Goal: Task Accomplishment & Management: Manage account settings

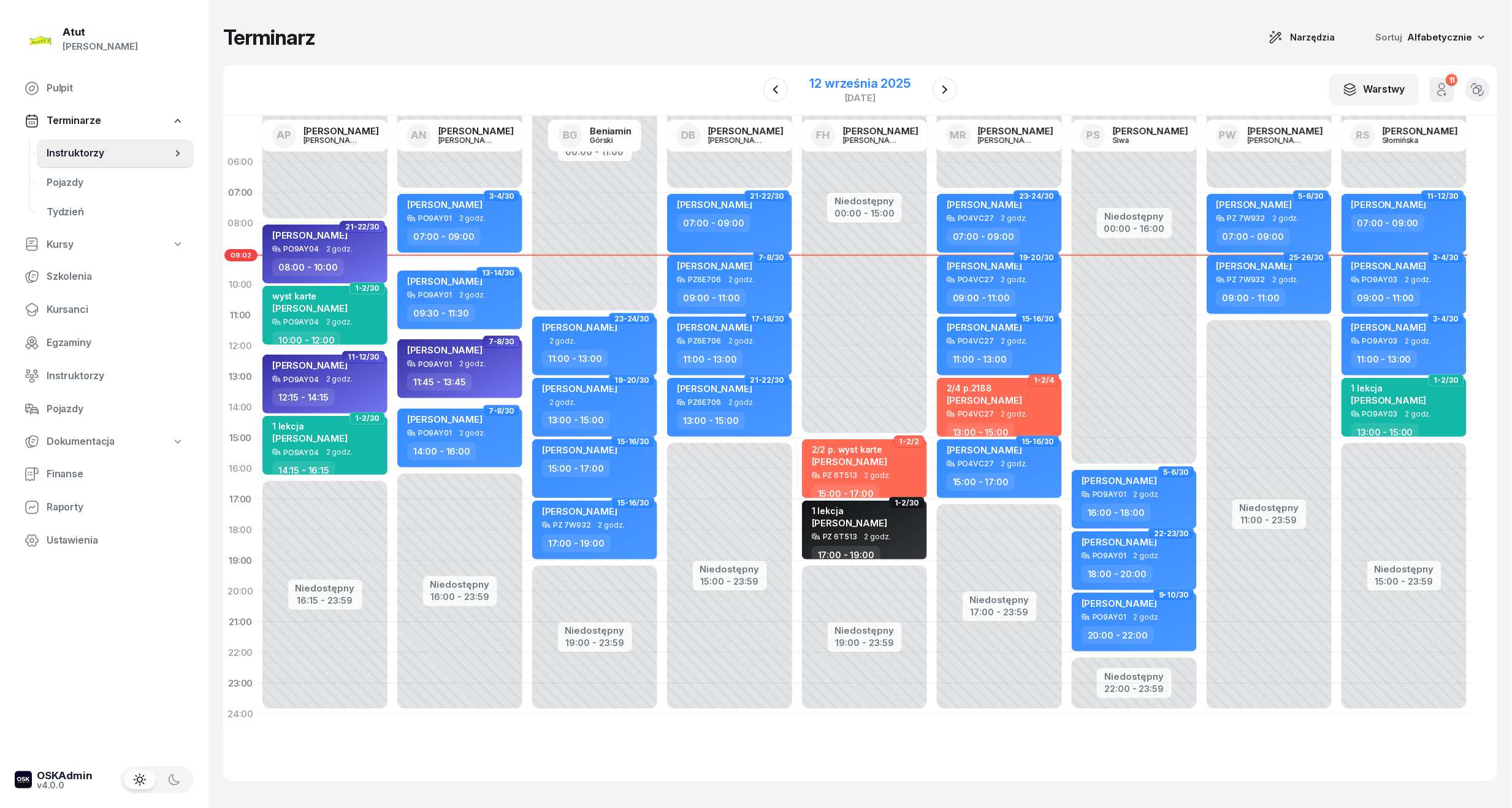
click at [882, 79] on div "12 września 2025" at bounding box center [860, 83] width 101 height 12
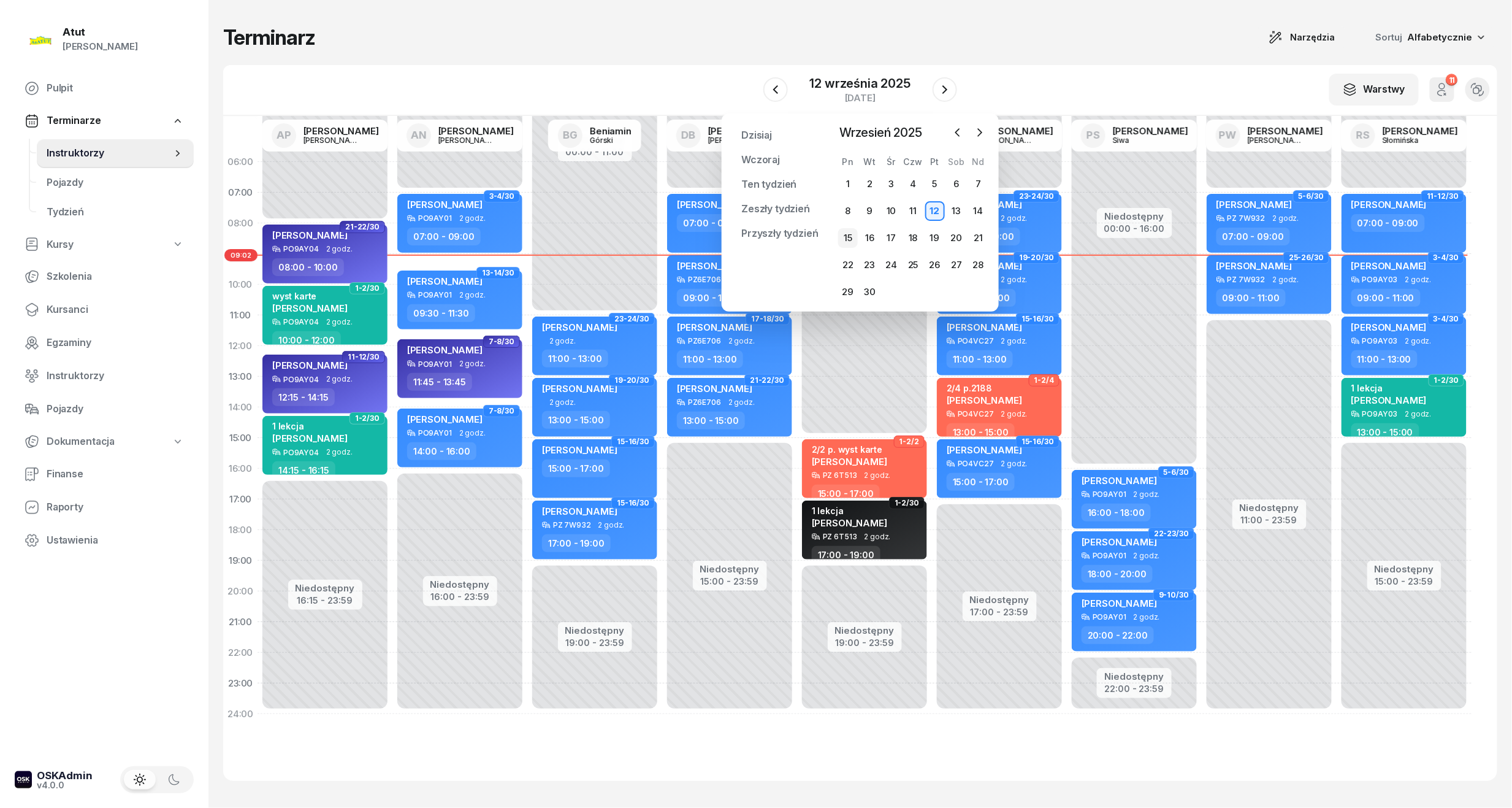
click at [849, 234] on div "15" at bounding box center [848, 238] width 20 height 20
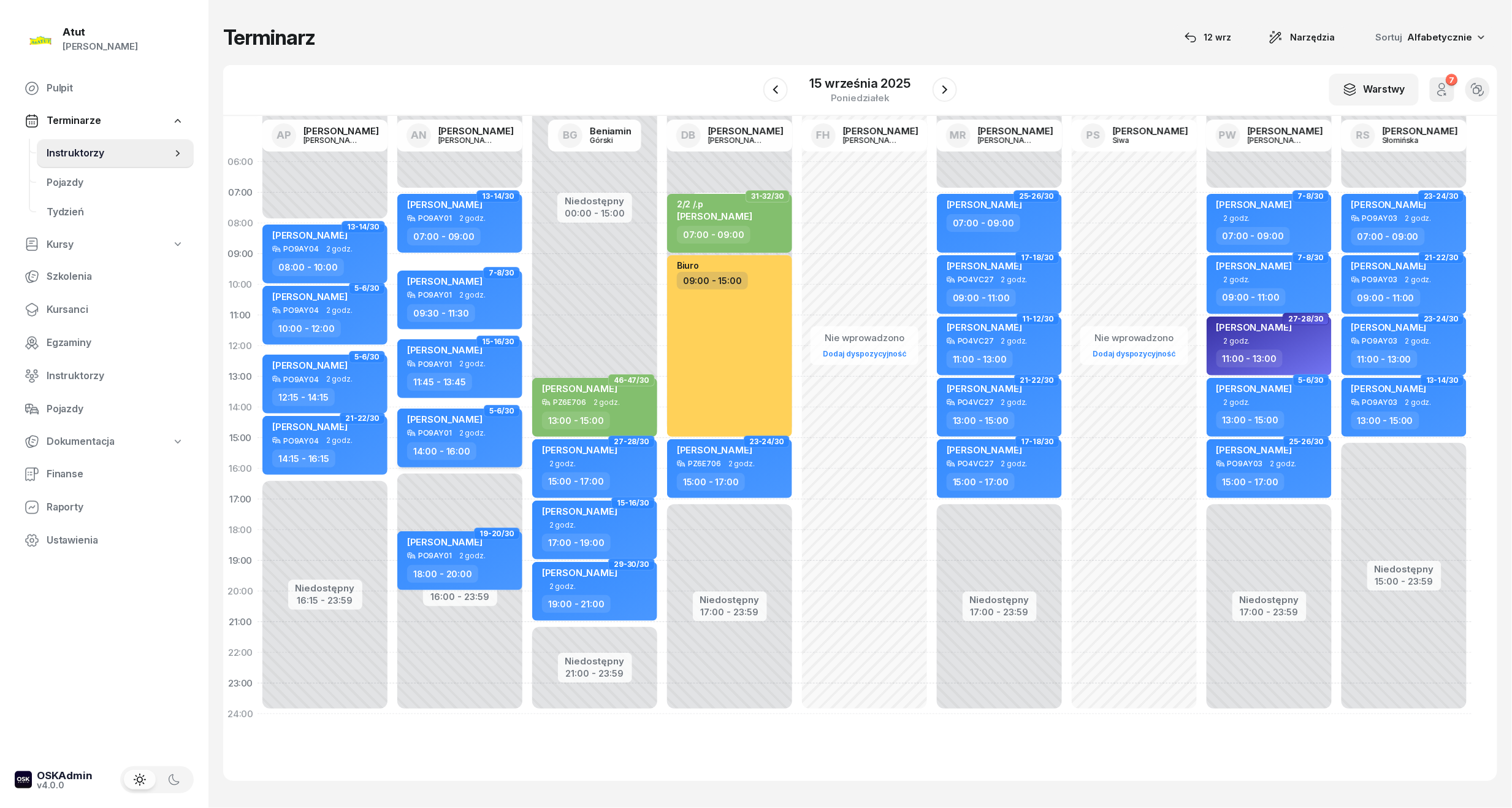
click at [420, 425] on div "[PERSON_NAME]" at bounding box center [445, 420] width 76 height 16
select select "14"
select select "16"
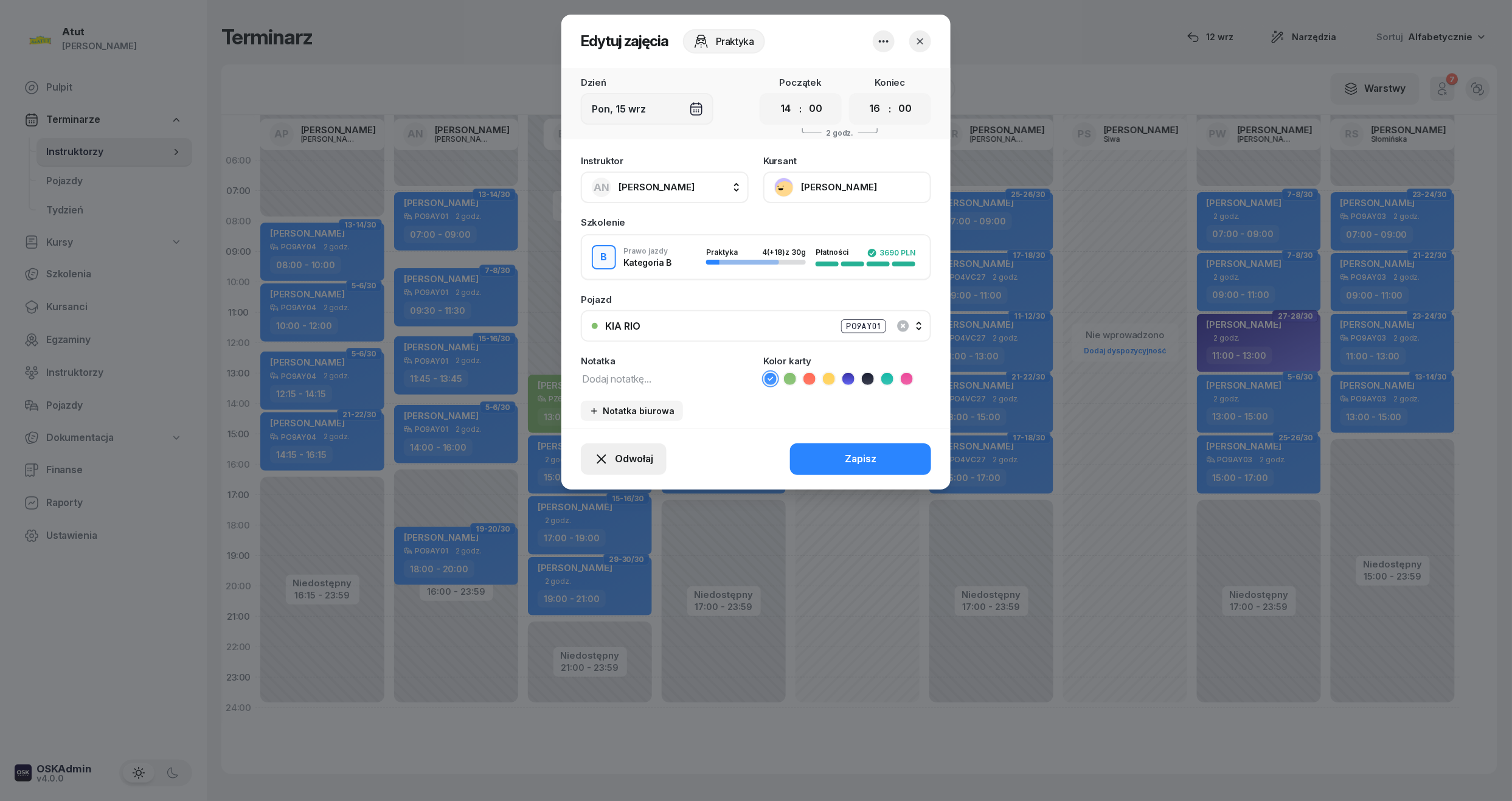
click at [633, 456] on span "Odwołaj" at bounding box center [633, 458] width 38 height 15
click at [605, 389] on div "Kursant odwołał" at bounding box center [602, 384] width 72 height 15
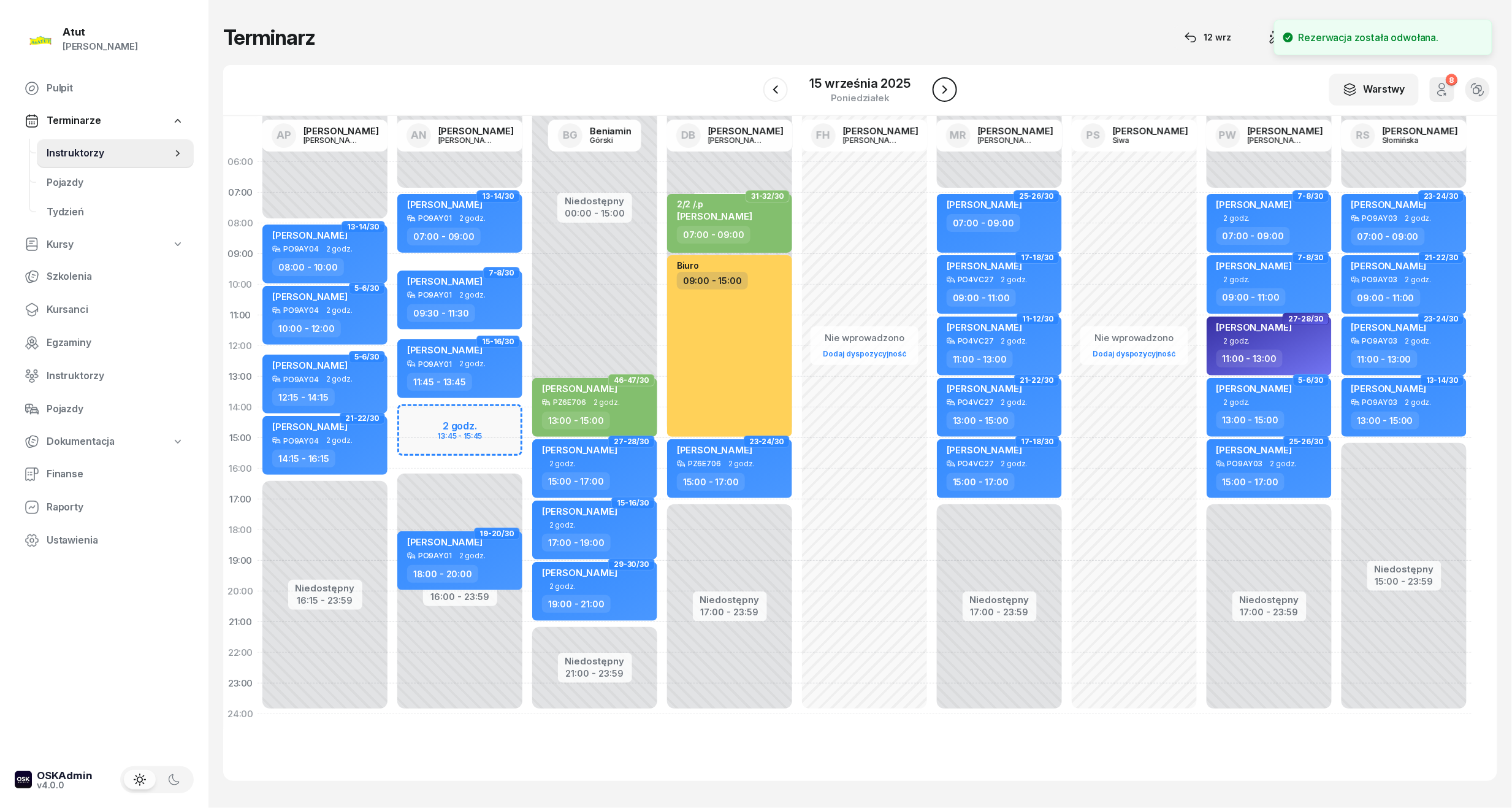
click at [947, 87] on icon "button" at bounding box center [945, 90] width 15 height 15
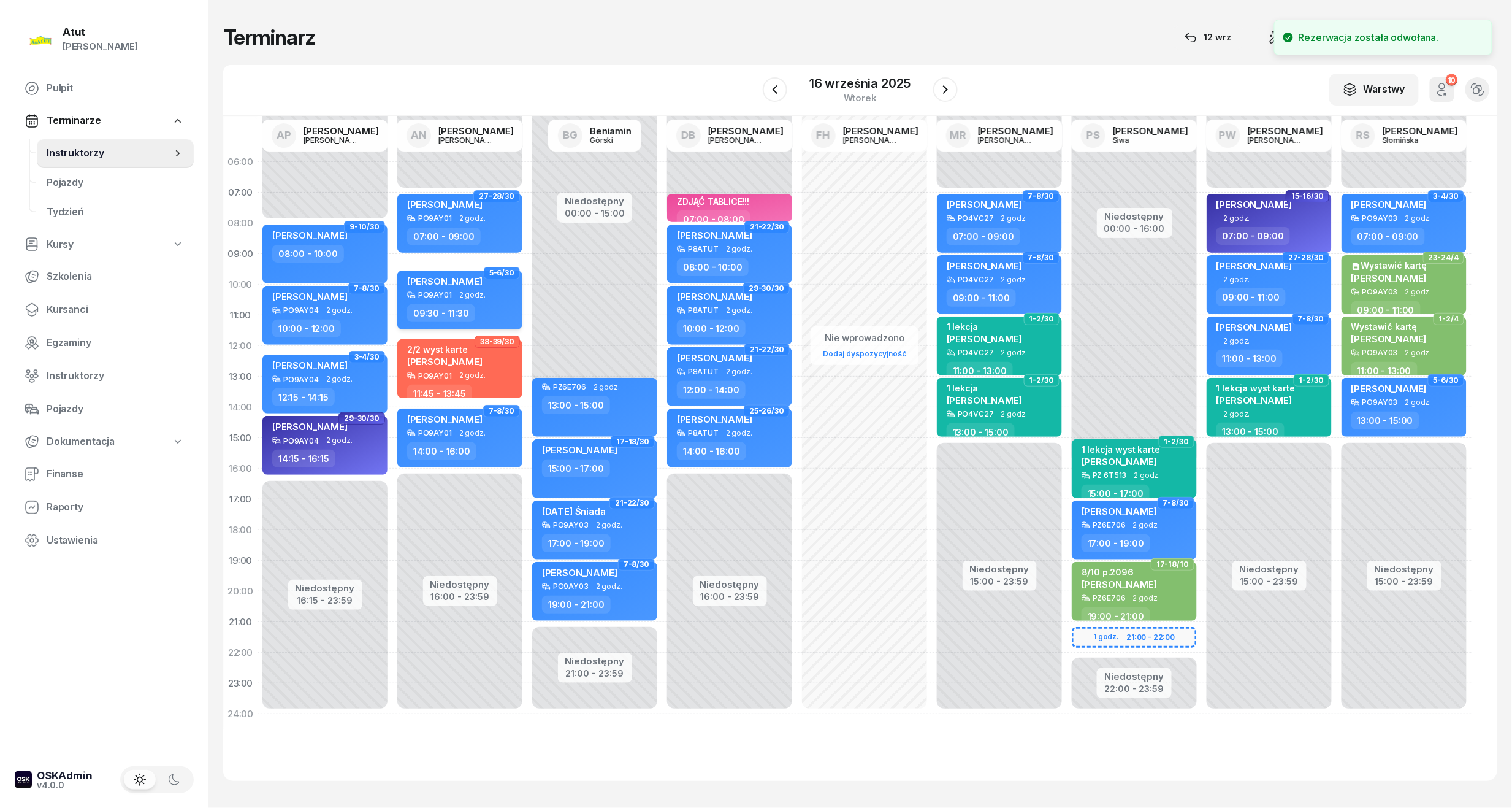
click at [456, 282] on span "[PERSON_NAME]" at bounding box center [445, 281] width 76 height 11
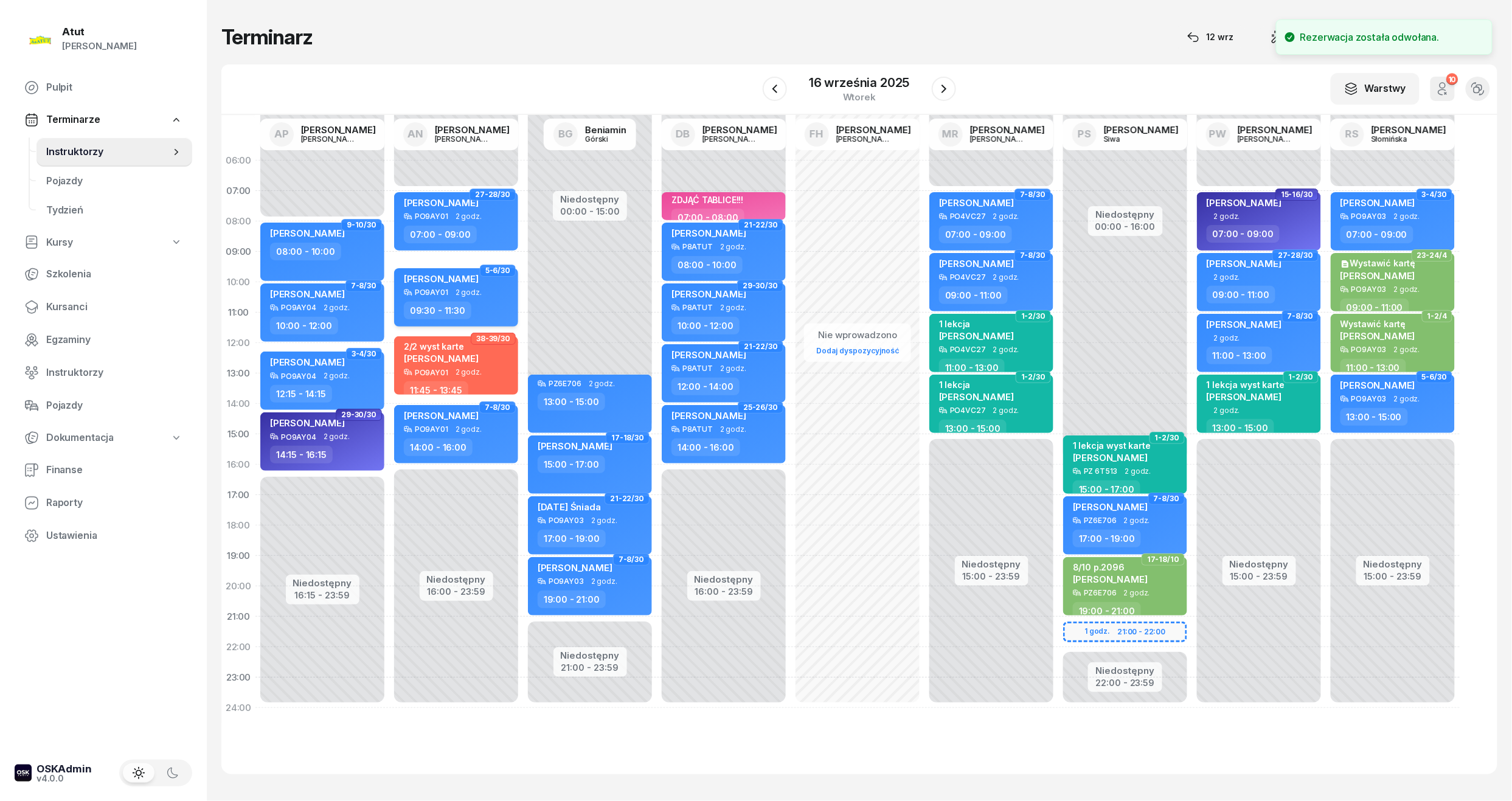
select select "09"
select select "30"
select select "11"
select select "30"
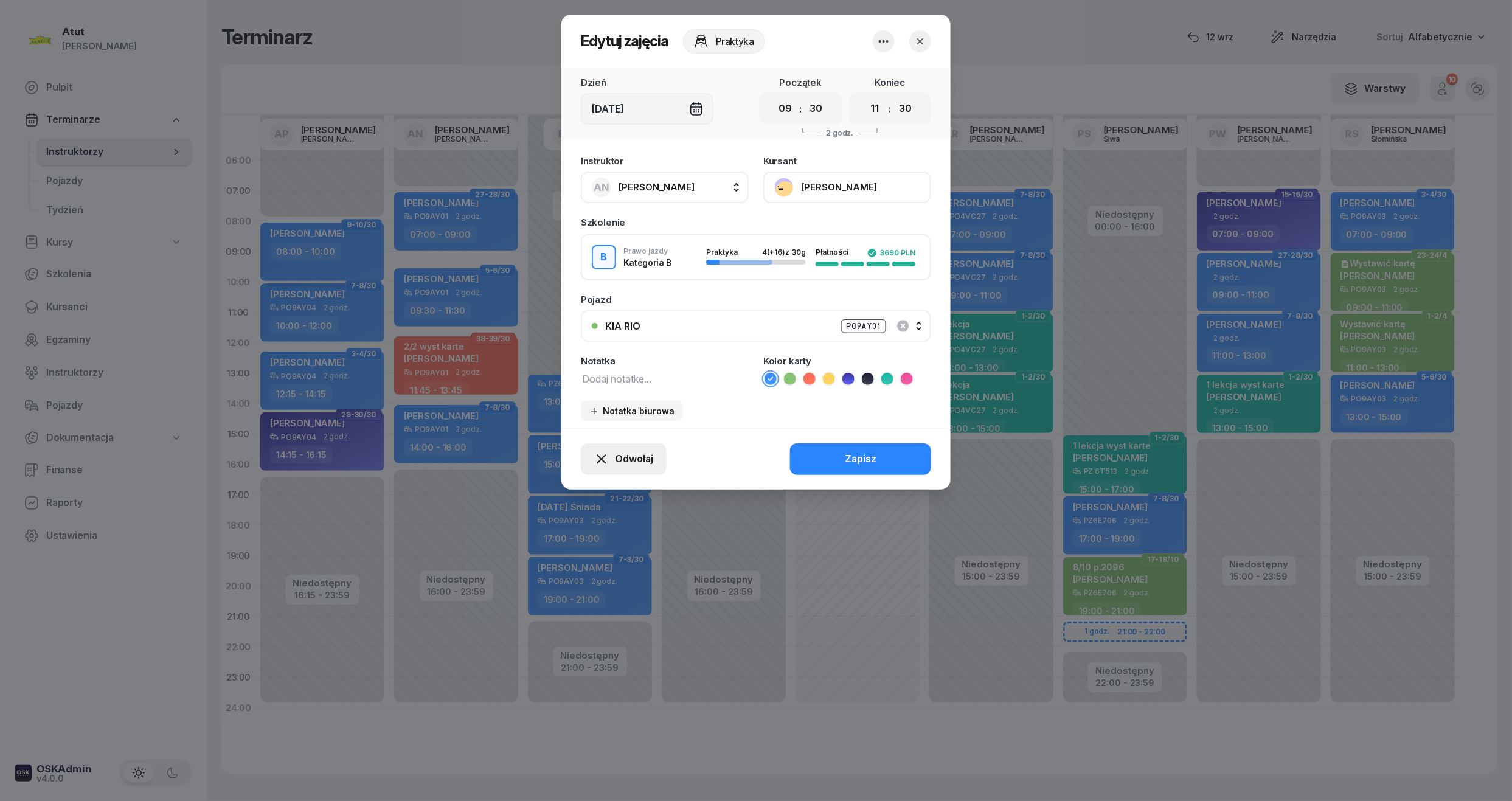
click at [645, 451] on span "Odwołaj" at bounding box center [633, 458] width 38 height 15
click at [600, 380] on div "Kursant odwołał" at bounding box center [602, 384] width 72 height 15
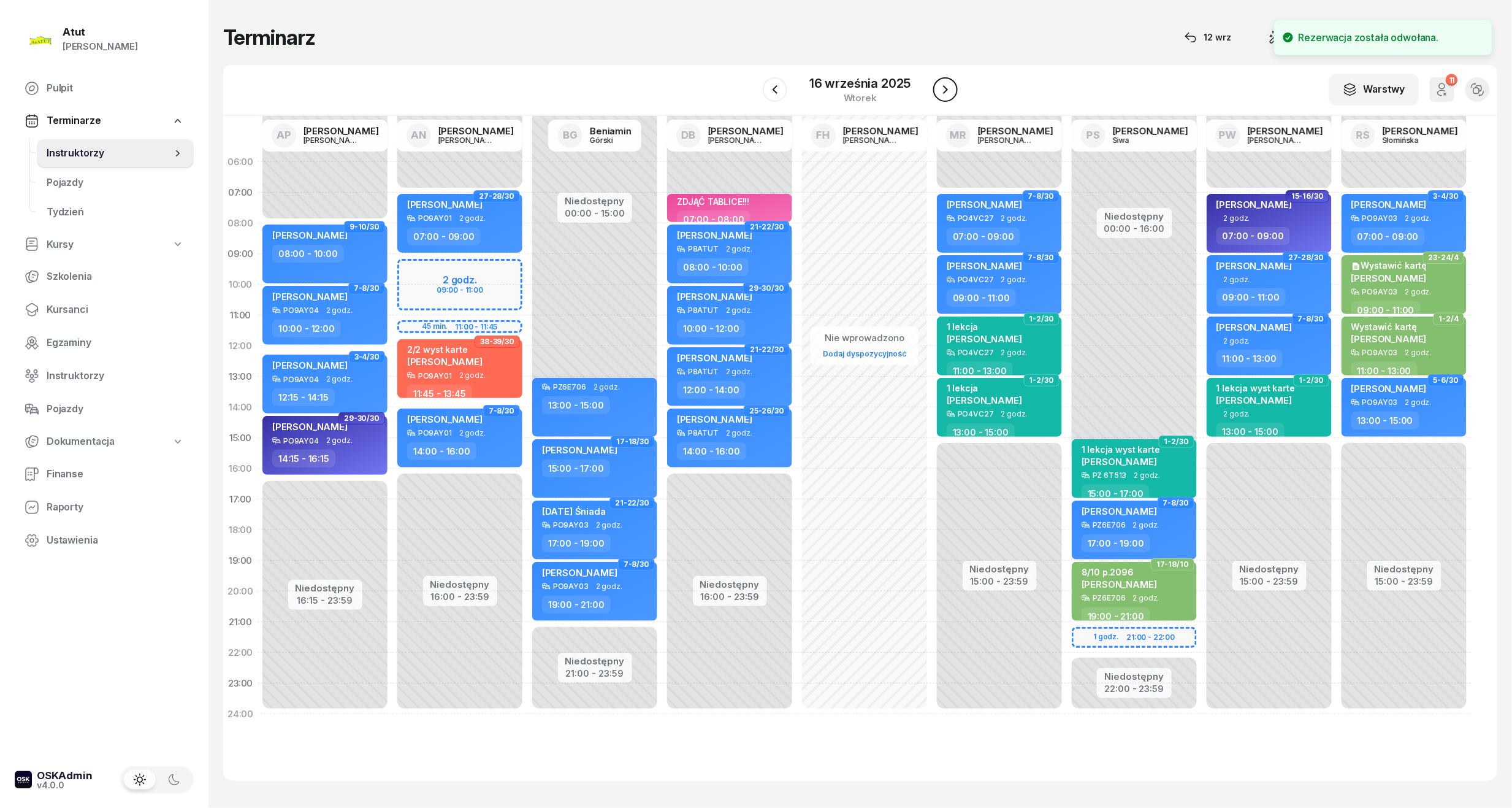
click at [948, 89] on icon "button" at bounding box center [946, 90] width 15 height 15
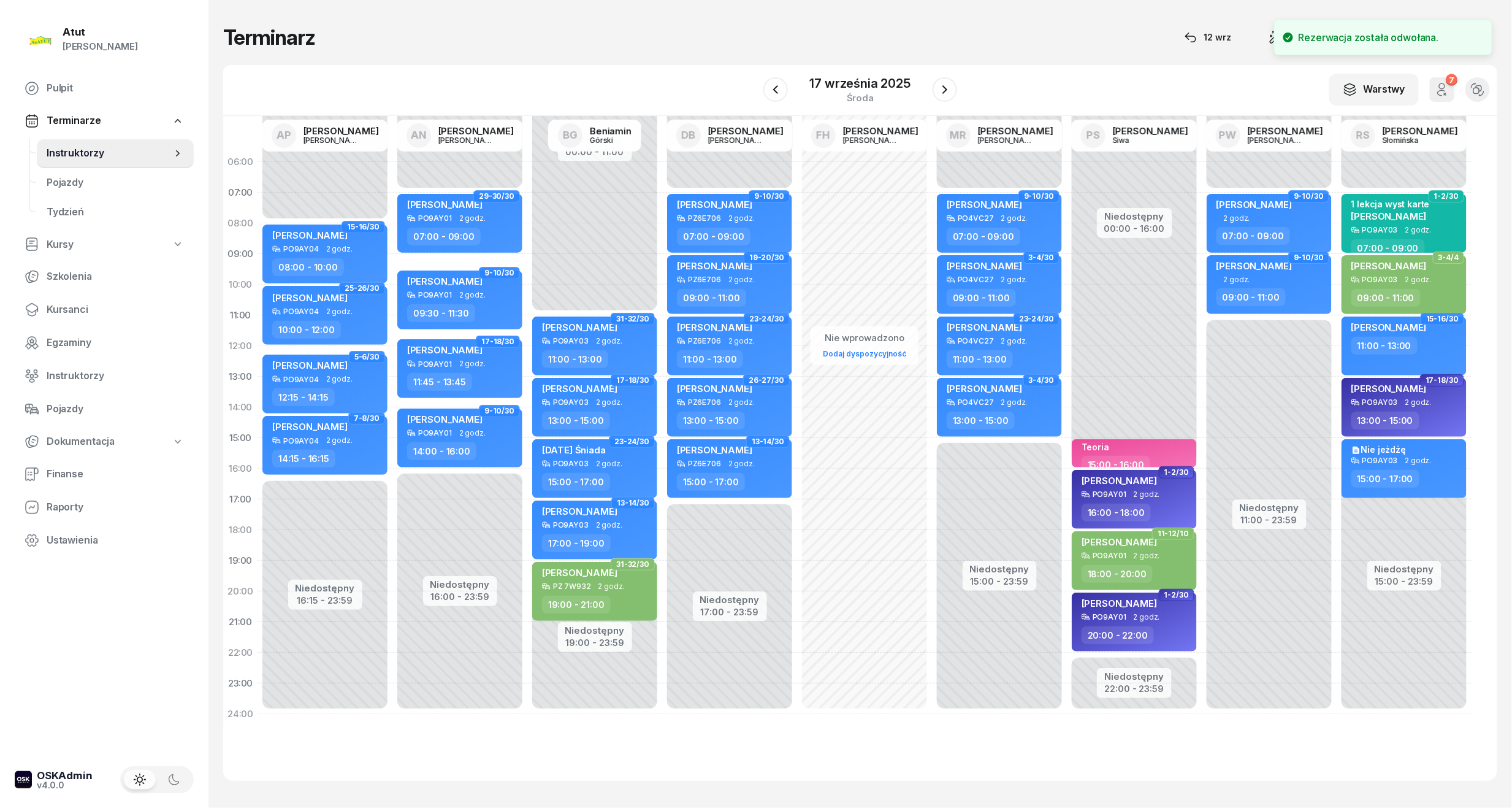
click at [942, 105] on div "17 września 2025 środa" at bounding box center [860, 90] width 194 height 35
click at [951, 84] on icon "button" at bounding box center [945, 90] width 15 height 15
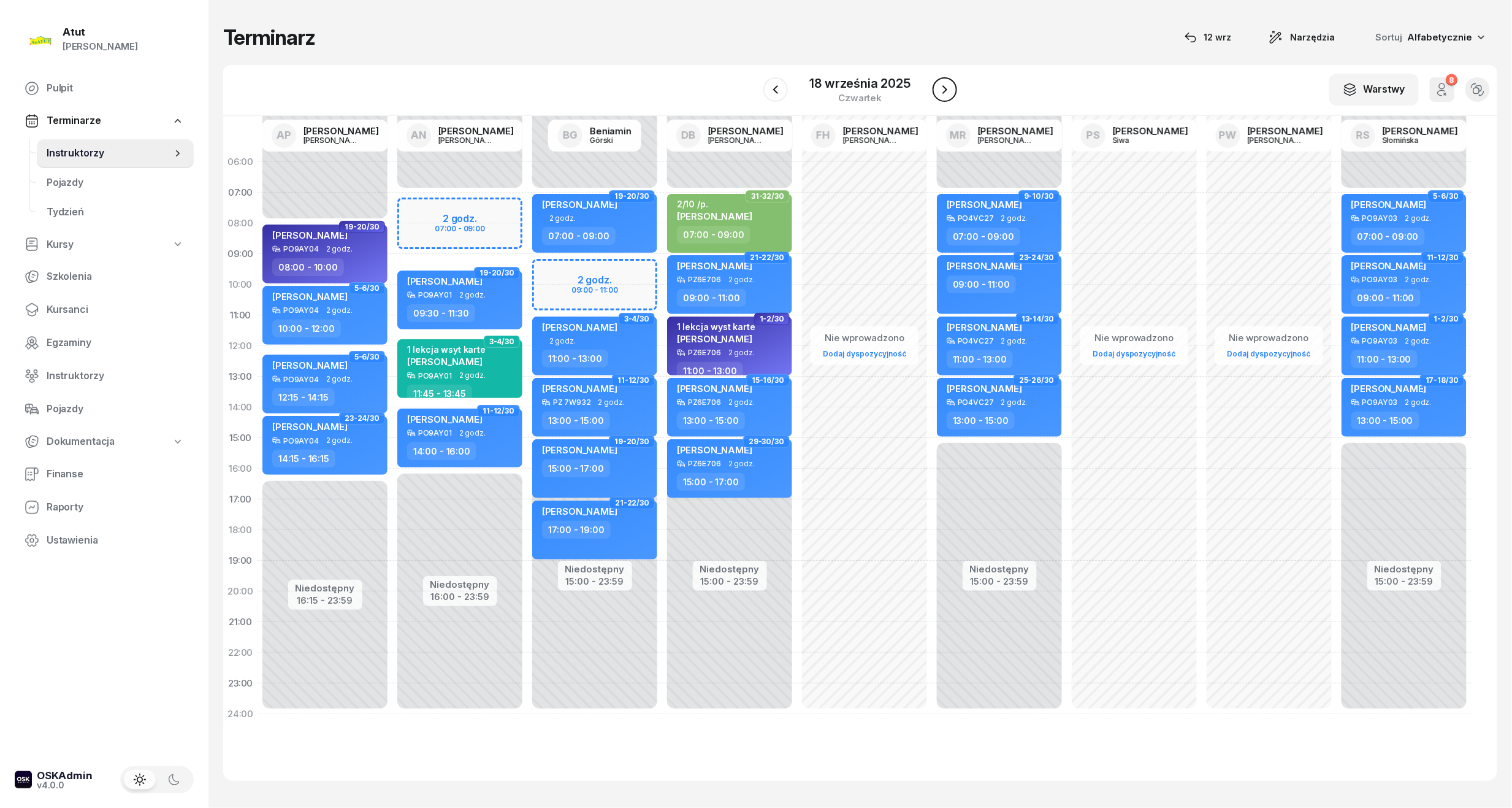
click at [946, 94] on icon "button" at bounding box center [945, 90] width 15 height 15
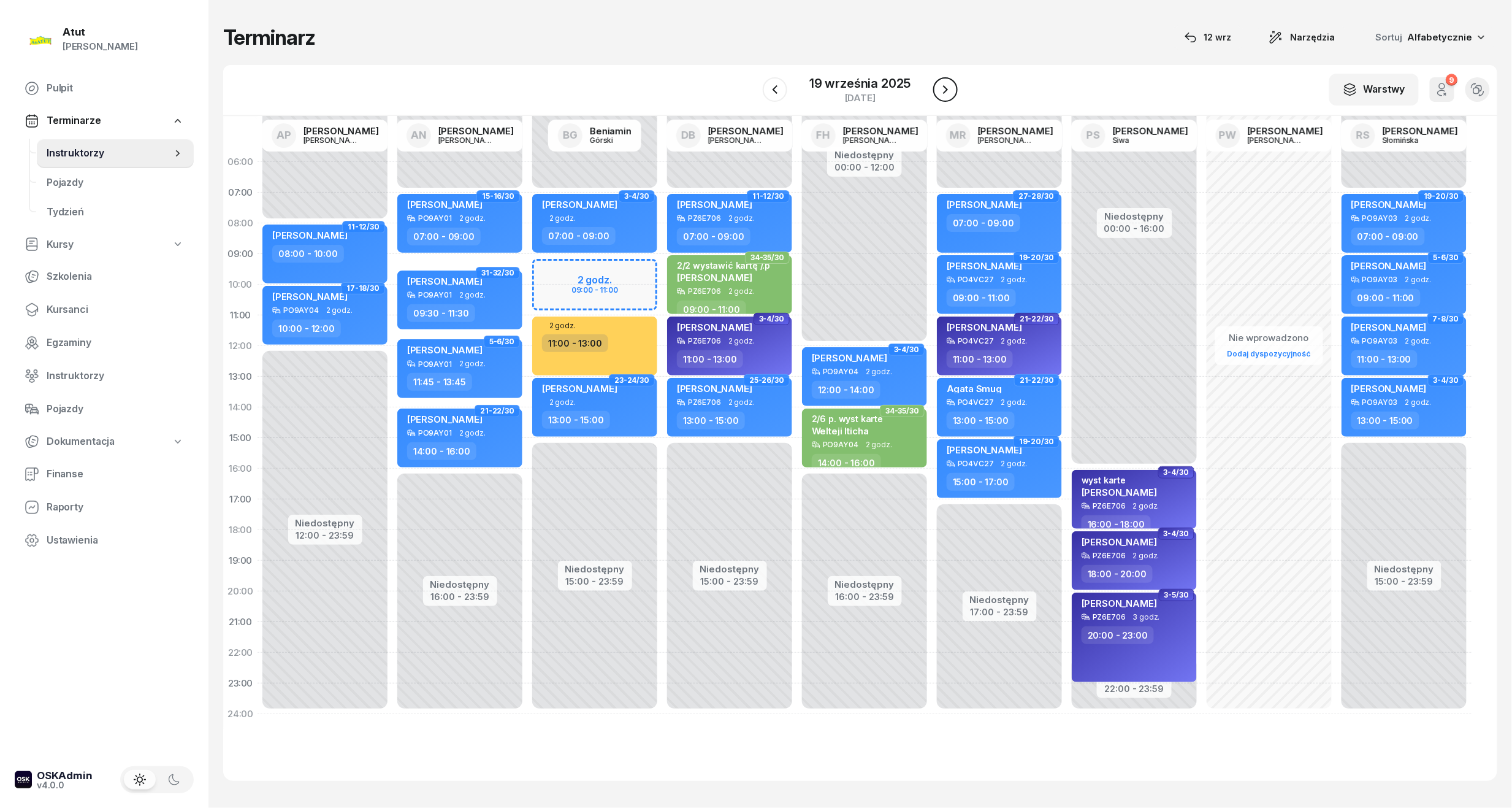
click at [946, 94] on icon "button" at bounding box center [946, 90] width 15 height 15
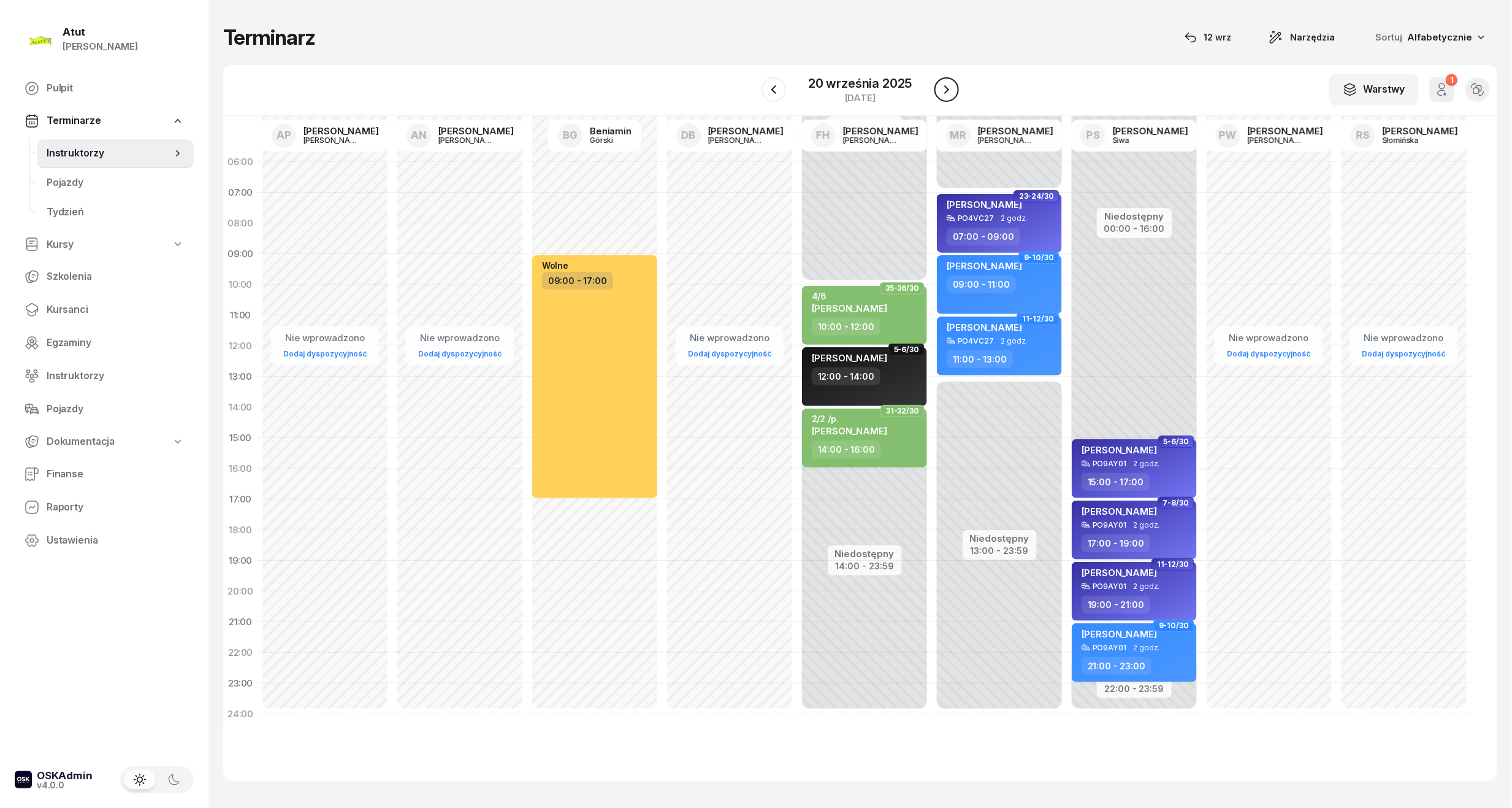
click at [946, 94] on icon "button" at bounding box center [946, 90] width 15 height 15
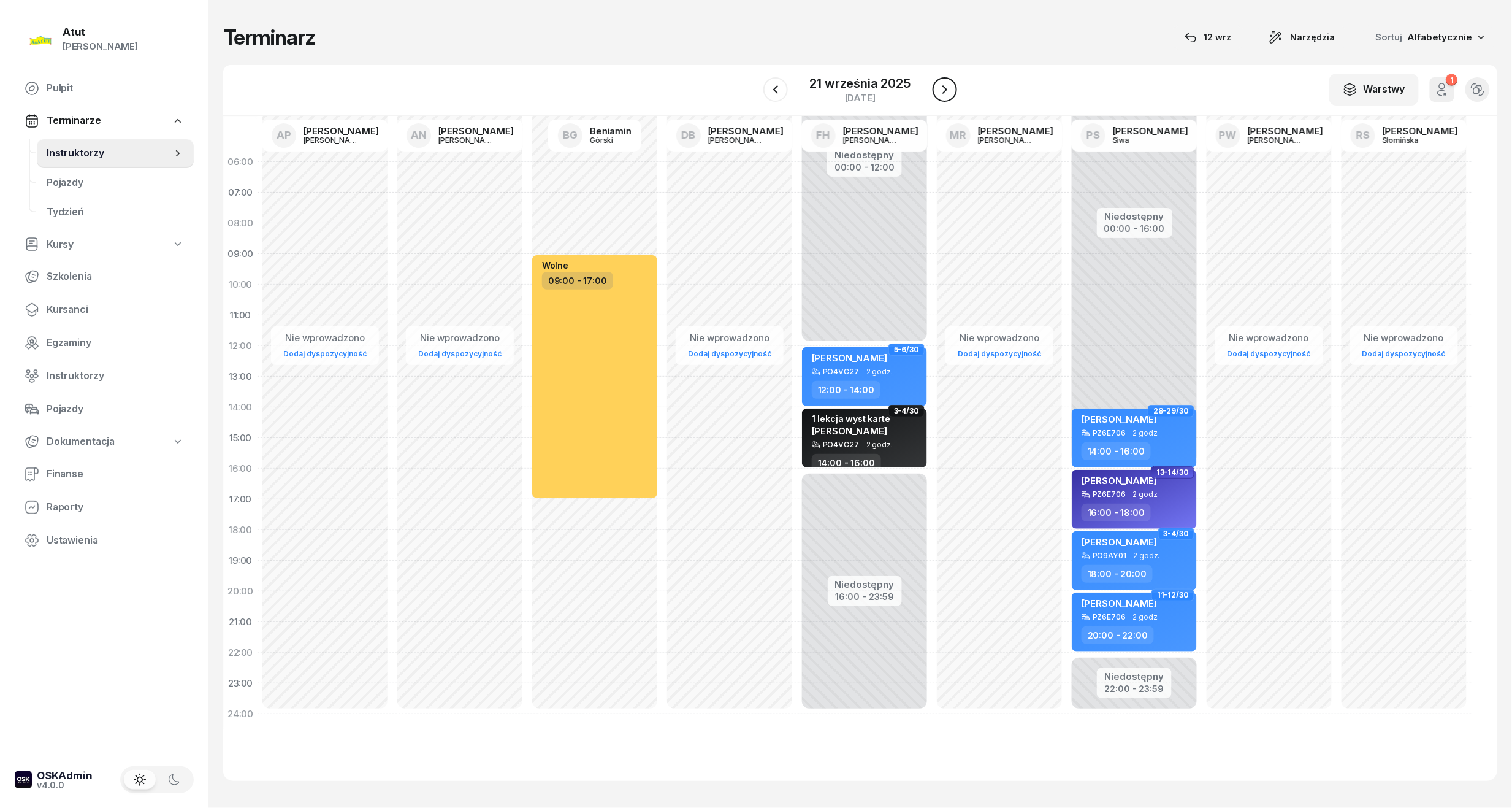
click at [946, 94] on icon "button" at bounding box center [945, 90] width 15 height 15
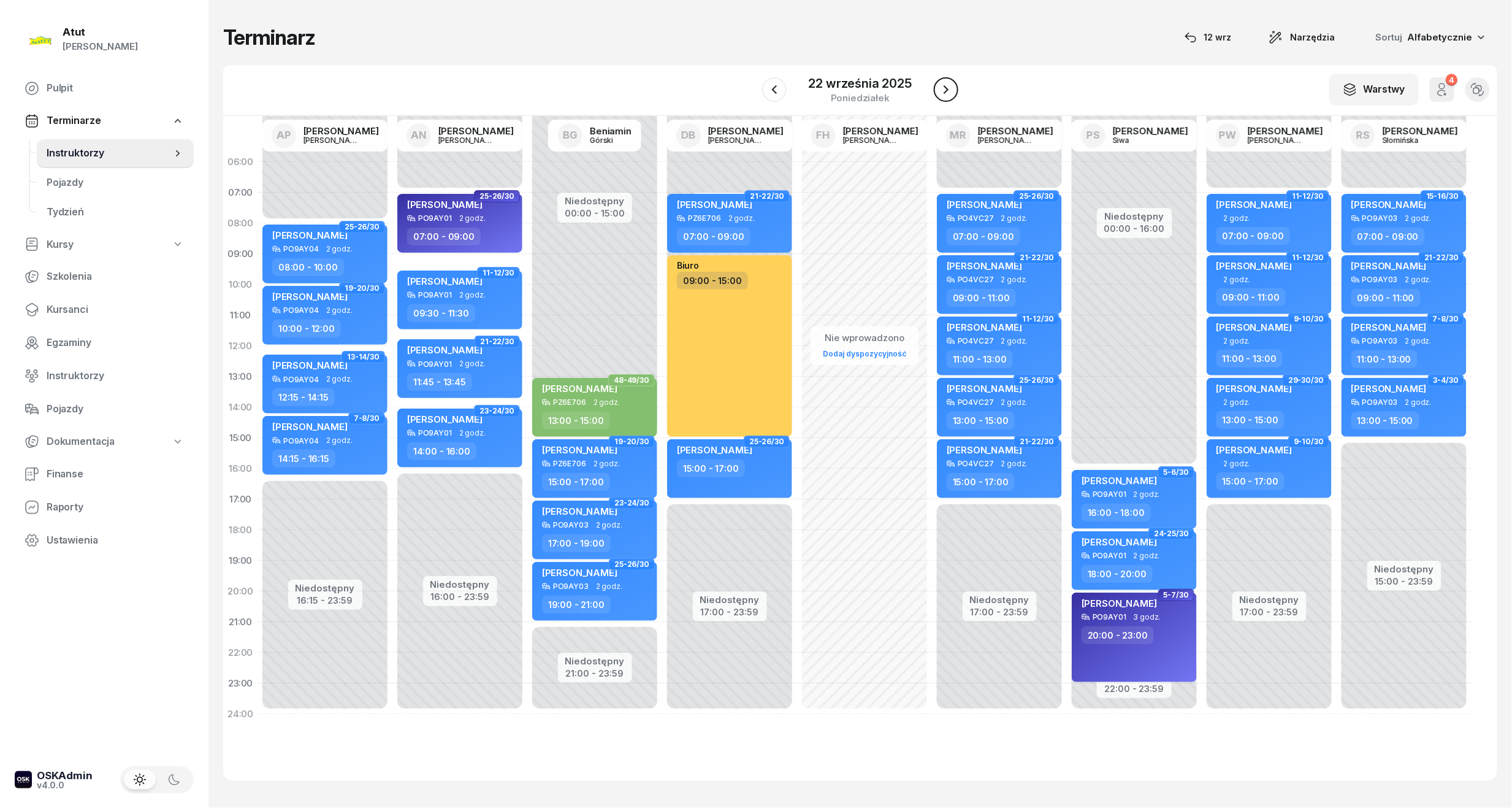
click at [946, 94] on icon "button" at bounding box center [946, 90] width 15 height 15
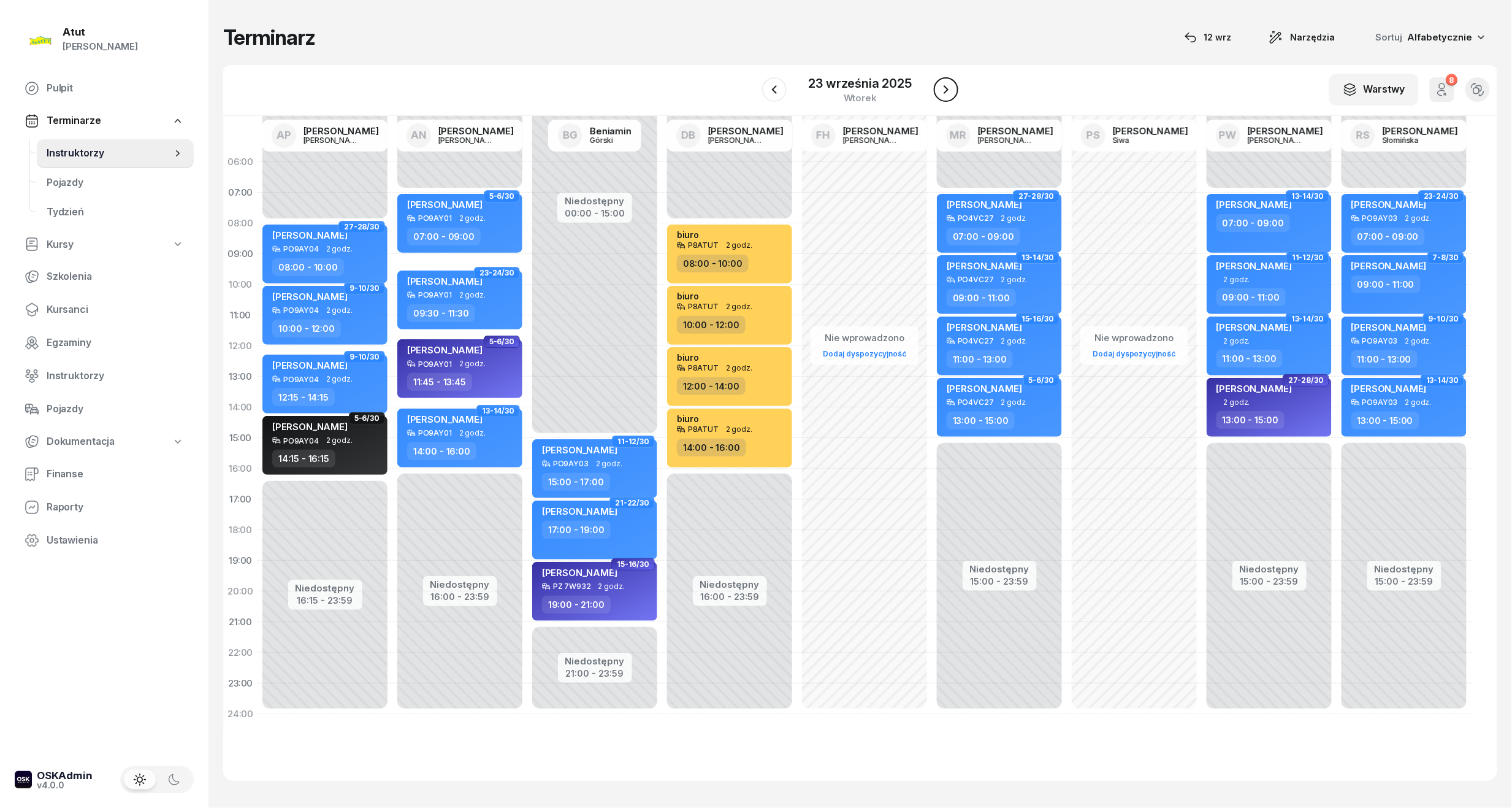
click at [946, 94] on icon "button" at bounding box center [946, 90] width 15 height 15
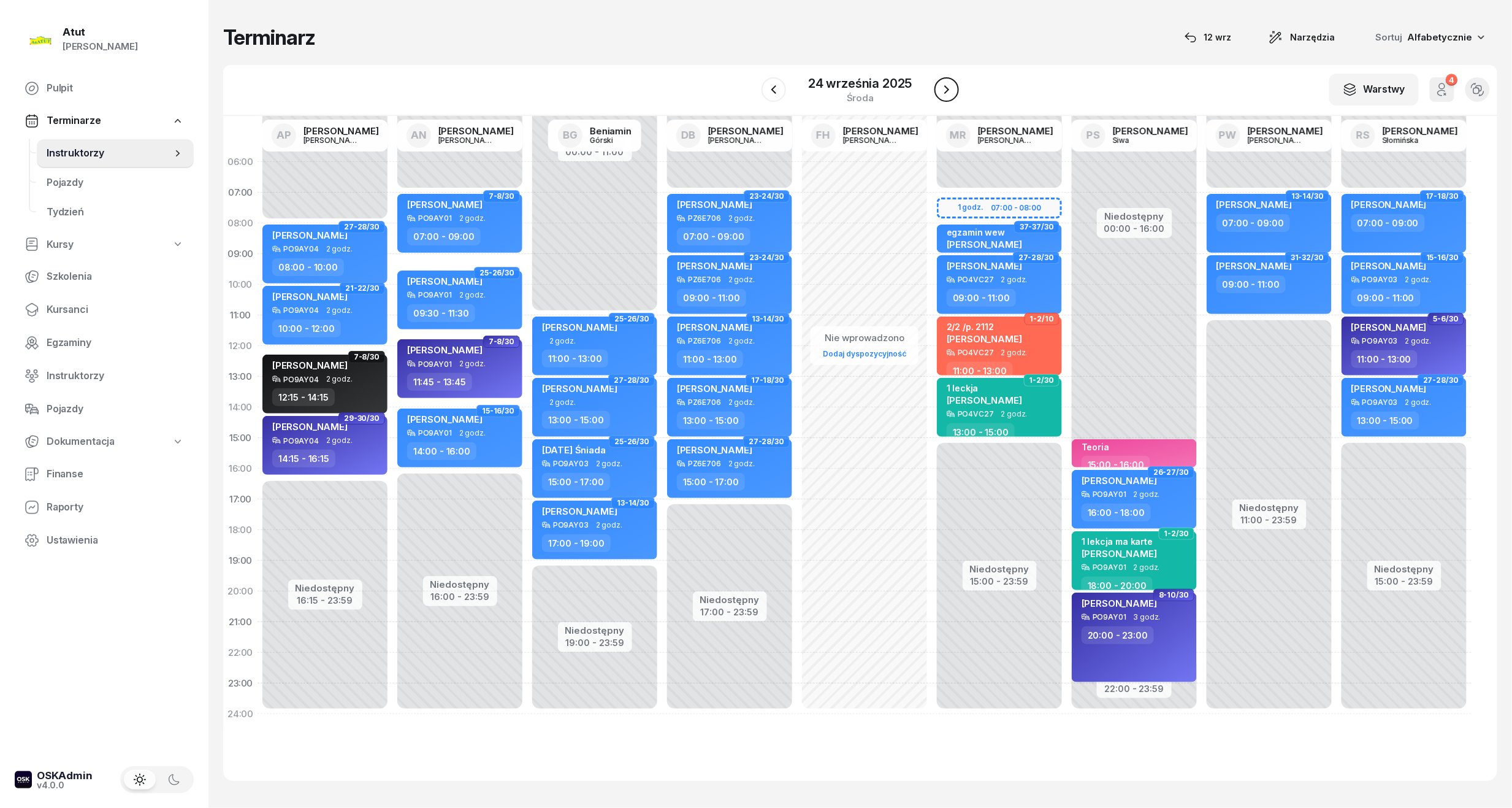
click at [946, 94] on icon "button" at bounding box center [946, 90] width 15 height 15
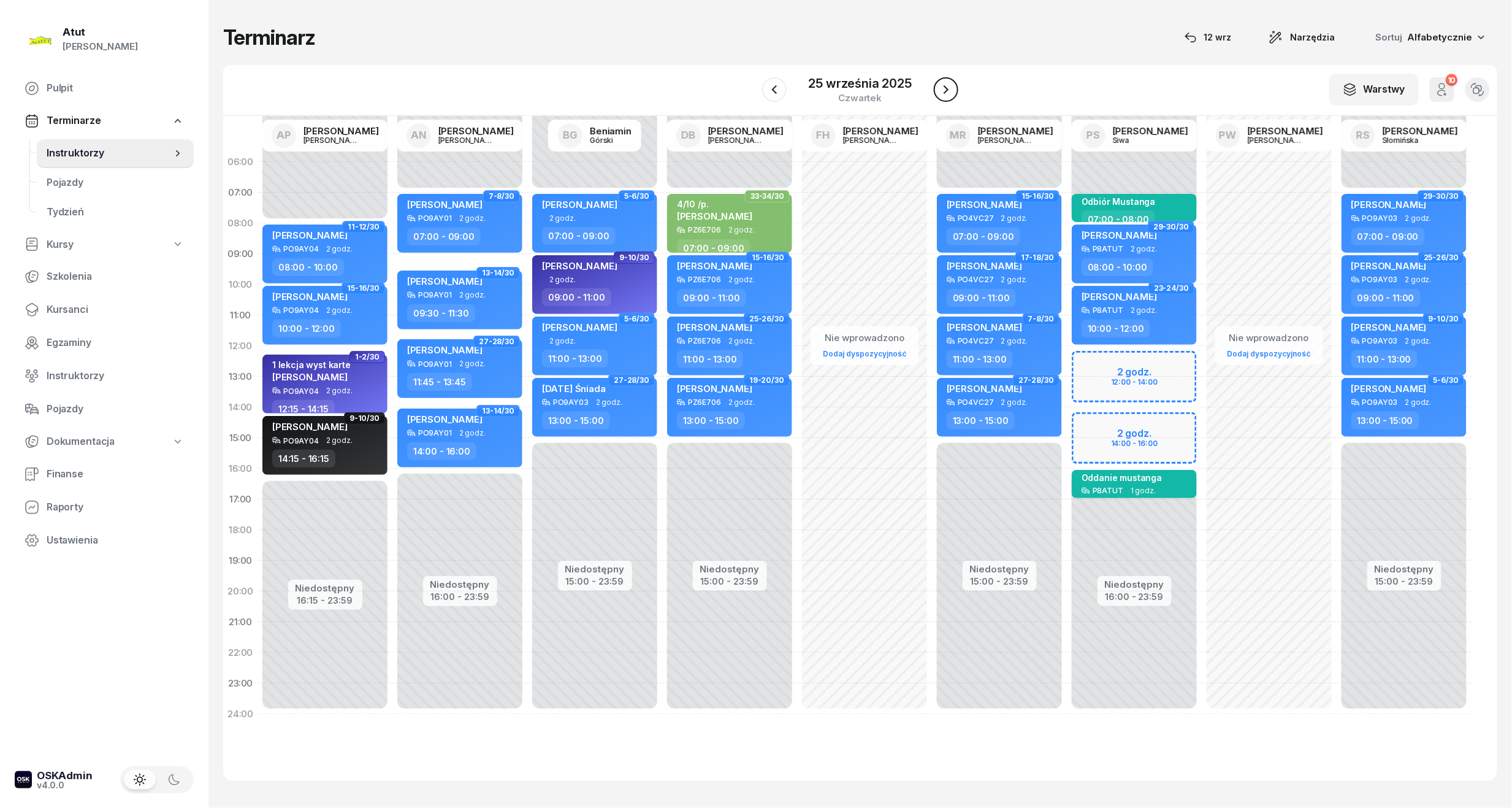
click at [946, 94] on icon "button" at bounding box center [946, 90] width 15 height 15
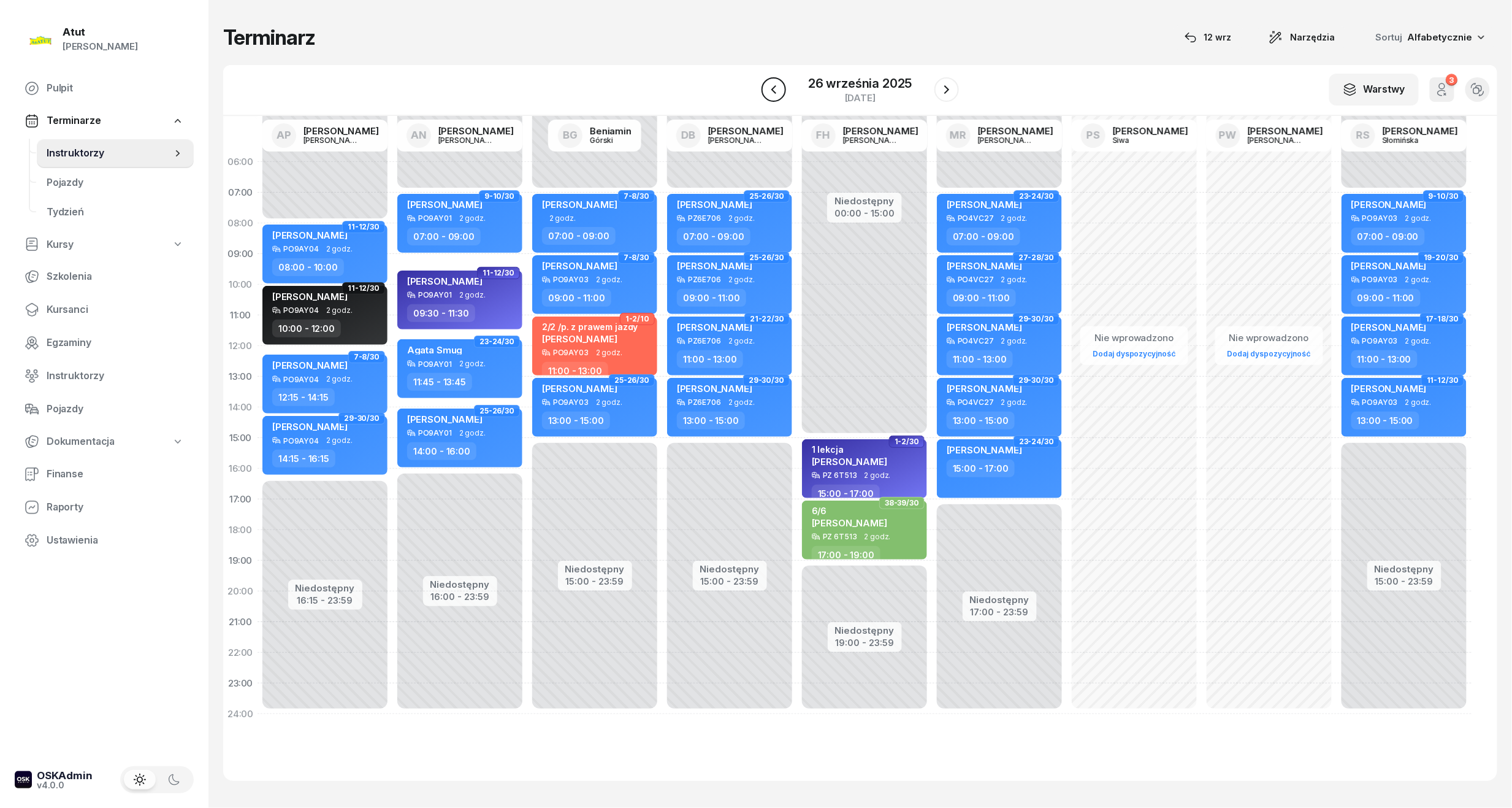
click at [773, 96] on icon "button" at bounding box center [774, 90] width 15 height 15
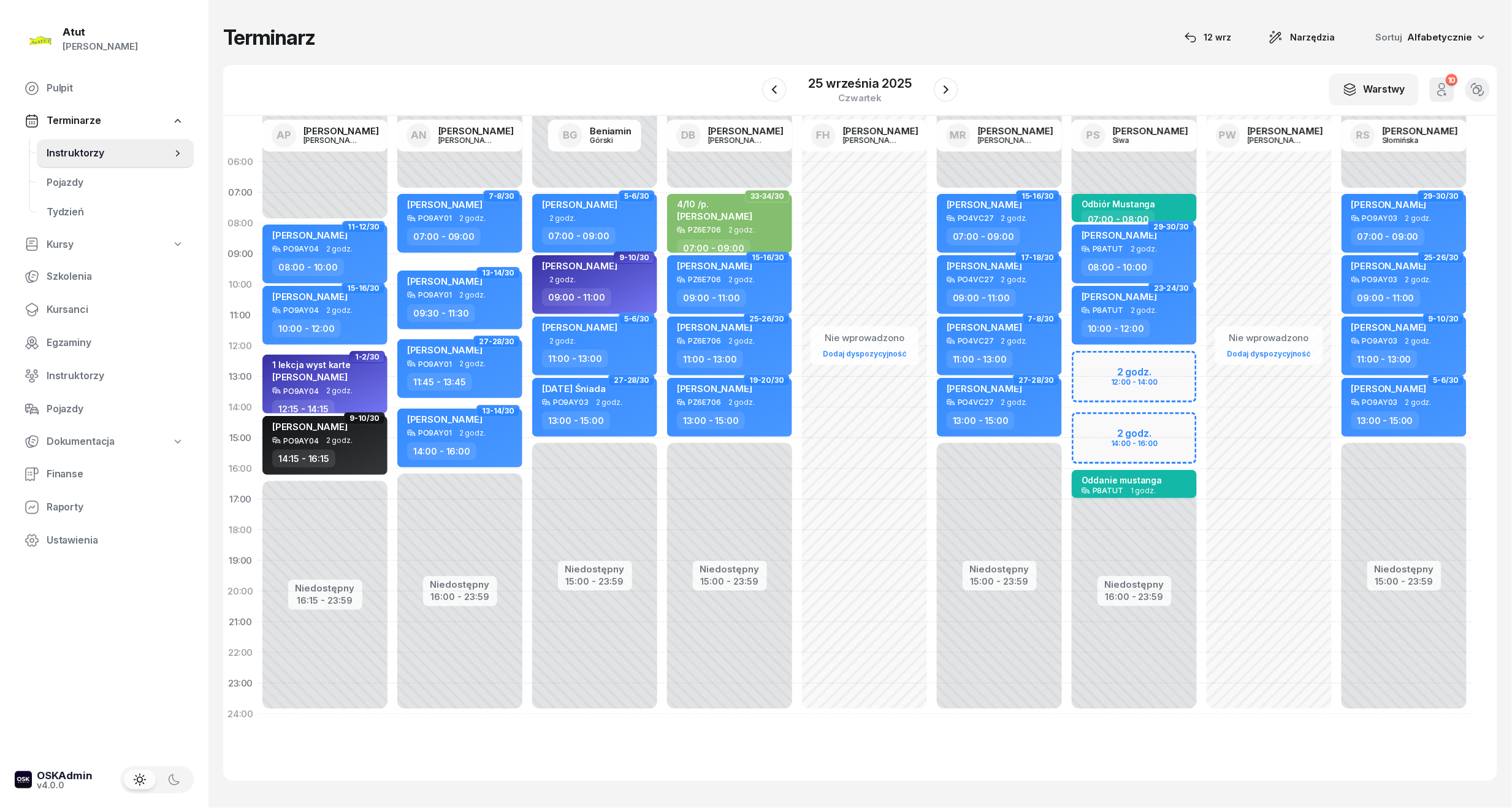
click at [1136, 386] on div "Niedostępny 00:00 - 08:00 Niedostępny 16:00 - 23:59 2 godz. 12:00 - 14:00 2 god…" at bounding box center [1134, 438] width 135 height 583
select select "13"
select select "14"
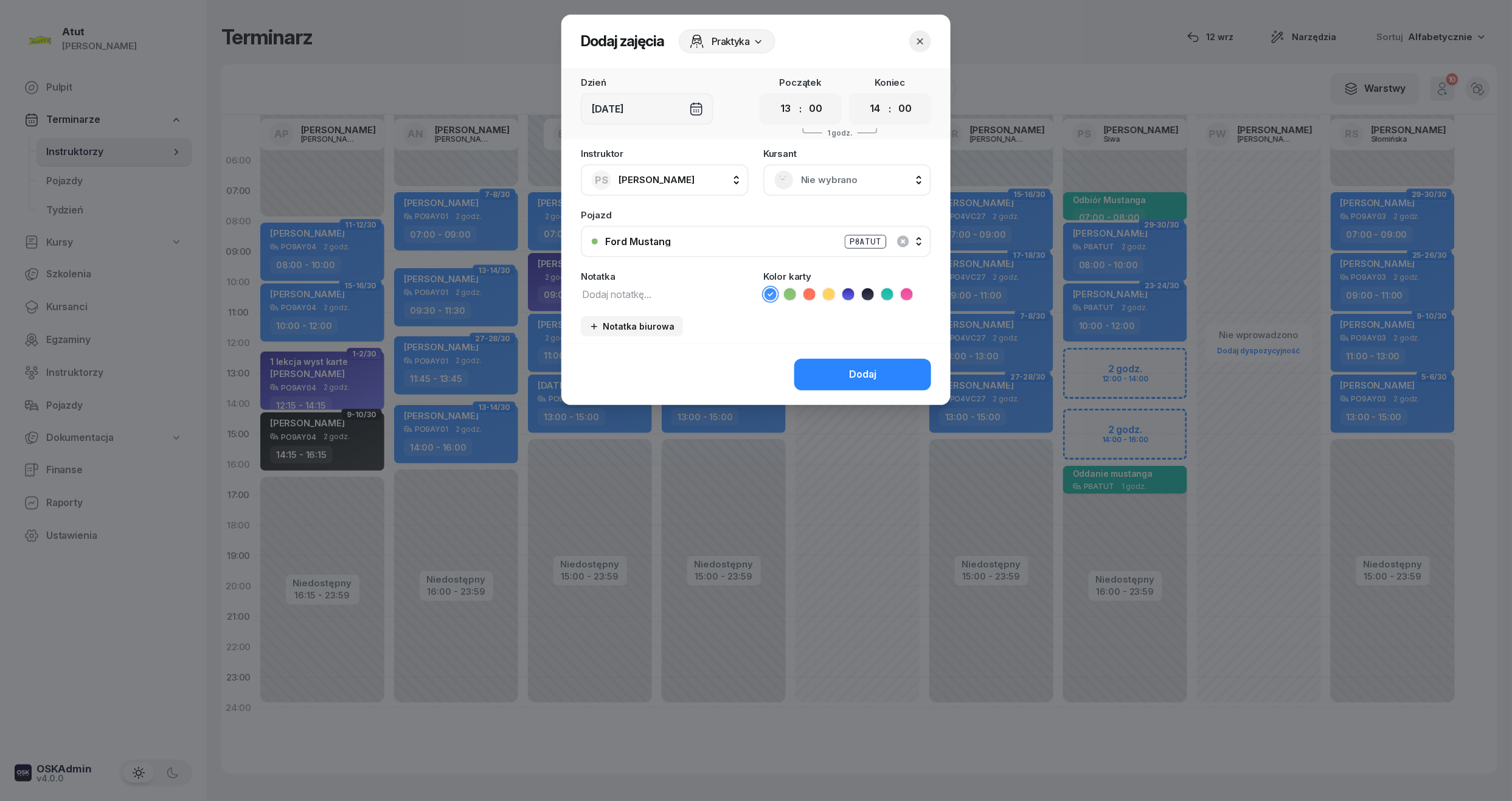
click at [835, 172] on span "Nie wybrano" at bounding box center [861, 179] width 119 height 15
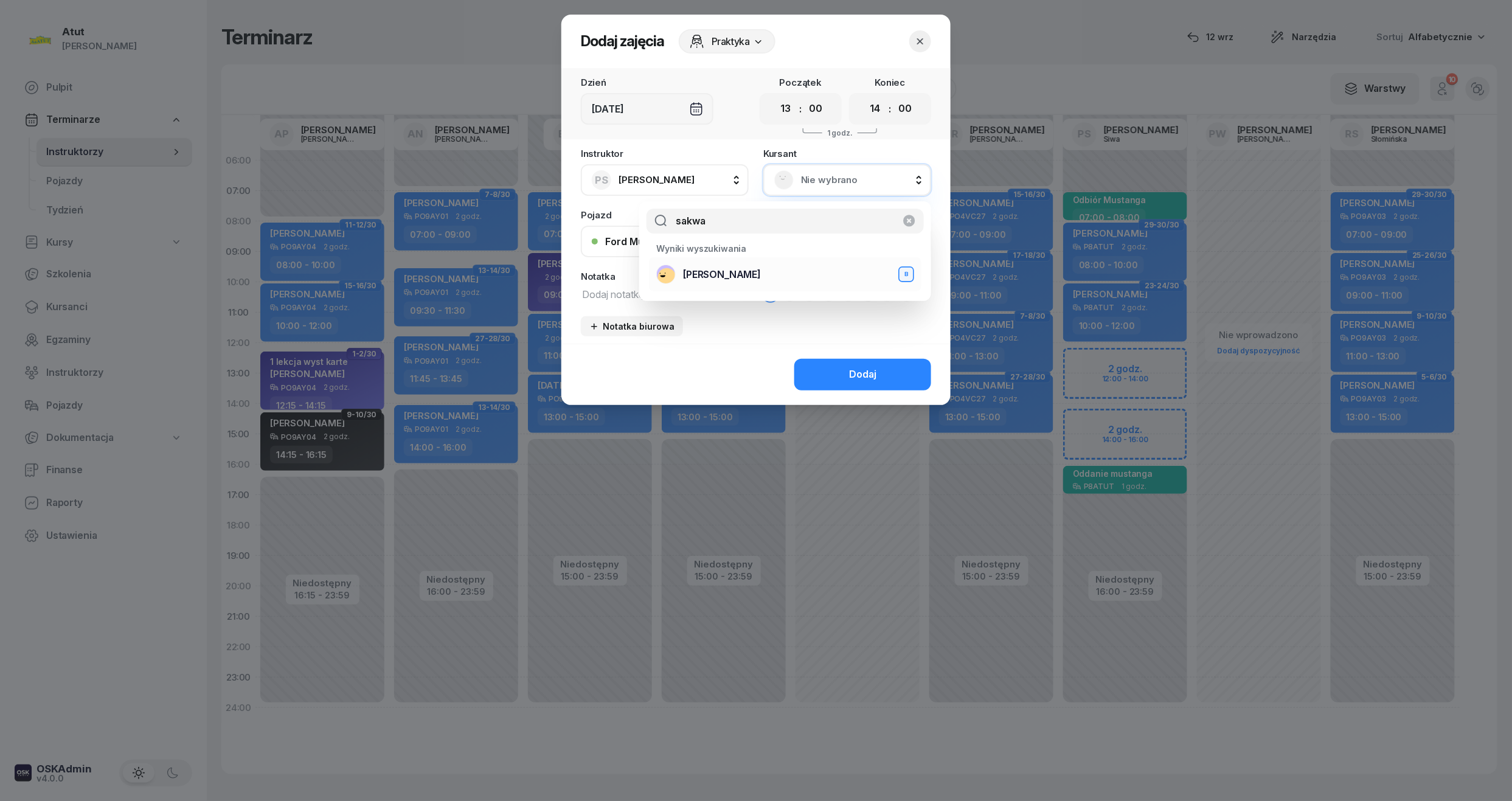
type input "sakwa"
click at [733, 282] on div "Adam Sakwa B" at bounding box center [785, 274] width 258 height 20
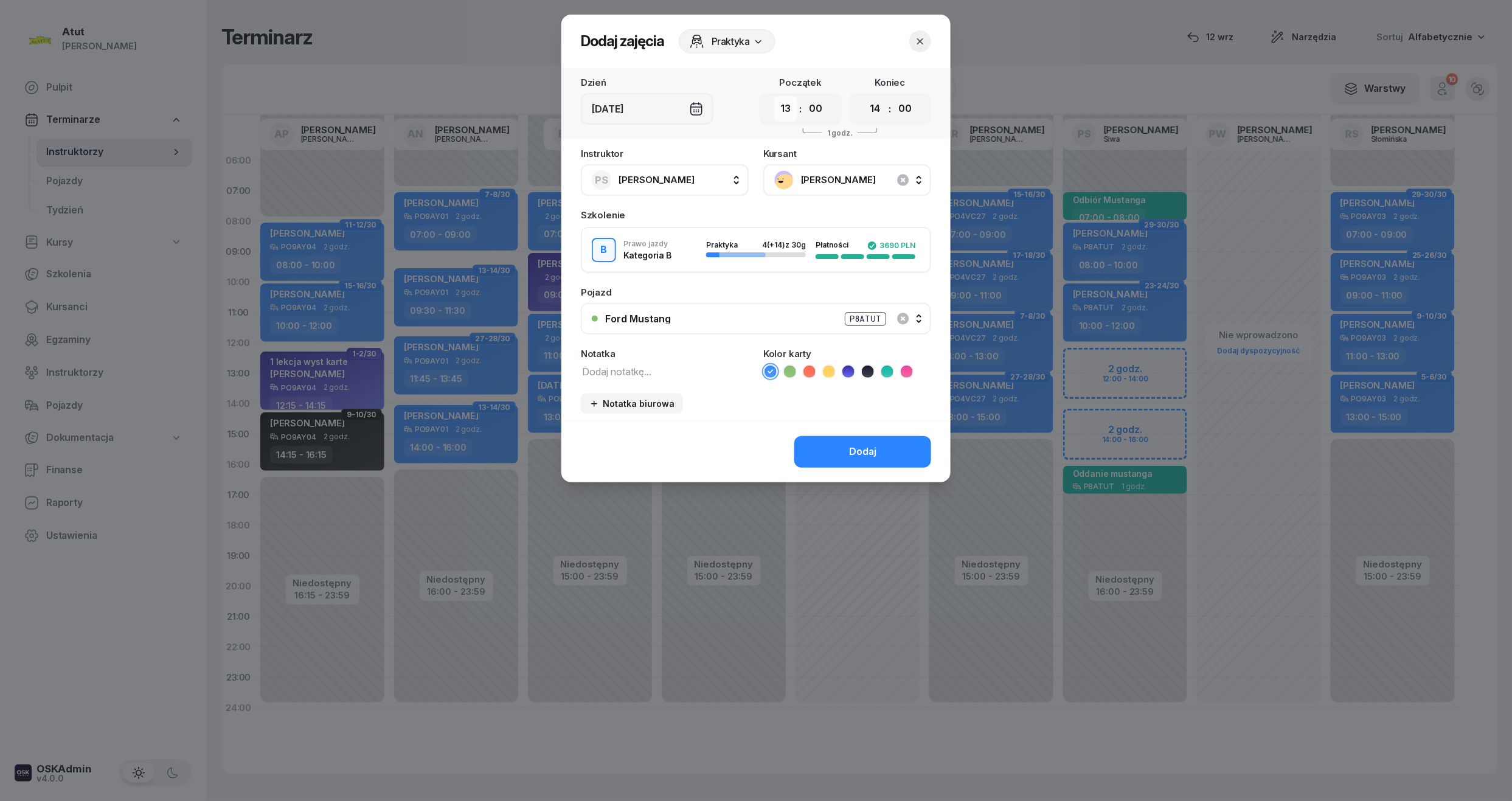
click at [785, 116] on select "00 01 02 03 04 05 06 07 08 09 10 11 12 13 14 15 16 17 18 19 20 21 22 23" at bounding box center [786, 108] width 23 height 25
select select "12"
click at [774, 96] on select "00 01 02 03 04 05 06 07 08 09 10 11 12 13 14 15 16 17 18 19 20 21 22 23" at bounding box center [786, 108] width 23 height 25
click at [850, 457] on button "Dodaj" at bounding box center [863, 452] width 137 height 32
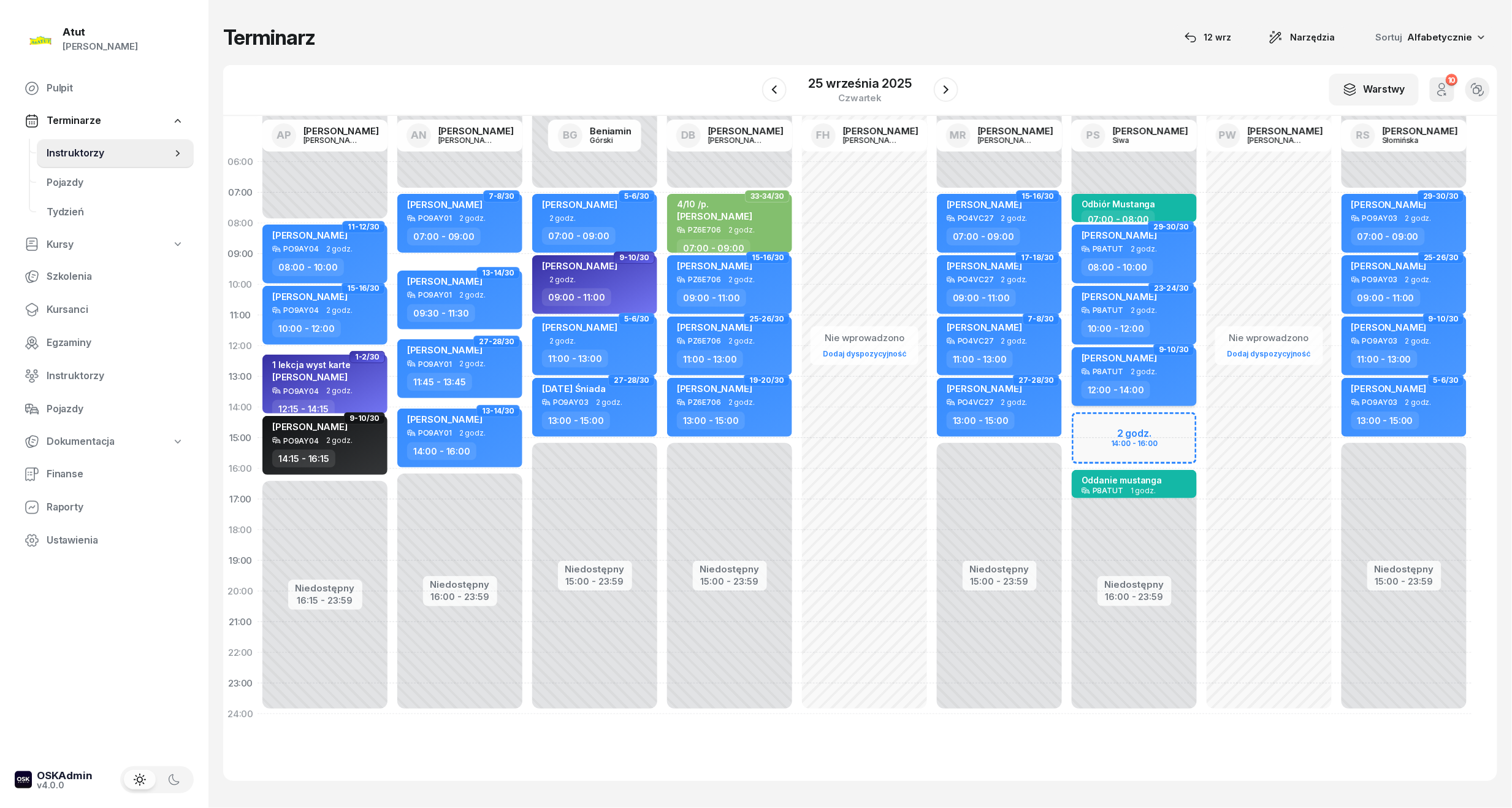
click at [1105, 363] on div "[PERSON_NAME]" at bounding box center [1120, 360] width 76 height 16
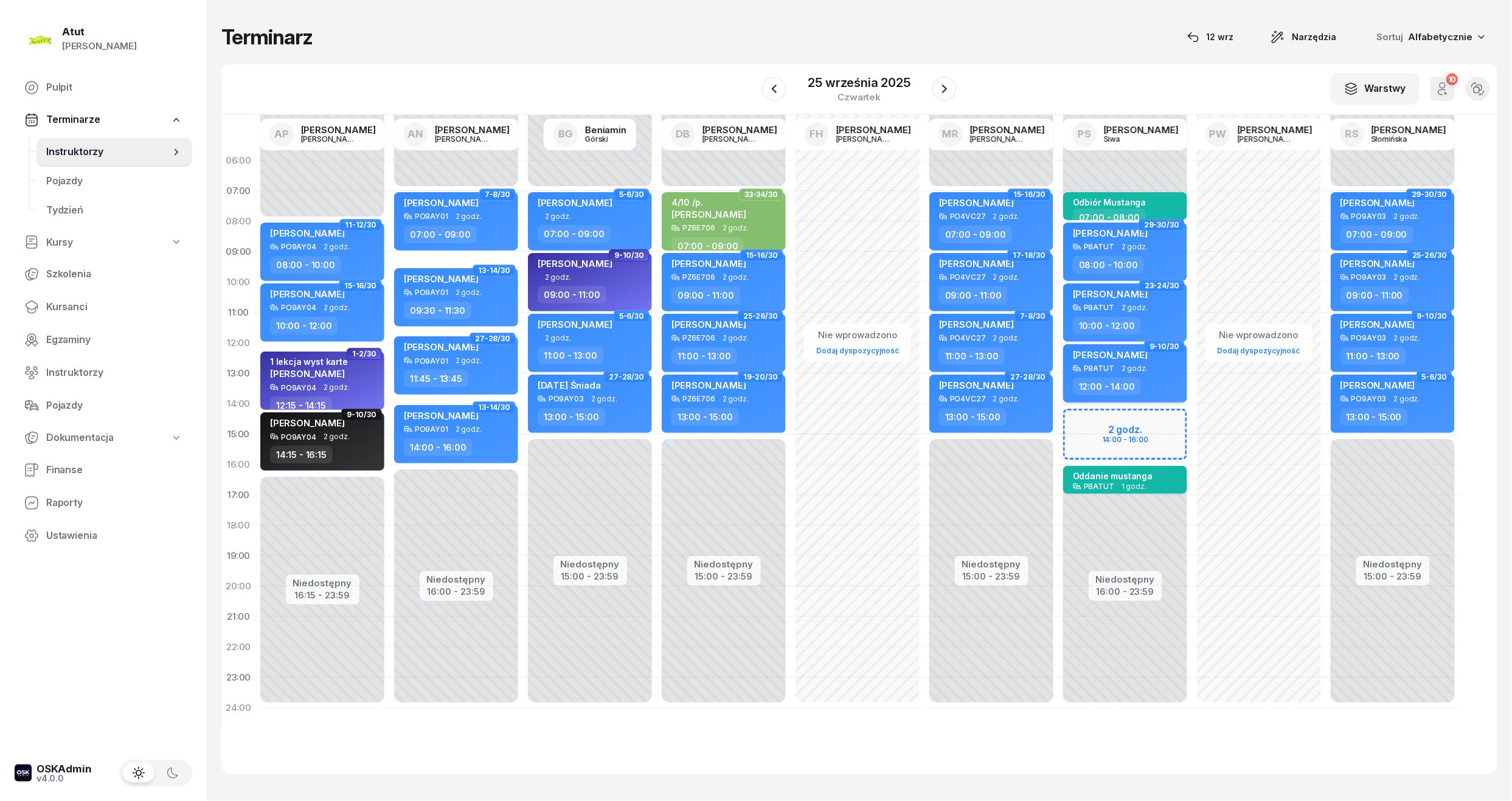
select select "12"
select select "14"
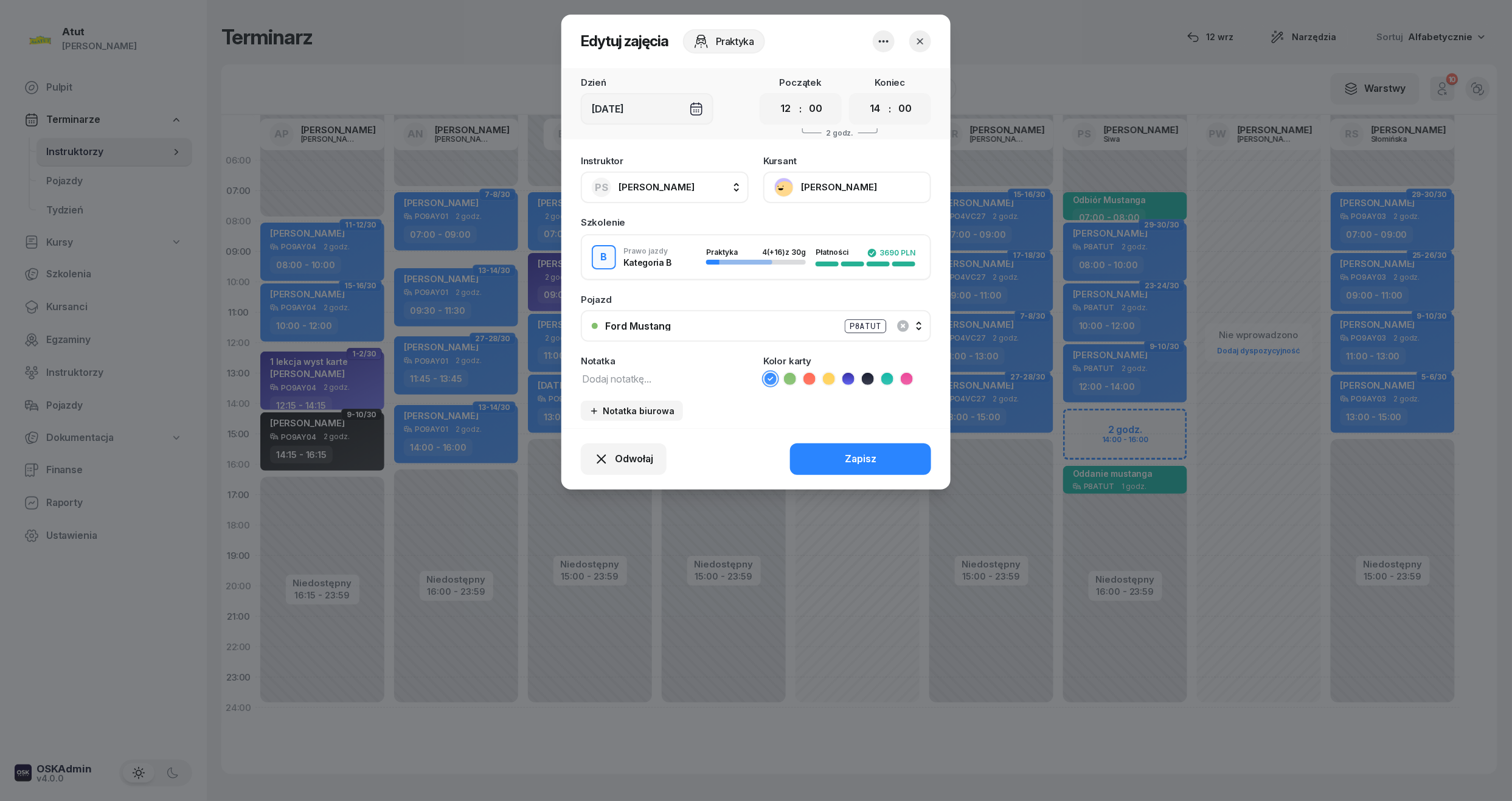
click at [857, 192] on button "[PERSON_NAME]" at bounding box center [847, 187] width 168 height 32
click at [843, 225] on link "Otwórz profil" at bounding box center [845, 228] width 160 height 30
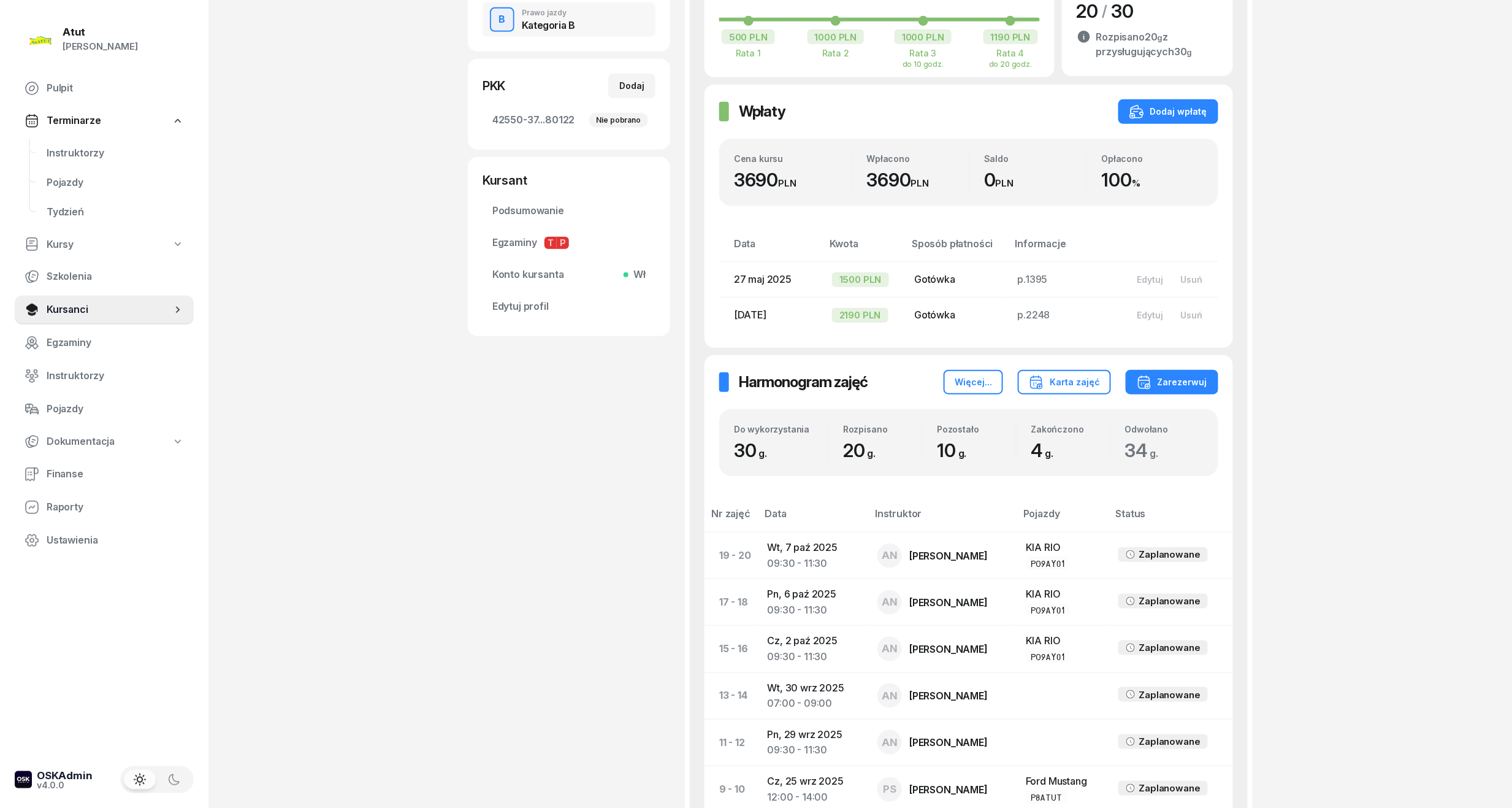
scroll to position [163, 0]
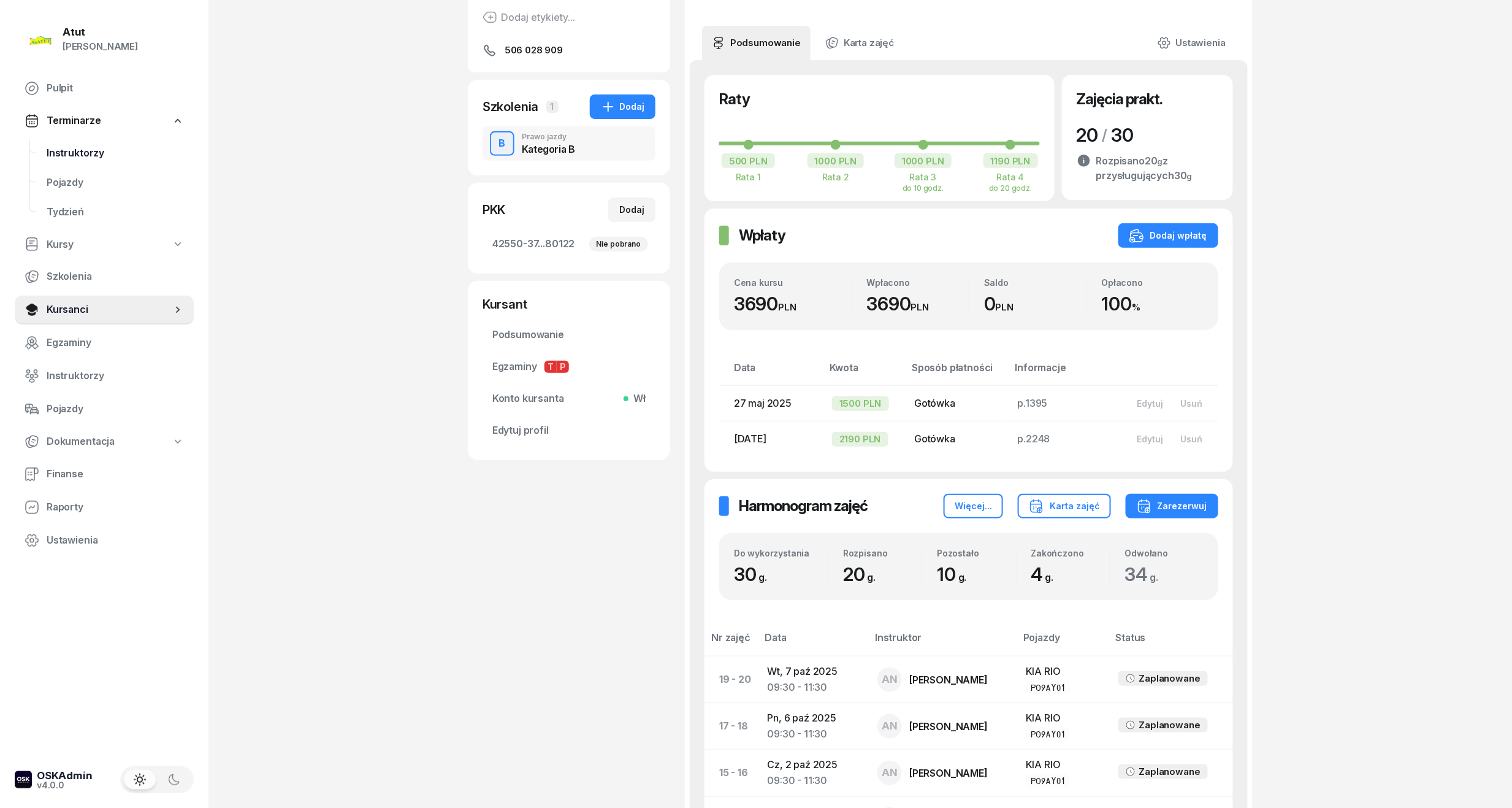
click at [57, 157] on span "Instruktorzy" at bounding box center [115, 153] width 137 height 16
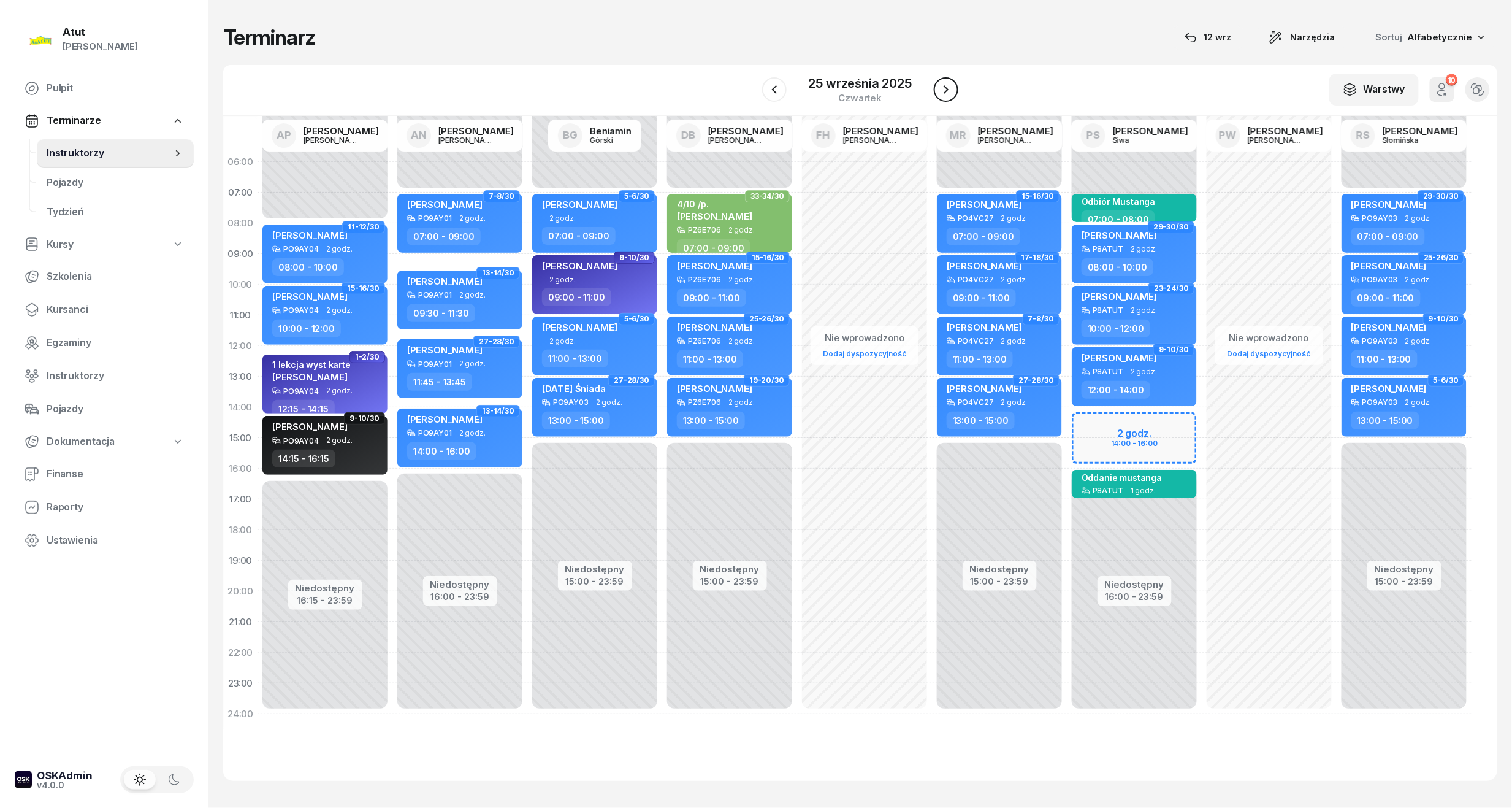
click at [939, 94] on icon "button" at bounding box center [946, 90] width 15 height 15
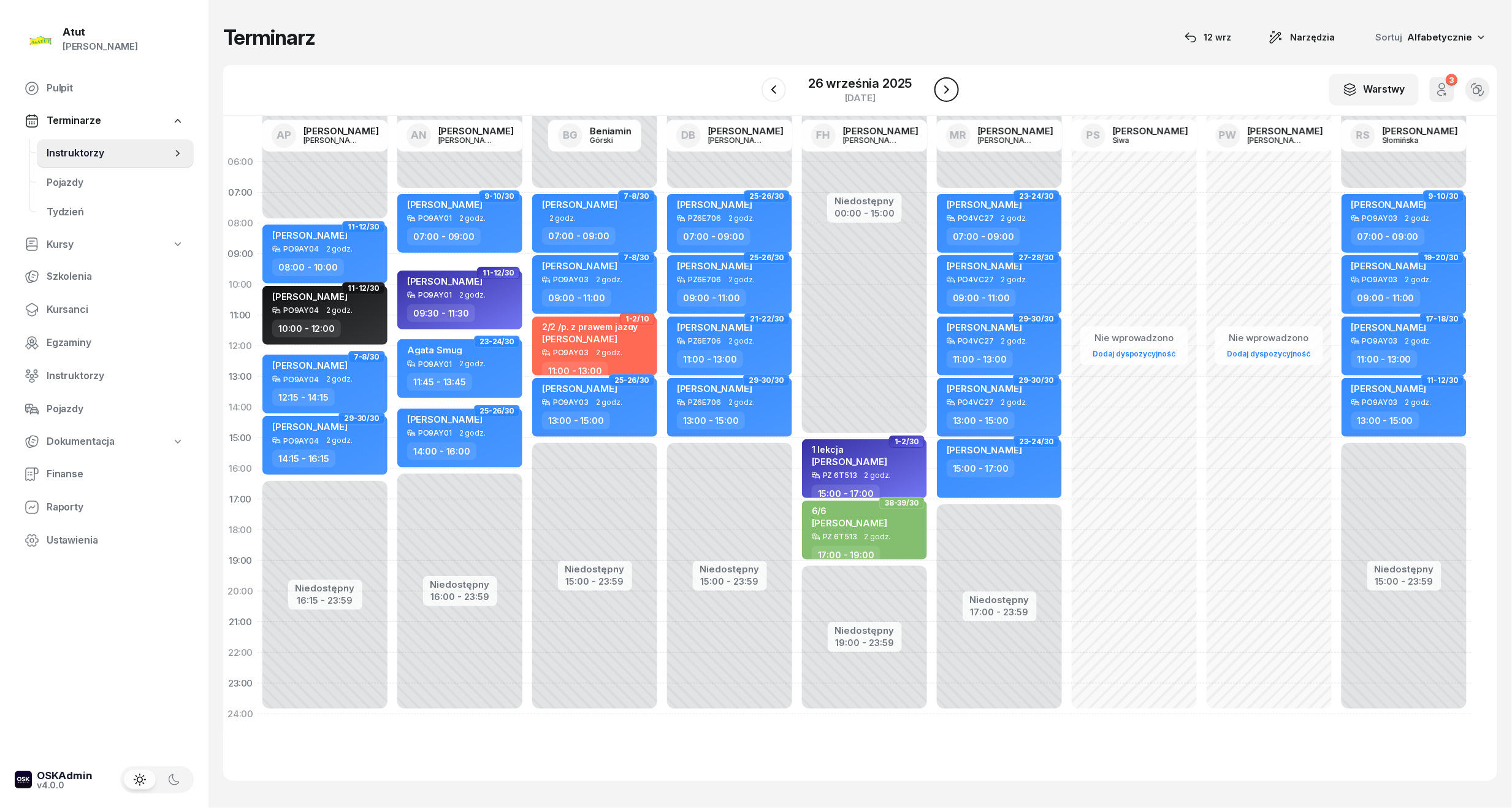
click at [945, 94] on icon "button" at bounding box center [946, 90] width 15 height 15
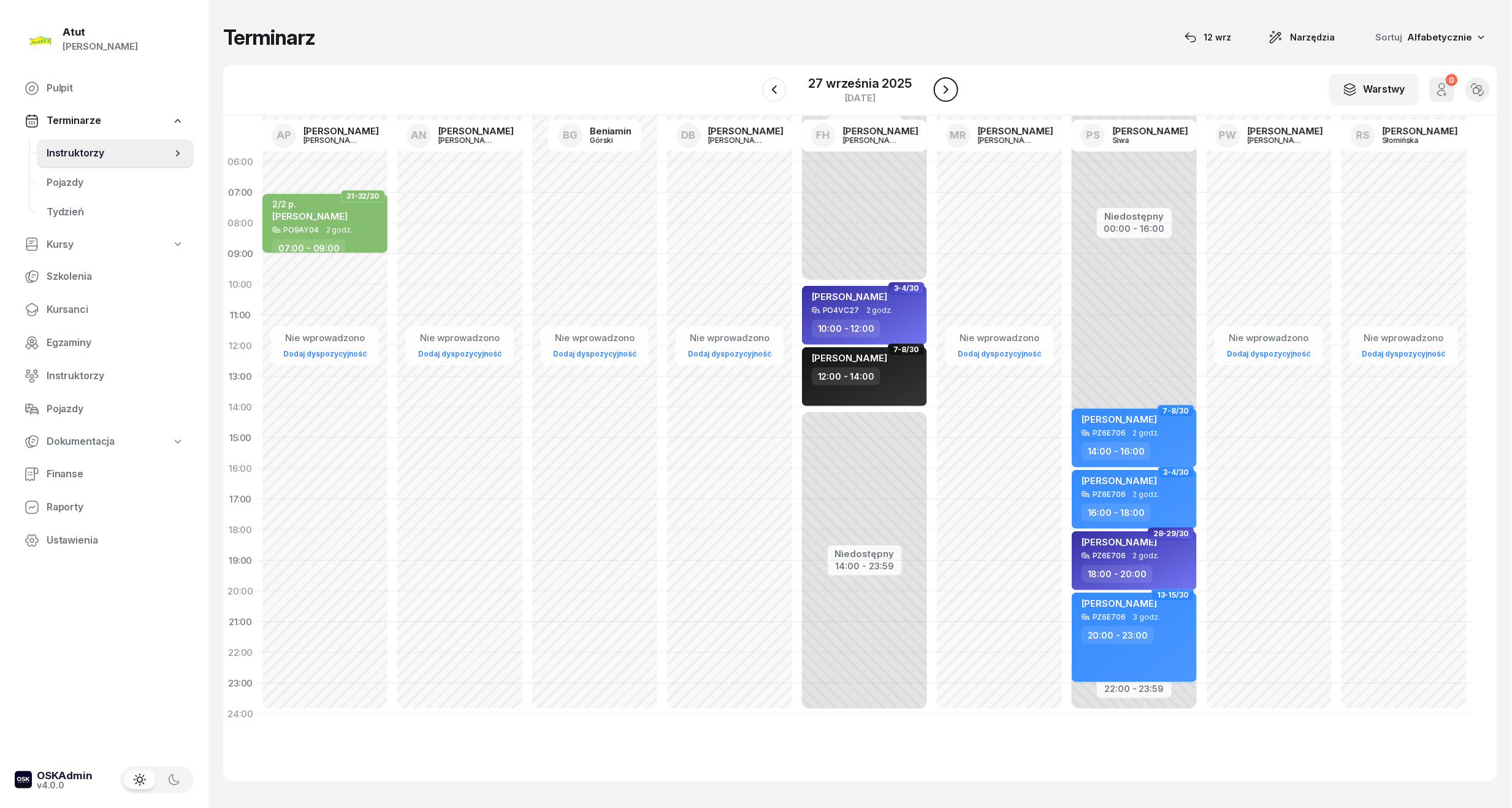
click at [945, 94] on icon "button" at bounding box center [946, 90] width 15 height 15
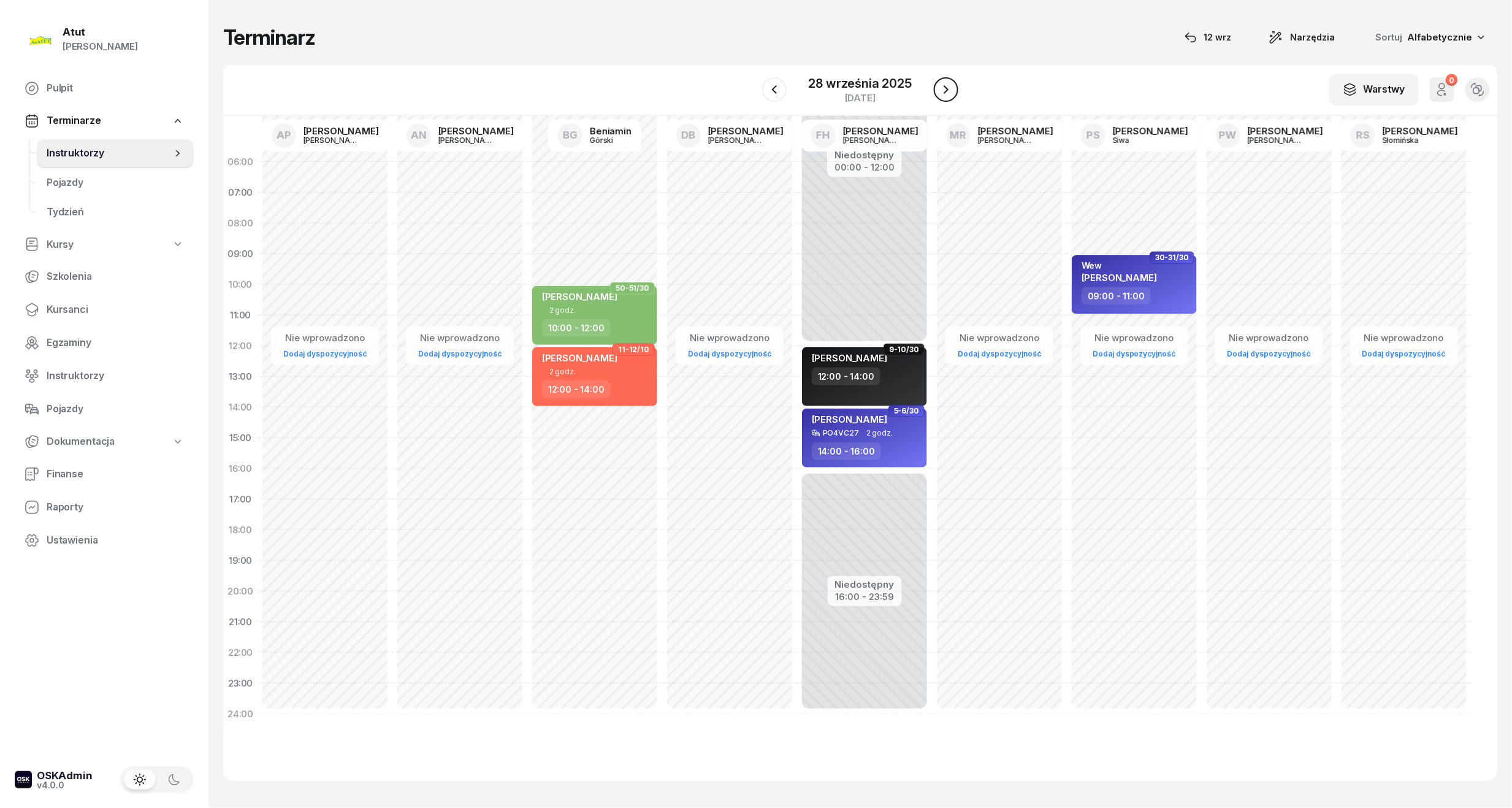
click at [945, 94] on icon "button" at bounding box center [946, 90] width 15 height 15
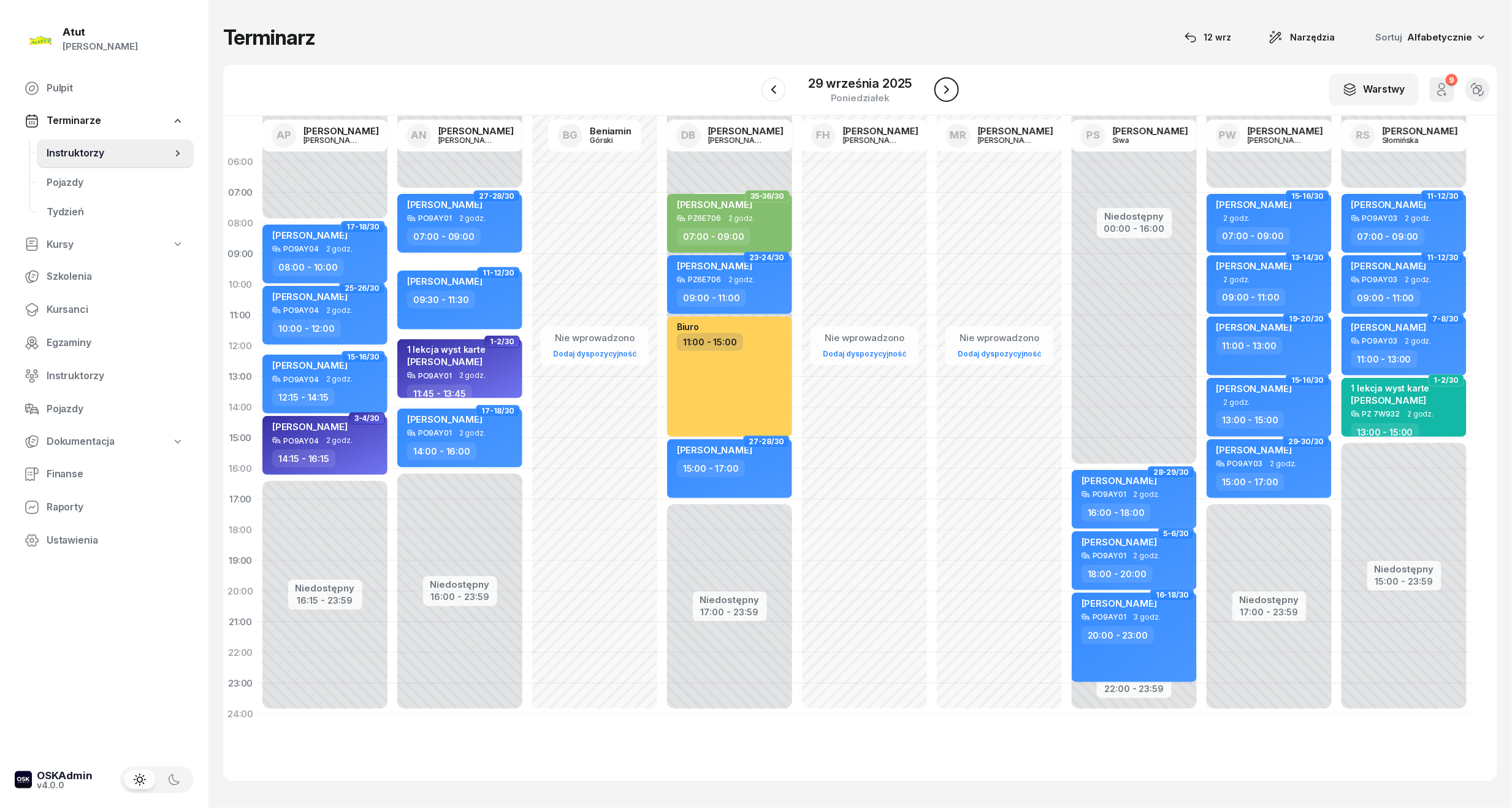
click at [945, 94] on icon "button" at bounding box center [946, 90] width 15 height 15
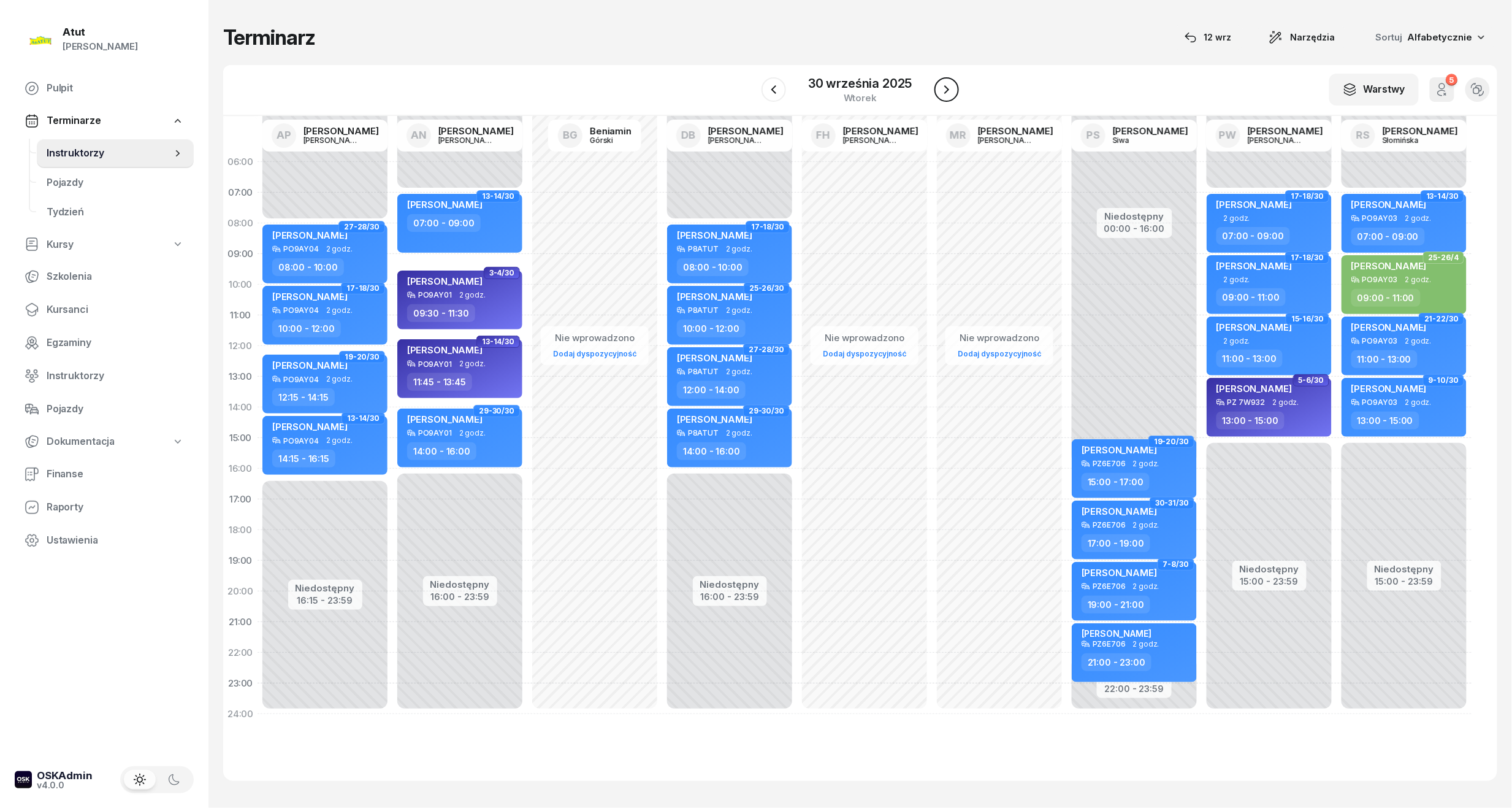
click at [945, 94] on icon "button" at bounding box center [946, 90] width 15 height 15
click at [945, 94] on icon "button" at bounding box center [951, 90] width 15 height 15
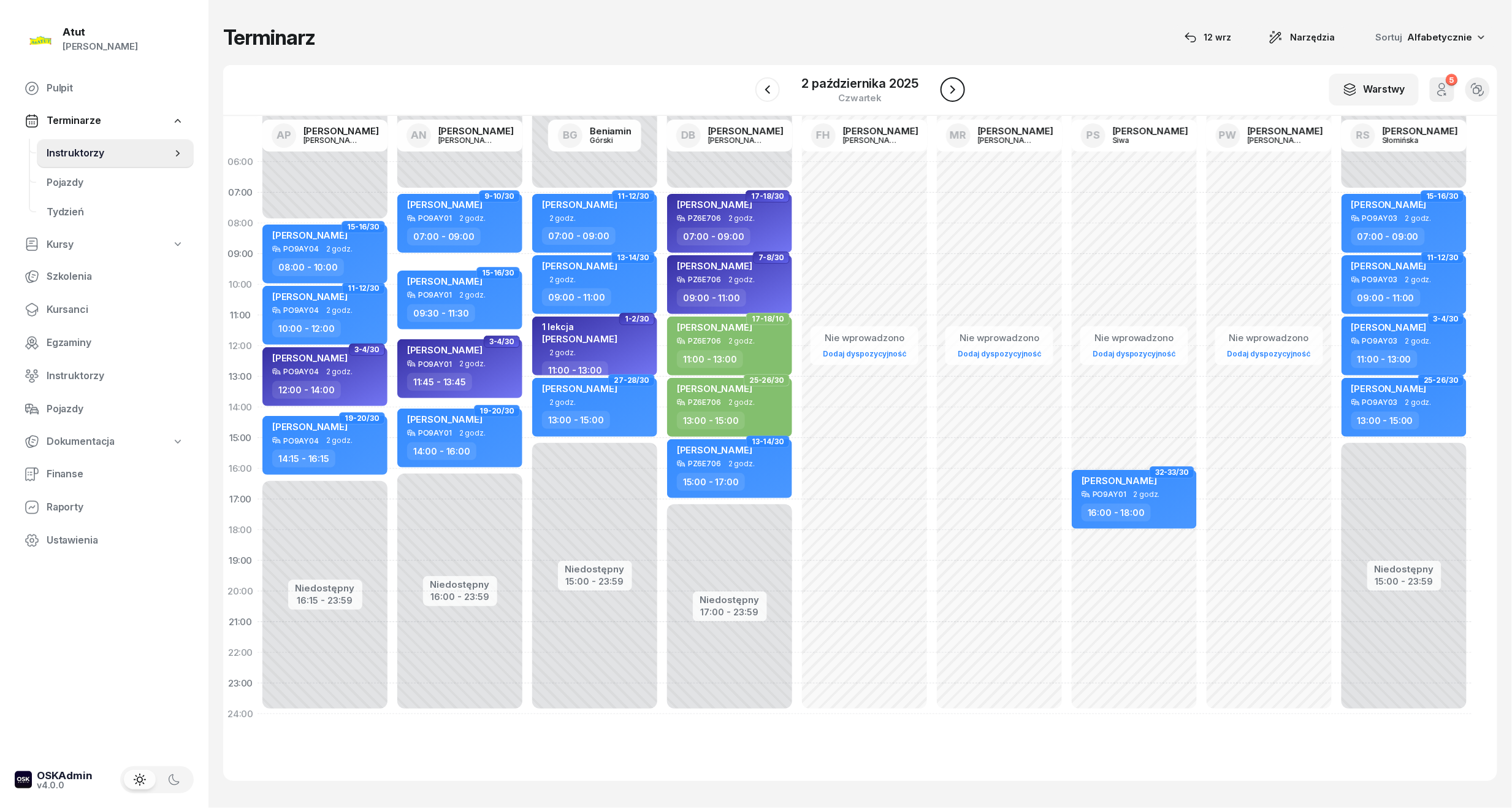
click at [946, 94] on icon "button" at bounding box center [953, 90] width 15 height 15
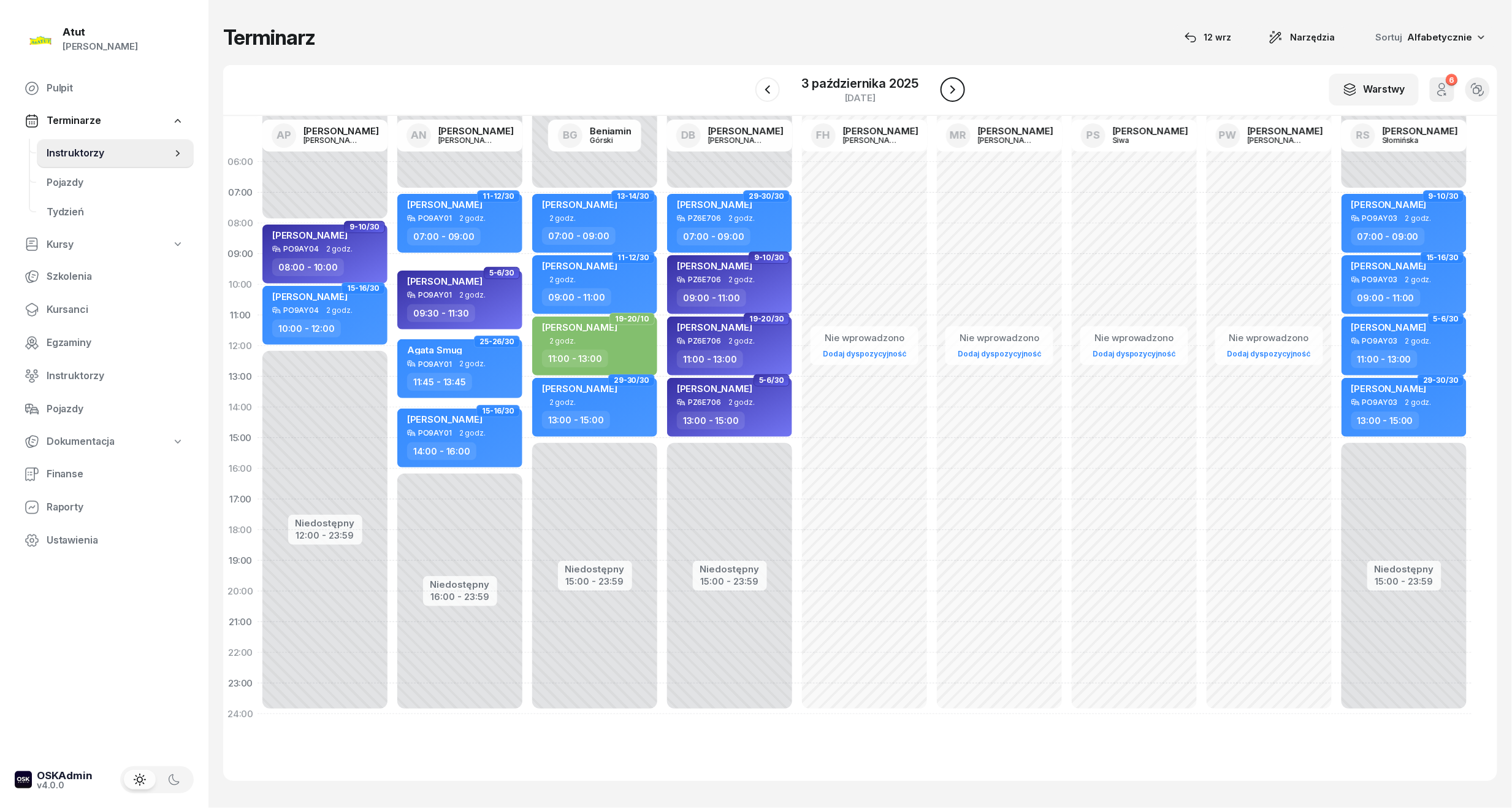
click at [949, 82] on icon "button" at bounding box center [953, 90] width 15 height 15
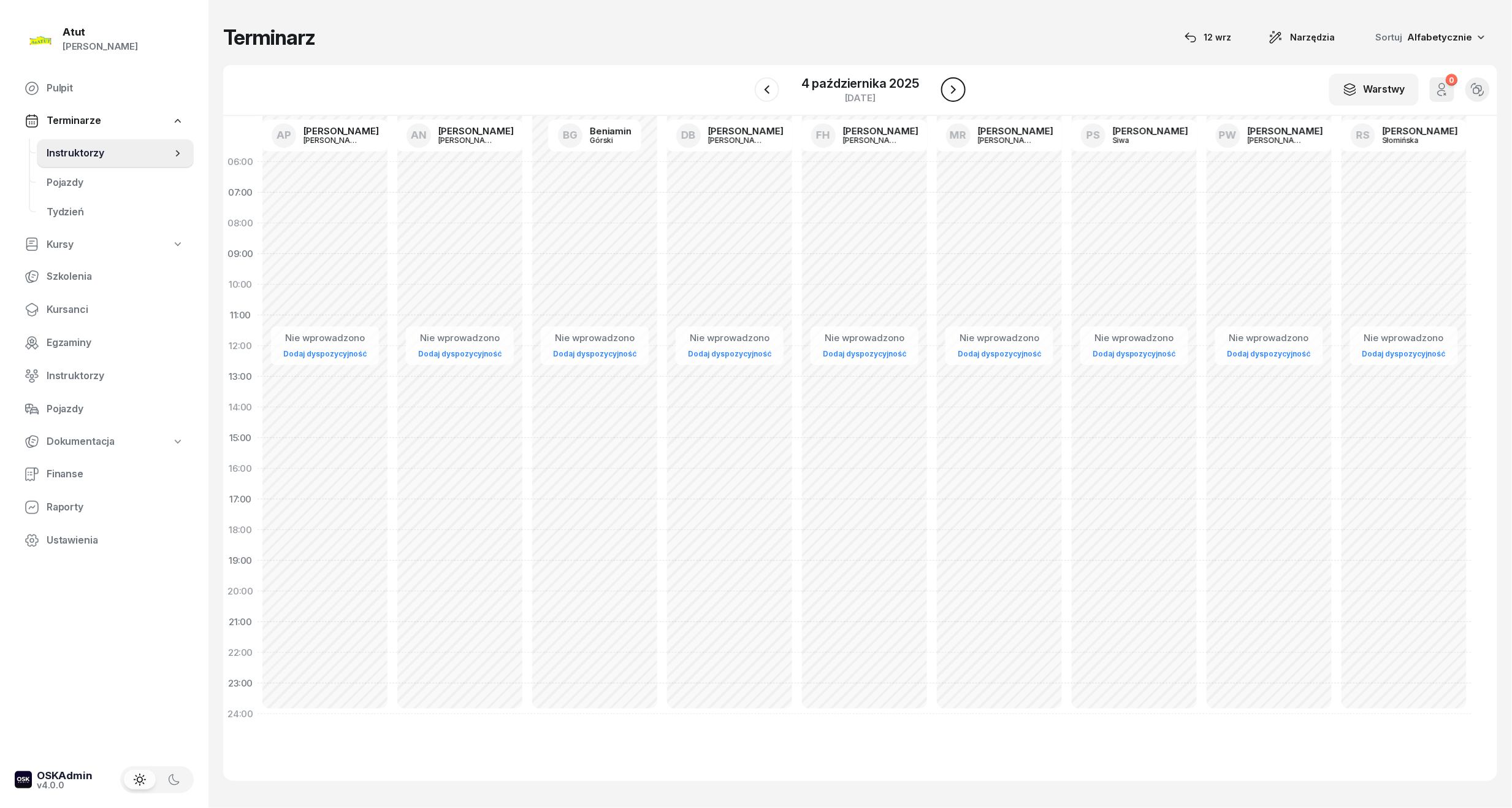
click at [949, 82] on icon "button" at bounding box center [954, 90] width 15 height 15
click at [949, 89] on icon "button" at bounding box center [953, 90] width 15 height 15
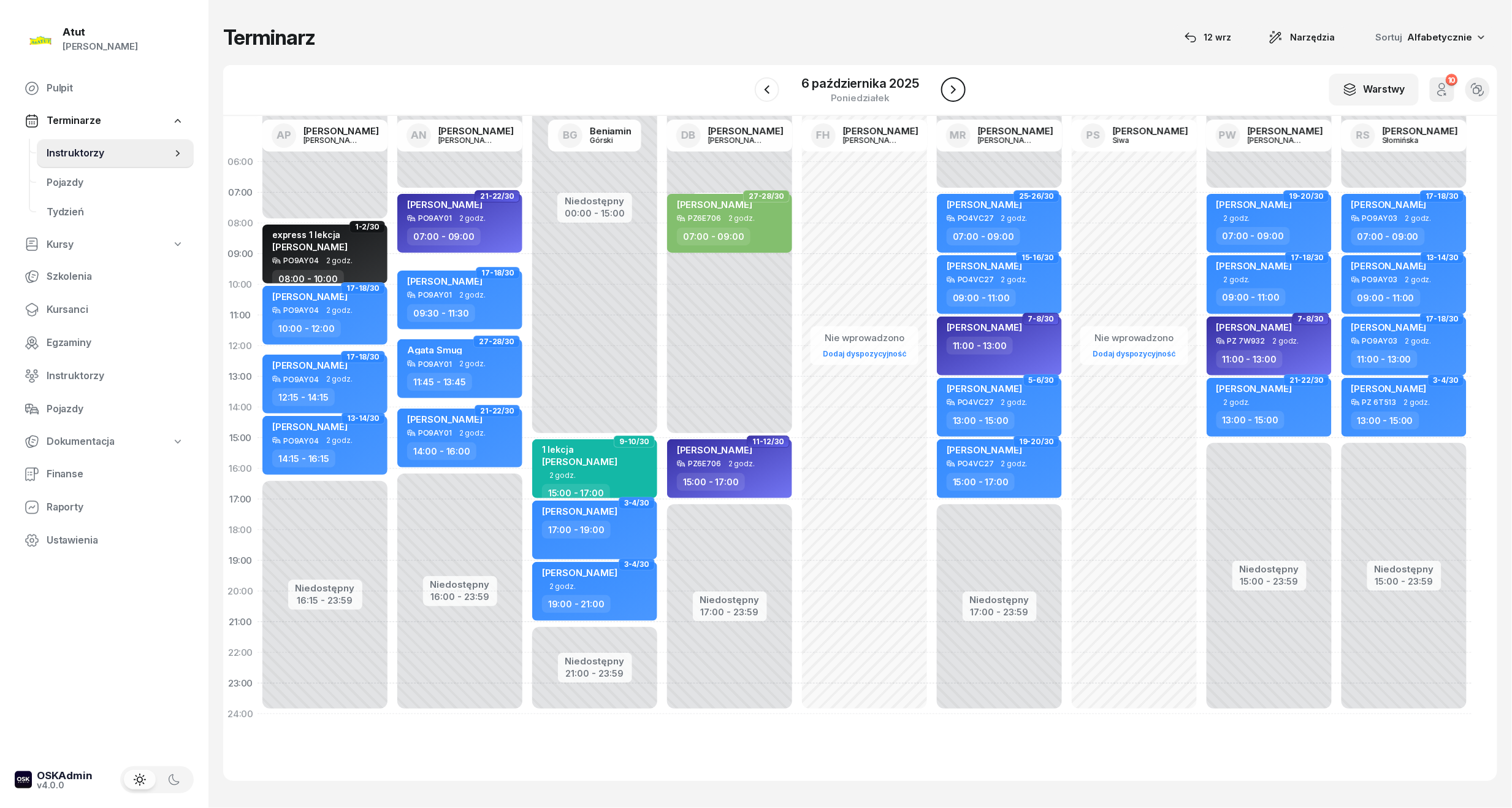
click at [949, 89] on icon "button" at bounding box center [954, 90] width 15 height 15
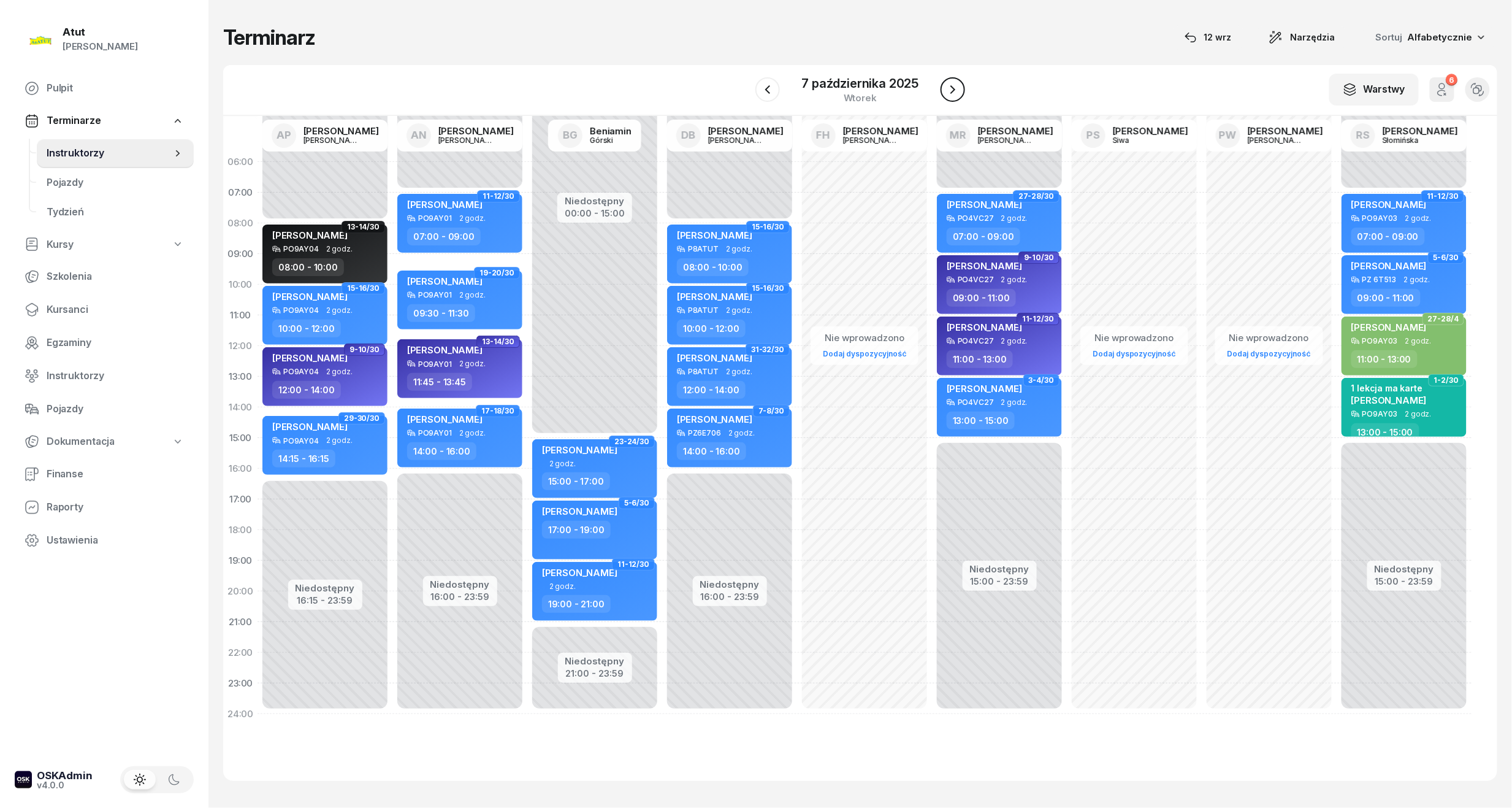
click at [949, 89] on icon "button" at bounding box center [953, 90] width 15 height 15
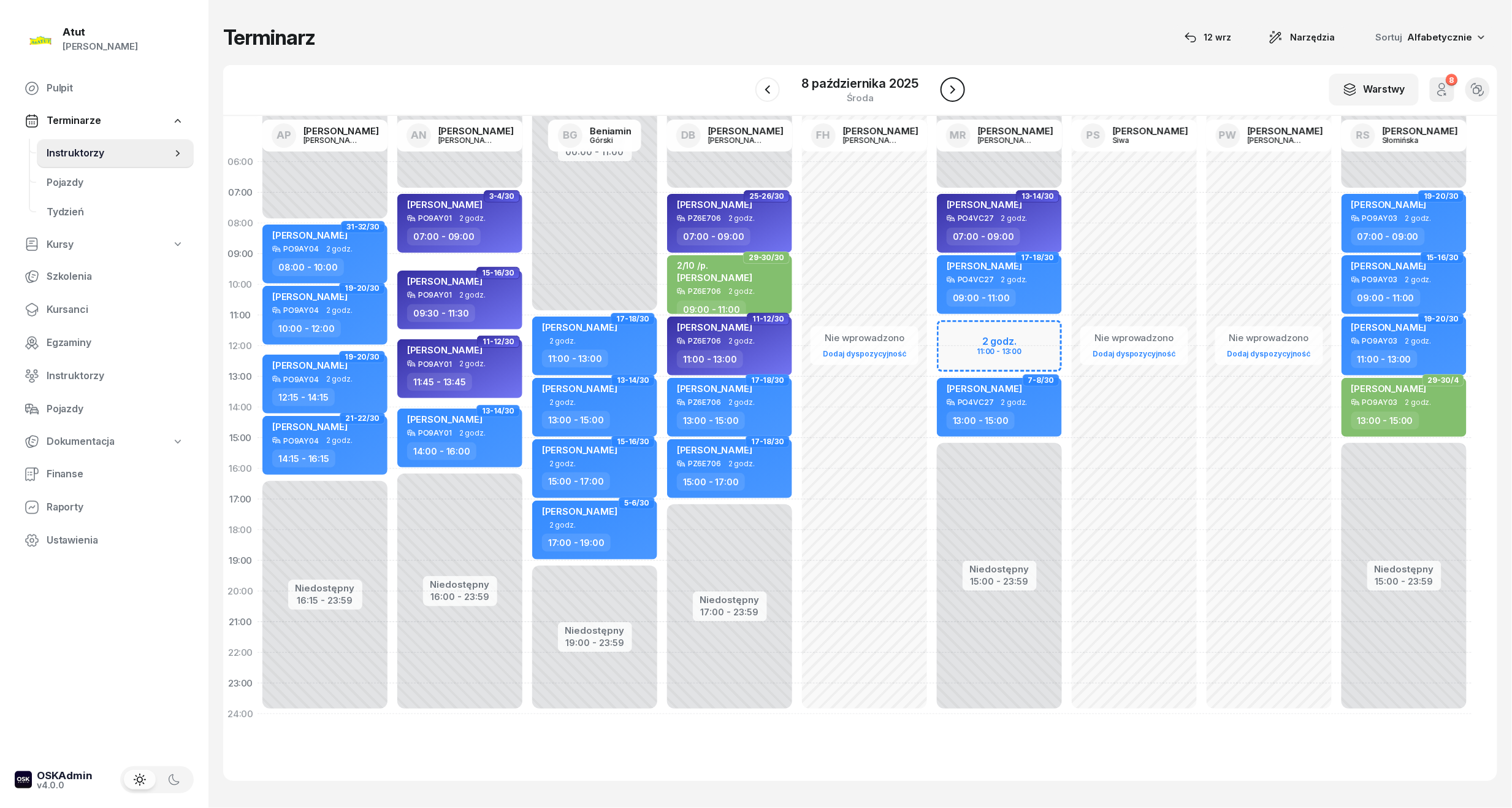
click at [949, 89] on icon "button" at bounding box center [953, 90] width 15 height 15
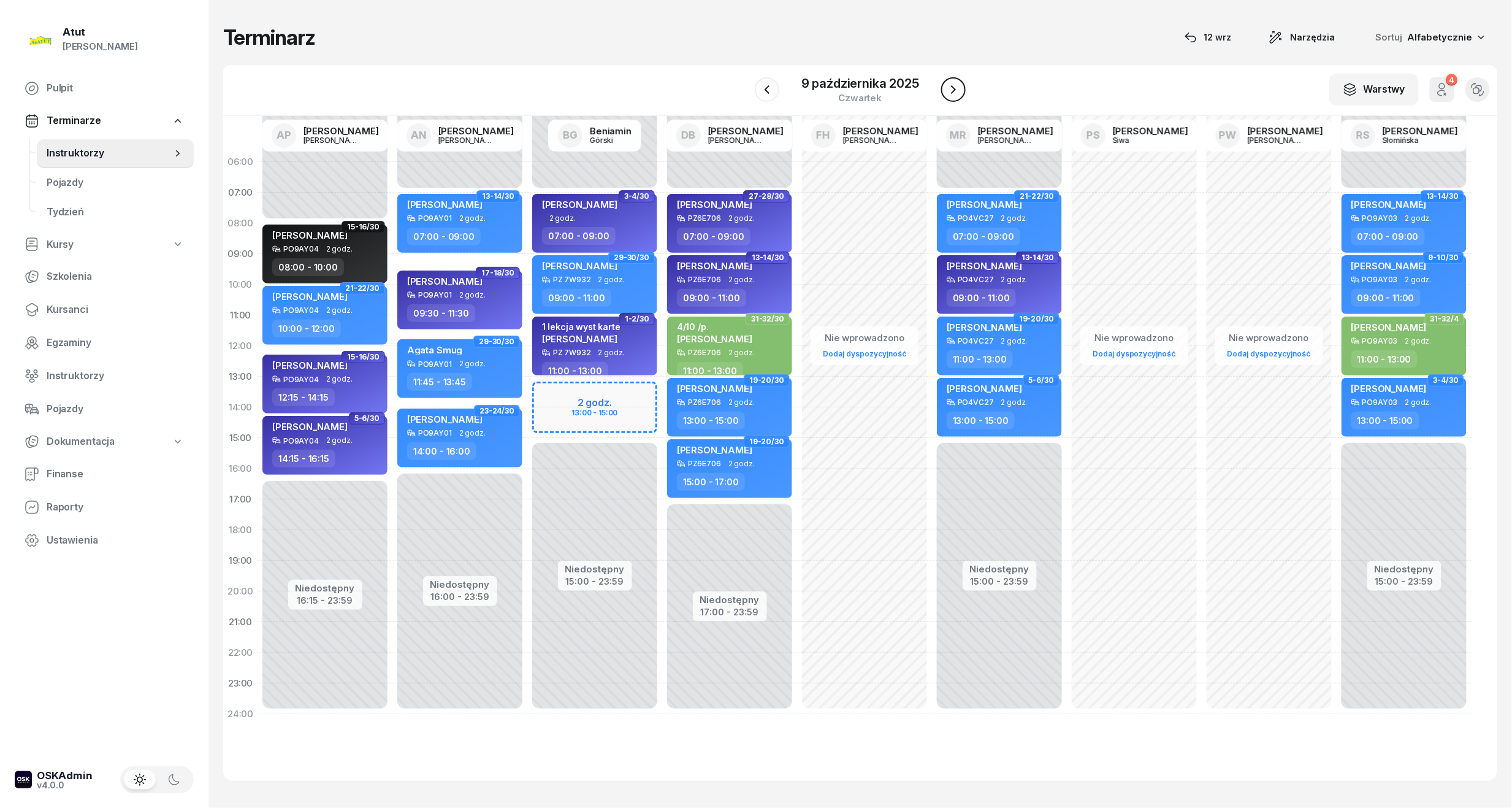
click at [949, 89] on icon "button" at bounding box center [954, 90] width 15 height 15
click at [949, 89] on icon "button" at bounding box center [956, 90] width 15 height 15
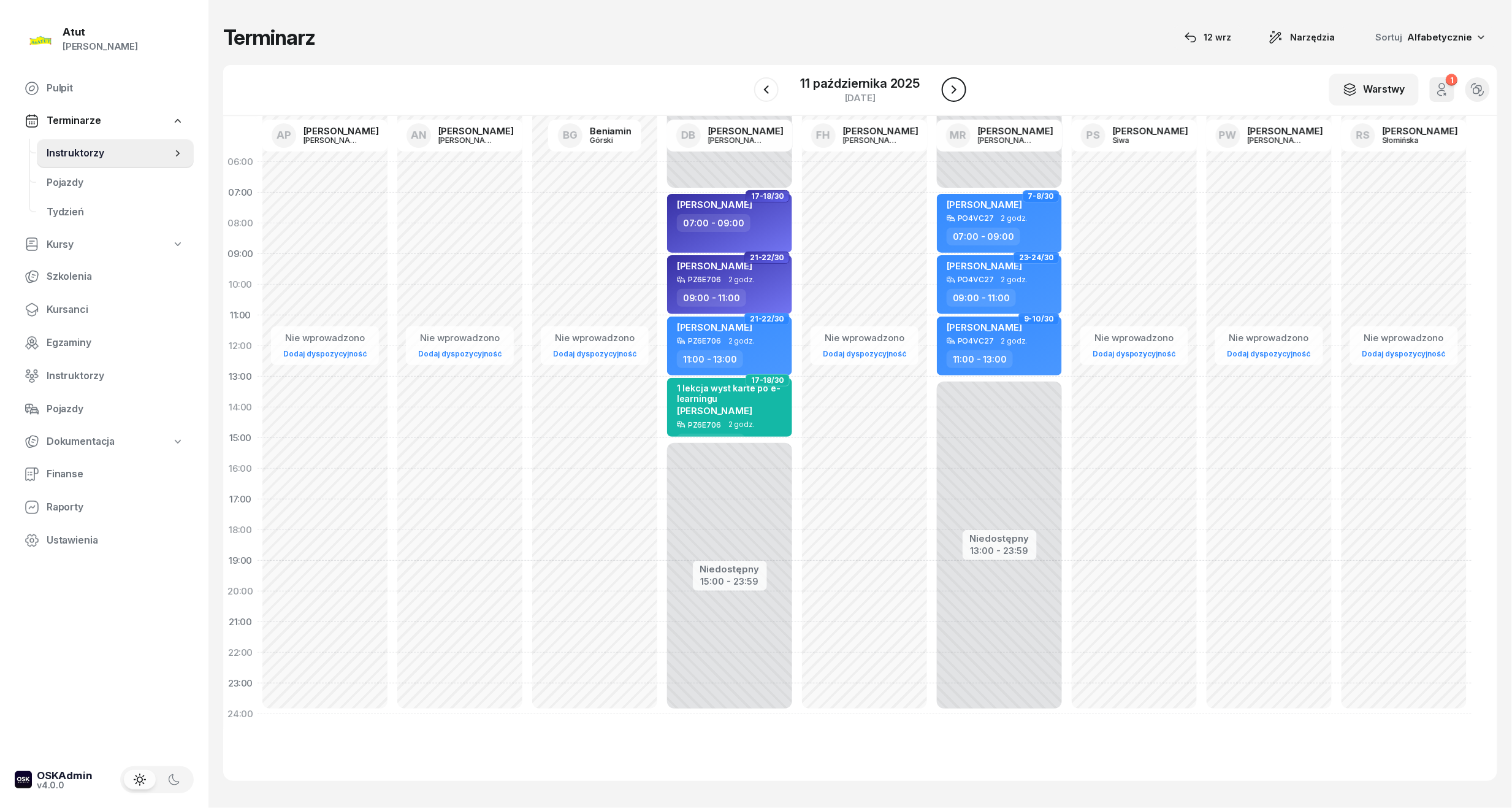
click at [949, 89] on icon "button" at bounding box center [954, 90] width 15 height 15
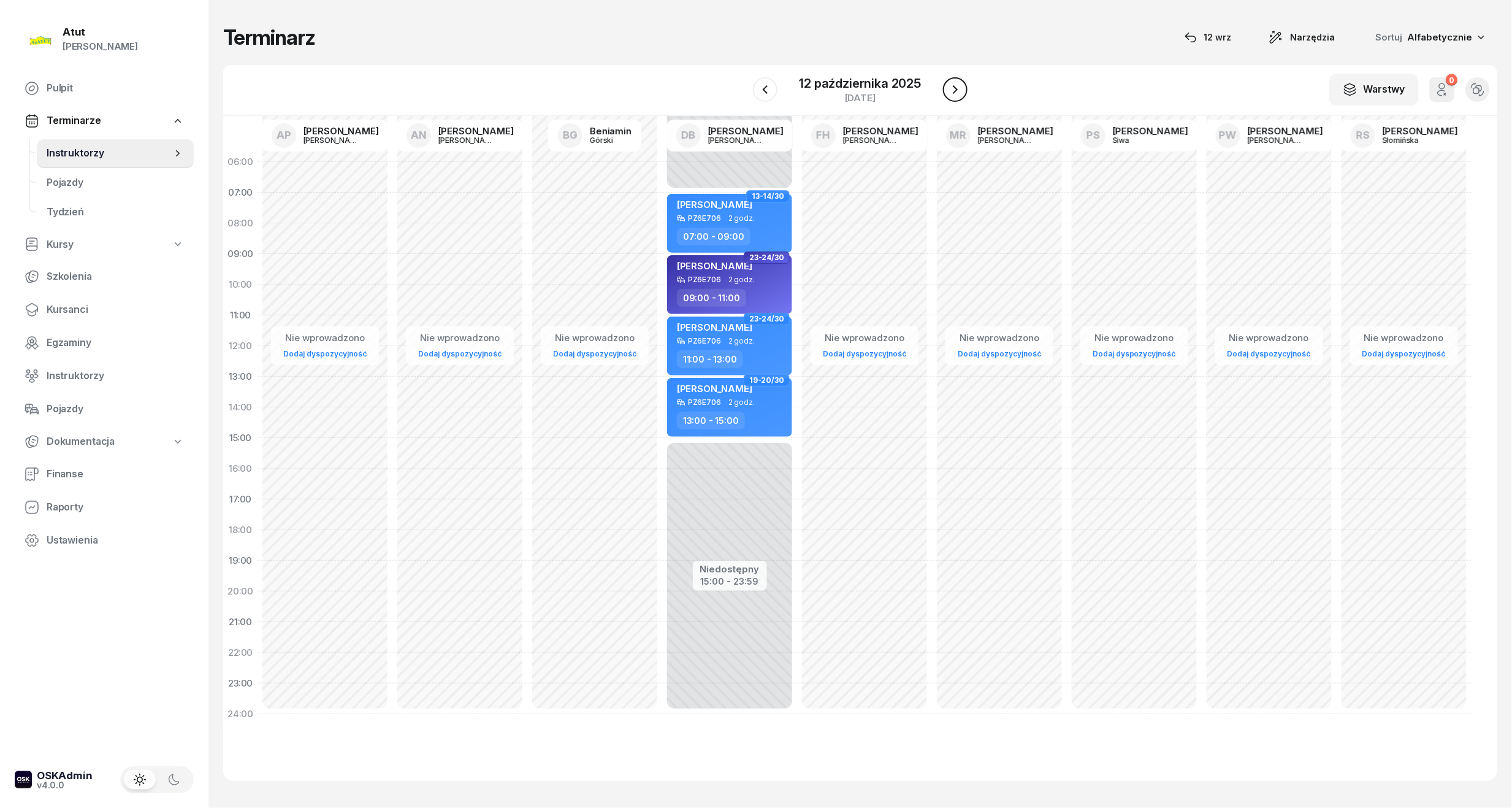
click at [949, 89] on icon "button" at bounding box center [955, 90] width 15 height 15
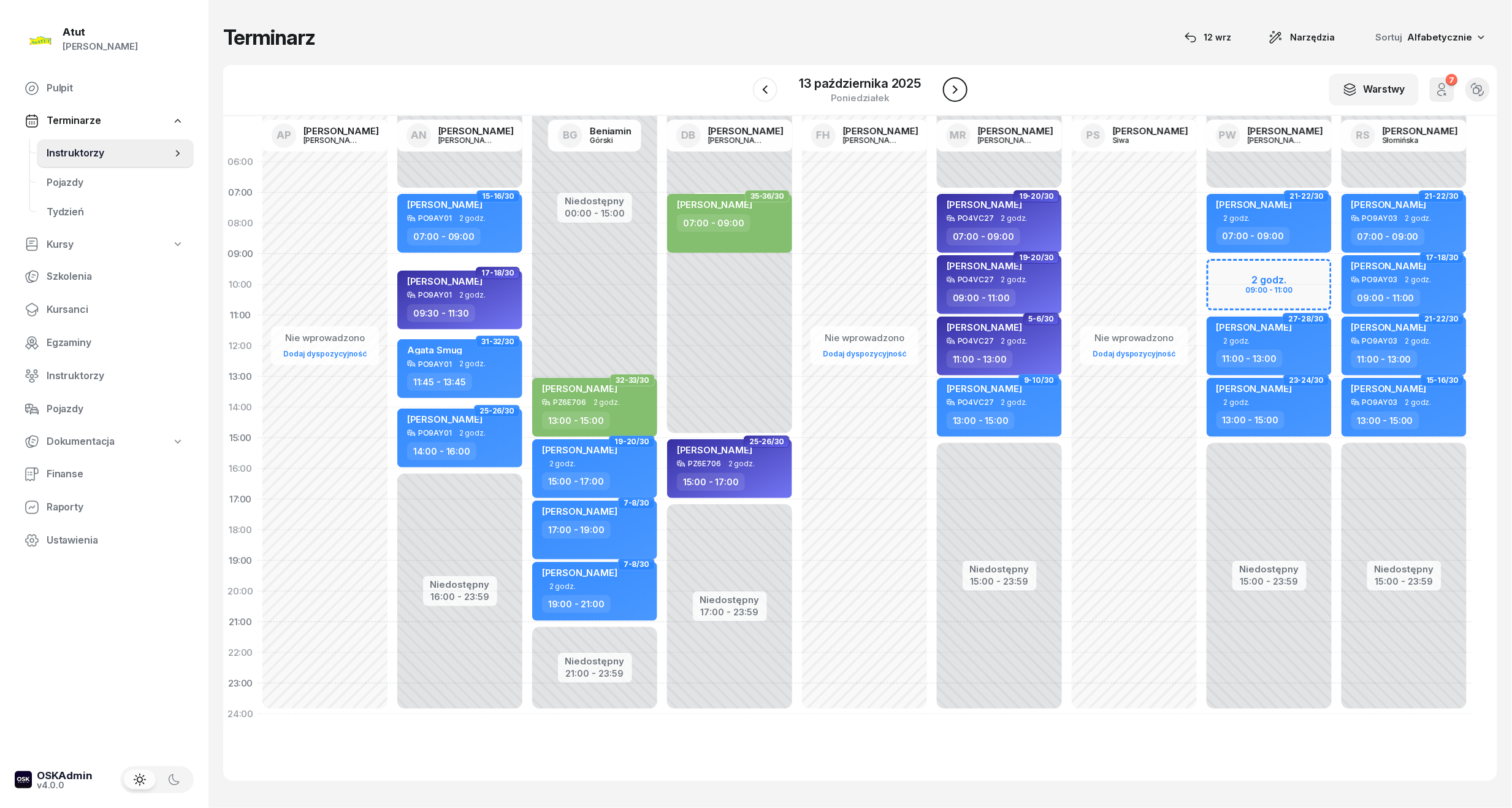
click at [949, 89] on icon "button" at bounding box center [955, 90] width 15 height 15
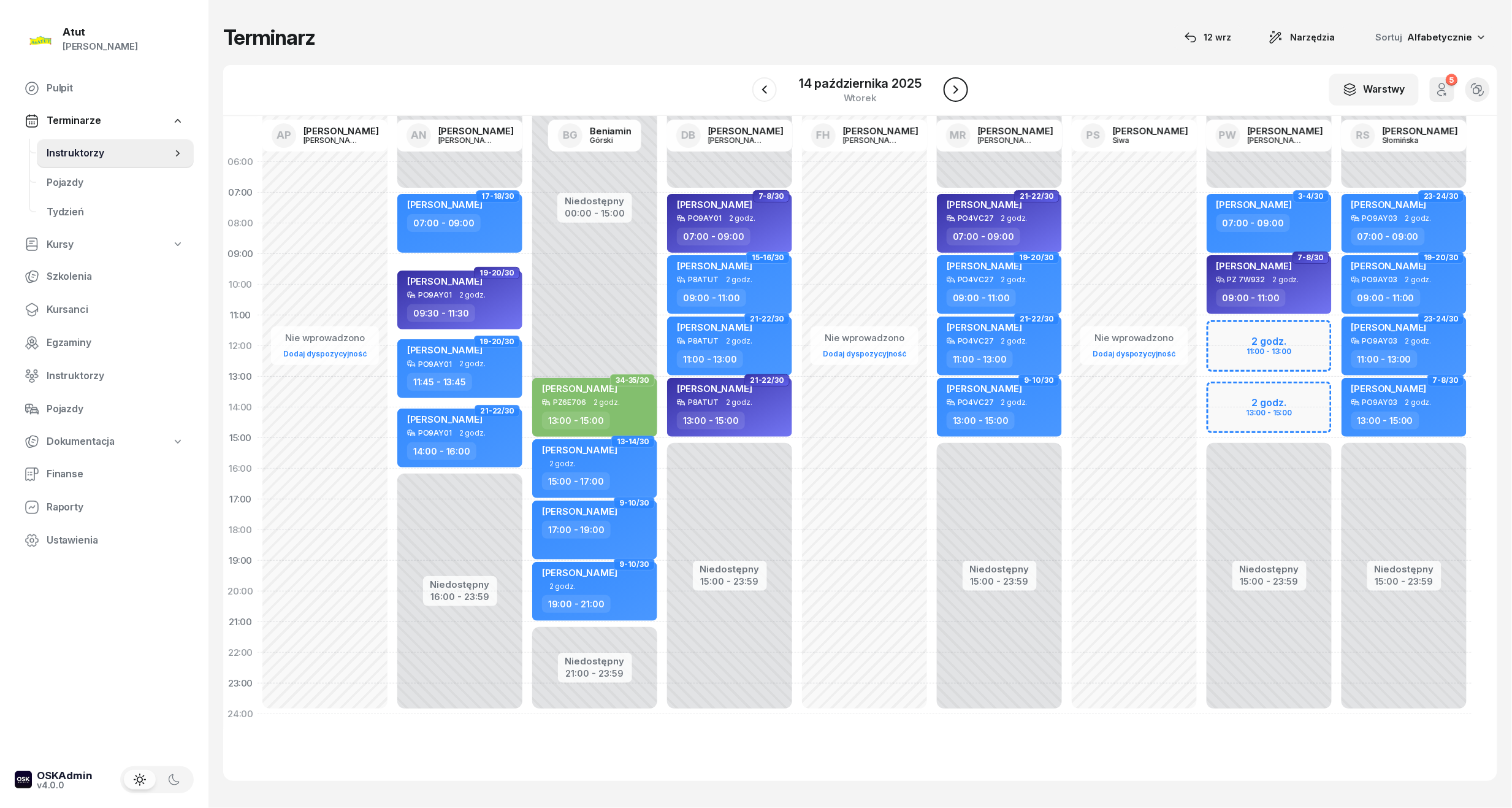
click at [949, 89] on icon "button" at bounding box center [956, 90] width 15 height 15
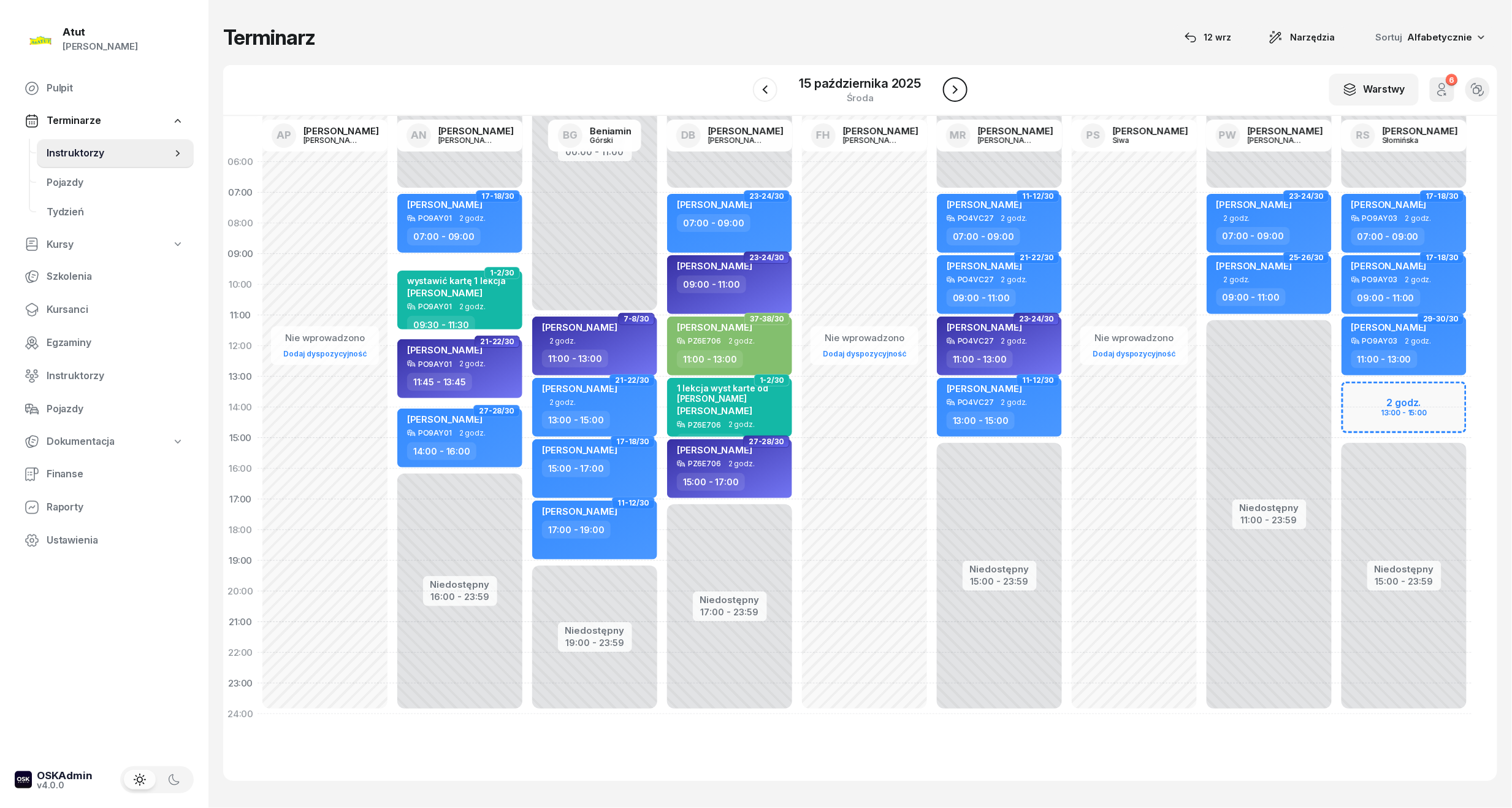
click at [949, 89] on icon "button" at bounding box center [955, 90] width 15 height 15
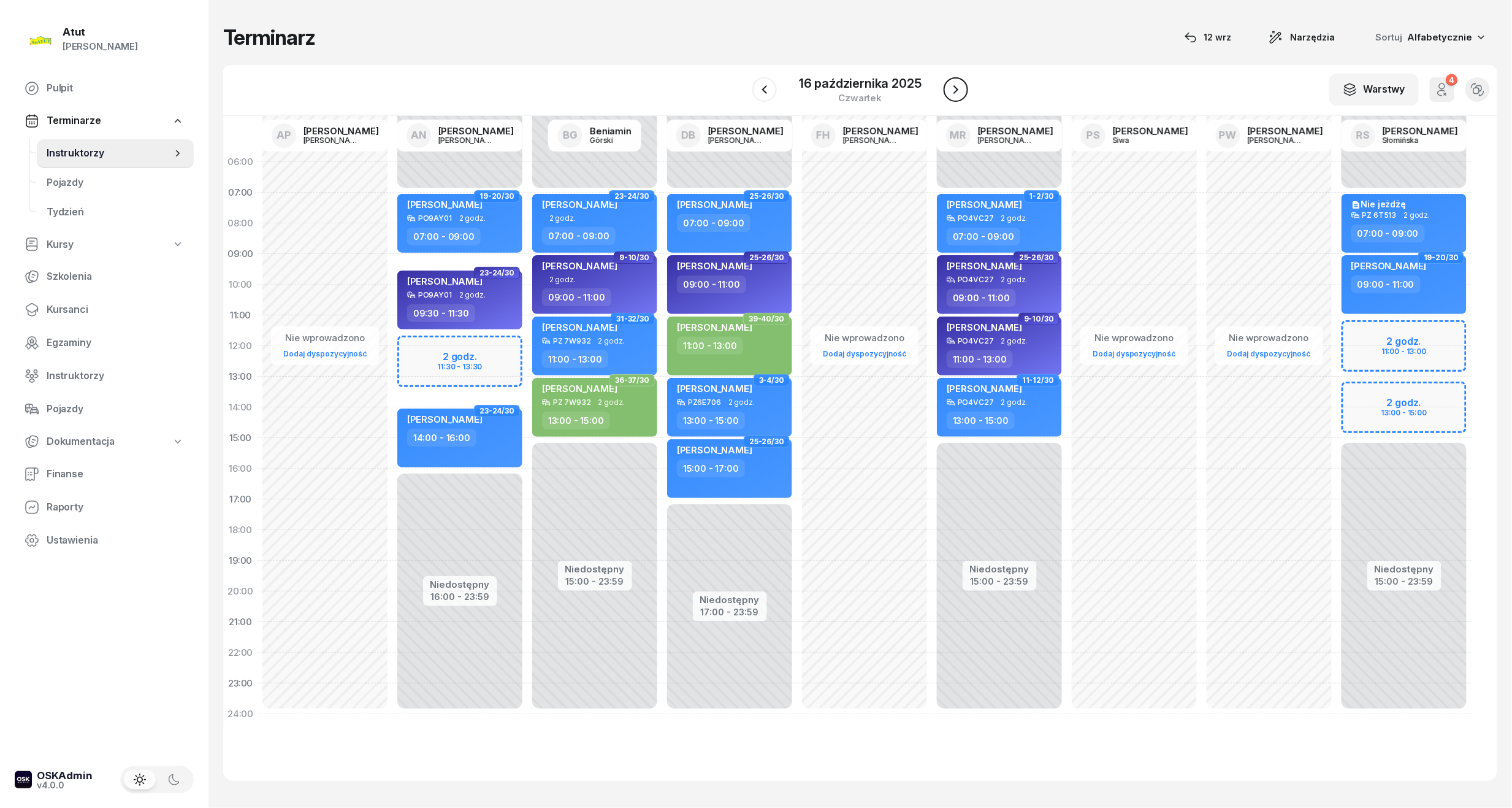
click at [949, 89] on icon "button" at bounding box center [956, 90] width 15 height 15
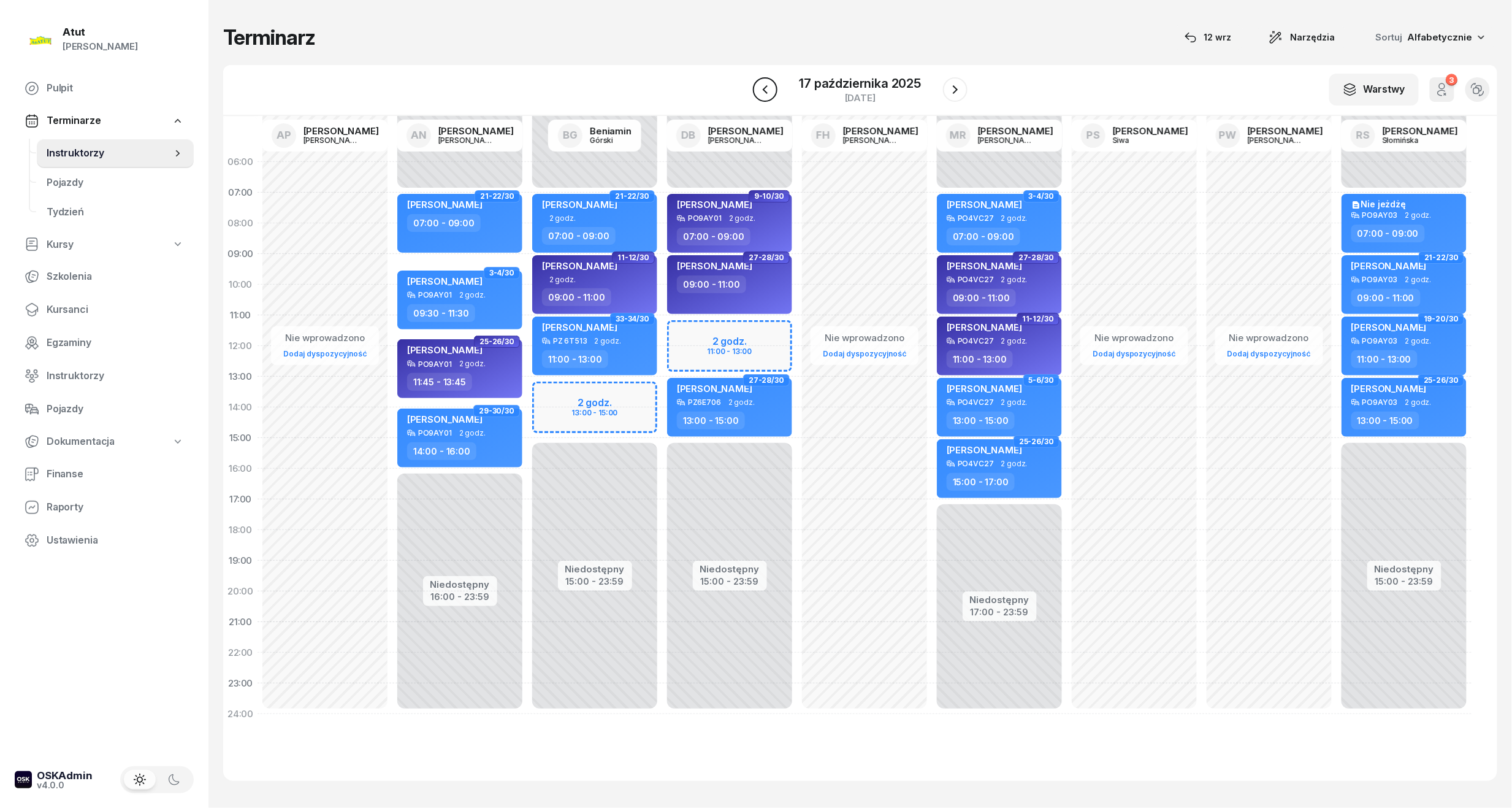
click at [758, 91] on icon "button" at bounding box center [765, 90] width 15 height 15
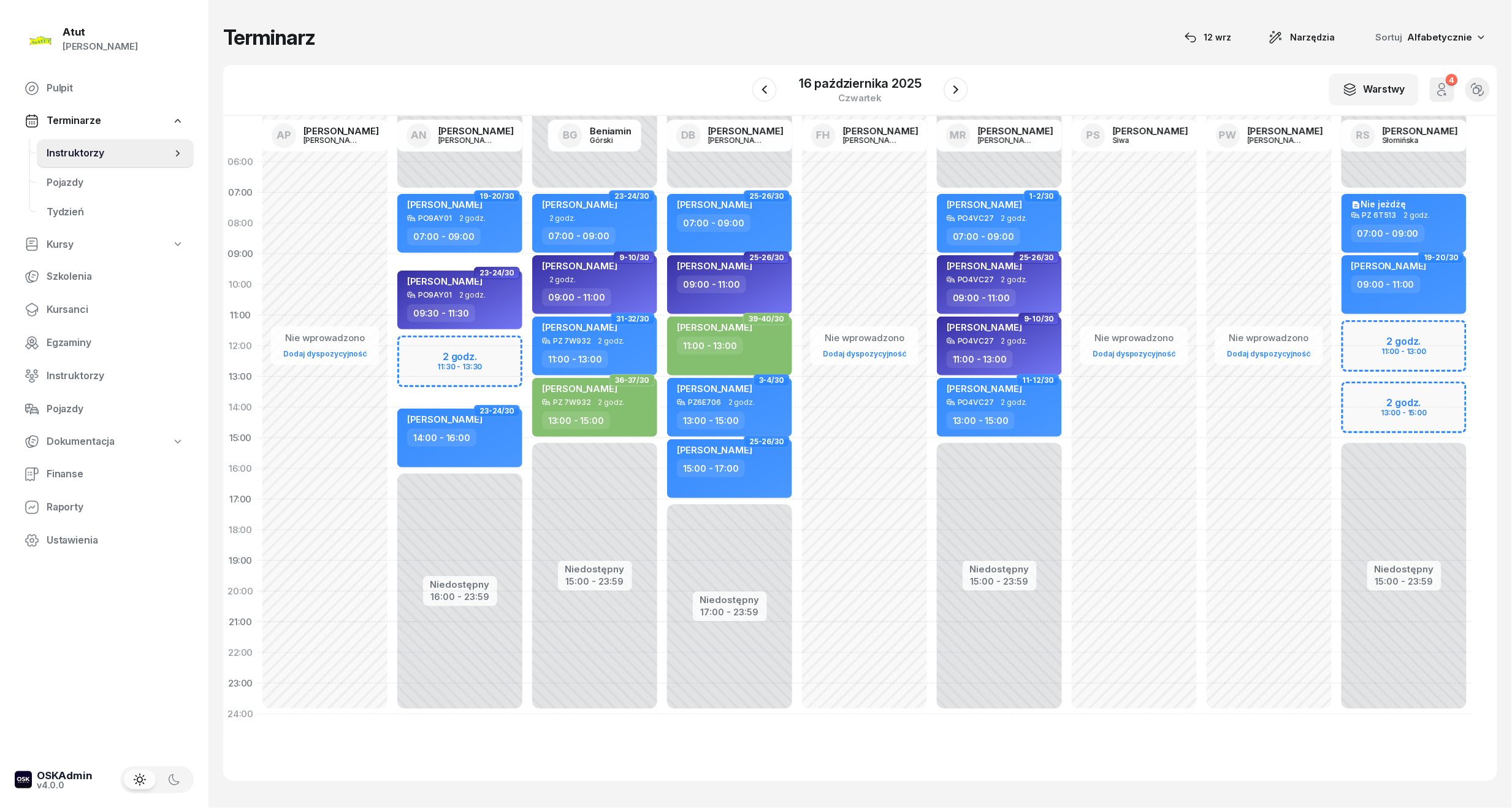
click at [469, 346] on div "Niedostępny 00:00 - 07:00 Niedostępny 16:00 - 23:59 2 godz. 11:30 - 13:30 19-20…" at bounding box center [460, 438] width 135 height 583
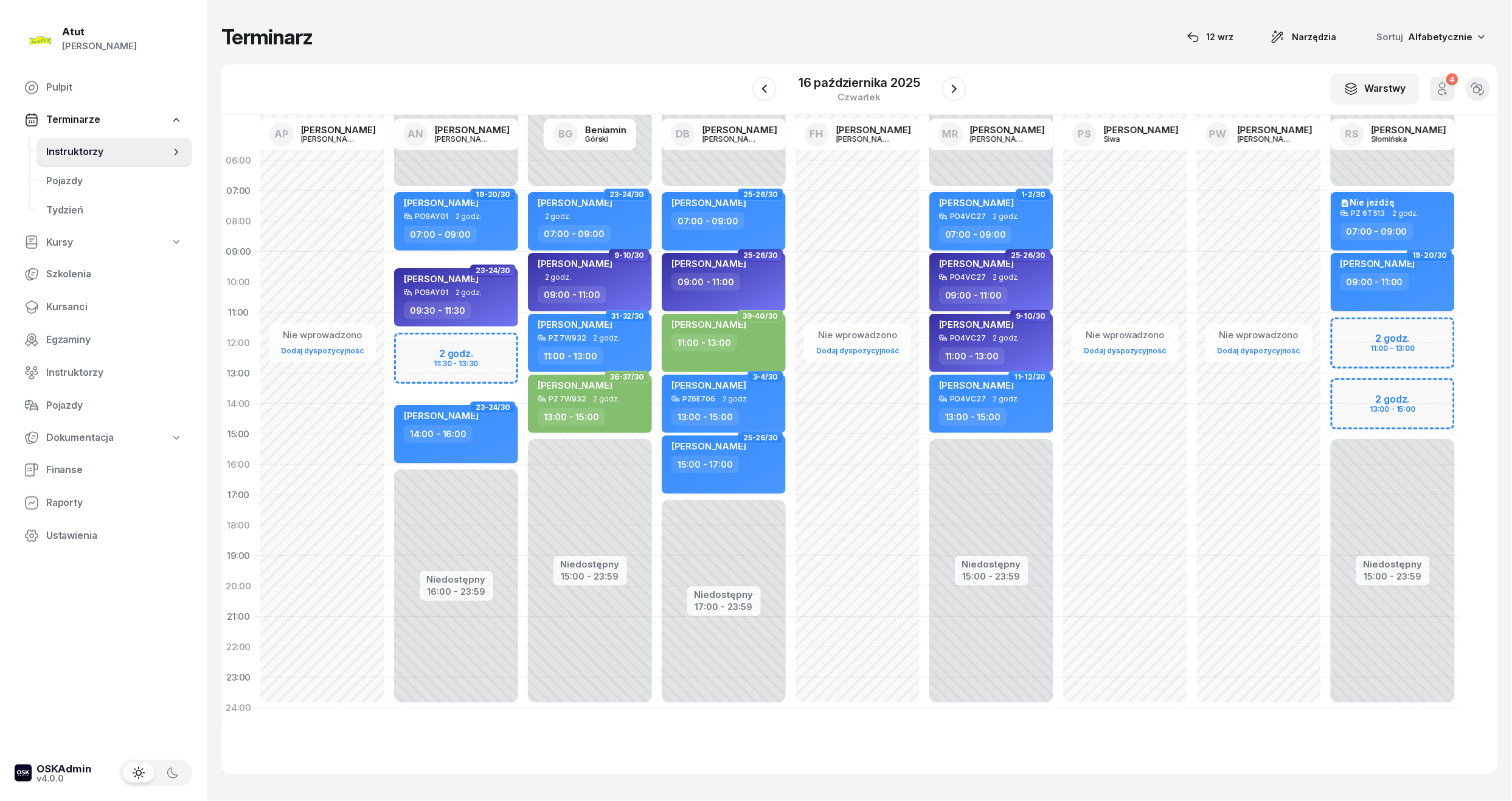
select select "12"
select select "14"
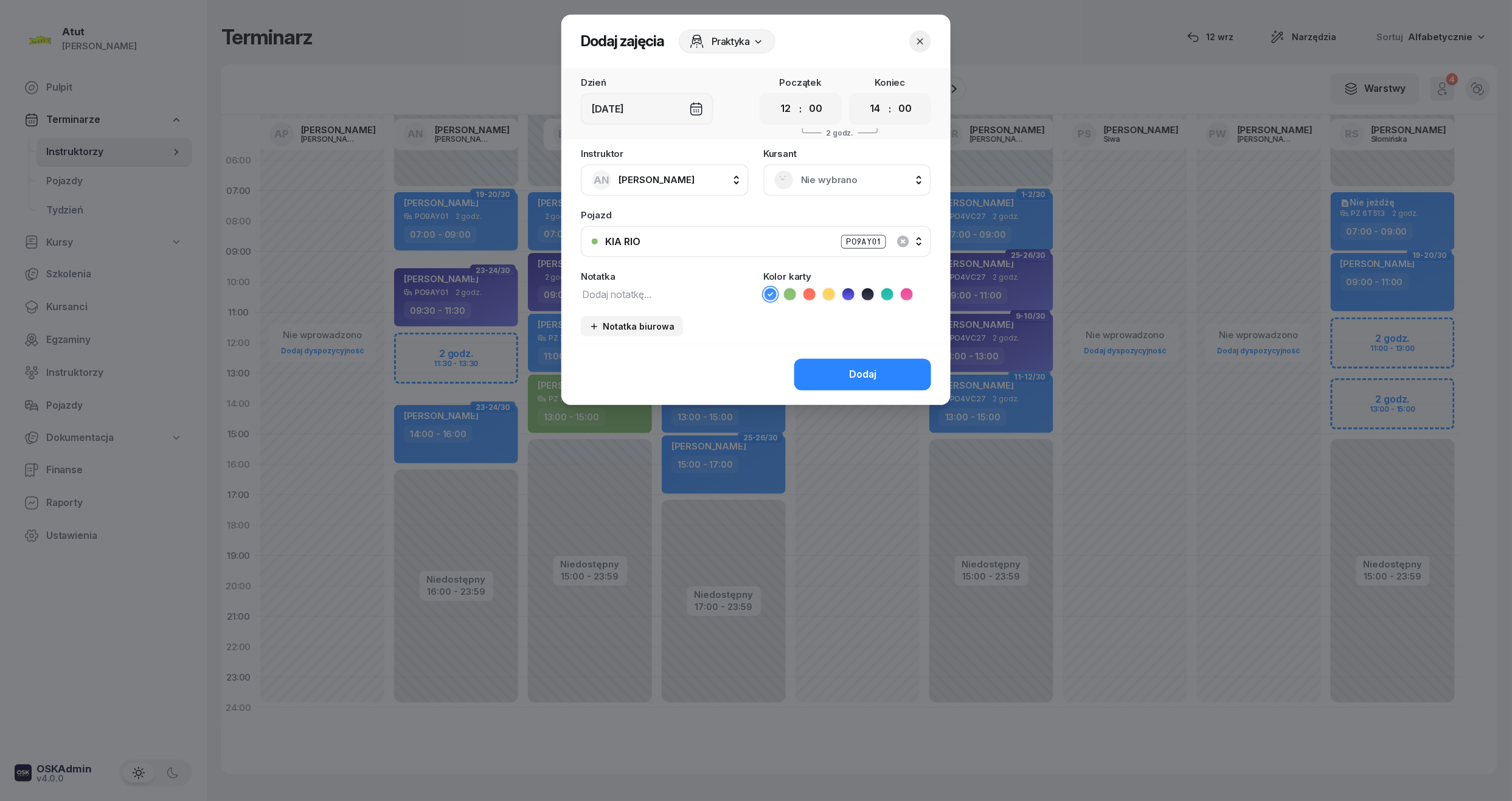
drag, startPoint x: 791, startPoint y: 110, endPoint x: 797, endPoint y: 117, distance: 9.2
click at [791, 110] on select "00 01 02 03 04 05 06 07 08 09 10 11 12 13 14 15 16 17 18 19 20 21 22 23" at bounding box center [786, 108] width 23 height 25
select select "11"
click at [774, 96] on select "00 01 02 03 04 05 06 07 08 09 10 11 12 13 14 15 16 17 18 19 20 21 22 23" at bounding box center [786, 108] width 23 height 25
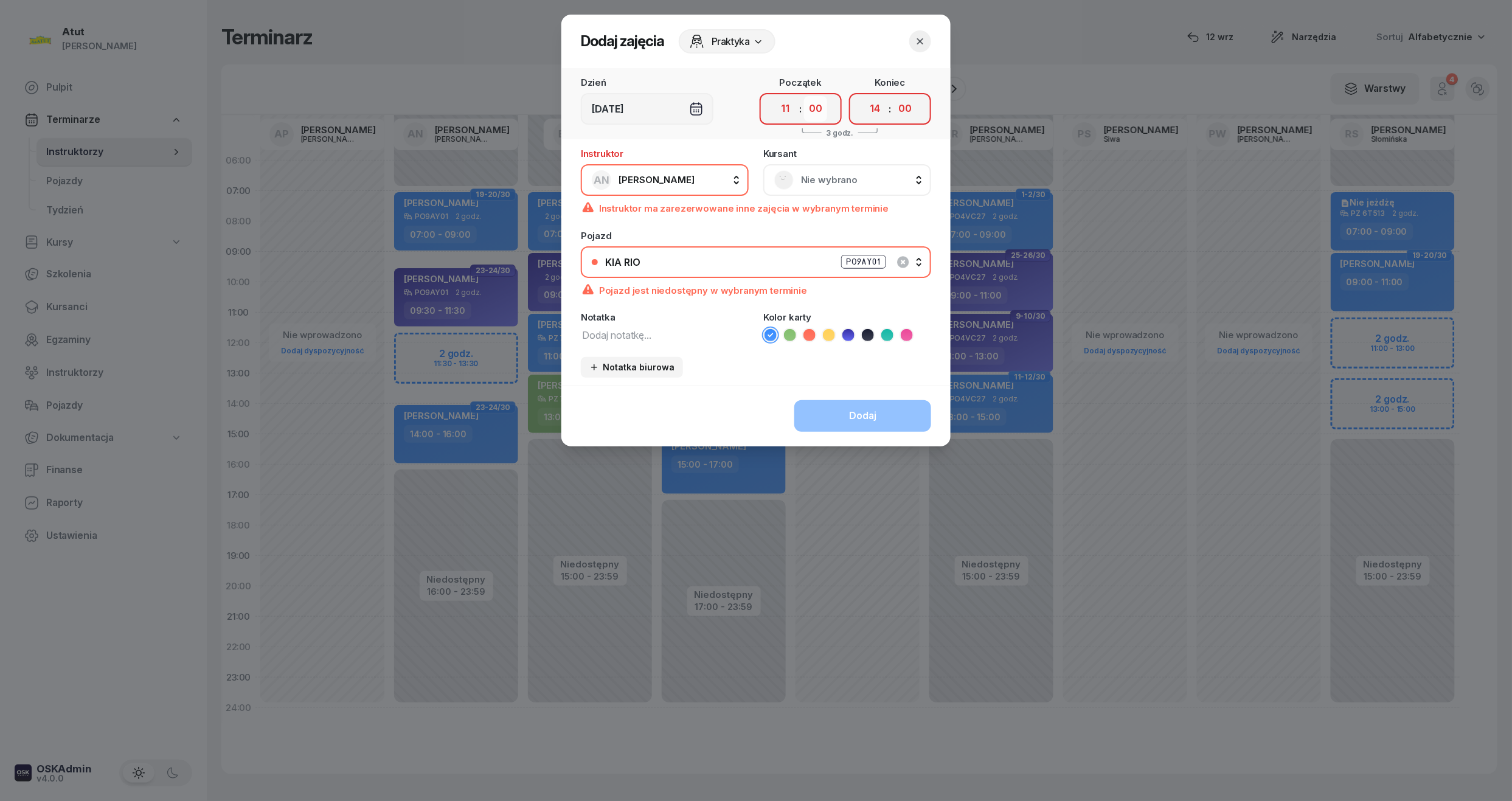
click at [815, 118] on select "00 05 10 15 20 25 30 35 40 45 50 55" at bounding box center [816, 108] width 23 height 25
select select "45"
click at [804, 96] on select "00 05 10 15 20 25 30 35 40 45 50 55" at bounding box center [816, 108] width 23 height 25
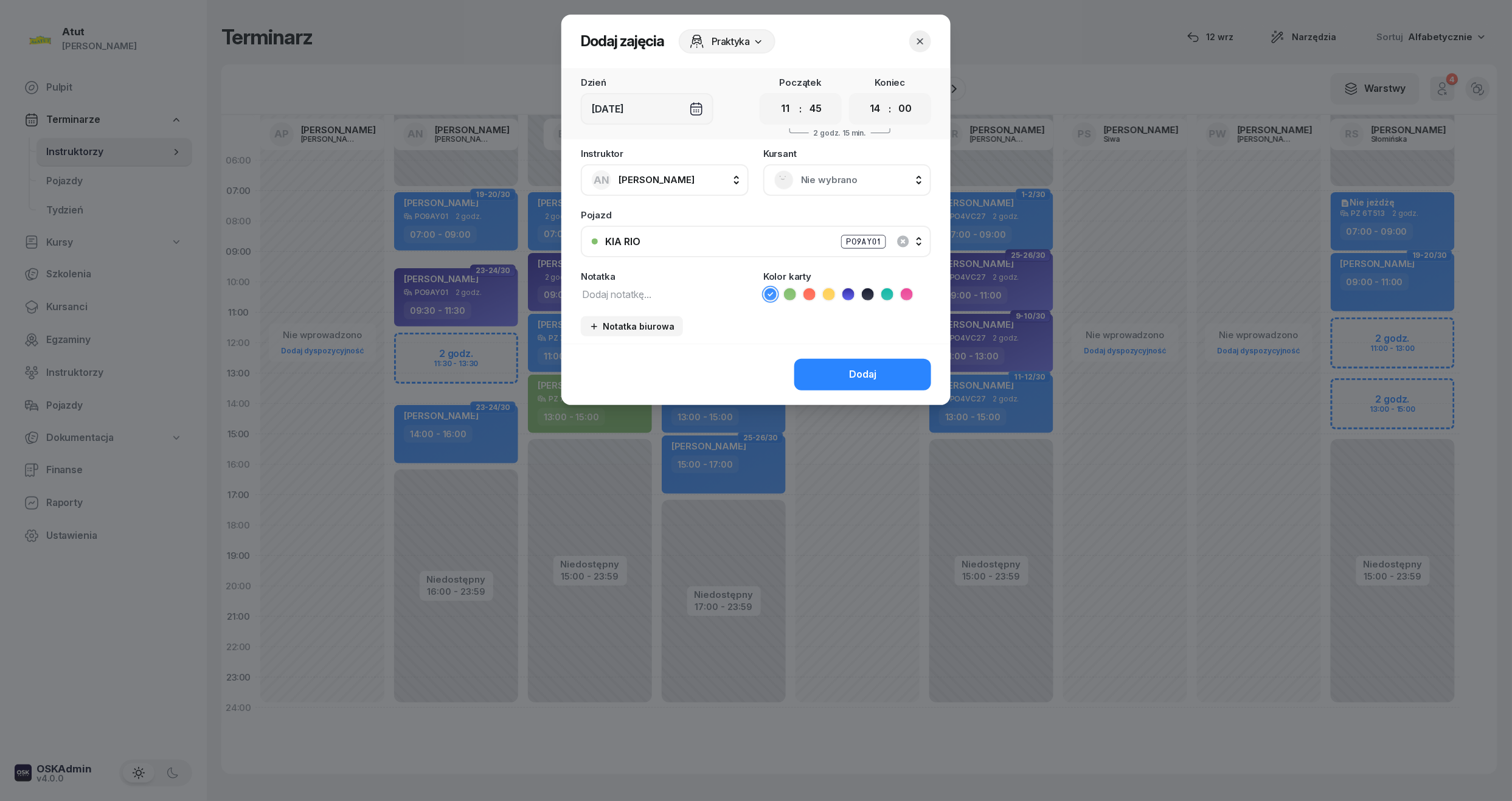
drag, startPoint x: 871, startPoint y: 112, endPoint x: 876, endPoint y: 121, distance: 10.3
click at [871, 112] on select "00 01 02 03 04 05 06 07 08 09 10 11 12 13 14 15 16 17 18 19 20 21 22 23" at bounding box center [875, 108] width 23 height 25
select select "13"
click at [864, 96] on select "00 01 02 03 04 05 06 07 08 09 10 11 12 13 14 15 16 17 18 19 20 21 22 23" at bounding box center [875, 108] width 23 height 25
click at [909, 106] on select "00 05 10 15 20 25 30 35 40 45 50 55" at bounding box center [905, 108] width 23 height 25
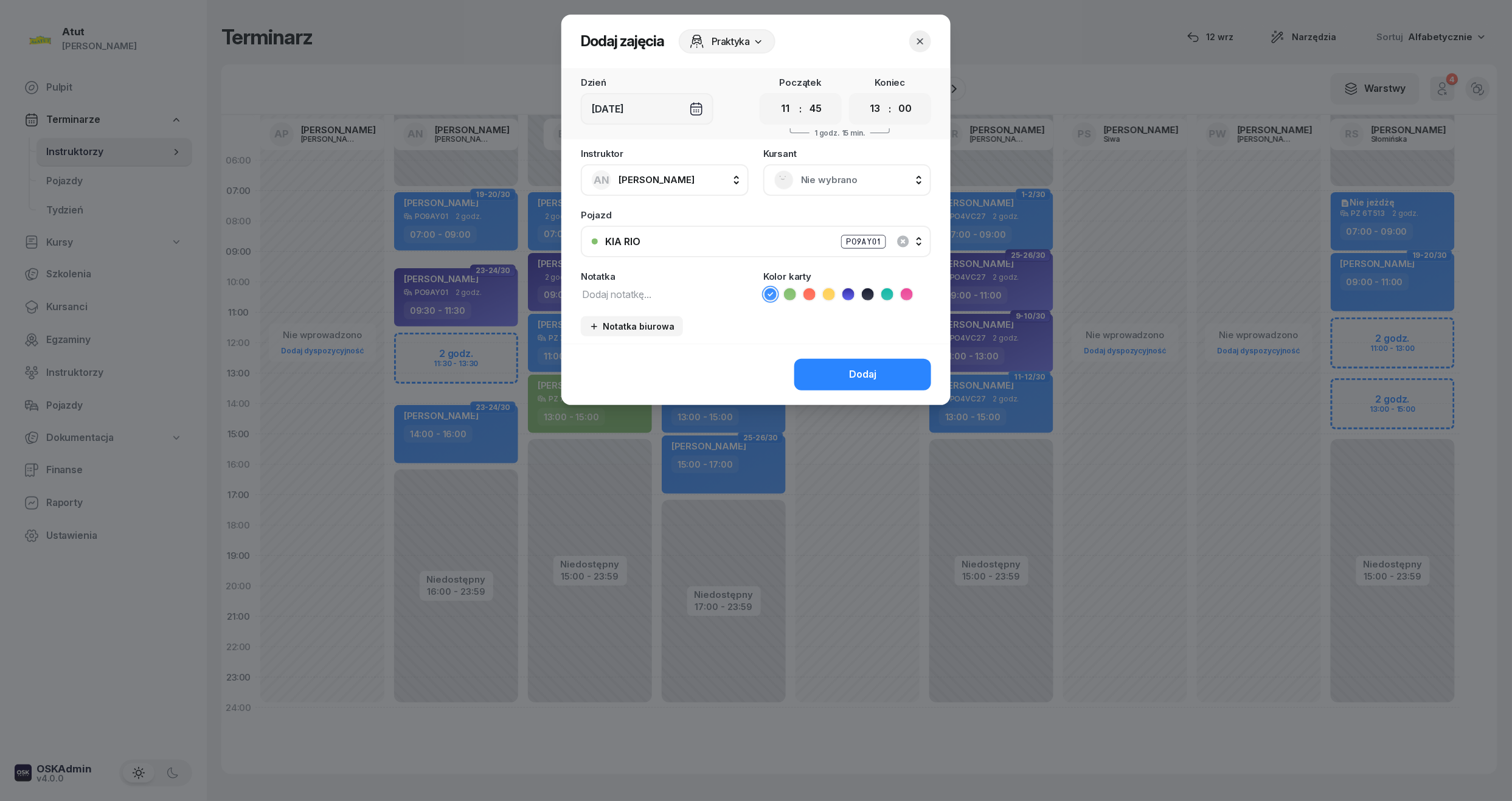
select select "45"
click at [894, 96] on select "00 05 10 15 20 25 30 35 40 45 50 55" at bounding box center [905, 108] width 23 height 25
click at [733, 168] on button "AN Artur Nowakowski" at bounding box center [664, 180] width 168 height 32
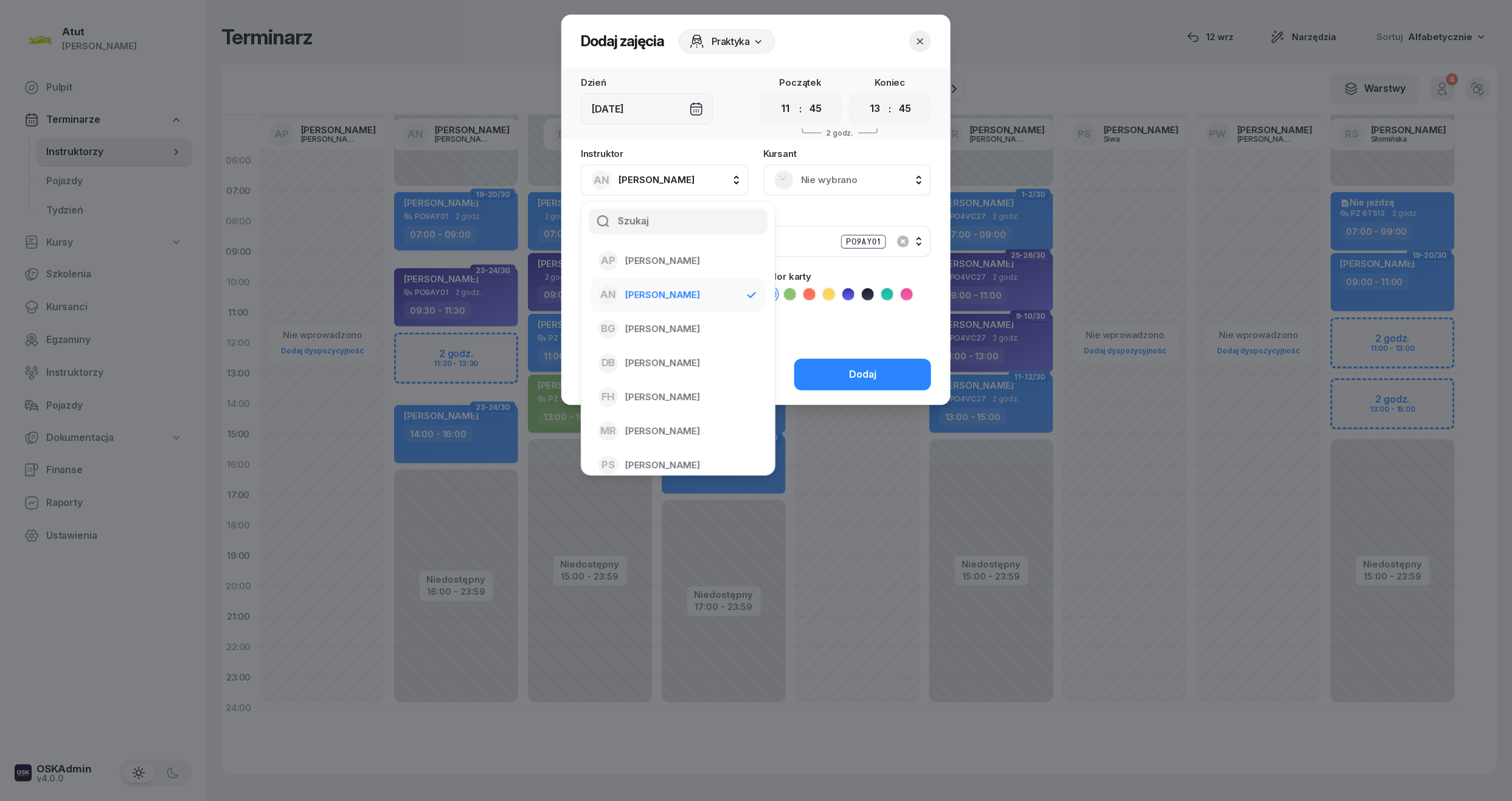
click at [821, 172] on span "Nie wybrano" at bounding box center [861, 179] width 119 height 15
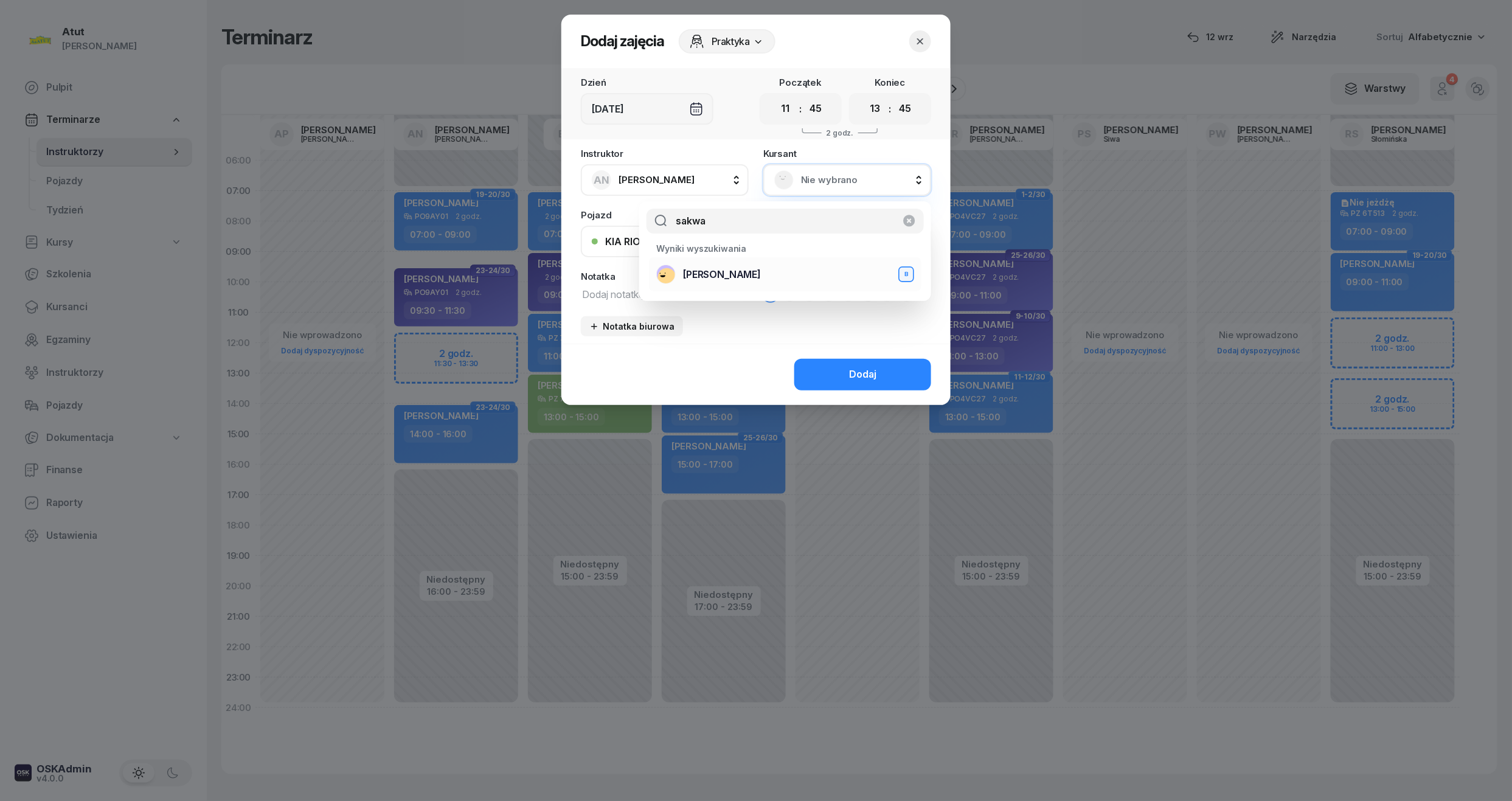
type input "sakwa"
drag, startPoint x: 768, startPoint y: 285, endPoint x: 773, endPoint y: 300, distance: 15.8
click at [769, 285] on li "Adam Sakwa B" at bounding box center [785, 274] width 273 height 34
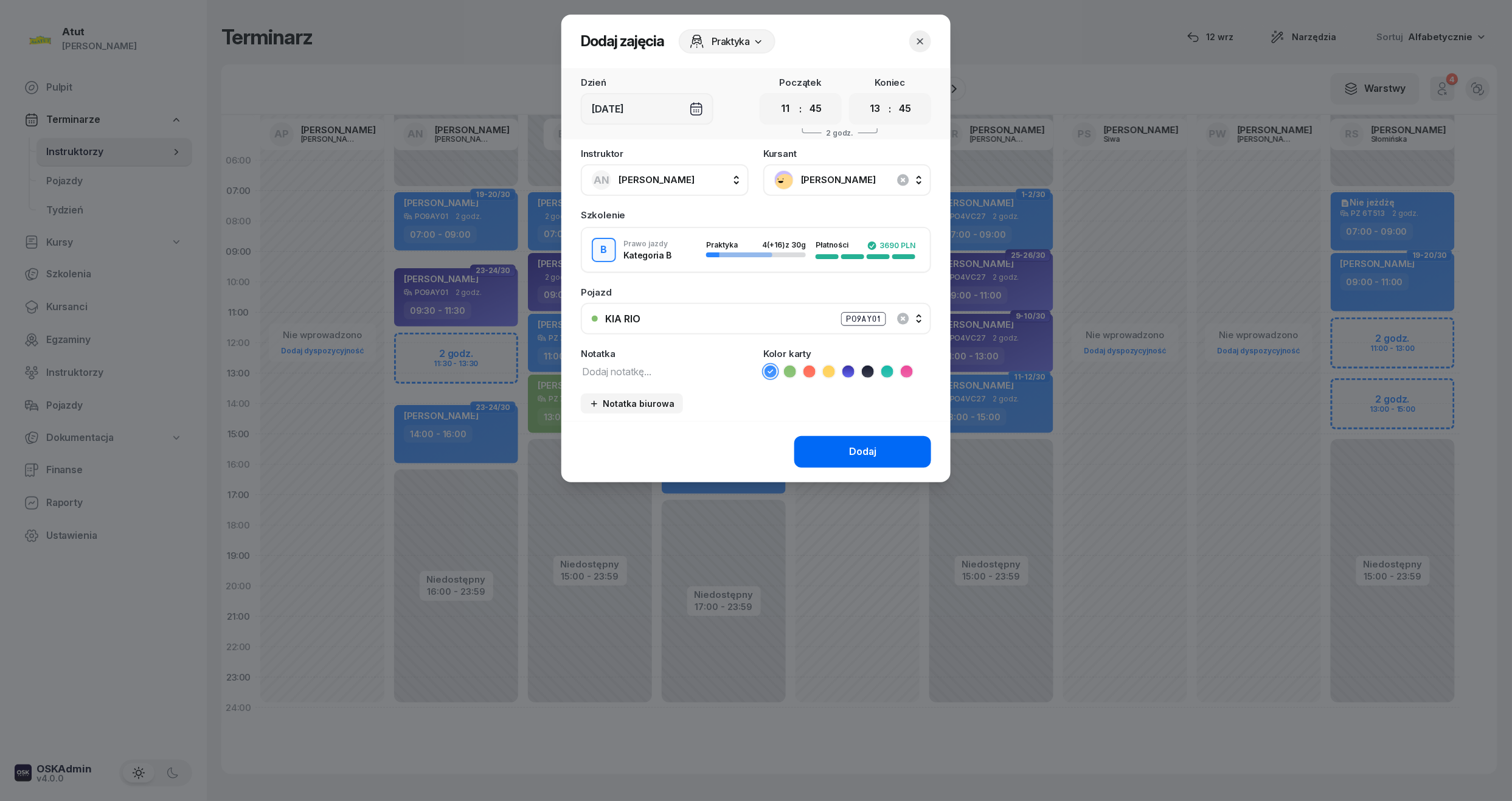
click at [870, 451] on div "Dodaj" at bounding box center [863, 451] width 28 height 15
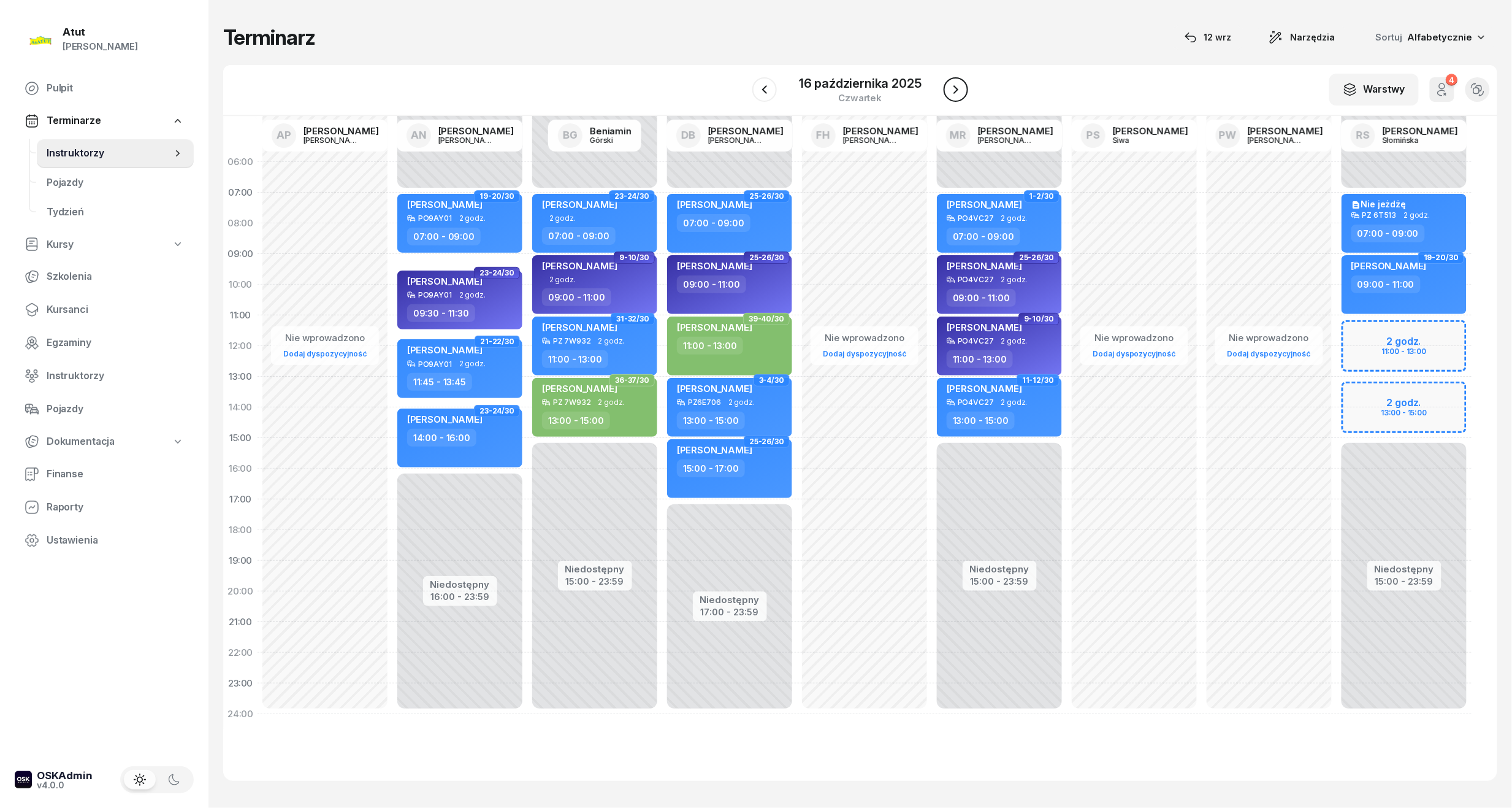
click at [957, 94] on icon "button" at bounding box center [956, 90] width 15 height 15
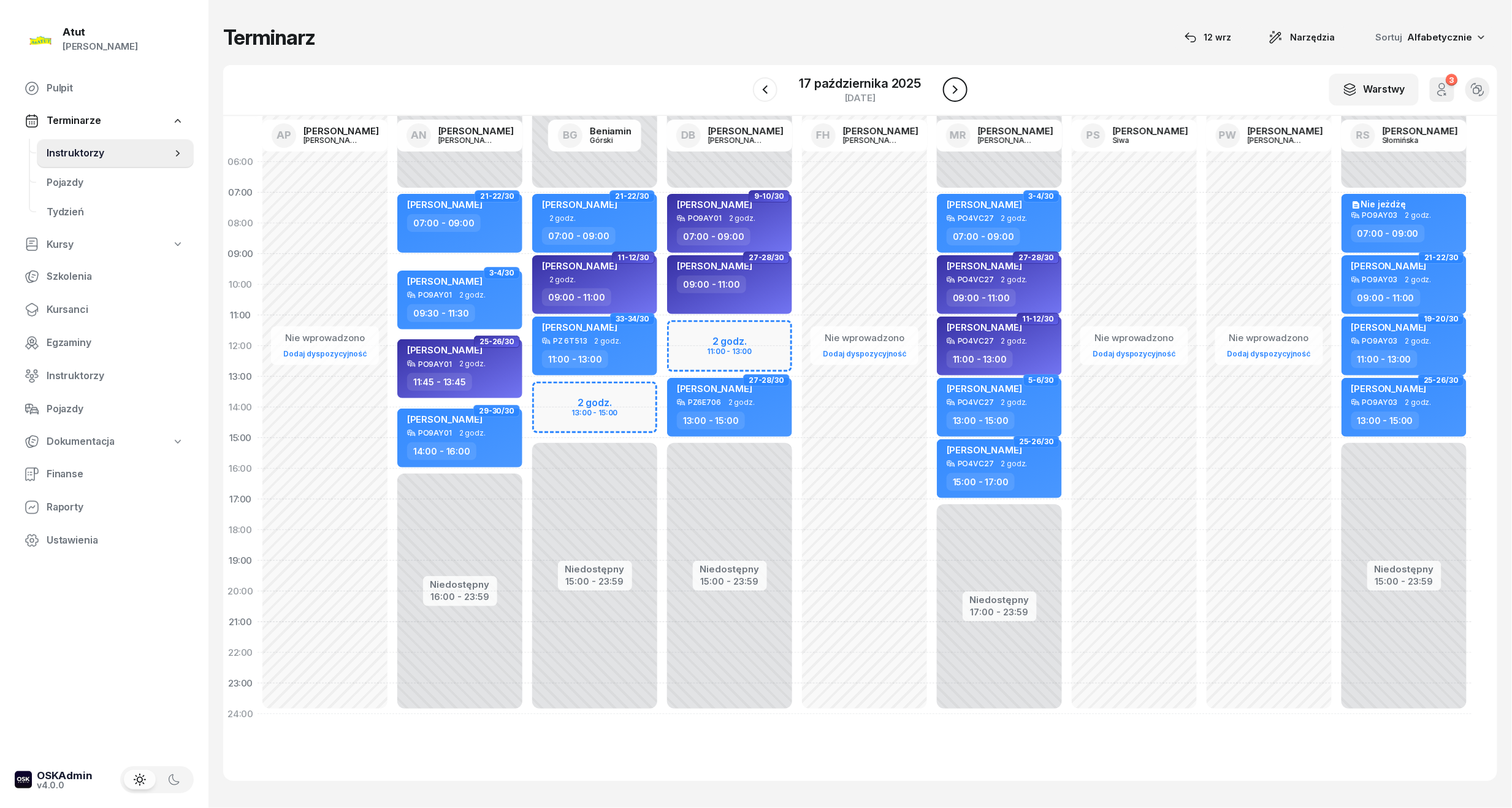
click at [959, 94] on icon "button" at bounding box center [955, 90] width 15 height 15
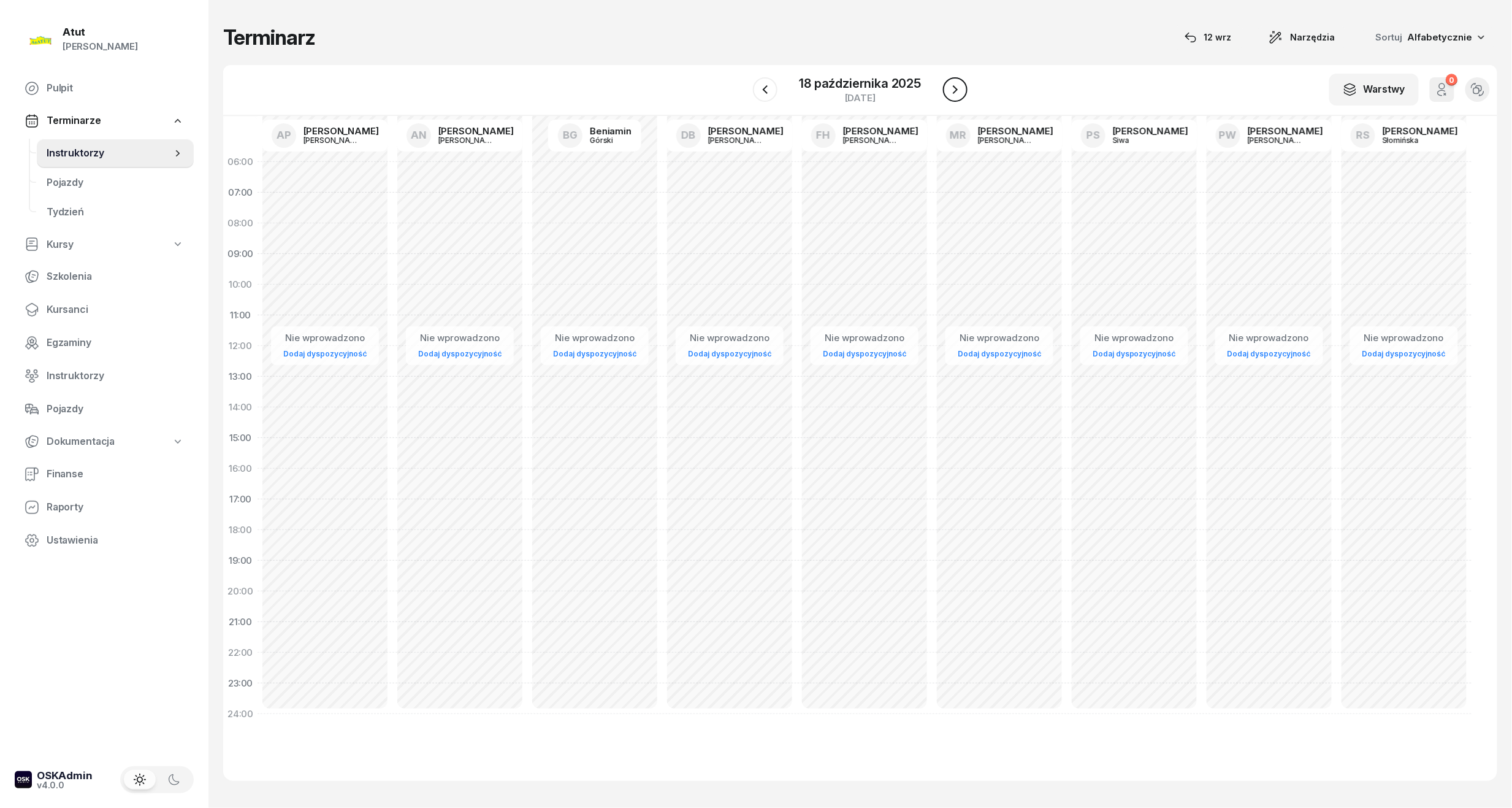
click at [959, 94] on icon "button" at bounding box center [955, 90] width 15 height 15
click at [955, 91] on icon "button" at bounding box center [956, 90] width 5 height 8
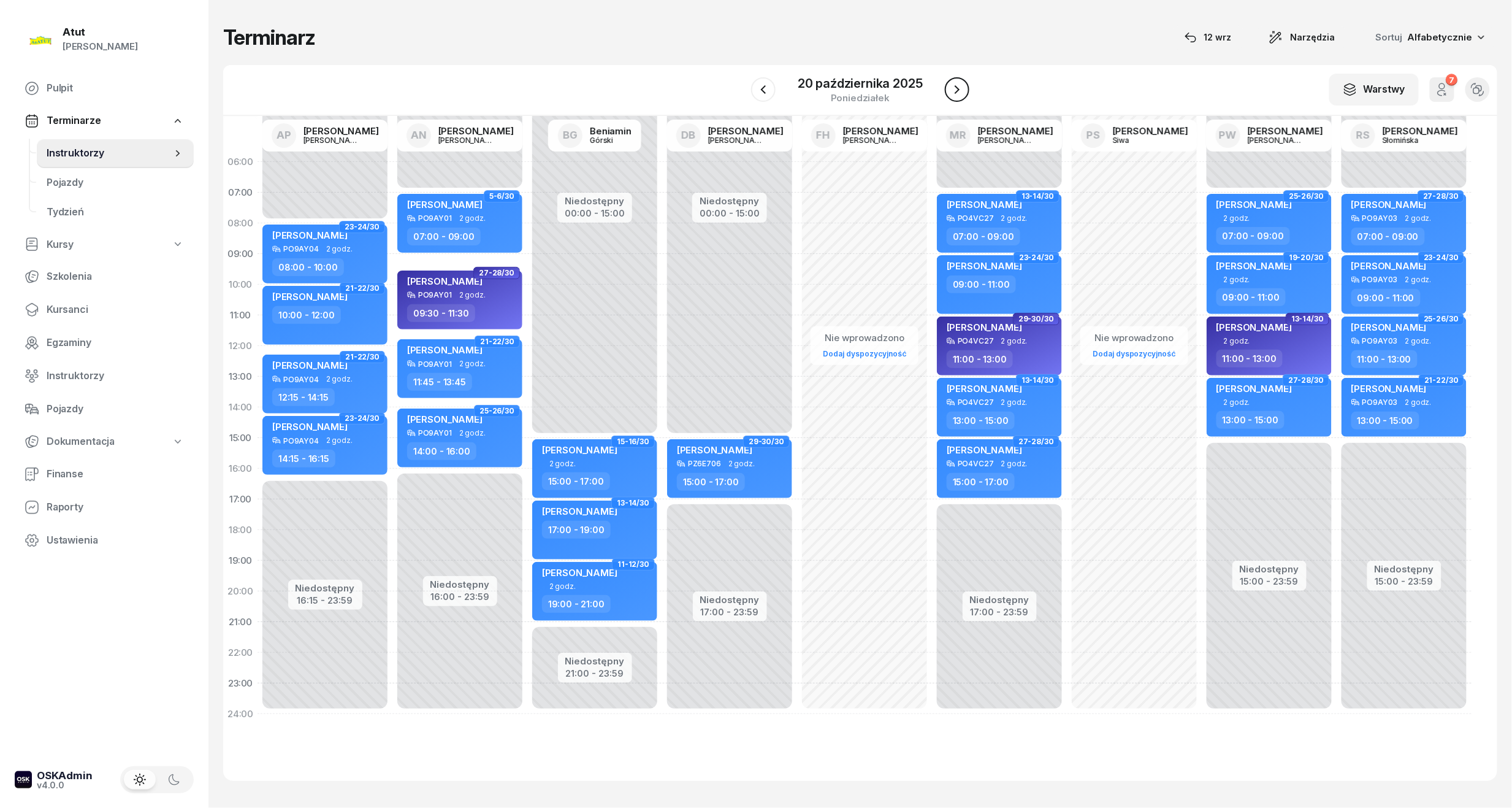
click at [953, 94] on icon "button" at bounding box center [957, 90] width 15 height 15
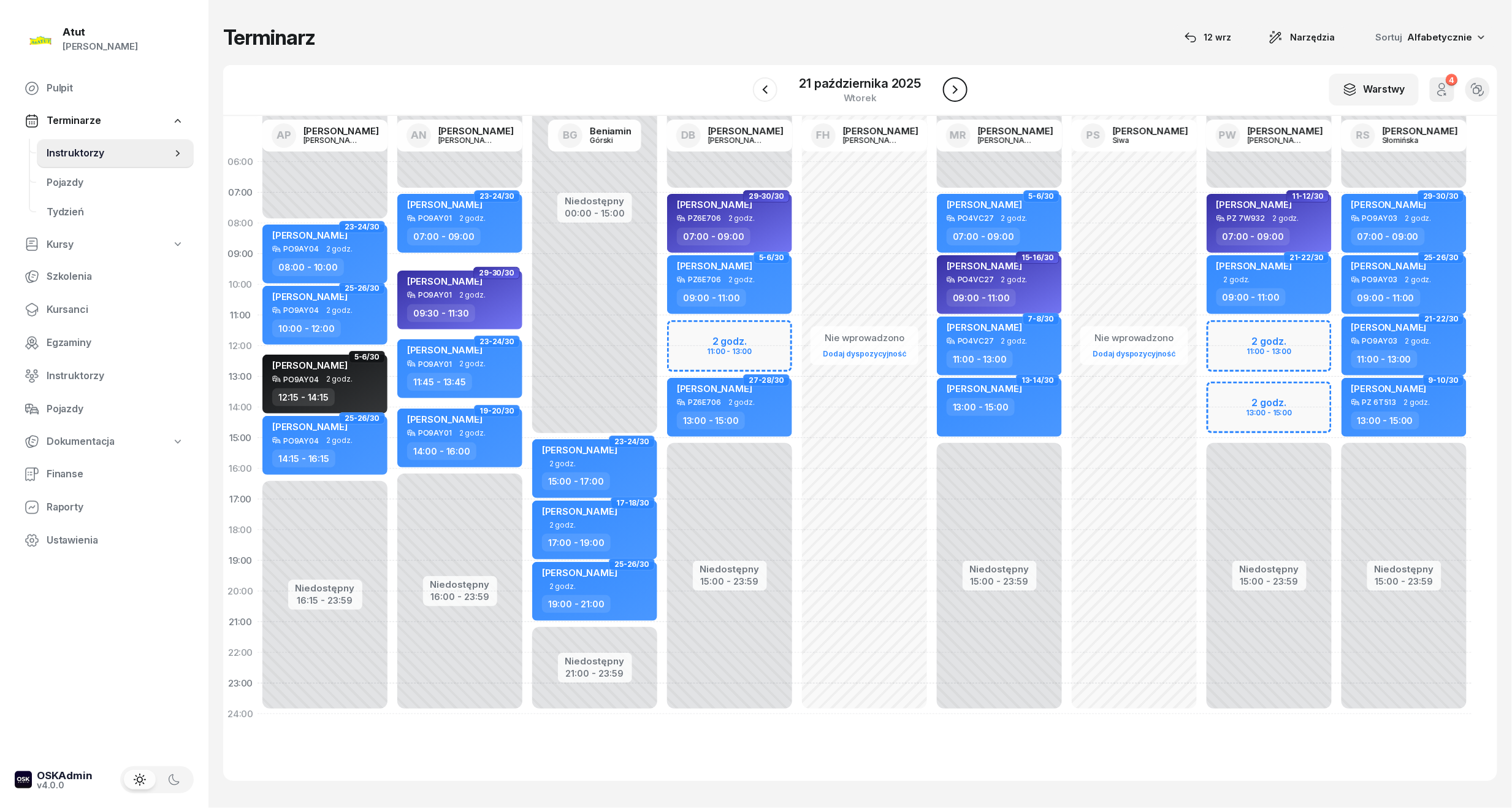
click at [953, 94] on icon "button" at bounding box center [955, 90] width 15 height 15
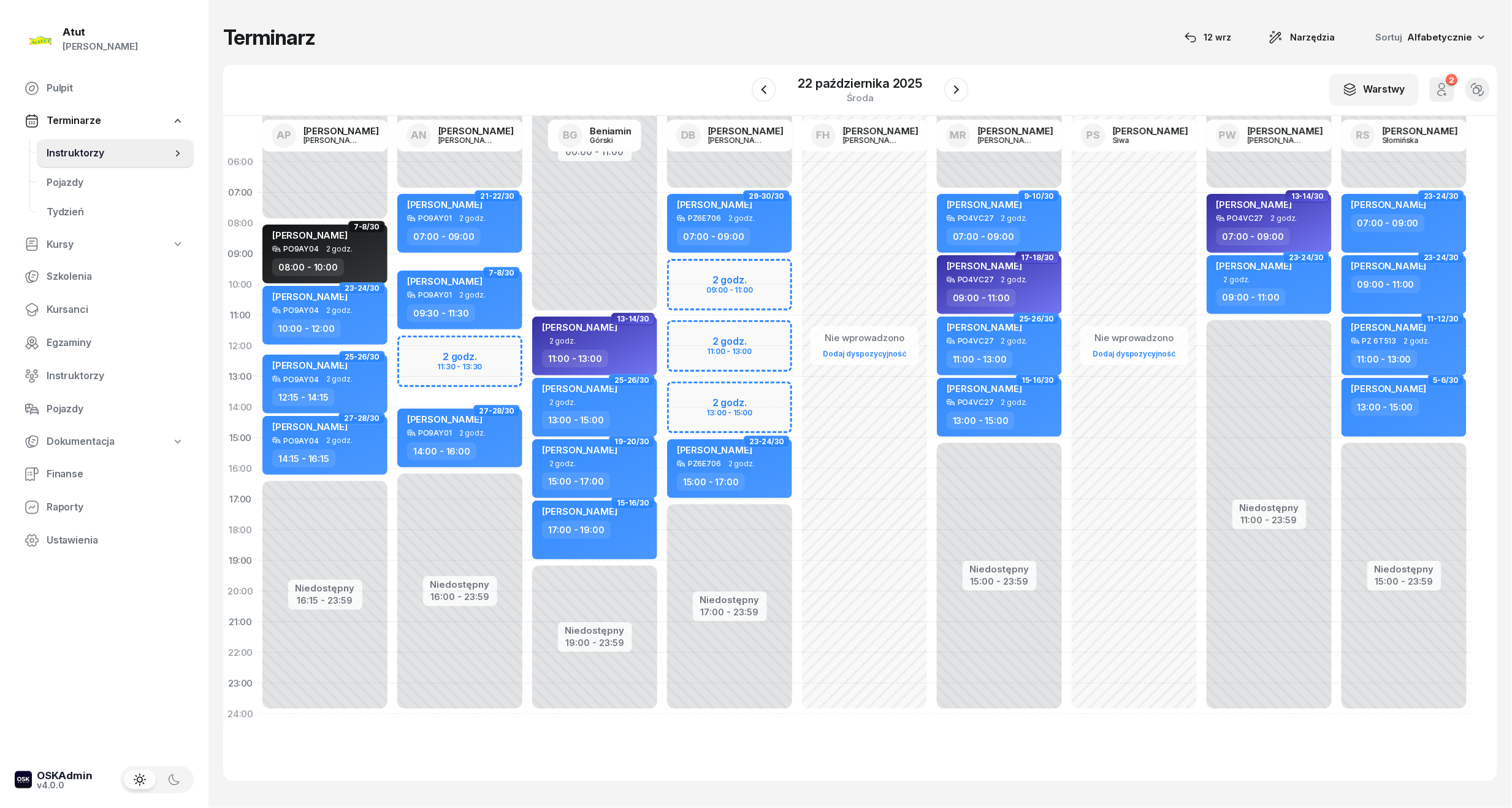
click at [447, 351] on div "Niedostępny 00:00 - 07:00 Niedostępny 16:00 - 23:59 2 godz. 11:30 - 13:30 29-30…" at bounding box center [460, 438] width 135 height 583
select select "12"
select select "14"
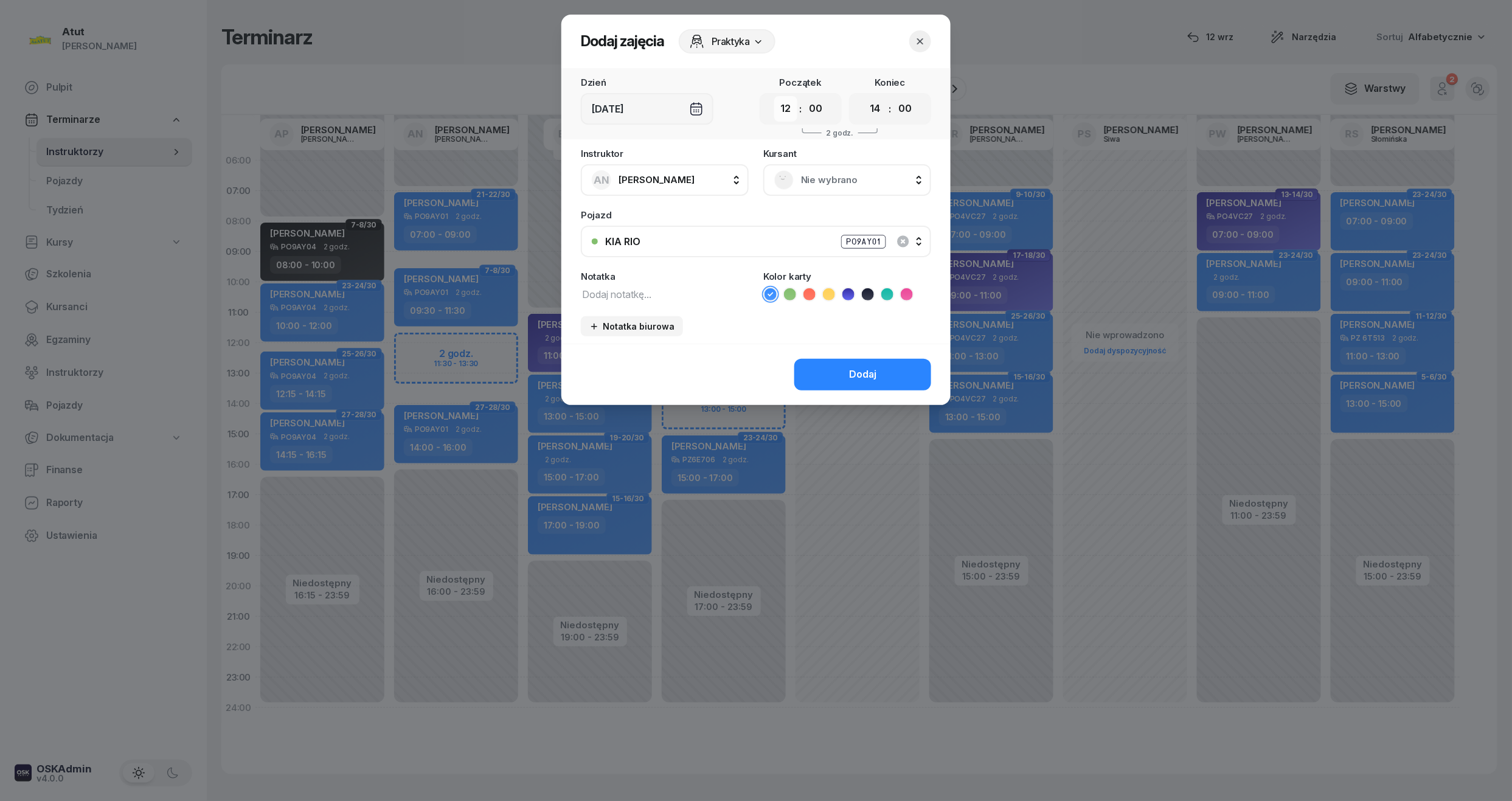
click at [787, 112] on select "00 01 02 03 04 05 06 07 08 09 10 11 12 13 14 15 16 17 18 19 20 21 22 23" at bounding box center [786, 108] width 23 height 25
select select "11"
click at [774, 96] on select "00 01 02 03 04 05 06 07 08 09 10 11 12 13 14 15 16 17 18 19 20 21 22 23" at bounding box center [786, 108] width 23 height 25
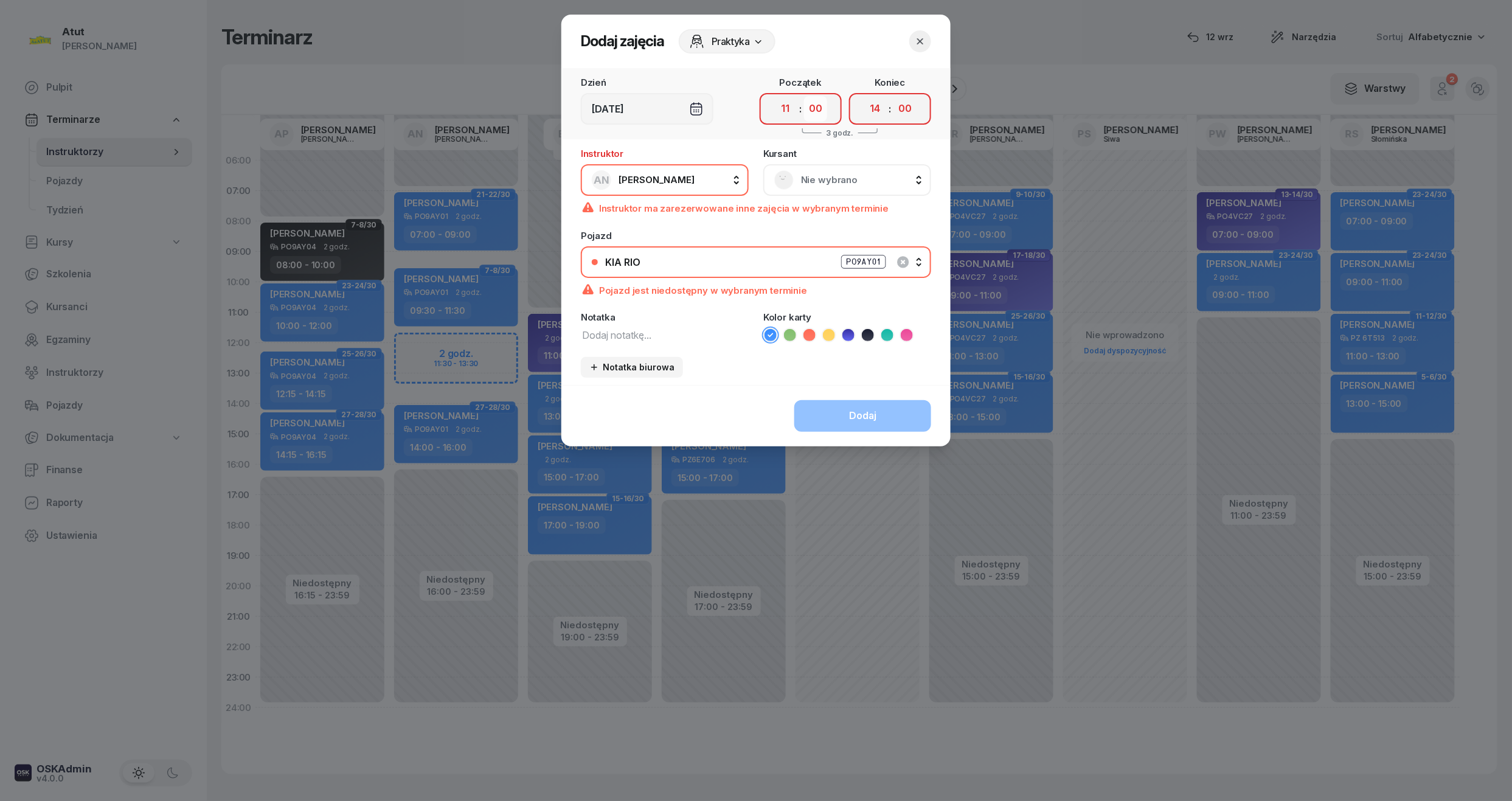
click at [810, 112] on select "00 05 10 15 20 25 30 35 40 45 50 55" at bounding box center [816, 108] width 23 height 25
select select "45"
click at [804, 96] on select "00 05 10 15 20 25 30 35 40 45 50 55" at bounding box center [816, 108] width 23 height 25
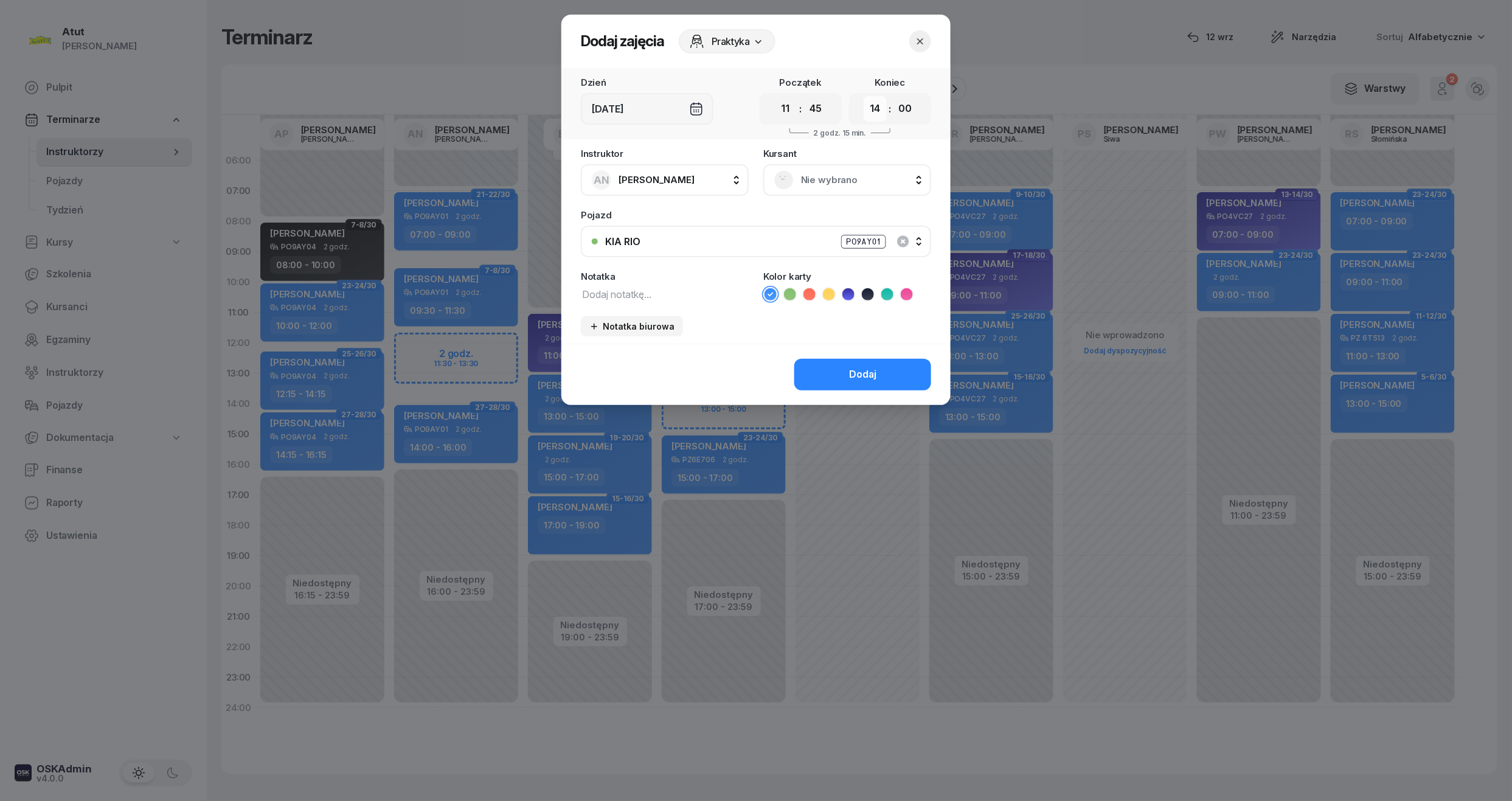
click at [874, 112] on select "00 01 02 03 04 05 06 07 08 09 10 11 12 13 14 15 16 17 18 19 20 21 22 23" at bounding box center [875, 108] width 23 height 25
select select "13"
click at [864, 96] on select "00 01 02 03 04 05 06 07 08 09 10 11 12 13 14 15 16 17 18 19 20 21 22 23" at bounding box center [875, 108] width 23 height 25
click at [914, 120] on select "00 05 10 15 20 25 30 35 40 45 50 55" at bounding box center [905, 108] width 23 height 25
select select "45"
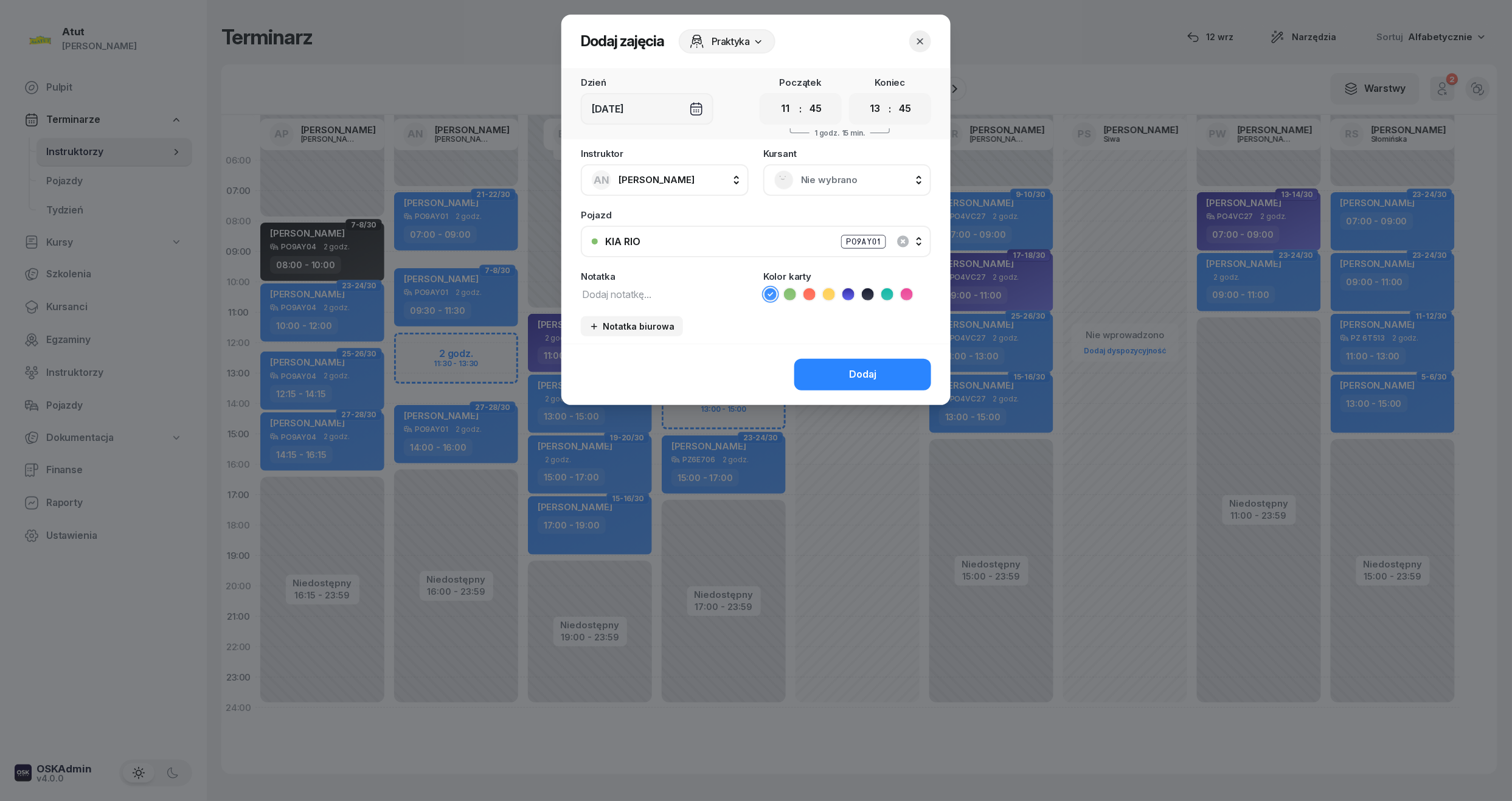
click at [894, 96] on select "00 05 10 15 20 25 30 35 40 45 50 55" at bounding box center [905, 108] width 23 height 25
click at [867, 177] on span "Nie wybrano" at bounding box center [861, 179] width 119 height 15
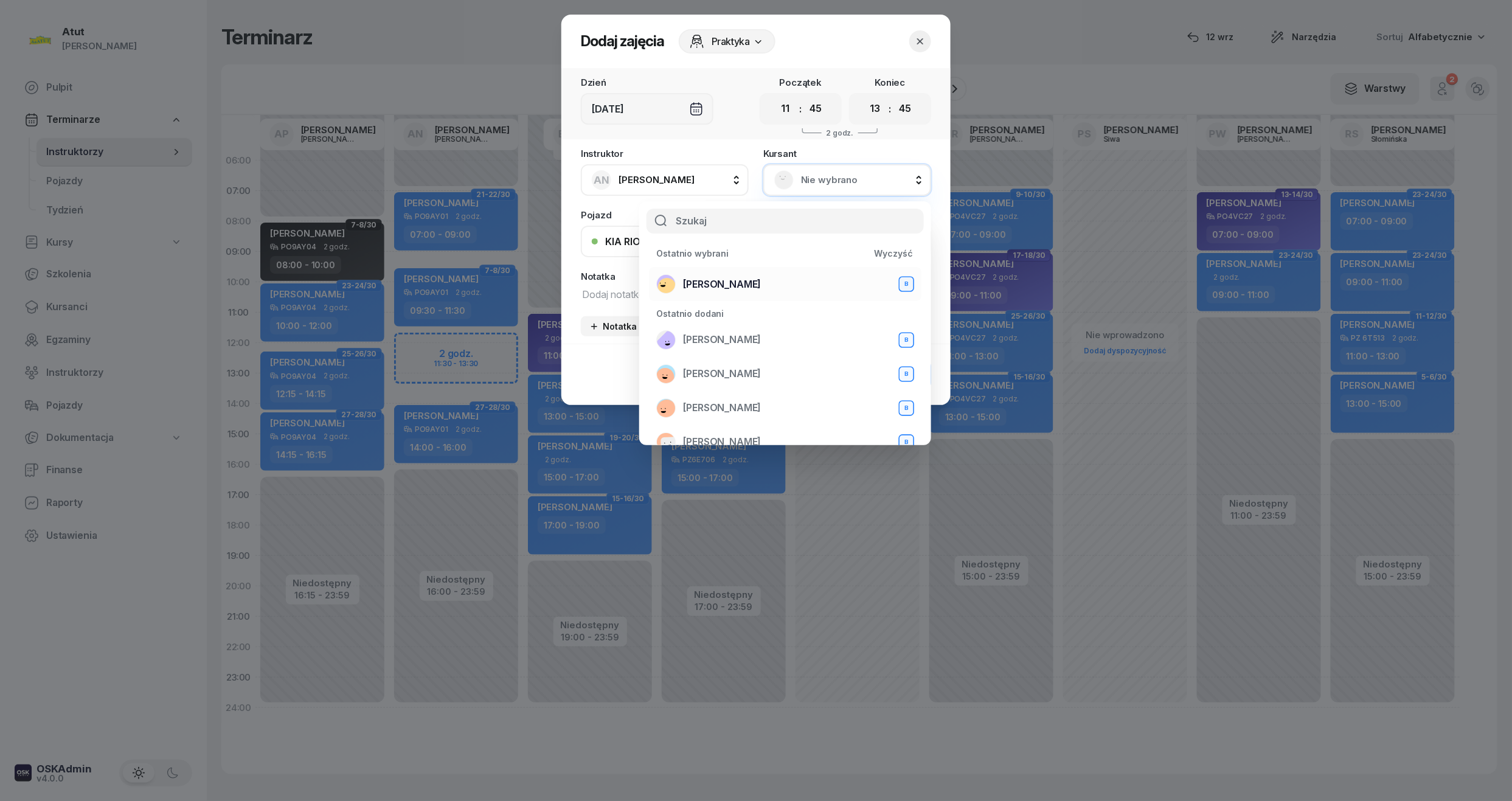
click at [694, 285] on span "[PERSON_NAME]" at bounding box center [722, 284] width 78 height 15
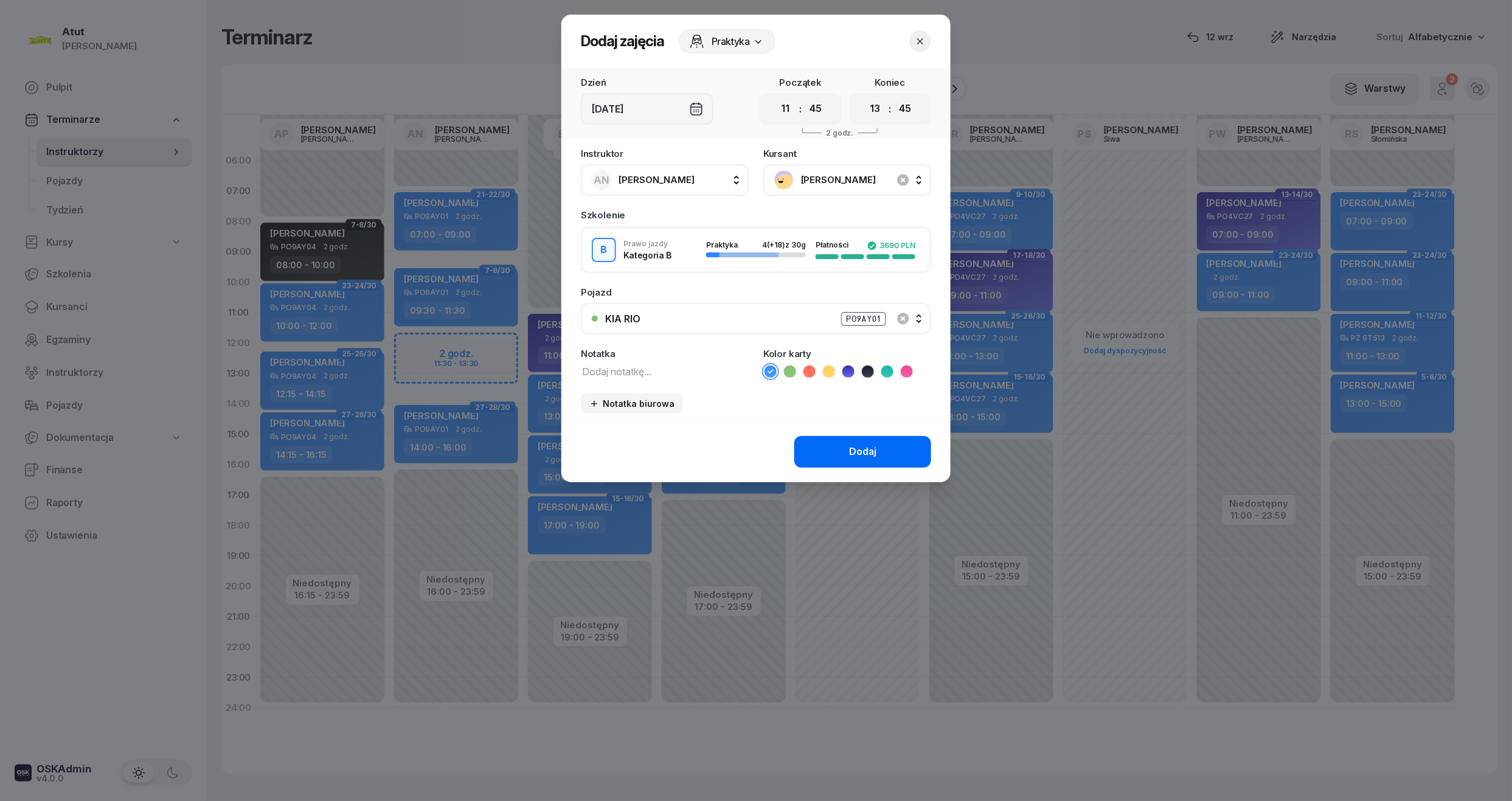
click at [896, 446] on button "Dodaj" at bounding box center [863, 452] width 137 height 32
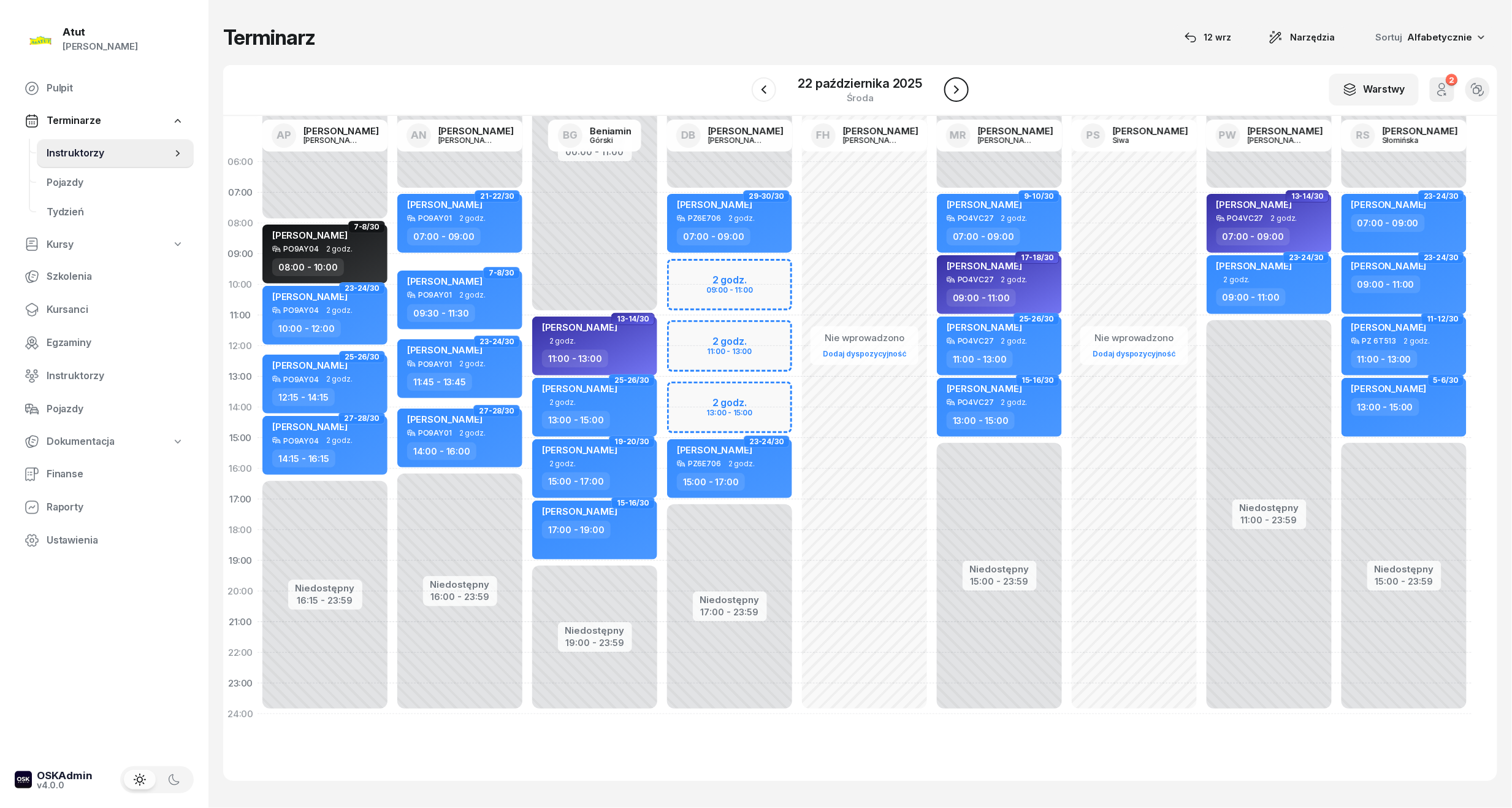
click at [952, 86] on icon "button" at bounding box center [956, 90] width 15 height 15
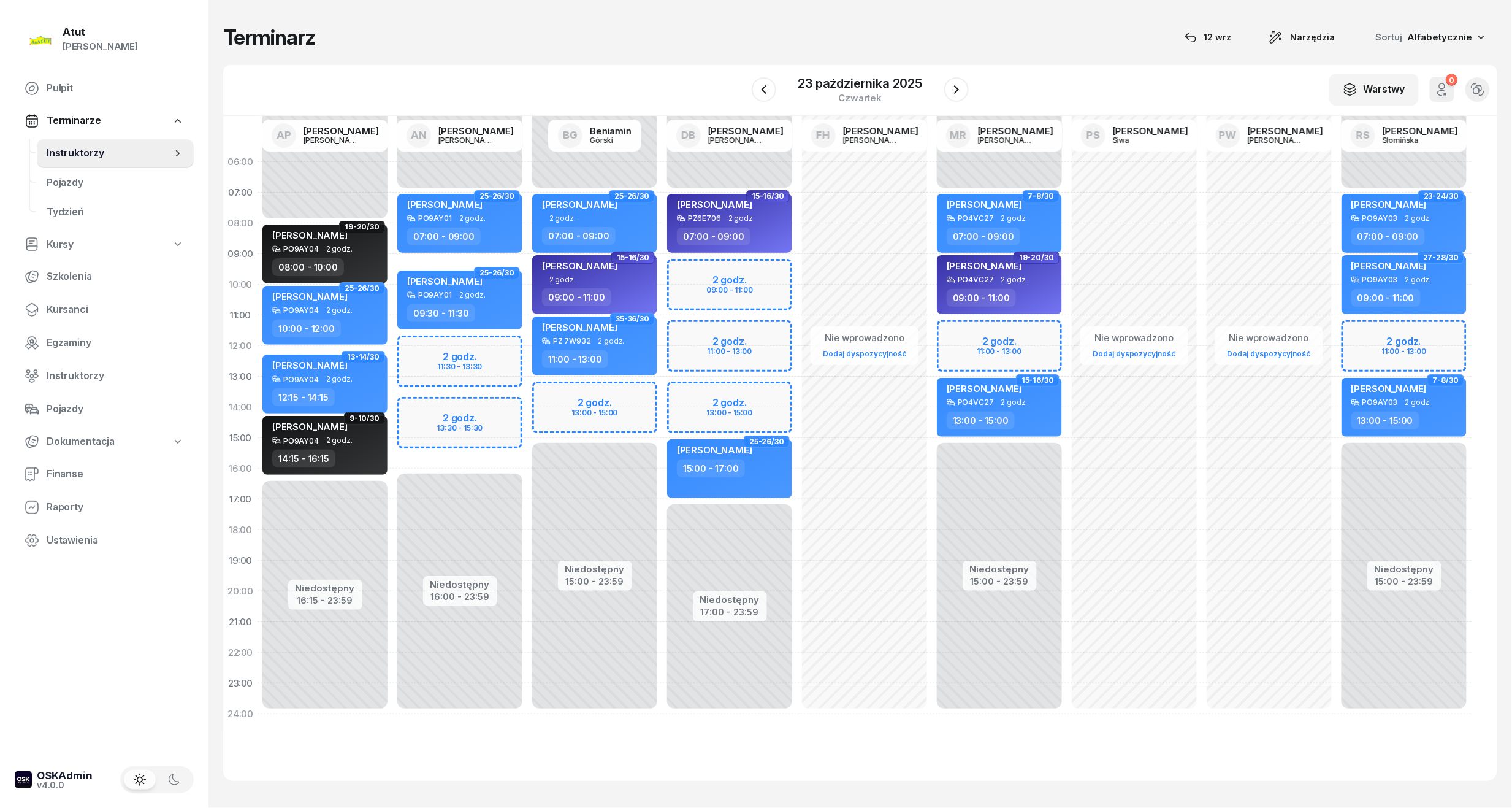
click at [432, 351] on div "Niedostępny 00:00 - 07:00 Niedostępny 16:00 - 23:59 2 godz. 11:30 - 13:30 2 god…" at bounding box center [460, 438] width 135 height 583
select select "12"
select select "14"
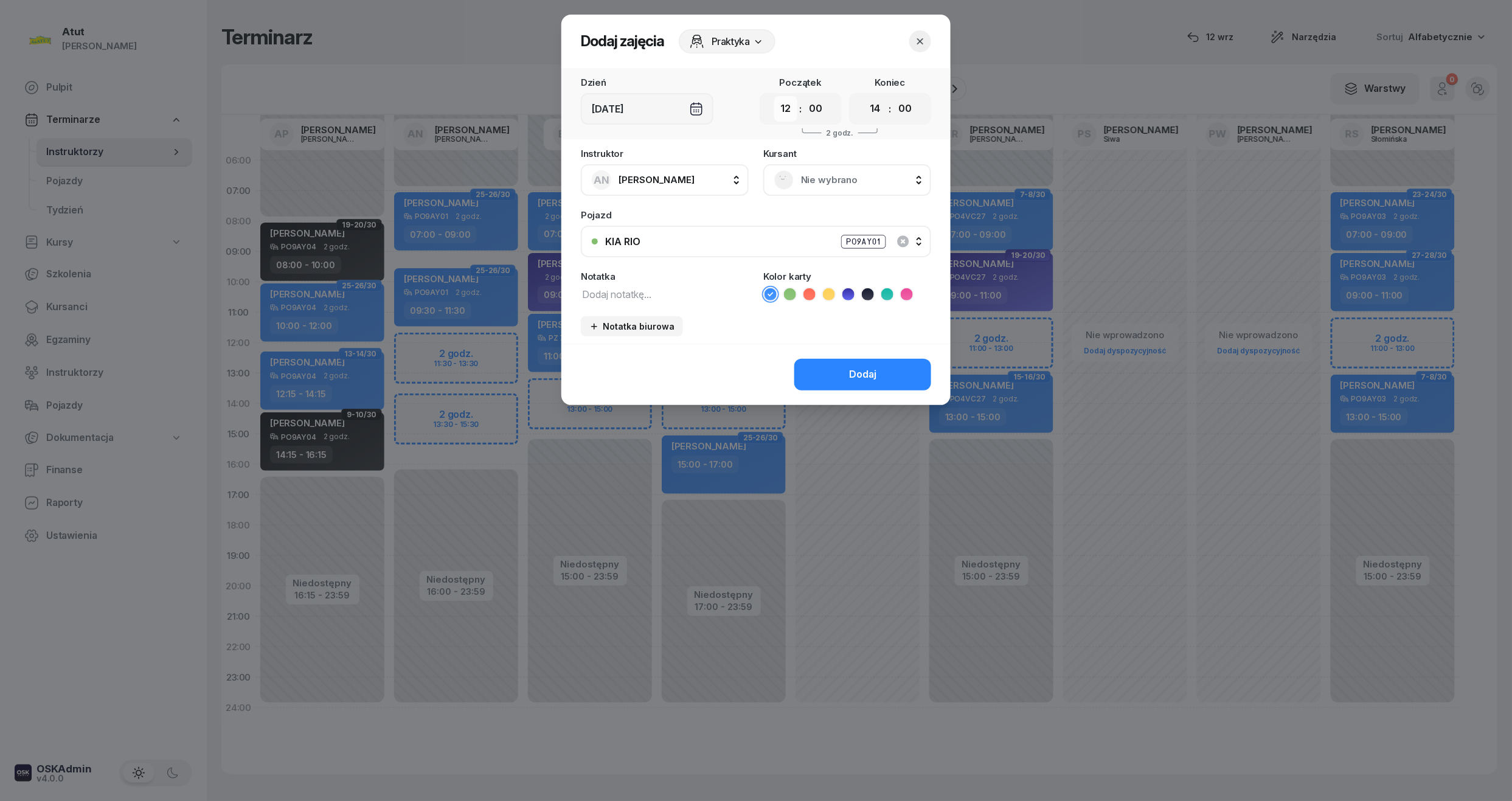
click at [782, 105] on select "00 01 02 03 04 05 06 07 08 09 10 11 12 13 14 15 16 17 18 19 20 21 22 23" at bounding box center [786, 108] width 23 height 25
select select "11"
click at [774, 96] on select "00 01 02 03 04 05 06 07 08 09 10 11 12 13 14 15 16 17 18 19 20 21 22 23" at bounding box center [786, 108] width 23 height 25
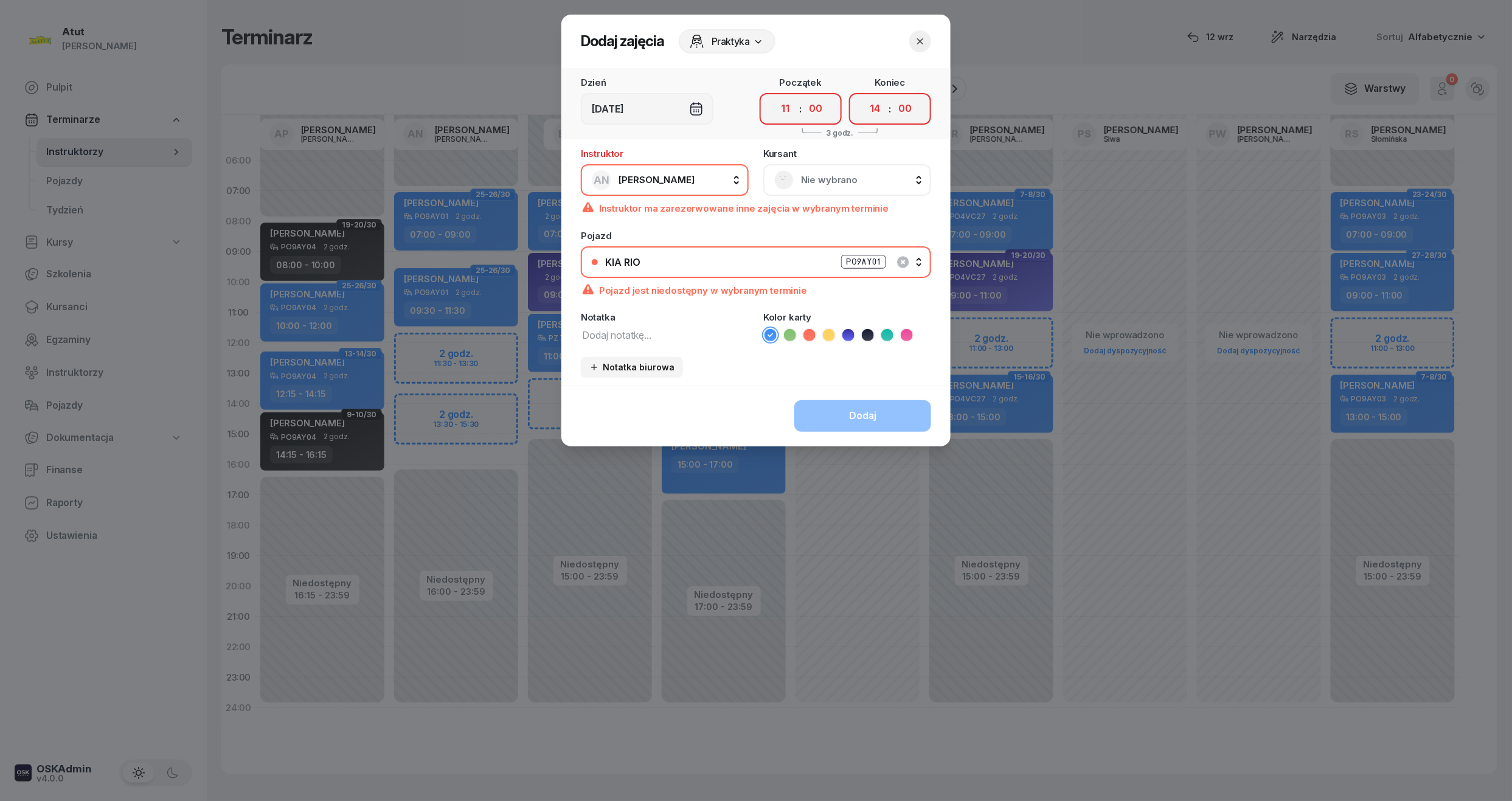
drag, startPoint x: 826, startPoint y: 114, endPoint x: 826, endPoint y: 123, distance: 9.0
click at [826, 114] on select "00 05 10 15 20 25 30 35 40 45 50 55" at bounding box center [816, 108] width 23 height 25
select select "45"
click at [804, 96] on select "00 05 10 15 20 25 30 35 40 45 50 55" at bounding box center [816, 108] width 23 height 25
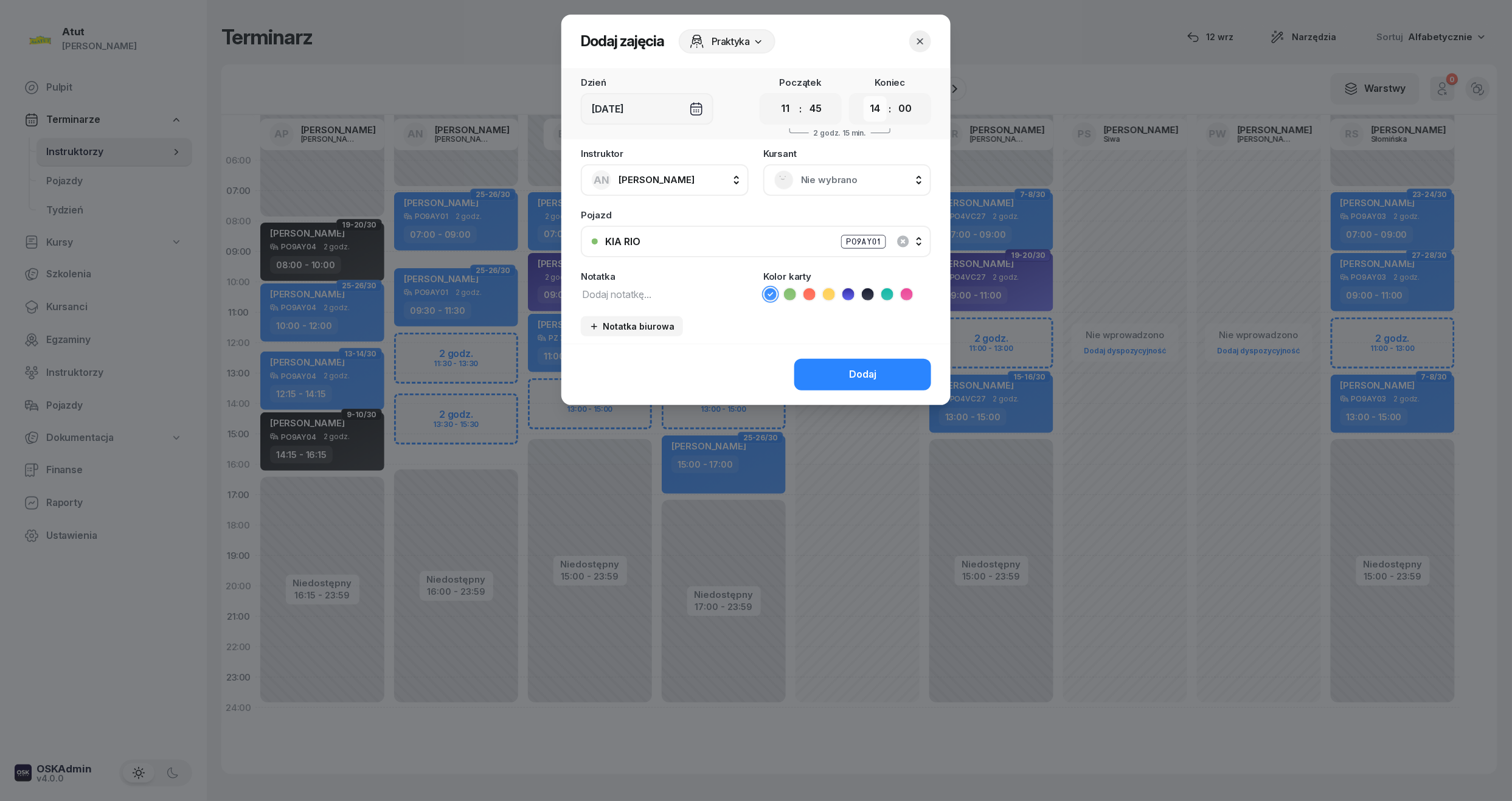
drag, startPoint x: 879, startPoint y: 106, endPoint x: 879, endPoint y: 119, distance: 13.0
click at [879, 106] on select "00 01 02 03 04 05 06 07 08 09 10 11 12 13 14 15 16 17 18 19 20 21 22 23" at bounding box center [875, 108] width 23 height 25
select select "13"
click at [864, 96] on select "00 01 02 03 04 05 06 07 08 09 10 11 12 13 14 15 16 17 18 19 20 21 22 23" at bounding box center [875, 108] width 23 height 25
drag, startPoint x: 906, startPoint y: 107, endPoint x: 906, endPoint y: 120, distance: 13.0
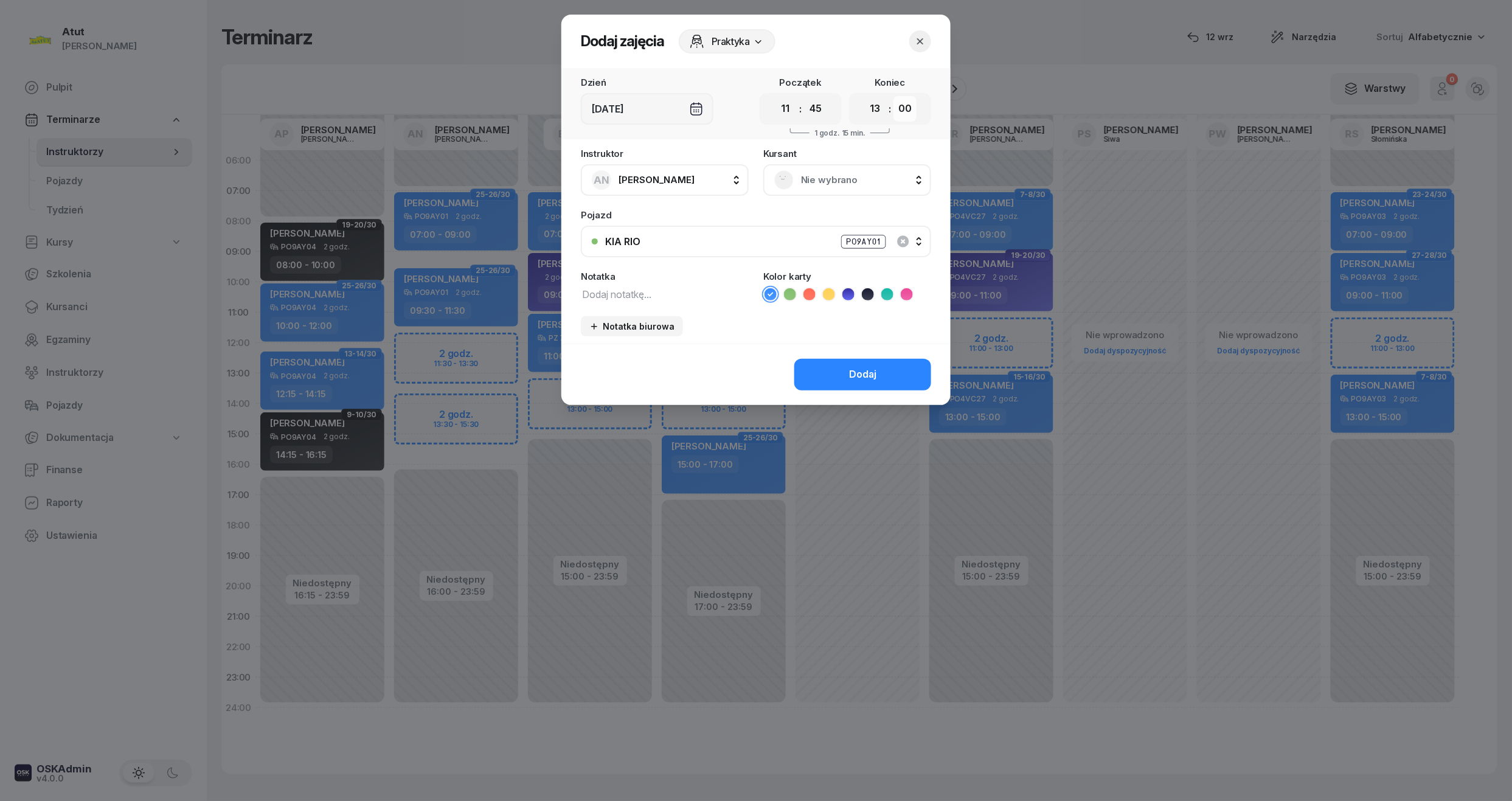
click at [906, 107] on select "00 05 10 15 20 25 30 35 40 45 50 55" at bounding box center [905, 108] width 23 height 25
select select "45"
click at [894, 96] on select "00 05 10 15 20 25 30 35 40 45 50 55" at bounding box center [905, 108] width 23 height 25
click at [810, 172] on span "Nie wybrano" at bounding box center [861, 179] width 119 height 15
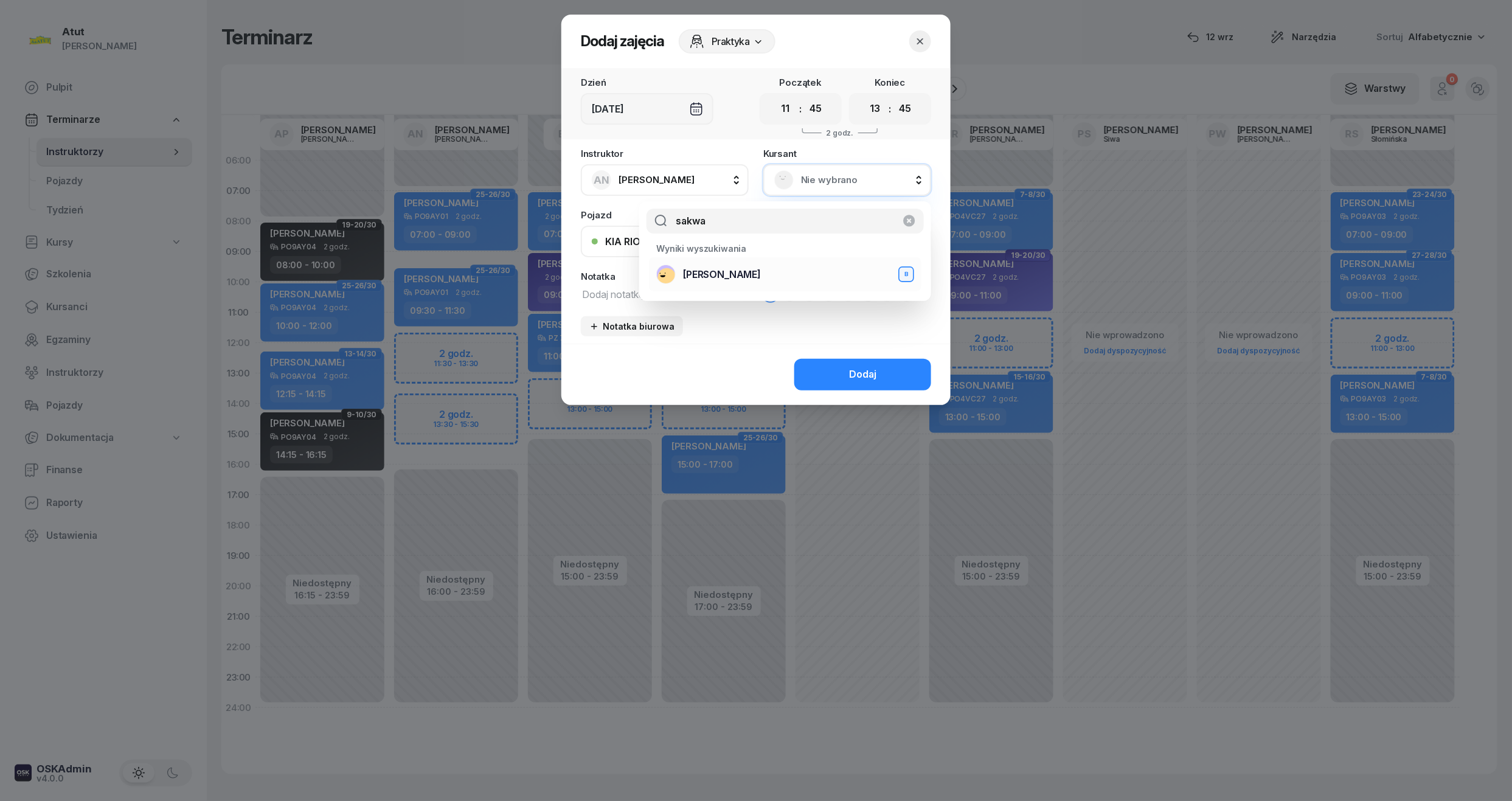
type input "sakwa"
click at [743, 275] on div "Adam Sakwa B" at bounding box center [785, 274] width 258 height 20
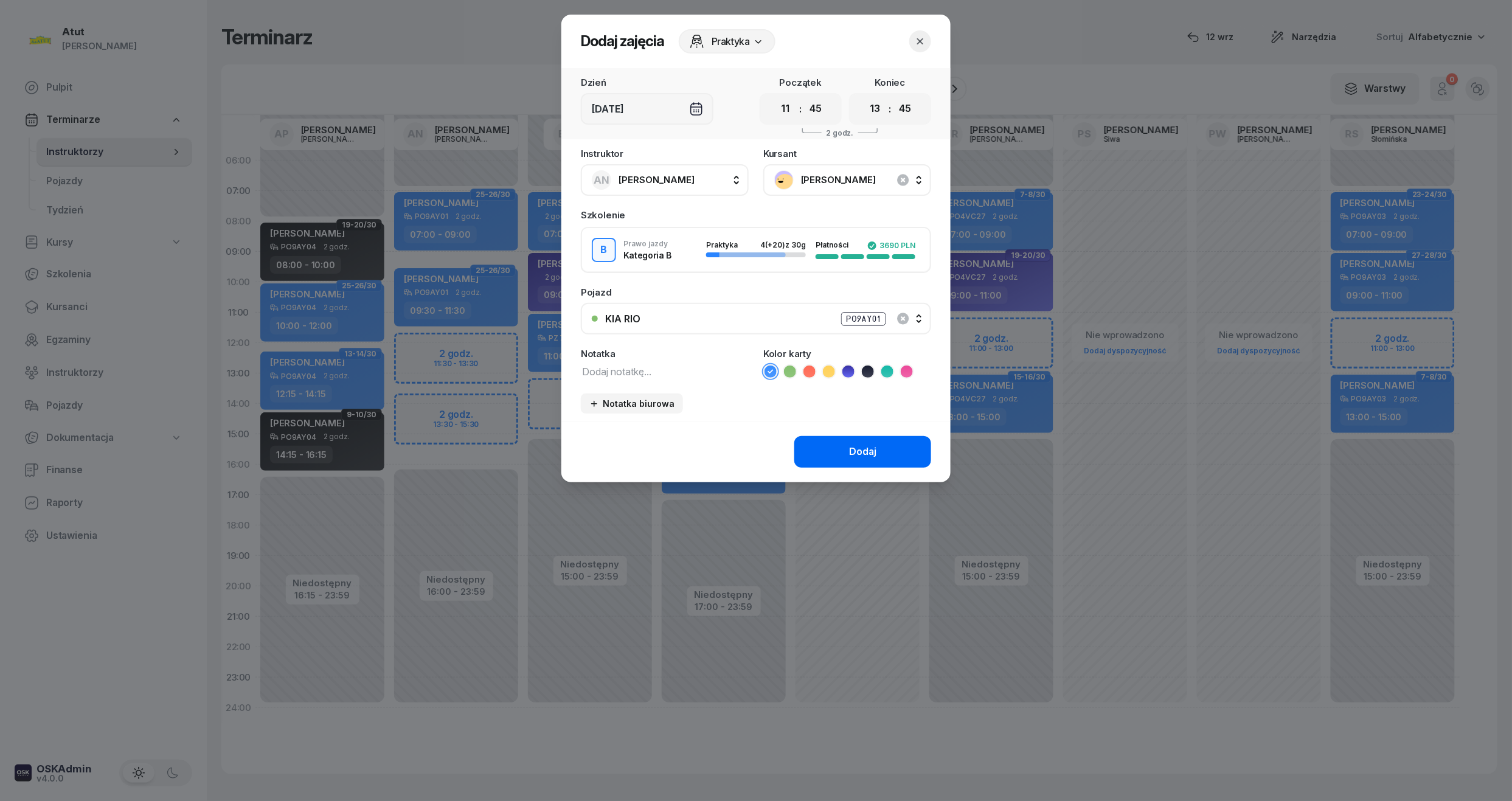
click at [864, 455] on div "Dodaj" at bounding box center [863, 451] width 28 height 15
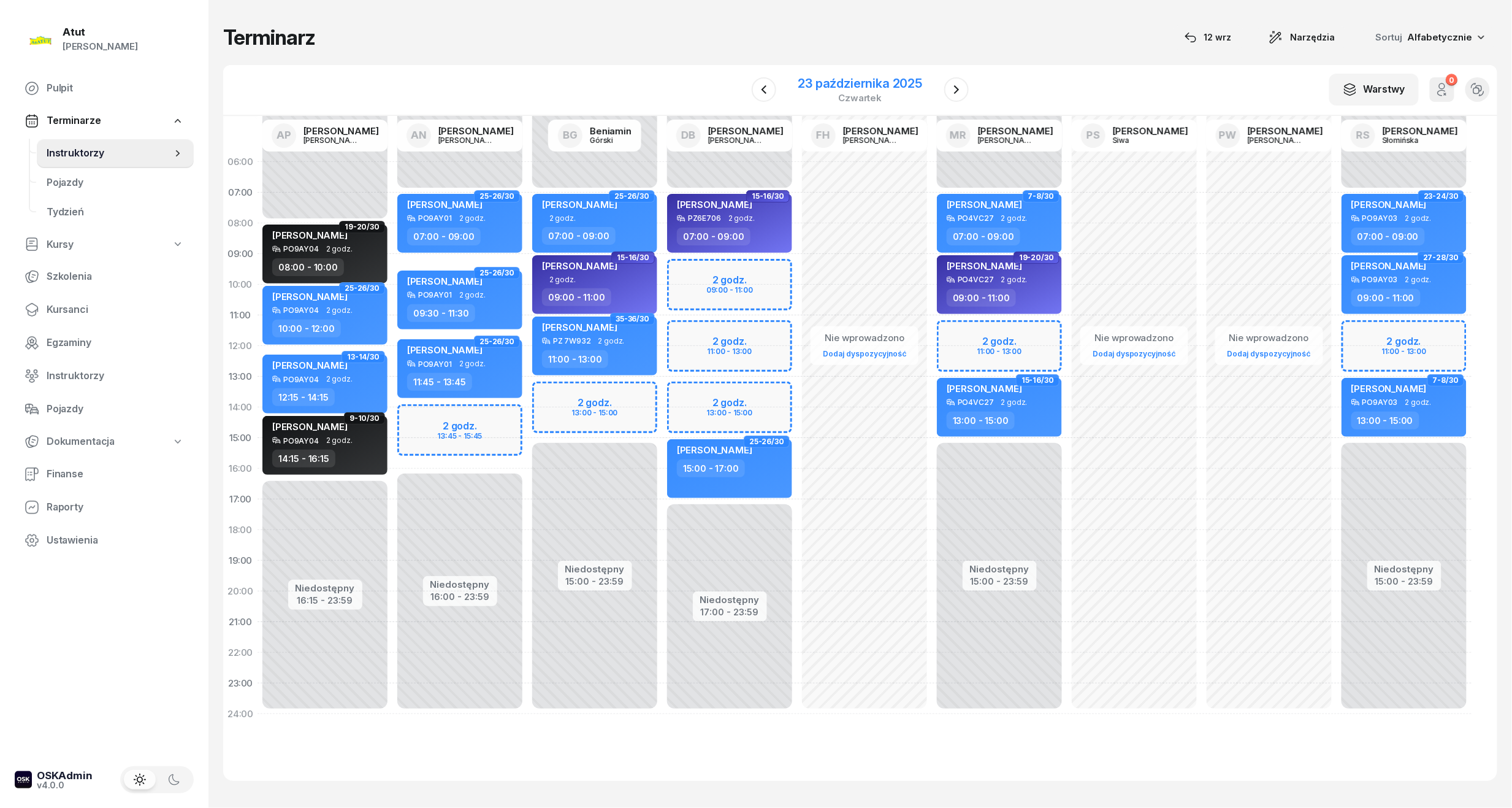
click at [827, 79] on div "23 października 2025" at bounding box center [861, 83] width 125 height 12
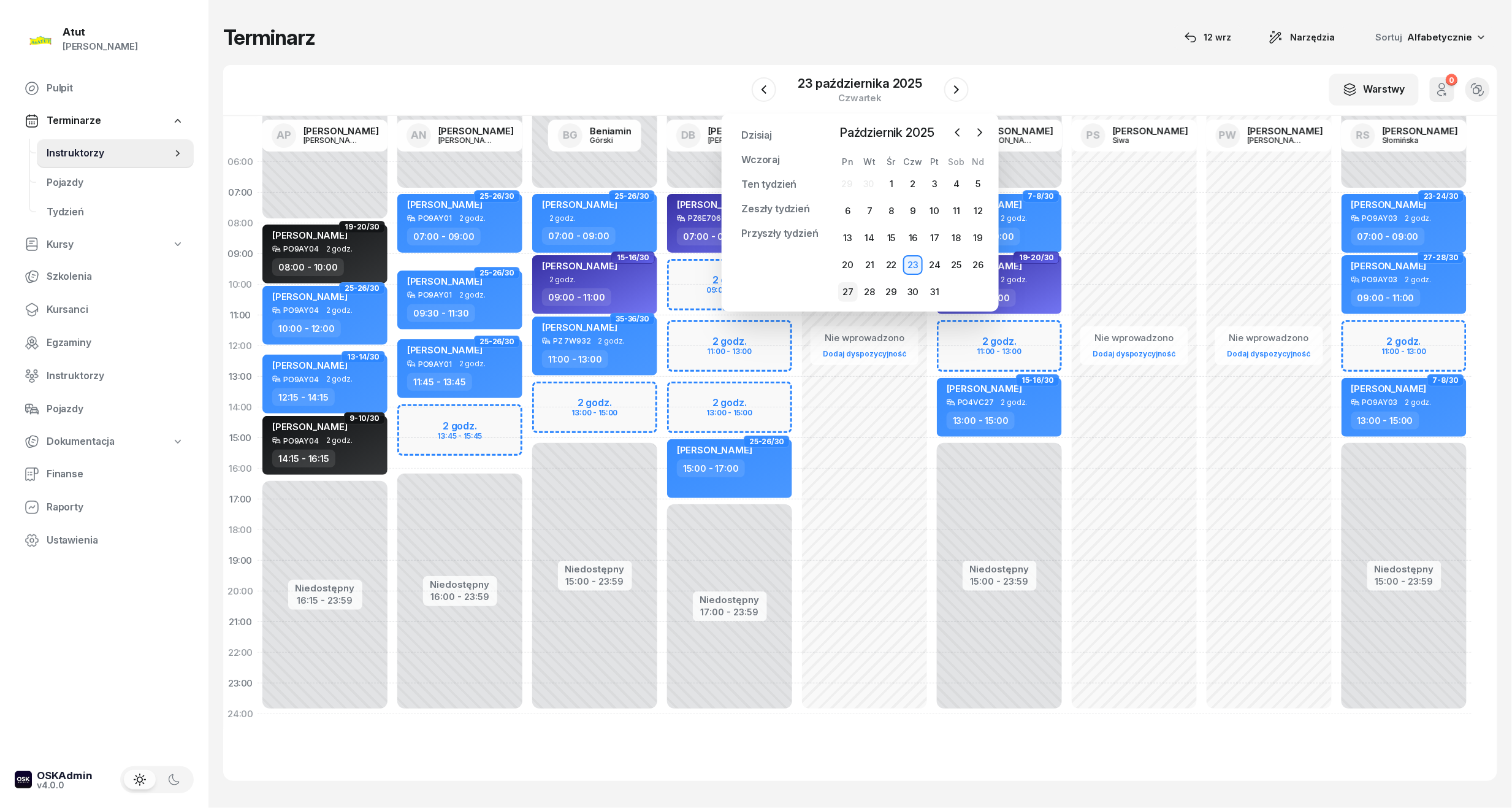
click at [847, 290] on div "27" at bounding box center [848, 292] width 20 height 20
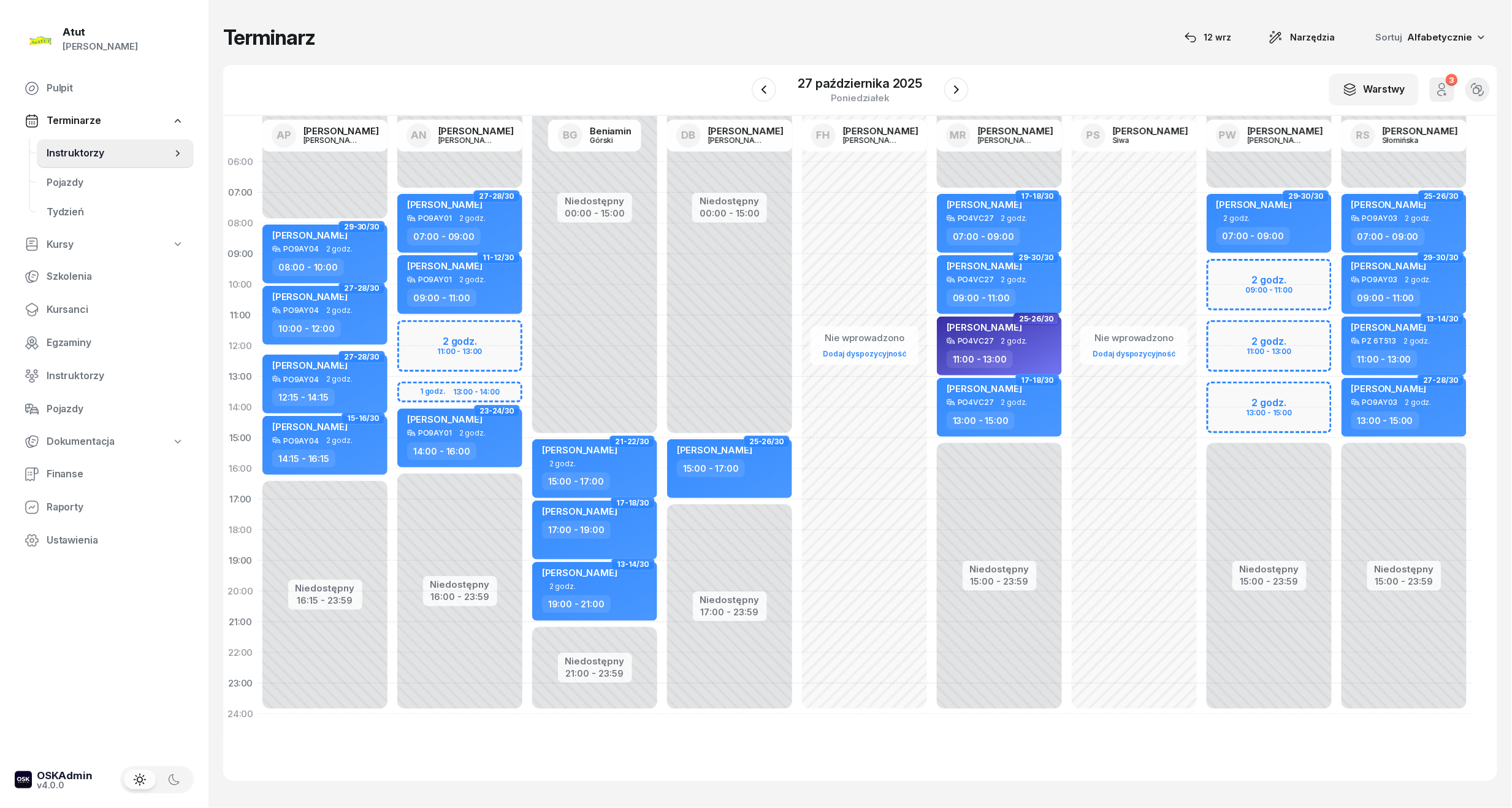
click at [486, 343] on div "Niedostępny 00:00 - 07:00 Niedostępny 16:00 - 23:59 2 godz. 11:00 - 13:00 1 god…" at bounding box center [460, 438] width 135 height 583
select select "11"
select select "13"
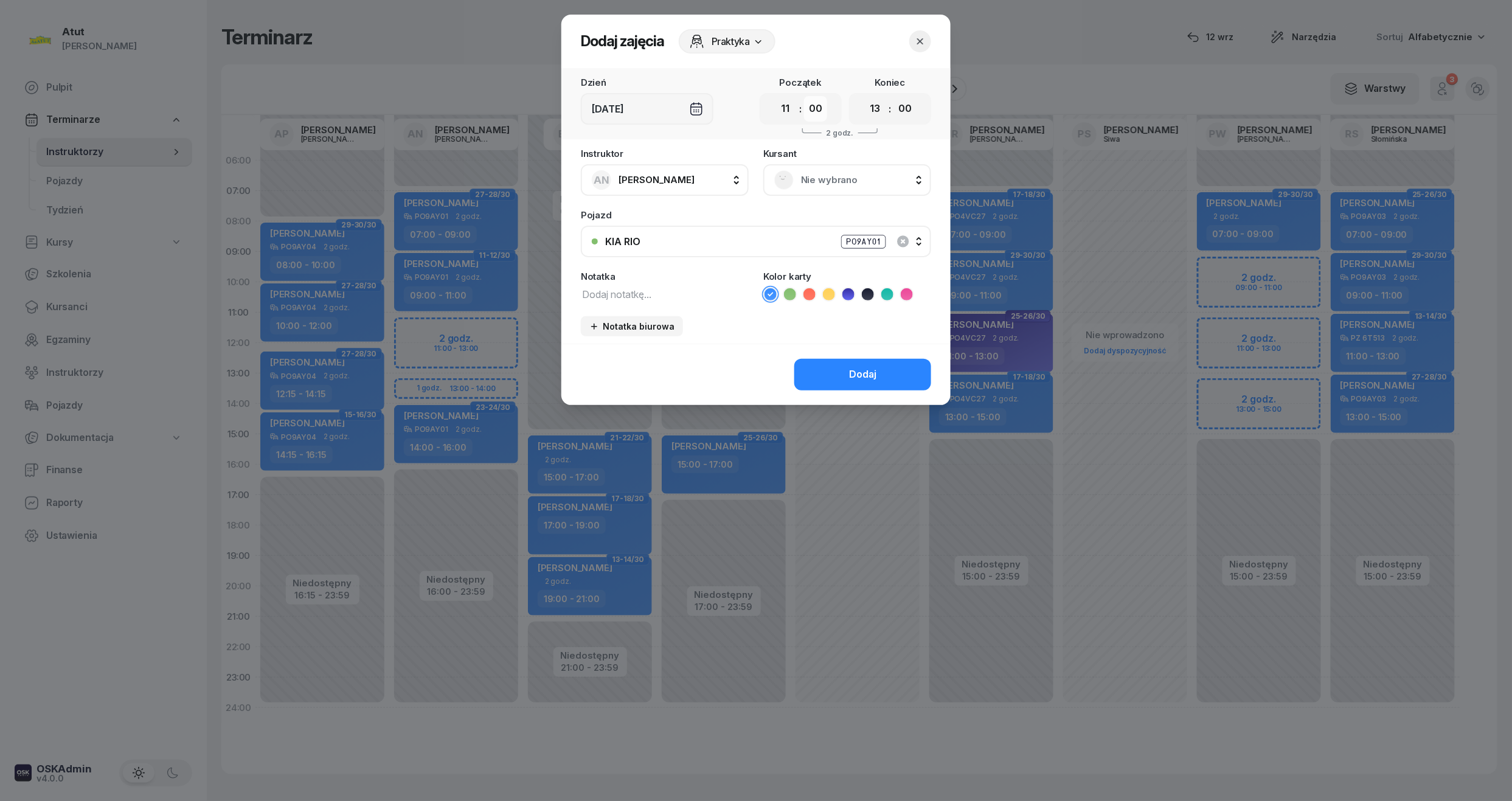
click at [816, 107] on select "00 05 10 15 20 25 30 35 40 45 50 55" at bounding box center [816, 108] width 23 height 25
select select "45"
click at [804, 96] on select "00 05 10 15 20 25 30 35 40 45 50 55" at bounding box center [816, 108] width 23 height 25
click at [879, 109] on select "00 01 02 03 04 05 06 07 08 09 10 11 12 13 14 15 16 17 18 19 20 21 22 23" at bounding box center [875, 108] width 23 height 25
click at [864, 96] on select "00 01 02 03 04 05 06 07 08 09 10 11 12 13 14 15 16 17 18 19 20 21 22 23" at bounding box center [875, 108] width 23 height 25
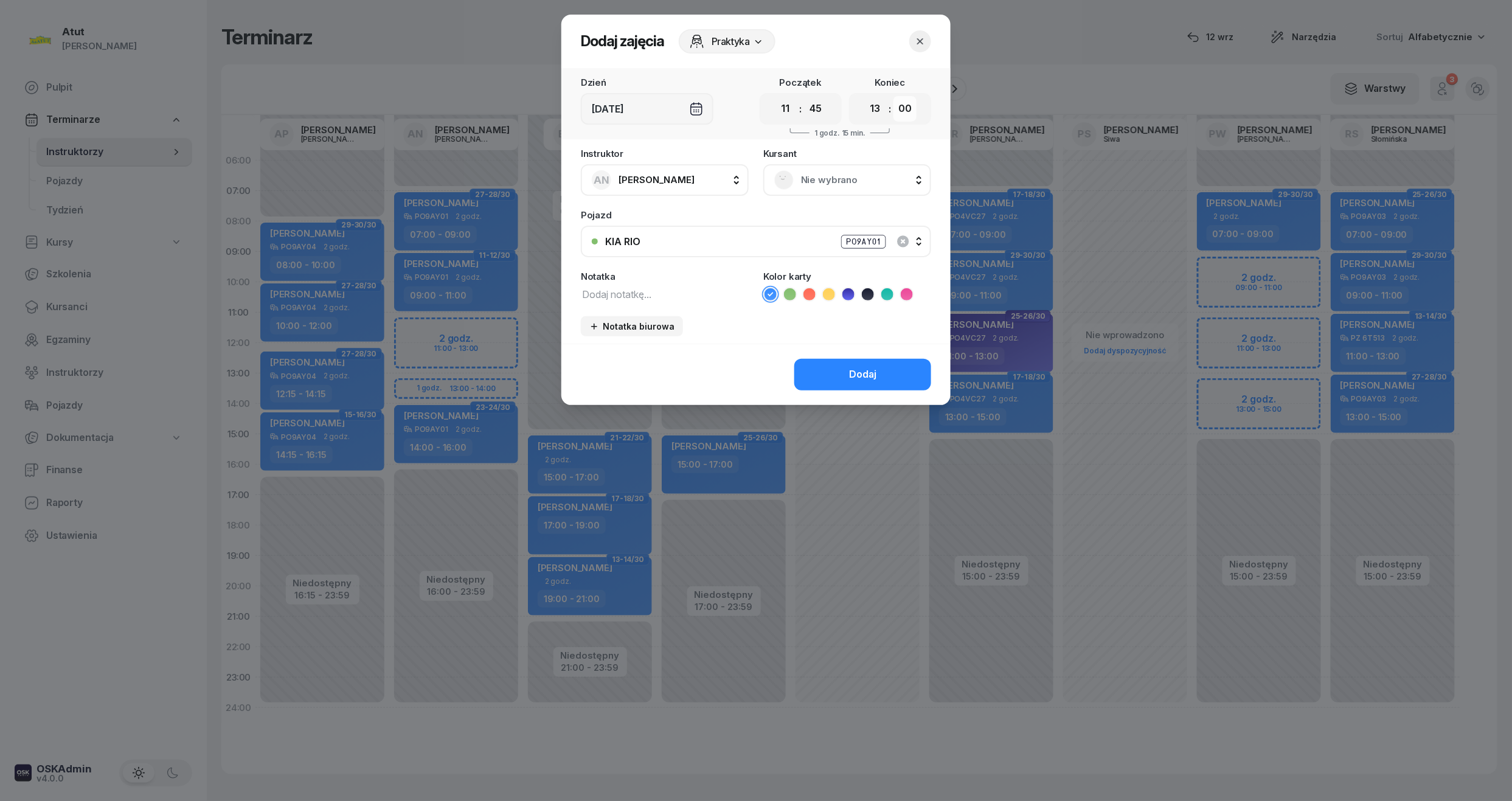
click at [910, 112] on select "00 05 10 15 20 25 30 35 40 45 50 55" at bounding box center [905, 108] width 23 height 25
select select "45"
click at [894, 96] on select "00 05 10 15 20 25 30 35 40 45 50 55" at bounding box center [905, 108] width 23 height 25
click at [813, 178] on span "Nie wybrano" at bounding box center [861, 179] width 119 height 15
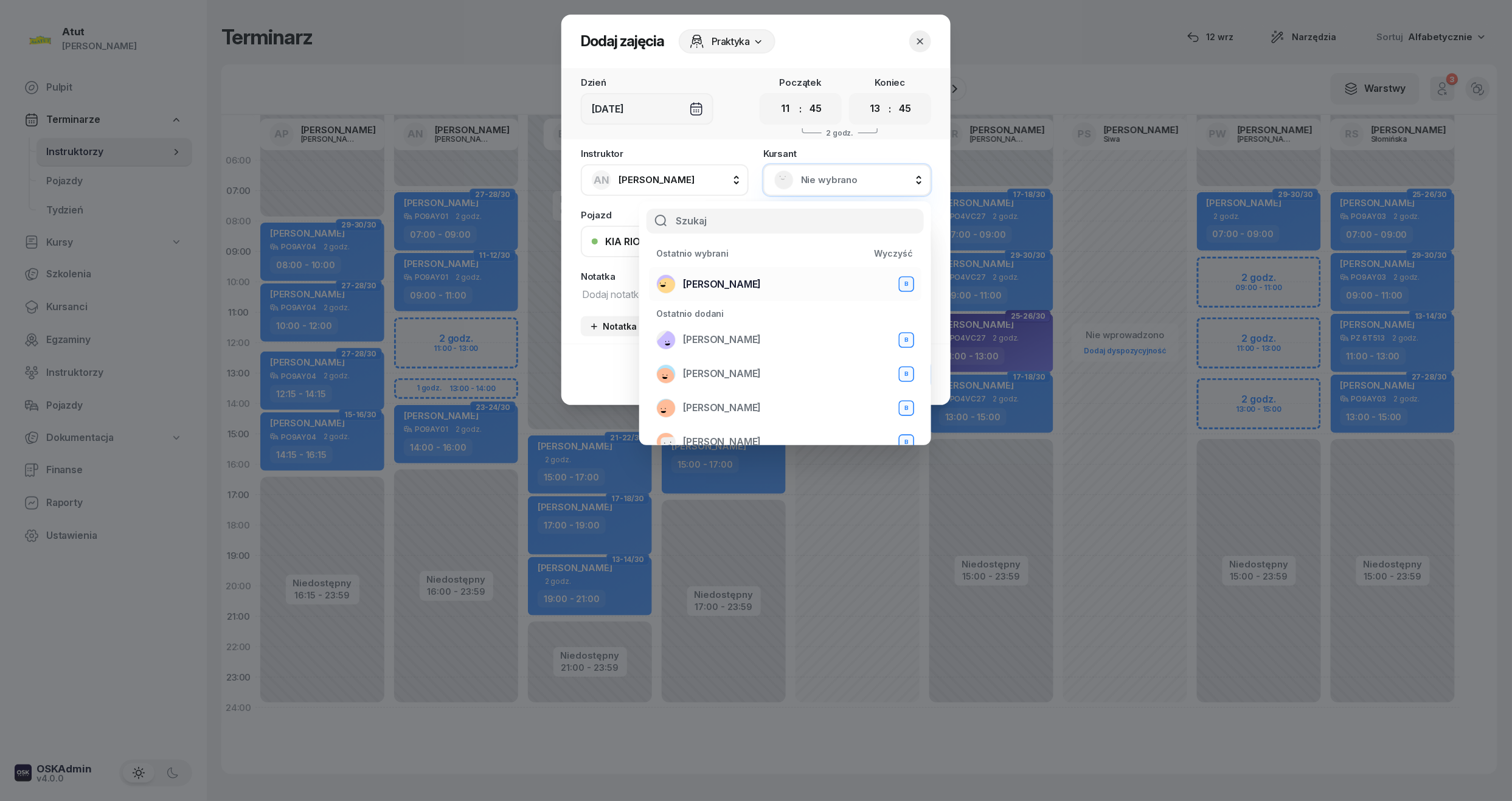
click at [747, 285] on div "Adam Sakwa B" at bounding box center [785, 284] width 258 height 20
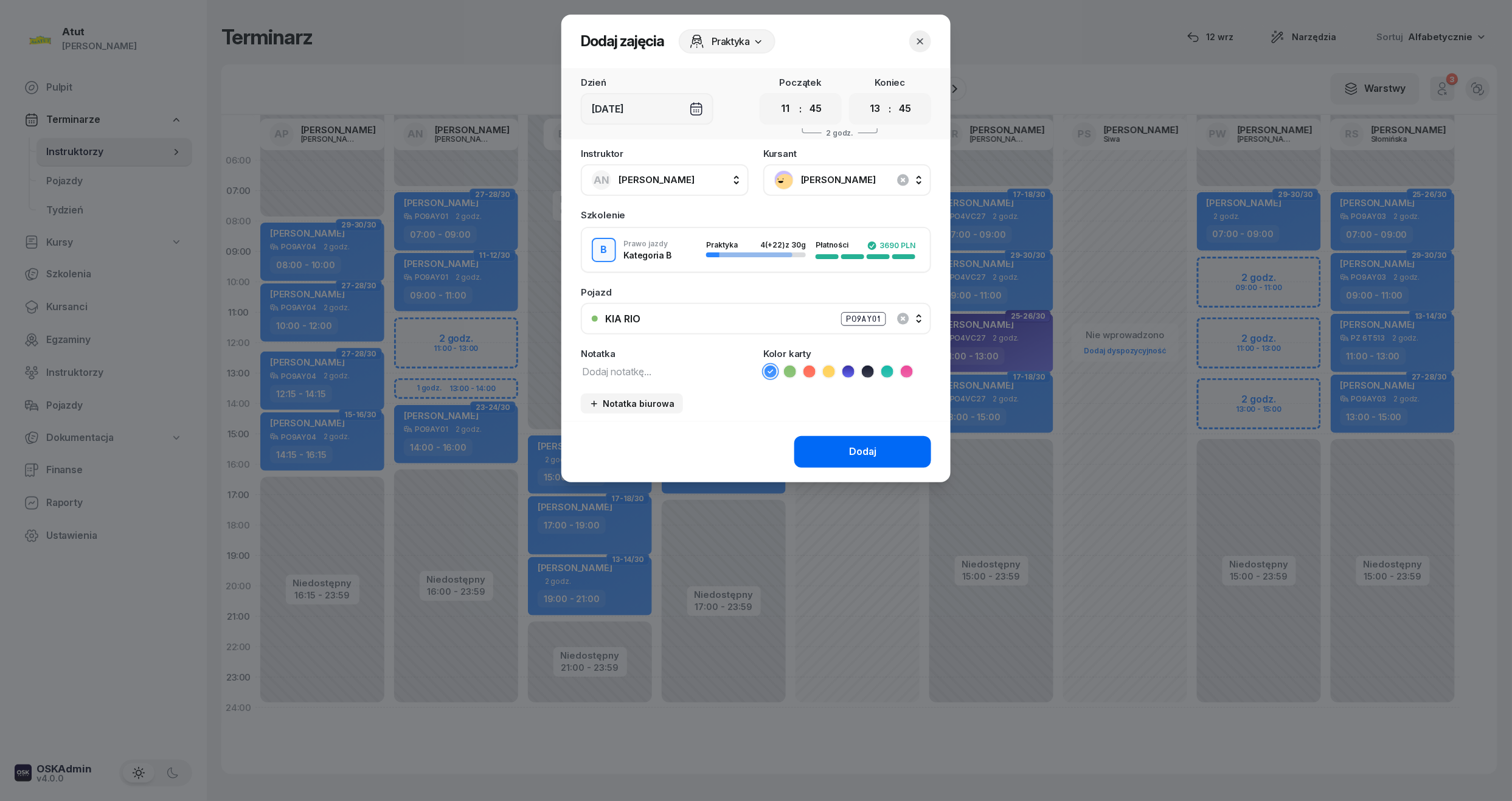
click at [869, 453] on div "Dodaj" at bounding box center [863, 451] width 28 height 15
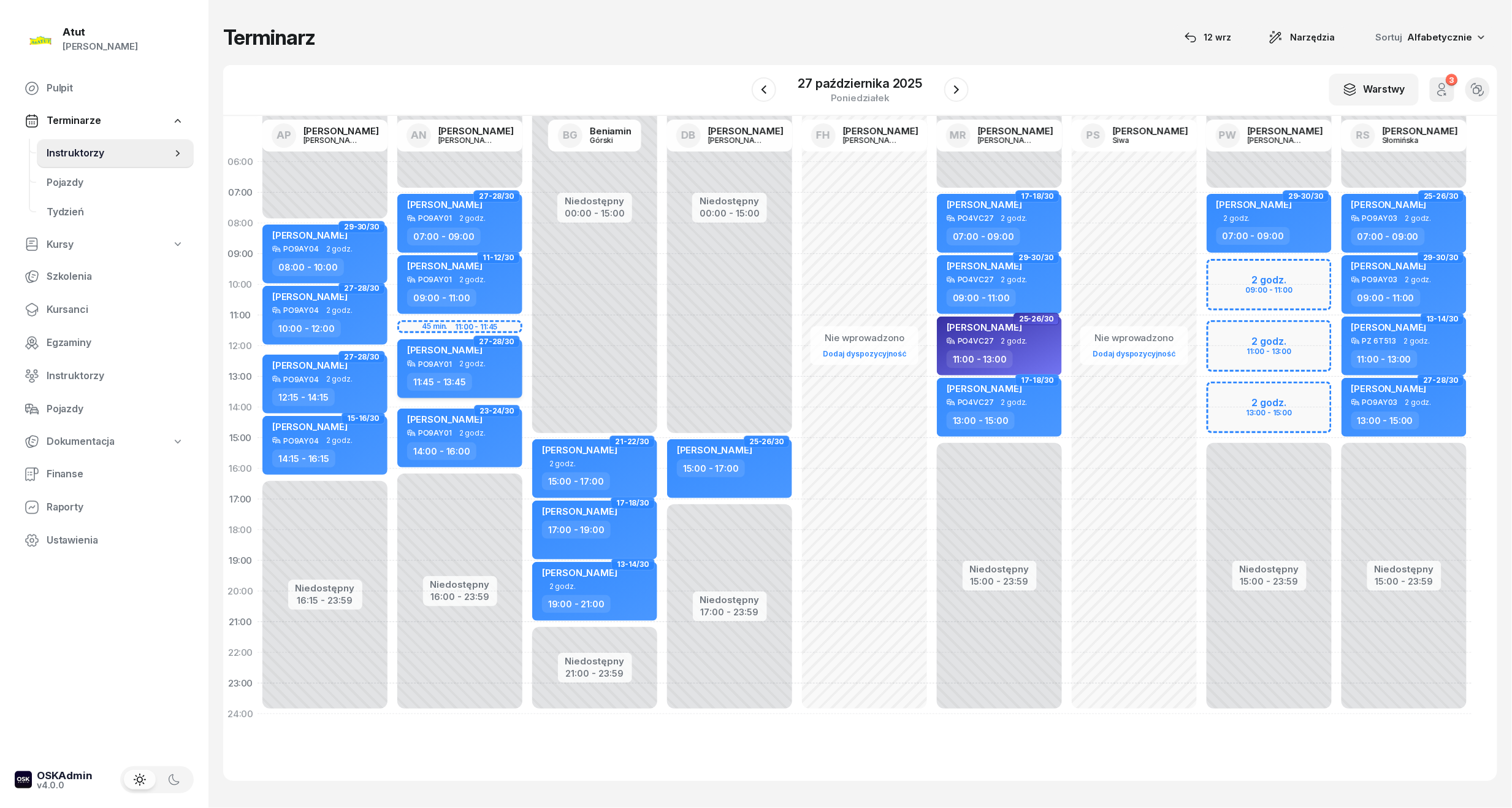
click at [442, 348] on span "[PERSON_NAME]" at bounding box center [445, 350] width 76 height 11
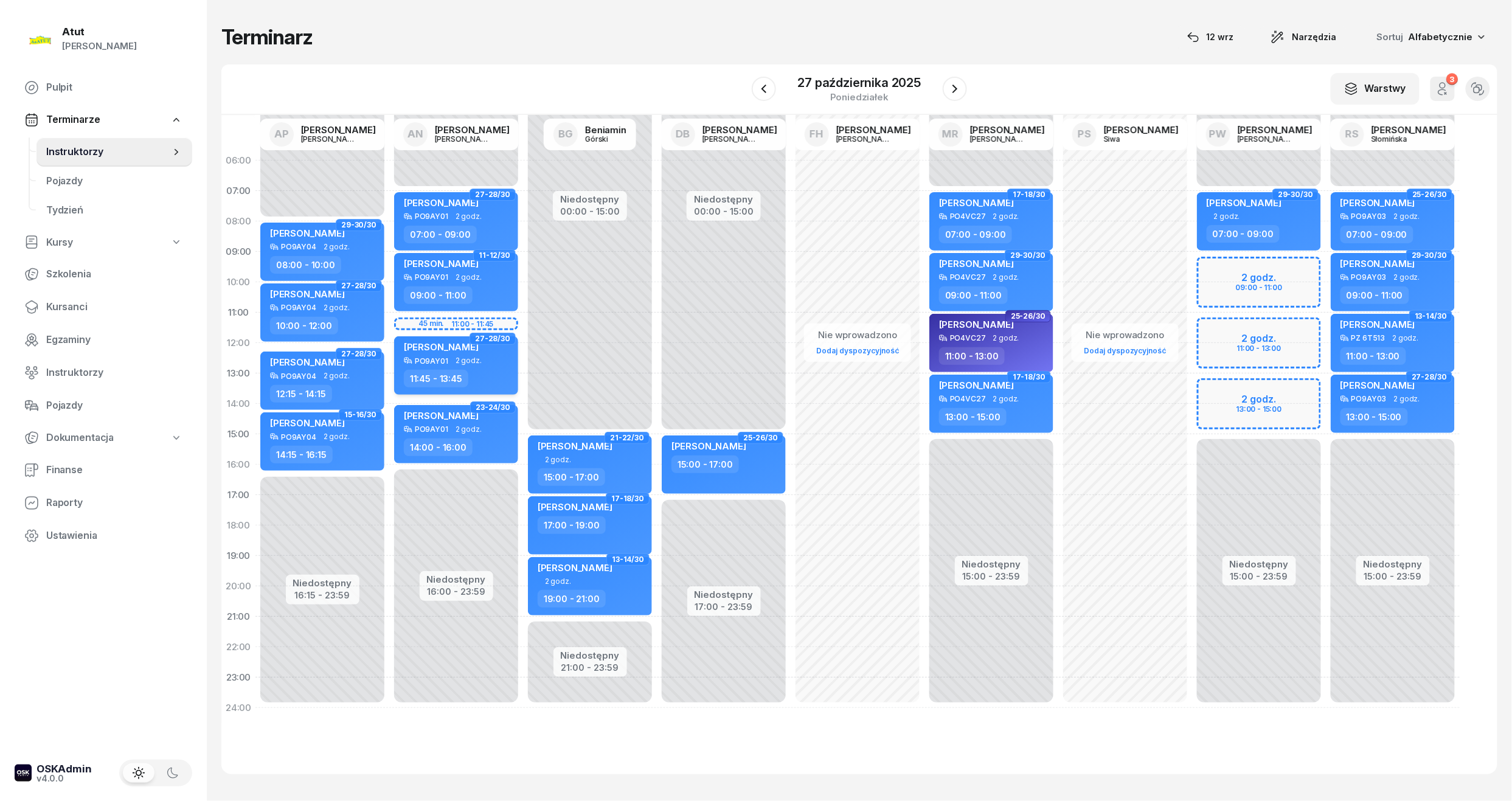
select select "11"
select select "45"
select select "13"
select select "45"
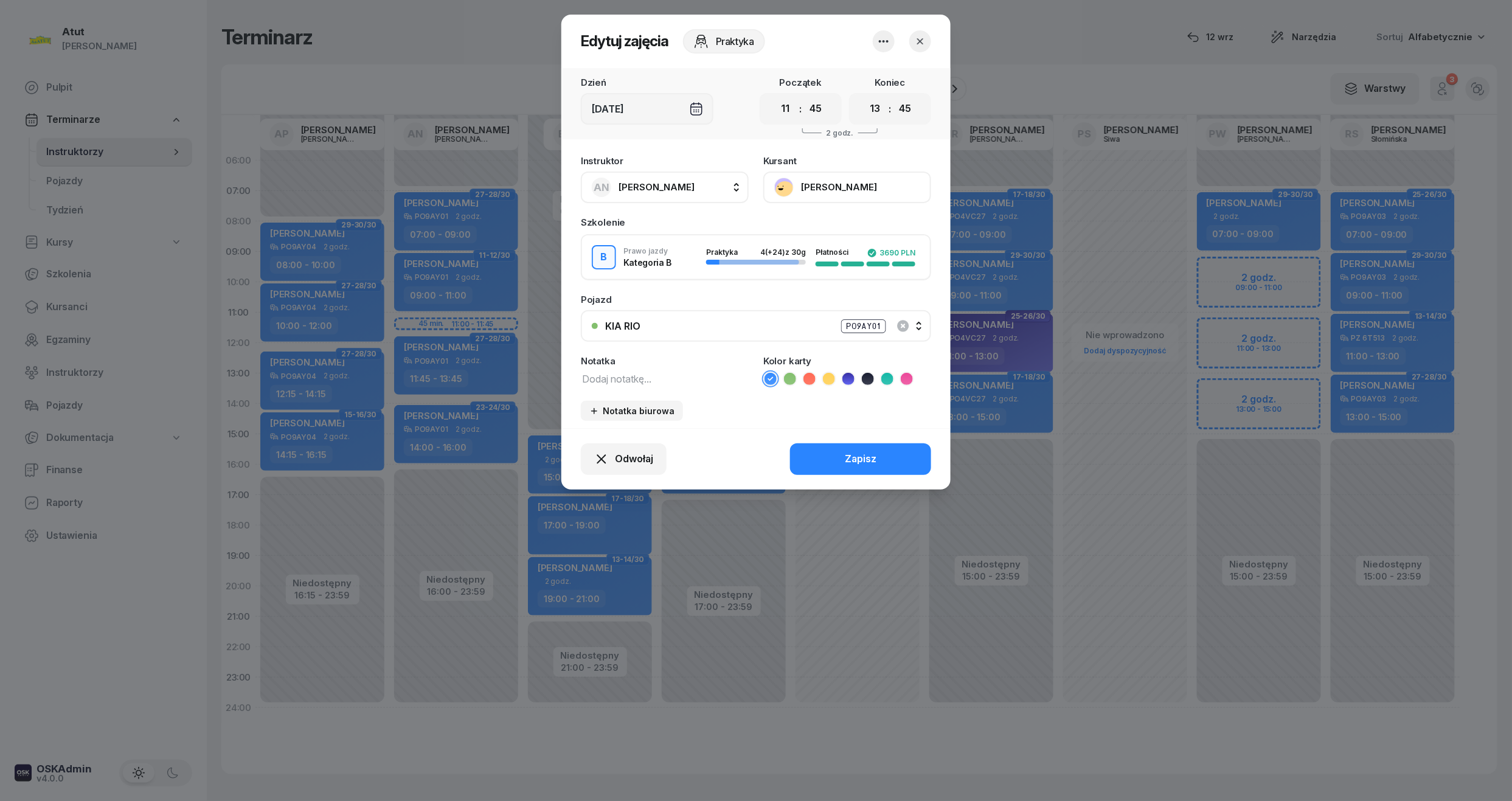
click at [874, 198] on button "[PERSON_NAME]" at bounding box center [847, 187] width 168 height 32
click at [828, 222] on div "Otwórz profil" at bounding box center [802, 228] width 59 height 15
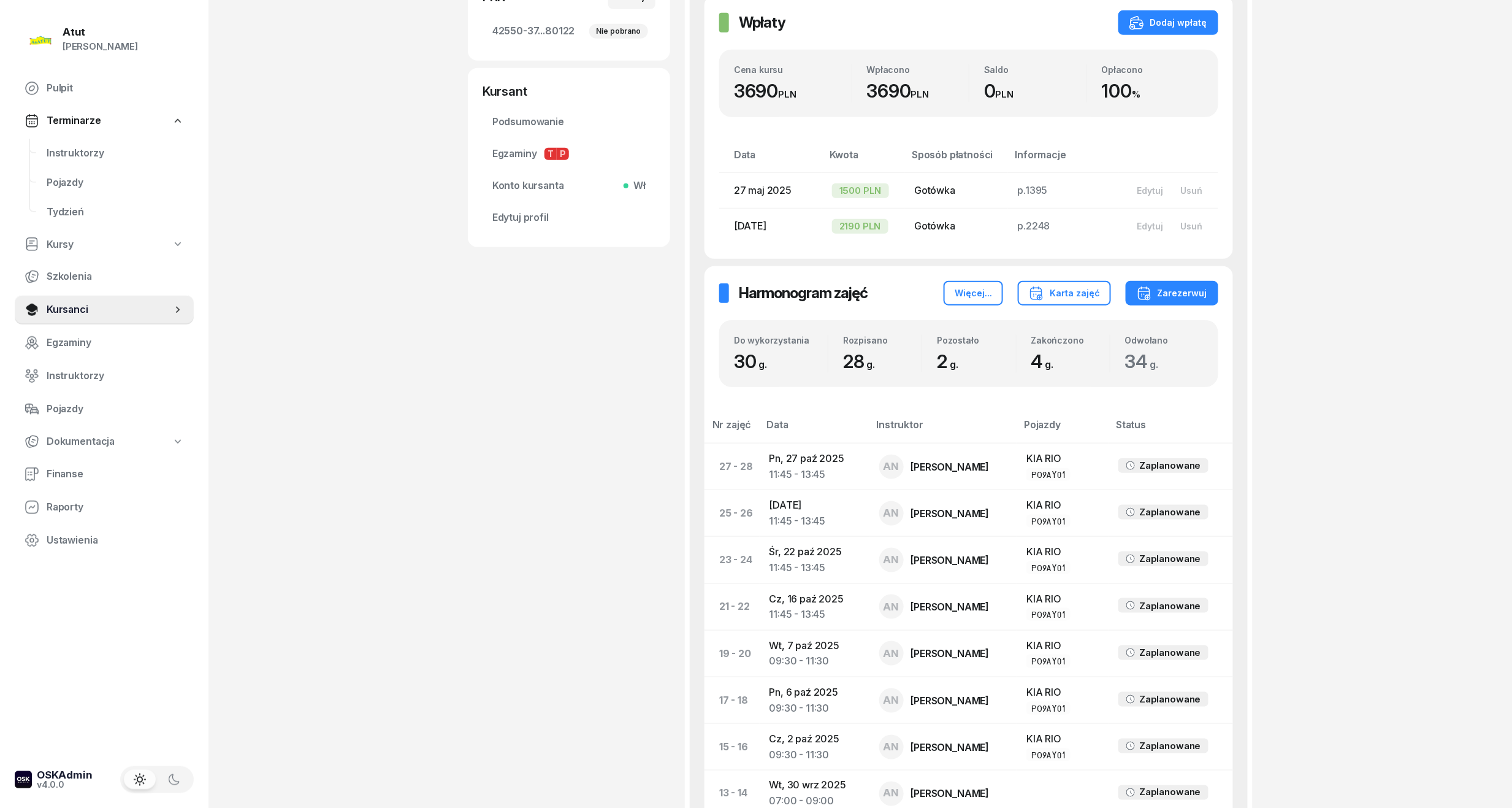
scroll to position [409, 0]
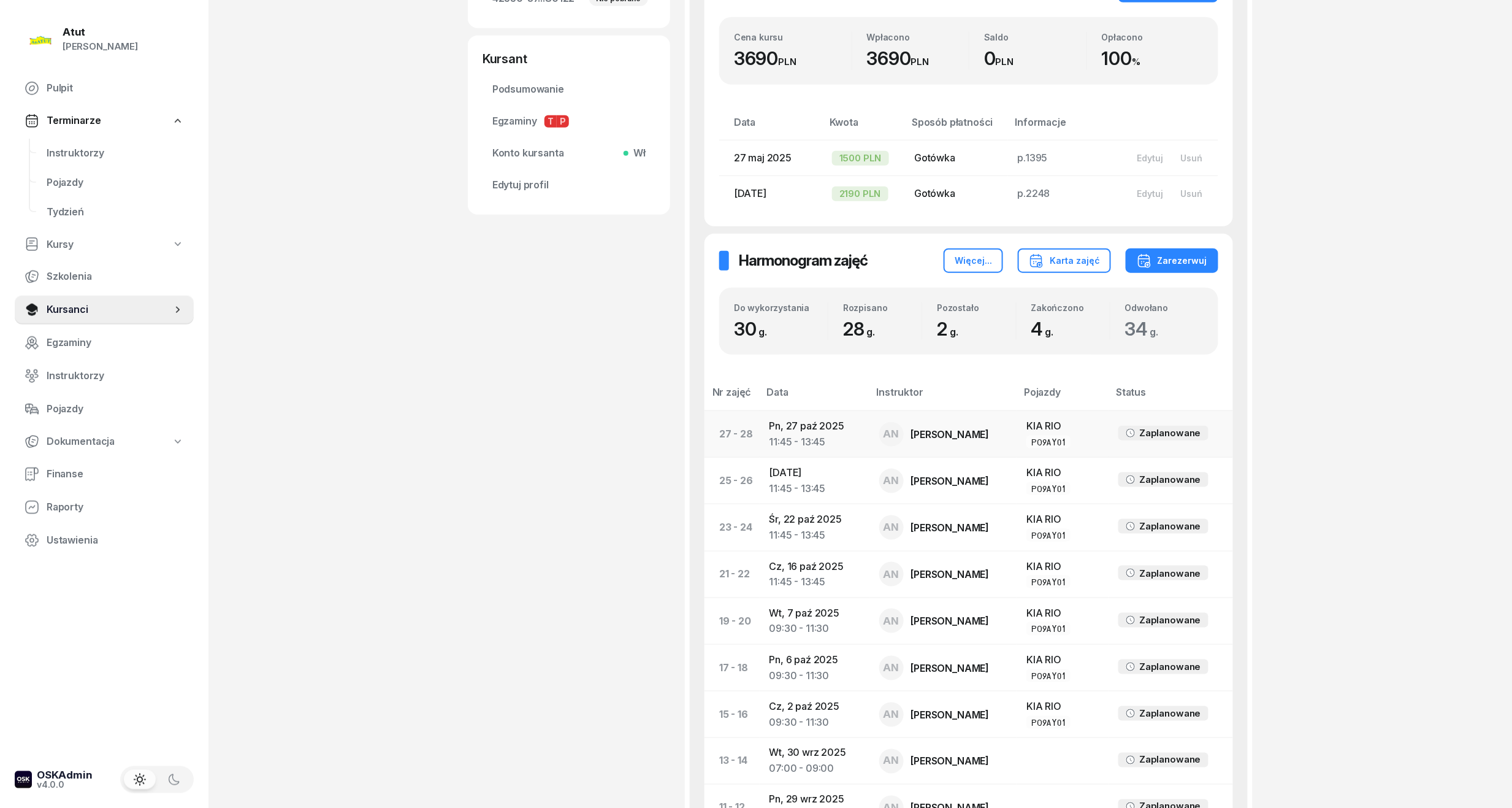
click at [798, 425] on td "Pn, 27 paź 2025 11:45 - 13:45" at bounding box center [815, 434] width 110 height 47
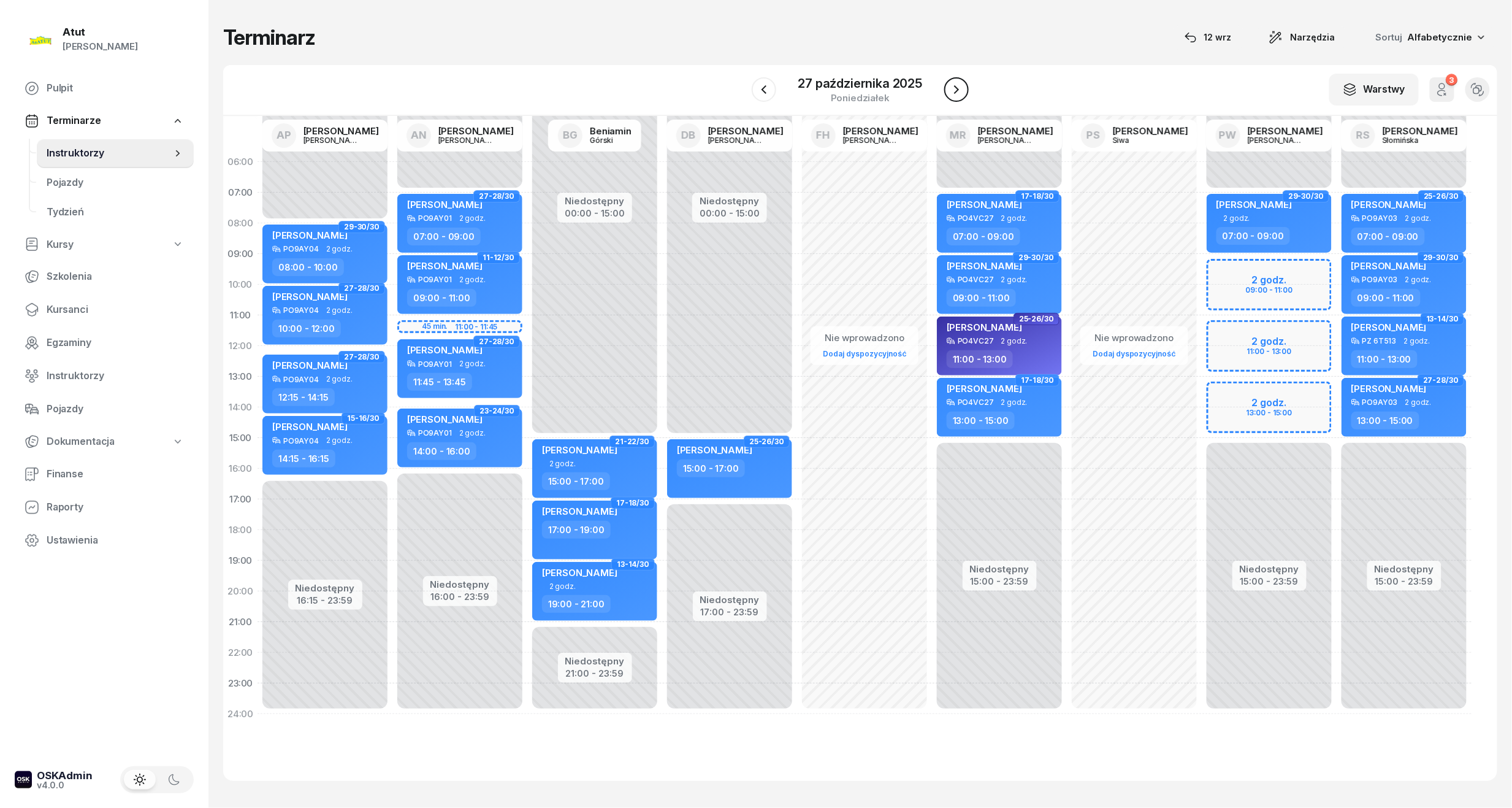
click at [955, 79] on button "button" at bounding box center [956, 90] width 25 height 25
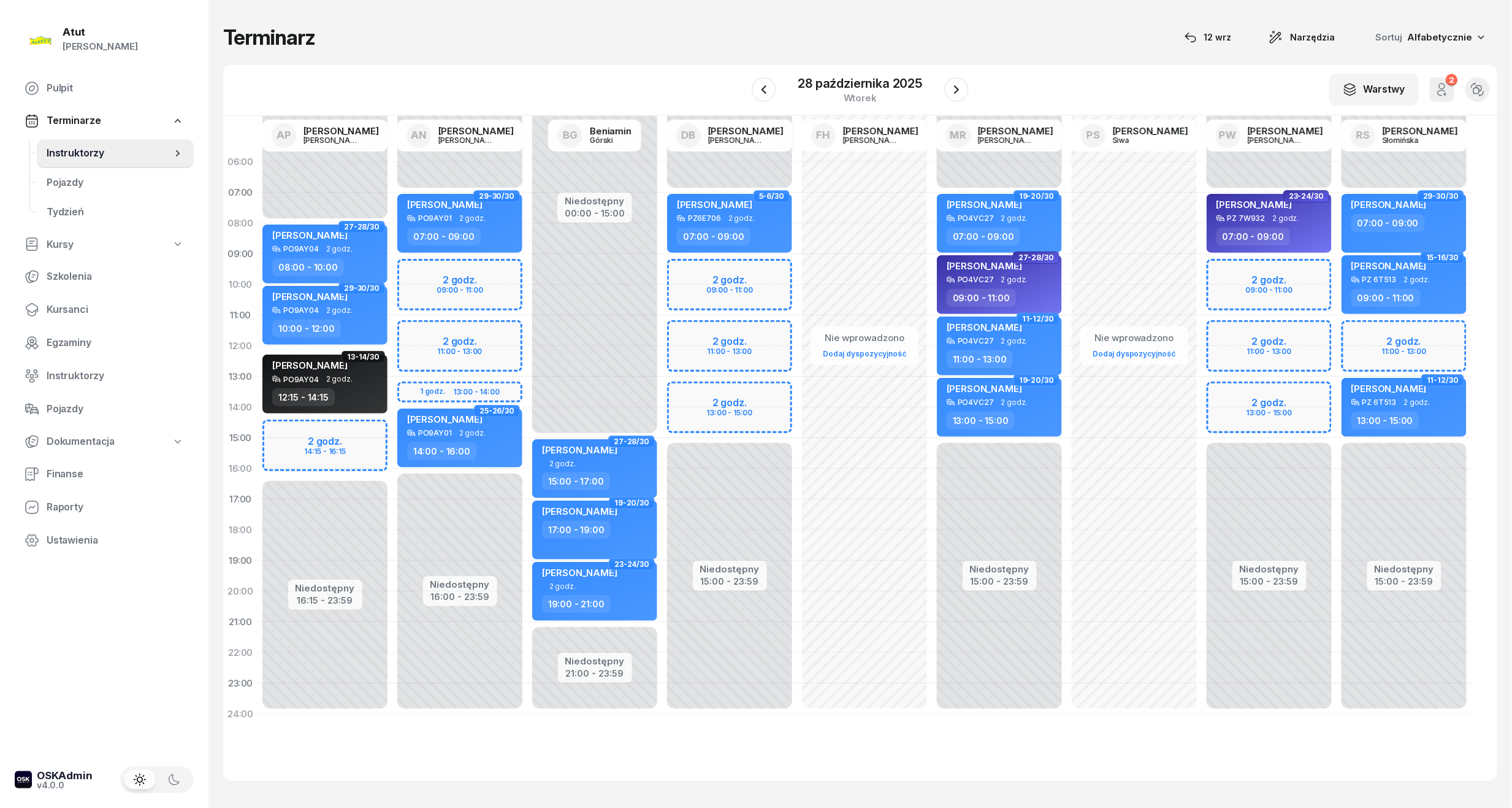
click at [439, 283] on div "Niedostępny 00:00 - 07:00 Niedostępny 16:00 - 23:59 2 godz. 09:00 - 11:00 2 god…" at bounding box center [460, 438] width 135 height 583
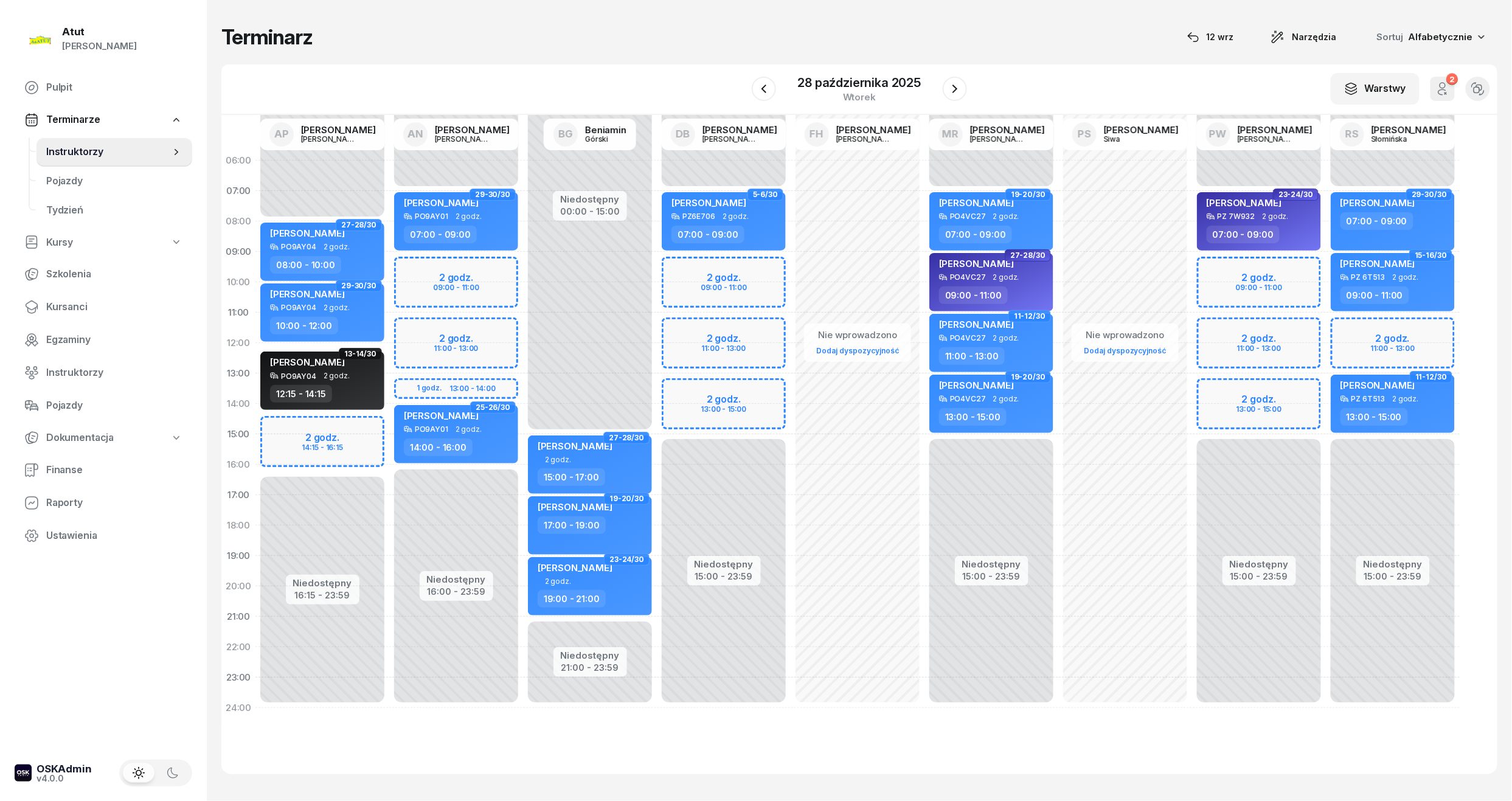
select select "09"
select select "11"
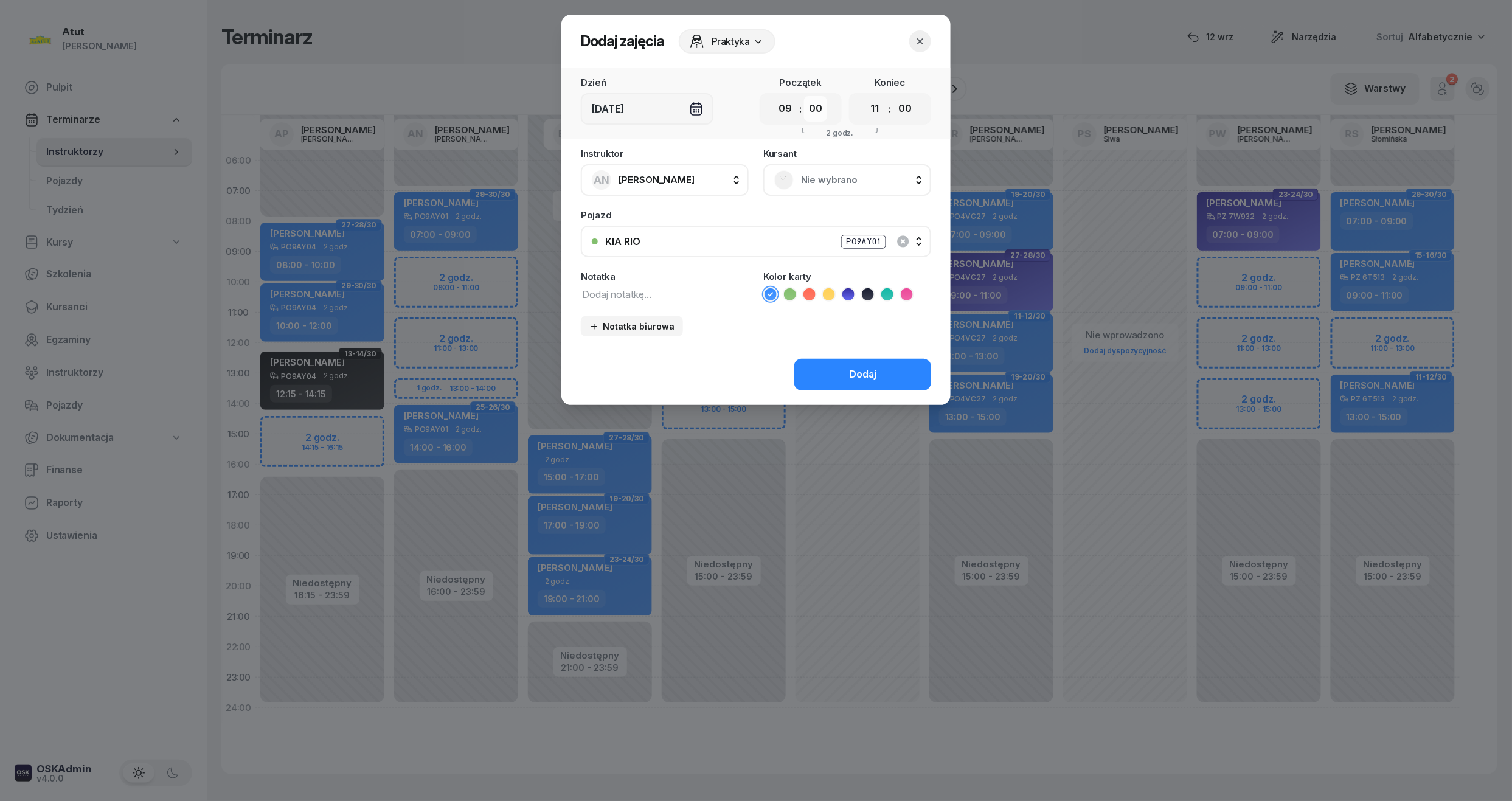
click at [808, 103] on select "00 05 10 15 20 25 30 35 40 45 50 55" at bounding box center [816, 108] width 23 height 25
select select "30"
click at [804, 96] on select "00 05 10 15 20 25 30 35 40 45 50 55" at bounding box center [816, 108] width 23 height 25
click at [905, 105] on select "00 05 10 15 20 25 30 35 40 45 50 55" at bounding box center [905, 108] width 23 height 25
select select "30"
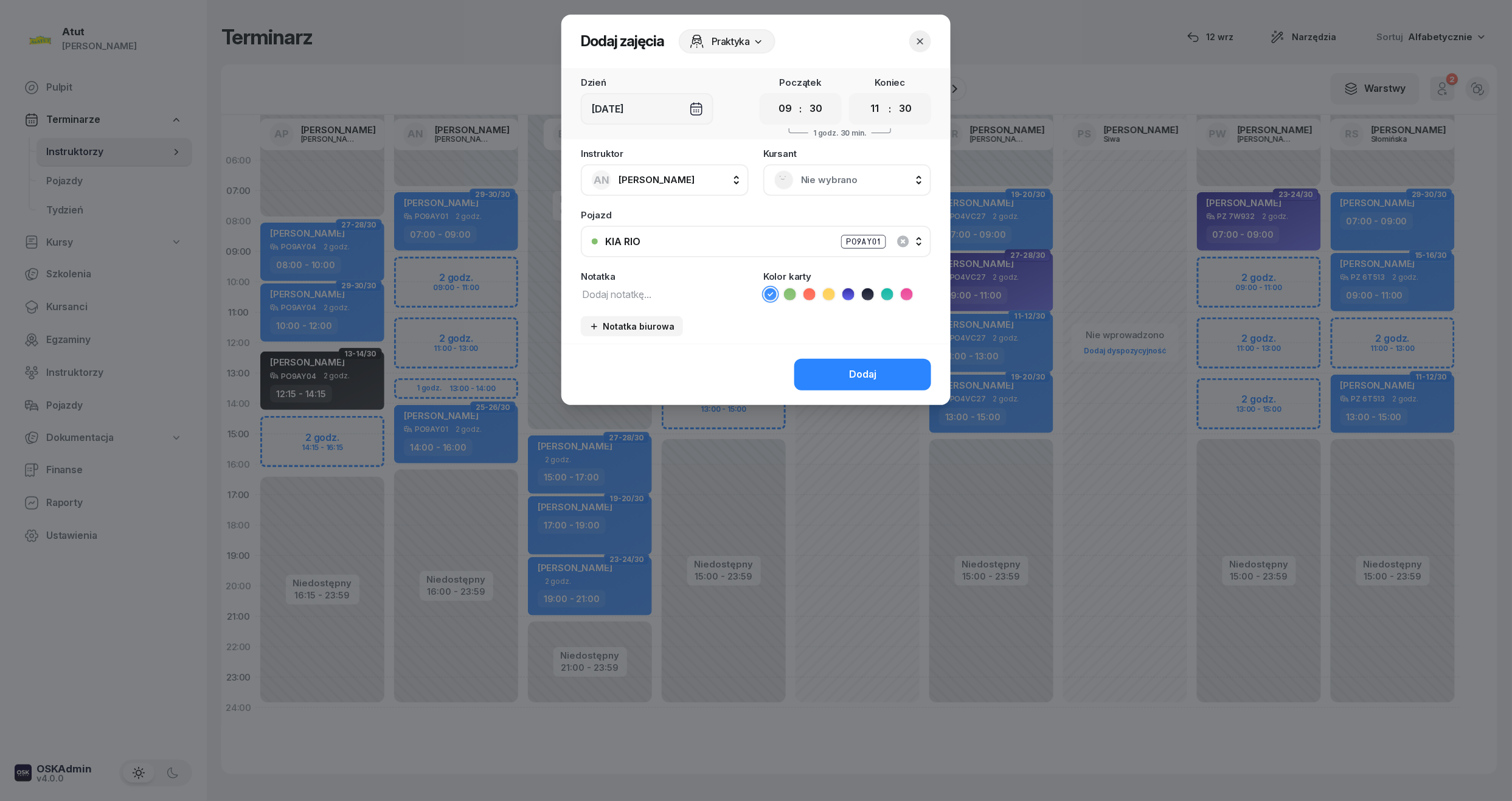
click at [894, 96] on select "00 05 10 15 20 25 30 35 40 45 50 55" at bounding box center [905, 108] width 23 height 25
click at [854, 181] on span "Nie wybrano" at bounding box center [861, 179] width 119 height 15
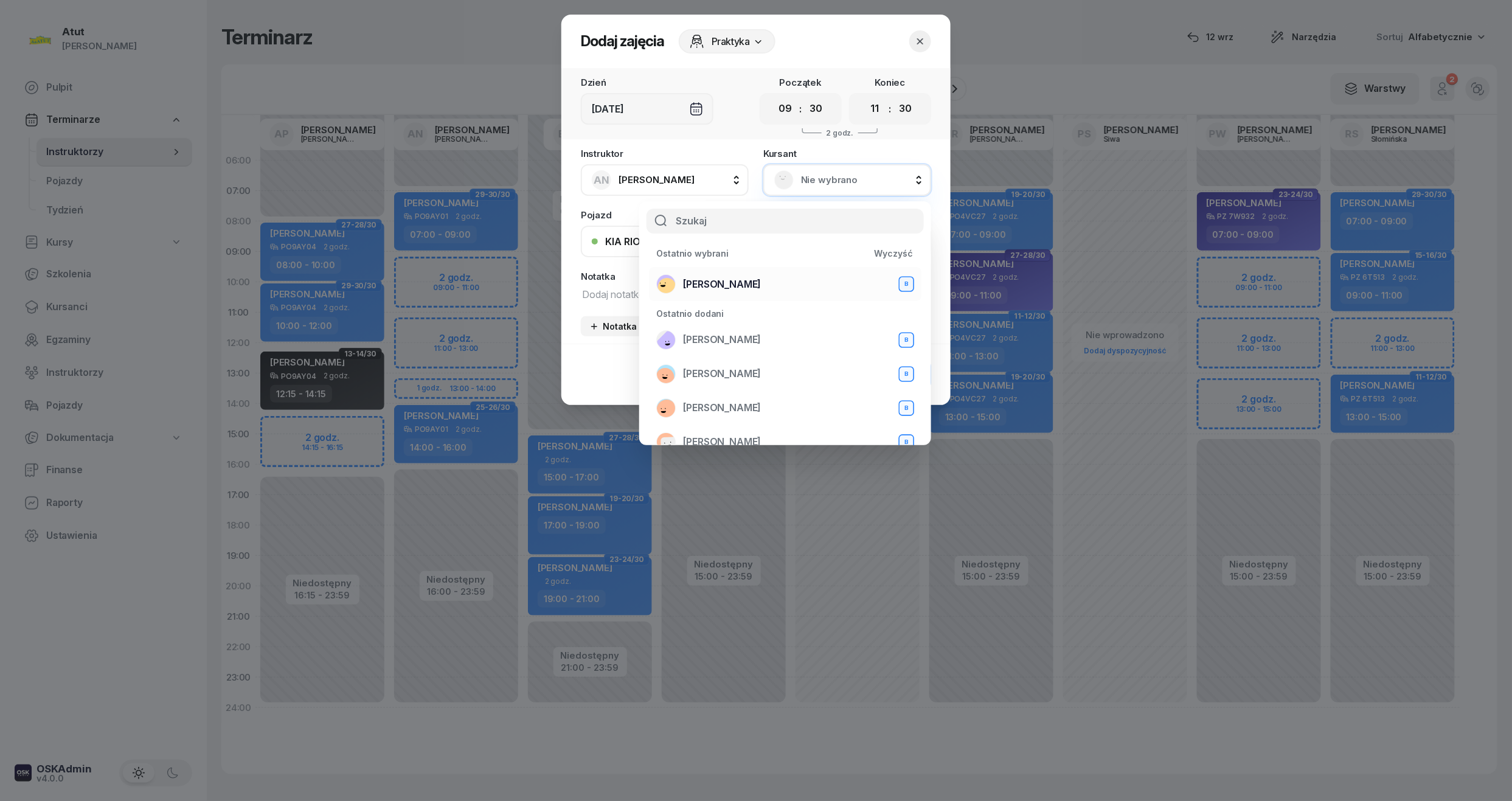
click at [740, 283] on span "[PERSON_NAME]" at bounding box center [722, 284] width 78 height 15
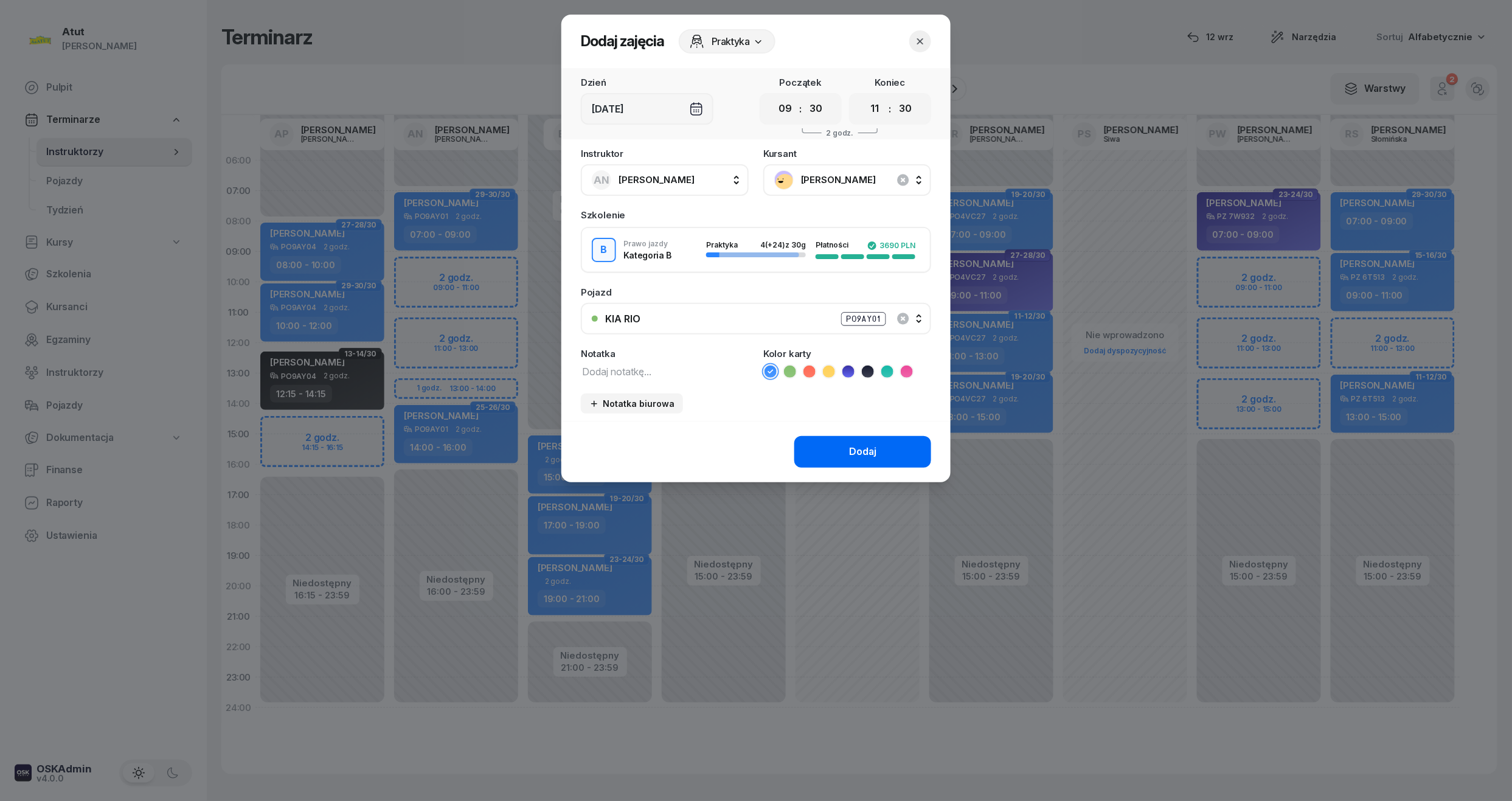
click at [906, 440] on button "Dodaj" at bounding box center [863, 452] width 137 height 32
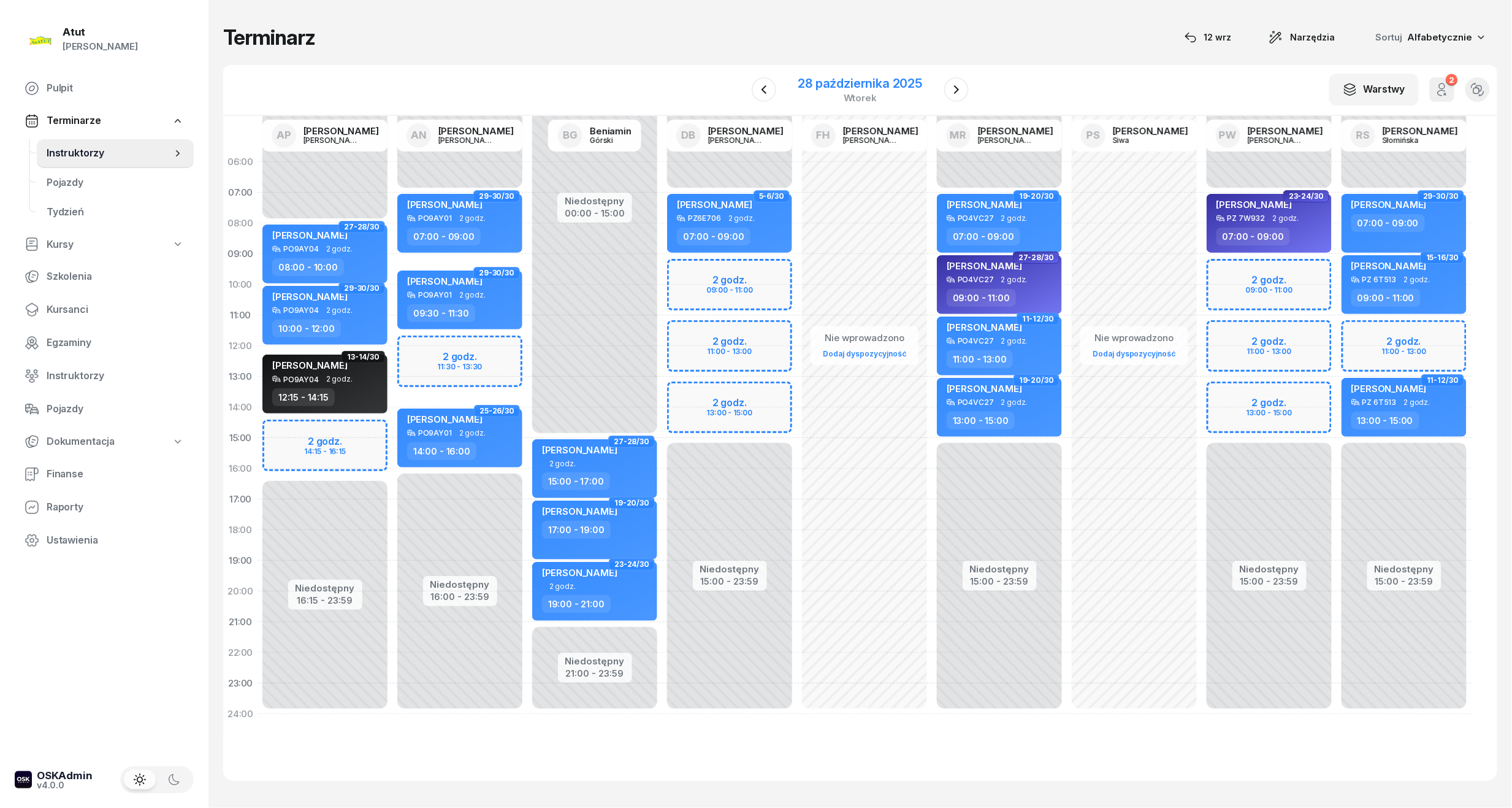
click at [839, 89] on div "28 października 2025" at bounding box center [861, 83] width 125 height 12
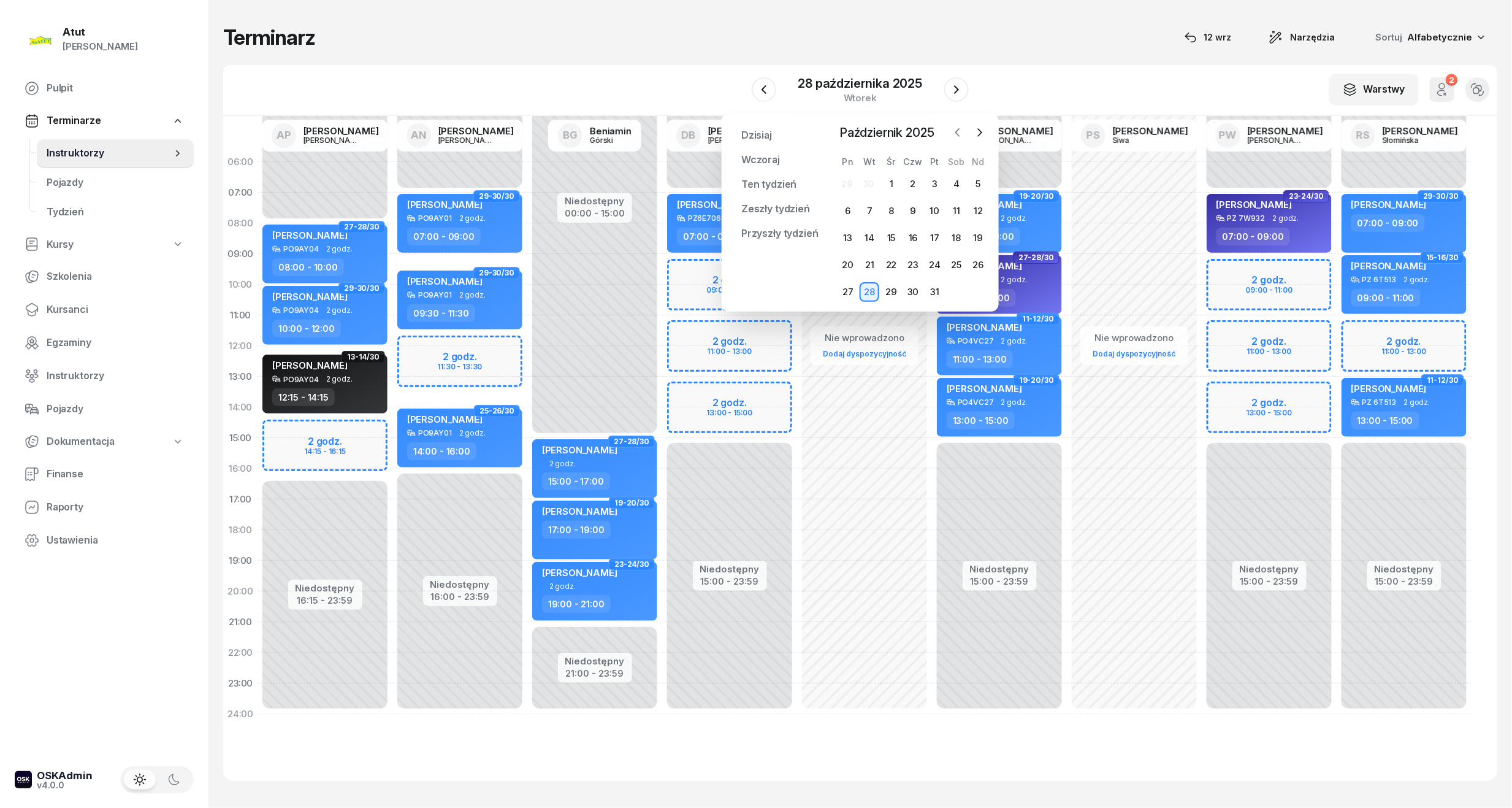
click at [964, 127] on icon "button" at bounding box center [957, 132] width 12 height 12
click at [962, 127] on icon "button" at bounding box center [957, 132] width 12 height 12
click at [964, 126] on icon "button" at bounding box center [957, 132] width 12 height 12
click at [891, 261] on div "23" at bounding box center [891, 265] width 20 height 20
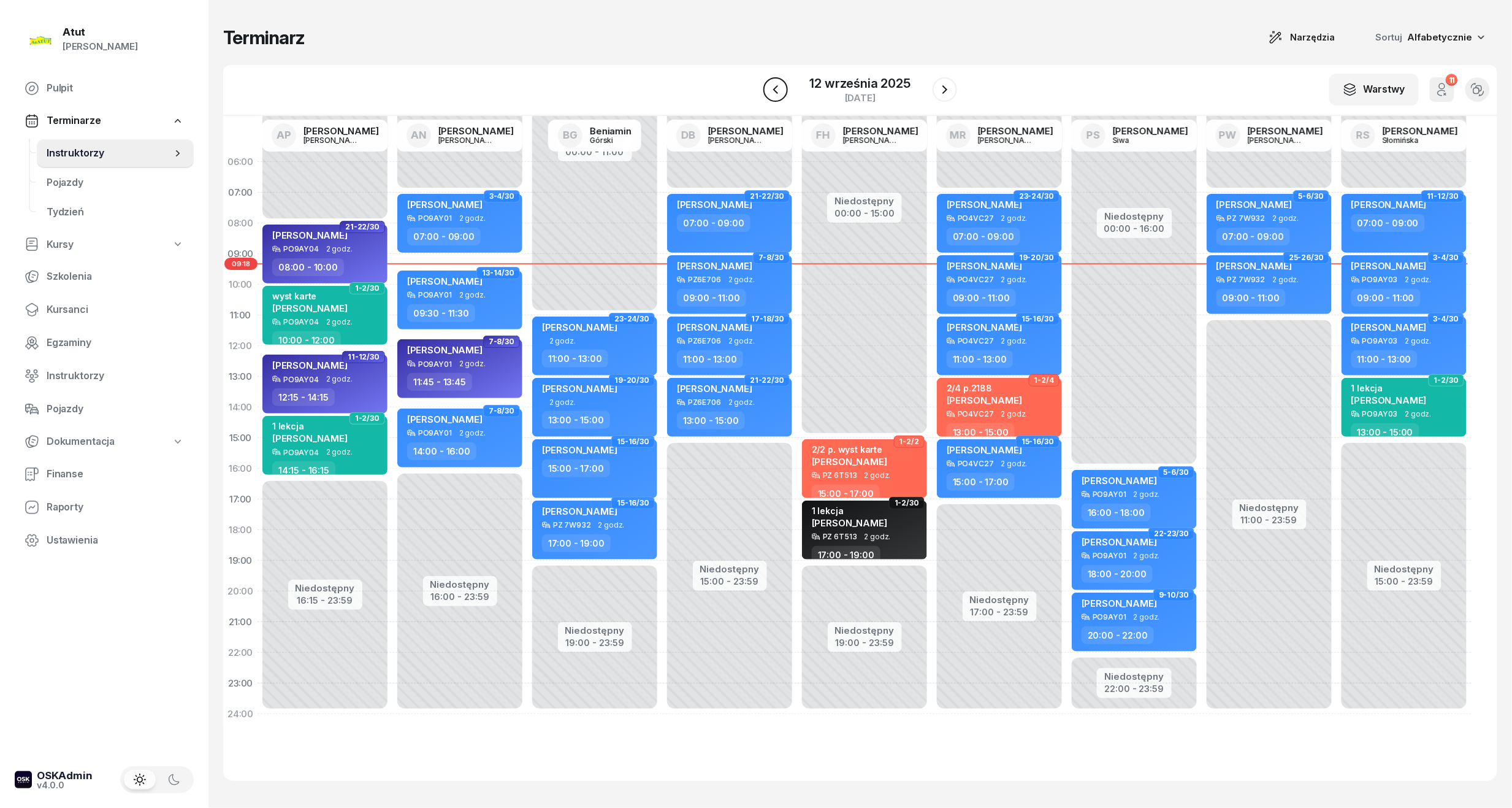
click at [772, 91] on icon "button" at bounding box center [776, 90] width 15 height 15
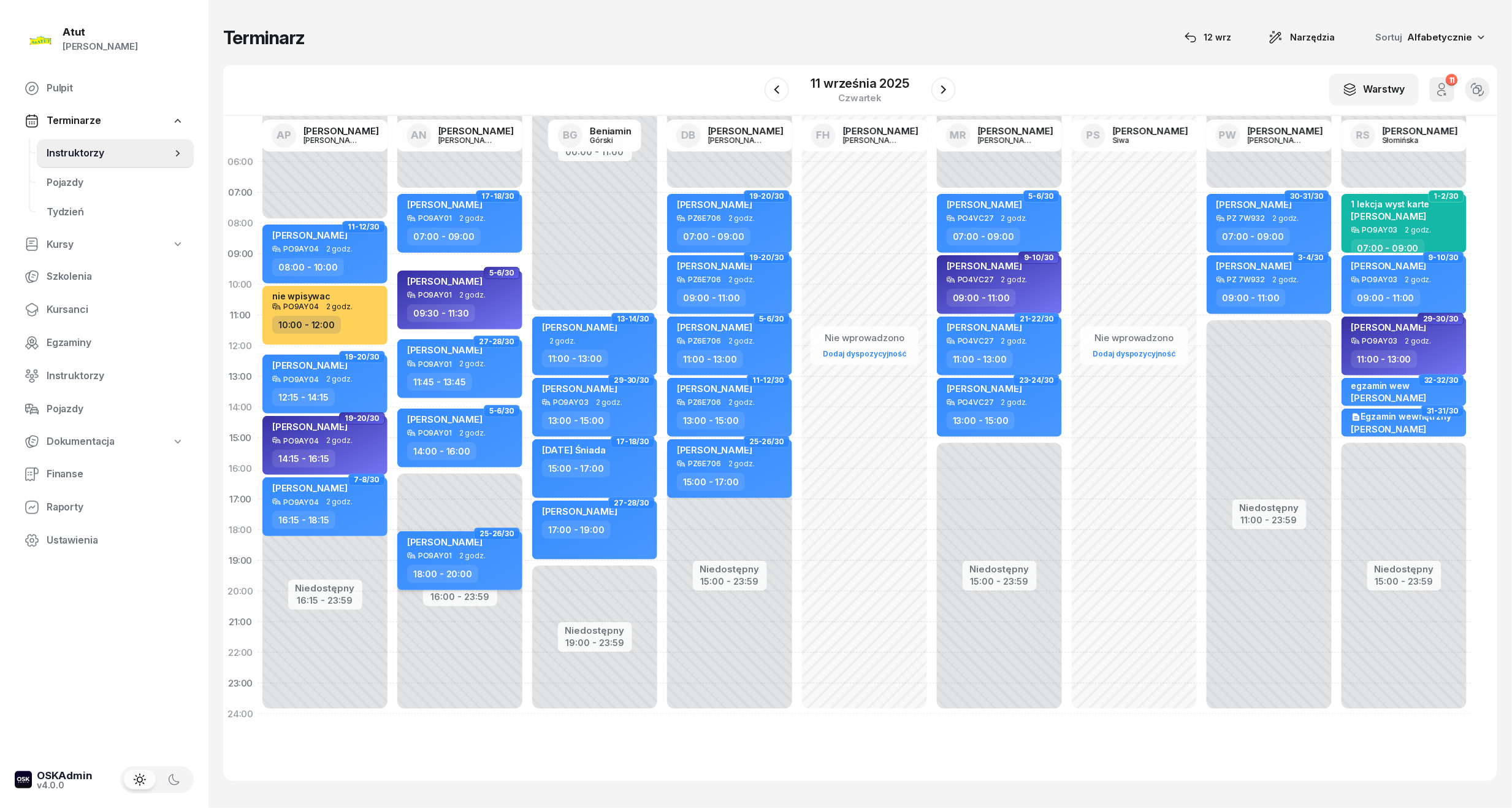
click at [457, 549] on div "Kacper Ratajczak" at bounding box center [445, 544] width 76 height 16
select select "18"
select select "20"
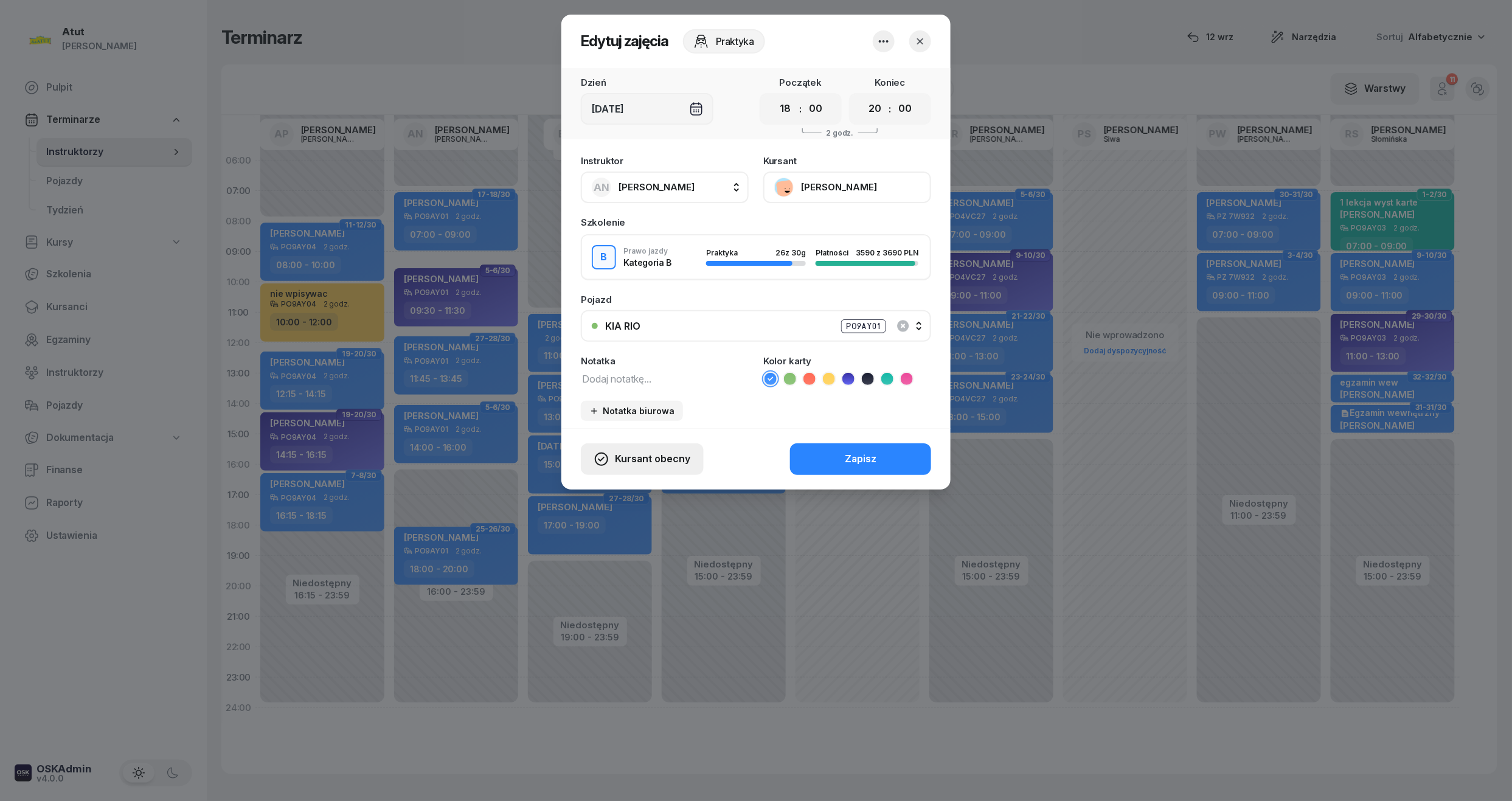
click at [628, 455] on span "Kursant obecny" at bounding box center [652, 458] width 76 height 15
click at [581, 418] on link "Kursant nie przyszedł" at bounding box center [634, 415] width 160 height 30
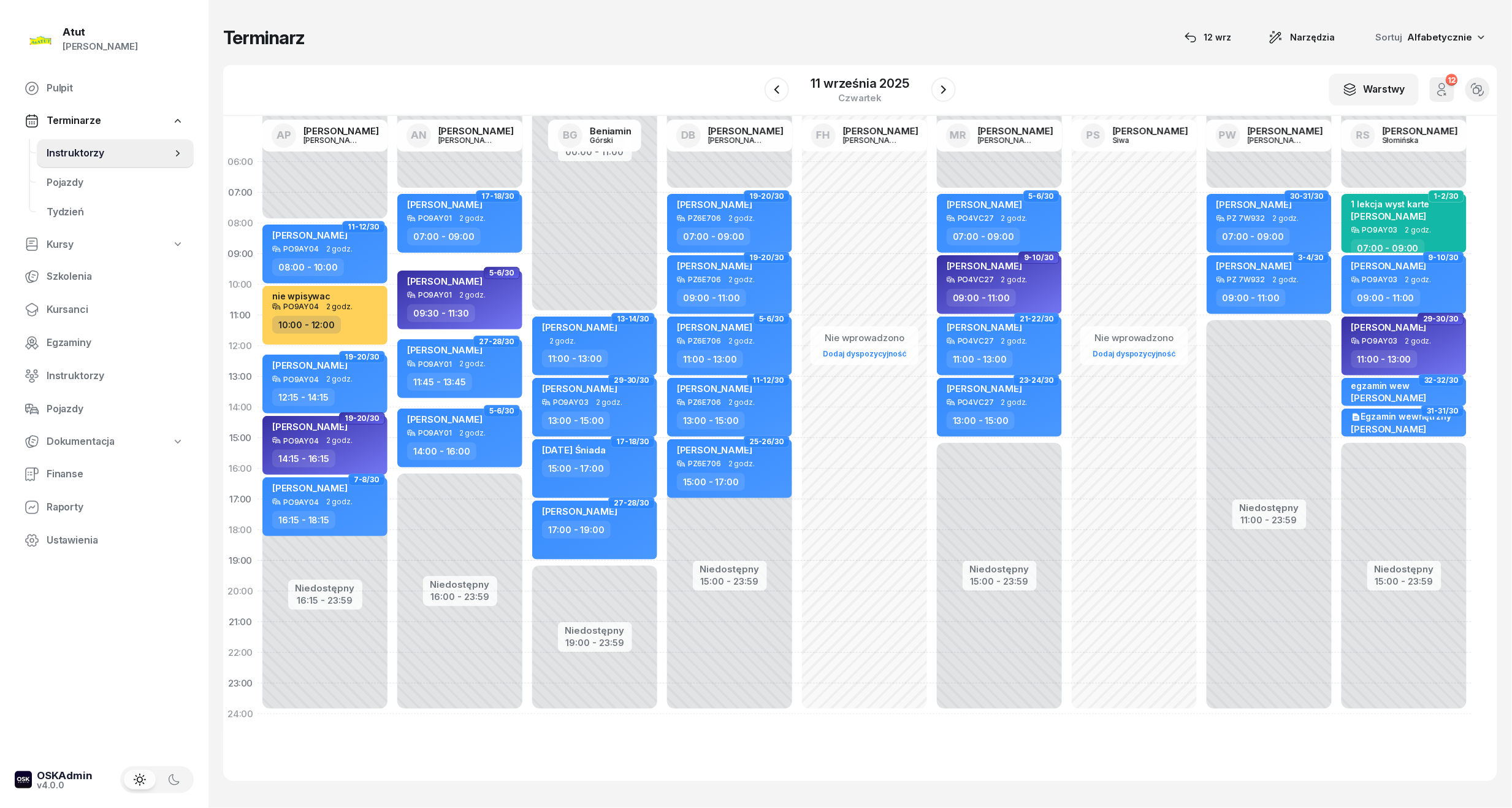
click at [955, 91] on div "W Wybierz AP Adam Pytlak AN Artur Nowakowski BG Beniamin Górski DB Dariusz Bańk…" at bounding box center [860, 90] width 1274 height 51
click at [937, 91] on icon "button" at bounding box center [944, 90] width 15 height 15
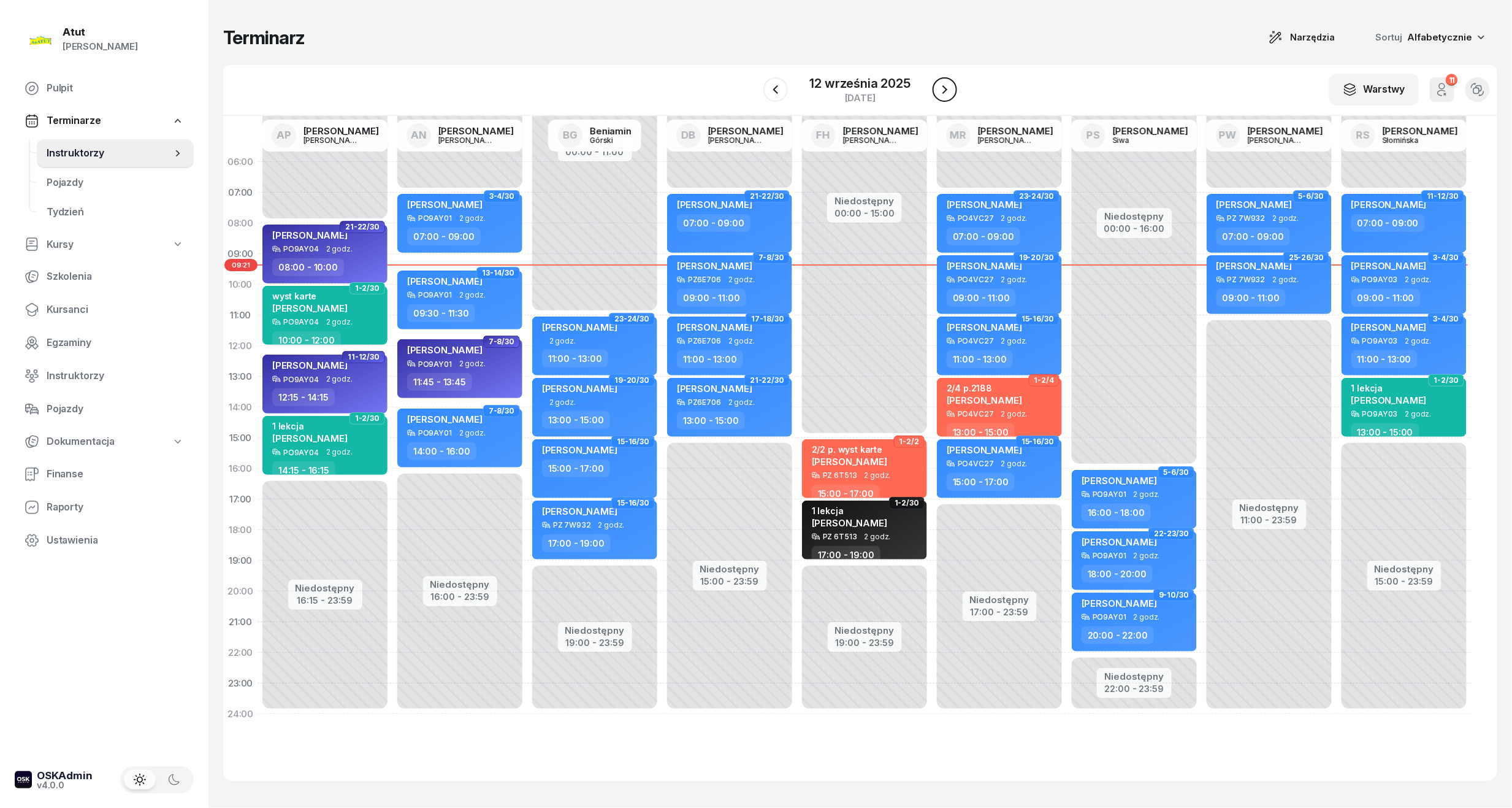
click at [948, 85] on icon "button" at bounding box center [945, 90] width 15 height 15
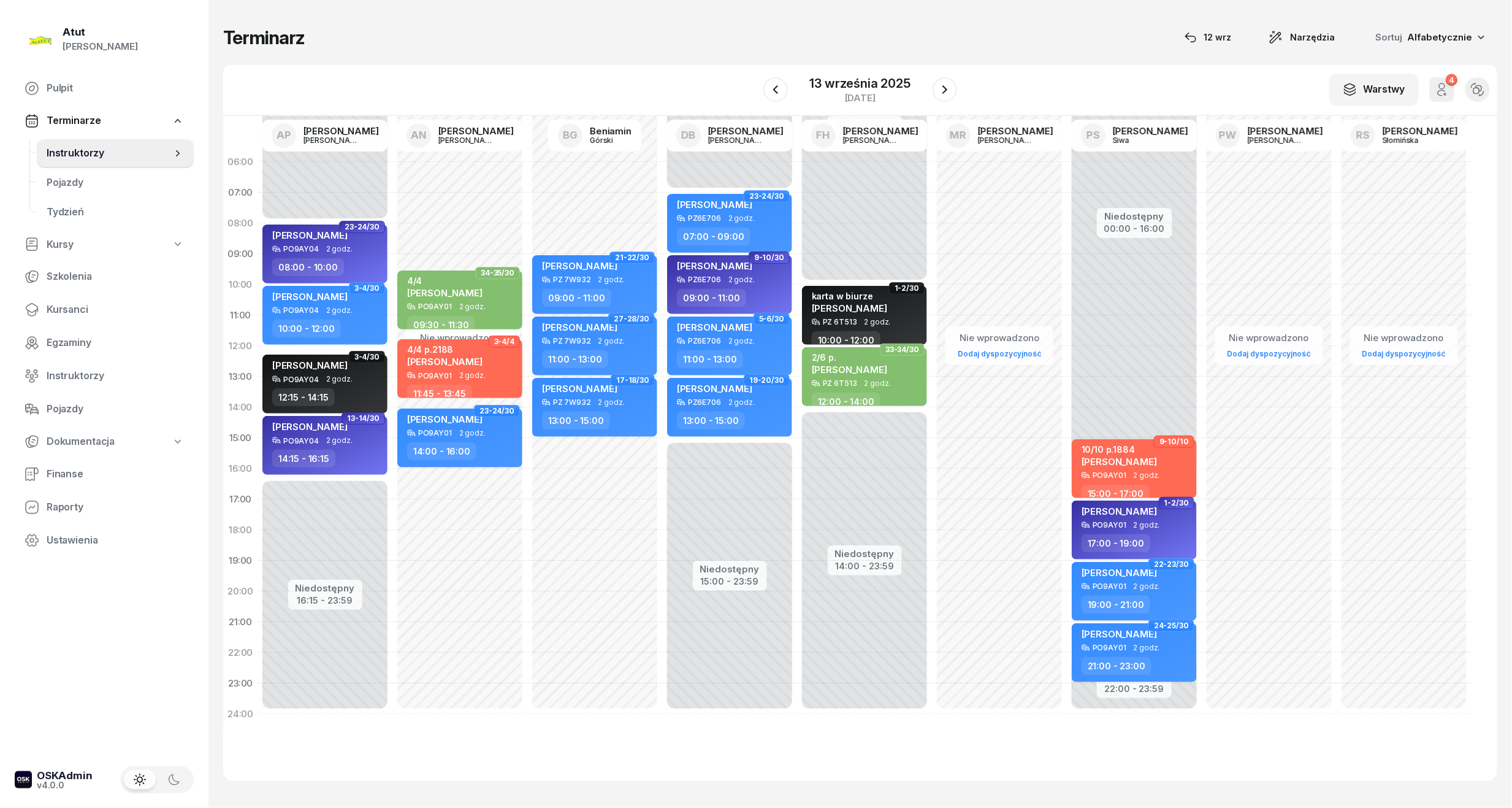
drag, startPoint x: 62, startPoint y: 306, endPoint x: 84, endPoint y: 291, distance: 26.6
click at [62, 306] on span "Kursanci" at bounding box center [115, 310] width 137 height 16
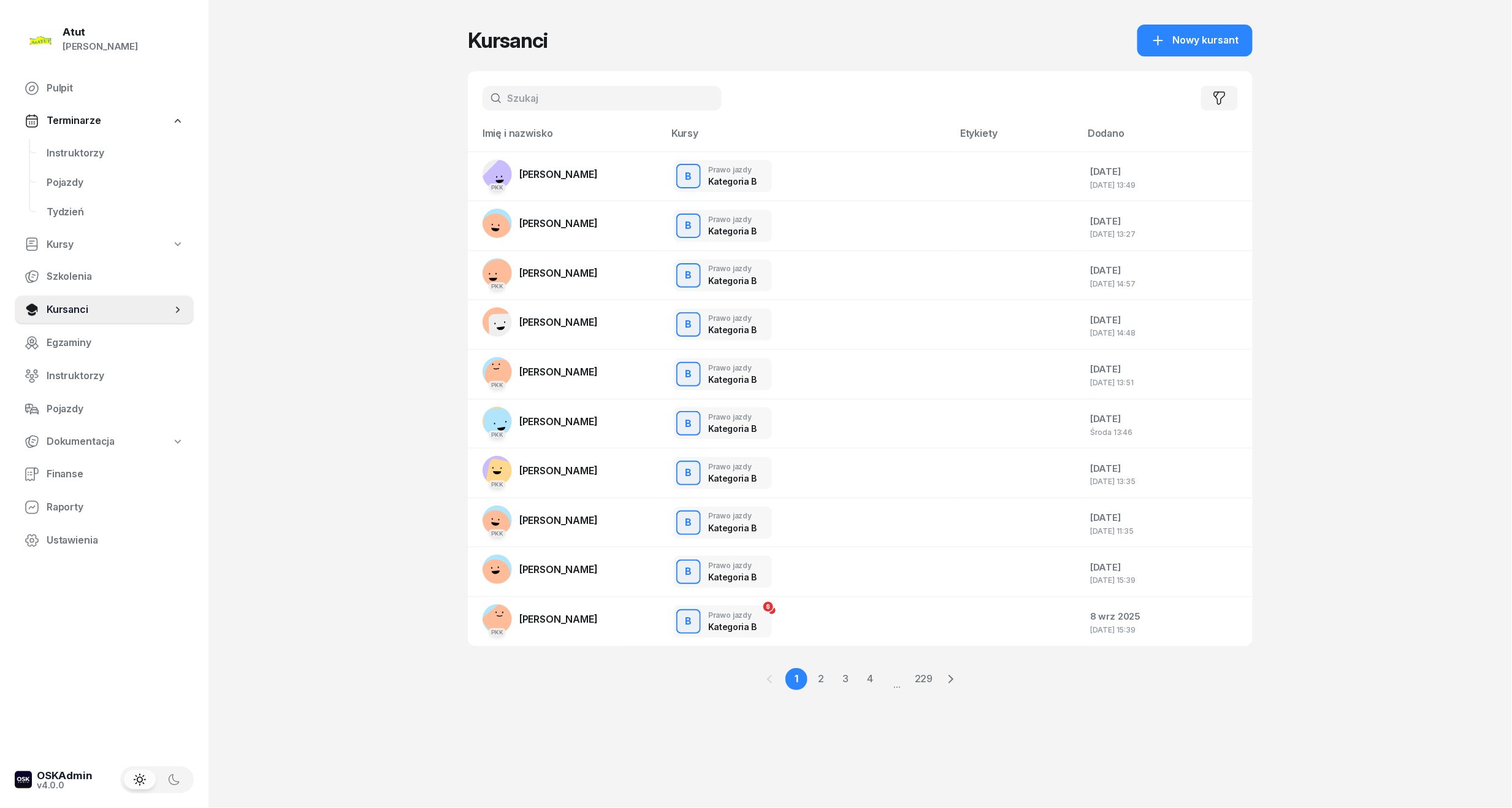
click at [543, 106] on input "text" at bounding box center [602, 99] width 239 height 25
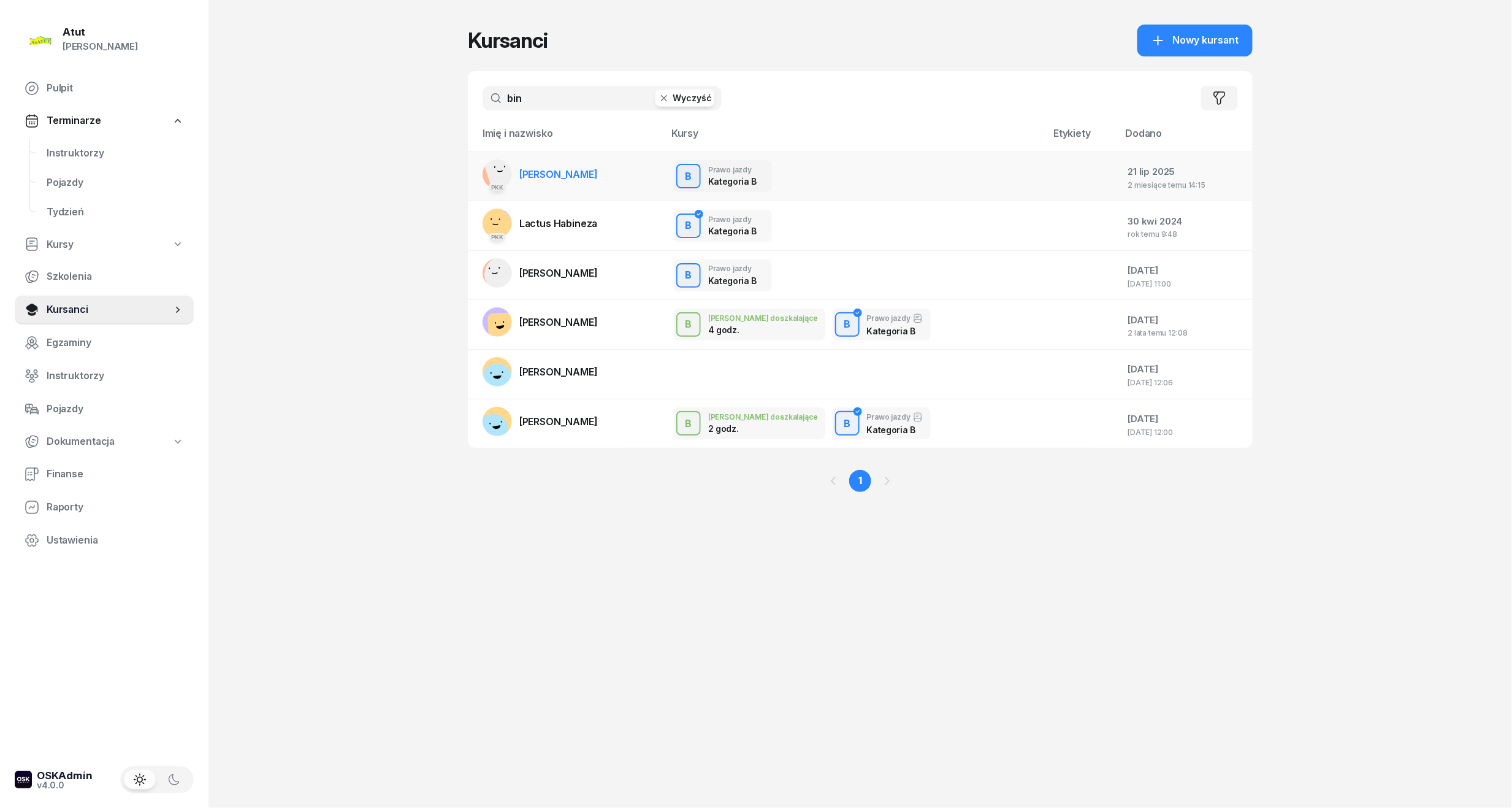
type input "bin"
click at [546, 165] on link "PKK Cezary Binkowski" at bounding box center [540, 174] width 115 height 30
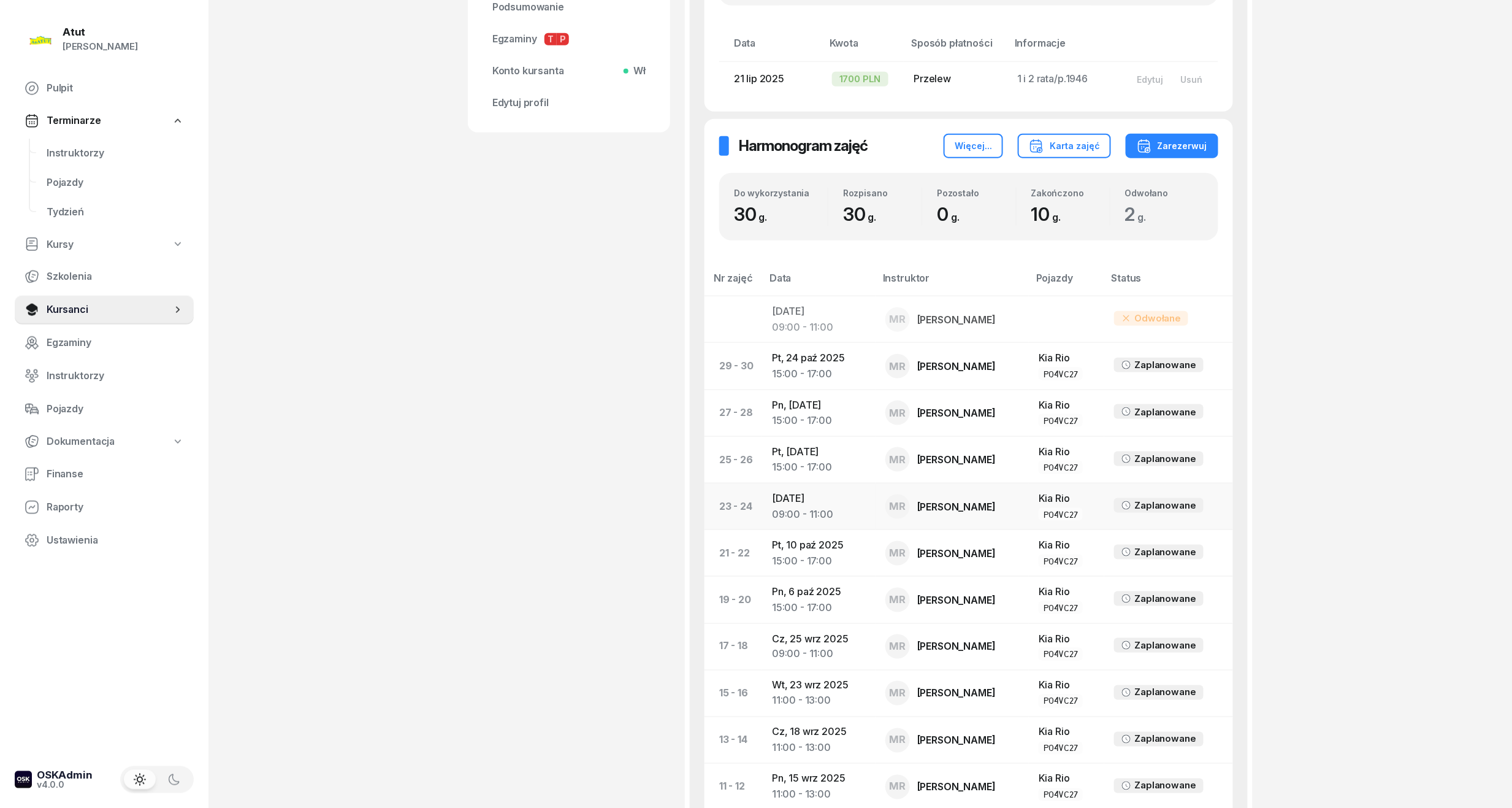
scroll to position [818, 0]
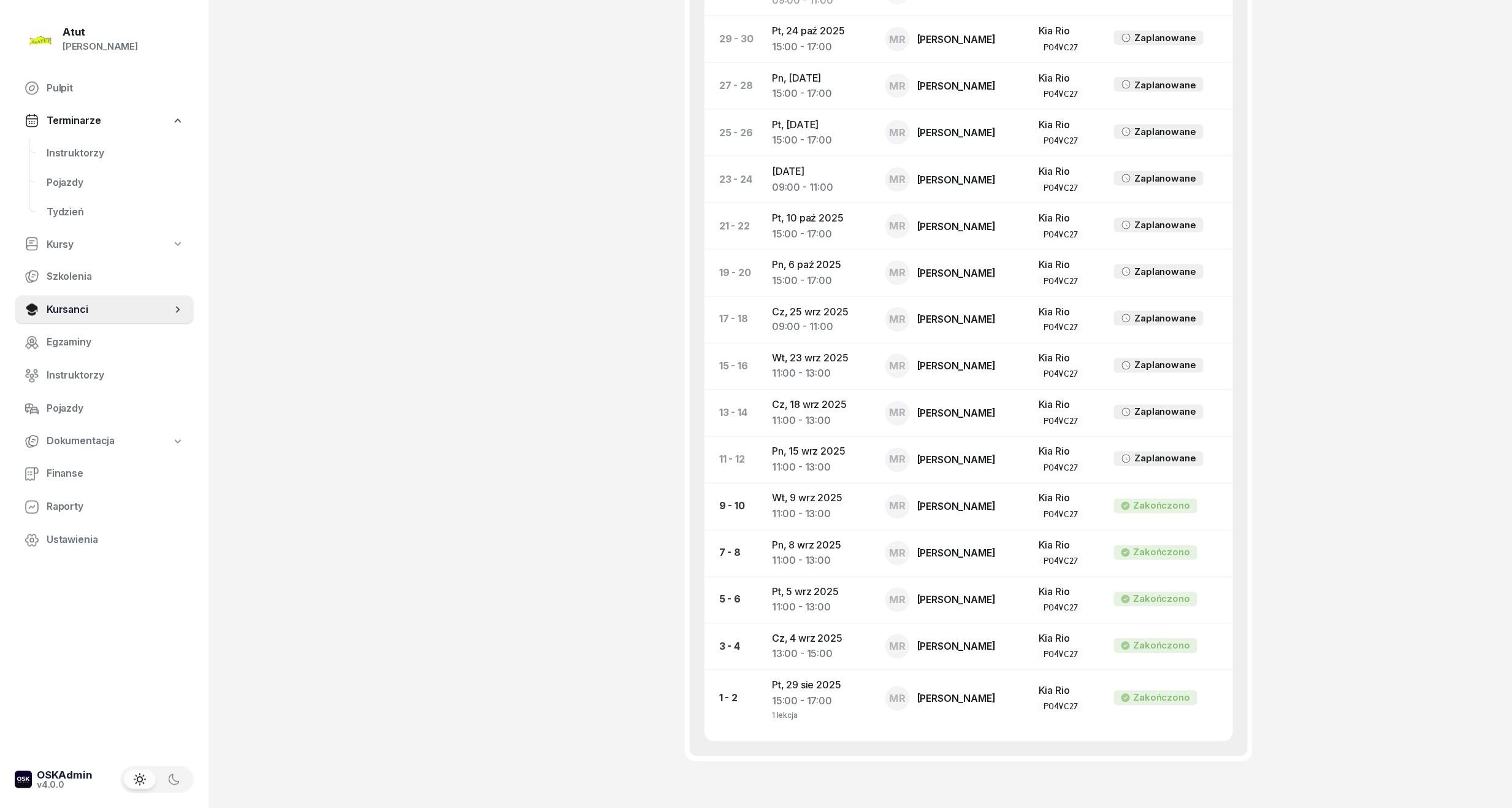
drag, startPoint x: 1204, startPoint y: 494, endPoint x: 1408, endPoint y: 661, distance: 263.6
click at [1408, 661] on div "Atut Paulina Lis Pulpit Terminarze Instruktorzy Pojazdy Tydzień Kursy Szkolenia…" at bounding box center [756, 31] width 1512 height 1699
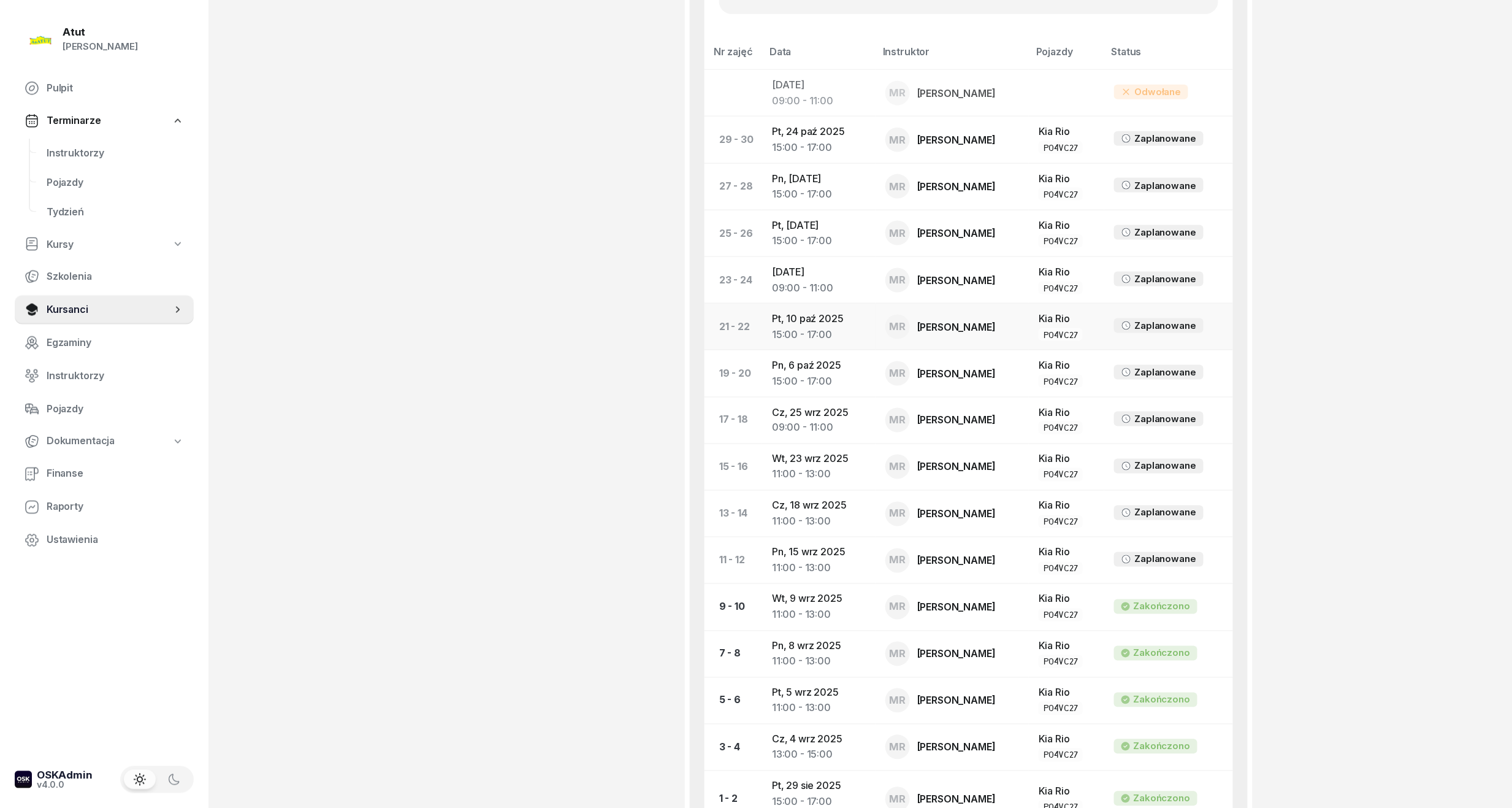
scroll to position [649, 0]
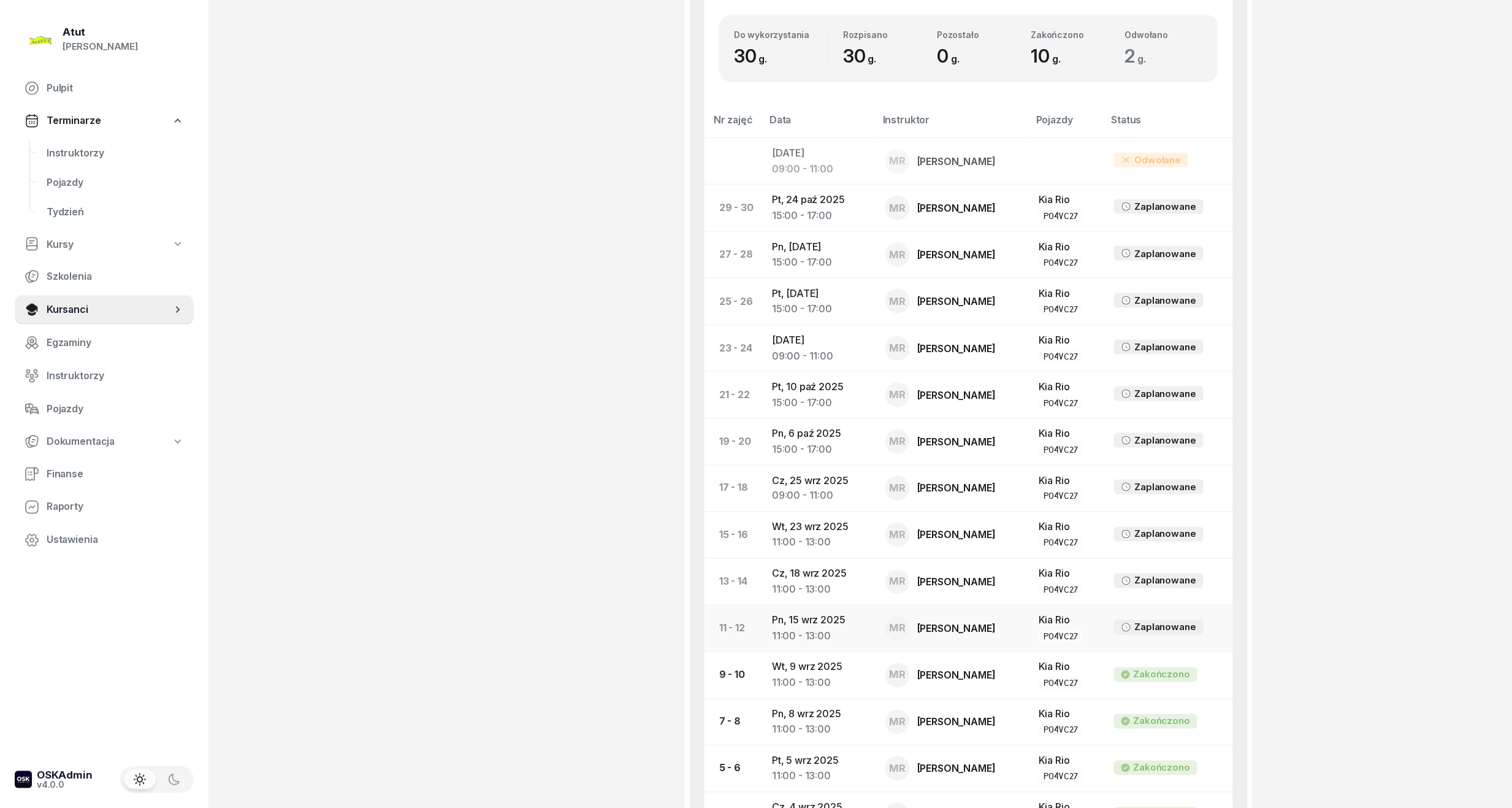
click at [803, 624] on td "Pn, 15 wrz 2025 11:00 - 13:00" at bounding box center [819, 628] width 113 height 47
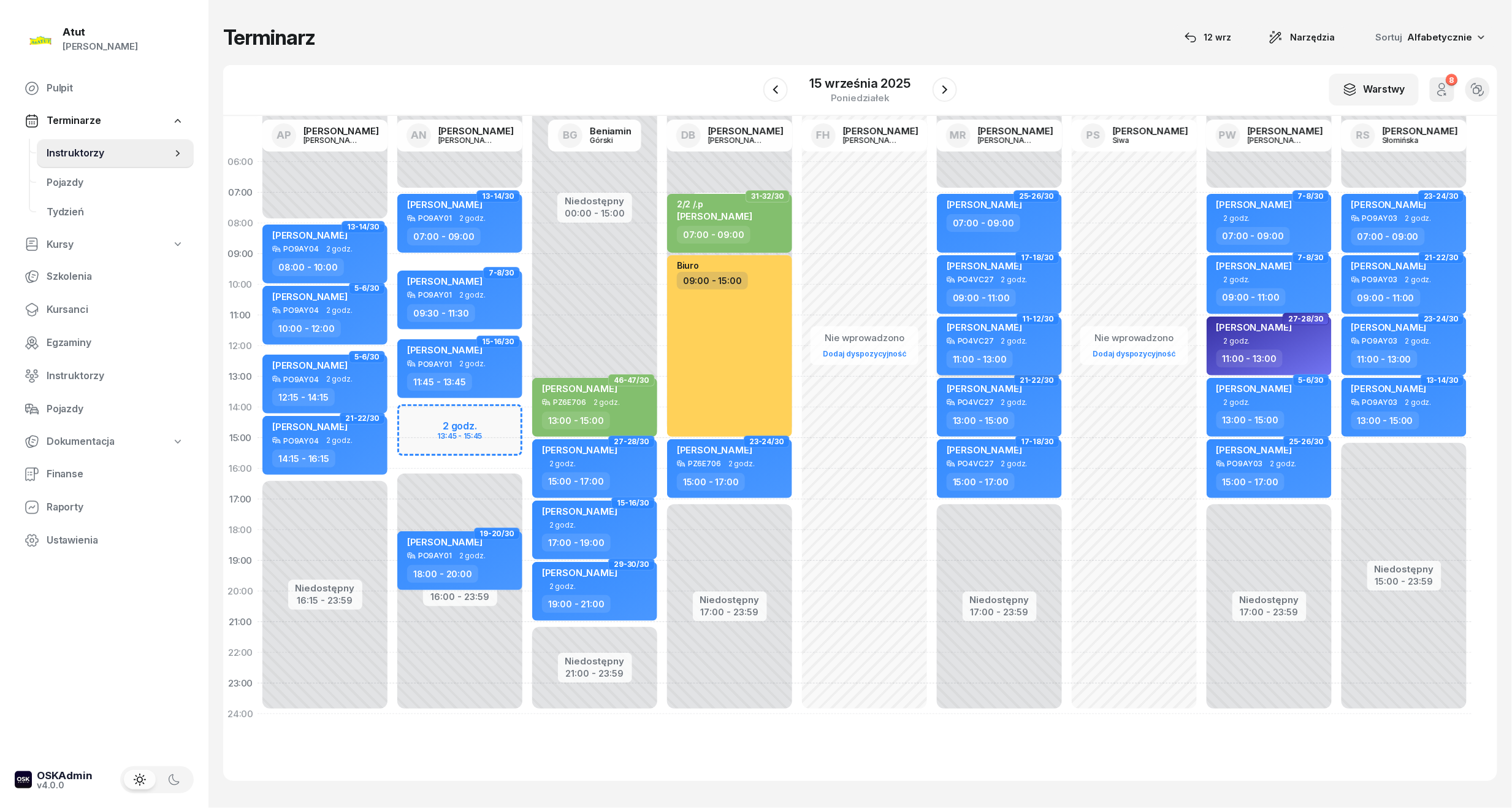
click at [963, 344] on div "PO4VC27" at bounding box center [976, 341] width 36 height 8
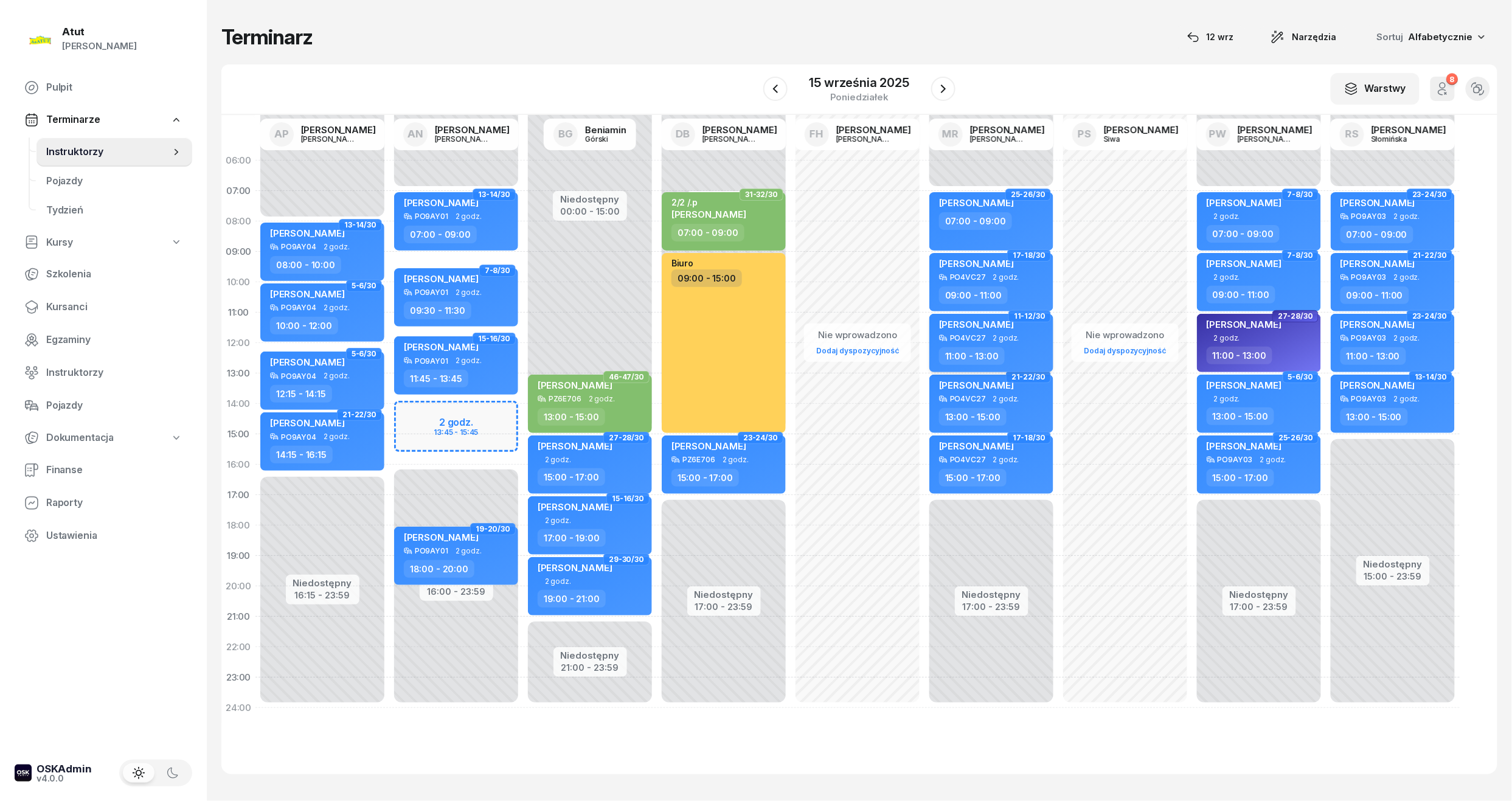
select select "11"
select select "13"
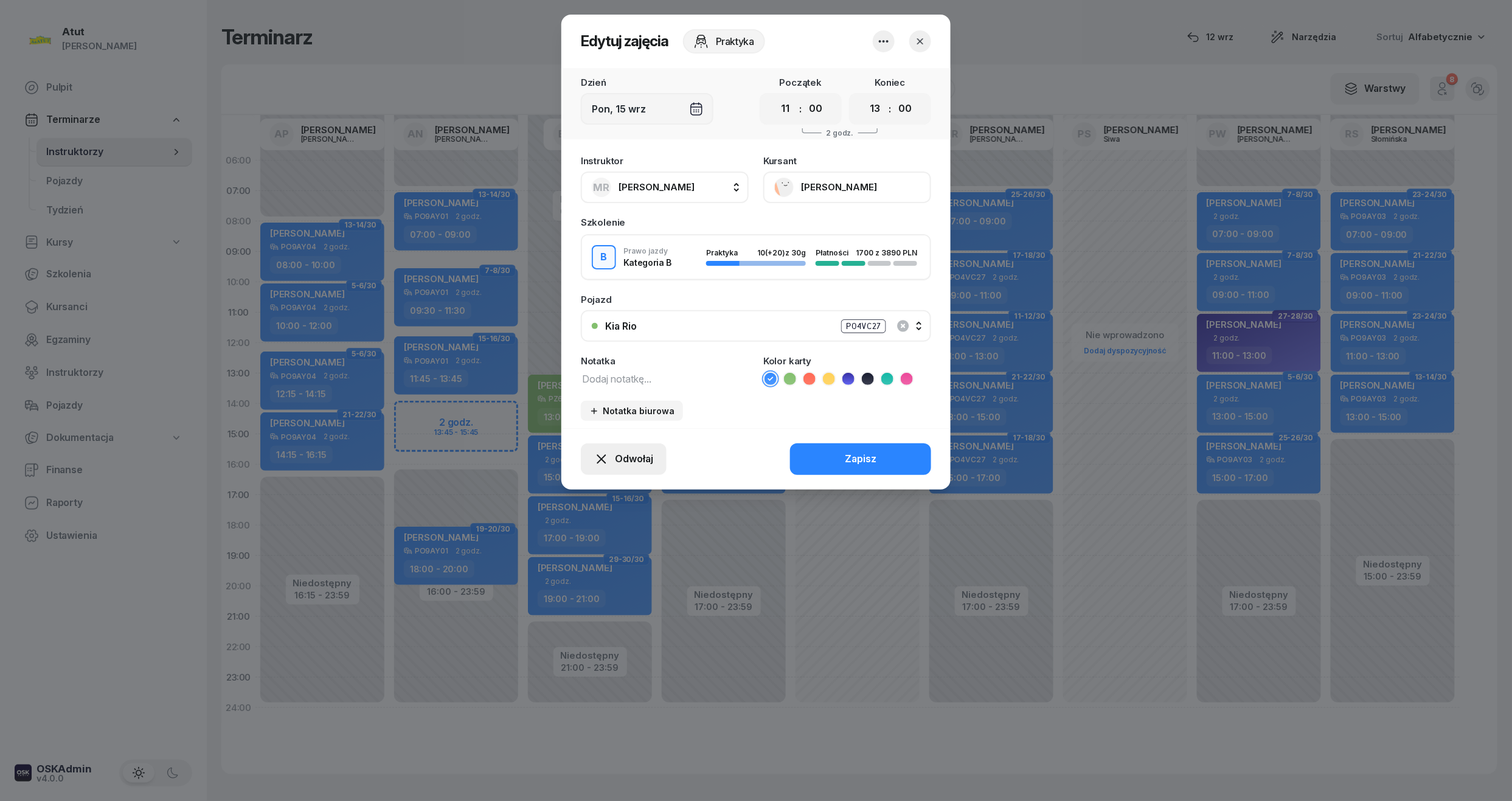
click at [609, 458] on div "Odwołaj" at bounding box center [624, 458] width 59 height 15
click at [585, 378] on div "Kursant odwołał" at bounding box center [602, 384] width 72 height 15
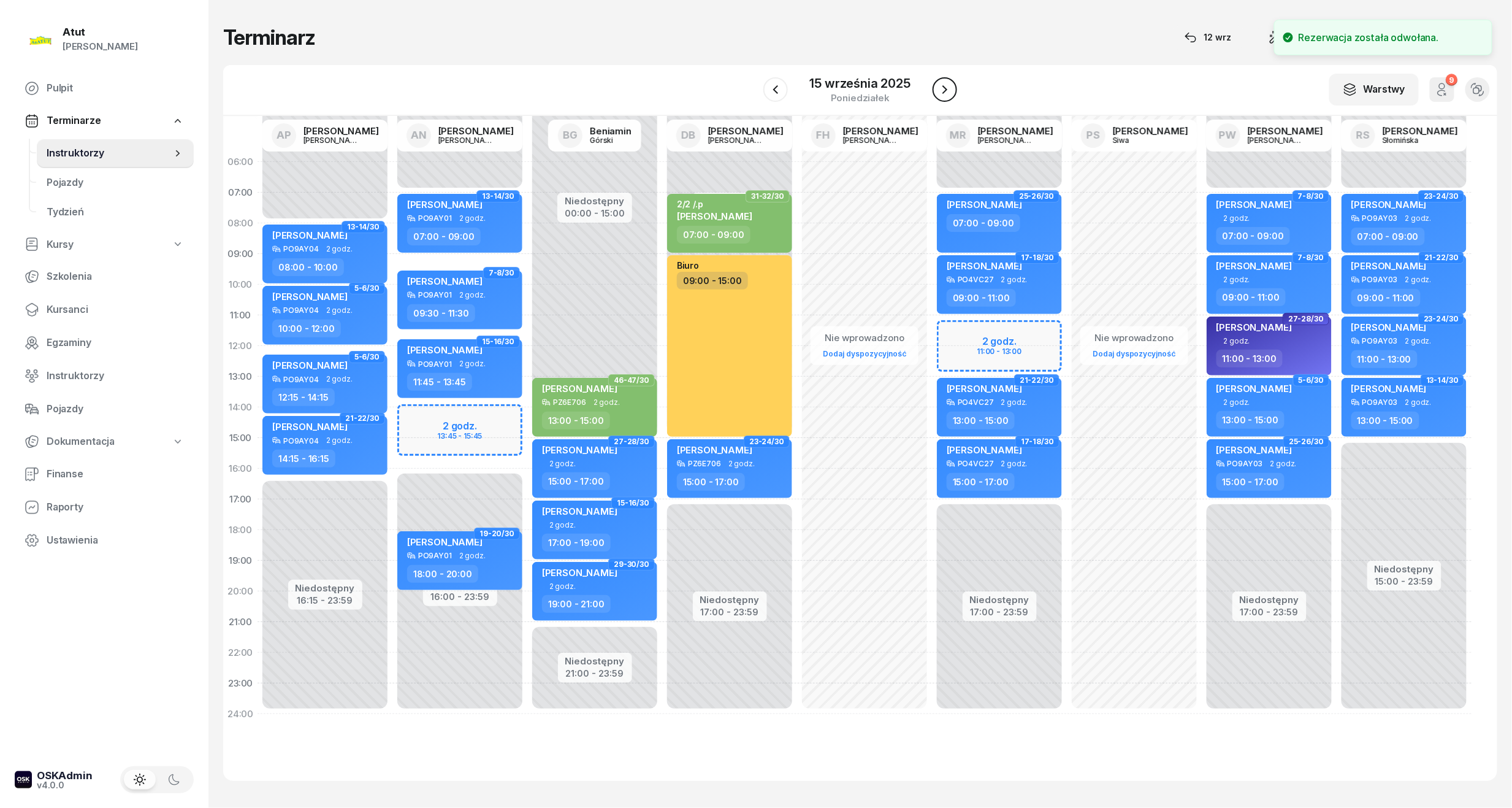
click at [932, 85] on button "button" at bounding box center [945, 90] width 25 height 25
click at [933, 85] on div at bounding box center [946, 90] width 25 height 25
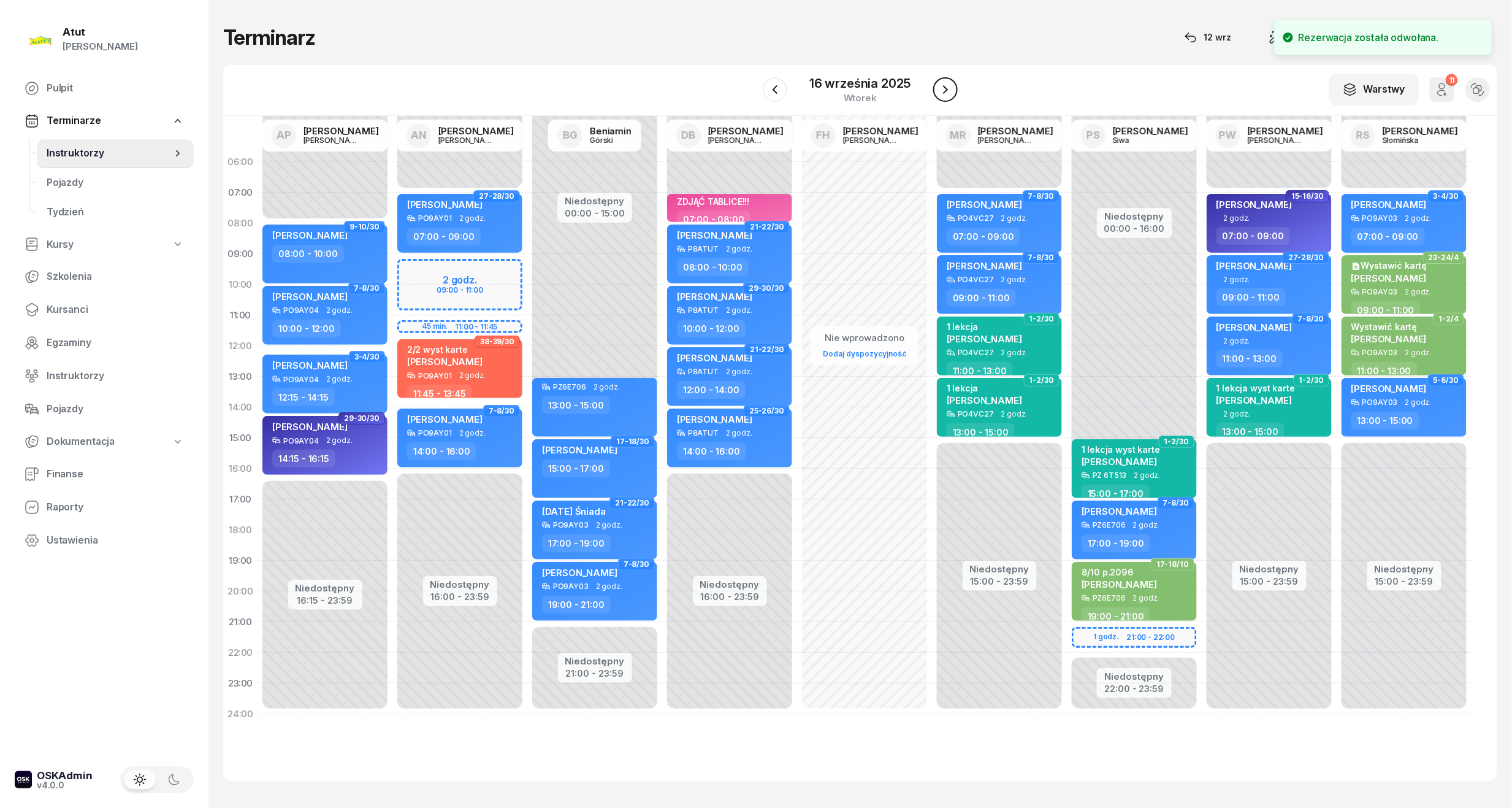
click at [944, 89] on icon "button" at bounding box center [946, 90] width 15 height 15
click at [944, 89] on icon "button" at bounding box center [945, 90] width 5 height 8
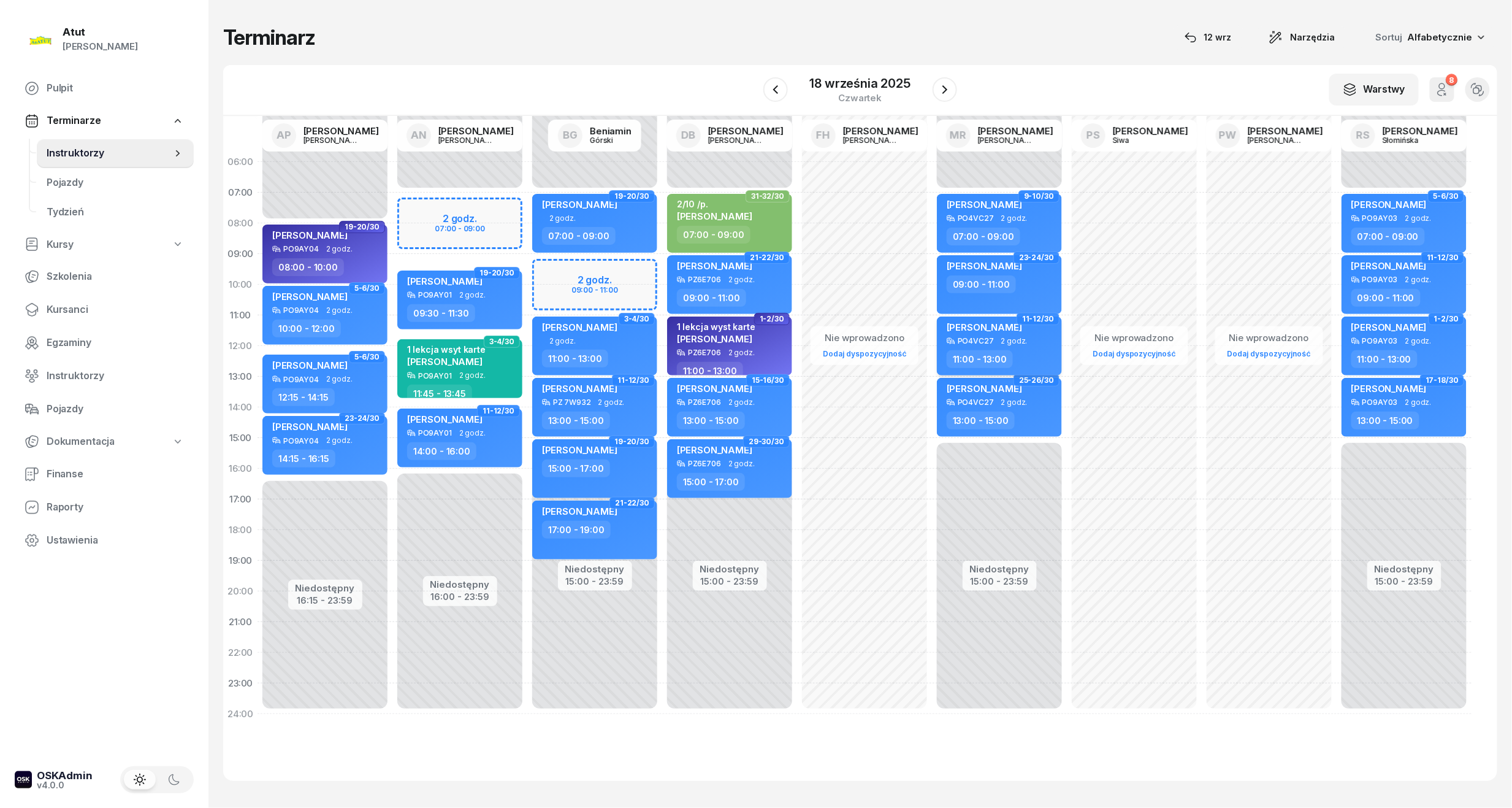
click at [1015, 347] on div "Cezary Binkowski PO4VC27 2 godz. 11:00 - 13:00" at bounding box center [999, 346] width 125 height 59
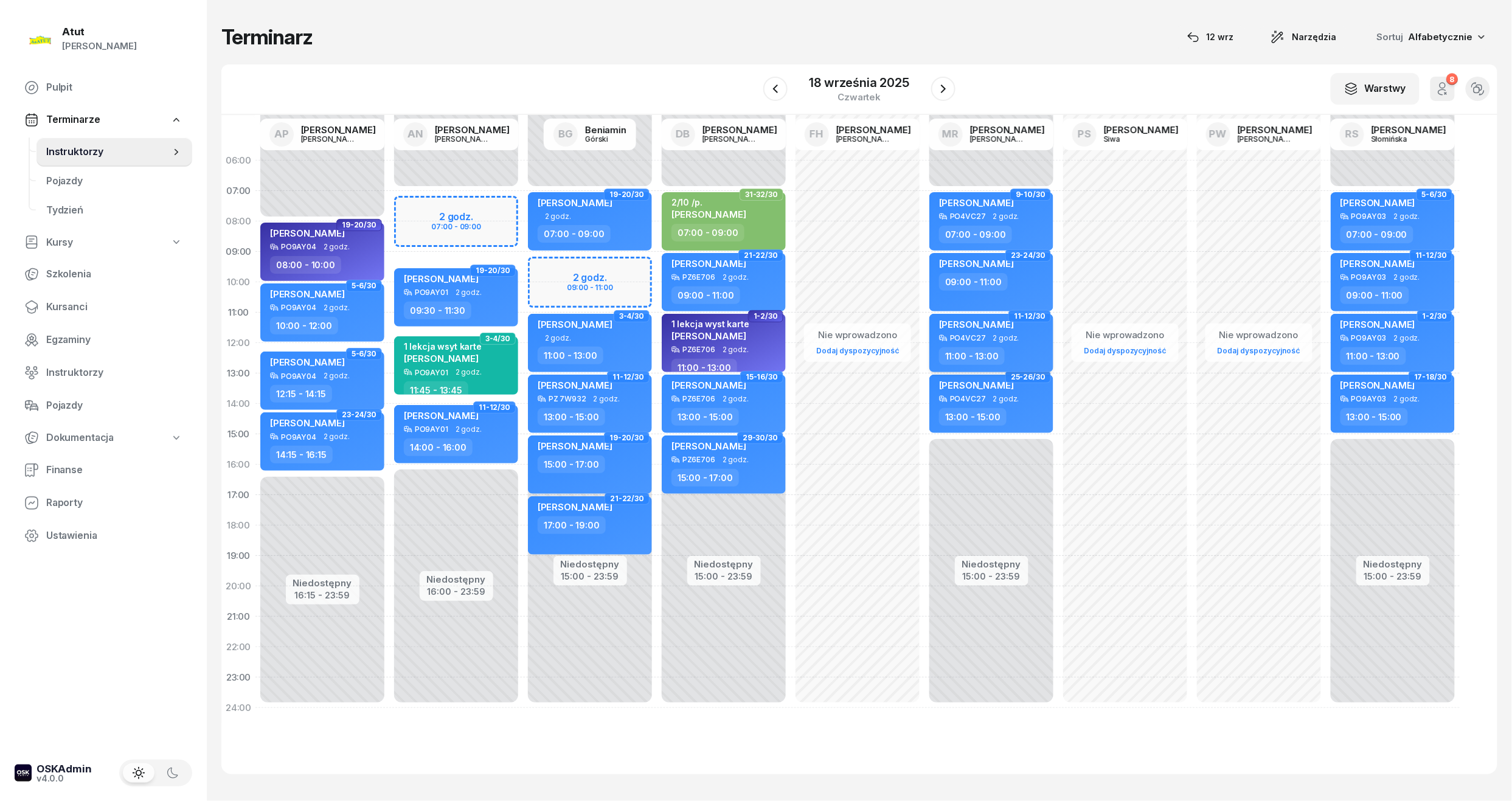
select select "11"
select select "13"
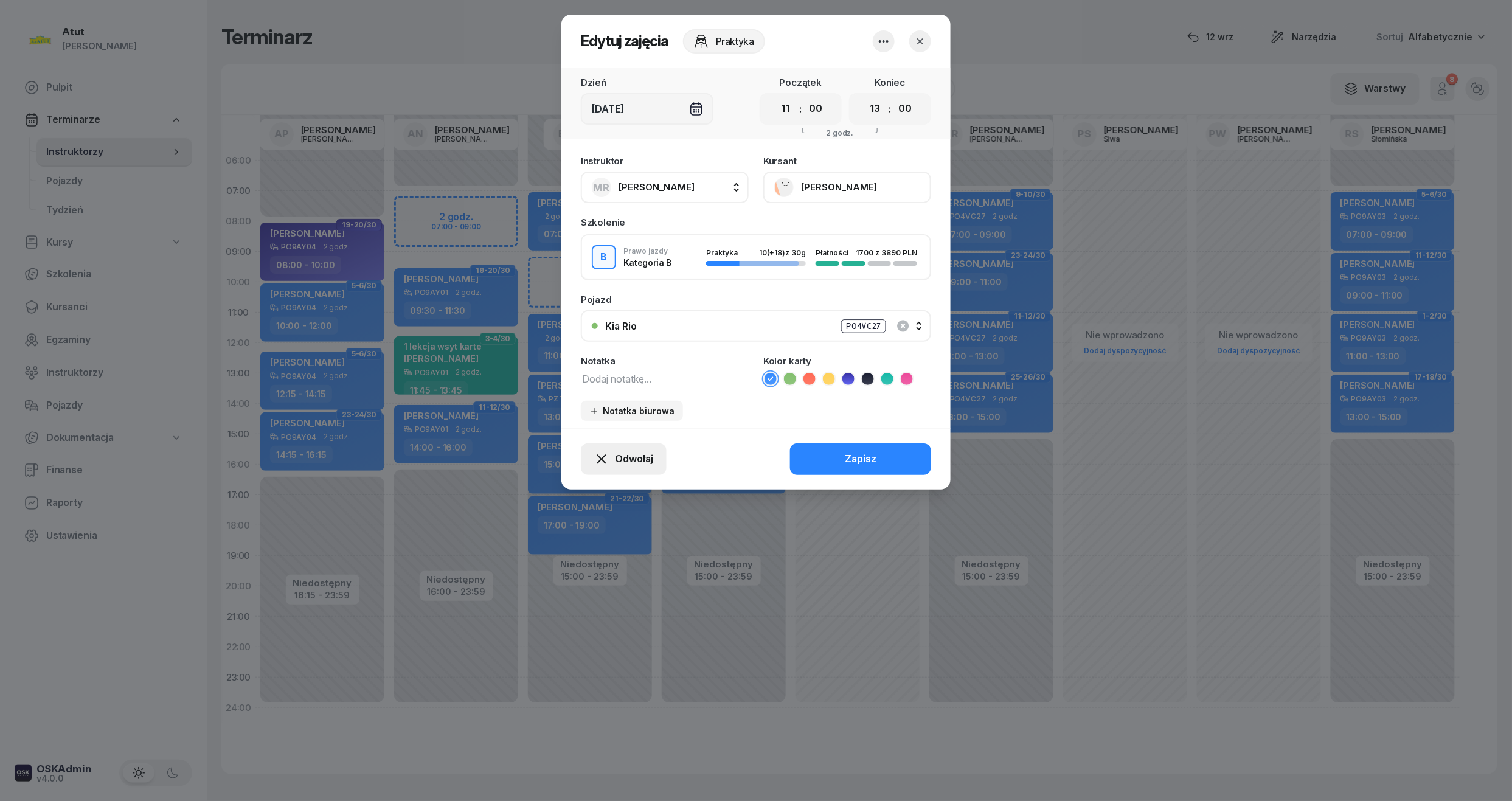
click at [648, 451] on span "Odwołaj" at bounding box center [633, 458] width 38 height 15
click at [606, 383] on div "Kursant odwołał" at bounding box center [602, 384] width 72 height 15
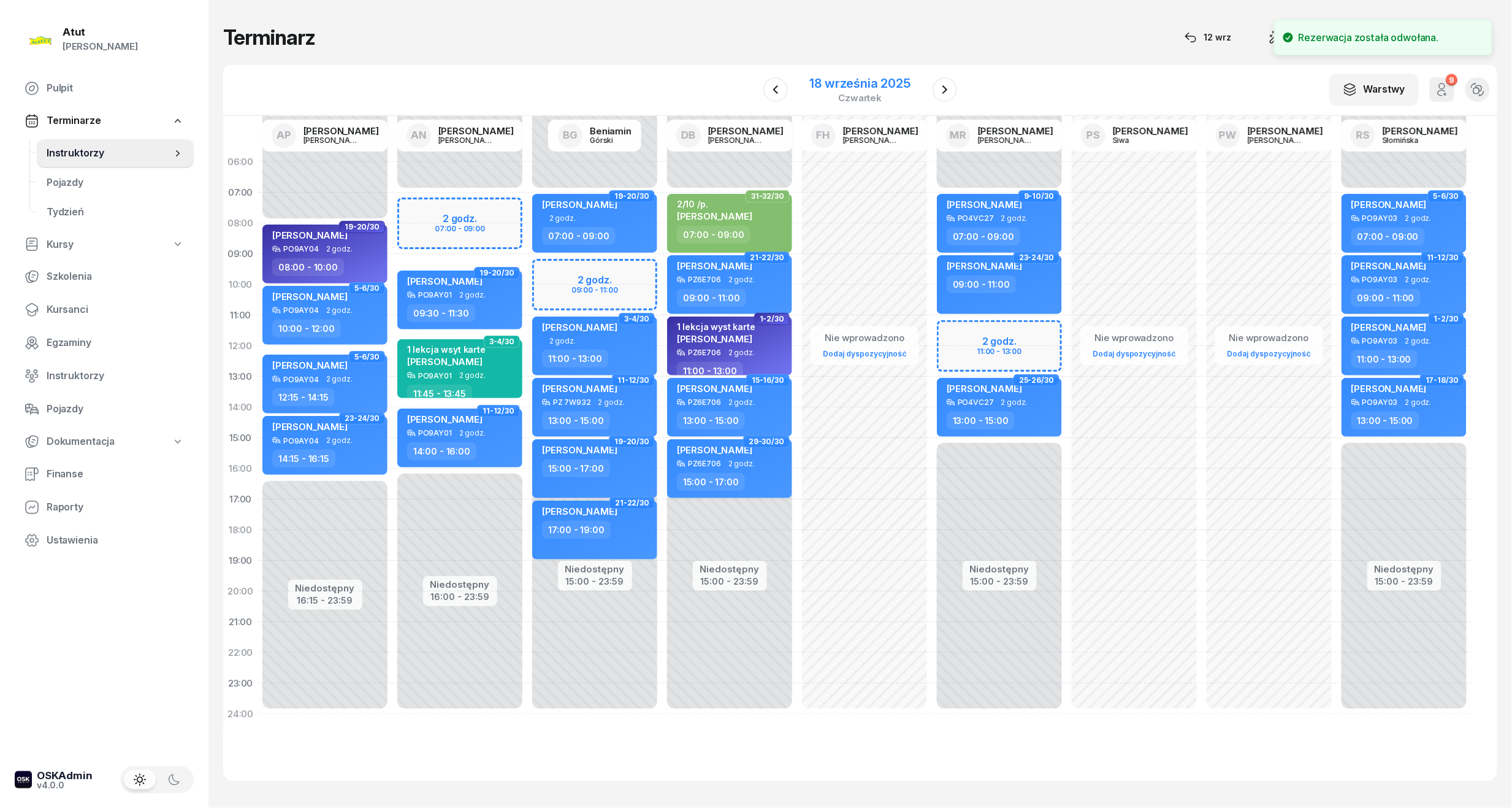
click at [840, 84] on div "18 września 2025" at bounding box center [860, 83] width 101 height 12
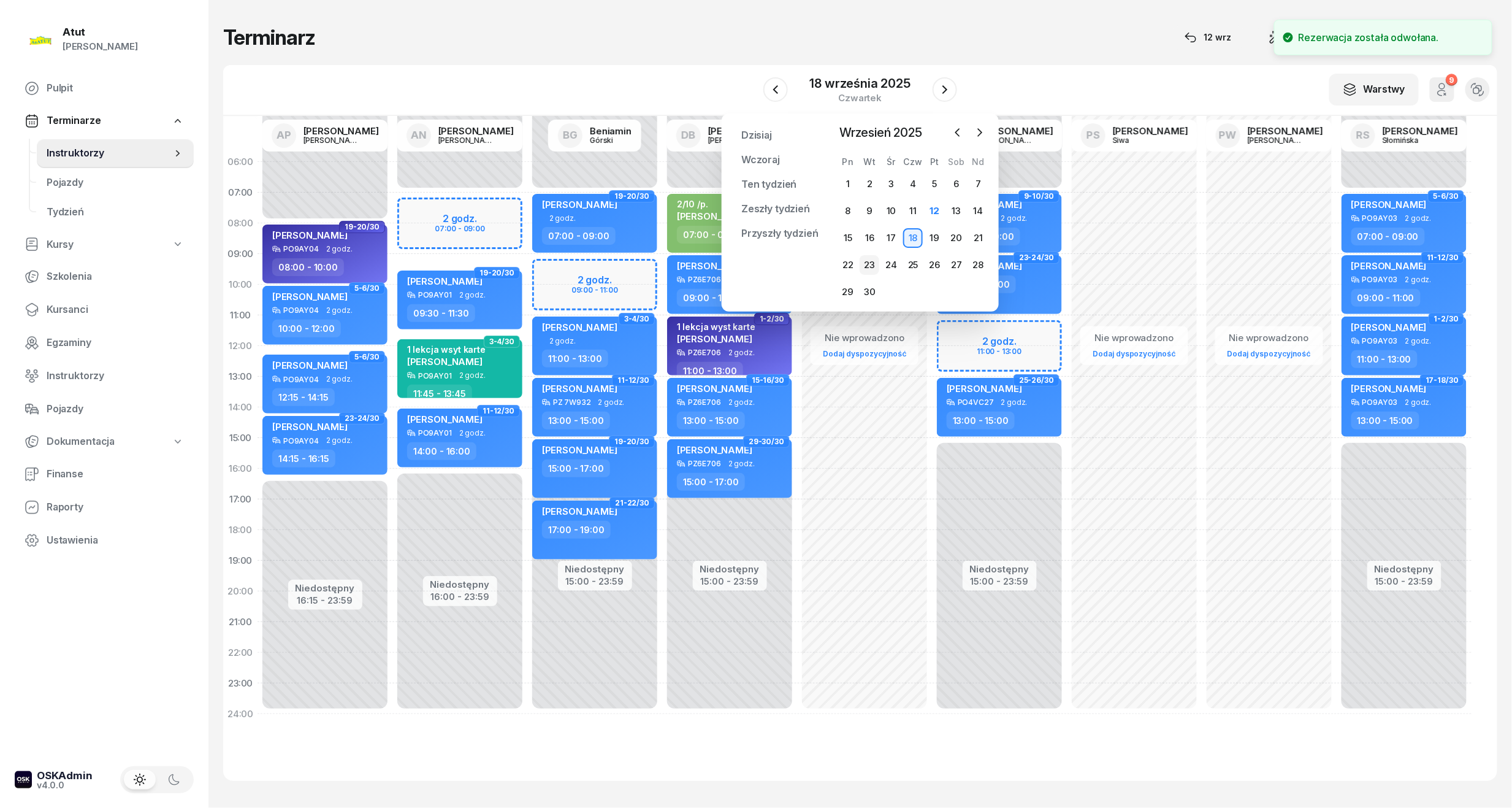
click at [873, 268] on div "23" at bounding box center [869, 265] width 20 height 20
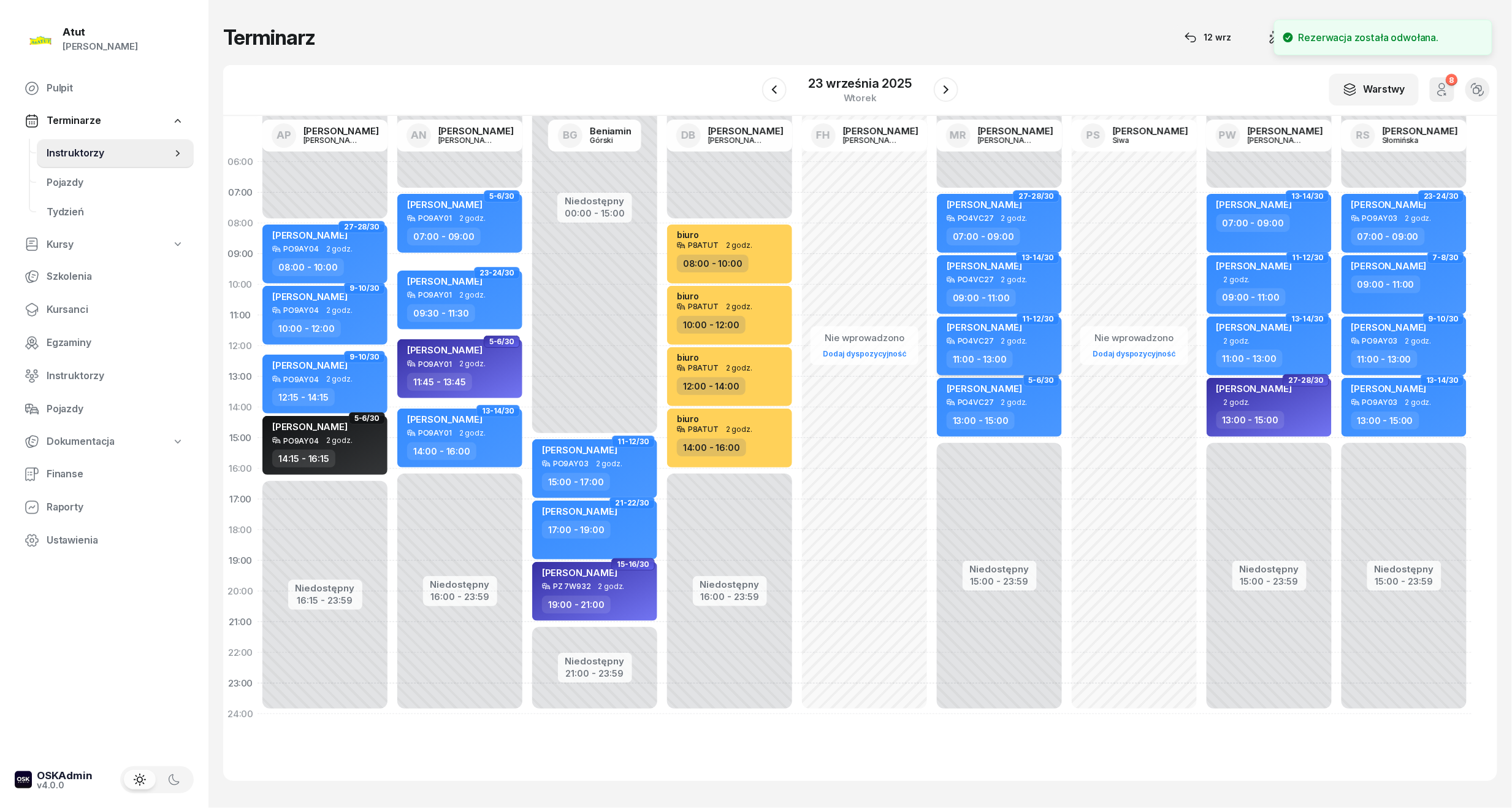
click at [1003, 337] on span "2 godz." at bounding box center [1015, 341] width 26 height 8
select select "11"
select select "13"
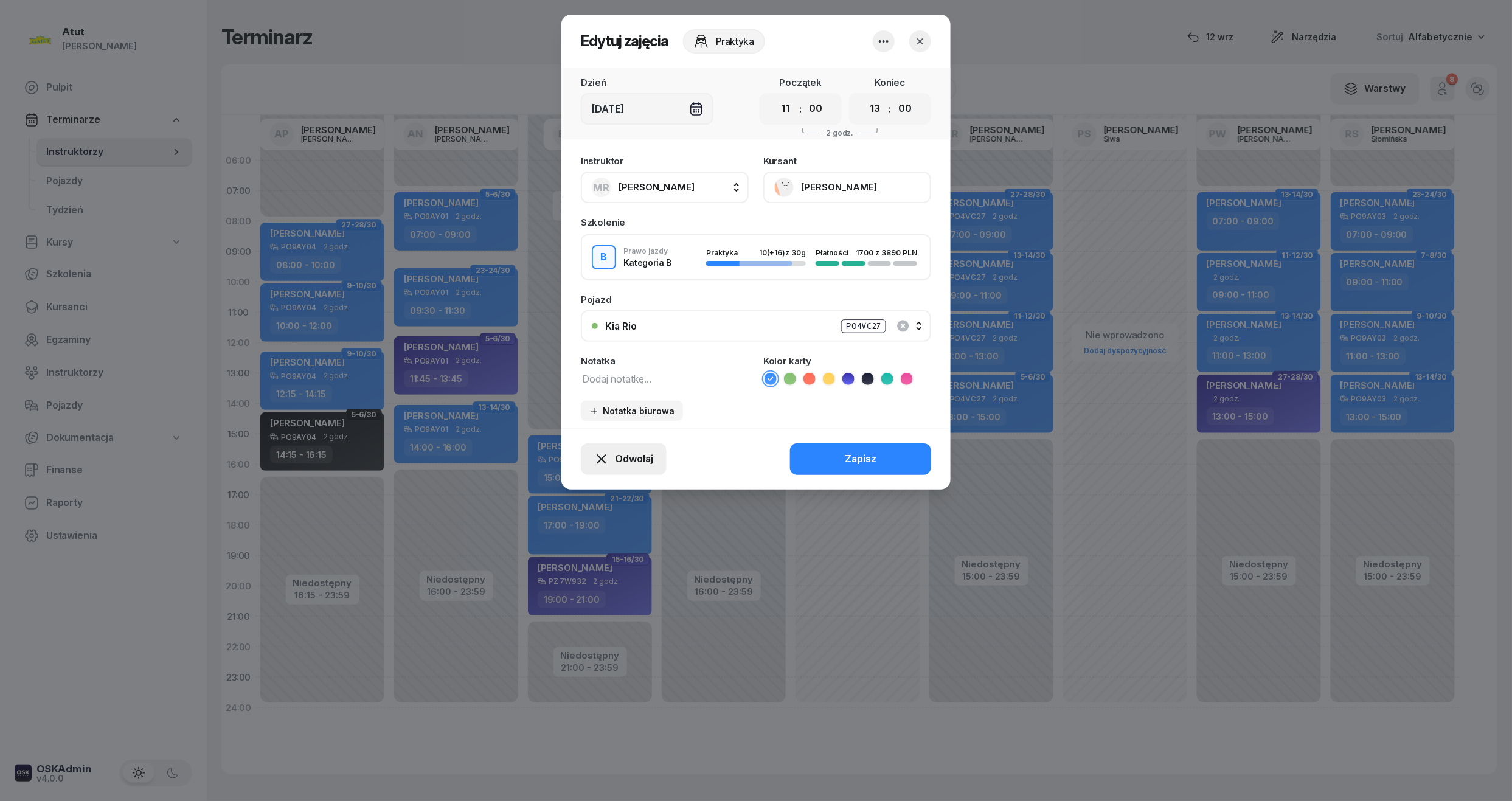
click at [640, 460] on span "Odwołaj" at bounding box center [633, 458] width 38 height 15
click at [598, 389] on div "Kursant odwołał" at bounding box center [602, 384] width 72 height 15
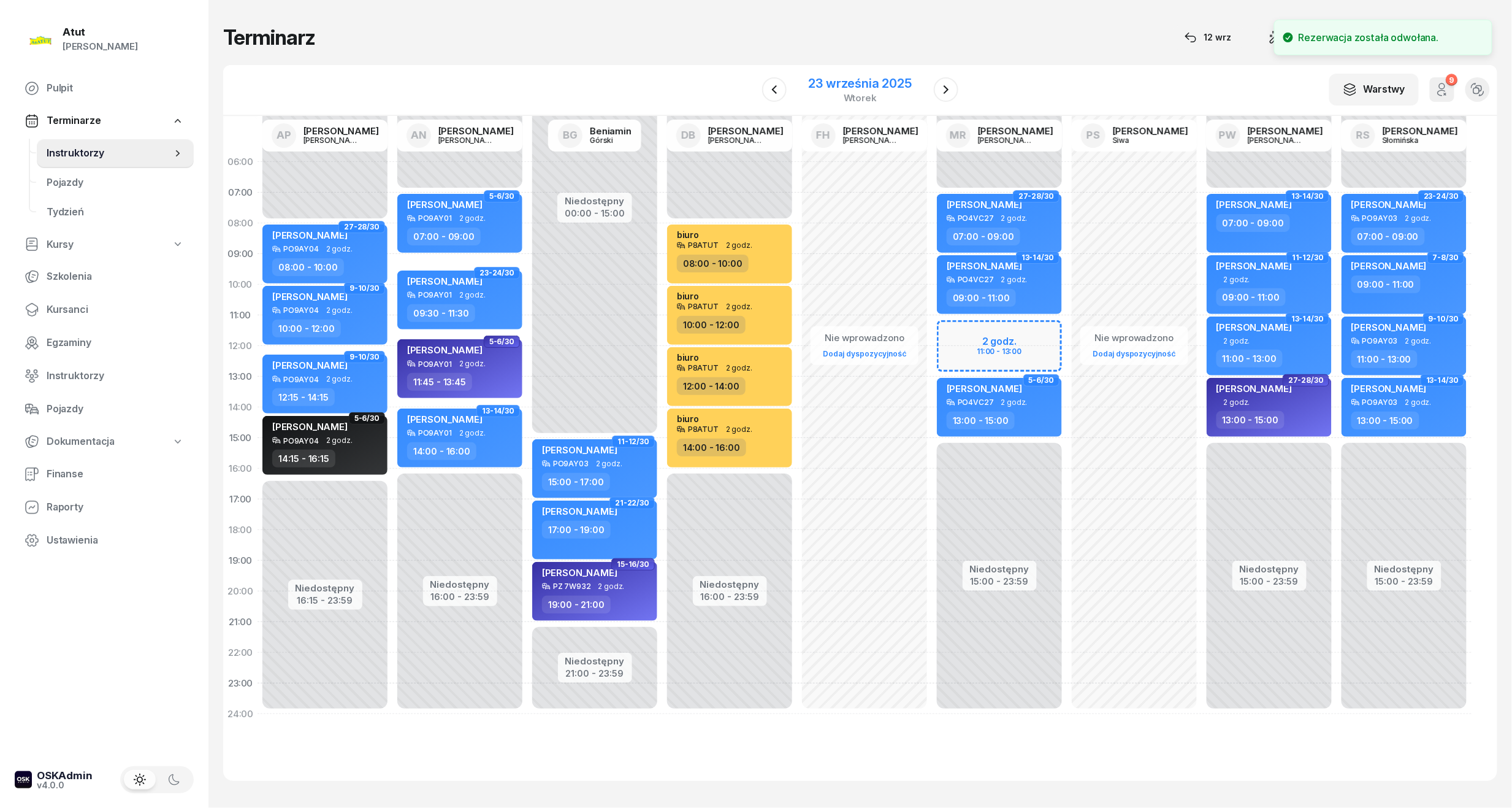
click at [893, 80] on div "23 września 2025" at bounding box center [859, 83] width 103 height 12
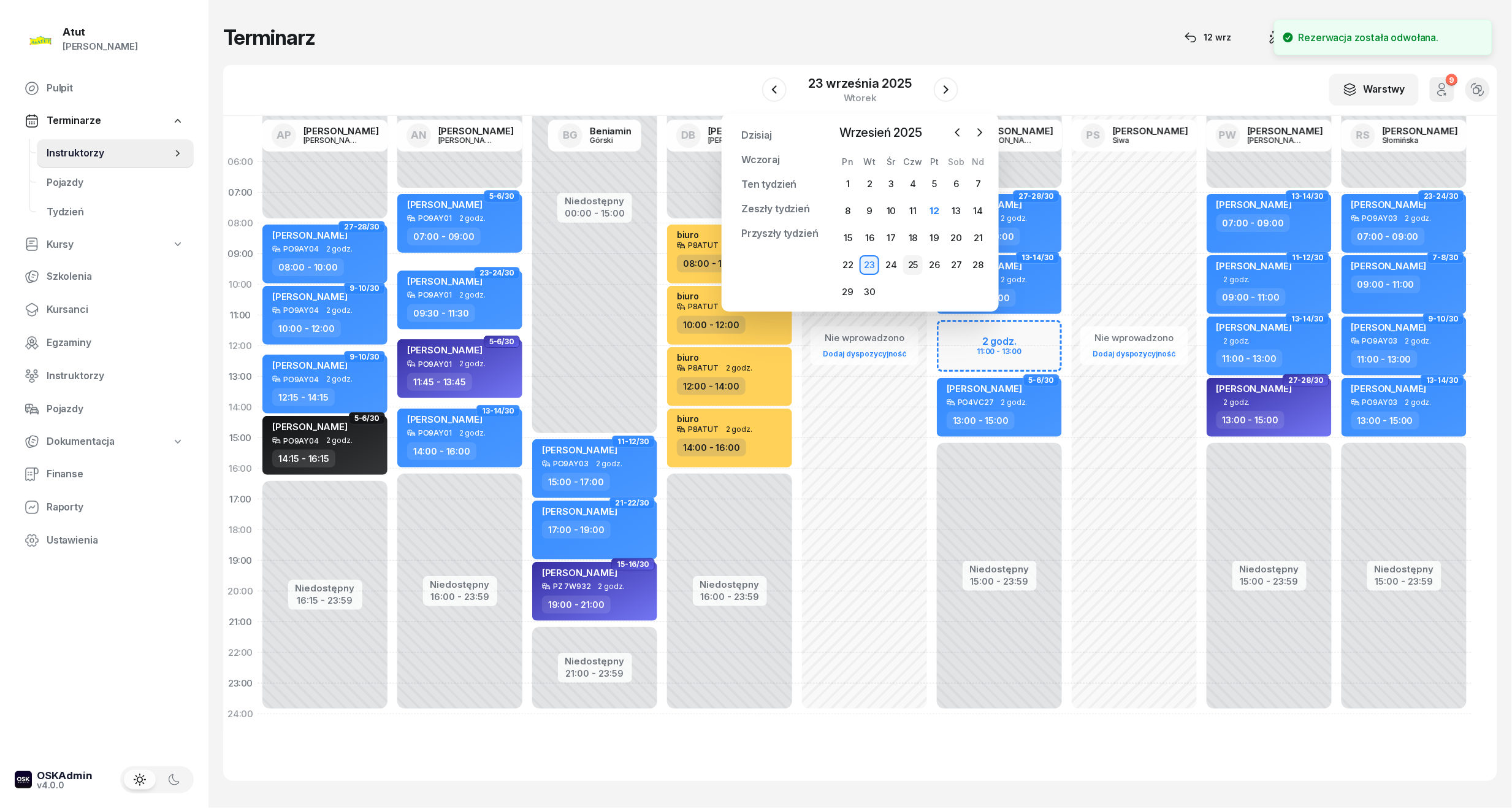
click at [918, 266] on div "25" at bounding box center [913, 265] width 20 height 20
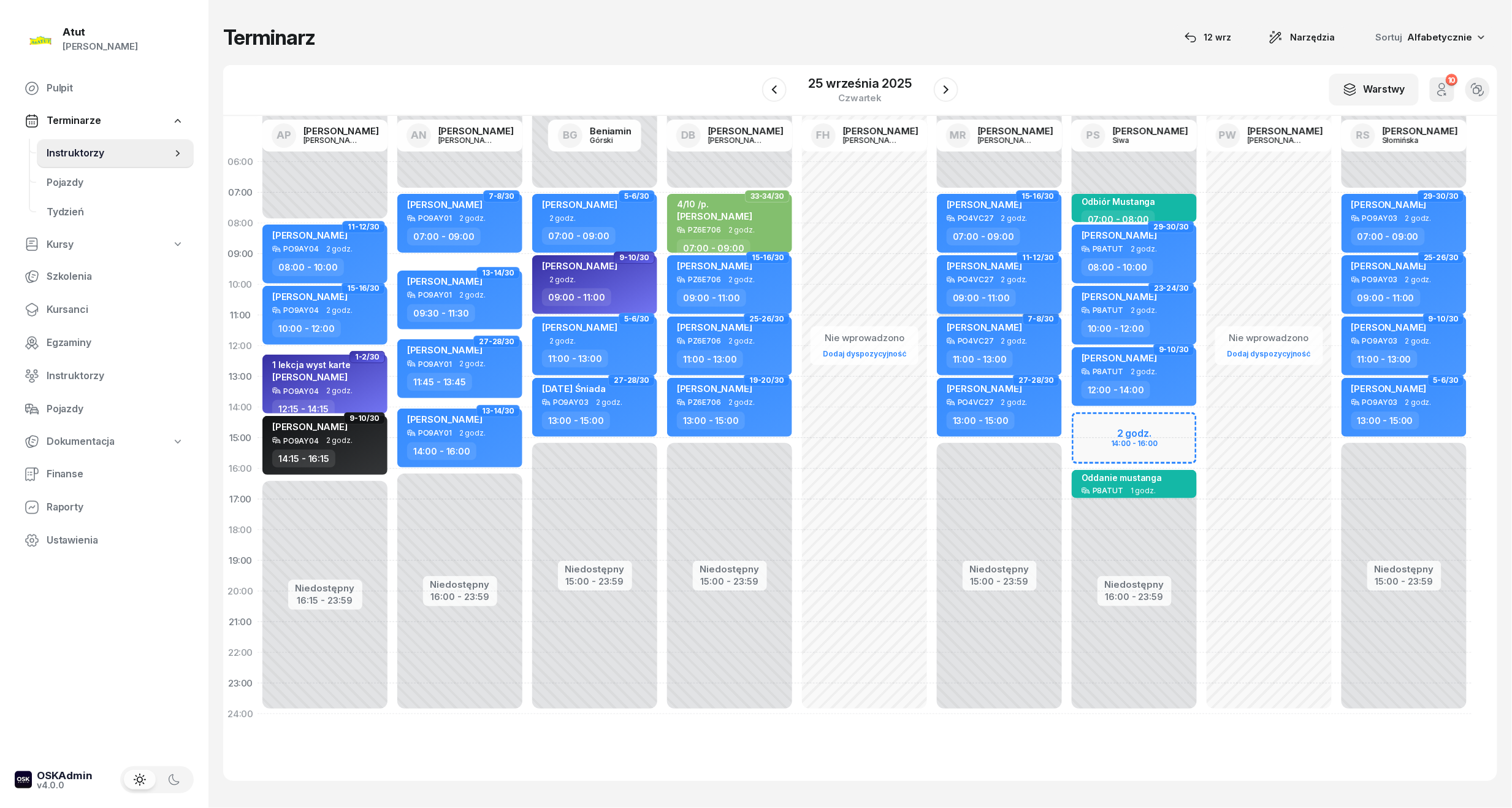
click at [977, 270] on span "Cezary Binkowski" at bounding box center [984, 266] width 76 height 11
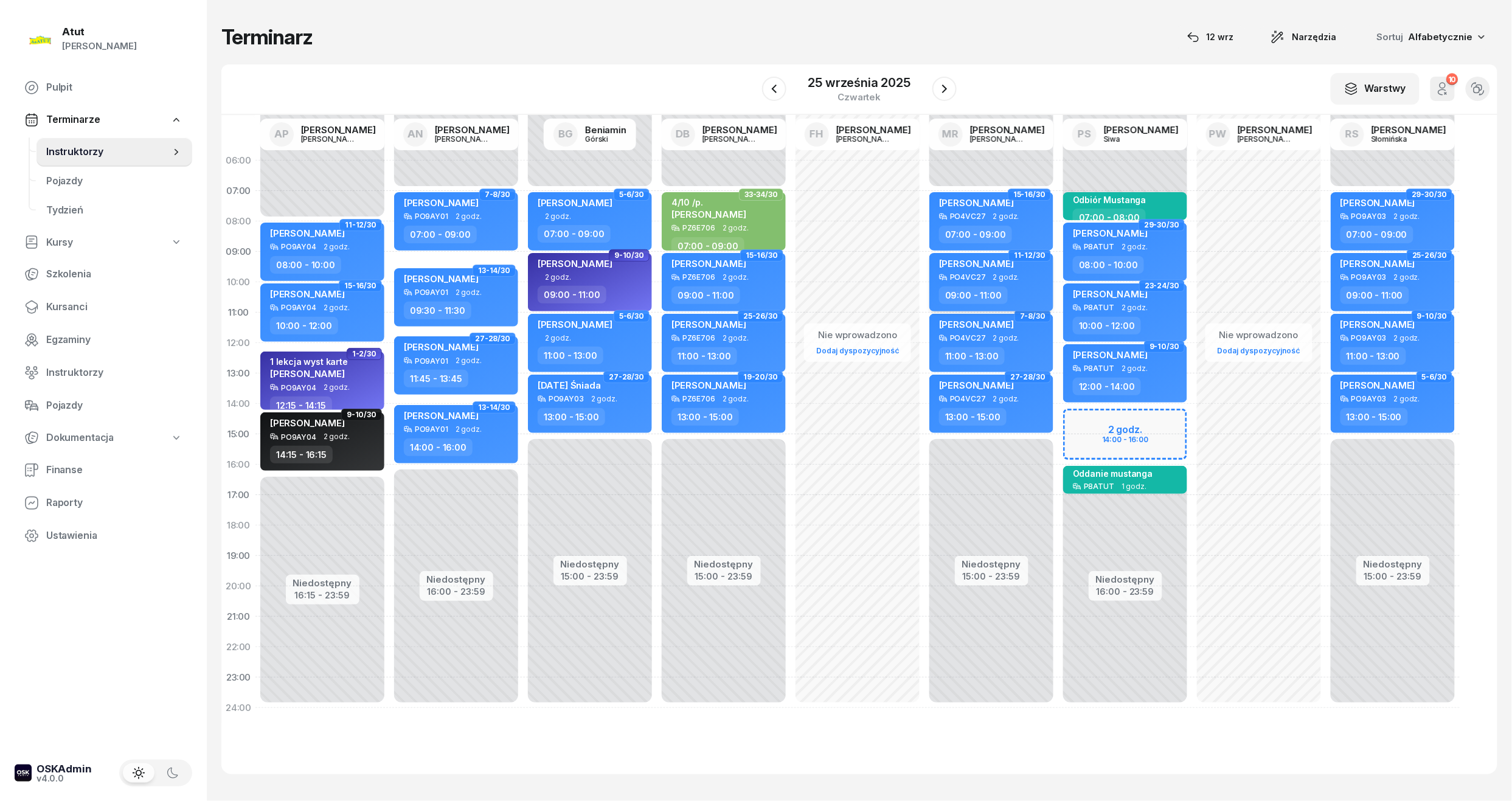
select select "09"
select select "11"
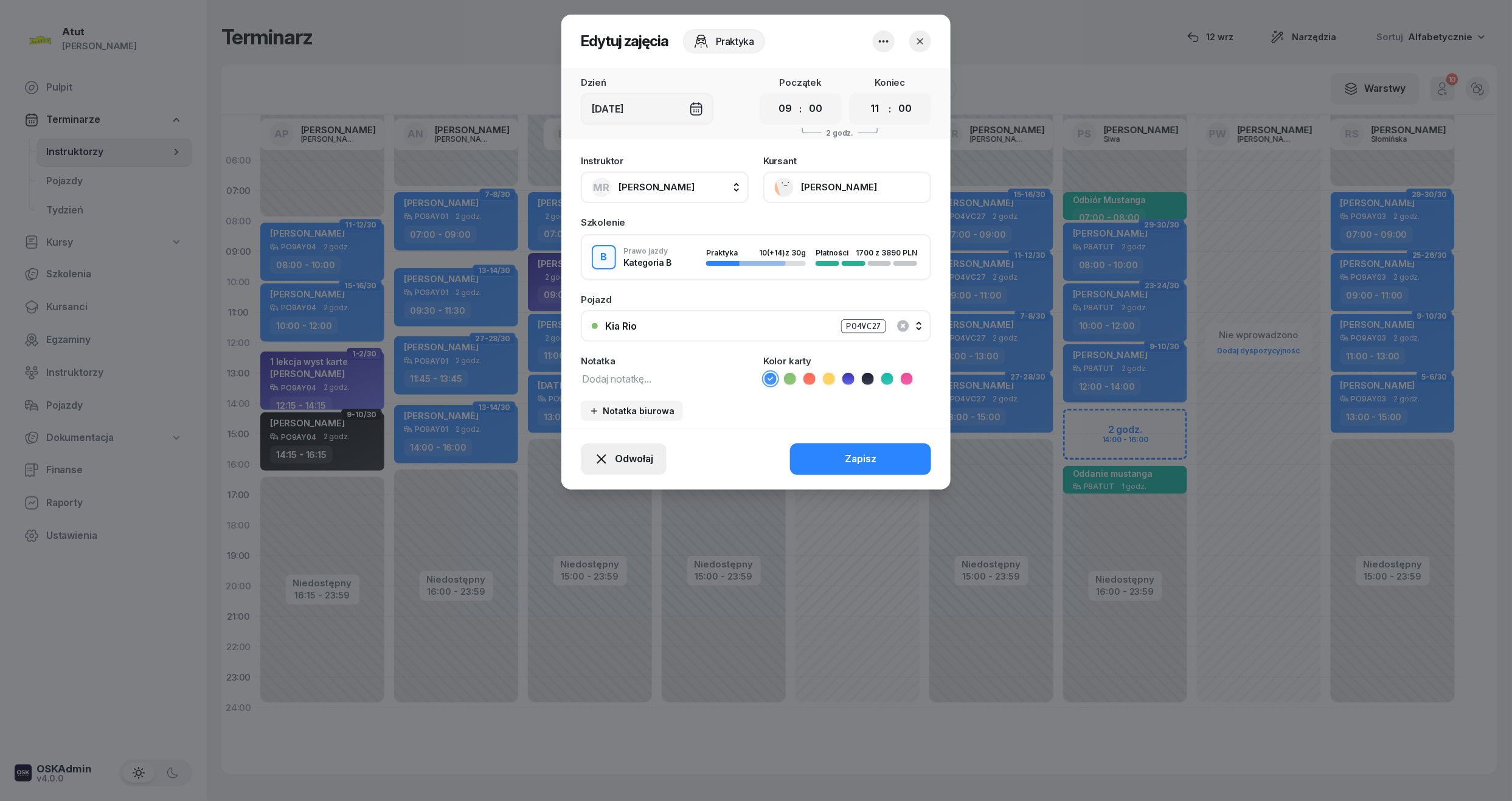
click at [643, 461] on span "Odwołaj" at bounding box center [633, 458] width 38 height 15
click at [599, 380] on div "Kursant odwołał" at bounding box center [602, 384] width 72 height 15
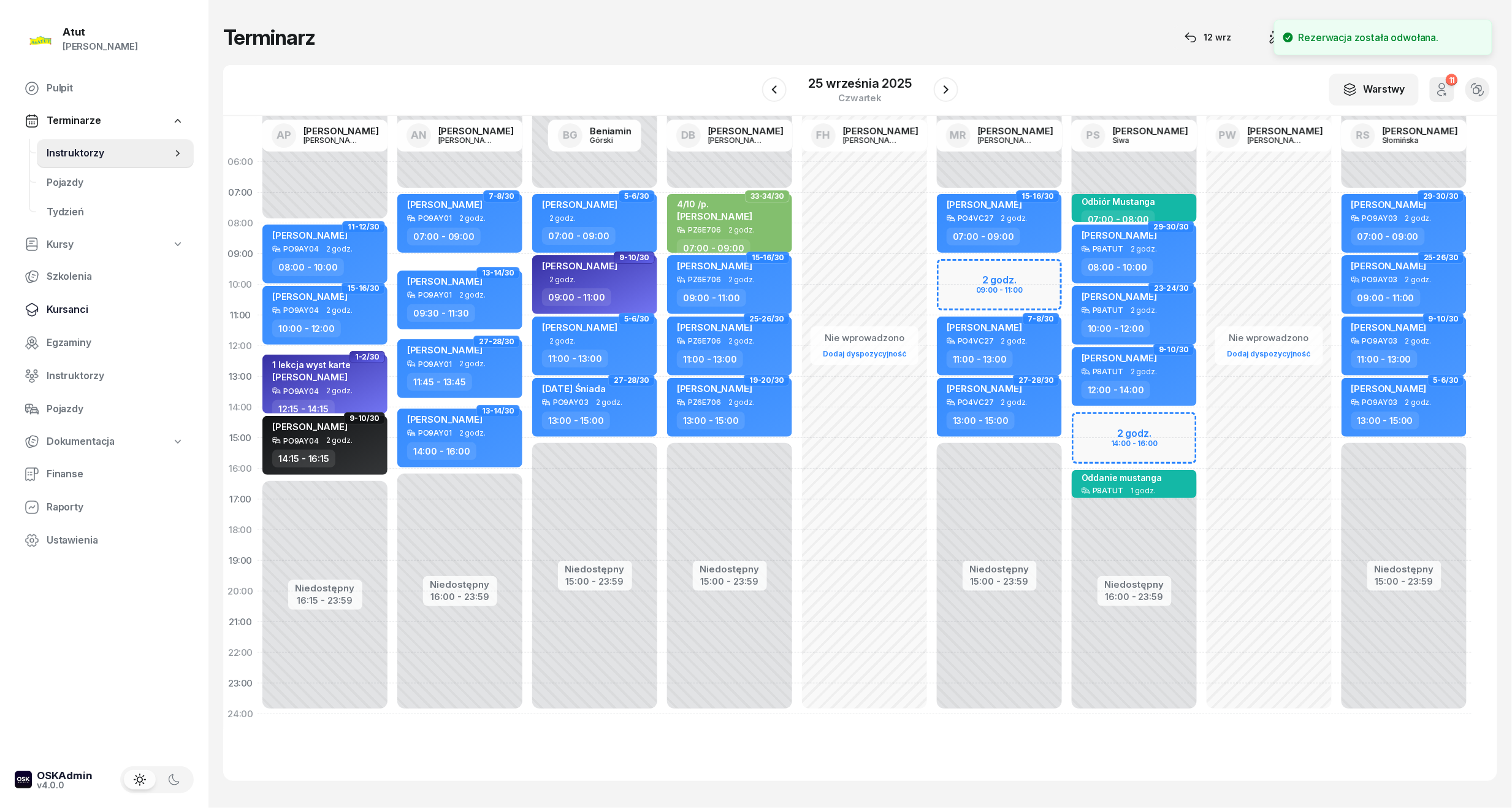
click at [48, 298] on link "Kursanci" at bounding box center [104, 310] width 179 height 30
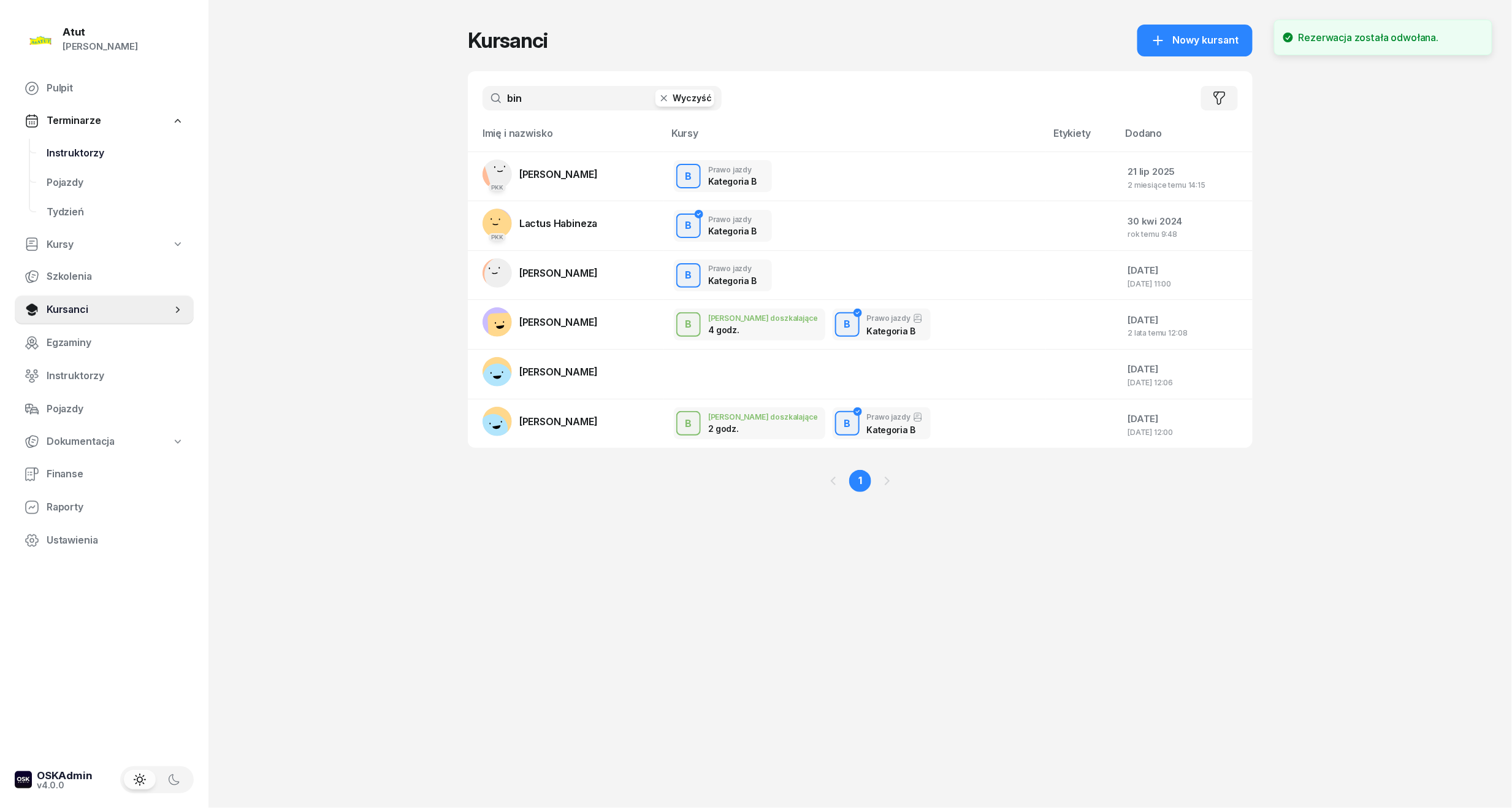
drag, startPoint x: 561, startPoint y: 103, endPoint x: 130, endPoint y: 146, distance: 433.1
click at [143, 146] on div "Atut Paulina Lis Pulpit Terminarze Instruktorzy Pojazdy Tydzień Kursy Szkolenia…" at bounding box center [756, 404] width 1512 height 808
type input "bin"
click at [611, 171] on td "PKK Cezary Binkowski" at bounding box center [566, 177] width 196 height 50
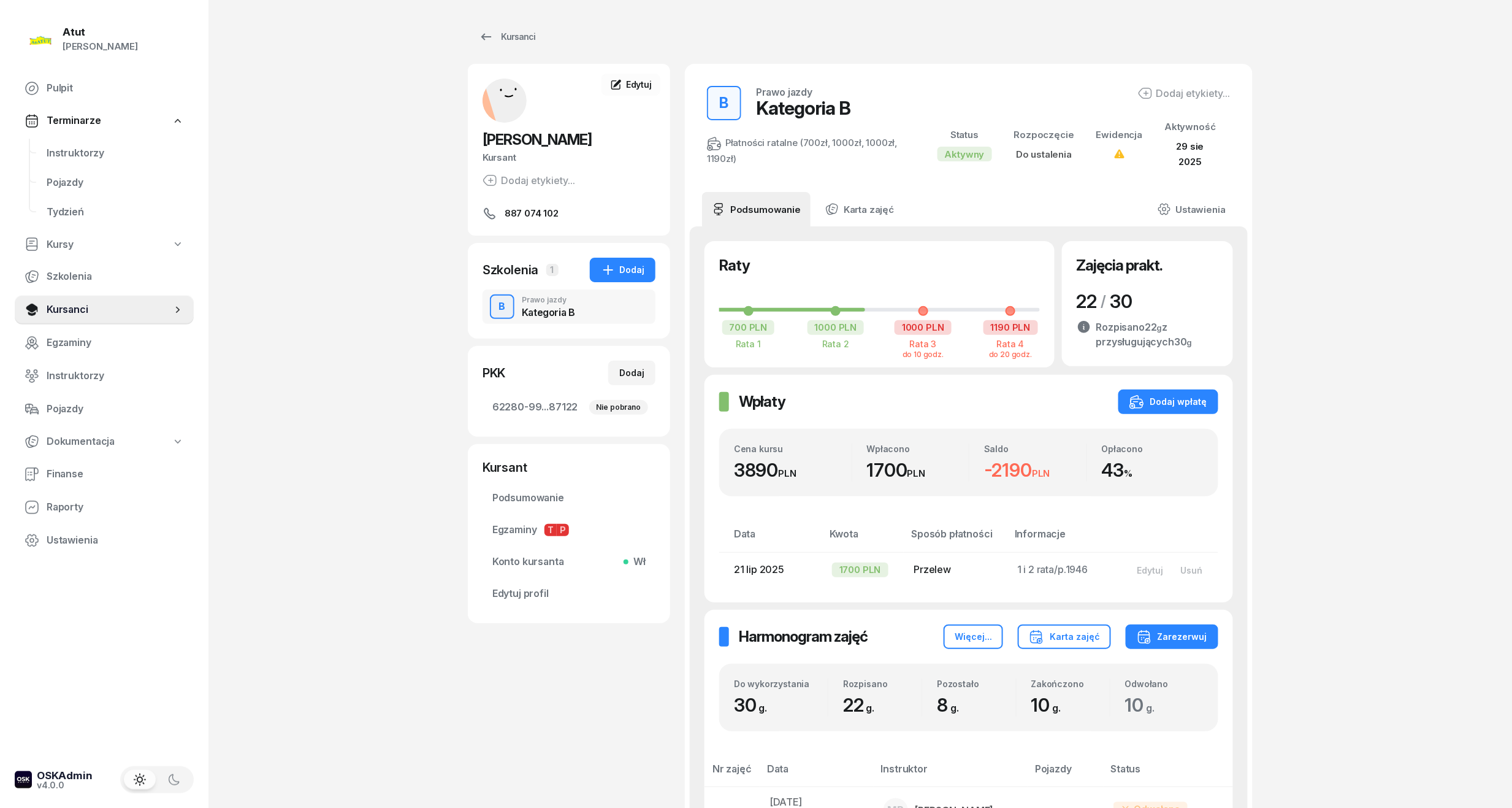
scroll to position [491, 0]
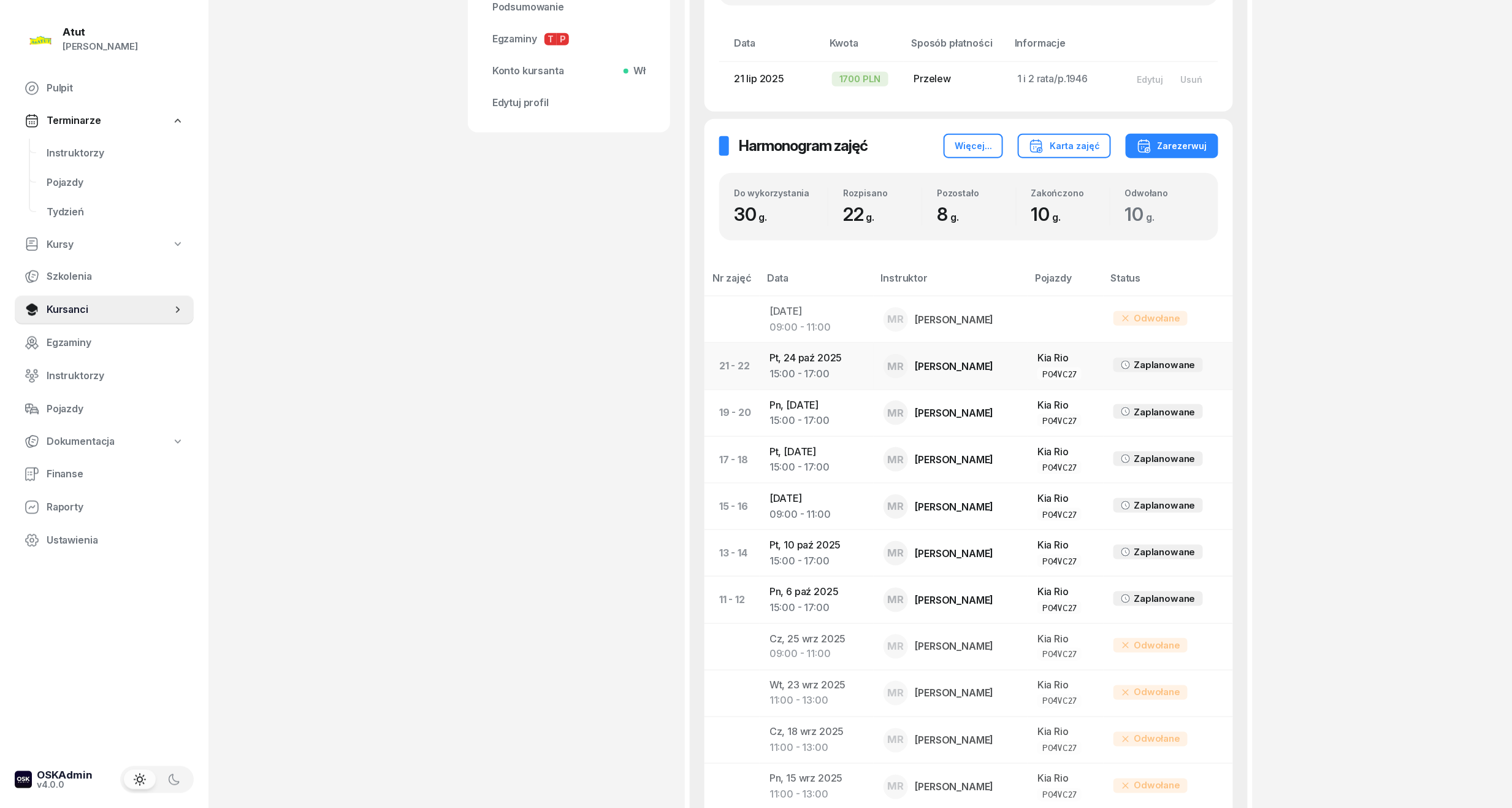
click at [842, 368] on div "15:00 - 17:00" at bounding box center [816, 374] width 94 height 16
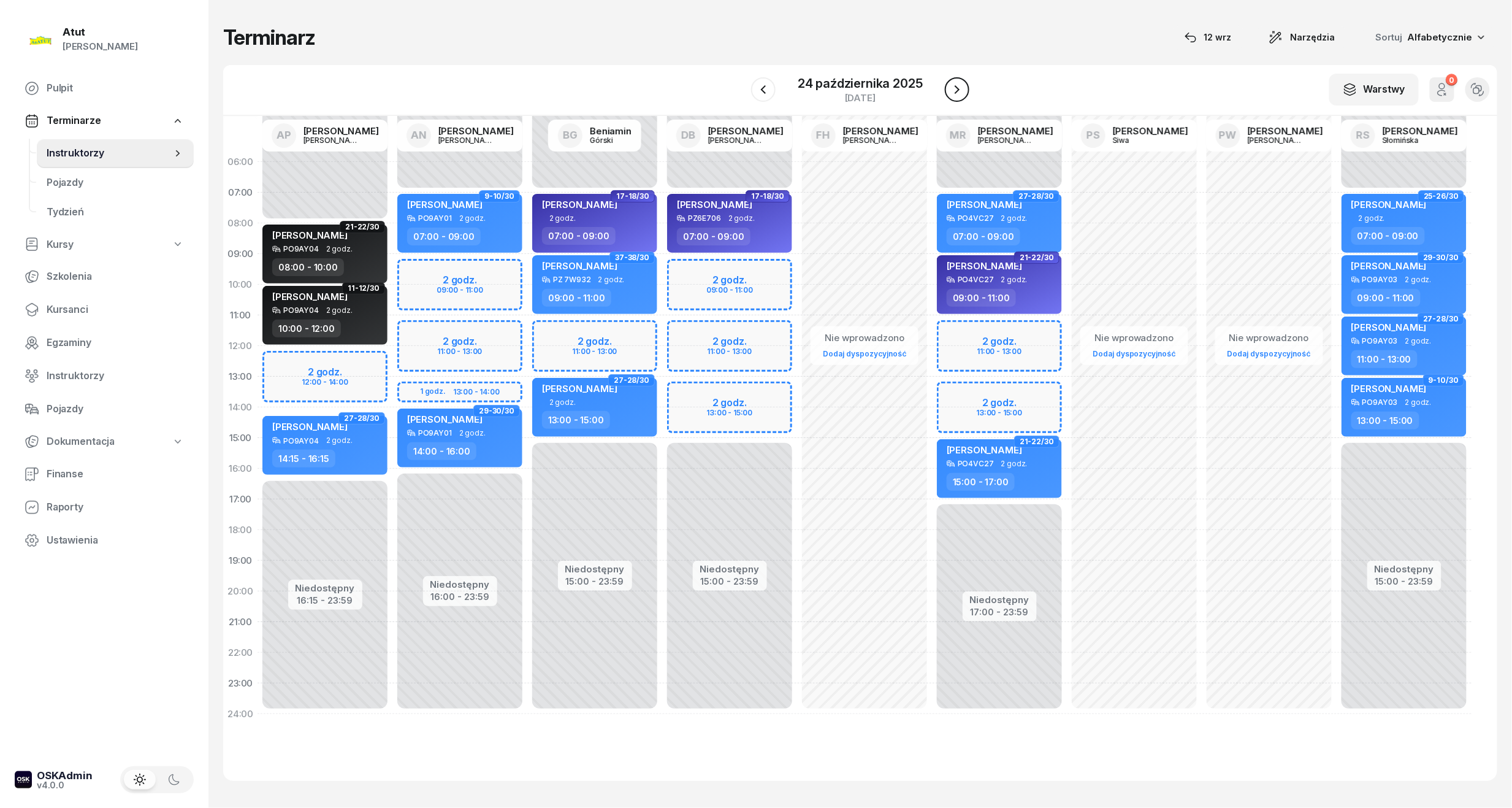
click at [960, 89] on icon "button" at bounding box center [957, 90] width 15 height 15
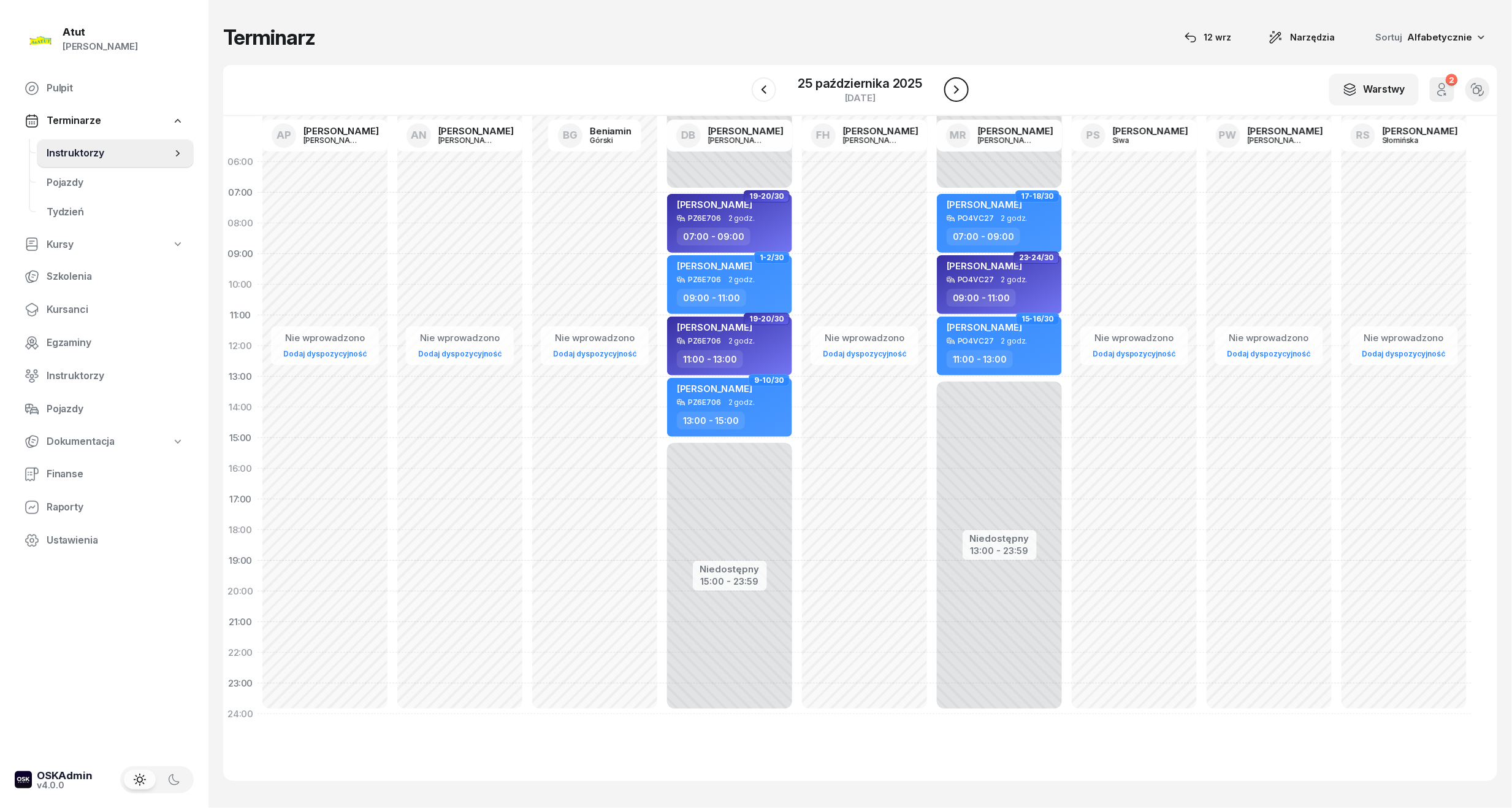
click at [957, 91] on icon "button" at bounding box center [956, 90] width 5 height 8
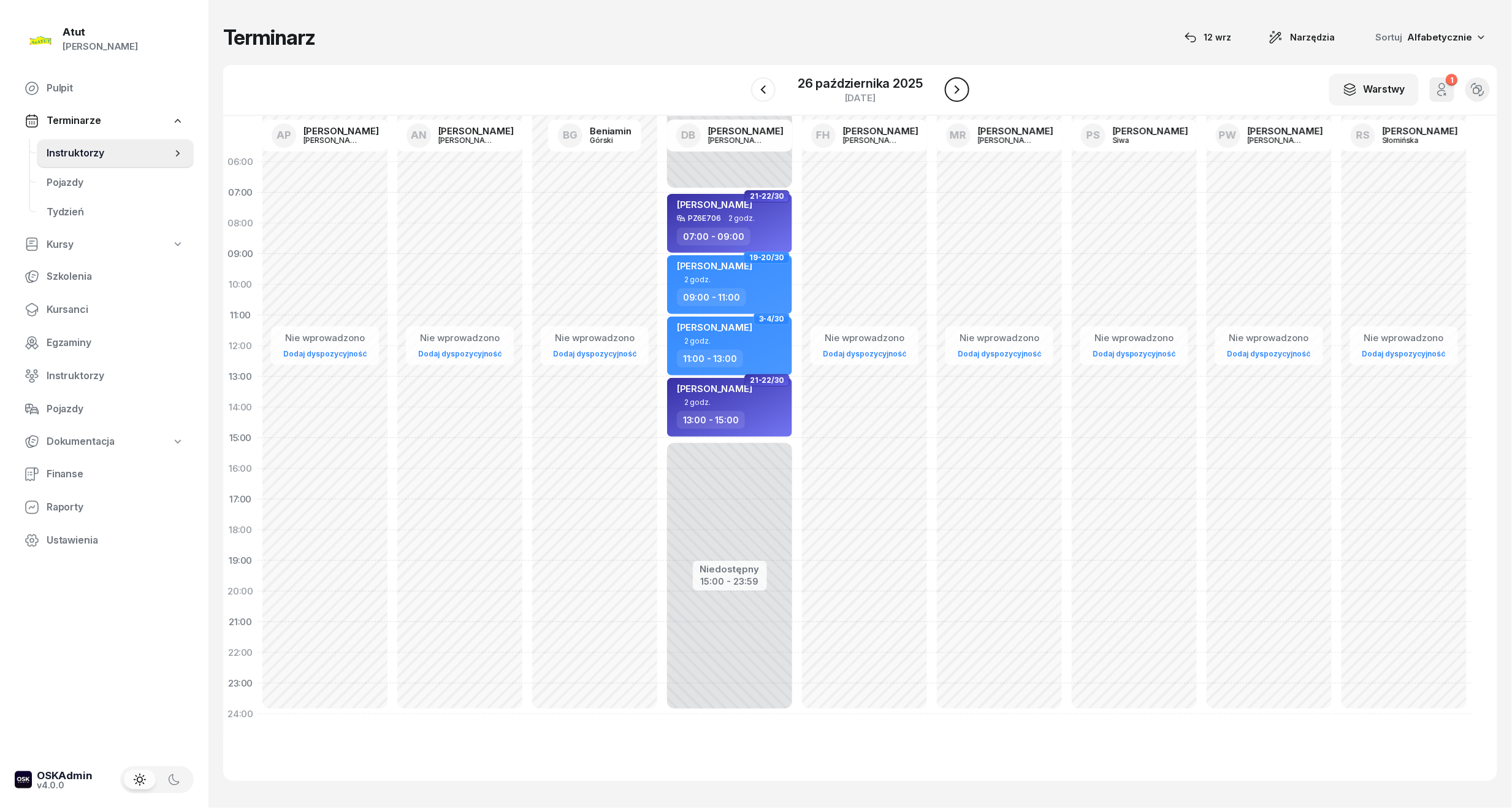
click at [957, 91] on icon "button" at bounding box center [957, 90] width 5 height 8
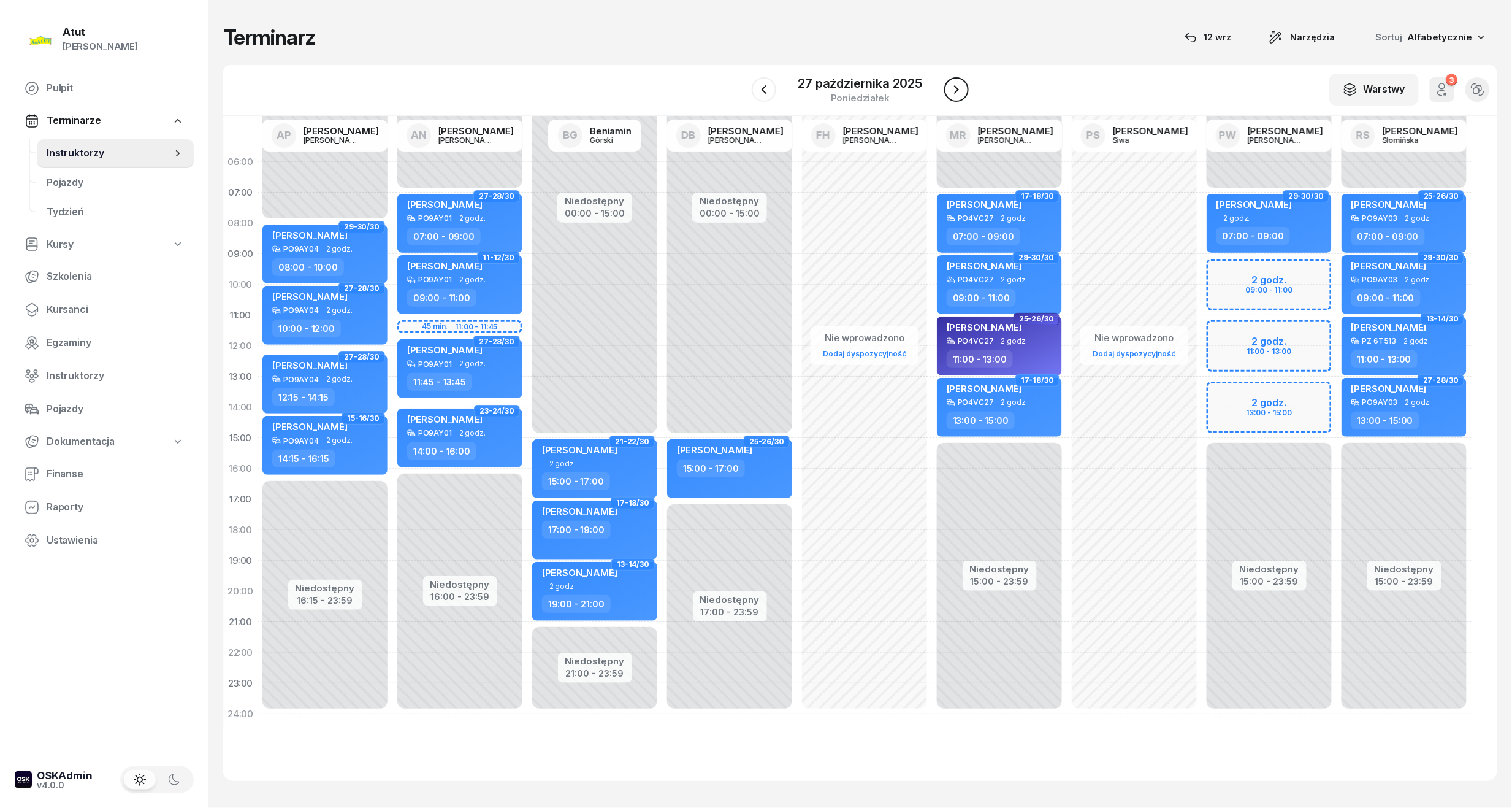
click at [957, 91] on icon "button" at bounding box center [956, 90] width 5 height 8
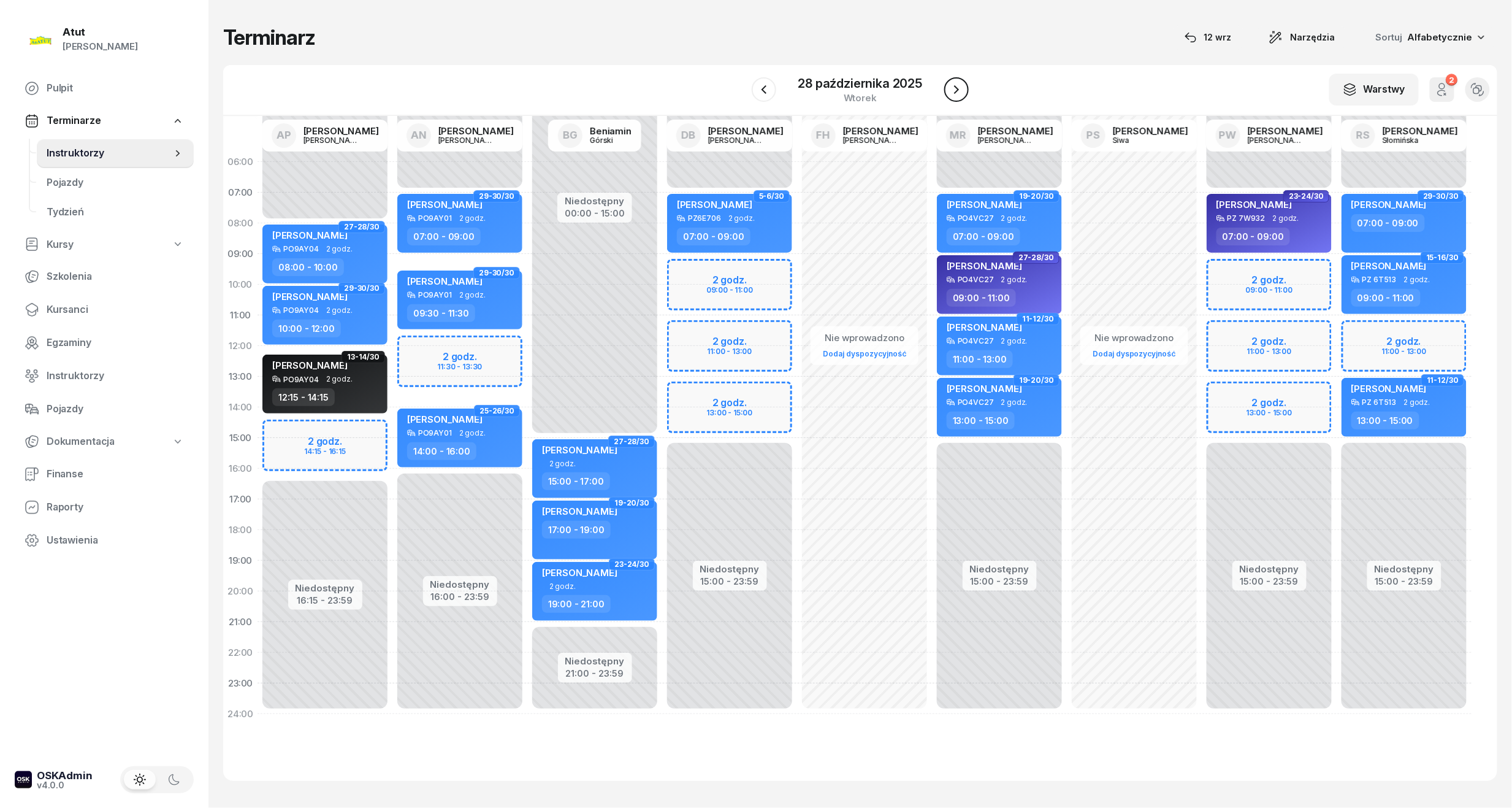
click at [957, 91] on icon "button" at bounding box center [956, 90] width 5 height 8
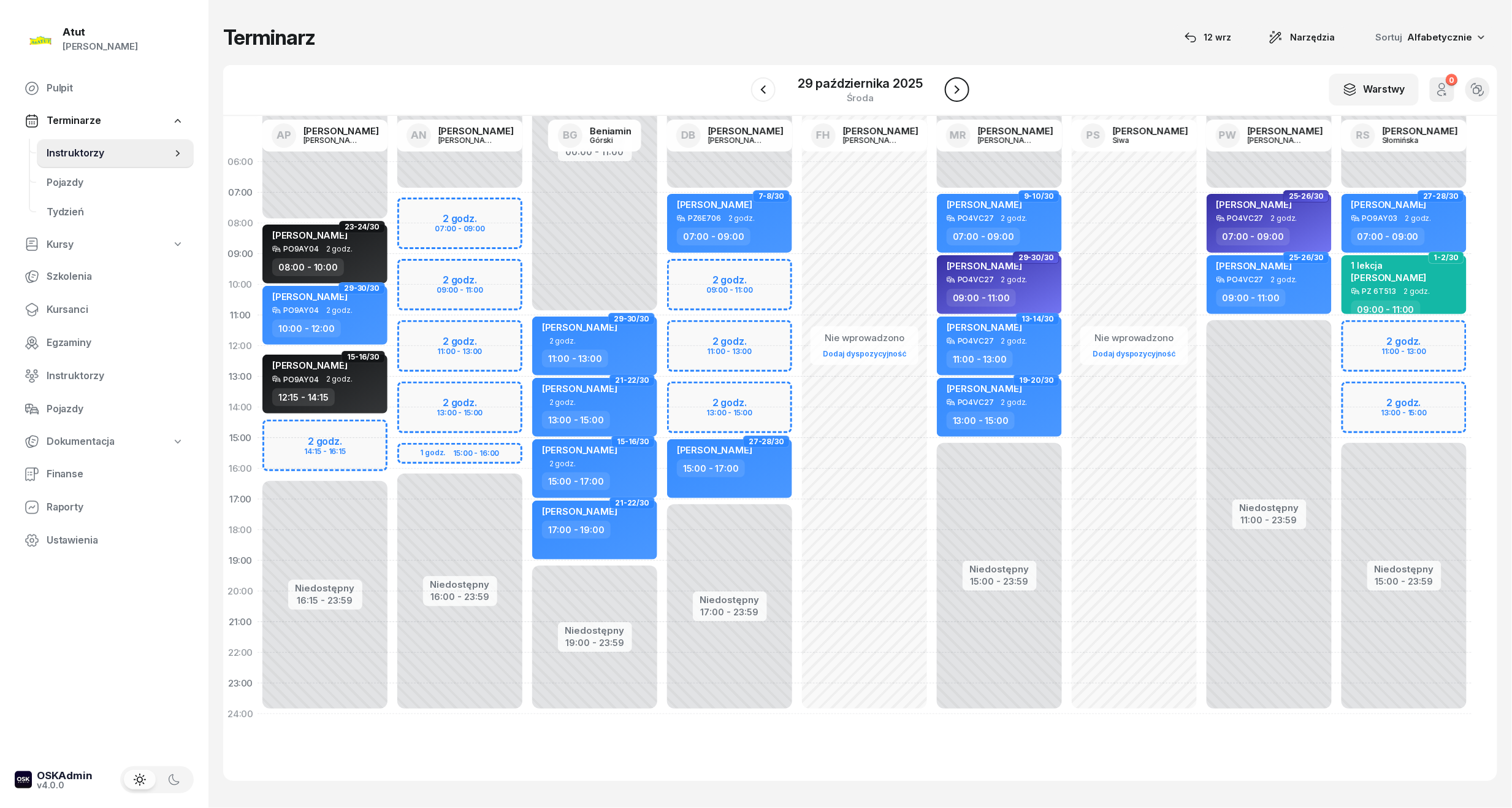
click at [957, 91] on icon "button" at bounding box center [957, 90] width 5 height 8
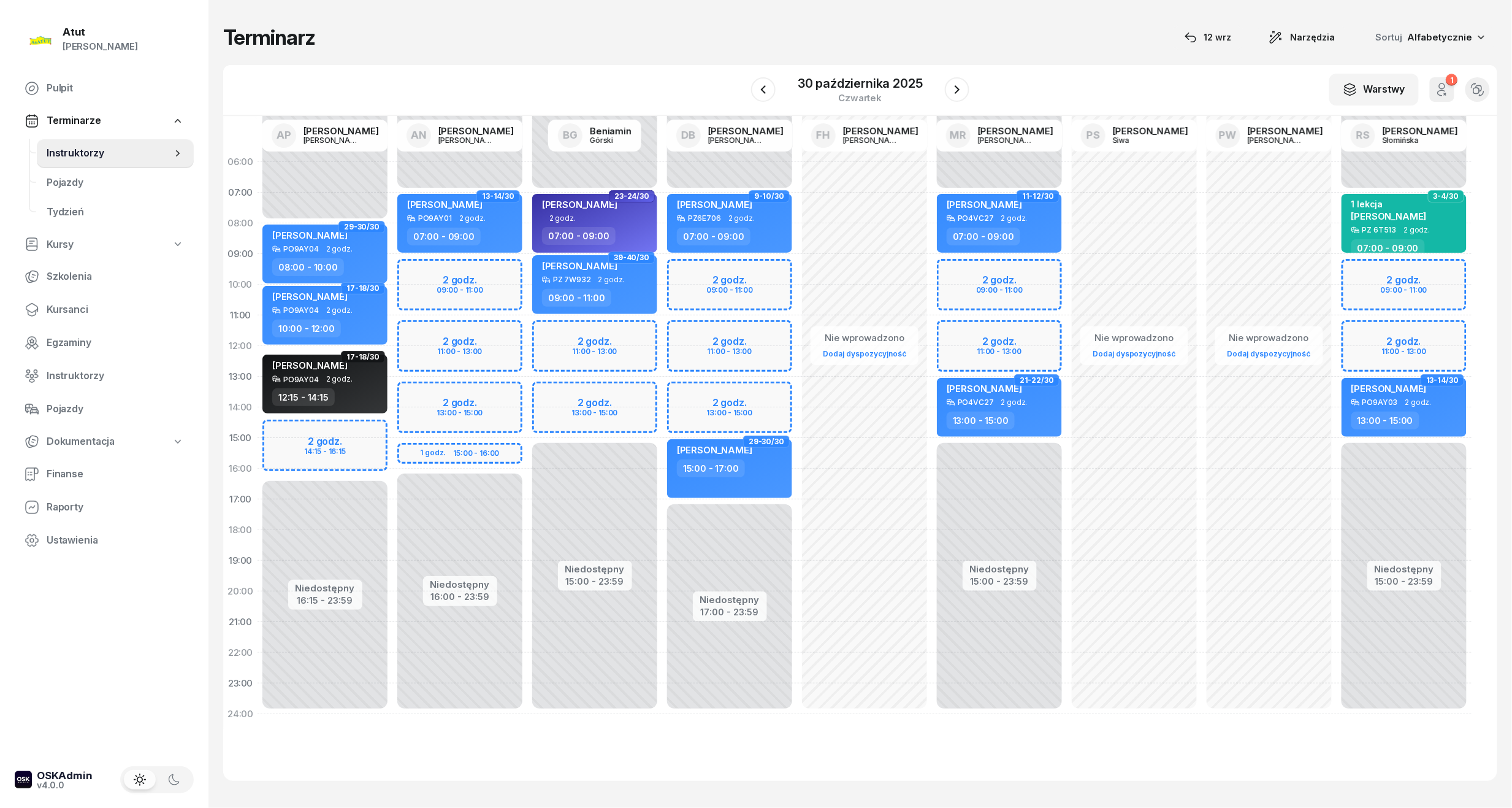
click at [1002, 283] on div "Niedostępny 00:00 - 07:00 Niedostępny 15:00 - 23:59 2 godz. 09:00 - 11:00 2 god…" at bounding box center [999, 438] width 135 height 583
select select "09"
select select "11"
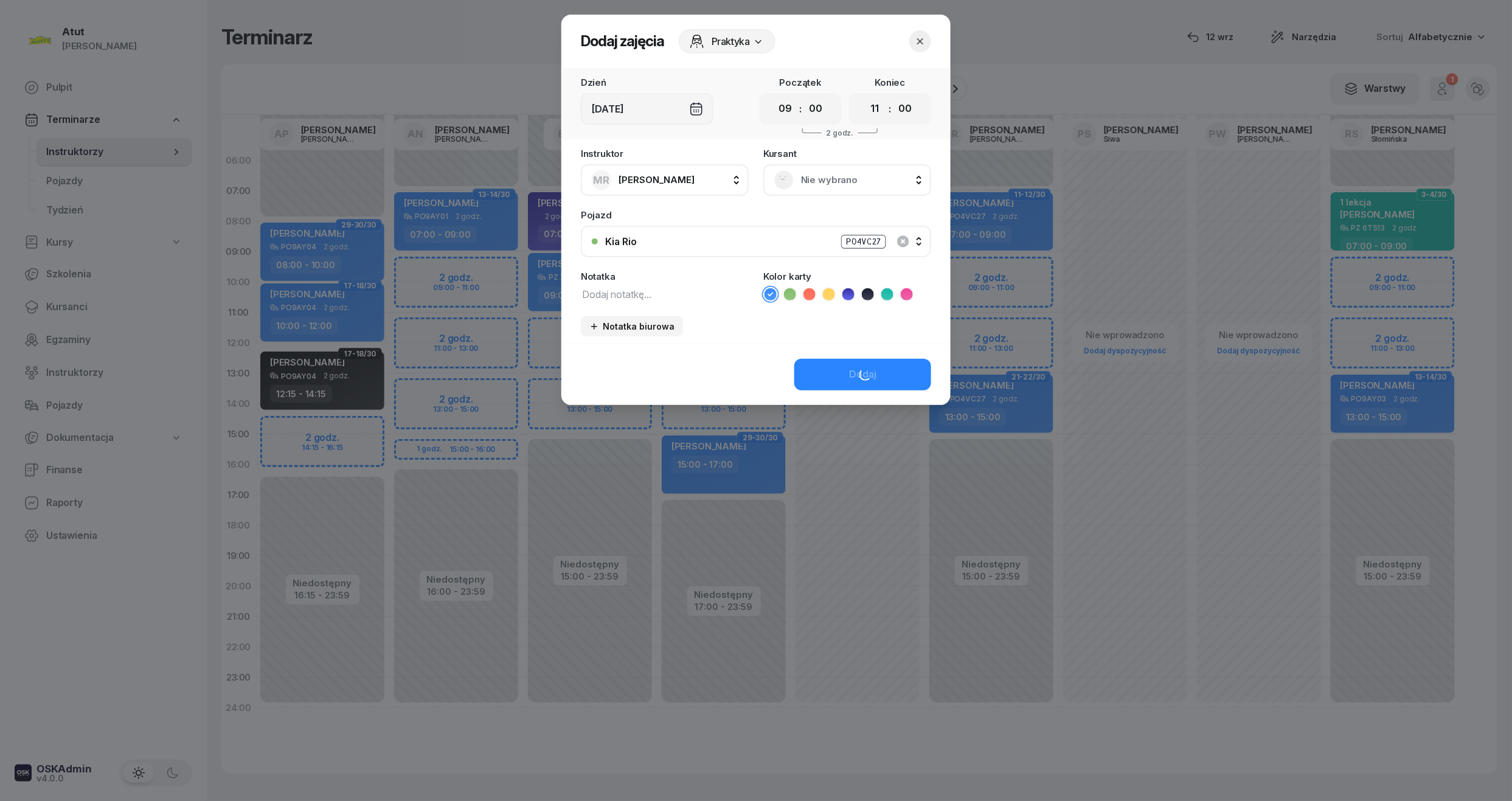
click at [818, 186] on span "Nie wybrano" at bounding box center [861, 179] width 119 height 15
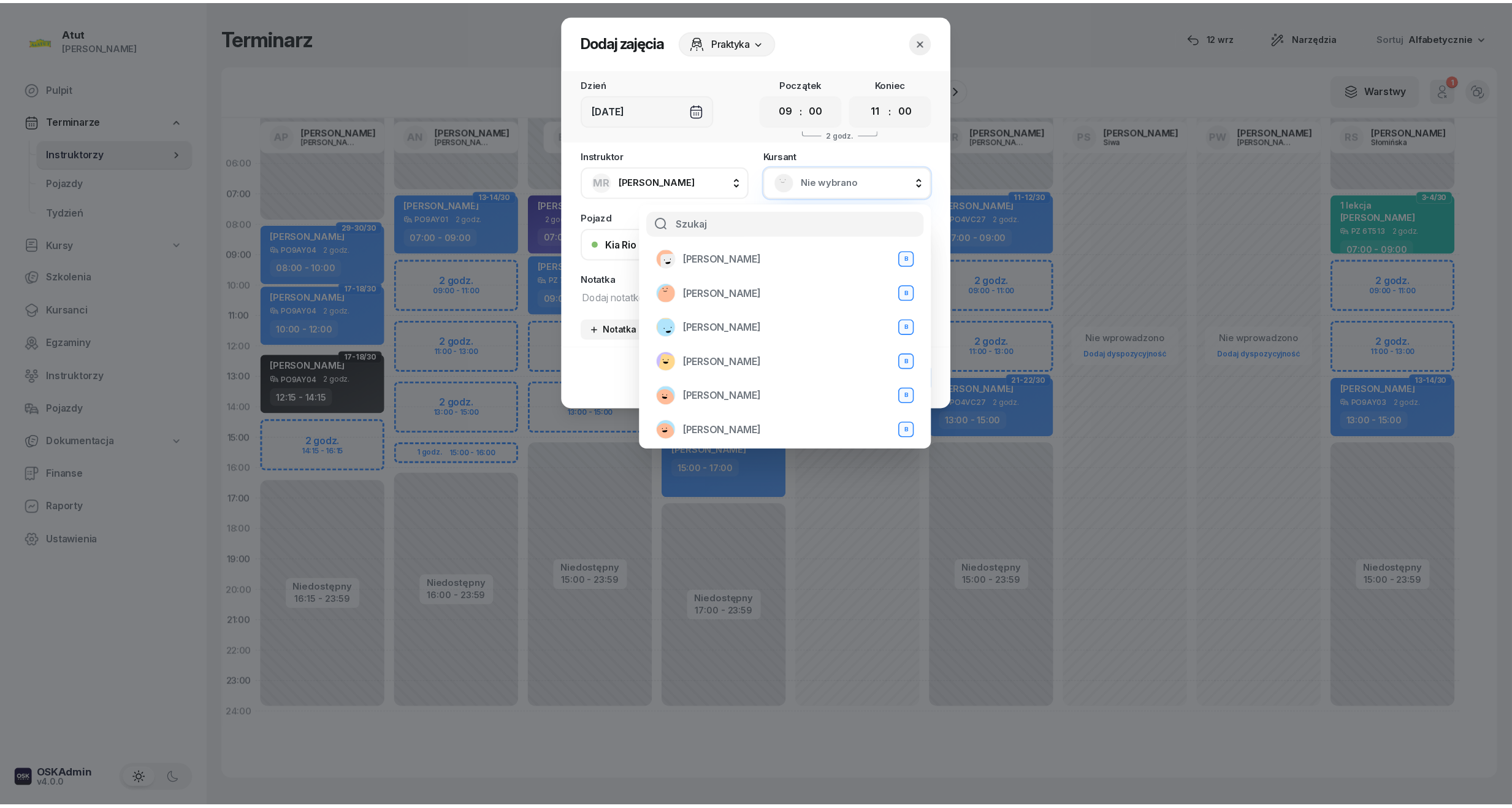
scroll to position [246, 0]
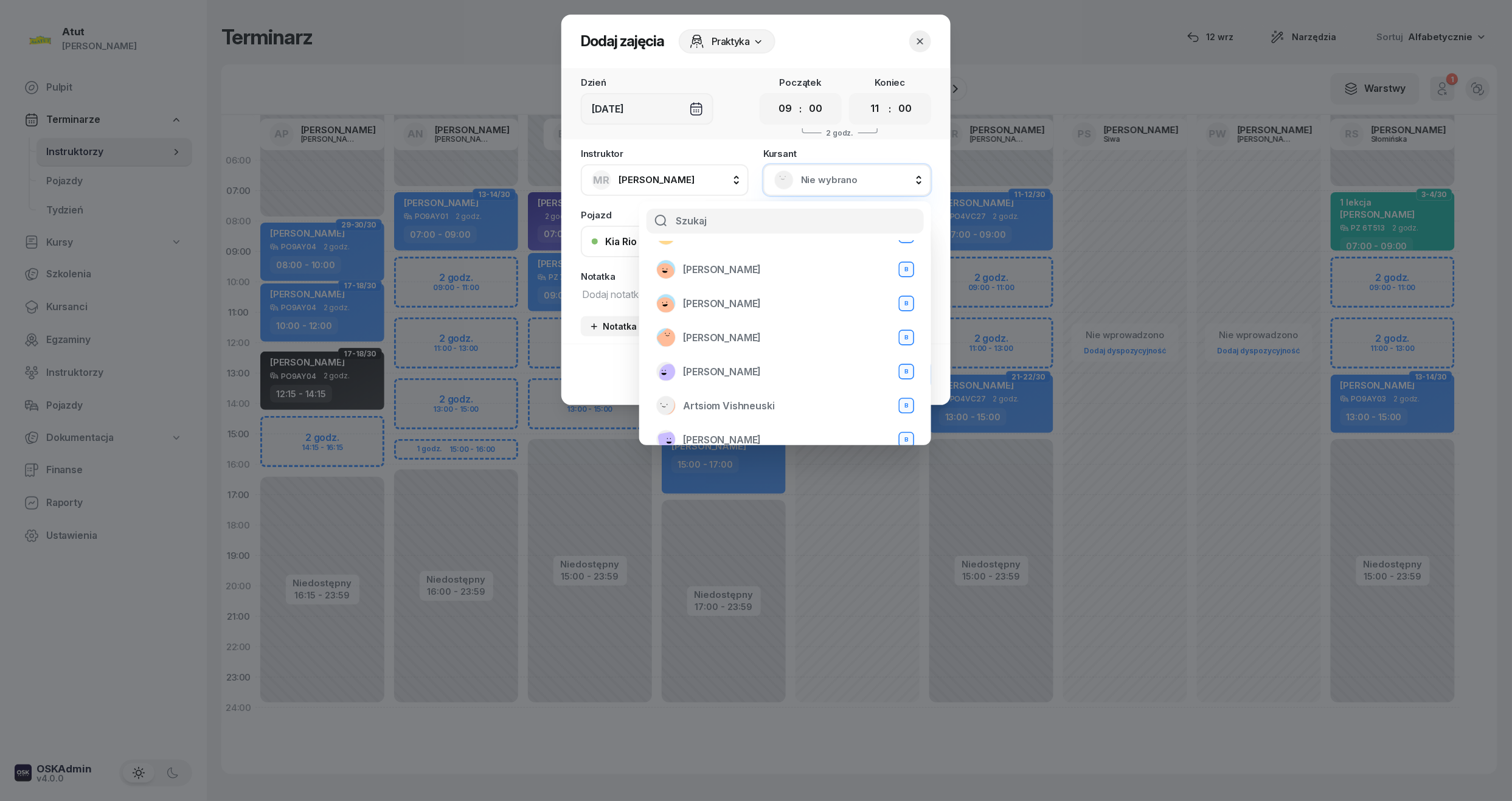
click at [916, 40] on icon "button" at bounding box center [920, 41] width 12 height 12
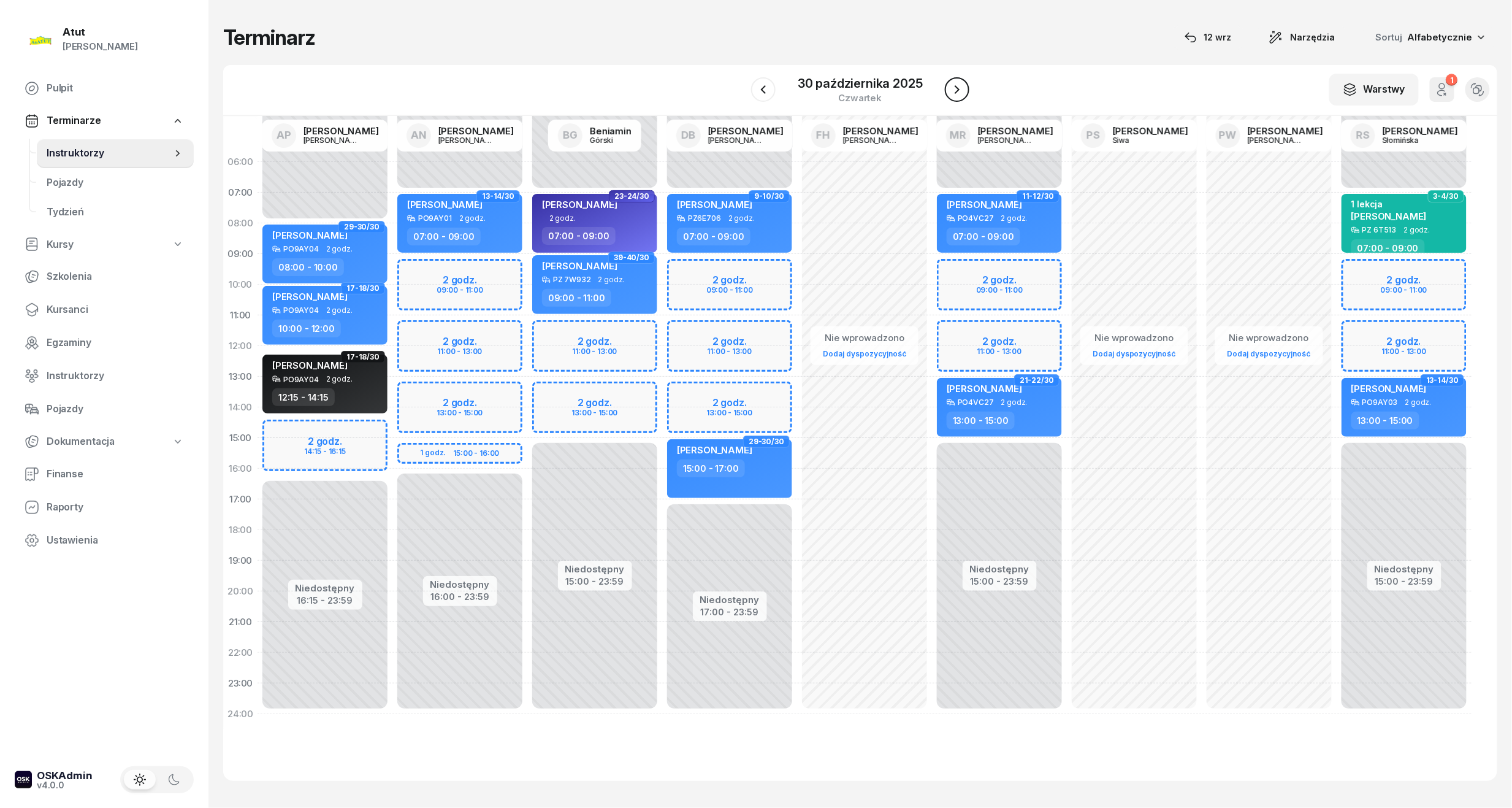
click at [953, 87] on icon "button" at bounding box center [957, 90] width 15 height 15
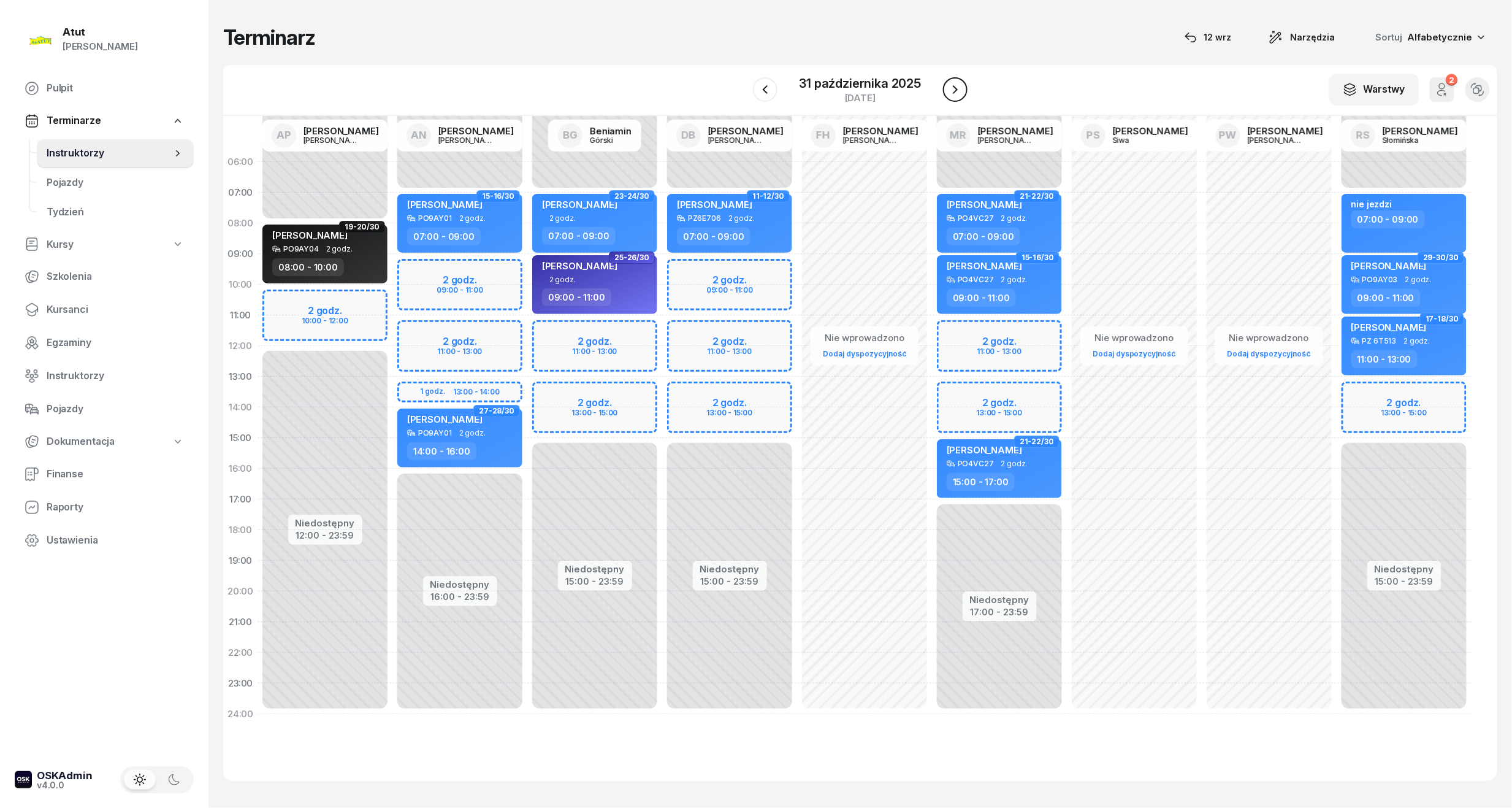
click at [952, 89] on icon "button" at bounding box center [955, 90] width 15 height 15
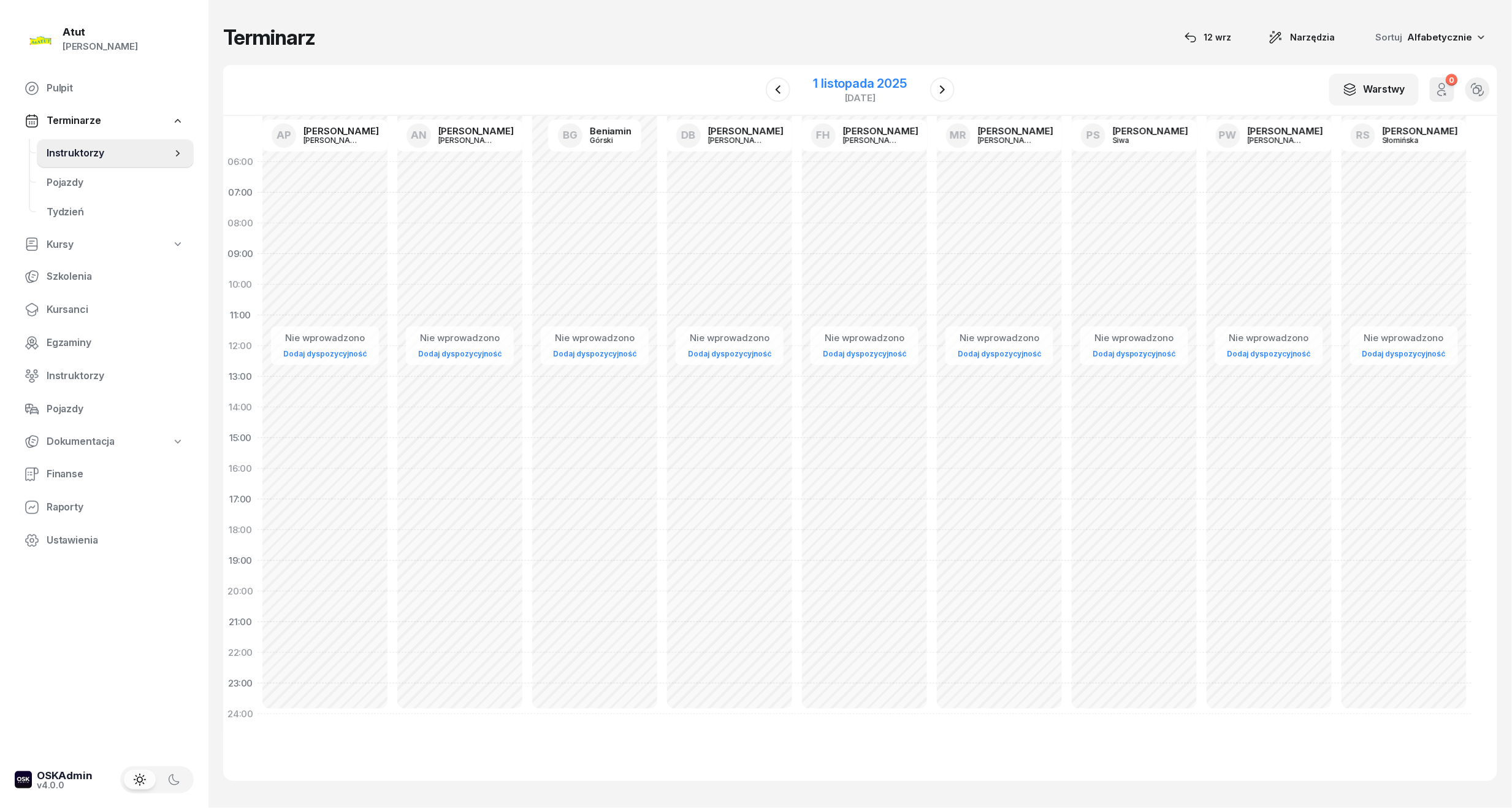
click at [878, 81] on div "1 listopada 2025" at bounding box center [860, 83] width 94 height 12
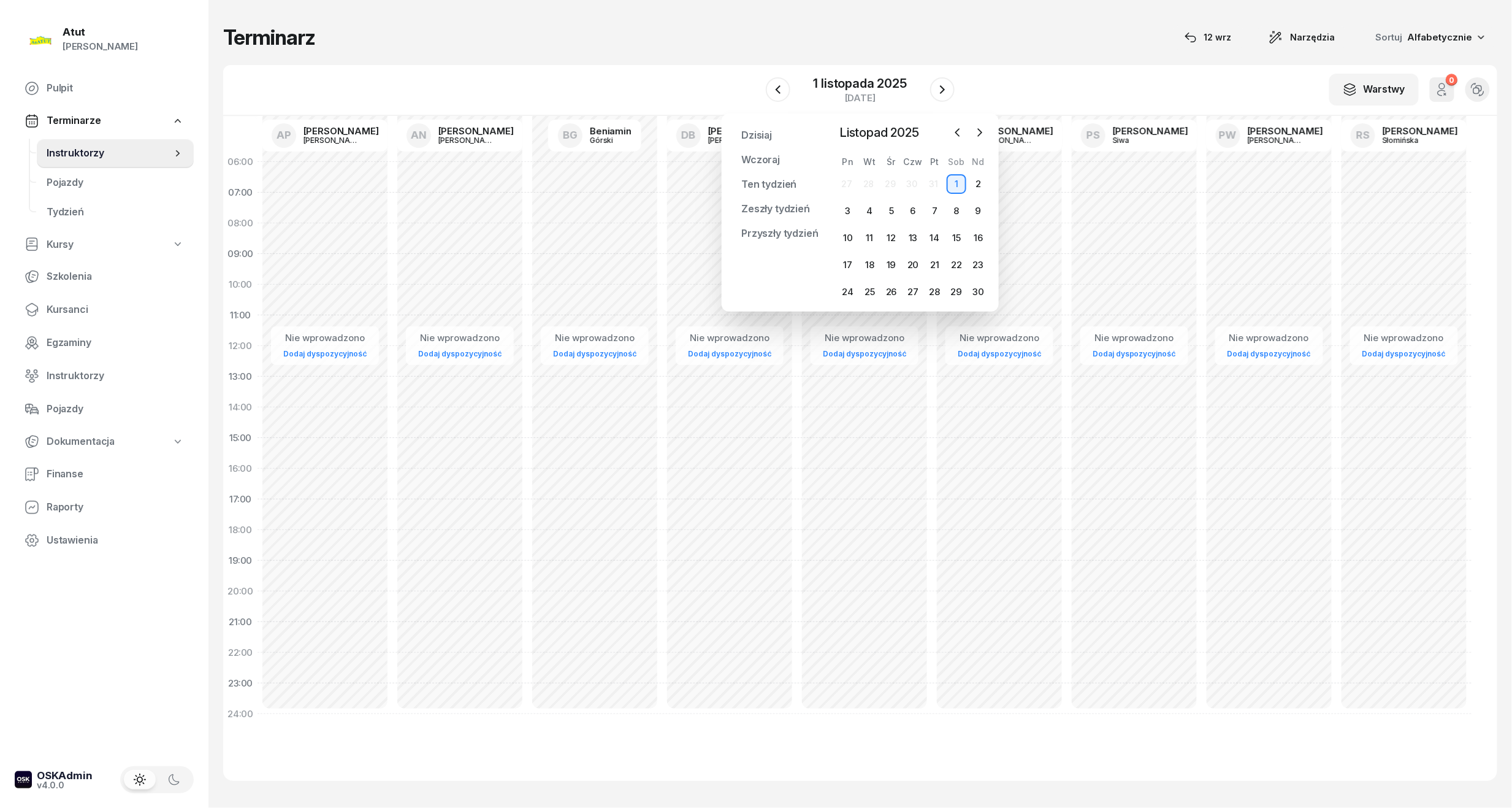
click at [950, 142] on div "Listopad 2025 2025 sty lut mar kwi maj cze lip sie wrz paź lis gru Pn Wt Śr Czw…" at bounding box center [913, 212] width 152 height 178
click at [953, 132] on icon "button" at bounding box center [957, 132] width 12 height 12
click at [871, 290] on div "28" at bounding box center [869, 292] width 20 height 20
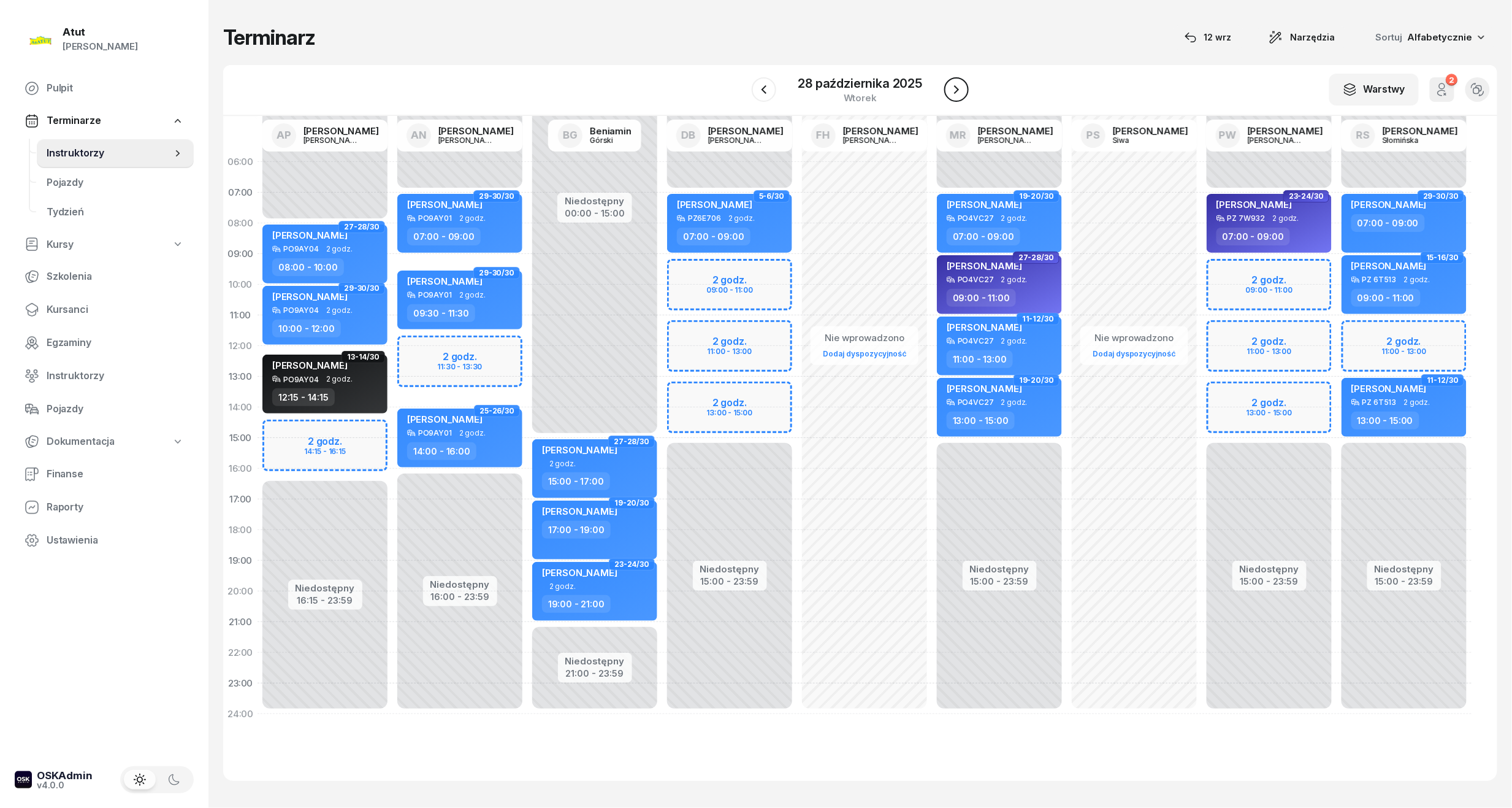
click at [957, 87] on icon "button" at bounding box center [956, 90] width 15 height 15
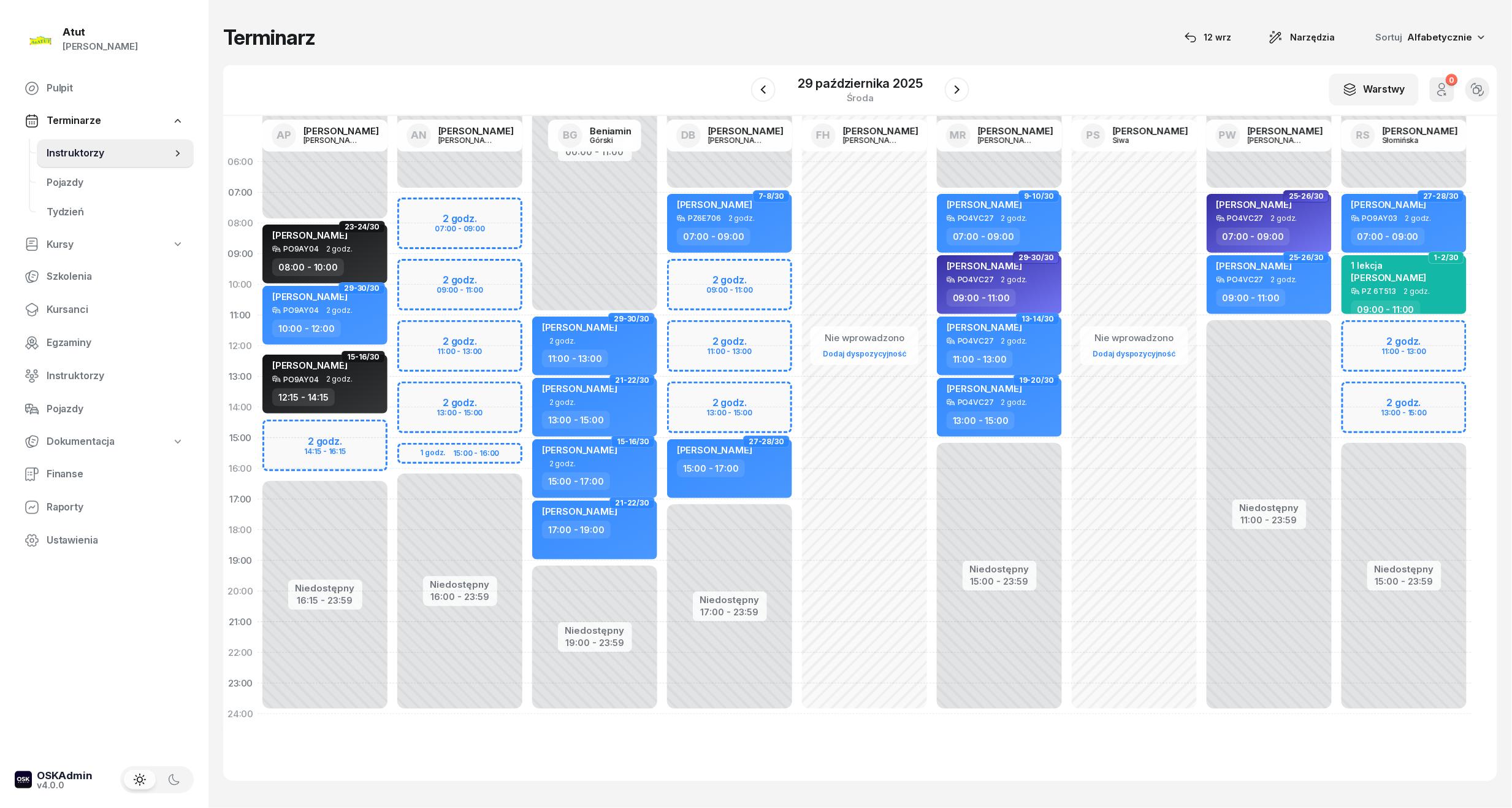
click at [731, 263] on div "Niedostępny 00:00 - 07:00 Niedostępny 17:00 - 23:59 2 godz. 09:00 - 11:00 2 god…" at bounding box center [730, 438] width 135 height 583
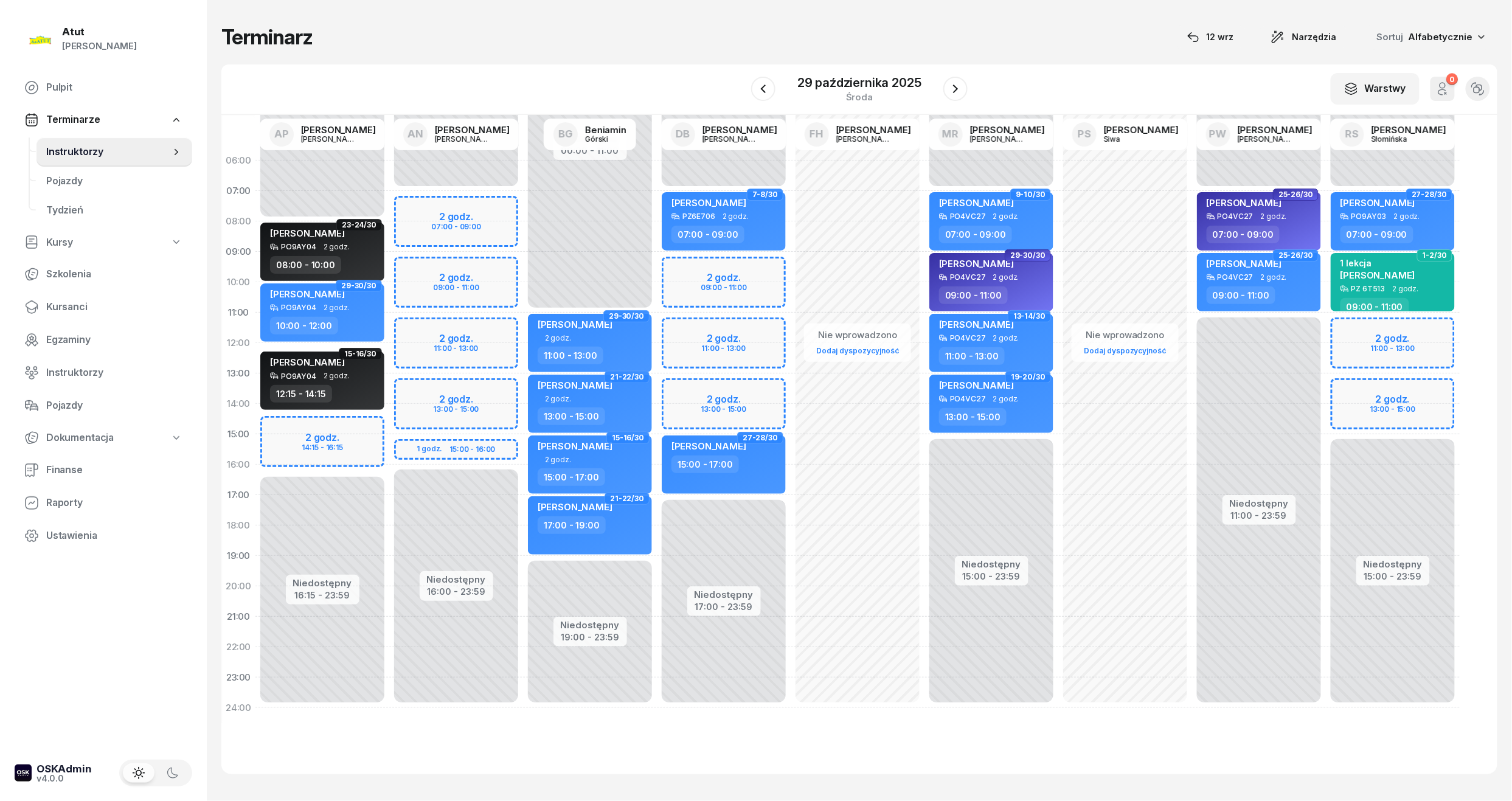
select select "09"
select select "11"
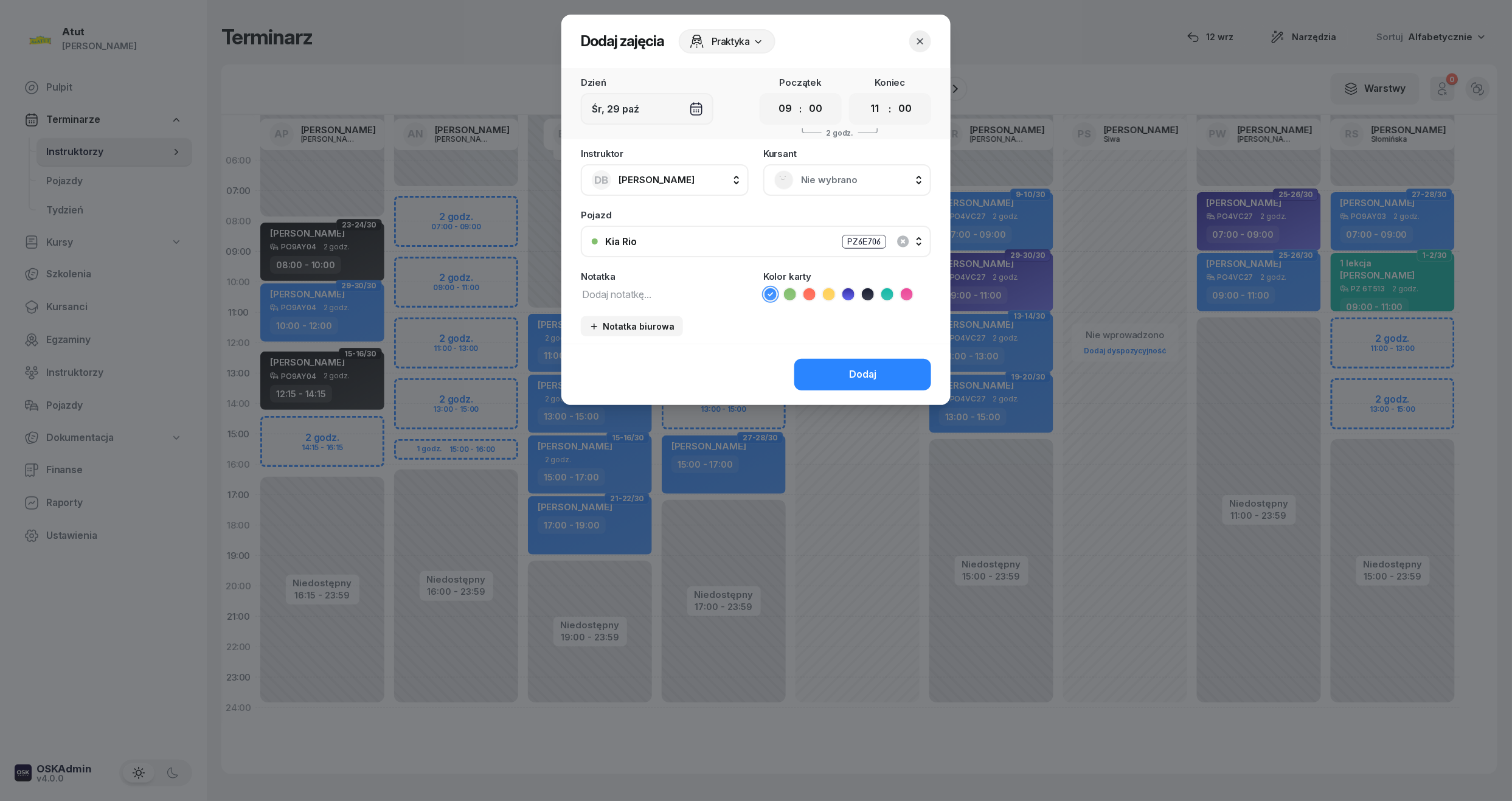
click at [821, 186] on span "Nie wybrano" at bounding box center [861, 179] width 119 height 15
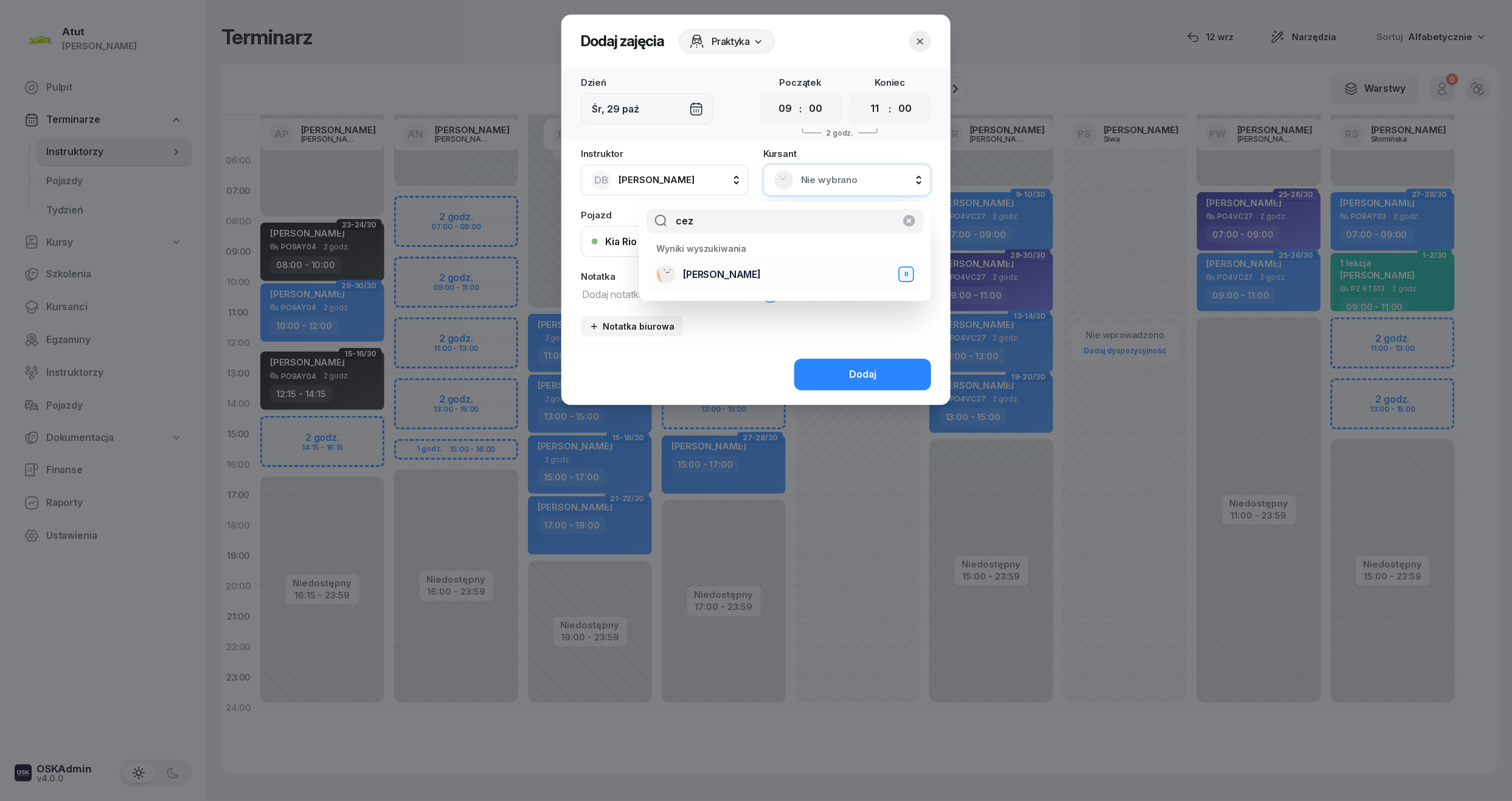
type input "cez"
click at [760, 274] on span "Cezary Binkowski" at bounding box center [722, 274] width 78 height 15
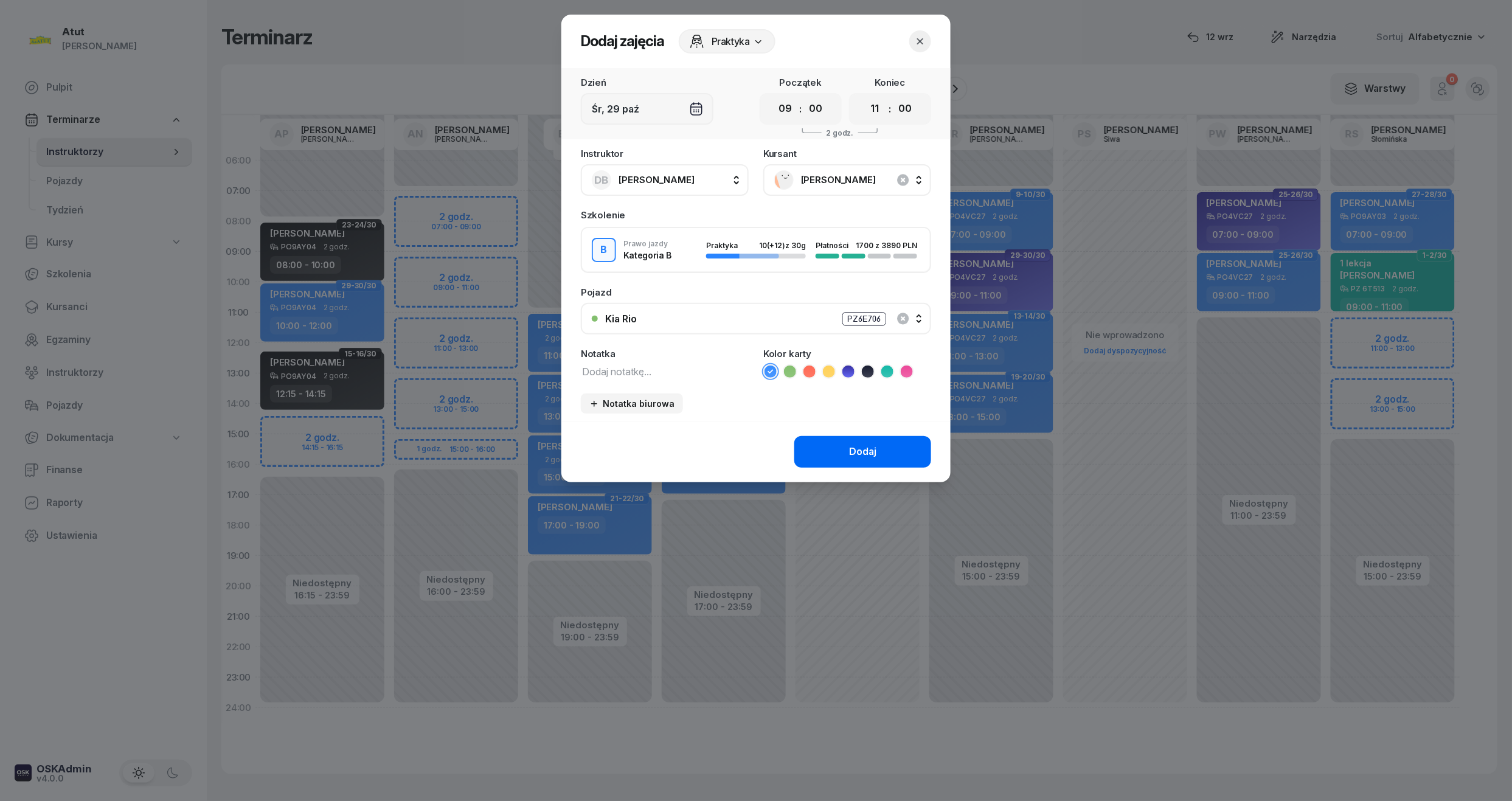
click at [864, 451] on div "Dodaj" at bounding box center [863, 451] width 28 height 15
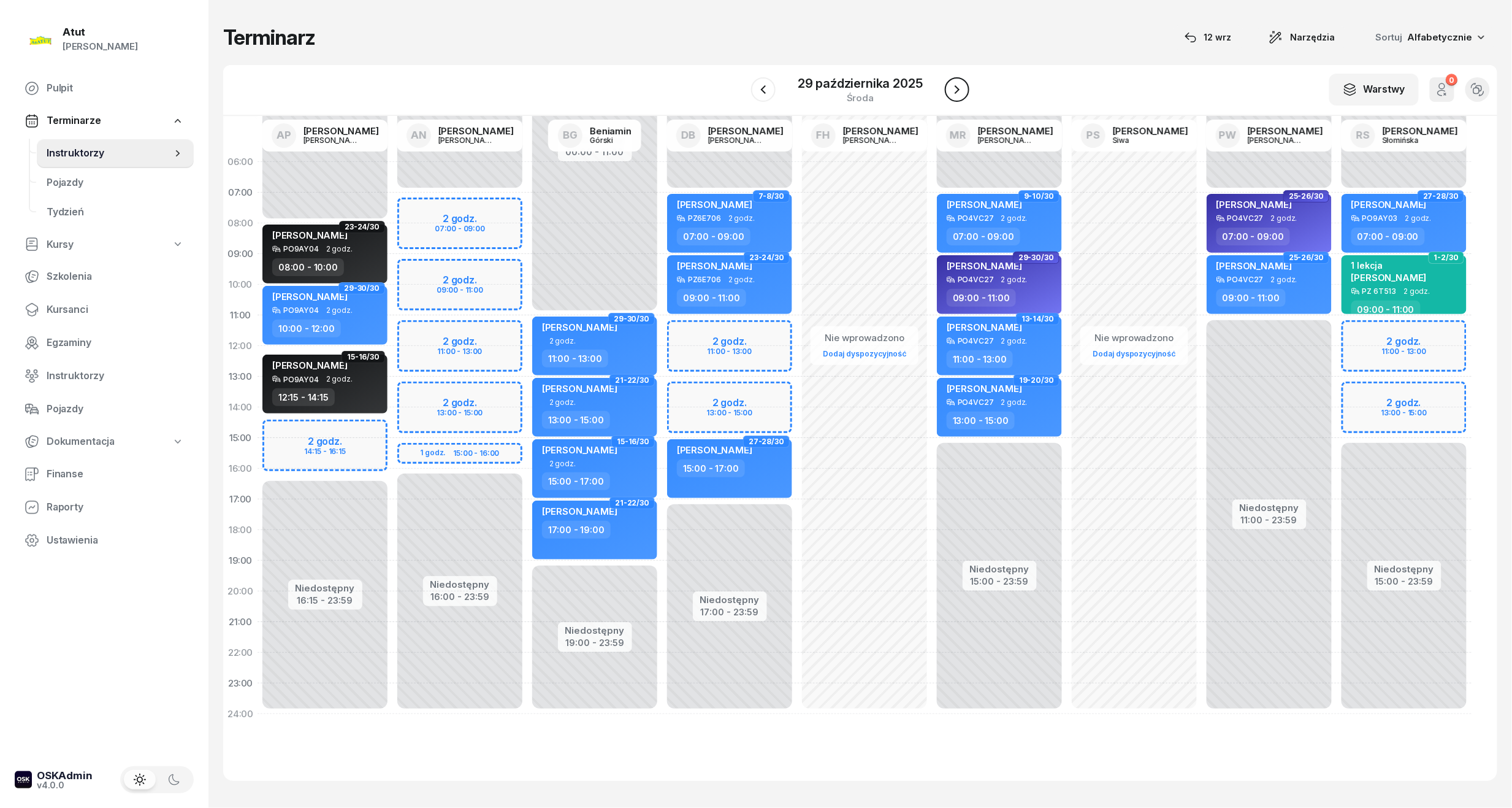
click at [946, 92] on button "button" at bounding box center [957, 90] width 25 height 25
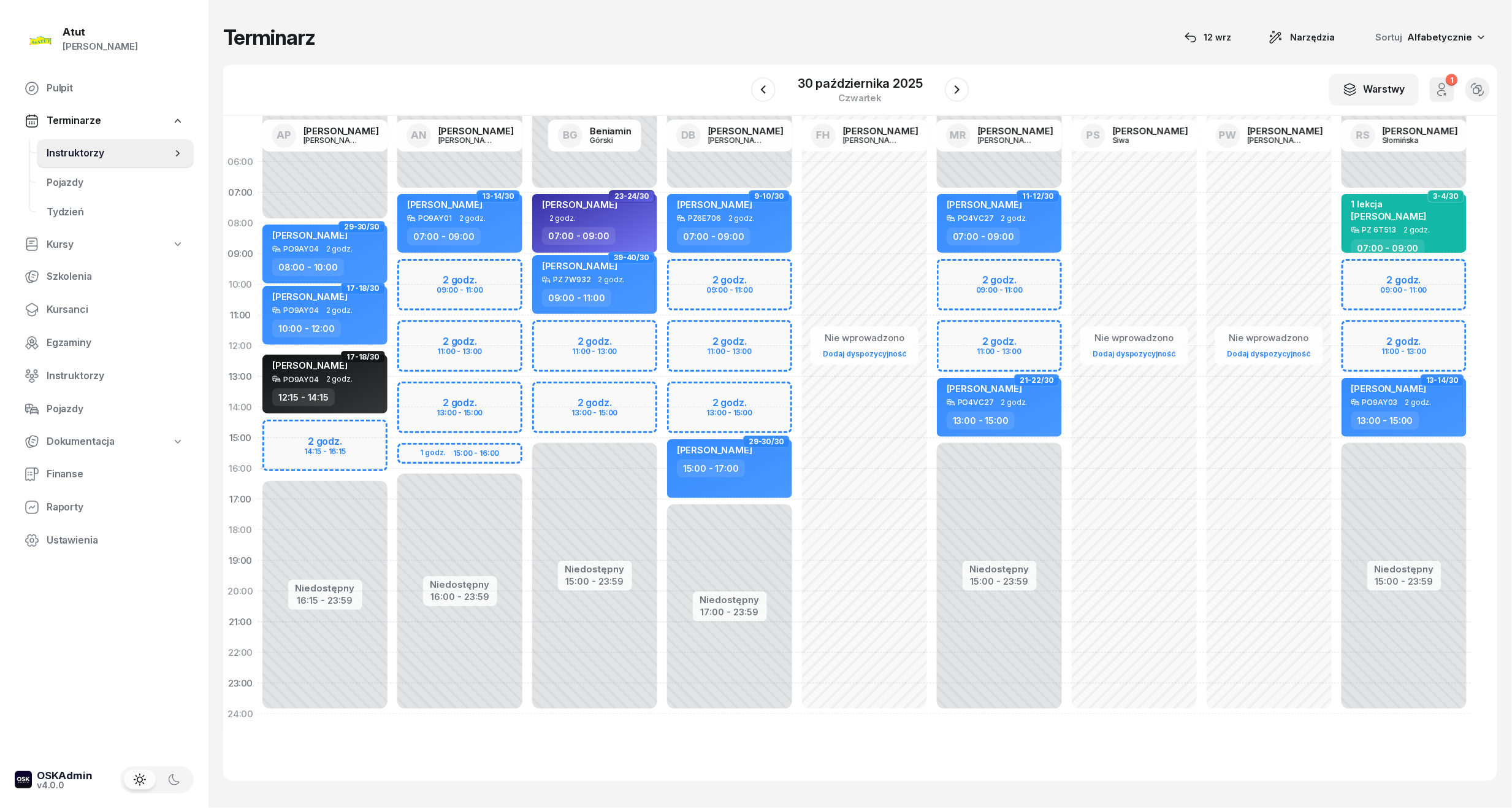
click at [732, 278] on div "Niedostępny 00:00 - 07:00 Niedostępny 17:00 - 23:59 2 godz. 09:00 - 11:00 2 god…" at bounding box center [730, 438] width 135 height 583
select select "09"
select select "11"
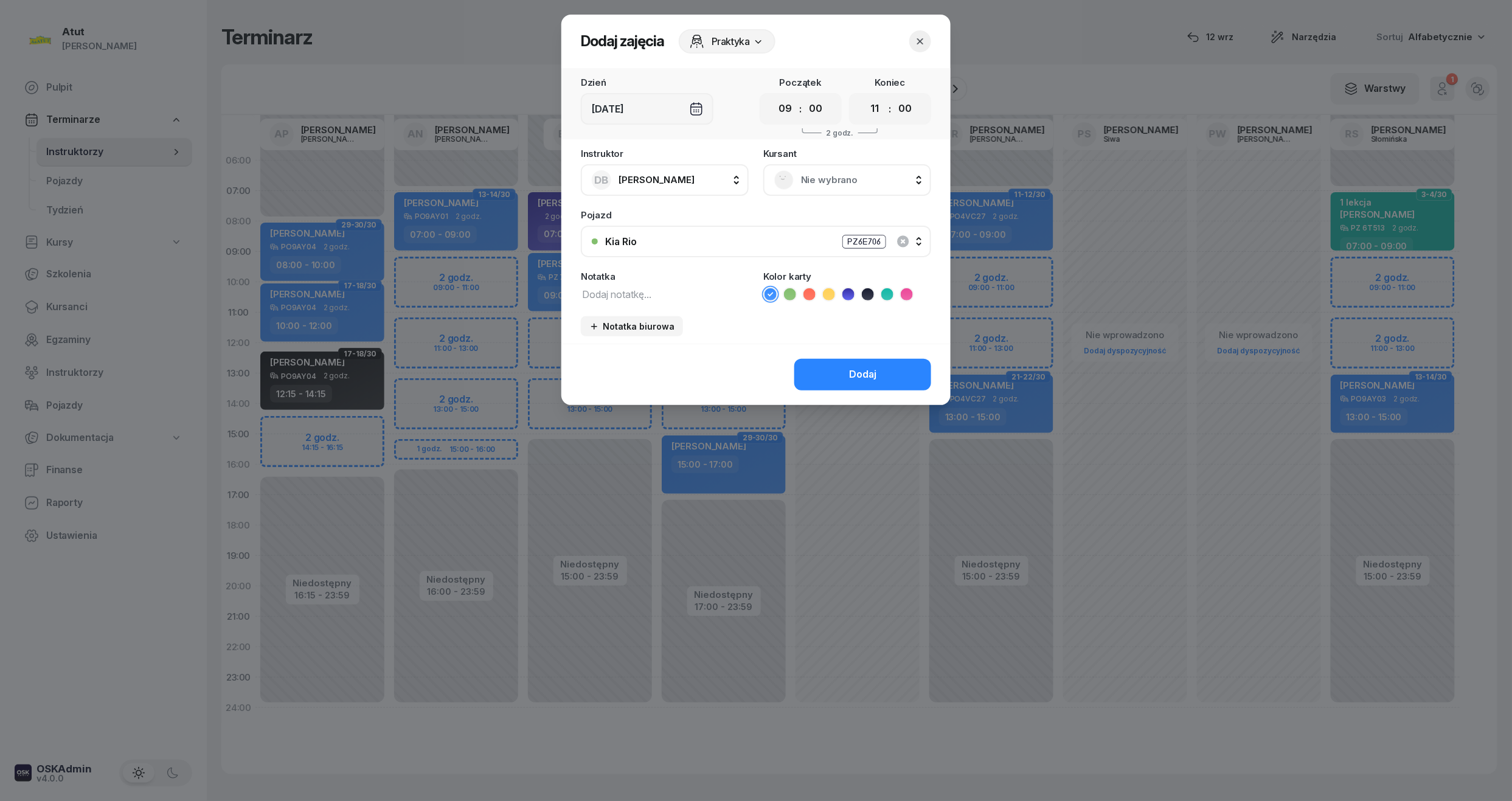
click at [871, 165] on div "Nie wybrano" at bounding box center [847, 180] width 168 height 32
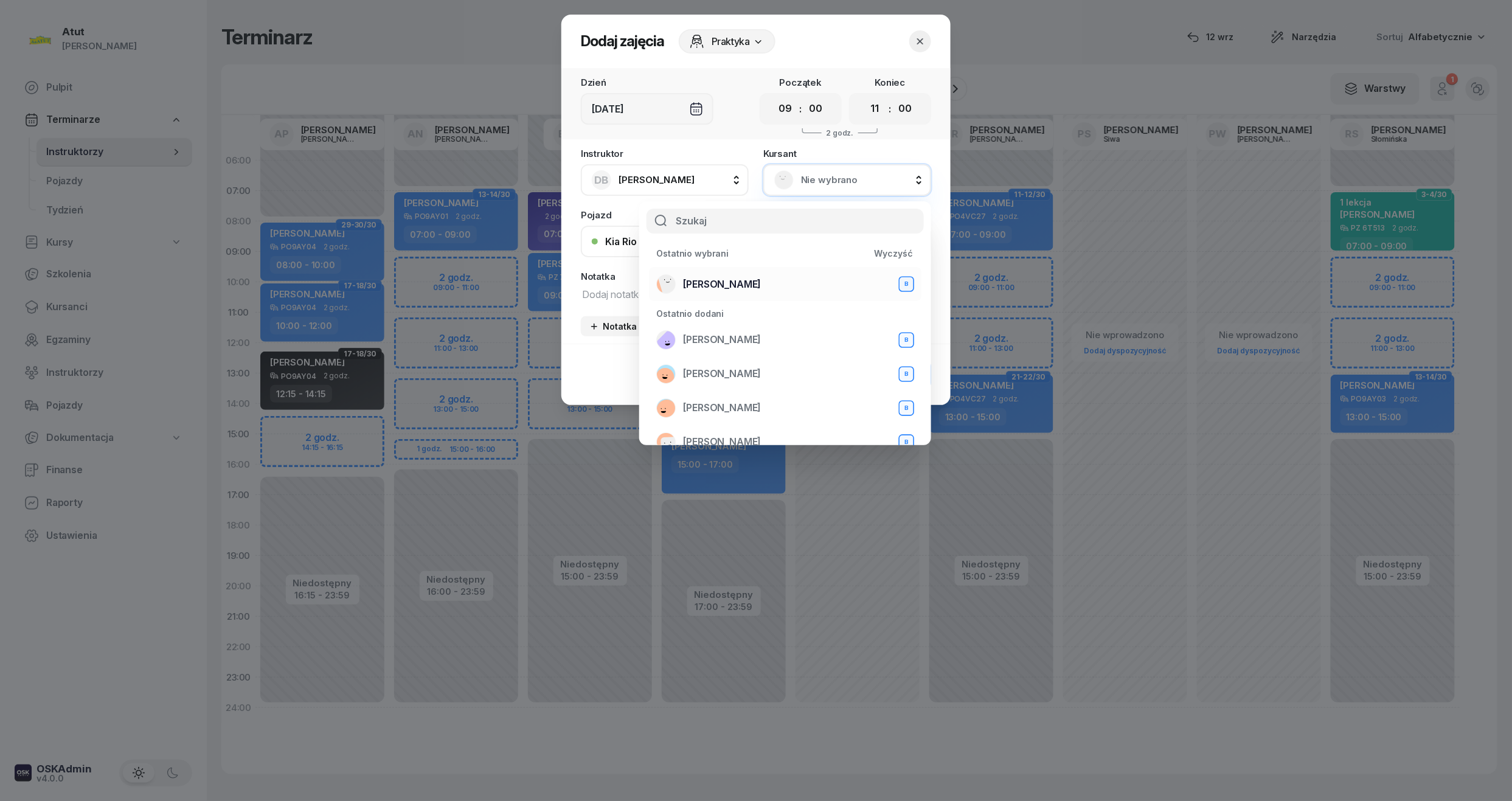
click at [726, 280] on span "Cezary Binkowski" at bounding box center [722, 284] width 78 height 15
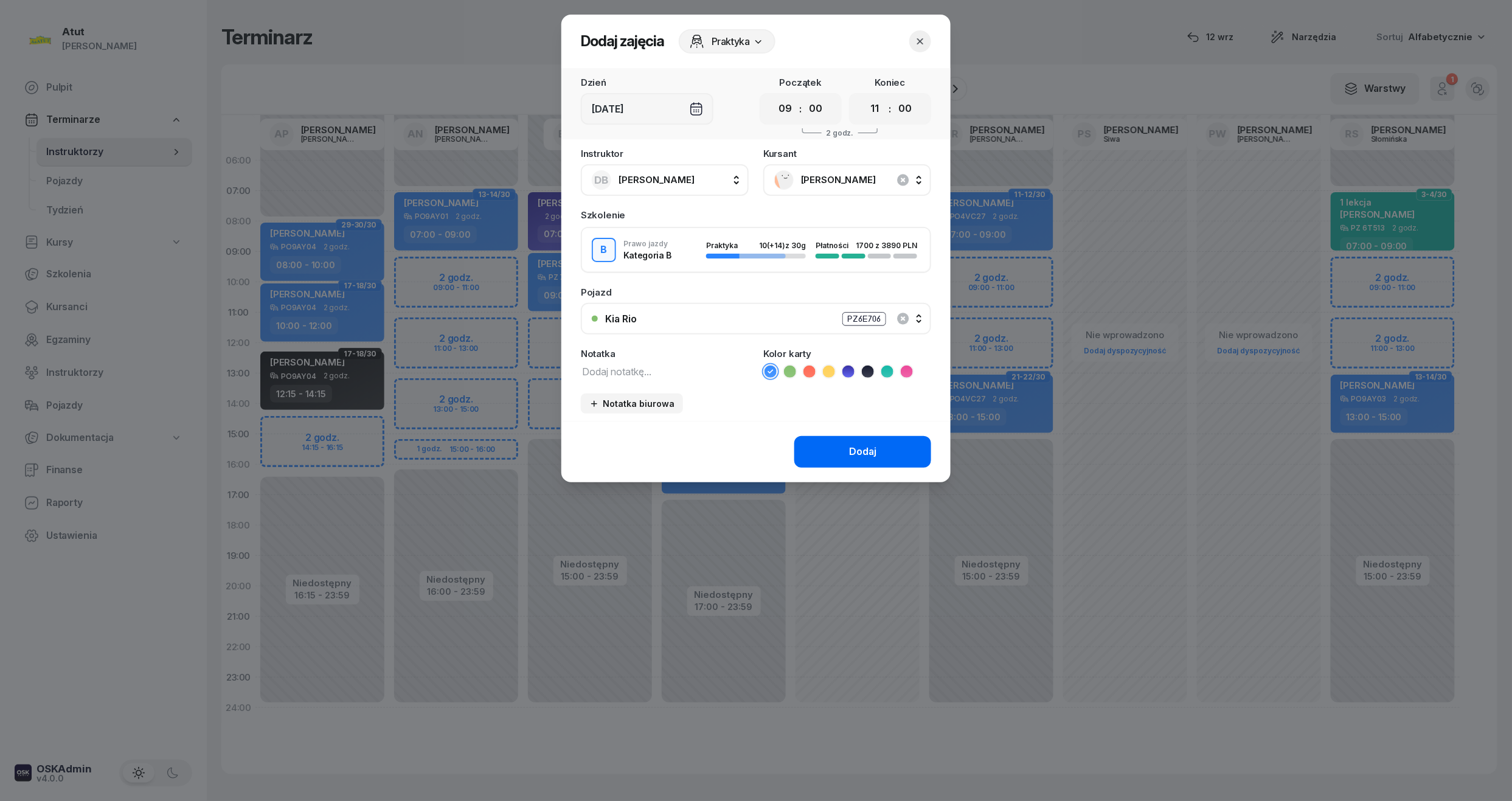
click at [865, 451] on div "Dodaj" at bounding box center [863, 451] width 28 height 15
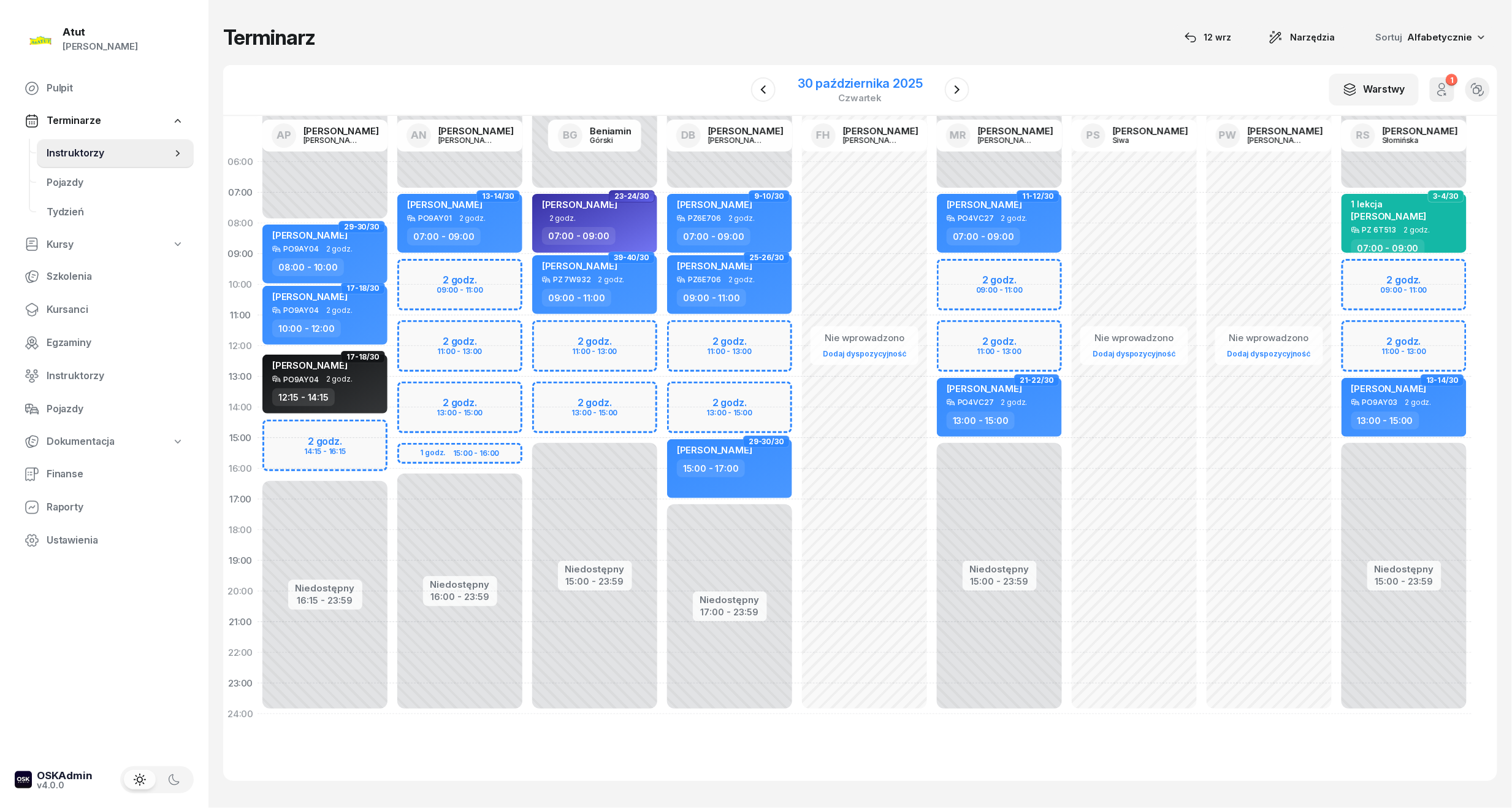
click at [874, 84] on div "30 października 2025" at bounding box center [860, 83] width 125 height 12
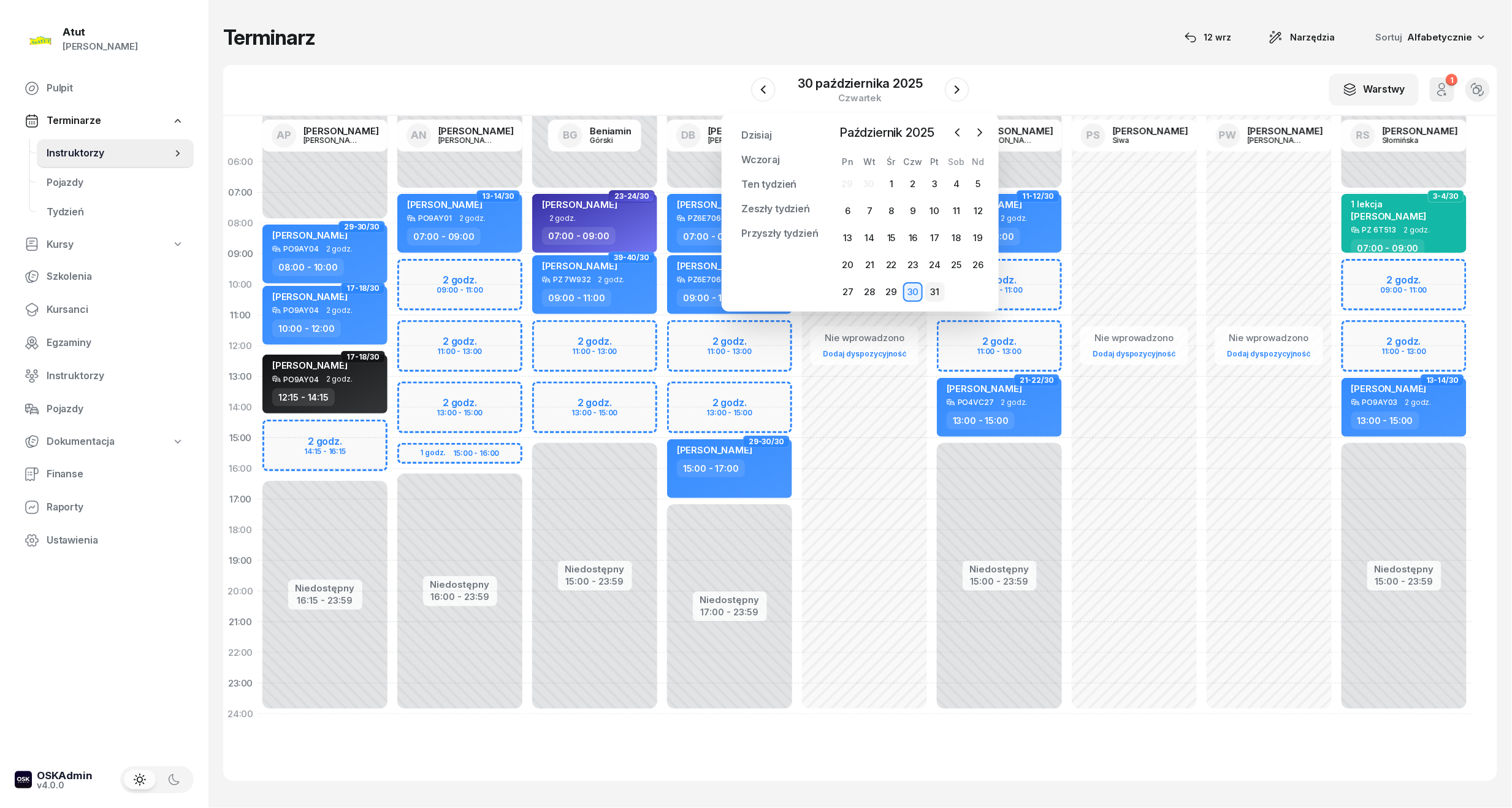
click at [930, 292] on div "31" at bounding box center [935, 292] width 20 height 20
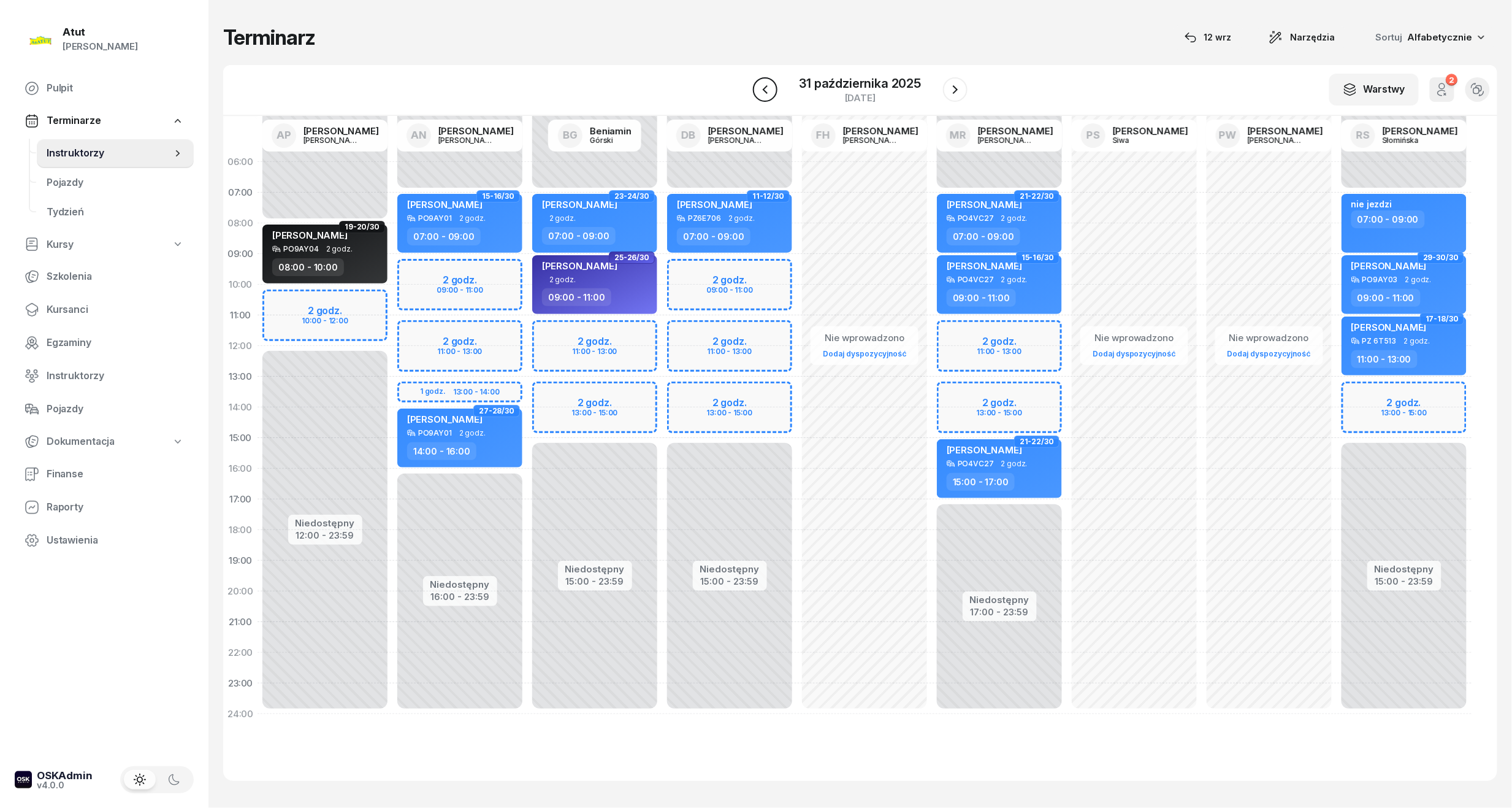
click at [773, 84] on button "button" at bounding box center [765, 90] width 25 height 25
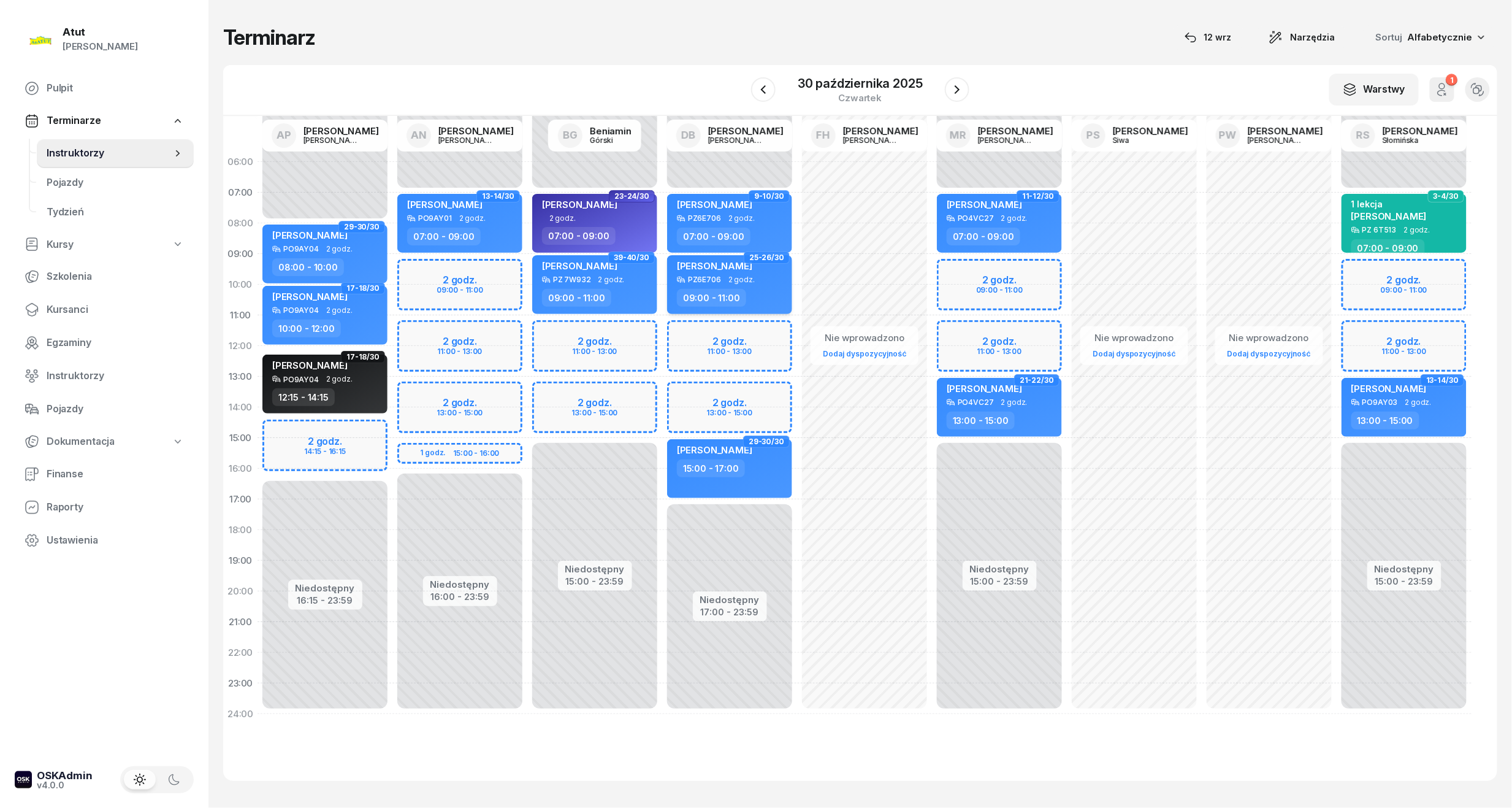
click at [734, 264] on span "Cezary Binkowski" at bounding box center [715, 266] width 76 height 11
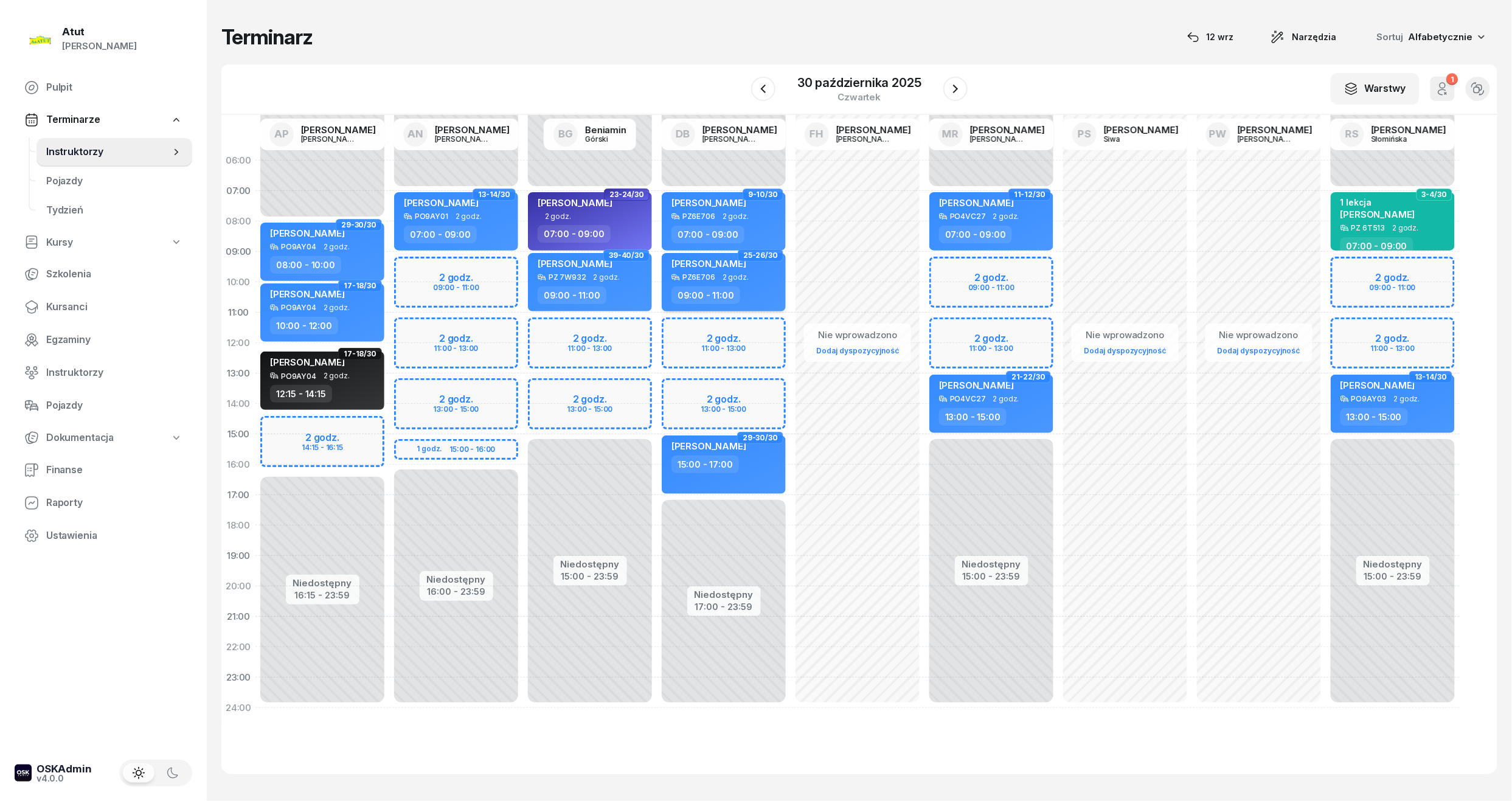
select select "09"
select select "11"
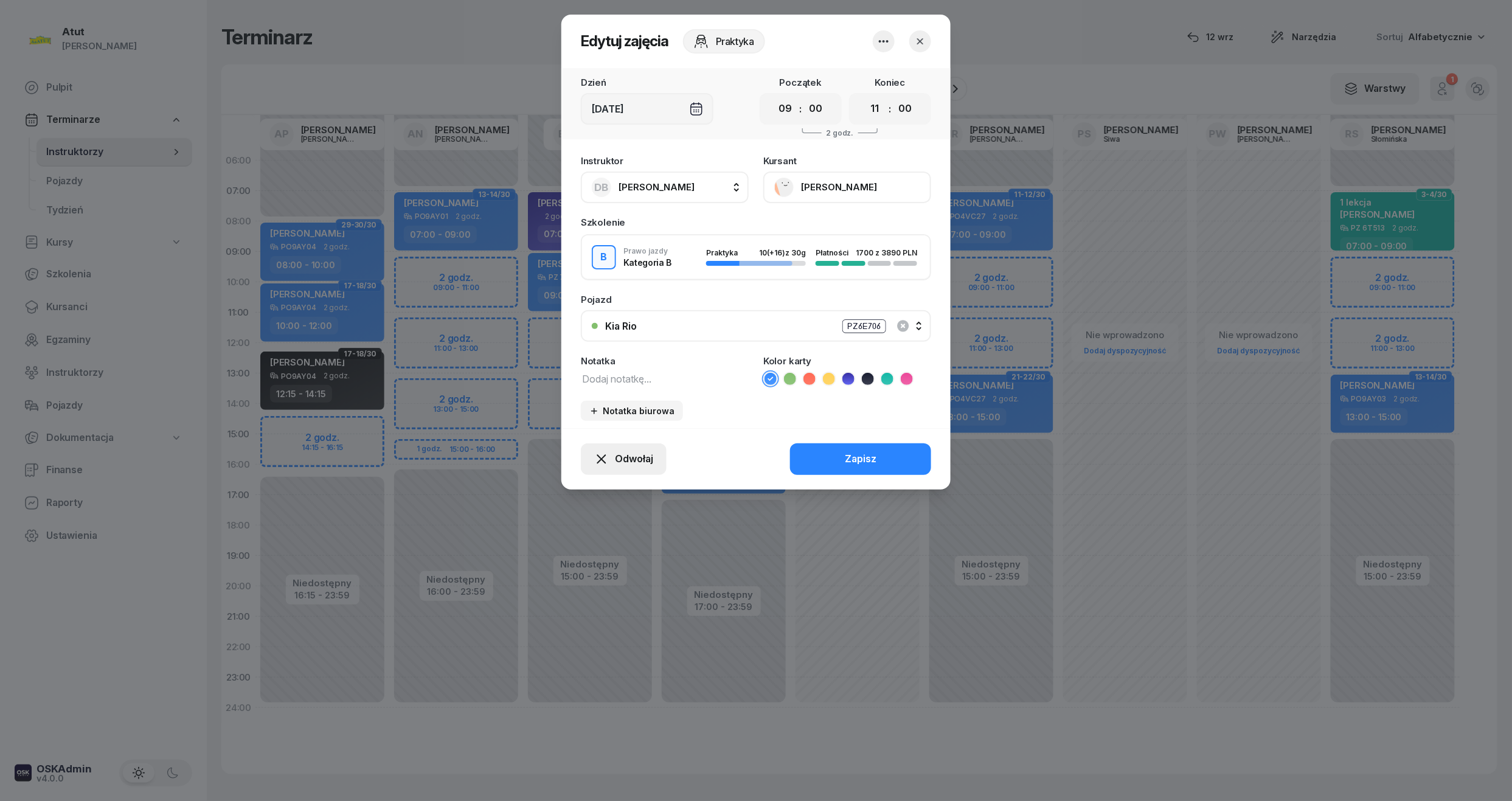
click at [613, 444] on button "Odwołaj" at bounding box center [623, 459] width 85 height 32
click at [626, 460] on span "Odwołaj" at bounding box center [633, 458] width 38 height 15
click at [614, 451] on div "Odwołaj" at bounding box center [624, 458] width 59 height 15
click at [584, 356] on div "My odwołaliśmy" at bounding box center [603, 354] width 73 height 15
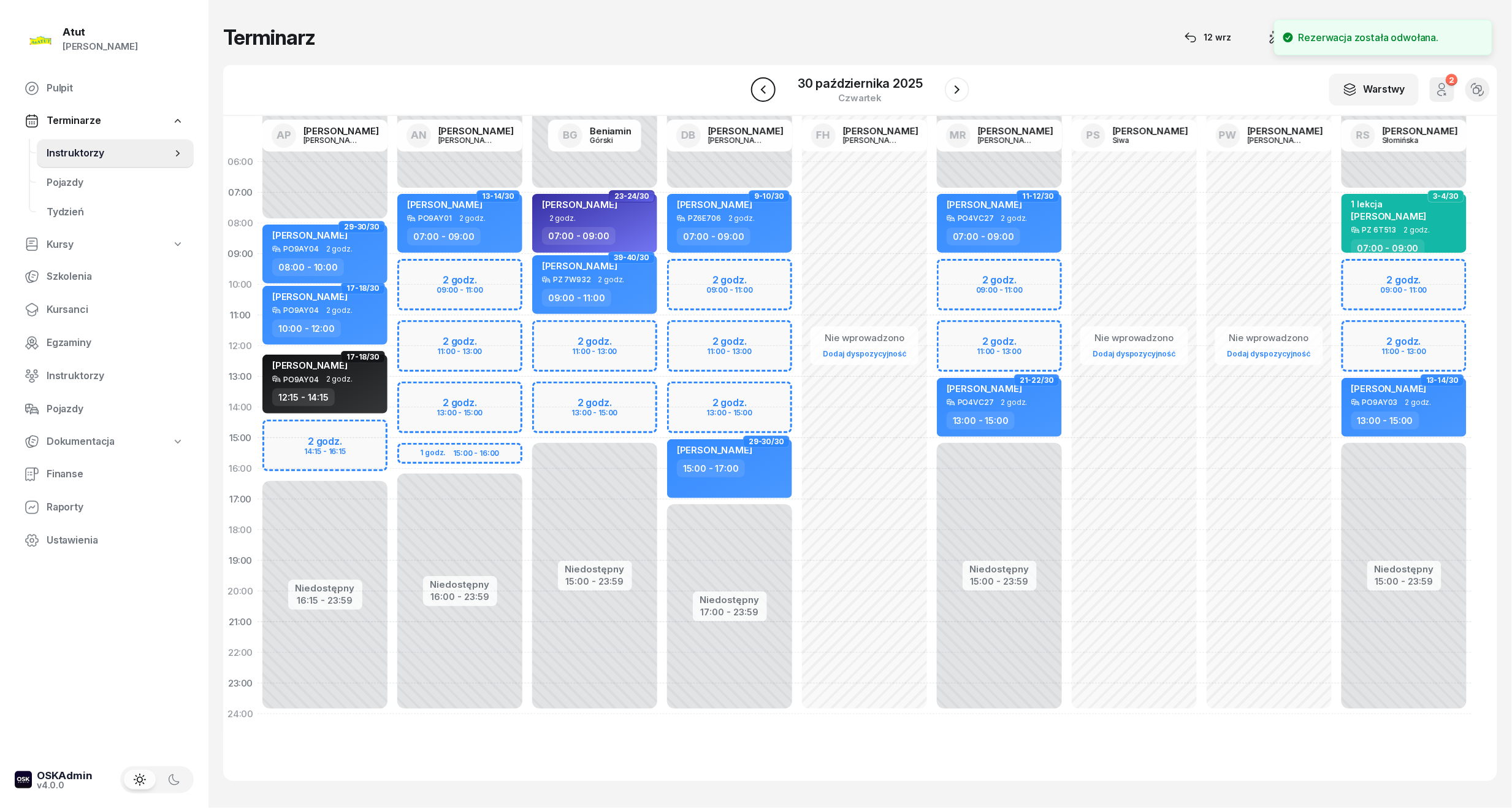
click at [770, 84] on icon "button" at bounding box center [763, 90] width 15 height 15
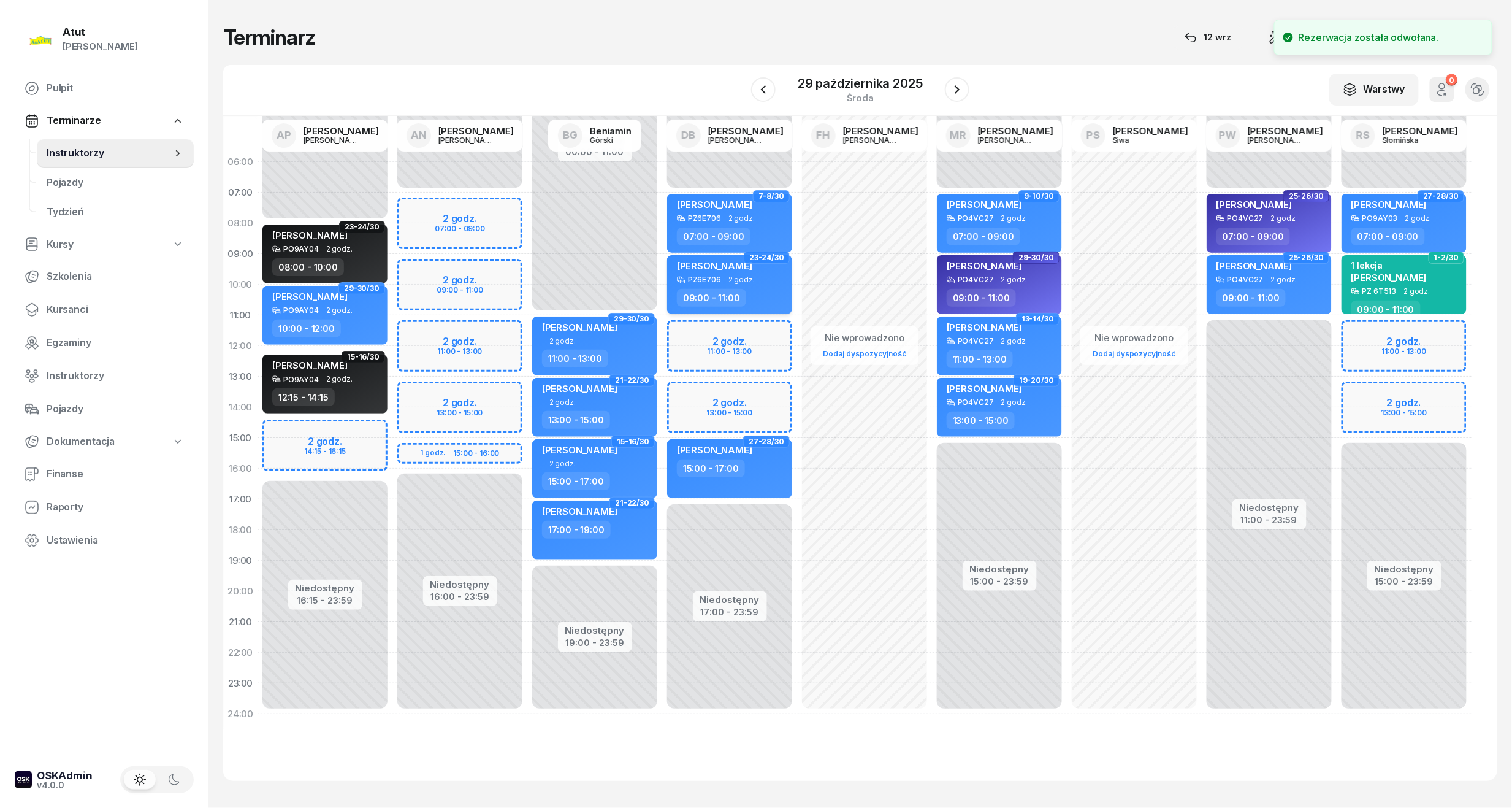
click at [740, 268] on span "Cezary Binkowski" at bounding box center [715, 266] width 76 height 11
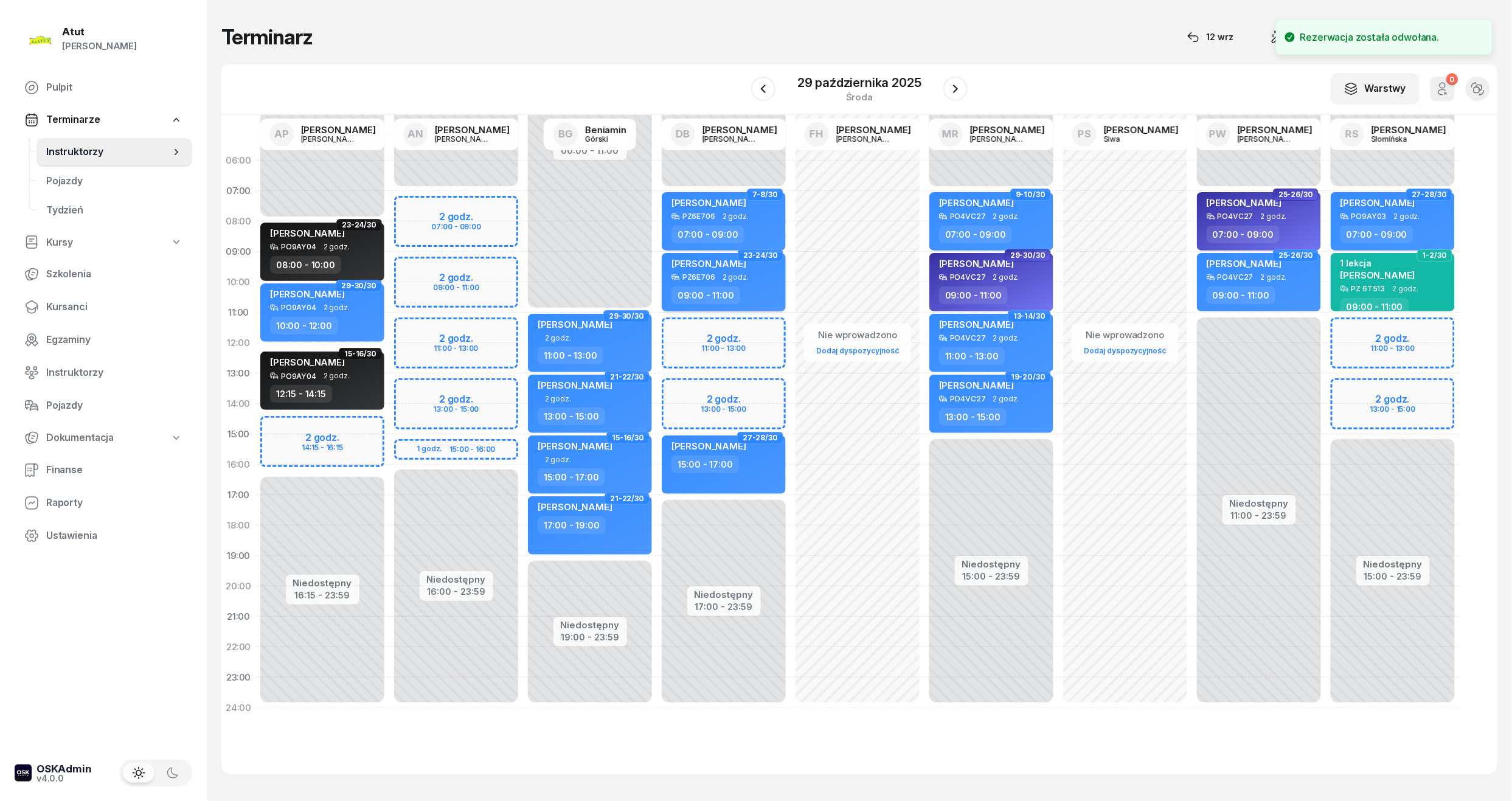
select select "09"
select select "11"
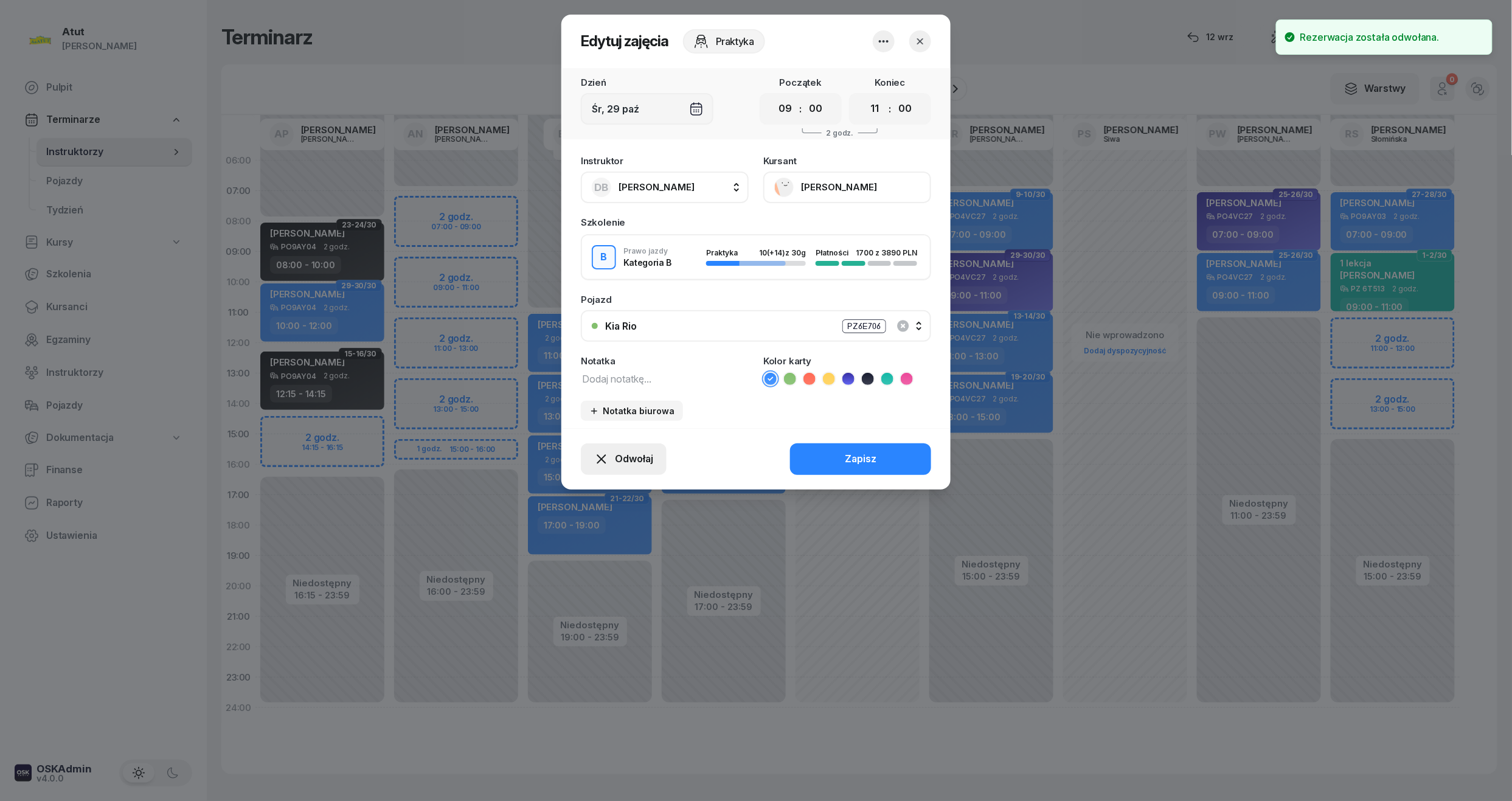
drag, startPoint x: 647, startPoint y: 456, endPoint x: 651, endPoint y: 429, distance: 27.3
click at [647, 453] on span "Odwołaj" at bounding box center [633, 458] width 38 height 15
click at [633, 349] on div "My odwołaliśmy" at bounding box center [603, 354] width 73 height 15
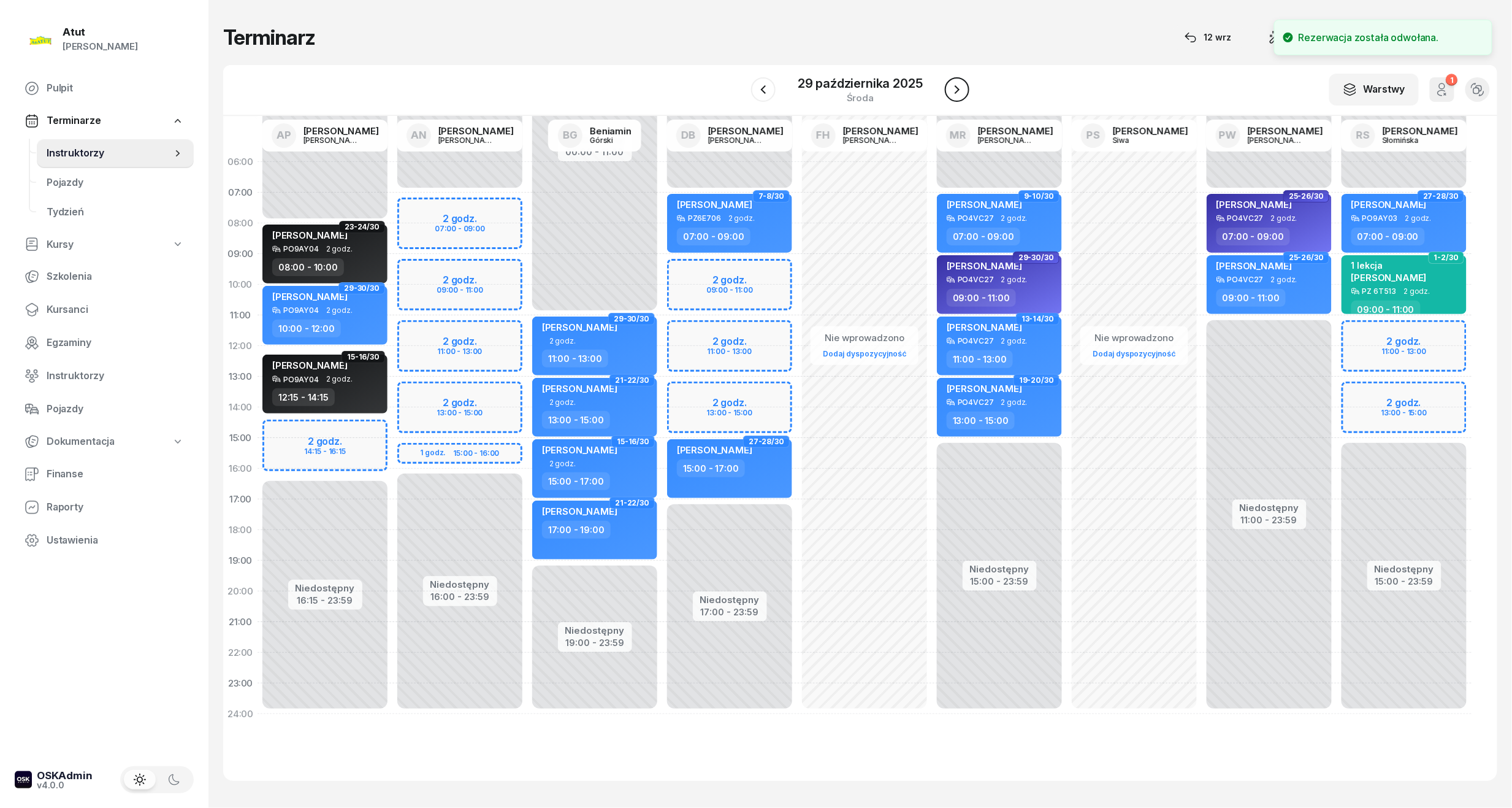
click at [952, 84] on icon "button" at bounding box center [957, 90] width 15 height 15
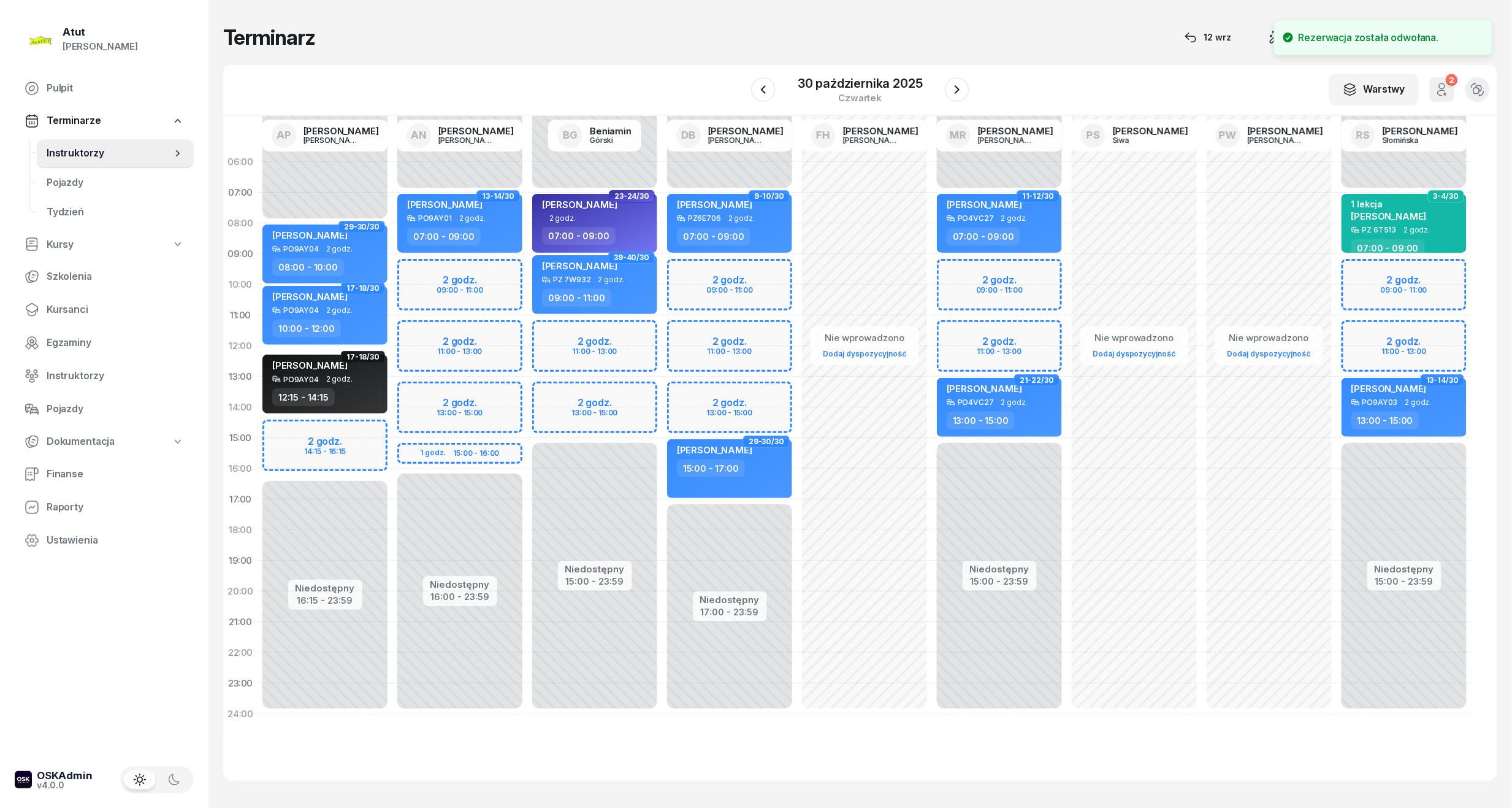
click at [986, 282] on div "Niedostępny 00:00 - 07:00 Niedostępny 15:00 - 23:59 2 godz. 09:00 - 11:00 2 god…" at bounding box center [999, 438] width 135 height 583
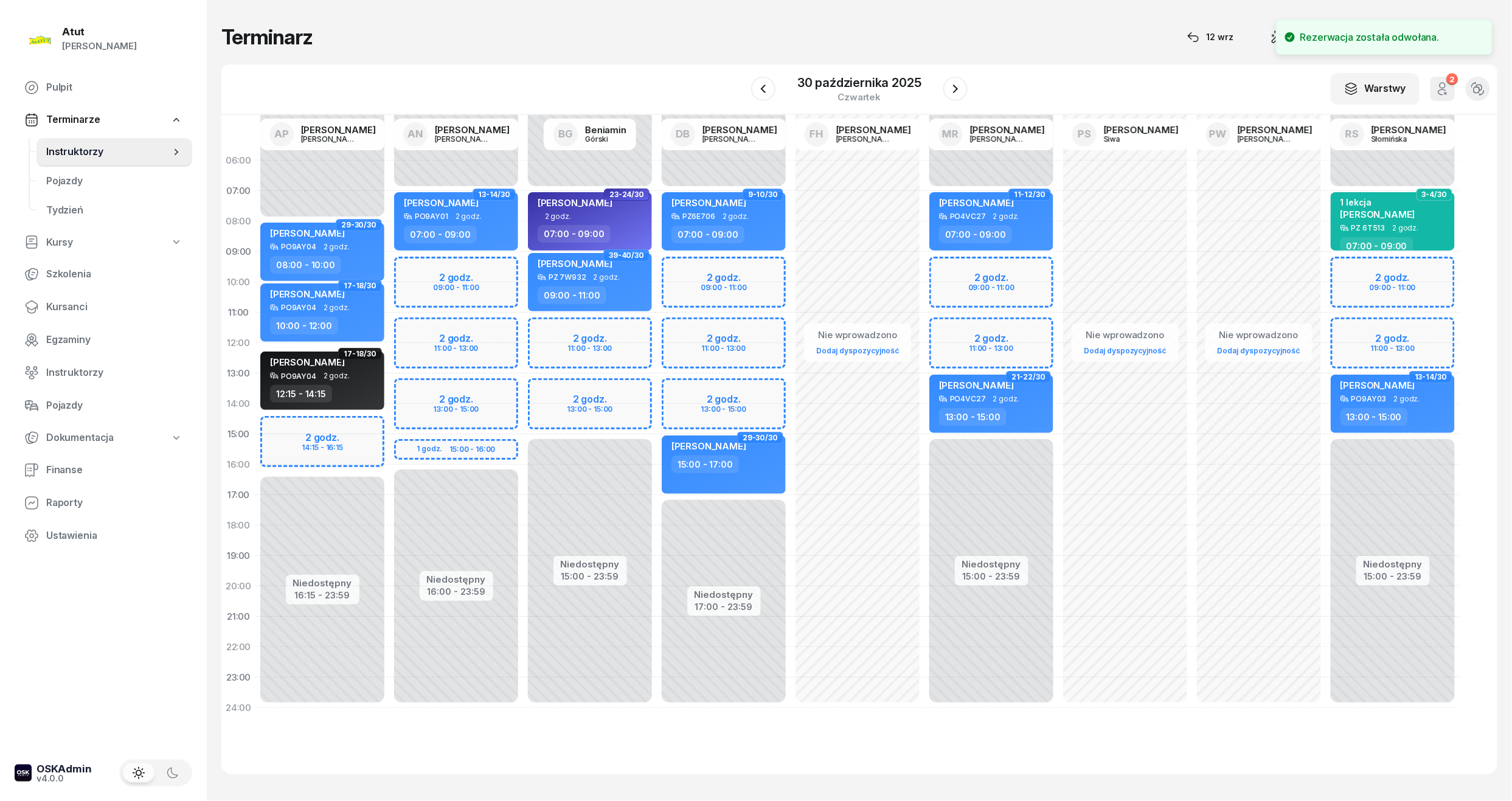
select select "09"
select select "11"
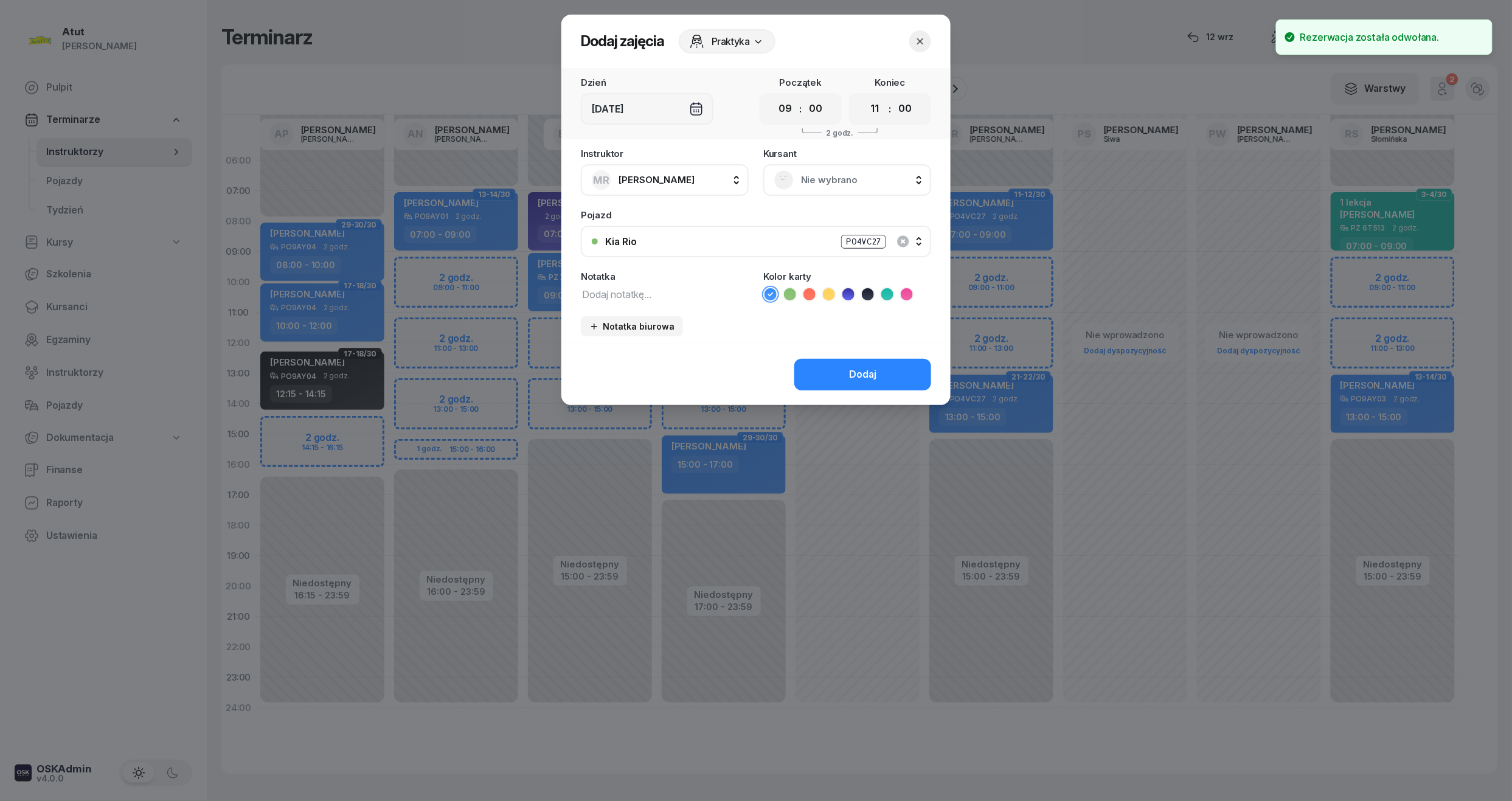
click at [813, 175] on span "Nie wybrano" at bounding box center [861, 179] width 119 height 15
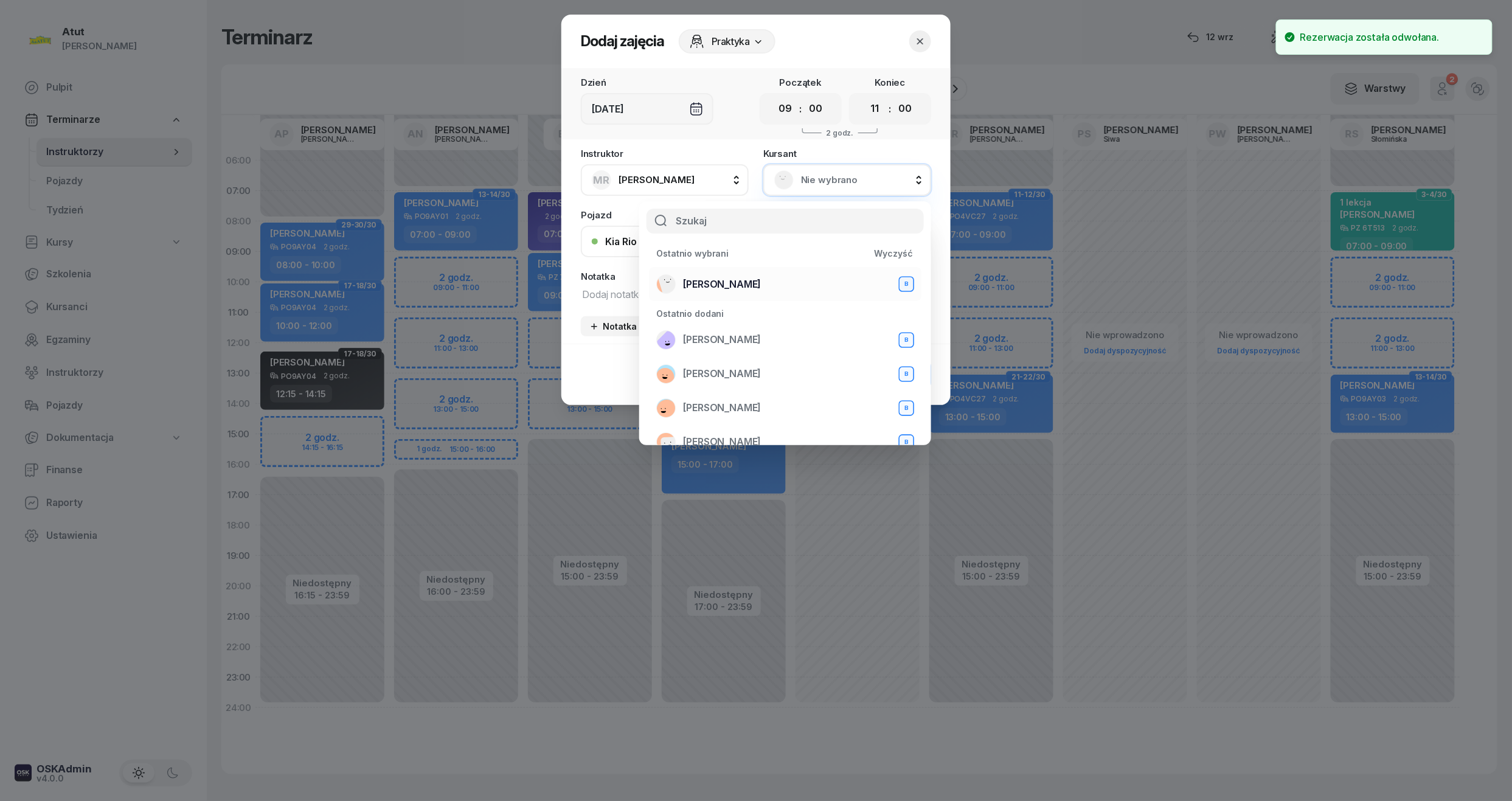
click at [749, 280] on span "Cezary Binkowski" at bounding box center [722, 284] width 78 height 15
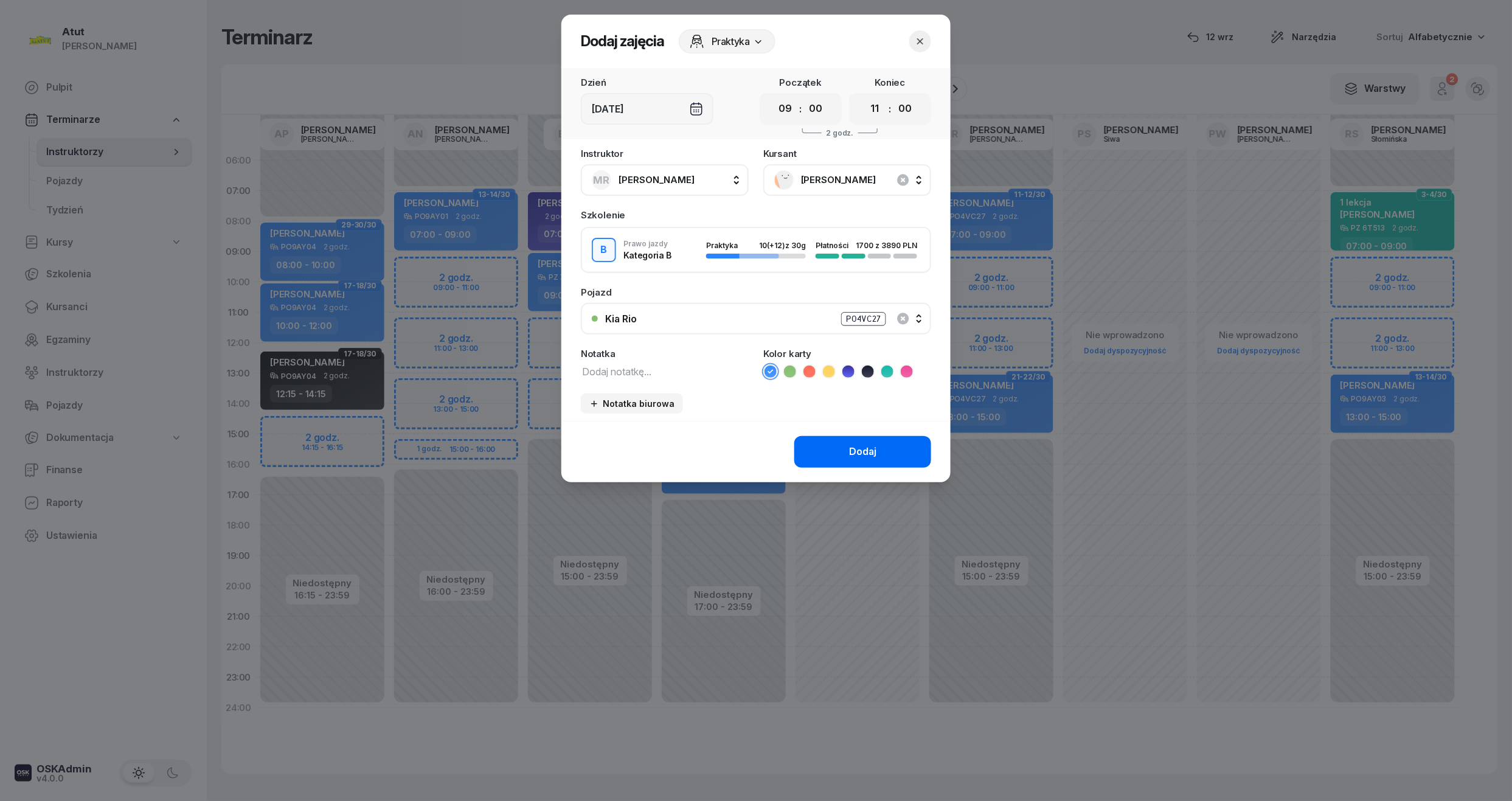
click at [879, 451] on button "Dodaj" at bounding box center [863, 452] width 137 height 32
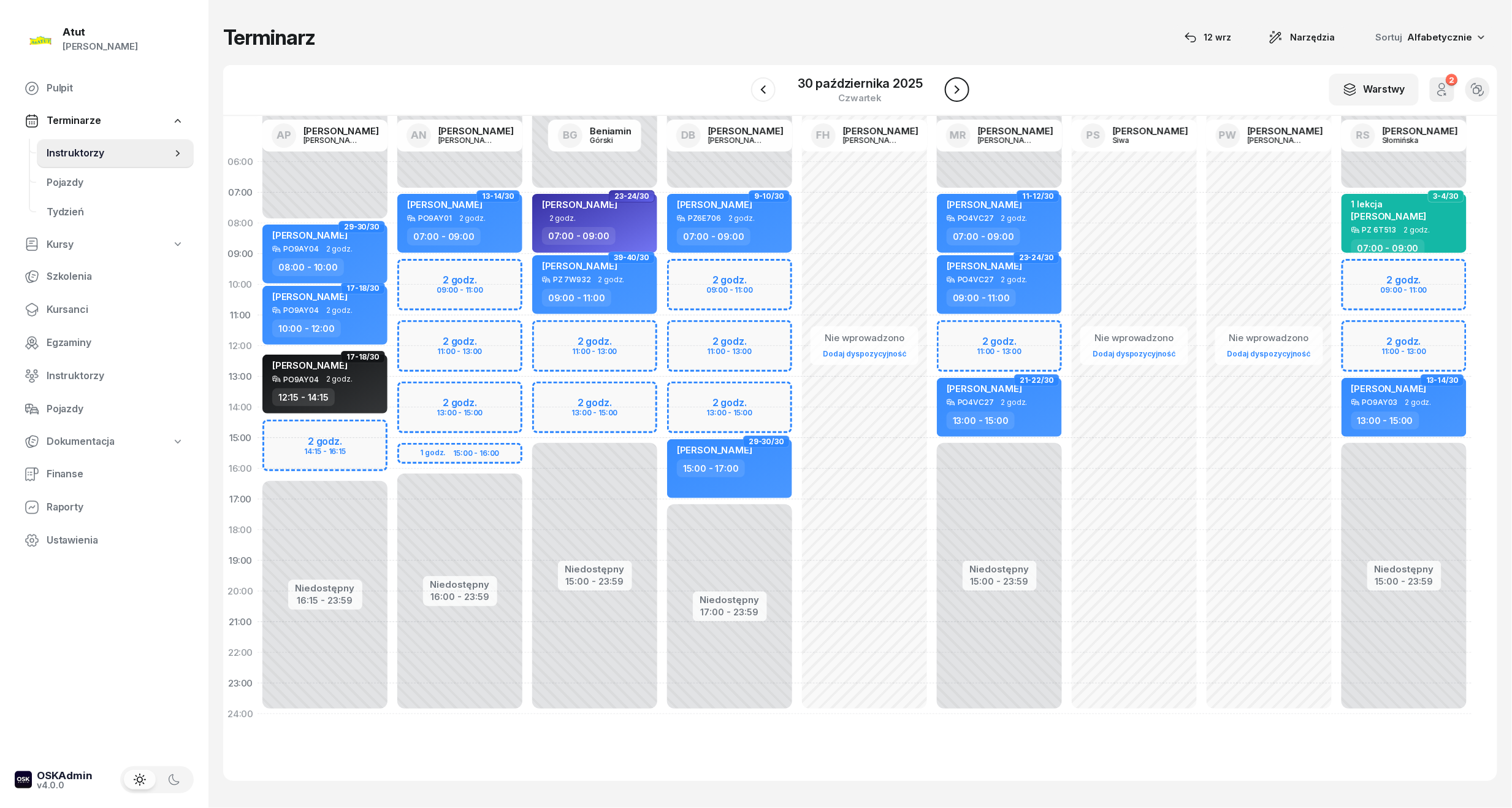
click at [961, 90] on icon "button" at bounding box center [957, 90] width 15 height 15
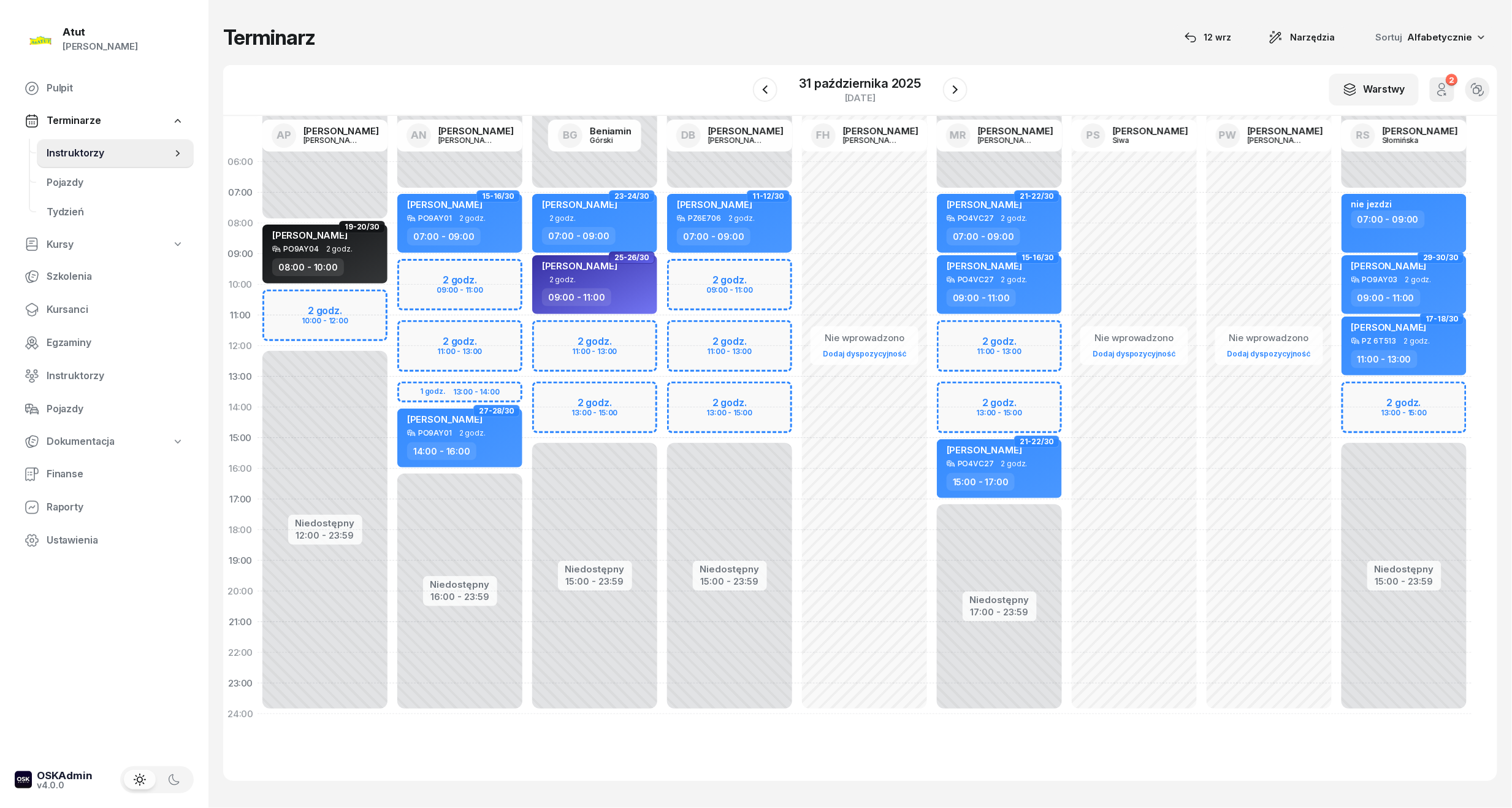
click at [1006, 330] on div "Niedostępny 00:00 - 07:00 Niedostępny 17:00 - 23:59 2 godz. 11:00 - 13:00 2 god…" at bounding box center [999, 438] width 135 height 583
select select "11"
select select "13"
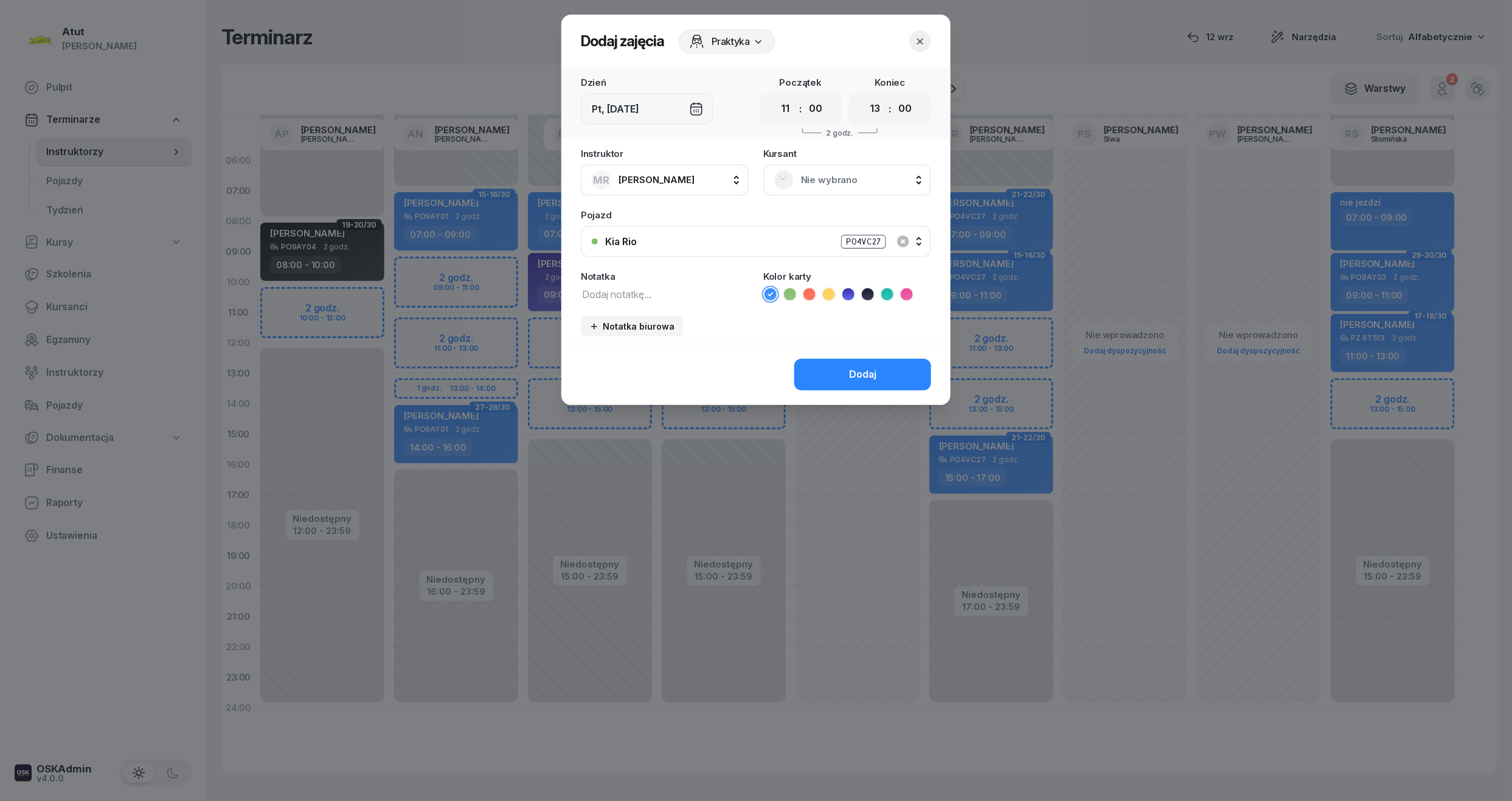
click at [849, 177] on span "Nie wybrano" at bounding box center [861, 179] width 119 height 15
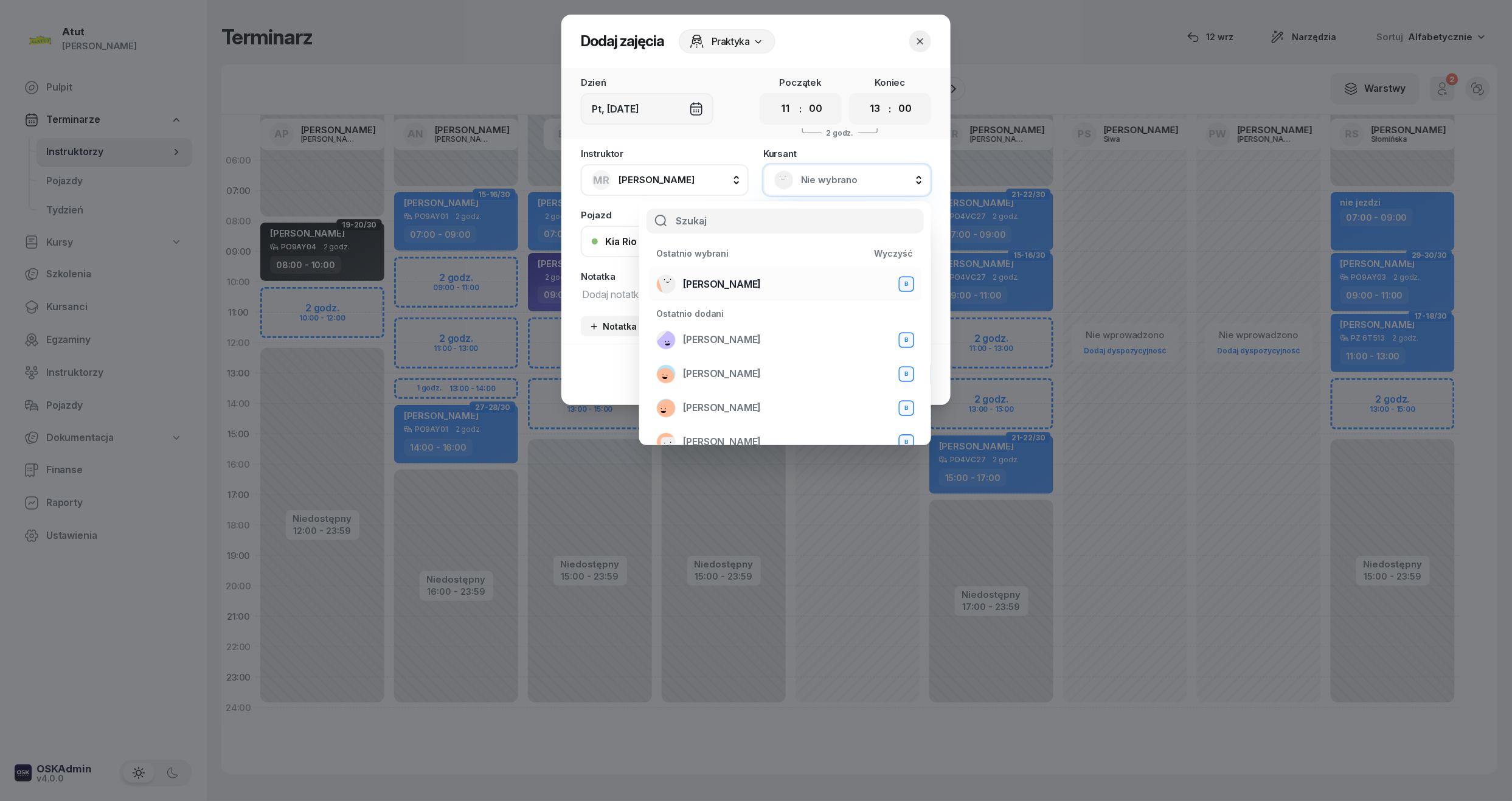
click at [697, 277] on span "Cezary Binkowski" at bounding box center [722, 284] width 78 height 15
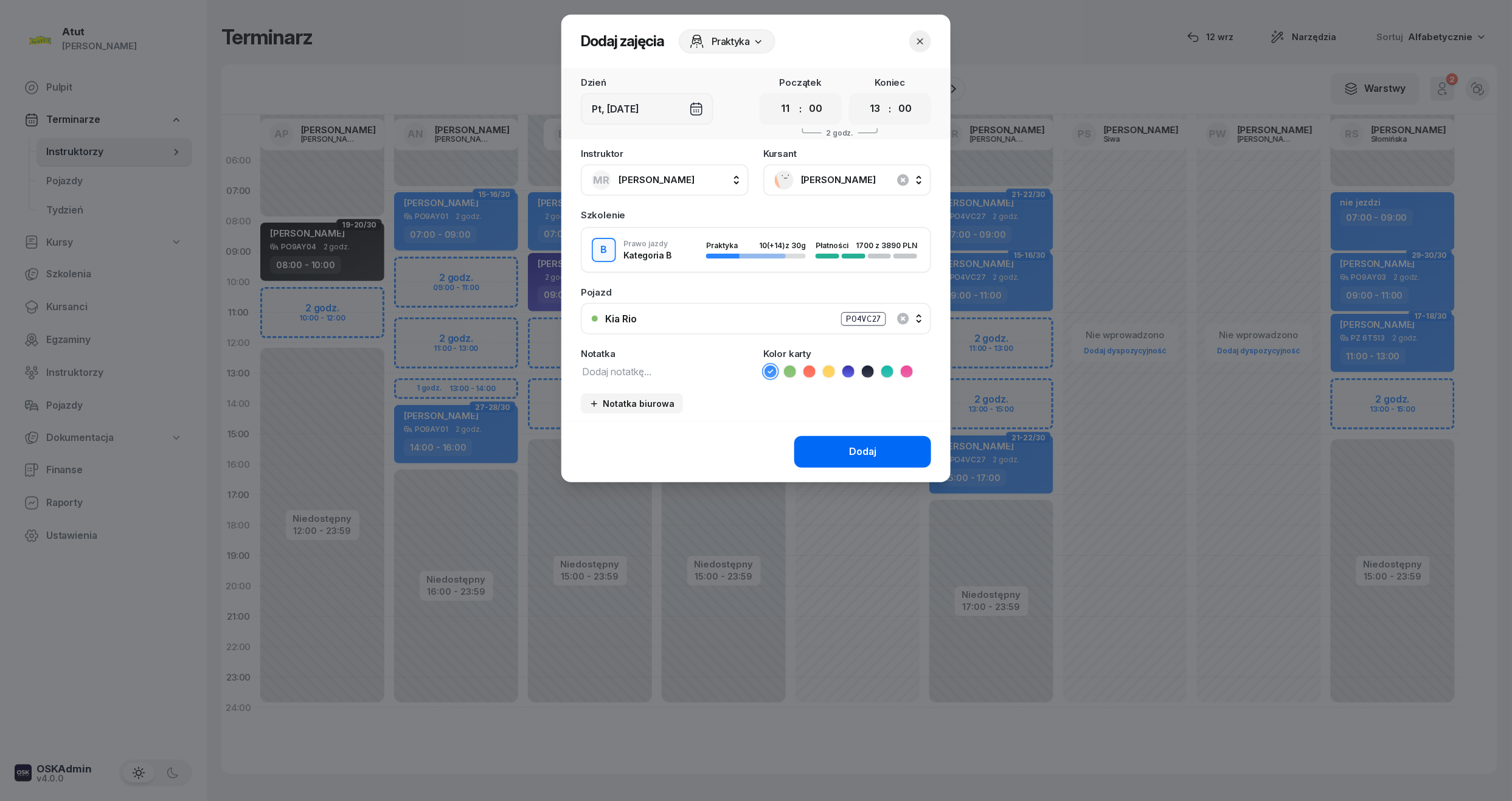
click at [876, 444] on div "Dodaj" at bounding box center [863, 451] width 28 height 15
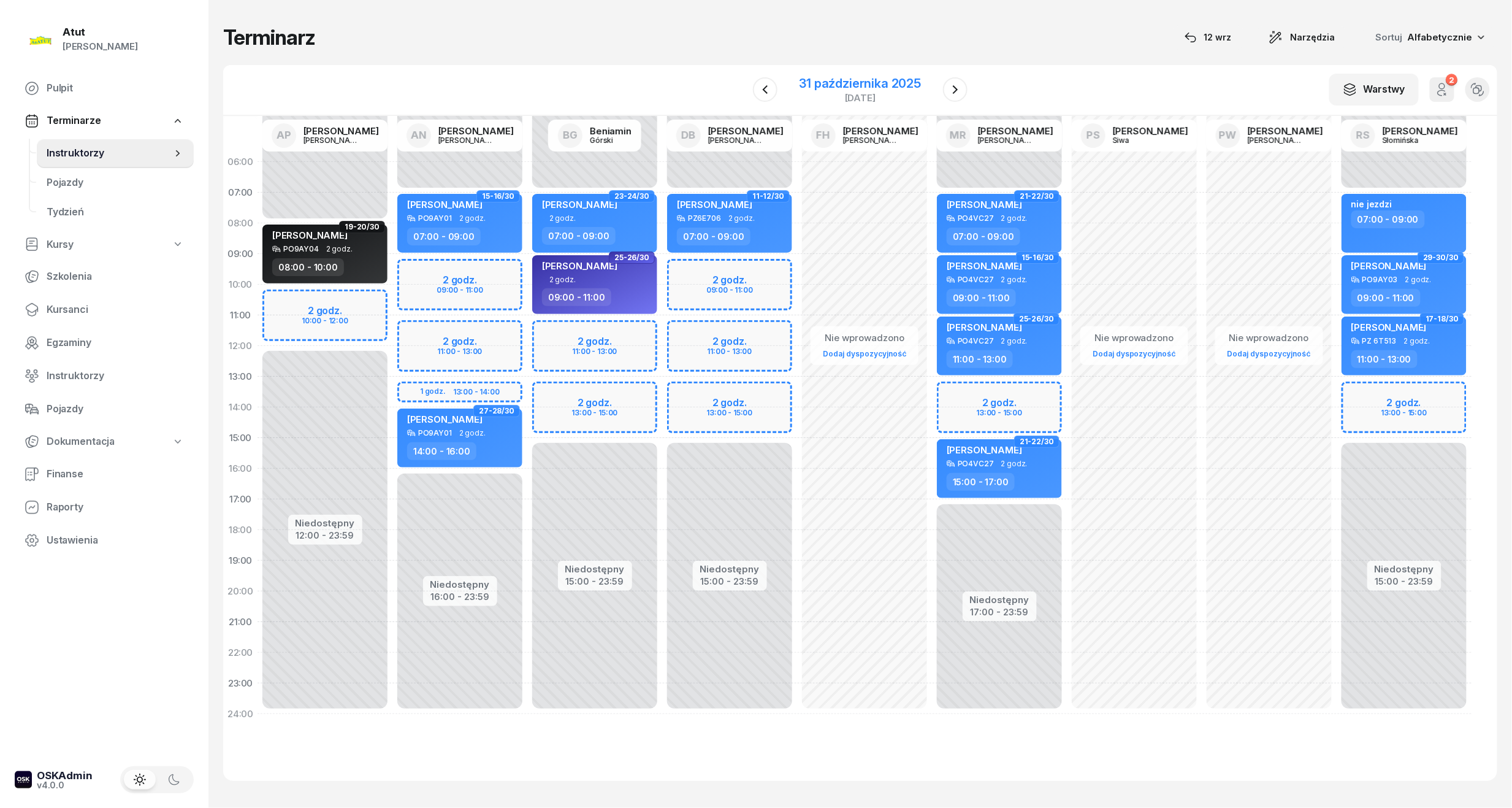
click at [881, 77] on div "31 października 2025" at bounding box center [860, 83] width 122 height 12
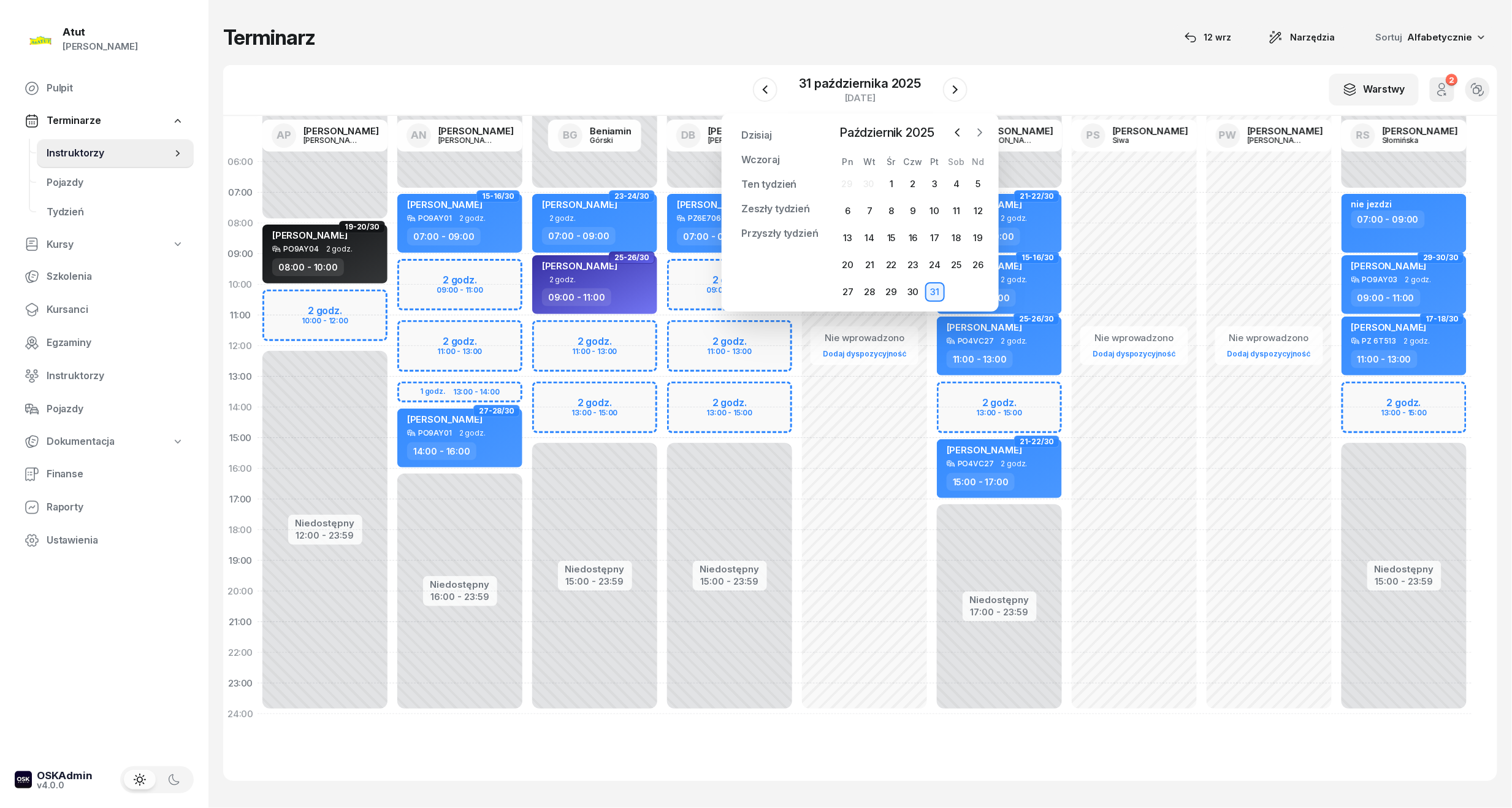
click at [984, 131] on icon "button" at bounding box center [979, 132] width 12 height 12
click at [852, 209] on div "3" at bounding box center [848, 211] width 20 height 20
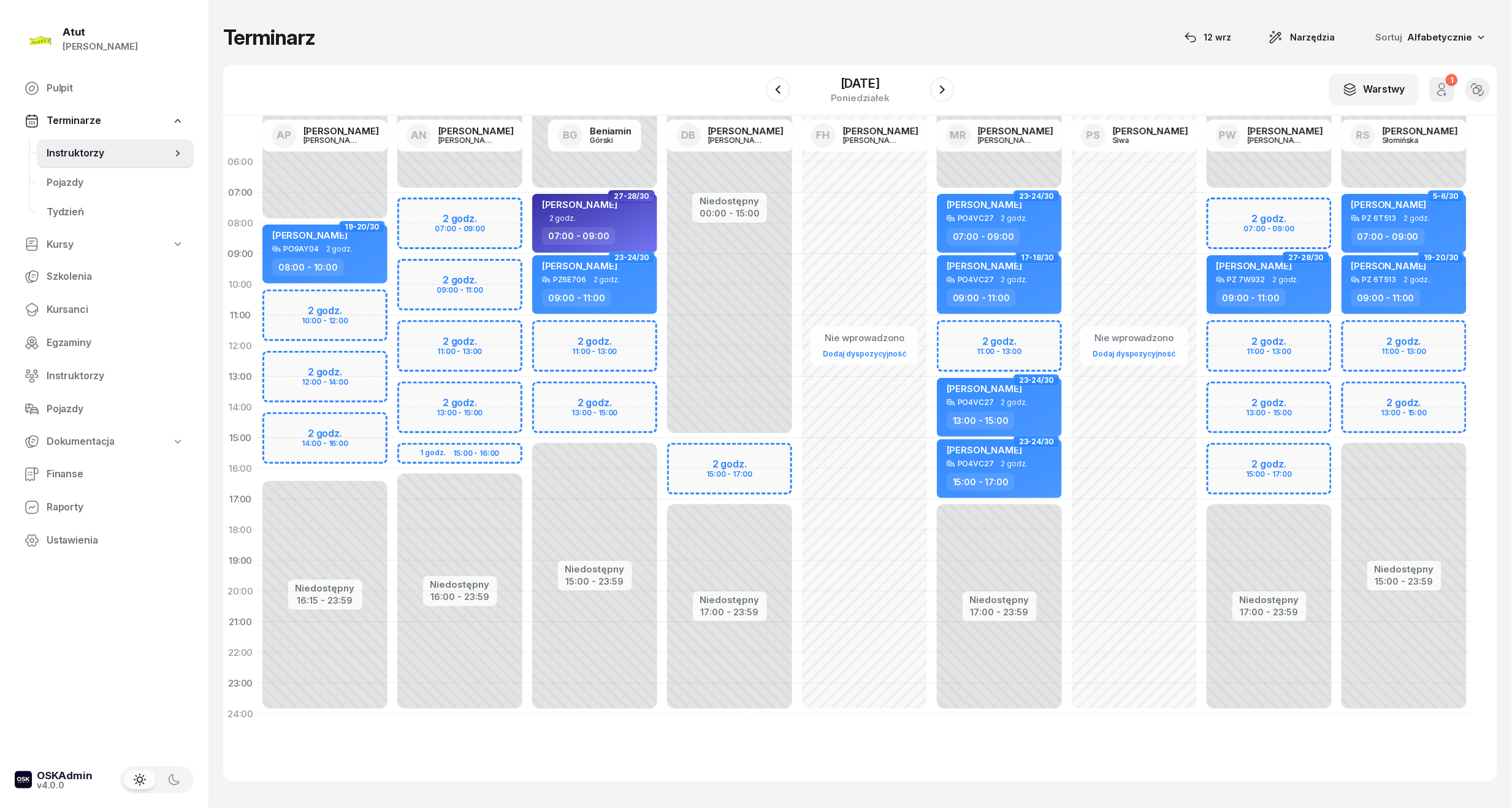
click at [974, 335] on div "Niedostępny 00:00 - 07:00 Niedostępny 17:00 - 23:59 2 godz. 11:00 - 13:00 23-24…" at bounding box center [999, 438] width 135 height 583
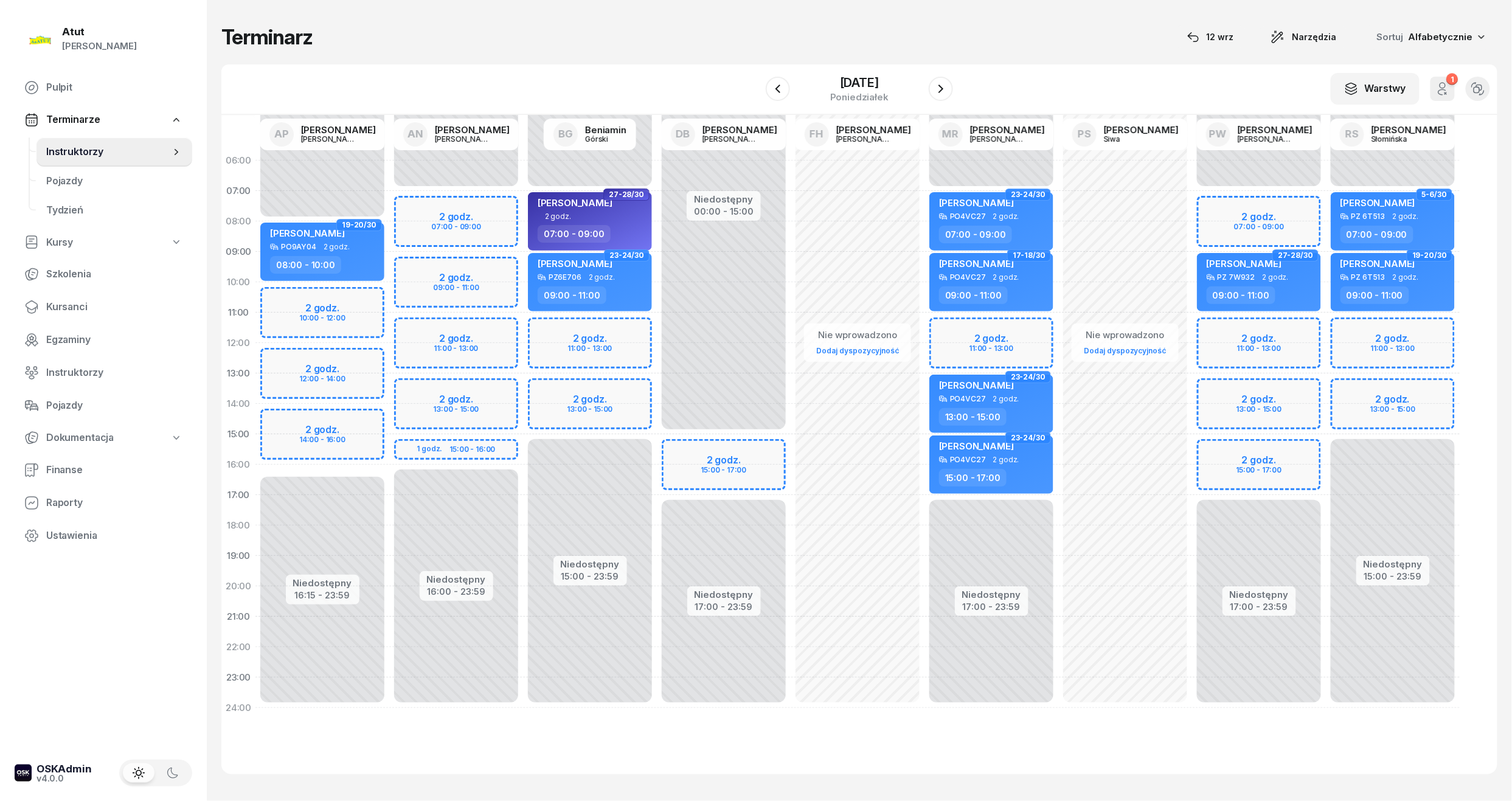
select select "11"
select select "13"
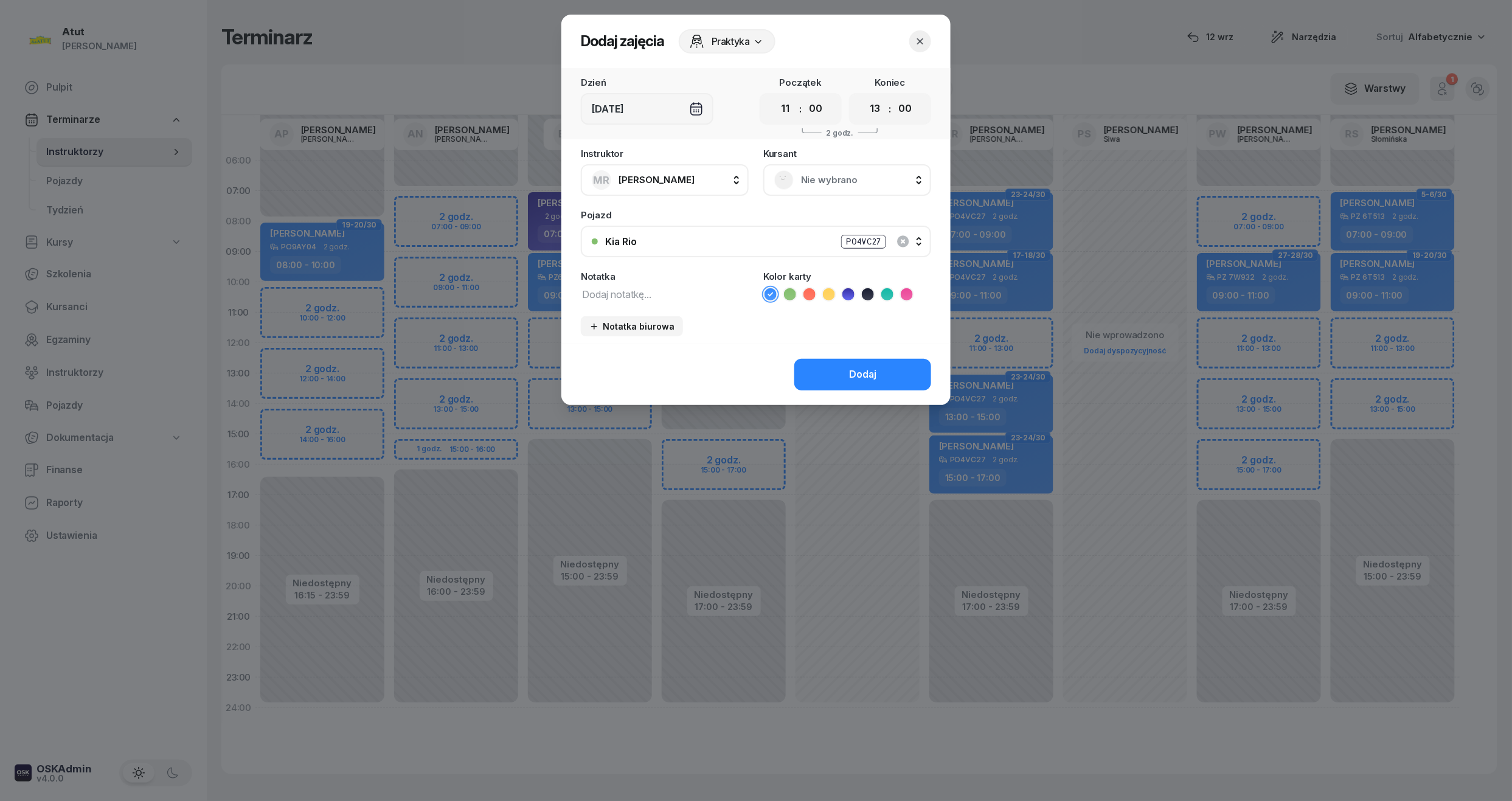
click at [859, 174] on span "Nie wybrano" at bounding box center [861, 179] width 119 height 15
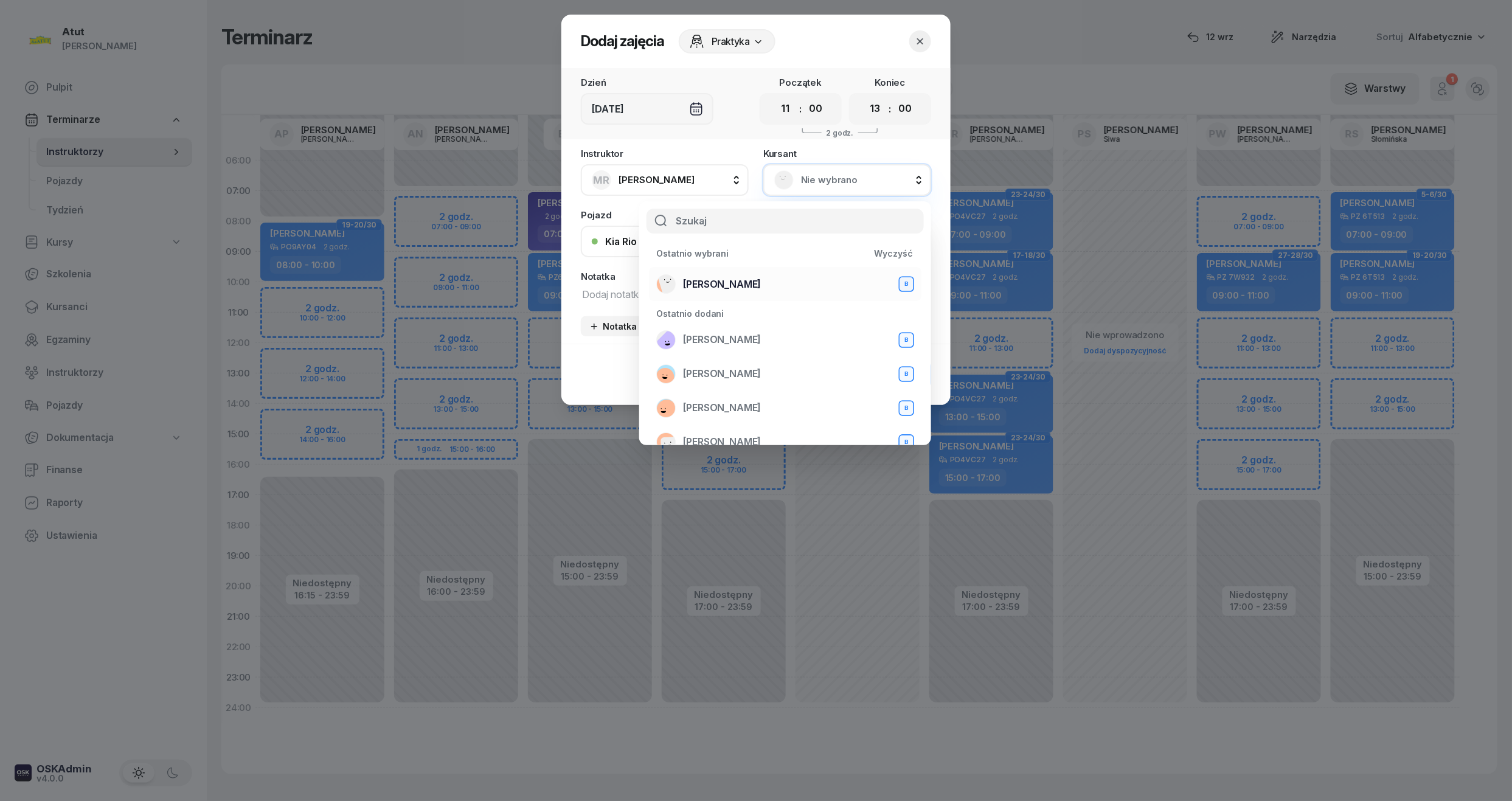
click at [740, 280] on span "Cezary Binkowski" at bounding box center [722, 284] width 78 height 15
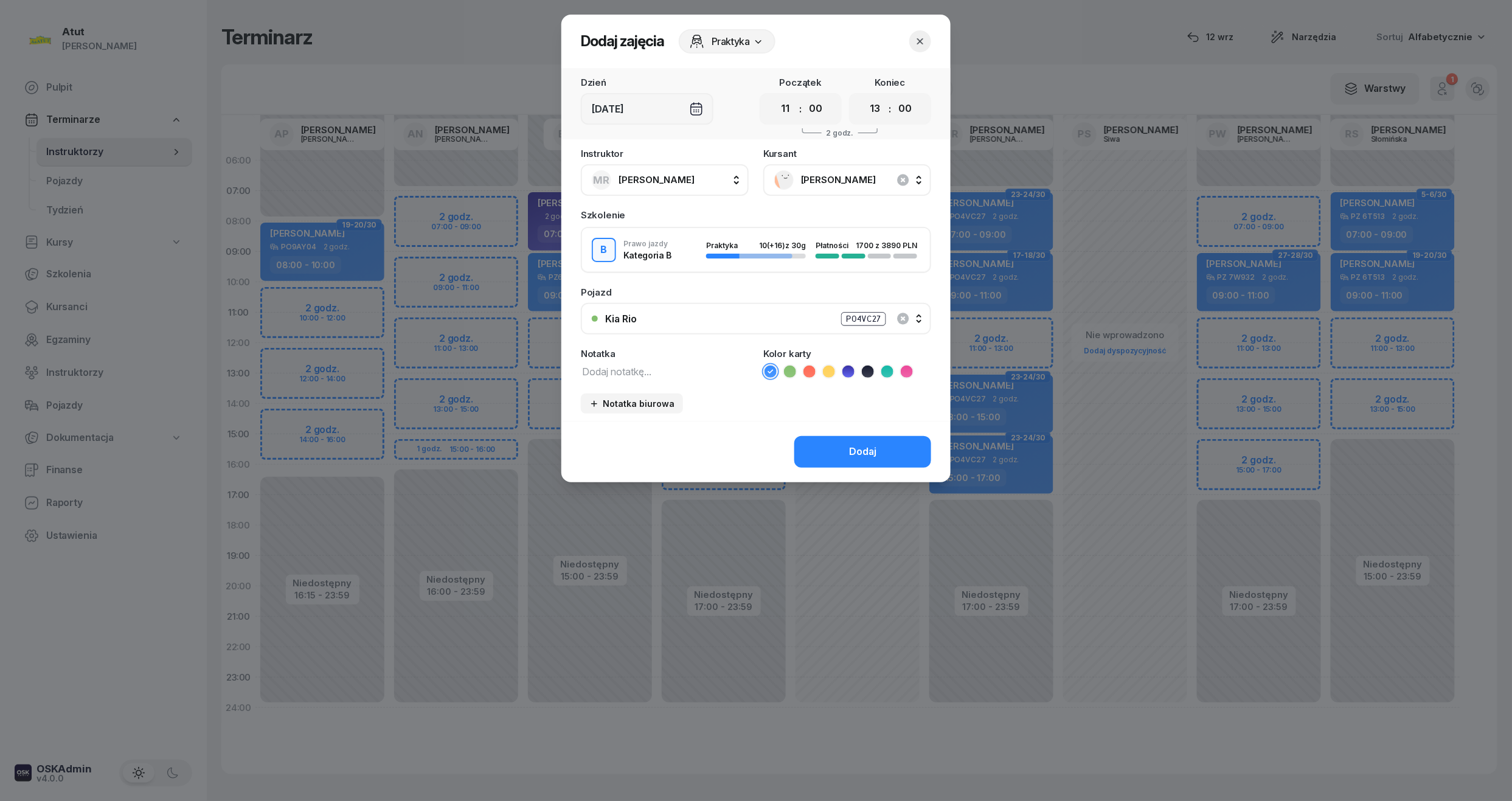
click at [921, 35] on icon "button" at bounding box center [920, 41] width 12 height 12
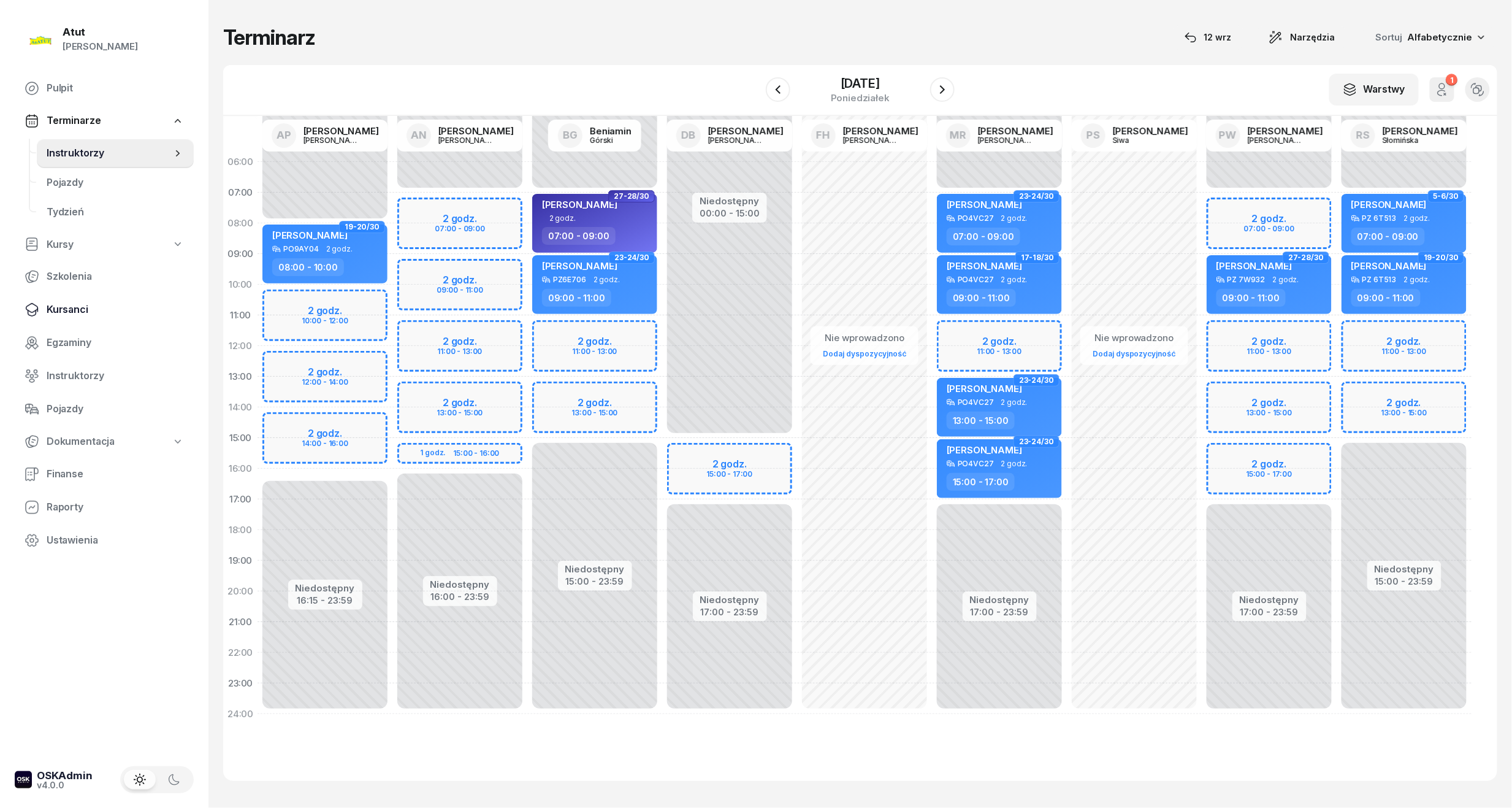
click at [84, 295] on link "Kursanci" at bounding box center [104, 310] width 179 height 30
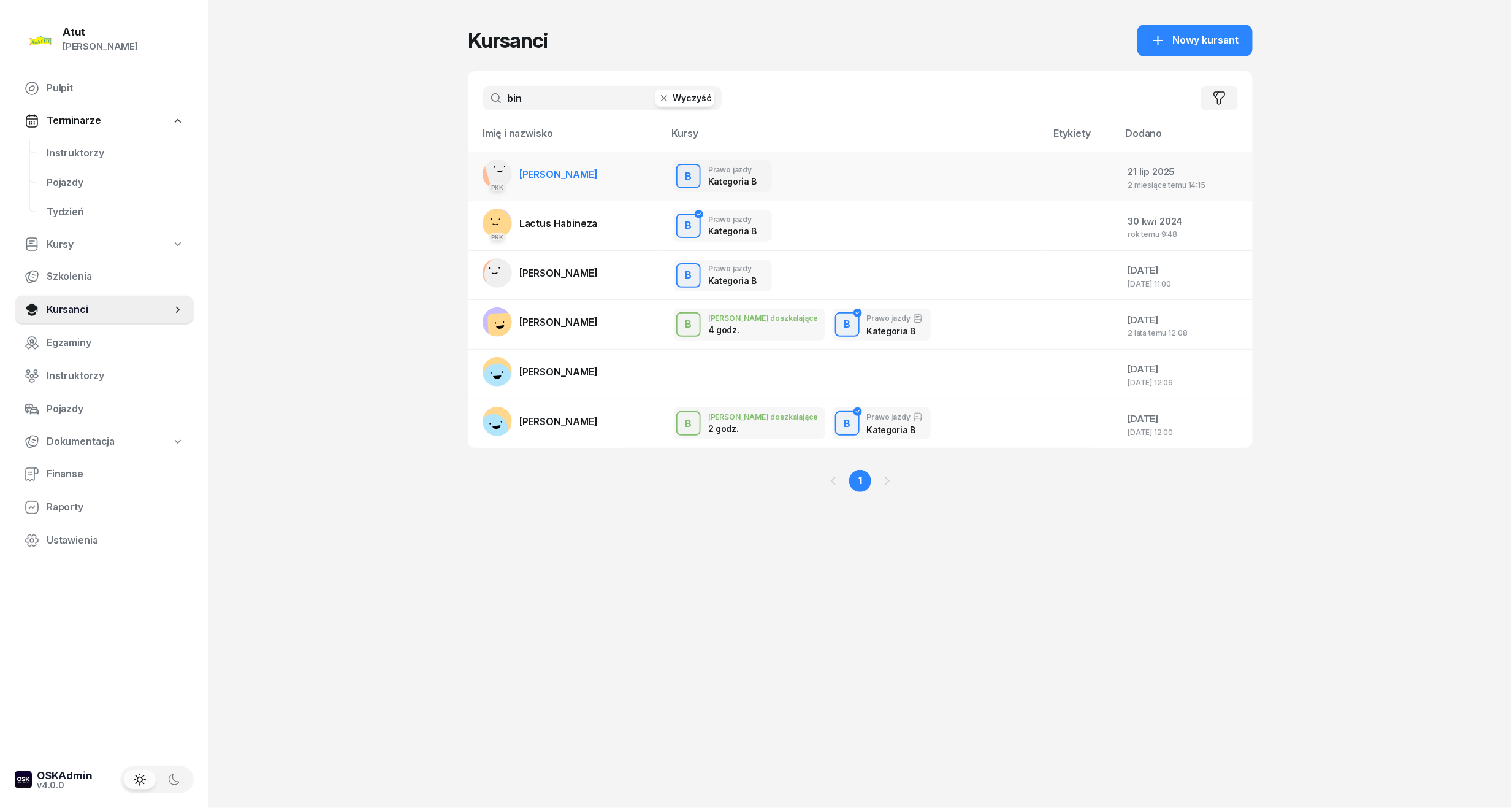
click at [574, 168] on span "Cezary Binkowski" at bounding box center [559, 174] width 79 height 12
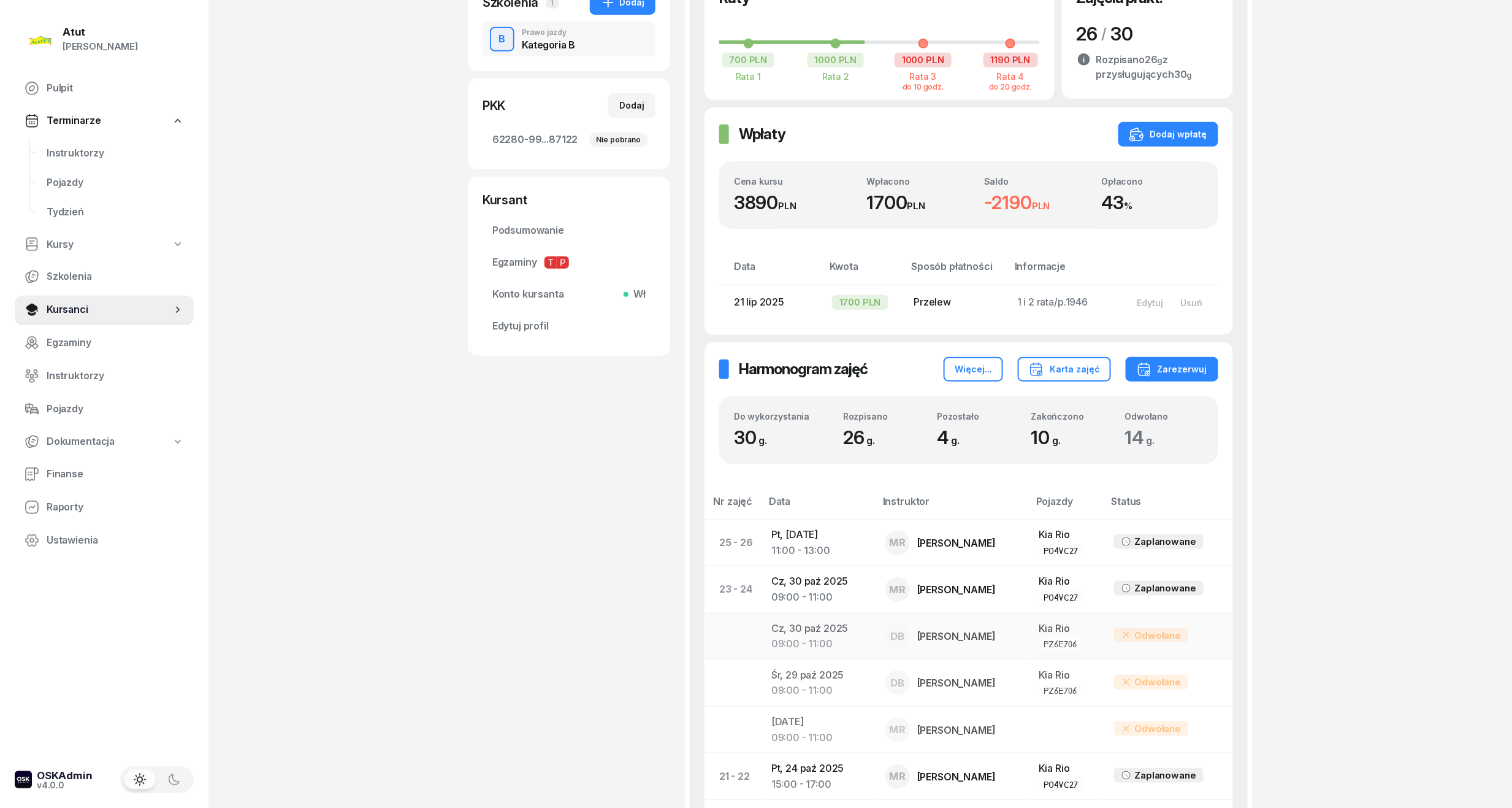
scroll to position [327, 0]
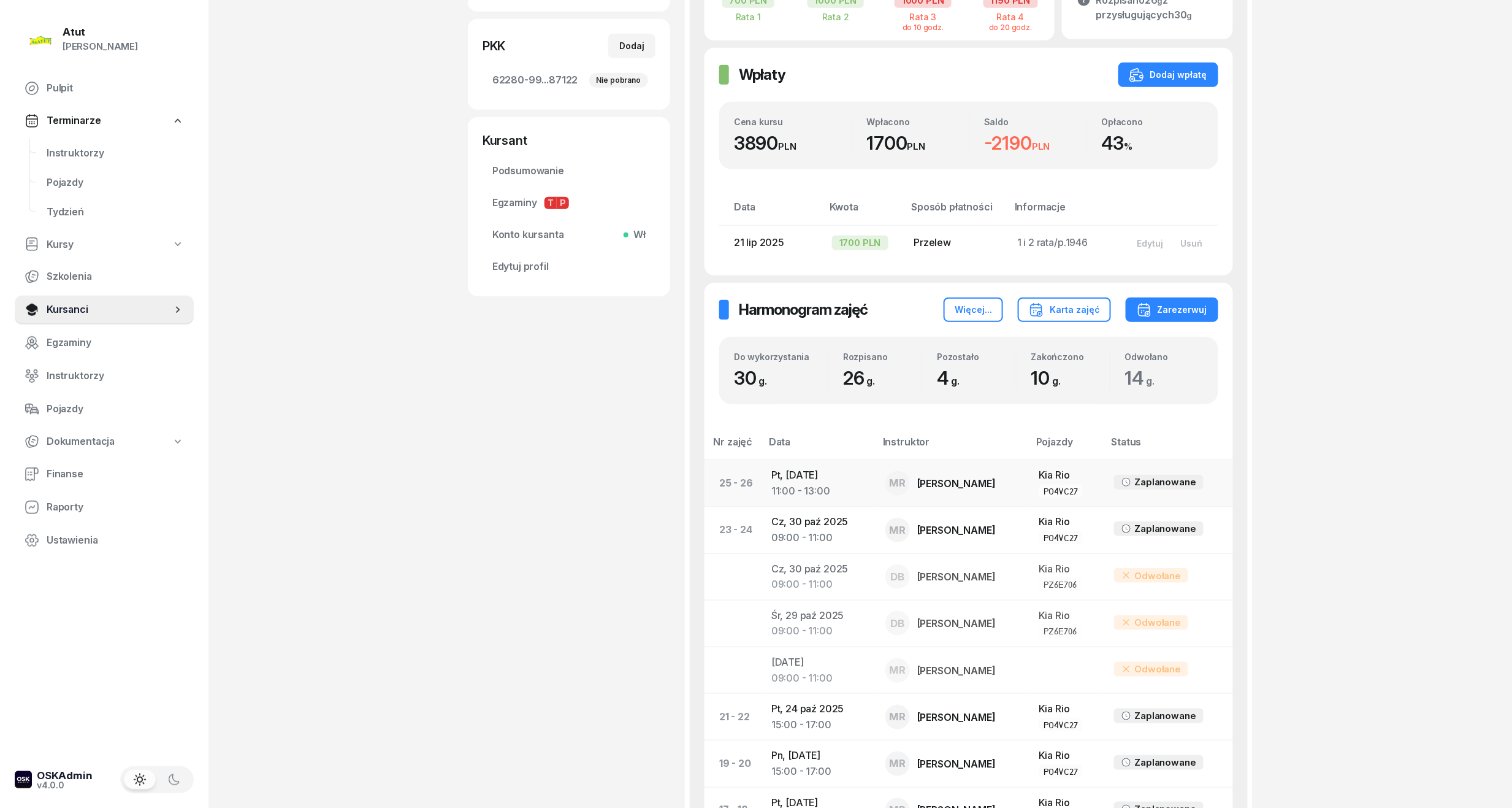
click at [816, 469] on td "Pt, 31 paź 2025 11:00 - 13:00" at bounding box center [818, 483] width 114 height 47
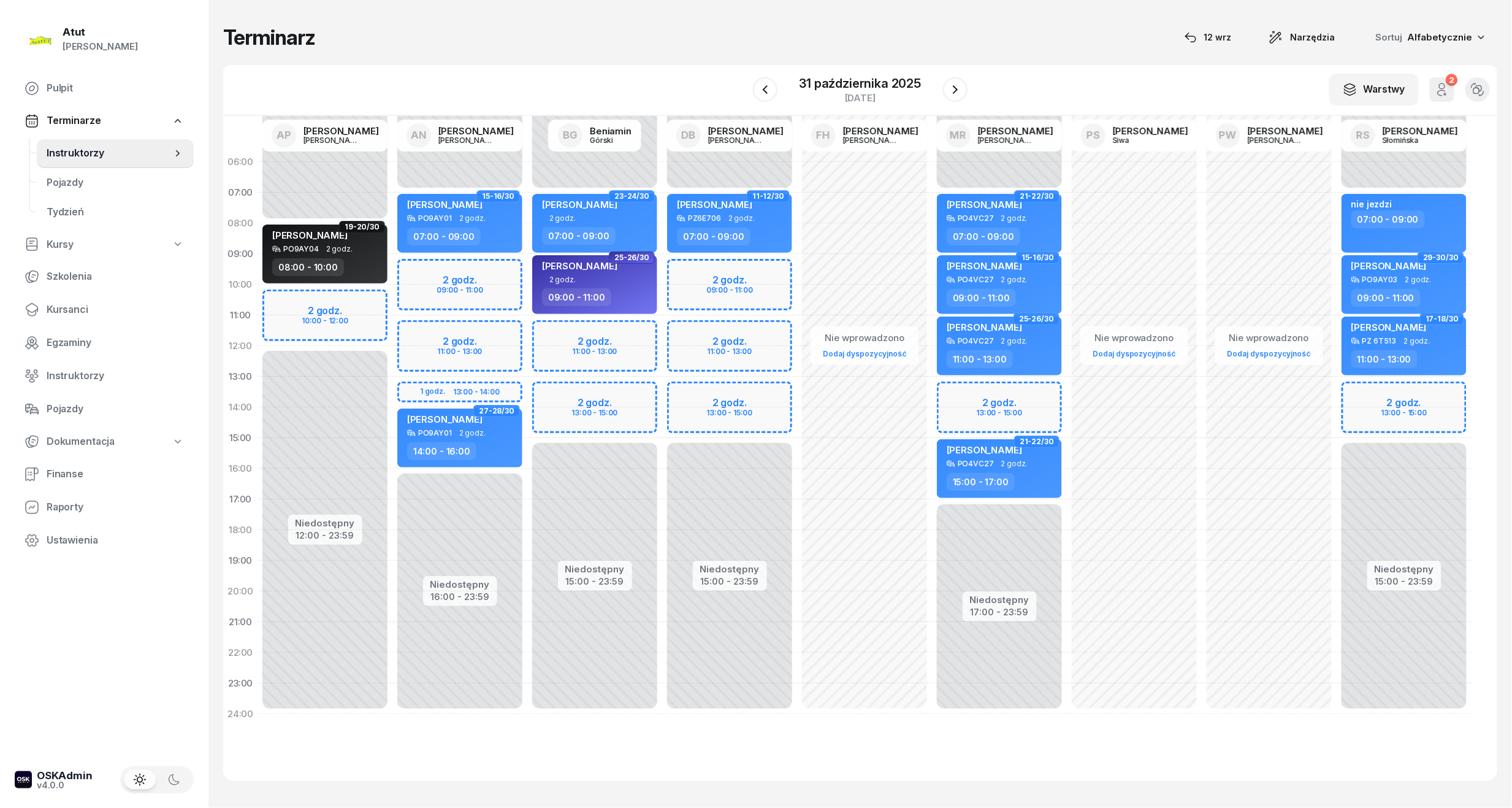
click at [944, 96] on div at bounding box center [955, 90] width 25 height 25
click at [946, 89] on button "button" at bounding box center [955, 90] width 25 height 25
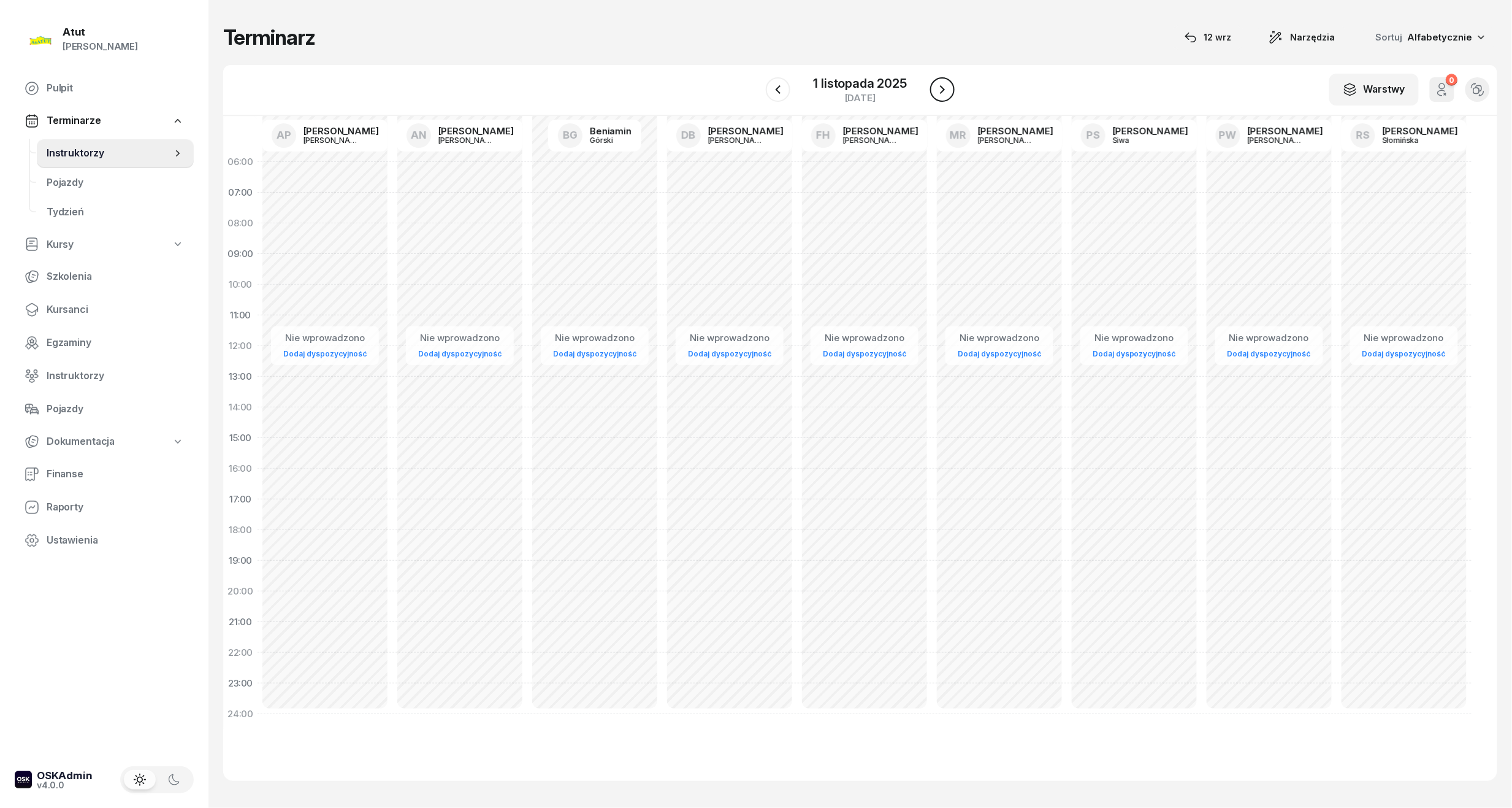
click at [946, 89] on icon "button" at bounding box center [942, 90] width 15 height 15
click at [864, 79] on div "2 listopada 2025" at bounding box center [860, 83] width 96 height 12
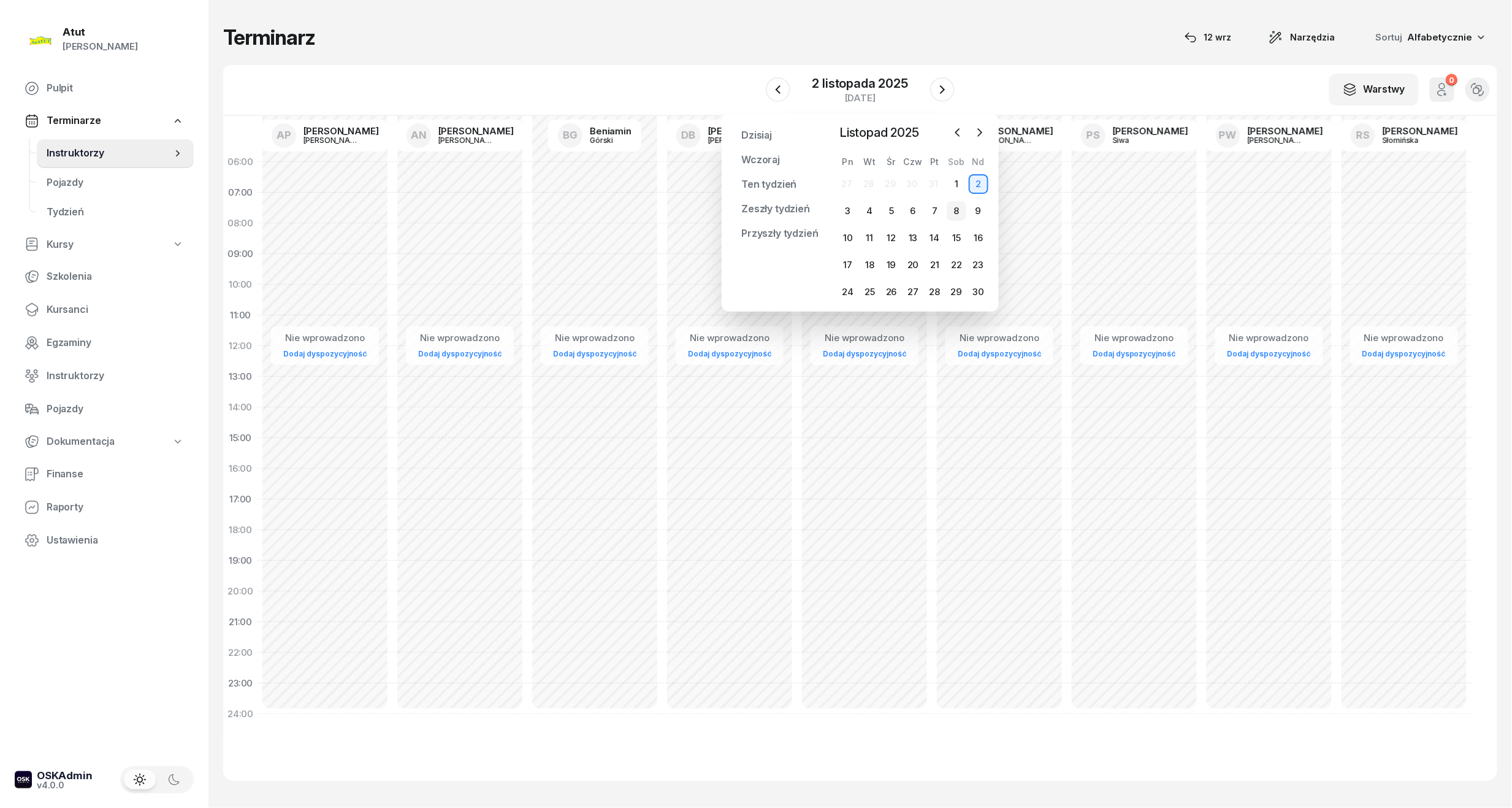
click at [954, 214] on div "8" at bounding box center [956, 211] width 20 height 20
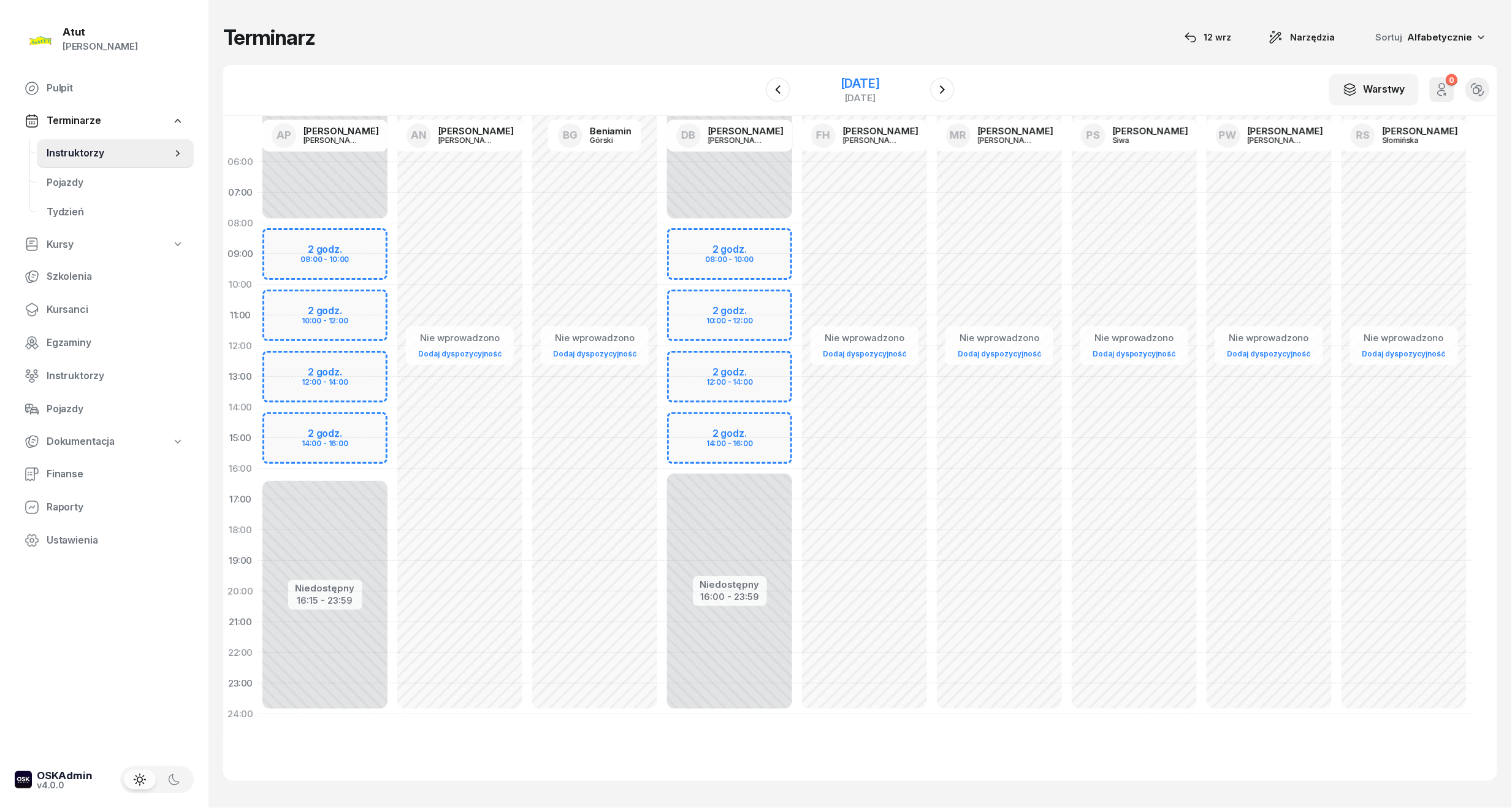
click at [880, 90] on div "8 listopada 2025" at bounding box center [860, 83] width 39 height 12
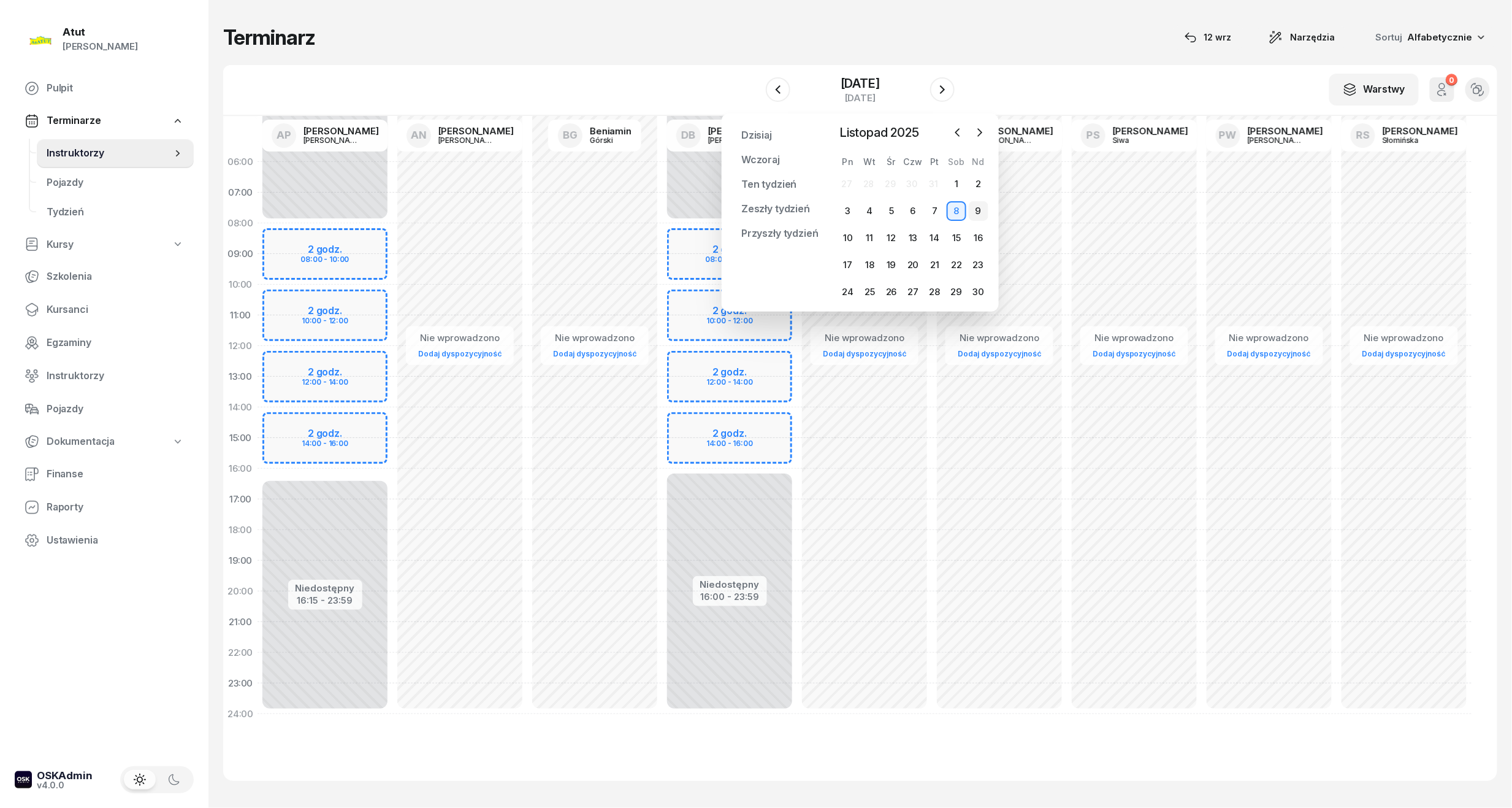
click at [973, 209] on div "9" at bounding box center [978, 211] width 20 height 20
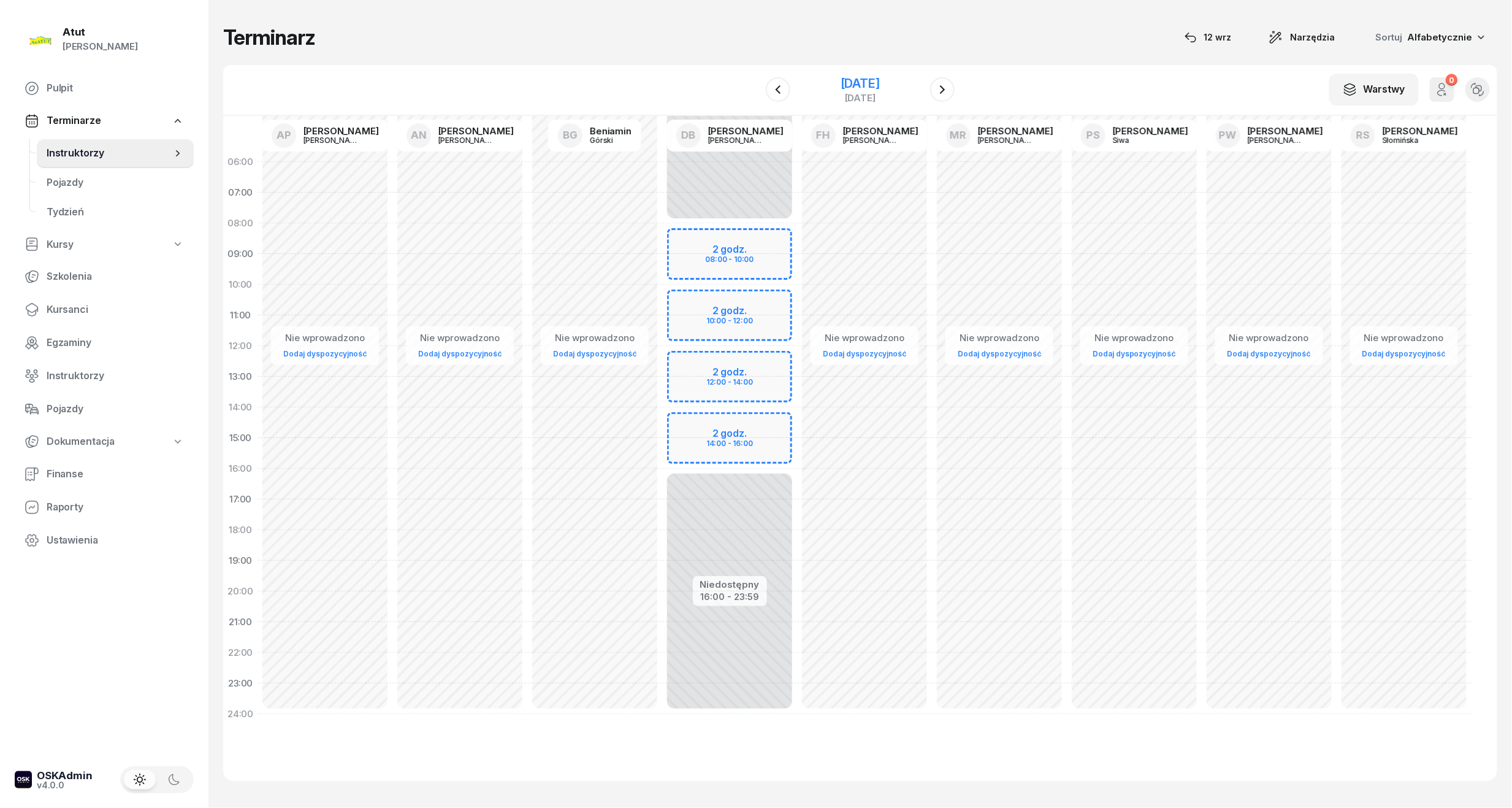
click at [857, 86] on div "9 listopada 2025" at bounding box center [860, 83] width 39 height 12
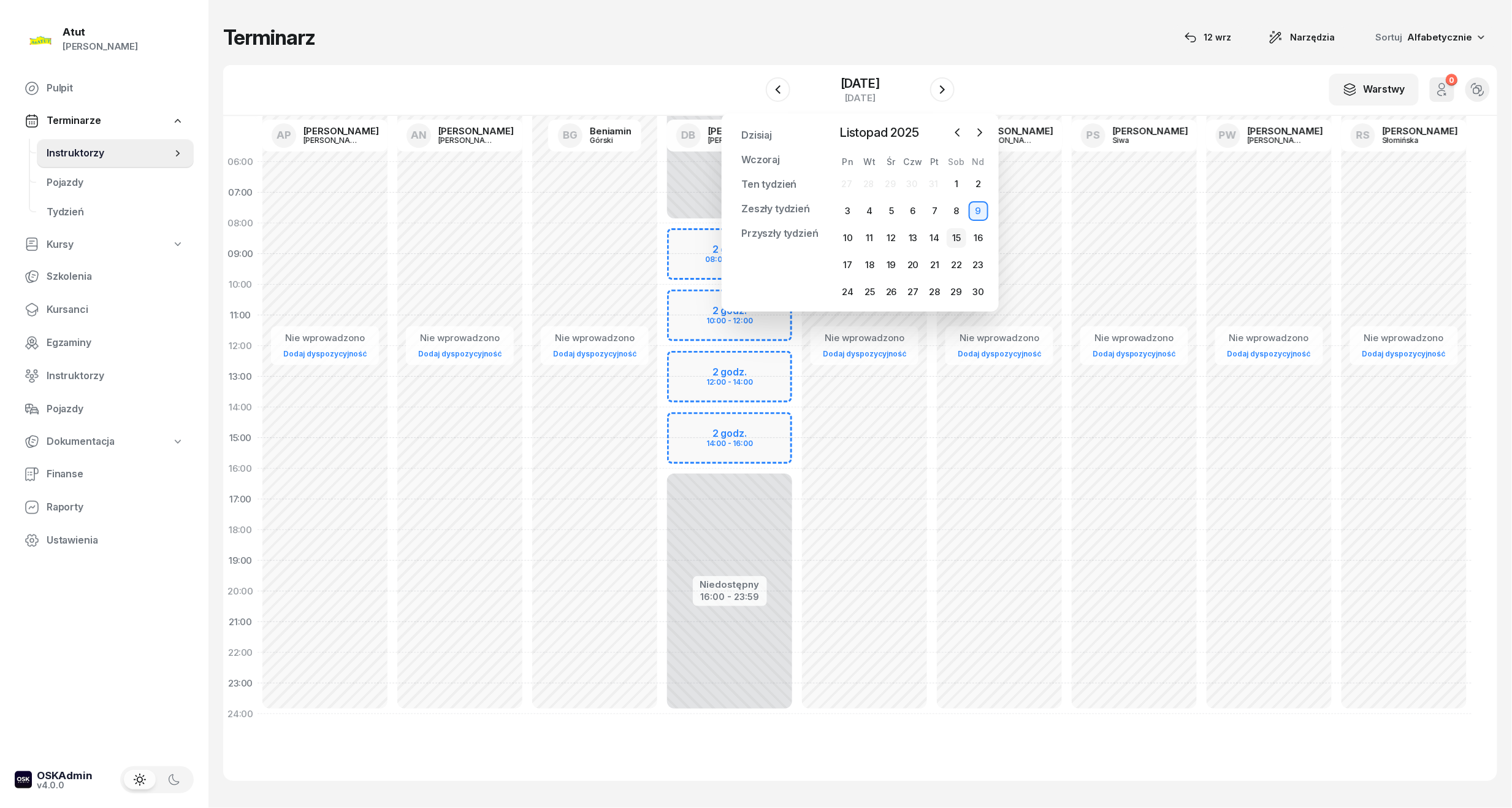
click at [955, 239] on div "15" at bounding box center [956, 238] width 20 height 20
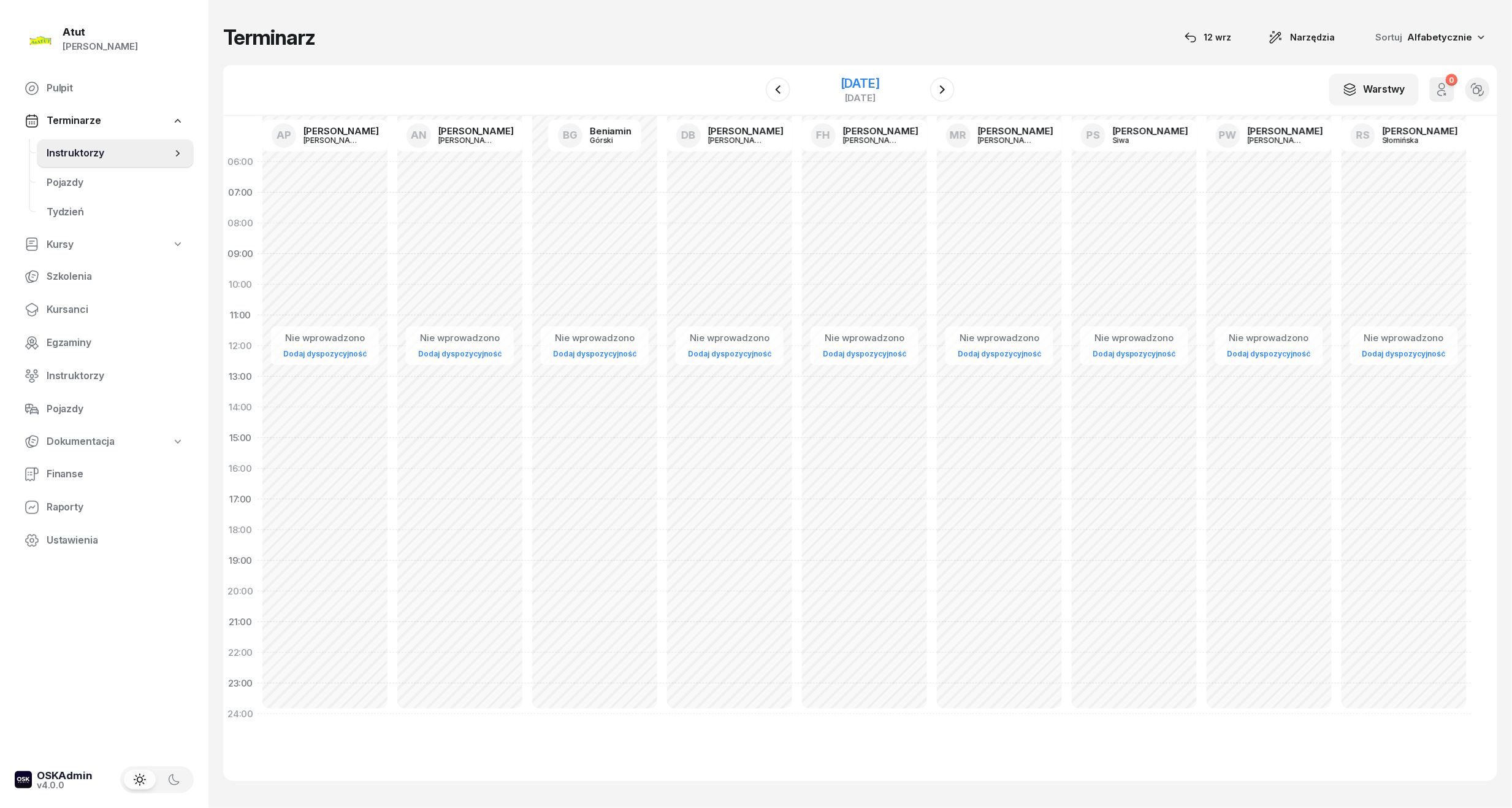
click at [841, 86] on div "15 listopada 2025" at bounding box center [860, 83] width 39 height 12
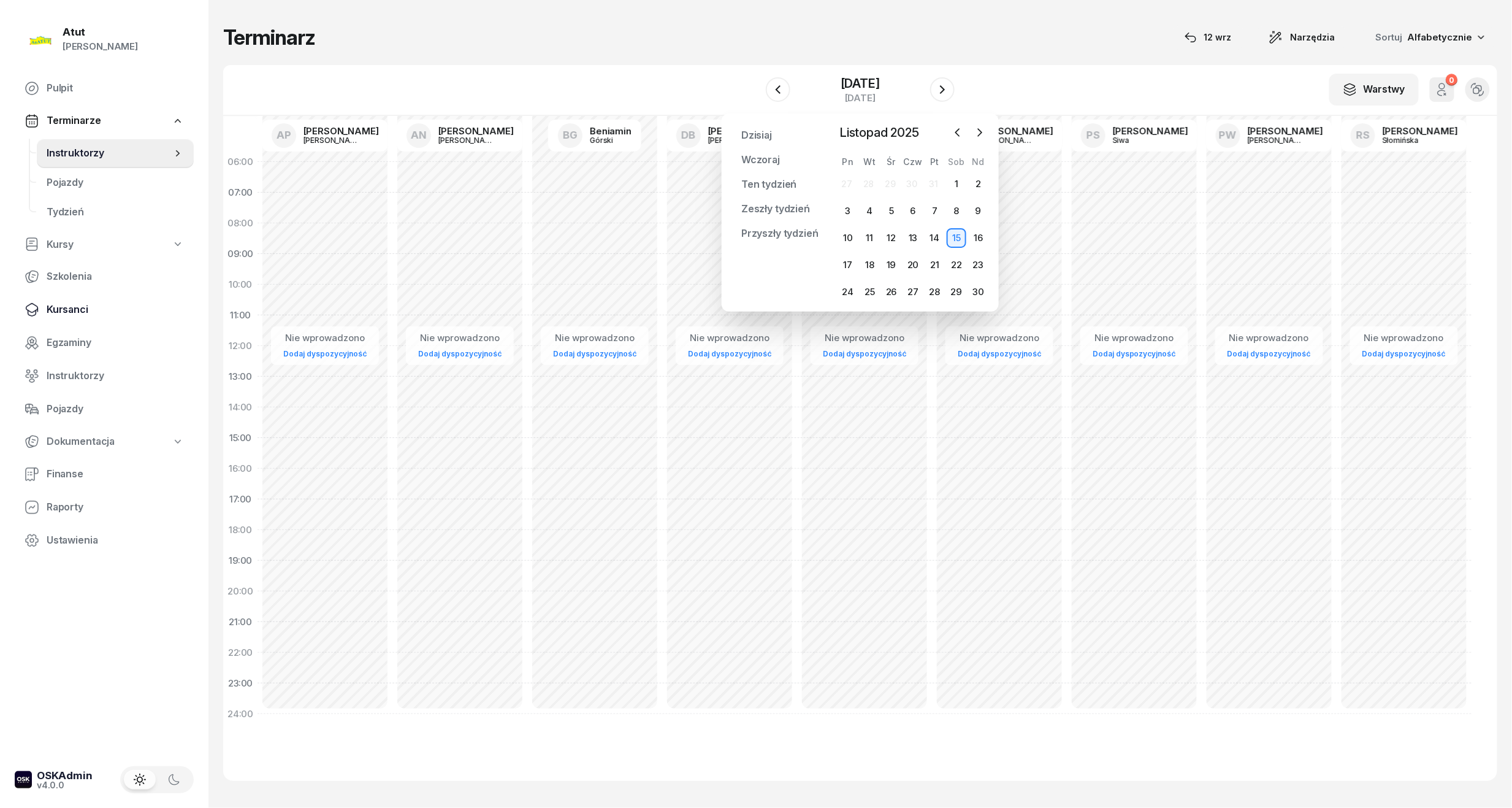
click at [57, 305] on span "Kursanci" at bounding box center [115, 310] width 137 height 16
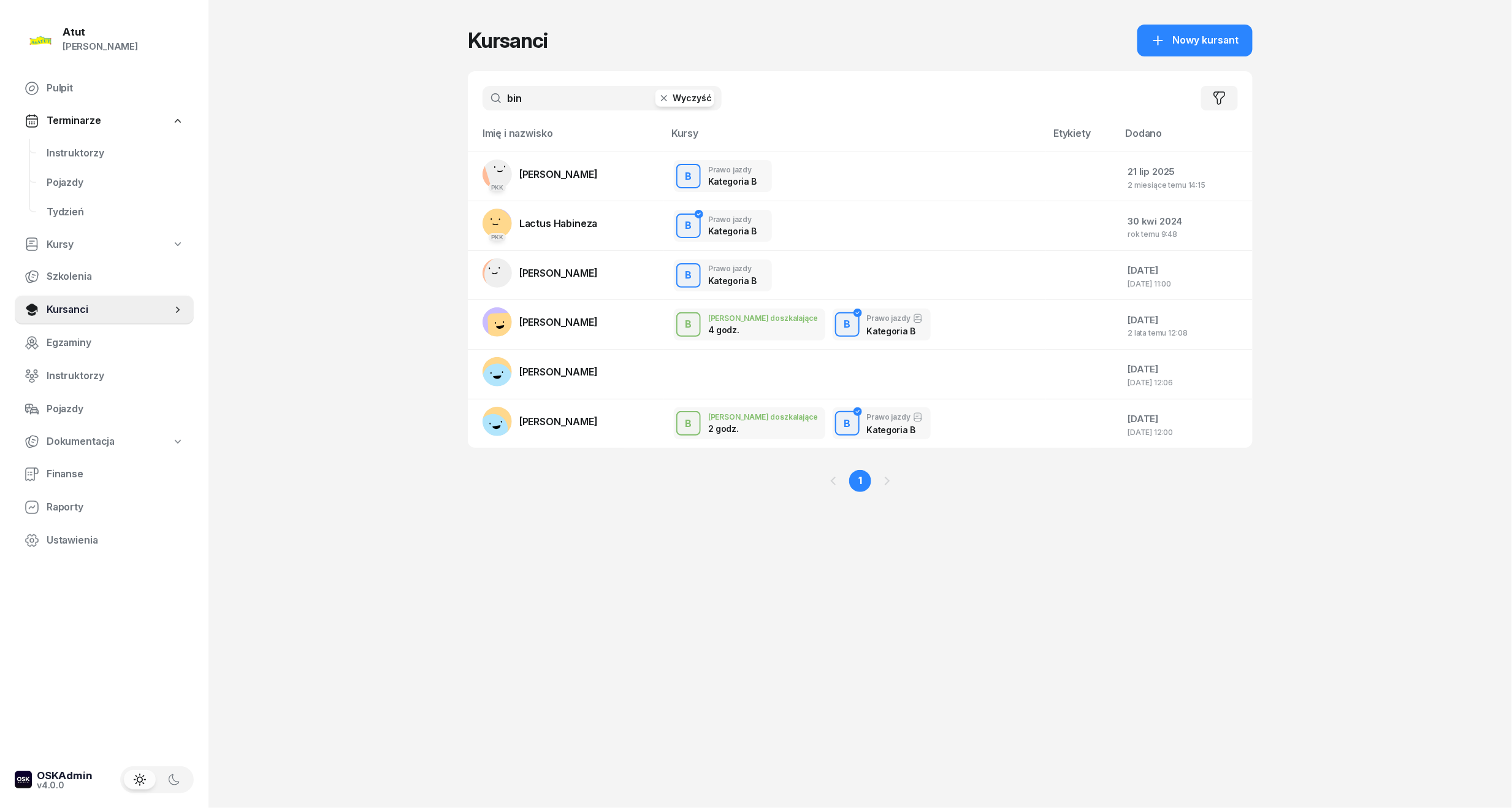
drag, startPoint x: 557, startPoint y: 99, endPoint x: 265, endPoint y: 104, distance: 292.0
click at [265, 104] on div "Atut Paulina Lis Pulpit Terminarze Instruktorzy Pojazdy Tydzień Kursy Szkolenia…" at bounding box center [756, 404] width 1512 height 808
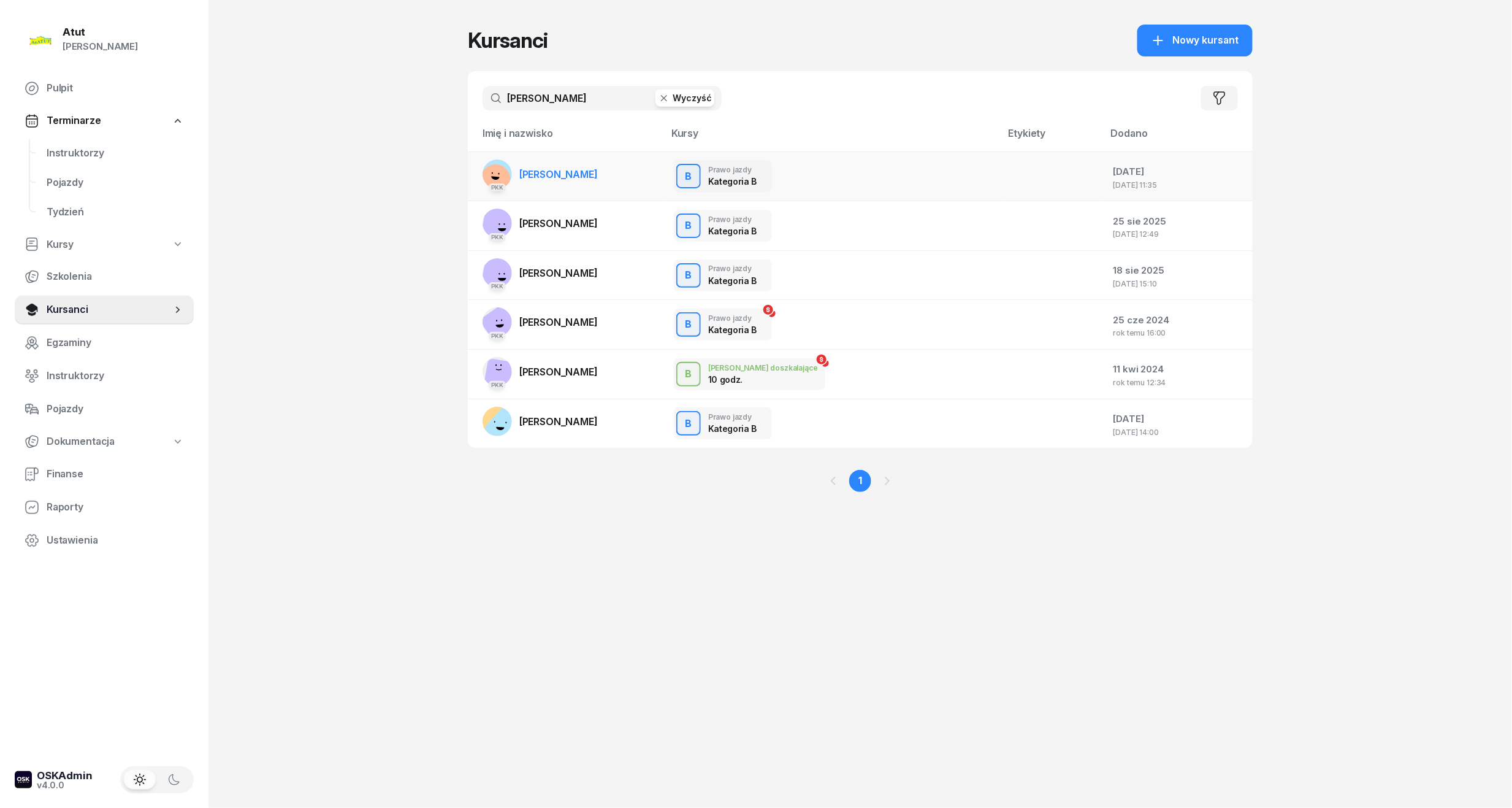
type input "stachowiak"
click at [563, 186] on link "PKK Anna Stachowiak" at bounding box center [540, 174] width 115 height 30
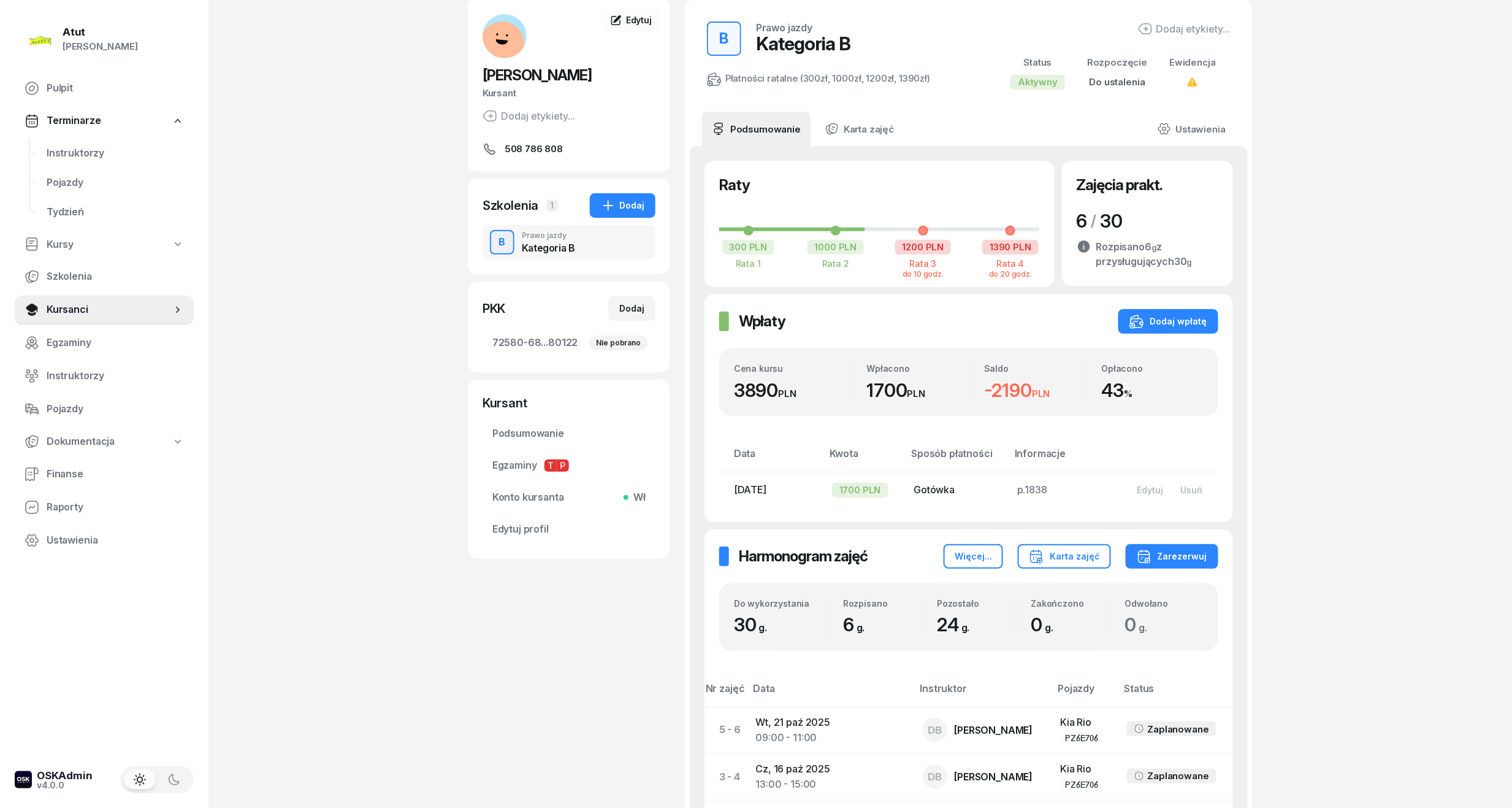
scroll to position [269, 0]
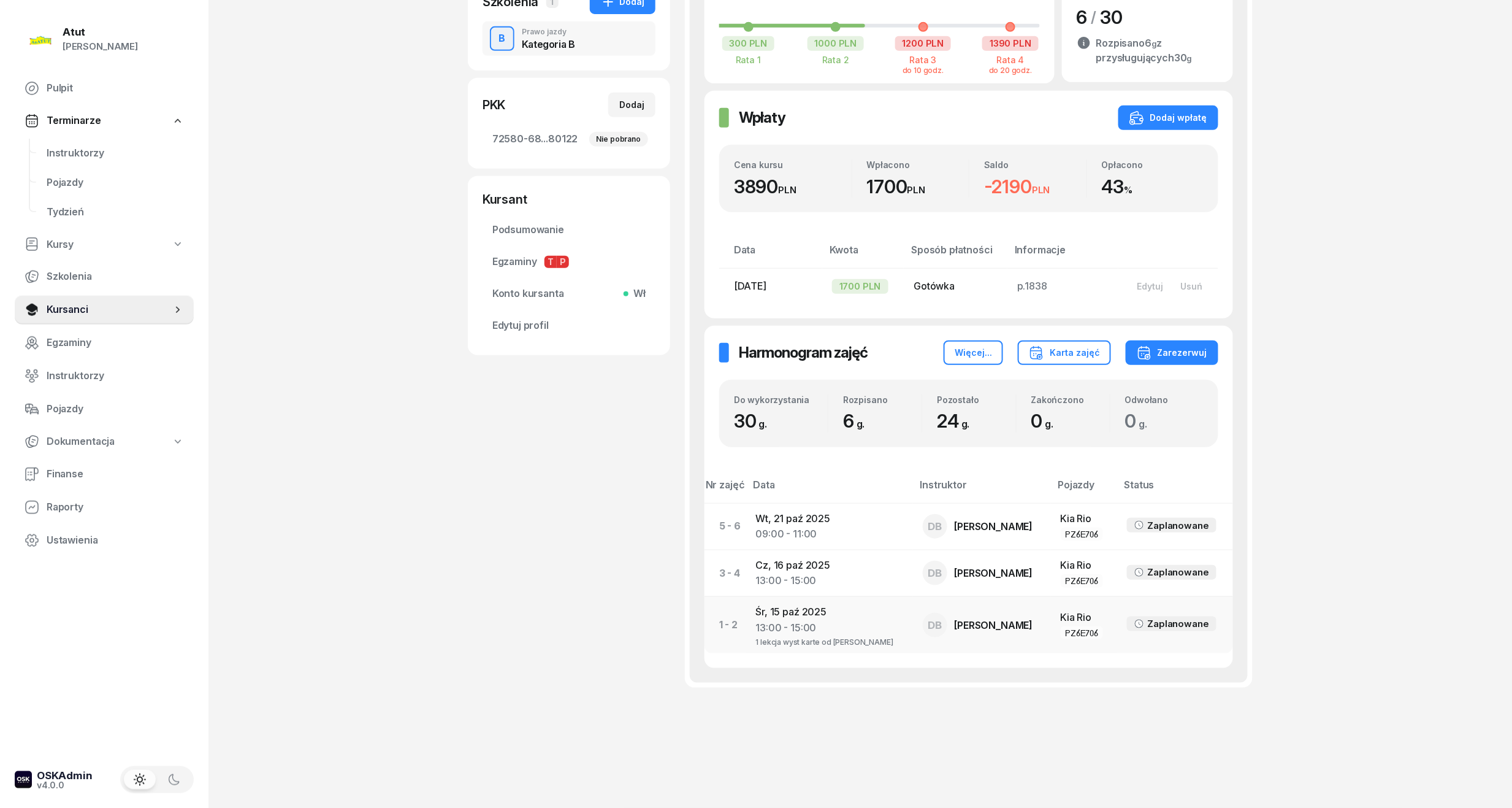
click at [861, 636] on div "1 lekcja wyst karte od Aleksandra Pireckiego" at bounding box center [829, 640] width 147 height 11
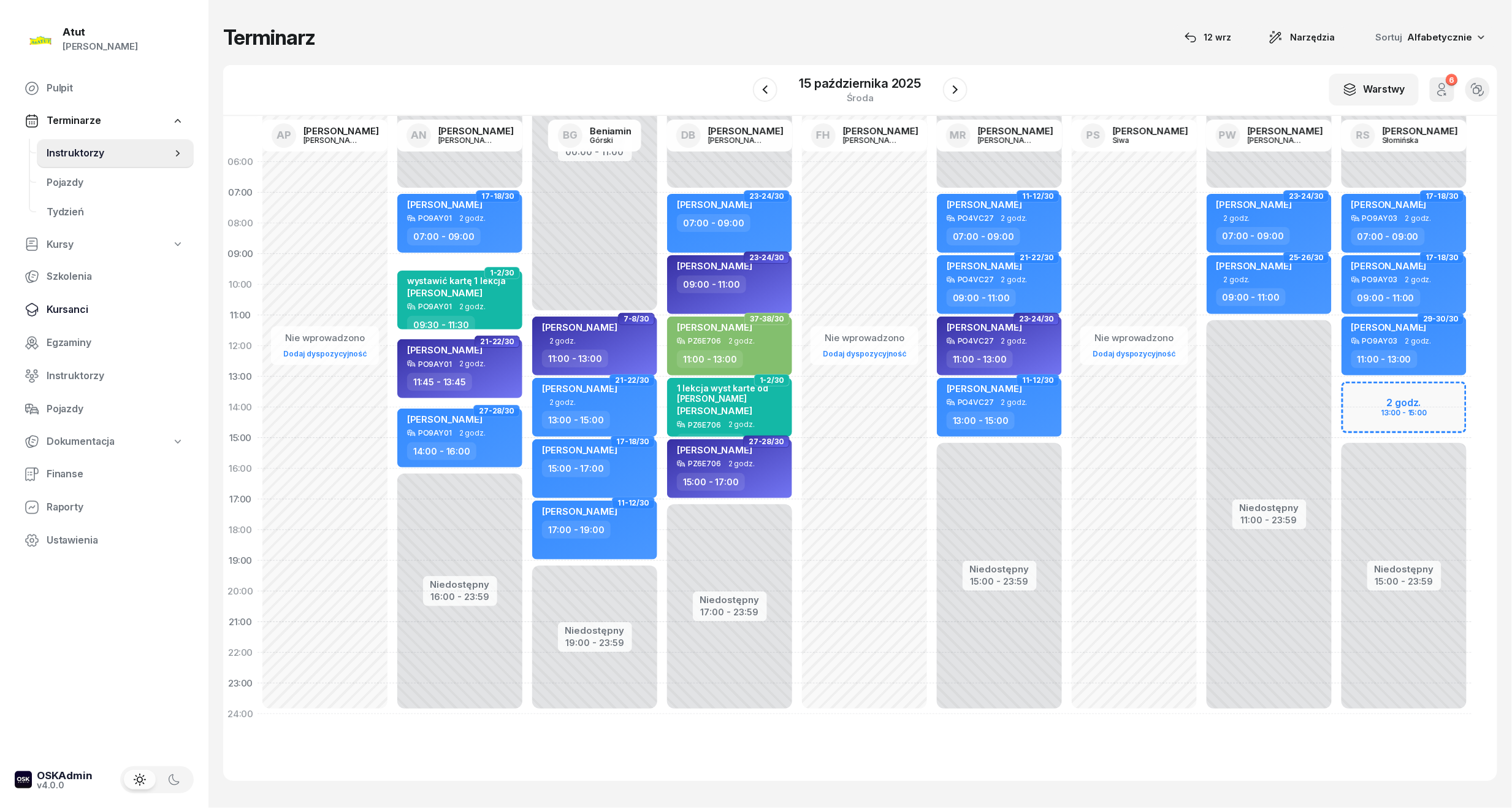
click at [65, 306] on span "Kursanci" at bounding box center [115, 310] width 137 height 16
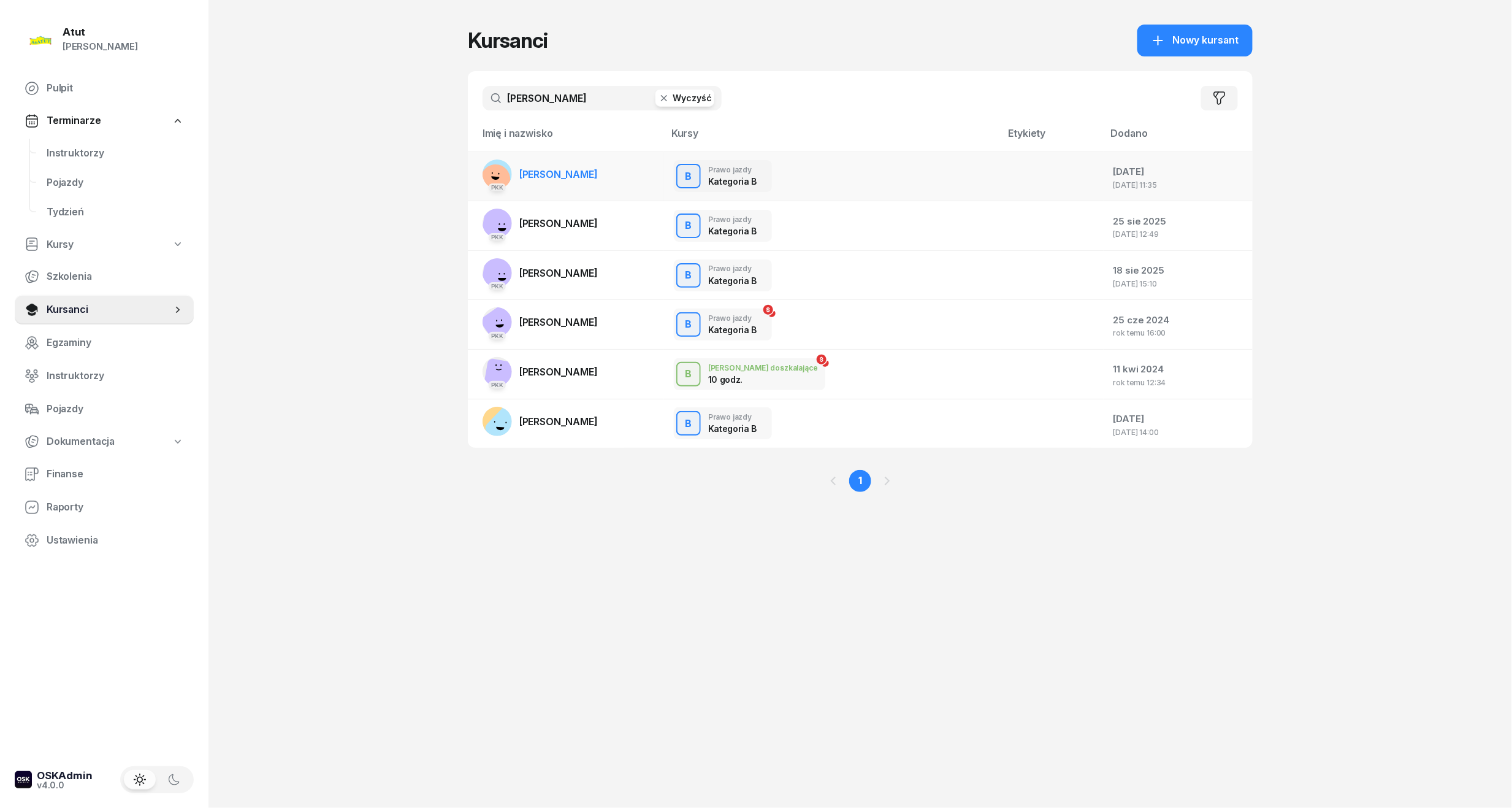
click at [538, 171] on span "[PERSON_NAME]" at bounding box center [559, 174] width 79 height 12
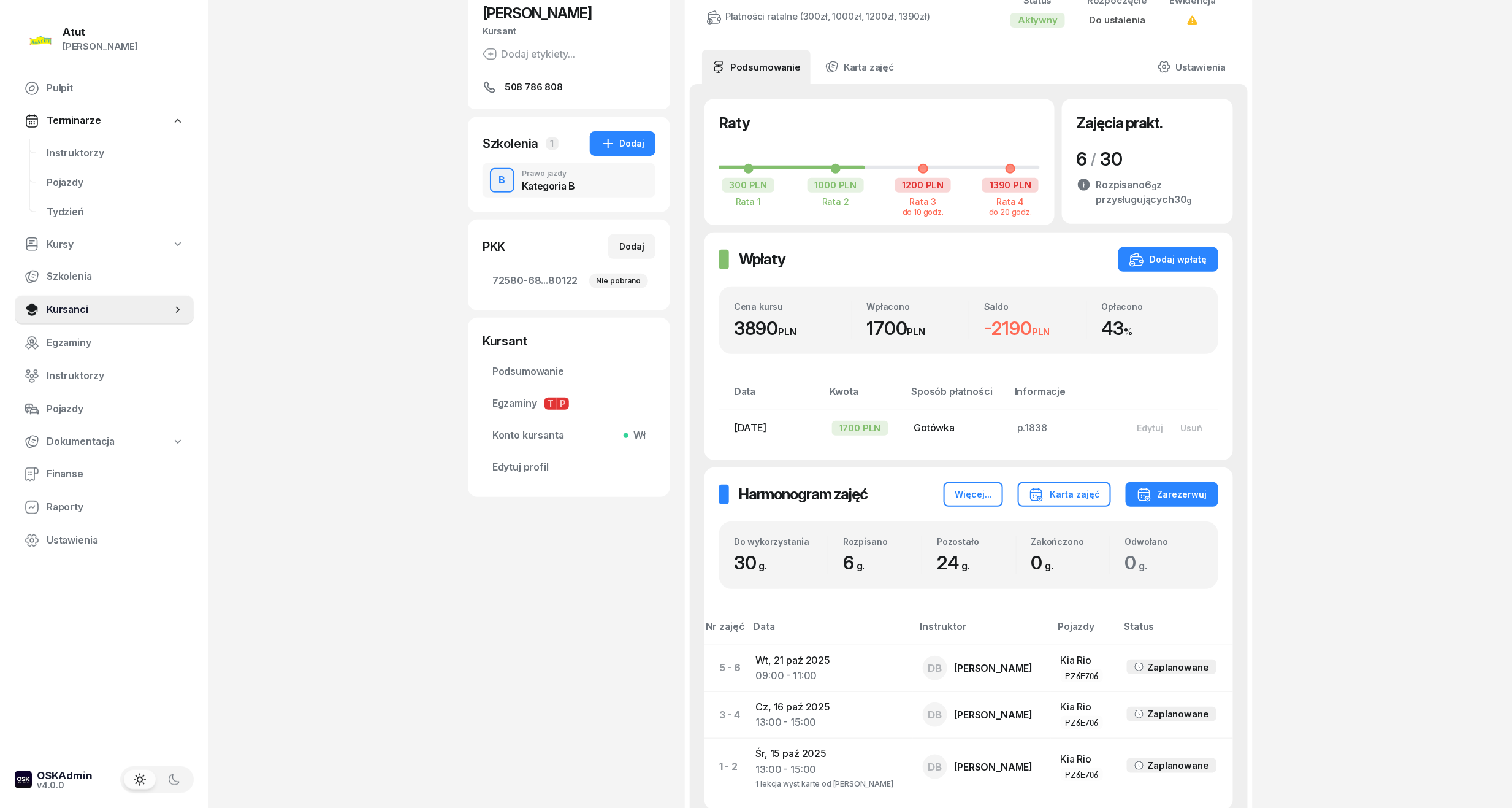
scroll to position [269, 0]
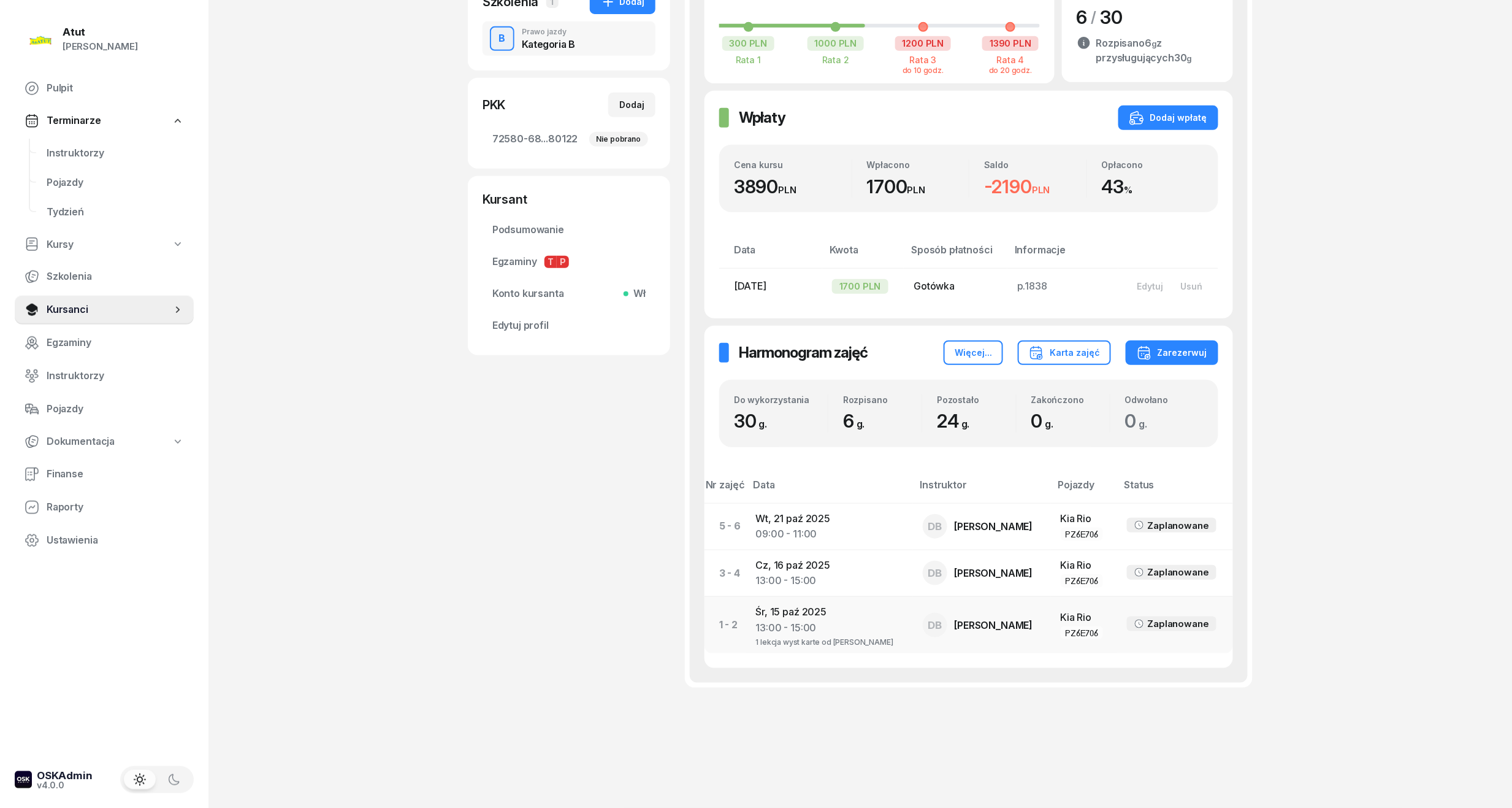
click at [825, 617] on td "Śr, 15 paź 2025 13:00 - 15:00 1 lekcja wyst karte od Aleksandra Pireckiego" at bounding box center [829, 624] width 167 height 57
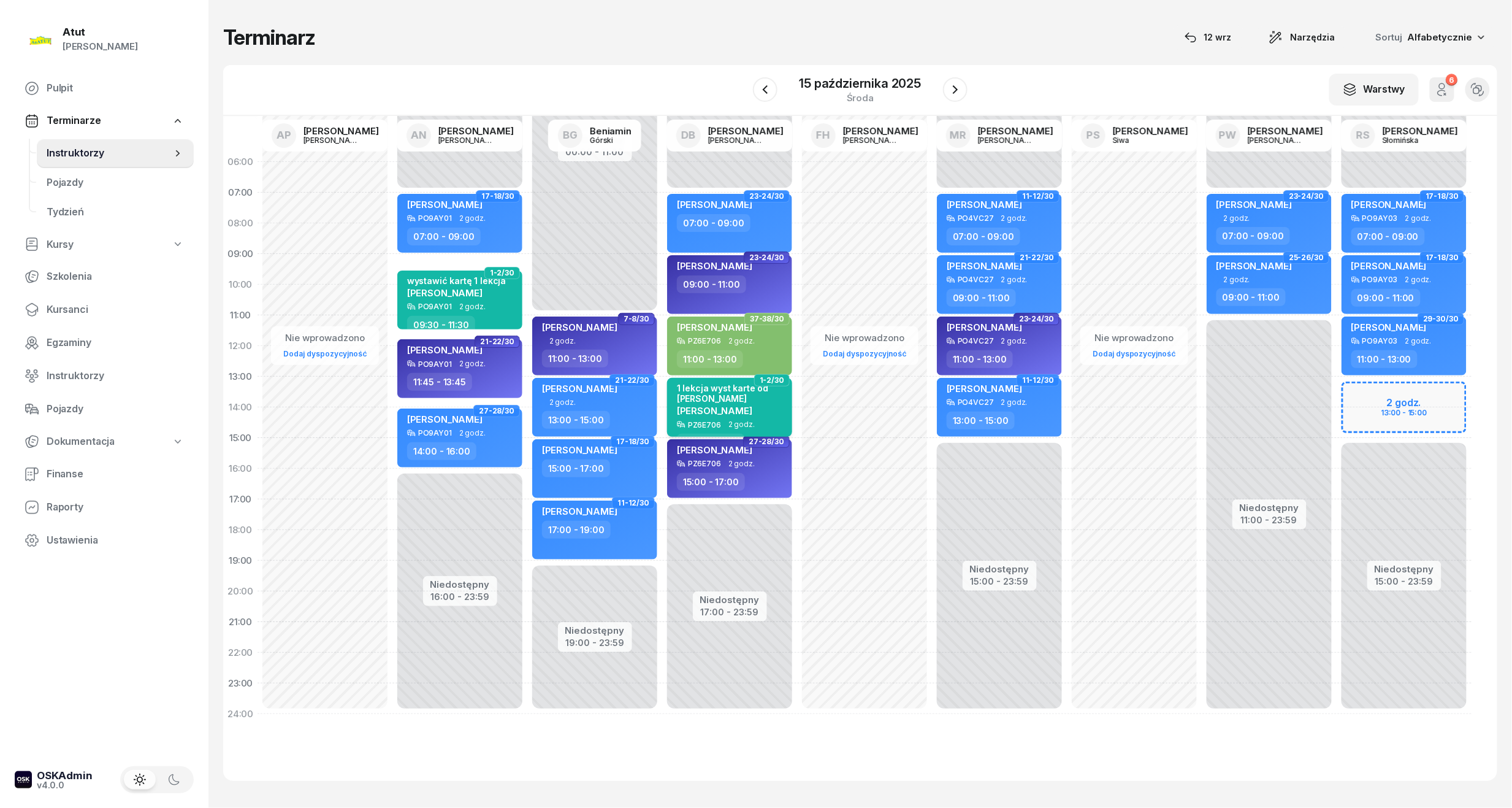
click at [764, 402] on div "1 lekcja wyst karte od Aleksandra Pireckiego" at bounding box center [731, 393] width 108 height 21
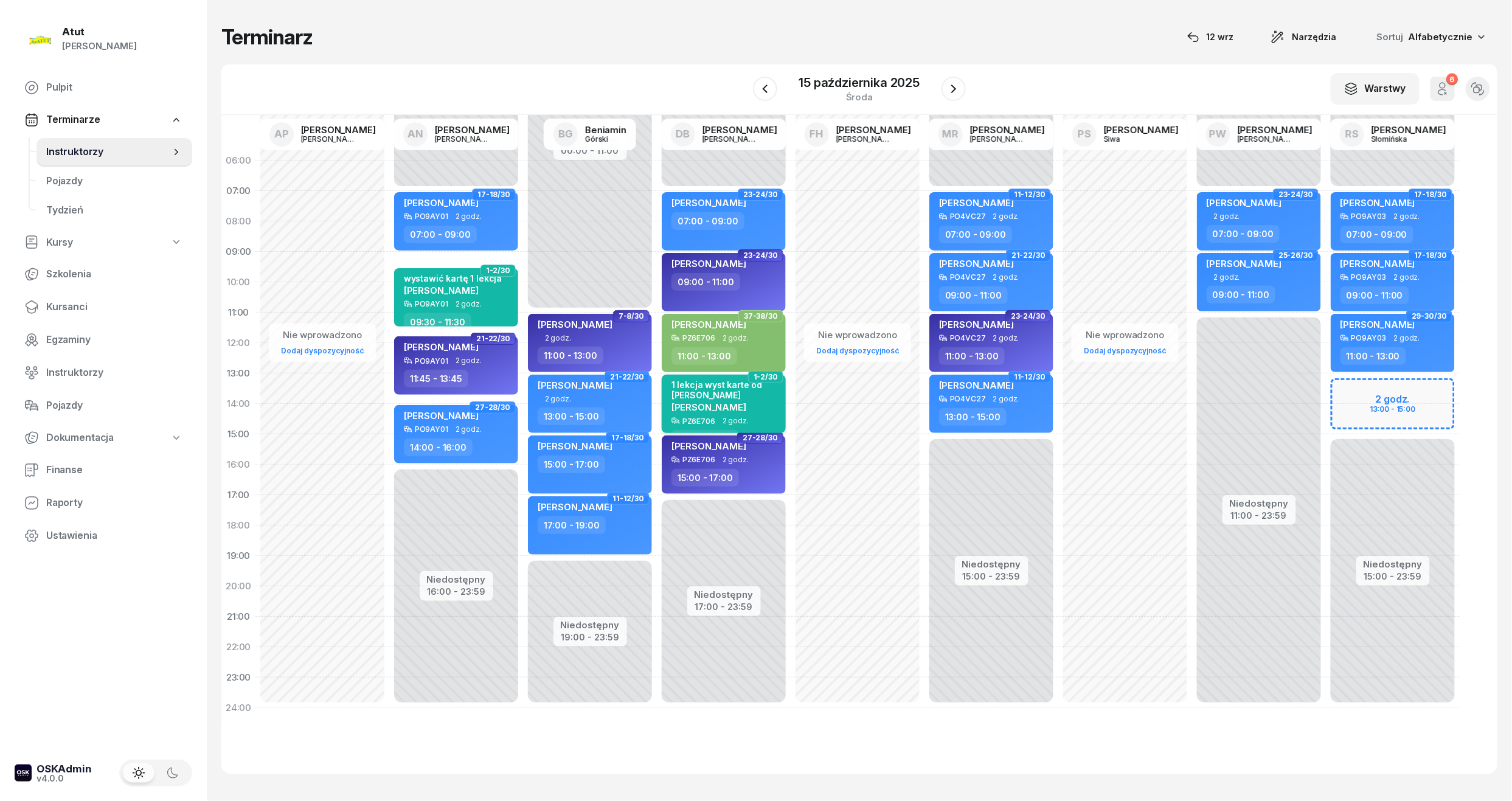
select select "13"
select select "15"
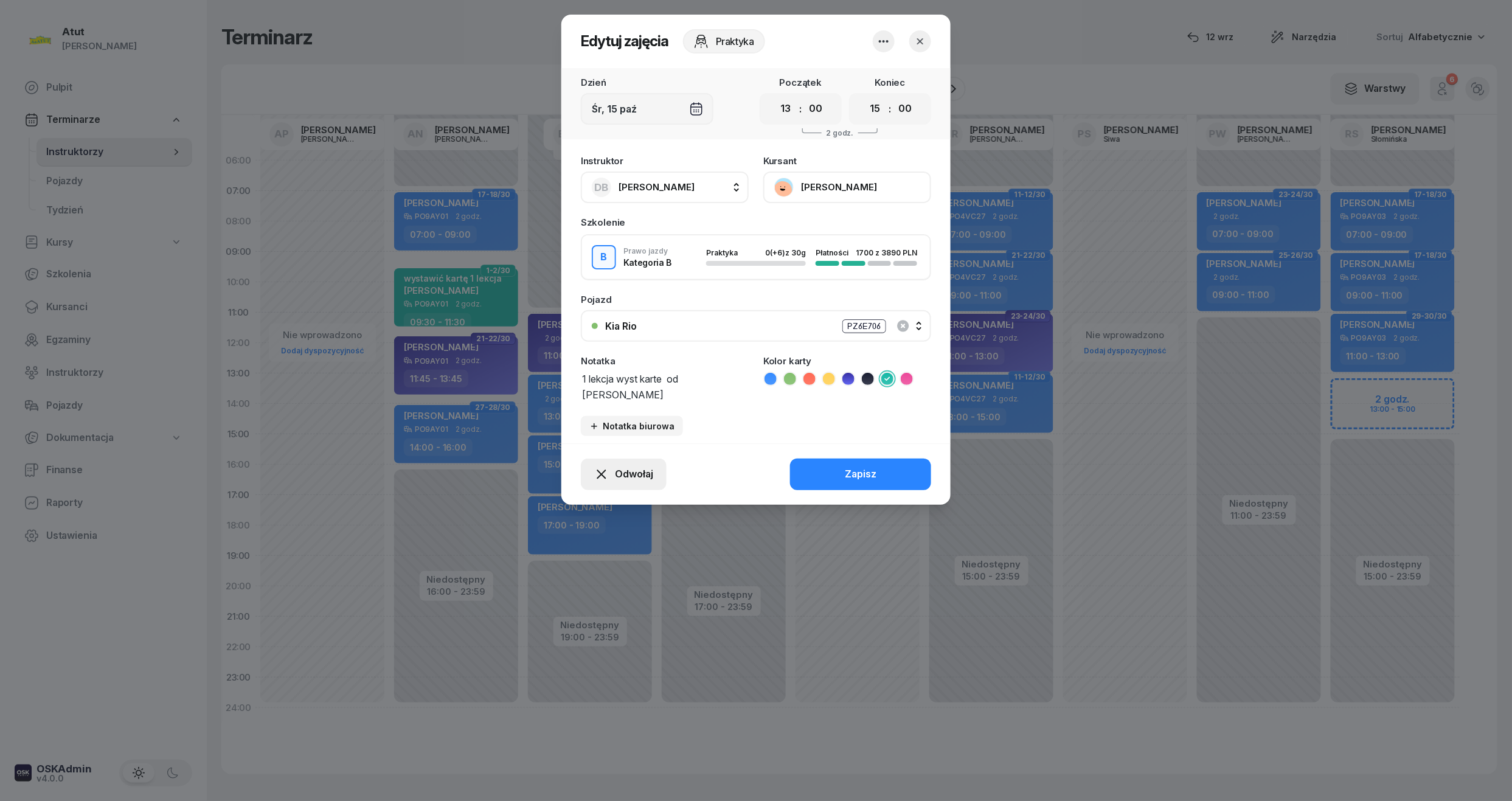
click at [640, 470] on span "Odwołaj" at bounding box center [633, 474] width 38 height 15
click at [917, 42] on icon "button" at bounding box center [920, 41] width 12 height 12
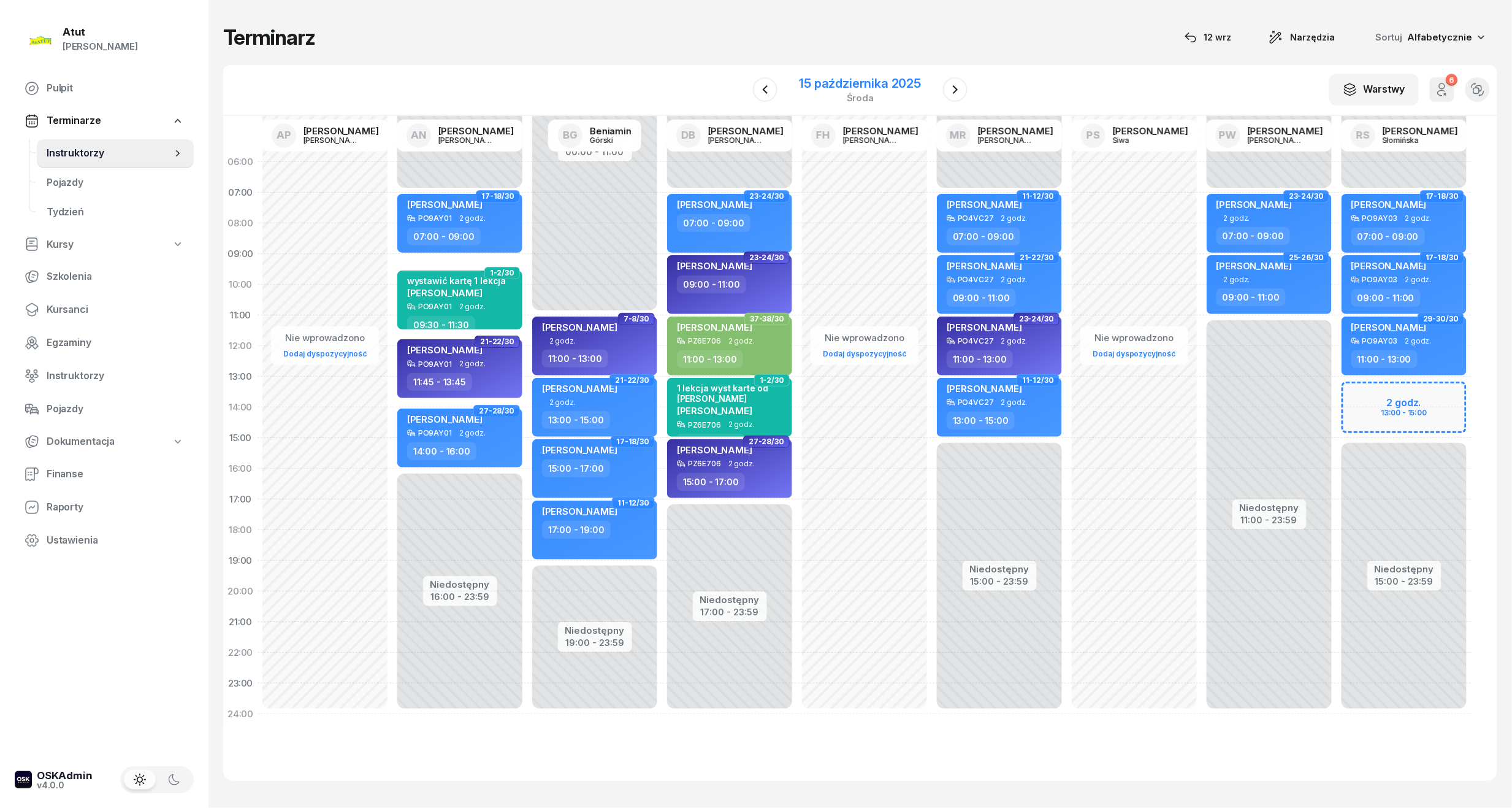
click at [846, 81] on div "15 października 2025" at bounding box center [860, 83] width 122 height 12
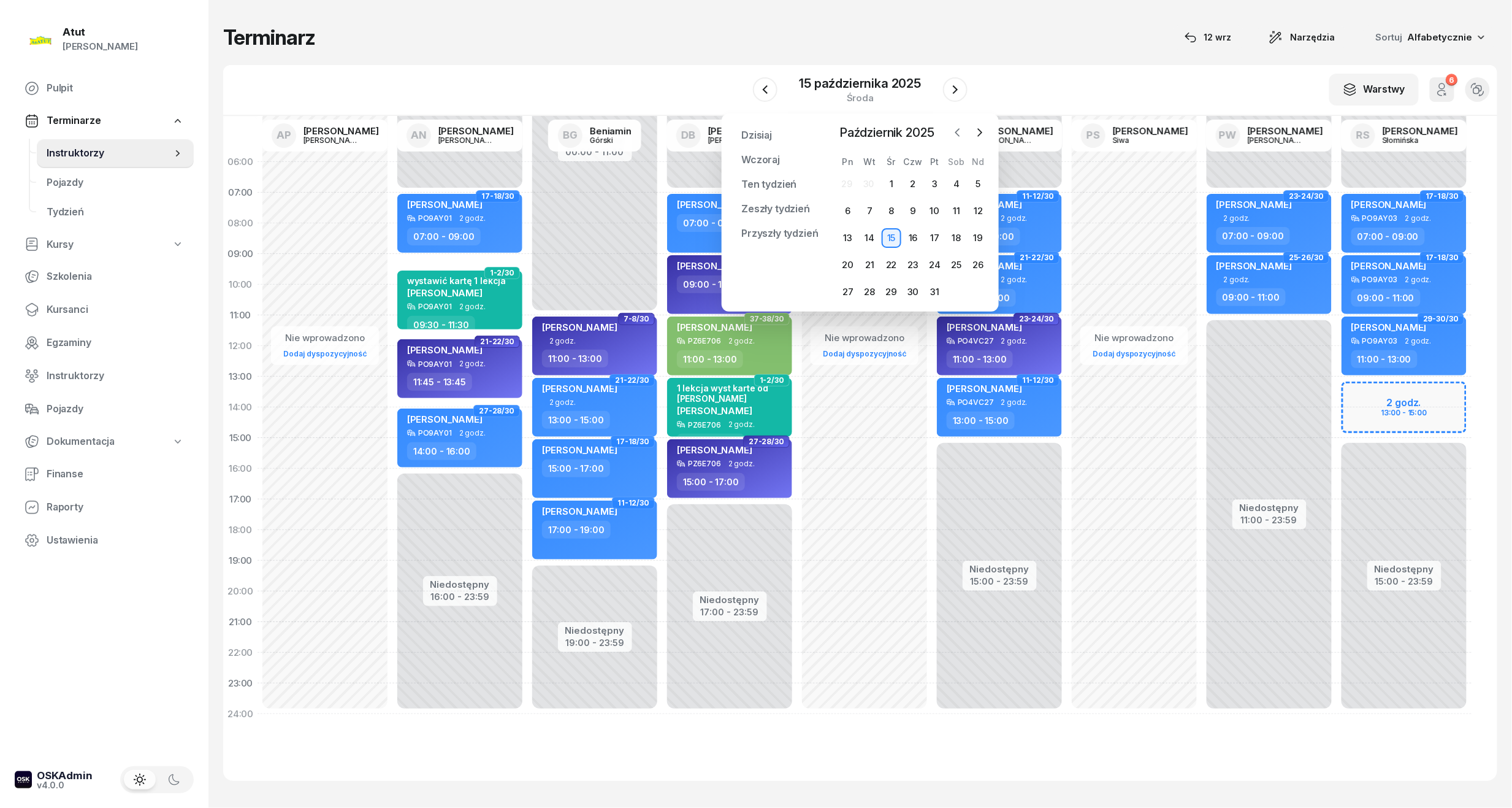
click at [959, 134] on icon "button" at bounding box center [957, 132] width 12 height 12
drag, startPoint x: 928, startPoint y: 209, endPoint x: 930, endPoint y: 203, distance: 6.3
click at [929, 209] on div "12" at bounding box center [935, 211] width 20 height 20
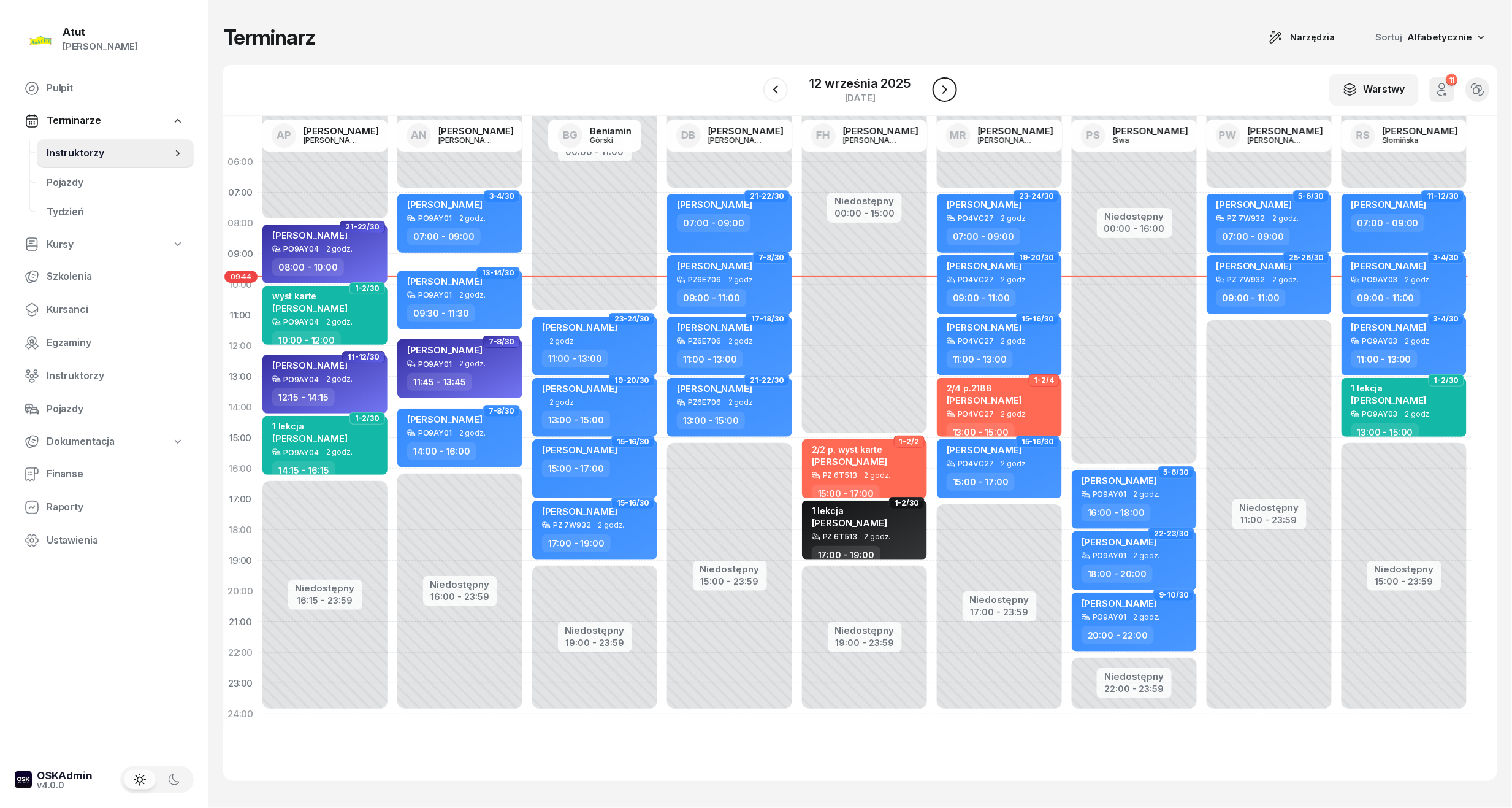
click at [941, 96] on icon "button" at bounding box center [945, 90] width 15 height 15
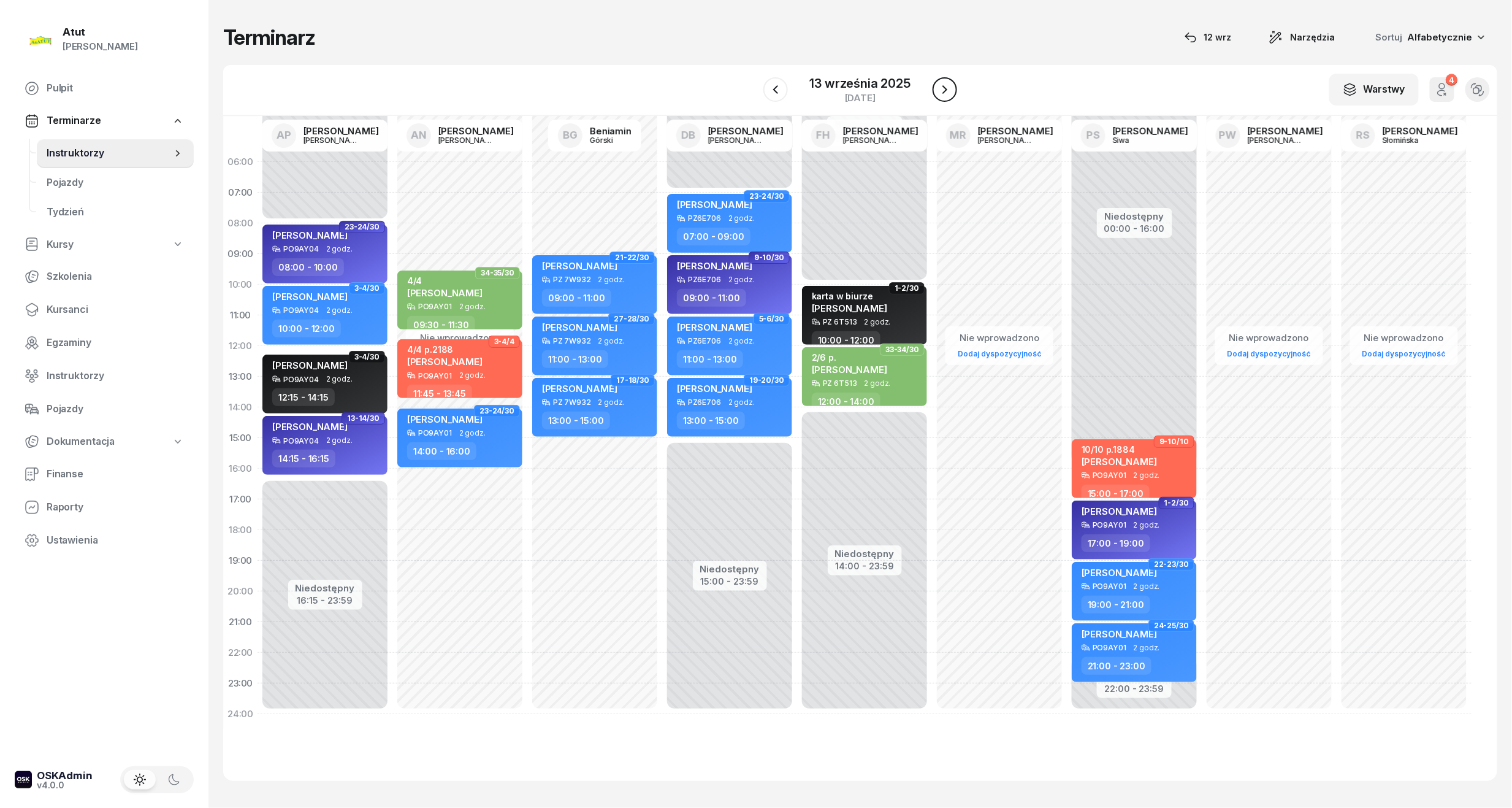
click at [941, 96] on icon "button" at bounding box center [945, 90] width 15 height 15
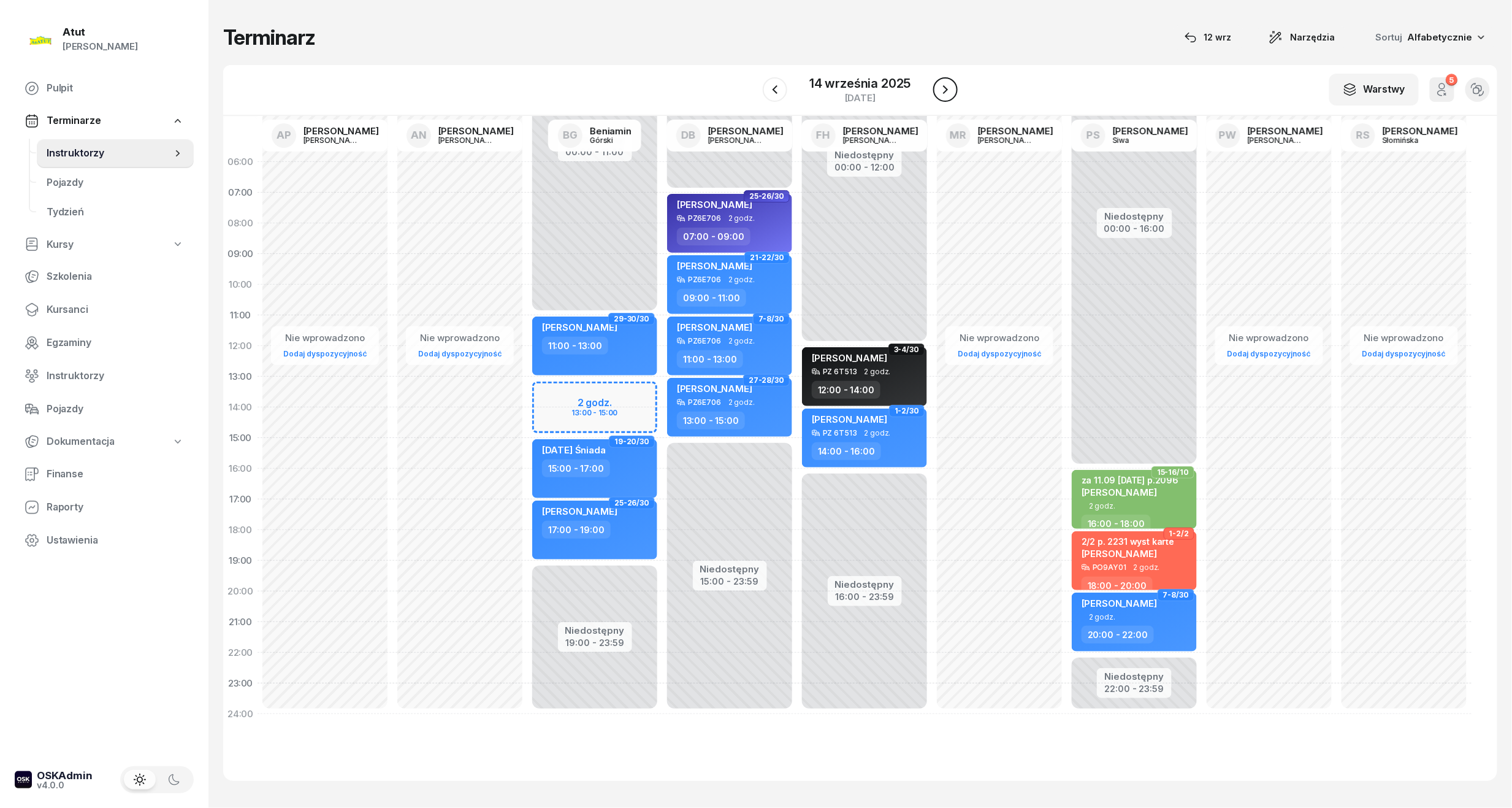
click at [941, 96] on icon "button" at bounding box center [946, 90] width 15 height 15
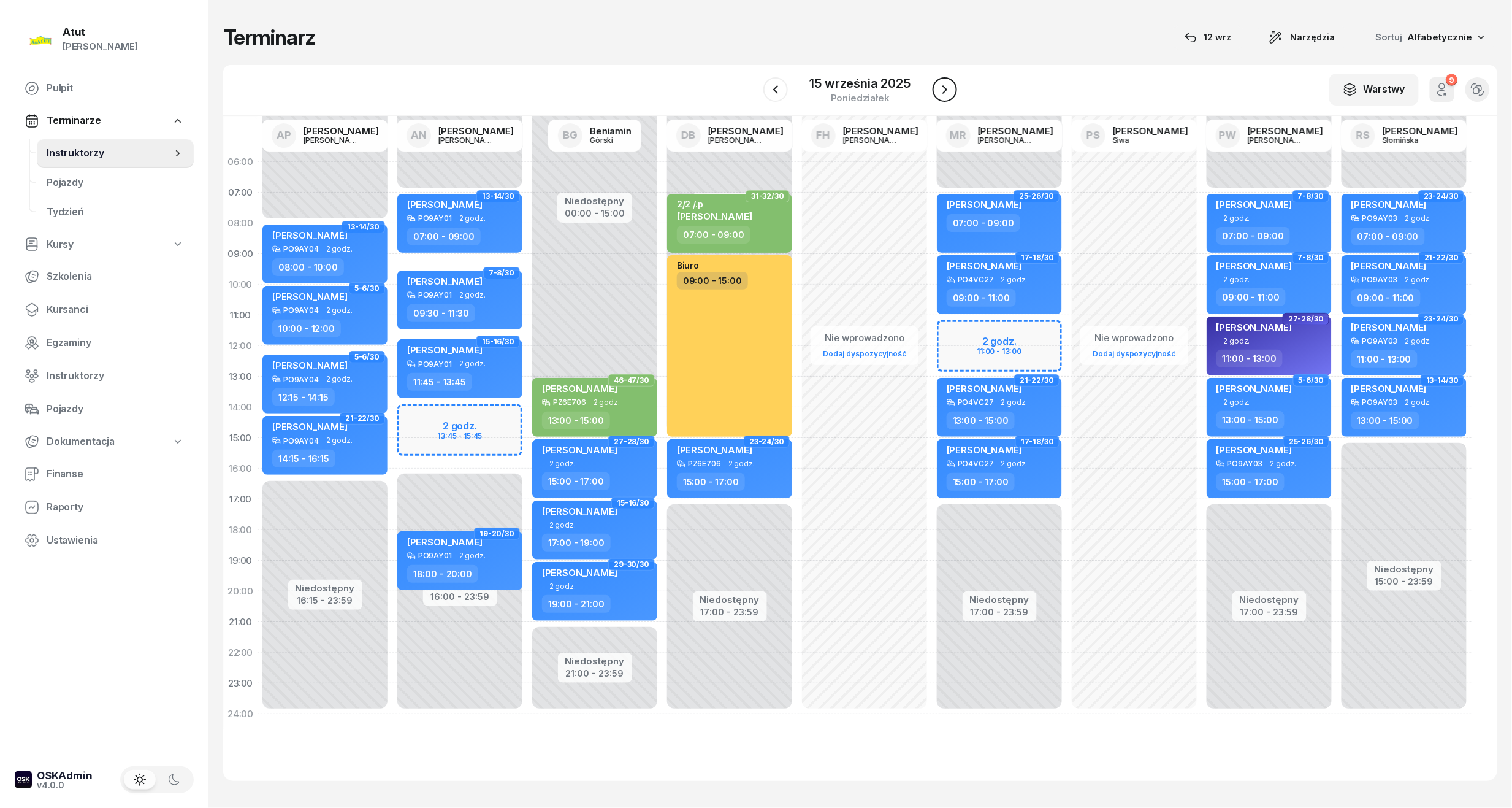
click at [945, 89] on icon "button" at bounding box center [945, 90] width 5 height 8
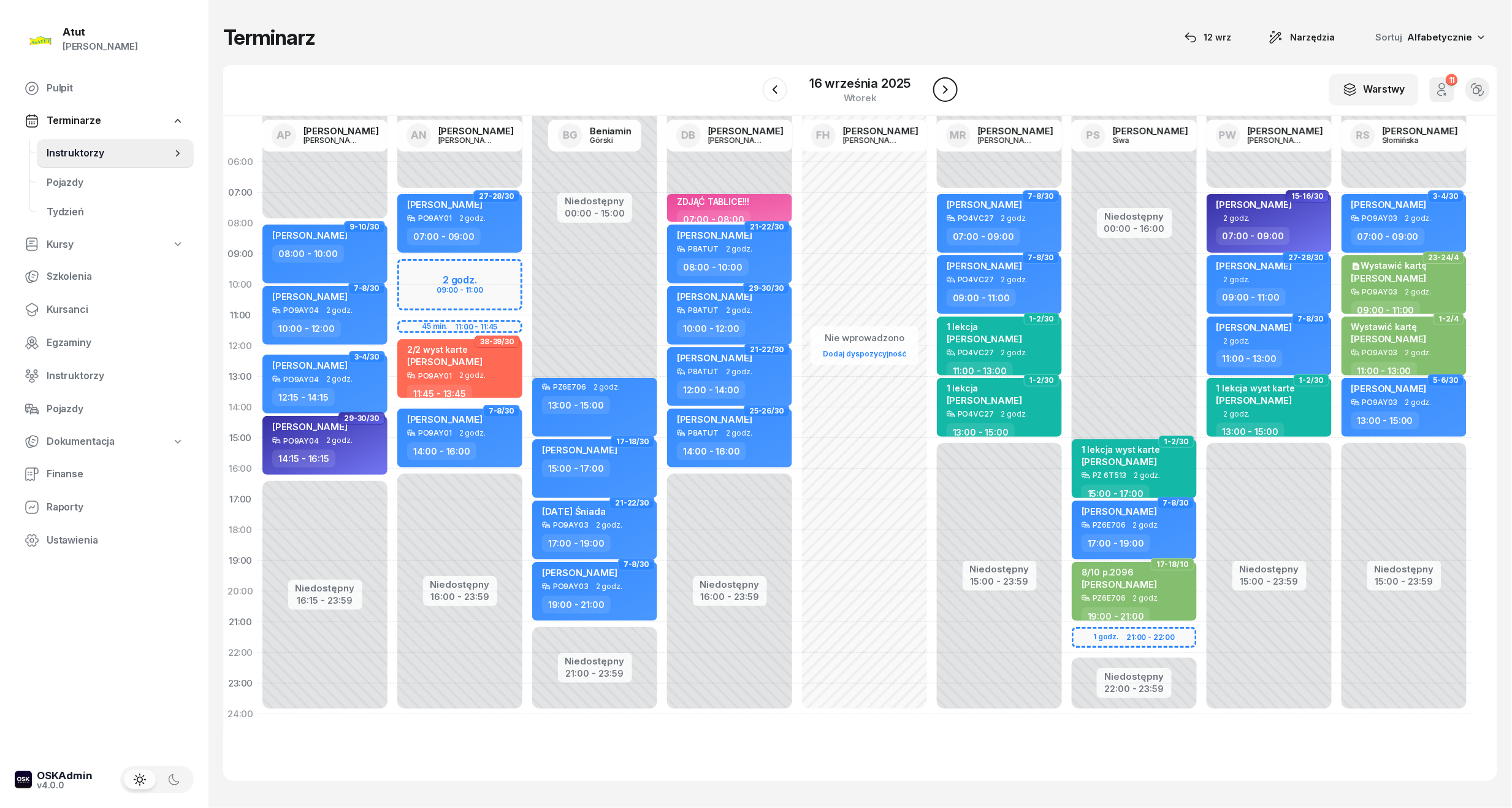
click at [946, 87] on icon "button" at bounding box center [946, 90] width 15 height 15
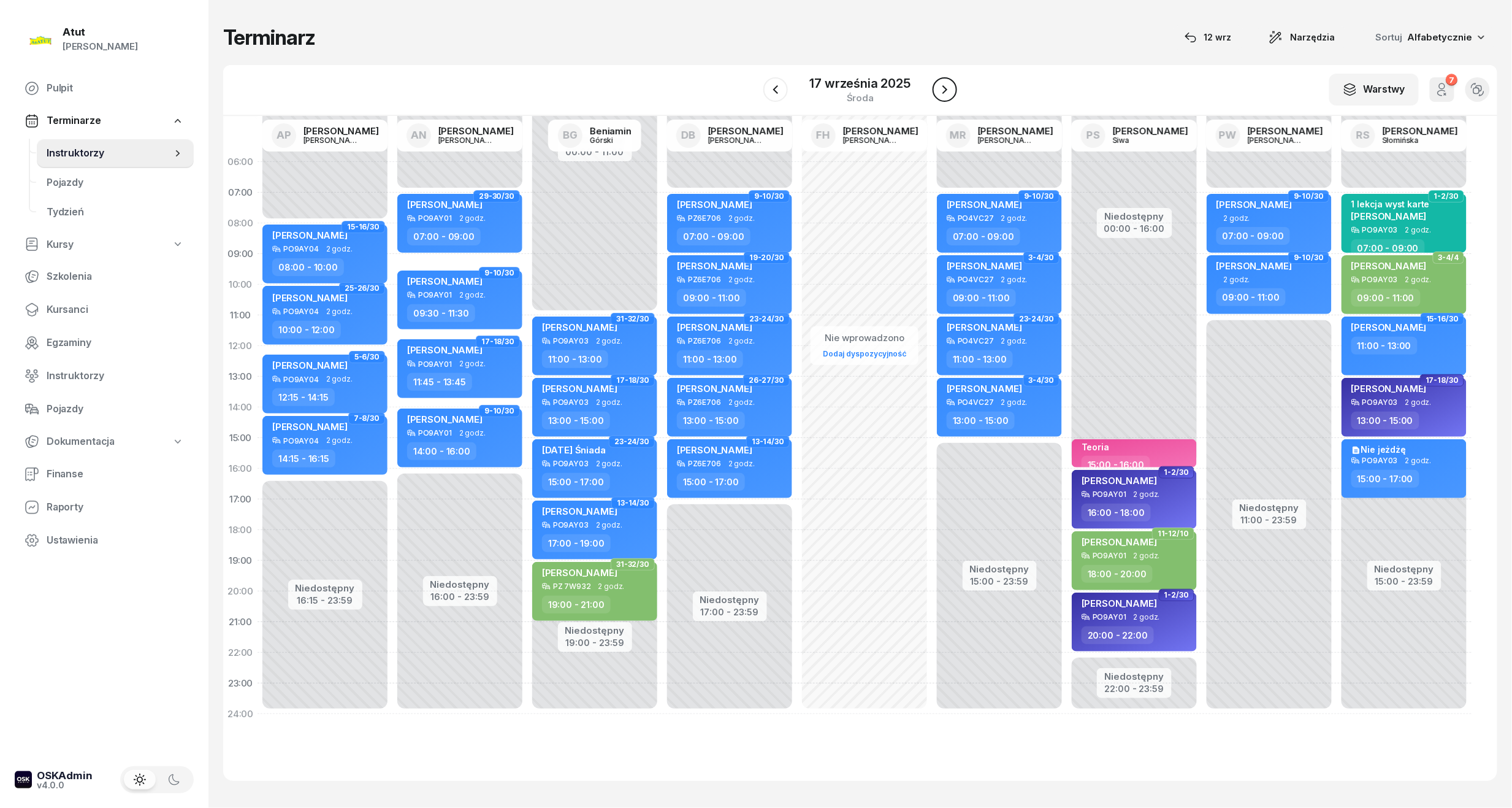
click at [946, 87] on icon "button" at bounding box center [945, 90] width 15 height 15
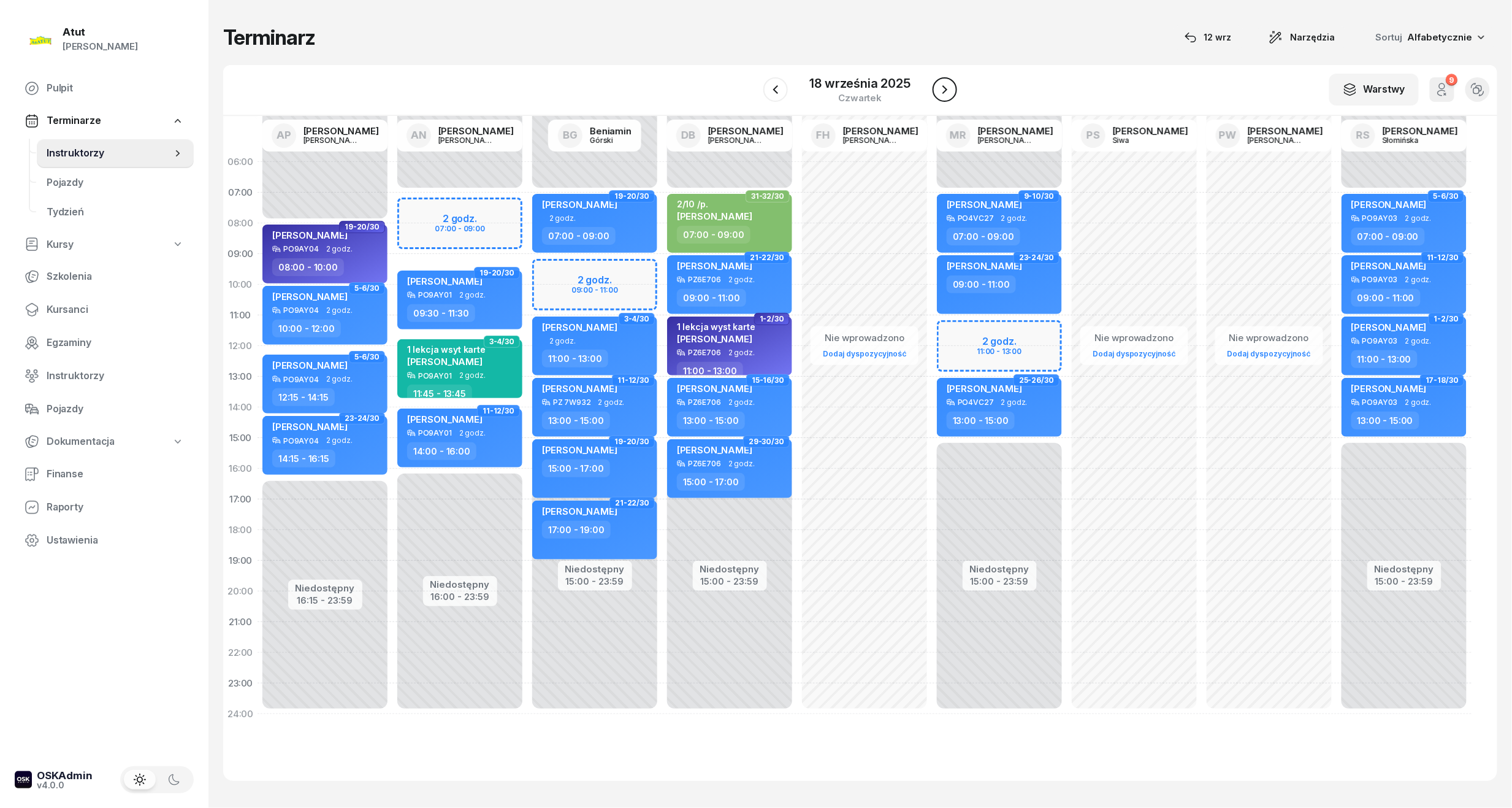
click at [946, 89] on icon "button" at bounding box center [945, 90] width 5 height 8
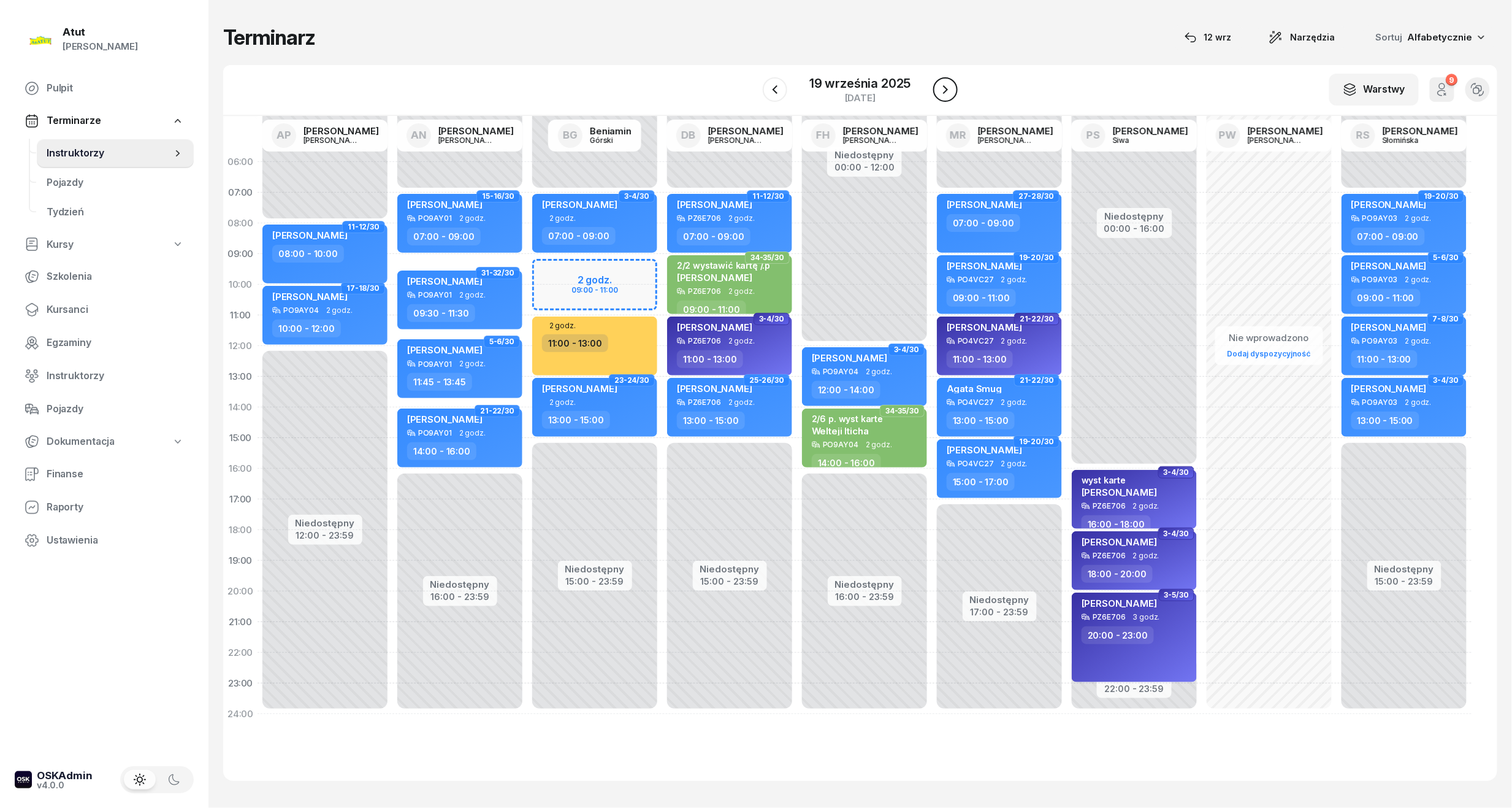
click at [942, 91] on icon "button" at bounding box center [946, 90] width 15 height 15
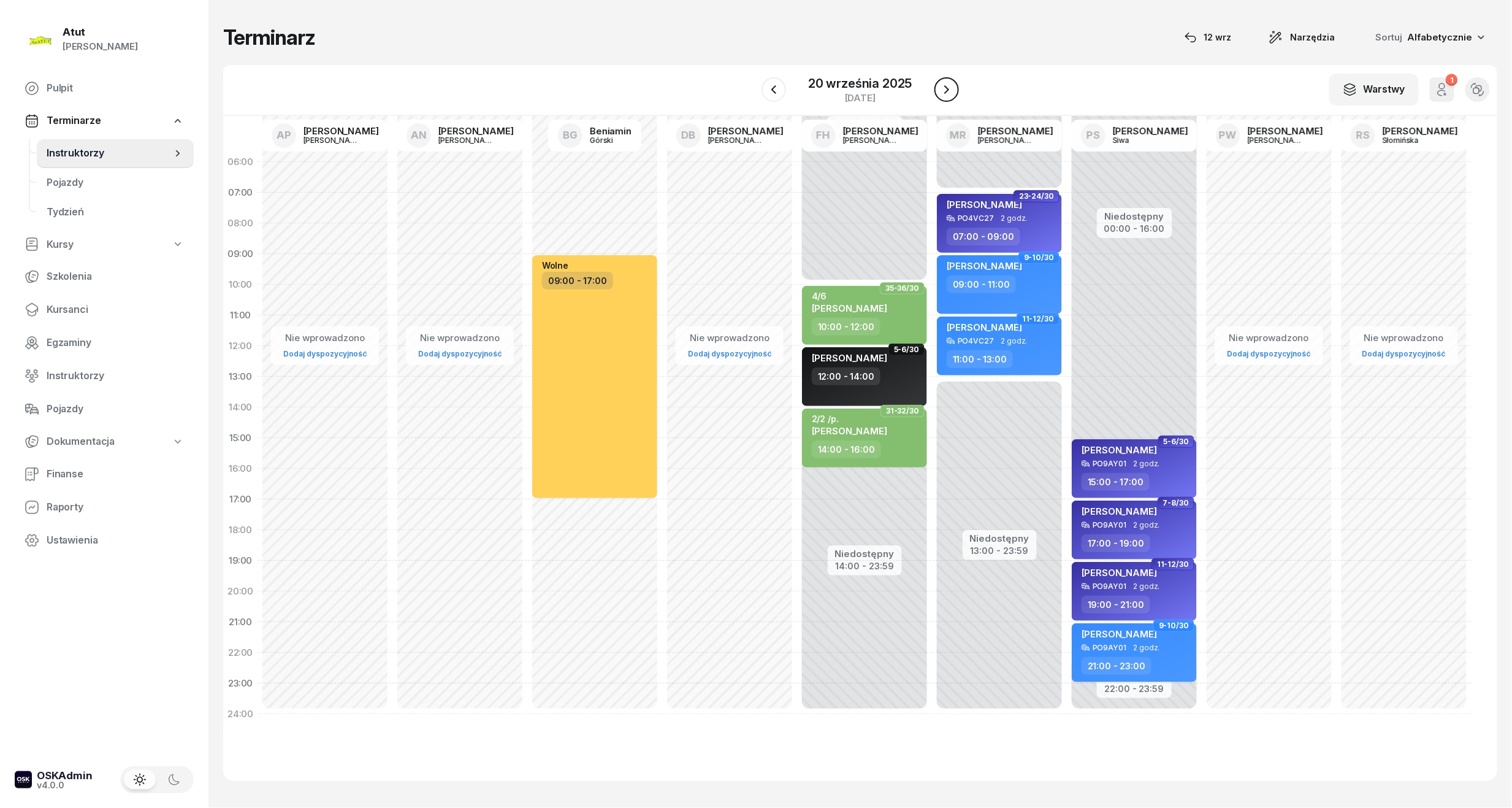
click at [942, 91] on icon "button" at bounding box center [946, 90] width 15 height 15
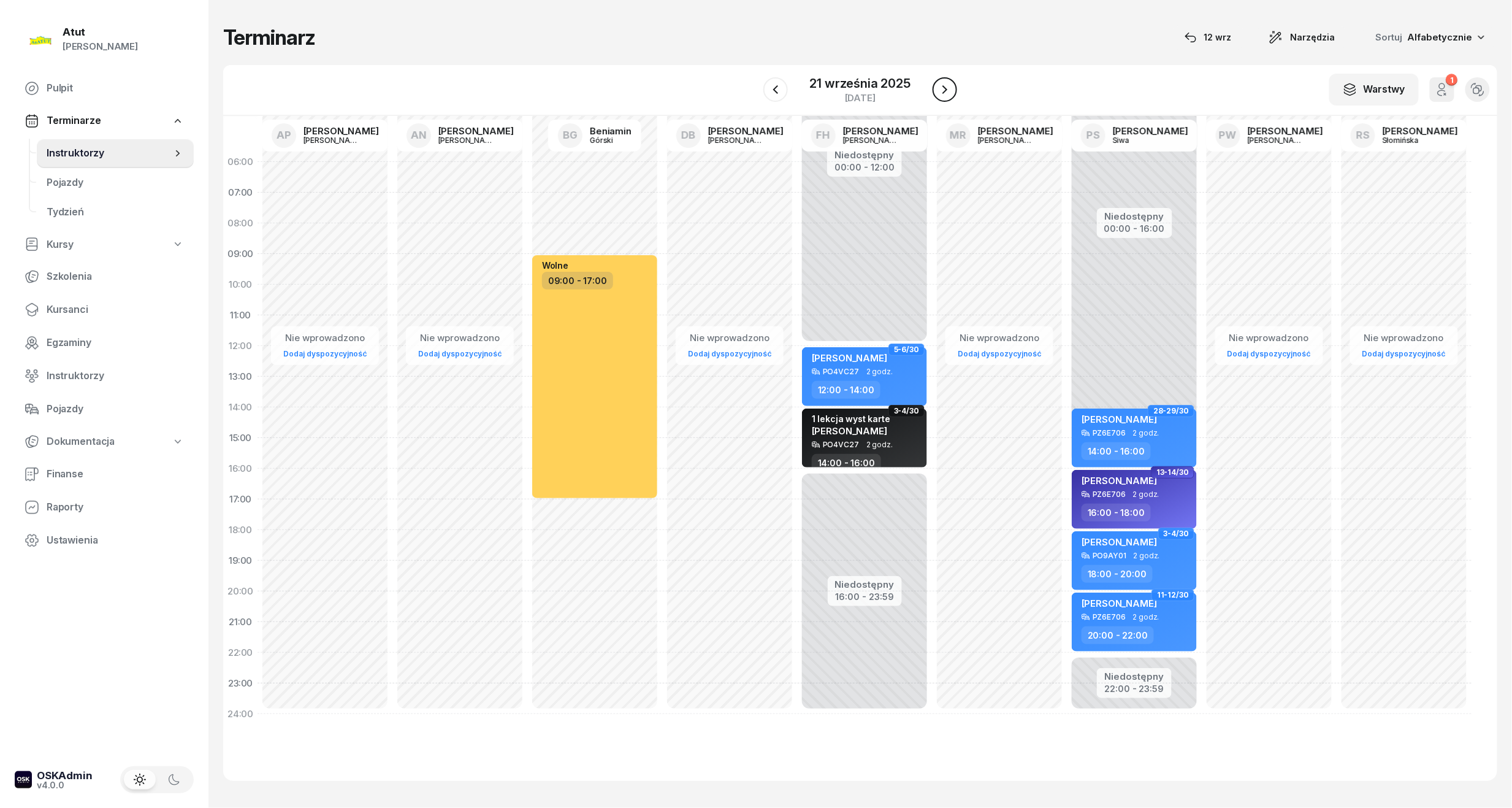
click at [942, 97] on button "button" at bounding box center [945, 90] width 25 height 25
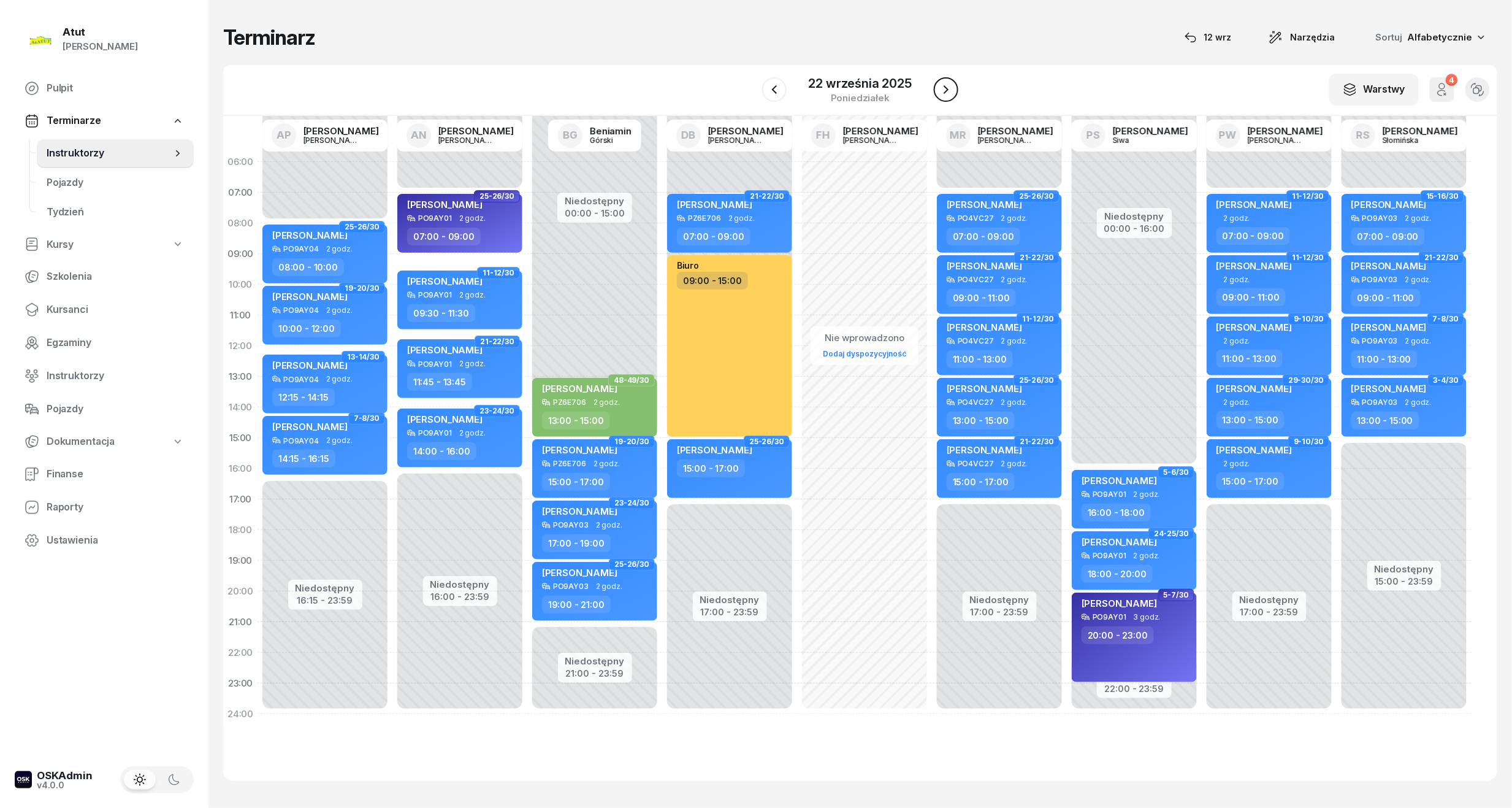
click at [942, 97] on button "button" at bounding box center [946, 90] width 25 height 25
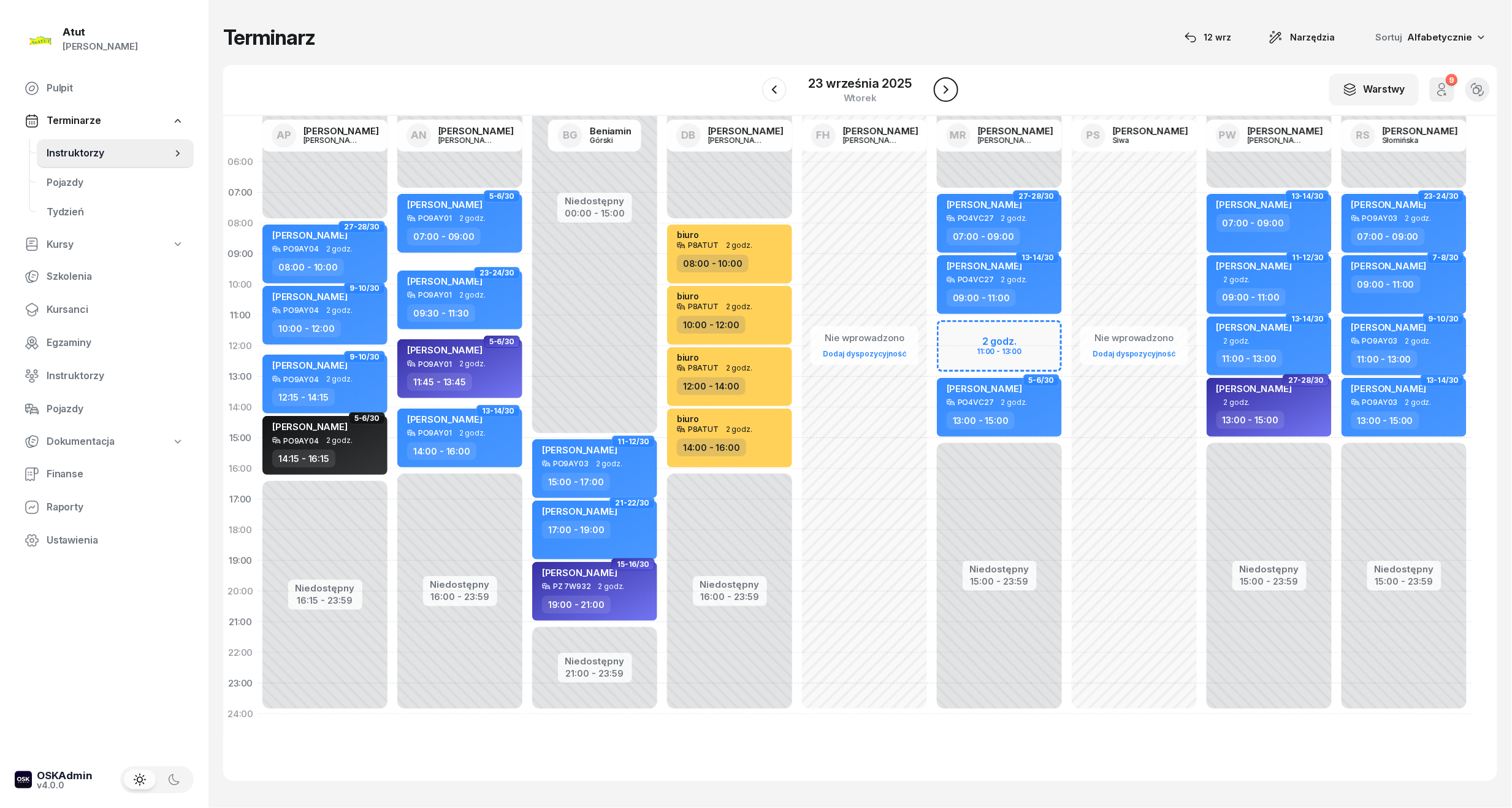
click at [942, 97] on button "button" at bounding box center [946, 90] width 25 height 25
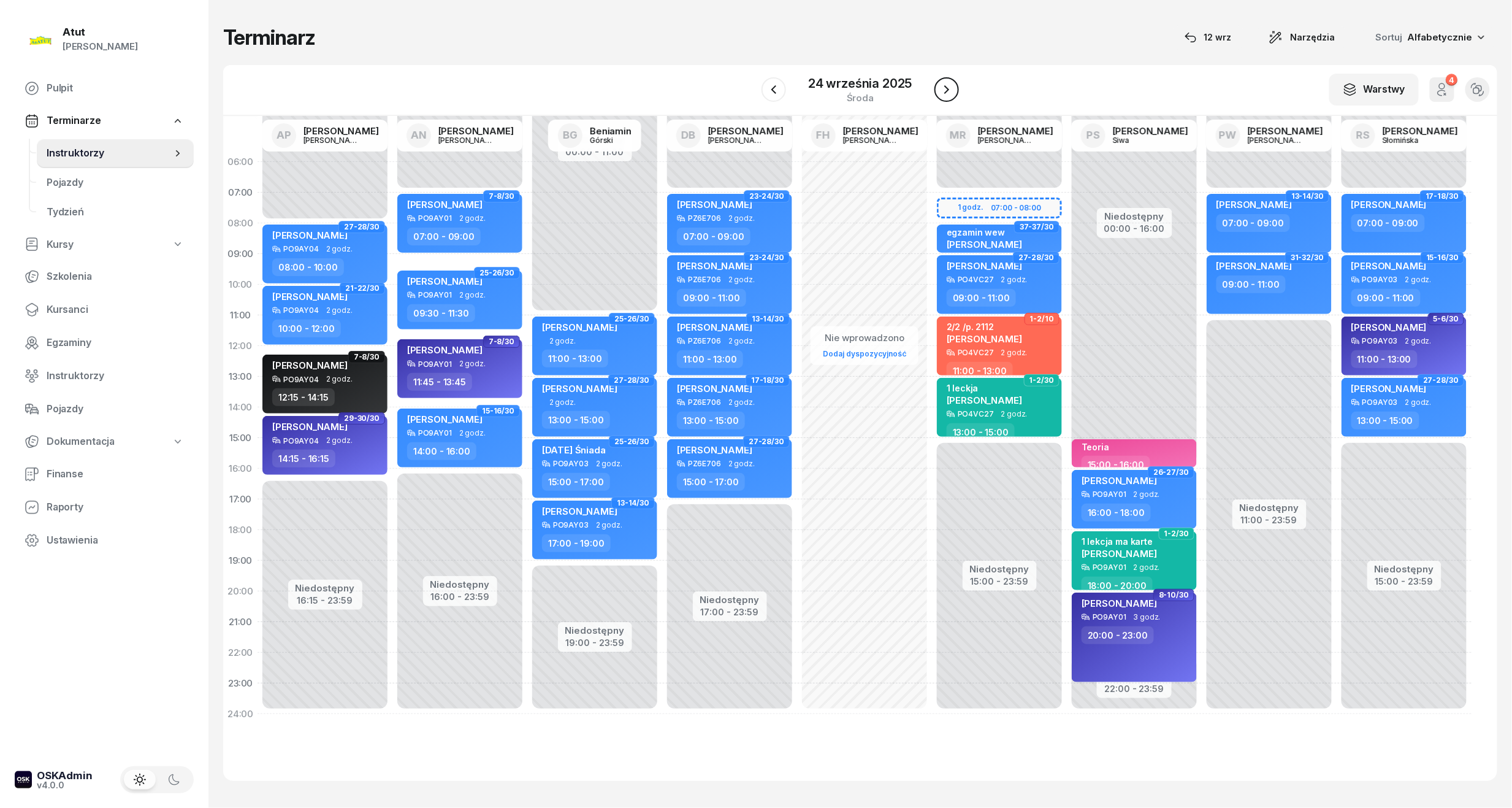
click at [942, 97] on button "button" at bounding box center [946, 90] width 25 height 25
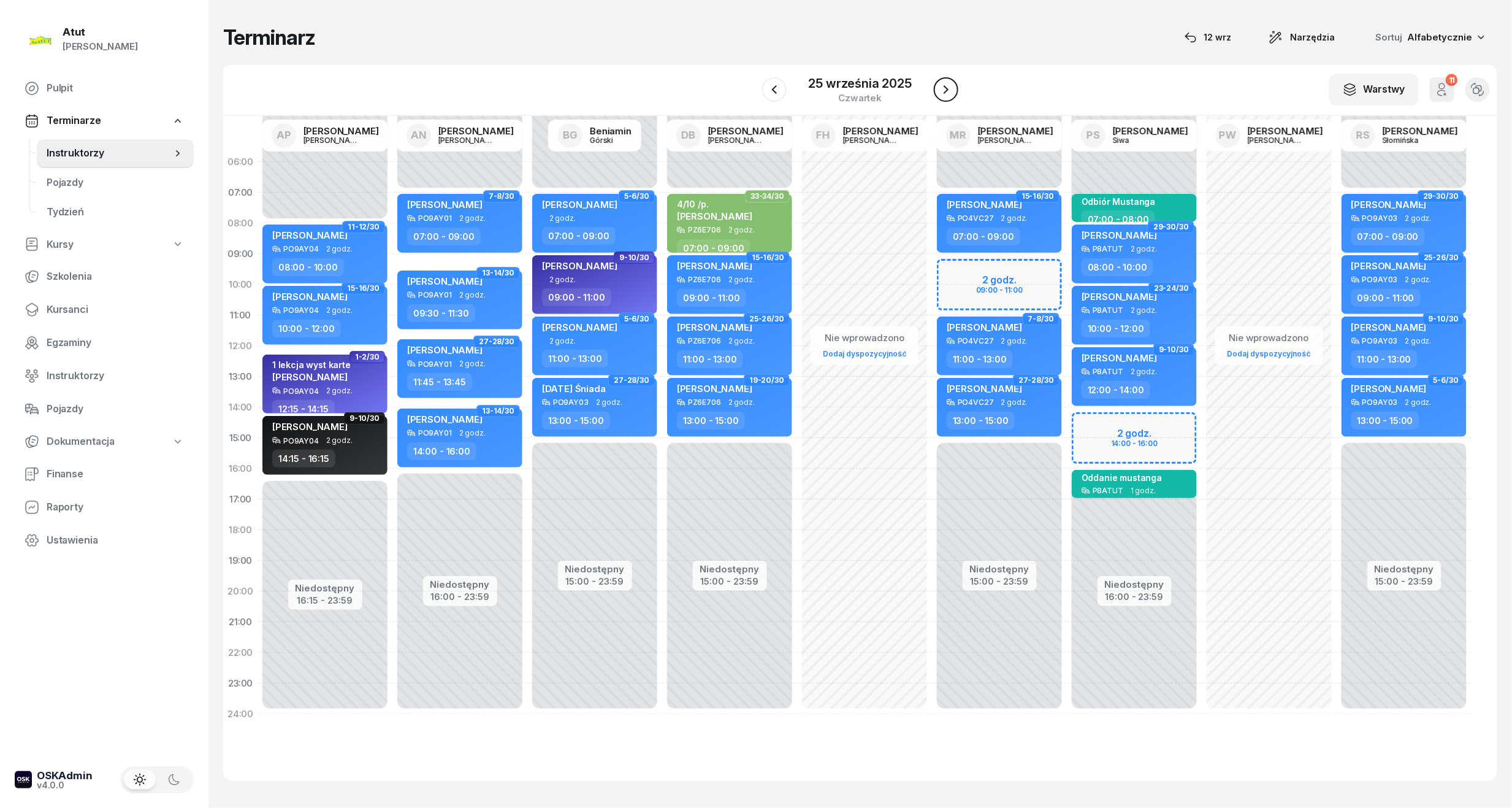
click at [942, 97] on button "button" at bounding box center [946, 90] width 25 height 25
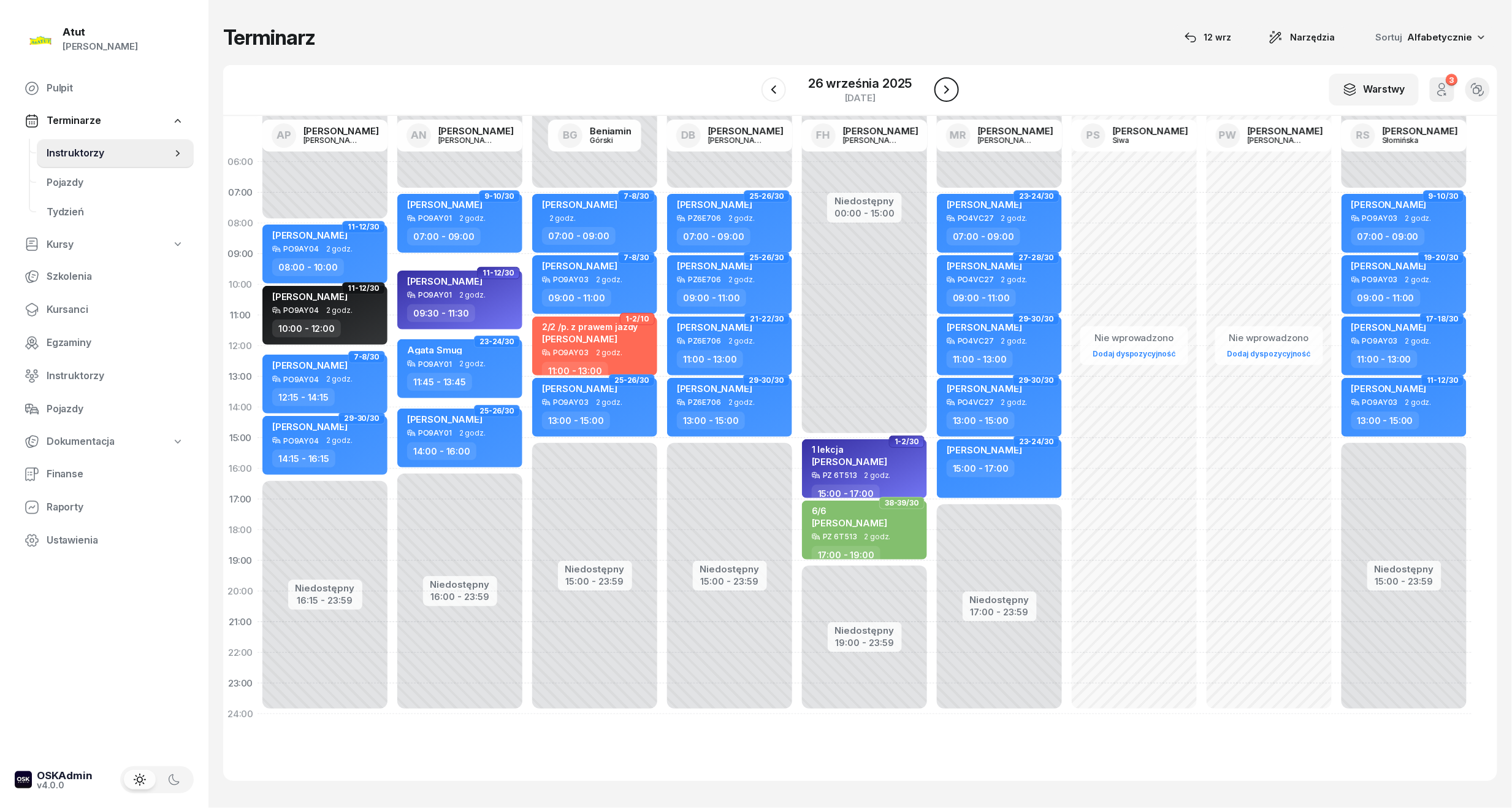
click at [946, 87] on icon "button" at bounding box center [946, 90] width 15 height 15
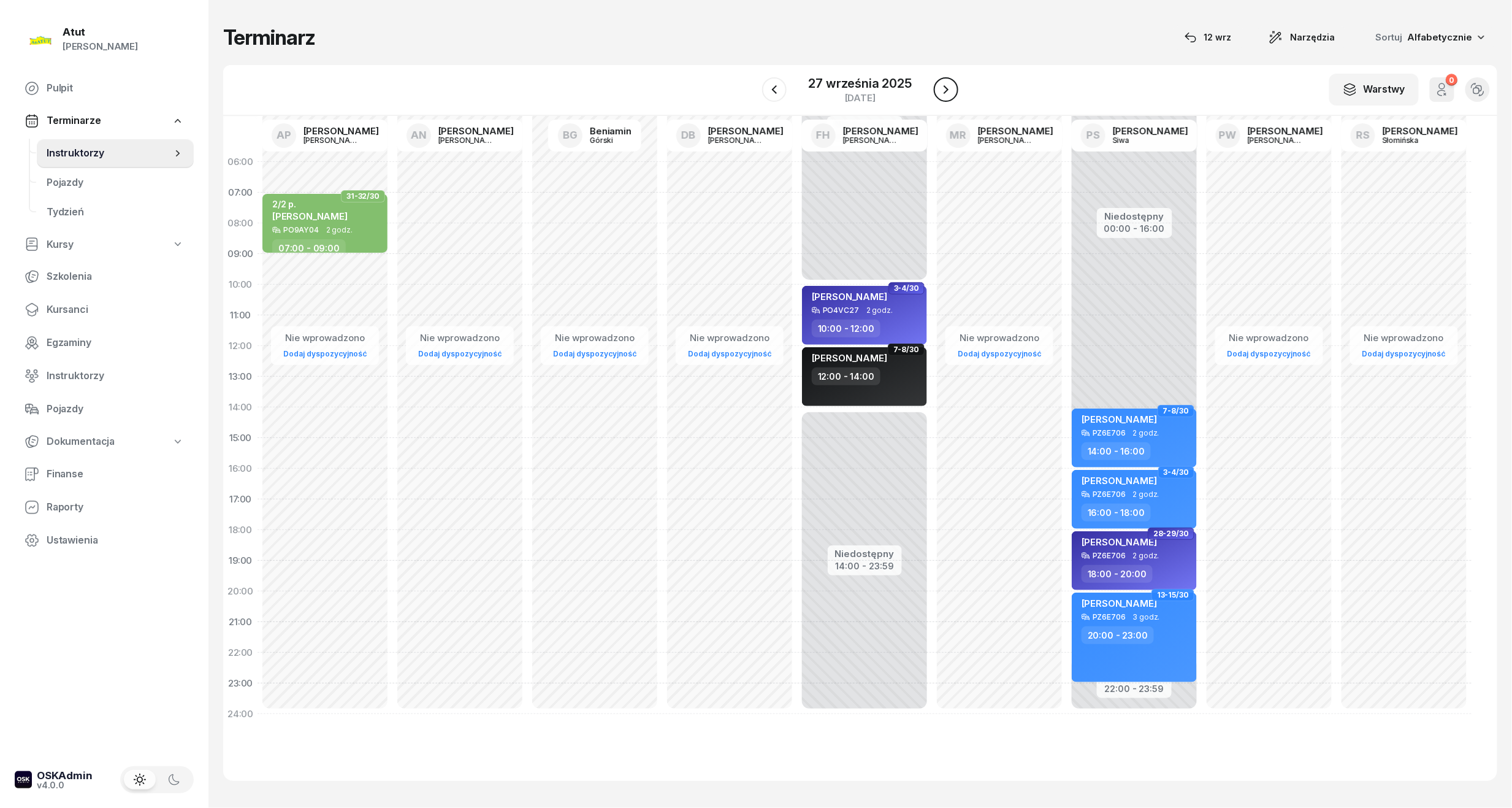
click at [946, 89] on icon "button" at bounding box center [946, 90] width 5 height 8
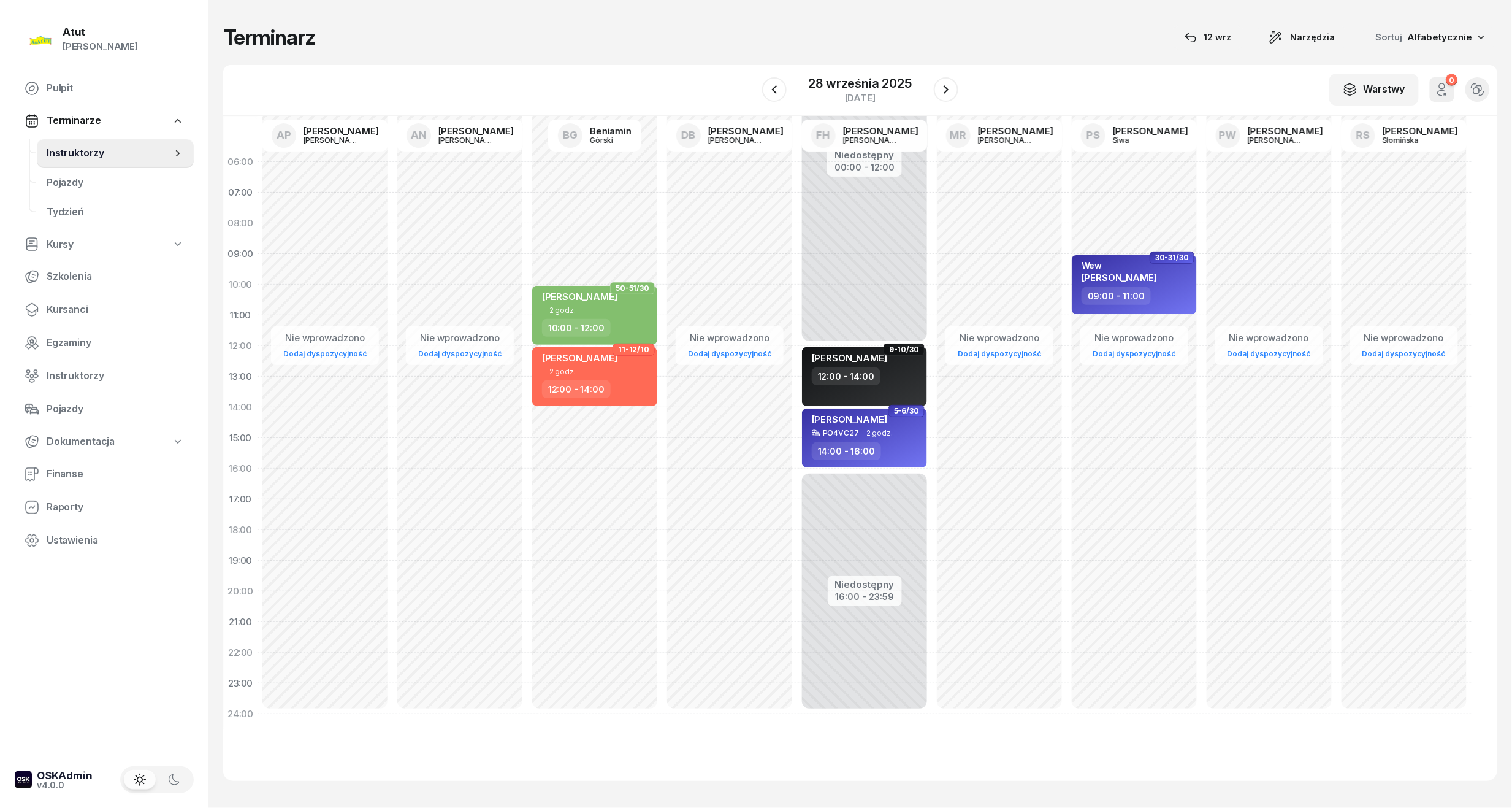
click at [932, 107] on div "28 września 2025 niedziela" at bounding box center [860, 90] width 196 height 35
click at [952, 96] on icon "button" at bounding box center [946, 90] width 15 height 15
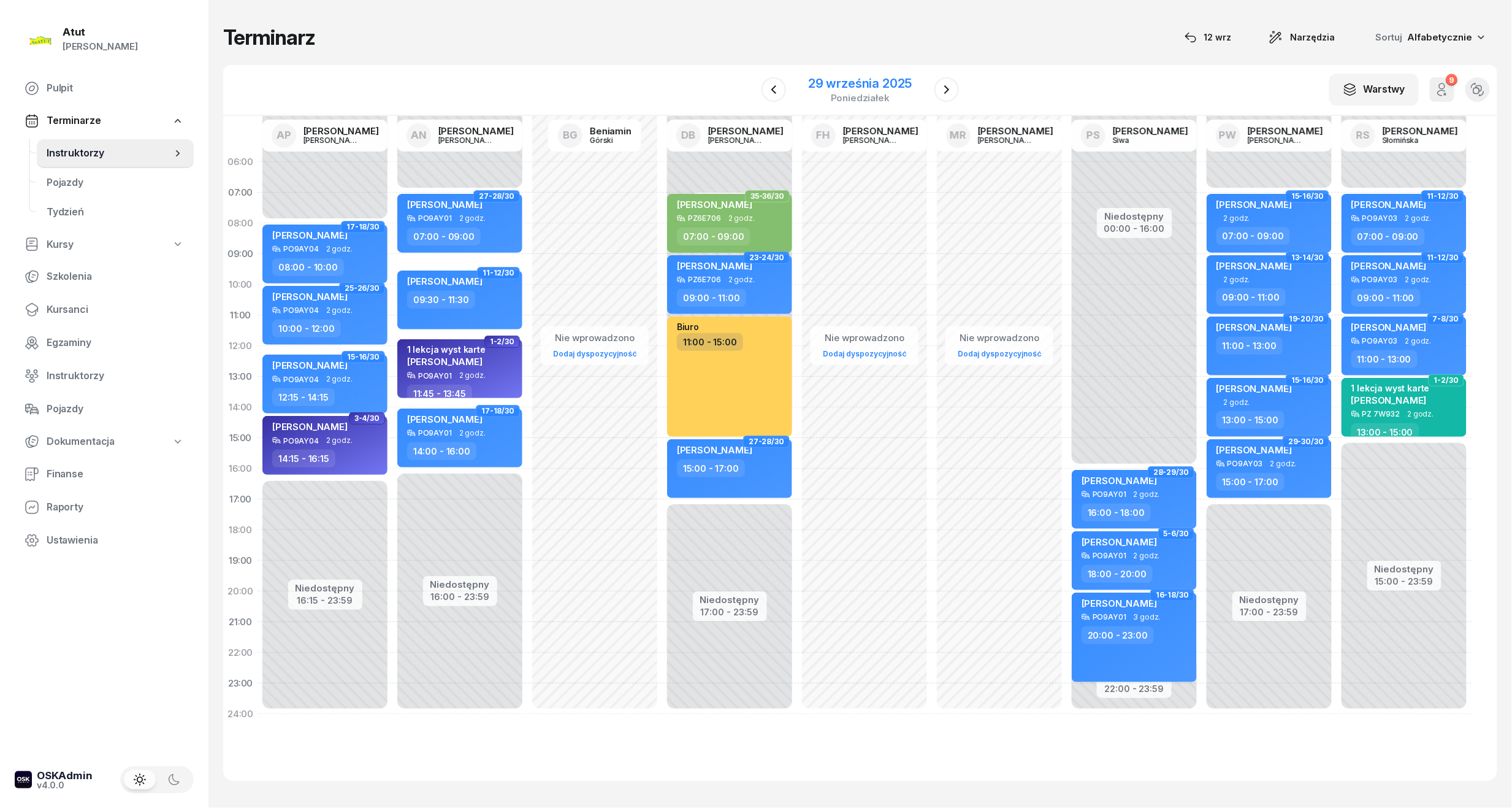
click at [871, 77] on div "29 września 2025" at bounding box center [860, 83] width 103 height 12
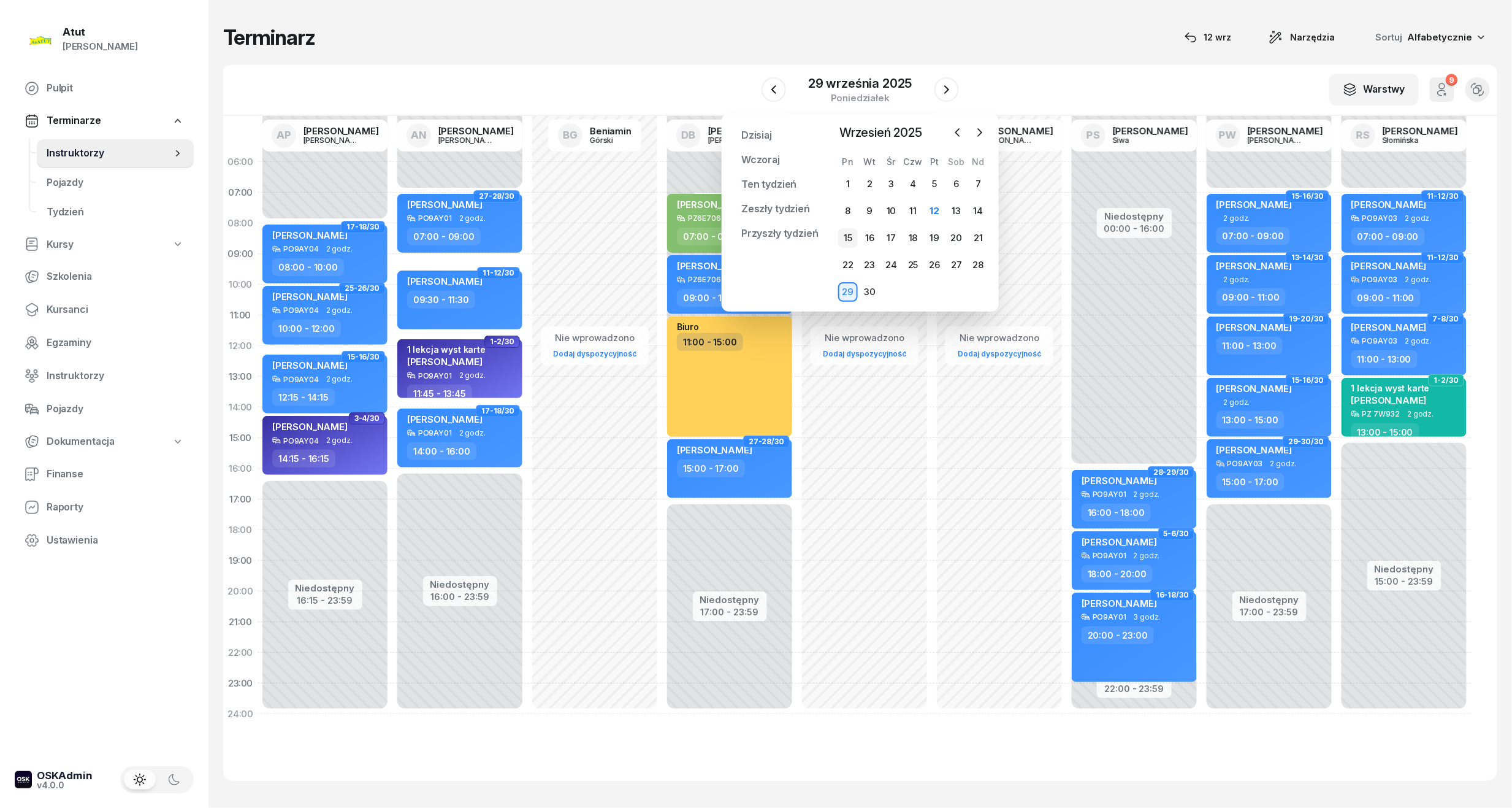
click at [850, 244] on div "15" at bounding box center [848, 238] width 20 height 20
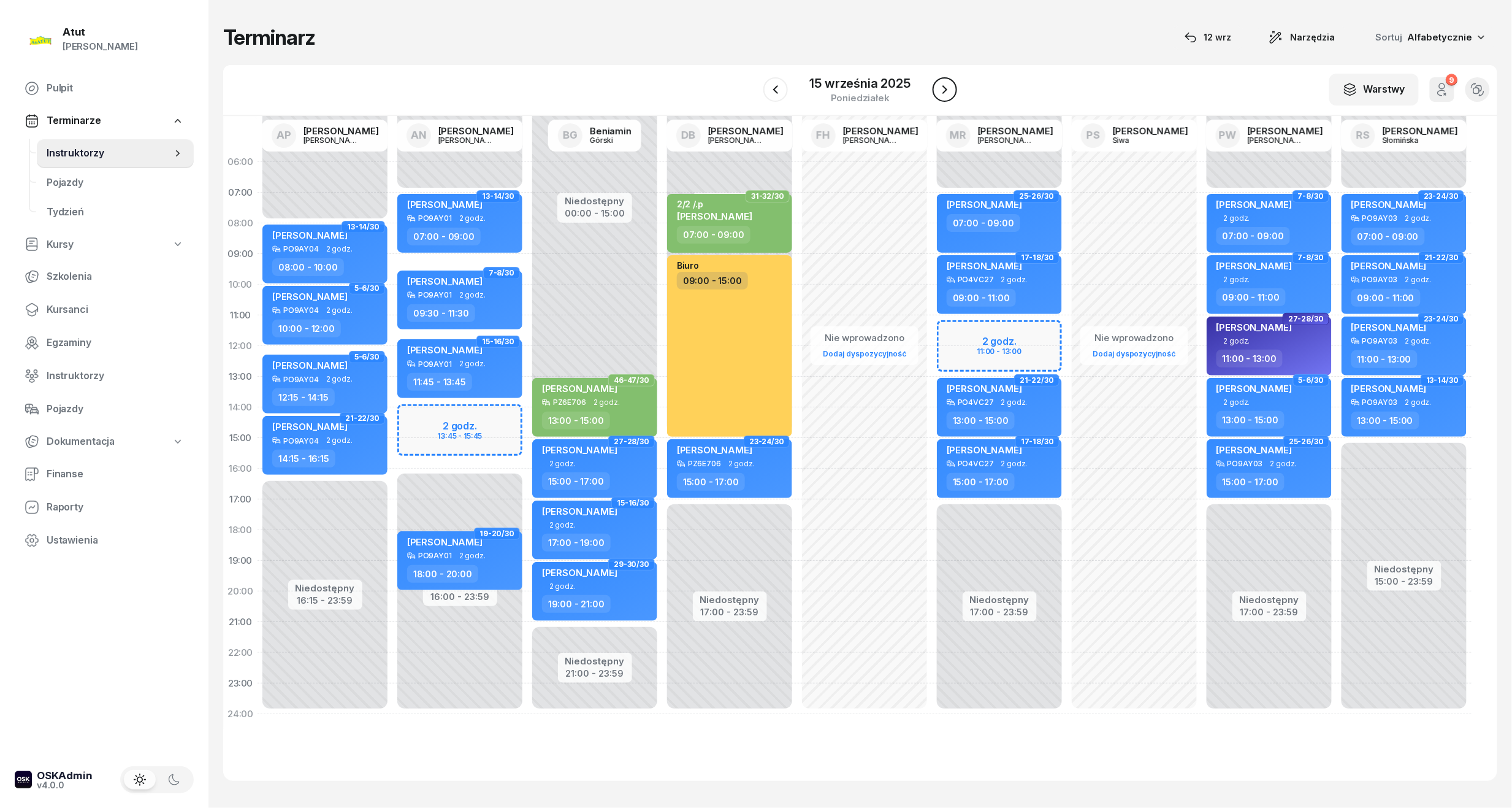
click at [936, 94] on button "button" at bounding box center [945, 90] width 25 height 25
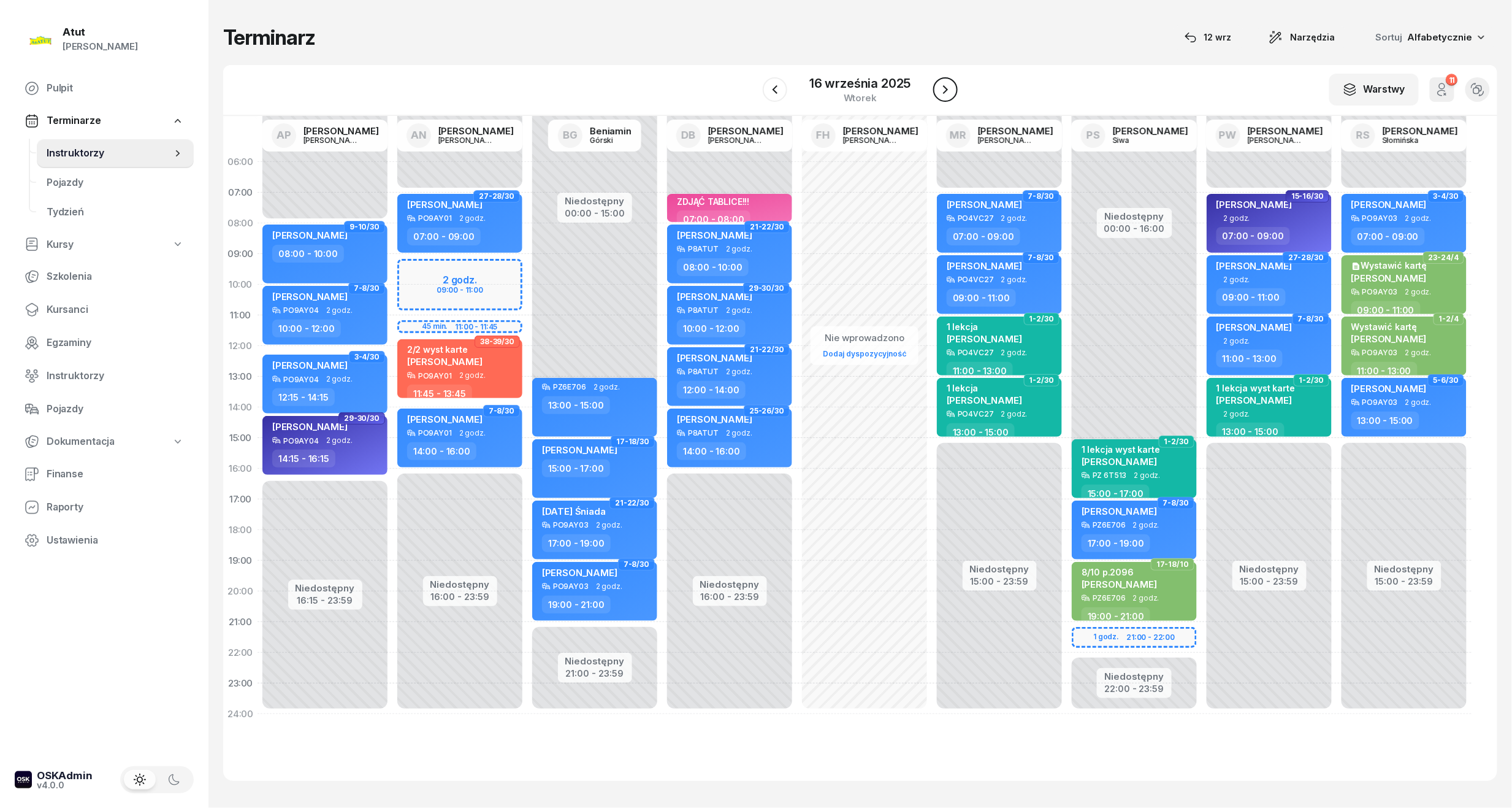
click at [936, 94] on button "button" at bounding box center [946, 90] width 25 height 25
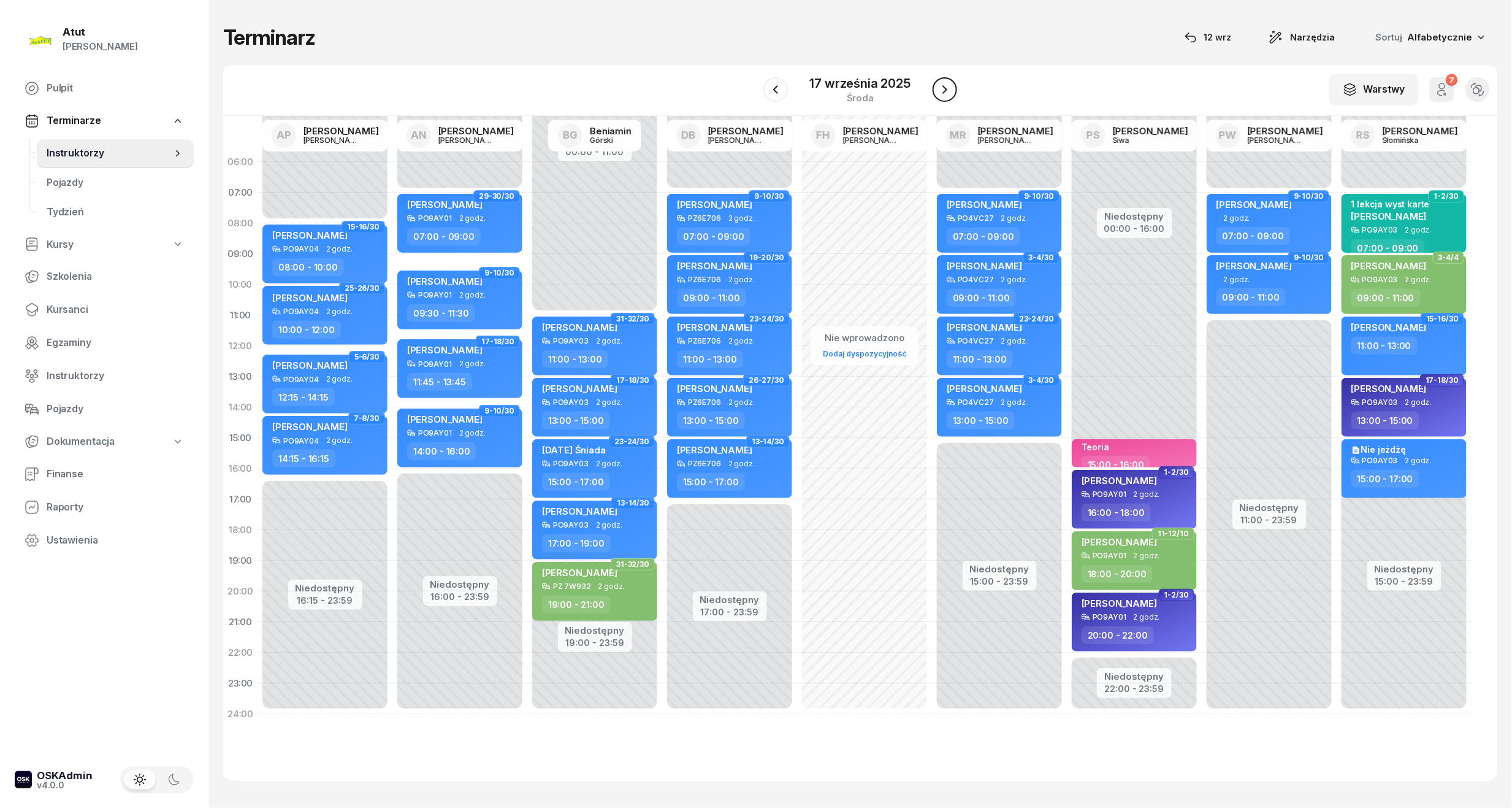
click at [936, 94] on button "button" at bounding box center [945, 90] width 25 height 25
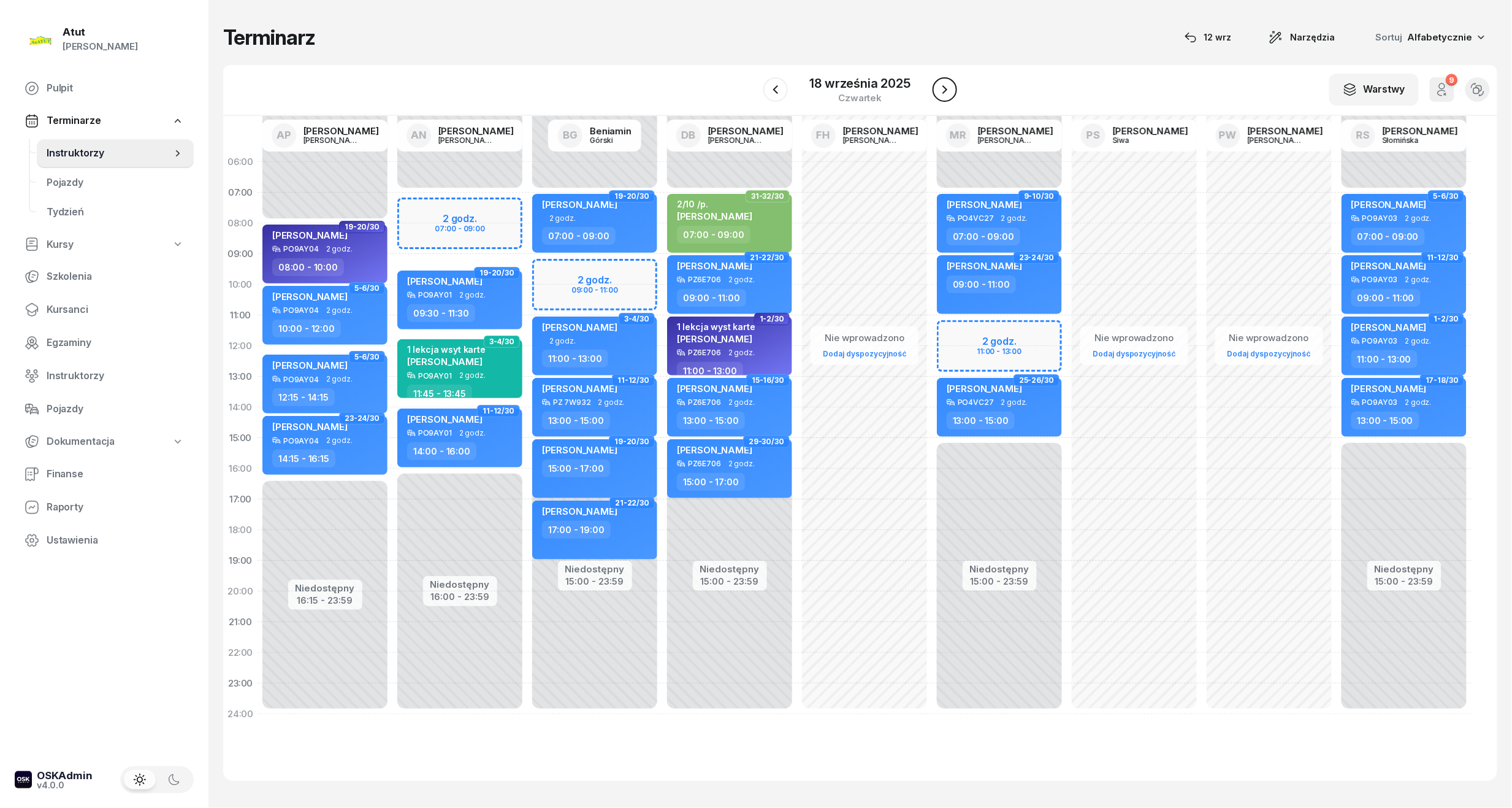
click at [936, 94] on button "button" at bounding box center [945, 90] width 25 height 25
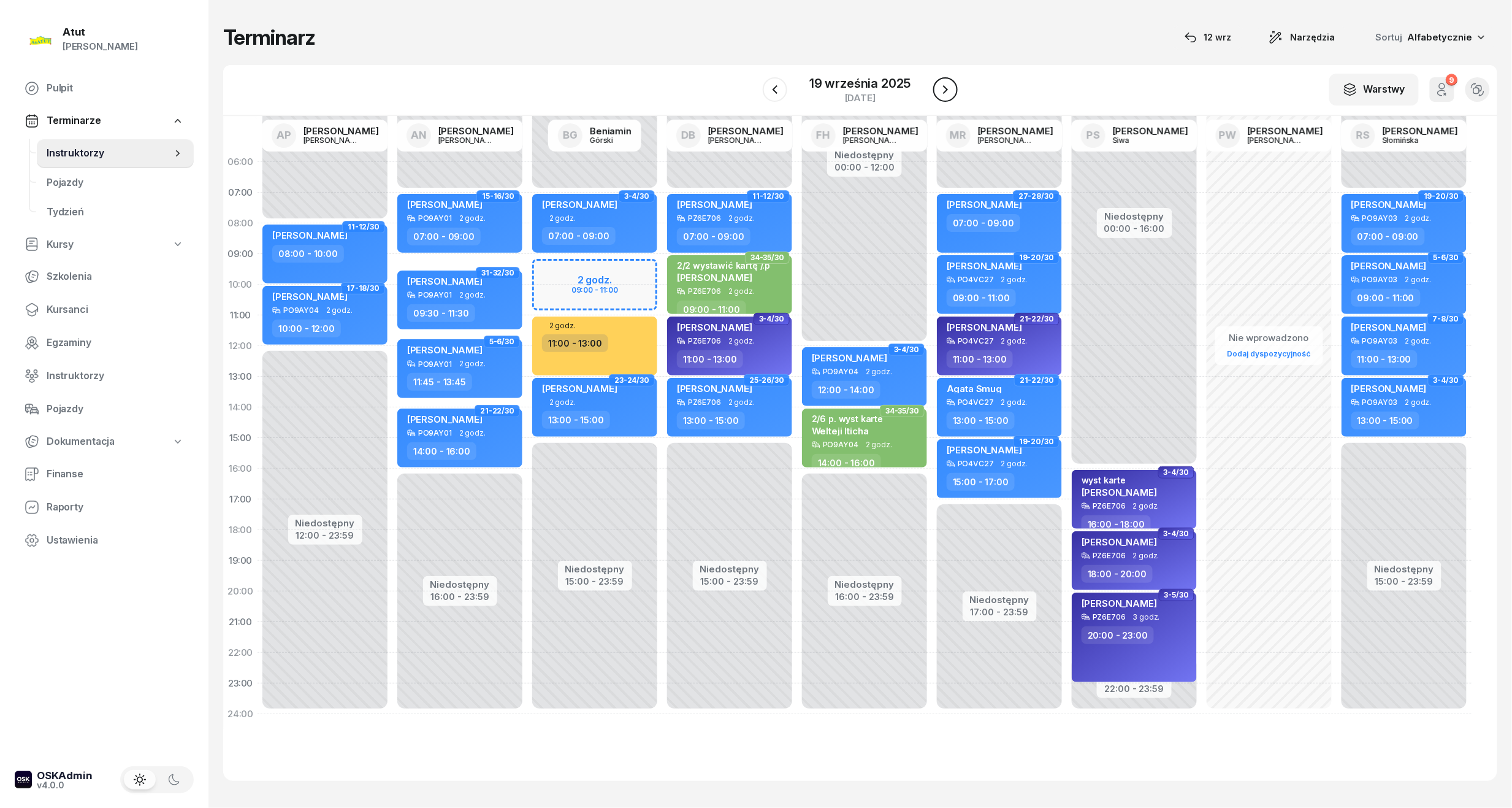
click at [936, 94] on button "button" at bounding box center [946, 90] width 25 height 25
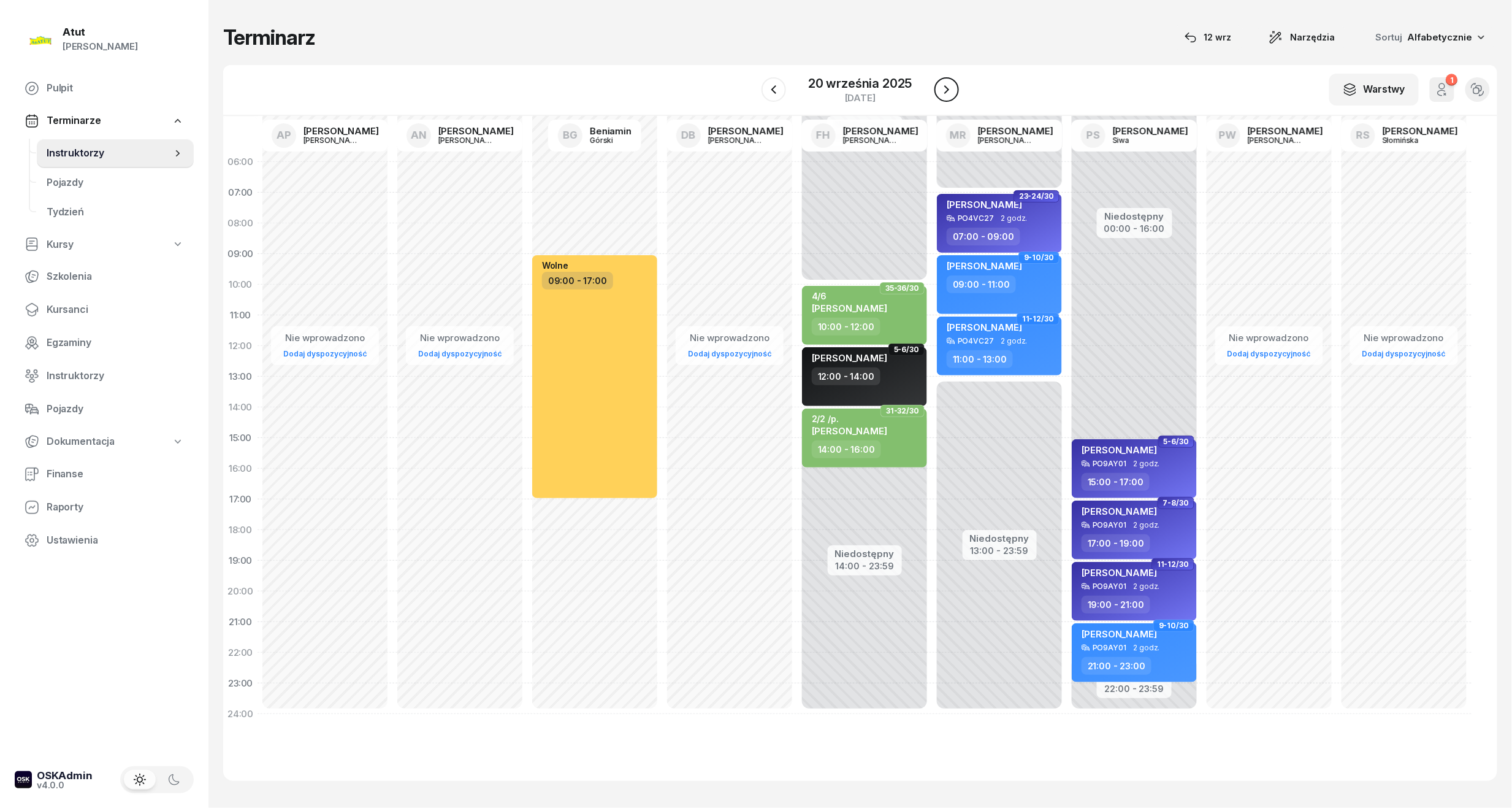
click at [936, 94] on button "button" at bounding box center [946, 90] width 25 height 25
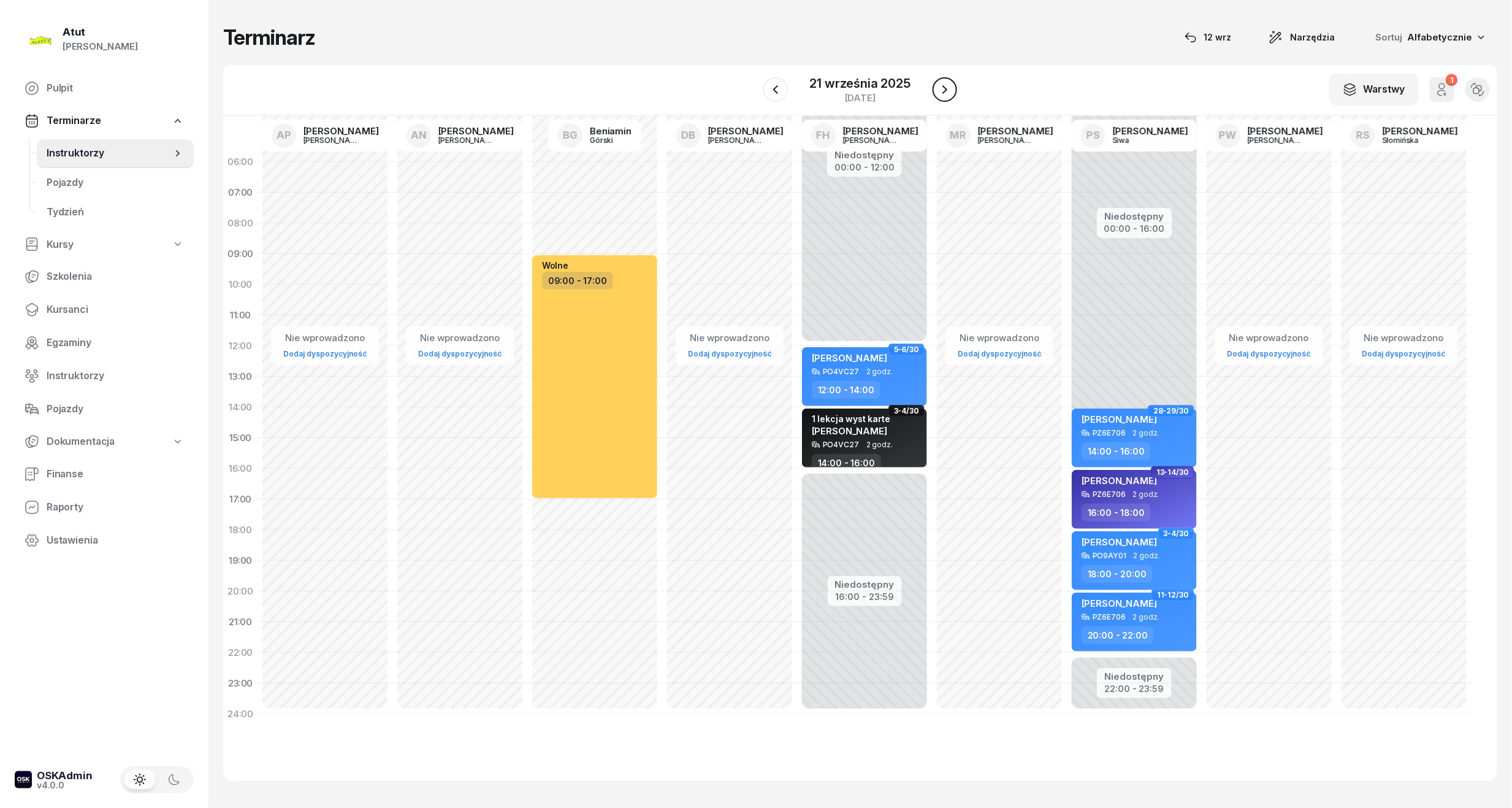
click at [936, 94] on button "button" at bounding box center [945, 90] width 25 height 25
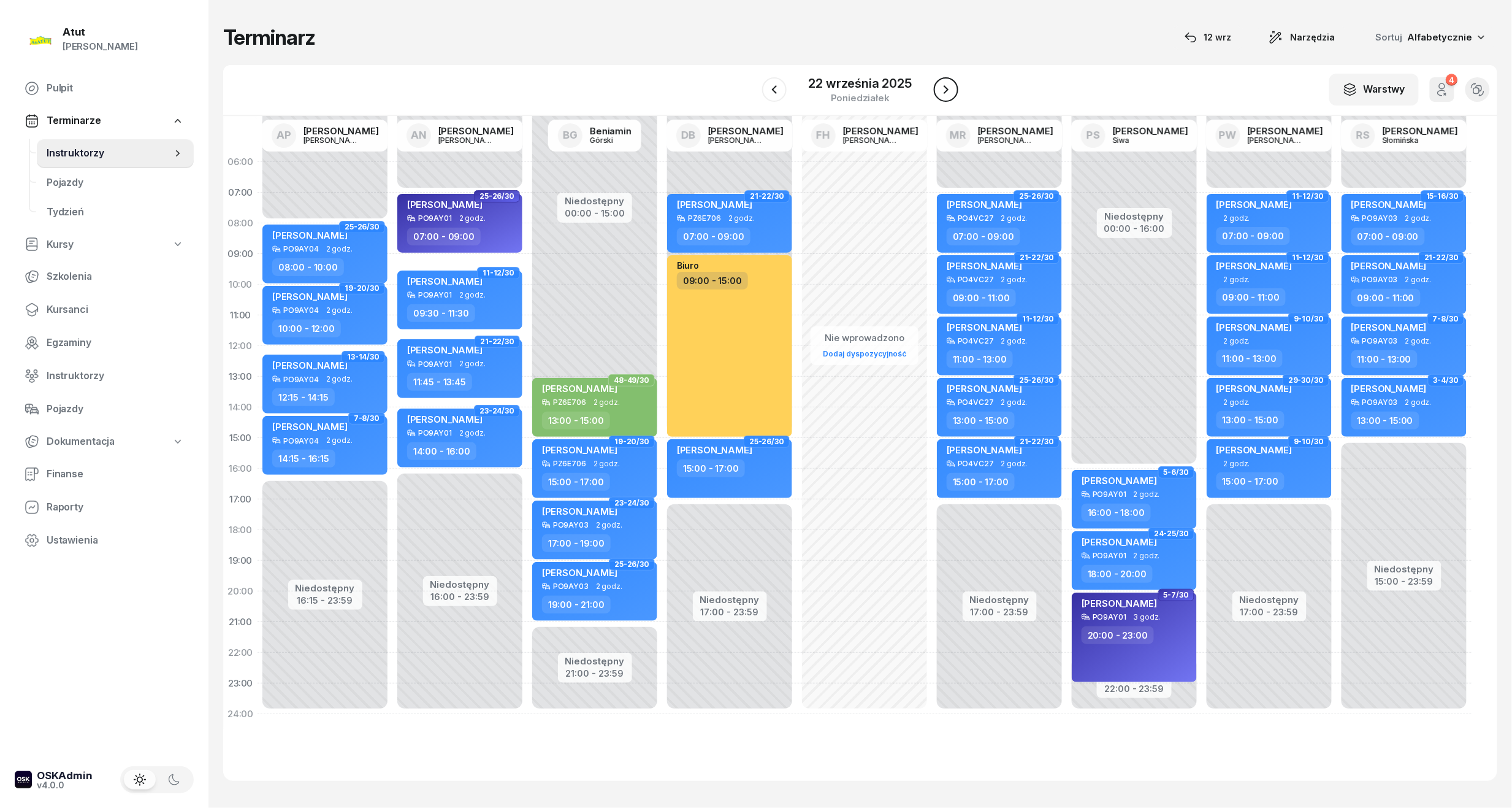
click at [936, 94] on button "button" at bounding box center [946, 90] width 25 height 25
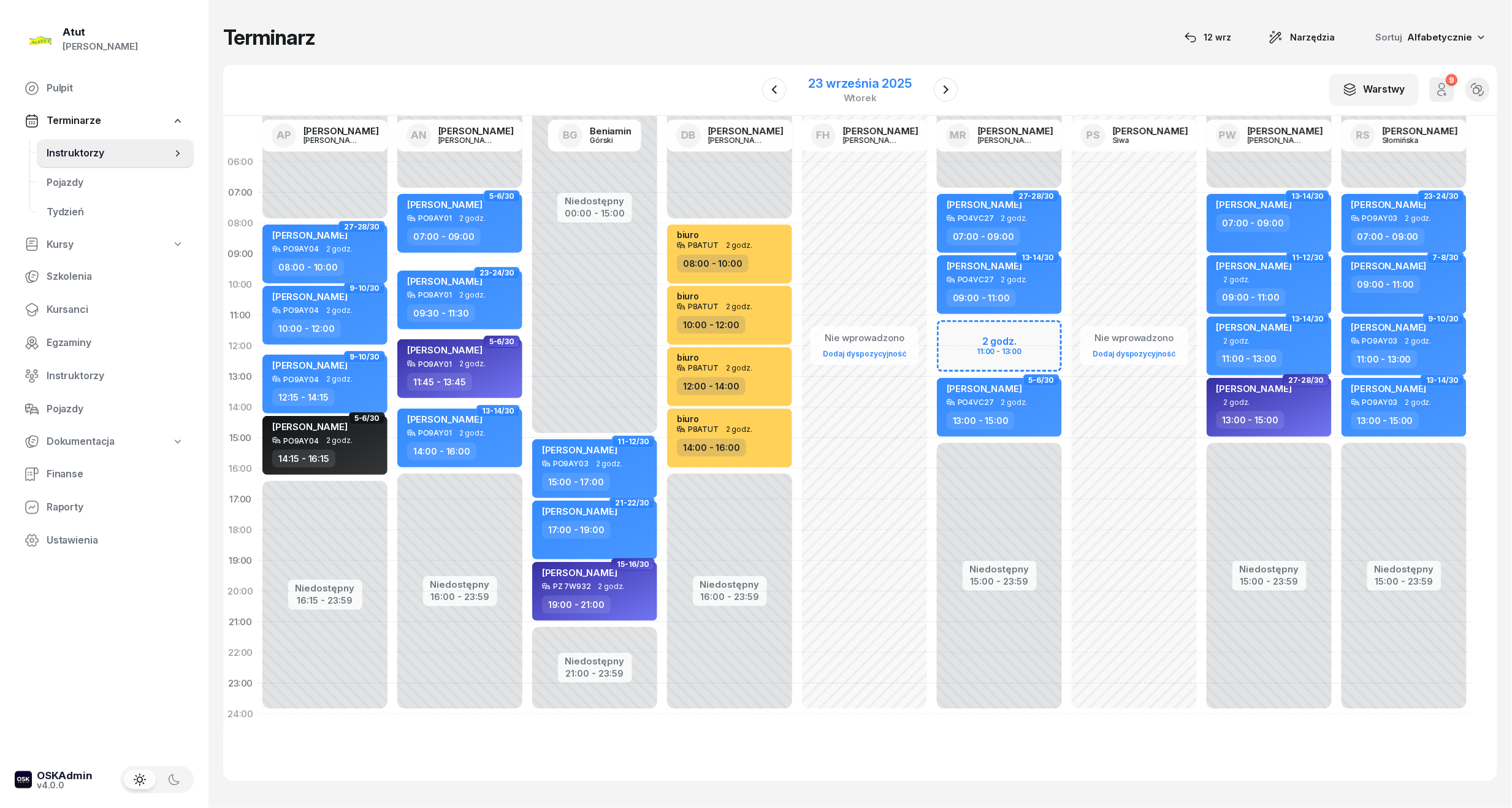
click at [859, 80] on div "23 września 2025" at bounding box center [859, 83] width 103 height 12
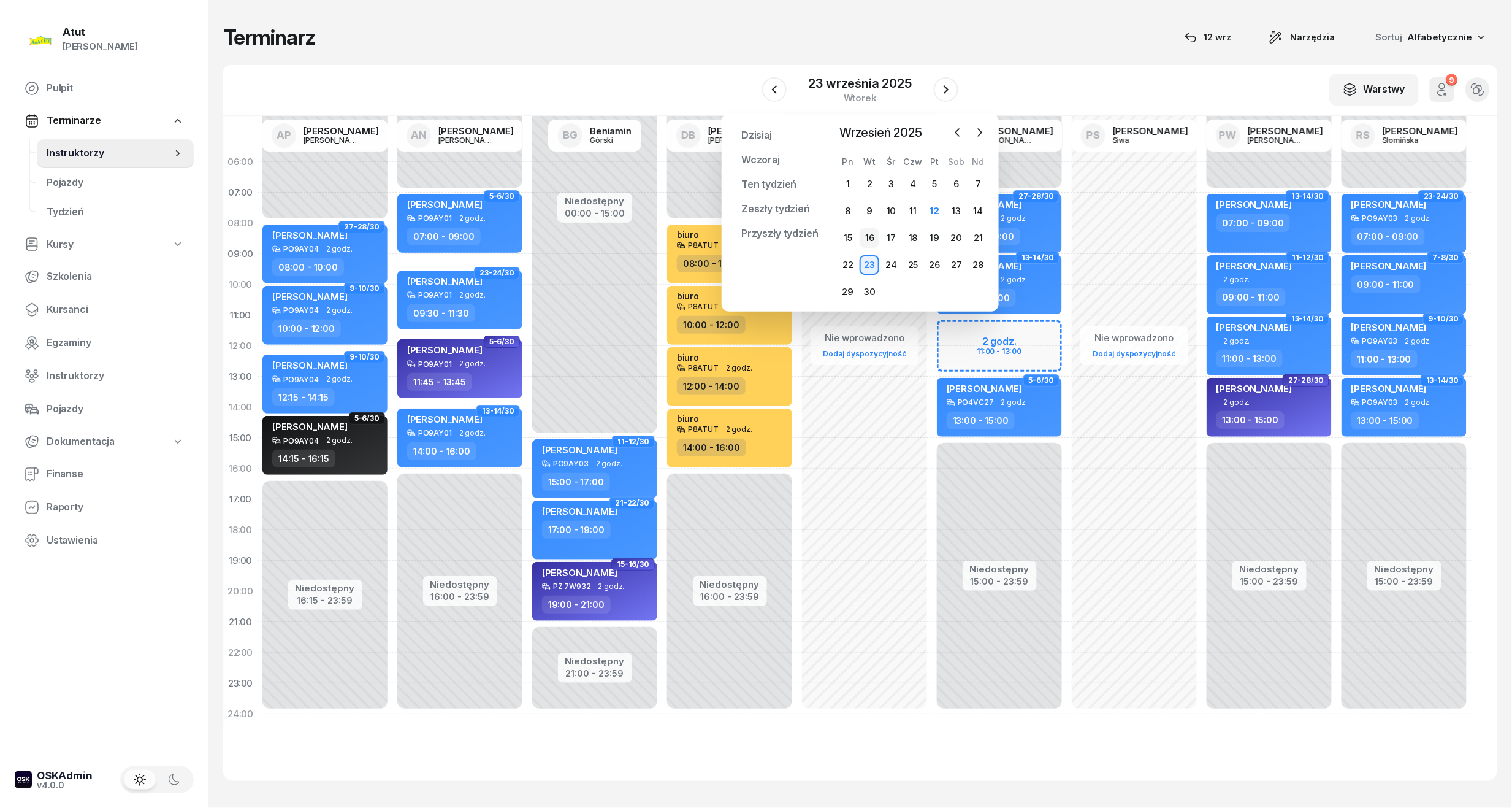
click at [864, 236] on div "16" at bounding box center [869, 238] width 20 height 20
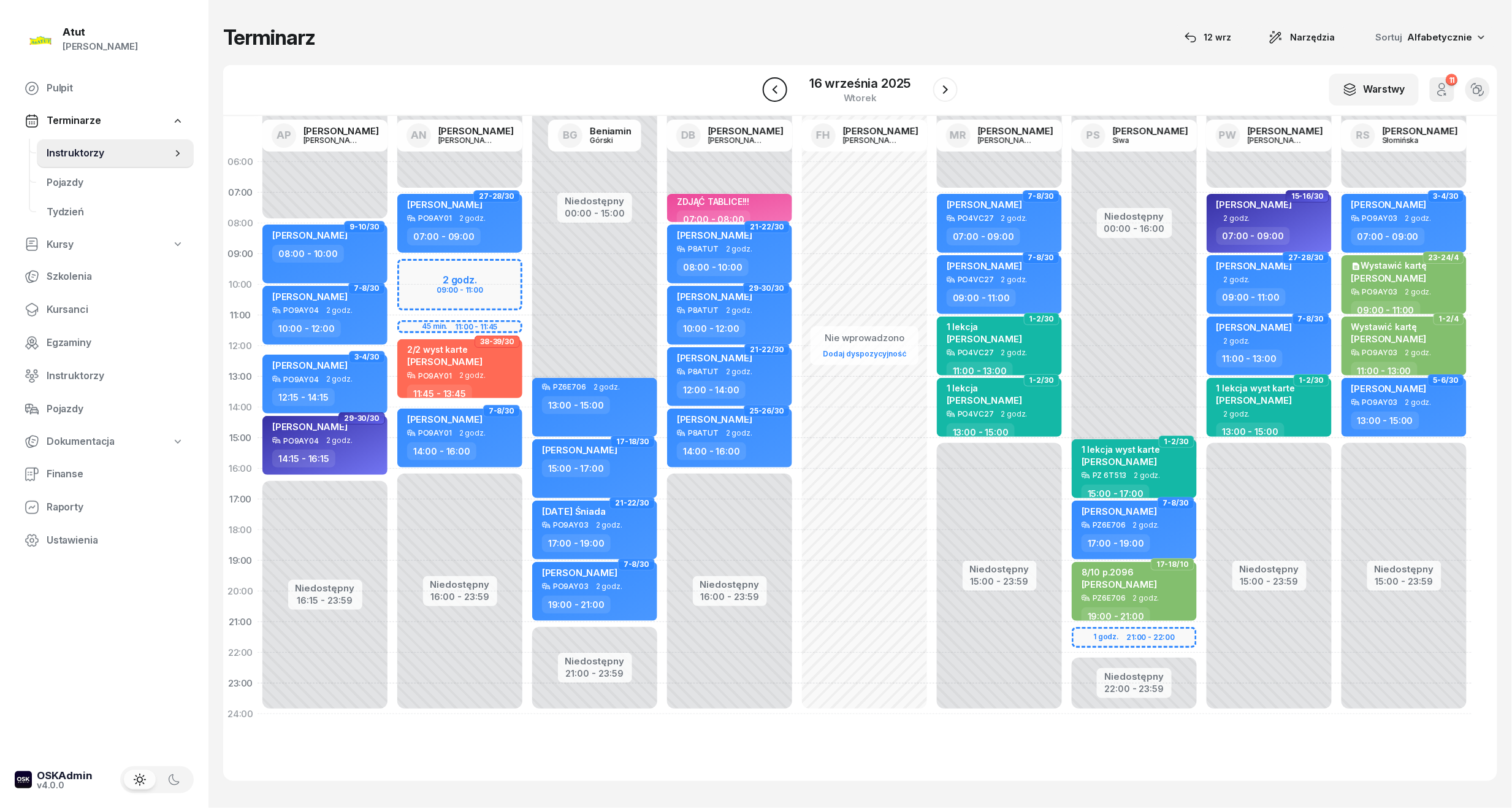
click at [772, 89] on icon "button" at bounding box center [775, 90] width 15 height 15
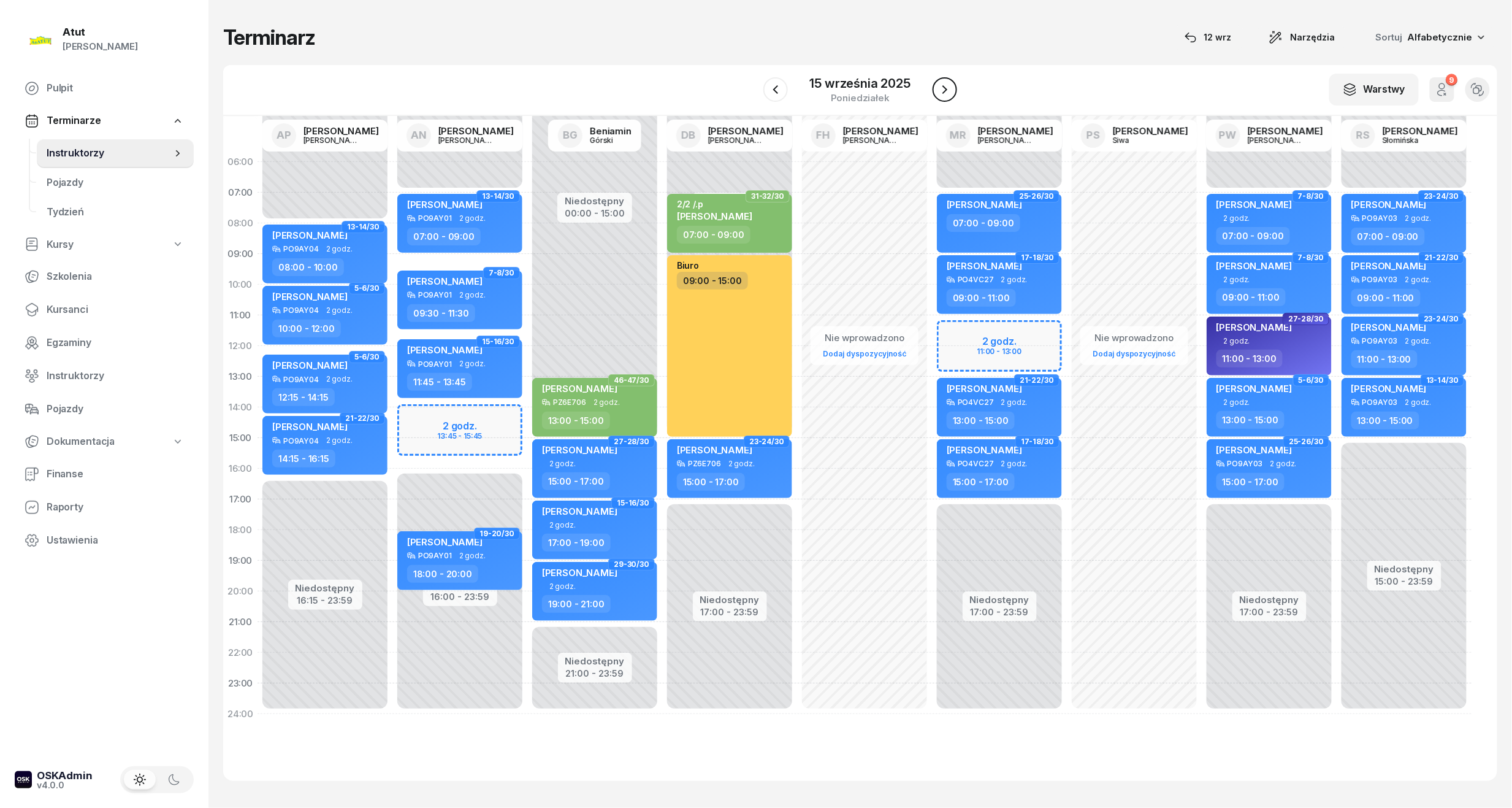
click at [939, 86] on icon "button" at bounding box center [945, 90] width 15 height 15
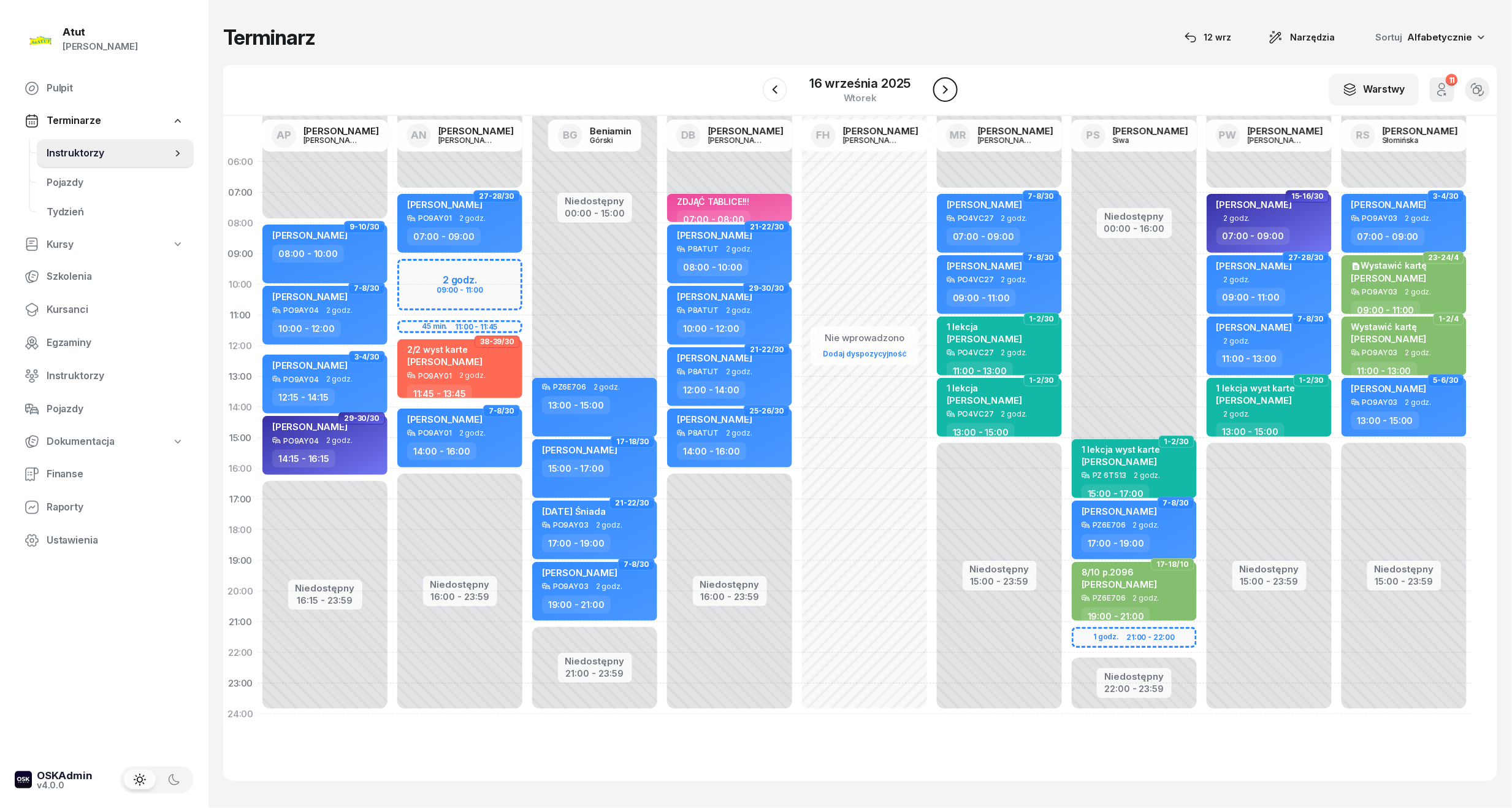
click at [939, 86] on icon "button" at bounding box center [946, 90] width 15 height 15
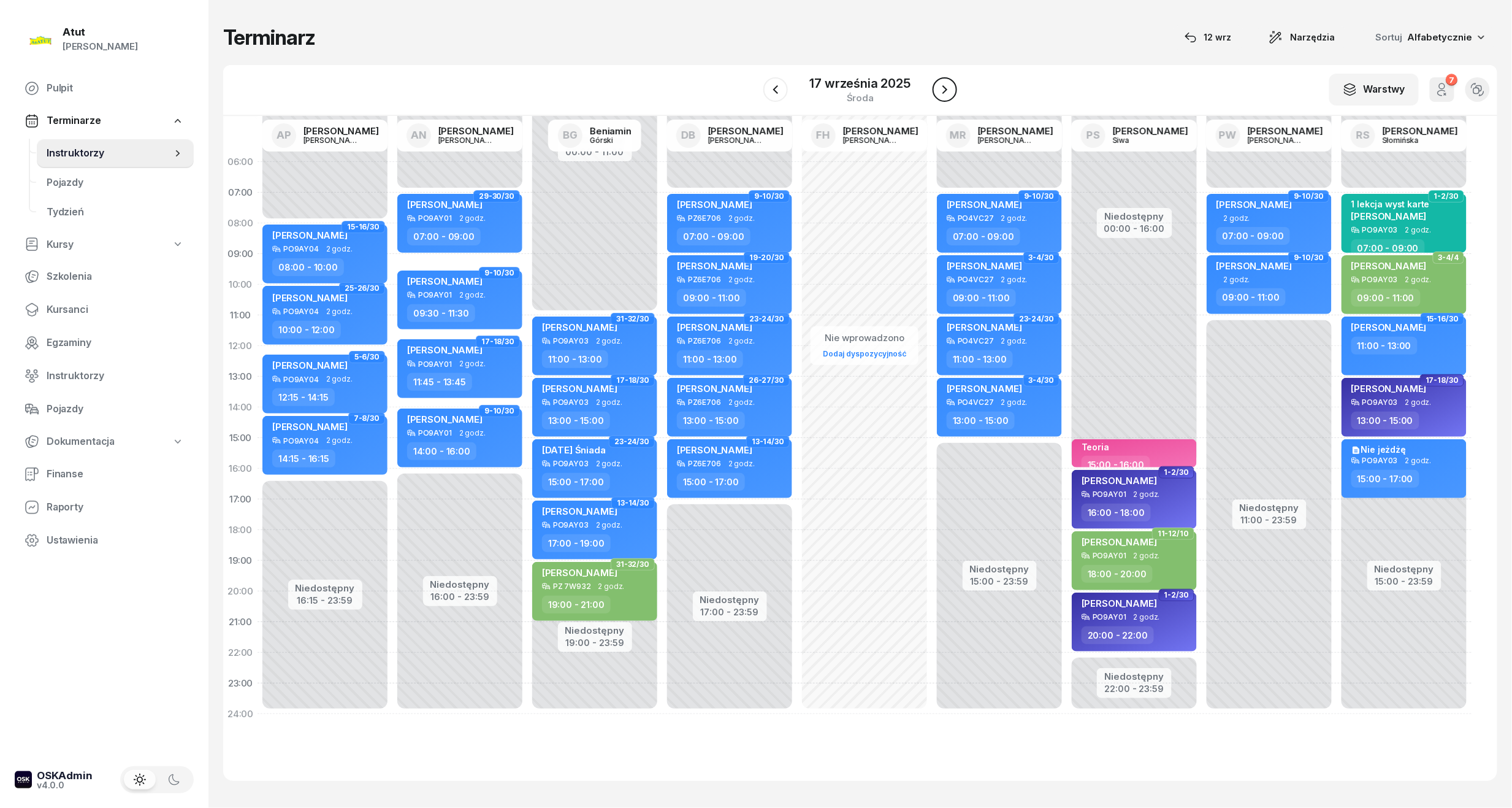
click at [939, 86] on icon "button" at bounding box center [945, 90] width 15 height 15
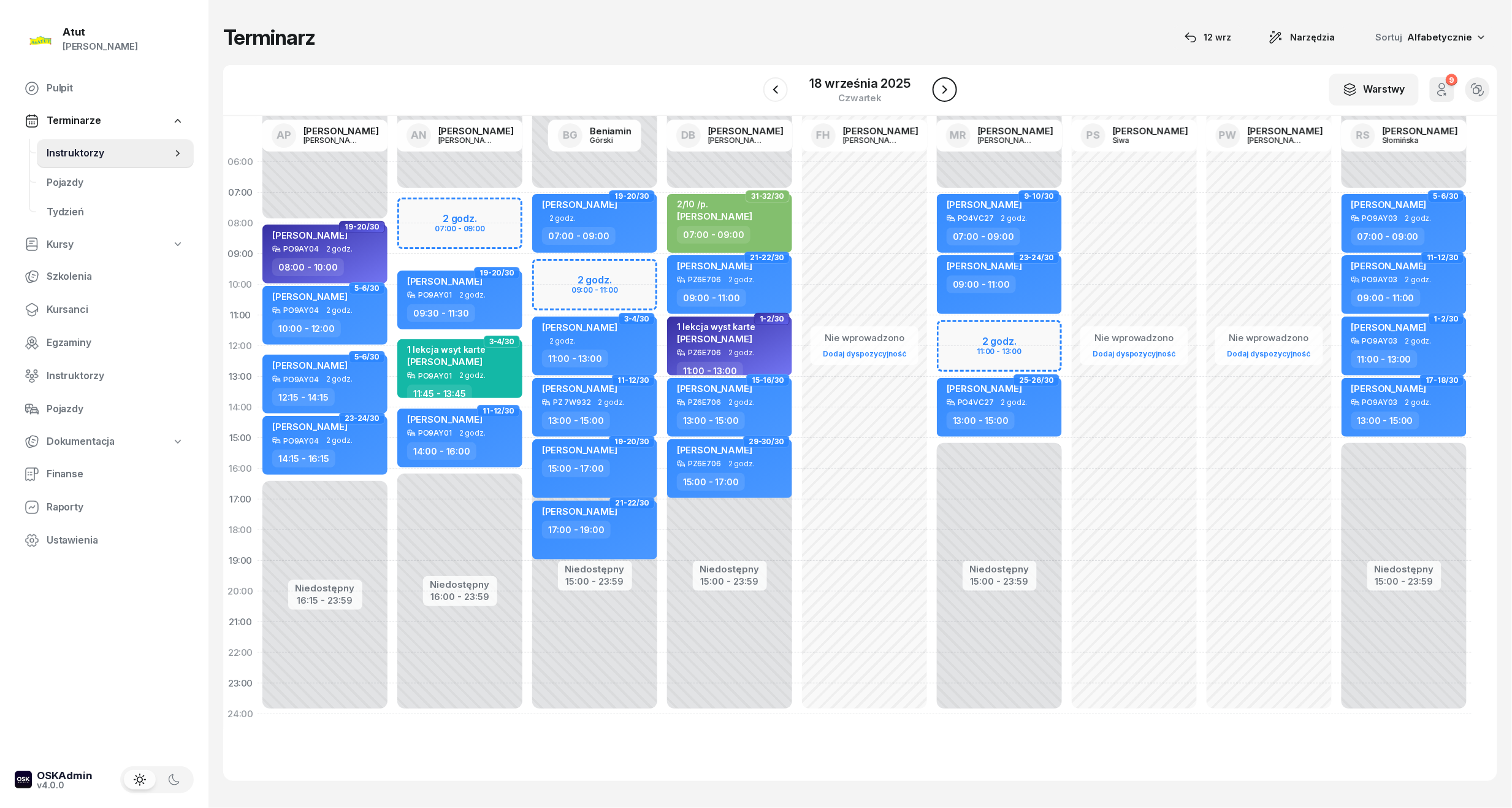
drag, startPoint x: 939, startPoint y: 86, endPoint x: 942, endPoint y: 97, distance: 11.4
click at [942, 97] on button "button" at bounding box center [945, 90] width 25 height 25
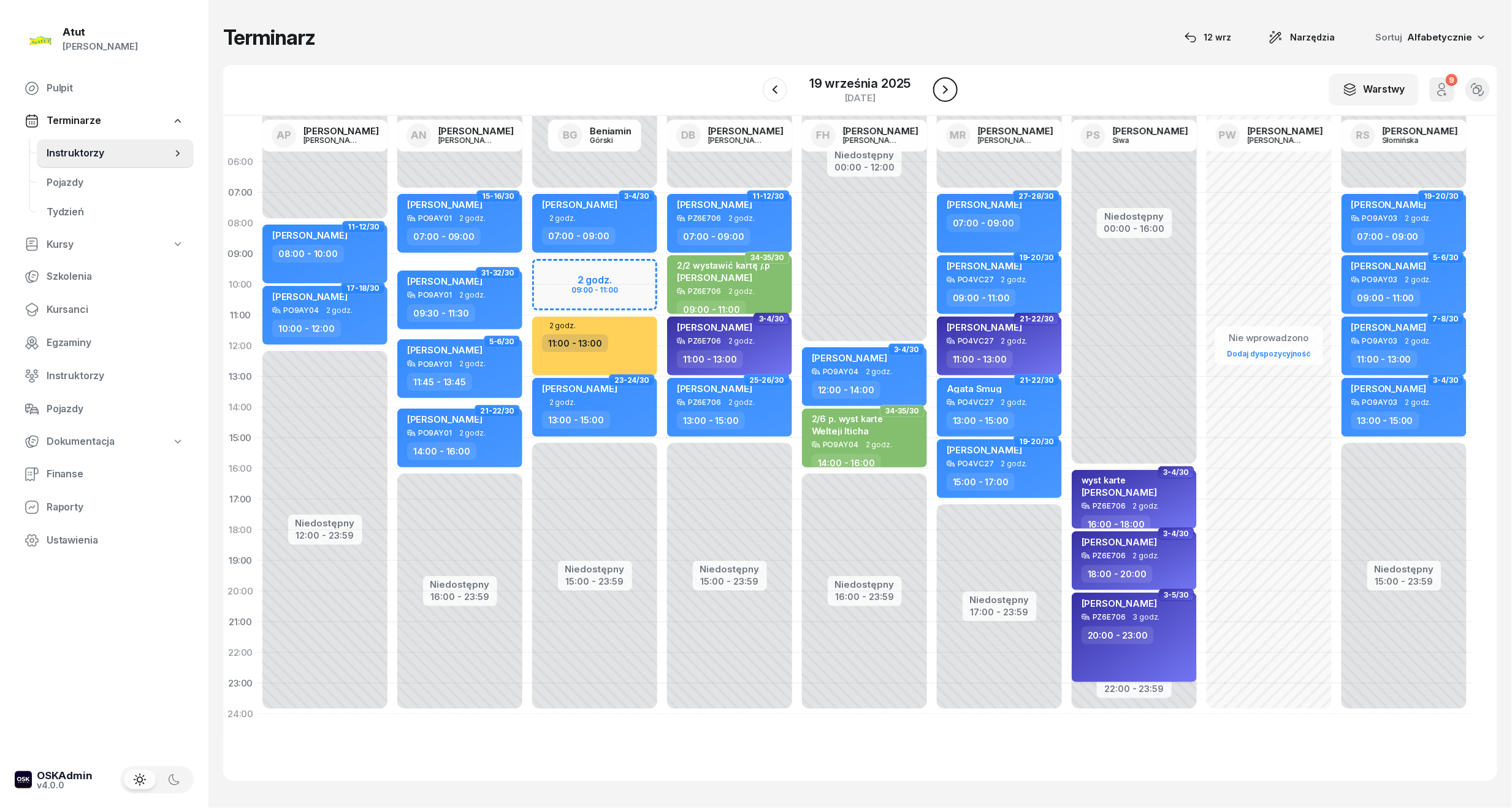
click at [941, 91] on icon "button" at bounding box center [946, 90] width 15 height 15
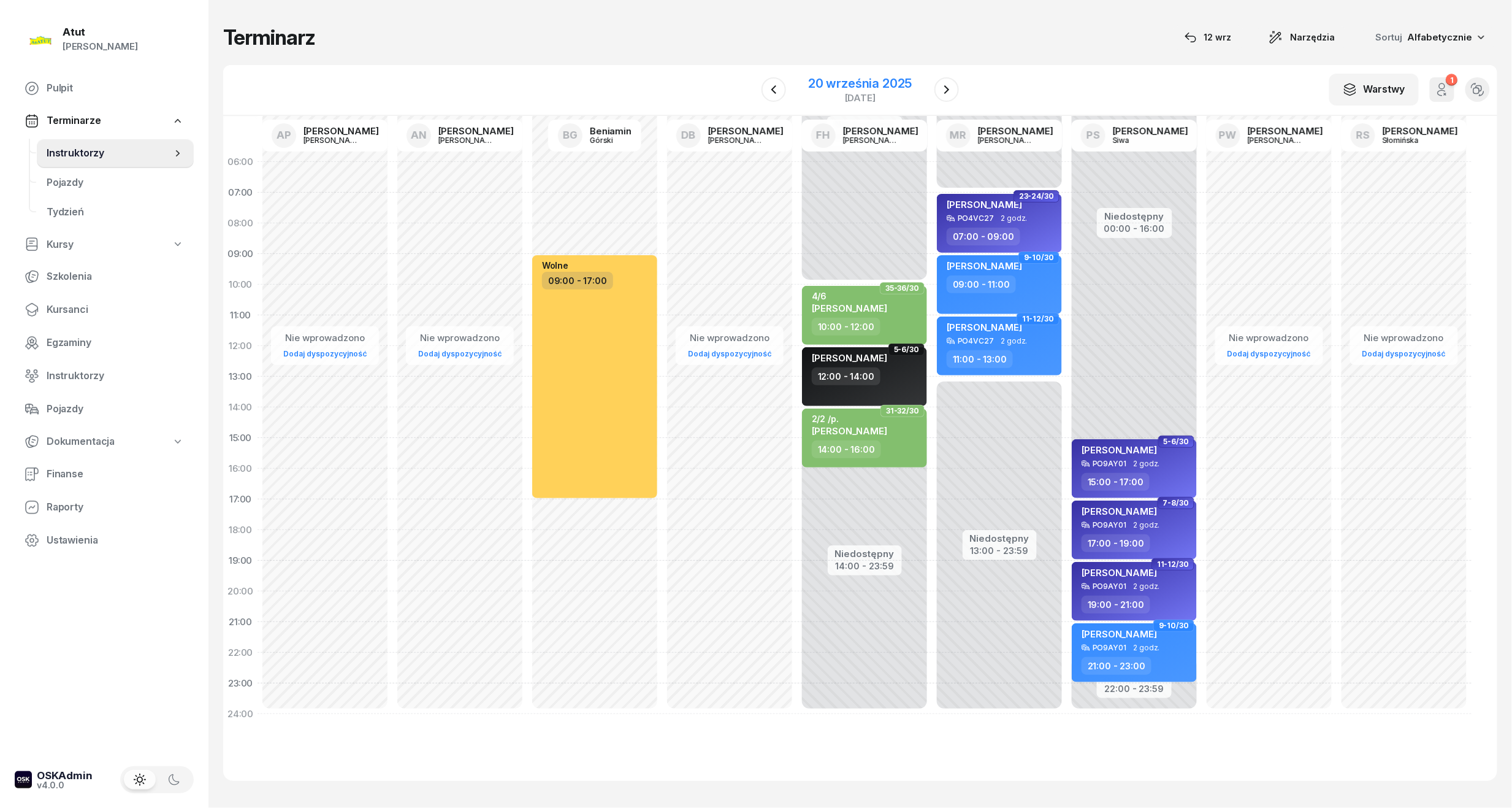
click at [855, 90] on div "20 września 2025" at bounding box center [860, 83] width 103 height 12
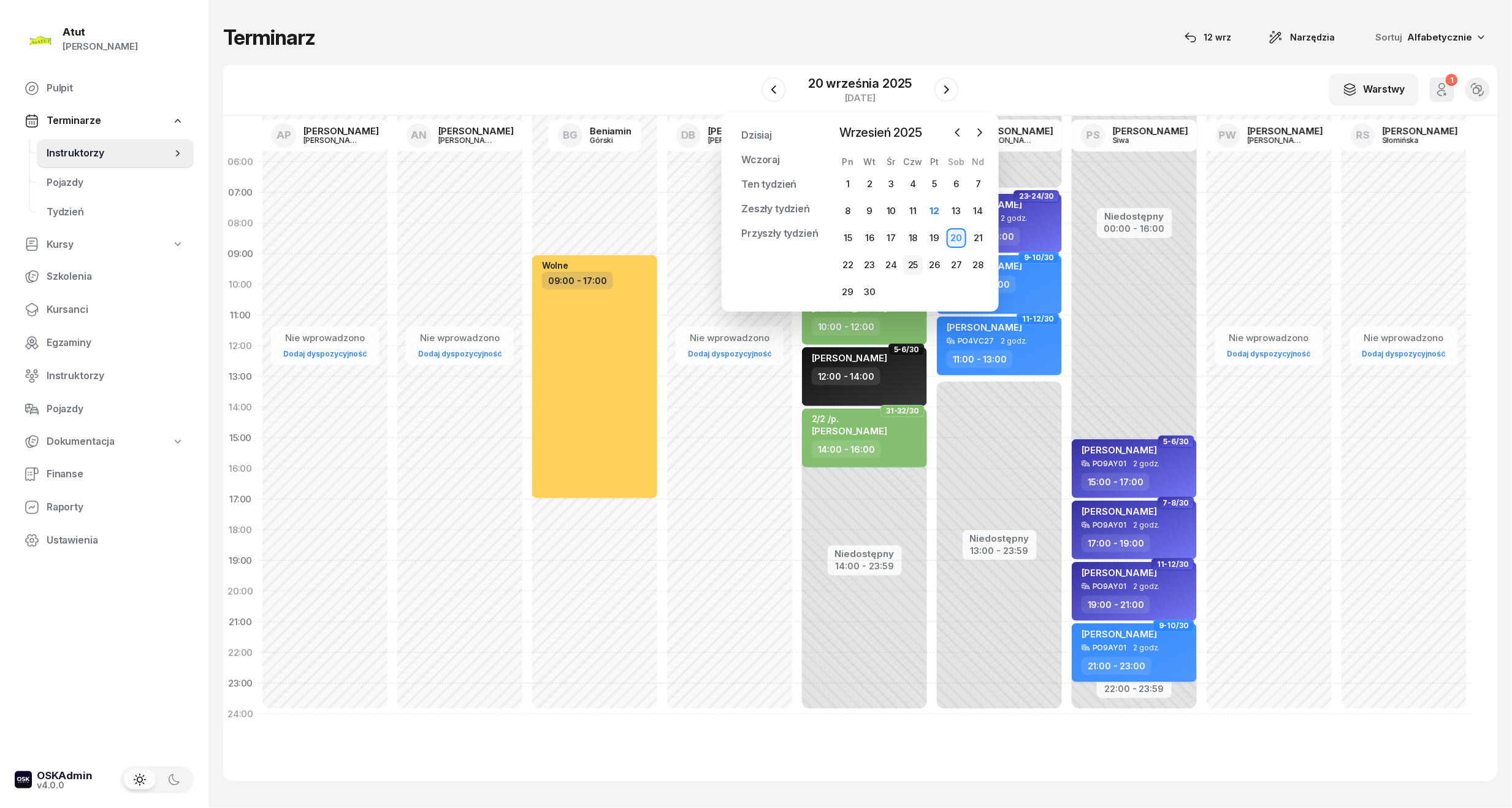
click at [914, 268] on div "25" at bounding box center [913, 265] width 20 height 20
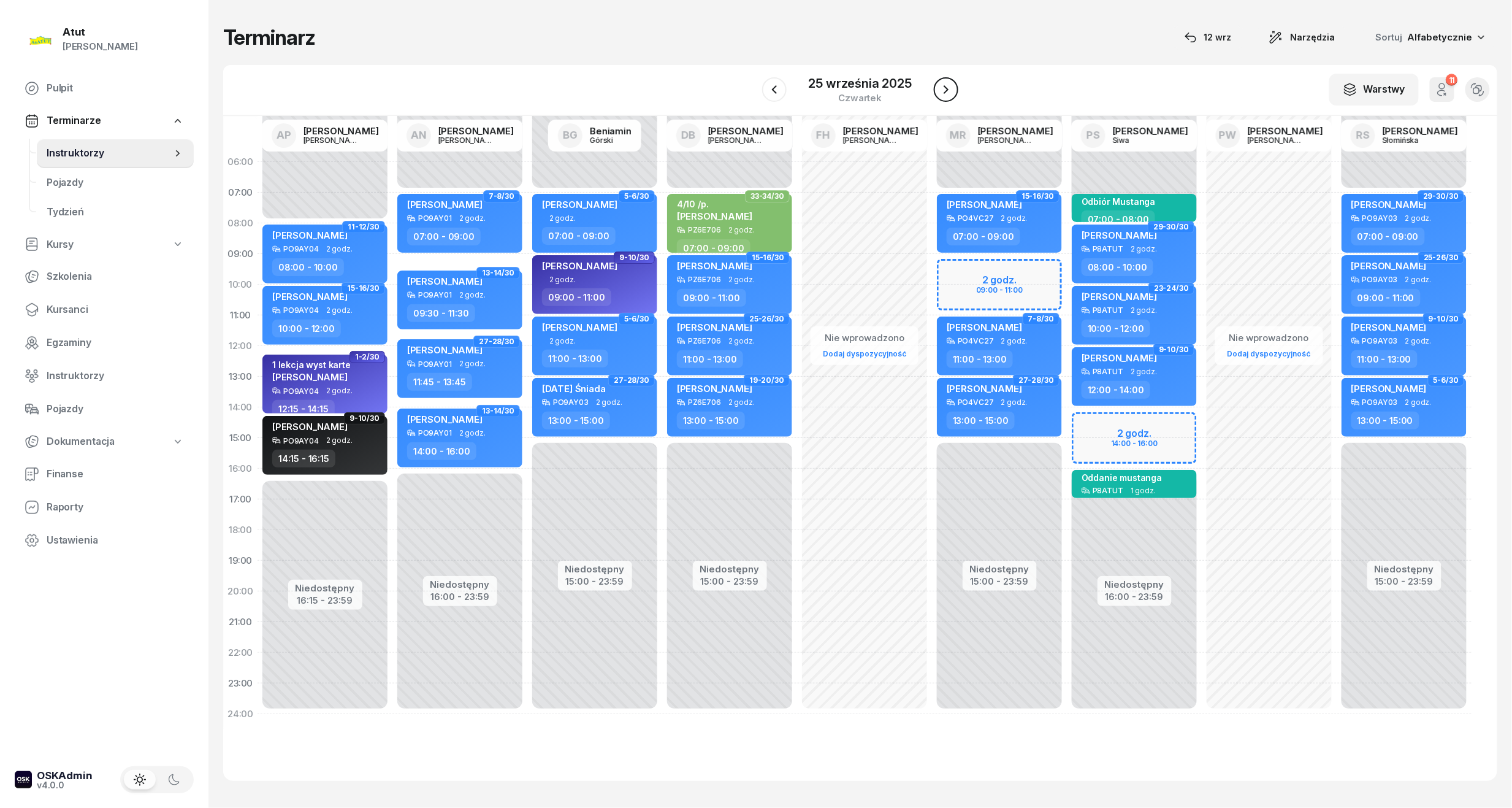
click at [941, 96] on icon "button" at bounding box center [946, 90] width 15 height 15
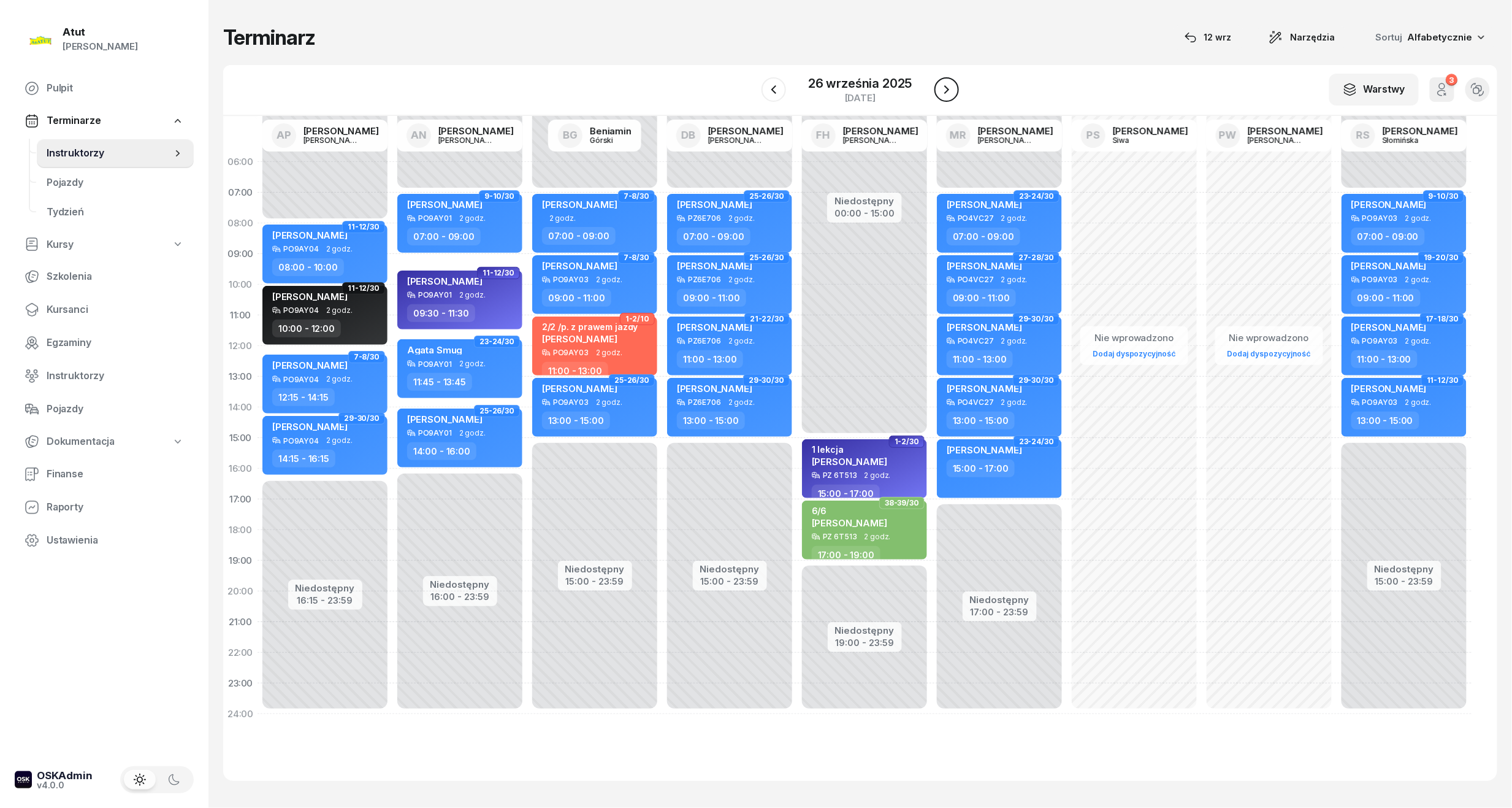
click at [941, 96] on icon "button" at bounding box center [946, 90] width 15 height 15
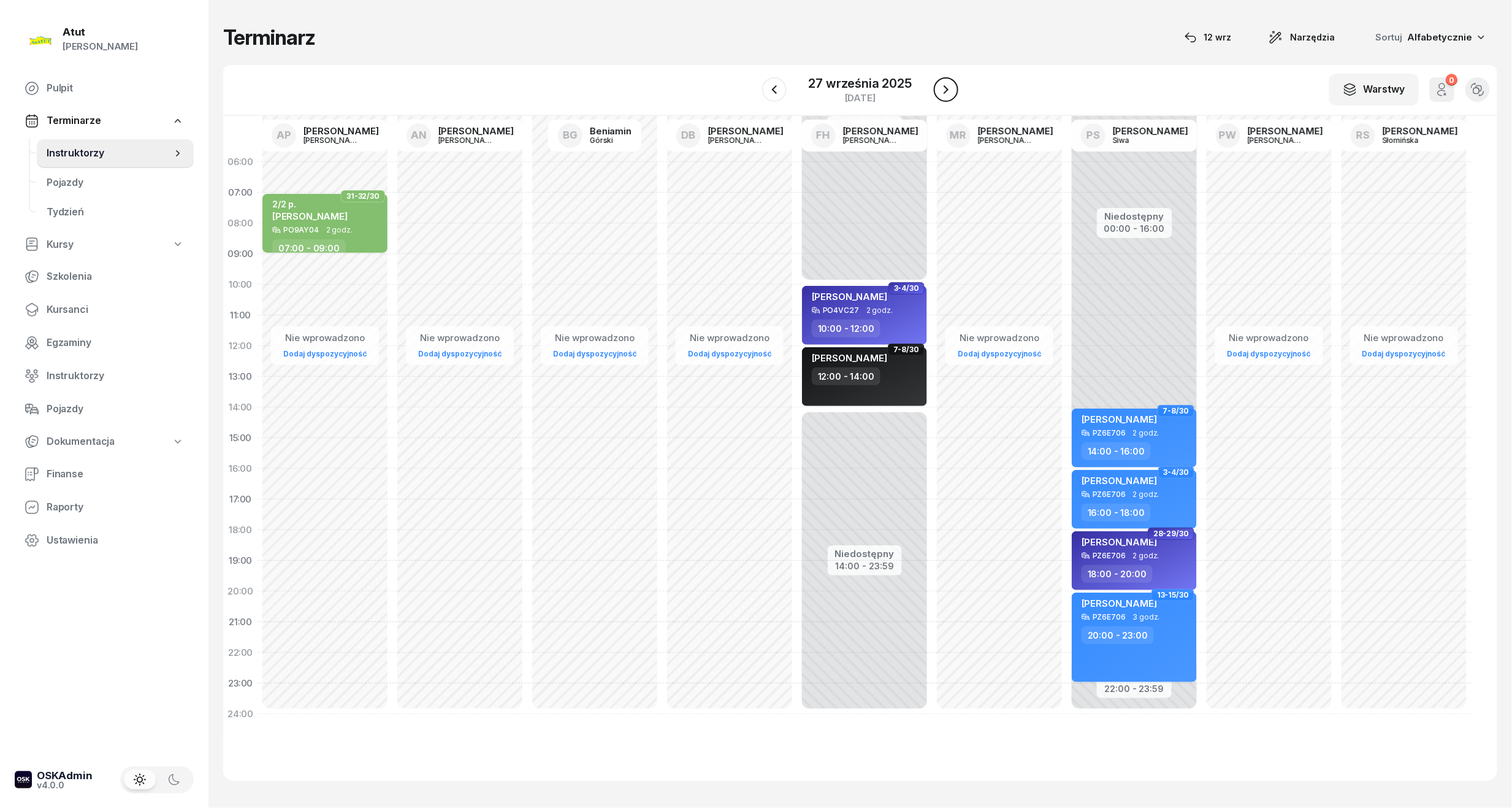
click at [941, 96] on icon "button" at bounding box center [946, 90] width 15 height 15
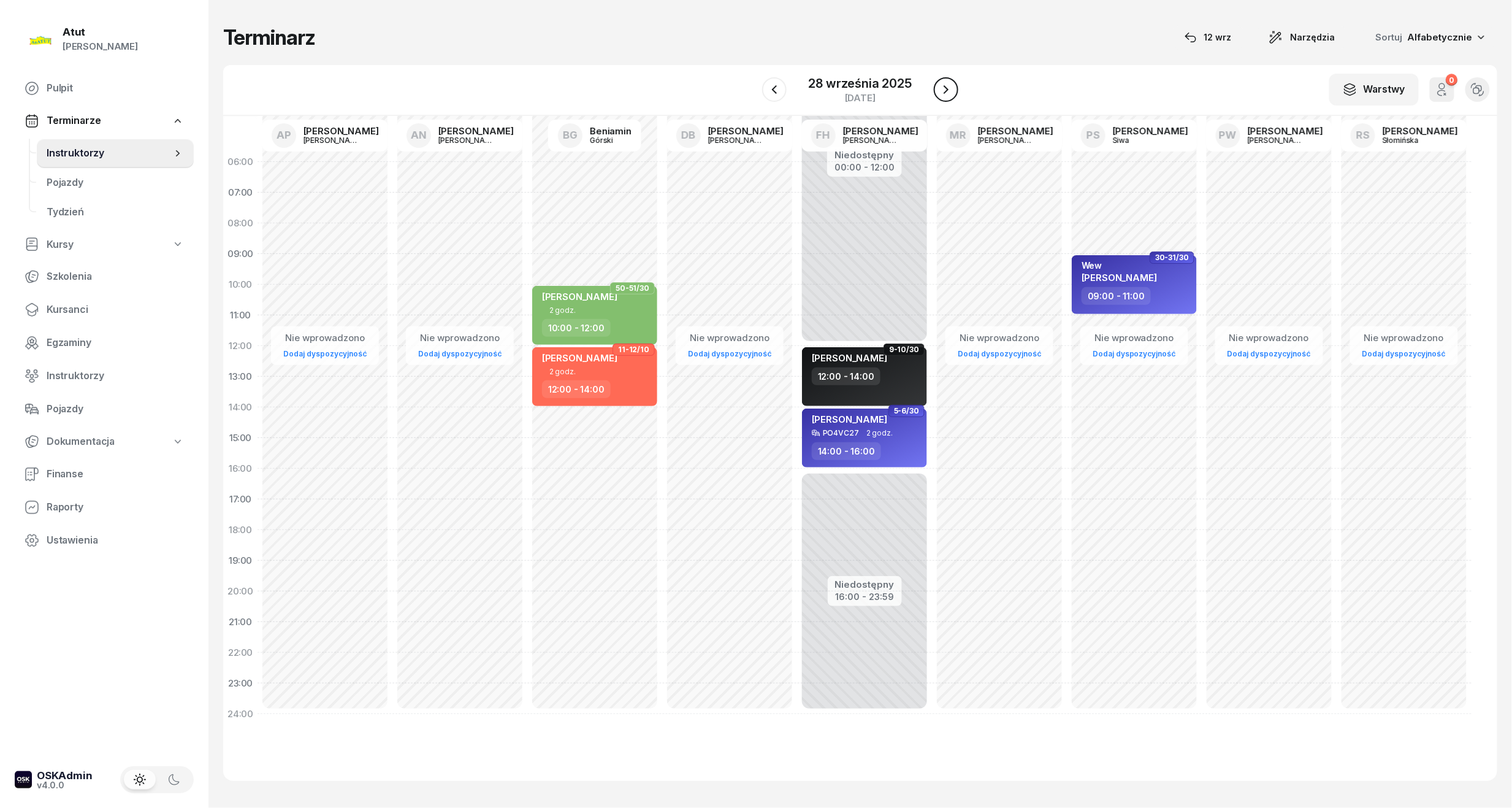
click at [941, 96] on icon "button" at bounding box center [946, 90] width 15 height 15
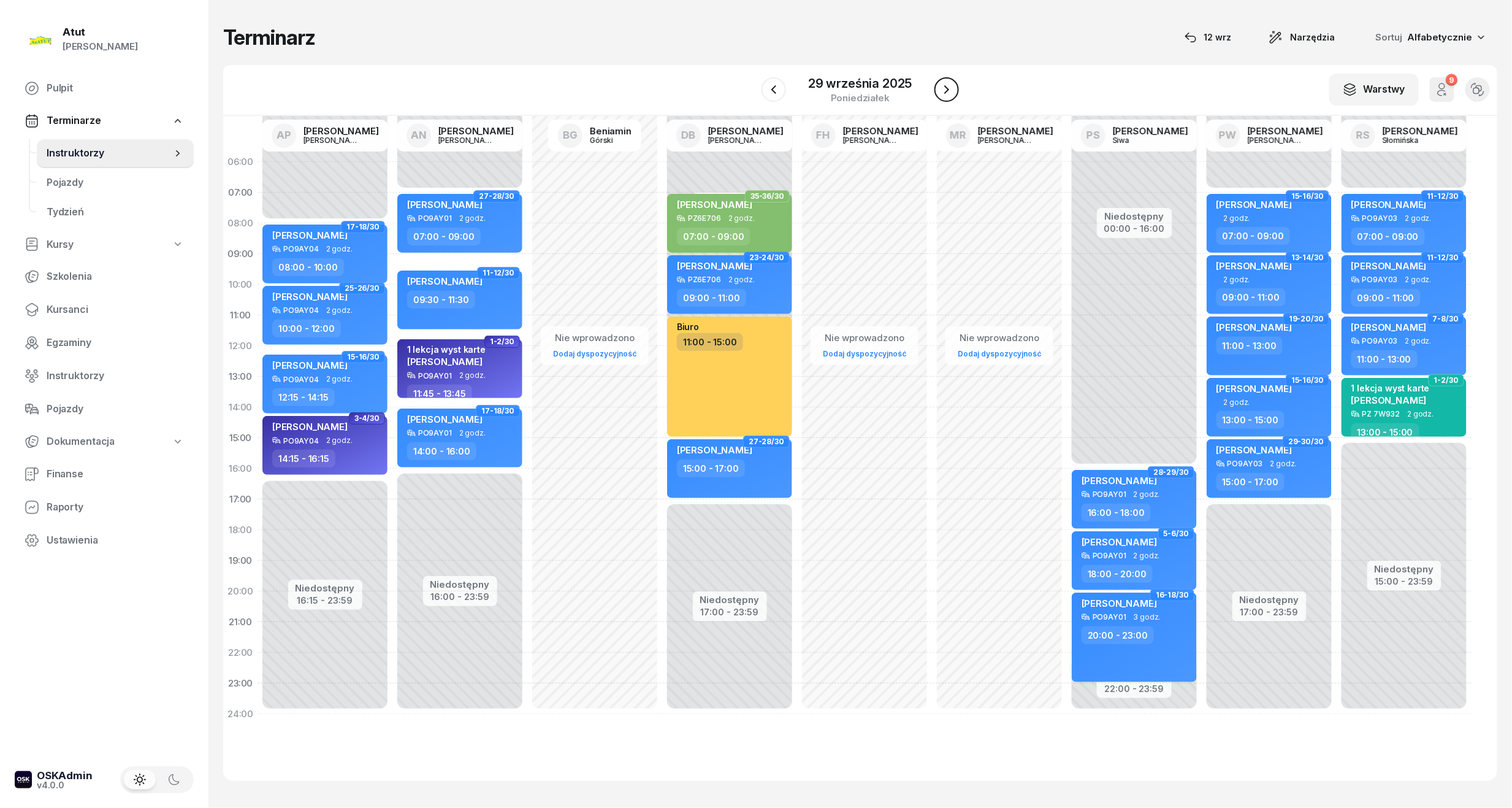
click at [941, 96] on icon "button" at bounding box center [946, 90] width 15 height 15
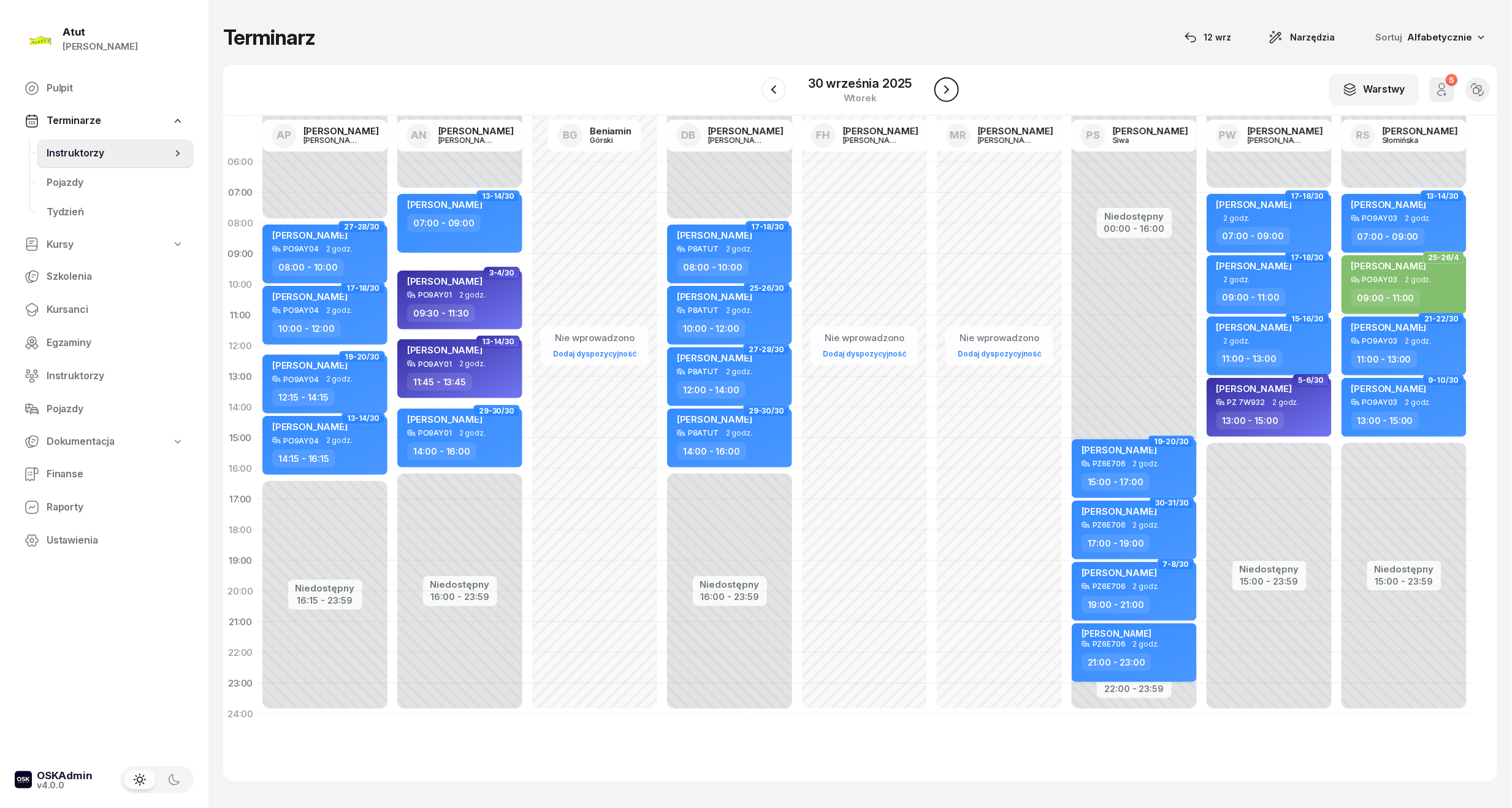
click at [941, 96] on icon "button" at bounding box center [946, 90] width 15 height 15
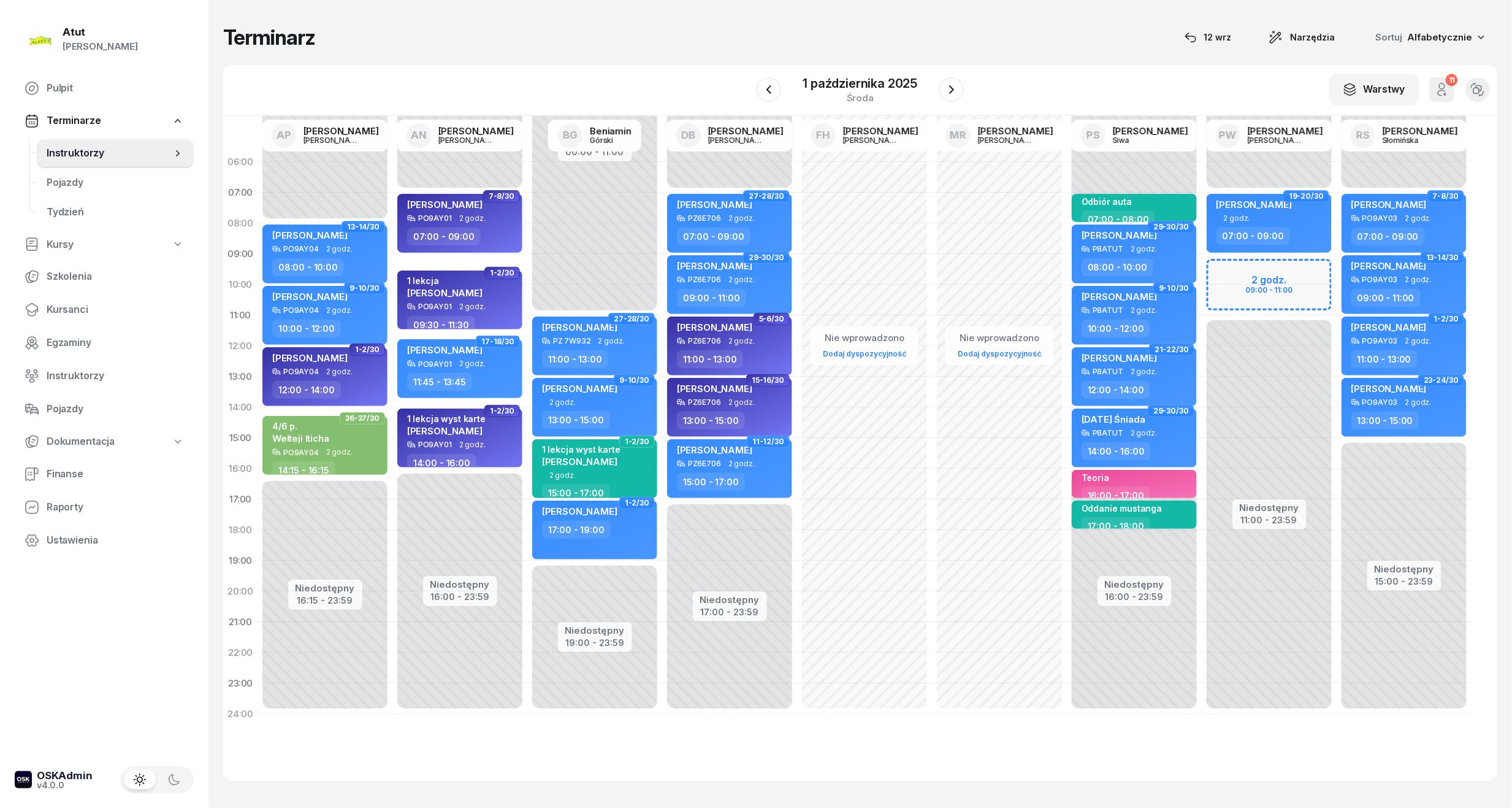
click at [941, 99] on div at bounding box center [951, 90] width 25 height 25
click at [953, 94] on icon "button" at bounding box center [951, 90] width 15 height 15
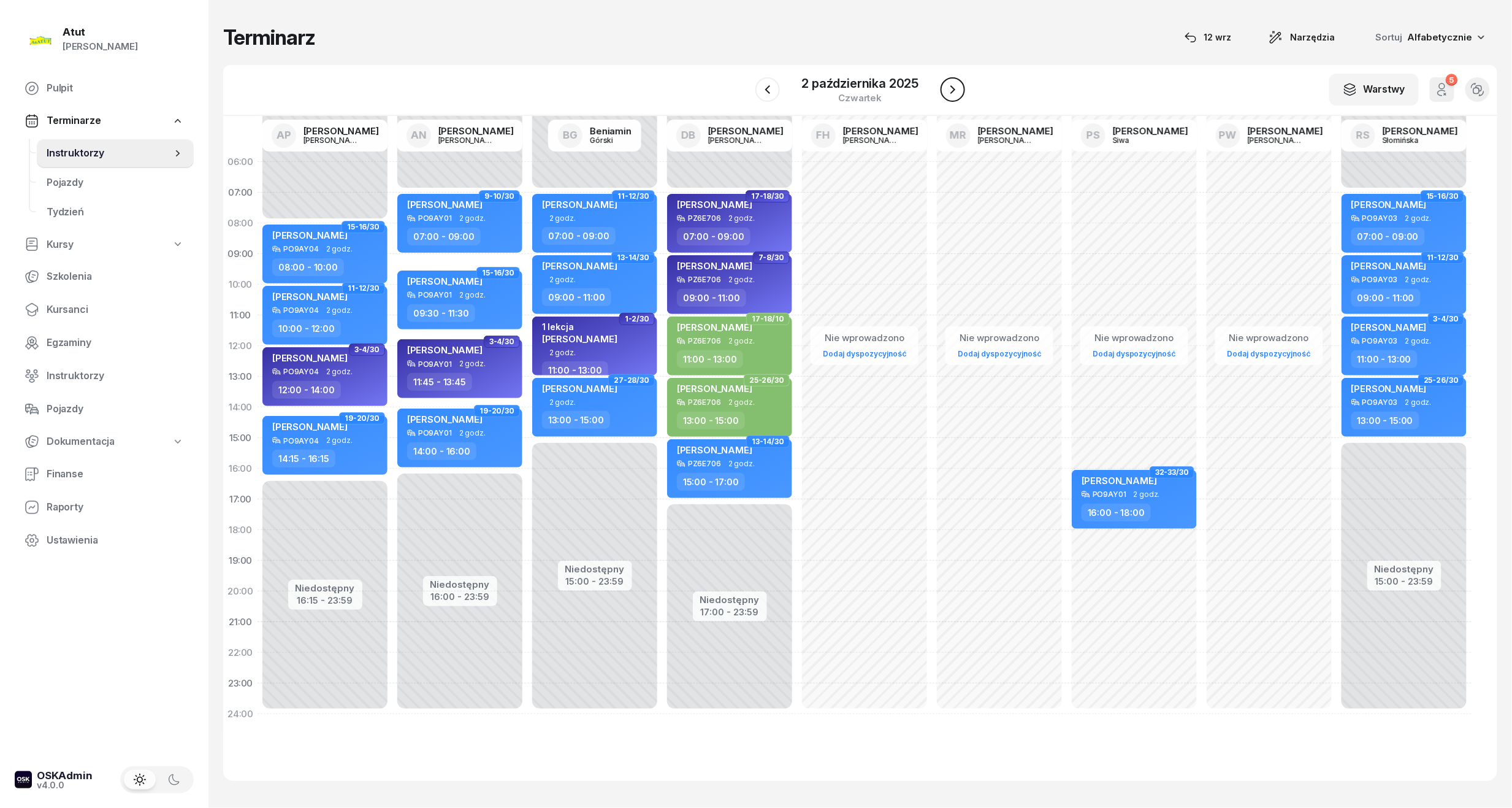
click at [953, 94] on icon "button" at bounding box center [953, 90] width 15 height 15
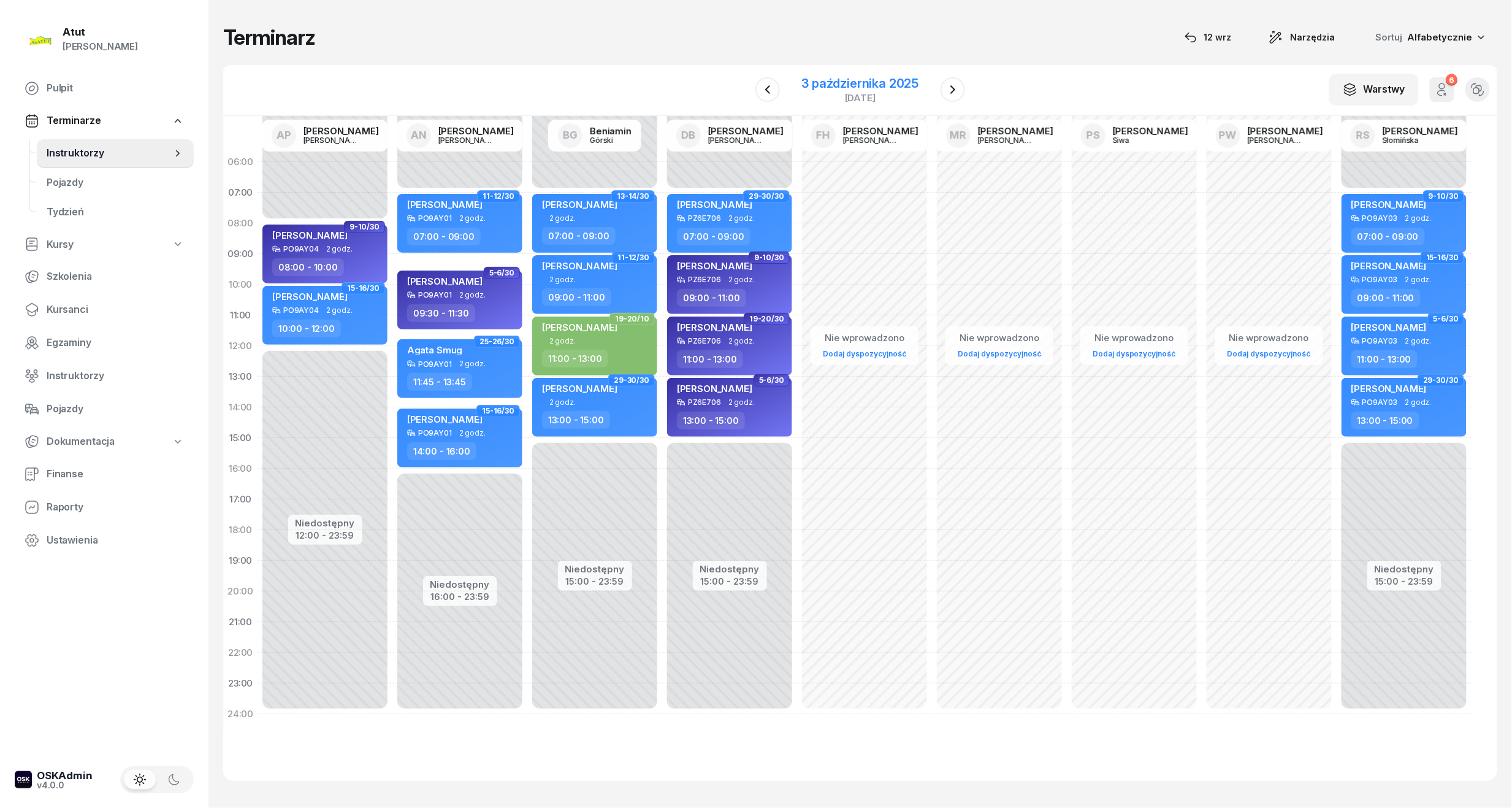
click at [854, 94] on div "[DATE]" at bounding box center [860, 98] width 117 height 9
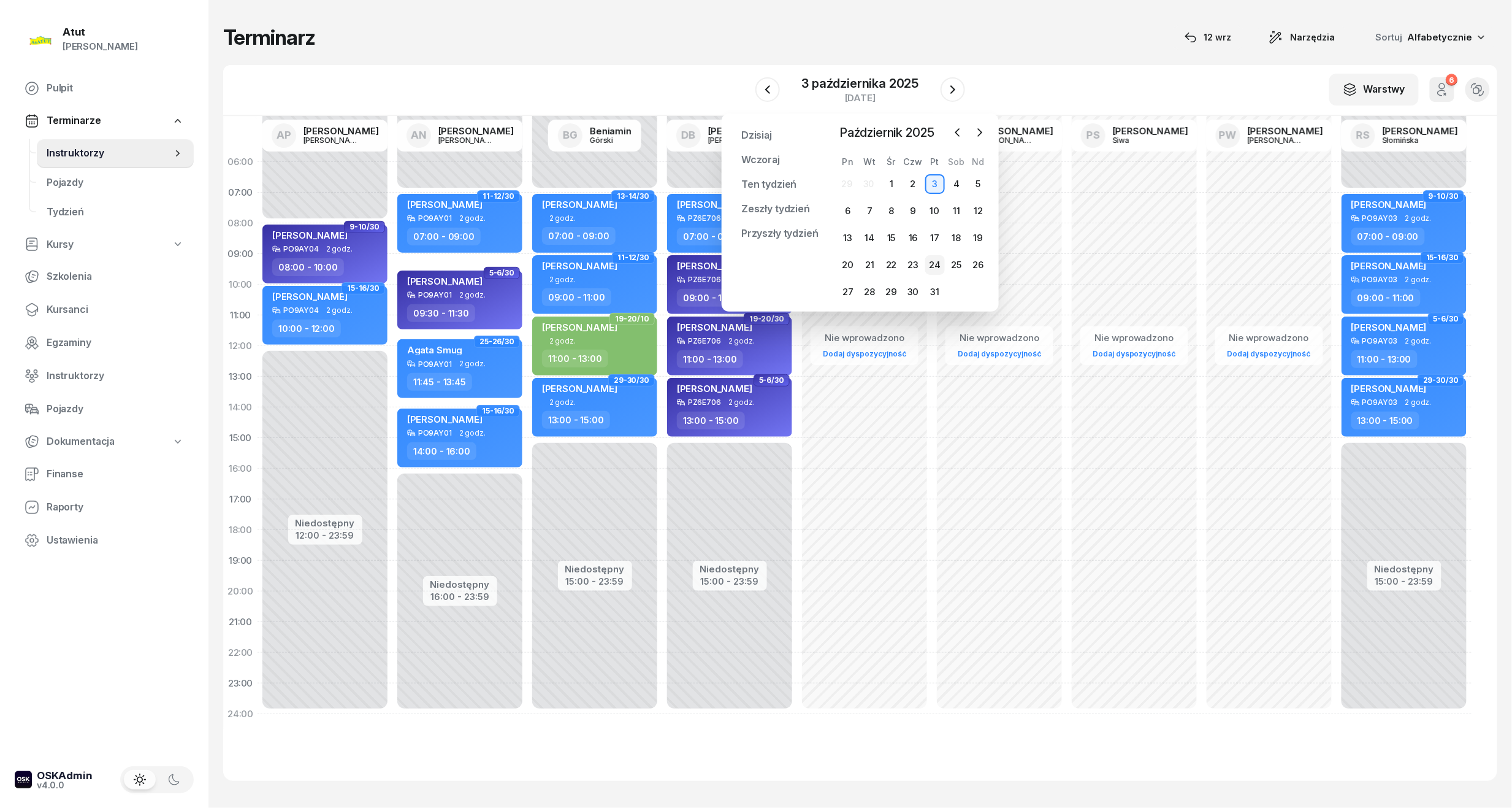
click at [931, 260] on div "24" at bounding box center [935, 265] width 20 height 20
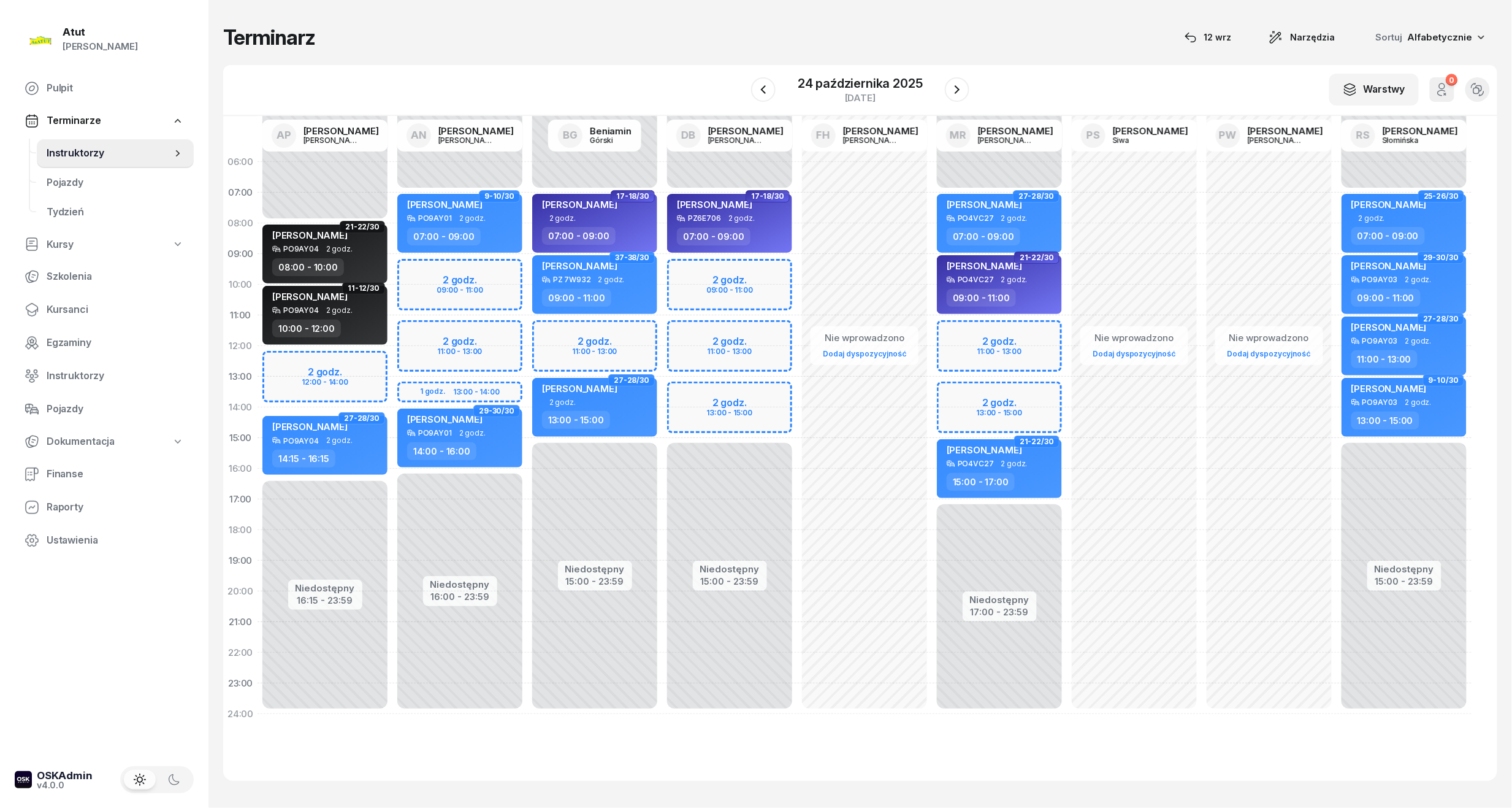
click at [991, 360] on div "Niedostępny 00:00 - 07:00 Niedostępny 17:00 - 23:59 2 godz. 11:00 - 13:00 2 god…" at bounding box center [999, 438] width 135 height 583
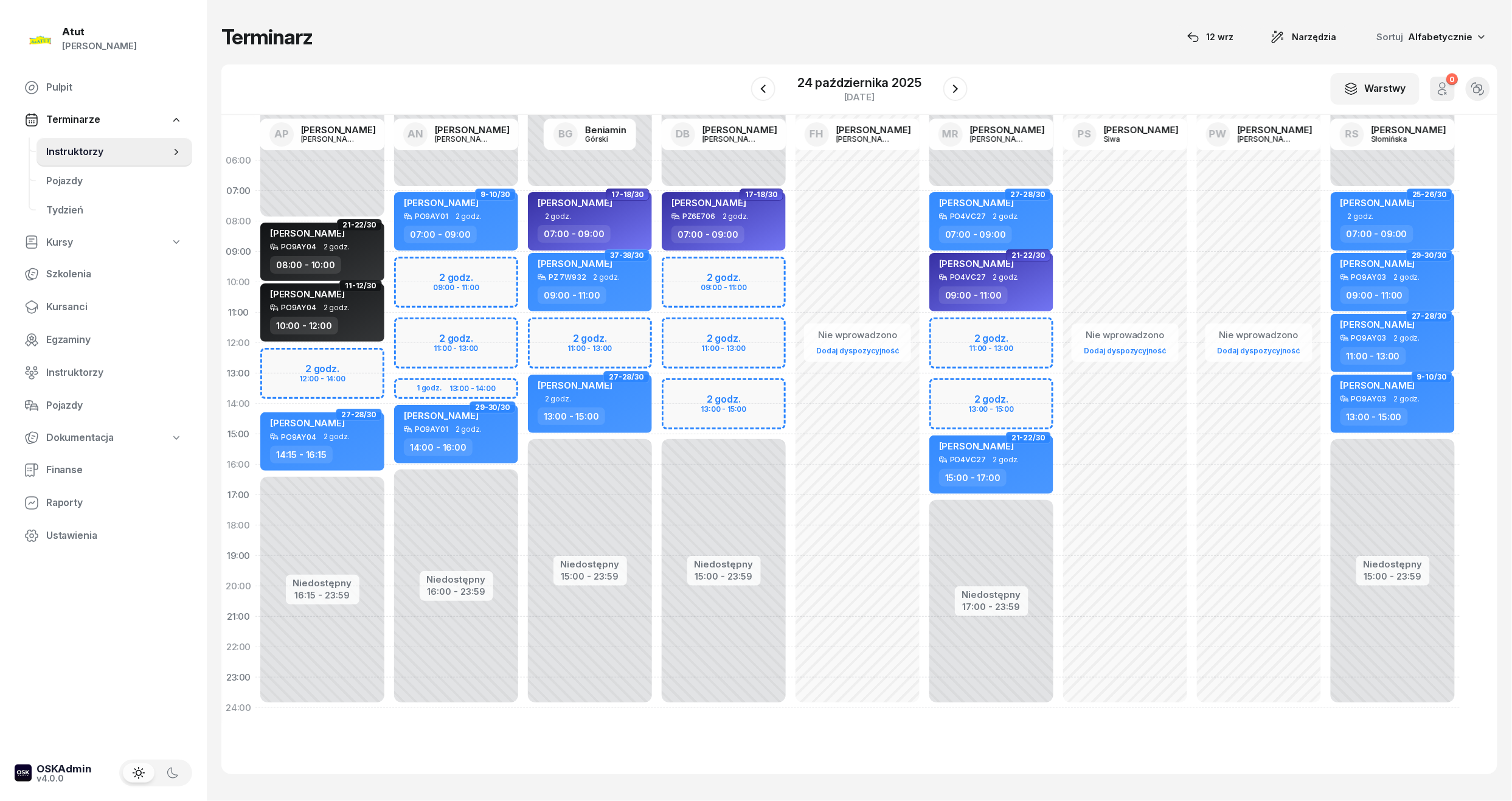
select select "12"
select select "14"
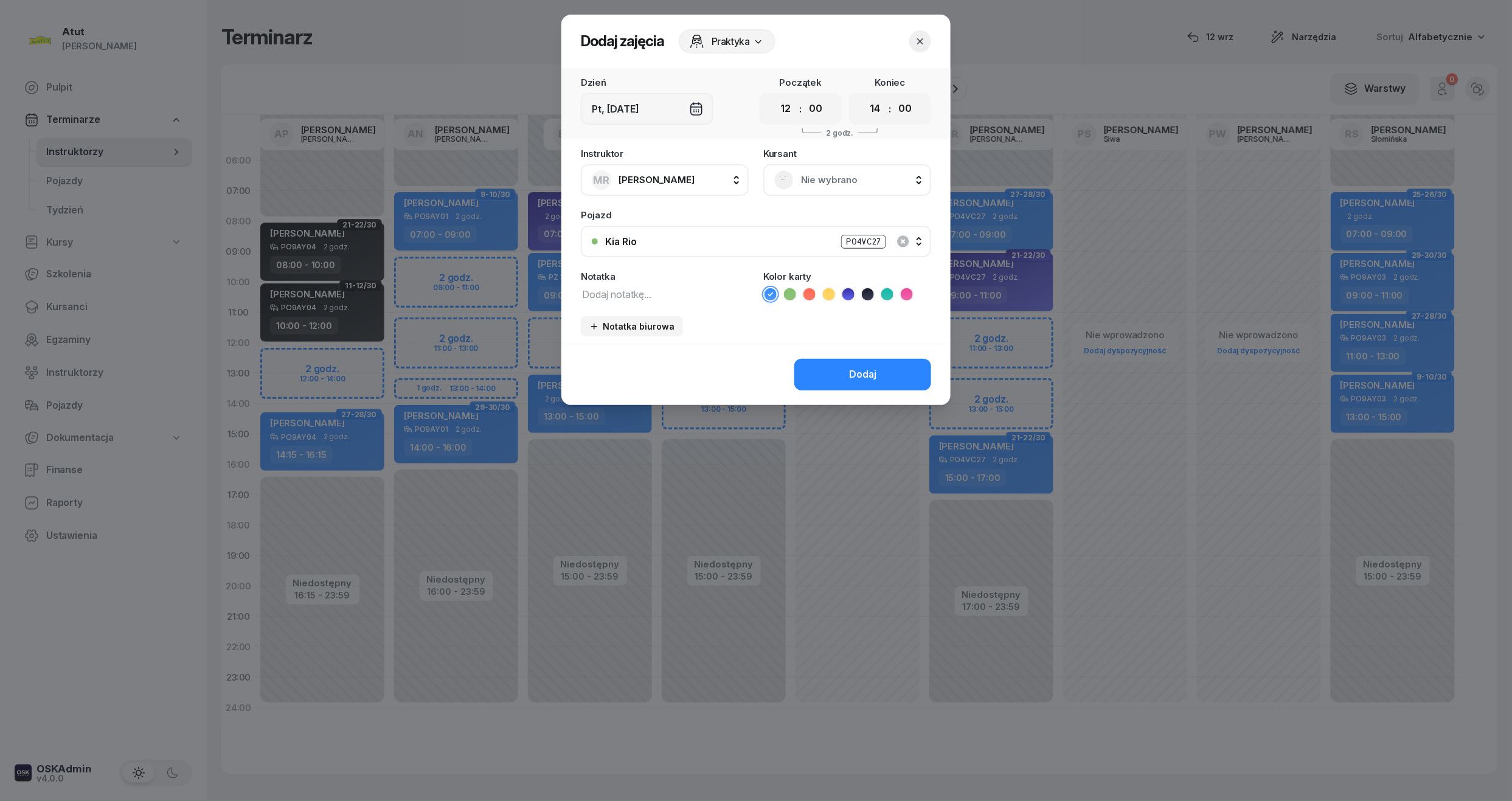
click at [833, 184] on span "Nie wybrano" at bounding box center [861, 179] width 119 height 15
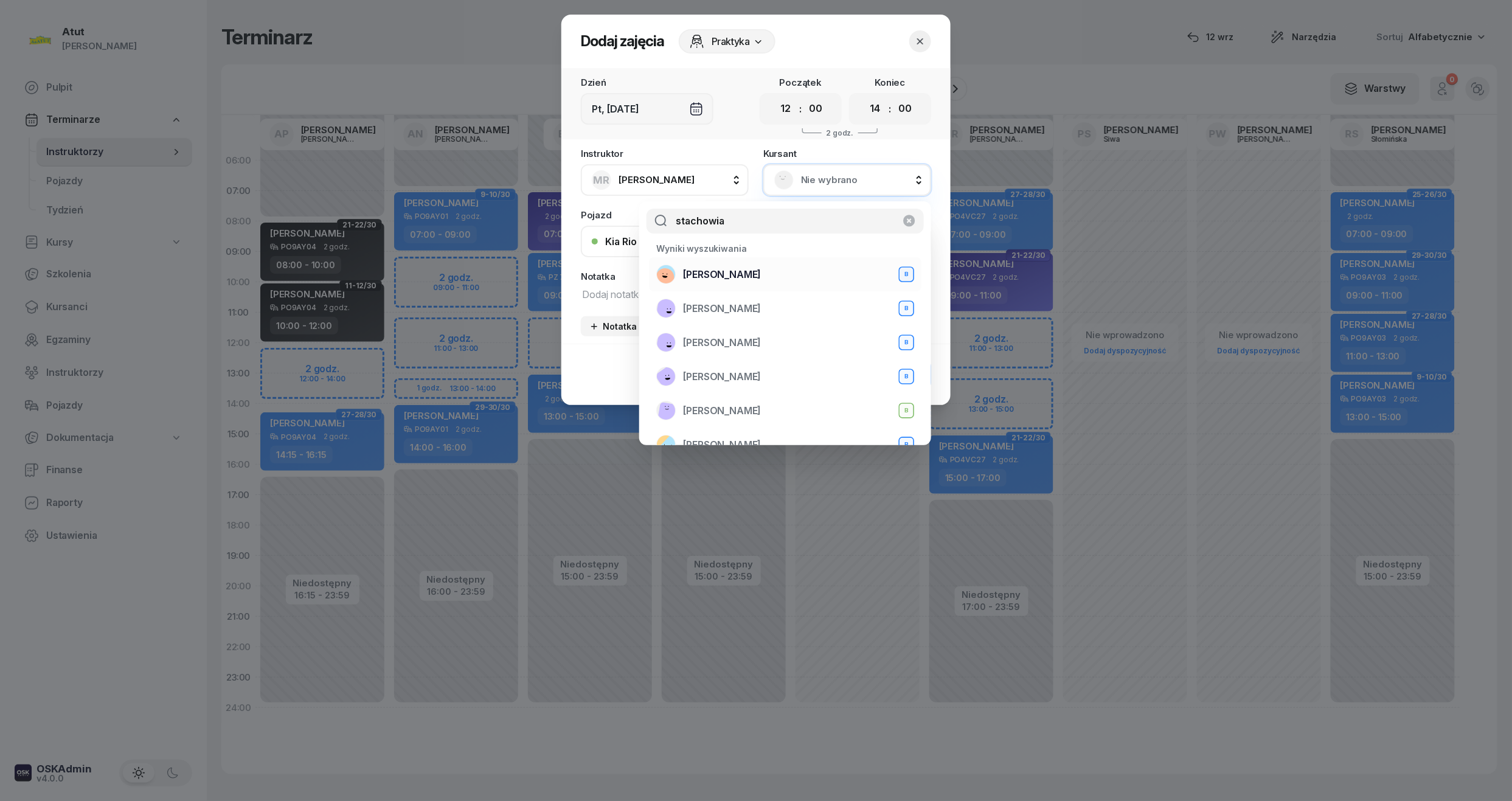
type input "stachowia"
click at [729, 270] on span "[PERSON_NAME]" at bounding box center [722, 274] width 78 height 15
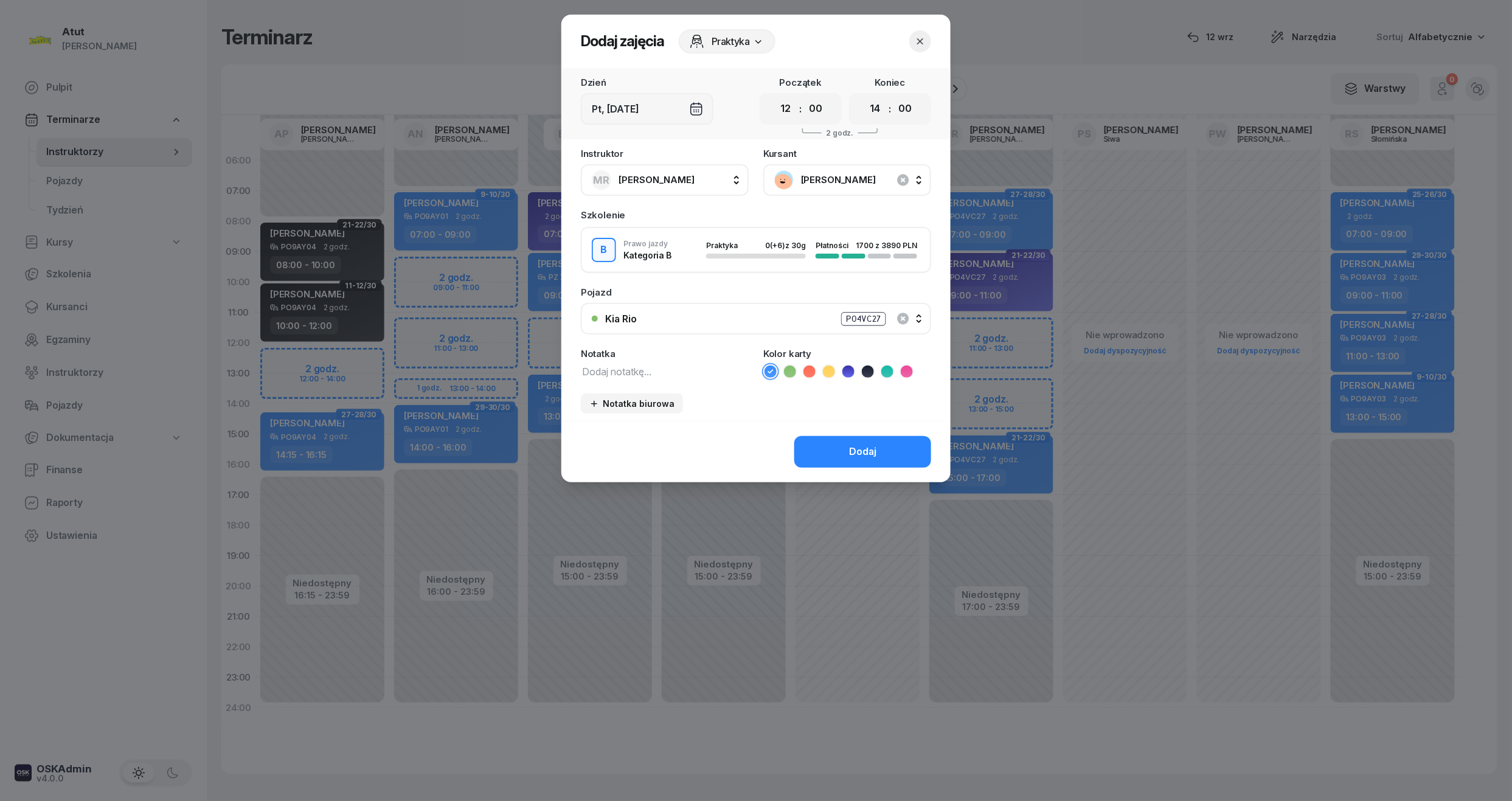
click at [889, 374] on icon at bounding box center [887, 371] width 12 height 12
click at [675, 363] on textarea at bounding box center [664, 370] width 168 height 15
type textarea "1 lekcja wyst karte"
click at [798, 117] on div "00 01 02 03 04 05 06 07 08 09 10 11 12 13 14 15 16 17 18 19 20 21 22 23 : 00 05…" at bounding box center [800, 108] width 82 height 32
click at [795, 112] on select "00 01 02 03 04 05 06 07 08 09 10 11 12 13 14 15 16 17 18 19 20 21 22 23" at bounding box center [786, 108] width 23 height 25
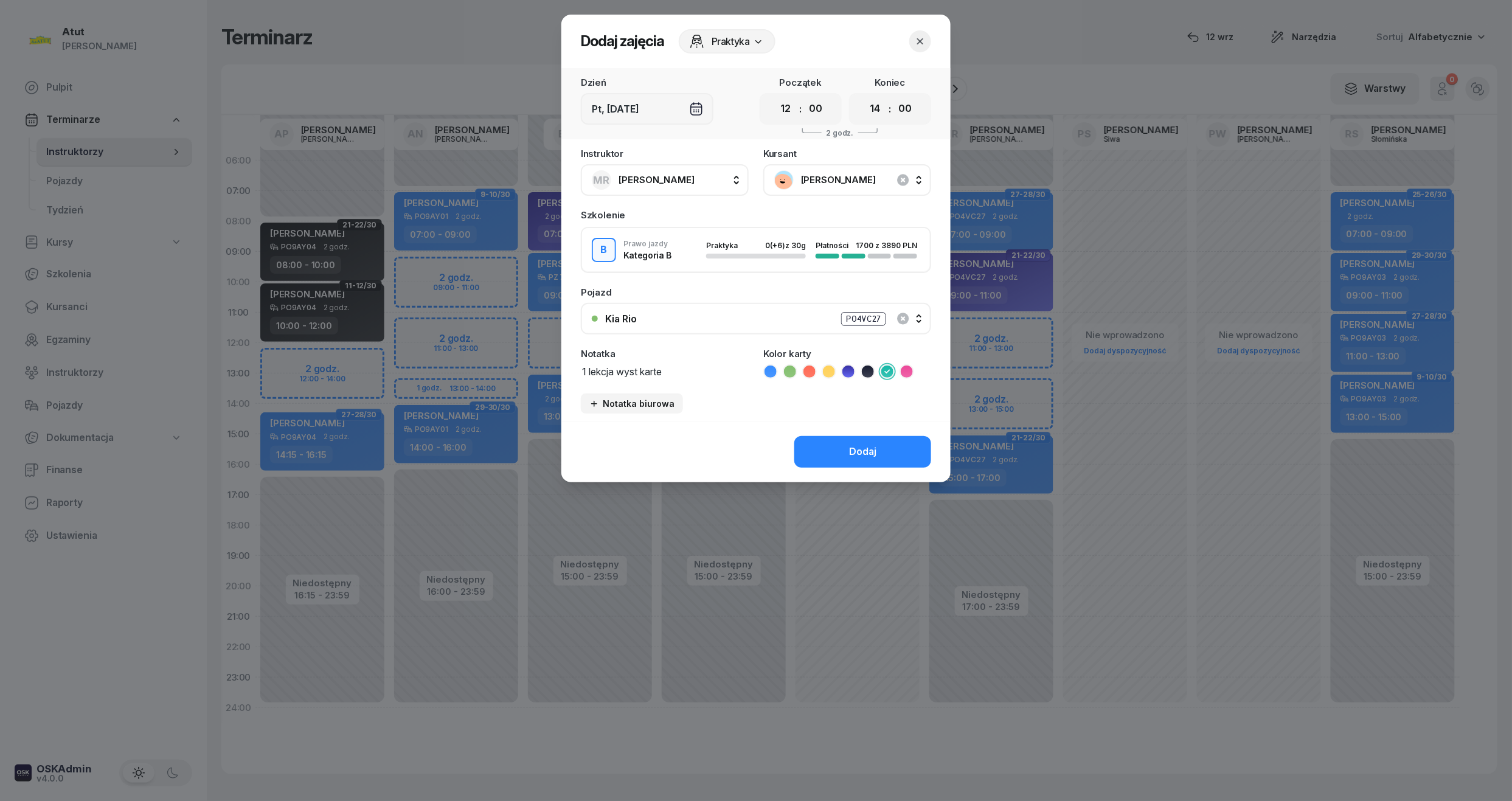
select select "11"
click at [774, 96] on select "00 01 02 03 04 05 06 07 08 09 10 11 12 13 14 15 16 17 18 19 20 21 22 23" at bounding box center [786, 108] width 23 height 25
drag, startPoint x: 883, startPoint y: 112, endPoint x: 879, endPoint y: 120, distance: 8.9
click at [883, 112] on select "00 01 02 03 04 05 06 07 08 09 10 11 12 13 14 15 16 17 18 19 20 21 22 23" at bounding box center [875, 108] width 23 height 25
select select "13"
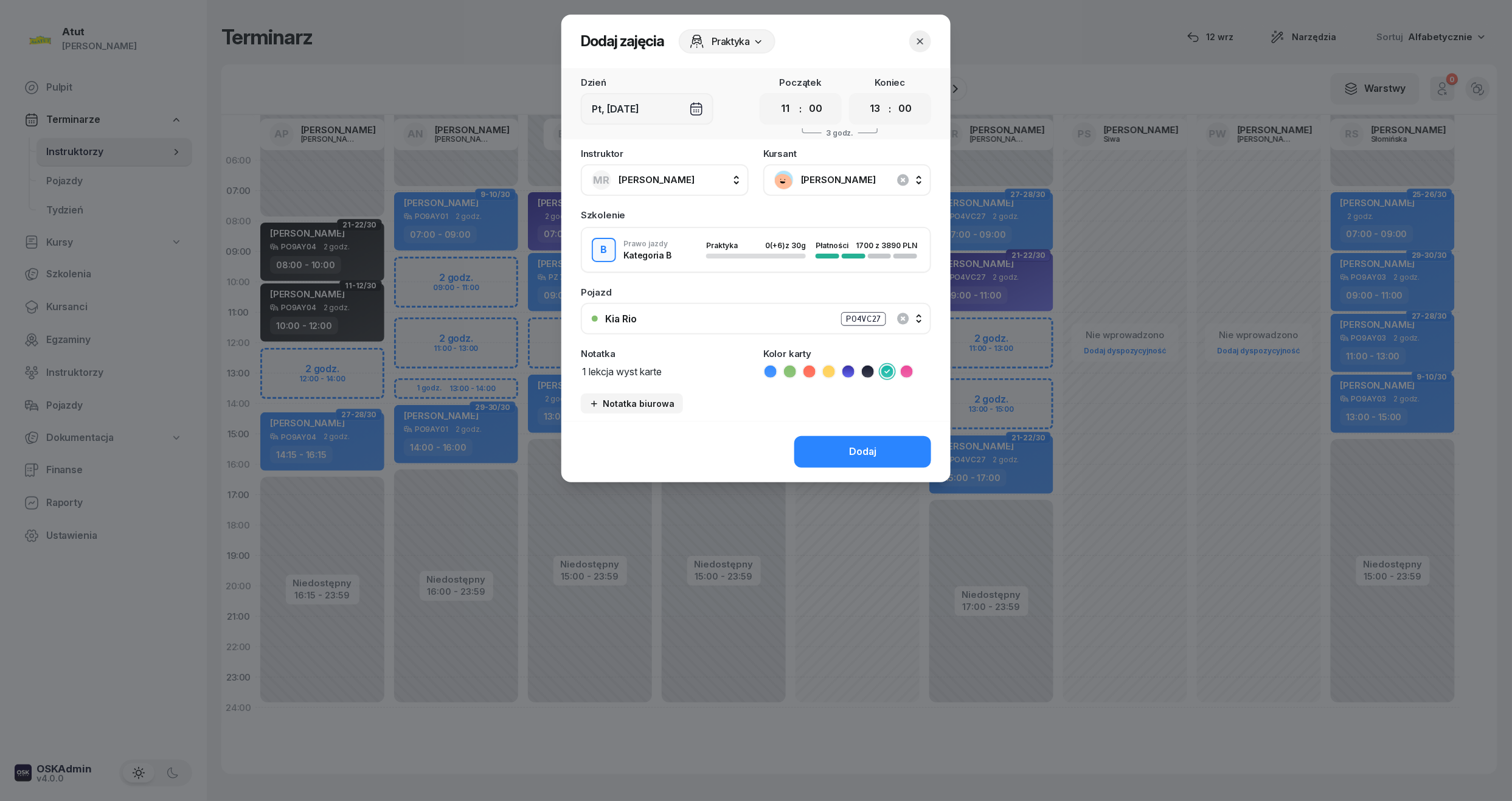
click at [864, 96] on select "00 01 02 03 04 05 06 07 08 09 10 11 12 13 14 15 16 17 18 19 20 21 22 23" at bounding box center [875, 108] width 23 height 25
click at [850, 468] on div "Dodaj" at bounding box center [756, 451] width 389 height 61
click at [864, 436] on button "Dodaj" at bounding box center [863, 452] width 137 height 32
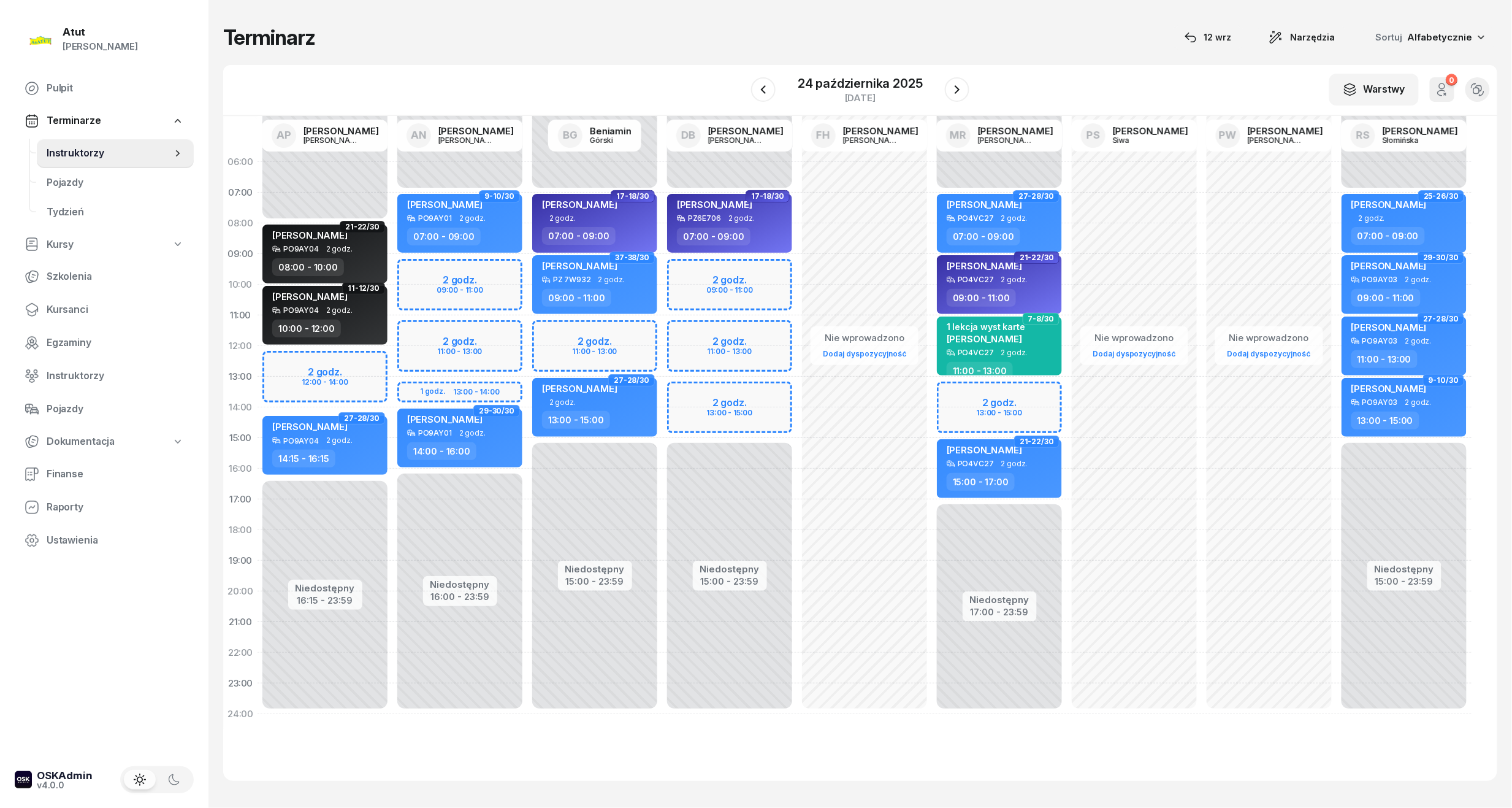
click at [1047, 324] on span "7-8/30" at bounding box center [1041, 319] width 37 height 12
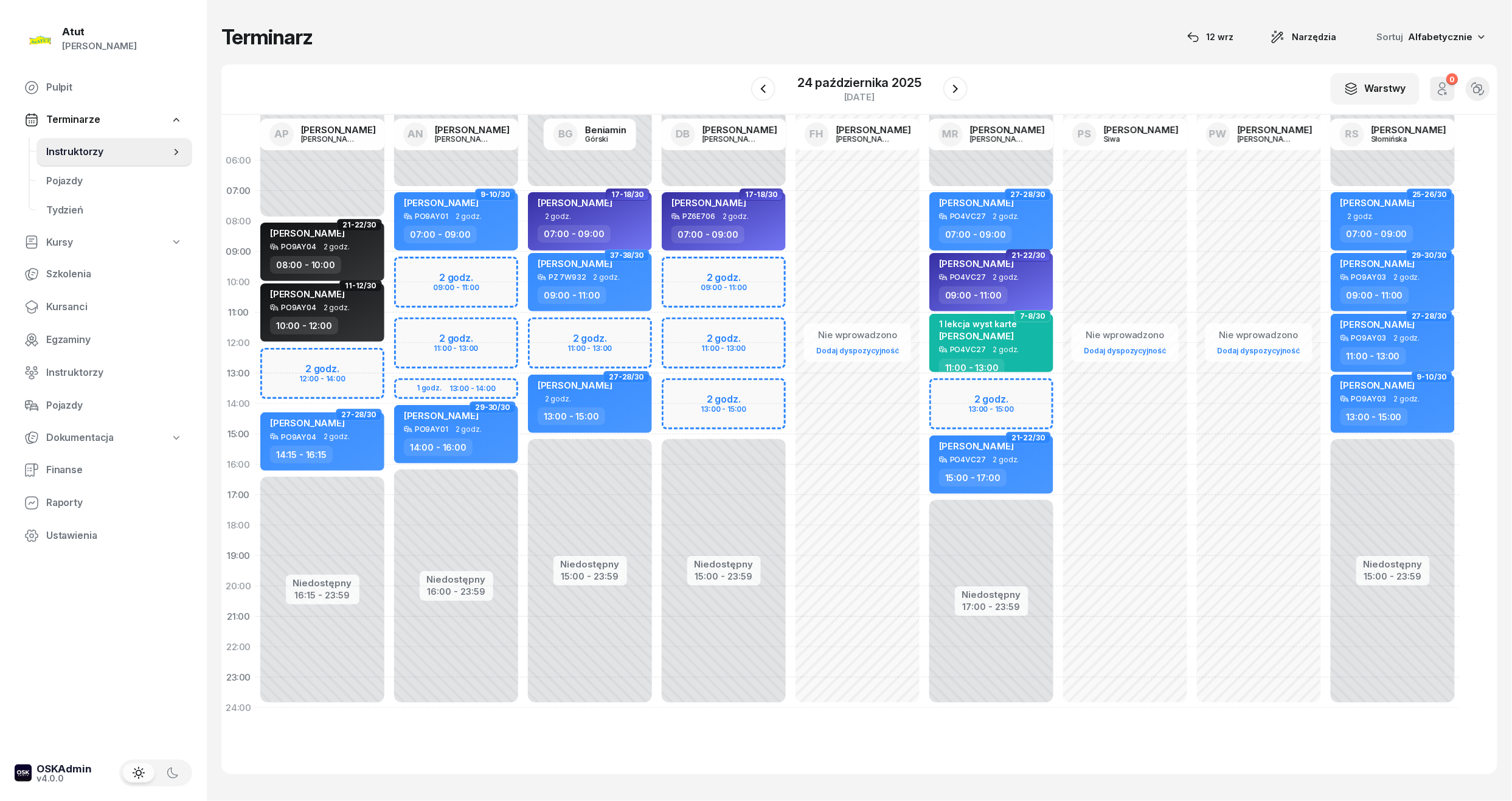
select select "11"
select select "13"
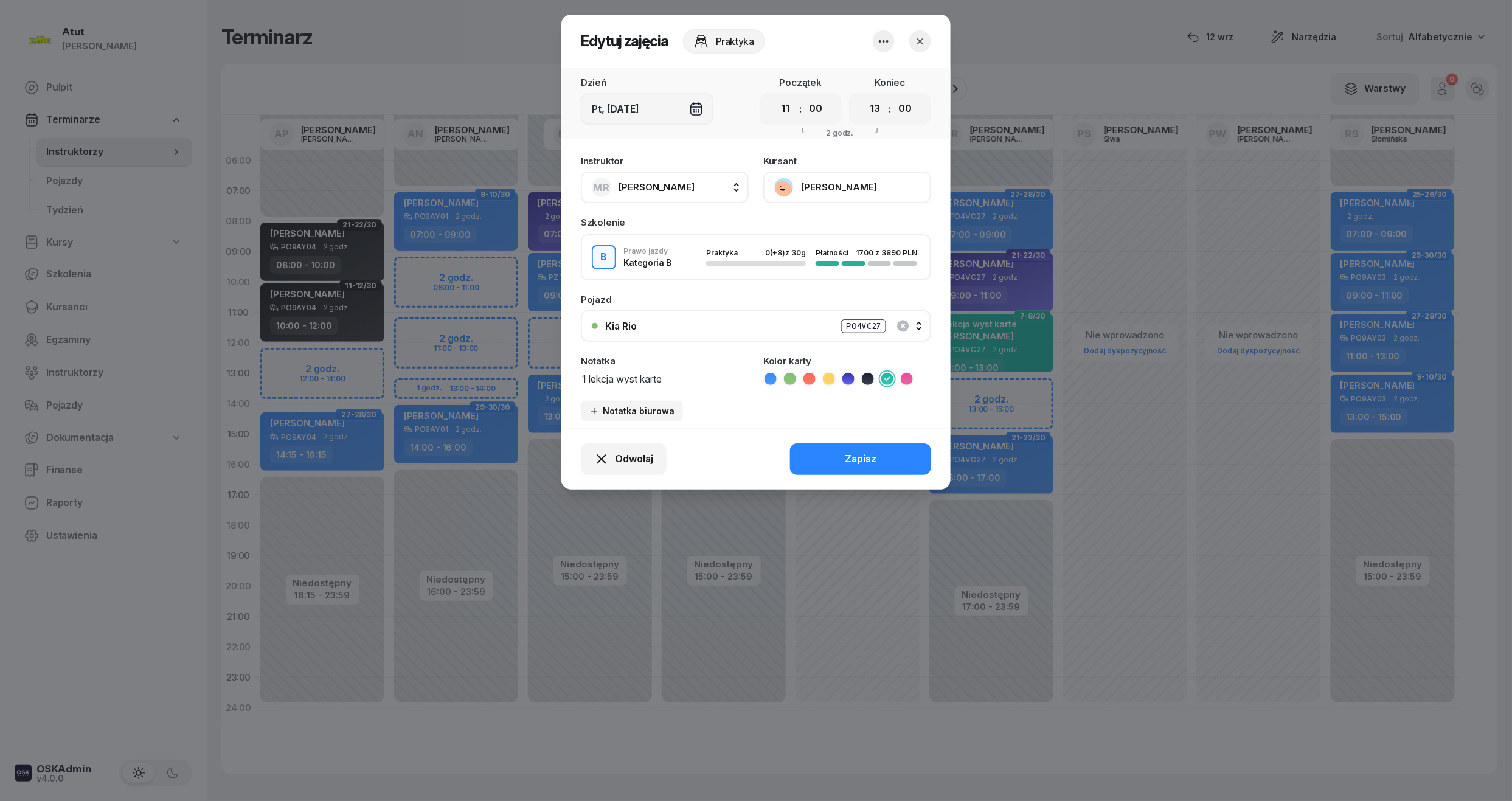
click at [840, 173] on button "[PERSON_NAME]" at bounding box center [847, 187] width 168 height 32
click at [838, 210] on div "Otwórz profil 508 786 808" at bounding box center [845, 240] width 170 height 64
click at [839, 227] on link "Otwórz profil" at bounding box center [845, 228] width 160 height 30
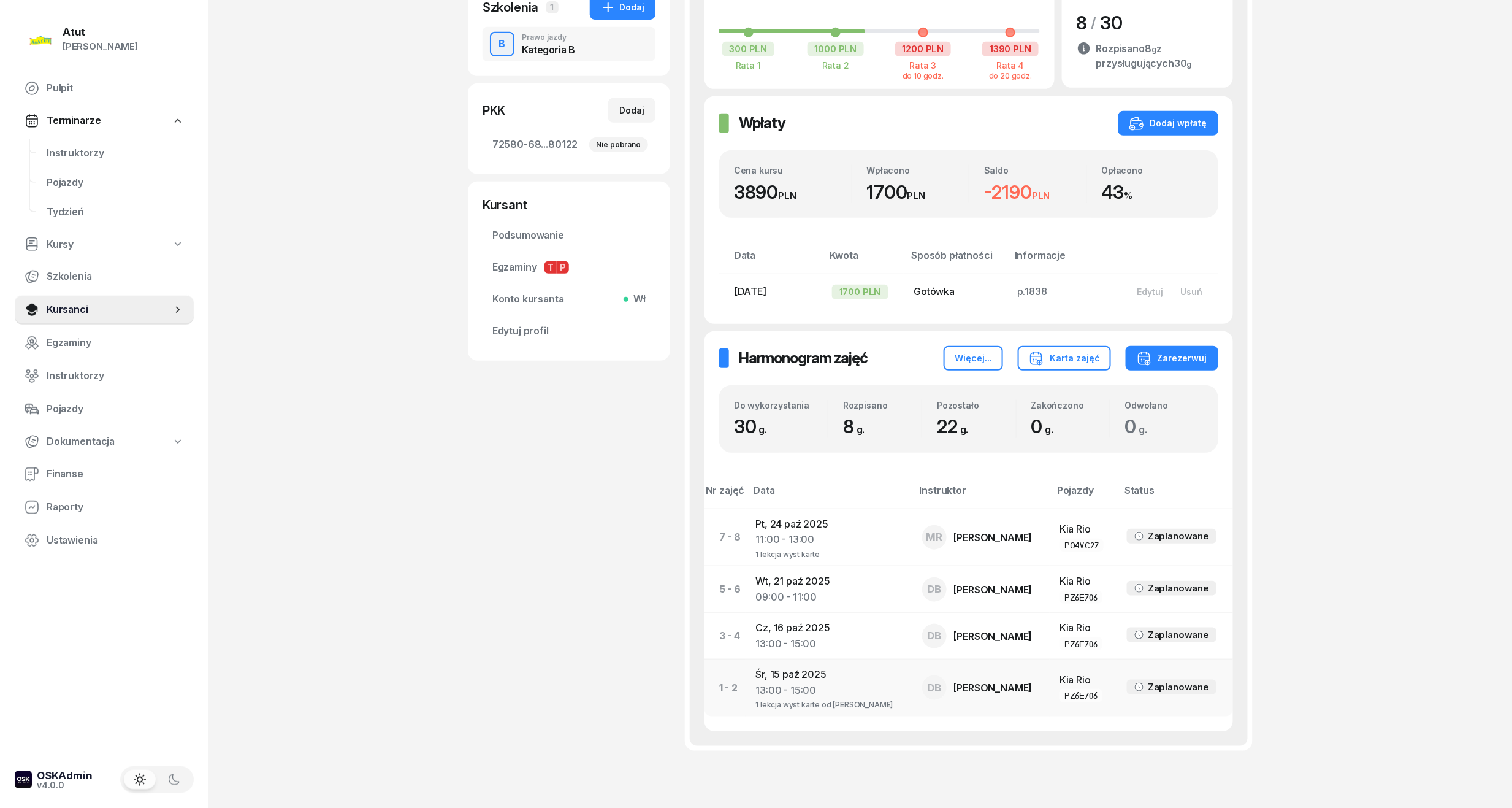
scroll to position [326, 0]
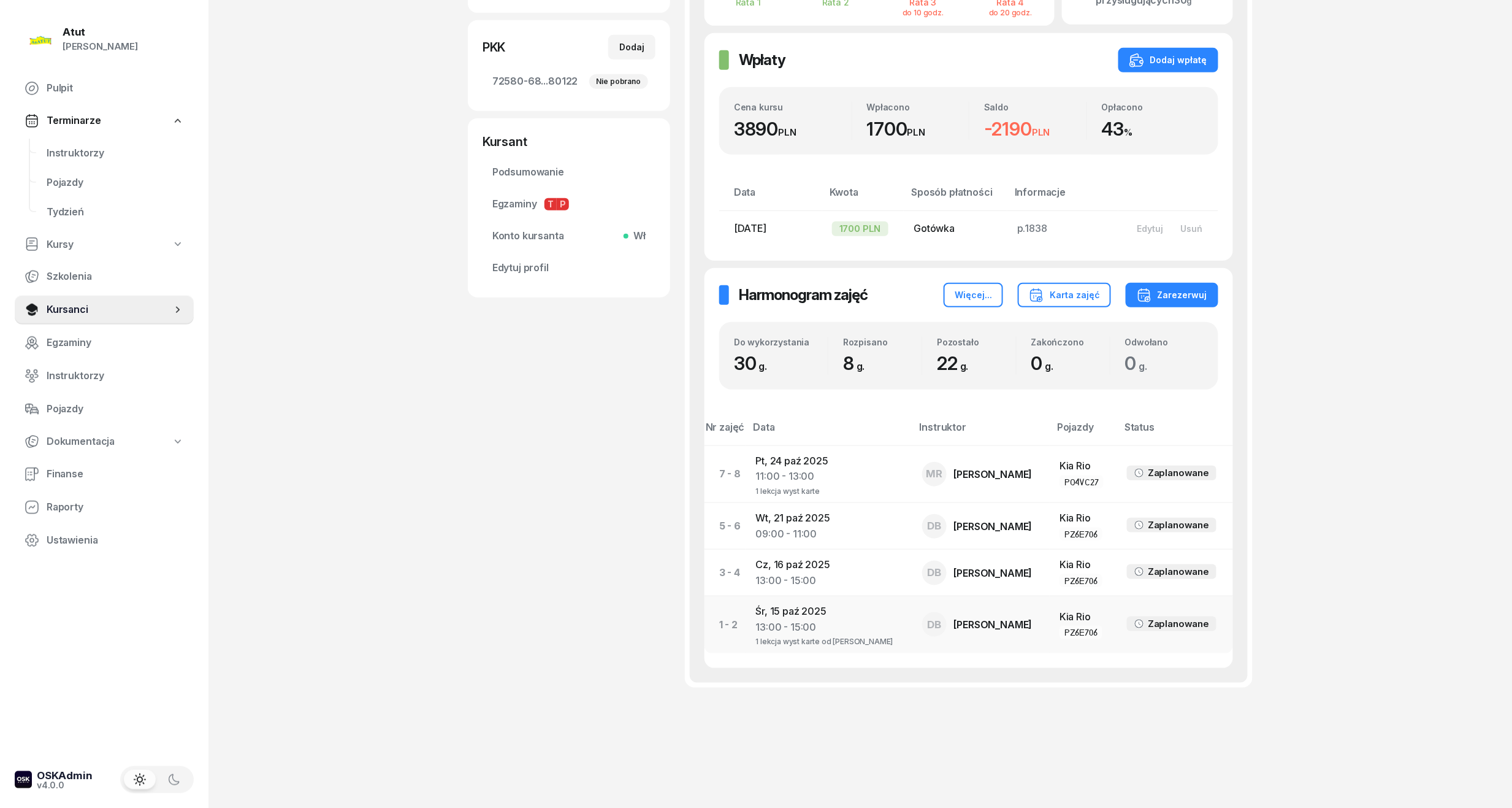
click at [918, 638] on td "DB Dariusz Bańkowski" at bounding box center [981, 624] width 137 height 57
click at [794, 629] on div "13:00 - 15:00" at bounding box center [828, 627] width 147 height 16
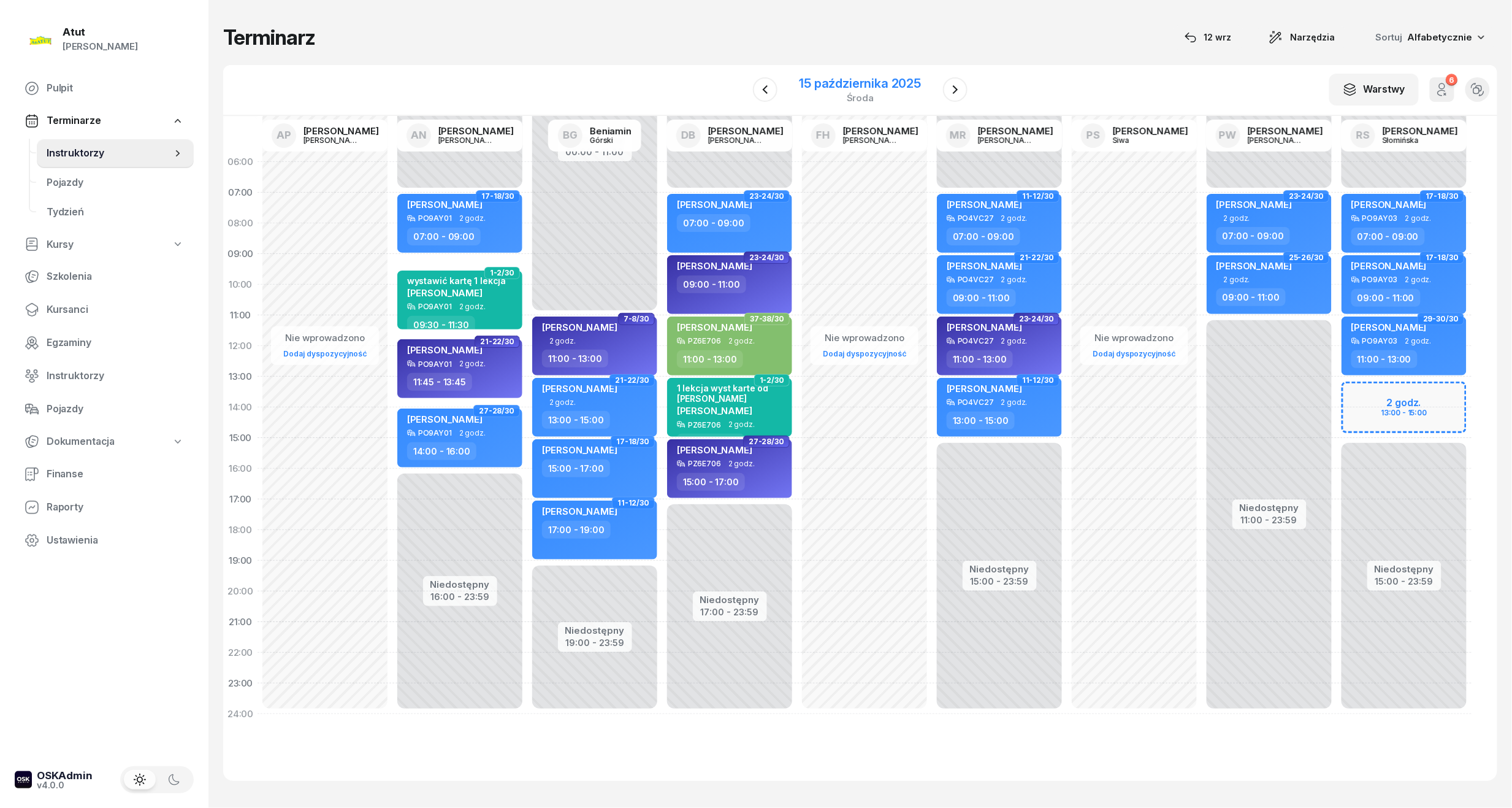
click at [830, 85] on div "15 października 2025" at bounding box center [860, 83] width 122 height 12
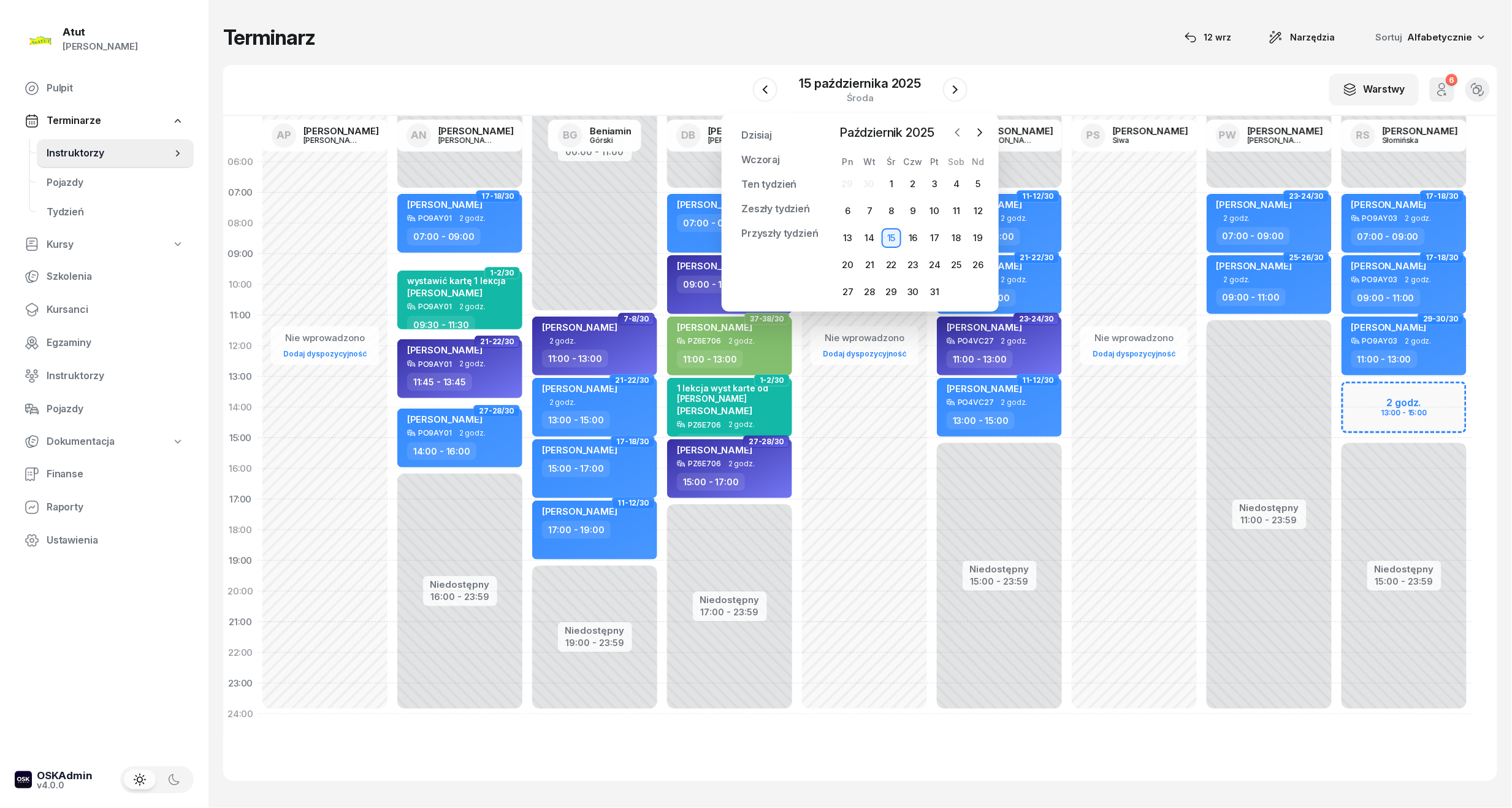
click at [960, 135] on icon "button" at bounding box center [958, 132] width 3 height 7
click at [888, 263] on div "24" at bounding box center [891, 265] width 20 height 20
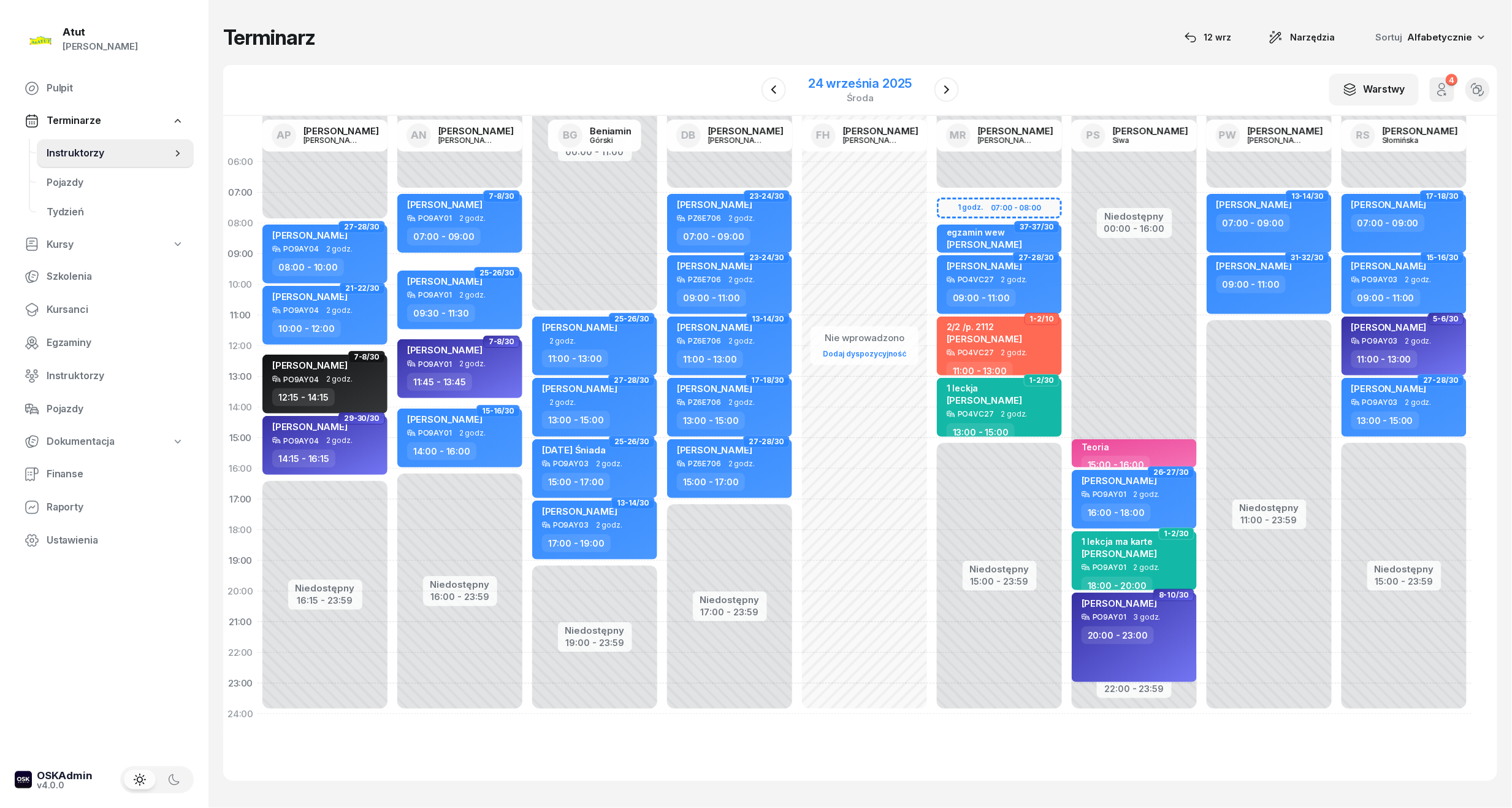
click at [825, 84] on div "24 września 2025" at bounding box center [860, 83] width 103 height 12
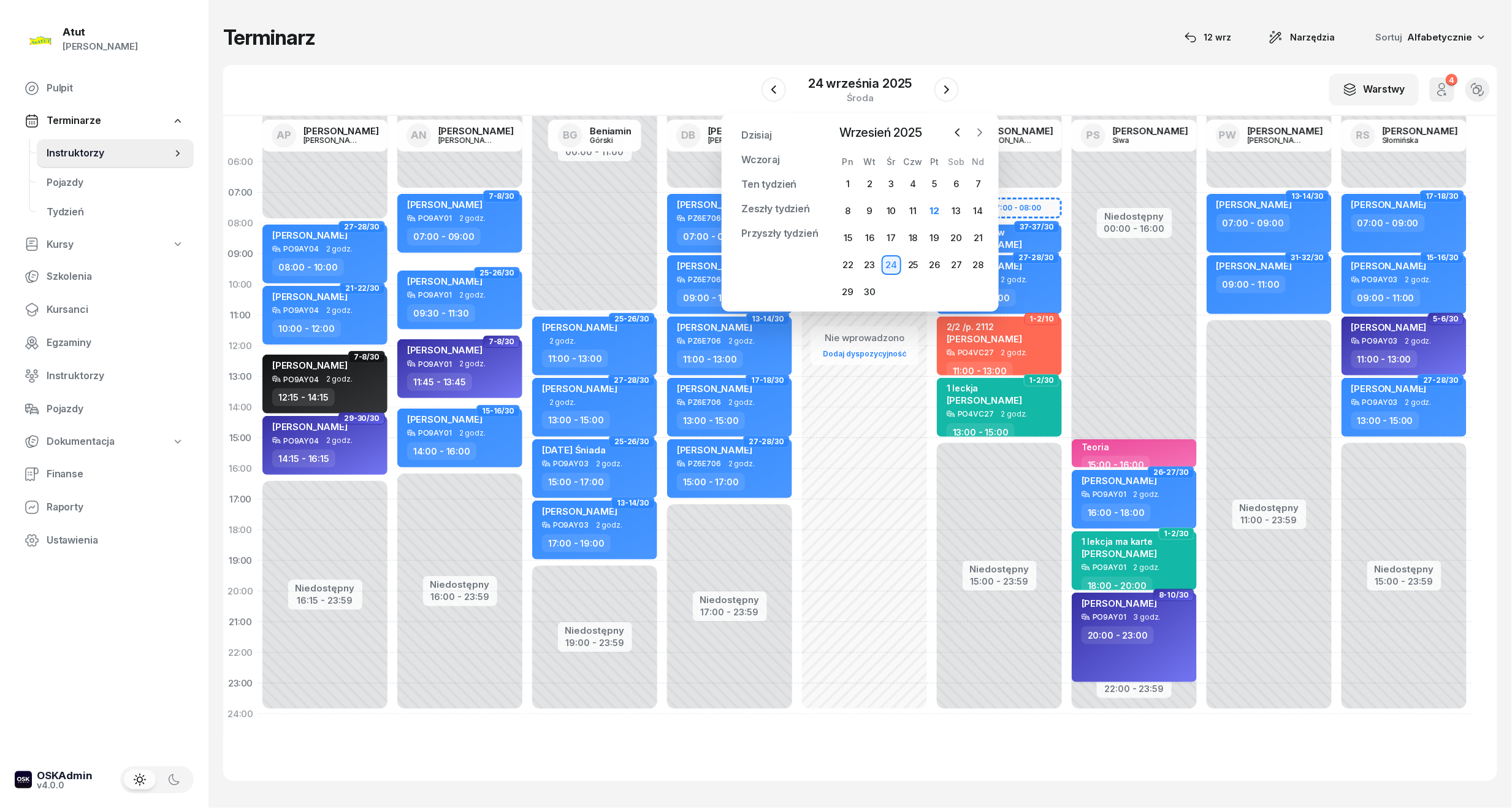
click at [978, 131] on icon "button" at bounding box center [979, 132] width 12 height 12
click at [941, 260] on div "24" at bounding box center [935, 265] width 20 height 20
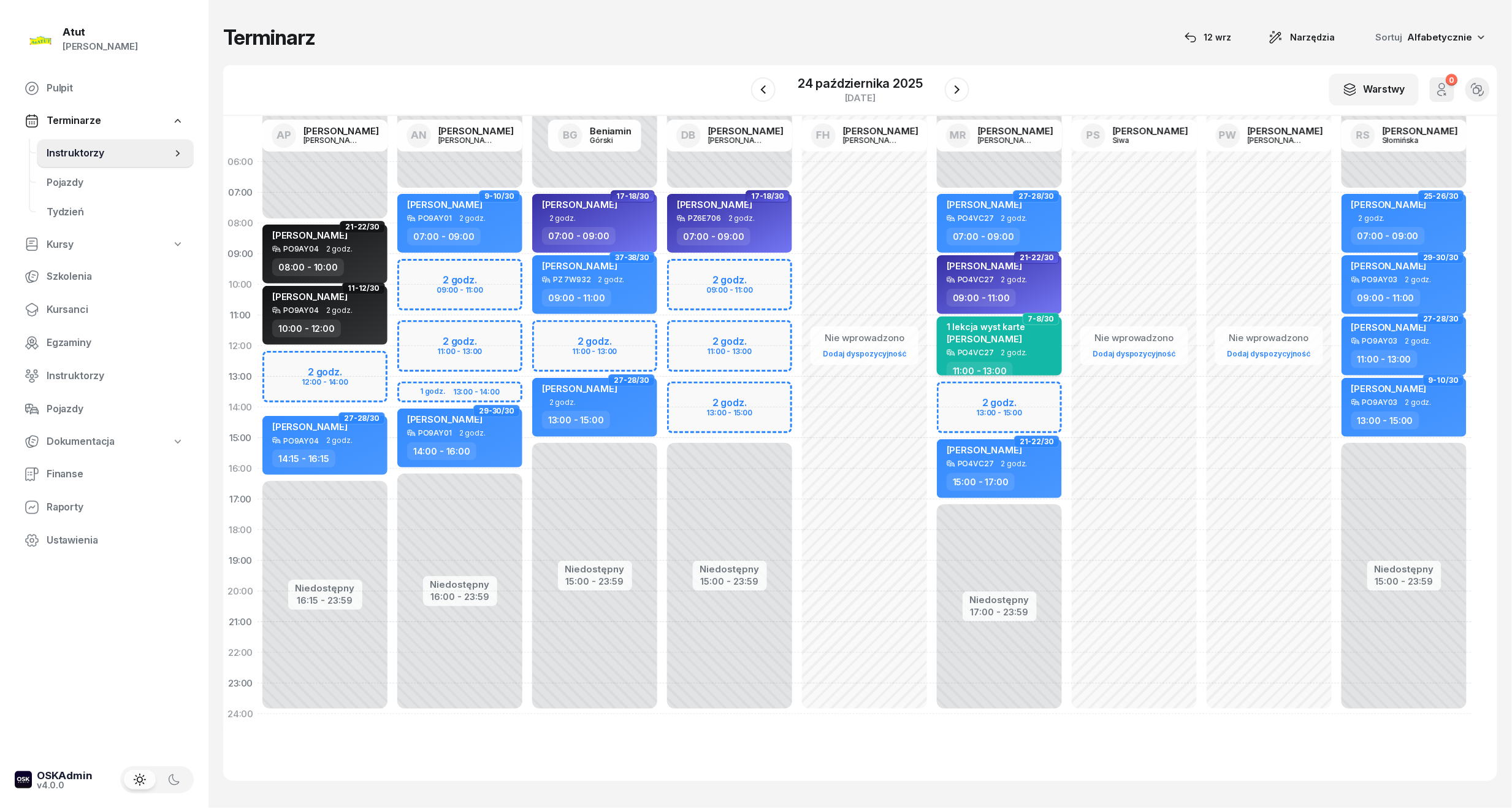
click at [991, 323] on div "1 lekcja wyst karte" at bounding box center [986, 326] width 79 height 11
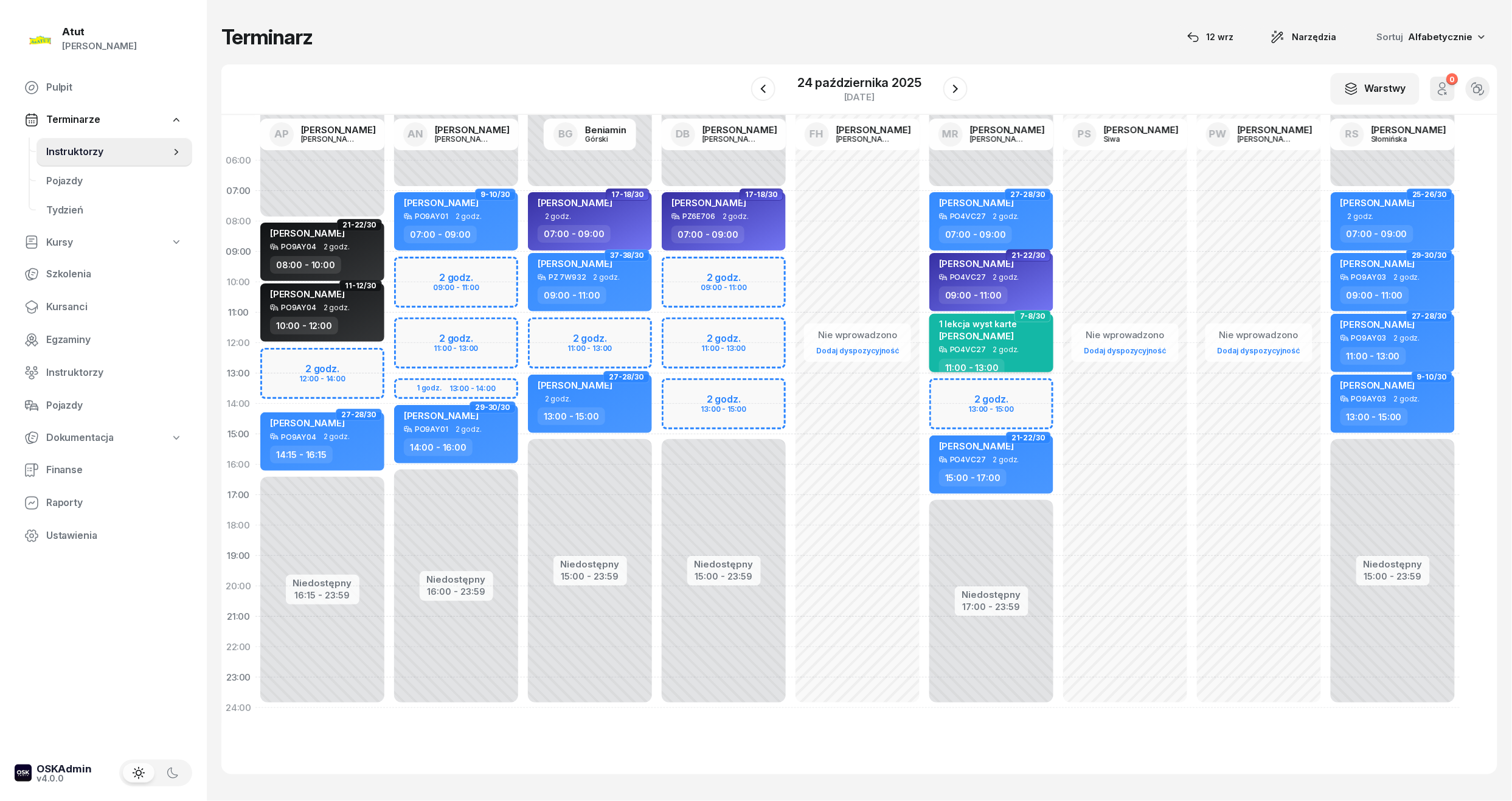
select select "11"
select select "13"
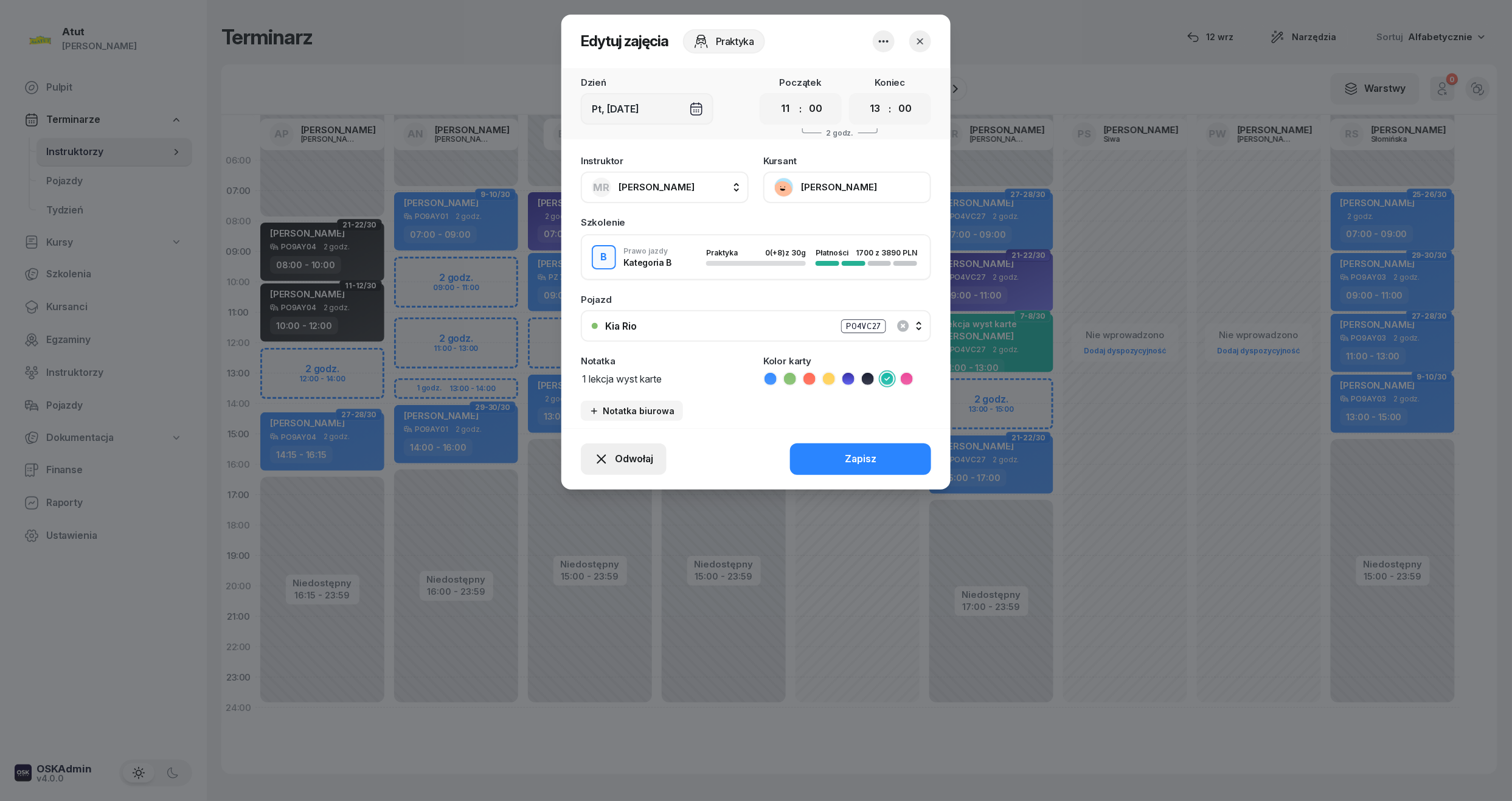
click at [633, 444] on button "Odwołaj" at bounding box center [623, 459] width 85 height 32
click at [595, 347] on div "My odwołaliśmy" at bounding box center [603, 354] width 73 height 15
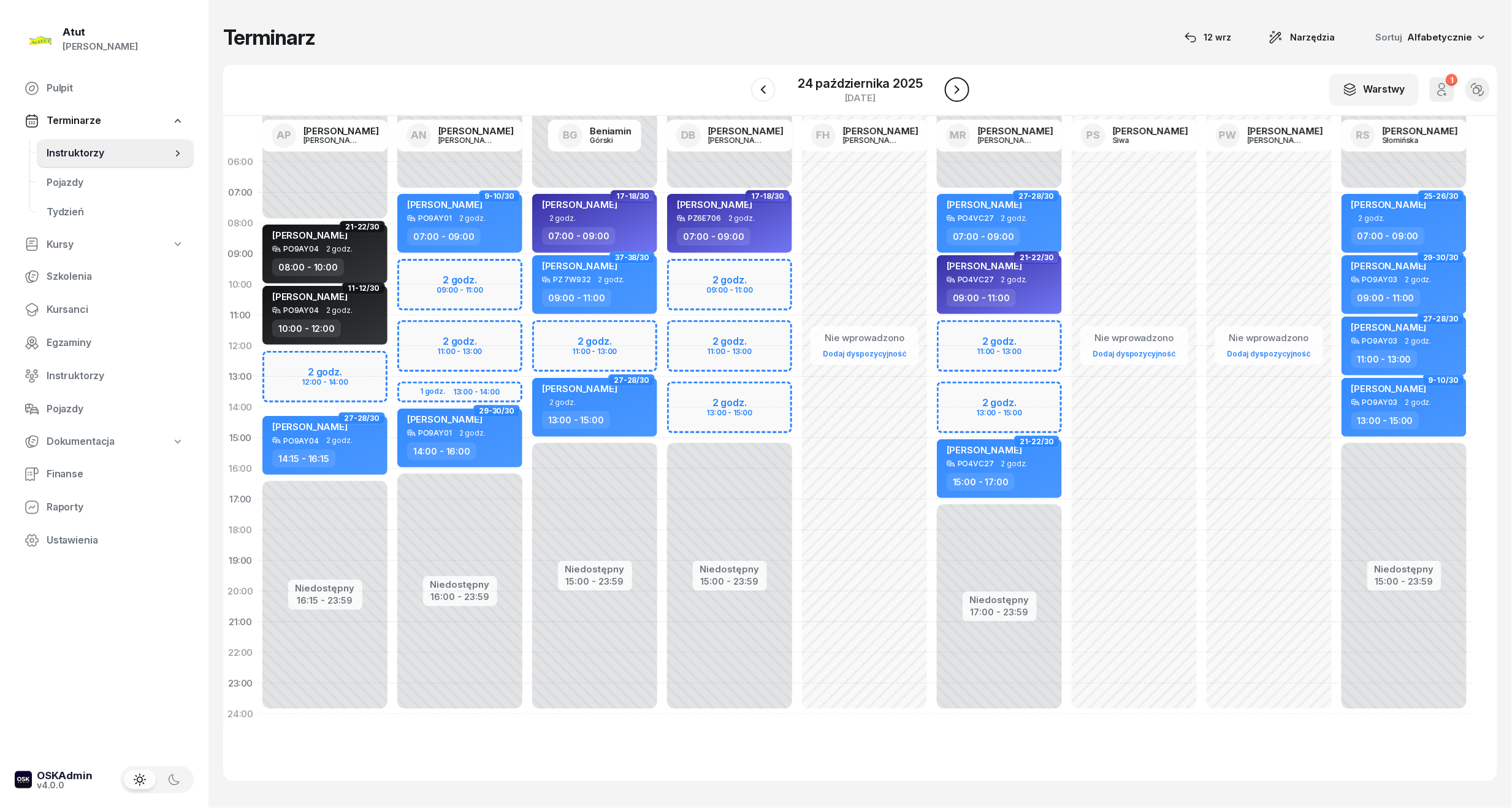
click at [953, 82] on icon "button" at bounding box center [957, 90] width 15 height 15
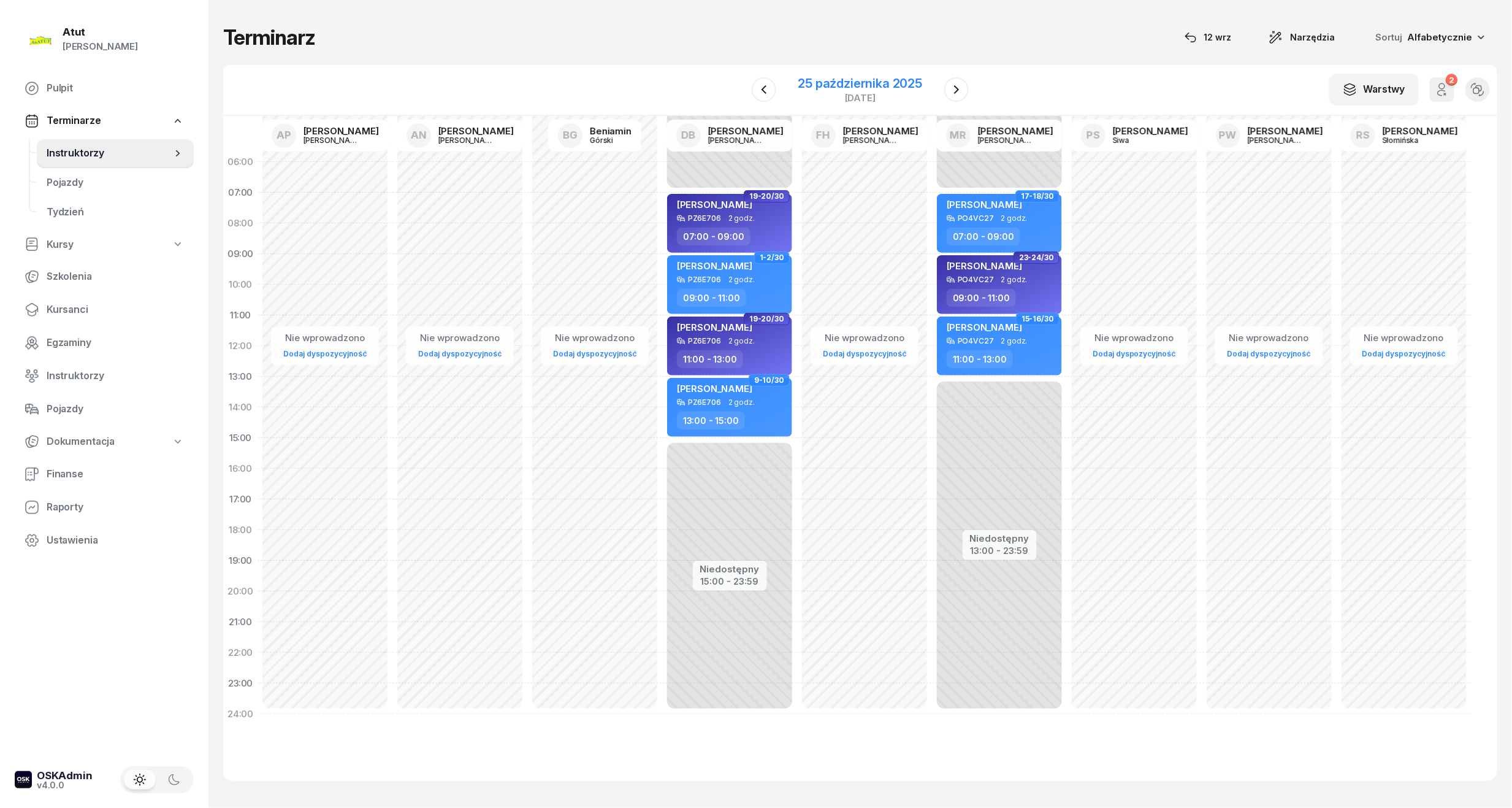
drag, startPoint x: 868, startPoint y: 71, endPoint x: 893, endPoint y: 75, distance: 25.3
click at [869, 72] on div "25 października 2025 sobota" at bounding box center [860, 90] width 153 height 35
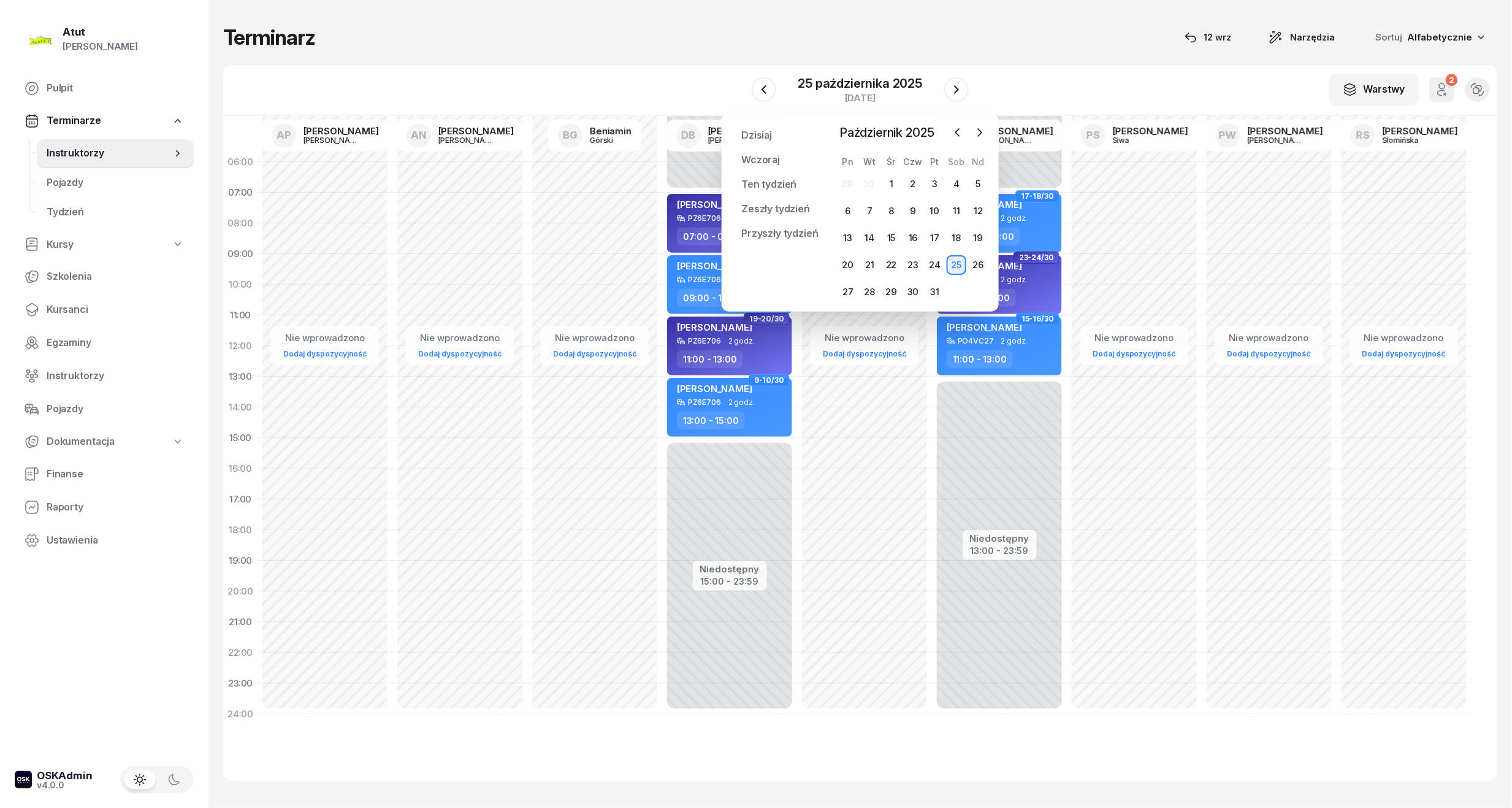
click at [947, 129] on div "Październik 2025" at bounding box center [913, 132] width 152 height 18
click at [961, 135] on icon "button" at bounding box center [957, 132] width 12 height 12
click at [960, 212] on div "13" at bounding box center [956, 211] width 20 height 20
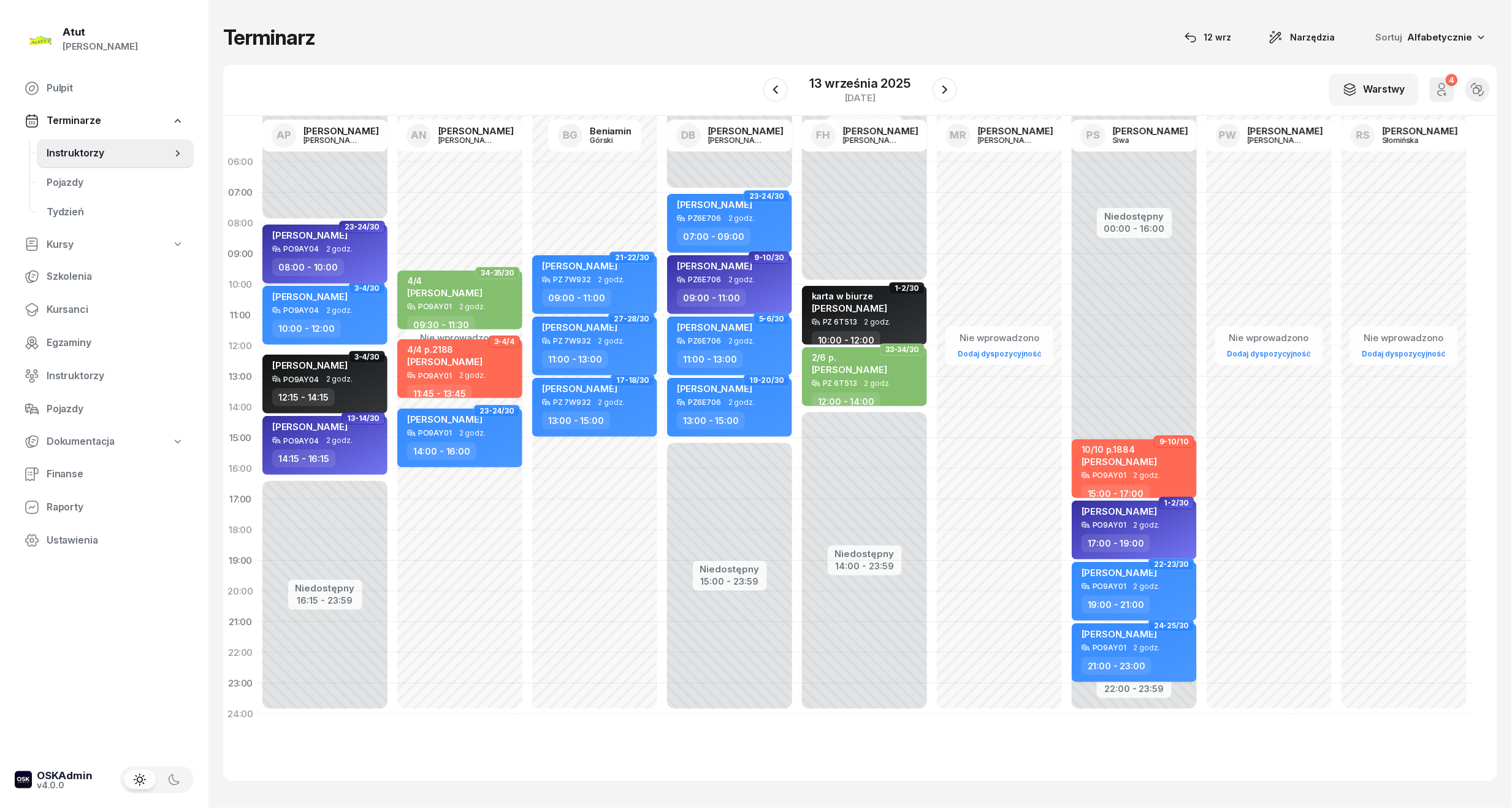
click at [339, 239] on div "[PERSON_NAME]" at bounding box center [326, 236] width 108 height 16
select select "08"
select select "10"
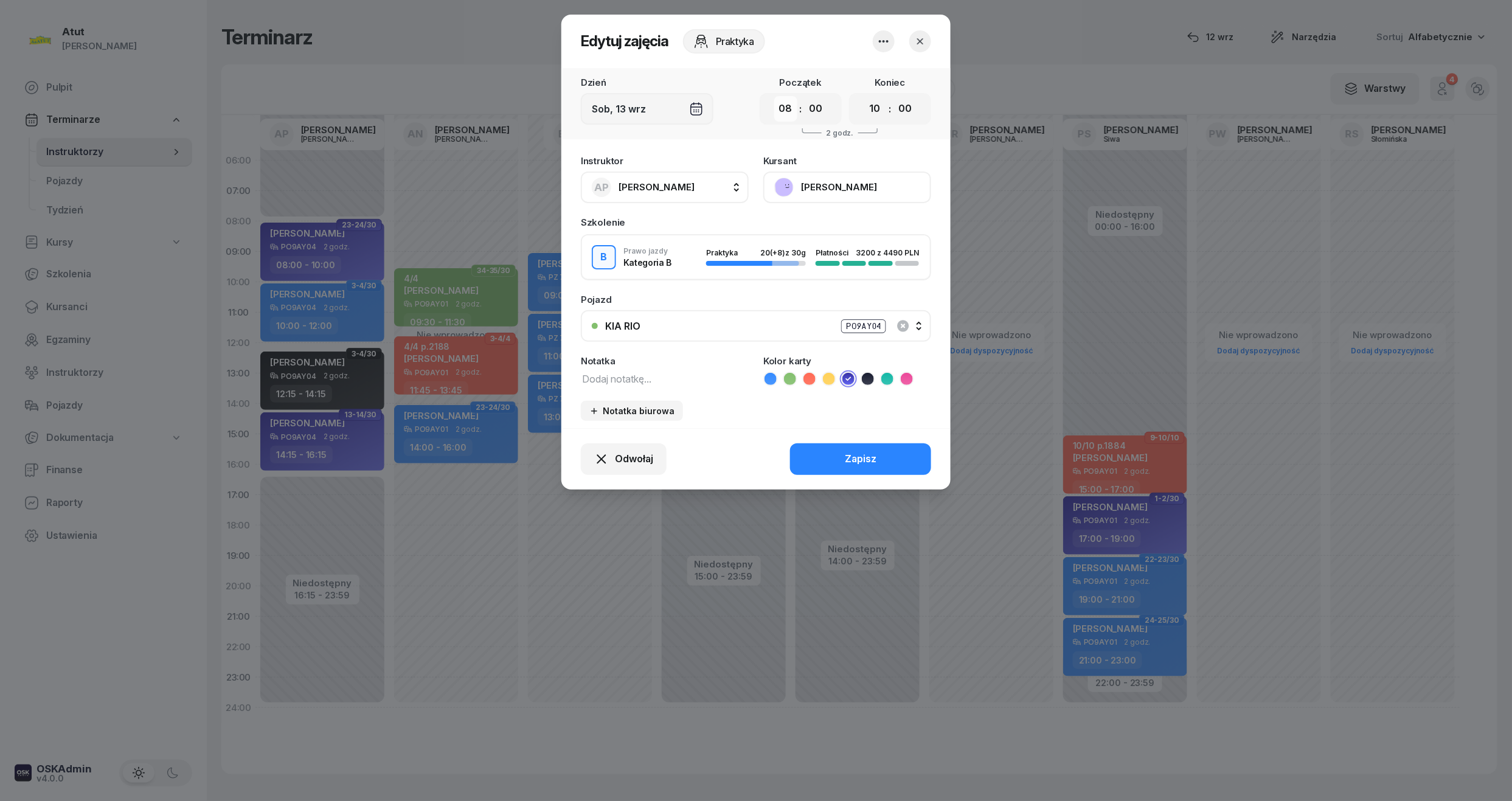
click at [788, 112] on select "00 01 02 03 04 05 06 07 08 09 10 11 12 13 14 15 16 17 18 19 20 21 22 23" at bounding box center [786, 108] width 23 height 25
select select "07"
click at [774, 96] on select "00 01 02 03 04 05 06 07 08 09 10 11 12 13 14 15 16 17 18 19 20 21 22 23" at bounding box center [786, 108] width 23 height 25
drag, startPoint x: 879, startPoint y: 106, endPoint x: 879, endPoint y: 120, distance: 14.0
click at [879, 106] on select "00 01 02 03 04 05 06 07 08 09 10 11 12 13 14 15 16 17 18 19 20 21 22 23" at bounding box center [875, 108] width 23 height 25
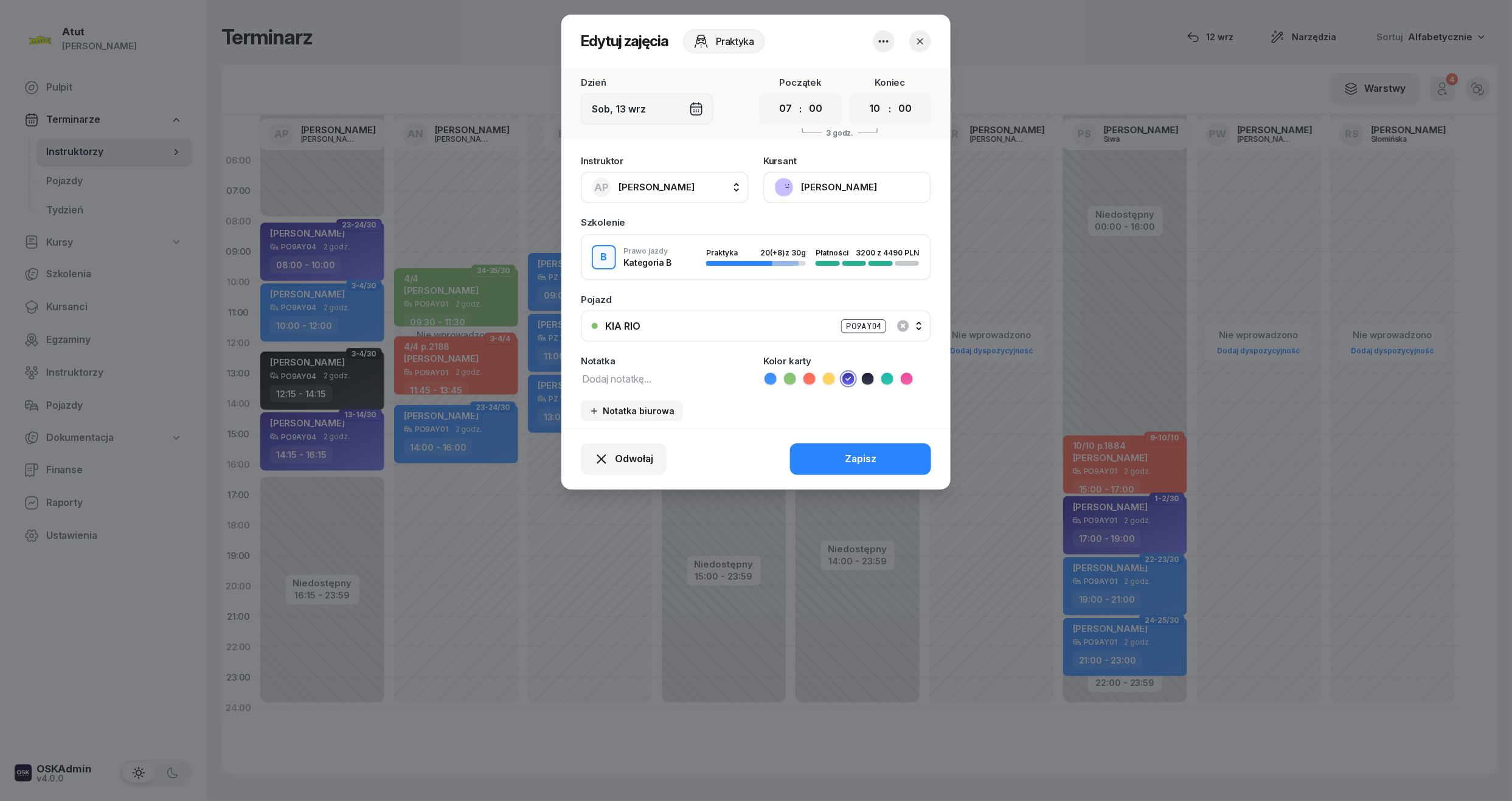
select select "09"
click at [864, 96] on select "00 01 02 03 04 05 06 07 08 09 10 11 12 13 14 15 16 17 18 19 20 21 22 23" at bounding box center [875, 108] width 23 height 25
click at [830, 463] on button "Zapisz" at bounding box center [860, 459] width 141 height 32
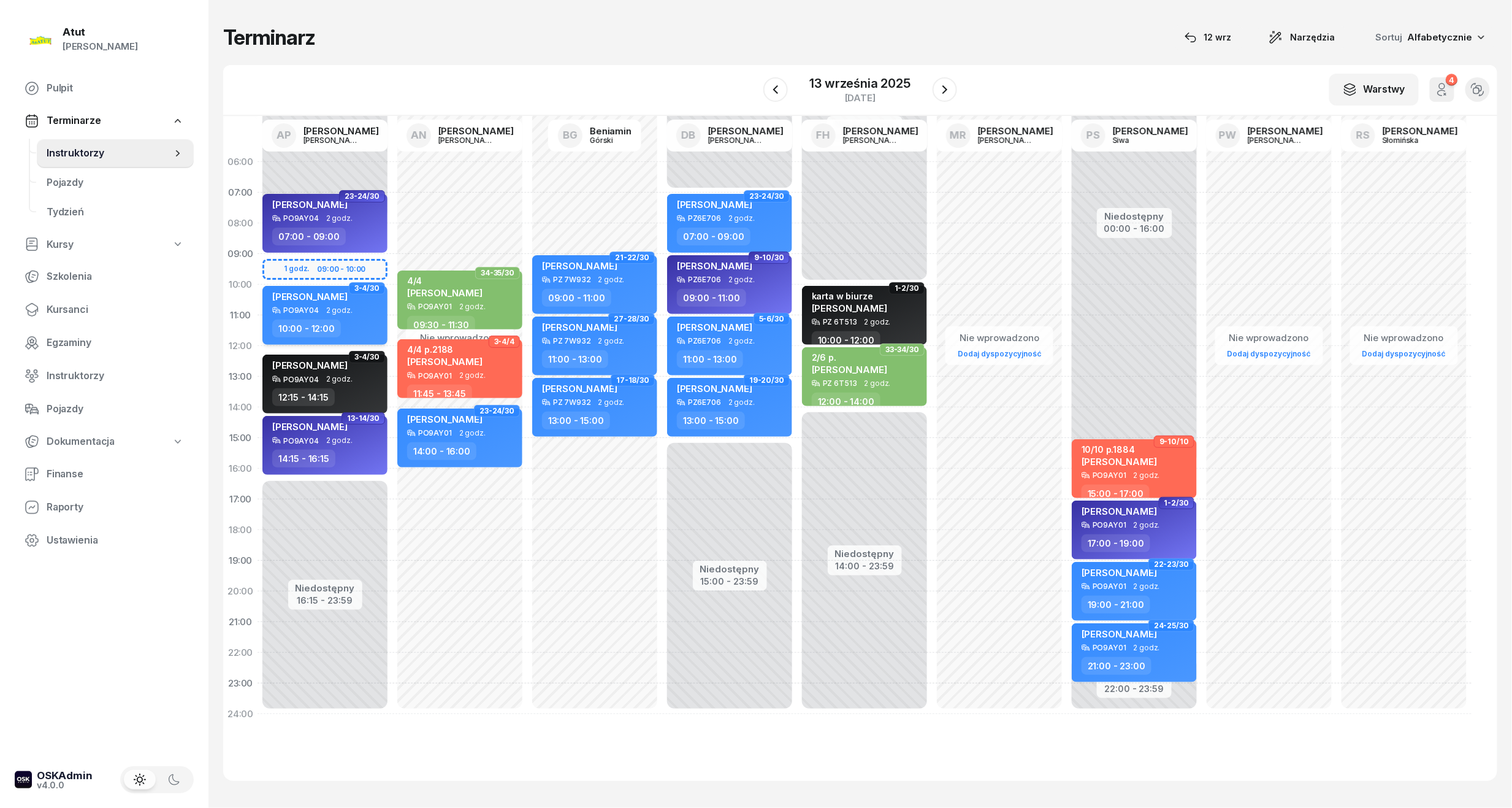
click at [336, 307] on span "2 godz." at bounding box center [339, 310] width 26 height 8
select select "10"
select select "12"
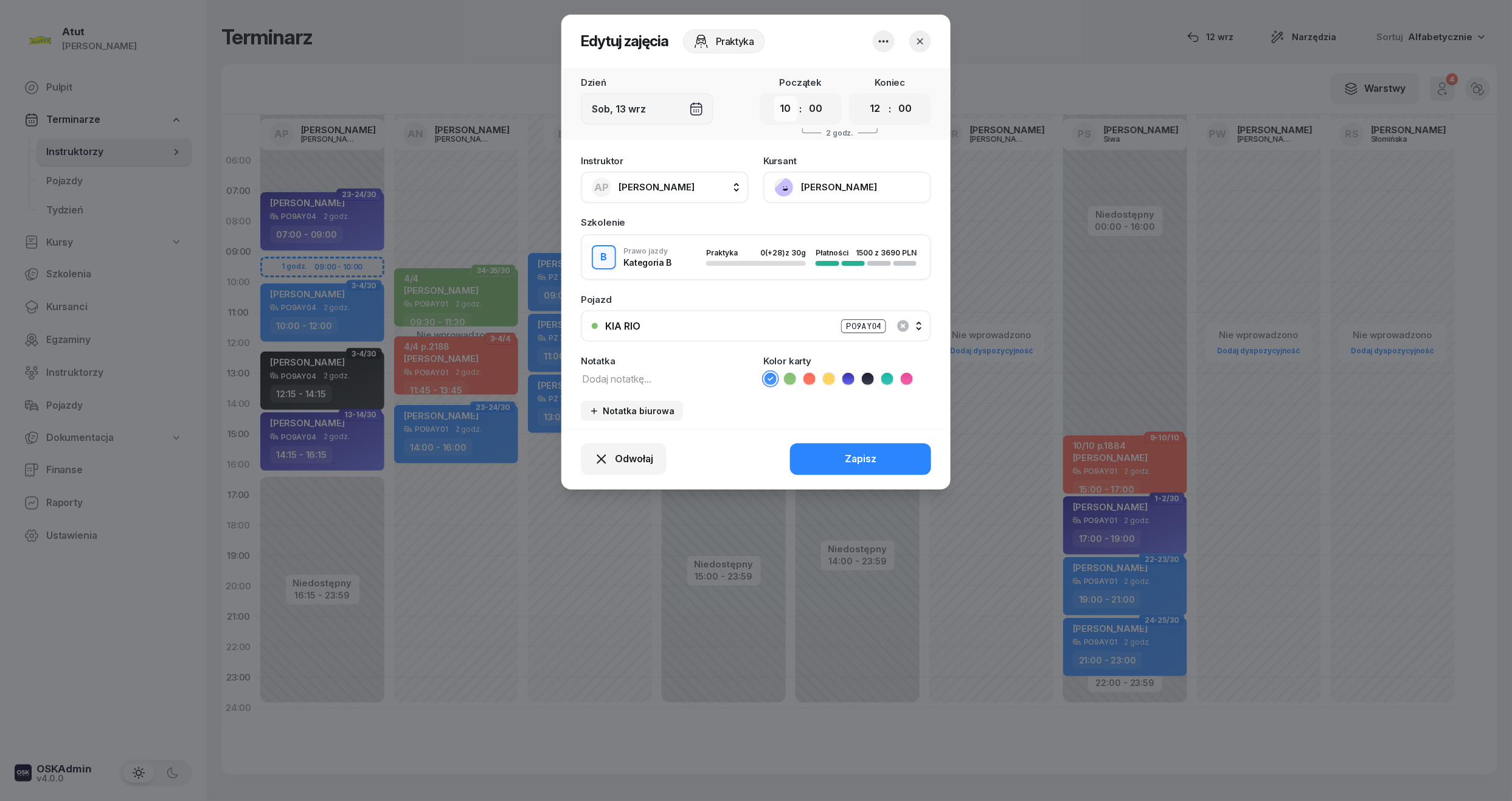
click at [792, 114] on select "00 01 02 03 04 05 06 07 08 09 10 11 12 13 14 15 16 17 18 19 20 21 22 23" at bounding box center [786, 108] width 23 height 25
select select "09"
click at [774, 96] on select "00 01 02 03 04 05 06 07 08 09 10 11 12 13 14 15 16 17 18 19 20 21 22 23" at bounding box center [786, 108] width 23 height 25
click at [881, 103] on select "00 01 02 03 04 05 06 07 08 09 10 11 12 13 14 15 16 17 18 19 20 21 22 23" at bounding box center [875, 108] width 23 height 25
select select "11"
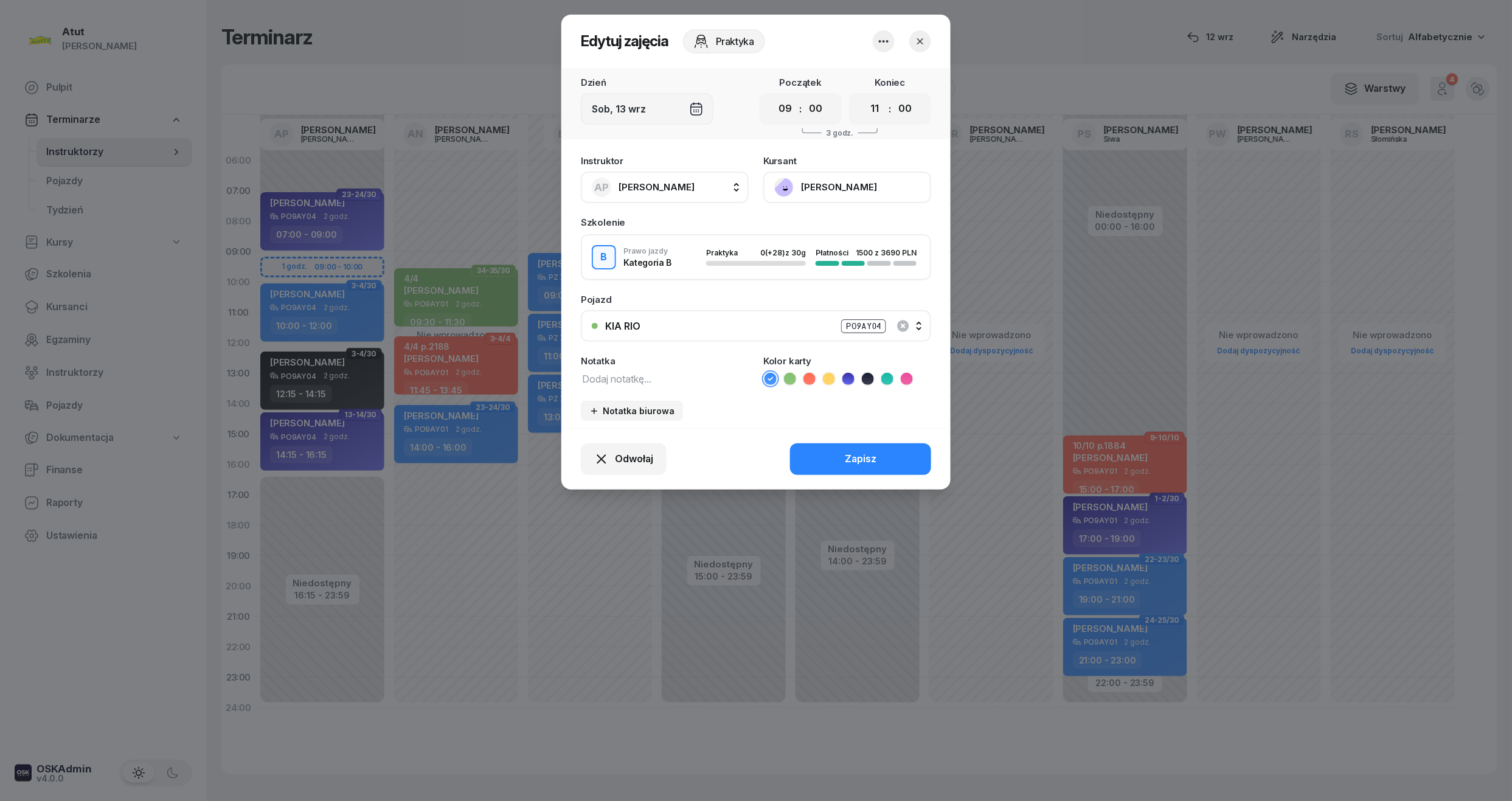
click at [864, 96] on select "00 01 02 03 04 05 06 07 08 09 10 11 12 13 14 15 16 17 18 19 20 21 22 23" at bounding box center [875, 108] width 23 height 25
click at [883, 450] on button "Zapisz" at bounding box center [860, 459] width 141 height 32
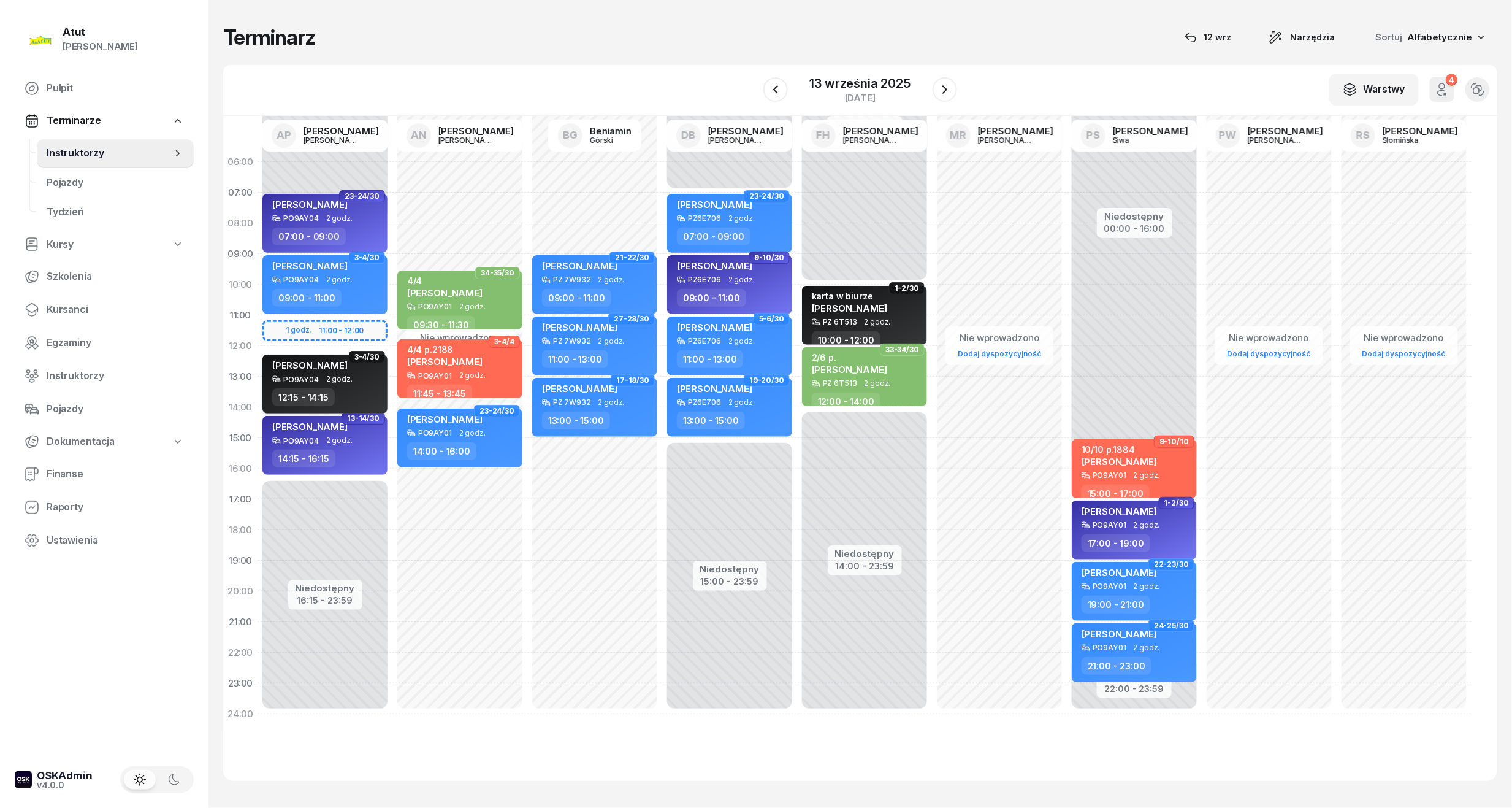
click at [345, 376] on span "2 godz." at bounding box center [339, 379] width 26 height 8
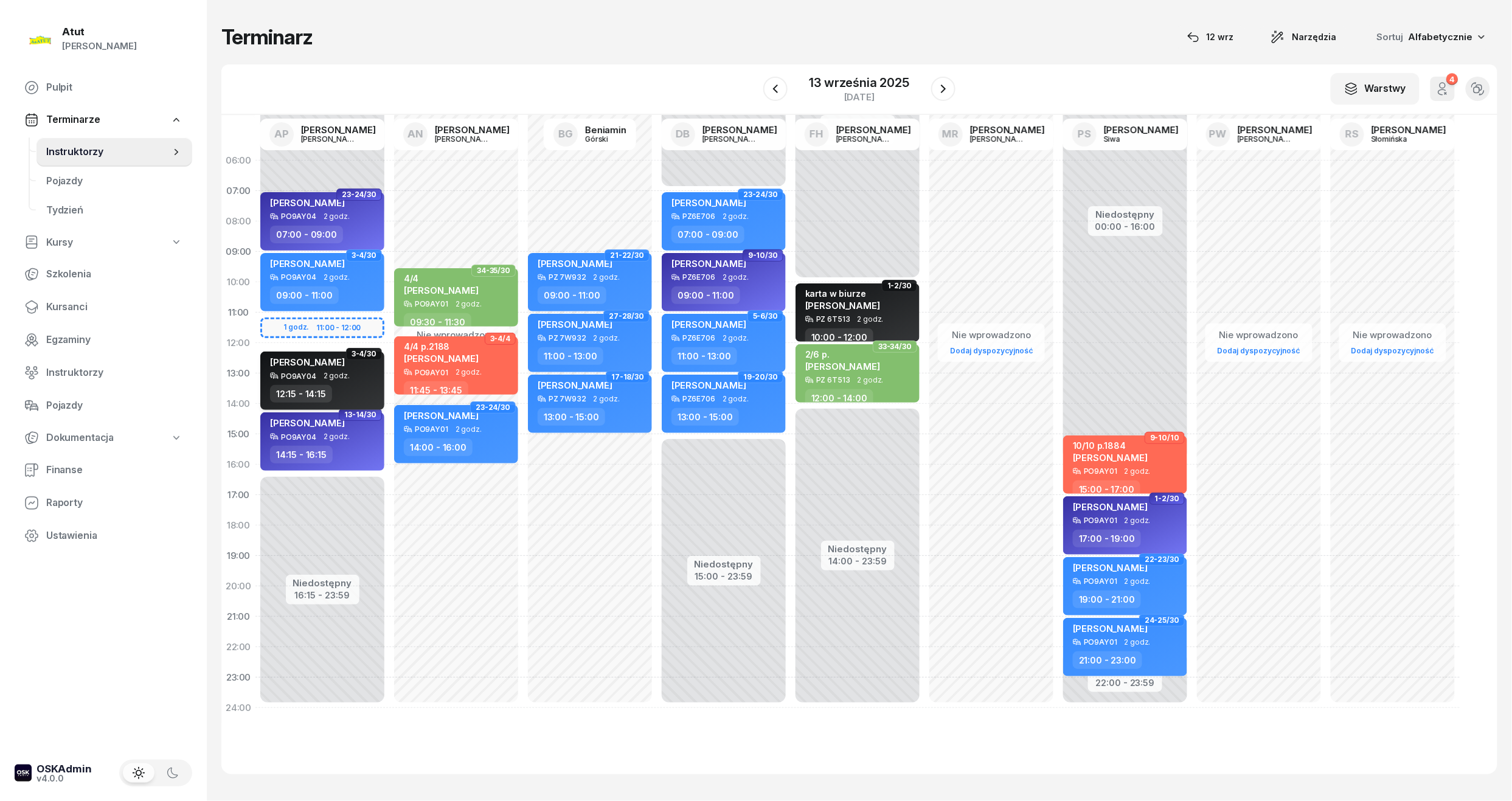
select select "12"
select select "15"
select select "14"
select select "15"
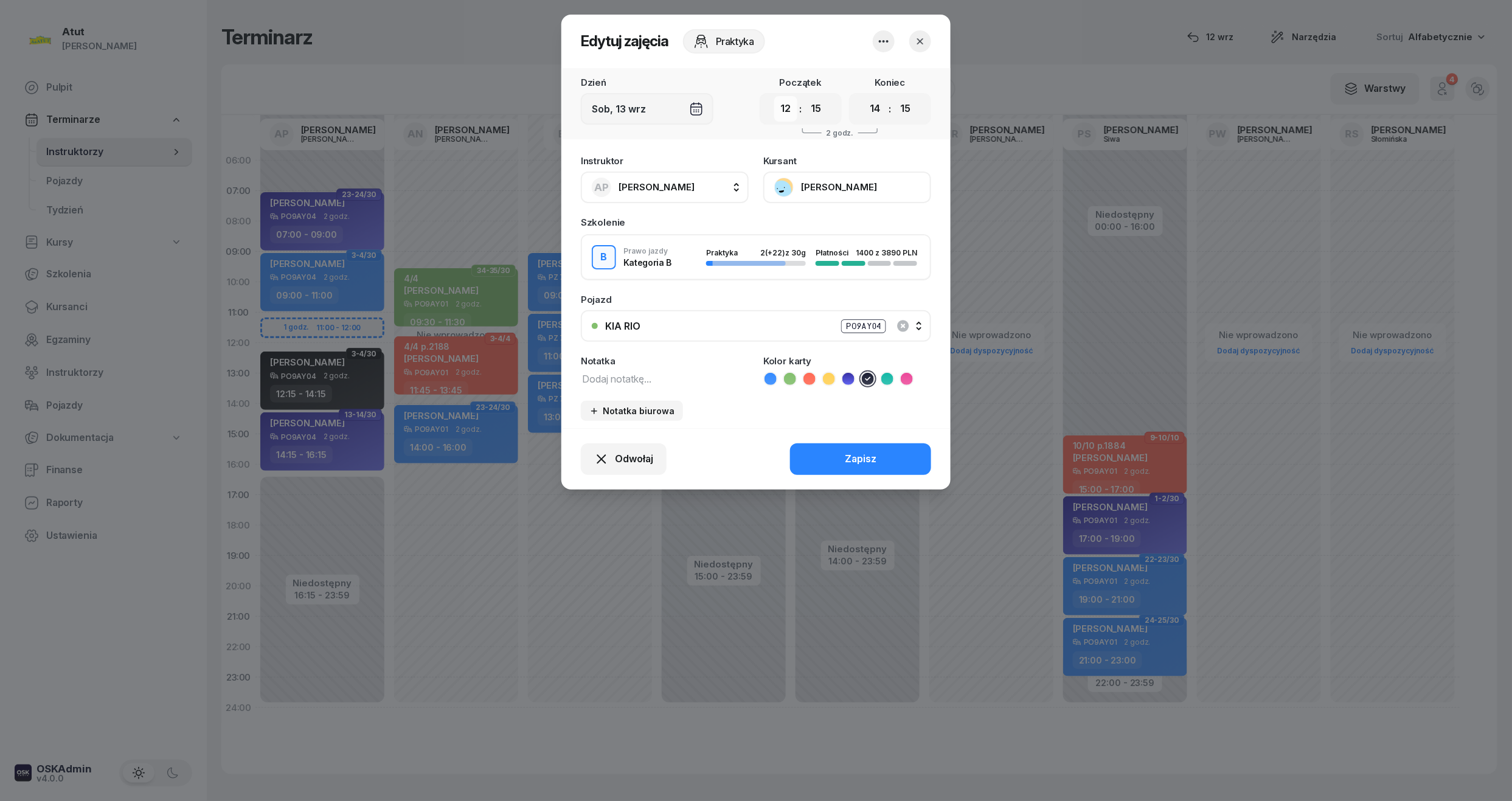
click at [792, 112] on select "00 01 02 03 04 05 06 07 08 09 10 11 12 13 14 15 16 17 18 19 20 21 22 23" at bounding box center [786, 108] width 23 height 25
select select "11"
click at [774, 96] on select "00 01 02 03 04 05 06 07 08 09 10 11 12 13 14 15 16 17 18 19 20 21 22 23" at bounding box center [786, 108] width 23 height 25
click at [876, 115] on select "00 01 02 03 04 05 06 07 08 09 10 11 12 13 14 15 16 17 18 19 20 21 22 23" at bounding box center [875, 108] width 23 height 25
select select "13"
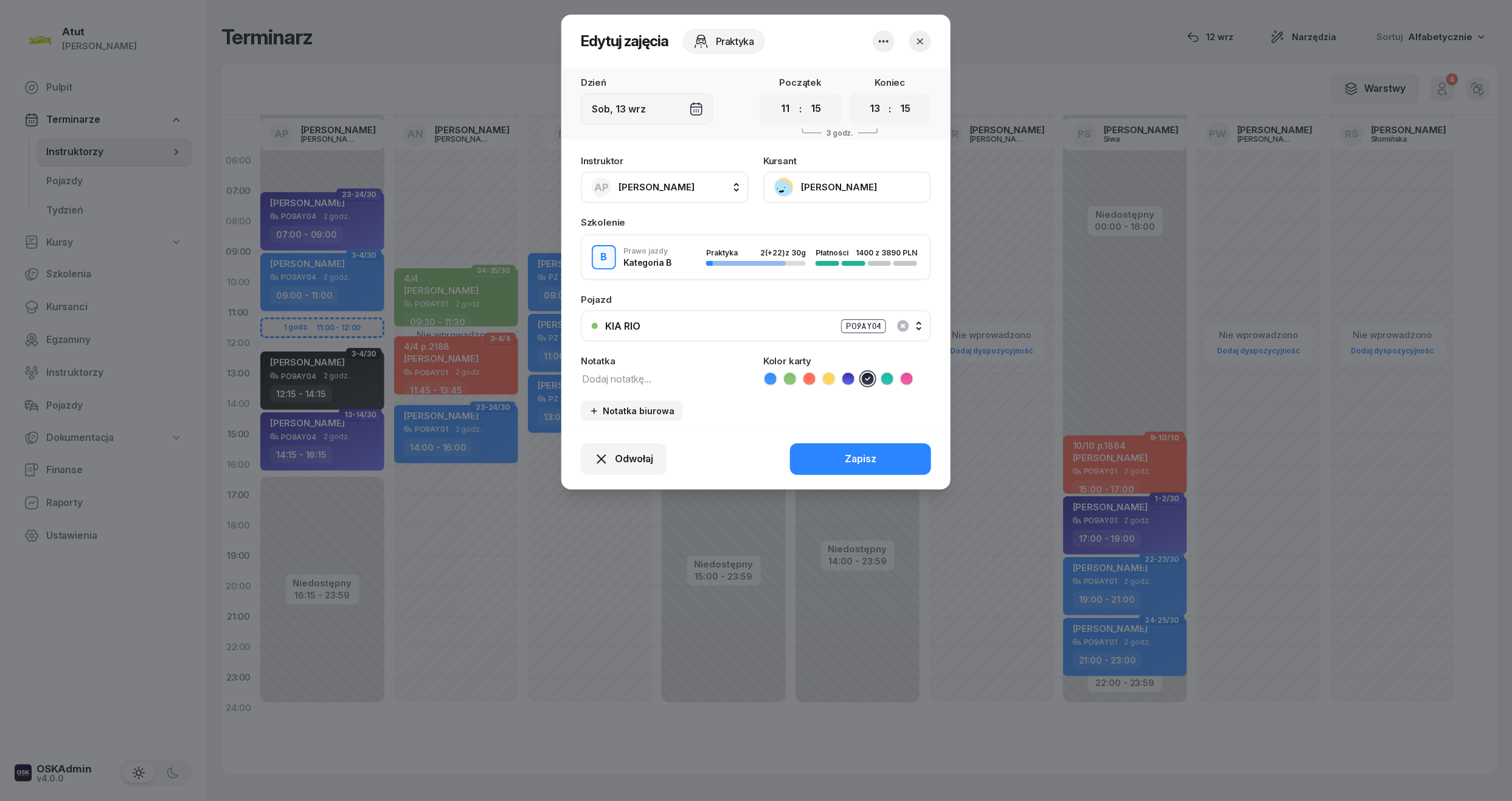
click at [864, 96] on select "00 01 02 03 04 05 06 07 08 09 10 11 12 13 14 15 16 17 18 19 20 21 22 23" at bounding box center [875, 108] width 23 height 25
drag, startPoint x: 914, startPoint y: 103, endPoint x: 910, endPoint y: 117, distance: 14.6
click at [914, 103] on select "00 05 10 15 20 25 30 35 40 45 50 55" at bounding box center [905, 108] width 23 height 25
click at [894, 96] on select "00 05 10 15 20 25 30 35 40 45 50 55" at bounding box center [905, 108] width 23 height 25
click at [898, 108] on select "00 05 10 15 20 25 30 35 40 45 50 55" at bounding box center [905, 108] width 23 height 25
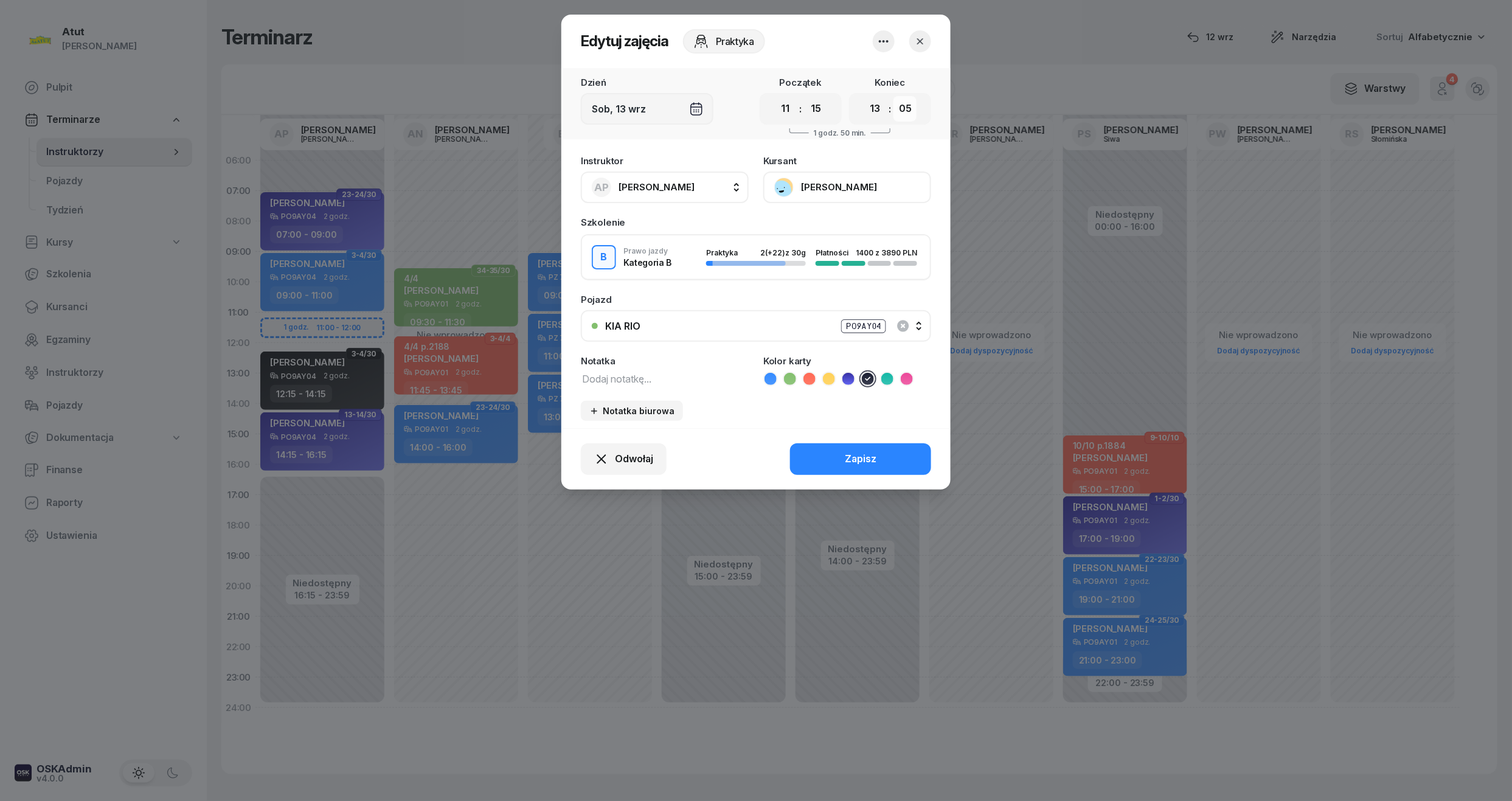
select select "00"
click at [894, 96] on select "00 05 10 15 20 25 30 35 40 45 50 55" at bounding box center [905, 108] width 23 height 25
click at [817, 112] on select "00 05 10 15 20 25 30 35 40 45 50 55" at bounding box center [816, 108] width 23 height 25
select select "00"
click at [804, 96] on select "00 05 10 15 20 25 30 35 40 45 50 55" at bounding box center [816, 108] width 23 height 25
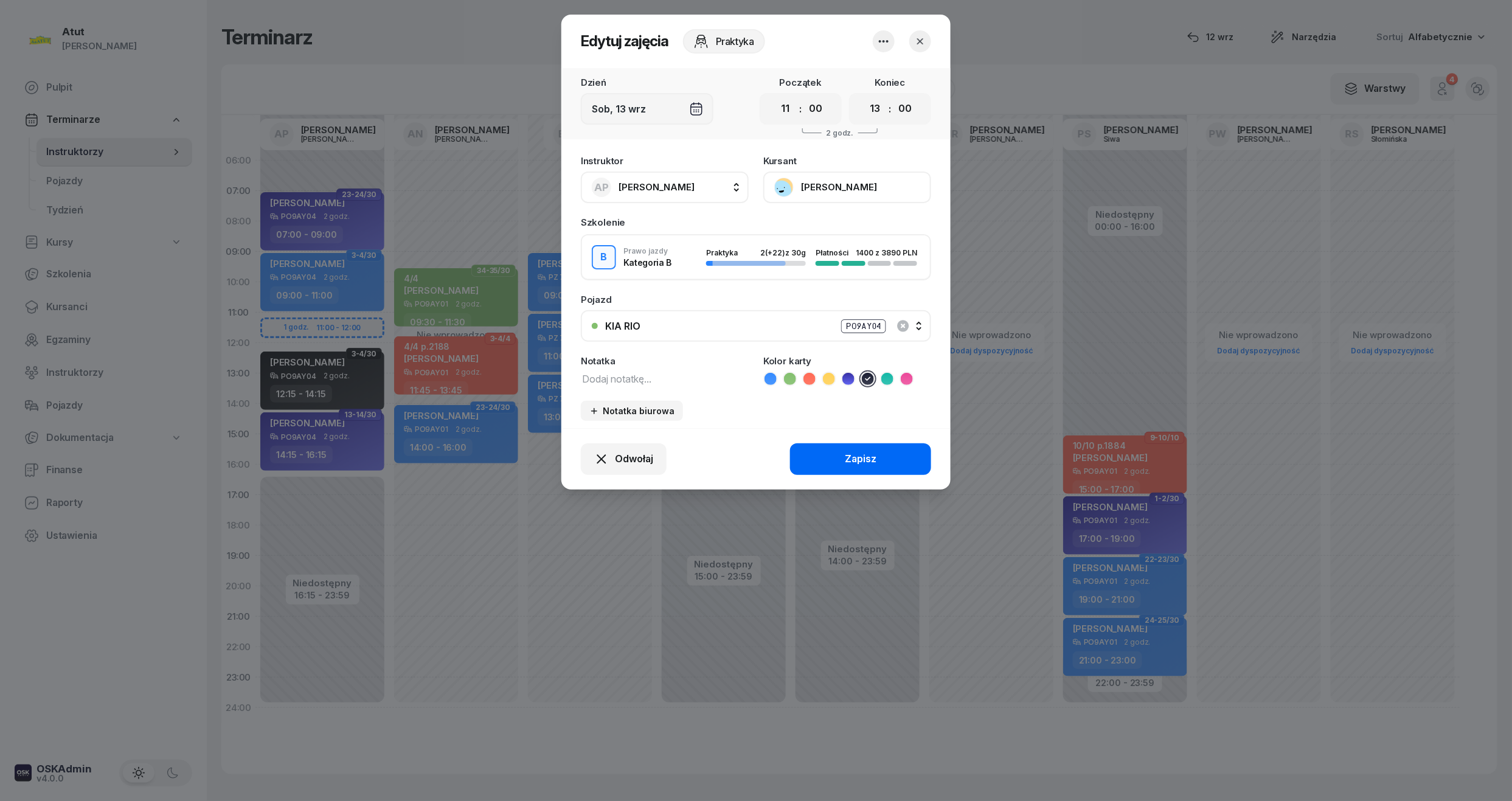
click at [843, 461] on button "Zapisz" at bounding box center [860, 459] width 141 height 32
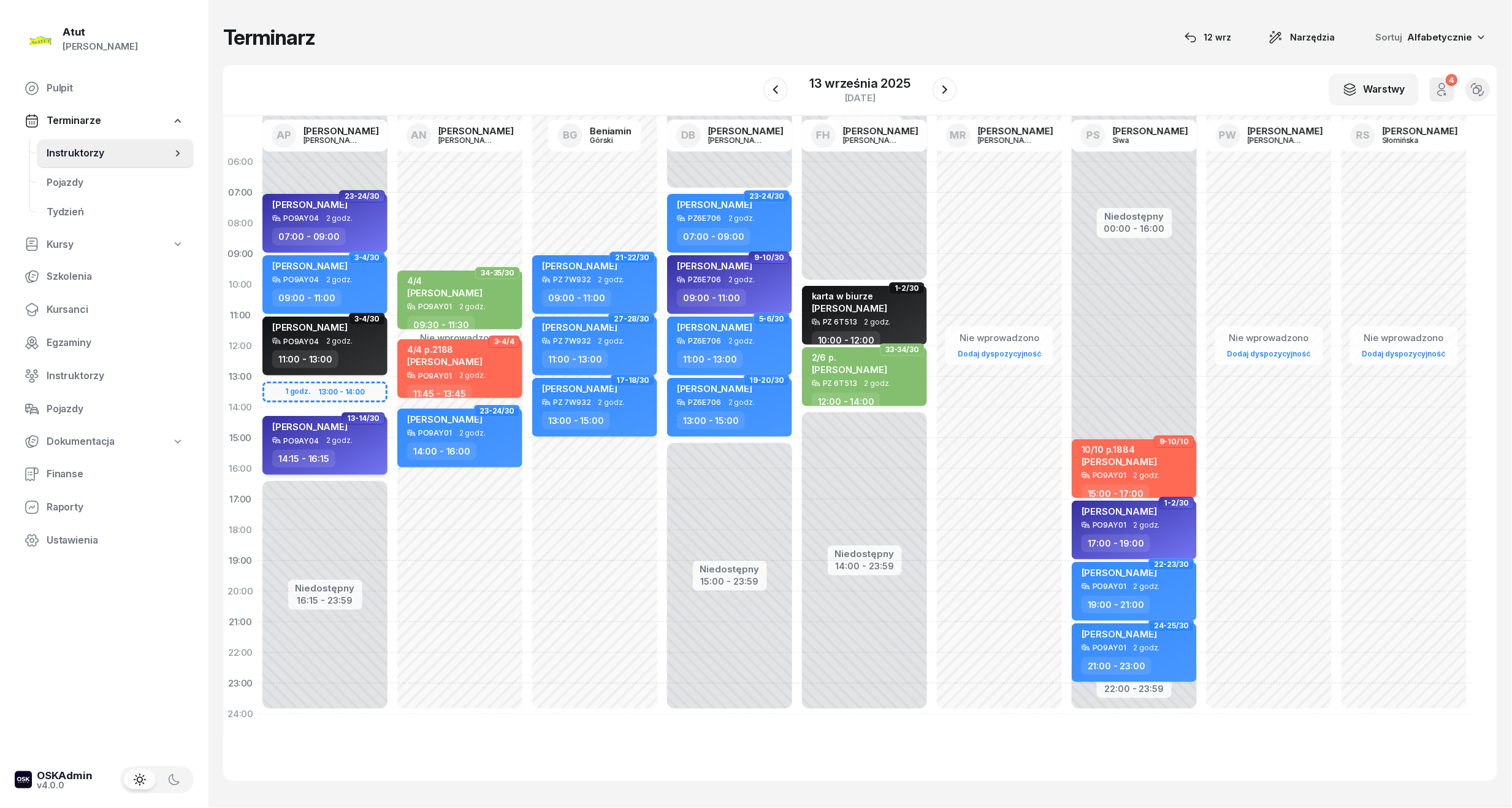
click at [347, 430] on div "[PERSON_NAME]" at bounding box center [326, 428] width 108 height 16
select select "14"
select select "15"
select select "16"
select select "15"
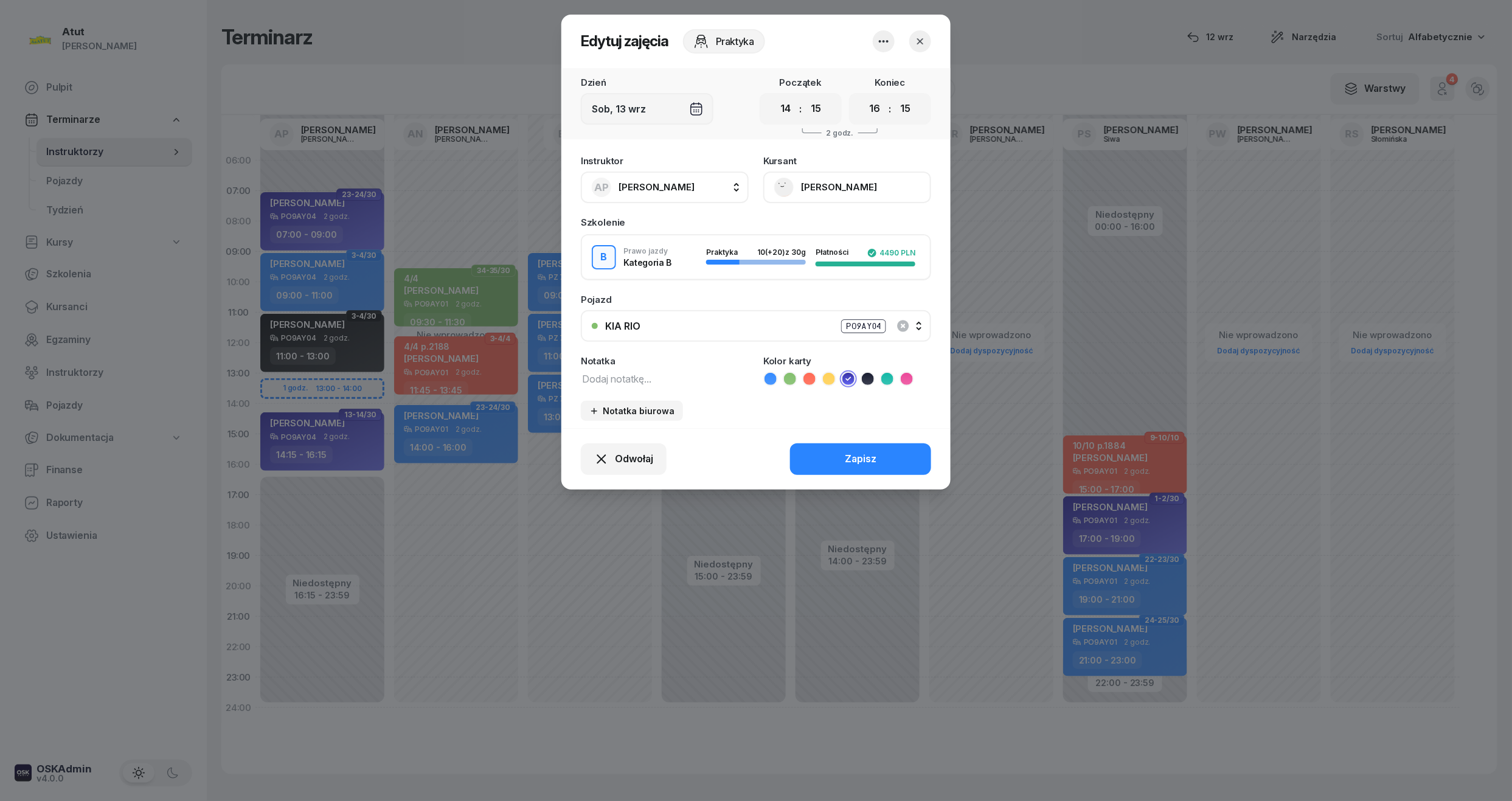
click at [785, 120] on div "00 01 02 03 04 05 06 07 08 09 10 11 12 13 14 15 16 17 18 19 20 21 22 23 : 00 05…" at bounding box center [800, 108] width 82 height 32
click at [785, 106] on select "00 01 02 03 04 05 06 07 08 09 10 11 12 13 14 15 16 17 18 19 20 21 22 23" at bounding box center [786, 108] width 23 height 25
select select "13"
click at [774, 96] on select "00 01 02 03 04 05 06 07 08 09 10 11 12 13 14 15 16 17 18 19 20 21 22 23" at bounding box center [786, 108] width 23 height 25
drag, startPoint x: 816, startPoint y: 110, endPoint x: 803, endPoint y: 135, distance: 28.2
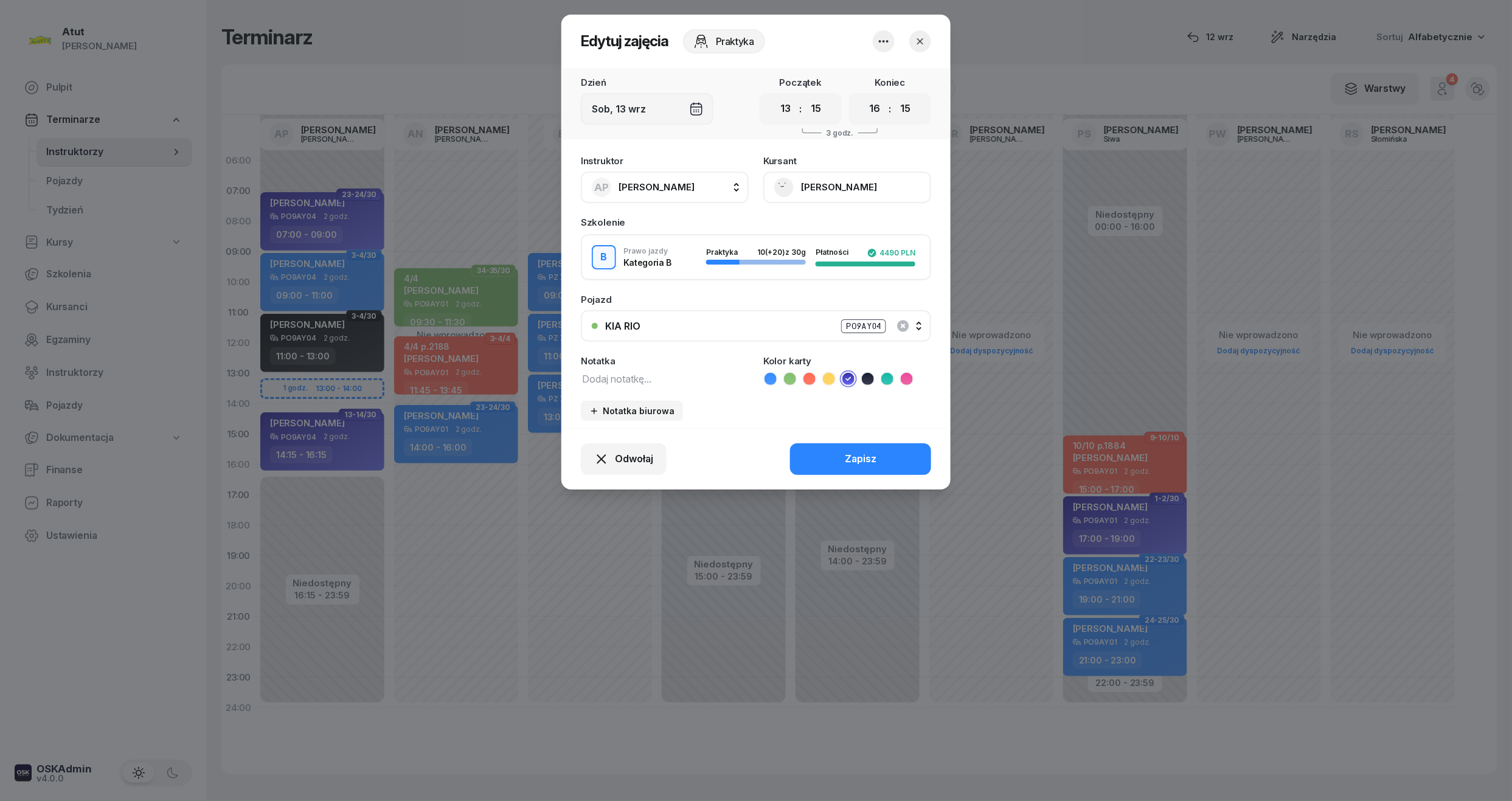
click at [817, 110] on select "00 05 10 15 20 25 30 35 40 45 50 55" at bounding box center [816, 108] width 23 height 25
select select "30"
click at [804, 96] on select "00 05 10 15 20 25 30 35 40 45 50 55" at bounding box center [816, 108] width 23 height 25
drag, startPoint x: 876, startPoint y: 107, endPoint x: 881, endPoint y: 120, distance: 13.9
click at [876, 107] on select "00 01 02 03 04 05 06 07 08 09 10 11 12 13 14 15 16 17 18 19 20 21 22 23" at bounding box center [875, 108] width 23 height 25
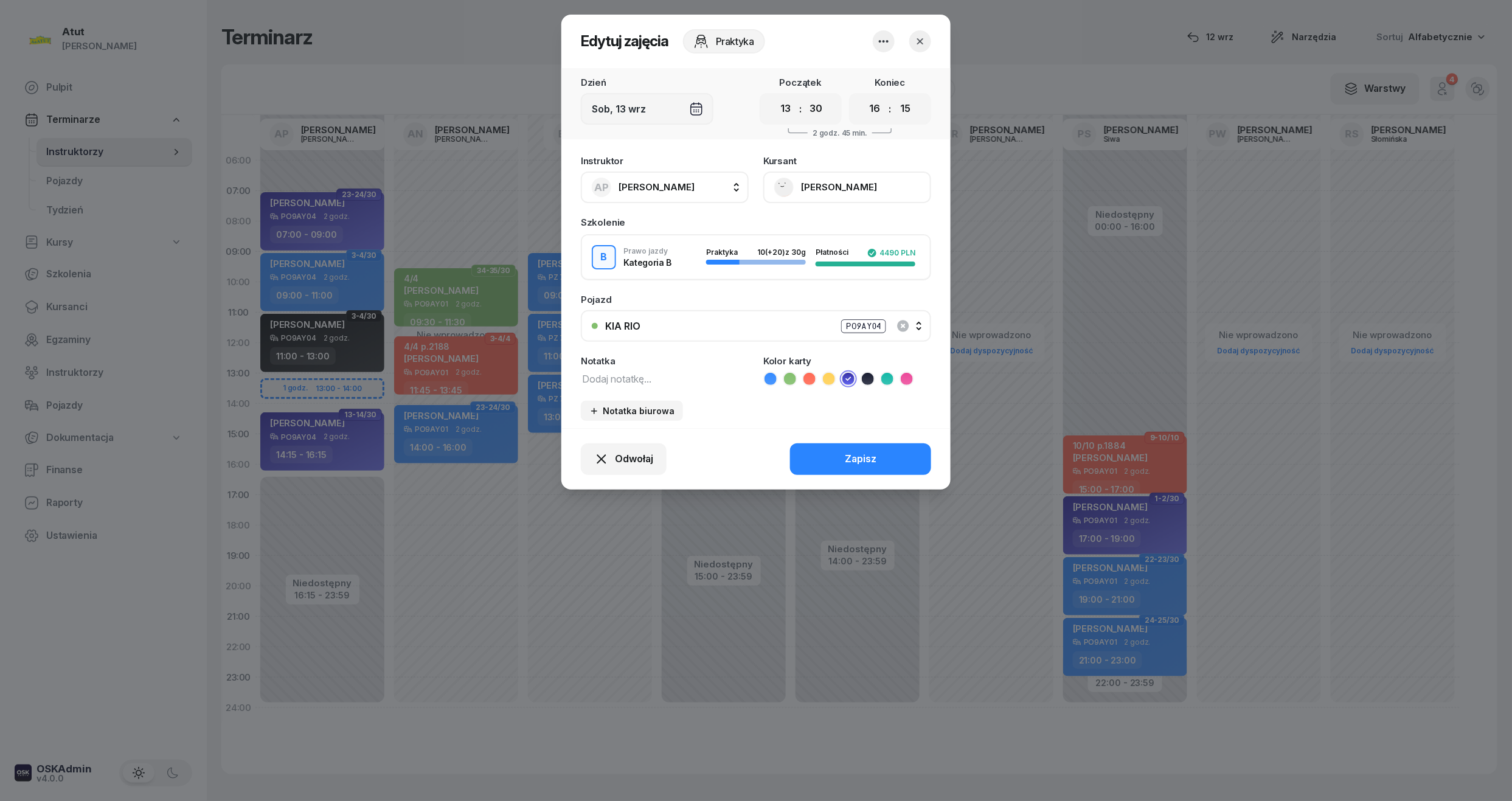
select select "15"
click at [864, 96] on select "00 01 02 03 04 05 06 07 08 09 10 11 12 13 14 15 16 17 18 19 20 21 22 23" at bounding box center [875, 108] width 23 height 25
click at [908, 108] on select "00 05 10 15 20 25 30 35 40 45 50 55" at bounding box center [905, 108] width 23 height 25
select select "30"
click at [894, 96] on select "00 05 10 15 20 25 30 35 40 45 50 55" at bounding box center [905, 108] width 23 height 25
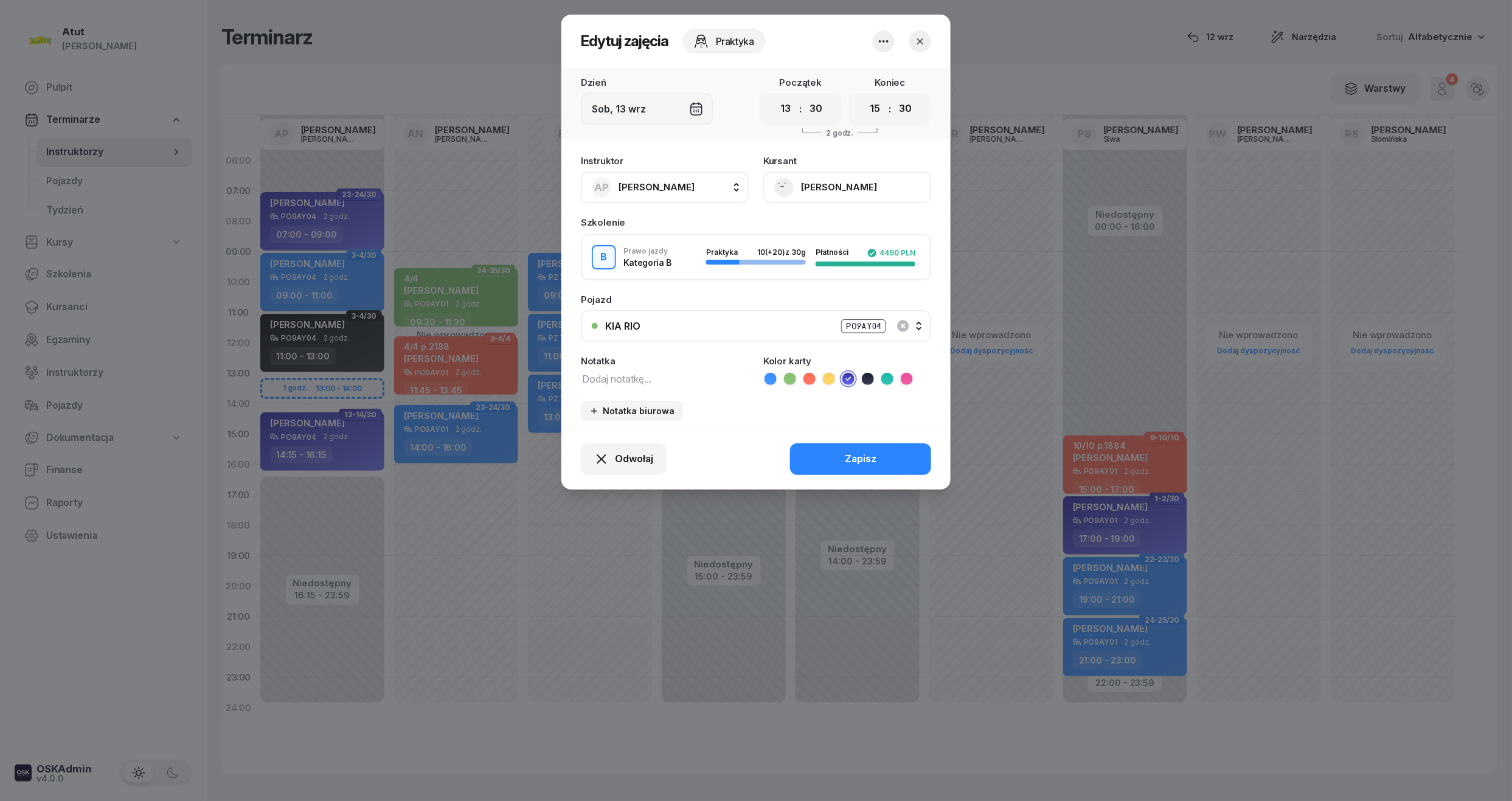
click at [881, 444] on button "Zapisz" at bounding box center [860, 459] width 141 height 32
click at [879, 453] on div "Odwołaj Zapisz" at bounding box center [756, 458] width 389 height 61
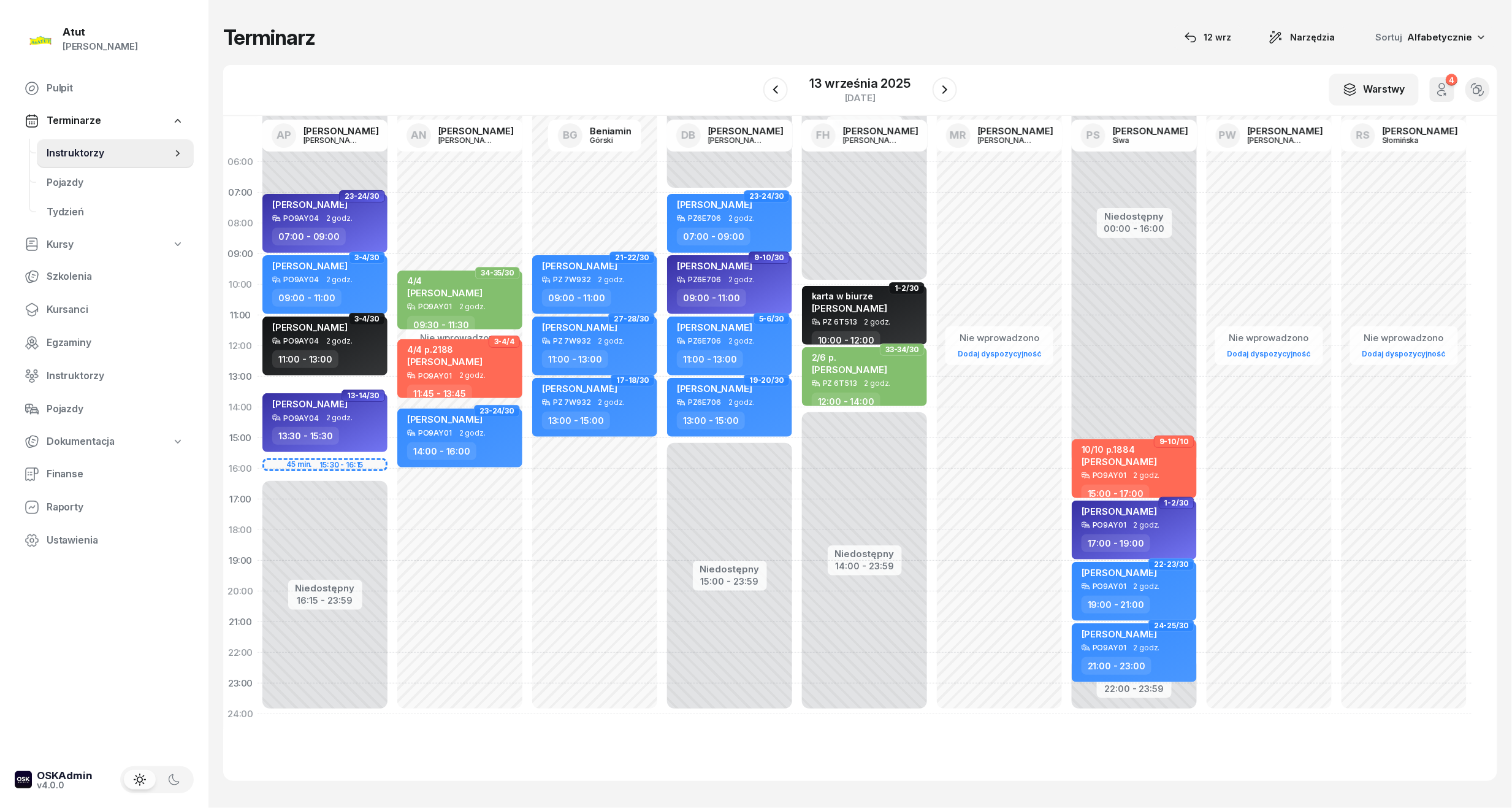
click at [316, 464] on div "Niedostępny 00:00 - 08:00 Niedostępny 16:15 - 23:59 23-24/30 Igor Chojnacki PO9…" at bounding box center [325, 438] width 135 height 583
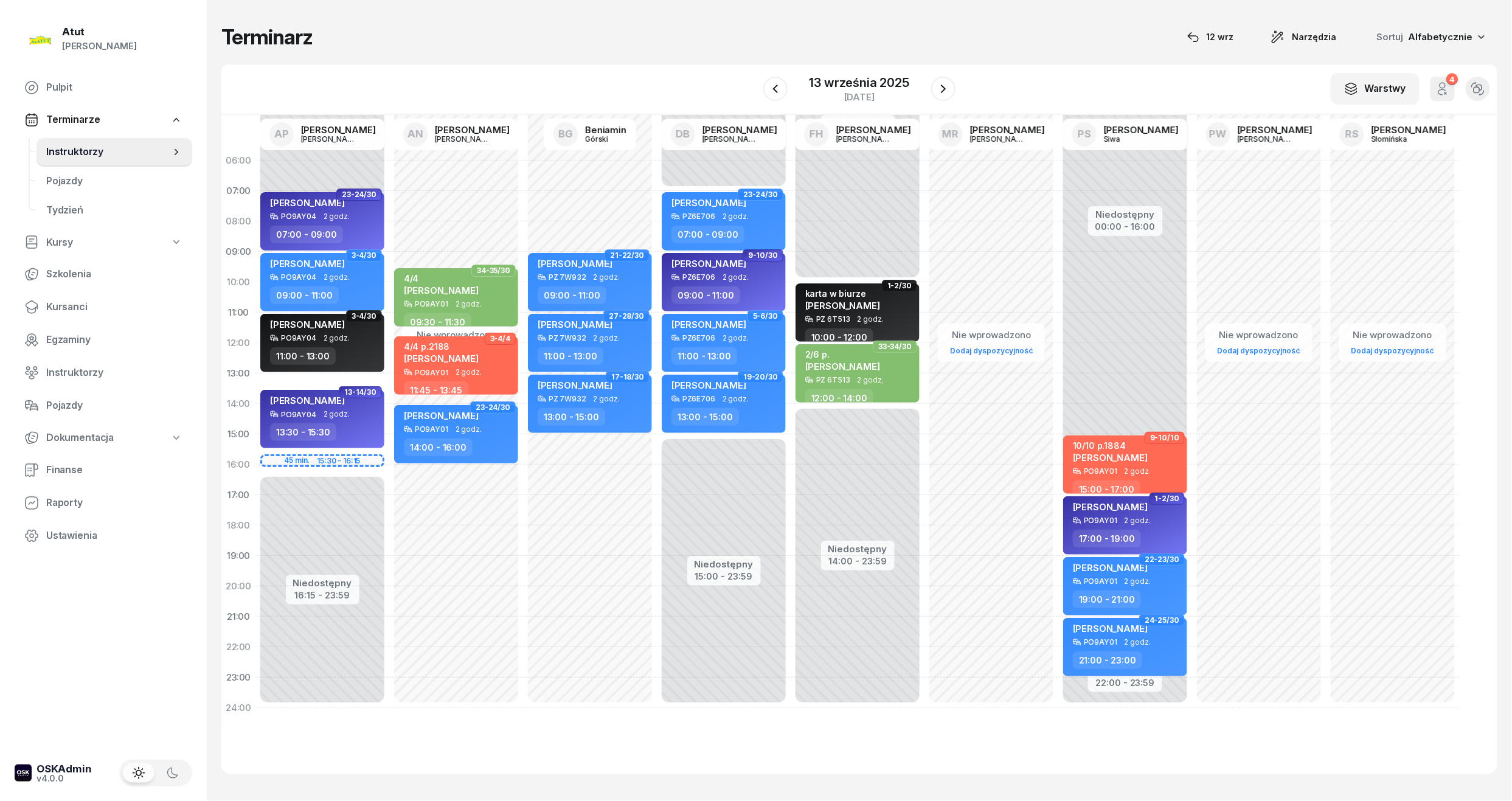
select select "15"
select select "30"
select select "17"
select select "30"
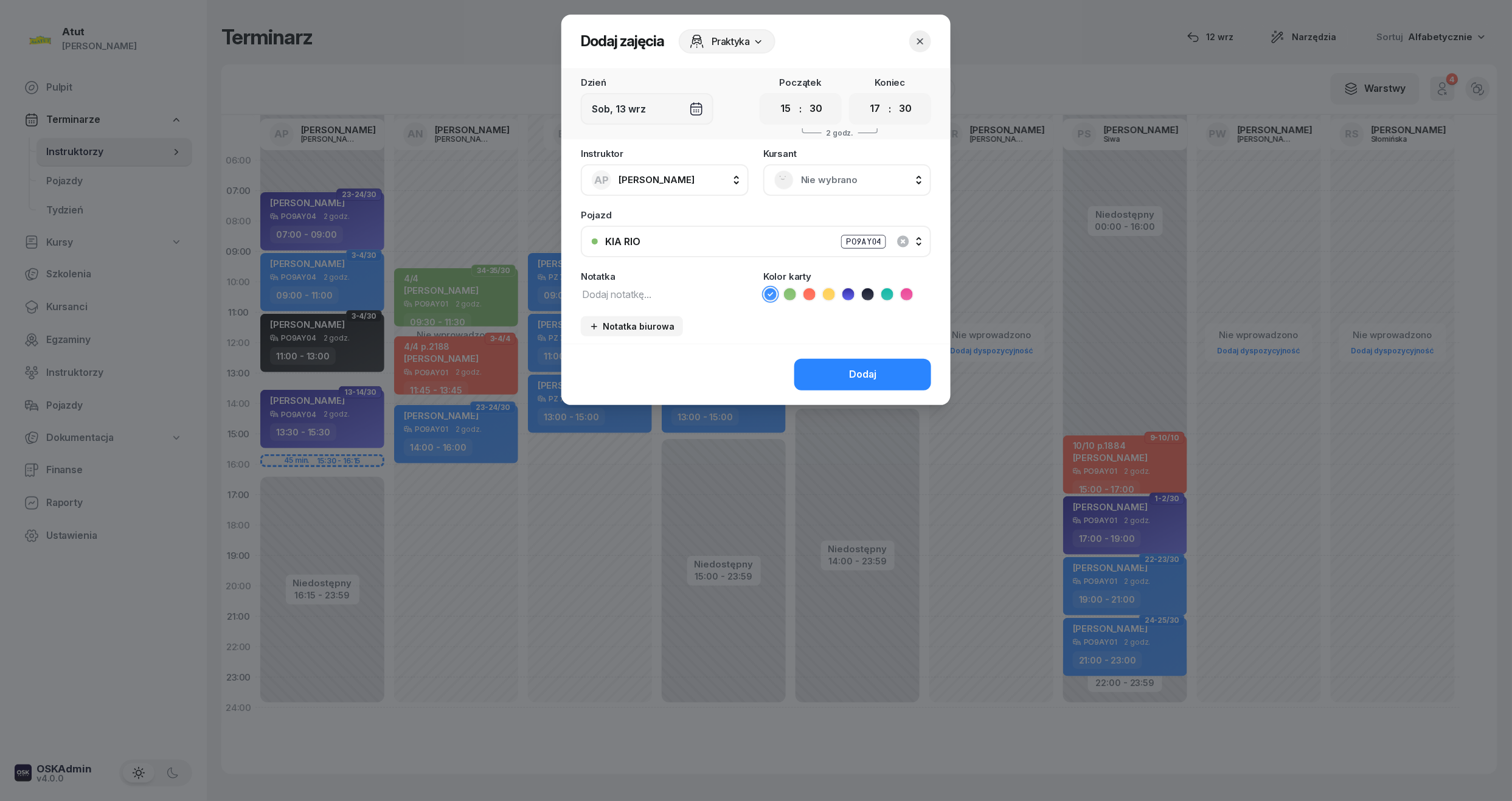
click at [847, 180] on span "Nie wybrano" at bounding box center [861, 179] width 119 height 15
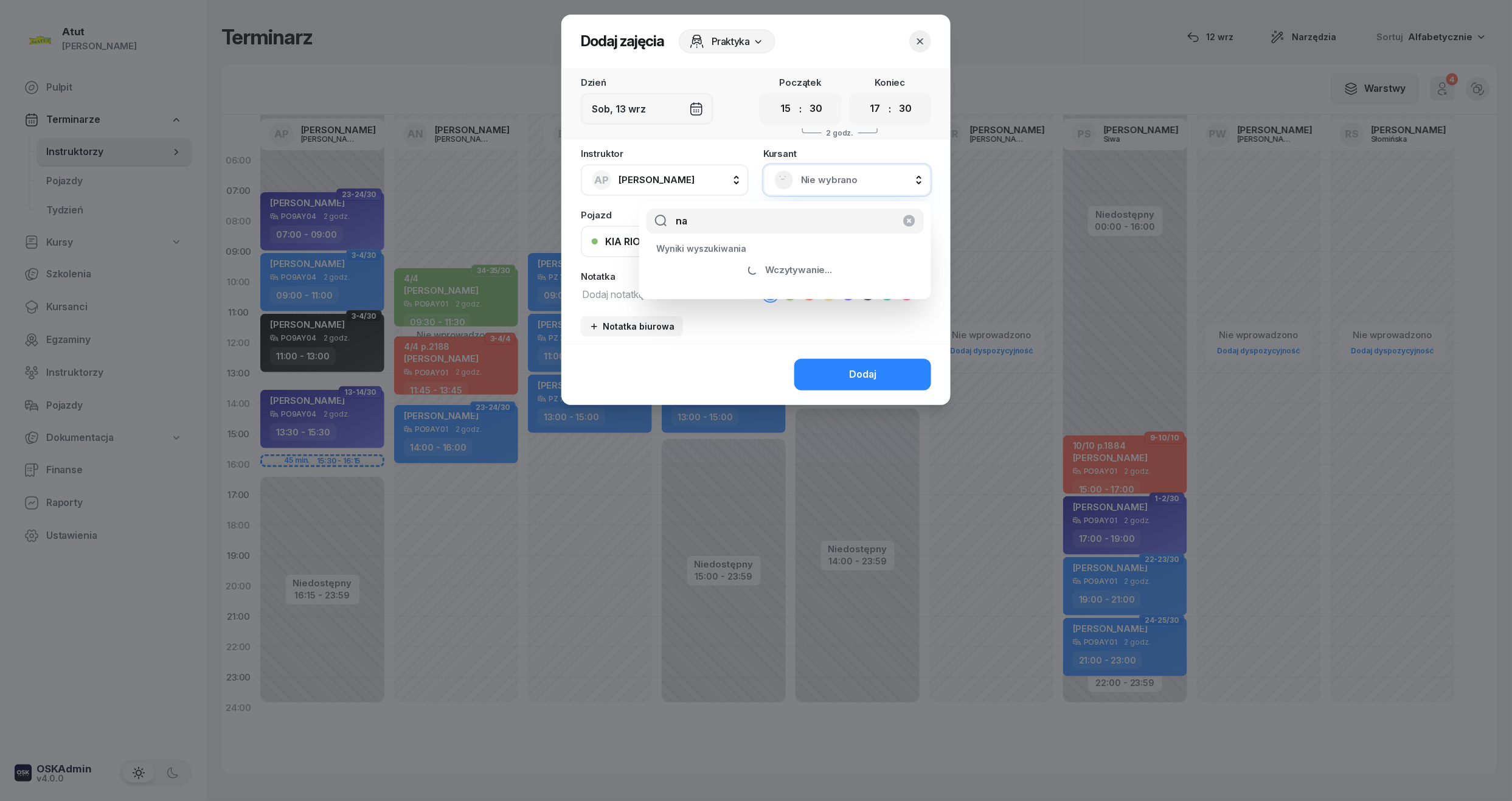
type input "n"
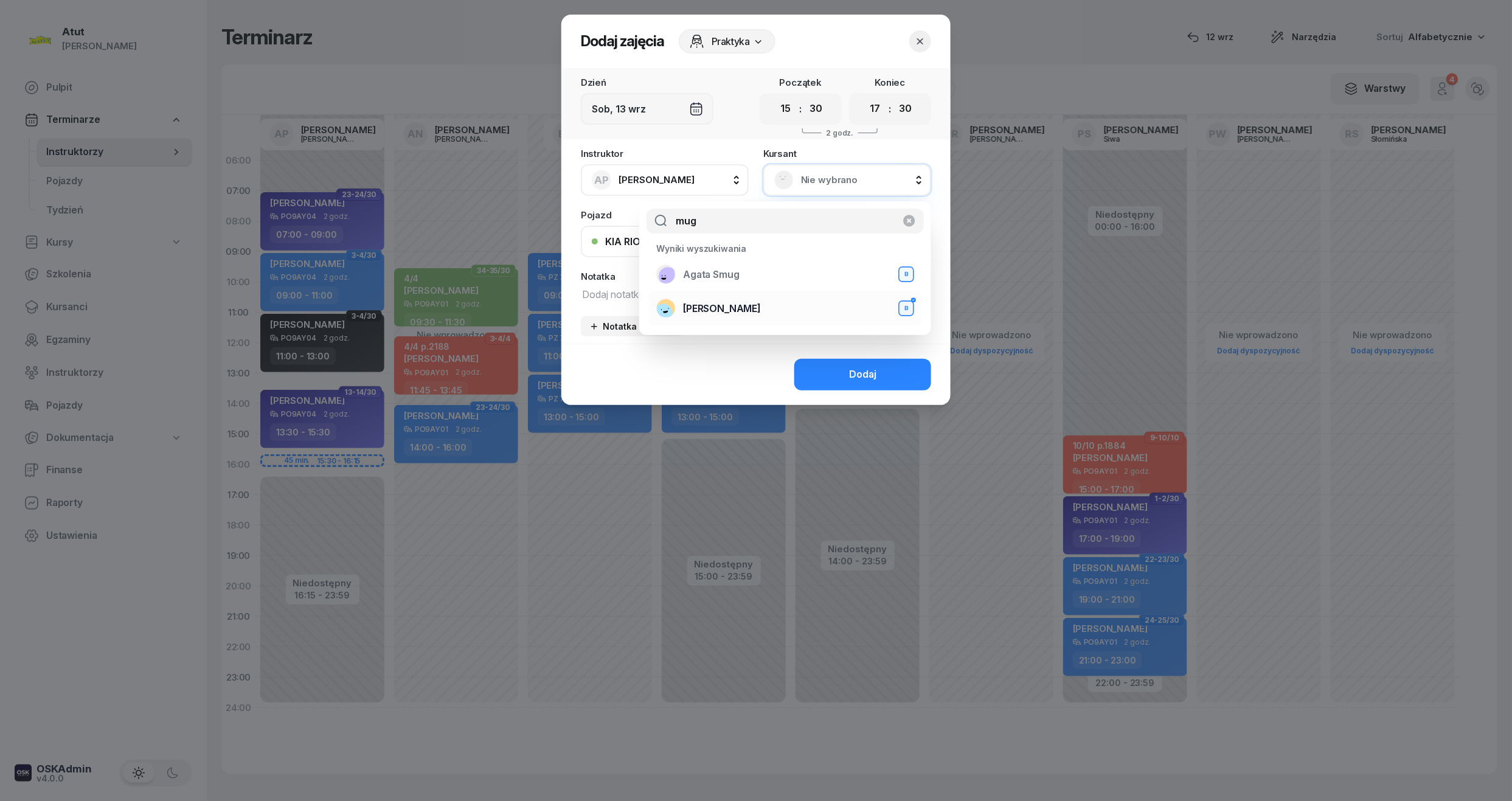
type input "mug"
click at [755, 313] on div "Nshuti Mugisha B" at bounding box center [785, 309] width 258 height 20
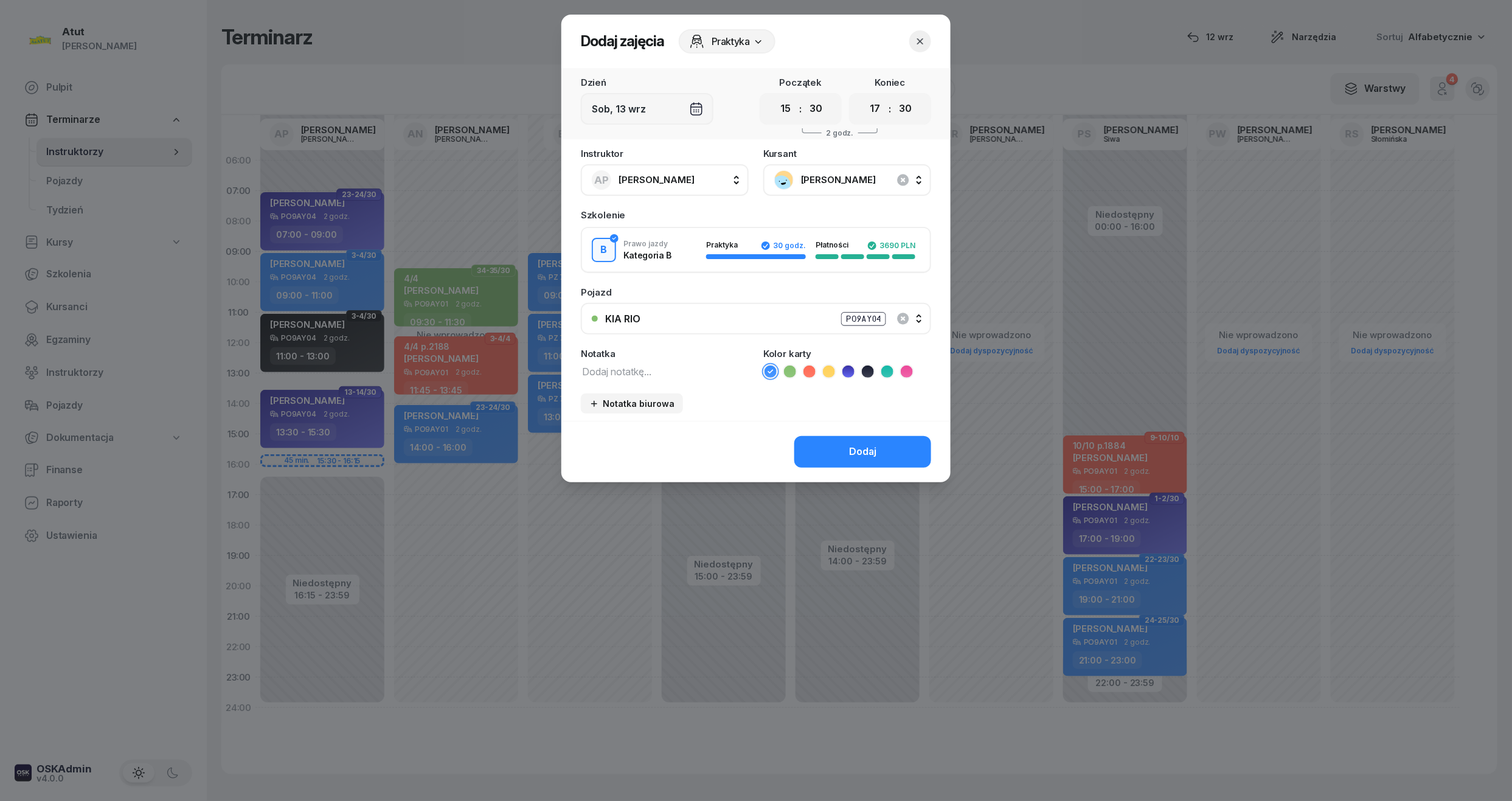
click at [664, 370] on textarea at bounding box center [664, 370] width 168 height 15
type textarea "egzamin wew"
click at [881, 112] on select "00 01 02 03 04 05 06 07 08 09 10 11 12 13 14 15 16 17 18 19 20 21 22 23" at bounding box center [875, 108] width 23 height 25
select select "16"
click at [864, 96] on select "00 01 02 03 04 05 06 07 08 09 10 11 12 13 14 15 16 17 18 19 20 21 22 23" at bounding box center [875, 108] width 23 height 25
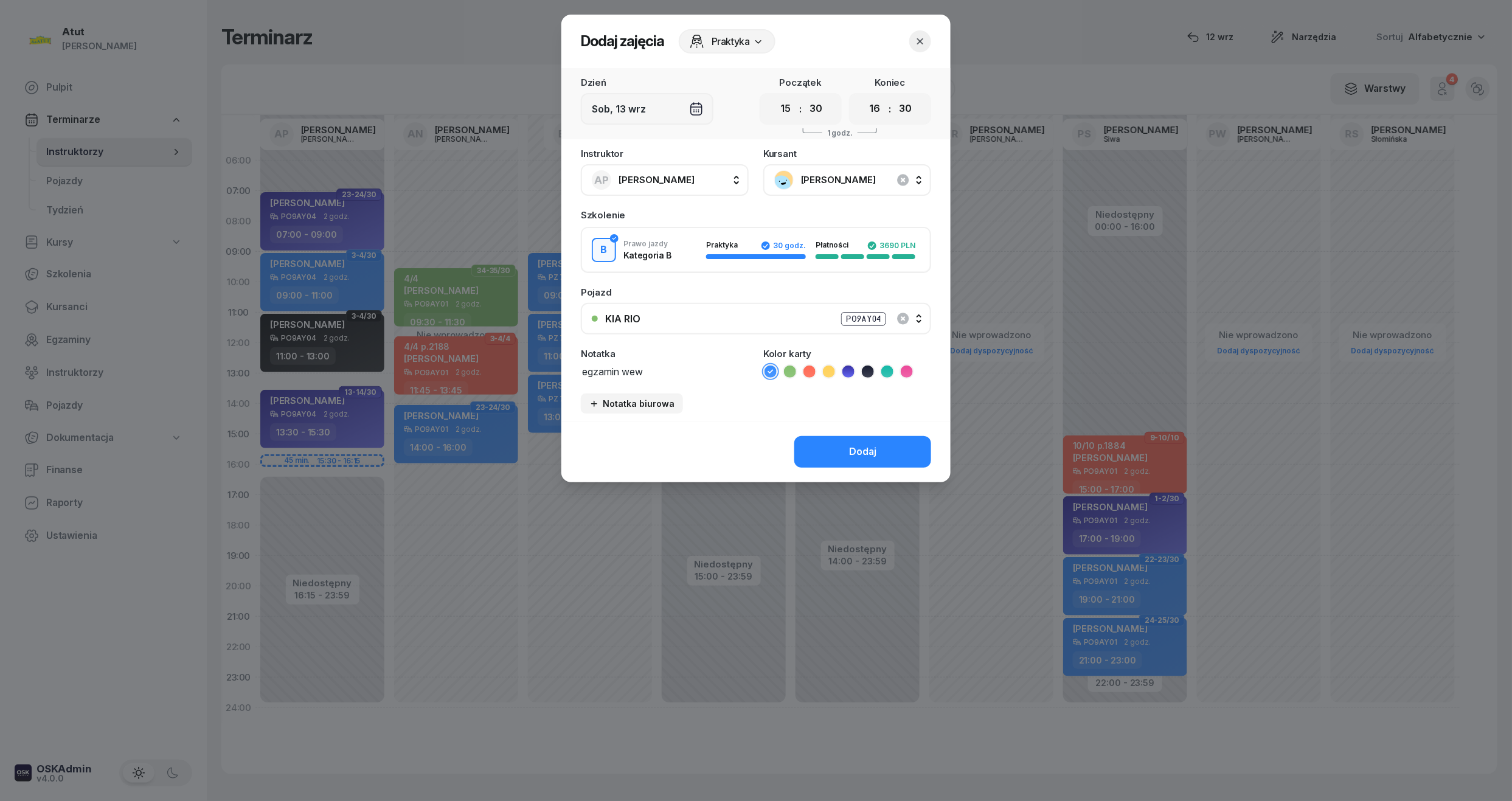
click at [874, 366] on icon at bounding box center [867, 371] width 12 height 12
click at [847, 465] on button "Dodaj" at bounding box center [863, 452] width 137 height 32
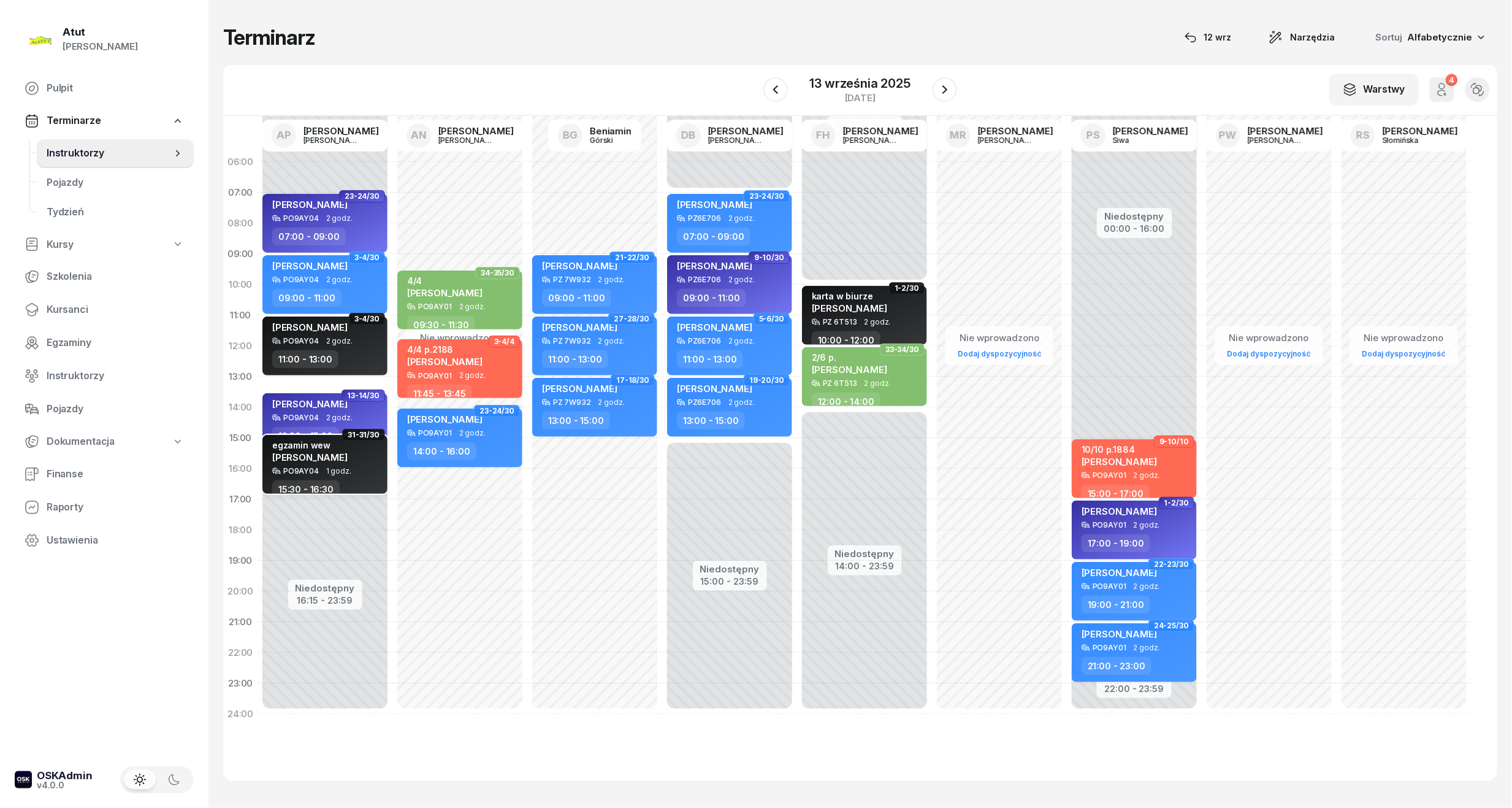
click at [300, 457] on span "[PERSON_NAME]" at bounding box center [310, 457] width 76 height 11
select select "15"
select select "30"
select select "16"
select select "30"
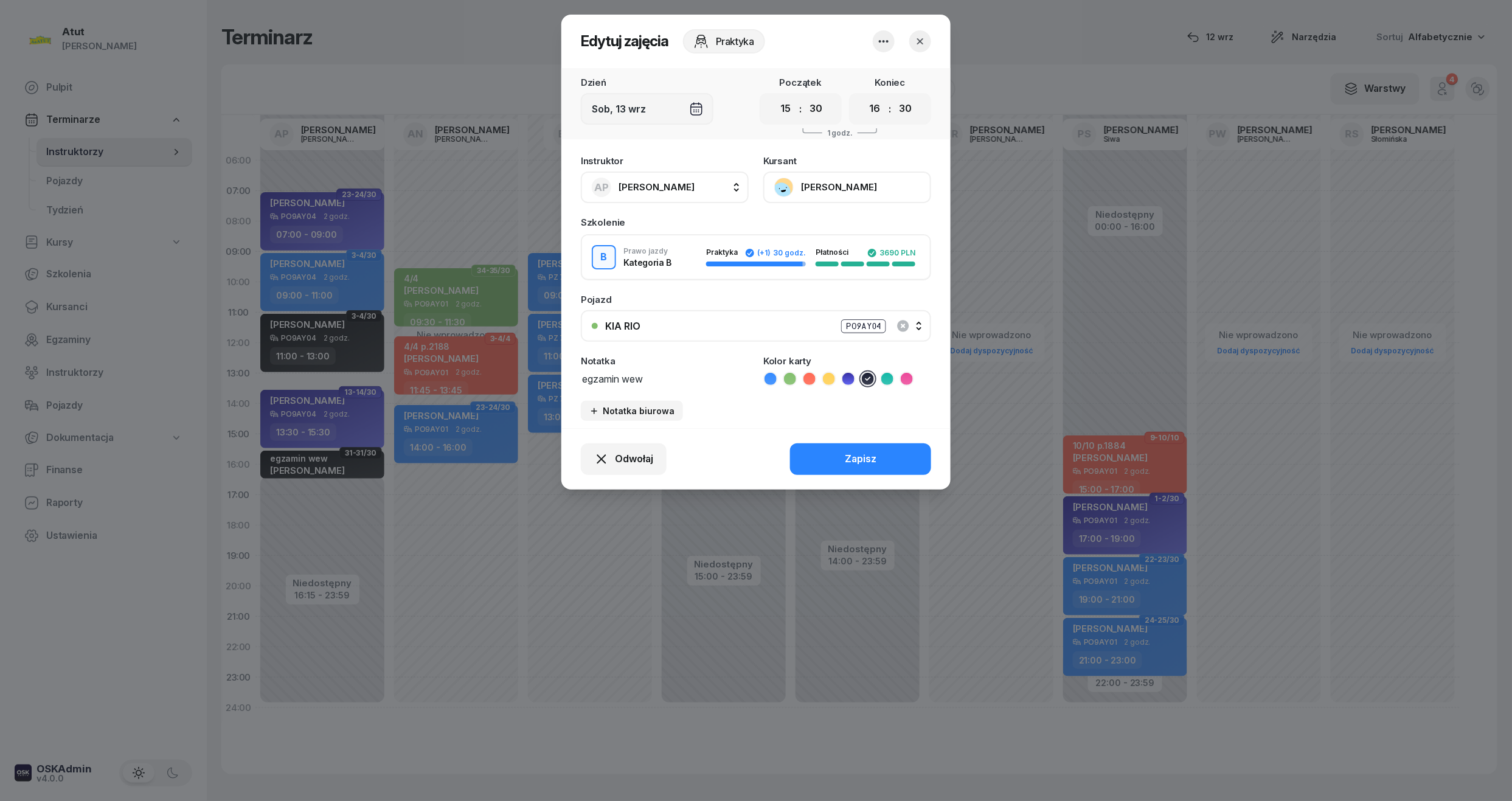
click at [818, 182] on button "[PERSON_NAME]" at bounding box center [847, 187] width 168 height 32
click at [815, 225] on div "Otwórz profil" at bounding box center [802, 228] width 59 height 15
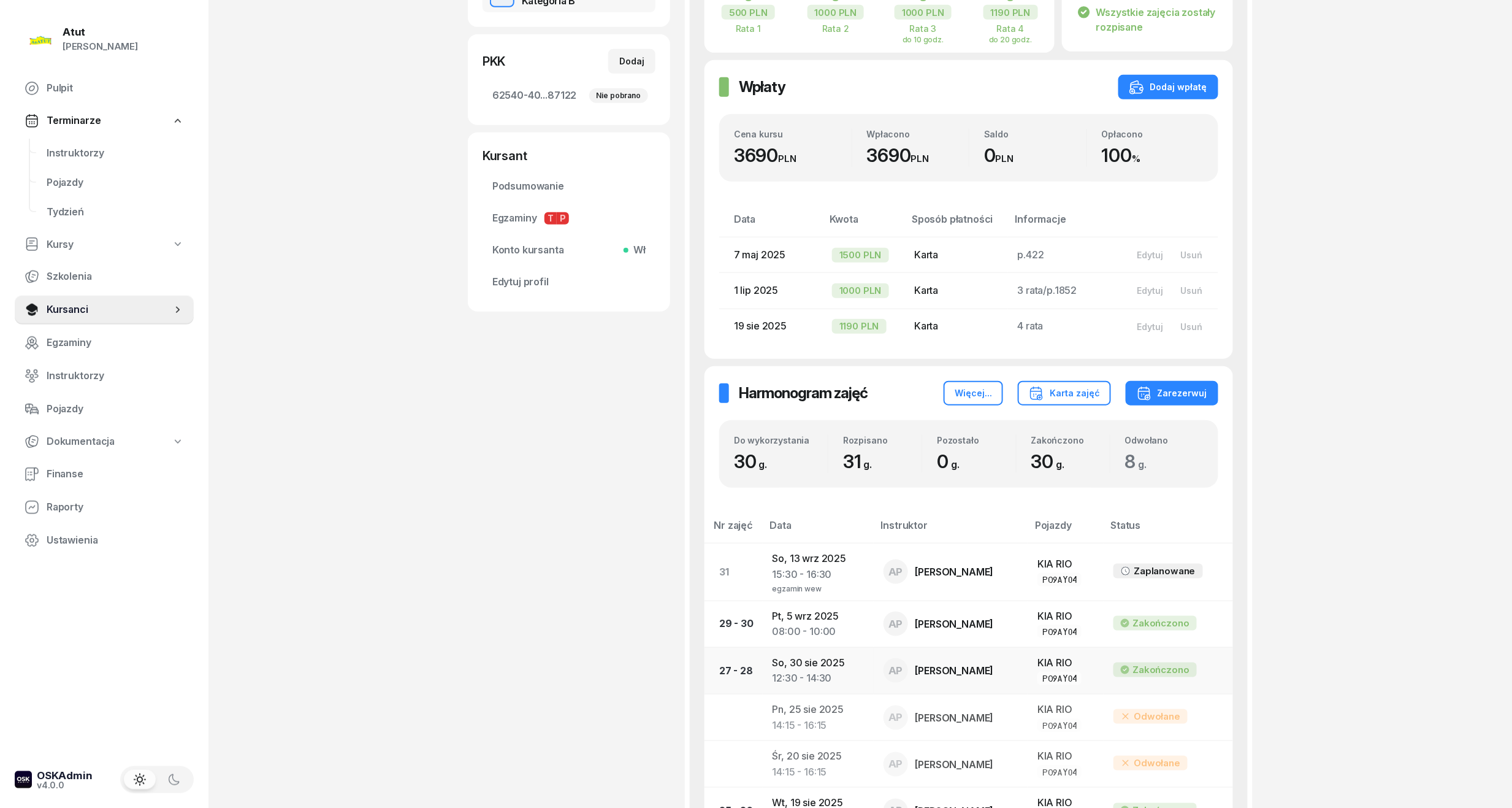
scroll to position [409, 0]
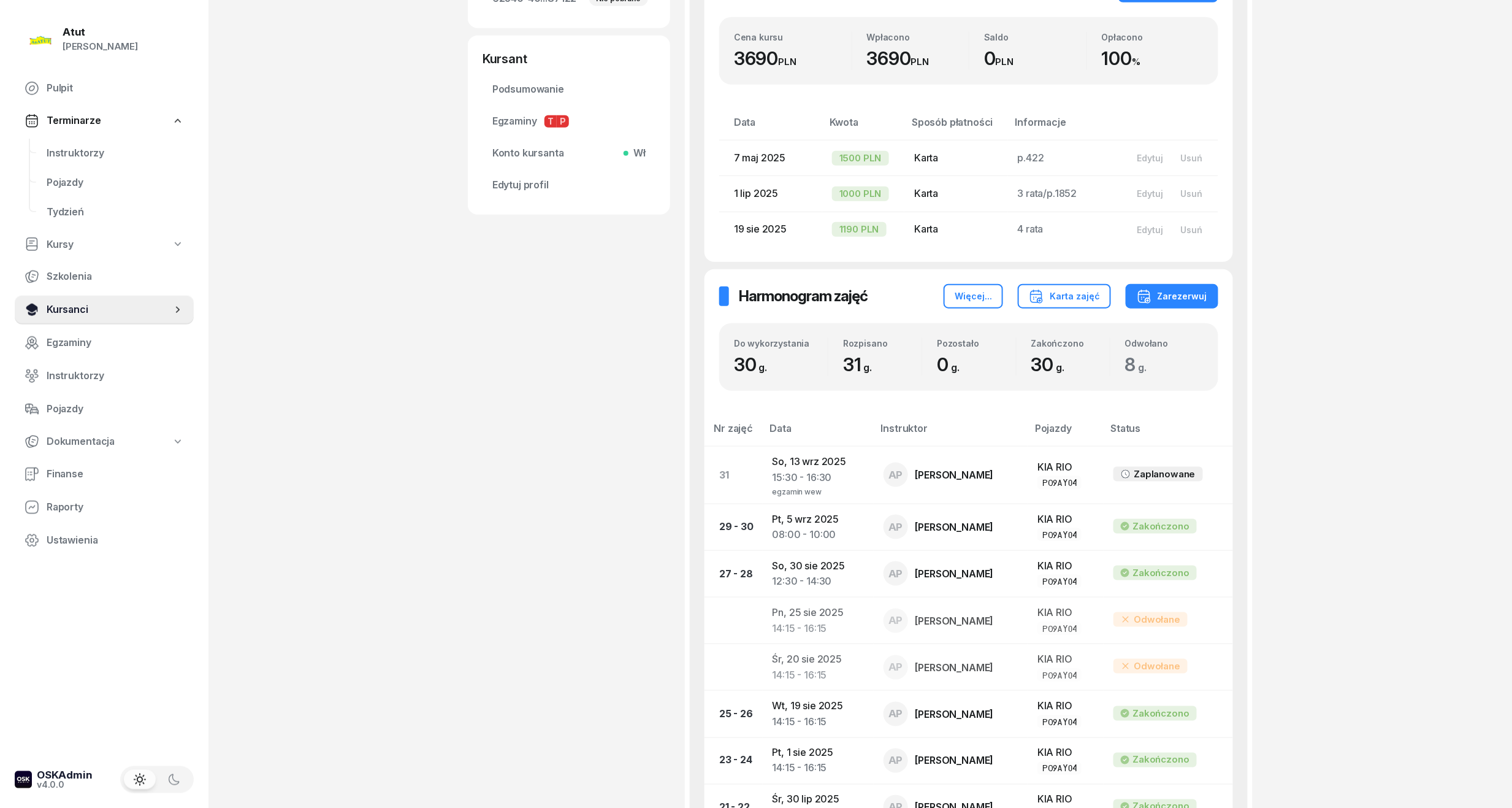
click at [38, 310] on icon at bounding box center [32, 310] width 15 height 15
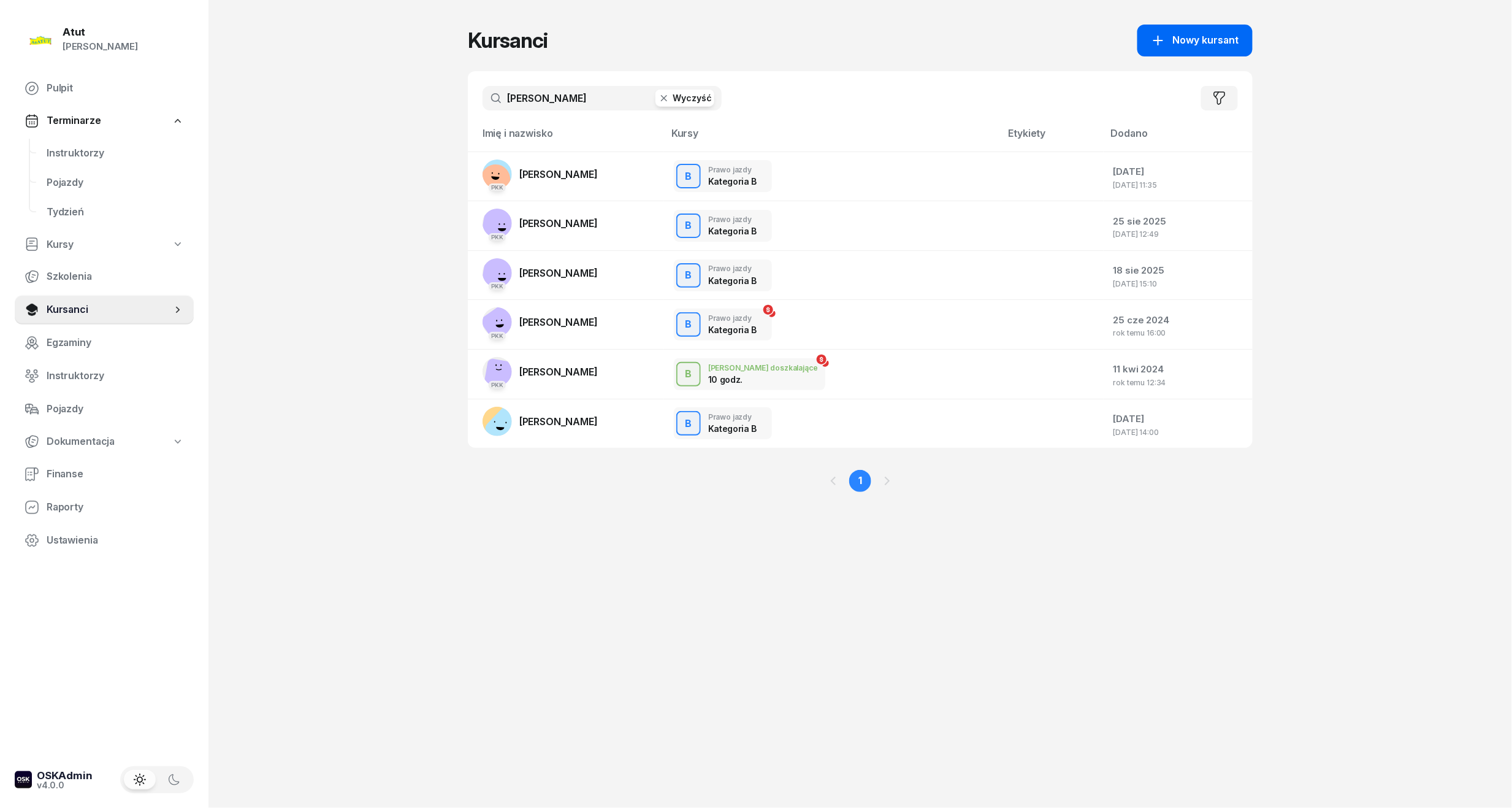
click at [1184, 45] on span "Nowy kursant" at bounding box center [1206, 40] width 66 height 16
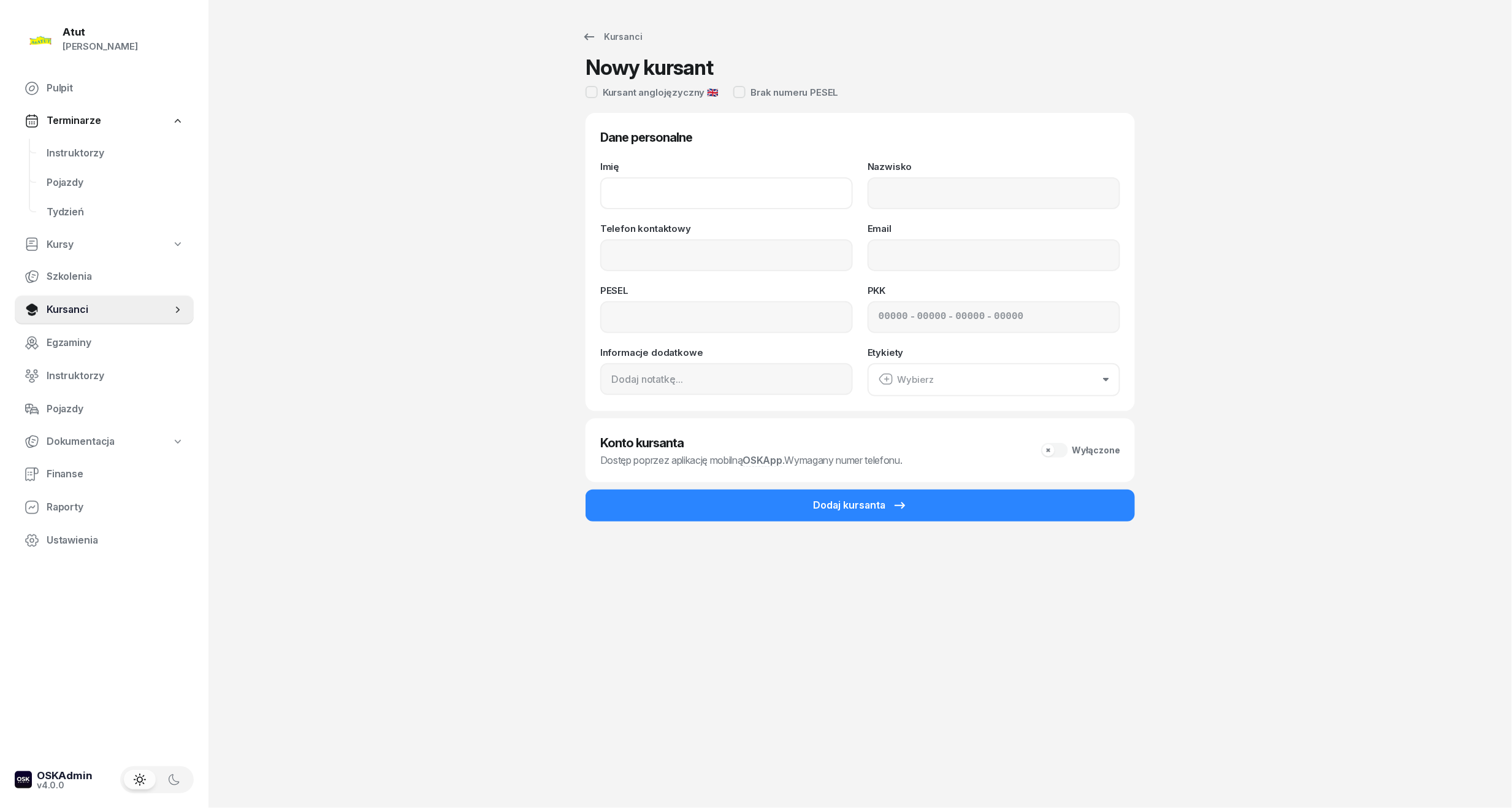
click at [719, 201] on input "Imię" at bounding box center [726, 193] width 253 height 32
type input "Aleksander"
click at [969, 195] on input "Nazwisko" at bounding box center [994, 193] width 253 height 32
type input "Okińczyk"
click at [778, 239] on input "Telefon kontaktowy" at bounding box center [726, 255] width 253 height 32
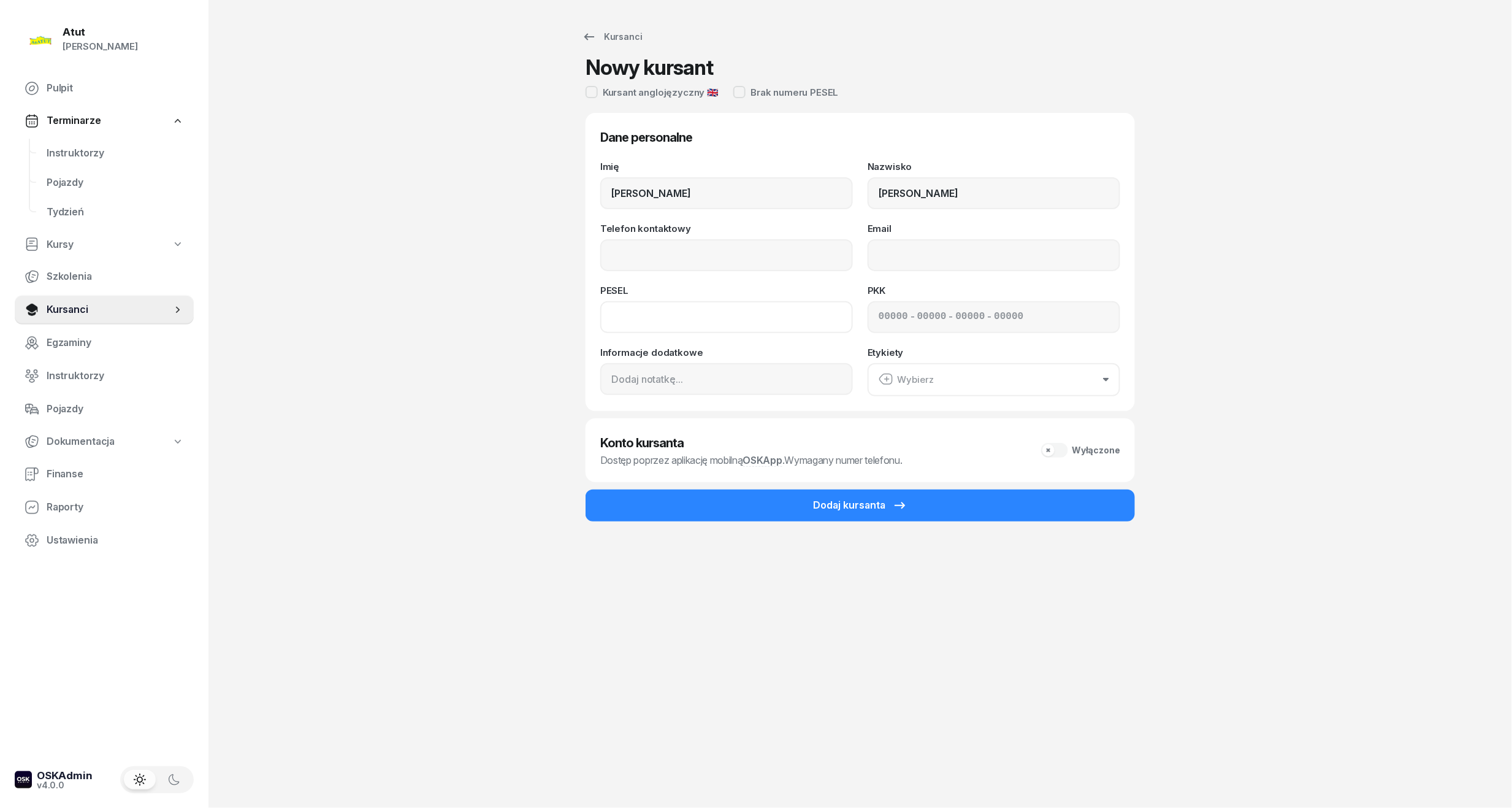
click at [731, 320] on input at bounding box center [726, 317] width 253 height 32
paste input "01291306596"
type input "01291306596"
drag, startPoint x: 638, startPoint y: 265, endPoint x: 503, endPoint y: 217, distance: 143.3
click at [638, 265] on input "Telefon kontaktowy" at bounding box center [726, 255] width 253 height 32
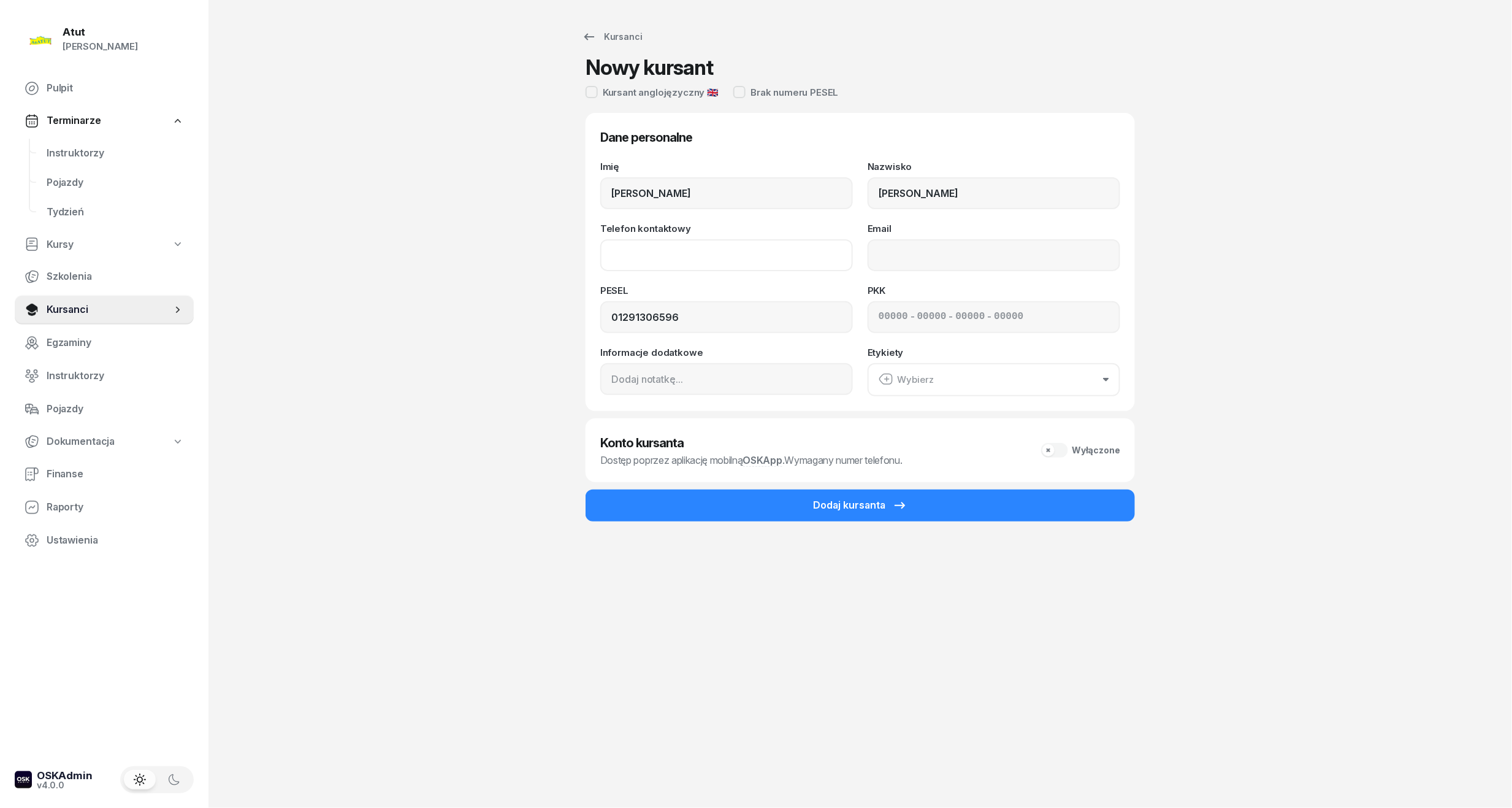
paste input "518397981"
type input "518 397 981"
click at [963, 306] on div "- - -" at bounding box center [994, 317] width 253 height 32
click at [1094, 324] on div "- - -" at bounding box center [994, 317] width 253 height 32
click at [1079, 315] on div "- - -" at bounding box center [994, 317] width 253 height 32
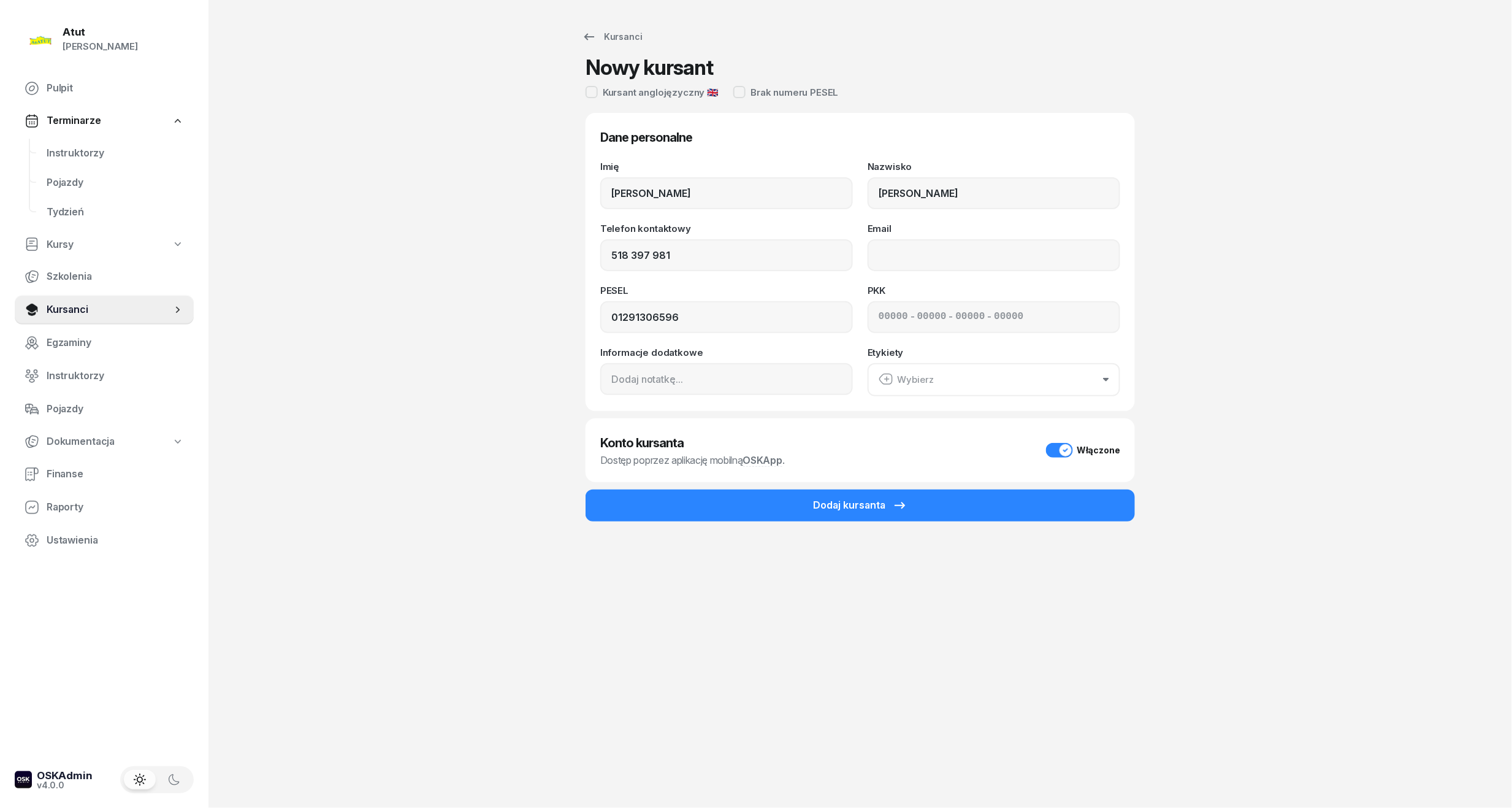
click at [1041, 315] on div "- - -" at bounding box center [994, 317] width 253 height 32
click at [879, 314] on input at bounding box center [893, 316] width 30 height 16
paste input "61900"
type input "61900"
type input "74188"
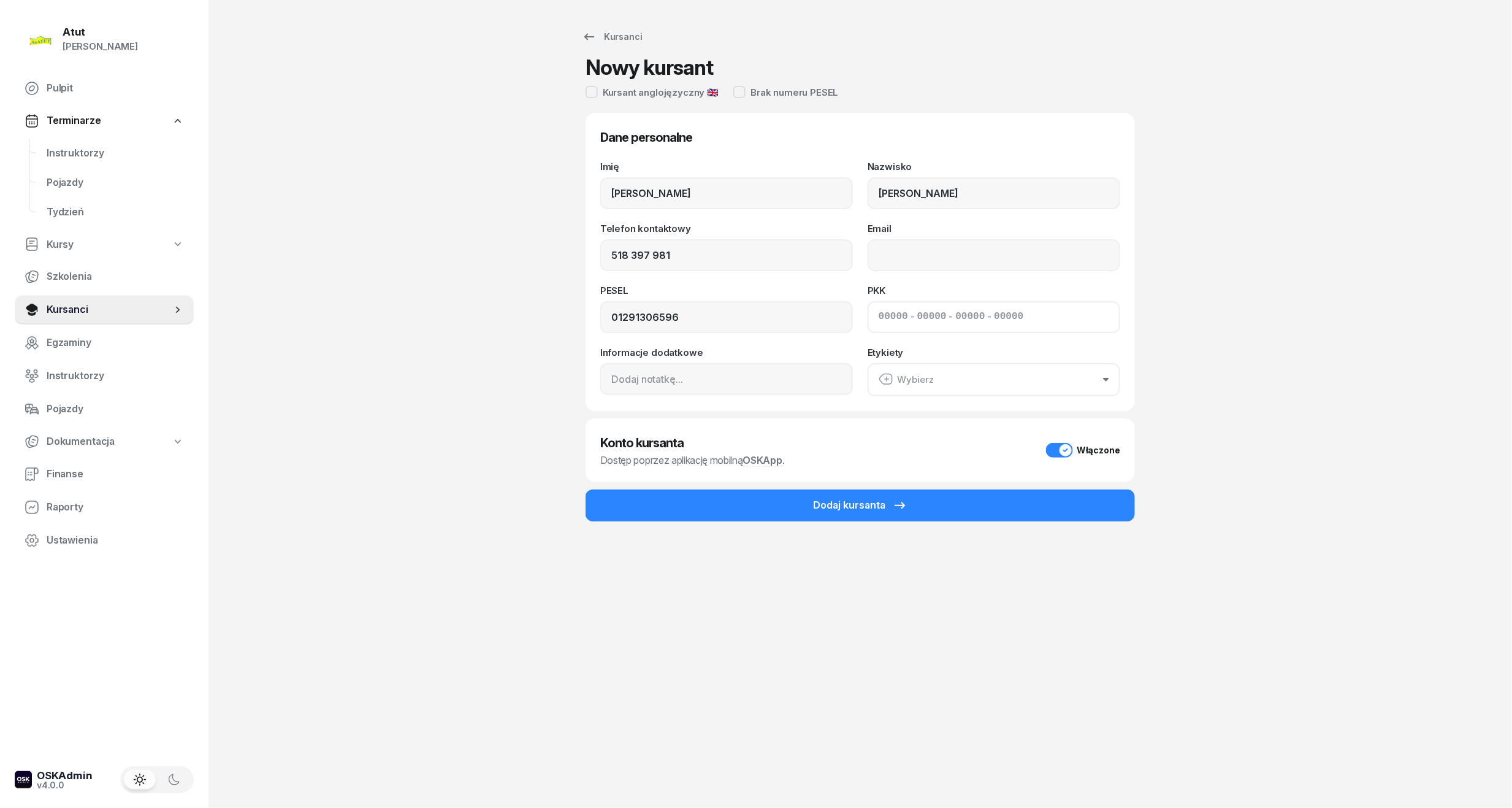
type input "89823"
type input "55122"
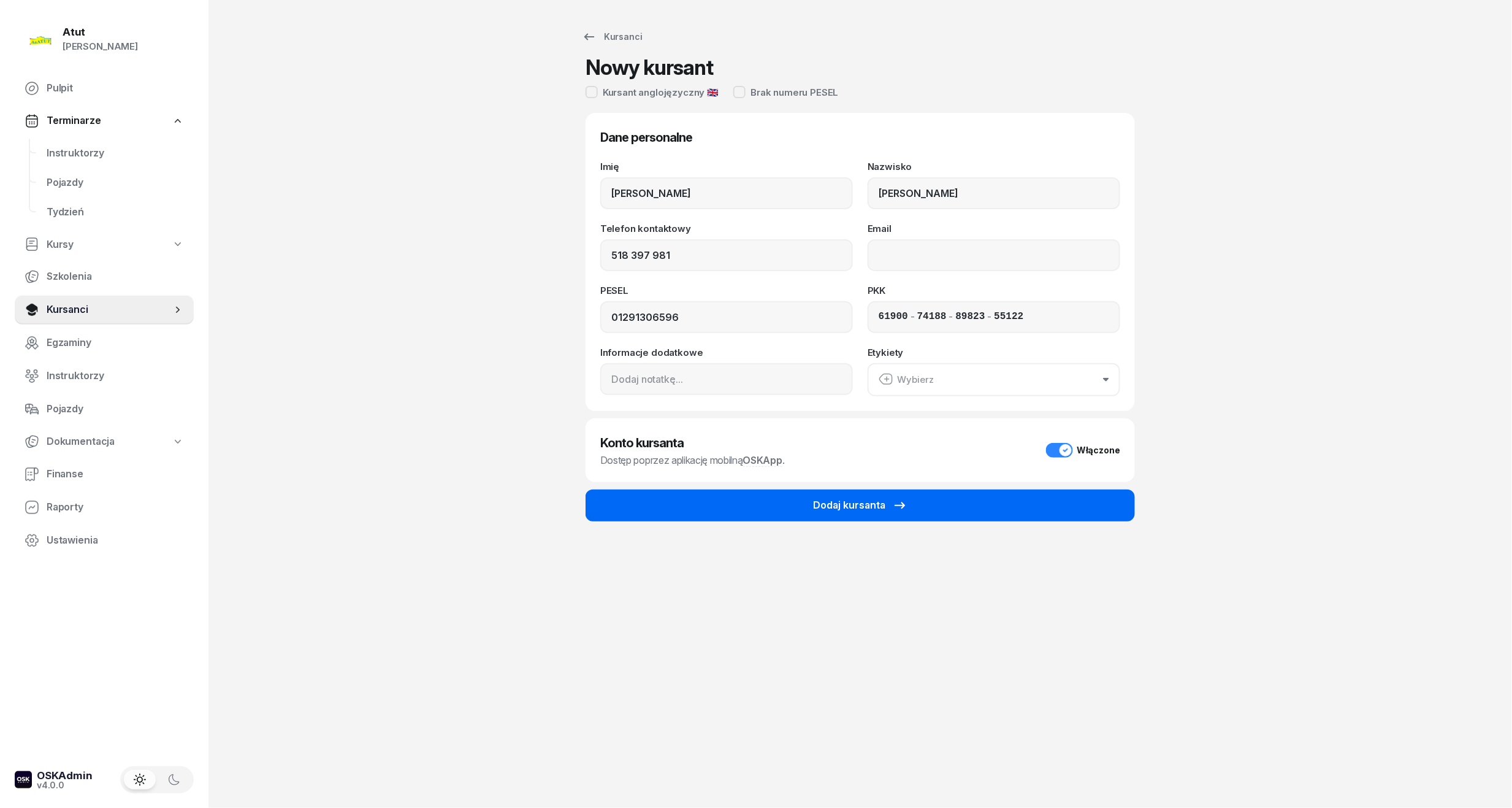
click at [815, 499] on div "Dodaj kursanta" at bounding box center [860, 505] width 94 height 16
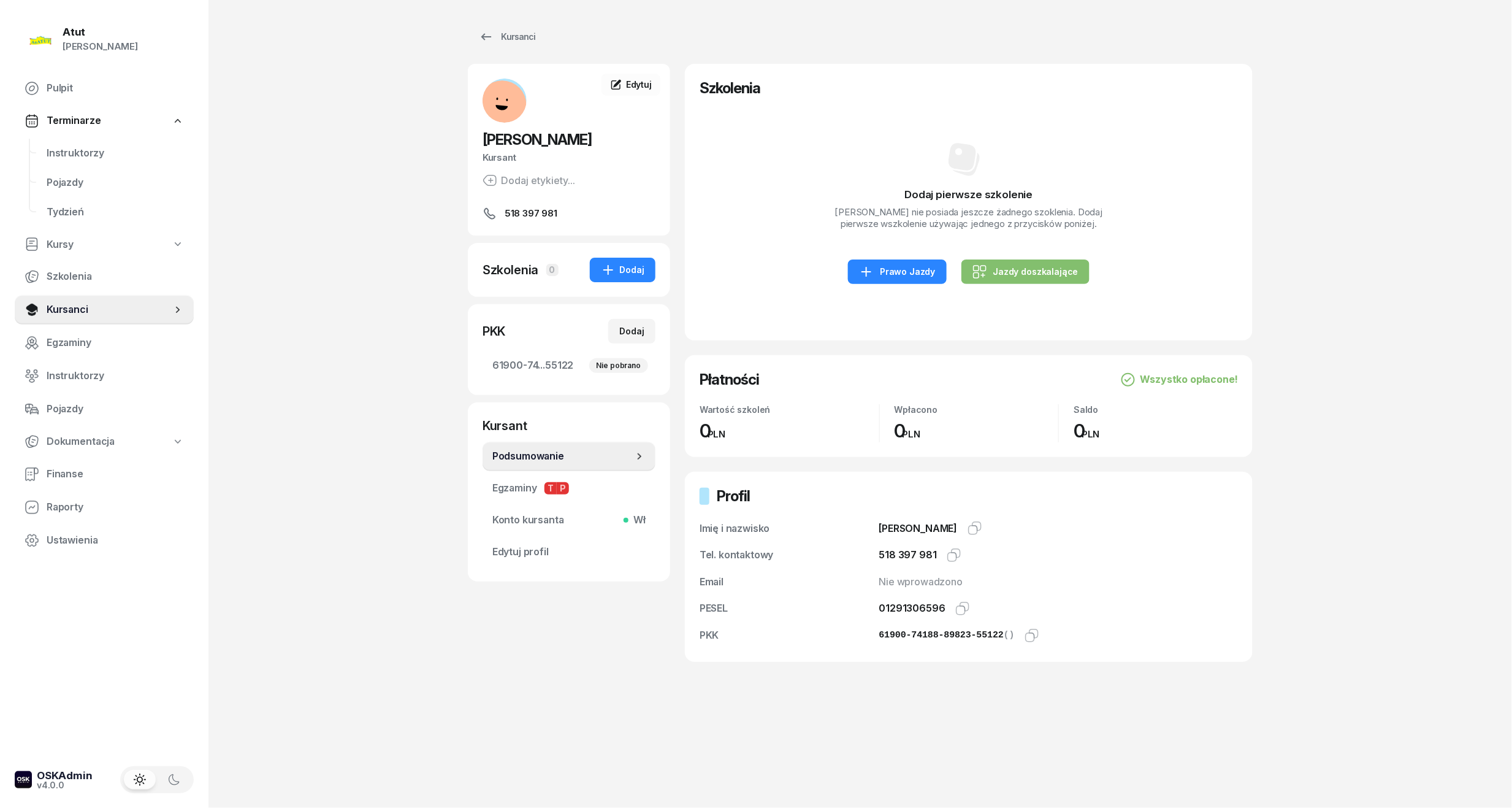
click at [1003, 297] on div "Dodaj pierwsze szkolenie Aleksander Okińczyk nie posiada jeszcze żadnego szokle…" at bounding box center [969, 212] width 538 height 227
click at [998, 279] on div "Jazdy doszkalające" at bounding box center [1025, 272] width 106 height 15
select select "B"
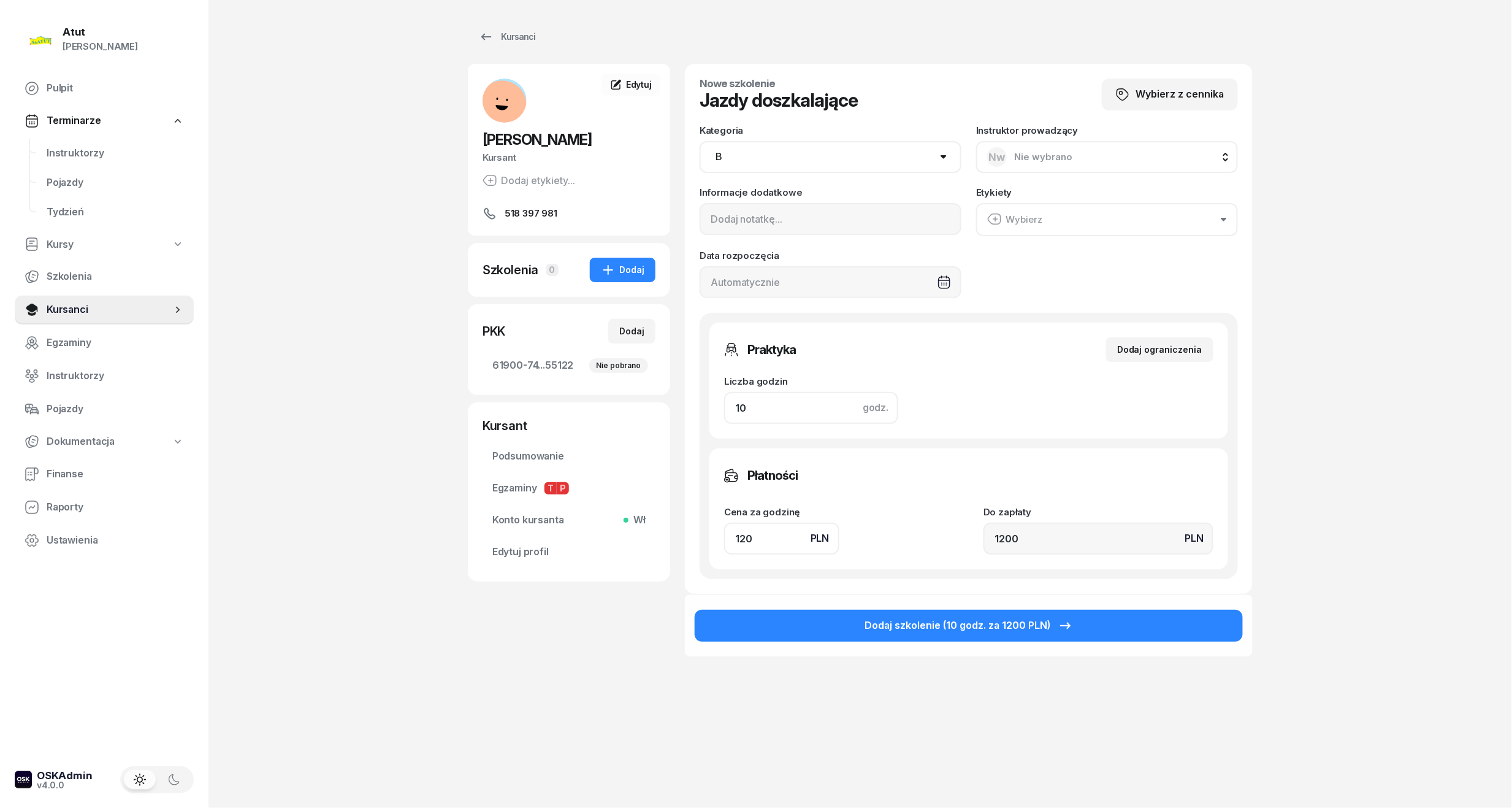
drag, startPoint x: 777, startPoint y: 409, endPoint x: 428, endPoint y: 460, distance: 352.7
click at [442, 457] on div "Atut Paulina Lis Pulpit Terminarze Instruktorzy Pojazdy Tydzień Kursy Szkolenia…" at bounding box center [756, 404] width 1512 height 808
type input "8"
type input "960"
type input "8"
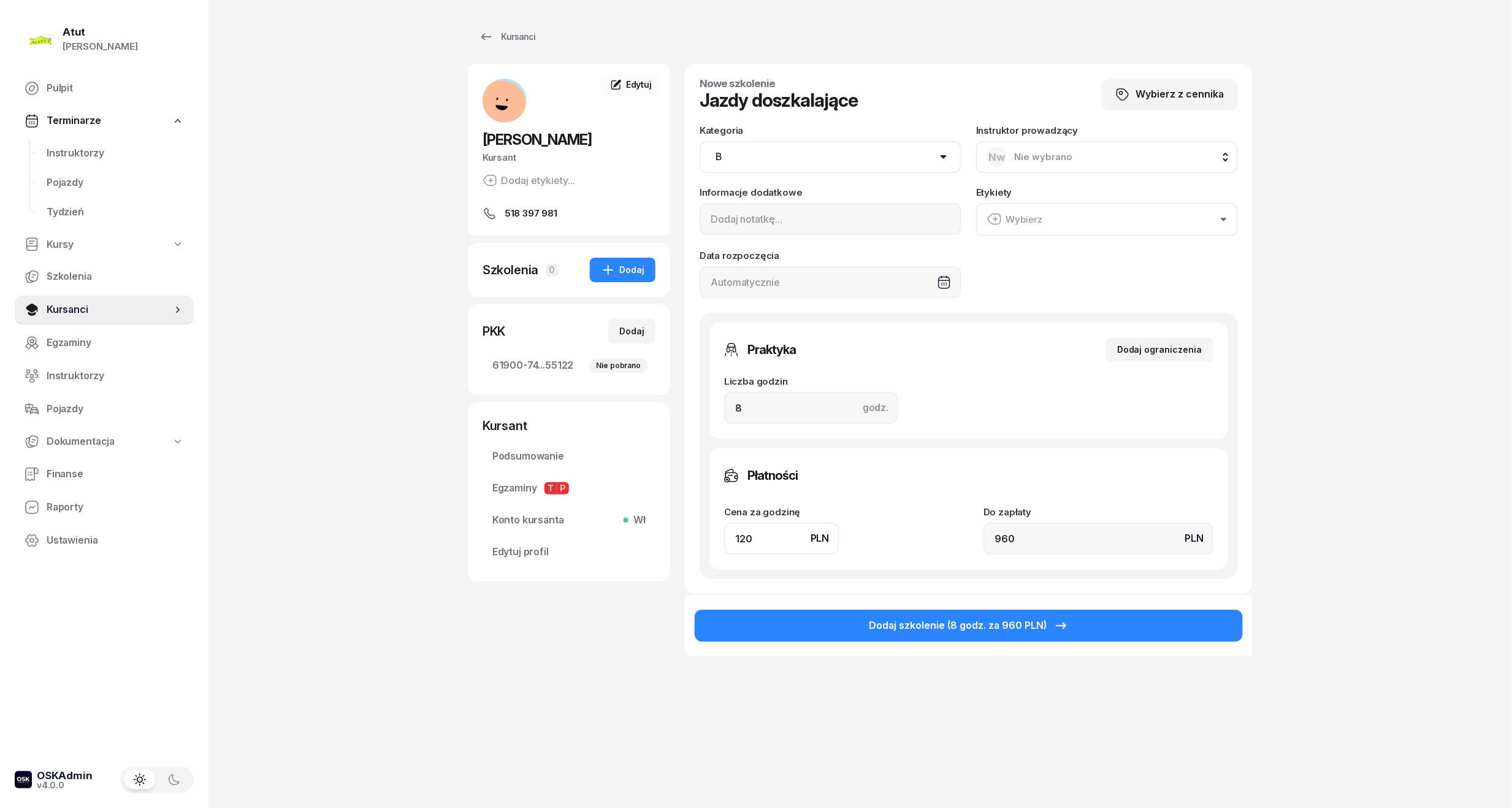
click at [822, 603] on div "Dodaj szkolenie (8 godz. za 960 PLN)" at bounding box center [969, 625] width 568 height 62
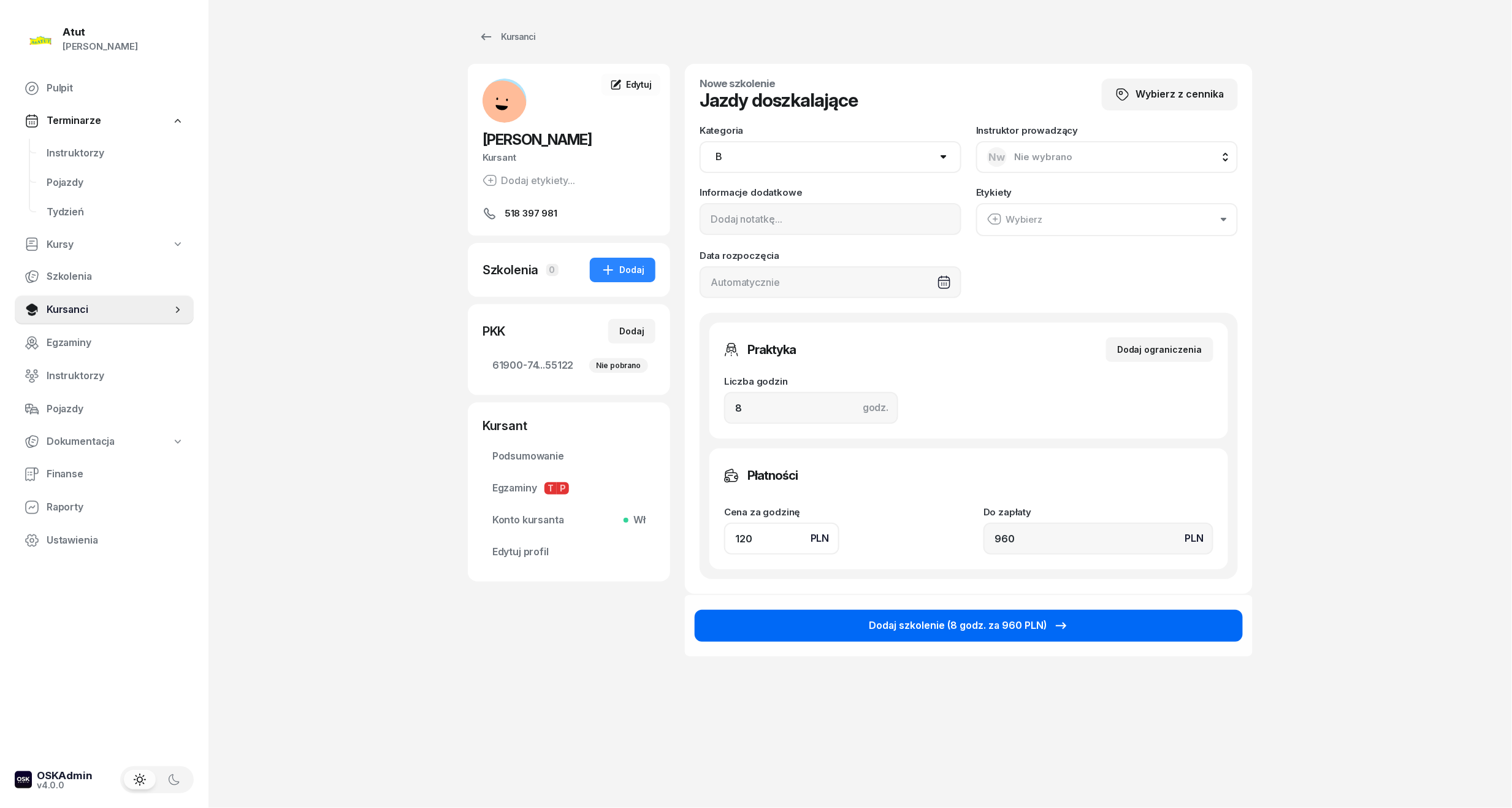
click at [820, 611] on button "Dodaj szkolenie (8 godz. za 960 PLN)" at bounding box center [969, 626] width 548 height 32
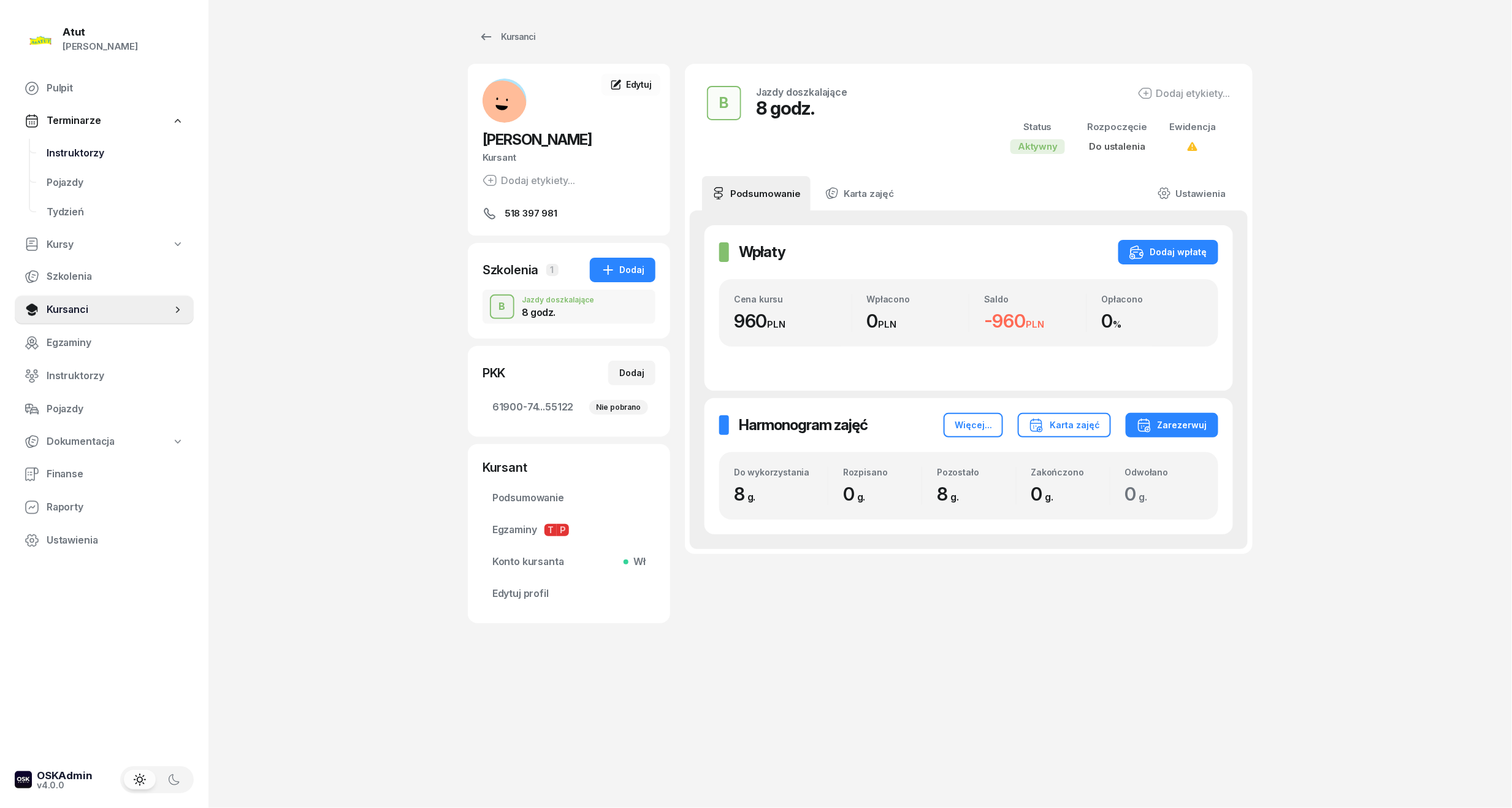
click at [66, 141] on link "Instruktorzy" at bounding box center [115, 154] width 157 height 30
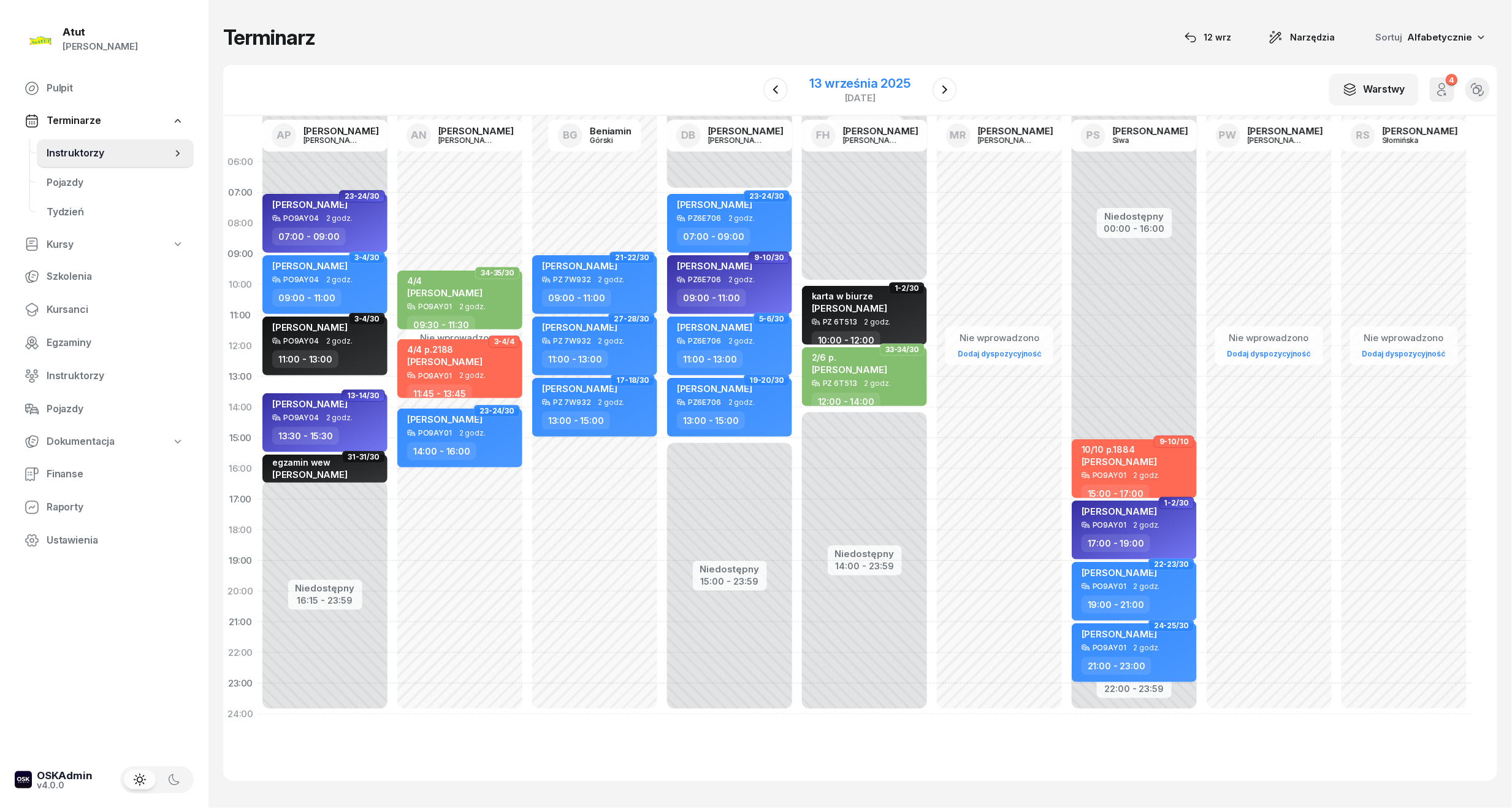
click at [862, 84] on div "13 września 2025" at bounding box center [860, 83] width 101 height 12
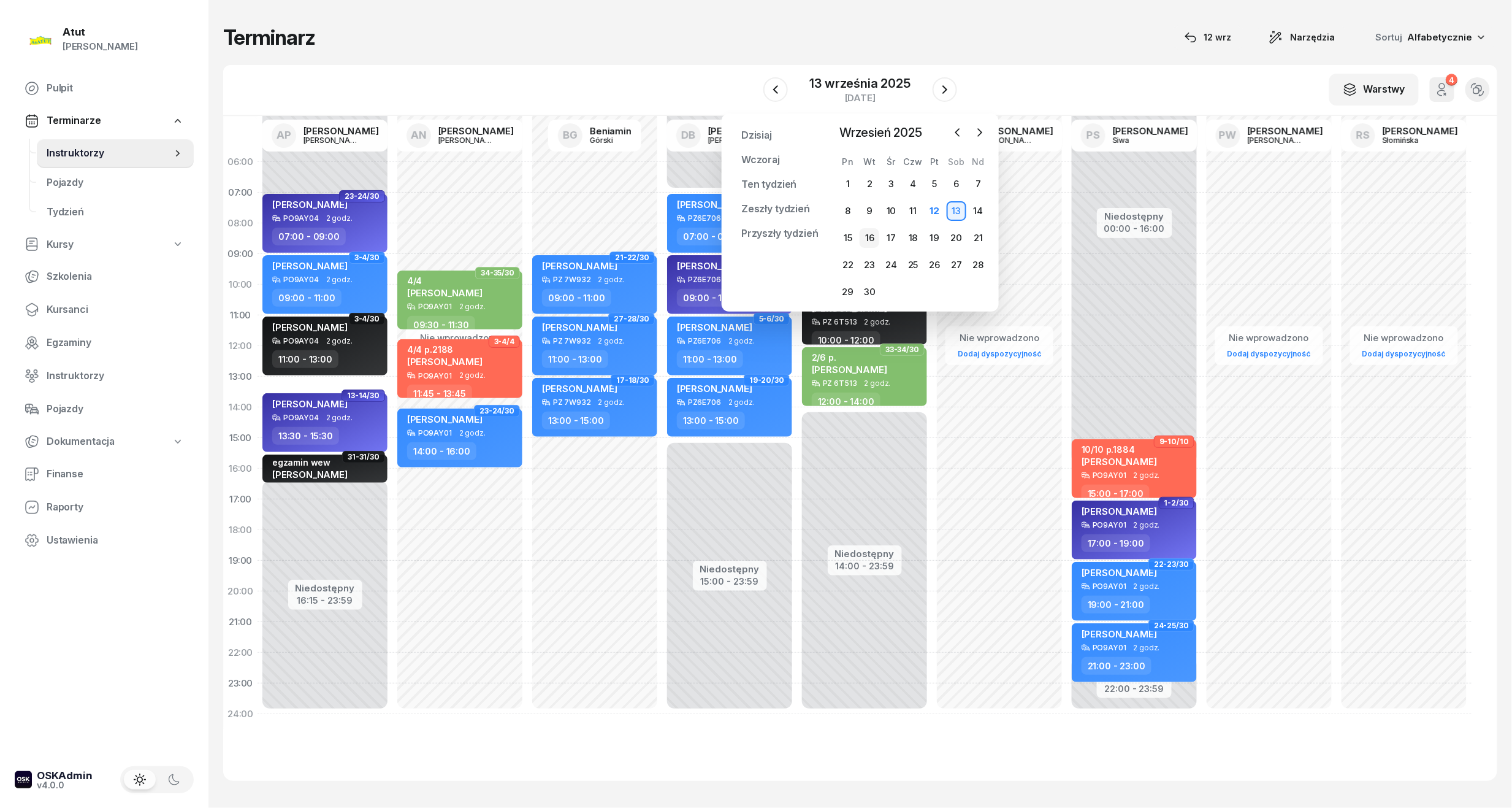
click at [869, 234] on div "16" at bounding box center [869, 238] width 20 height 20
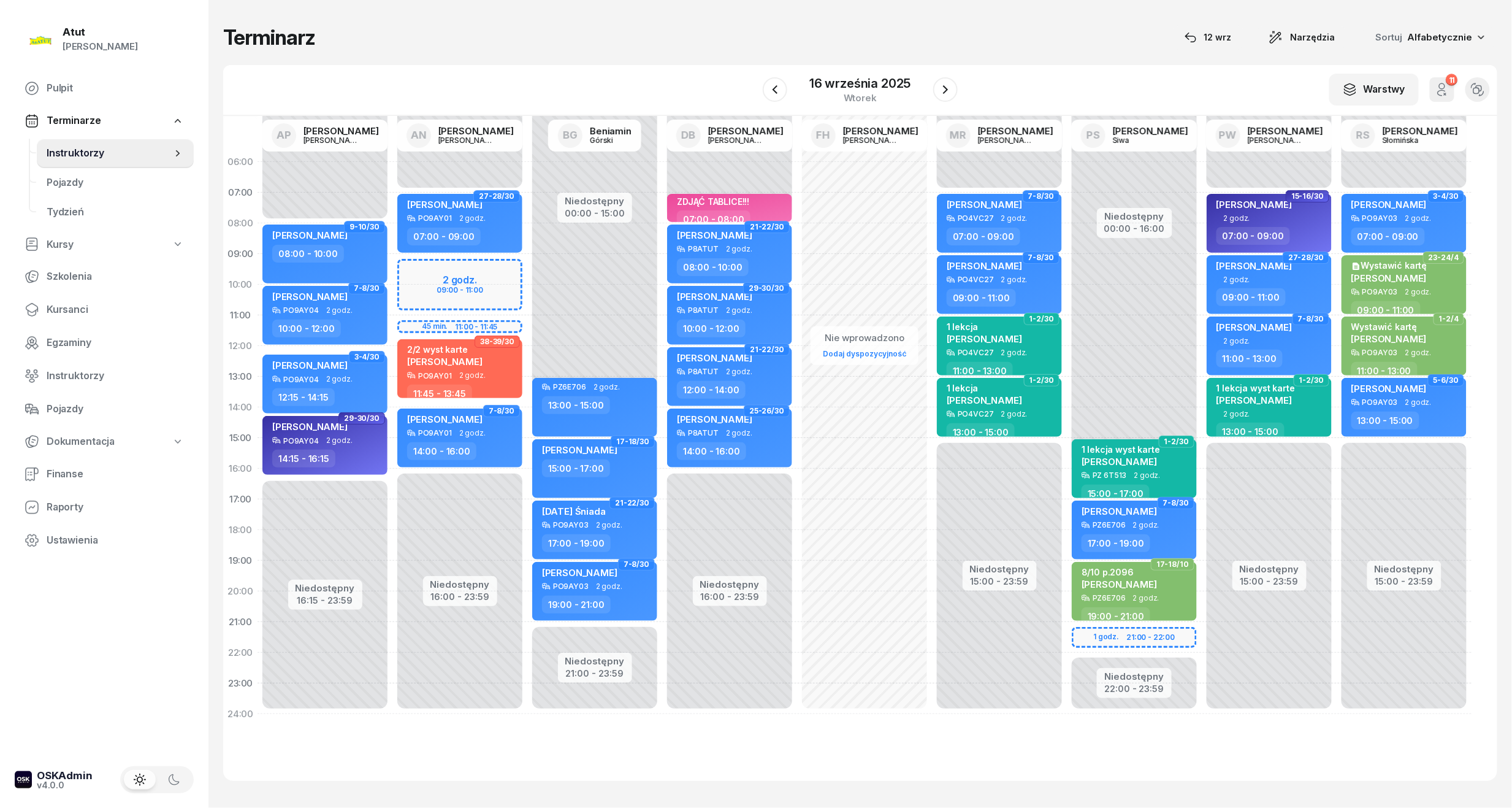
click at [465, 275] on div "Niedostępny 00:00 - 07:00 Niedostępny 16:00 - 23:59 2 godz. 09:00 - 11:00 45 mi…" at bounding box center [460, 438] width 135 height 583
select select "09"
select select "11"
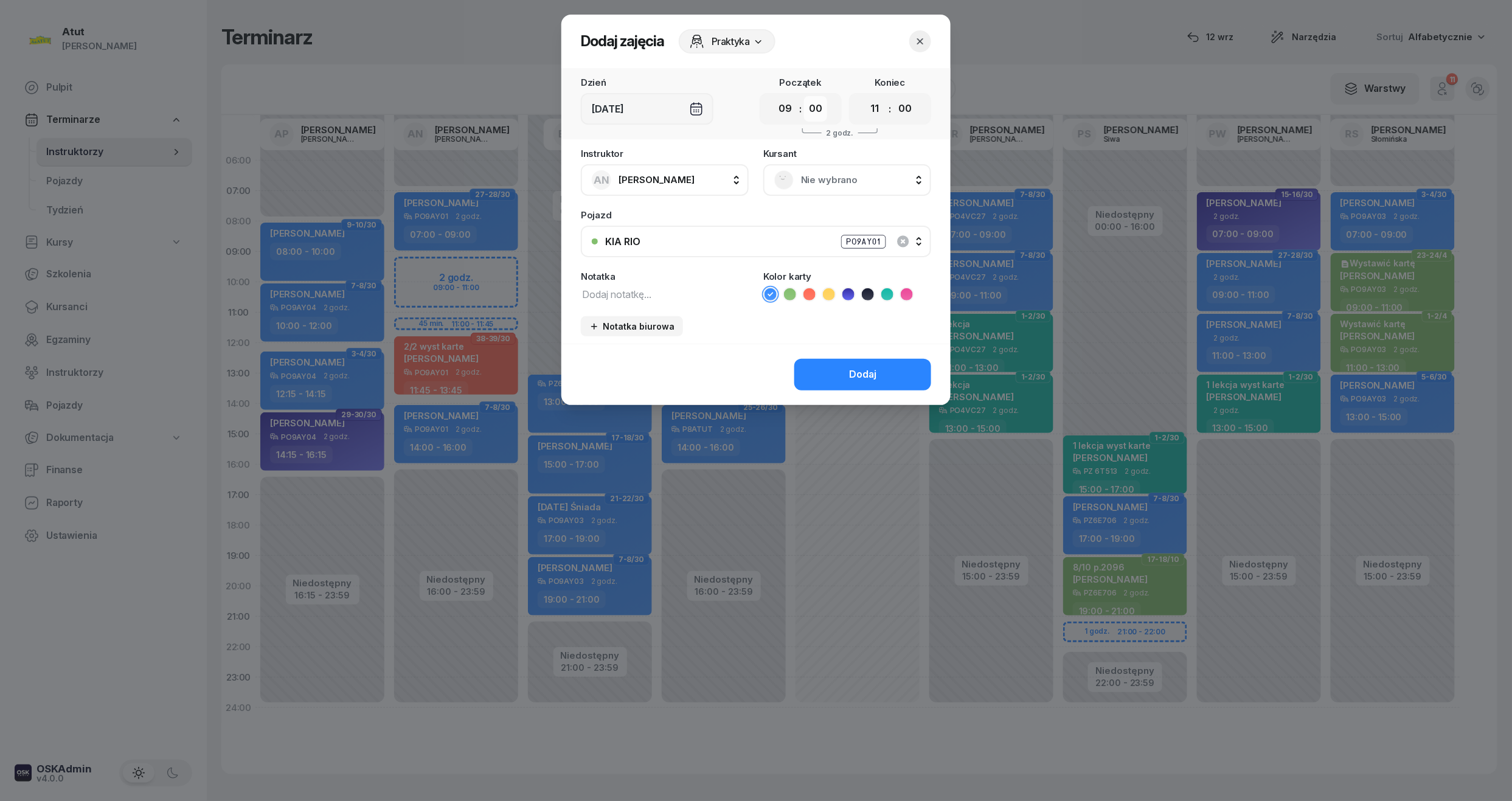
click at [821, 105] on select "00 05 10 15 20 25 30 35 40 45 50 55" at bounding box center [816, 108] width 23 height 25
select select "30"
click at [804, 96] on select "00 05 10 15 20 25 30 35 40 45 50 55" at bounding box center [816, 108] width 23 height 25
click at [915, 117] on select "00 05 10 15 20 25 30 35 40 45 50 55" at bounding box center [905, 108] width 23 height 25
click at [894, 96] on select "00 05 10 15 20 25 30 35 40 45 50 55" at bounding box center [905, 108] width 23 height 25
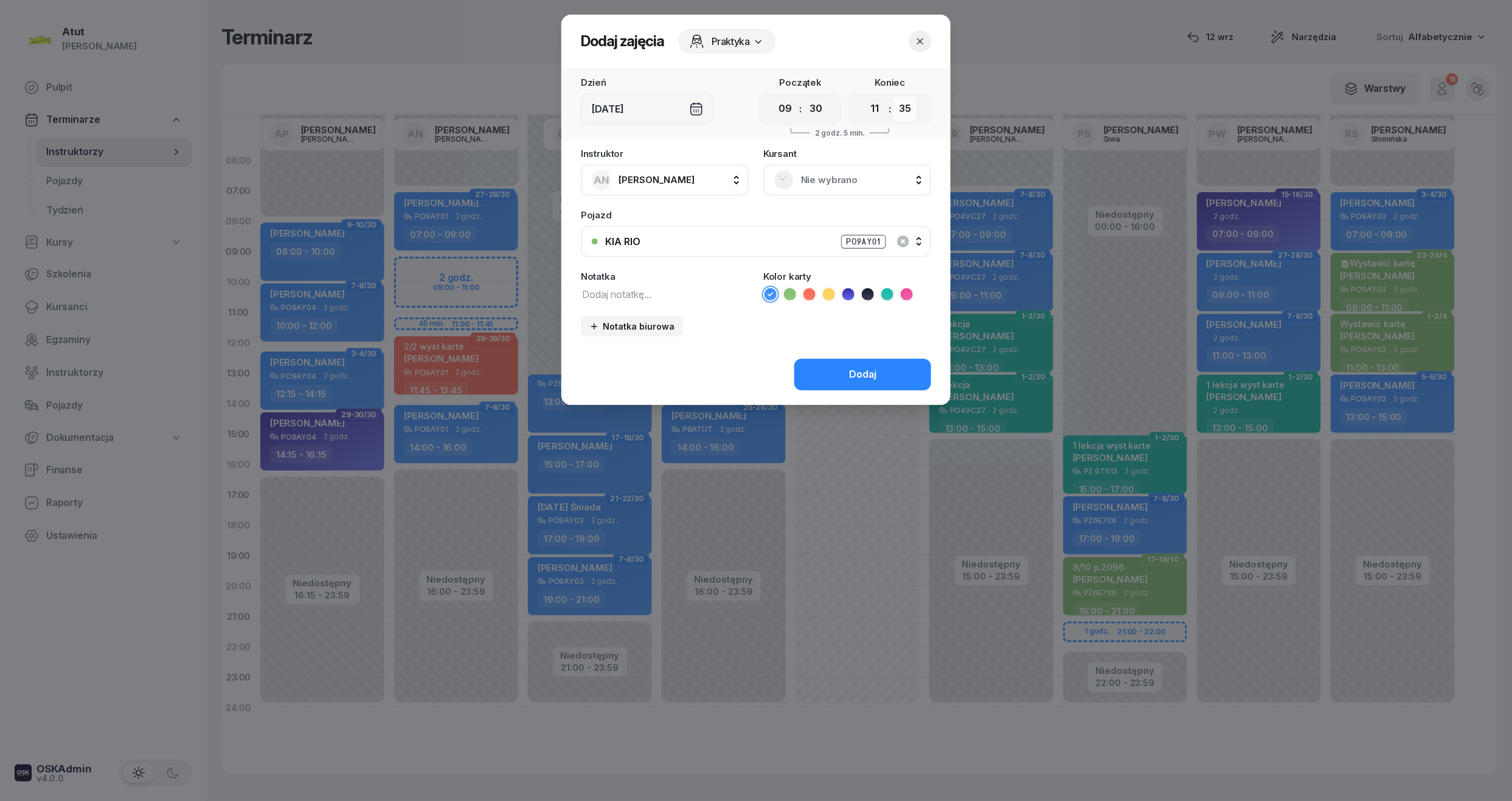
click at [912, 110] on select "00 05 10 15 20 25 30 35 40 45 50 55" at bounding box center [905, 108] width 23 height 25
select select "30"
click at [894, 96] on select "00 05 10 15 20 25 30 35 40 45 50 55" at bounding box center [905, 108] width 23 height 25
click at [849, 178] on span "Nie wybrano" at bounding box center [861, 179] width 119 height 15
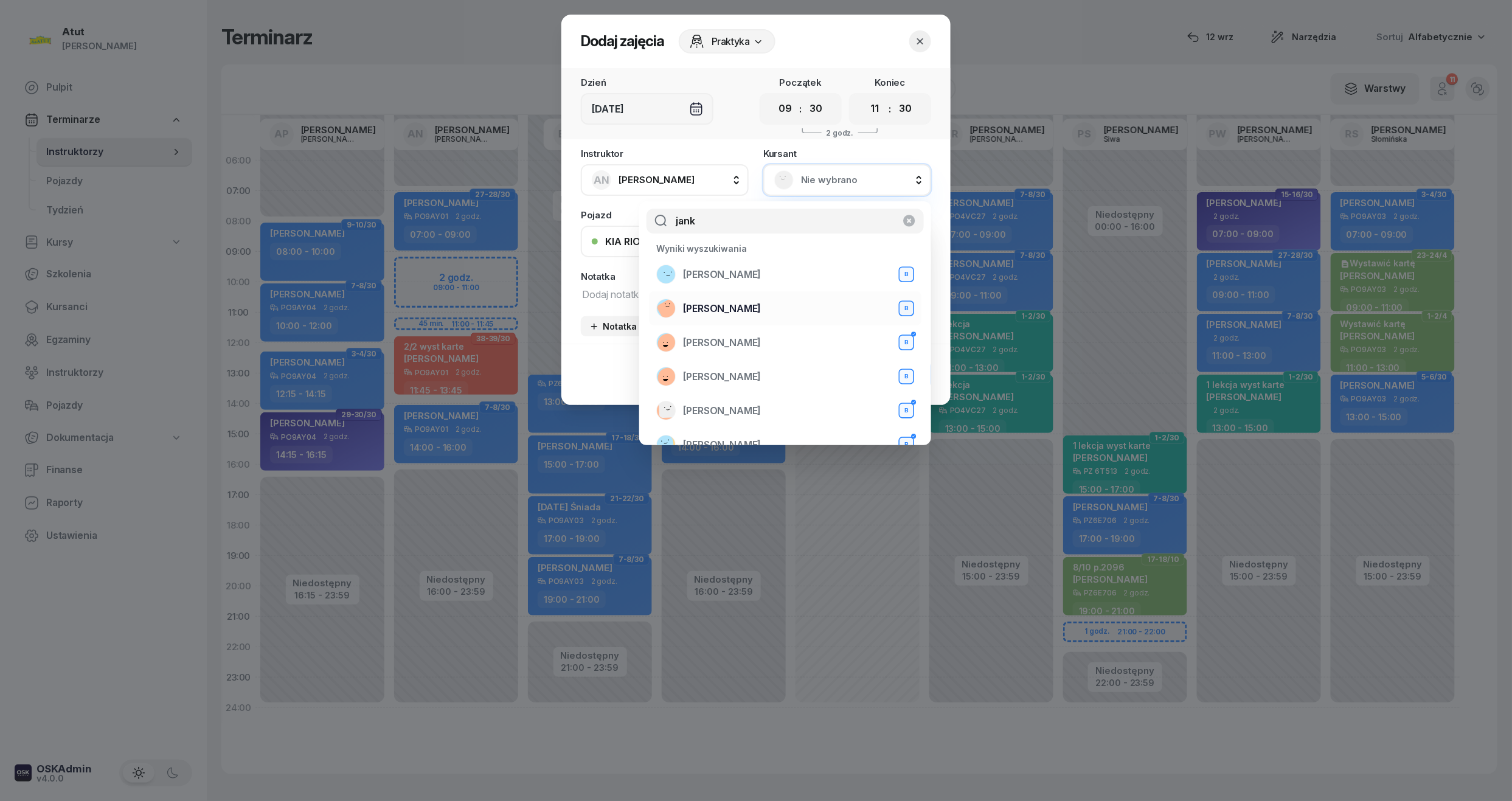
type input "jank"
click at [768, 317] on div "Wiktoria Jankowiak B" at bounding box center [785, 309] width 258 height 20
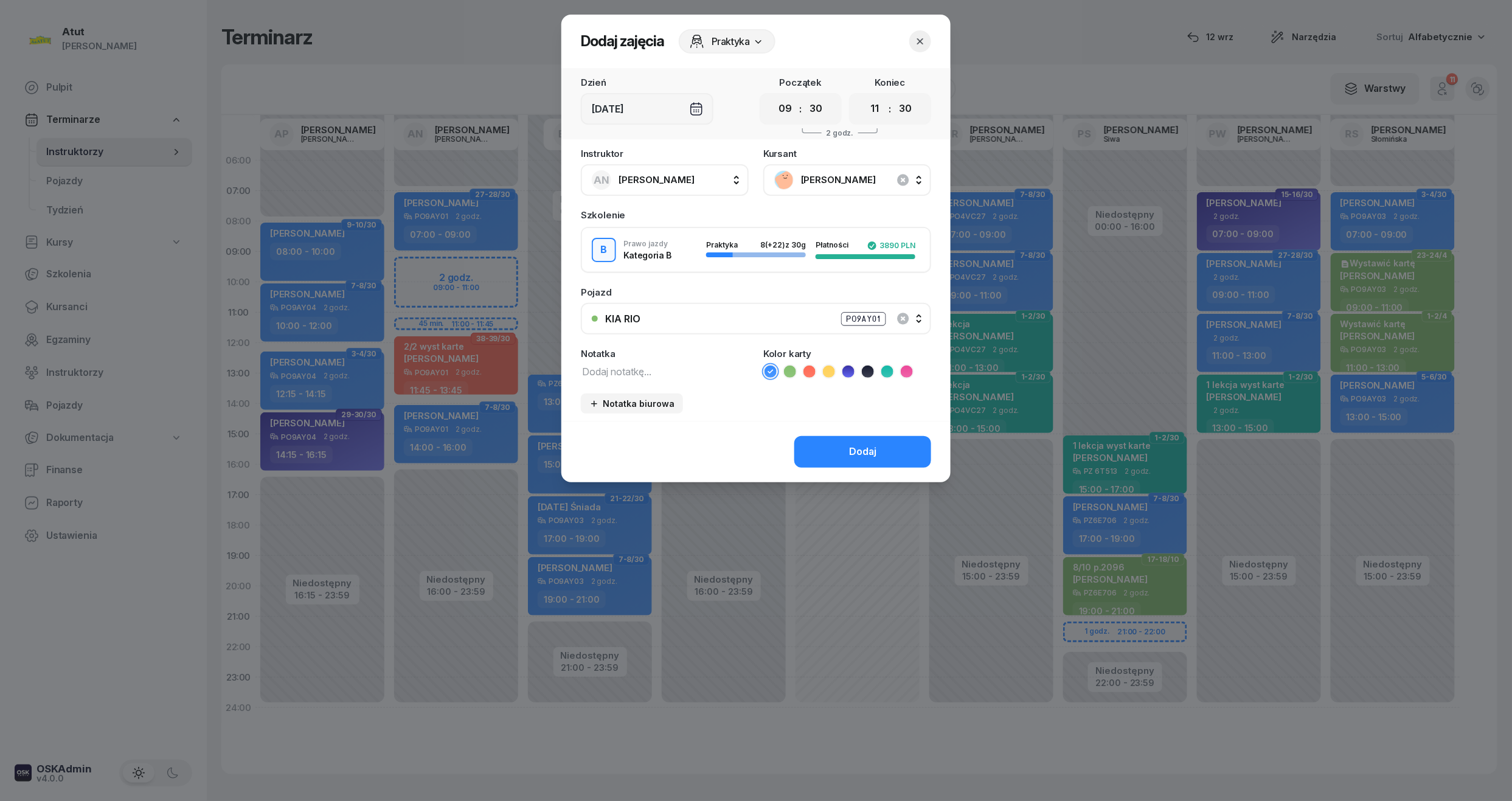
click at [896, 449] on button "Dodaj" at bounding box center [863, 452] width 137 height 32
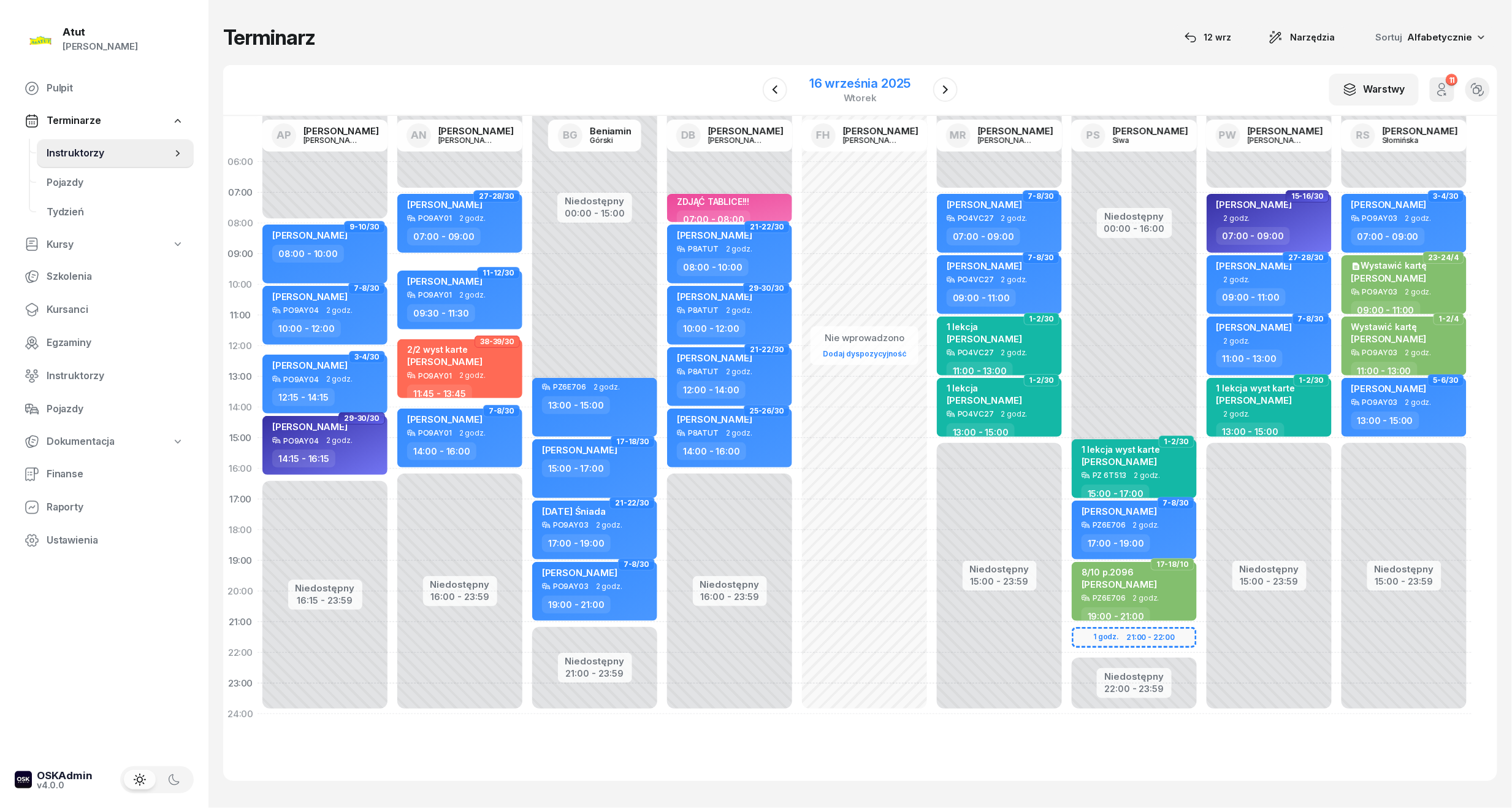
click at [861, 90] on div "16 września 2025" at bounding box center [859, 83] width 101 height 12
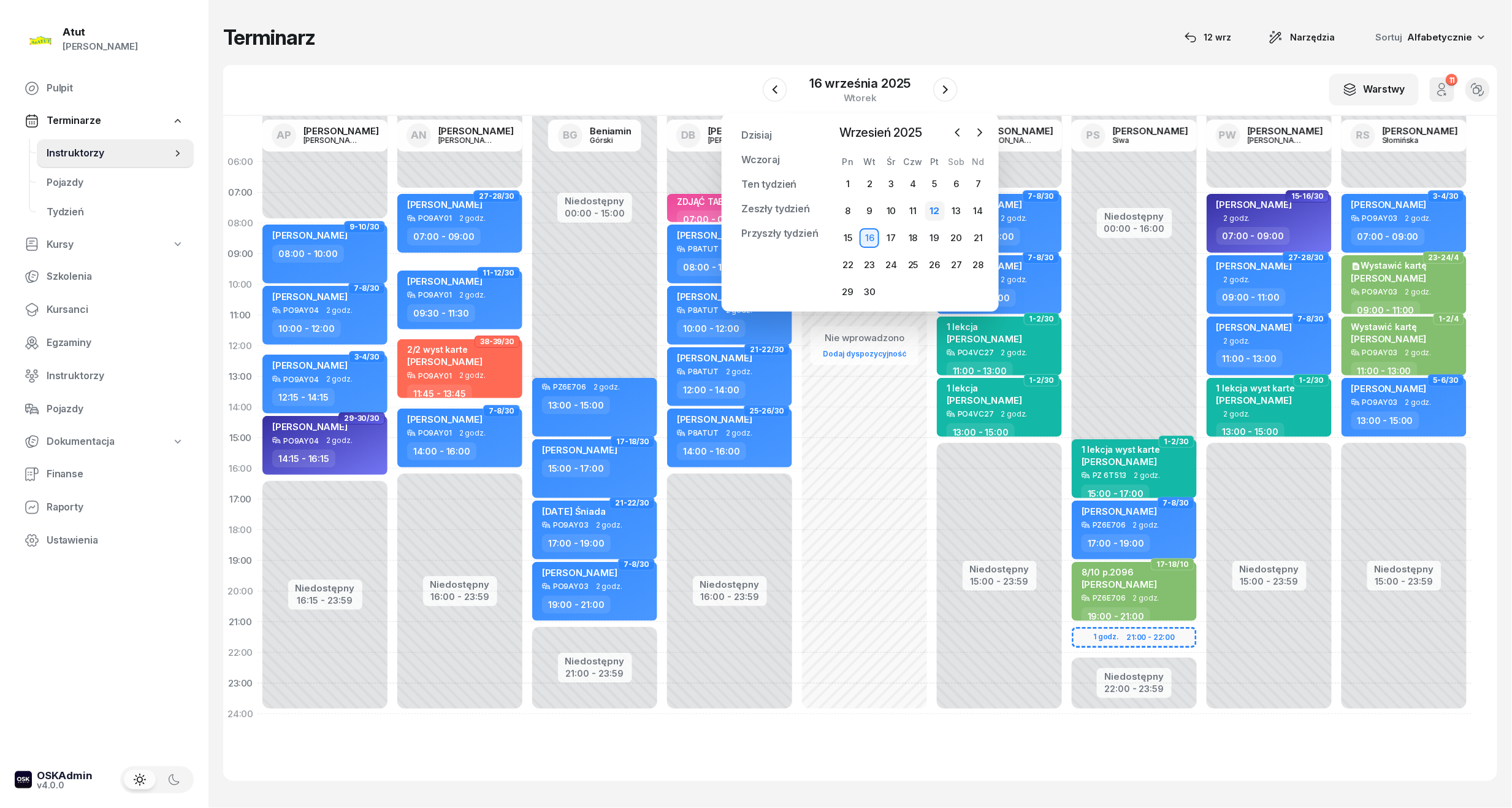
click at [935, 204] on div "12" at bounding box center [935, 211] width 20 height 20
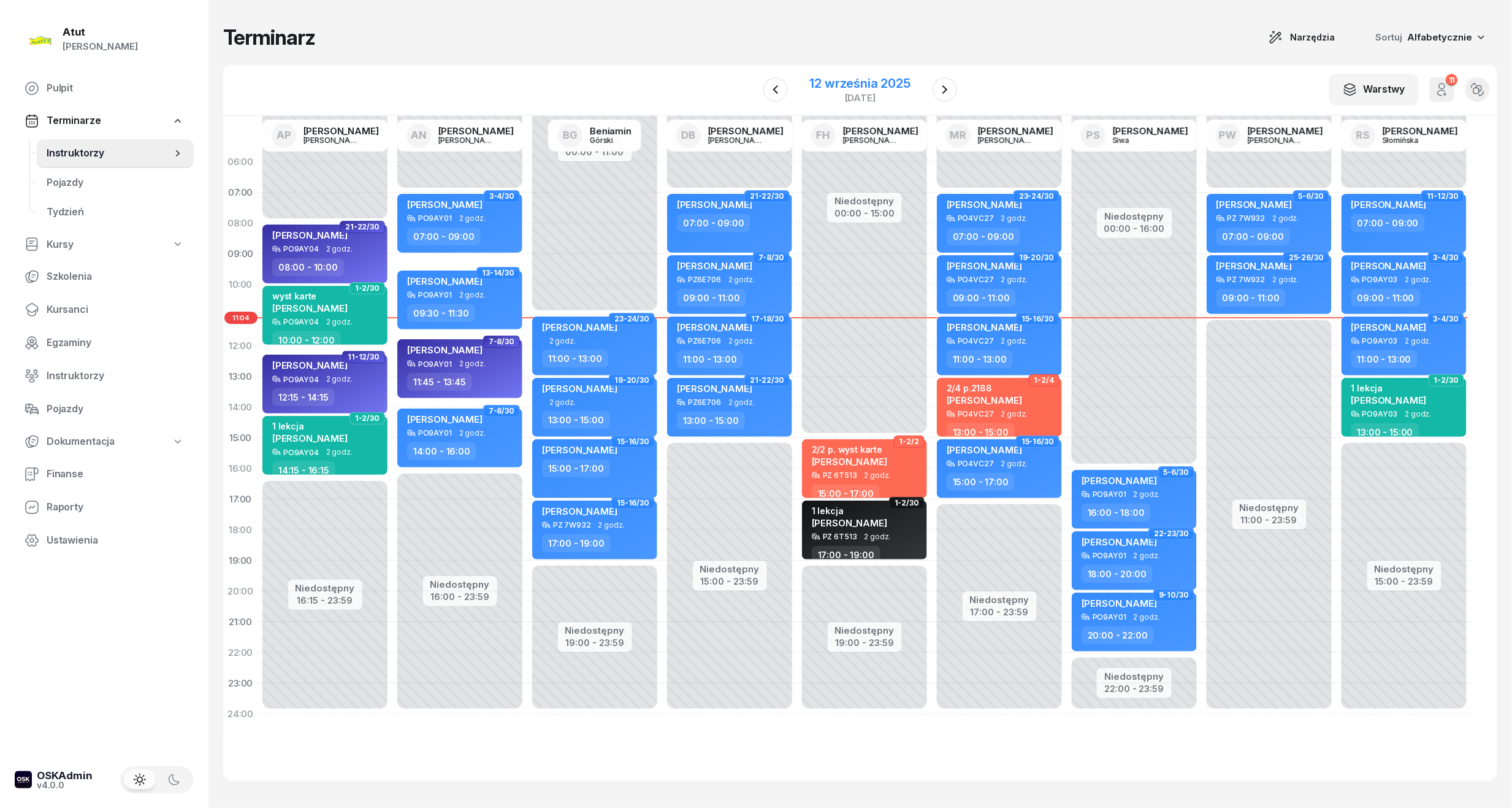
click at [859, 84] on div "12 września 2025" at bounding box center [860, 83] width 101 height 12
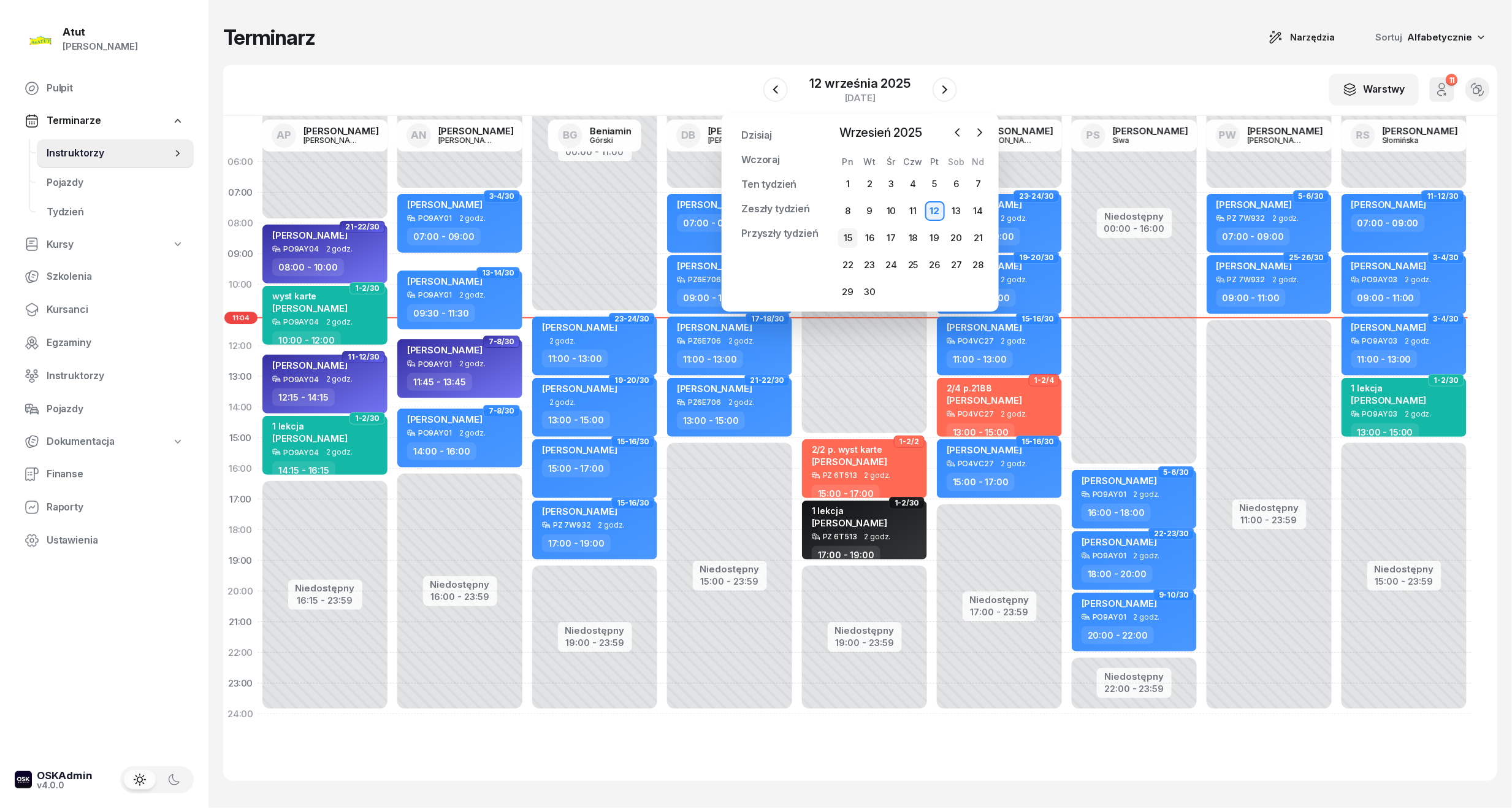
click at [846, 234] on div "15" at bounding box center [848, 238] width 20 height 20
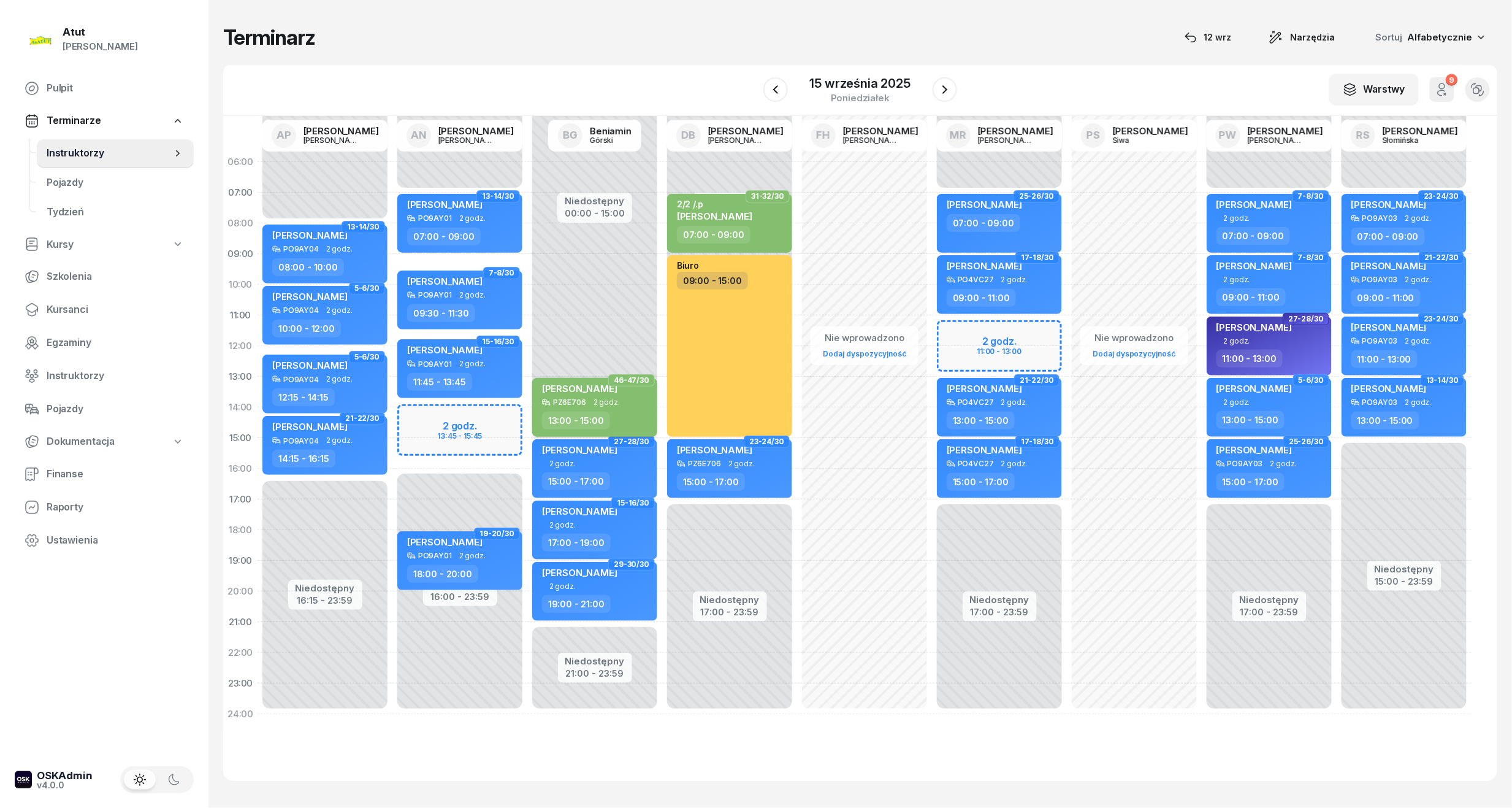
click at [578, 390] on span "Anastasiia Araskhanova" at bounding box center [580, 388] width 76 height 11
select select "13"
select select "15"
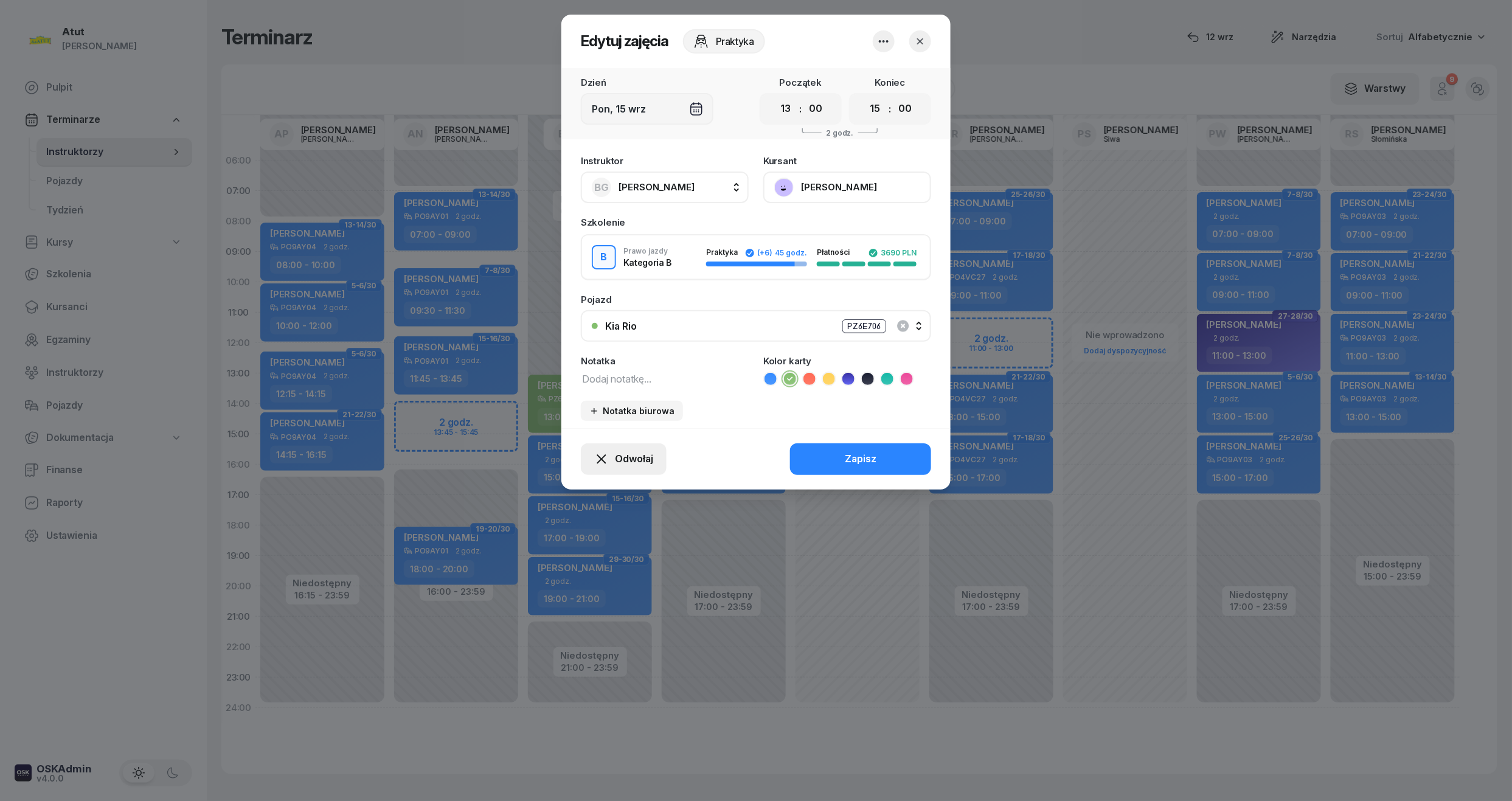
click at [595, 468] on button "Odwołaj" at bounding box center [623, 459] width 85 height 32
click at [603, 344] on link "My odwołaliśmy" at bounding box center [617, 354] width 160 height 30
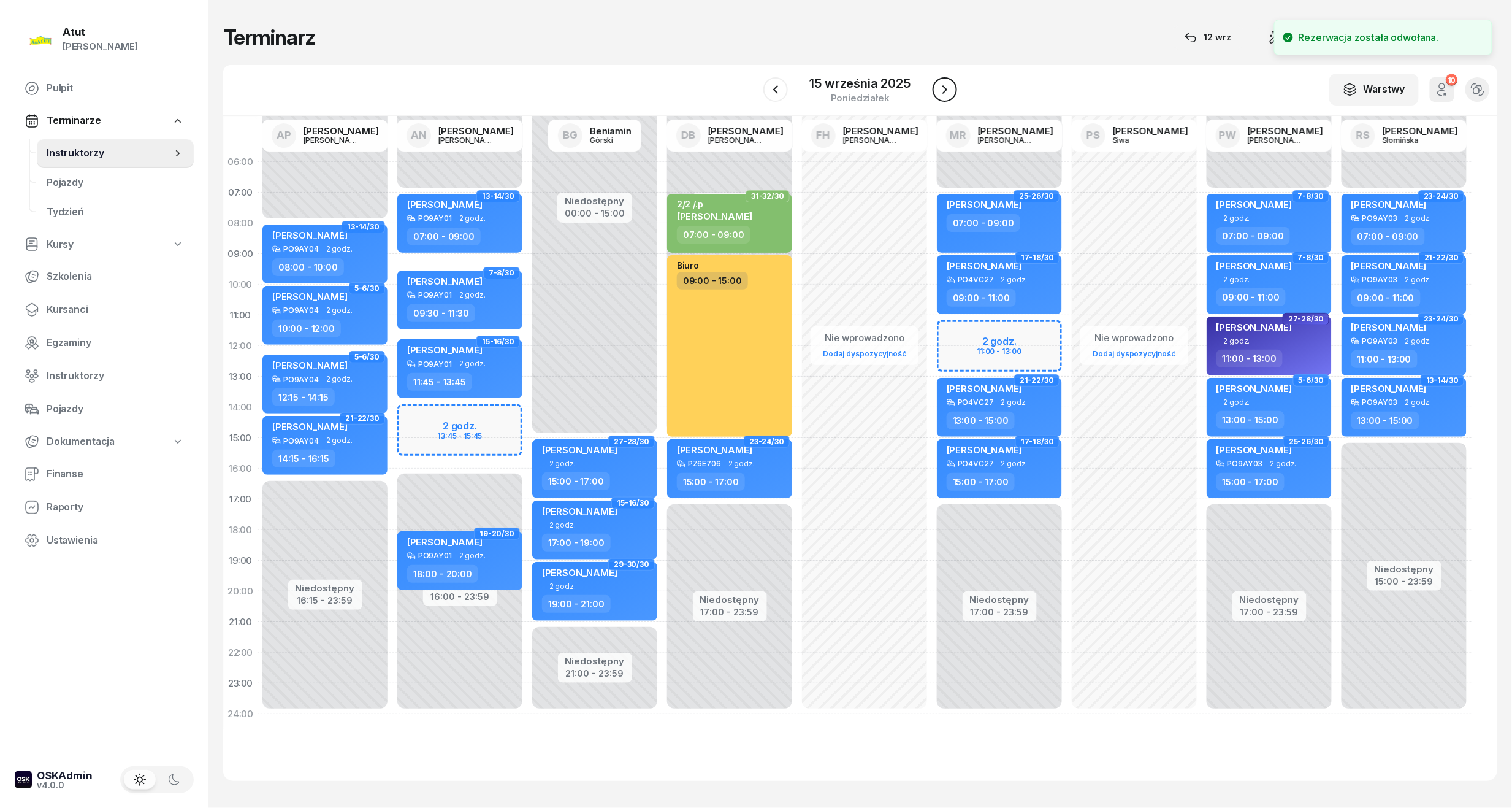
click at [940, 84] on icon "button" at bounding box center [945, 90] width 15 height 15
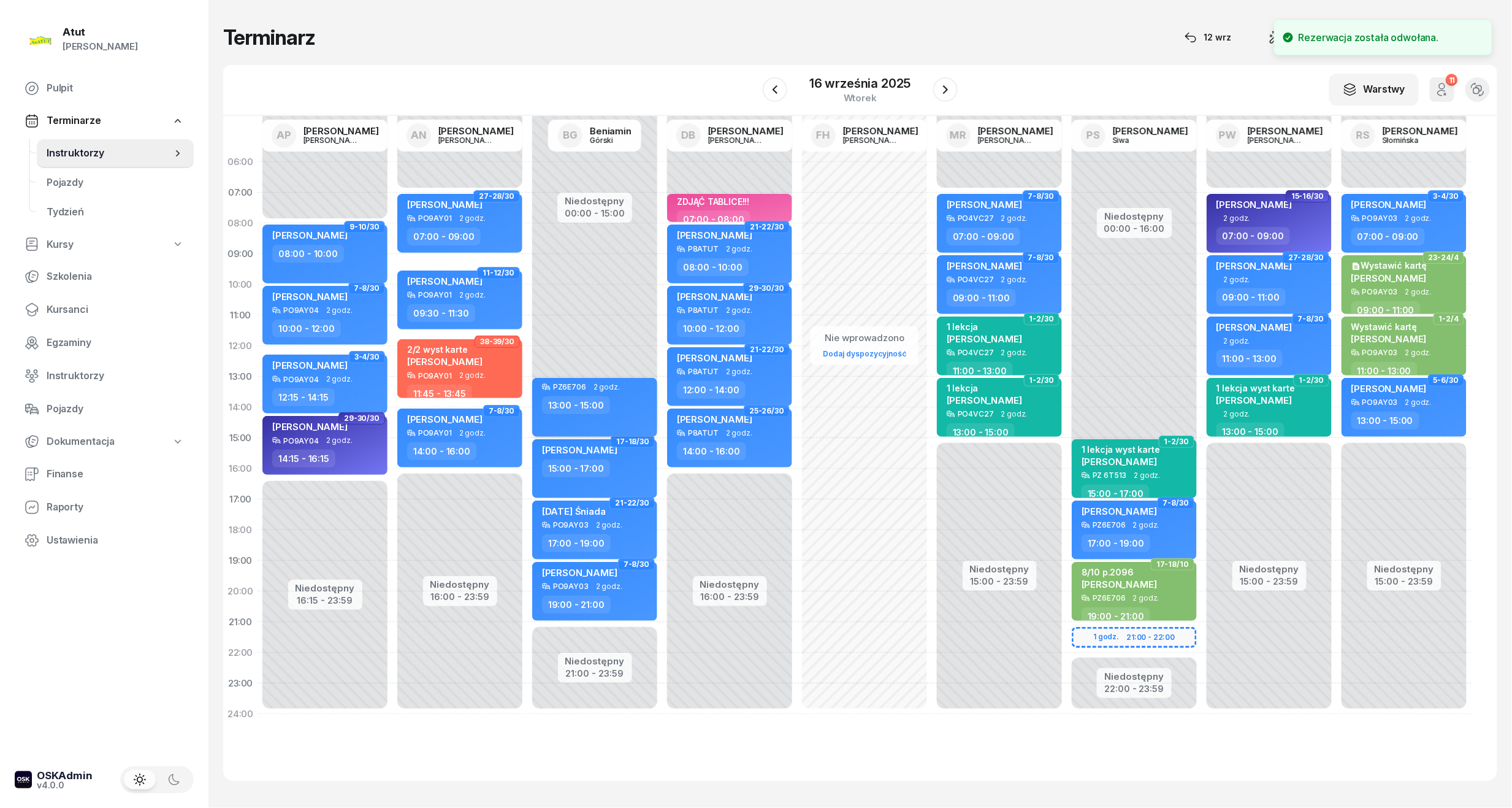
click at [621, 405] on div "13:00 - 15:00" at bounding box center [595, 406] width 108 height 18
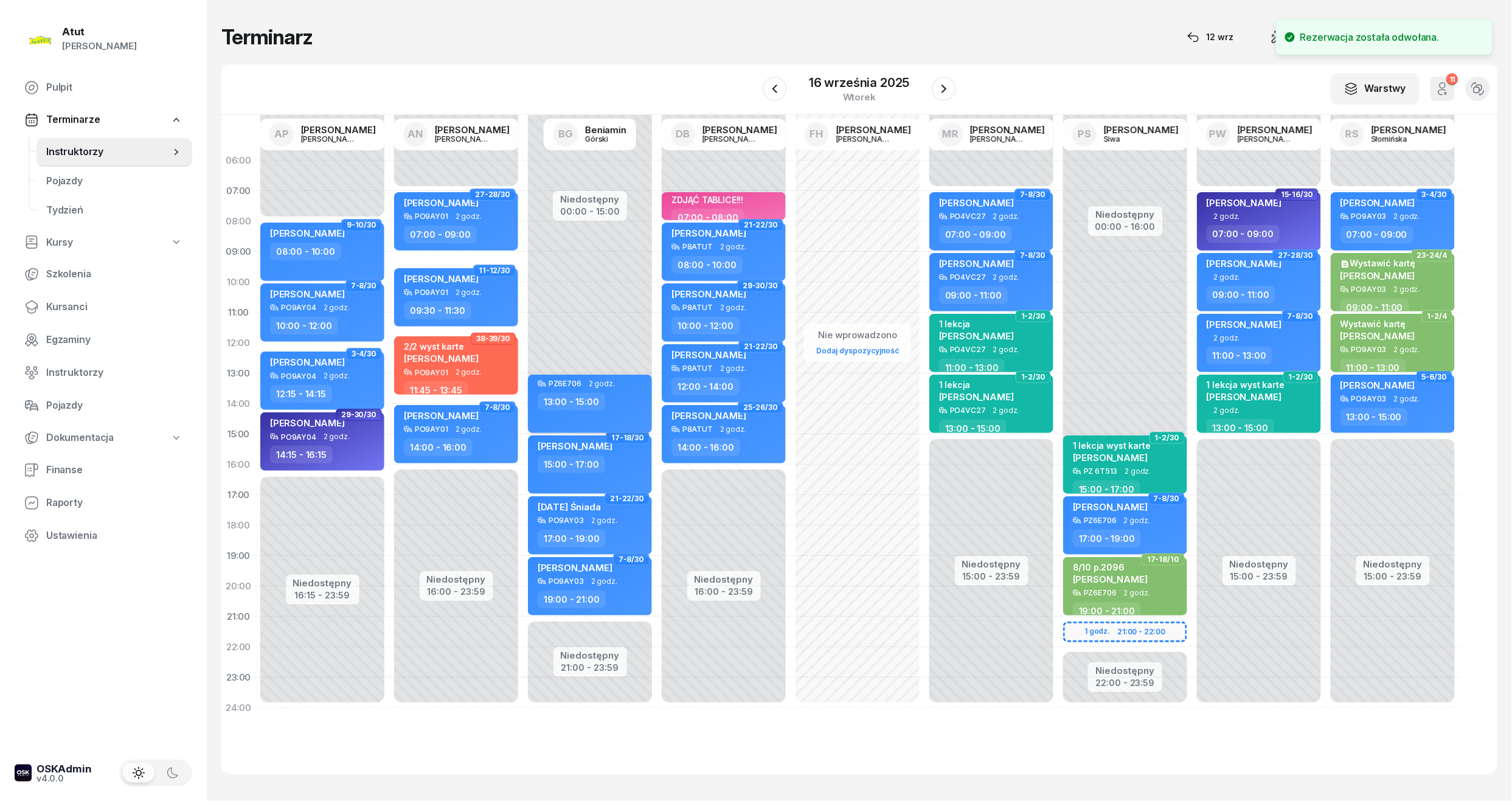
select select "13"
select select "15"
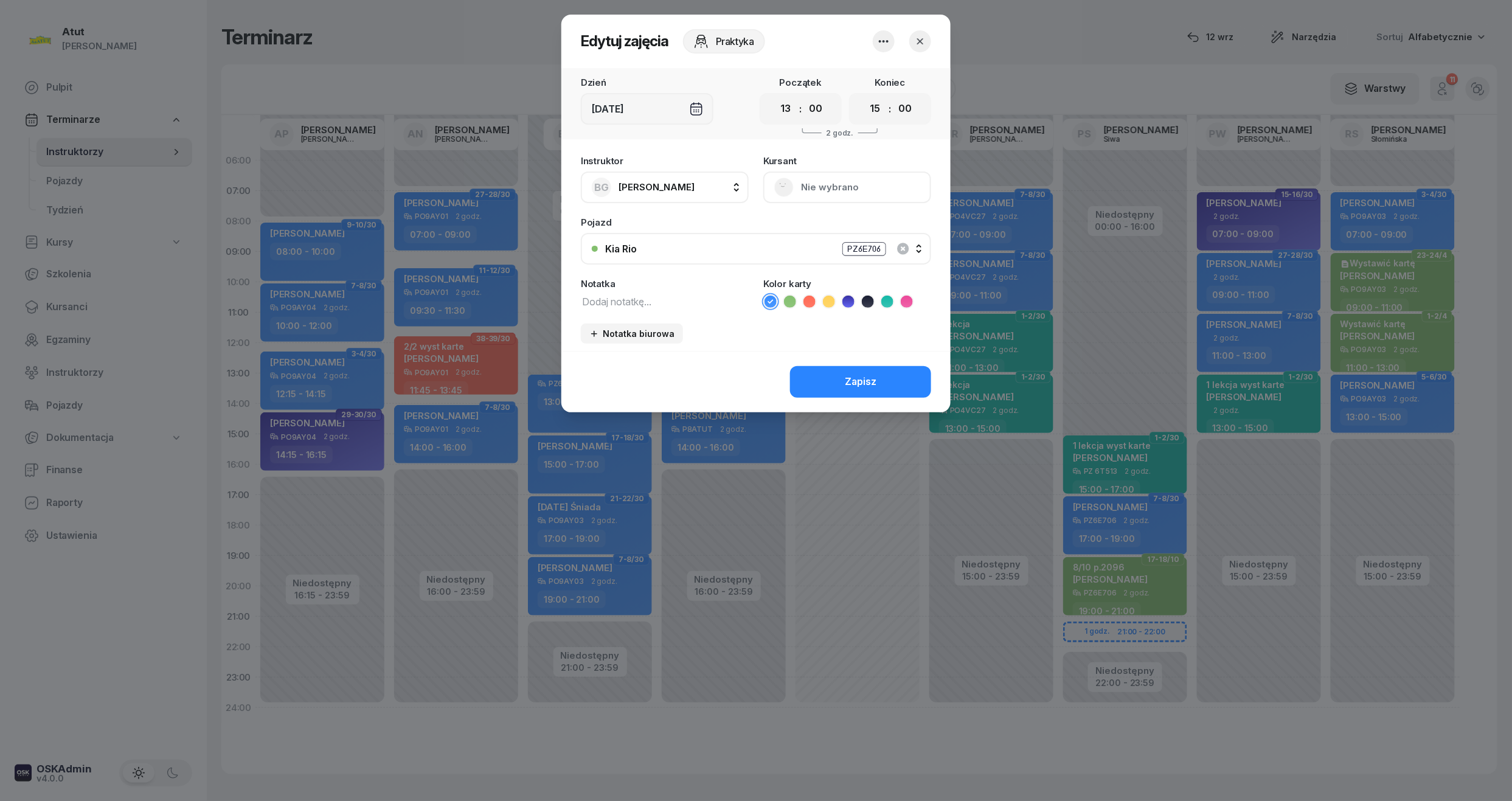
click at [891, 52] on header "Edytuj zajęcia Praktyka" at bounding box center [756, 42] width 389 height 54
click at [883, 45] on icon "button" at bounding box center [883, 42] width 15 height 15
click at [876, 78] on link "Usuń" at bounding box center [877, 78] width 160 height 30
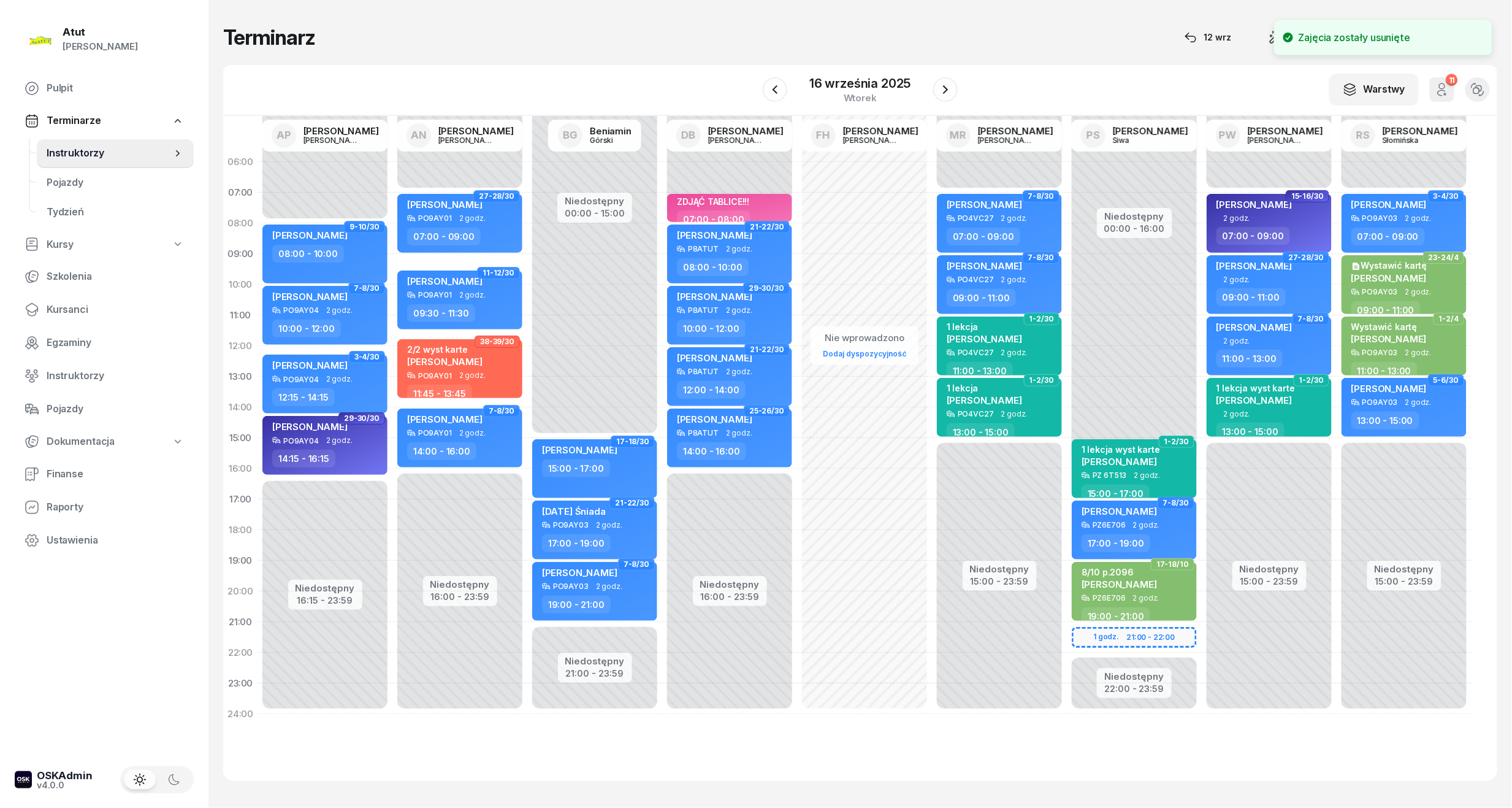
click at [614, 420] on div "Niedostępny 00:00 - 15:00 Niedostępny 21:00 - 23:59 17-18/30 Danylo Zatulyviter…" at bounding box center [594, 438] width 135 height 583
select select "14"
select select "15"
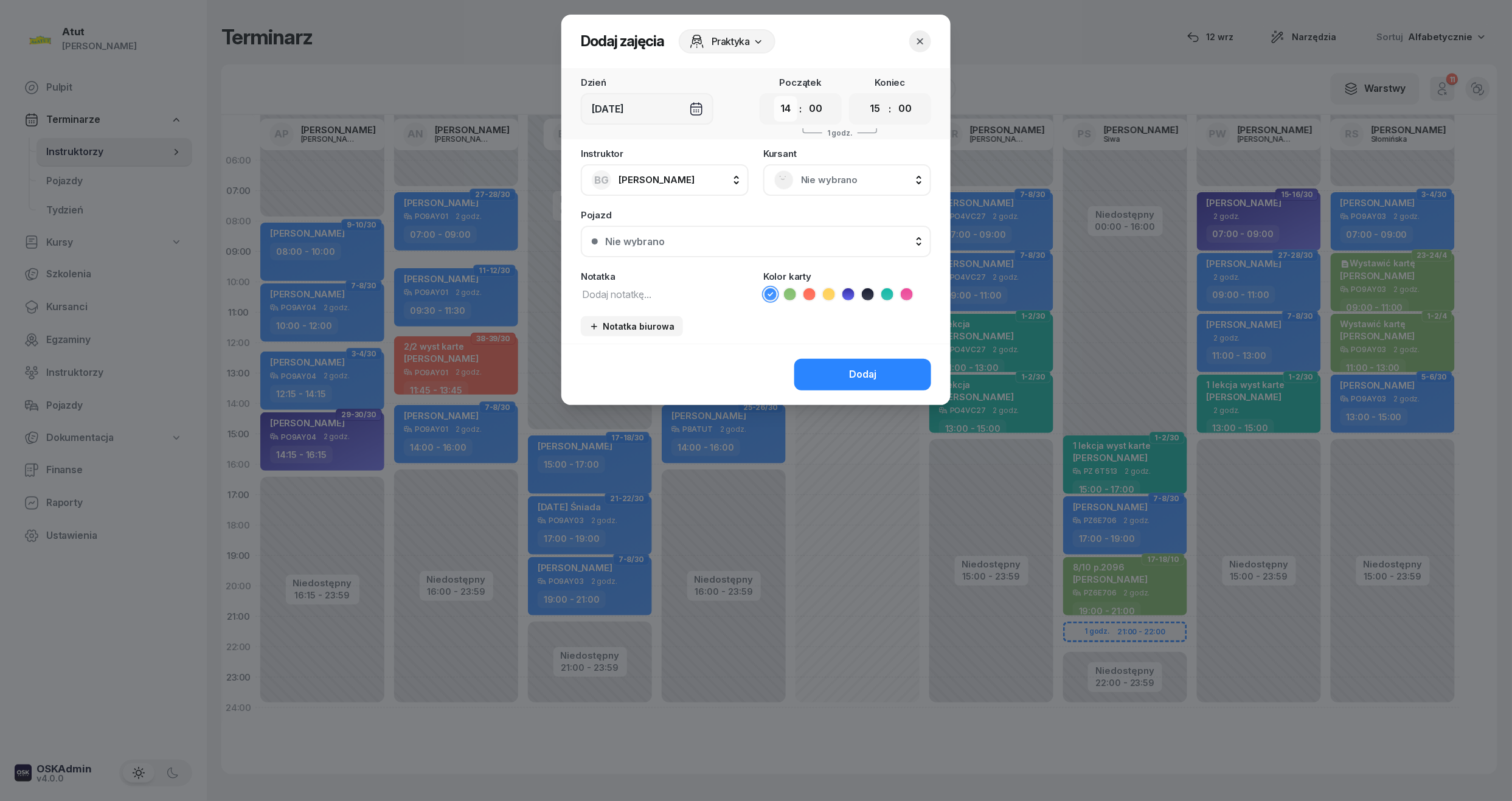
click at [790, 111] on select "00 01 02 03 04 05 06 07 08 09 10 11 12 13 14 15 16 17 18 19 20 21 22 23" at bounding box center [786, 108] width 23 height 25
select select "13"
click at [774, 96] on select "00 01 02 03 04 05 06 07 08 09 10 11 12 13 14 15 16 17 18 19 20 21 22 23" at bounding box center [786, 108] width 23 height 25
click at [825, 175] on span "Nie wybrano" at bounding box center [861, 179] width 119 height 15
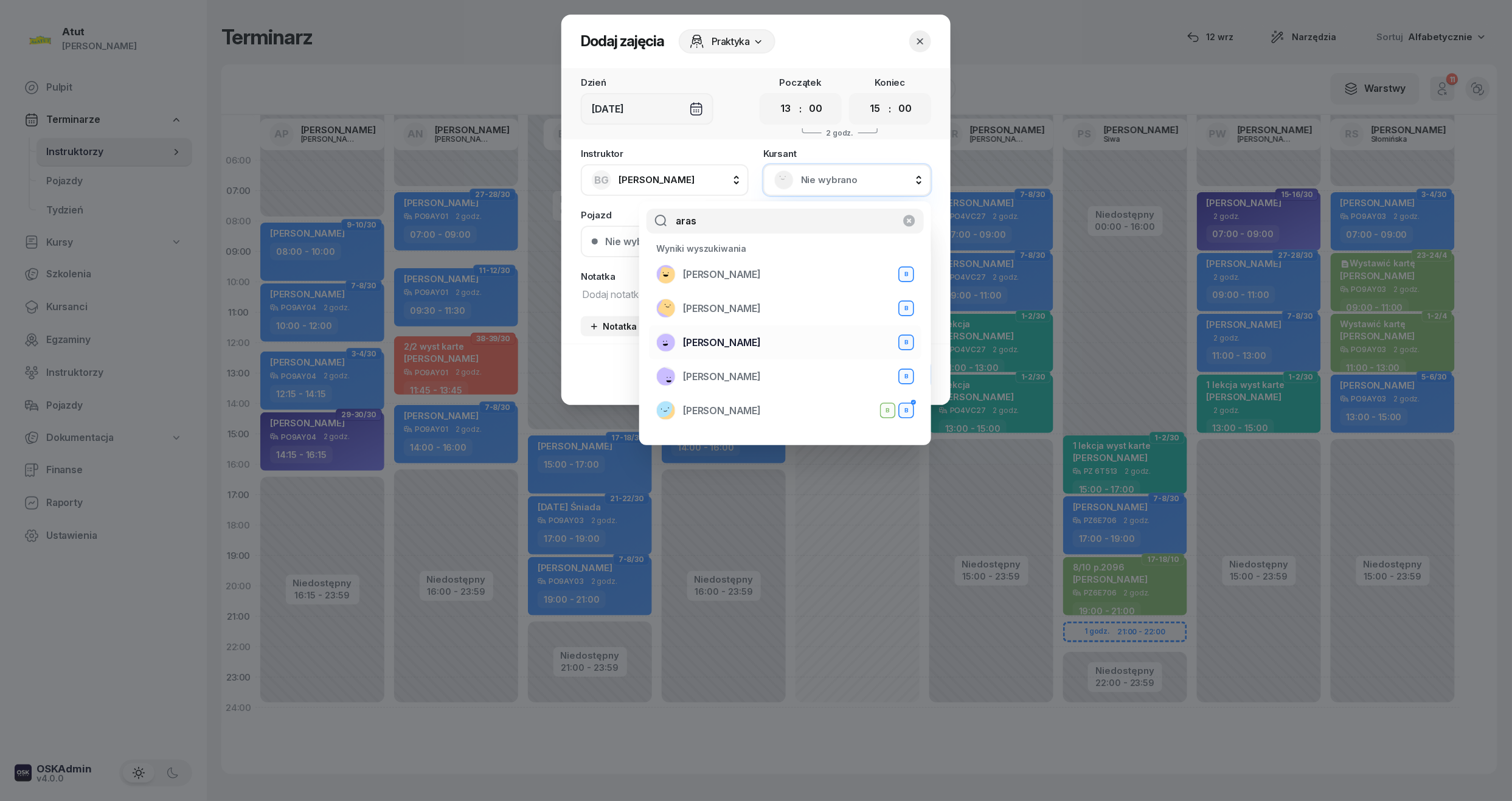
type input "aras"
click at [758, 340] on span "Anastasiia Araskhanova" at bounding box center [722, 343] width 78 height 15
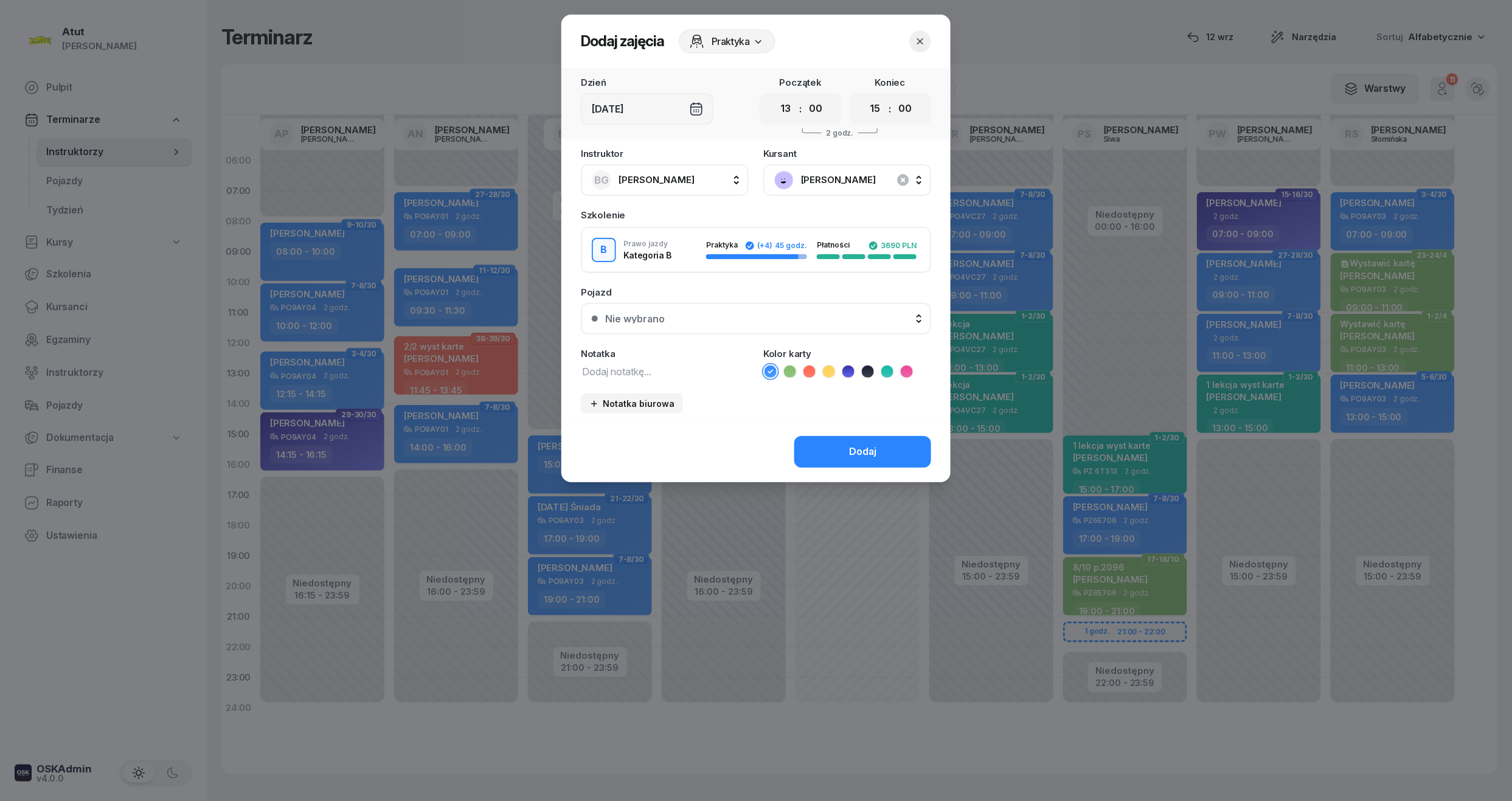
click at [797, 368] on li at bounding box center [790, 371] width 15 height 15
click at [857, 462] on button "Dodaj" at bounding box center [863, 452] width 137 height 32
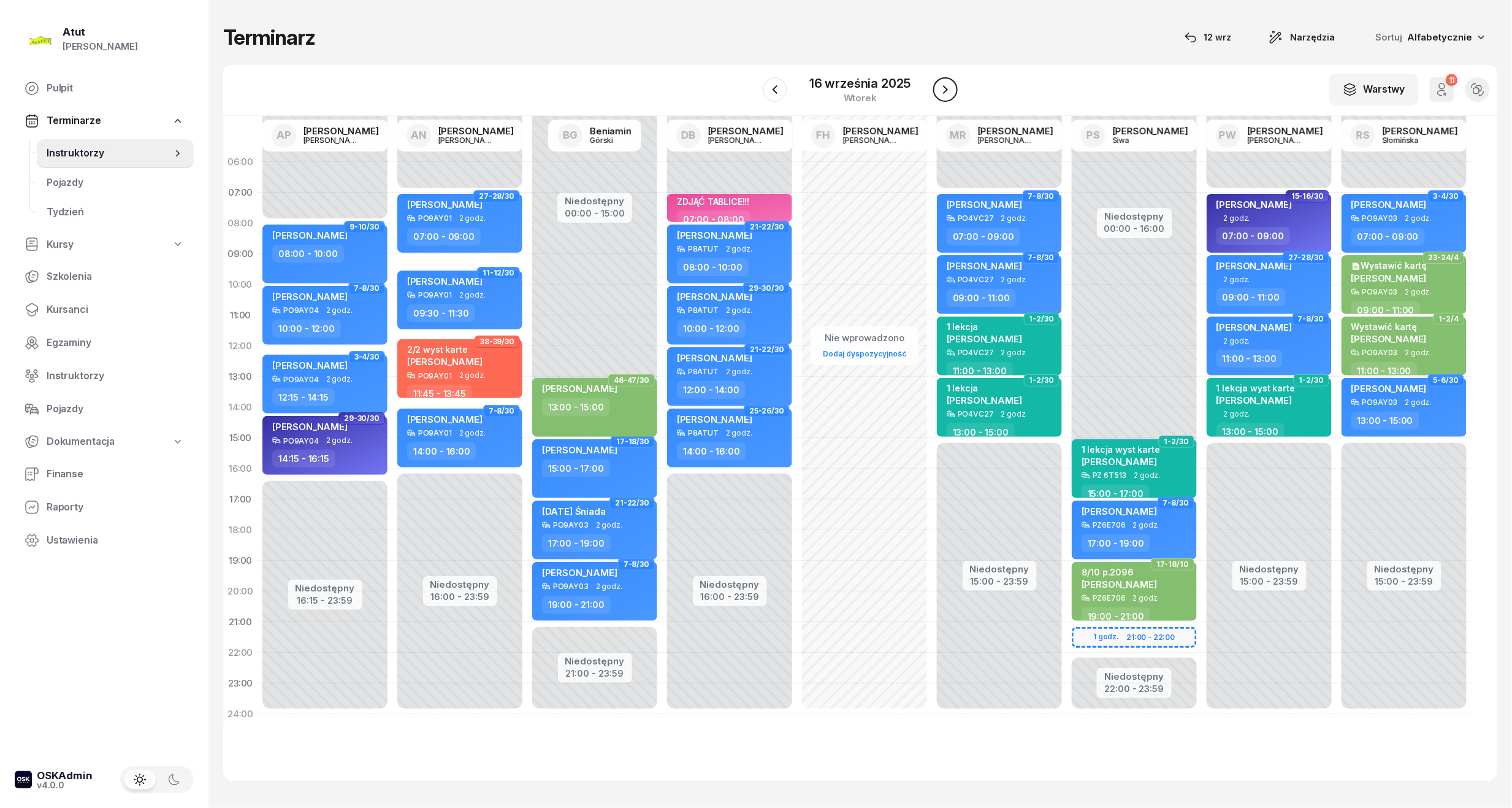
click at [947, 91] on icon "button" at bounding box center [946, 90] width 15 height 15
click at [947, 91] on icon "button" at bounding box center [945, 90] width 15 height 15
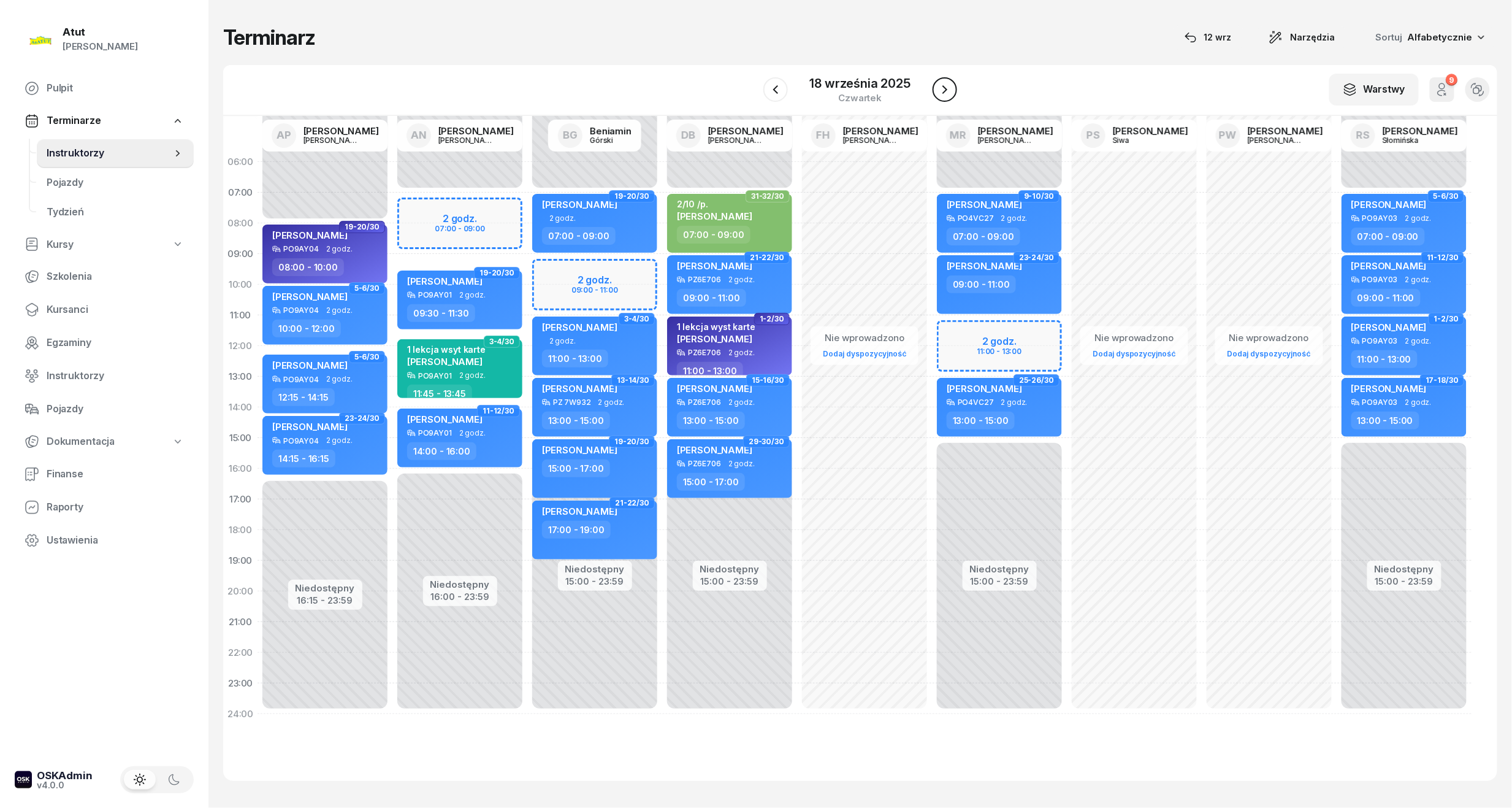
click at [947, 91] on icon "button" at bounding box center [945, 90] width 15 height 15
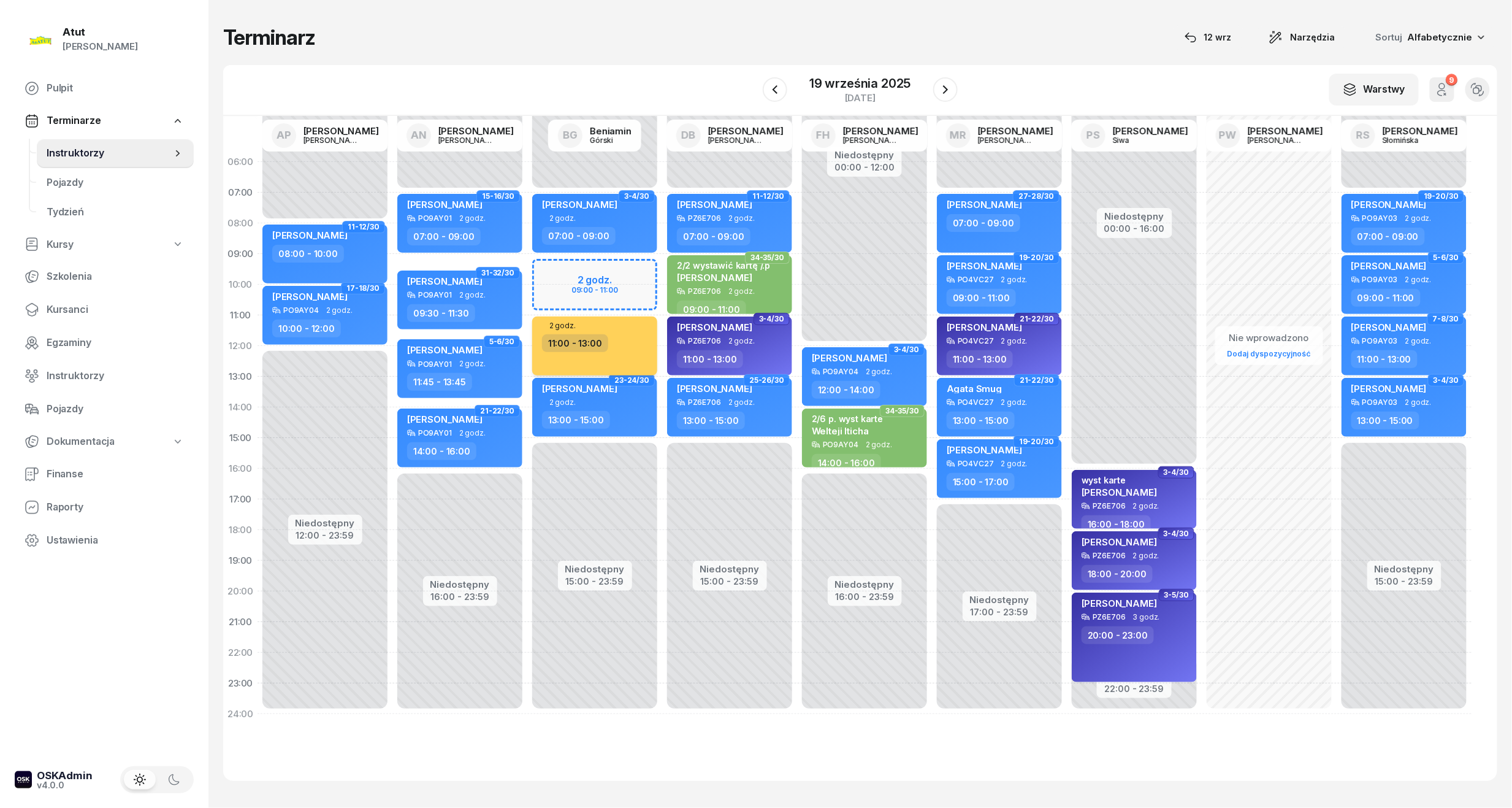
click at [628, 346] on div "11:00 - 13:00" at bounding box center [595, 343] width 108 height 18
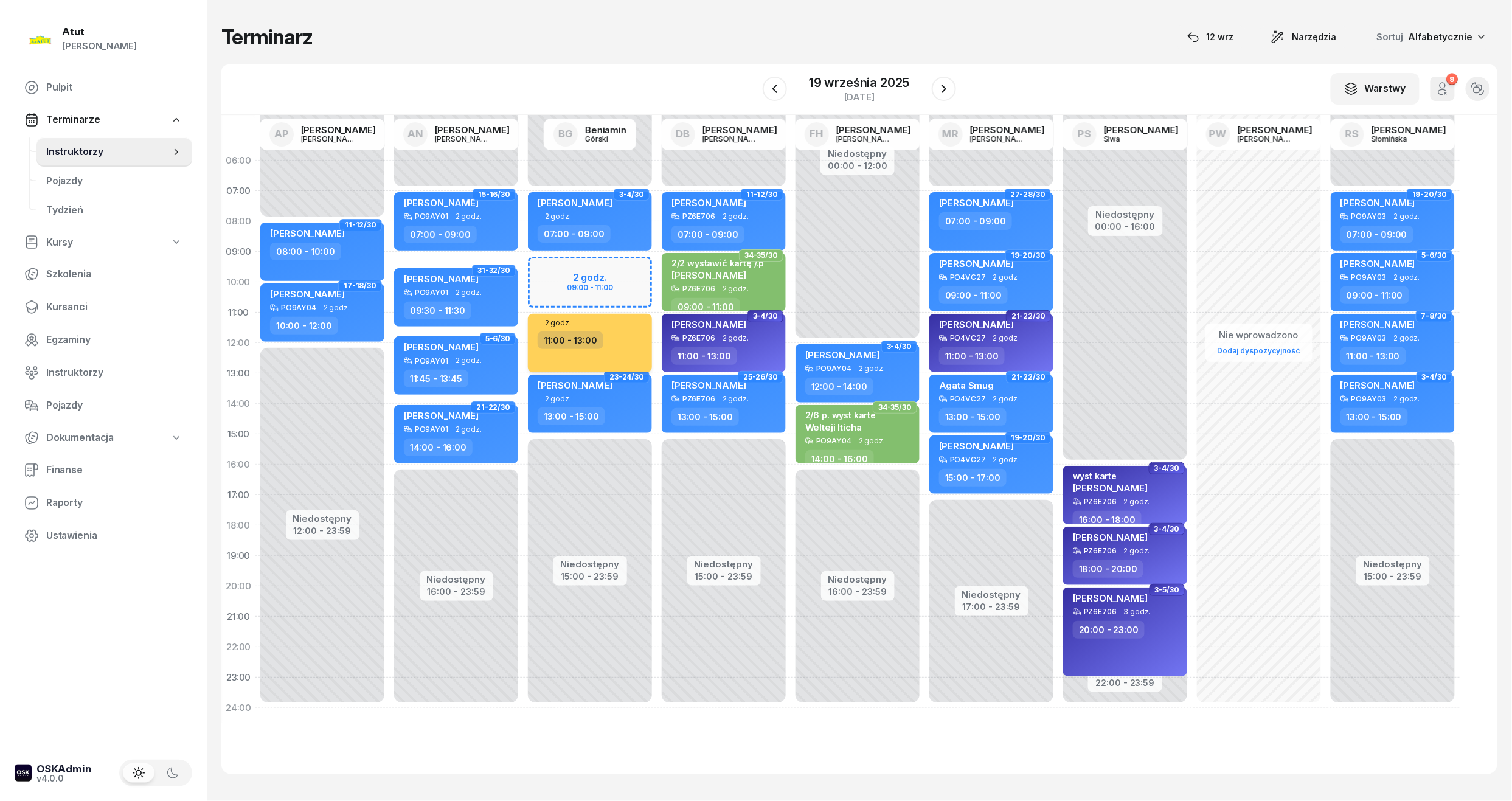
select select "11"
select select "13"
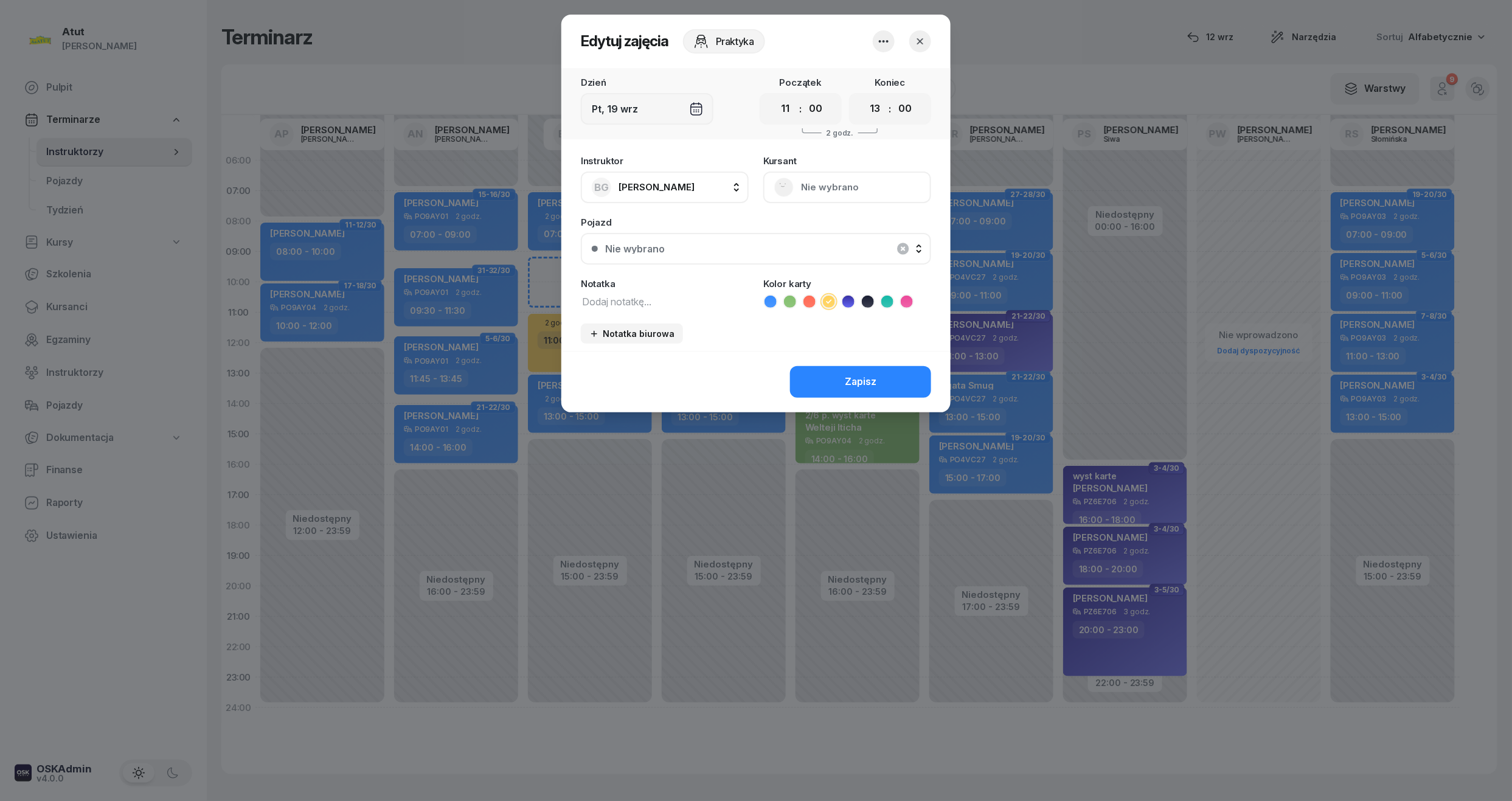
click at [919, 35] on icon "button" at bounding box center [920, 41] width 12 height 12
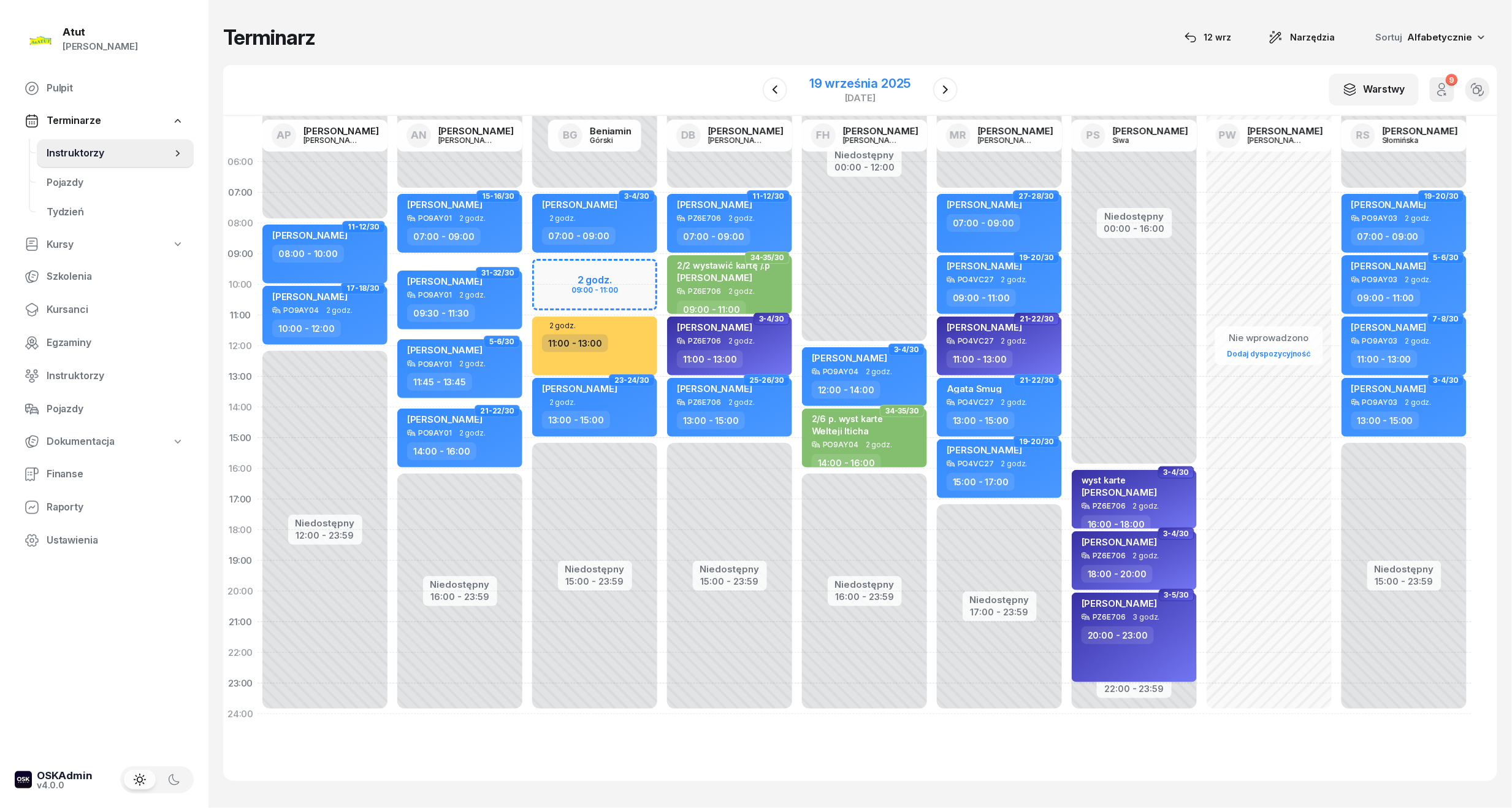
click at [866, 79] on div "19 września 2025" at bounding box center [859, 83] width 101 height 12
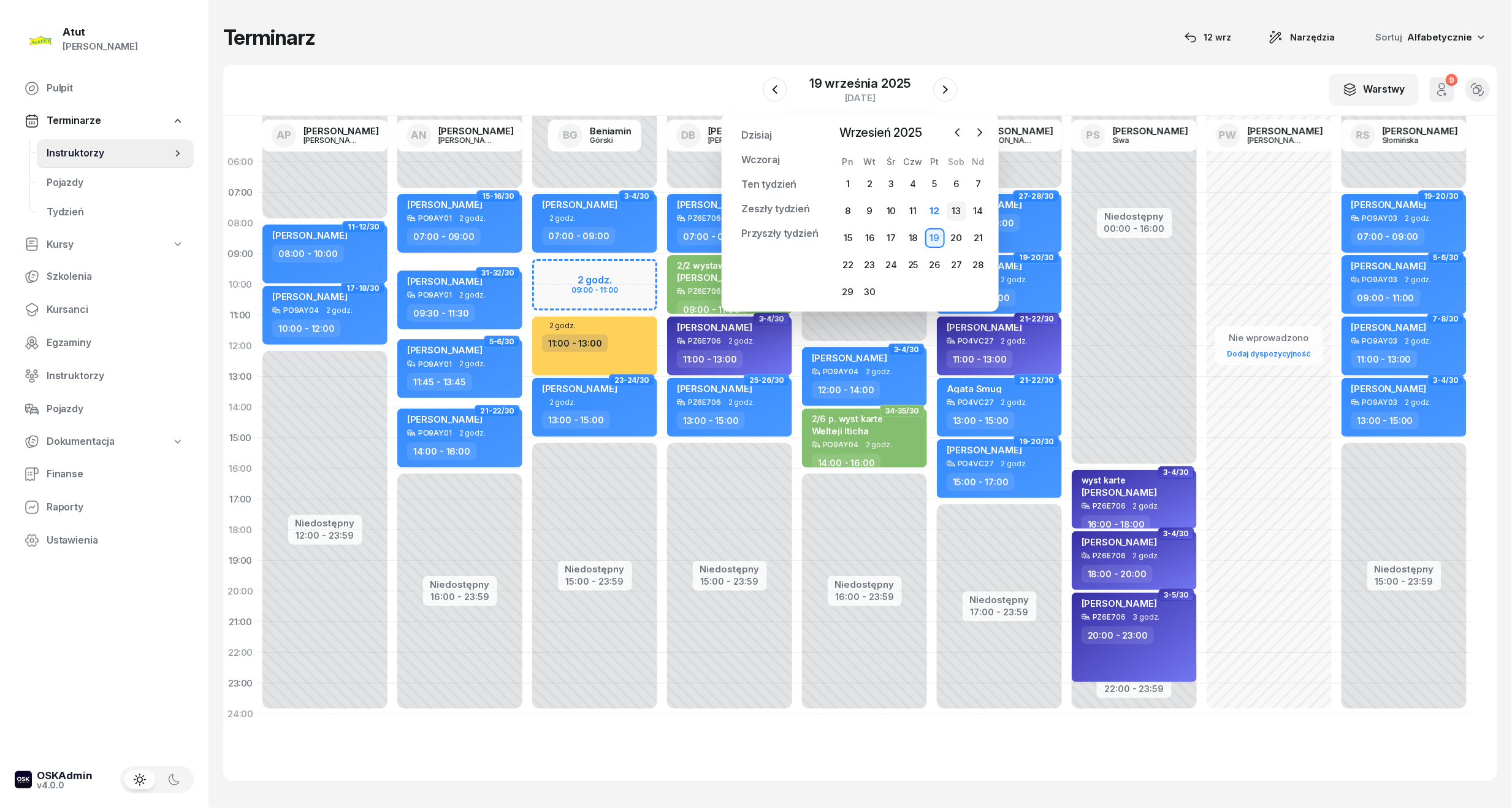
click at [957, 211] on div "13" at bounding box center [956, 211] width 20 height 20
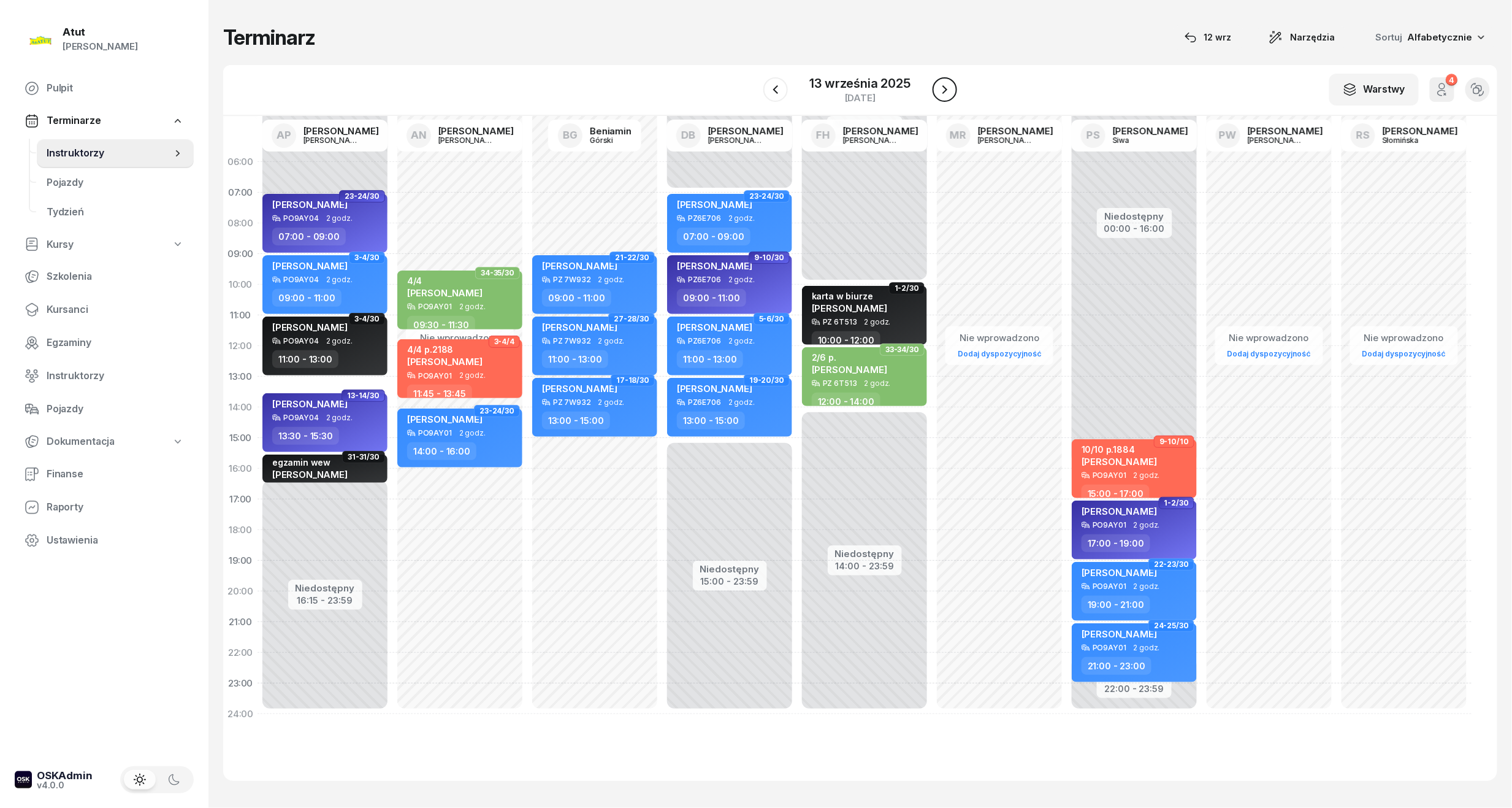
click at [949, 87] on icon "button" at bounding box center [945, 90] width 15 height 15
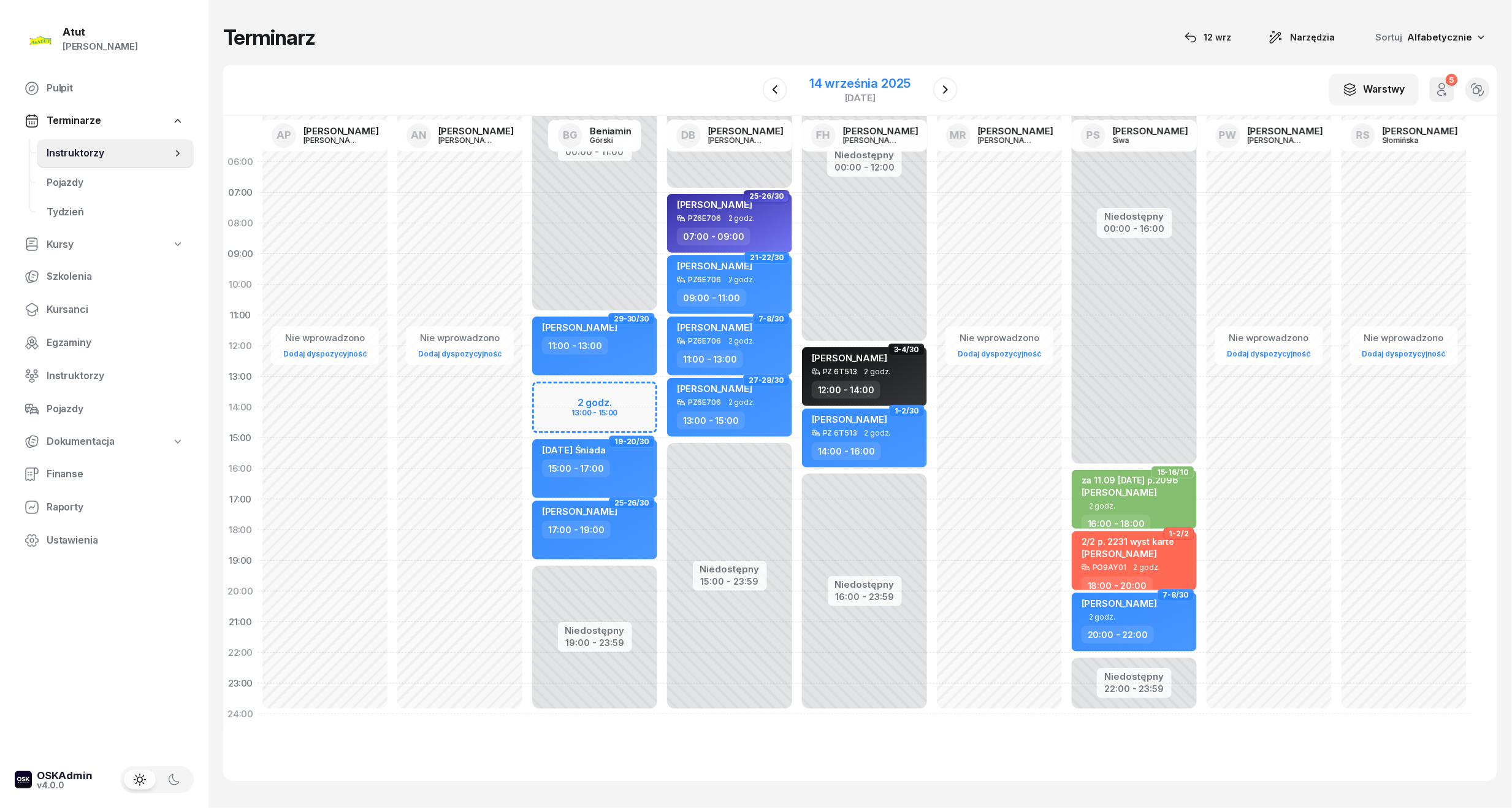
click at [827, 81] on div "14 września 2025" at bounding box center [859, 83] width 101 height 12
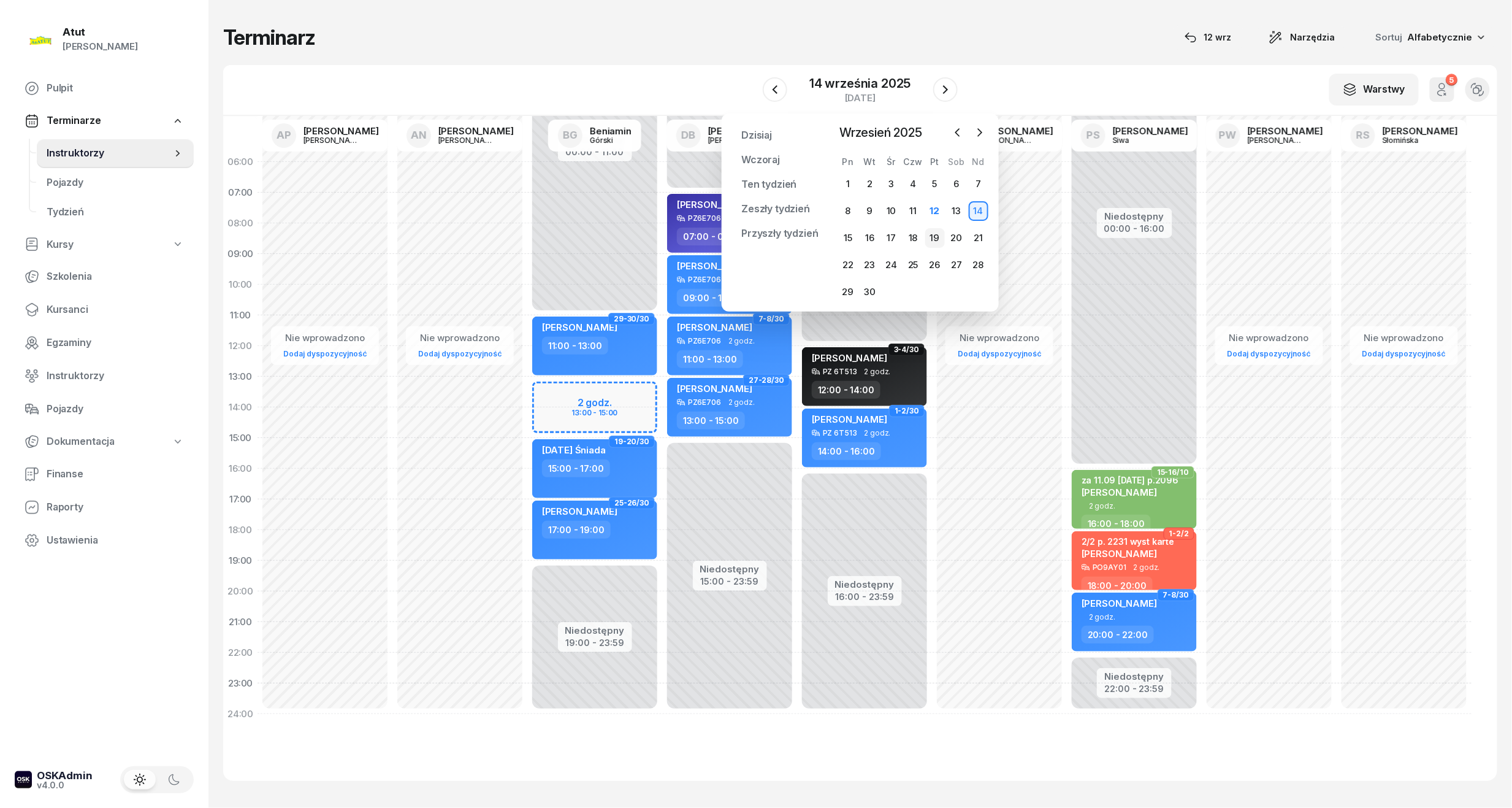
click at [937, 241] on div "19" at bounding box center [935, 238] width 20 height 20
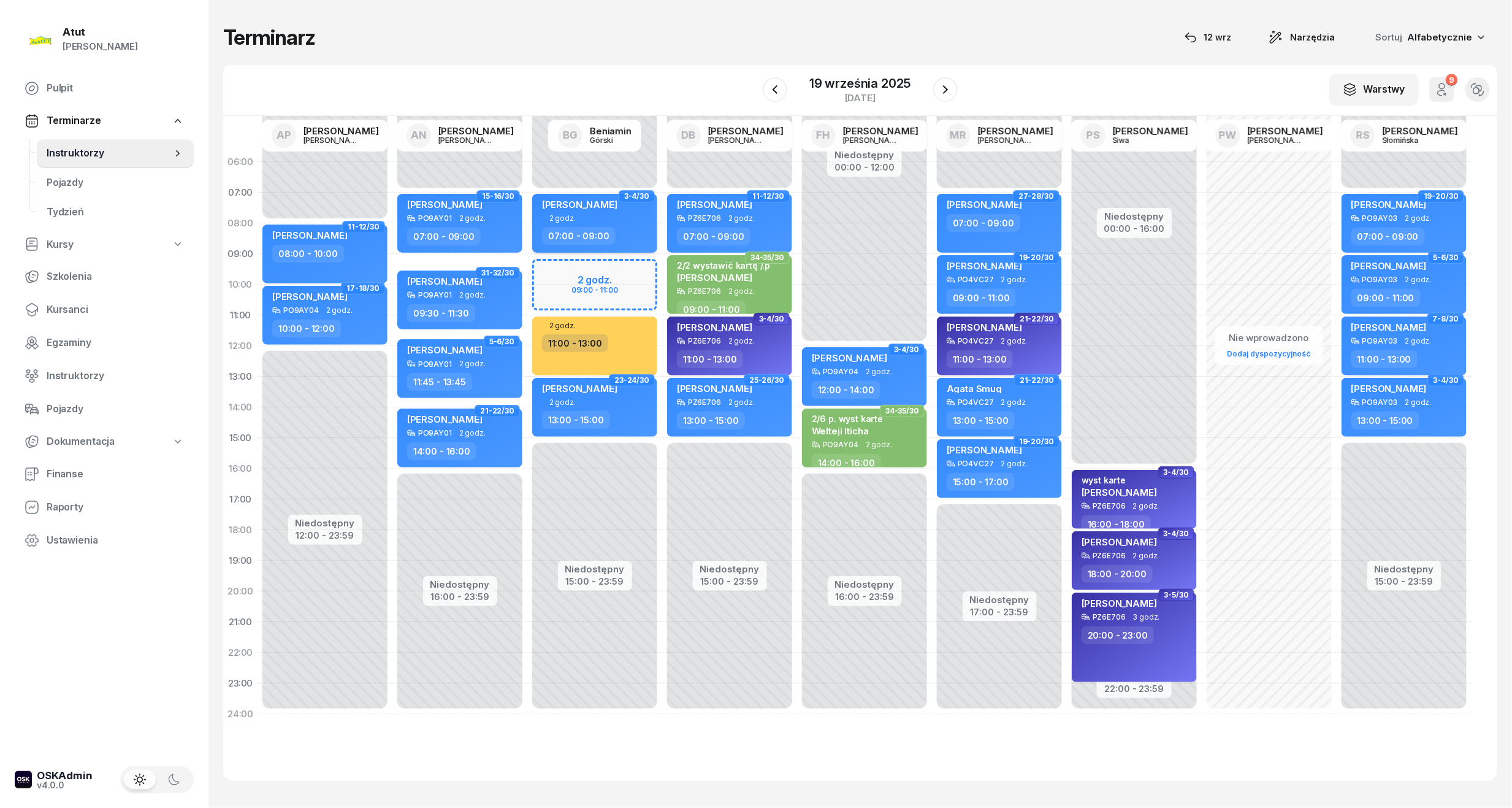
click at [566, 202] on span "Mateusz Jakubowski" at bounding box center [580, 204] width 76 height 11
select select "07"
select select "09"
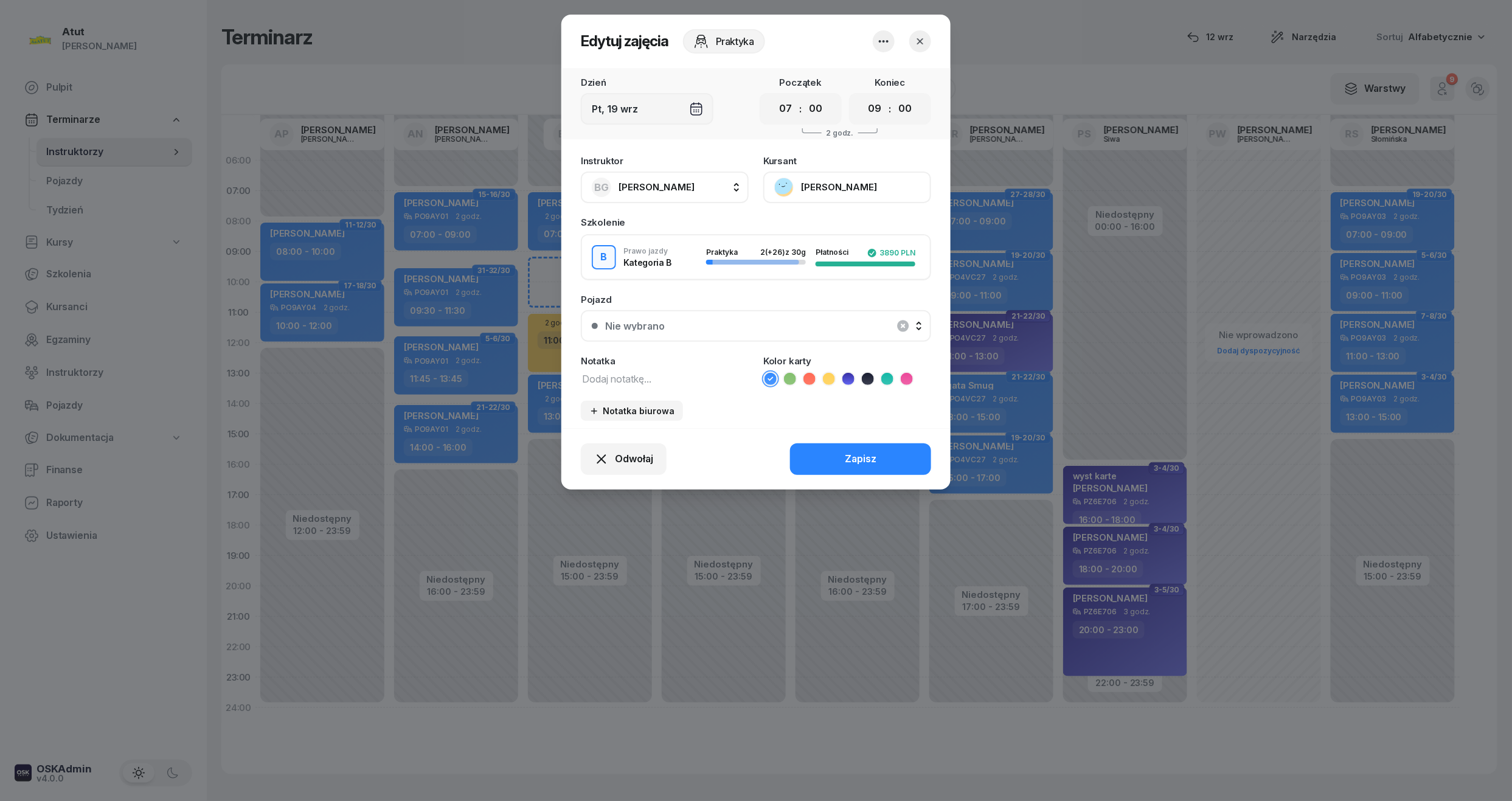
click at [919, 35] on icon "button" at bounding box center [920, 41] width 12 height 12
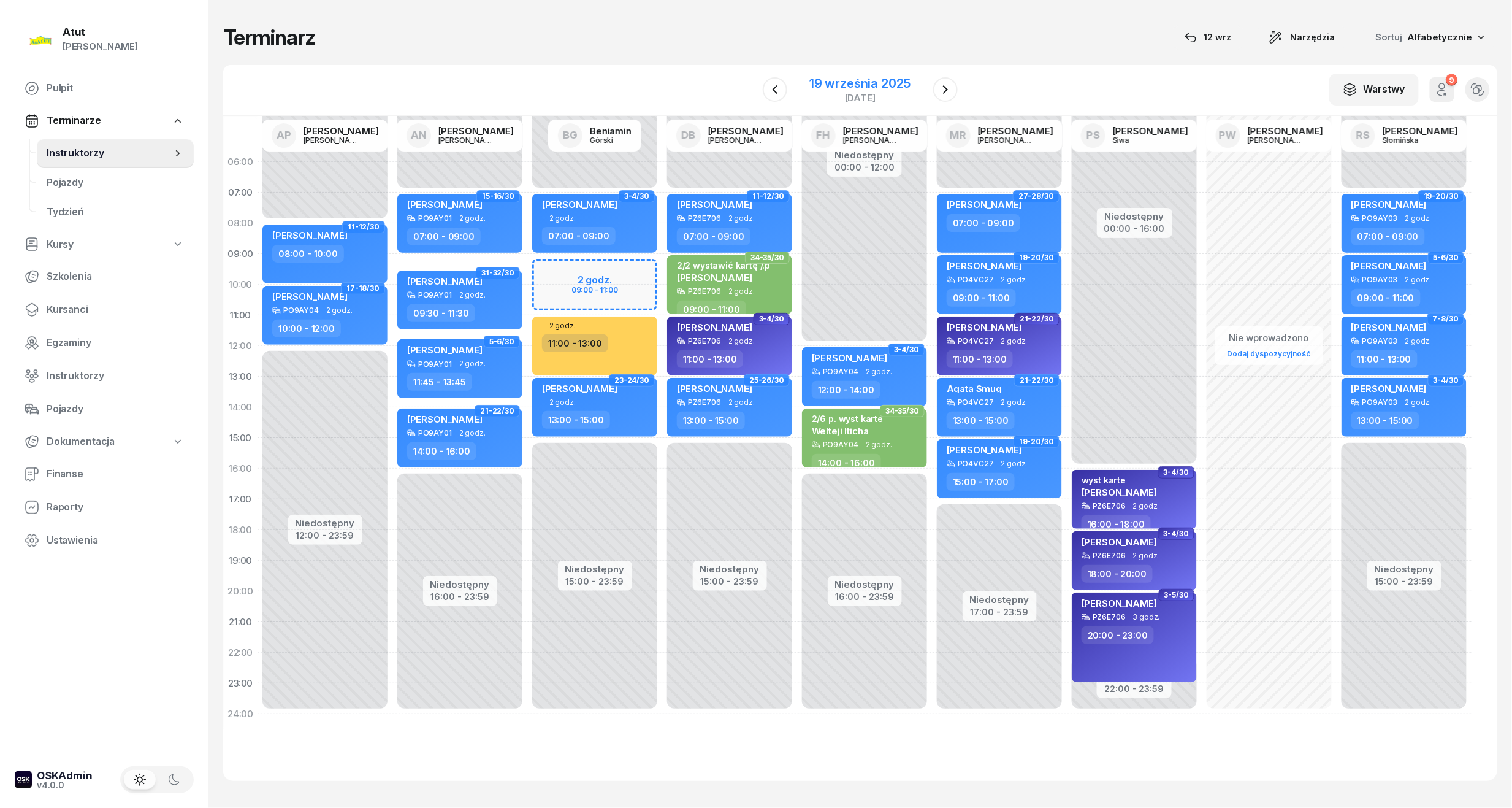
click at [857, 72] on div "19 września 2025 piątek" at bounding box center [859, 90] width 131 height 35
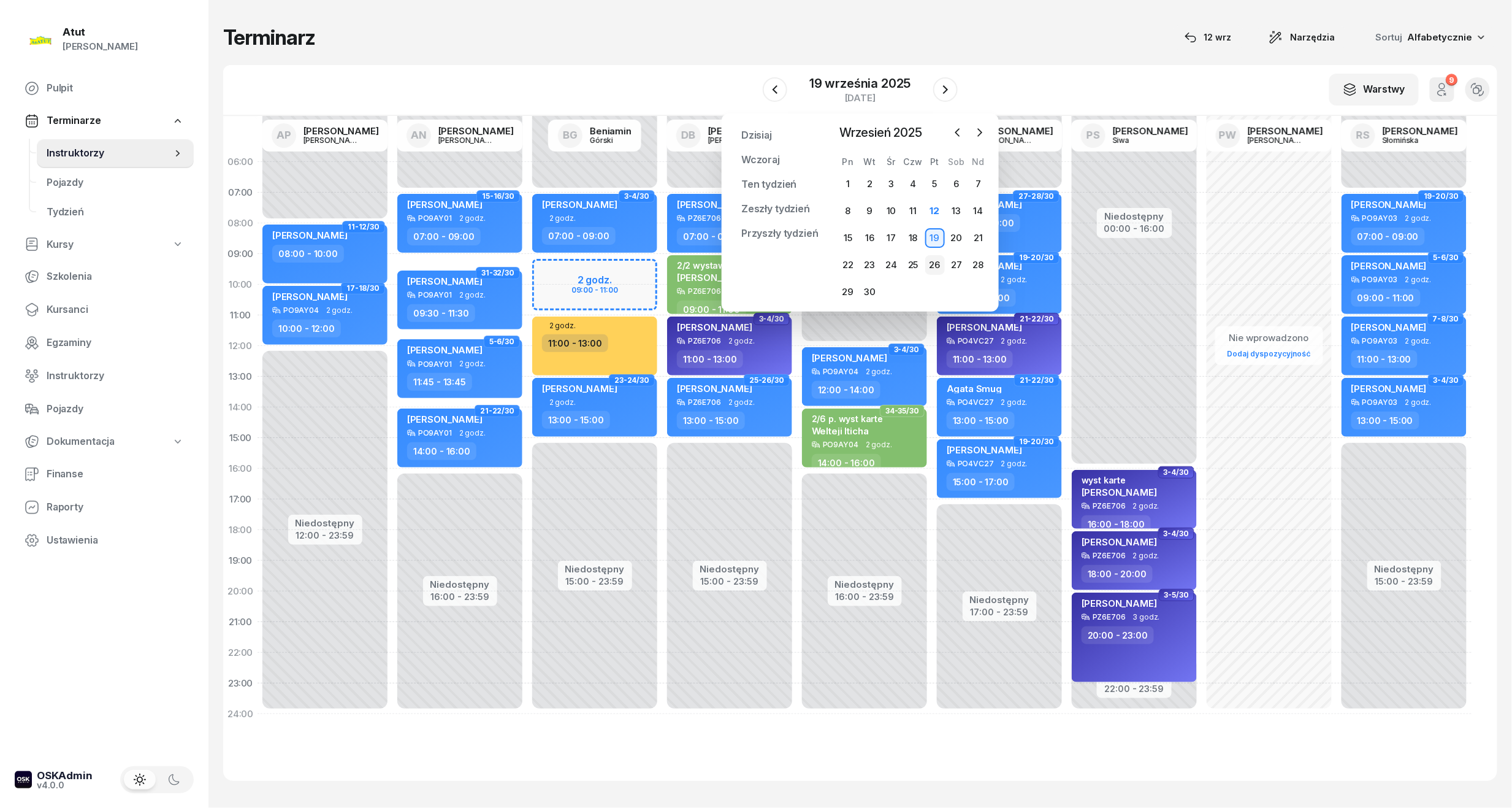
click at [931, 264] on div "26" at bounding box center [935, 265] width 20 height 20
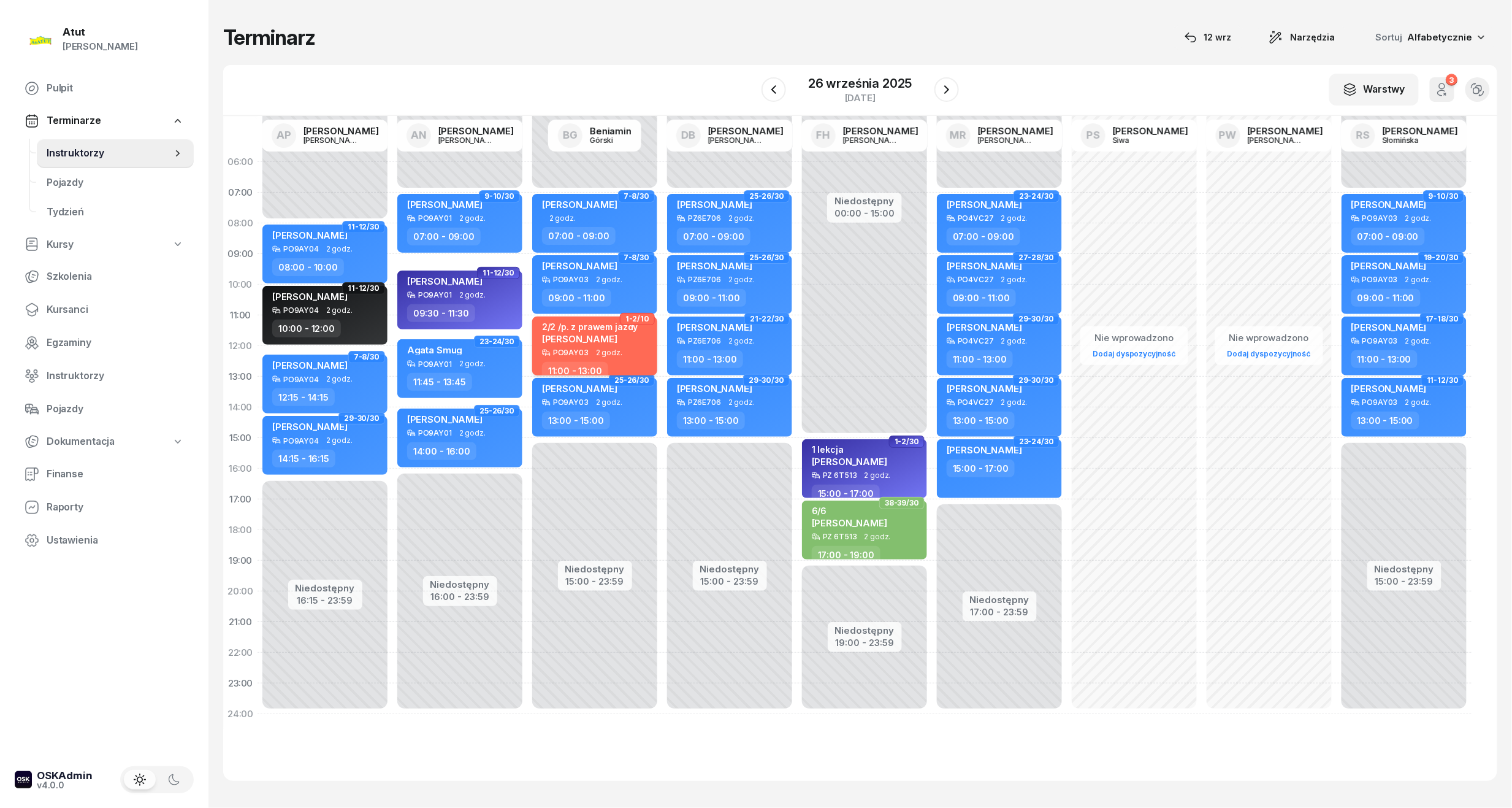
click at [610, 341] on span "Joanna Kozłowska" at bounding box center [580, 339] width 76 height 11
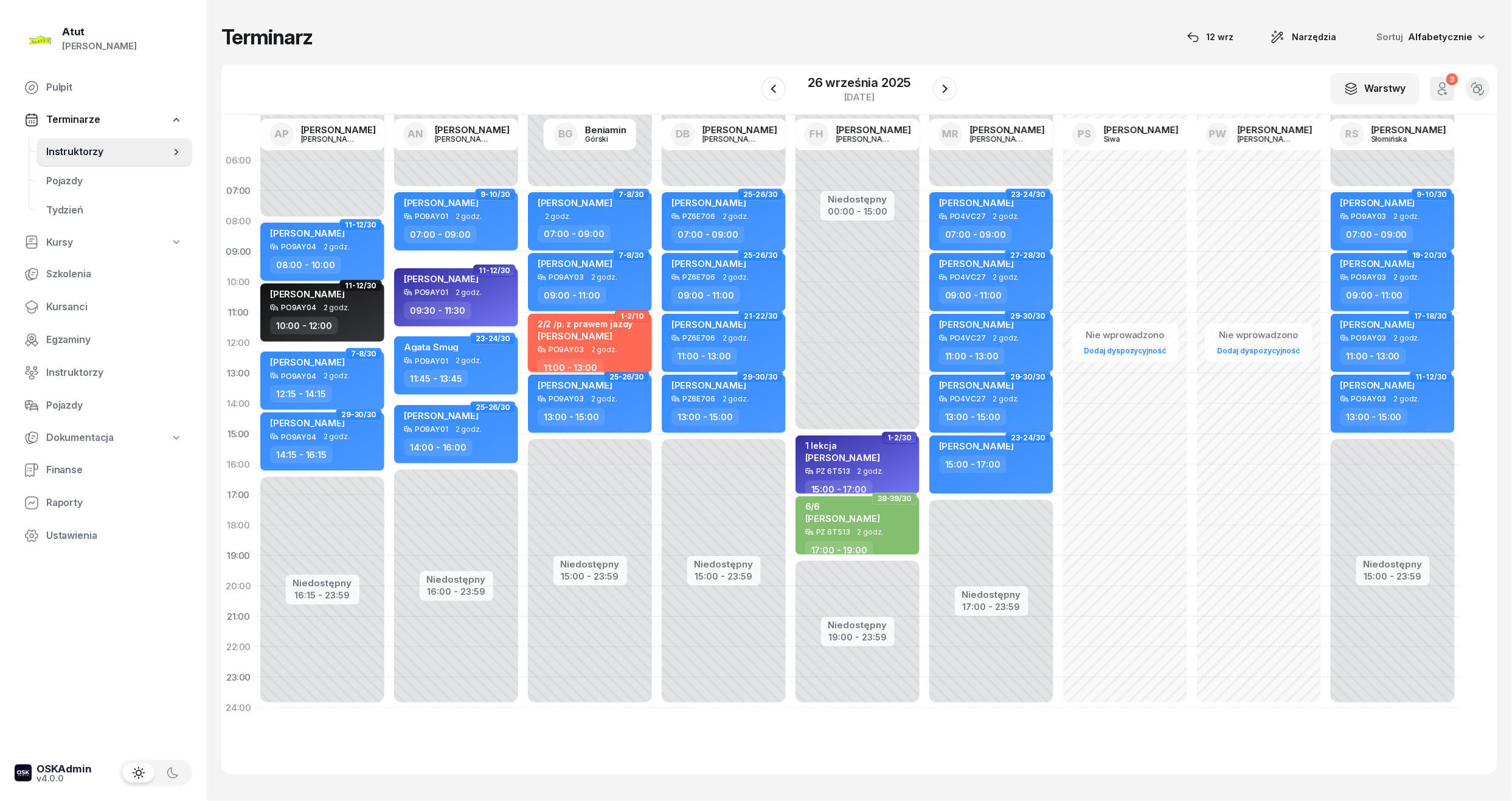
select select "11"
select select "13"
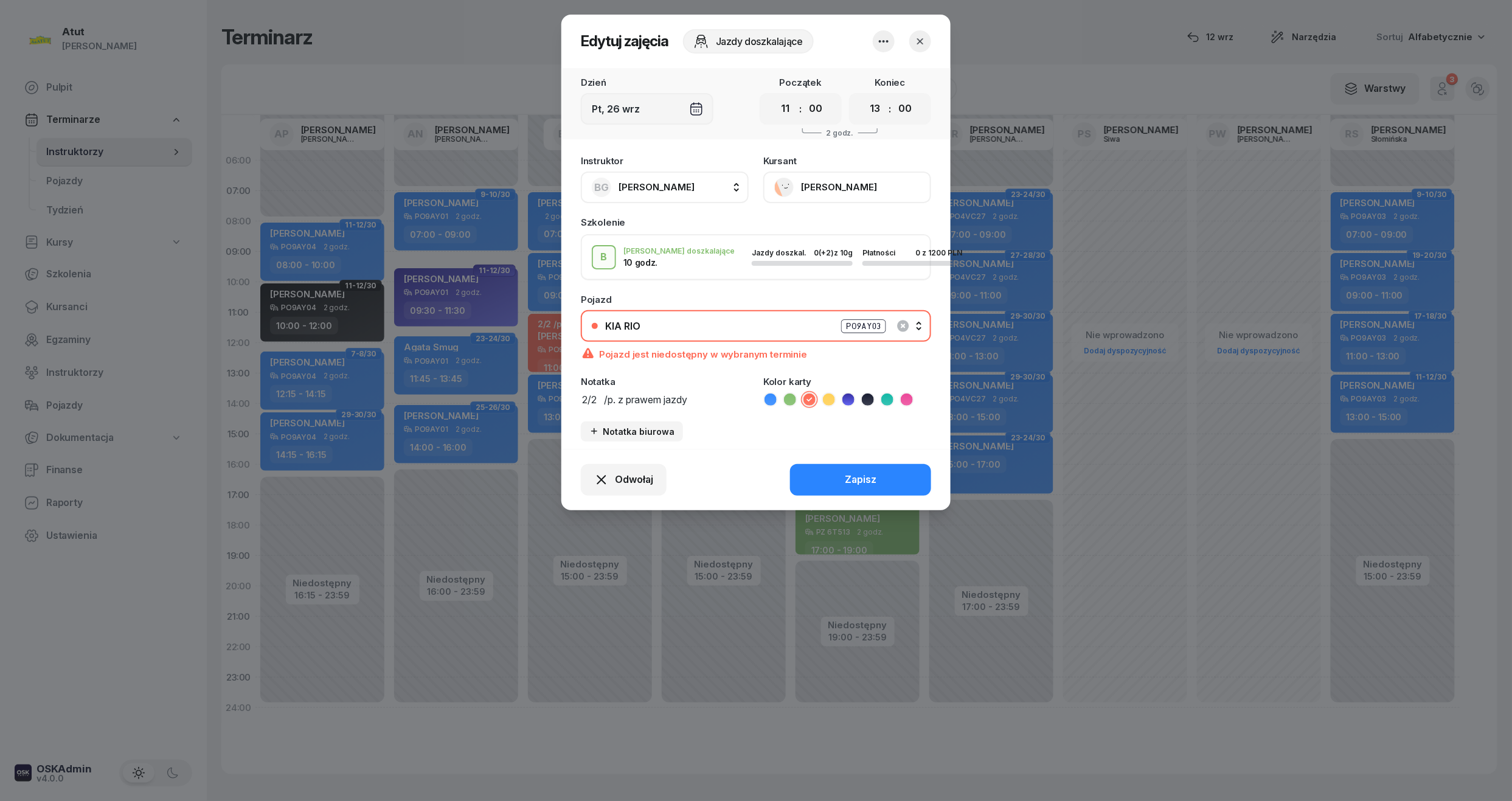
click at [838, 183] on button "Joanna Kozłowska" at bounding box center [847, 187] width 168 height 32
click at [931, 42] on button "button" at bounding box center [920, 41] width 22 height 22
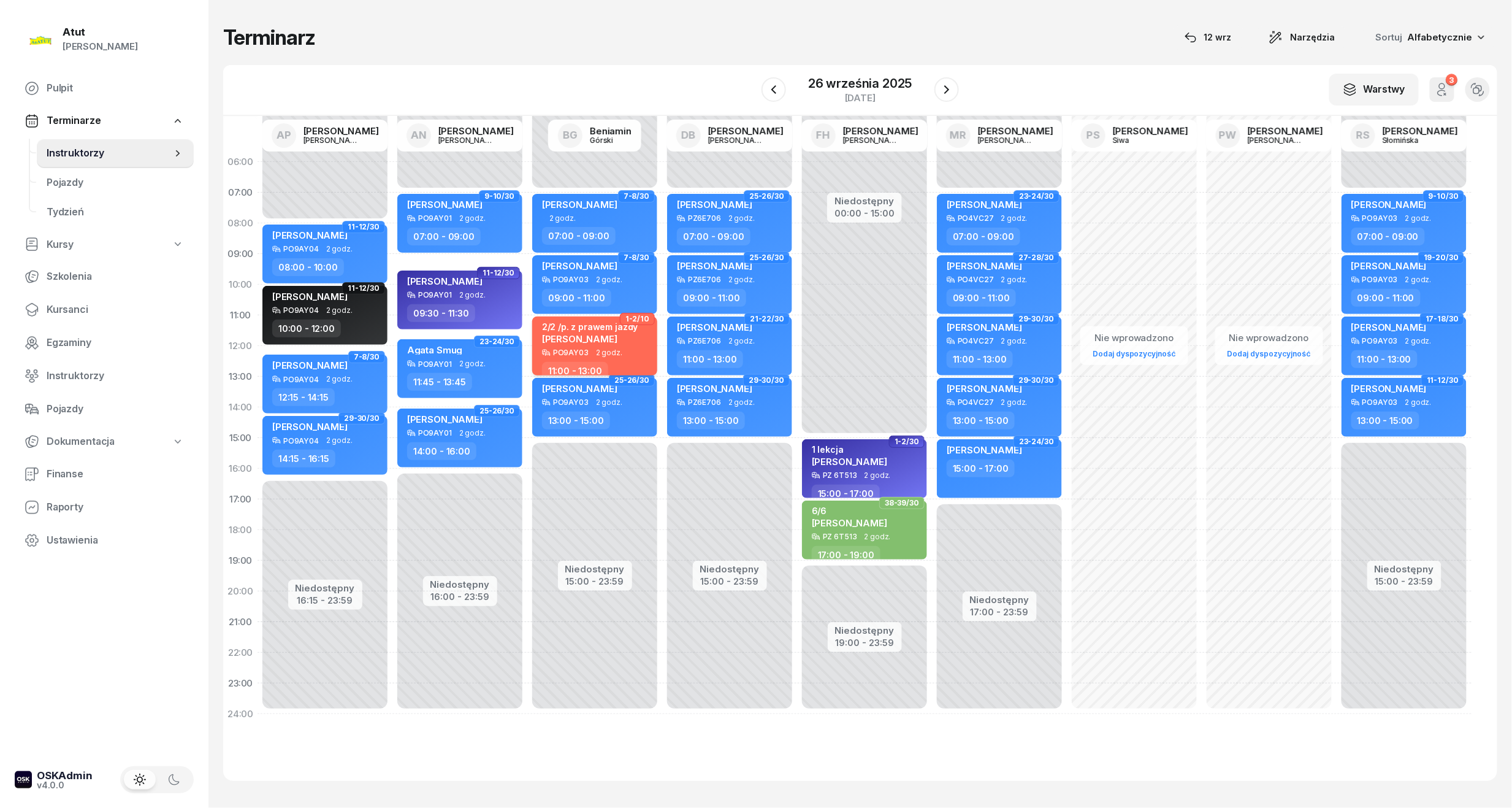
click at [617, 339] on span "Joanna Kozłowska" at bounding box center [580, 339] width 76 height 11
select select "11"
select select "13"
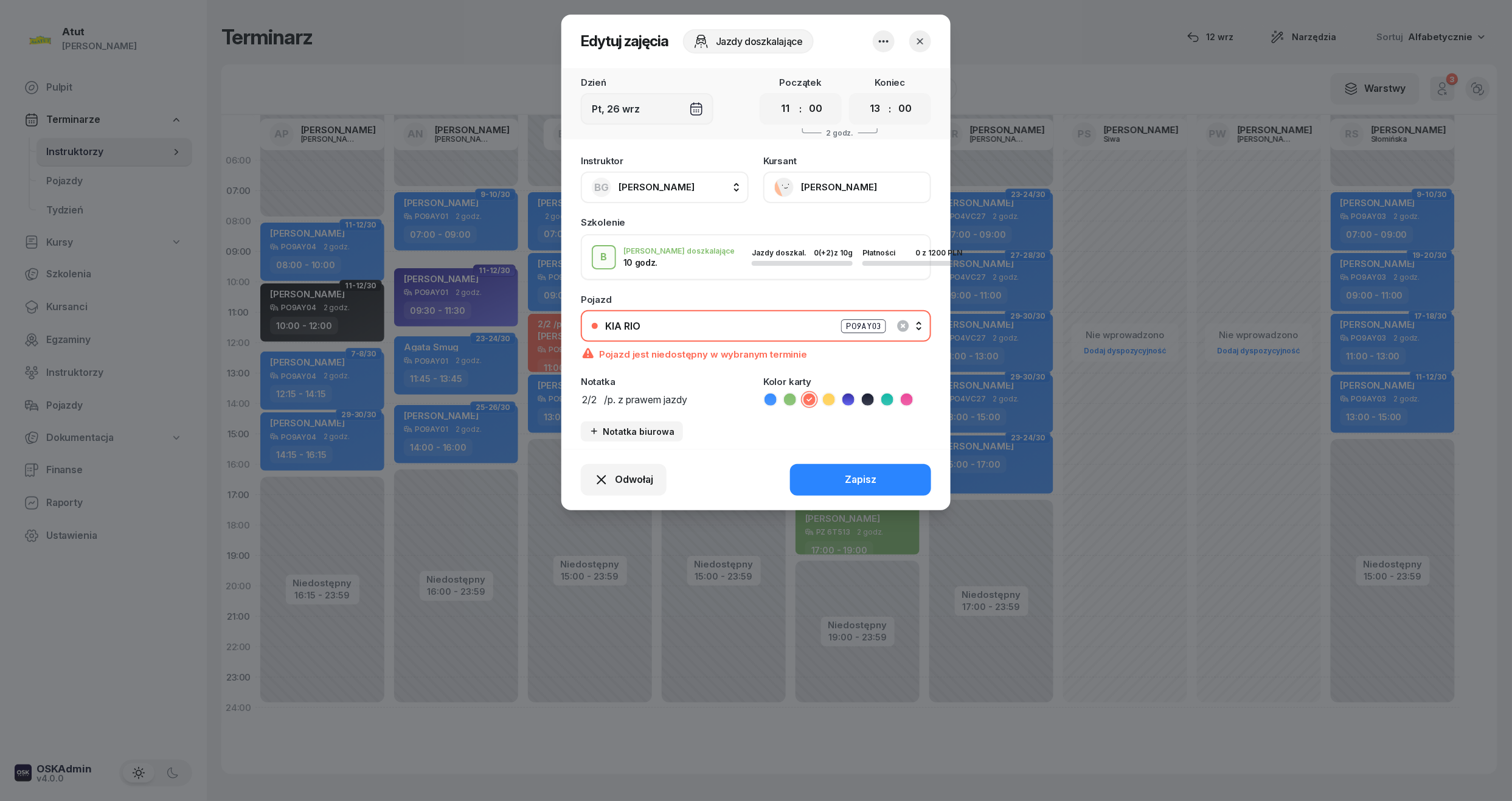
click at [918, 33] on button "button" at bounding box center [920, 41] width 22 height 22
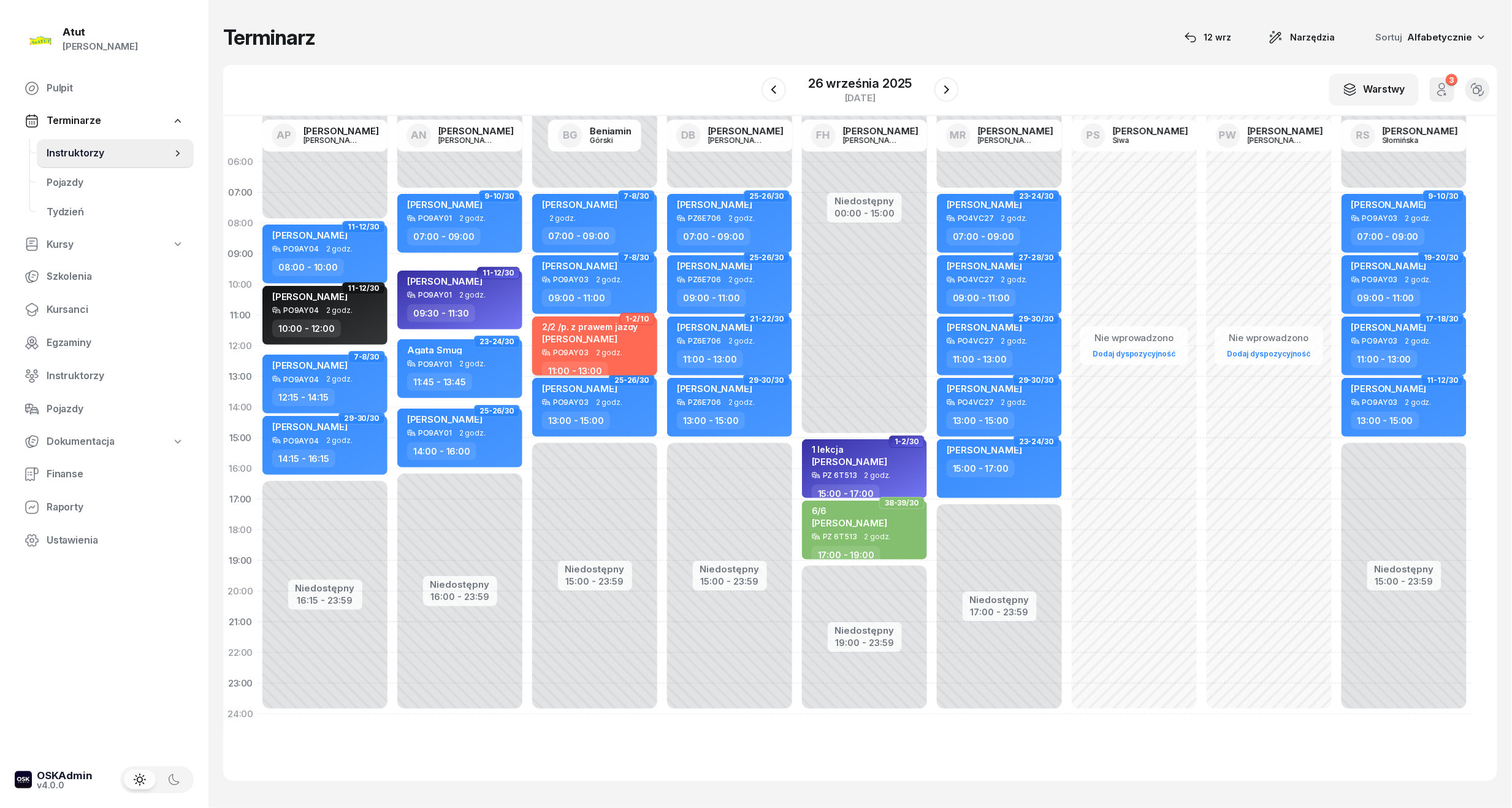
drag, startPoint x: 581, startPoint y: 340, endPoint x: 581, endPoint y: 347, distance: 7.0
click at [581, 347] on div "2/2 /p. z prawem jazdy Joanna Kozłowska" at bounding box center [589, 334] width 96 height 27
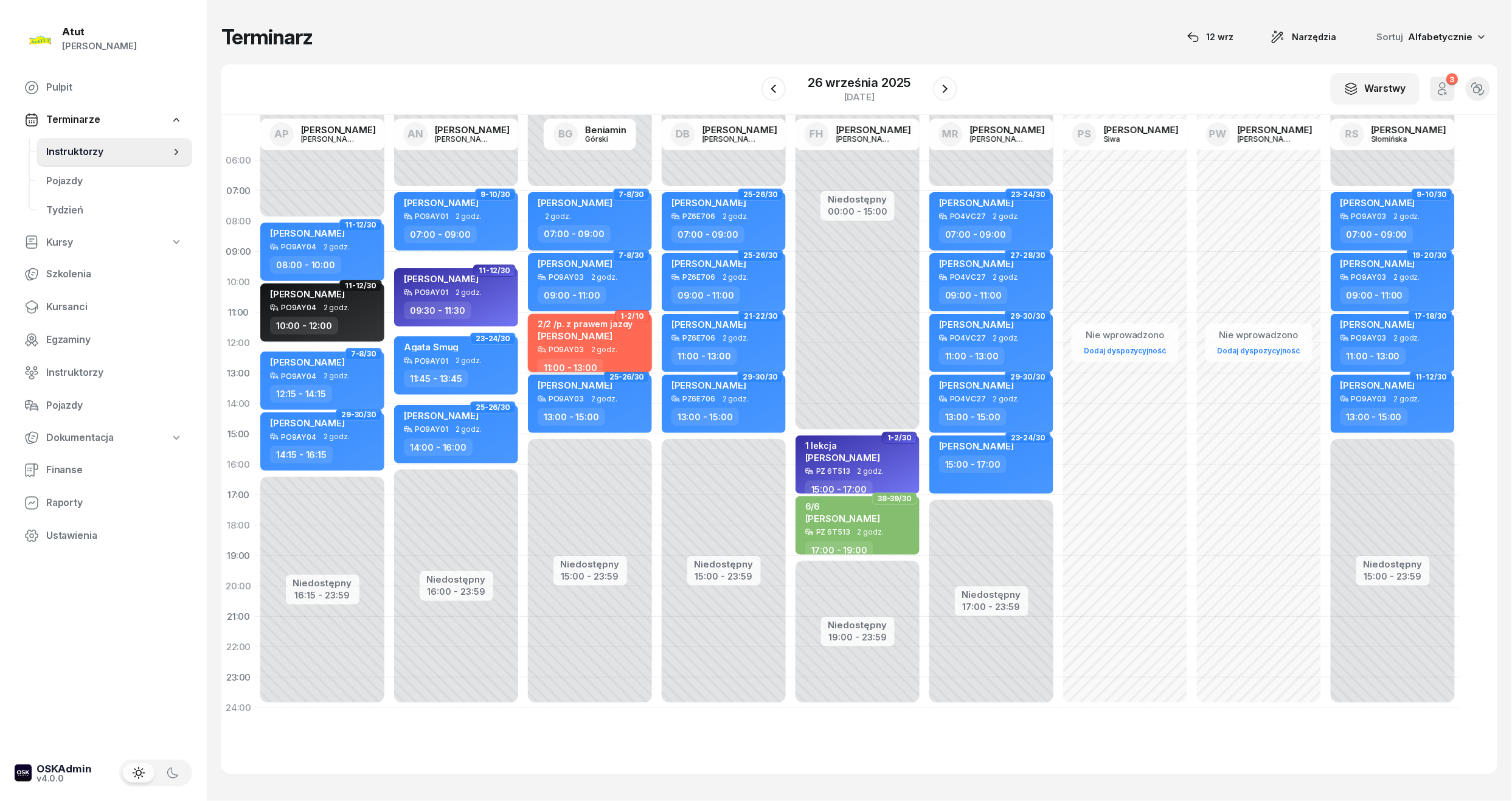
select select "11"
select select "13"
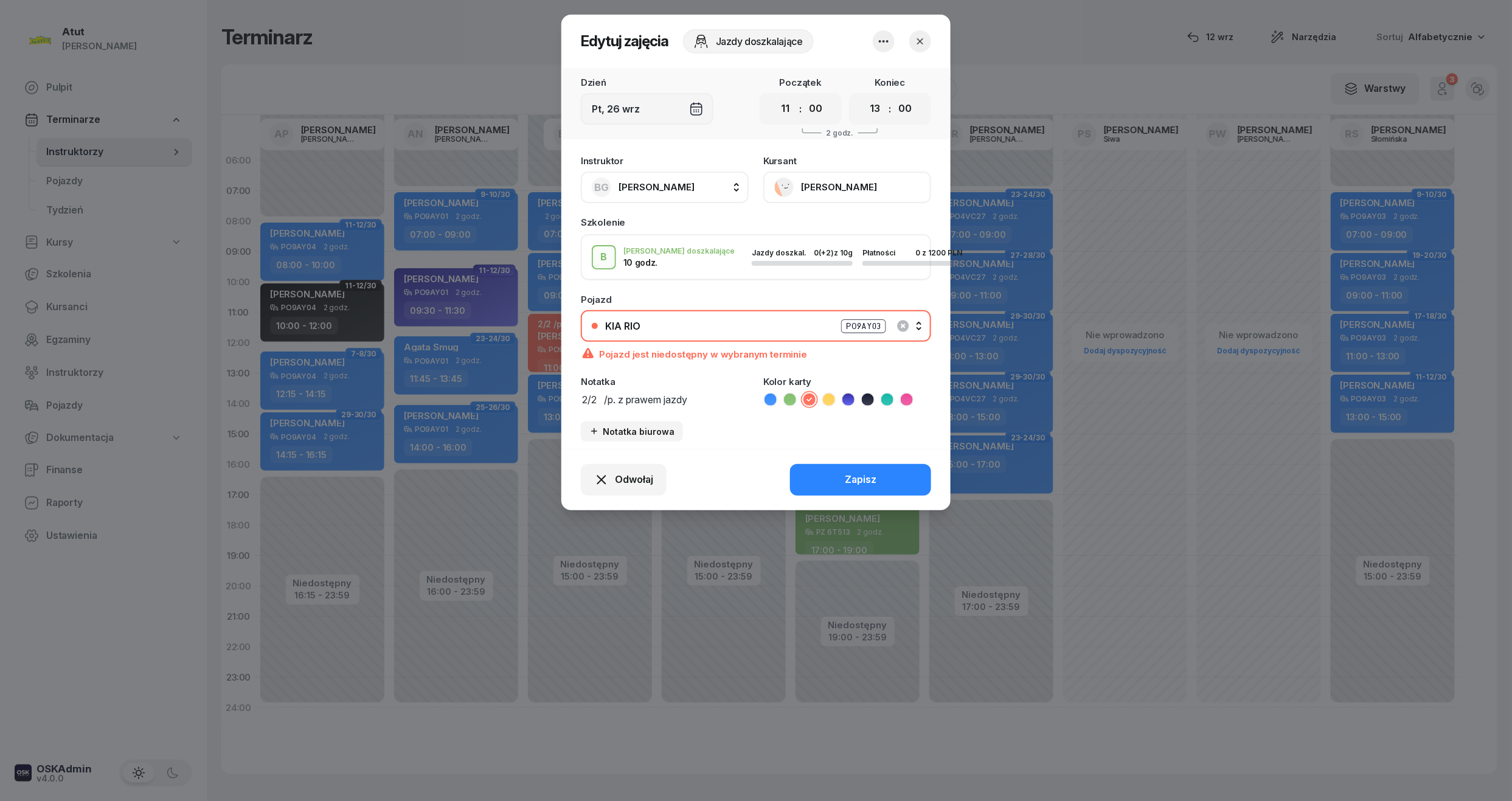
click at [923, 42] on icon "button" at bounding box center [920, 41] width 12 height 12
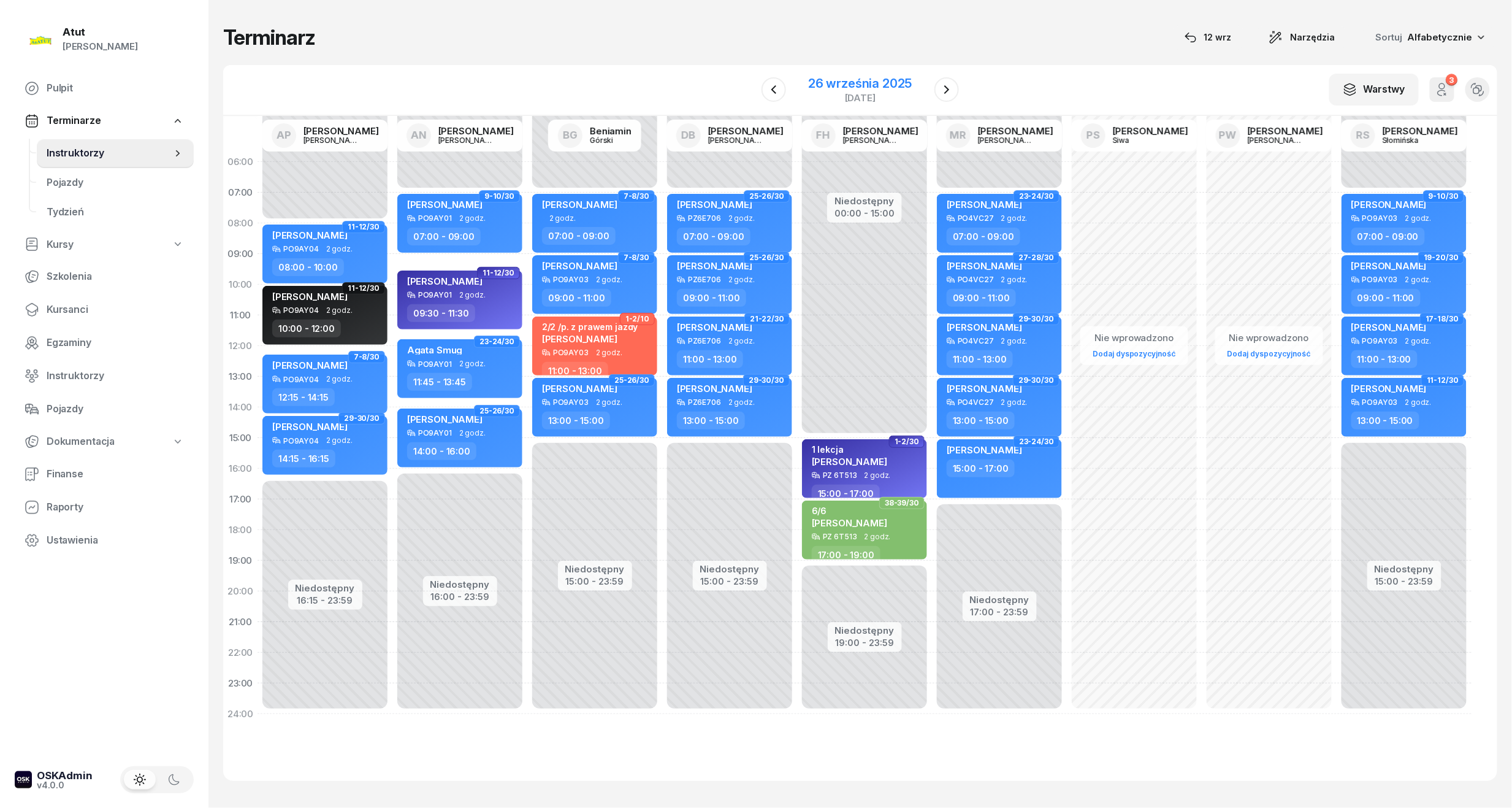
click at [889, 77] on div "26 września 2025" at bounding box center [860, 83] width 103 height 12
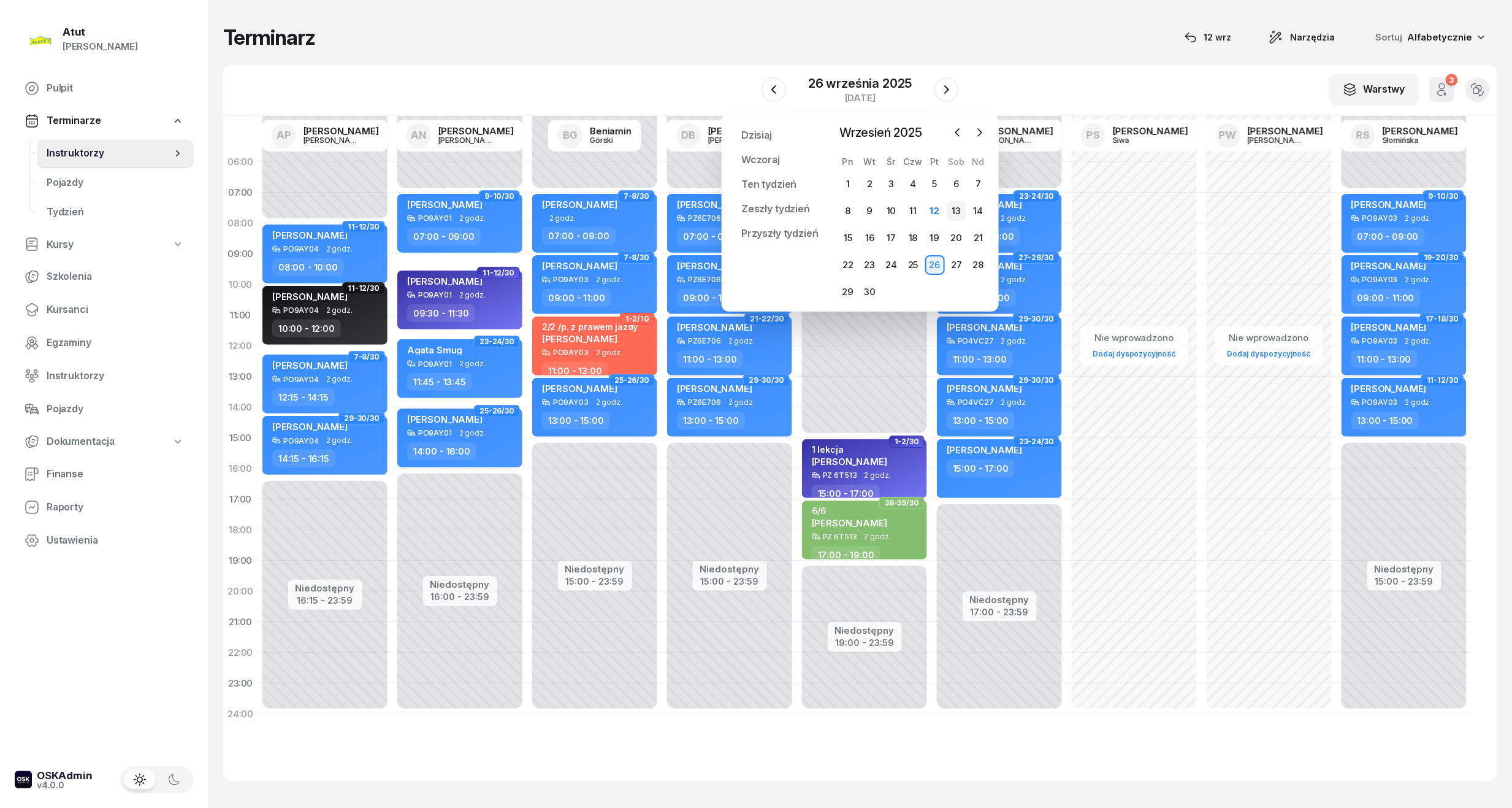
click at [960, 214] on div "13" at bounding box center [956, 211] width 20 height 20
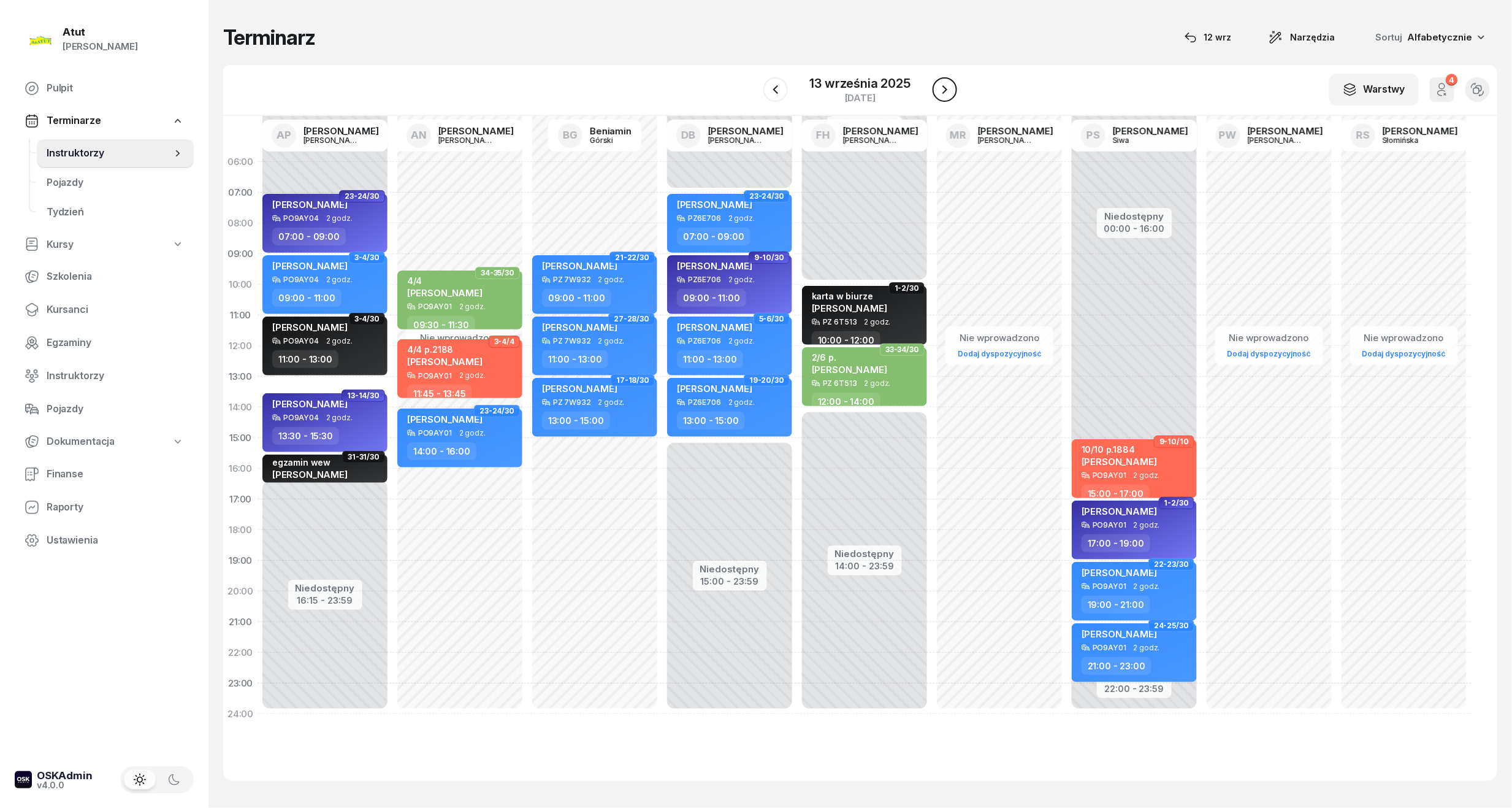
click at [948, 85] on icon "button" at bounding box center [945, 90] width 15 height 15
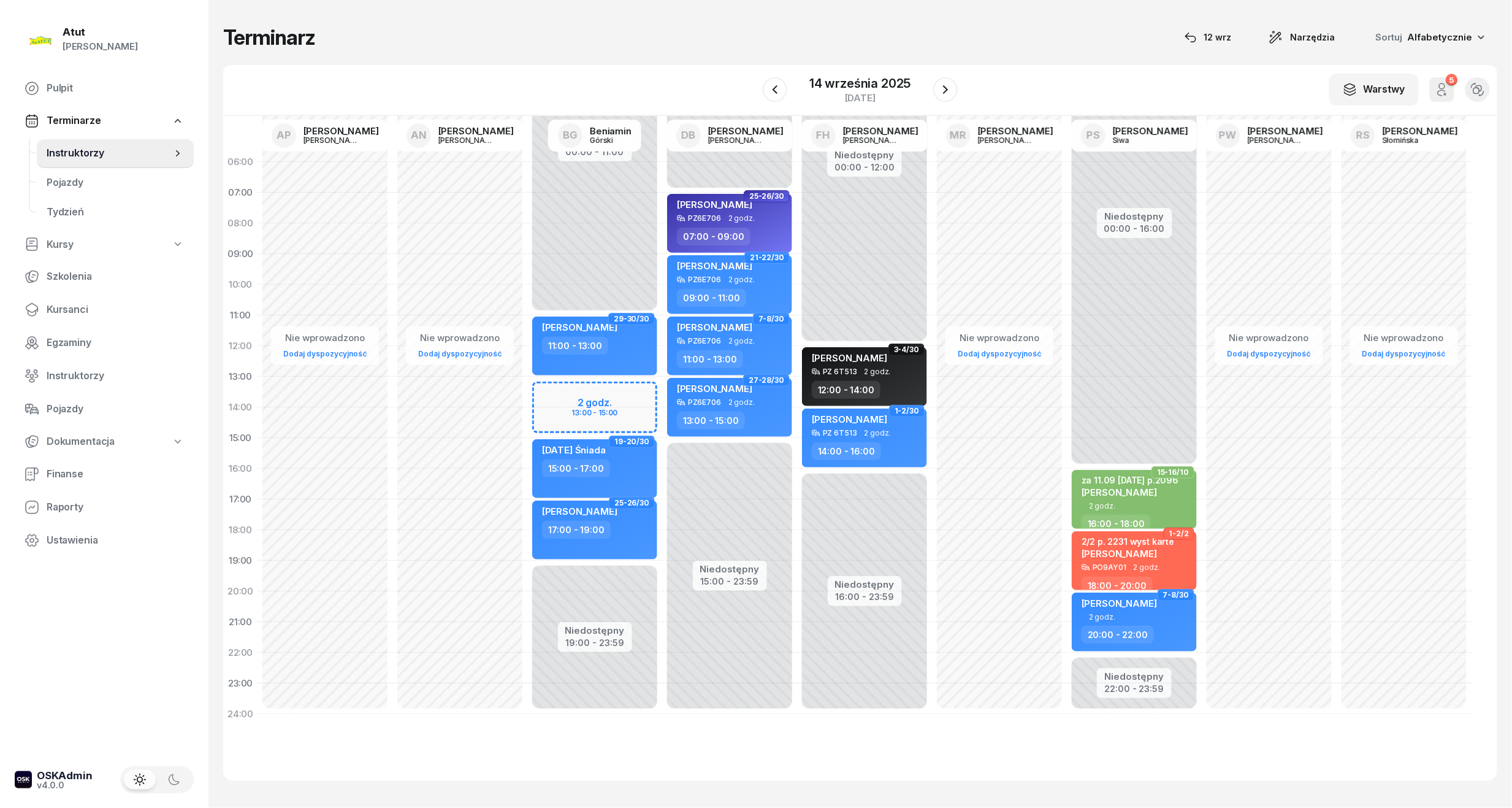
click at [608, 402] on div "Niedostępny 00:00 - 11:00 Niedostępny 19:00 - 23:59 2 godz. 13:00 - 15:00 29-30…" at bounding box center [594, 438] width 135 height 583
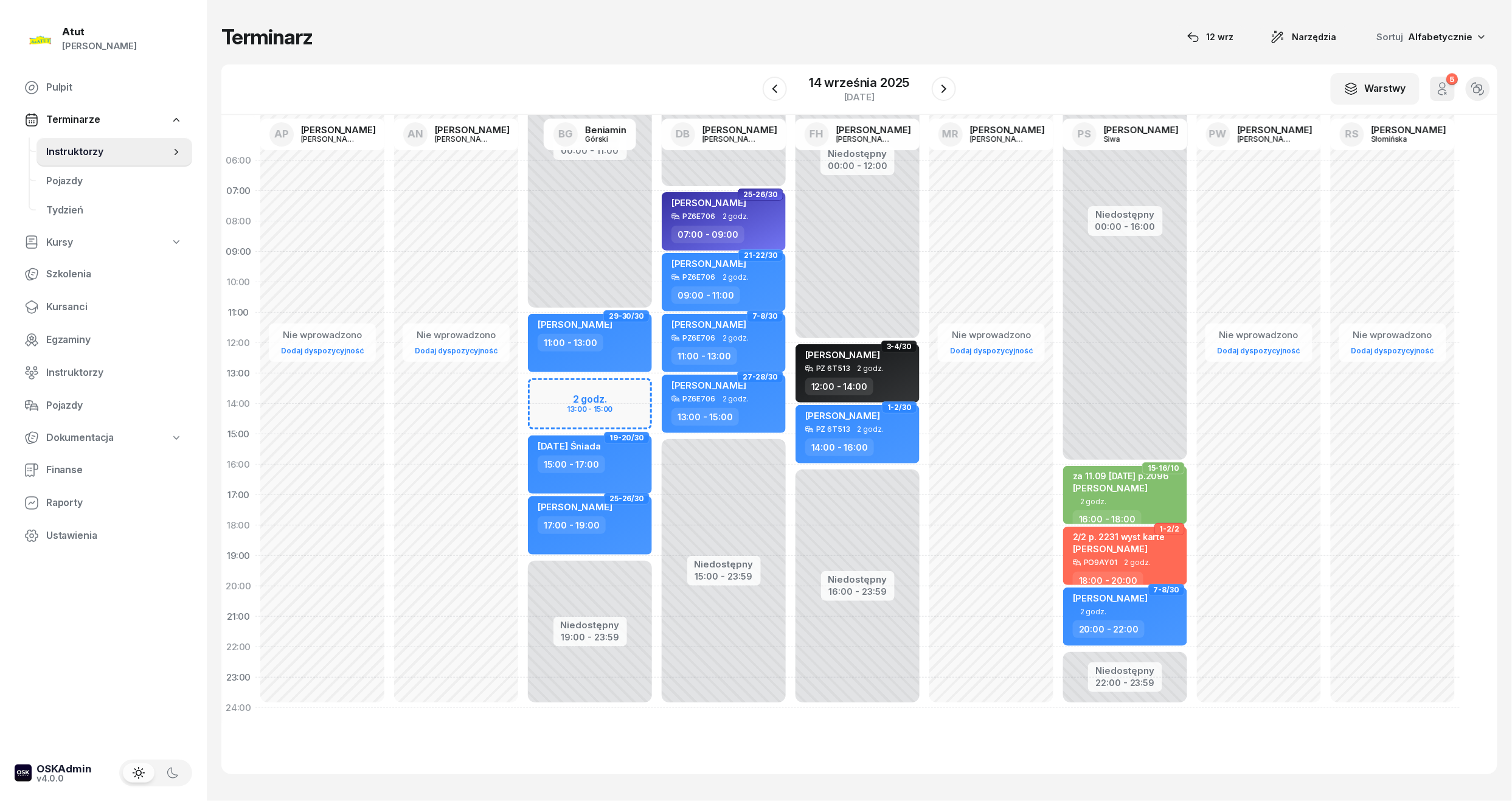
select select "13"
select select "15"
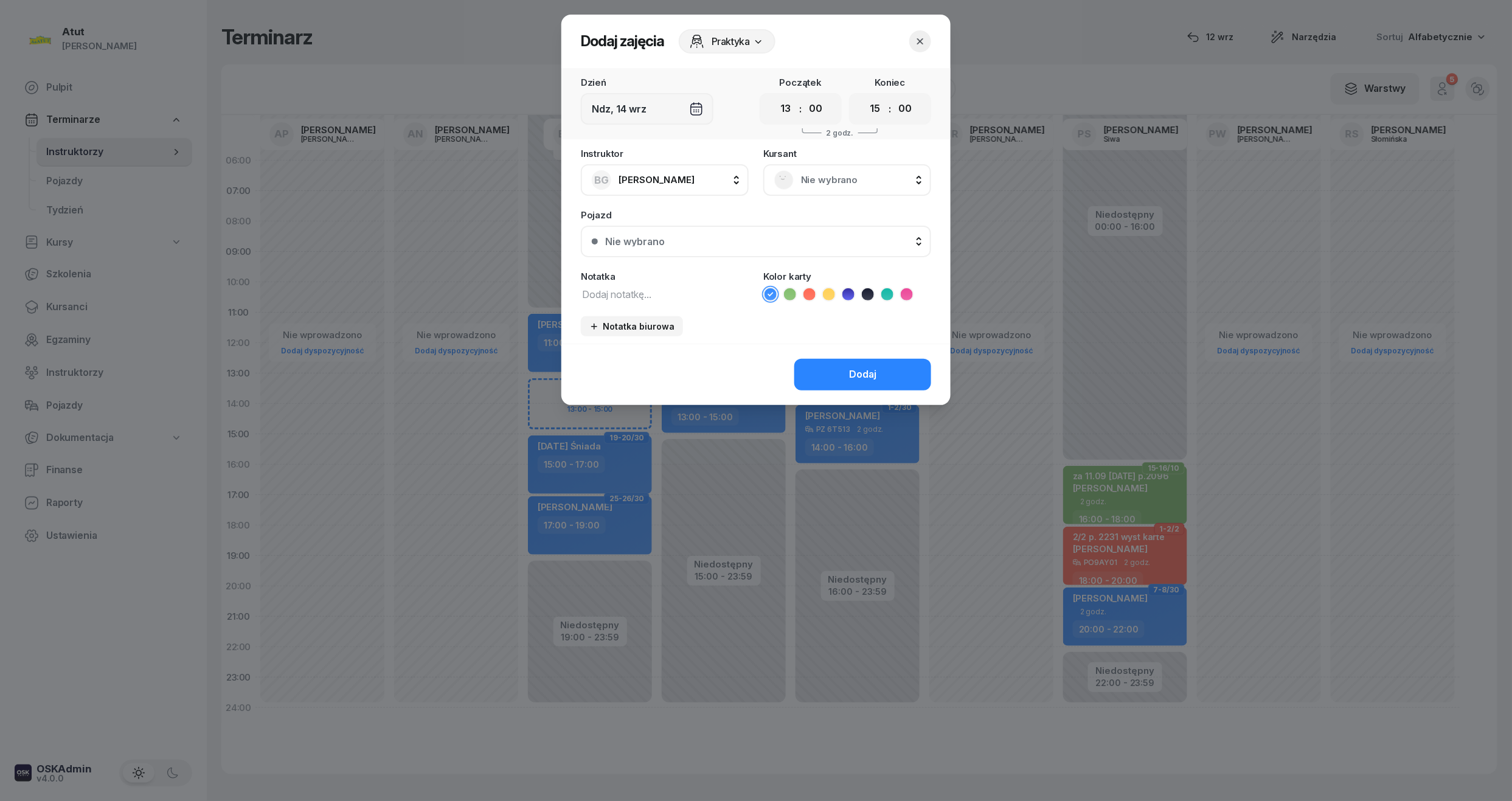
click at [691, 237] on div "Nie wybrano" at bounding box center [762, 242] width 315 height 10
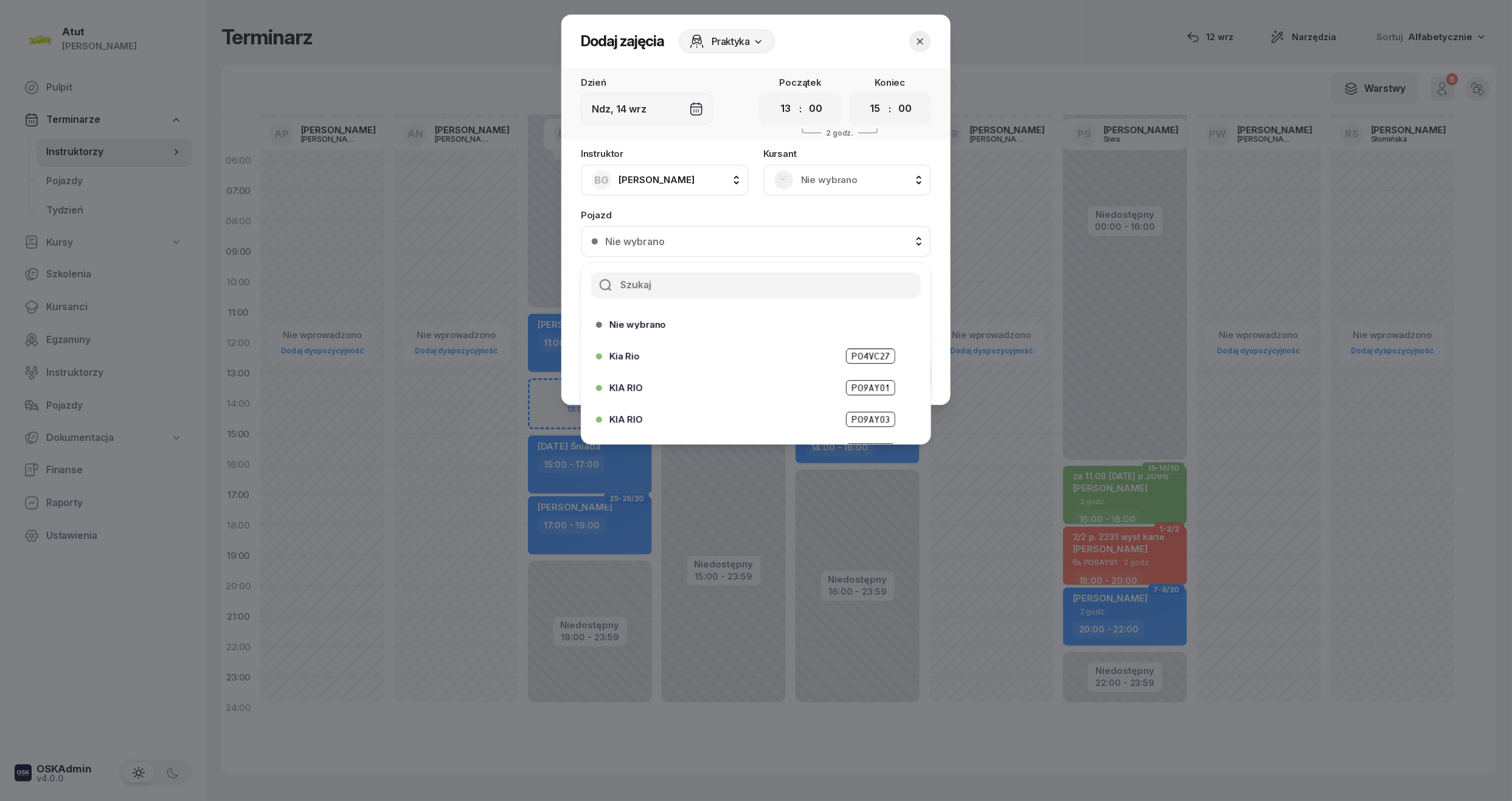
click at [821, 170] on div "Nie wybrano" at bounding box center [847, 180] width 146 height 20
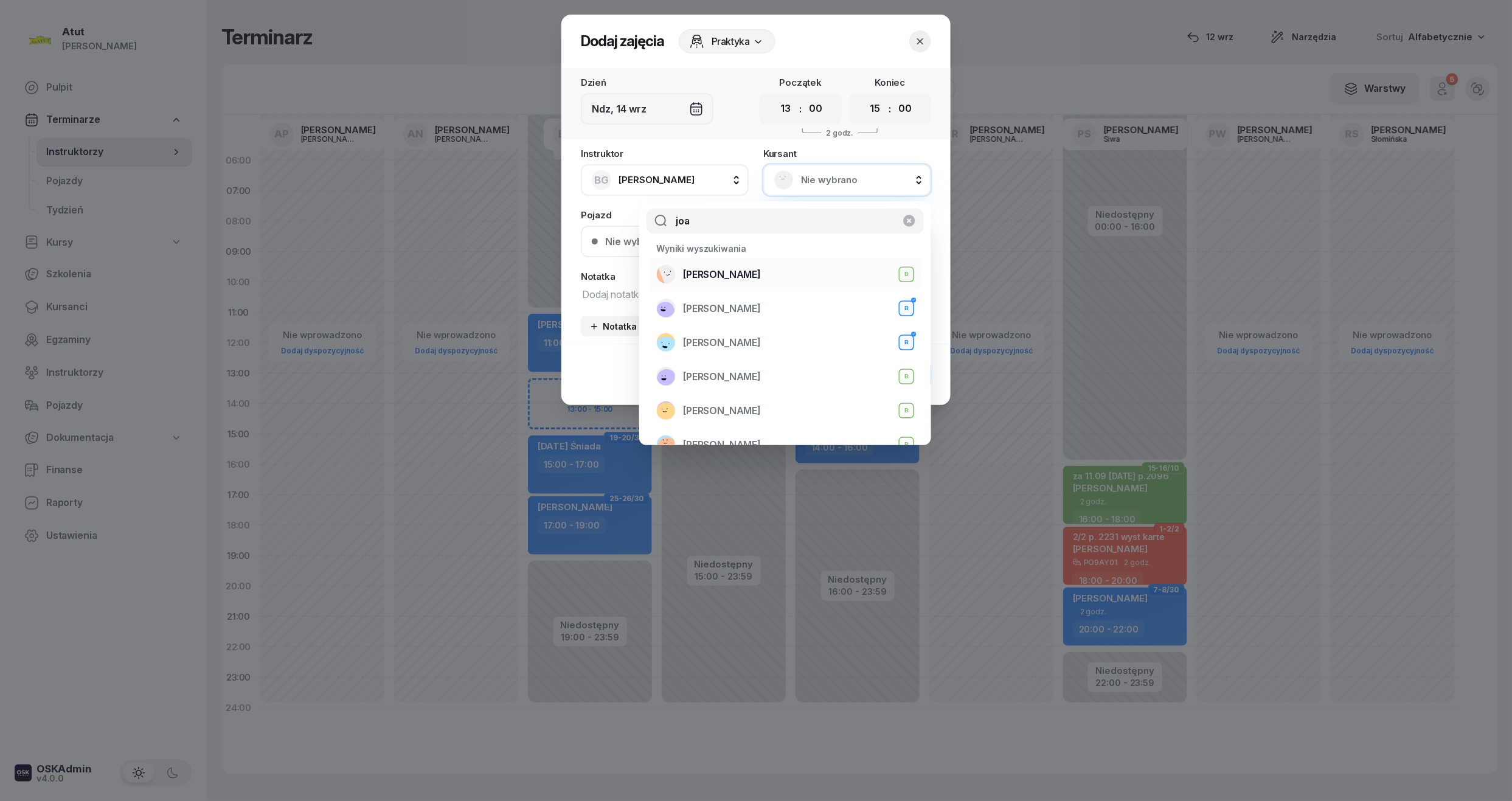
type input "joa"
click at [760, 276] on span "Joanna Kozłowska" at bounding box center [722, 274] width 78 height 15
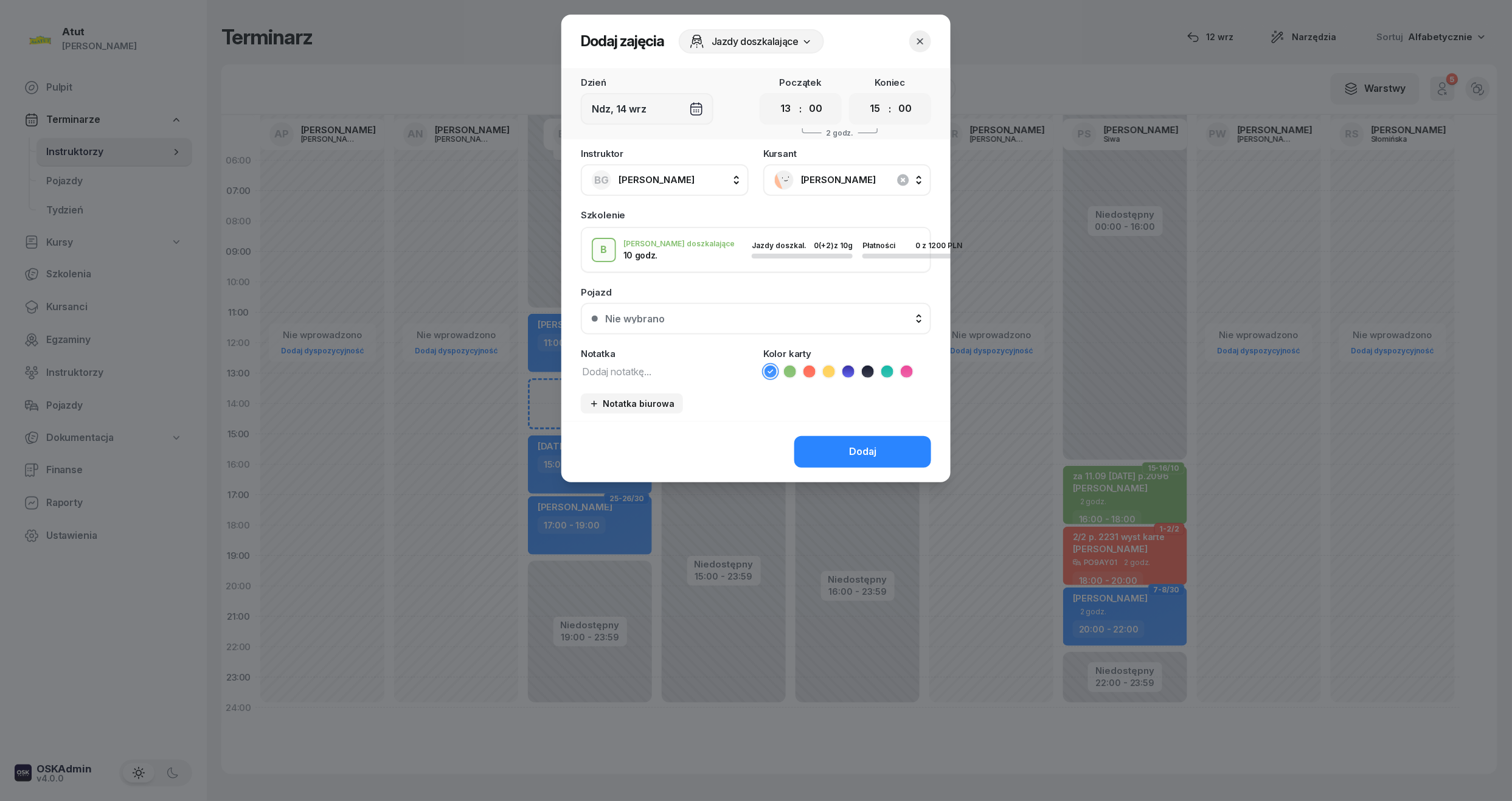
click at [808, 369] on icon at bounding box center [809, 371] width 12 height 12
click at [628, 363] on textarea at bounding box center [664, 370] width 168 height 15
type textarea "2/2 z prawkiem"
click at [694, 317] on div "Nie wybrano" at bounding box center [762, 318] width 315 height 10
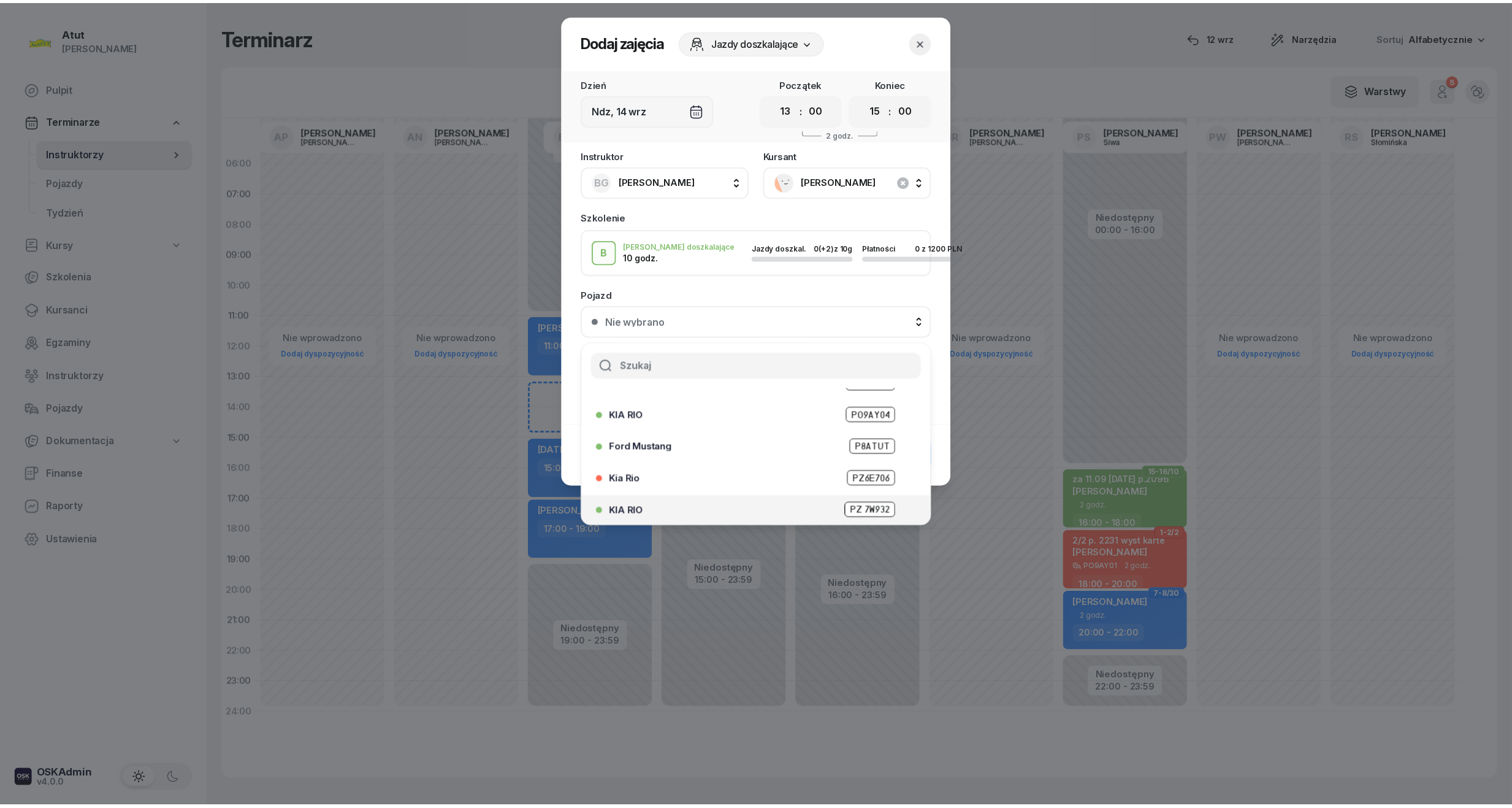
scroll to position [152, 0]
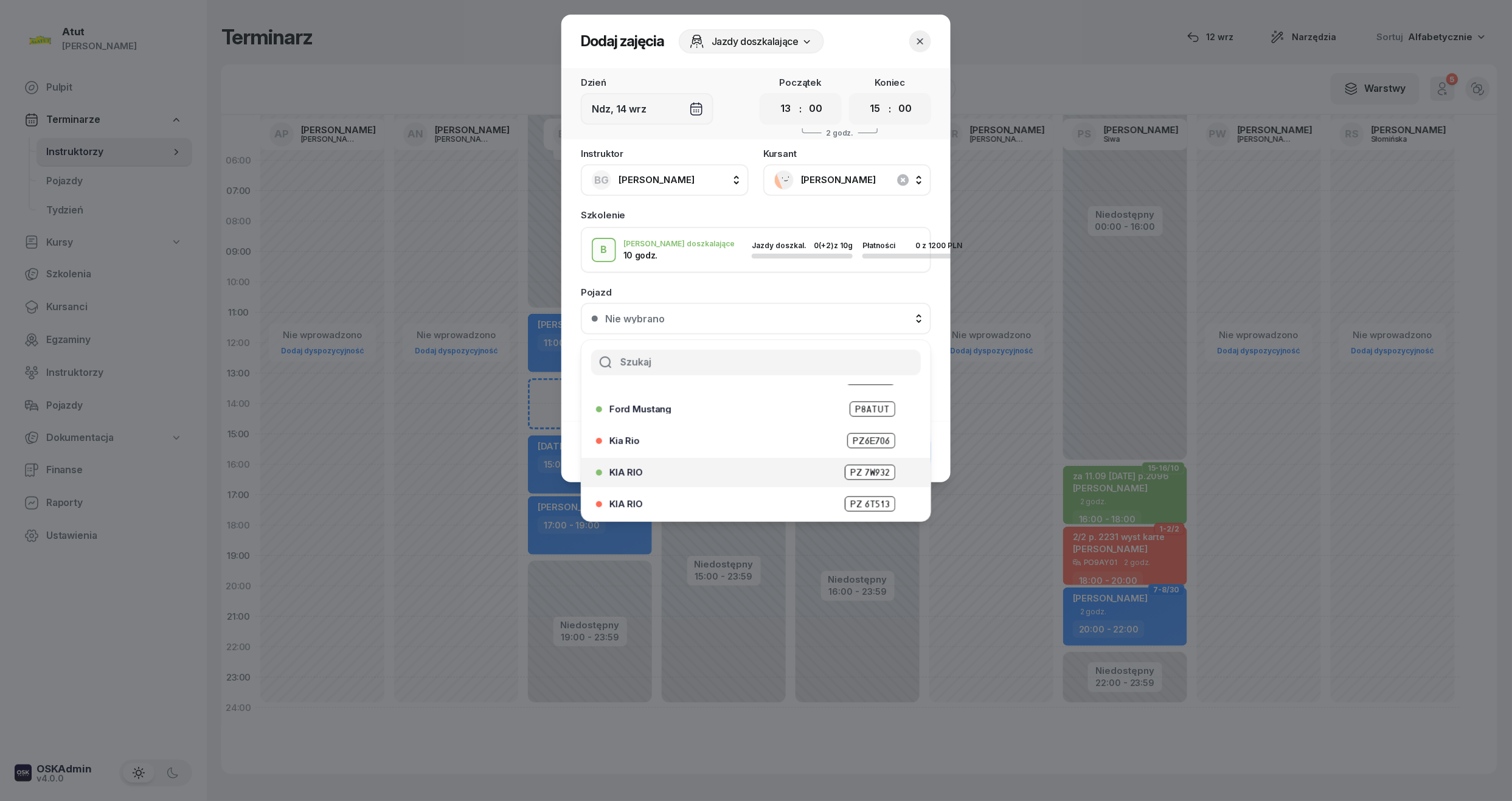
click at [855, 475] on span "PZ 7W932" at bounding box center [870, 472] width 50 height 15
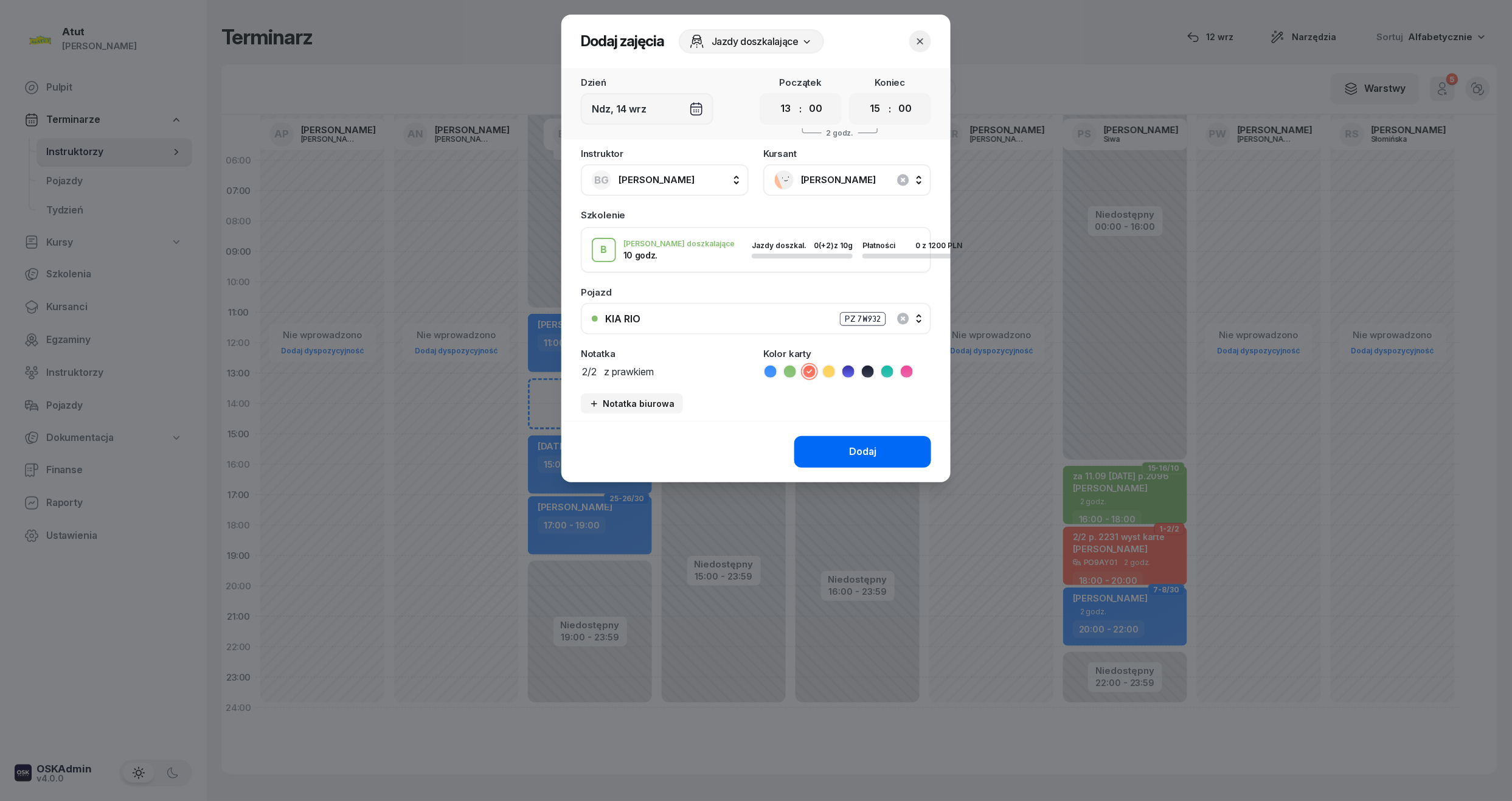
click at [865, 451] on div "Dodaj" at bounding box center [863, 451] width 28 height 15
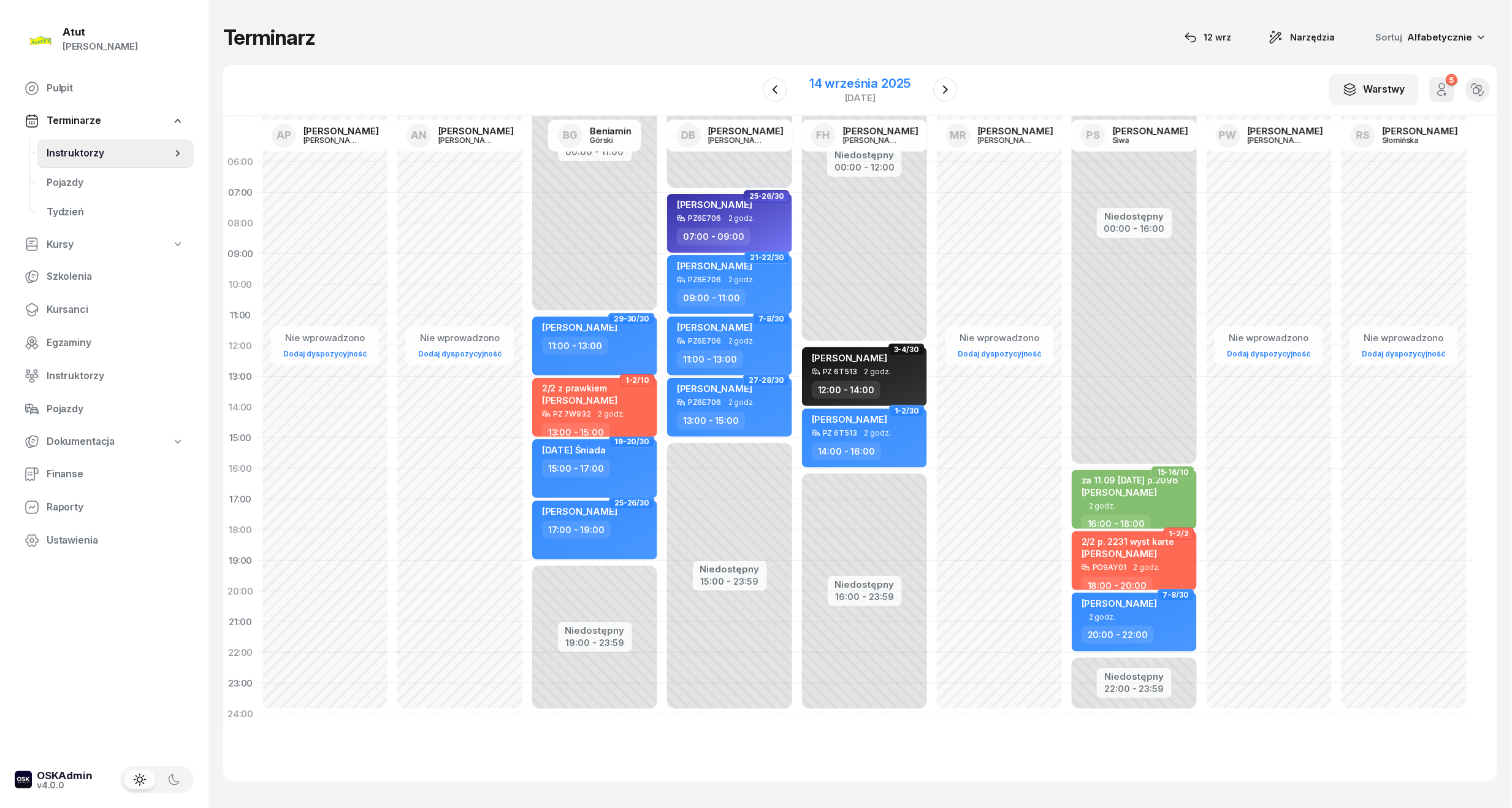
click at [827, 84] on div "14 września 2025" at bounding box center [859, 83] width 101 height 12
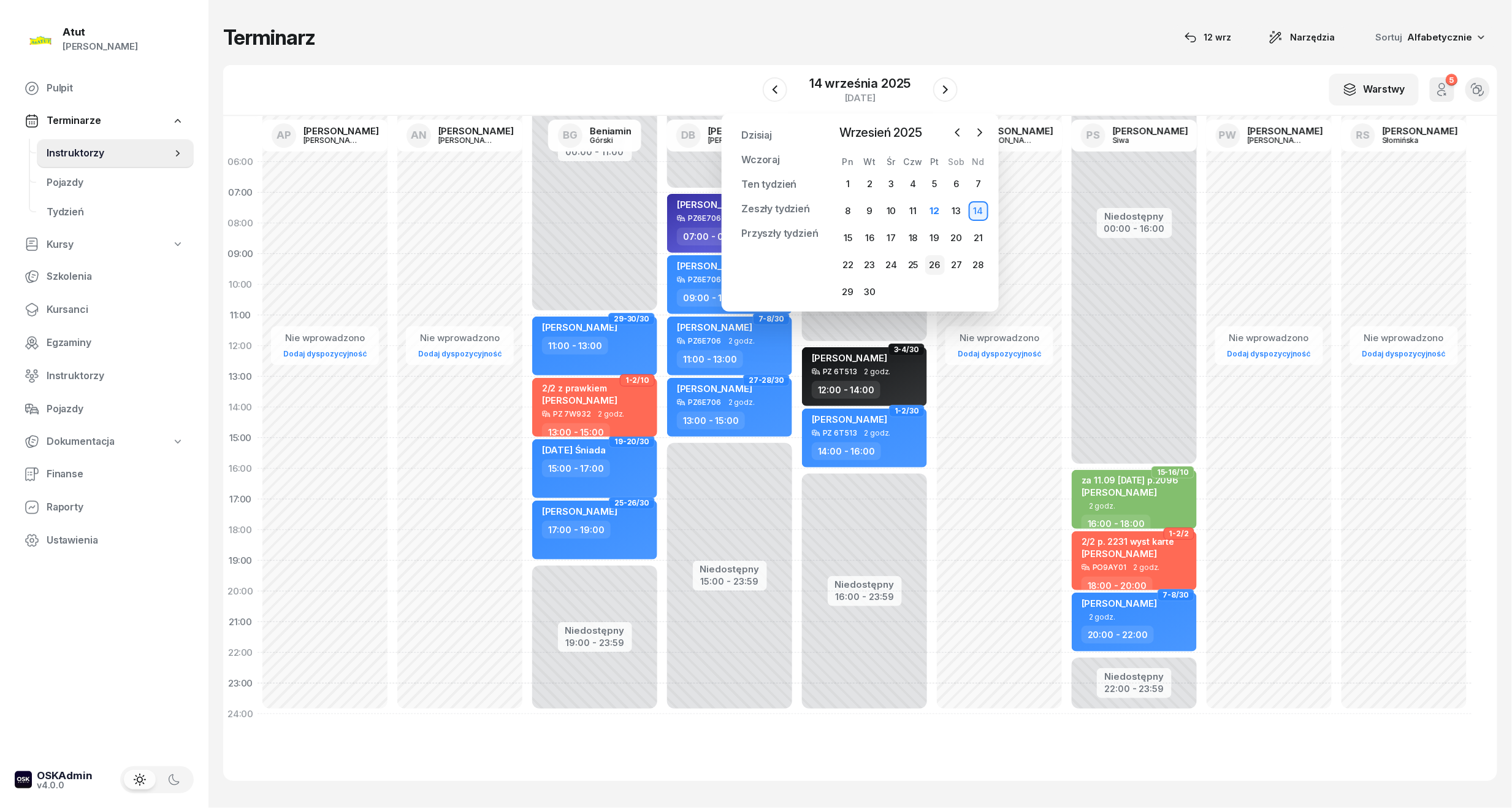
click at [929, 268] on div "26" at bounding box center [935, 265] width 20 height 20
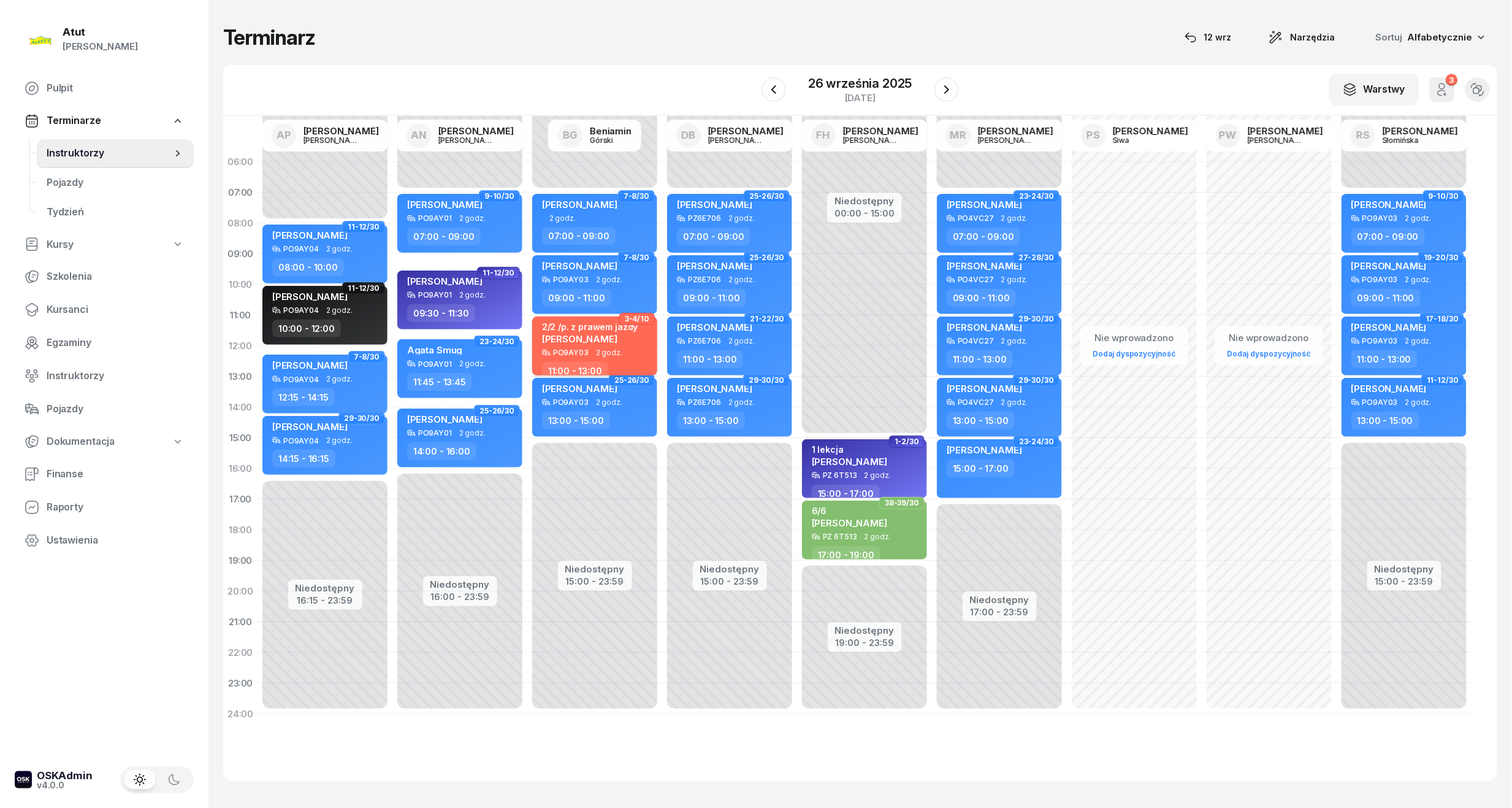
click at [558, 334] on span "Joanna Kozłowska" at bounding box center [580, 339] width 76 height 11
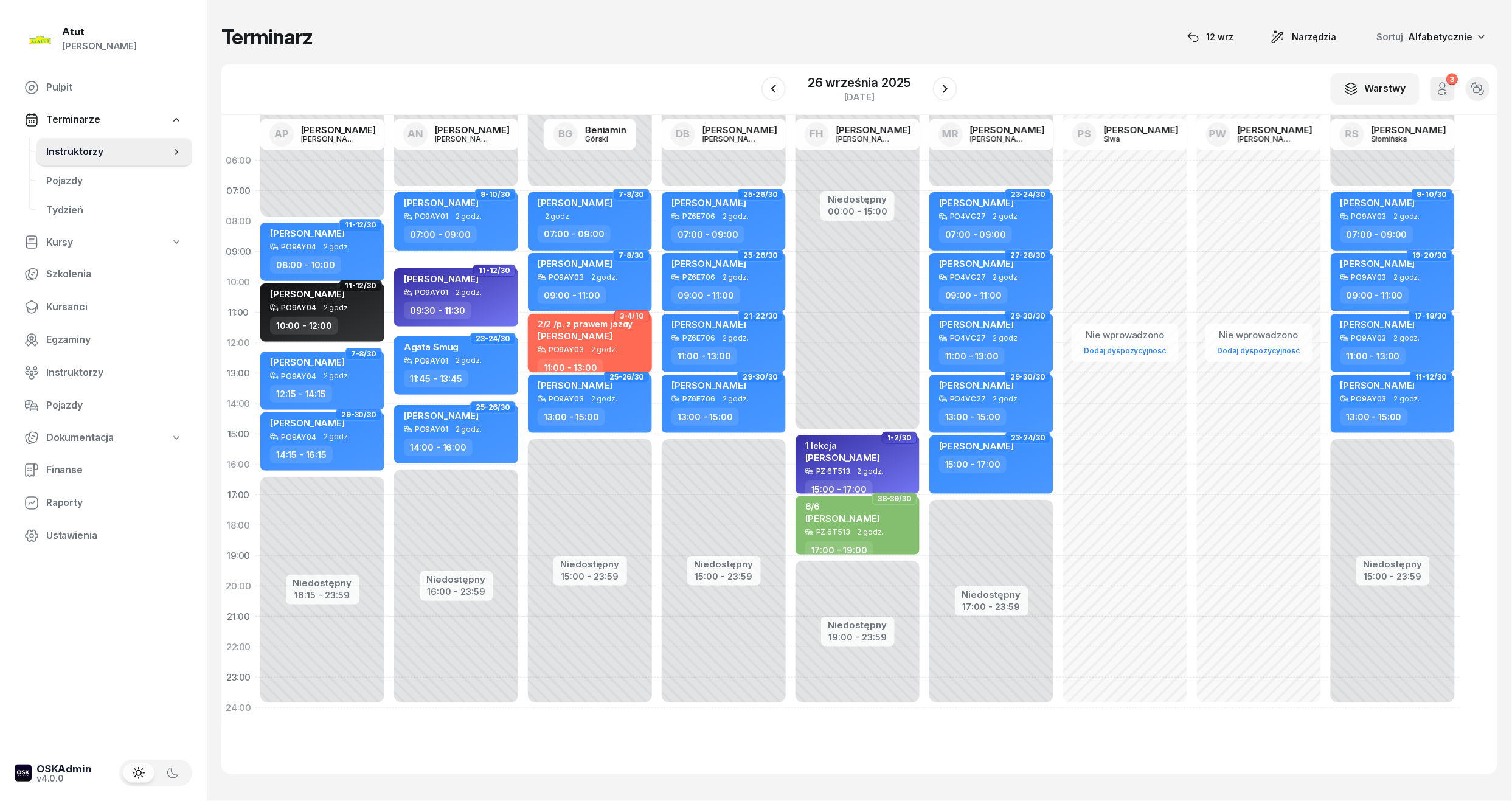
select select "11"
select select "13"
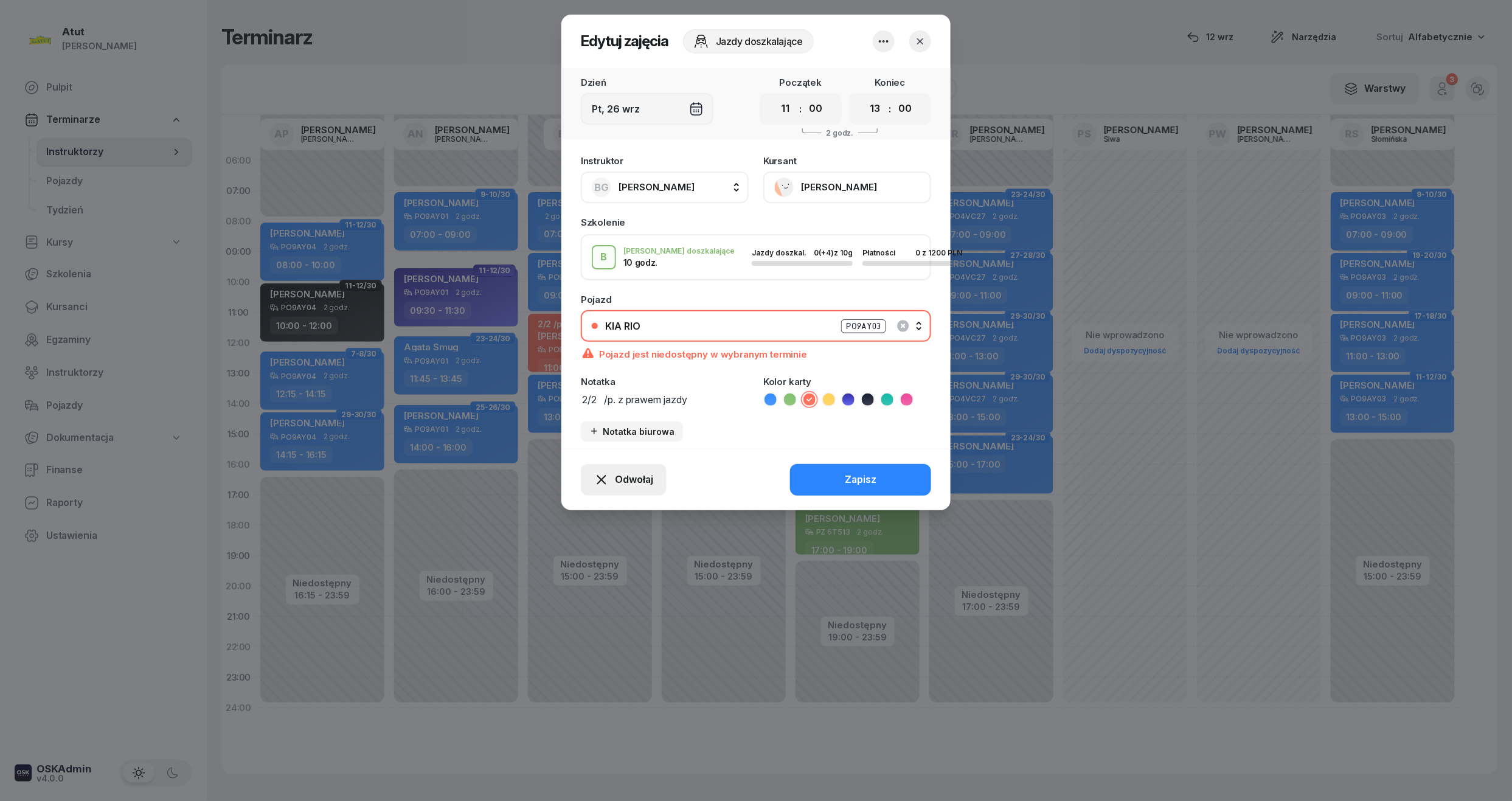
click at [625, 466] on button "Odwołaj" at bounding box center [623, 479] width 85 height 32
drag, startPoint x: 589, startPoint y: 372, endPoint x: 664, endPoint y: 311, distance: 96.7
click at [589, 371] on div "My odwołaliśmy" at bounding box center [603, 374] width 73 height 15
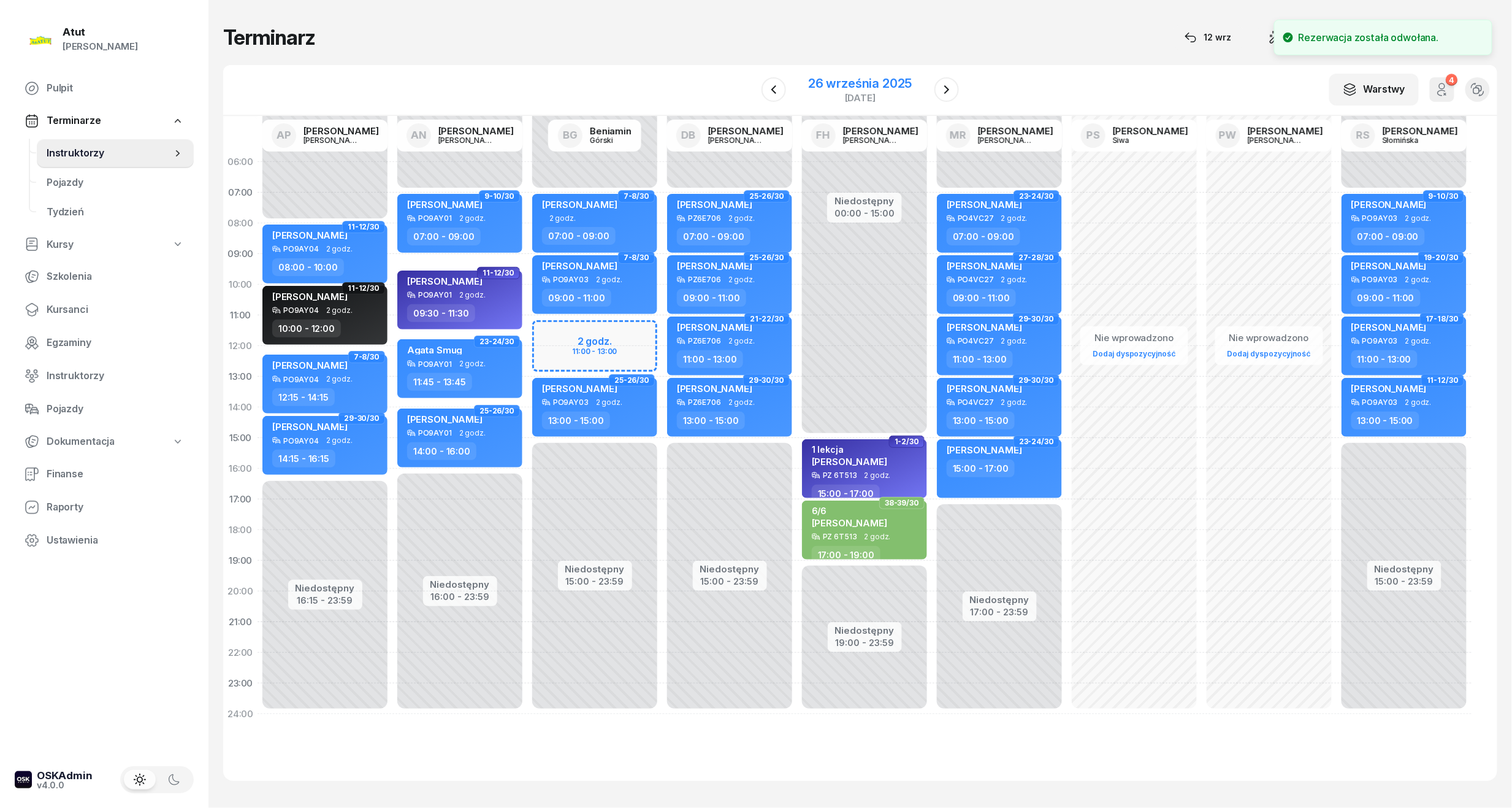
click at [845, 90] on div "26 września 2025" at bounding box center [860, 83] width 103 height 12
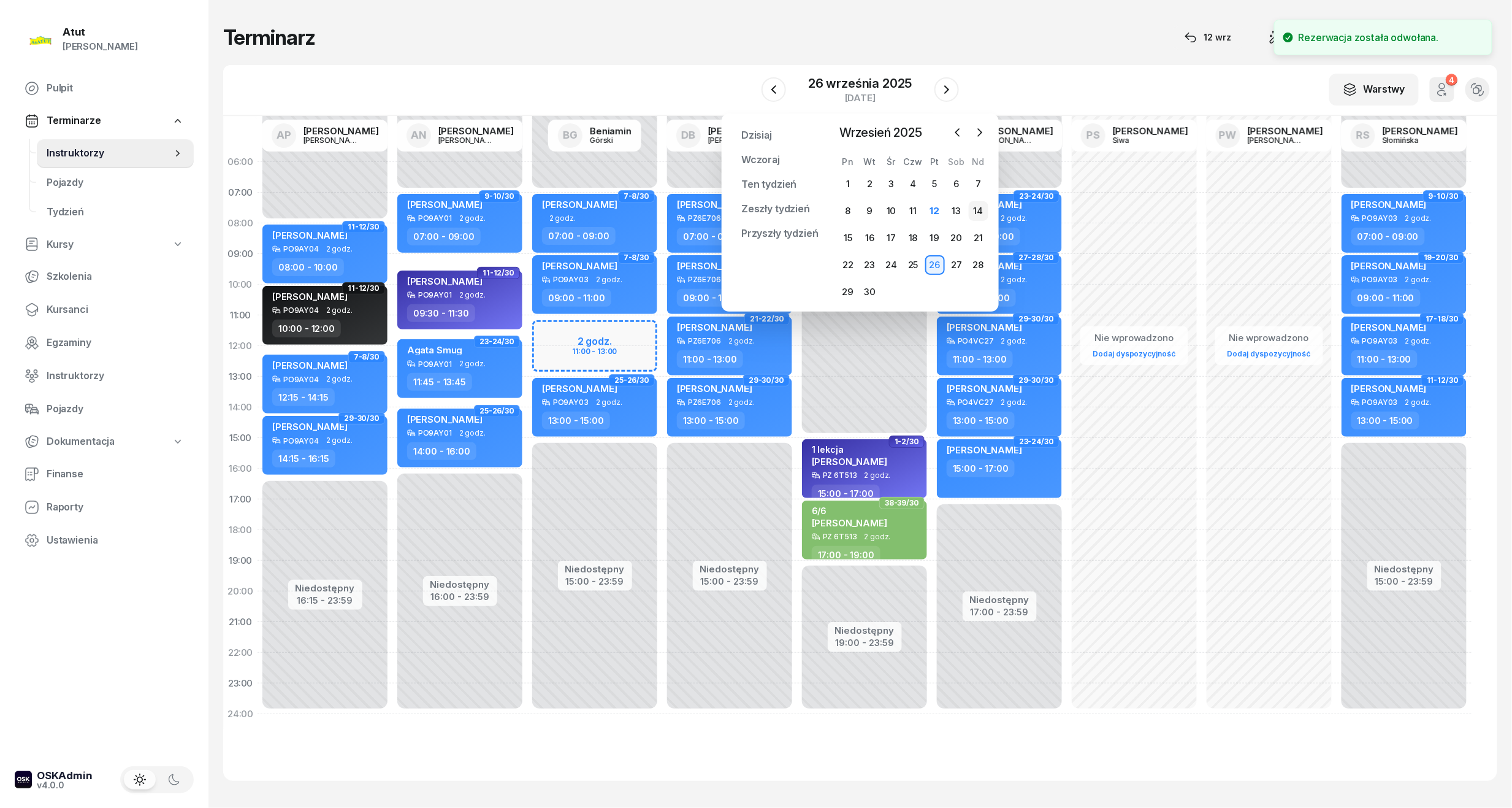
click at [975, 207] on div "14" at bounding box center [978, 211] width 20 height 20
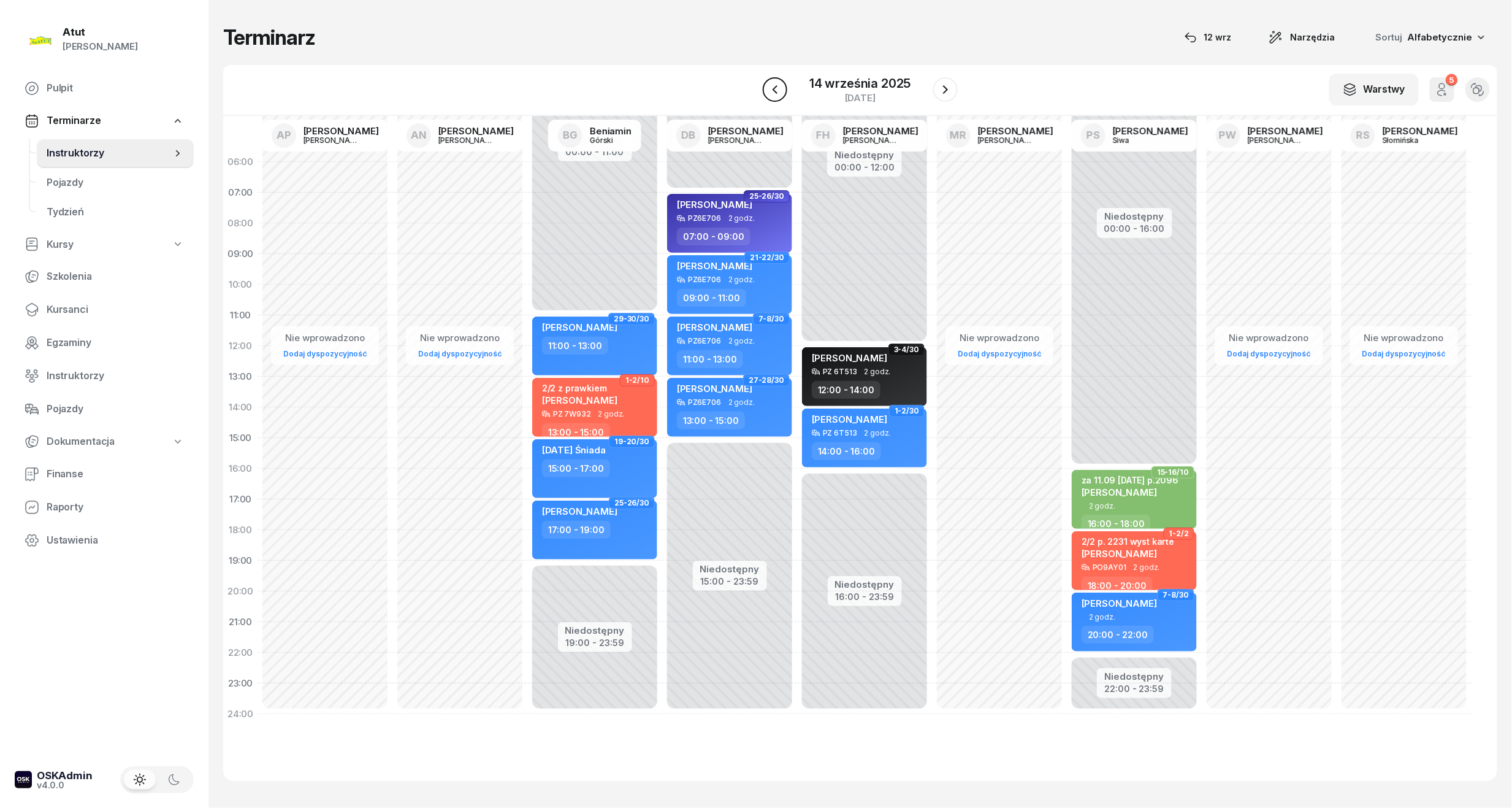
click at [774, 94] on icon "button" at bounding box center [775, 90] width 15 height 15
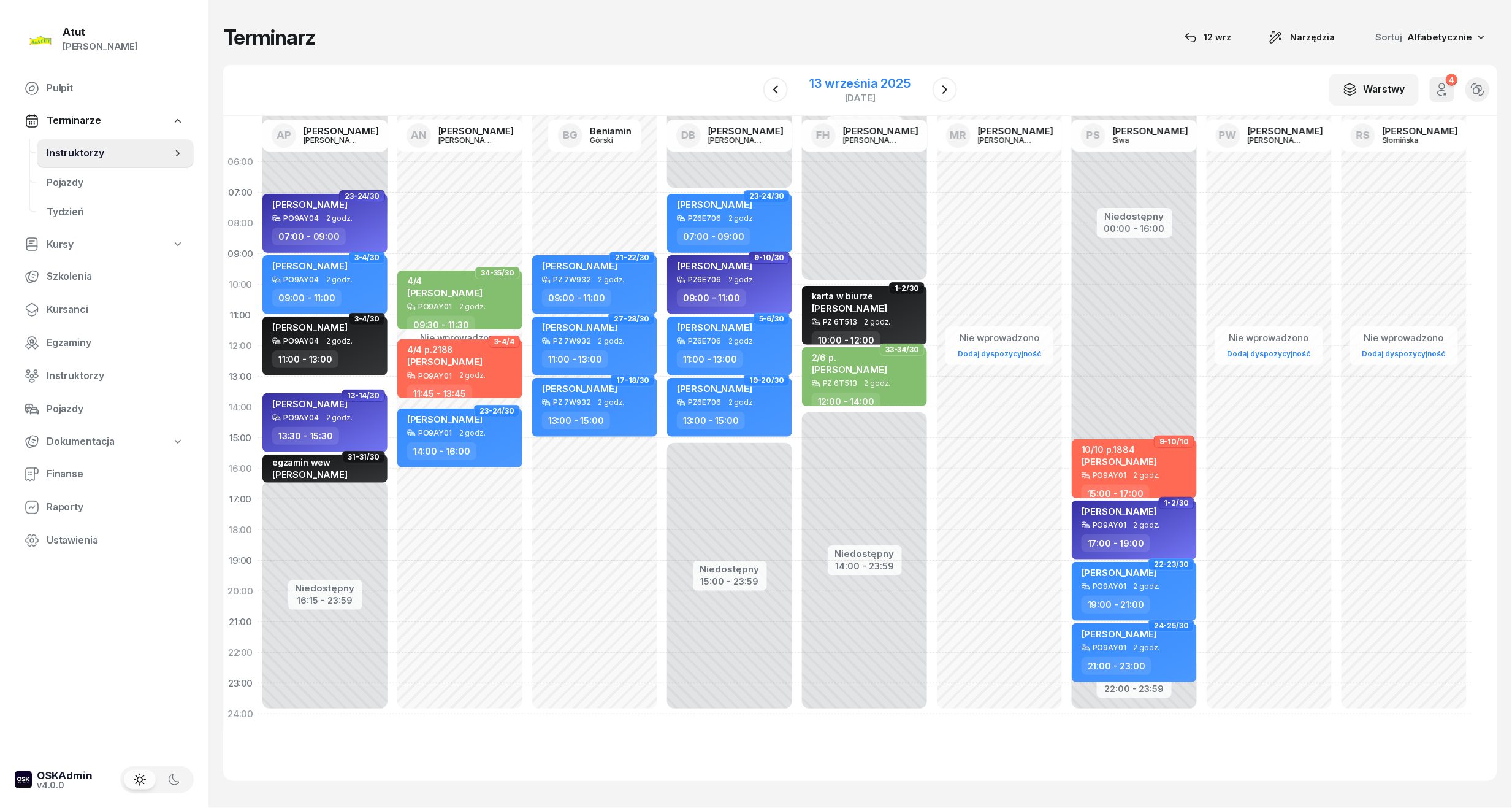
click at [879, 74] on div "13 września 2025 sobota" at bounding box center [860, 90] width 130 height 35
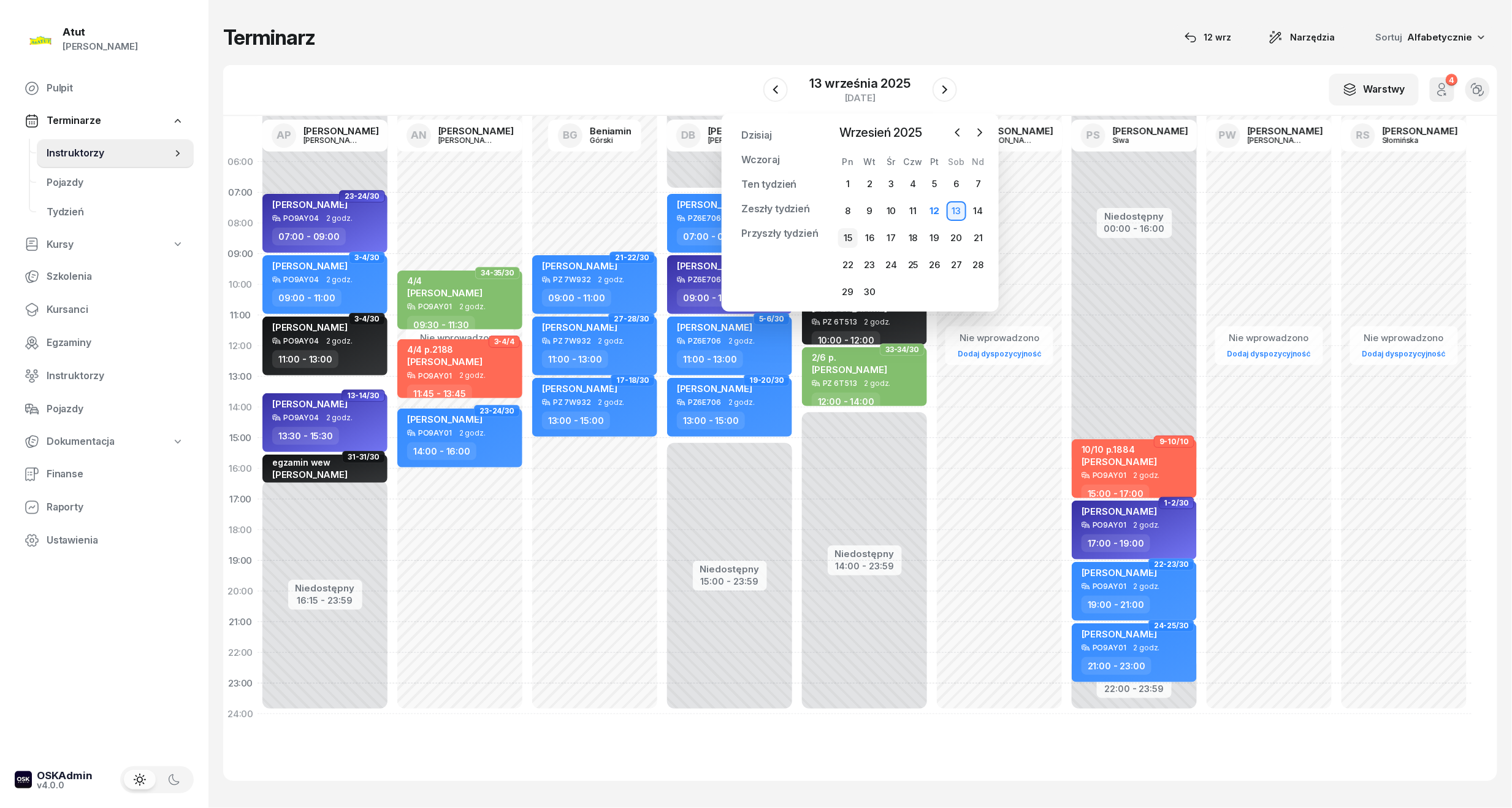
click at [857, 236] on div "15" at bounding box center [848, 238] width 20 height 20
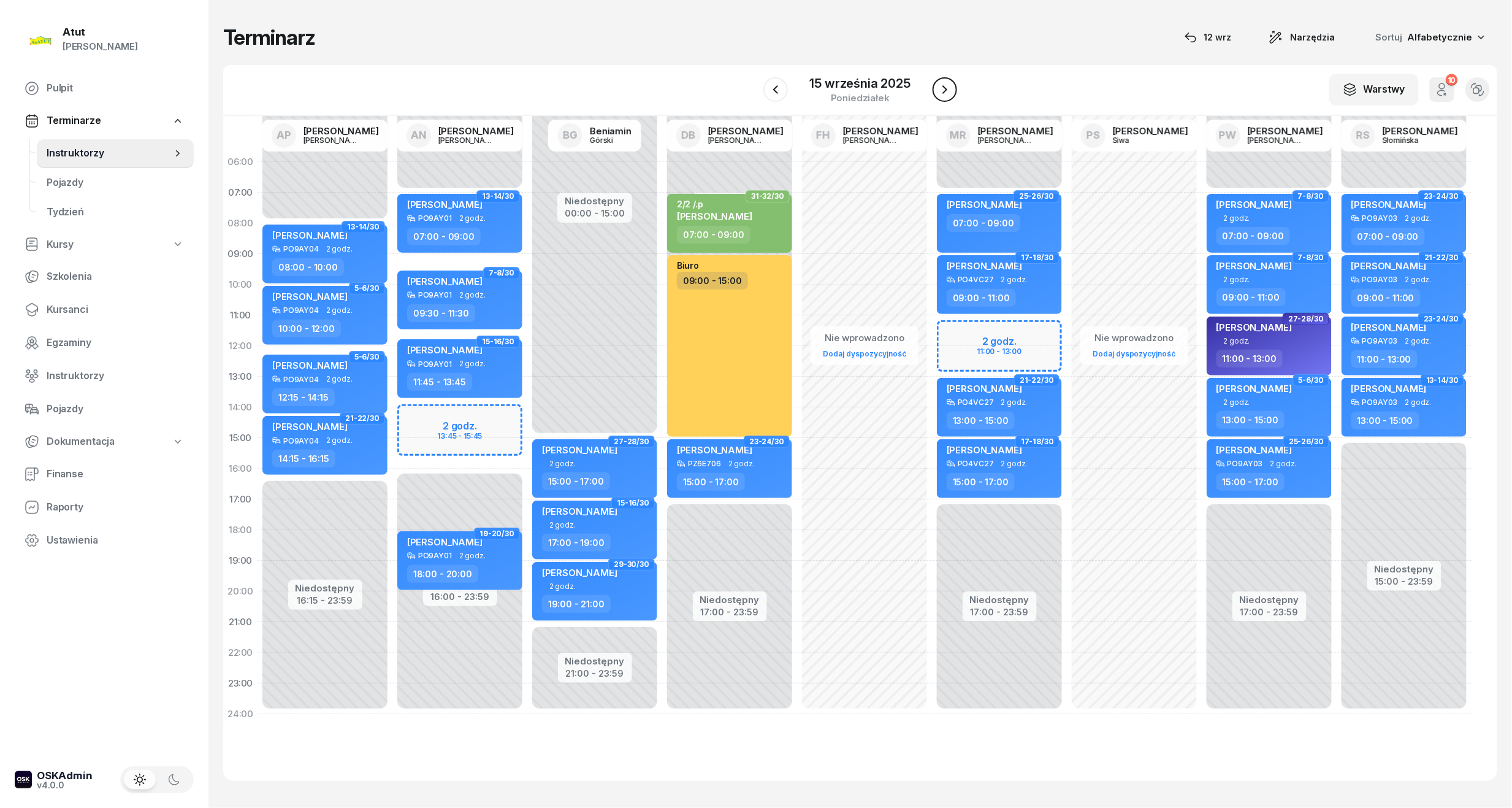
click at [942, 84] on icon "button" at bounding box center [945, 90] width 15 height 15
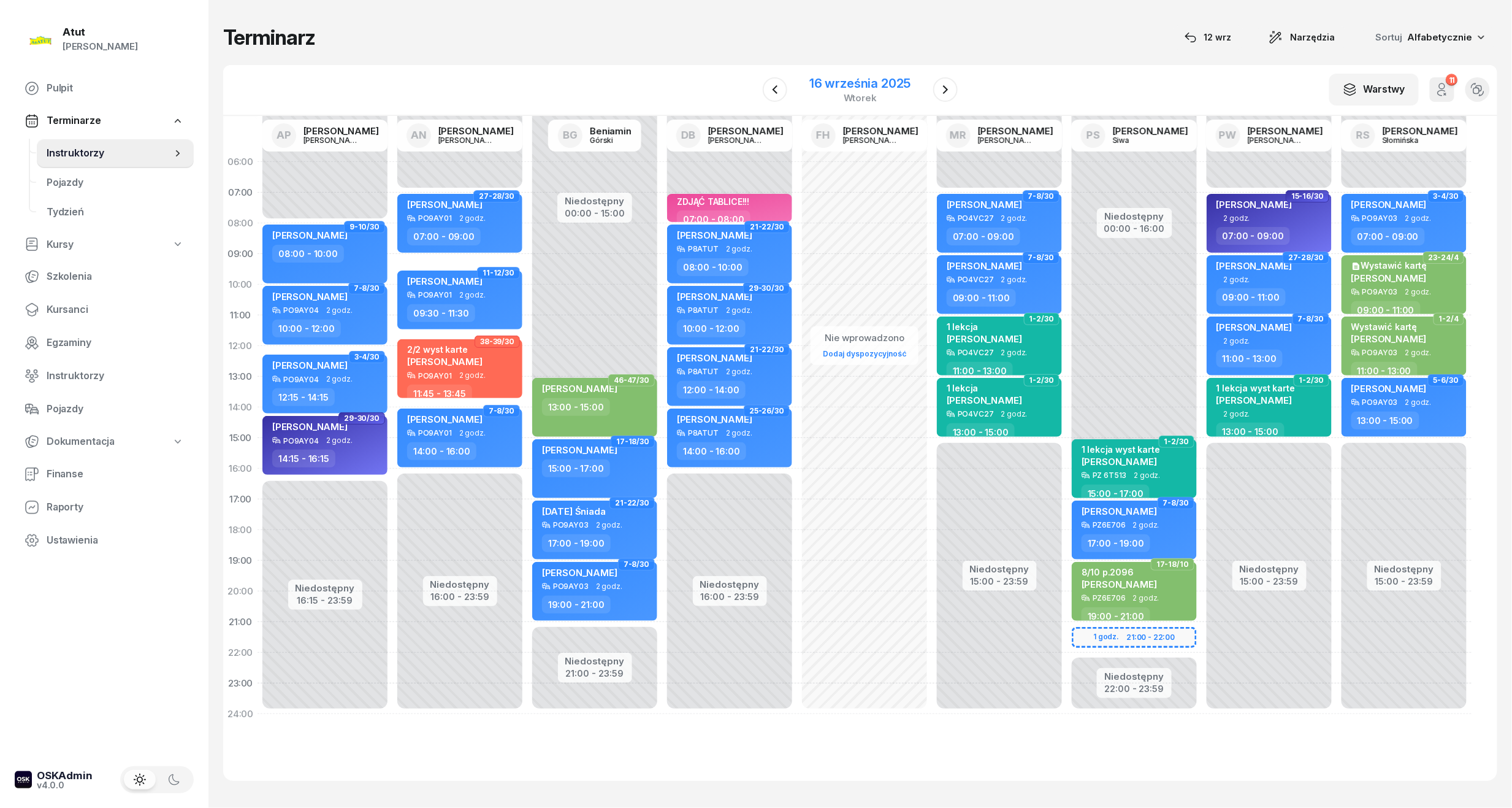
click at [904, 80] on div "16 września 2025" at bounding box center [859, 83] width 101 height 12
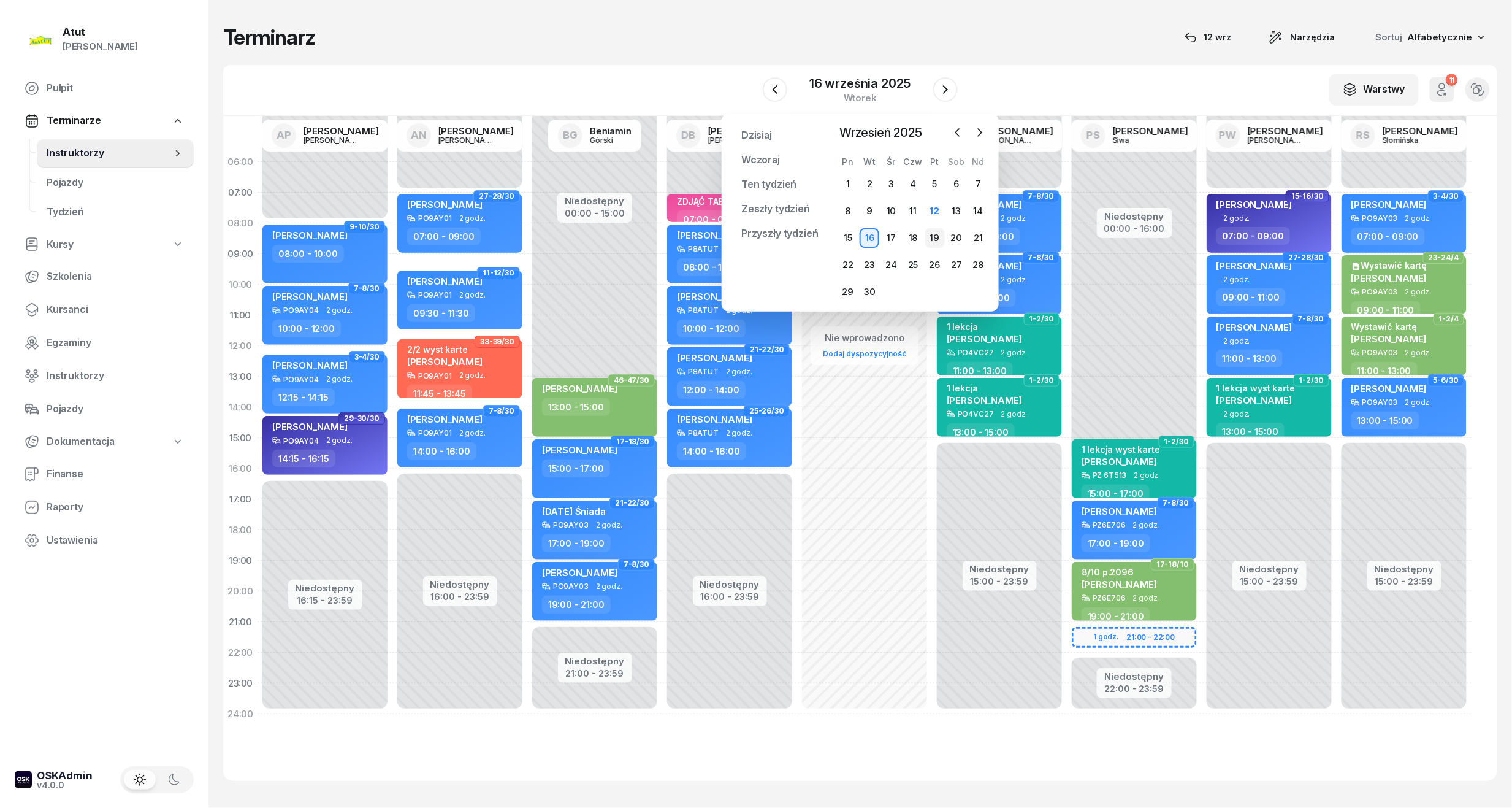
click at [931, 232] on div "19" at bounding box center [935, 238] width 20 height 20
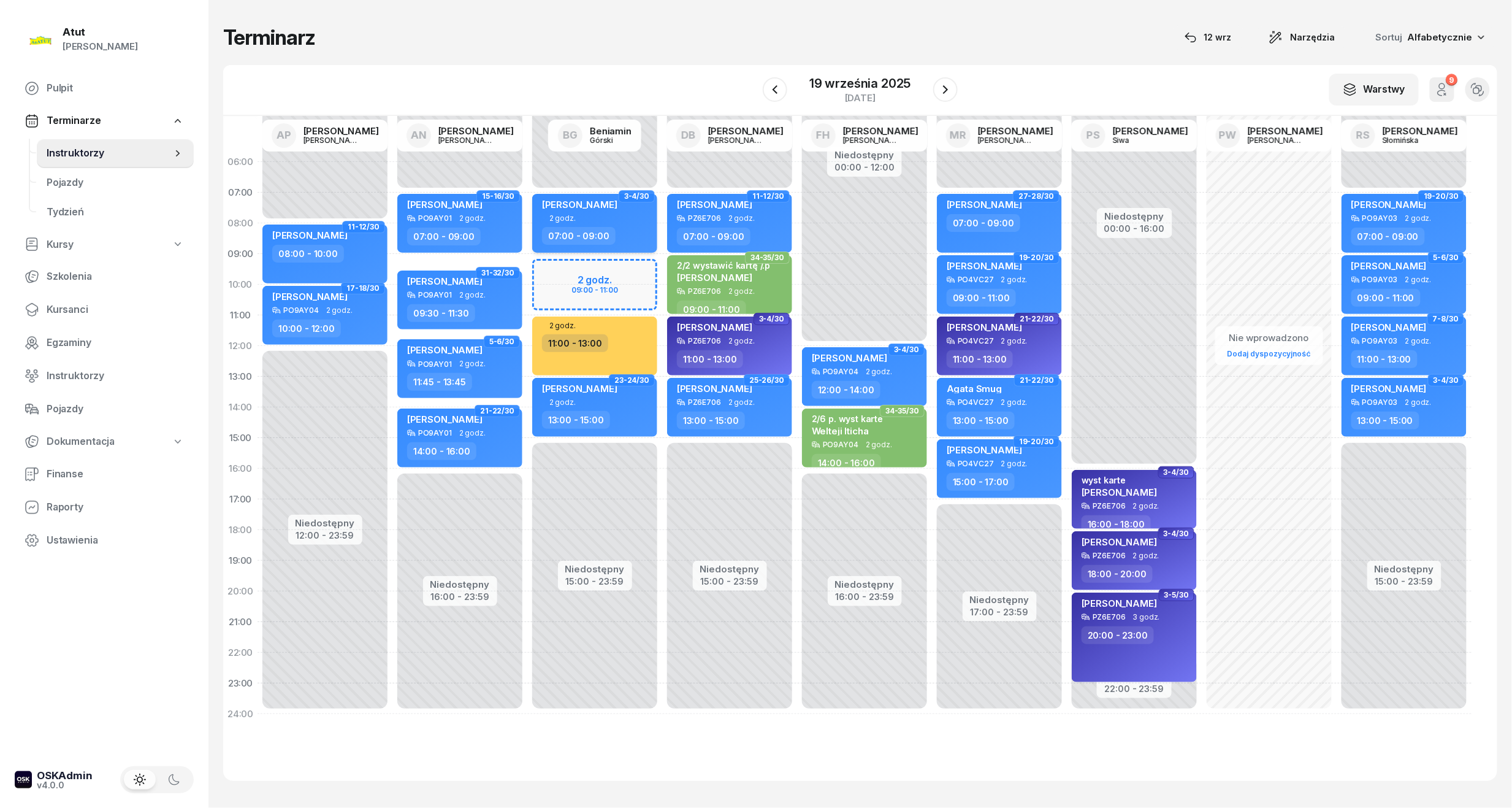
click at [598, 219] on div "2 godz." at bounding box center [595, 218] width 108 height 8
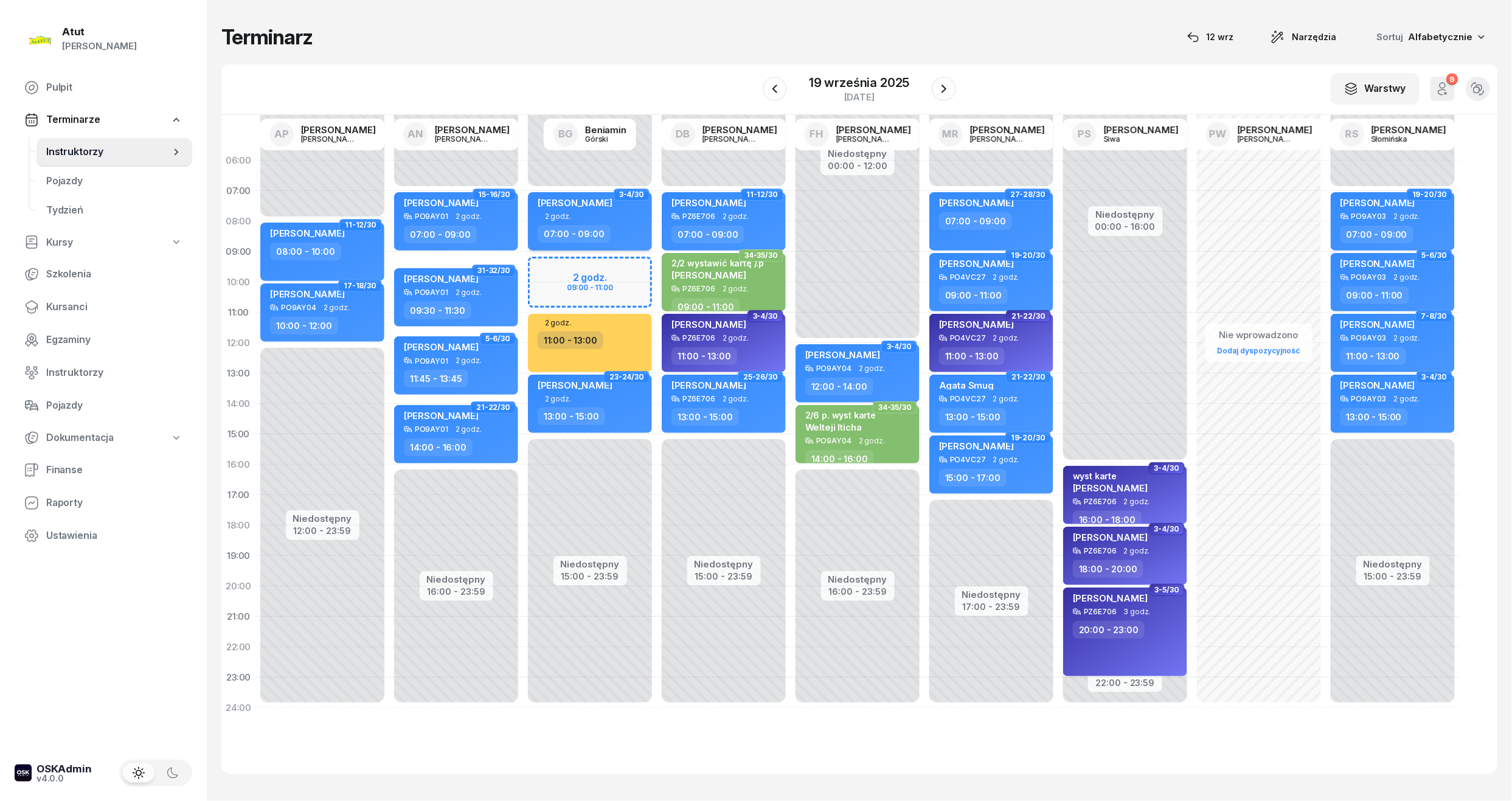
select select "07"
select select "09"
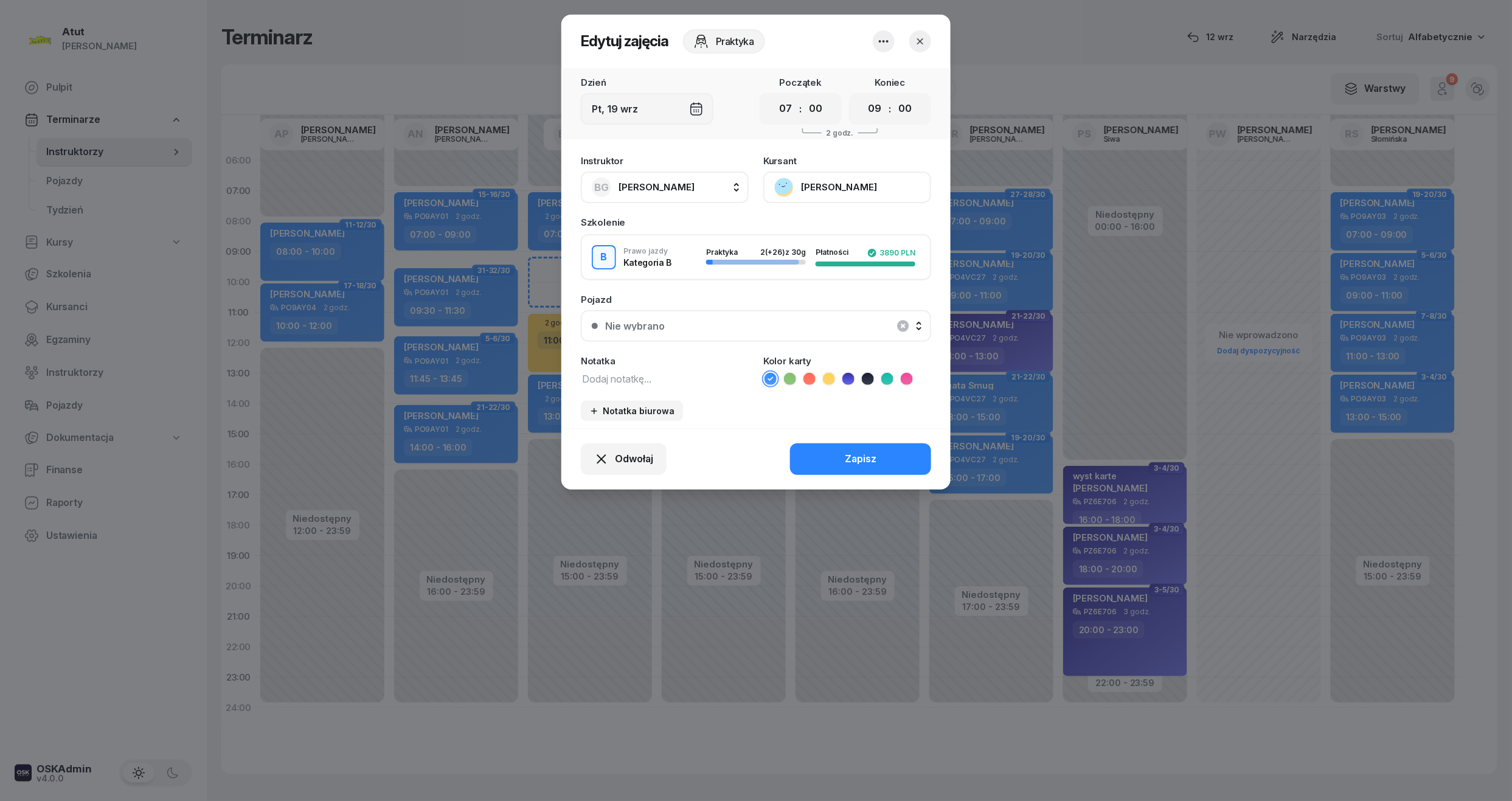
click at [818, 182] on button "Mateusz Jakubowski" at bounding box center [847, 187] width 168 height 32
click at [919, 37] on icon "button" at bounding box center [920, 41] width 12 height 12
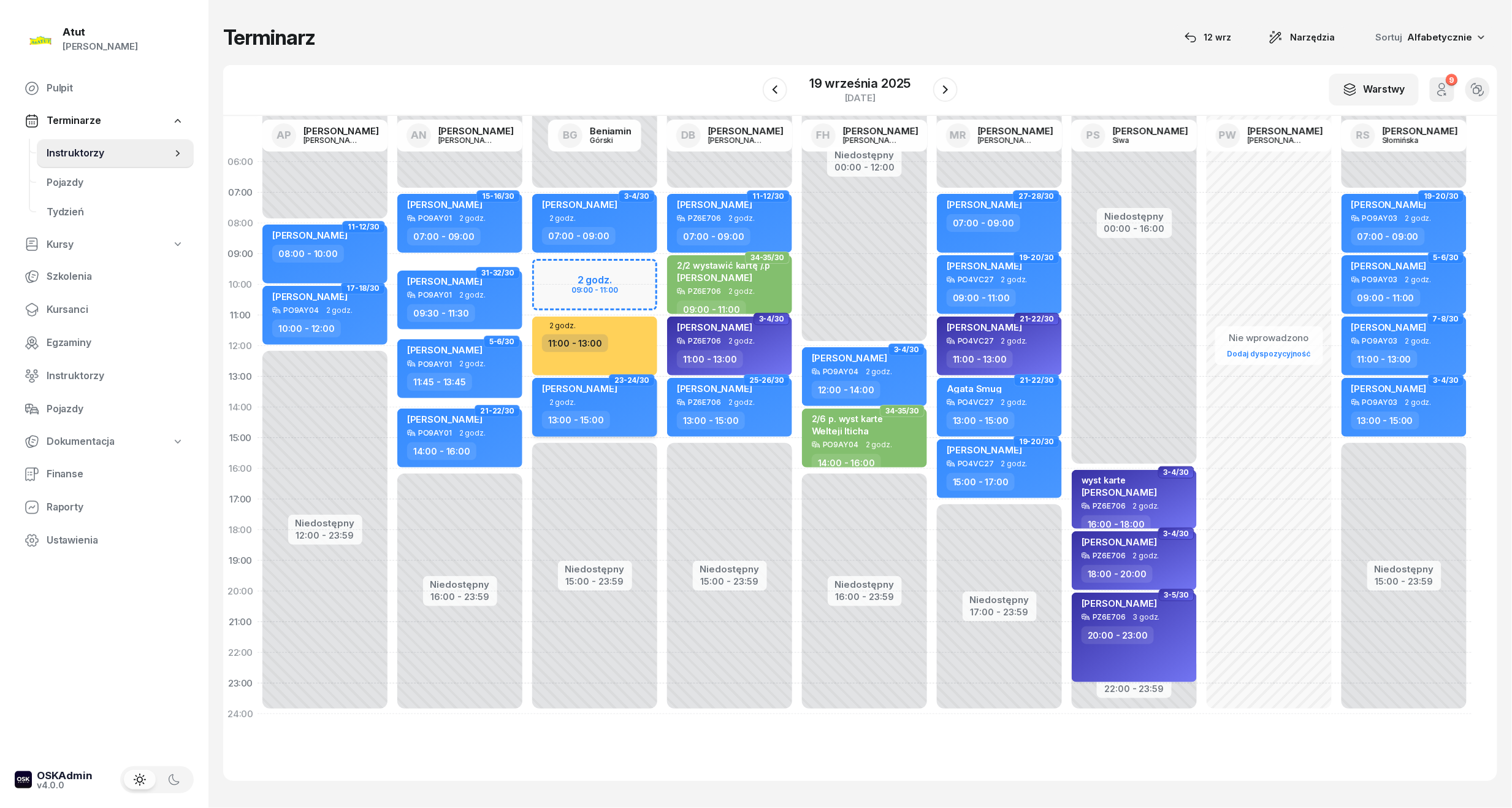
click at [618, 388] on div "[PERSON_NAME]" at bounding box center [595, 390] width 108 height 16
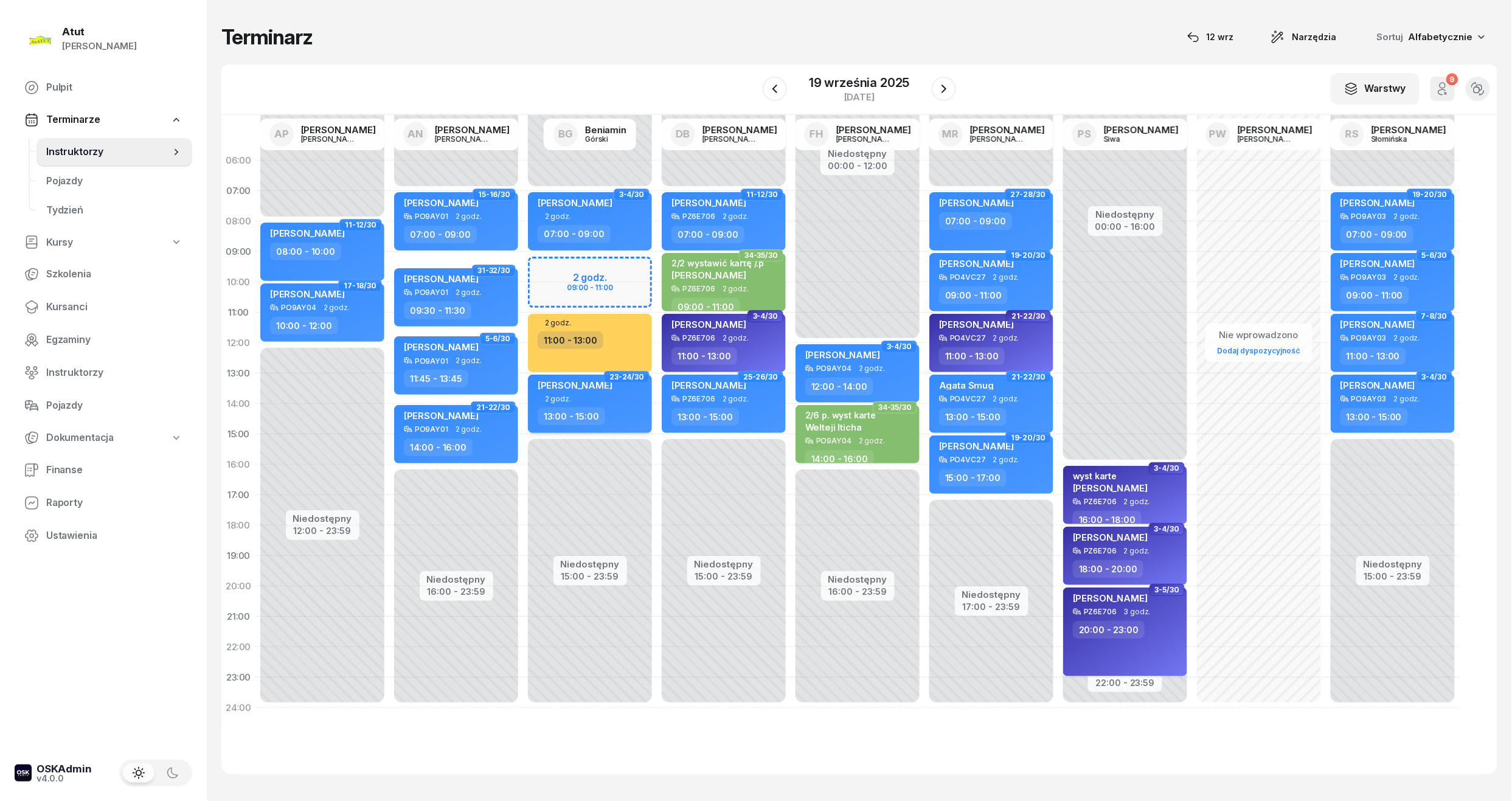
select select "13"
select select "15"
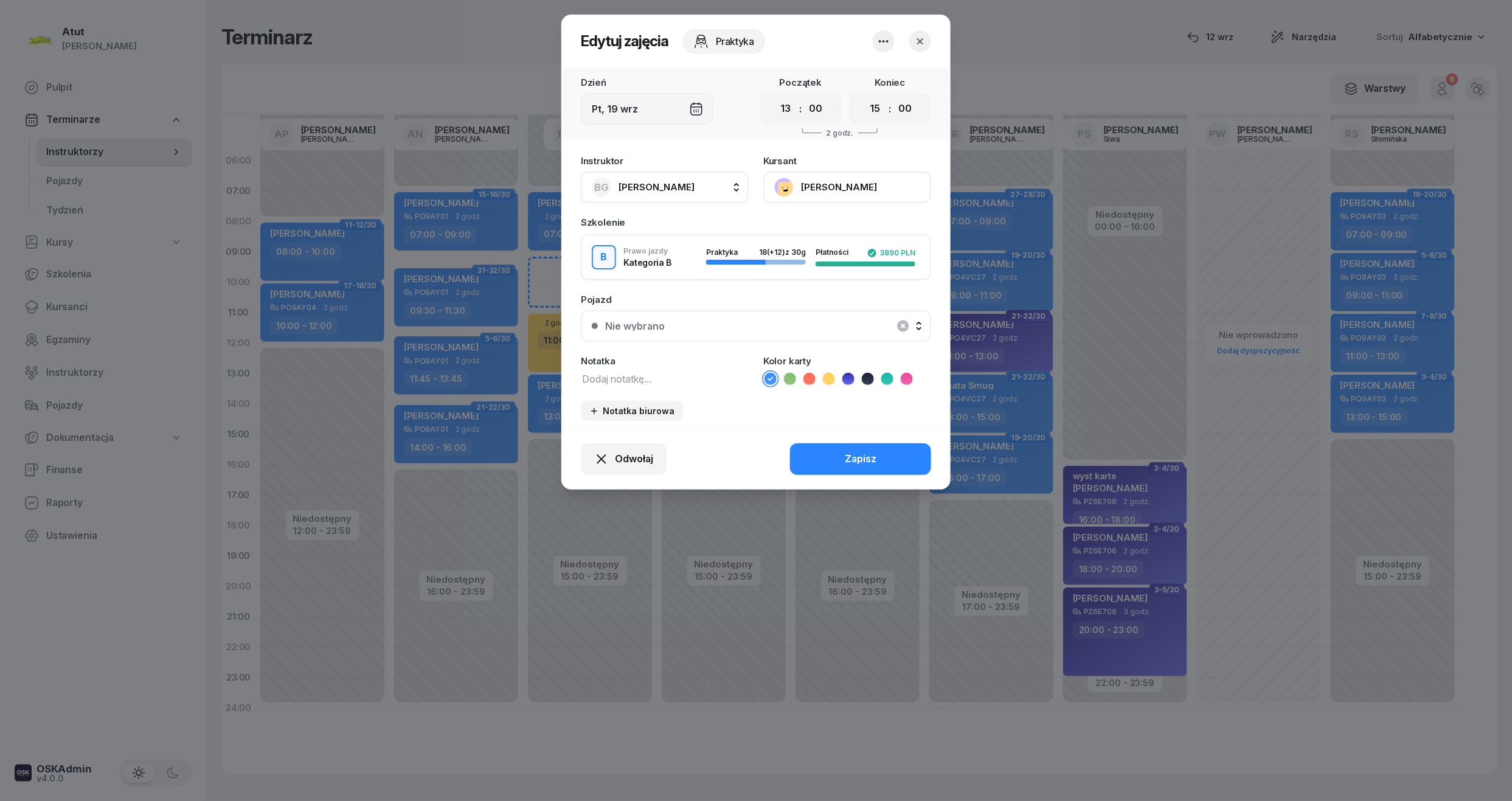
click at [869, 190] on button "[PERSON_NAME]" at bounding box center [847, 187] width 168 height 32
click at [934, 32] on header "Edytuj zajęcia Praktyka" at bounding box center [756, 42] width 389 height 54
click at [929, 37] on button "button" at bounding box center [920, 41] width 22 height 22
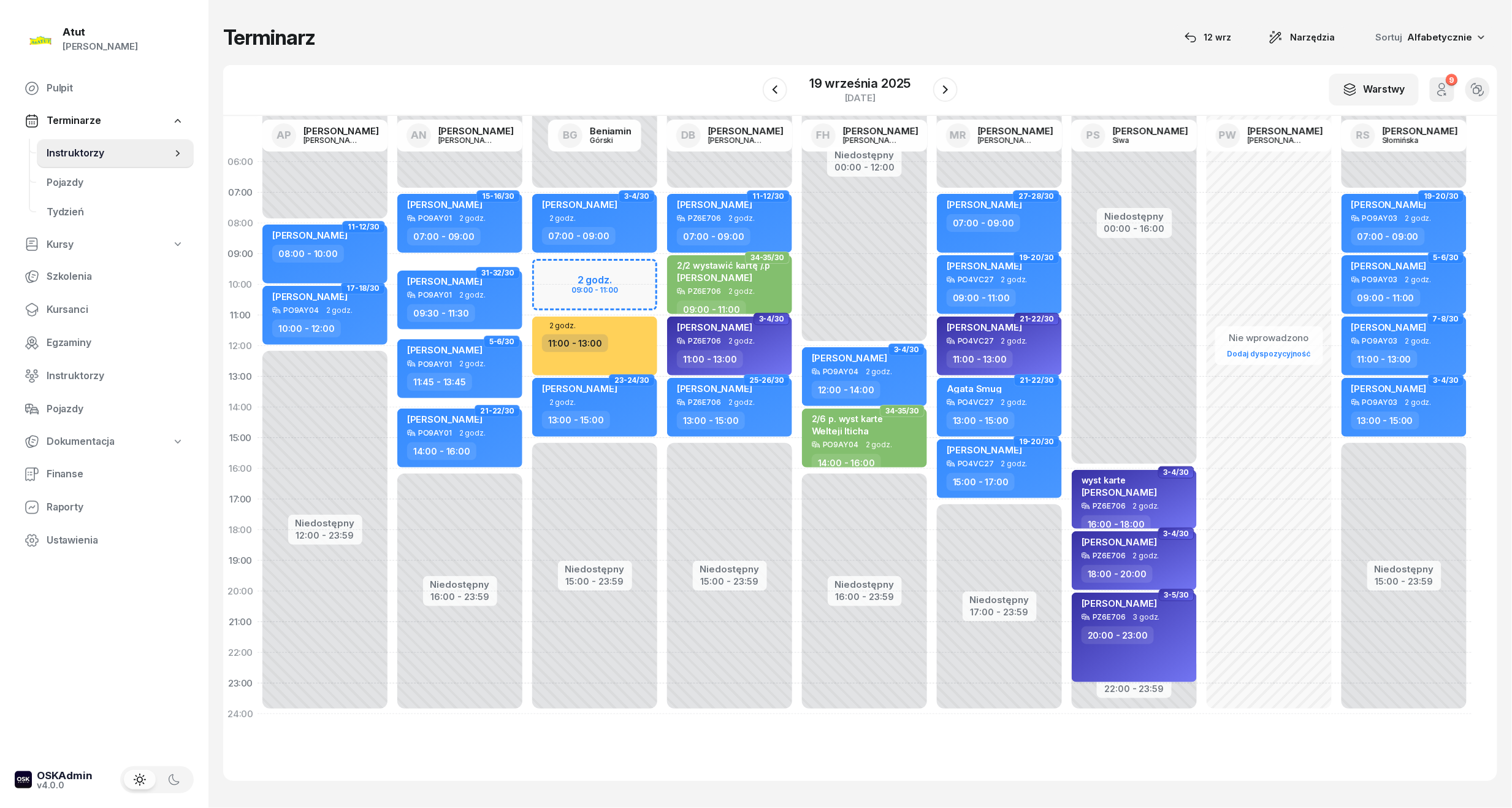
click at [883, 65] on div "W Wybierz AP Adam Pytlak AN Artur Nowakowski BG Beniamin Górski DB Dariusz Bańk…" at bounding box center [860, 90] width 1274 height 51
click at [882, 79] on div "19 września 2025" at bounding box center [859, 83] width 101 height 12
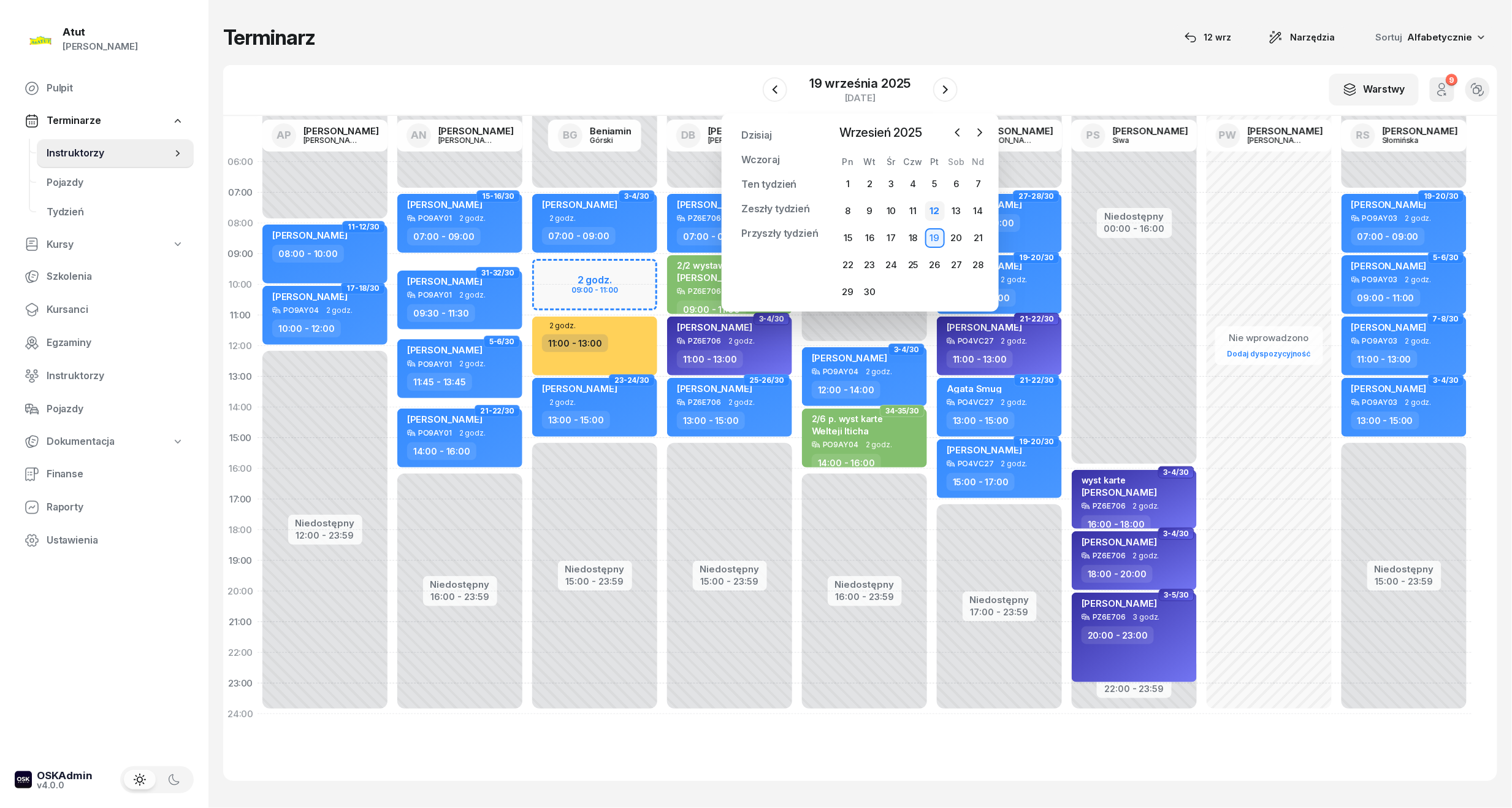
click at [938, 206] on div "12" at bounding box center [935, 211] width 20 height 20
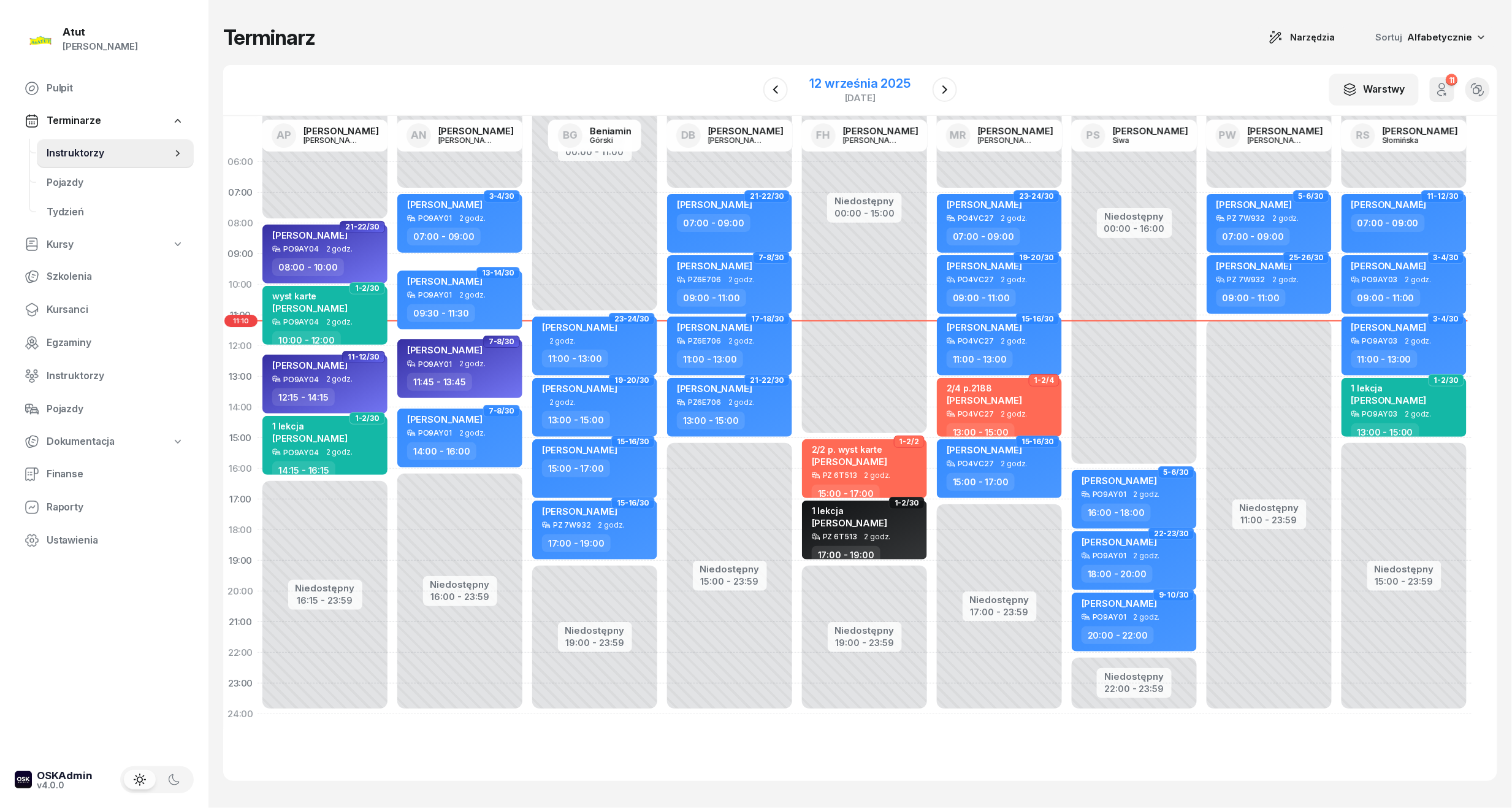
click at [864, 87] on div "12 września 2025" at bounding box center [860, 83] width 101 height 12
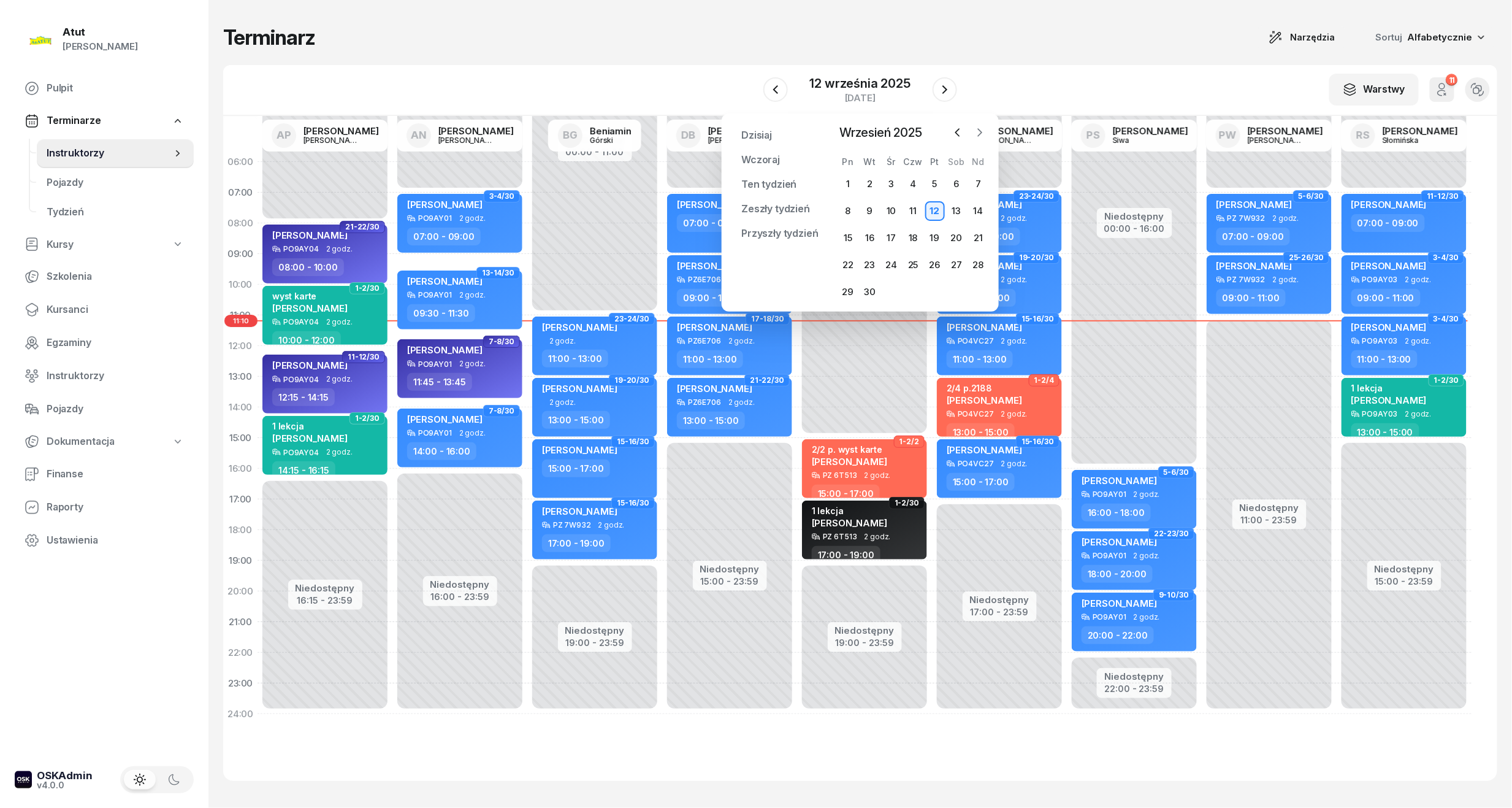
click at [983, 137] on icon "button" at bounding box center [979, 132] width 12 height 12
click at [891, 290] on div "29" at bounding box center [891, 292] width 20 height 20
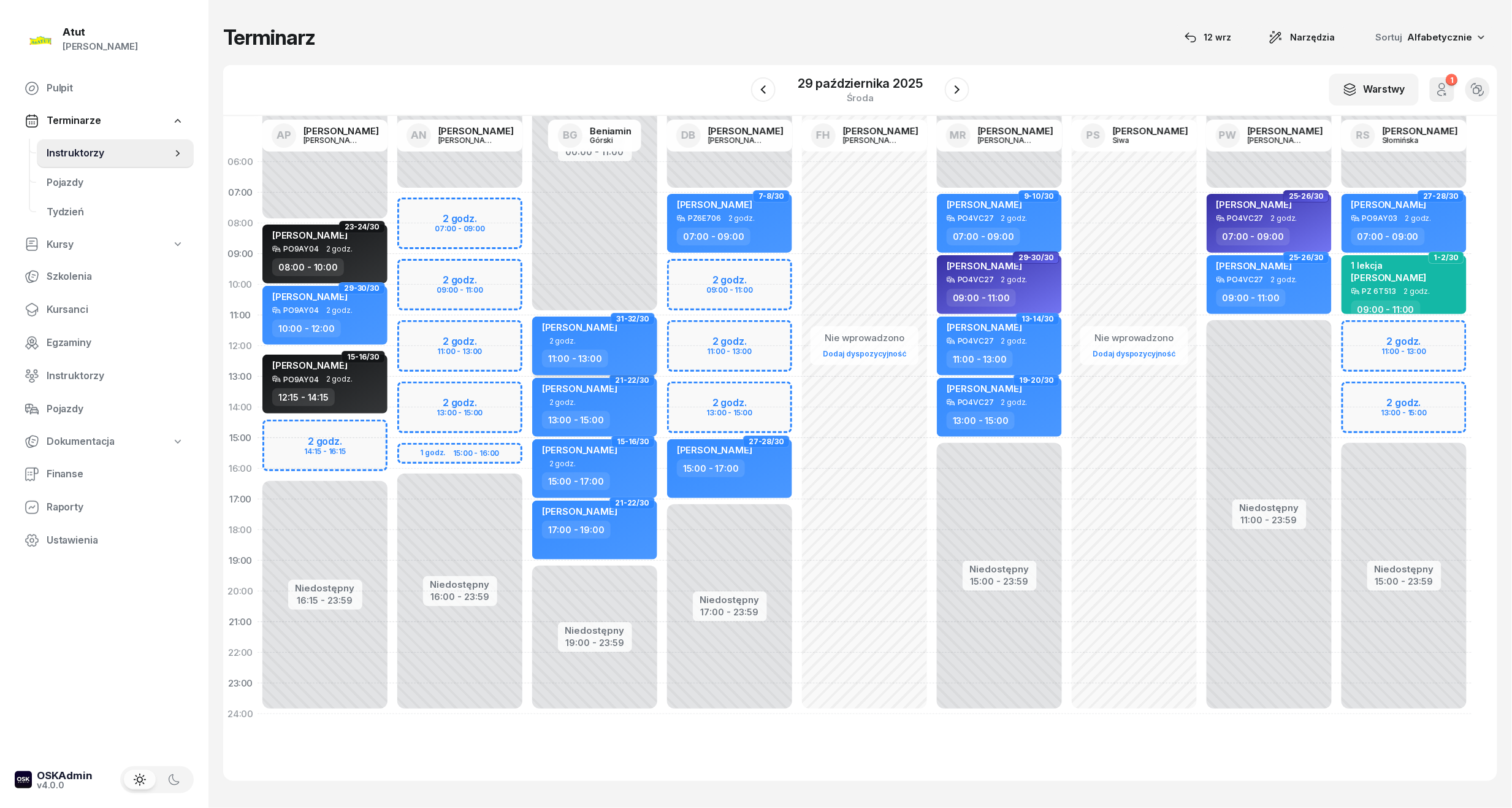
click at [609, 332] on div "[PERSON_NAME]" at bounding box center [580, 328] width 76 height 16
select select "11"
select select "13"
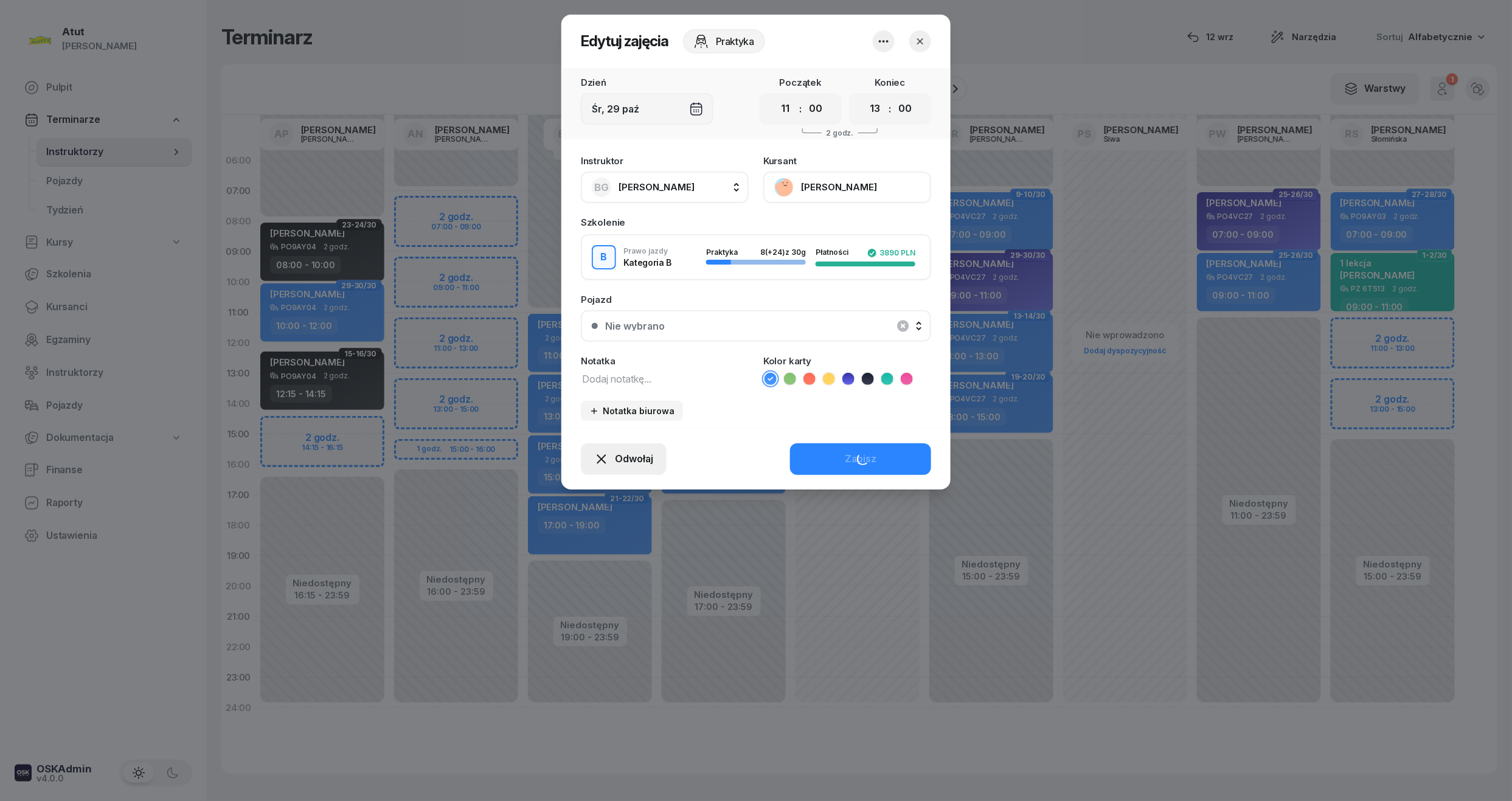
click at [611, 461] on div "Odwołaj" at bounding box center [624, 458] width 59 height 15
click at [576, 348] on div "My odwołaliśmy" at bounding box center [603, 354] width 73 height 15
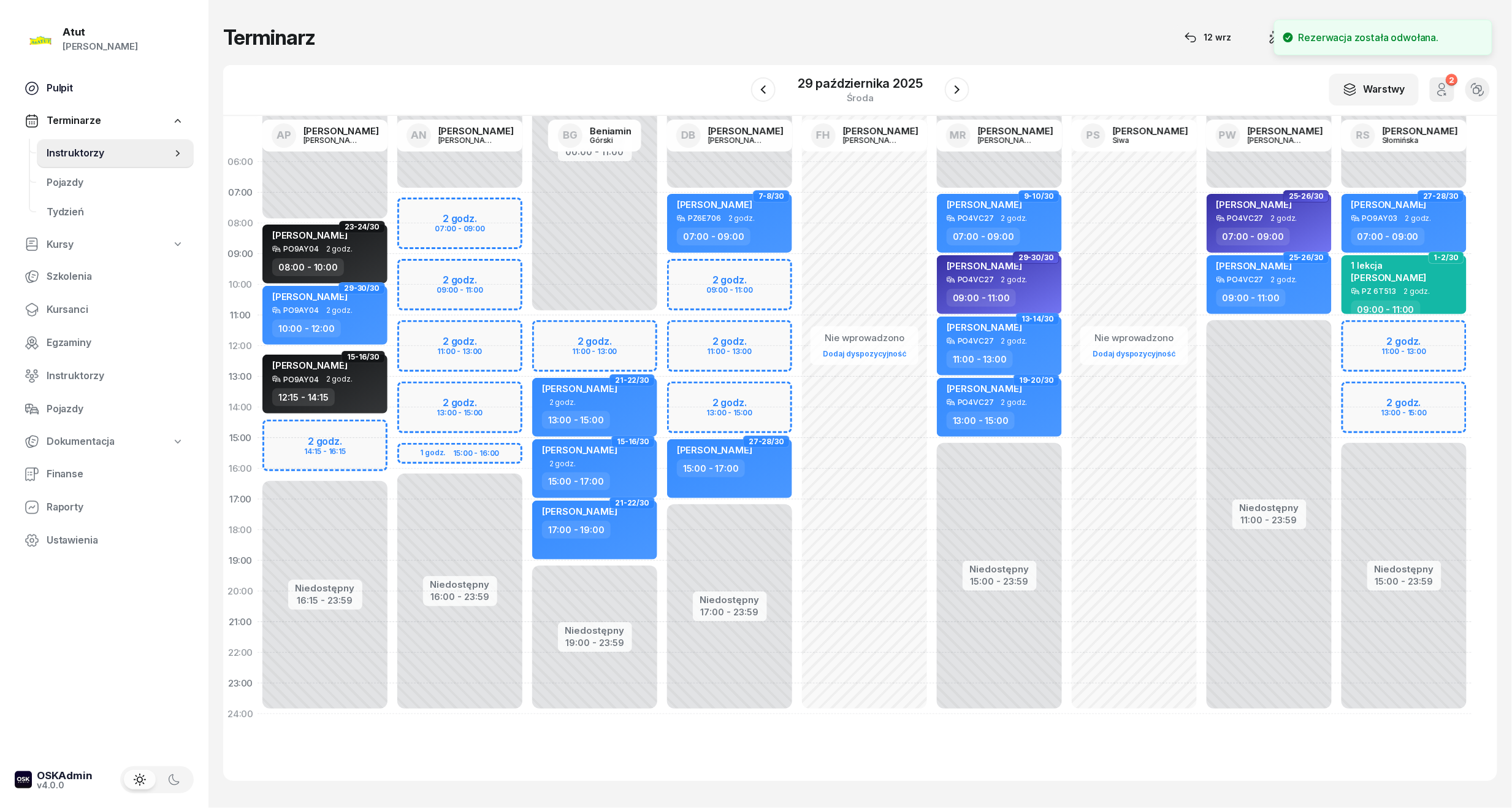
click at [84, 90] on span "Pulpit" at bounding box center [115, 88] width 137 height 16
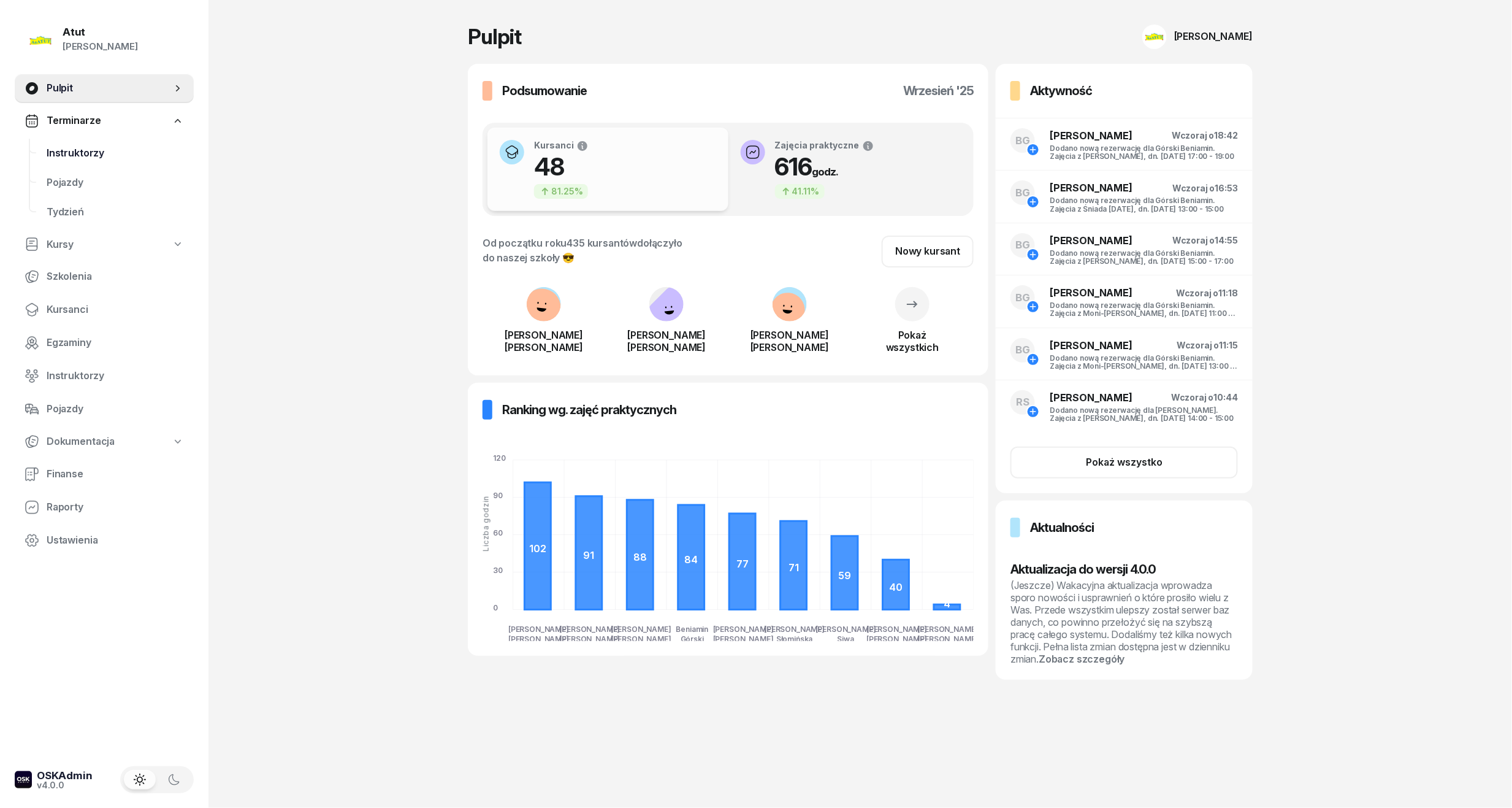
click at [57, 143] on link "Instruktorzy" at bounding box center [115, 154] width 157 height 30
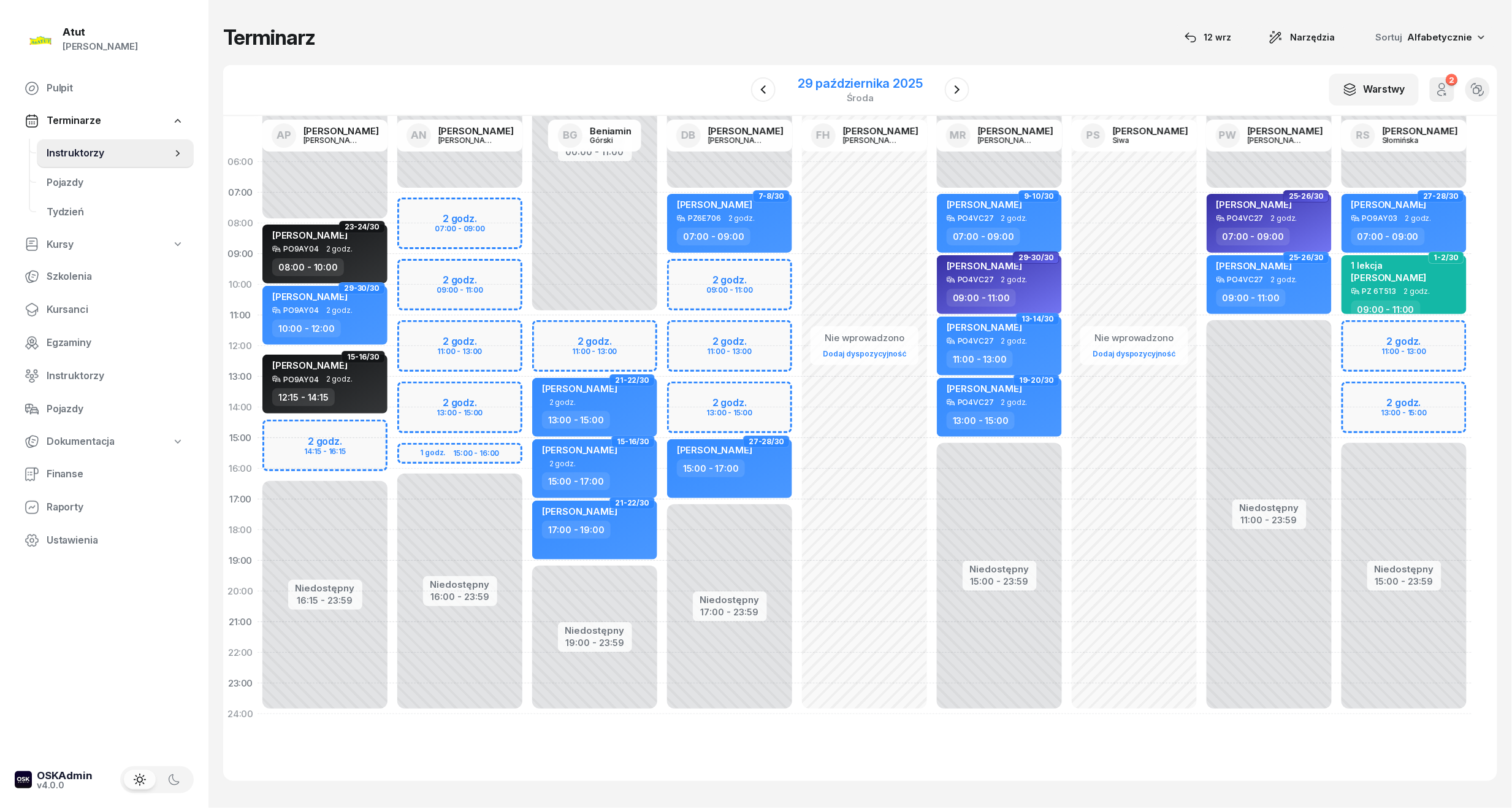
click at [822, 82] on div "29 października 2025" at bounding box center [860, 83] width 125 height 12
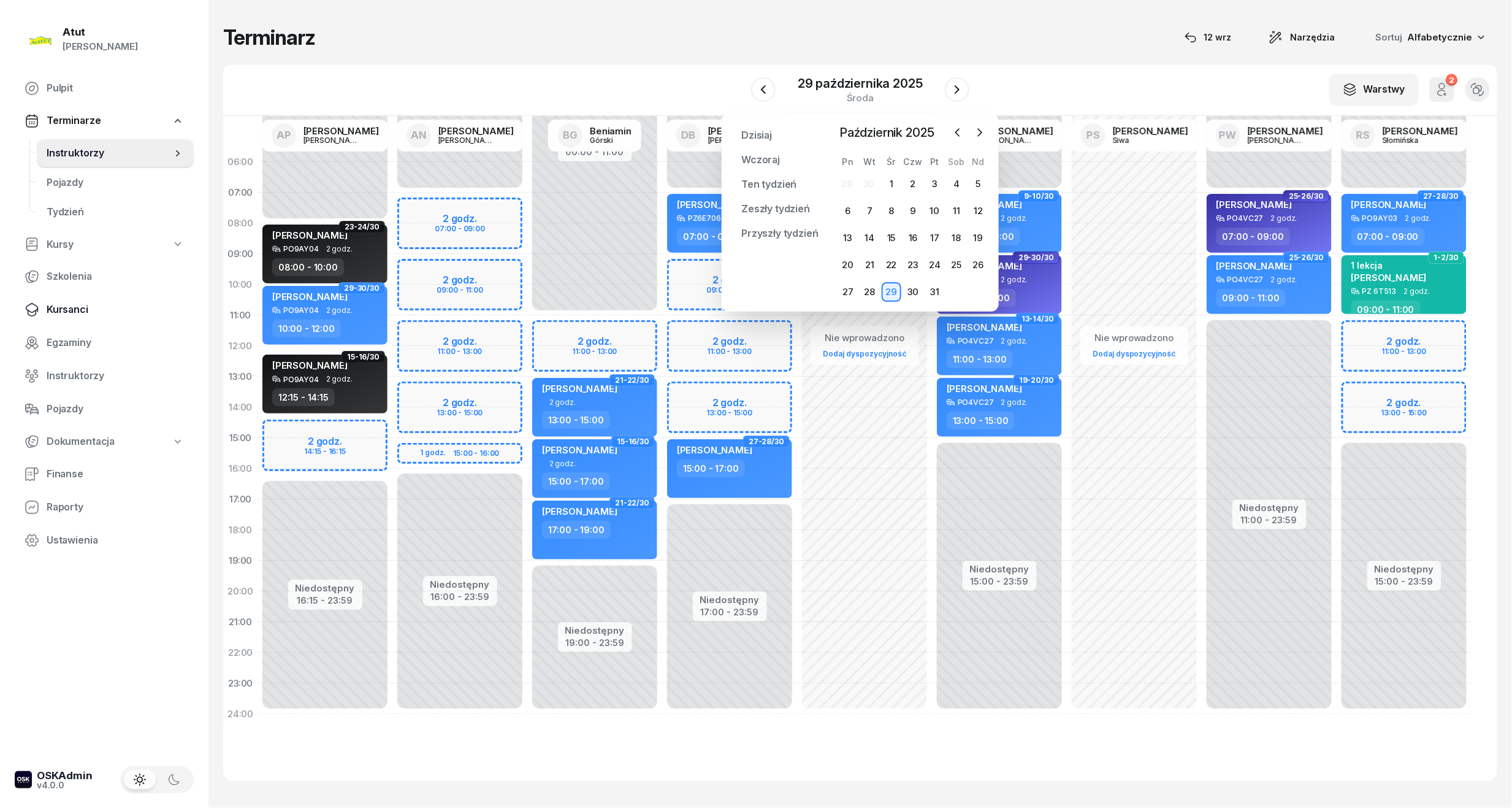
click at [86, 319] on link "Kursanci" at bounding box center [104, 310] width 179 height 30
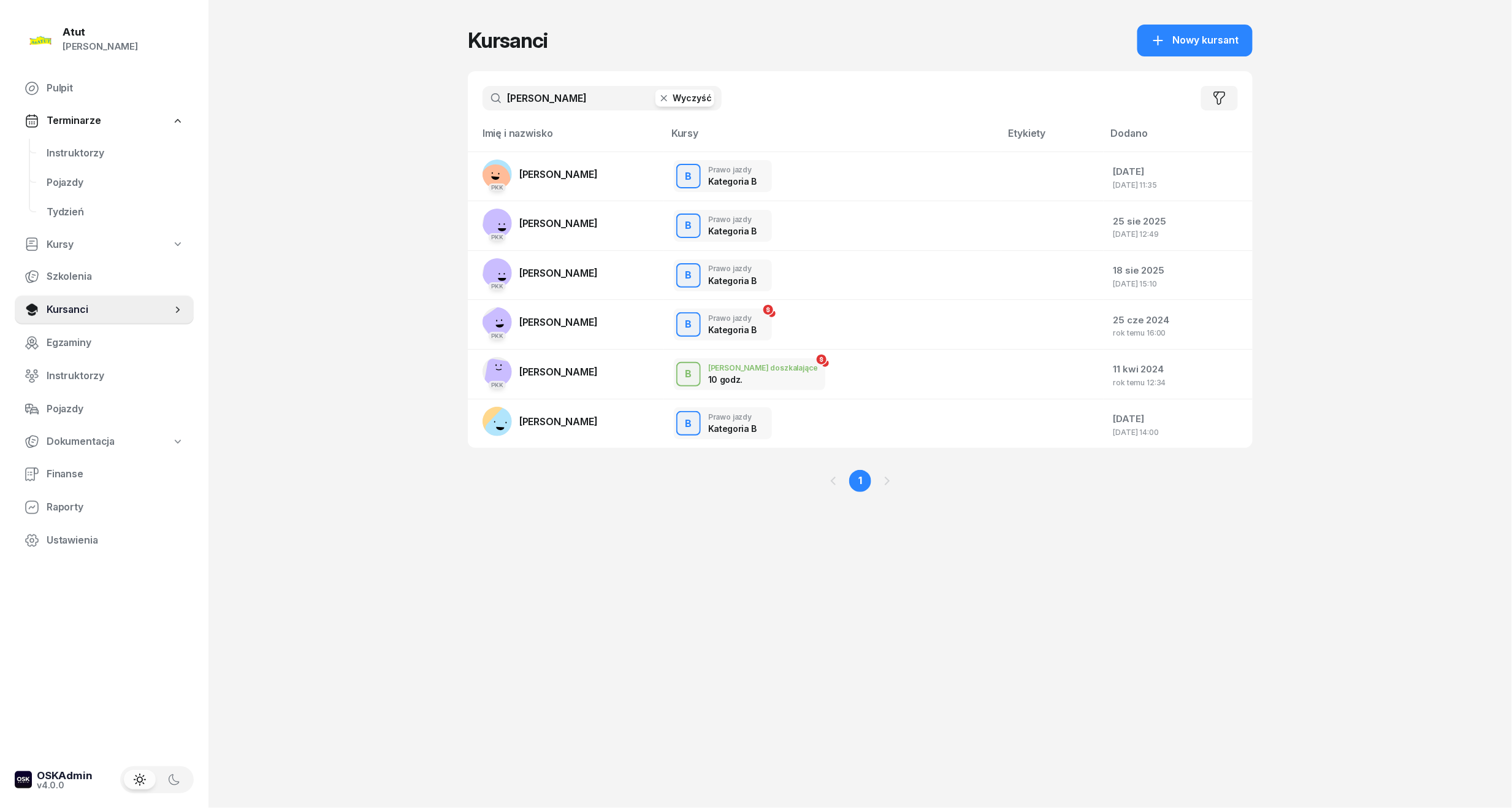
drag, startPoint x: 593, startPoint y: 102, endPoint x: 429, endPoint y: 108, distance: 164.1
click at [429, 108] on div "Atut Paulina Lis Pulpit Terminarze Instruktorzy Pojazdy Tydzień Kursy Szkolenia…" at bounding box center [756, 404] width 1512 height 808
click at [91, 153] on span "Instruktorzy" at bounding box center [115, 153] width 137 height 16
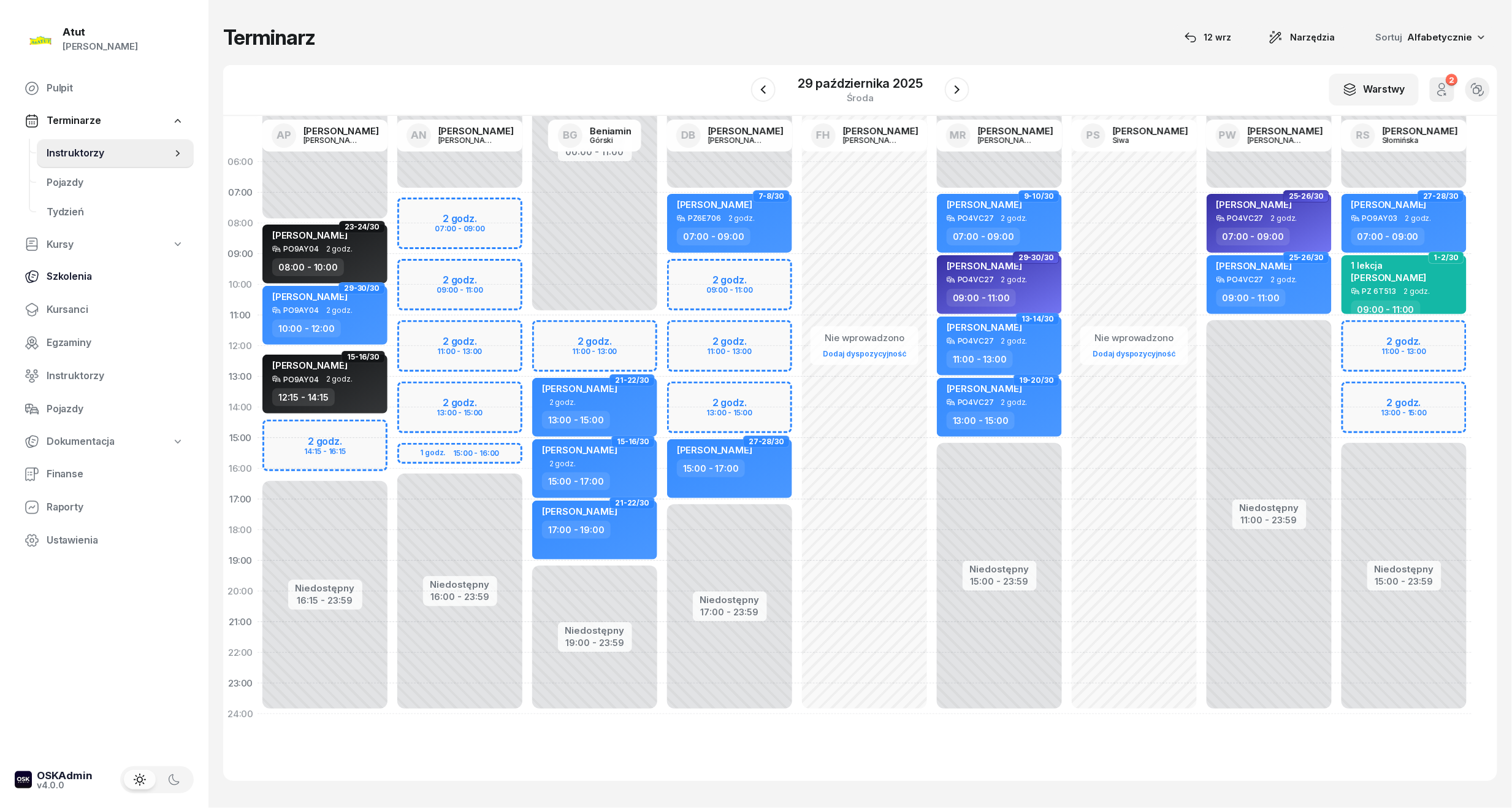
drag, startPoint x: 71, startPoint y: 305, endPoint x: 142, endPoint y: 273, distance: 77.9
click at [71, 302] on span "Kursanci" at bounding box center [115, 310] width 137 height 16
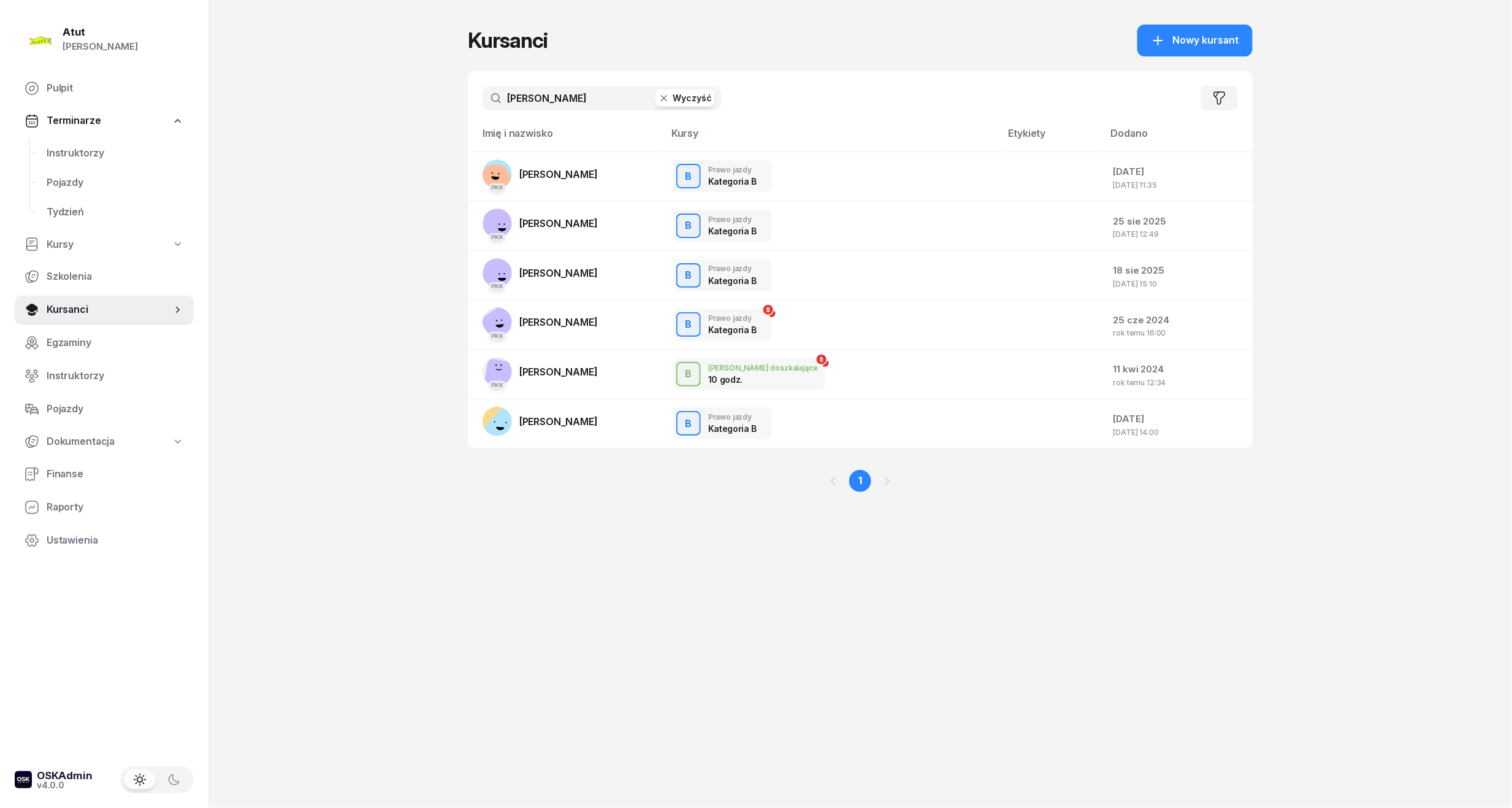
drag, startPoint x: 569, startPoint y: 94, endPoint x: 268, endPoint y: 115, distance: 301.7
click at [268, 115] on div "Atut Paulina Lis Pulpit Terminarze Instruktorzy Pojazdy Tydzień Kursy Szkolenia…" at bounding box center [756, 404] width 1512 height 808
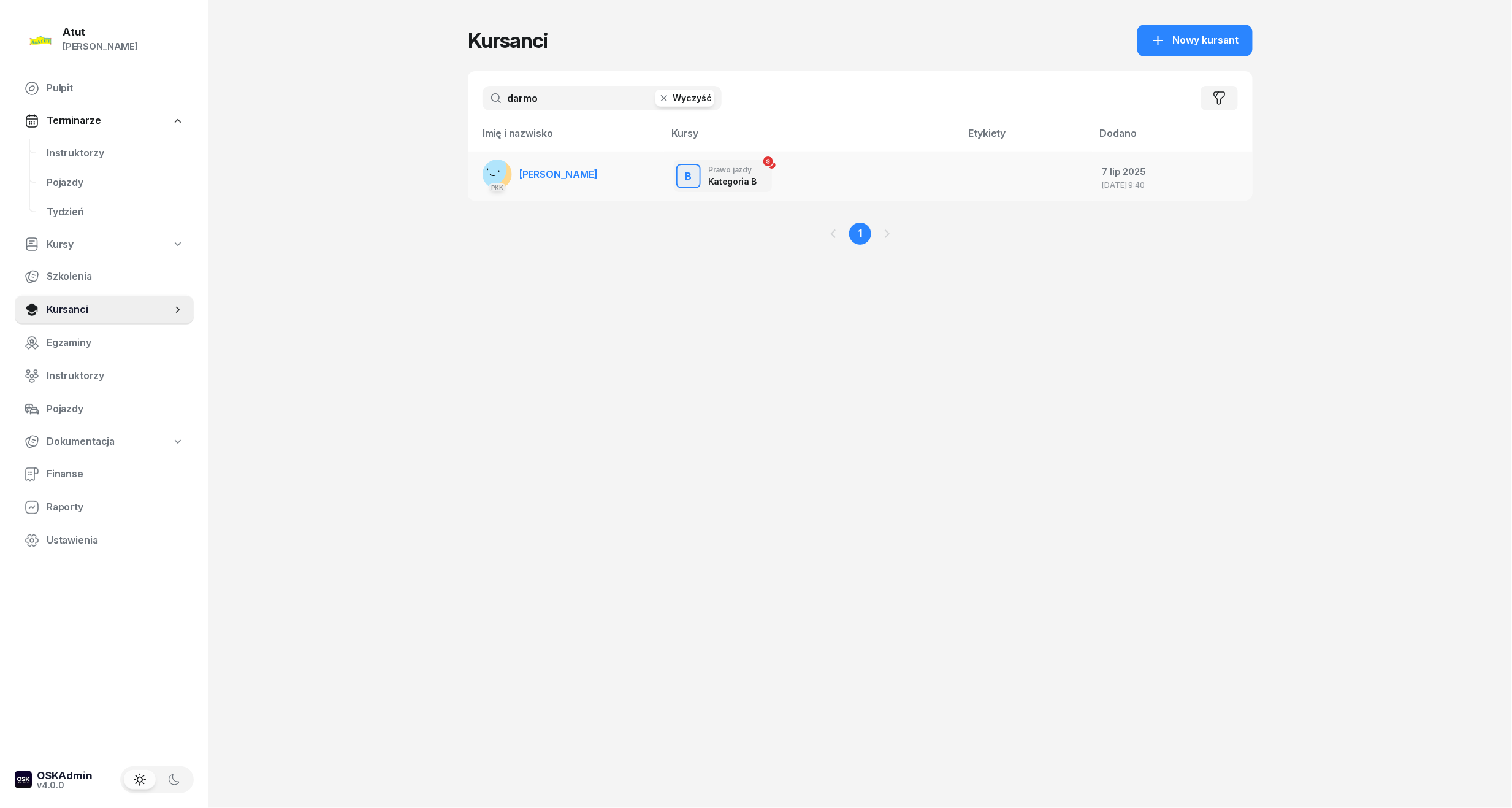
type input "darmo"
click at [551, 168] on span "Maria Darmonos" at bounding box center [559, 174] width 79 height 12
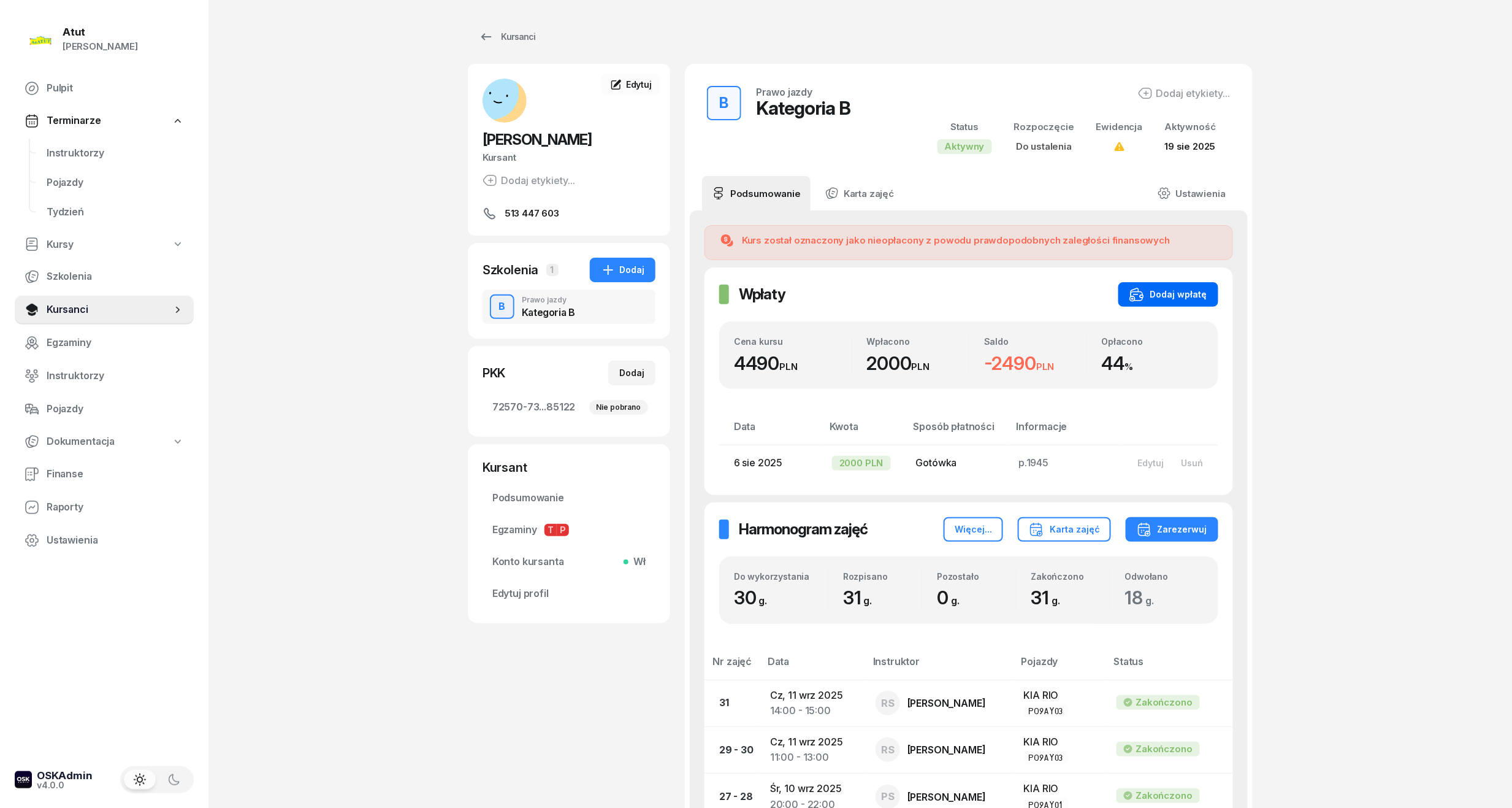
click at [1188, 285] on button "Dodaj wpłatę" at bounding box center [1169, 295] width 100 height 25
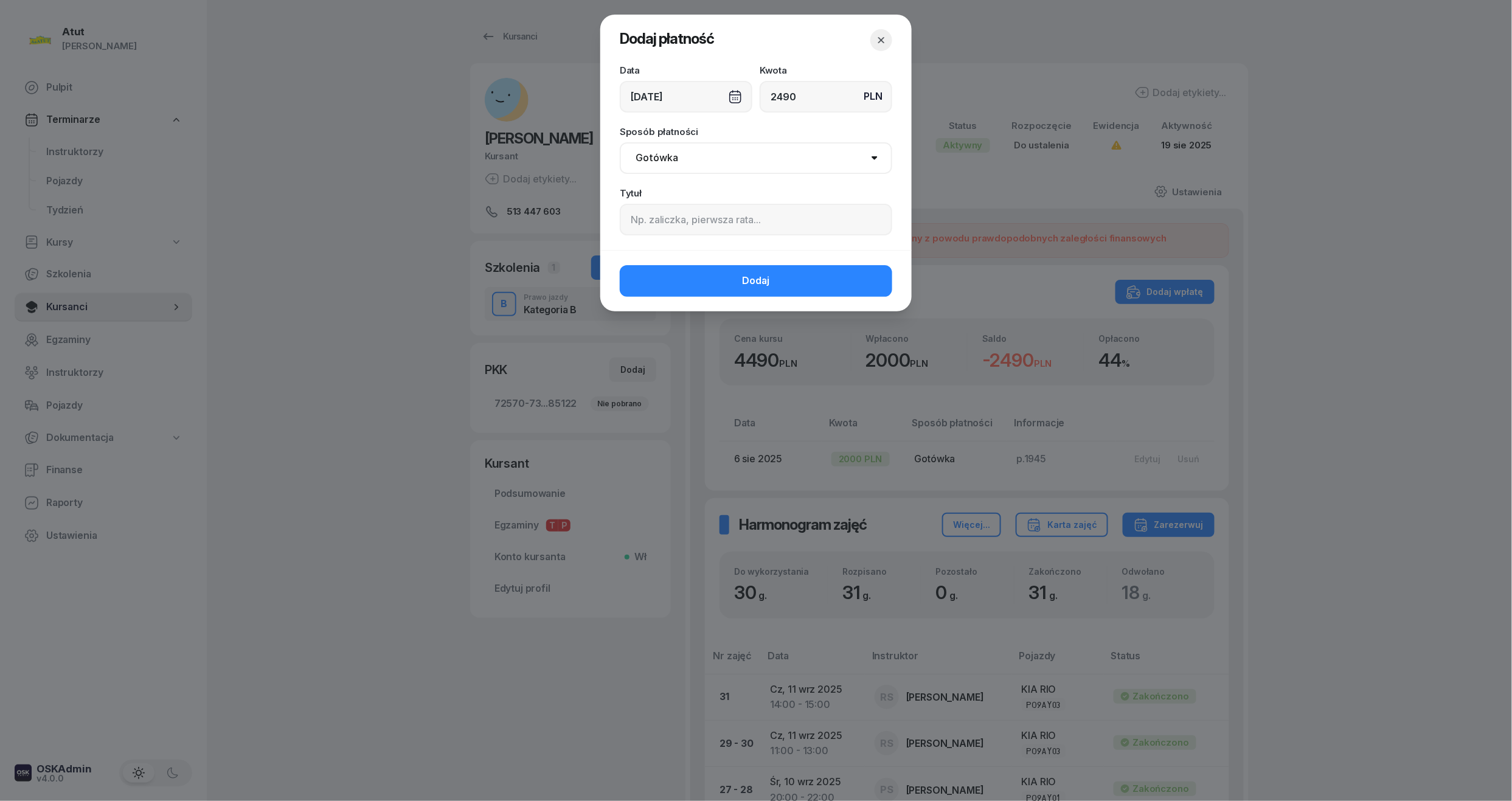
type input "2490"
click at [775, 208] on input at bounding box center [756, 219] width 273 height 32
paste input "2270"
type input "p.2270"
click at [695, 157] on select "Gotówka Karta Przelew Płatności online BLIK" at bounding box center [756, 158] width 273 height 32
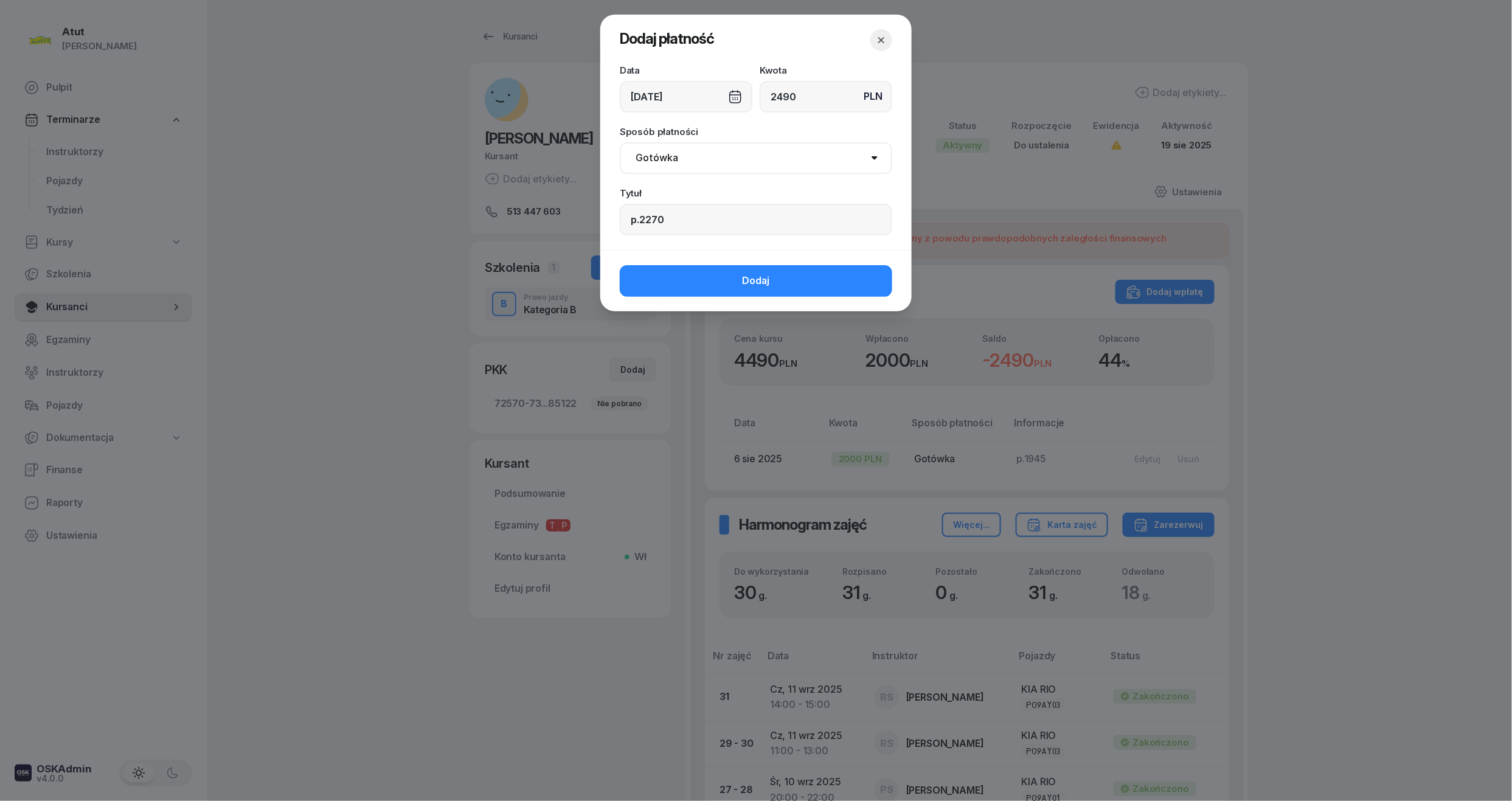
select select "online"
click at [620, 142] on select "Gotówka Karta Przelew Płatności online BLIK" at bounding box center [756, 158] width 273 height 32
click at [675, 275] on button "Dodaj" at bounding box center [756, 281] width 273 height 32
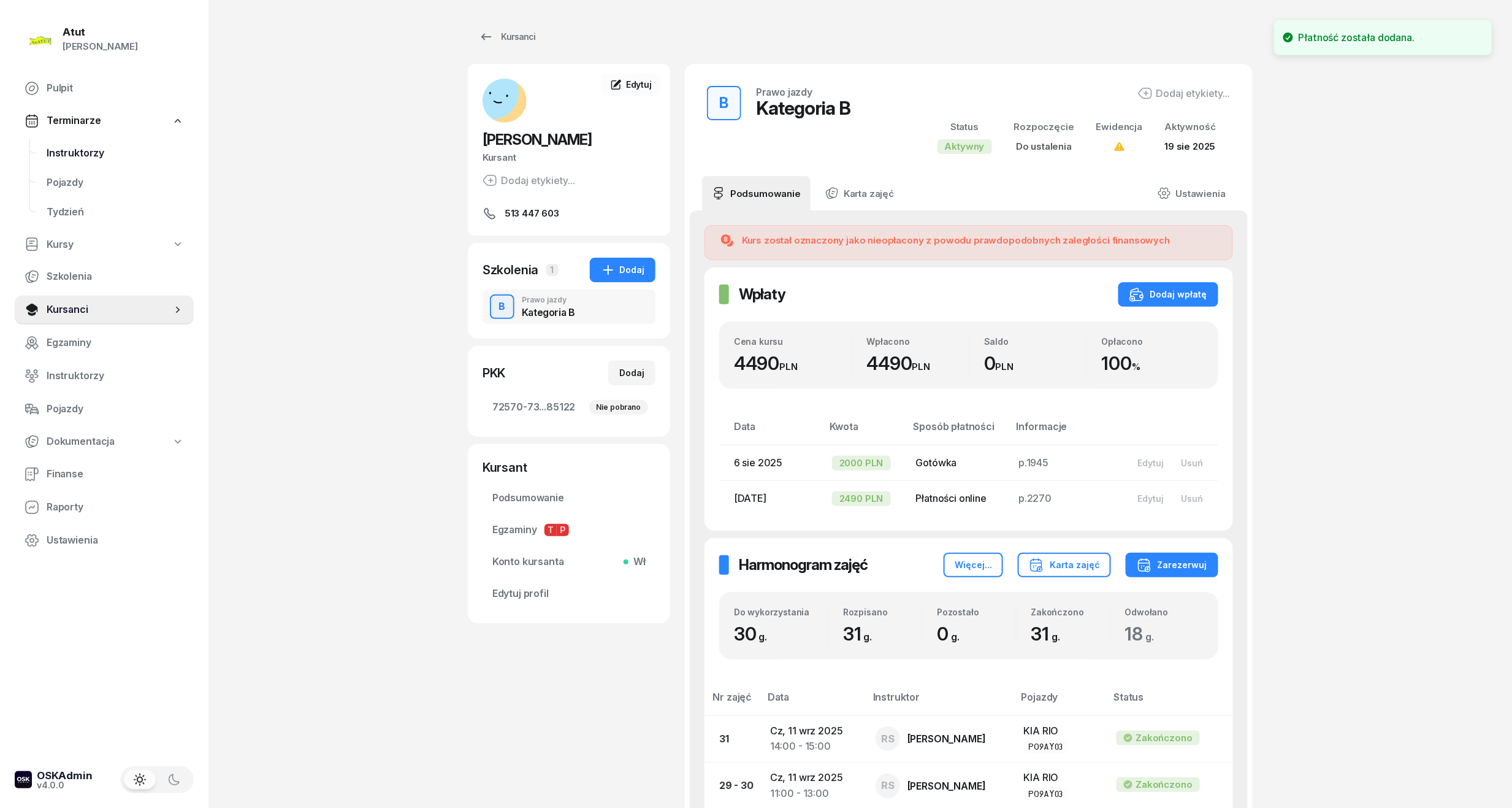
drag, startPoint x: 77, startPoint y: 147, endPoint x: 108, endPoint y: 151, distance: 31.3
click at [77, 147] on span "Instruktorzy" at bounding box center [115, 153] width 137 height 16
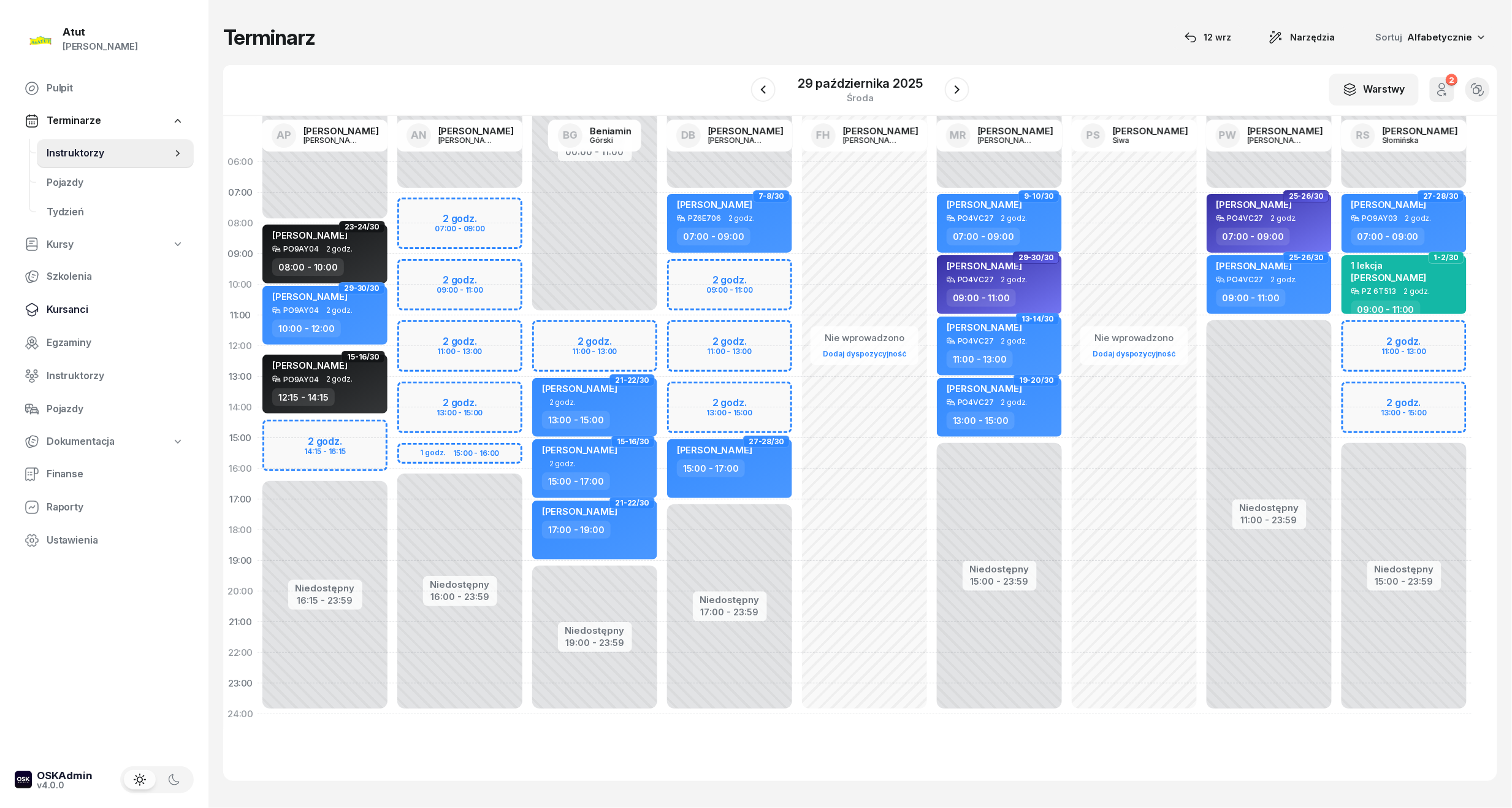
click at [55, 295] on link "Kursanci" at bounding box center [104, 310] width 179 height 30
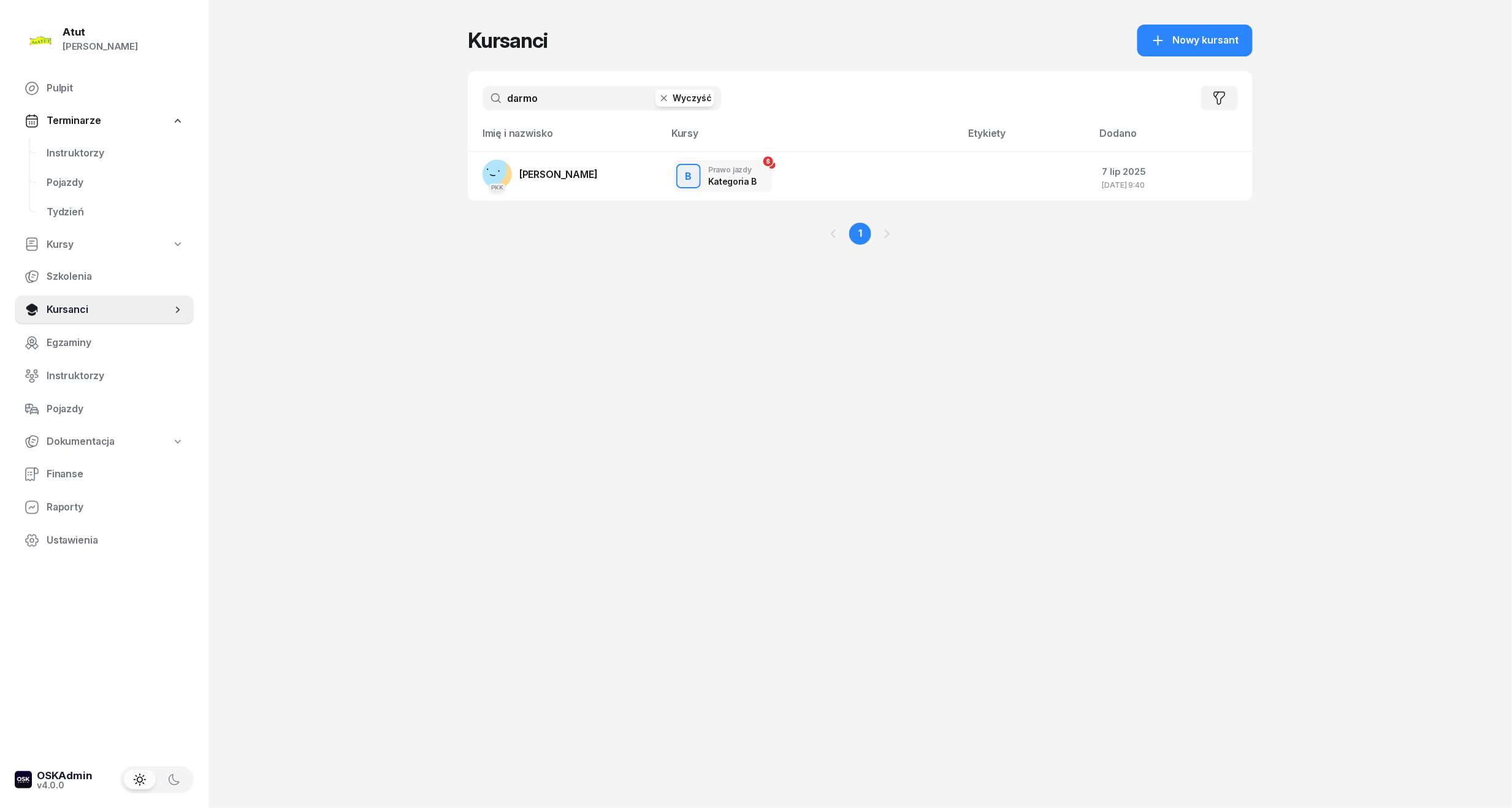
drag, startPoint x: 428, startPoint y: 74, endPoint x: 77, endPoint y: 30, distance: 353.7
click at [79, 35] on div "Atut Paulina Lis Pulpit Terminarze Instruktorzy Pojazdy Tydzień Kursy Szkolenia…" at bounding box center [756, 404] width 1512 height 808
type input "kotowicz"
click at [561, 183] on link "PKK Julia Kotowicz" at bounding box center [540, 174] width 115 height 30
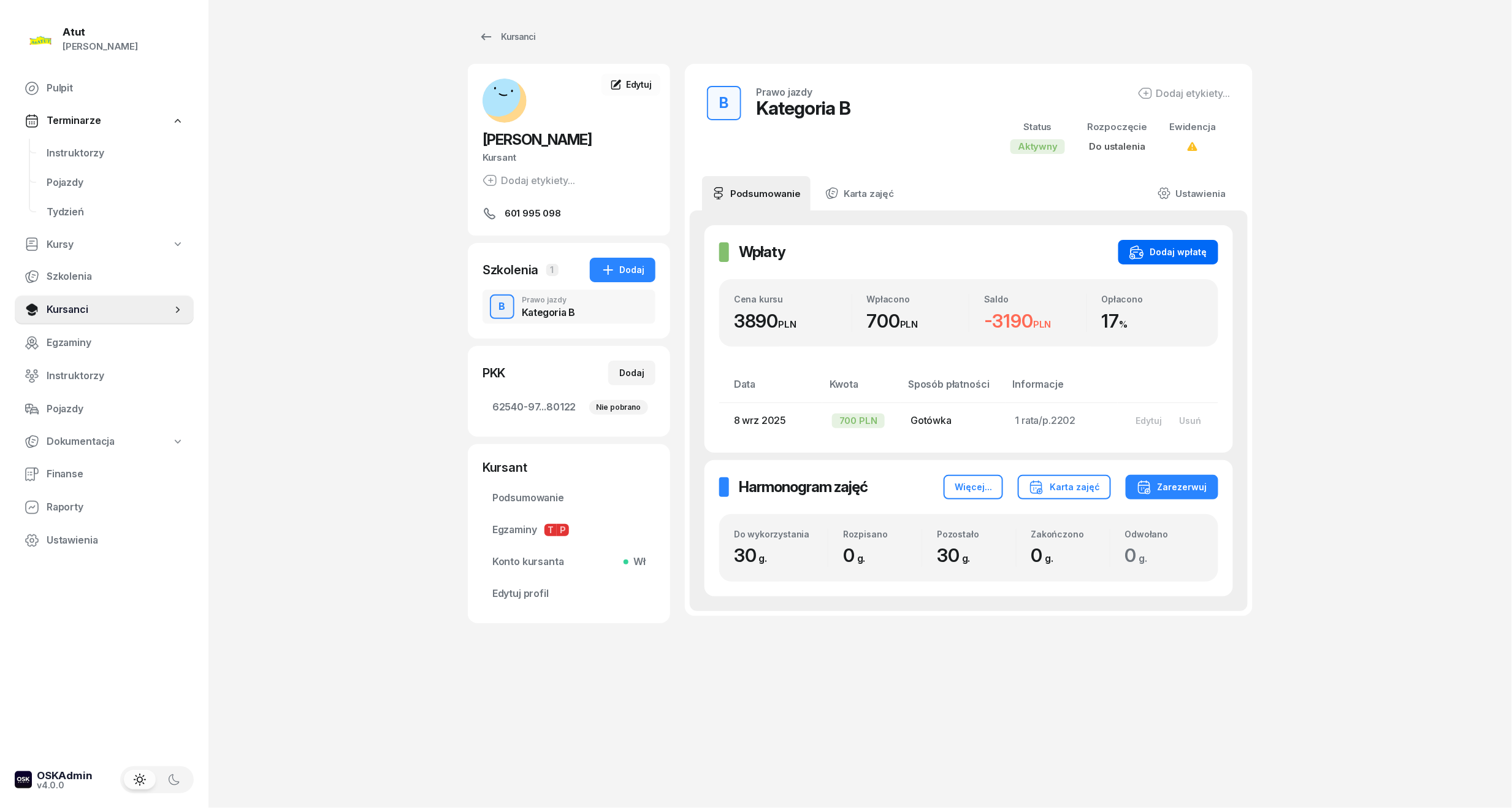
click at [1172, 258] on div "Dodaj wpłatę" at bounding box center [1168, 252] width 78 height 15
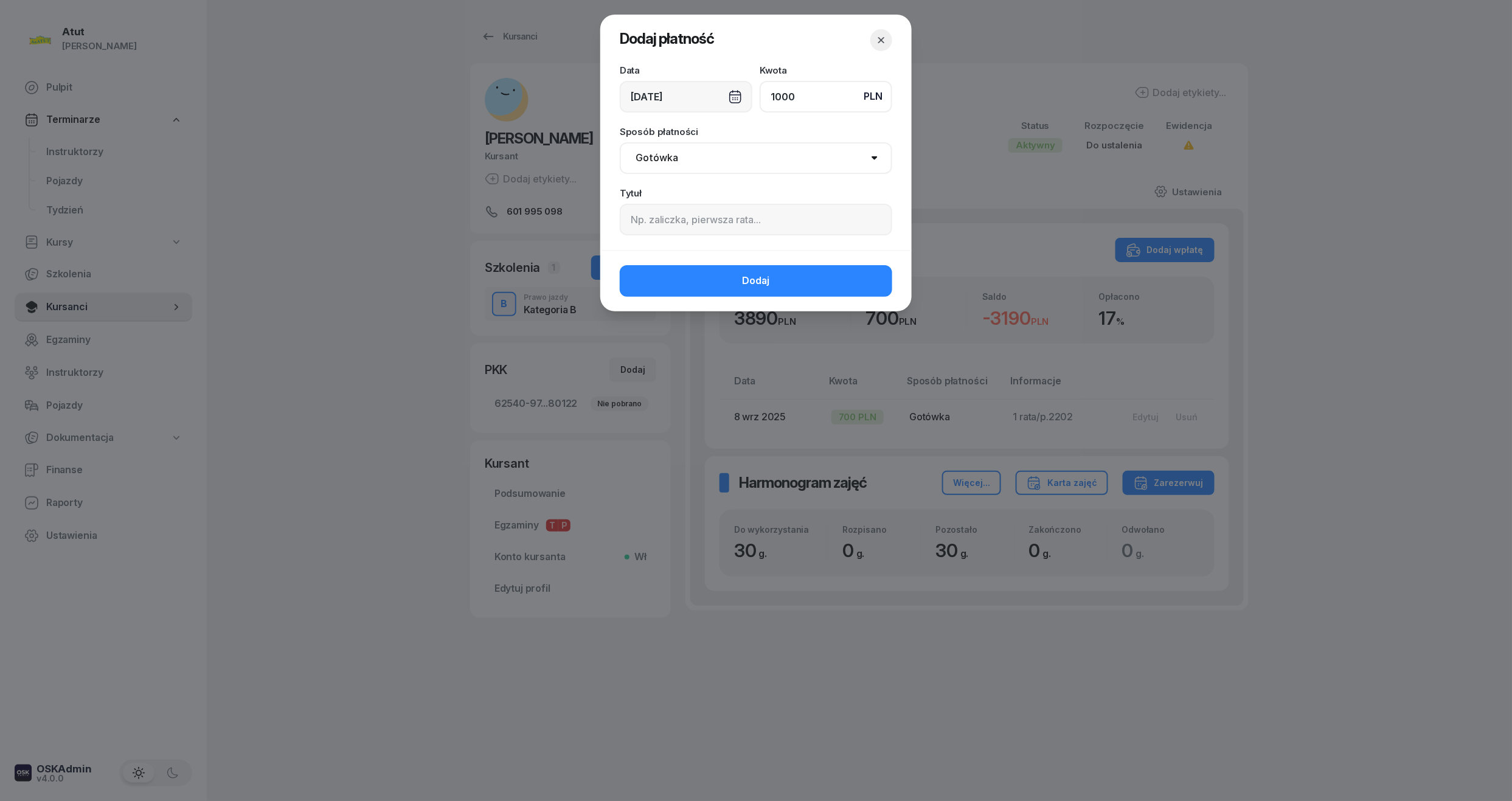
type input "1000"
click at [786, 217] on input at bounding box center [756, 219] width 273 height 32
paste input "2269"
type input "p.2269"
click at [784, 273] on button "Dodaj" at bounding box center [756, 281] width 273 height 32
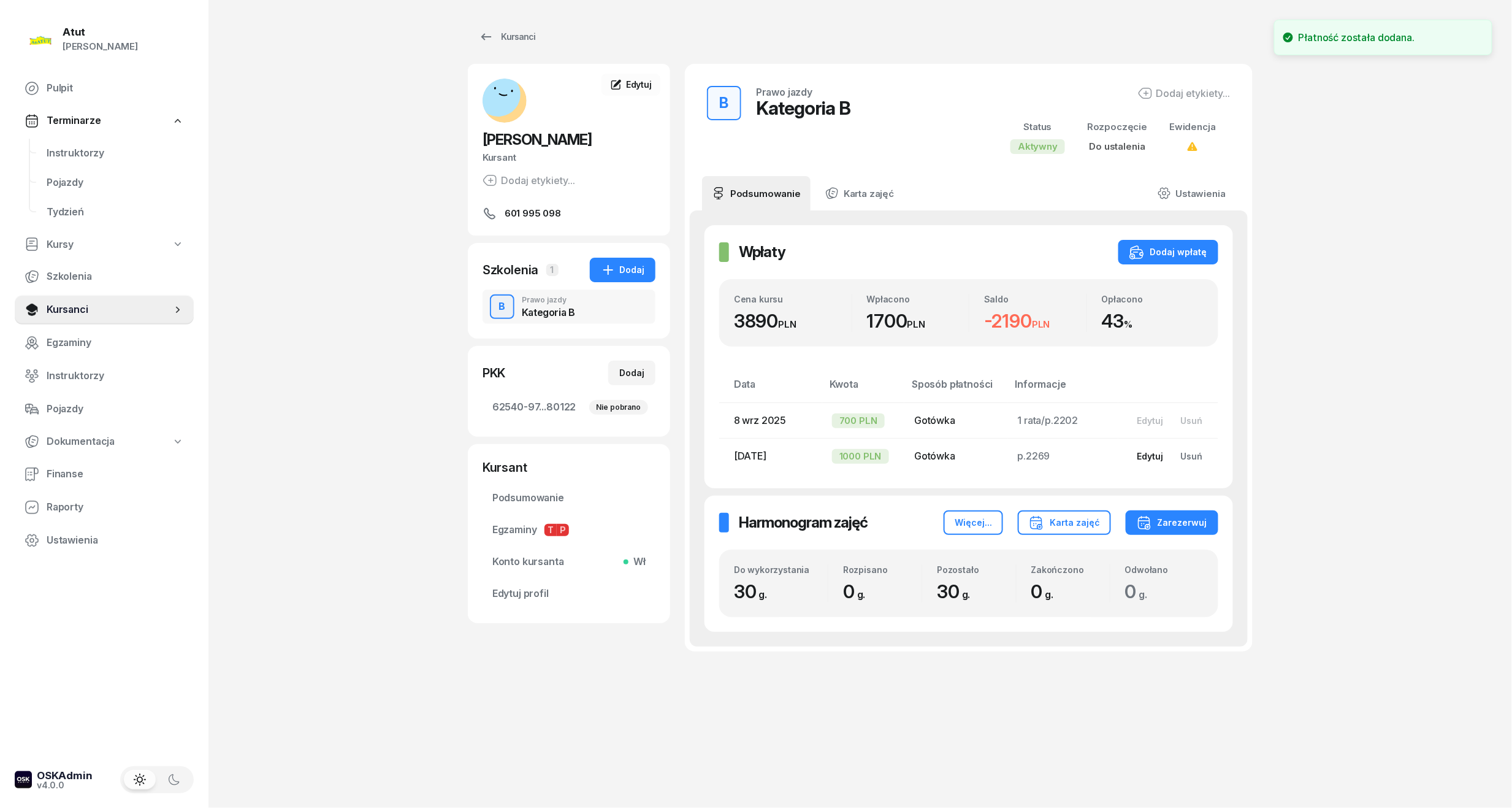
click at [1153, 450] on button "Edytuj" at bounding box center [1149, 456] width 44 height 21
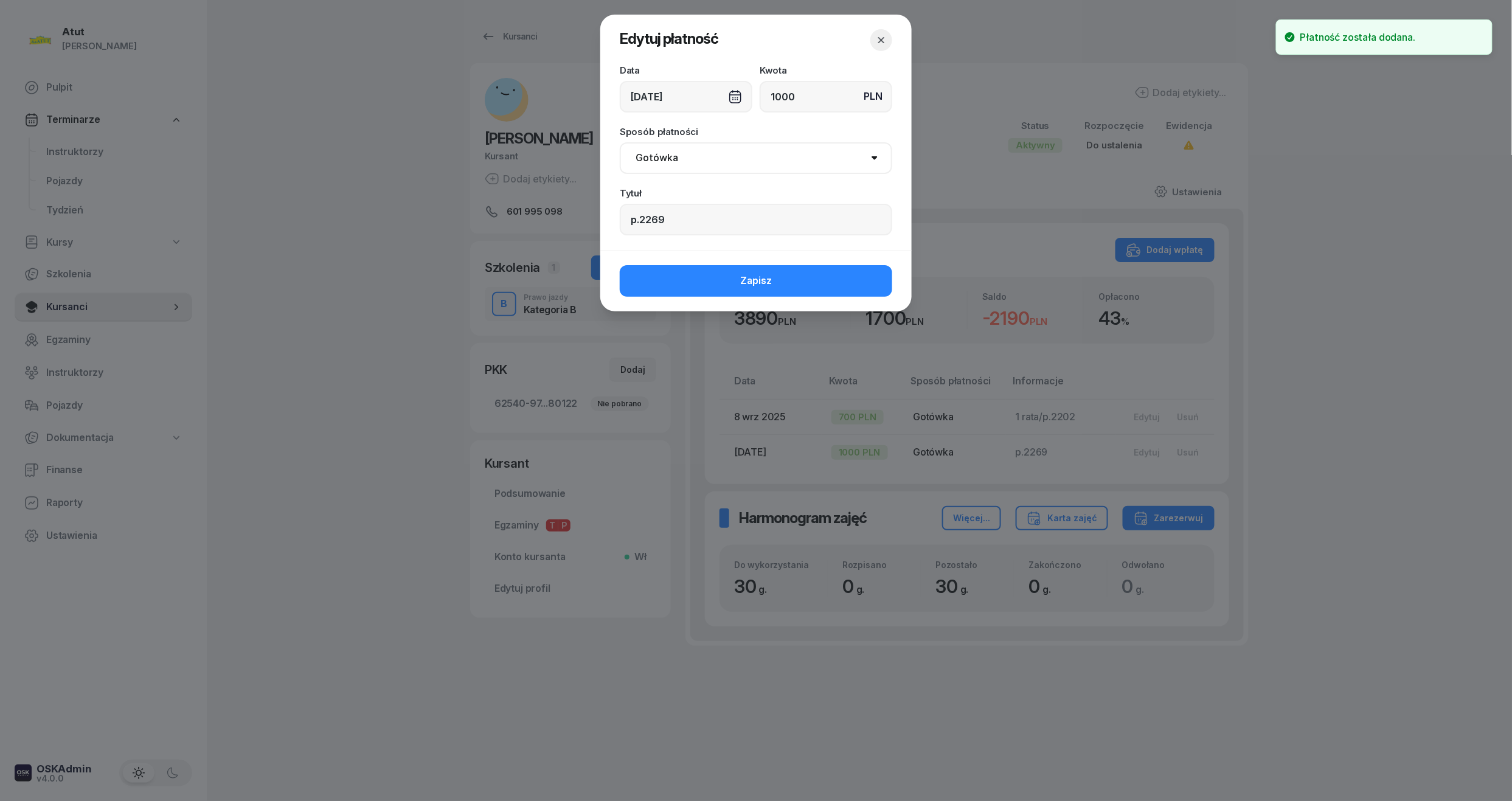
drag, startPoint x: 697, startPoint y: 150, endPoint x: 696, endPoint y: 174, distance: 24.0
click at [697, 150] on select "Gotówka Karta Przelew Płatności online BLIK" at bounding box center [756, 158] width 273 height 32
select select "transfer"
click at [620, 142] on select "Gotówka Karta Przelew Płatności online BLIK" at bounding box center [756, 158] width 273 height 32
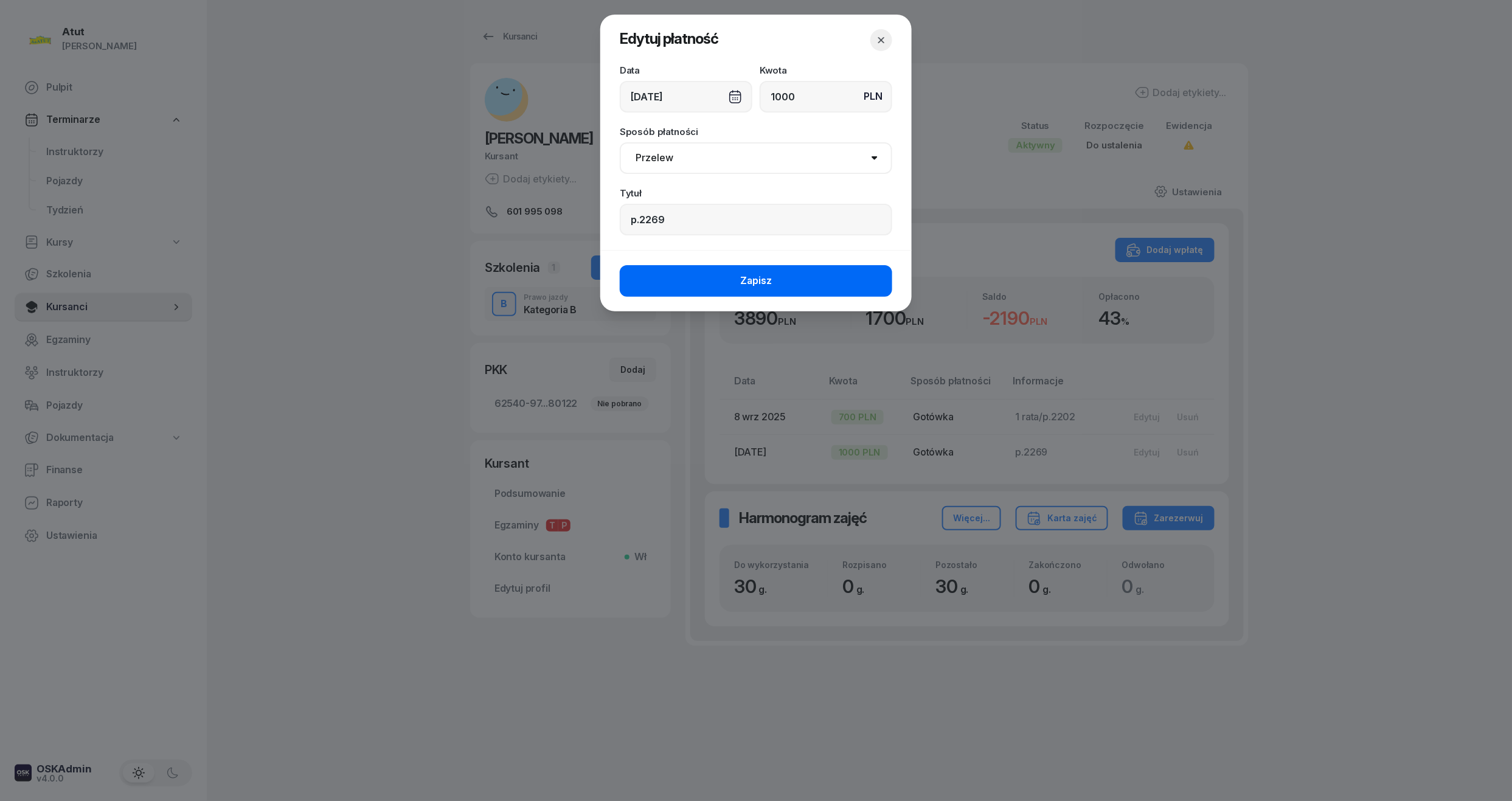
click at [811, 278] on button "Zapisz" at bounding box center [756, 281] width 273 height 32
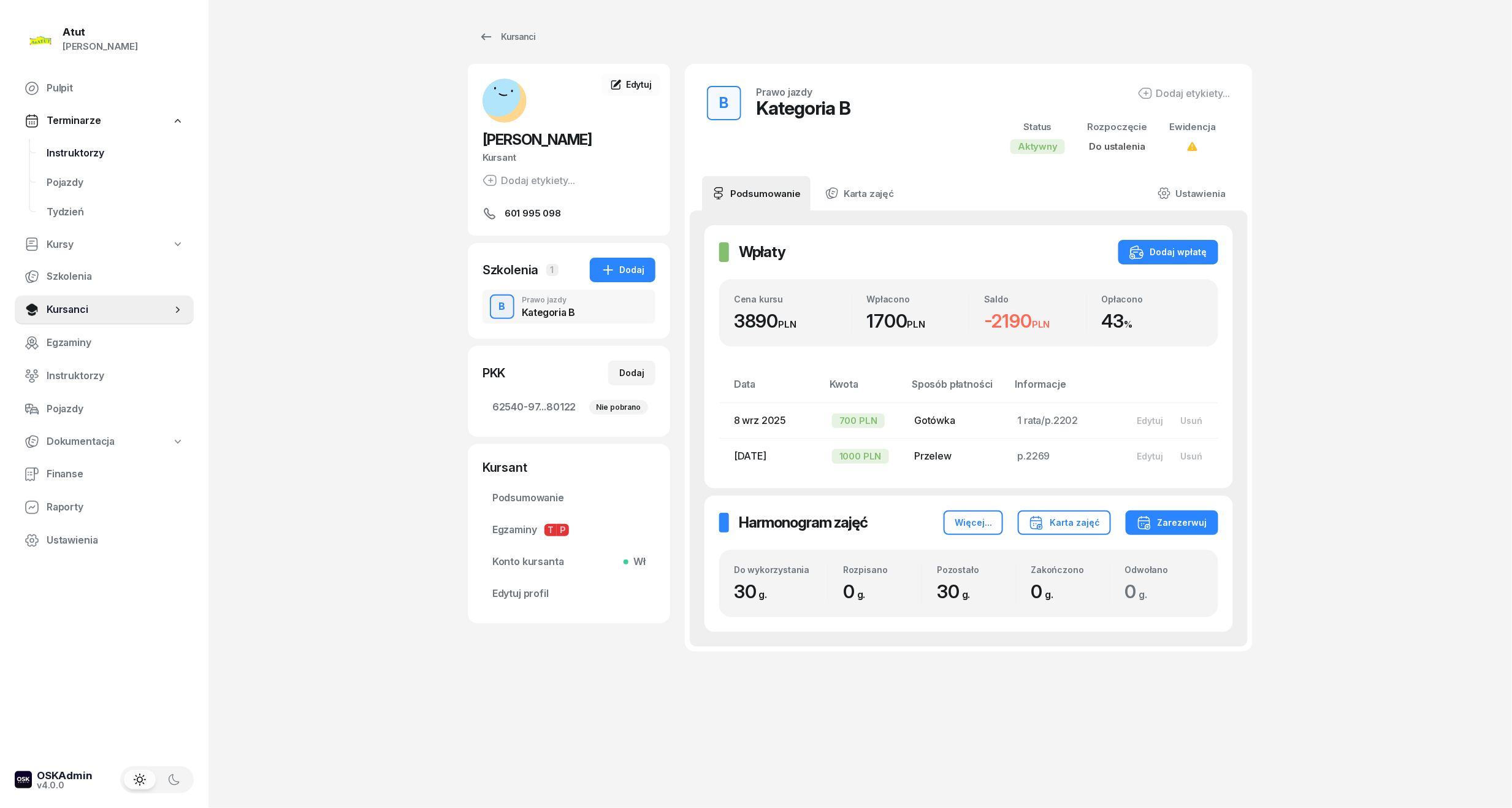
click at [104, 156] on span "Instruktorzy" at bounding box center [115, 153] width 137 height 16
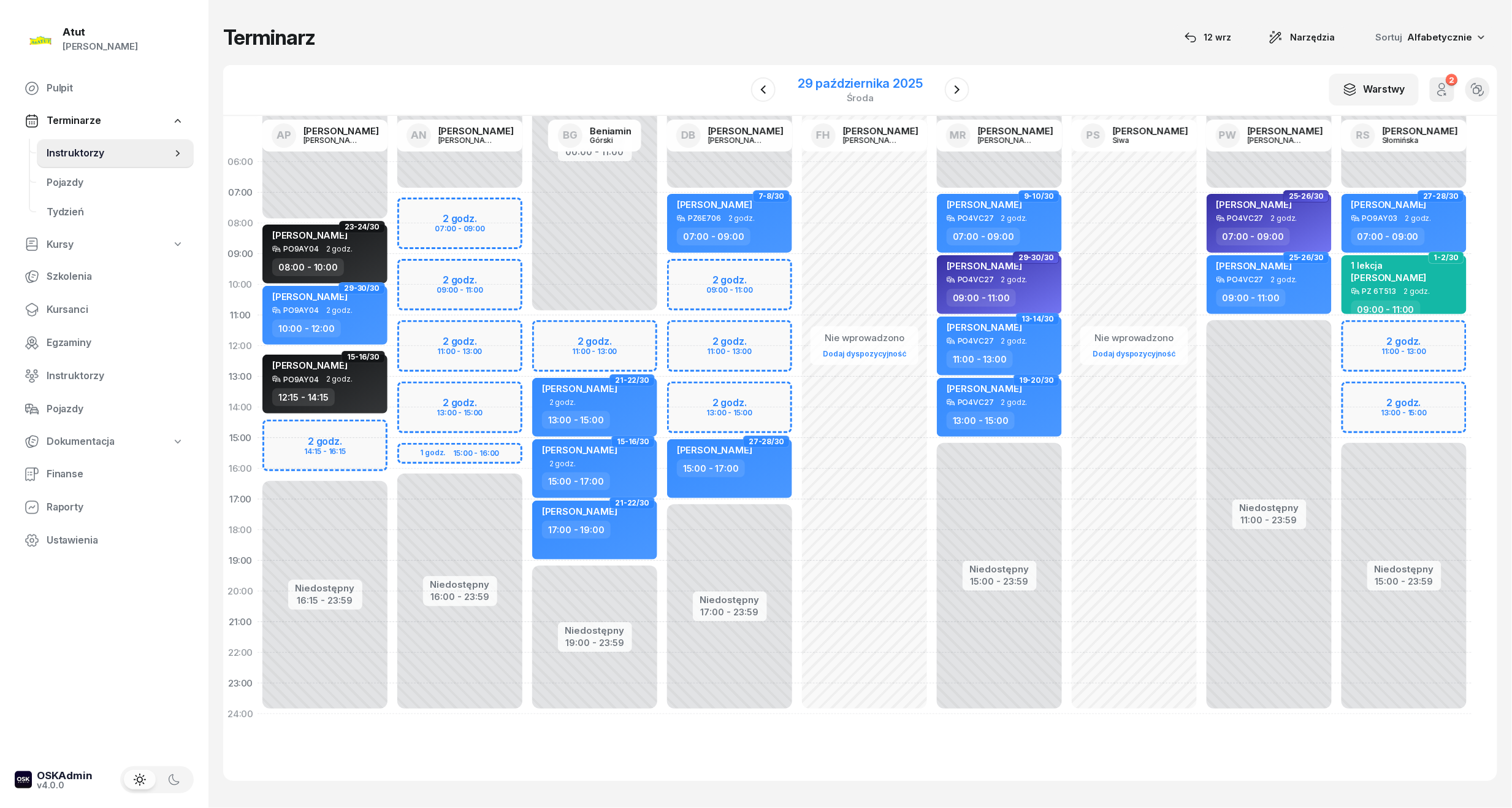
click at [847, 81] on div "29 października 2025" at bounding box center [860, 83] width 125 height 12
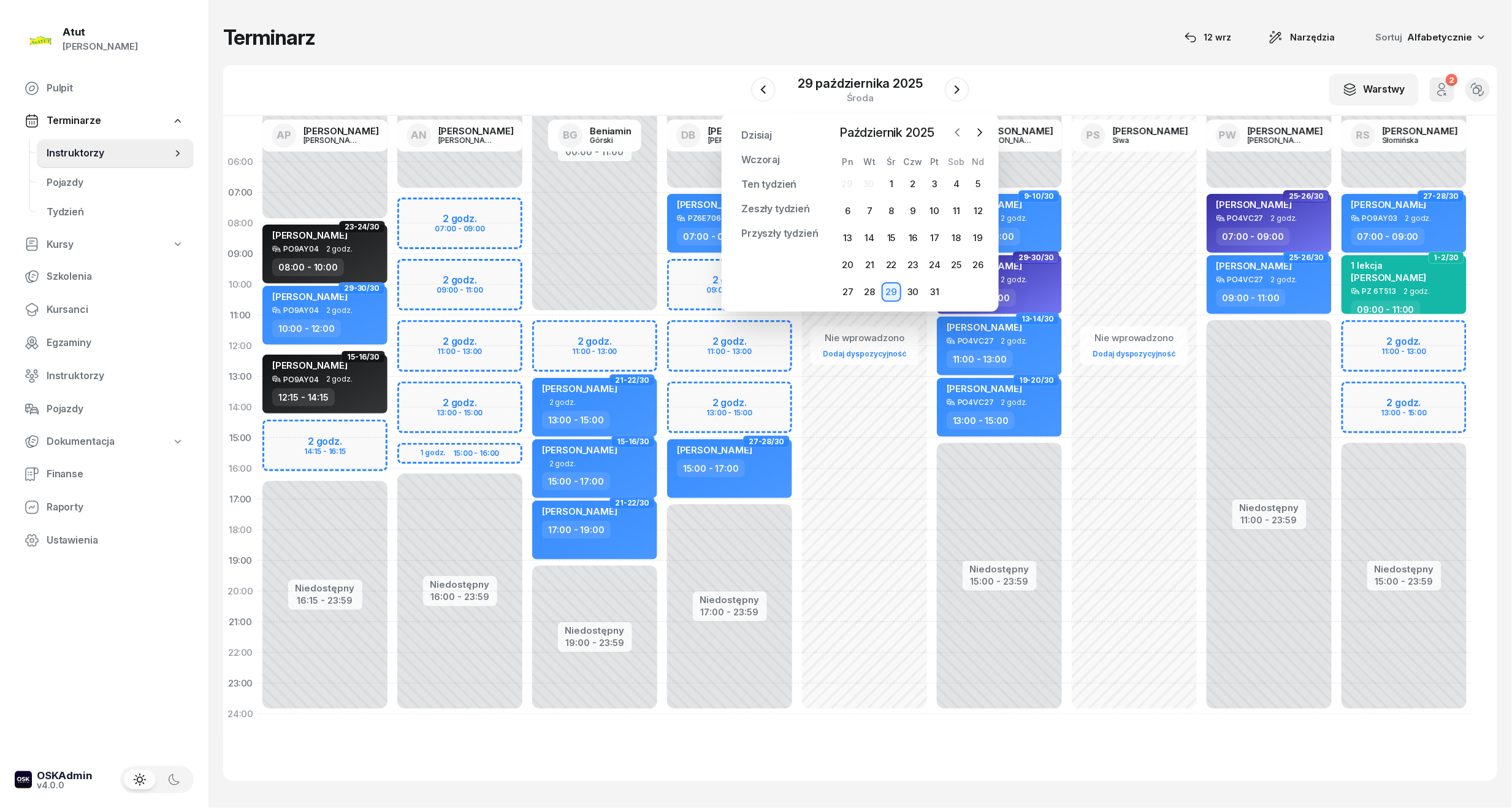
click at [953, 134] on icon "button" at bounding box center [957, 132] width 12 height 12
click at [857, 236] on div "15" at bounding box center [848, 238] width 20 height 20
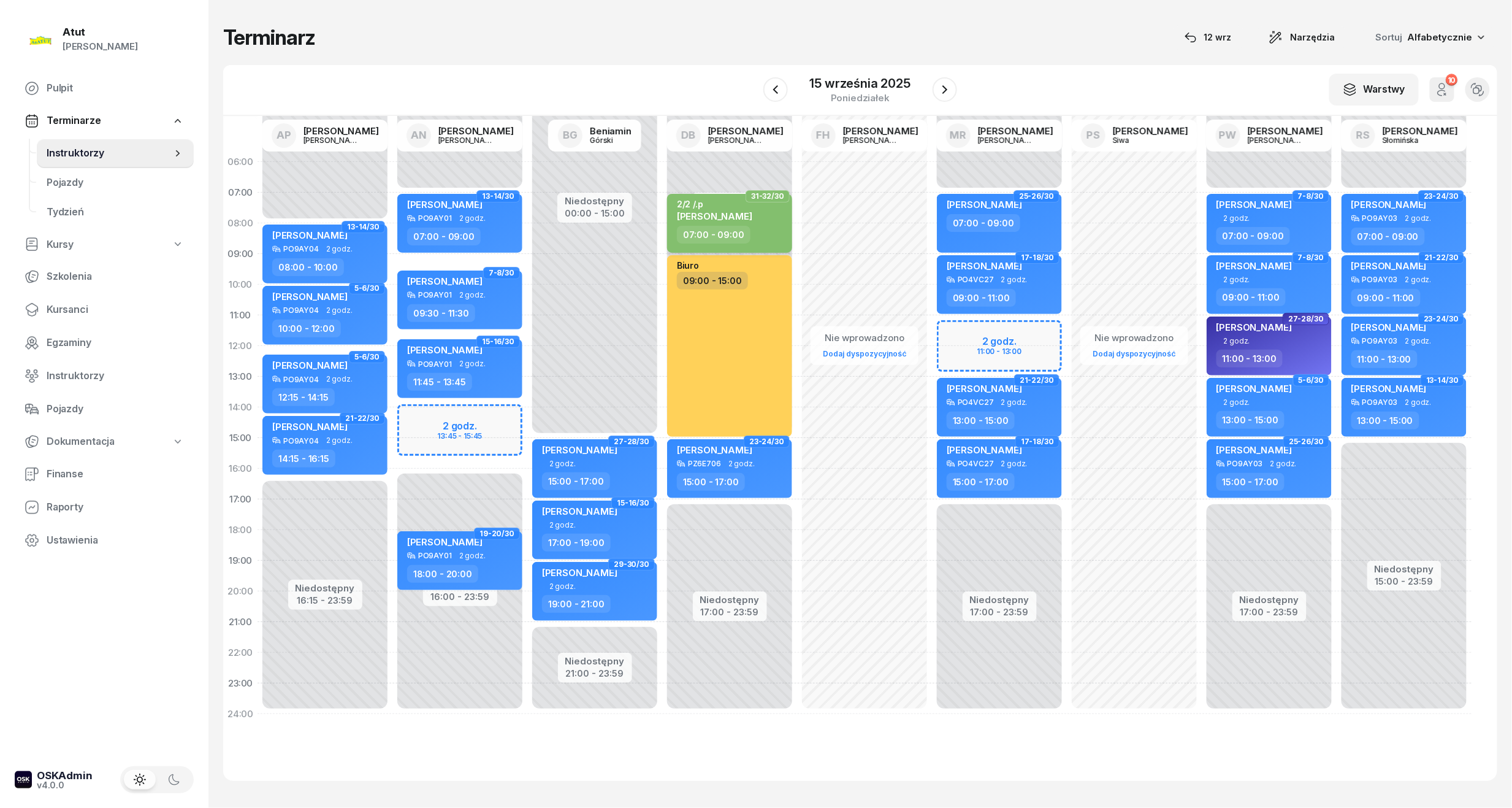
click at [754, 217] on div "2/2 /.p Filip Kukurenda" at bounding box center [731, 212] width 108 height 27
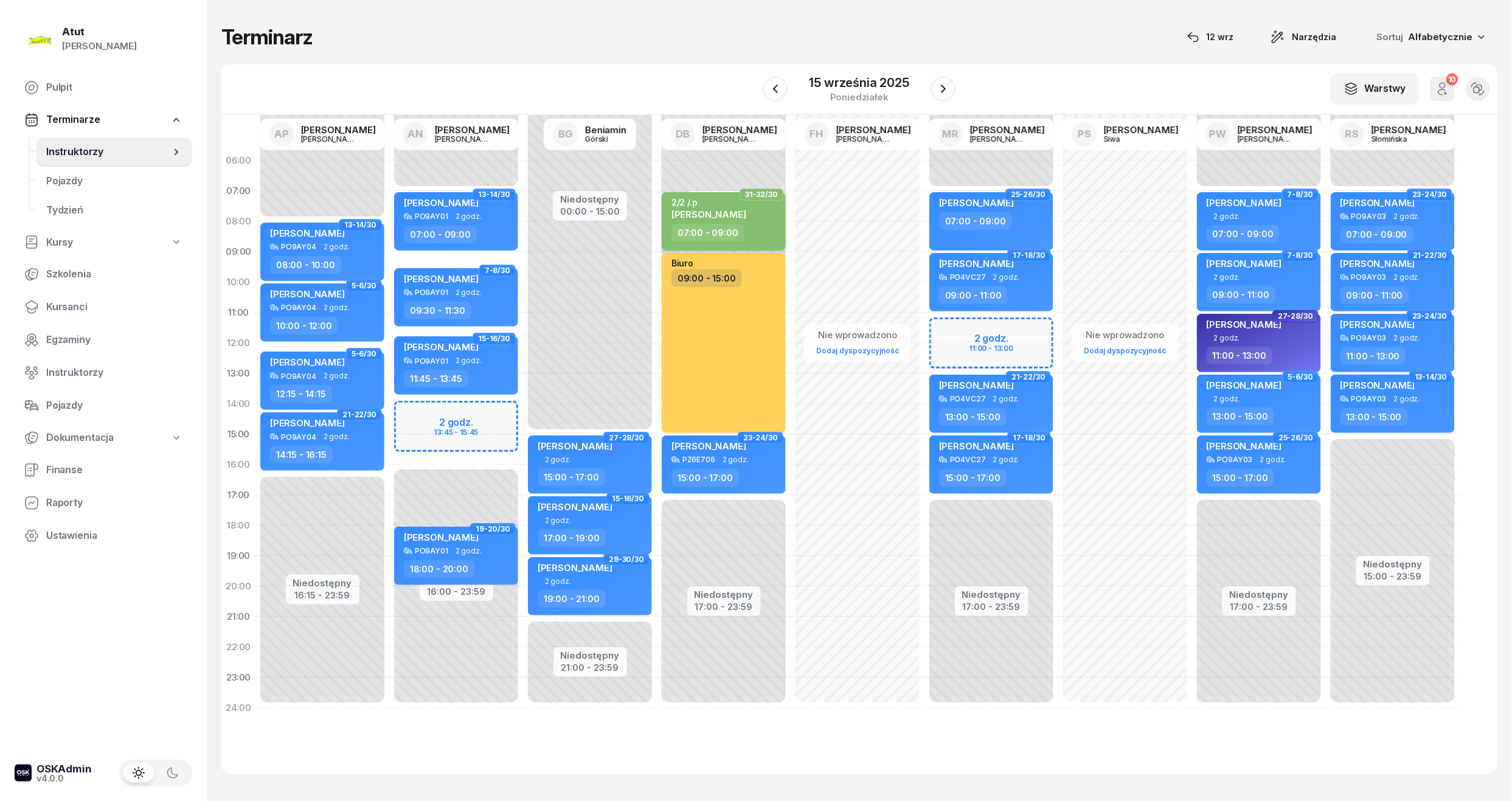
select select "07"
select select "09"
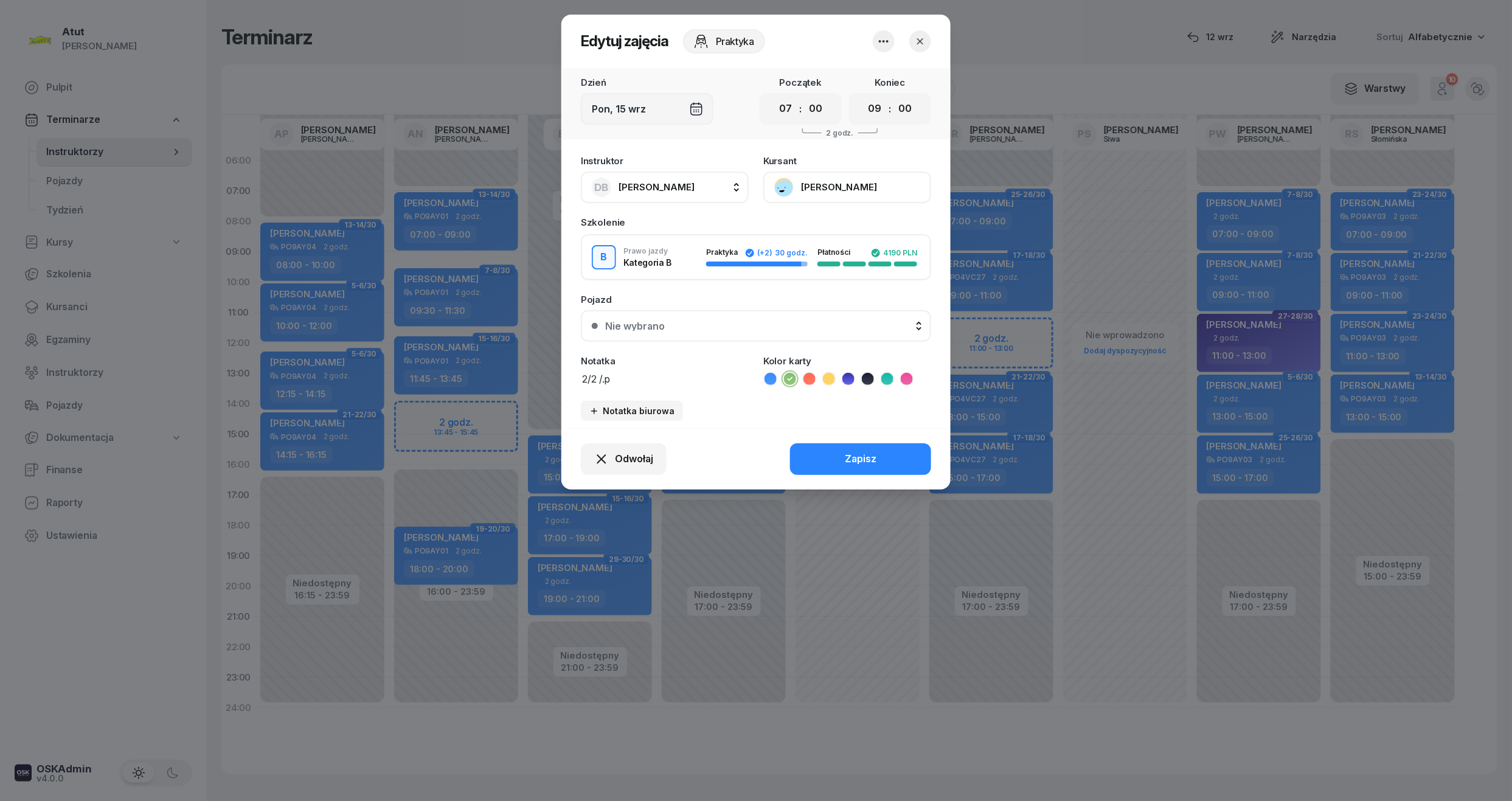
click at [631, 381] on textarea "2/2 /.p" at bounding box center [664, 378] width 168 height 15
paste textarea "2268"
click at [613, 383] on textarea "2/2 /.p2268" at bounding box center [664, 378] width 168 height 15
type textarea "2/2 /p.2268"
click at [870, 462] on div "Zapisz" at bounding box center [861, 458] width 32 height 15
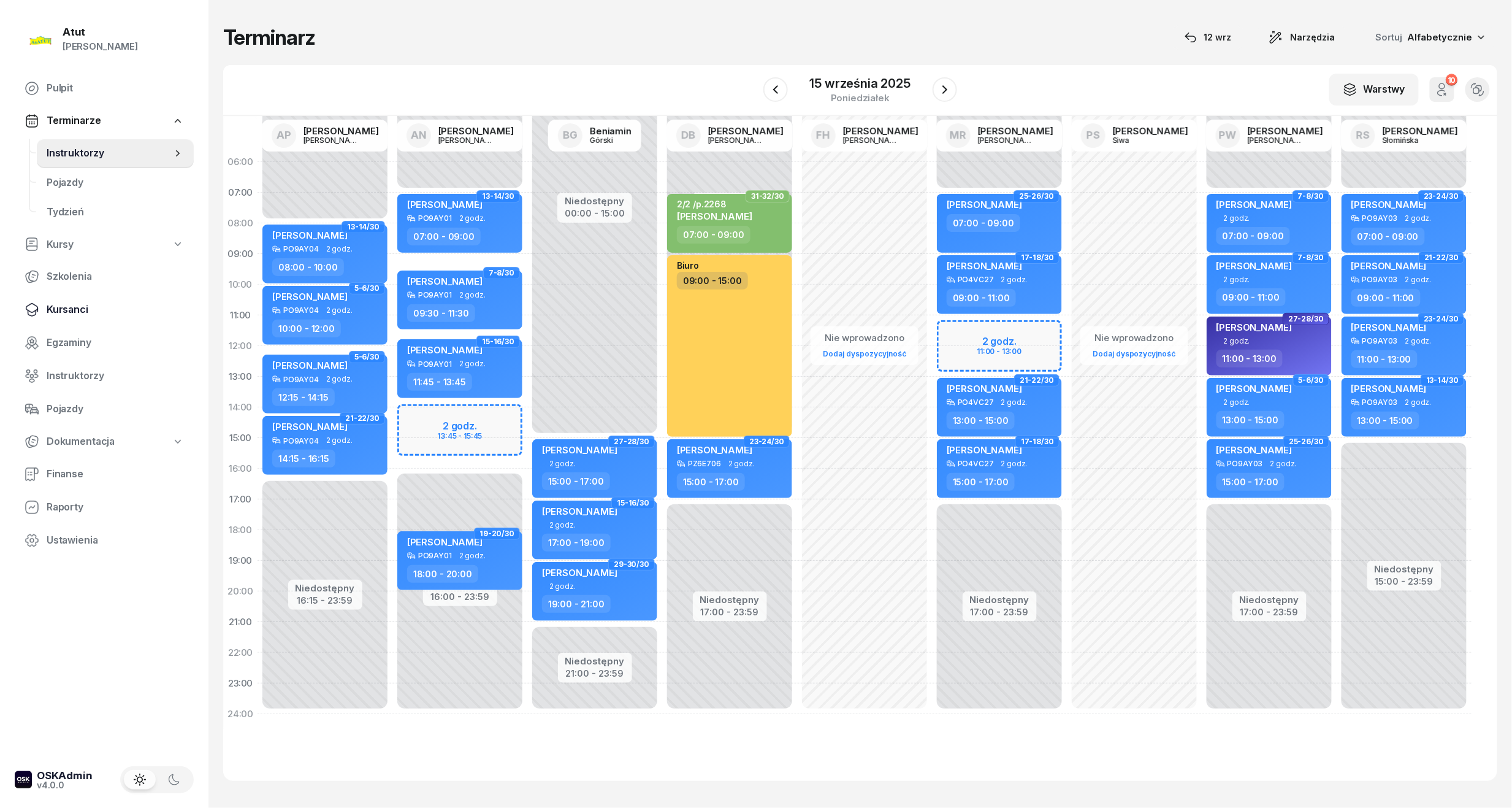
click at [66, 315] on span "Kursanci" at bounding box center [115, 310] width 137 height 16
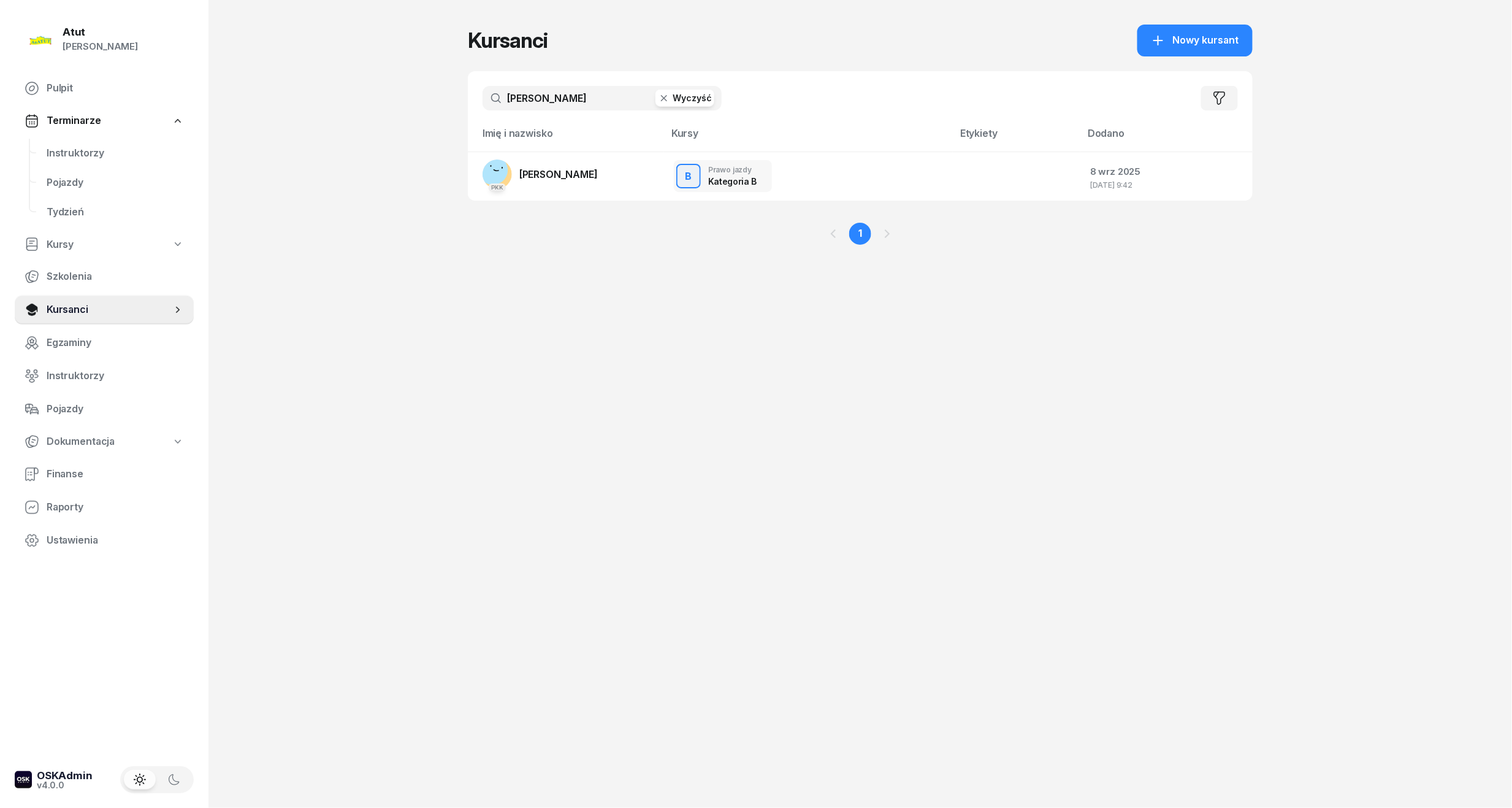
drag, startPoint x: 607, startPoint y: 103, endPoint x: -42, endPoint y: 138, distance: 649.9
click at [0, 138] on html "Paulina Atut Paulina Lis Pulpit Terminarze Instruktorzy Pojazdy Tydzień Kursy S…" at bounding box center [756, 404] width 1512 height 808
type input "mierzwic"
click at [586, 177] on span "[PERSON_NAME]" at bounding box center [559, 174] width 79 height 12
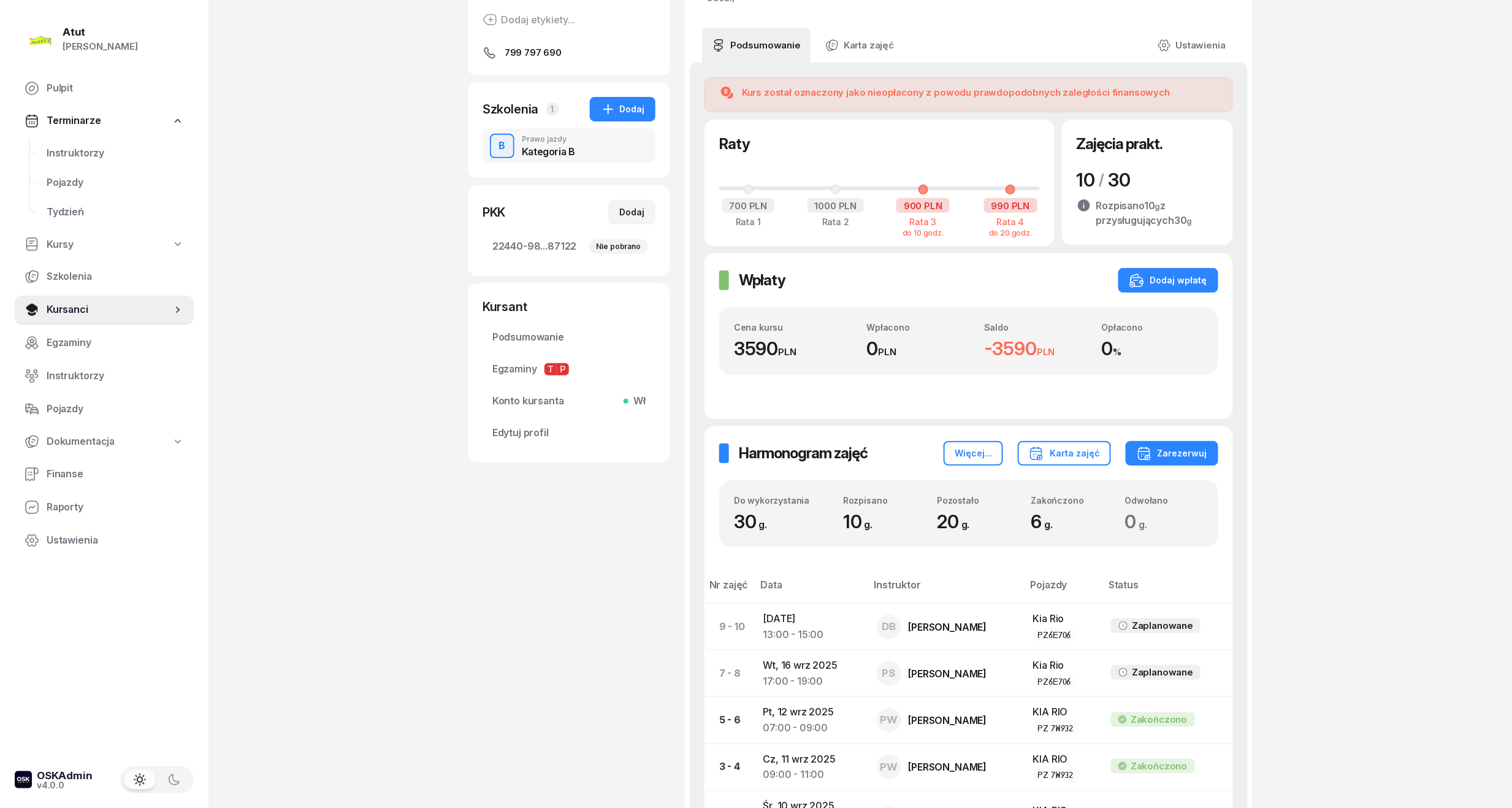
scroll to position [33, 0]
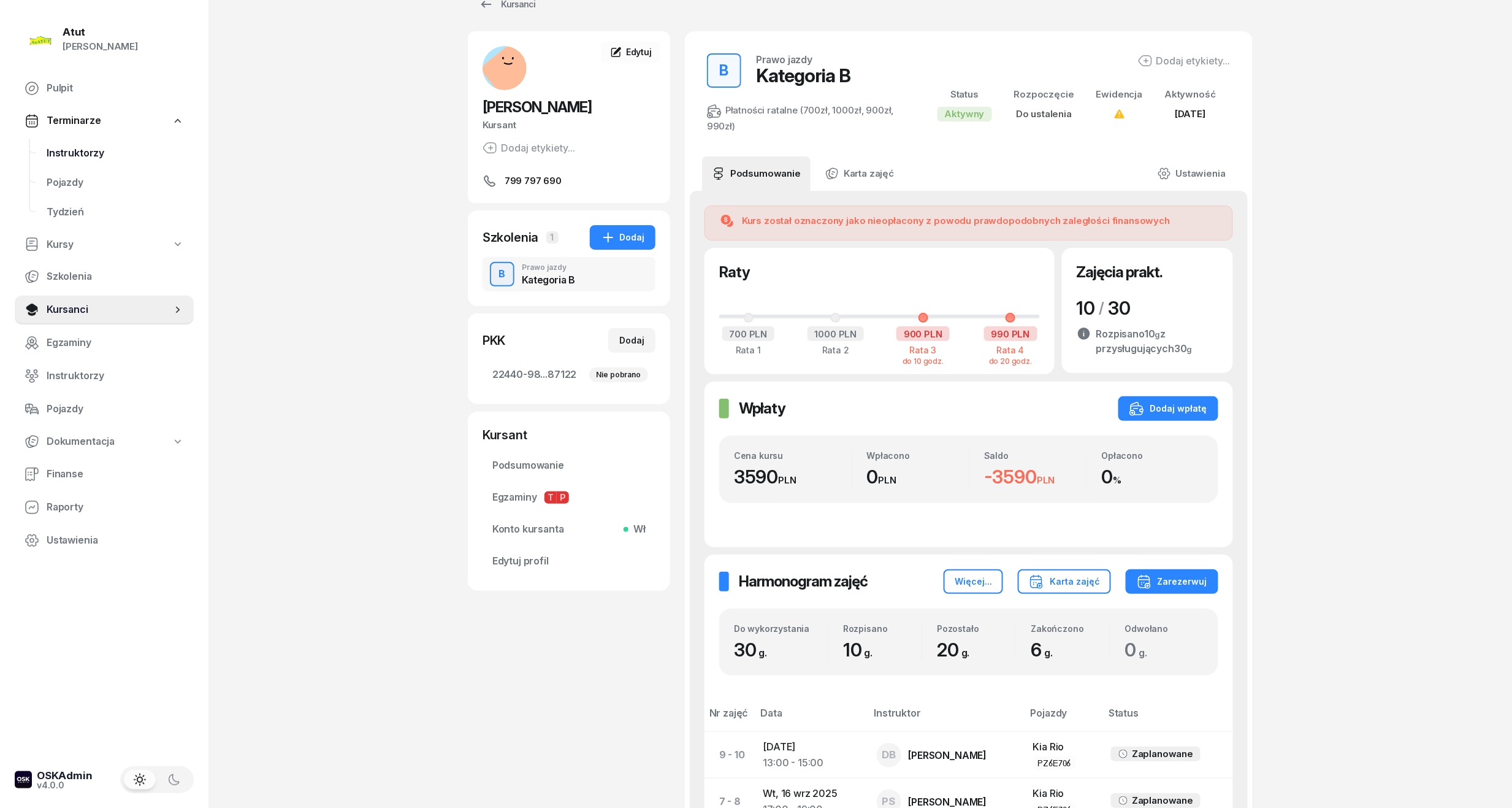
click at [48, 149] on span "Instruktorzy" at bounding box center [115, 153] width 137 height 16
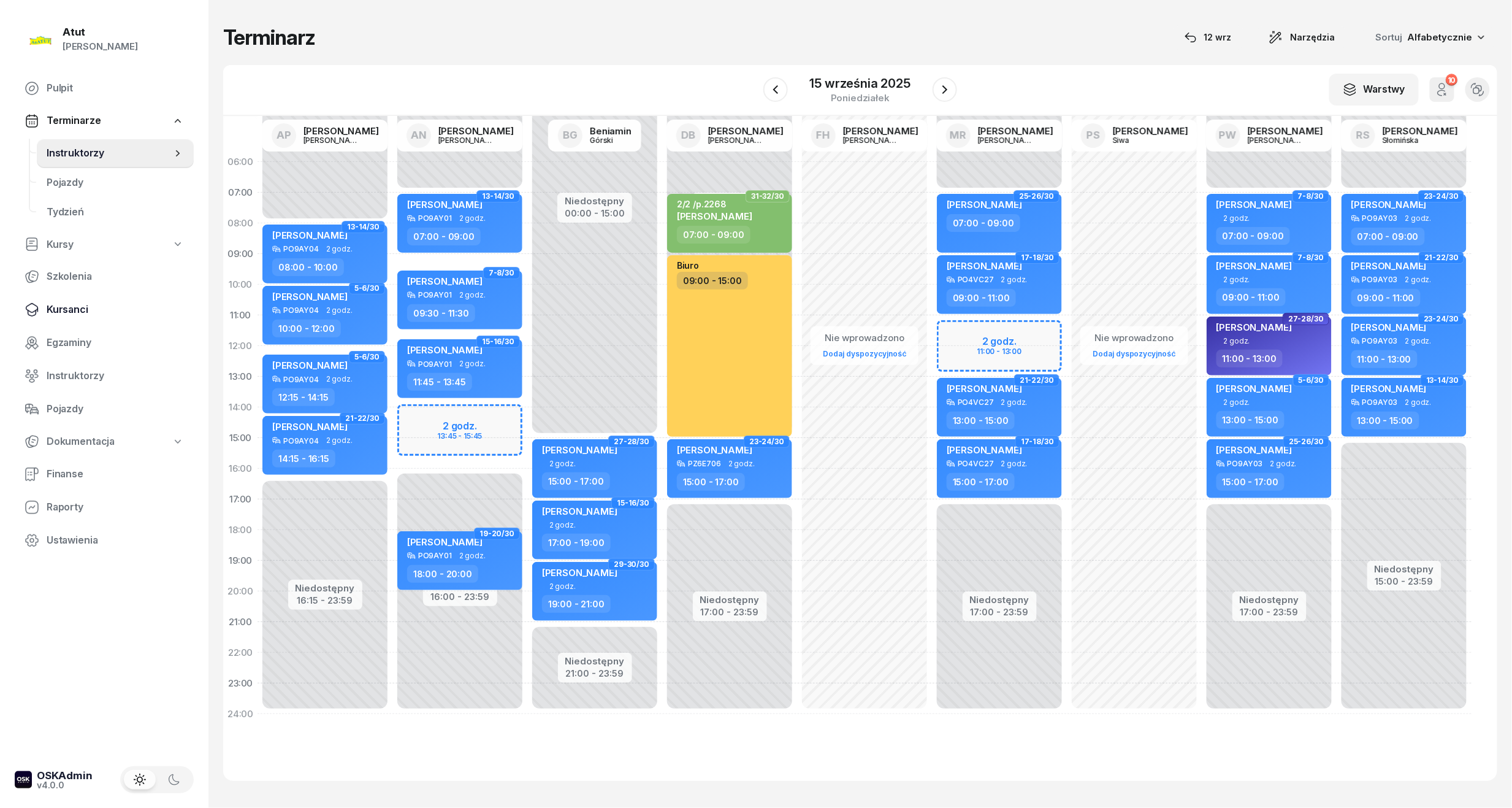
click at [62, 297] on link "Kursanci" at bounding box center [104, 310] width 179 height 30
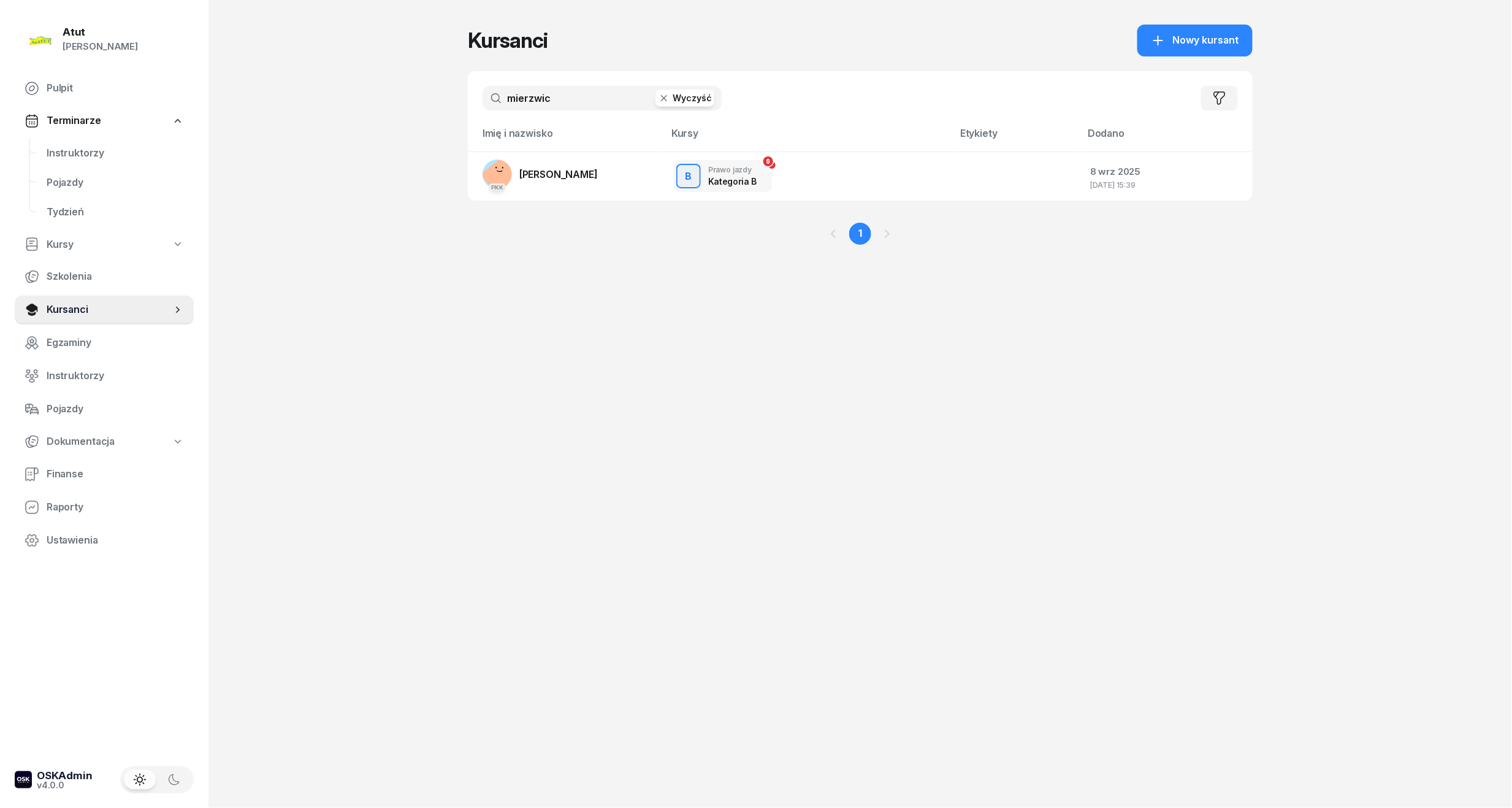
drag, startPoint x: 577, startPoint y: 96, endPoint x: 121, endPoint y: 111, distance: 456.2
click at [121, 111] on div "Atut Paulina Lis Pulpit Terminarze Instruktorzy Pojazdy Tydzień Kursy Szkolenia…" at bounding box center [756, 404] width 1512 height 808
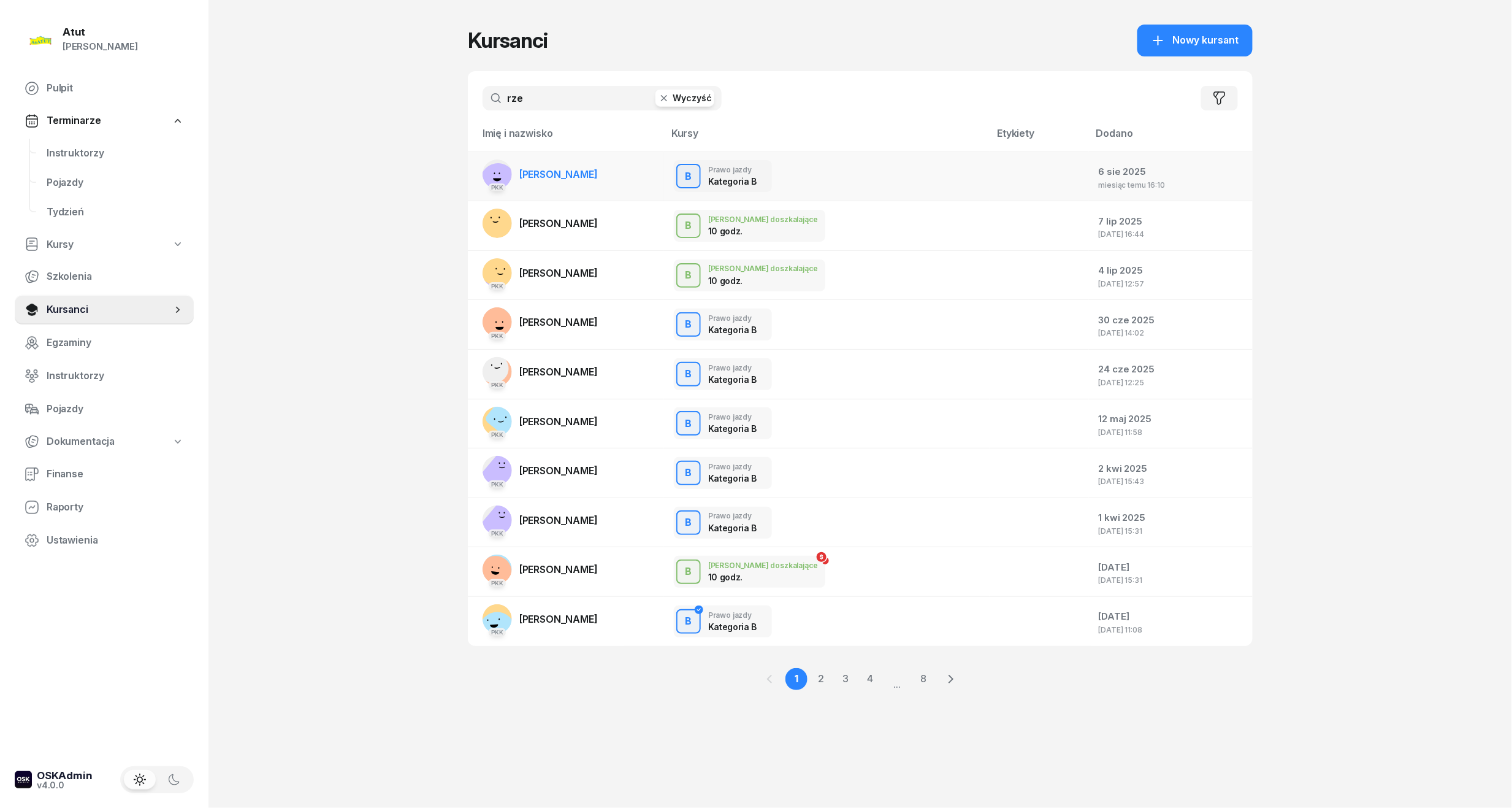
type input "rze"
click at [555, 171] on span "[PERSON_NAME]" at bounding box center [559, 174] width 79 height 12
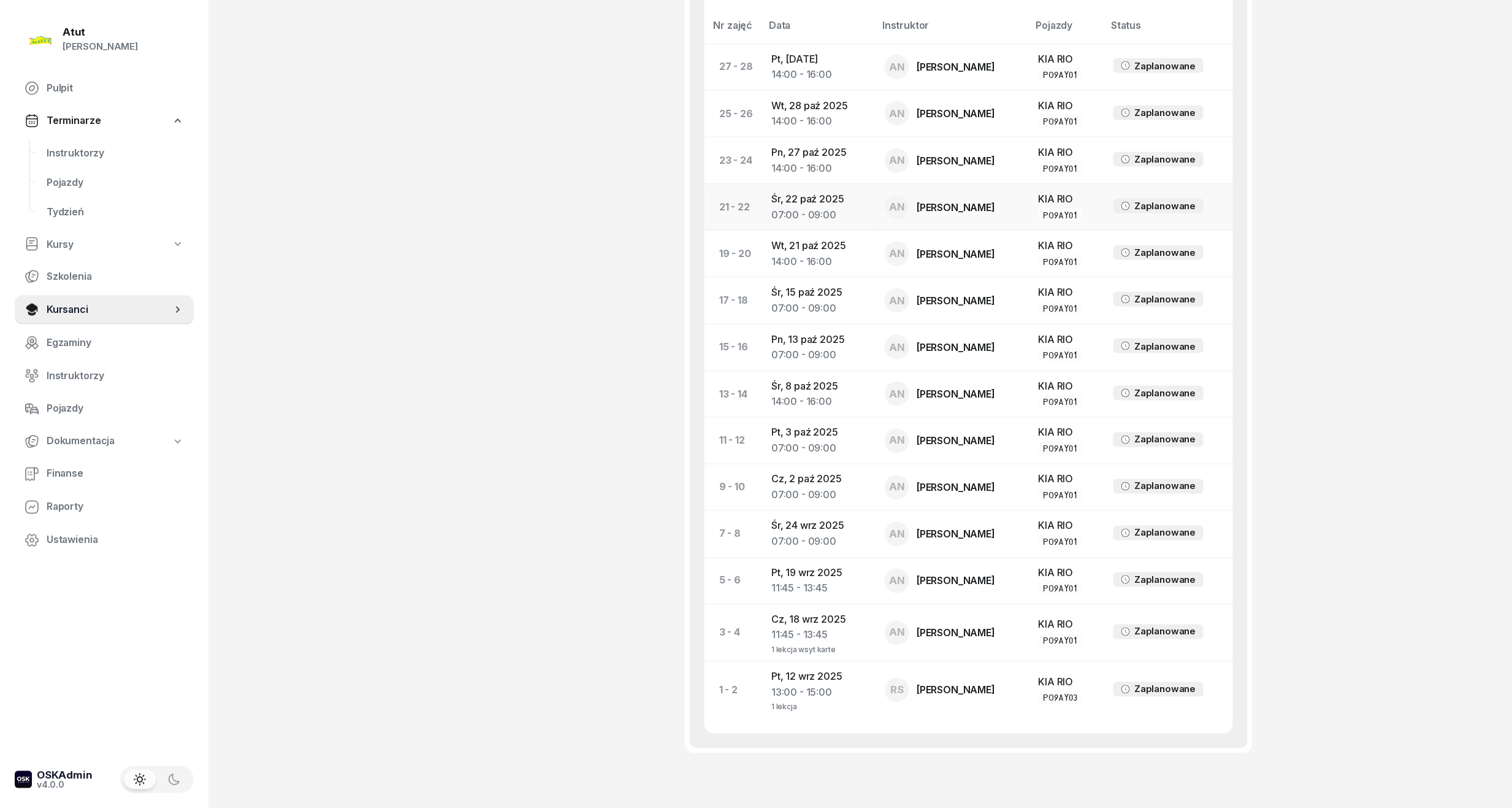
scroll to position [796, 0]
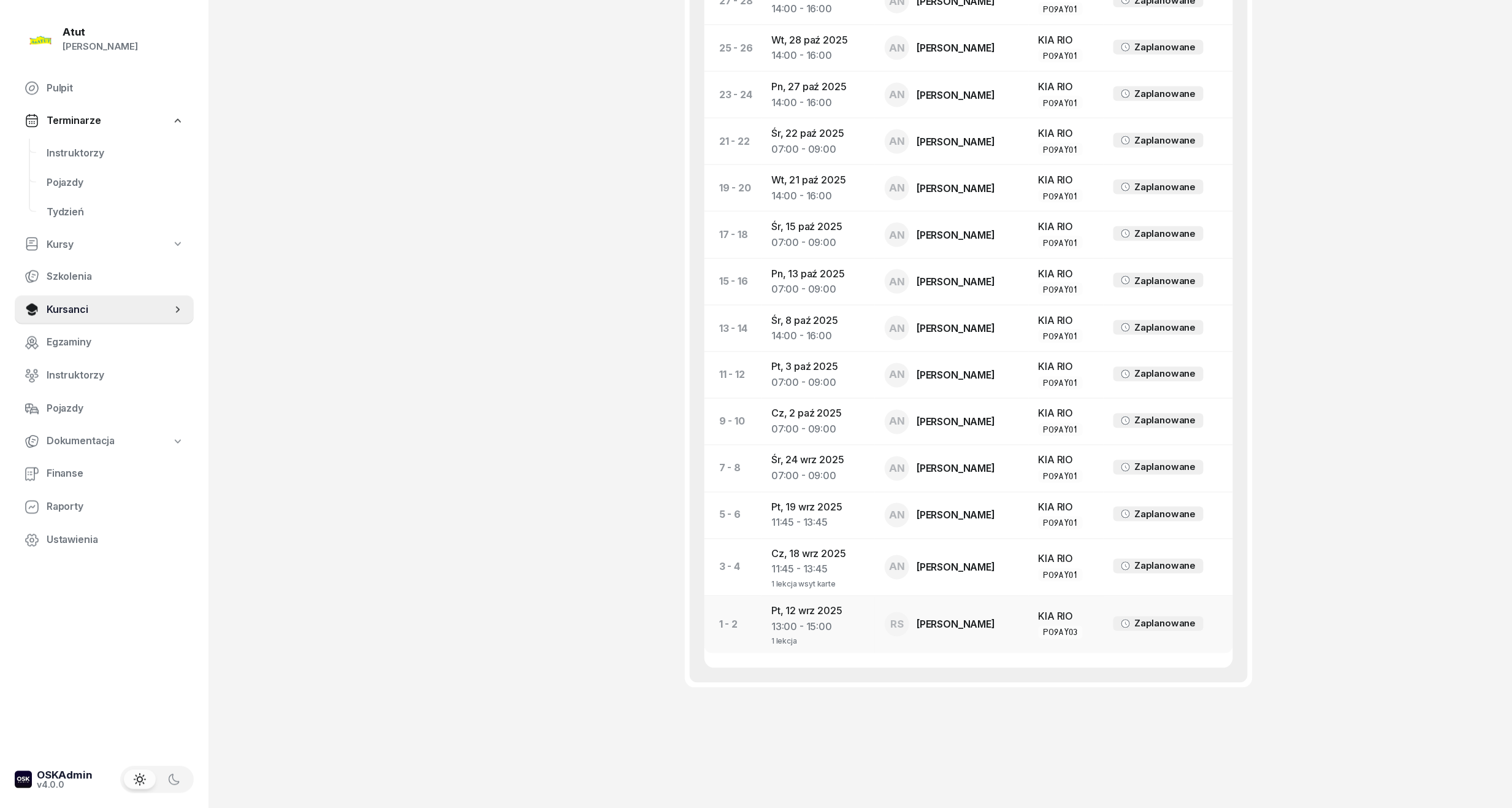
click at [781, 629] on div "13:00 - 15:00" at bounding box center [818, 627] width 94 height 16
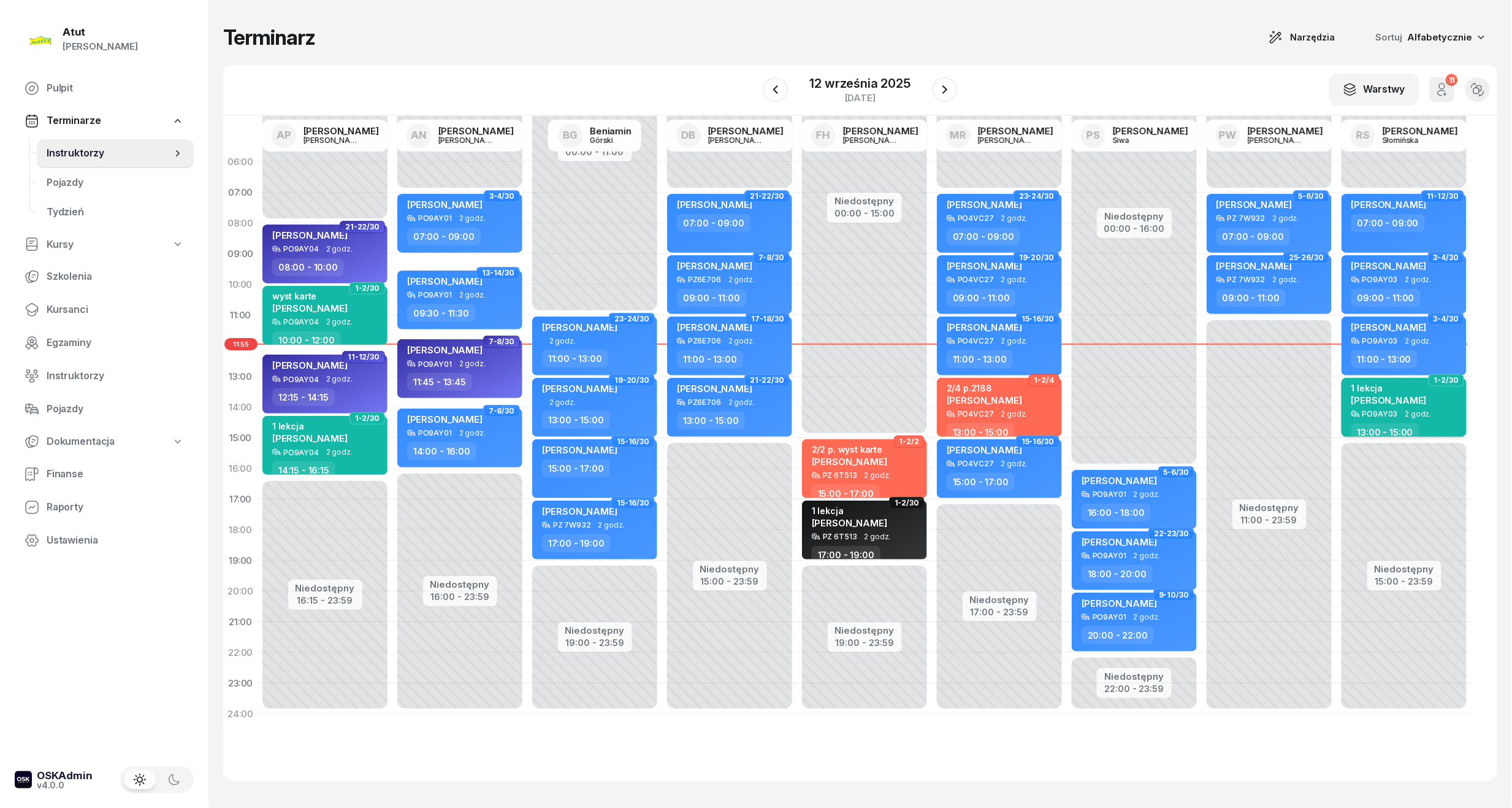
click at [1382, 401] on span "[PERSON_NAME]" at bounding box center [1389, 400] width 76 height 11
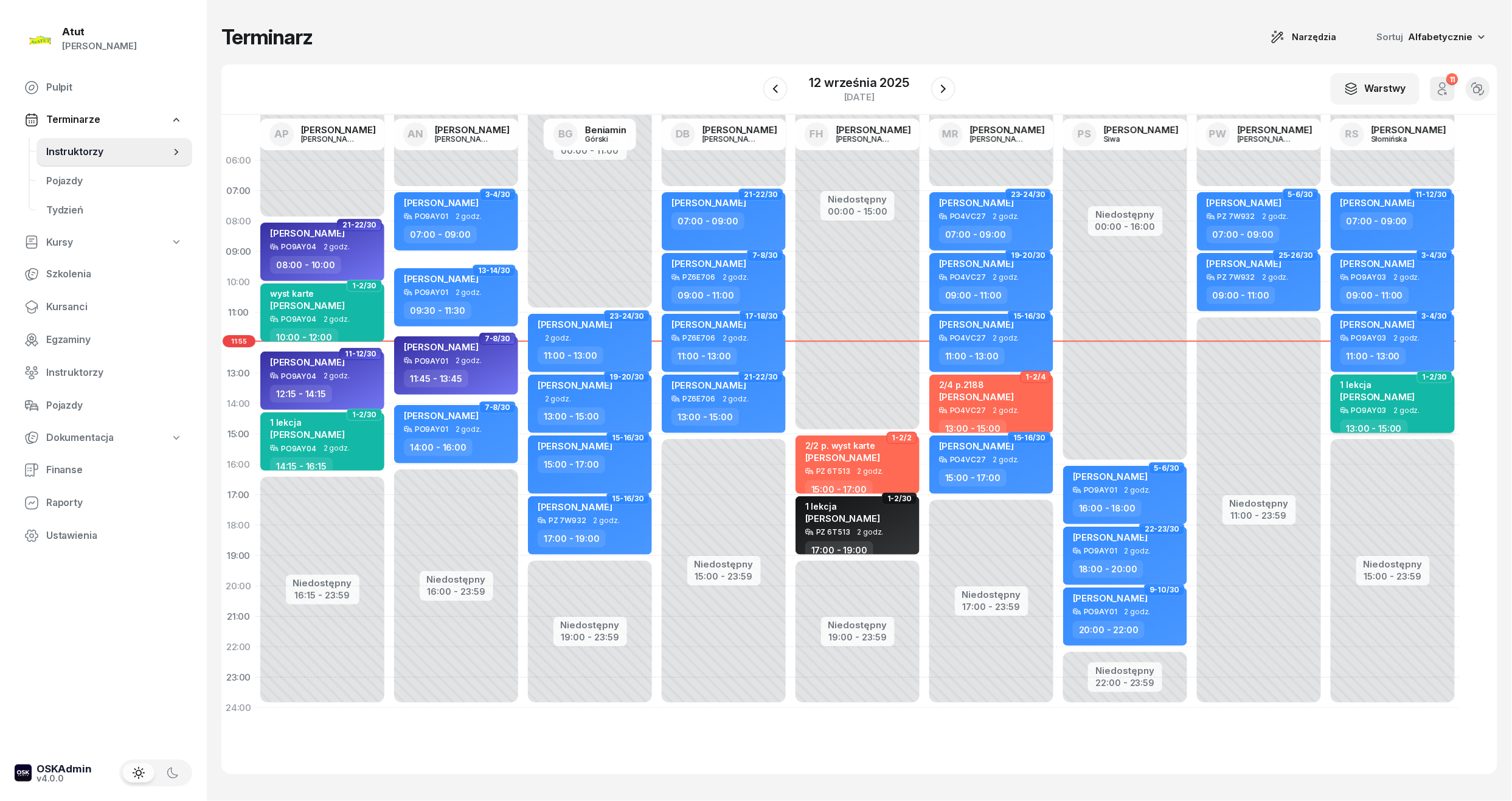
select select "13"
select select "15"
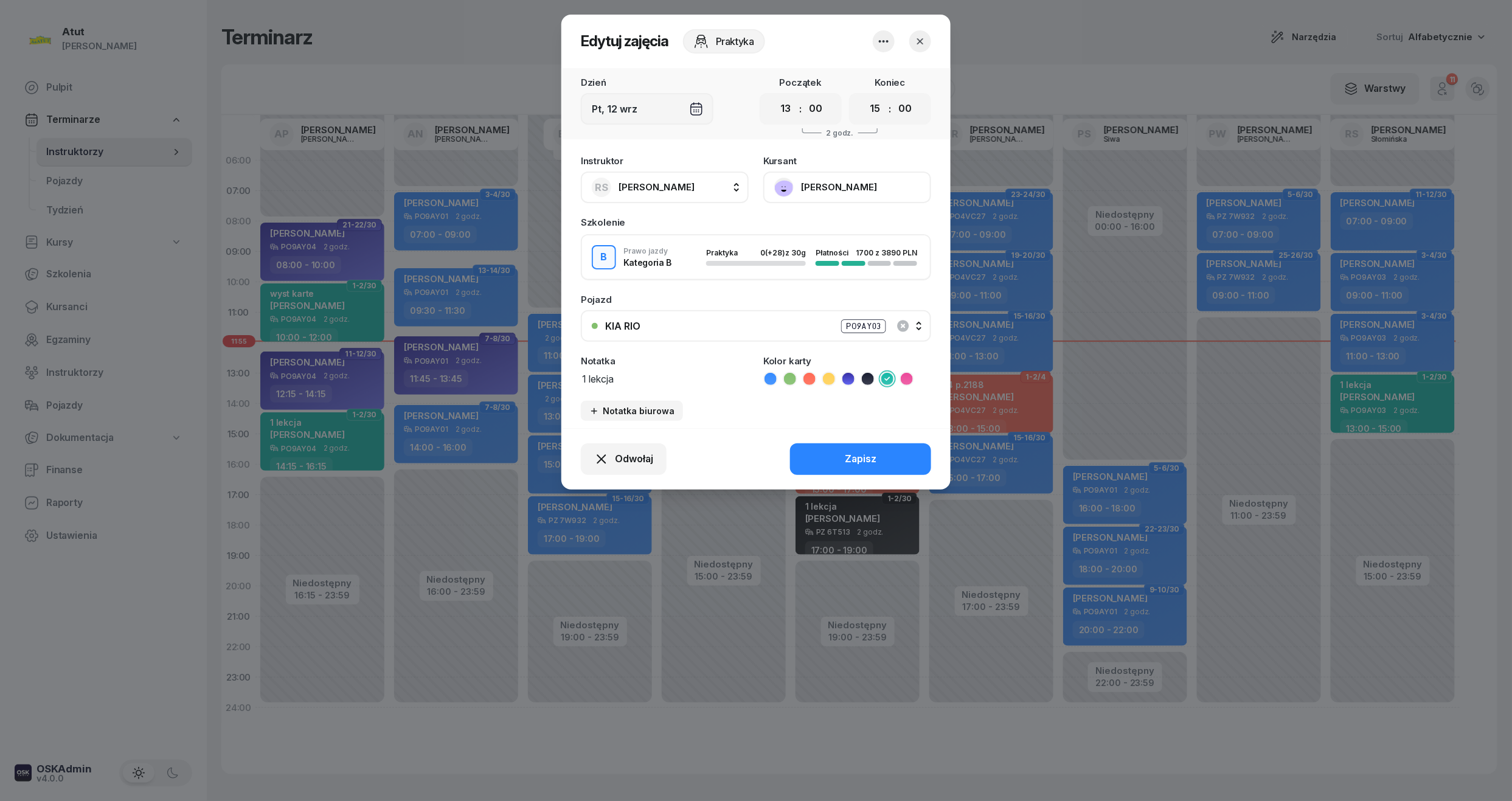
click at [833, 193] on button "[PERSON_NAME]" at bounding box center [847, 187] width 168 height 32
drag, startPoint x: 653, startPoint y: 365, endPoint x: 664, endPoint y: 394, distance: 31.0
click at [658, 374] on div "Notatka 1 lekcja" at bounding box center [664, 371] width 168 height 30
click at [669, 381] on textarea "1 lekcja" at bounding box center [664, 378] width 168 height 15
click at [651, 380] on textarea "1 lekcja wyst kate" at bounding box center [664, 378] width 168 height 15
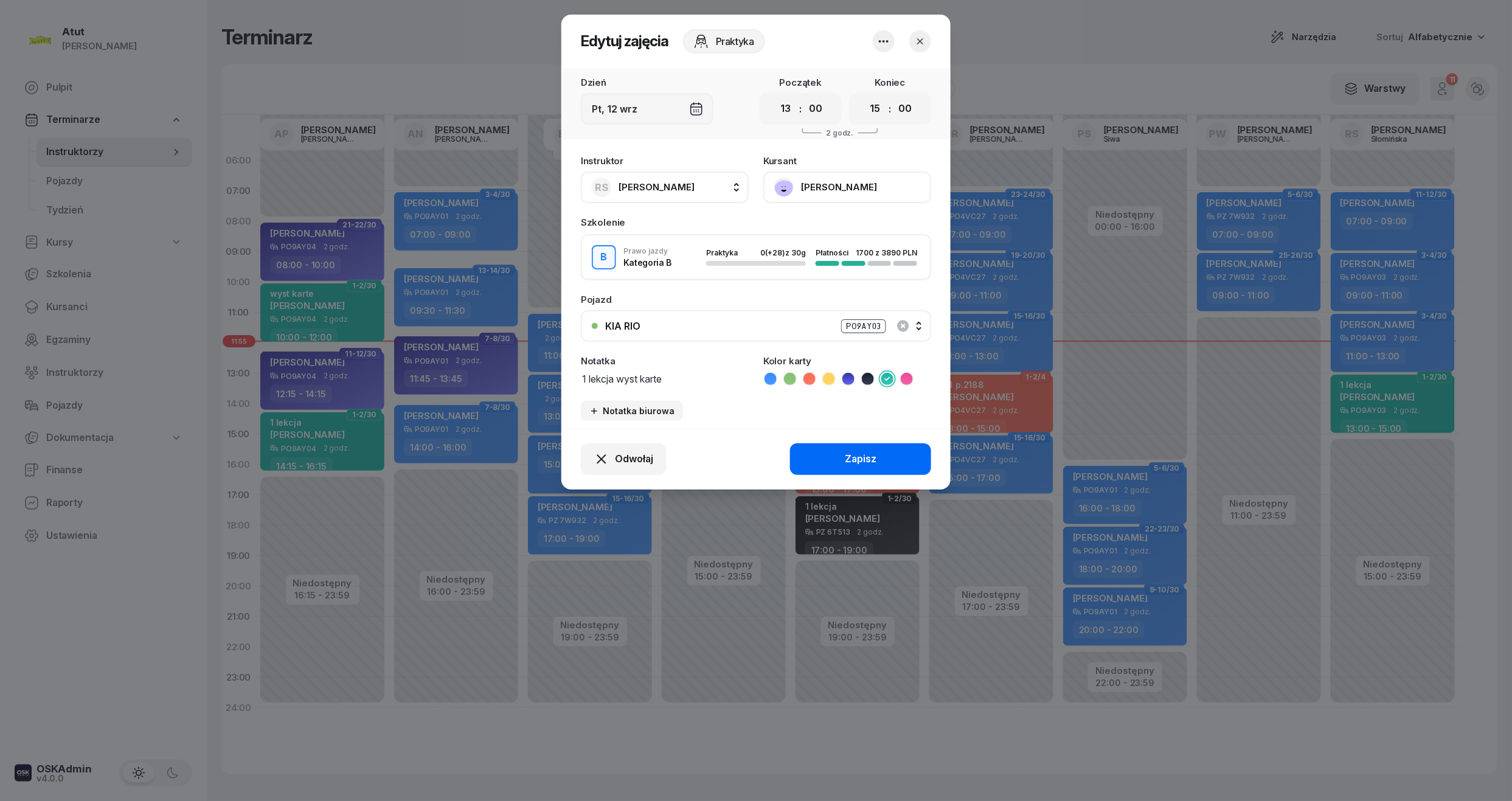
type textarea "1 lekcja wyst karte"
click at [864, 466] on button "Zapisz" at bounding box center [860, 459] width 141 height 32
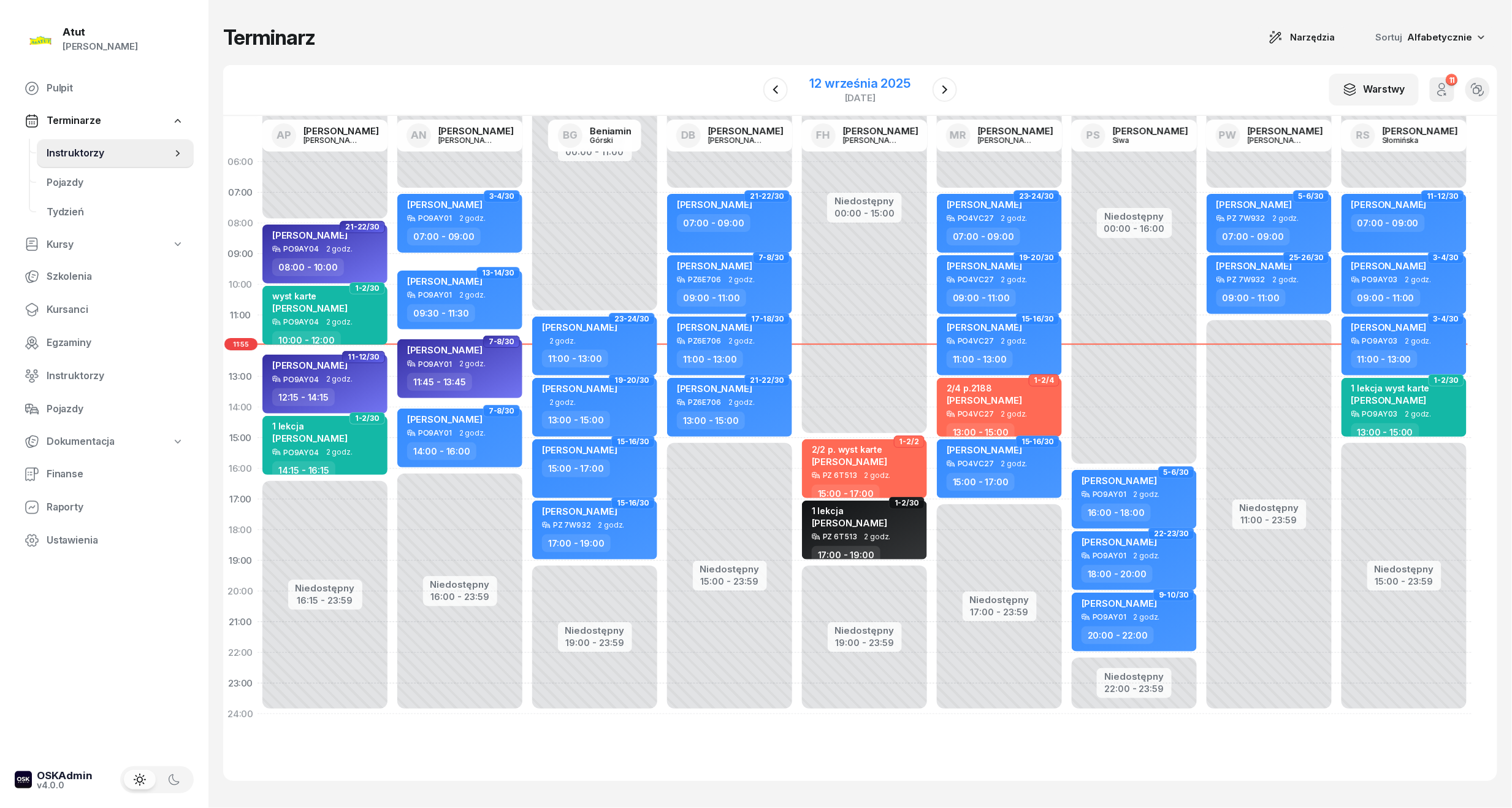
click at [850, 86] on div "12 września 2025" at bounding box center [860, 83] width 101 height 12
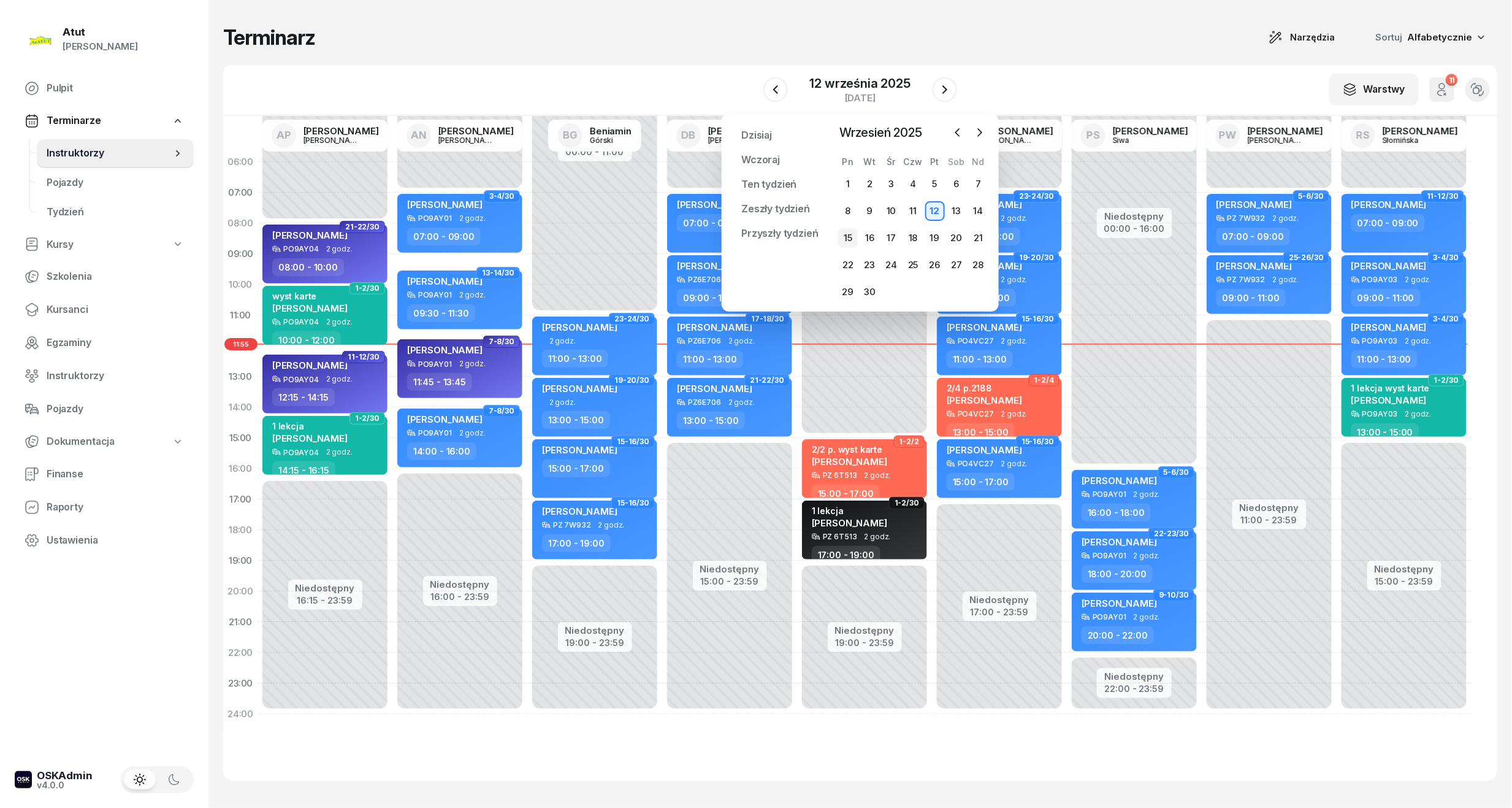
click at [852, 243] on div "15" at bounding box center [848, 238] width 20 height 20
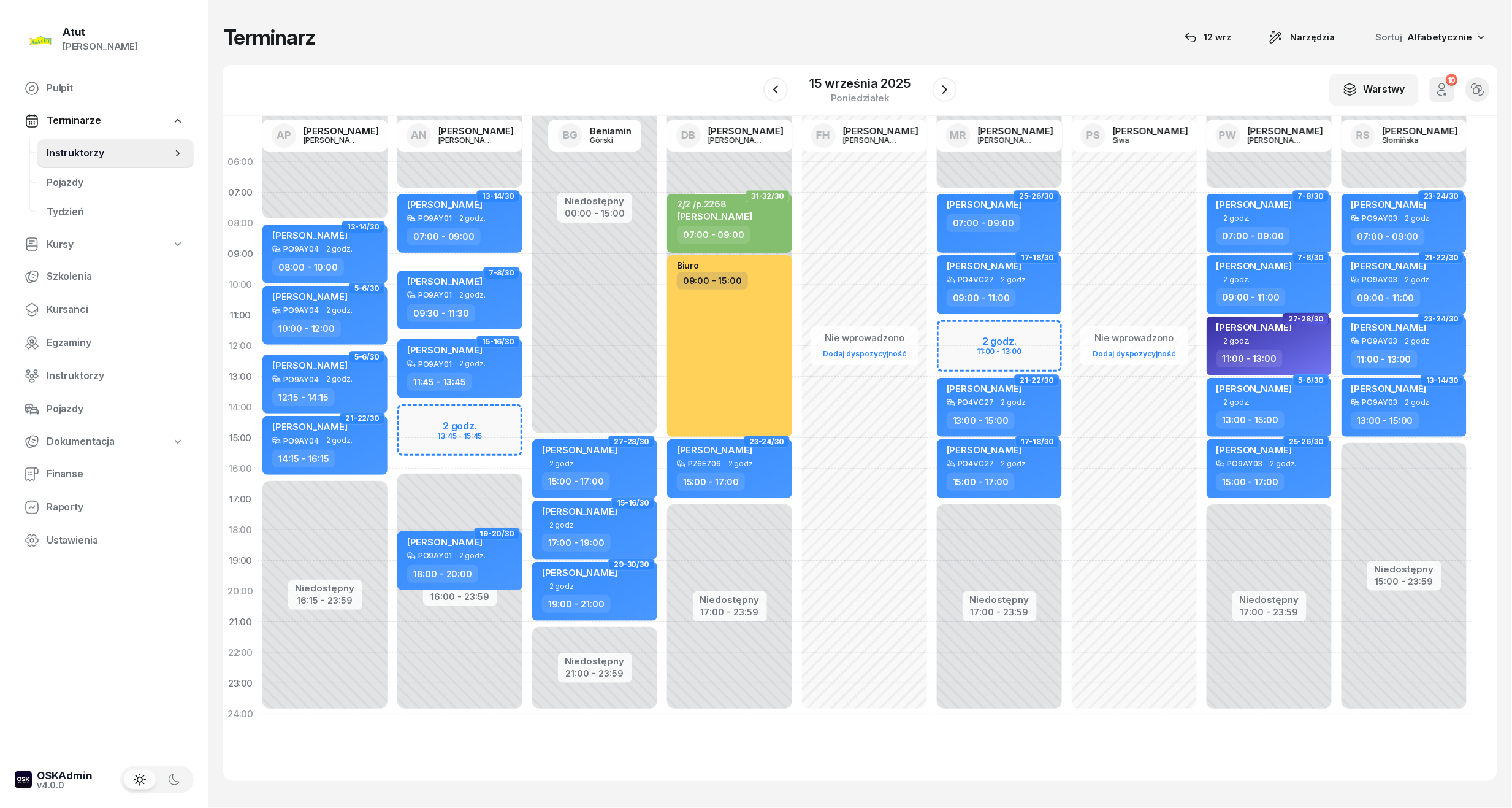
click at [435, 428] on div "Niedostępny 00:00 - 07:00 Niedostępny 16:00 - 23:59 2 godz. 13:45 - 15:45 17-18…" at bounding box center [460, 438] width 135 height 583
select select "14"
select select "16"
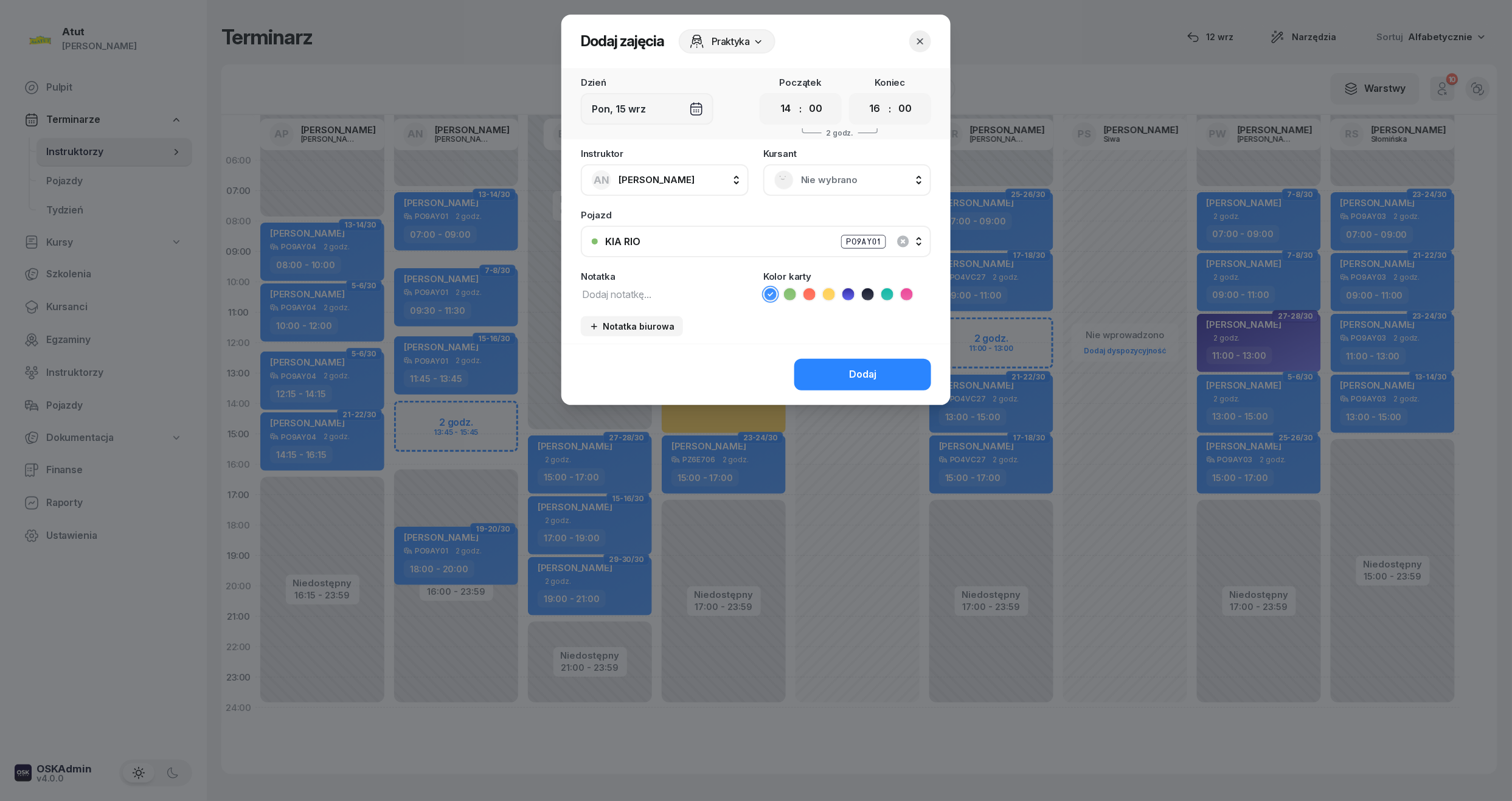
click at [807, 178] on span "Nie wybrano" at bounding box center [861, 179] width 119 height 15
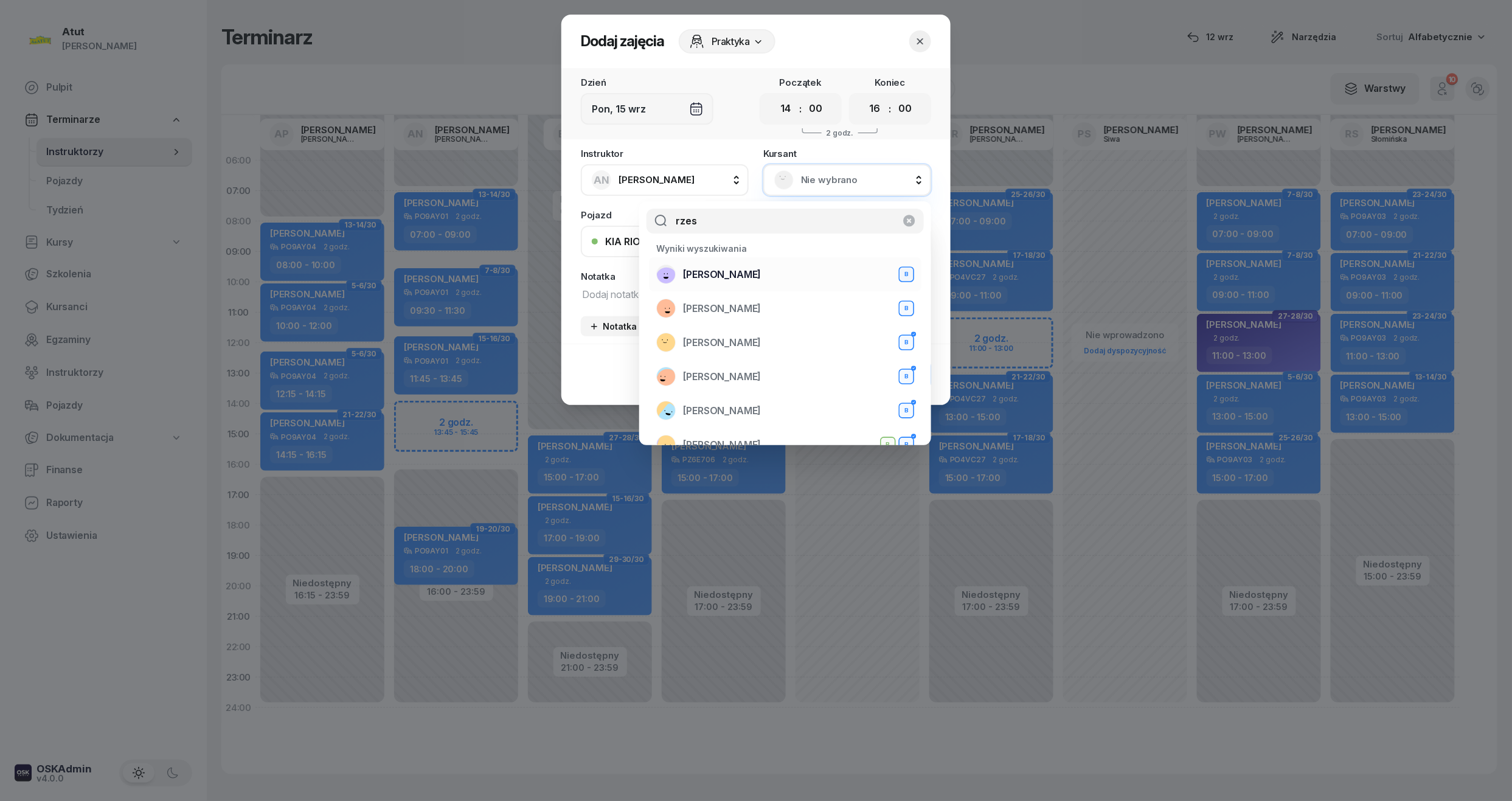
type input "rzes"
click at [756, 271] on div "Michał Rzesoś B" at bounding box center [785, 274] width 258 height 20
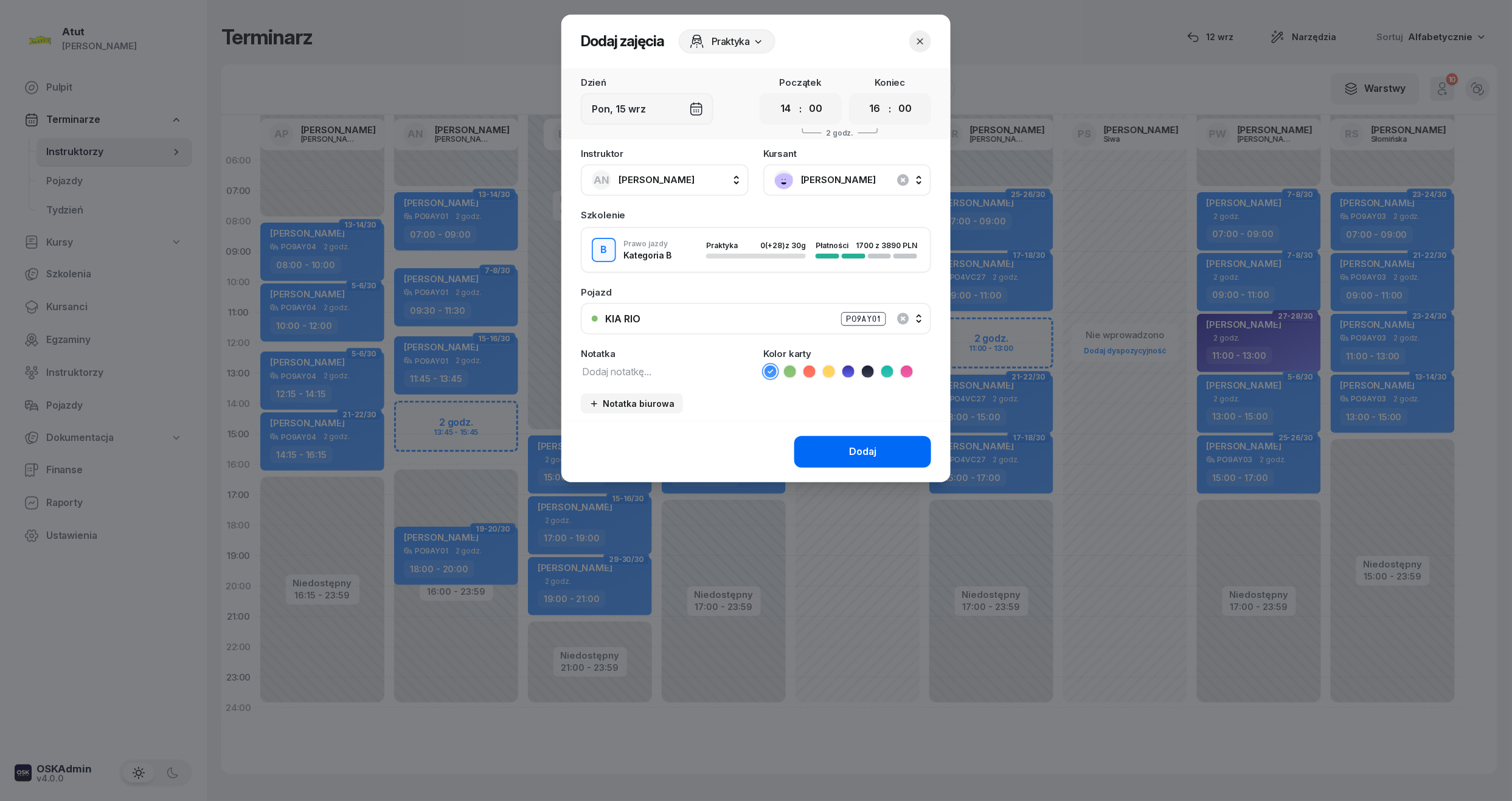
click at [850, 449] on div "Dodaj" at bounding box center [863, 451] width 28 height 15
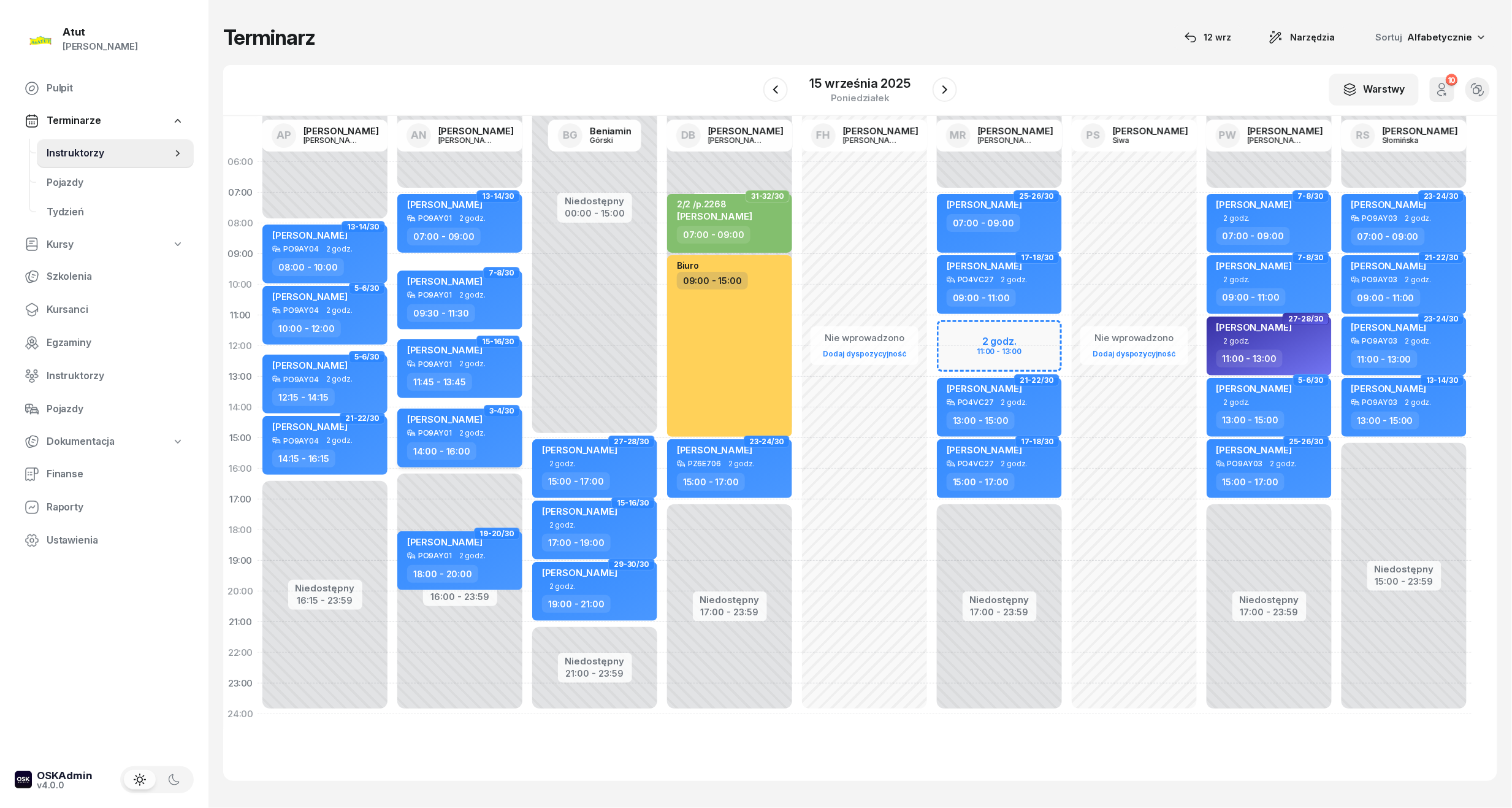
click at [471, 432] on span "2 godz." at bounding box center [473, 433] width 26 height 8
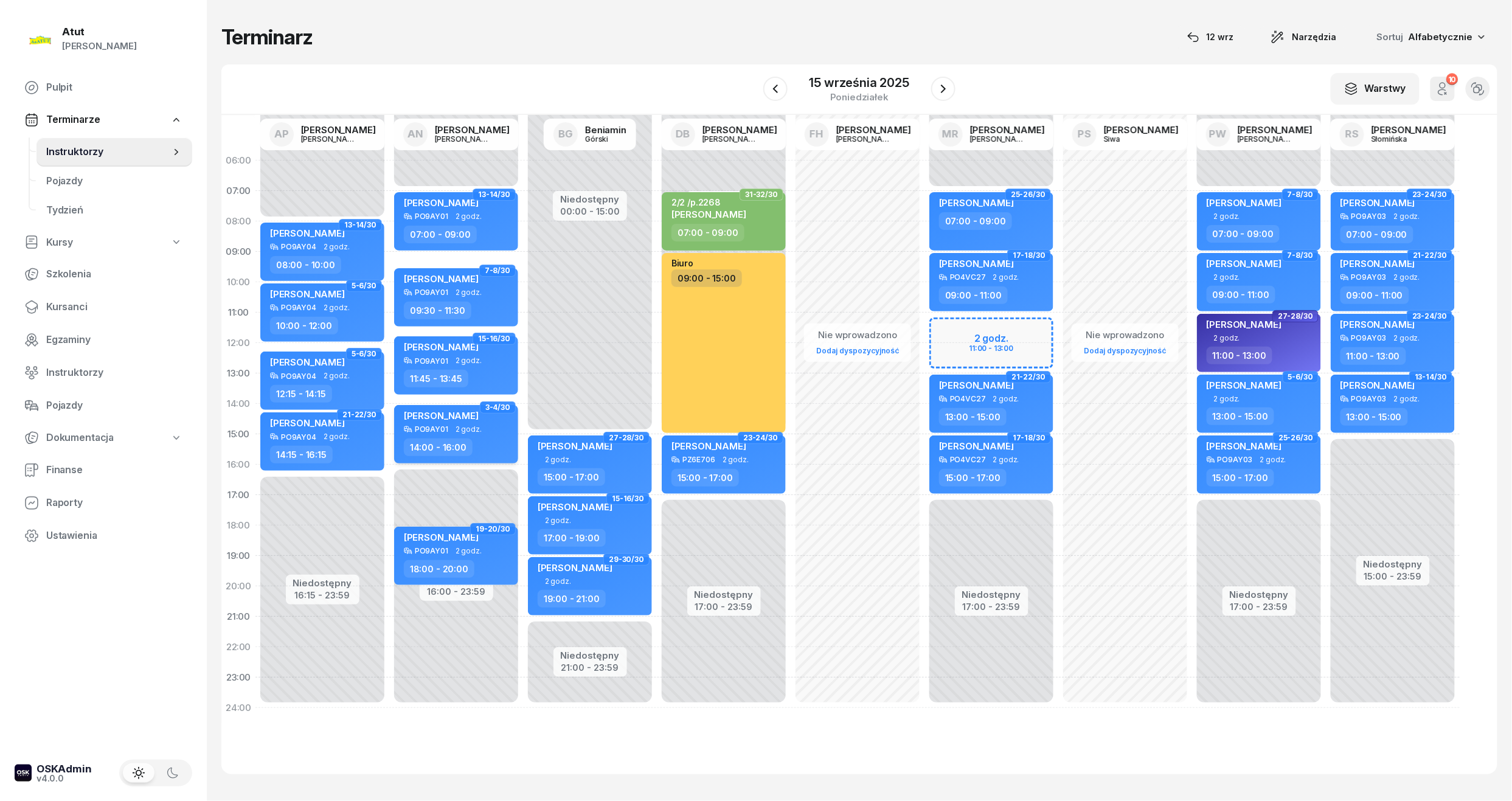
select select "14"
select select "16"
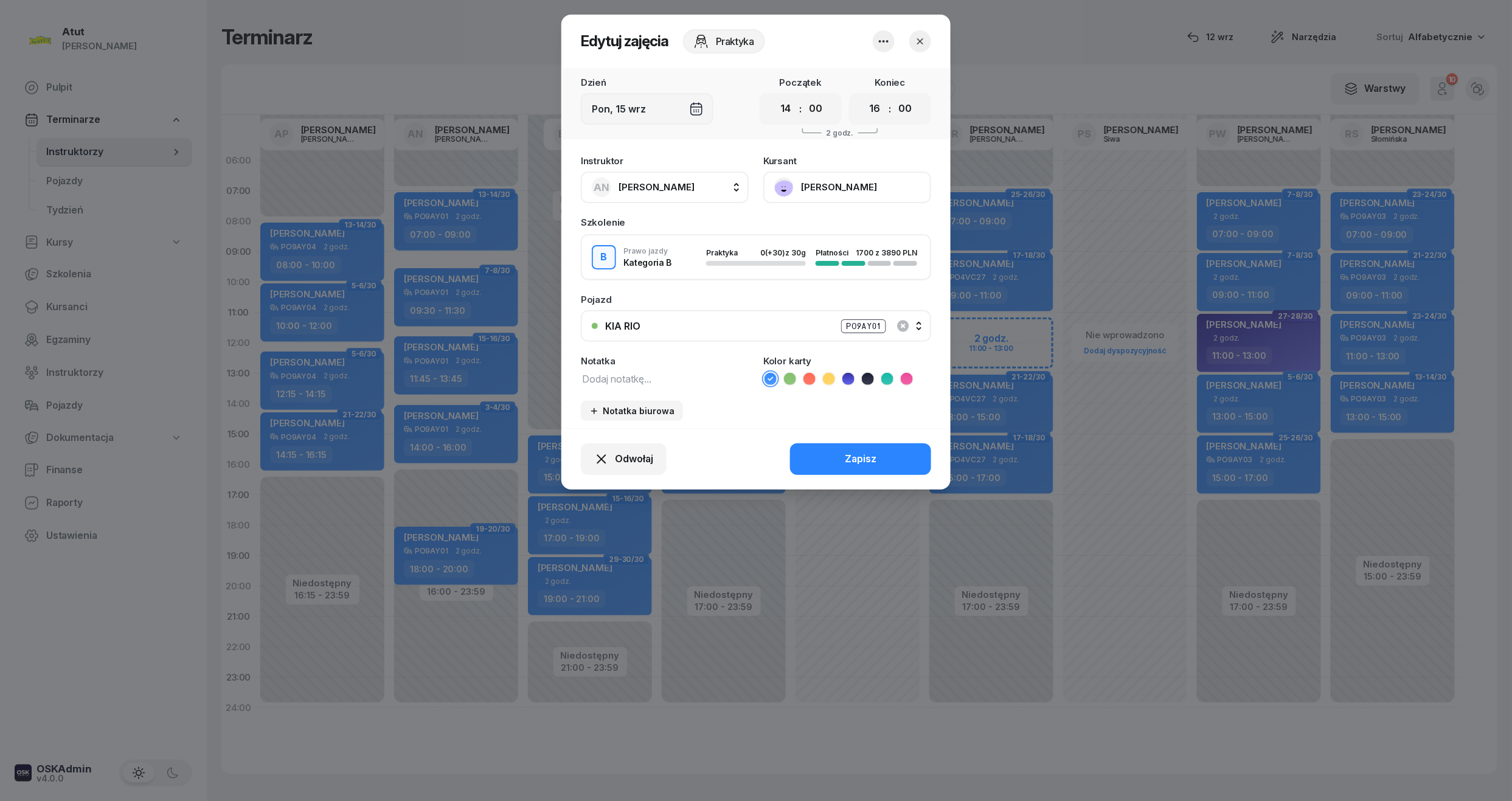
click at [840, 195] on button "[PERSON_NAME]" at bounding box center [847, 187] width 168 height 32
click at [837, 222] on link "Otwórz profil" at bounding box center [845, 228] width 160 height 30
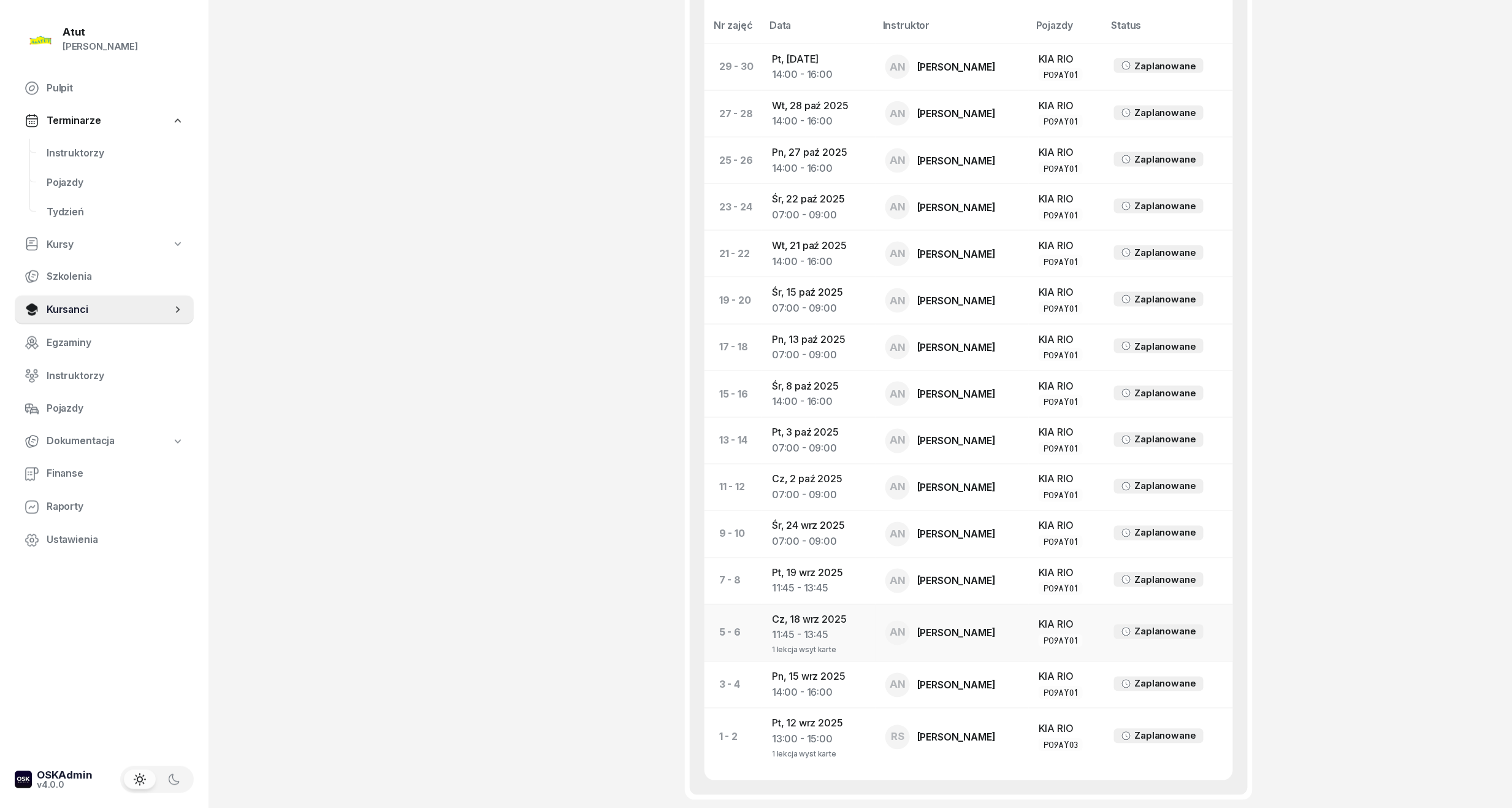
scroll to position [842, 0]
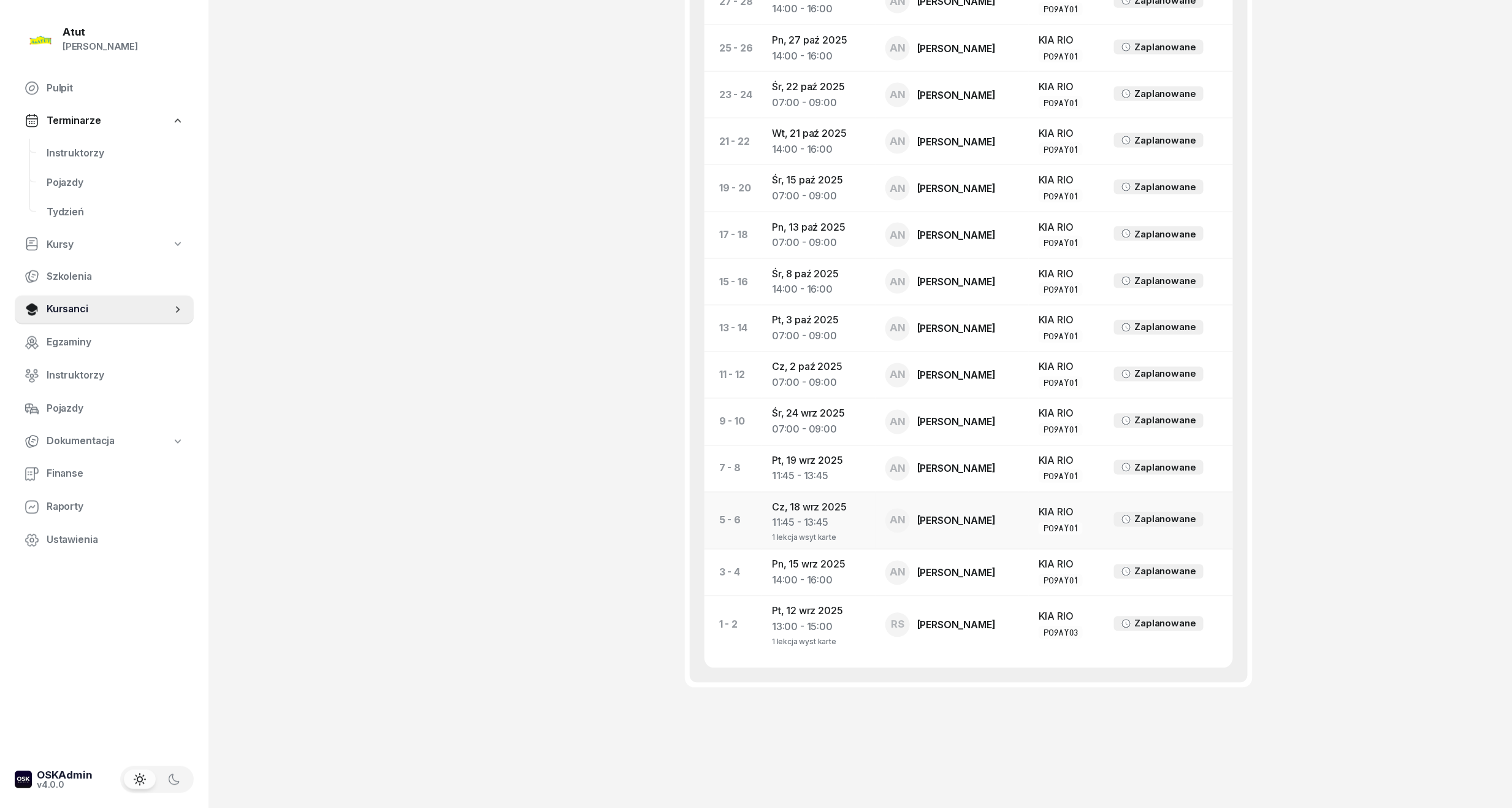
click at [851, 523] on div "11:45 - 13:45" at bounding box center [818, 522] width 94 height 16
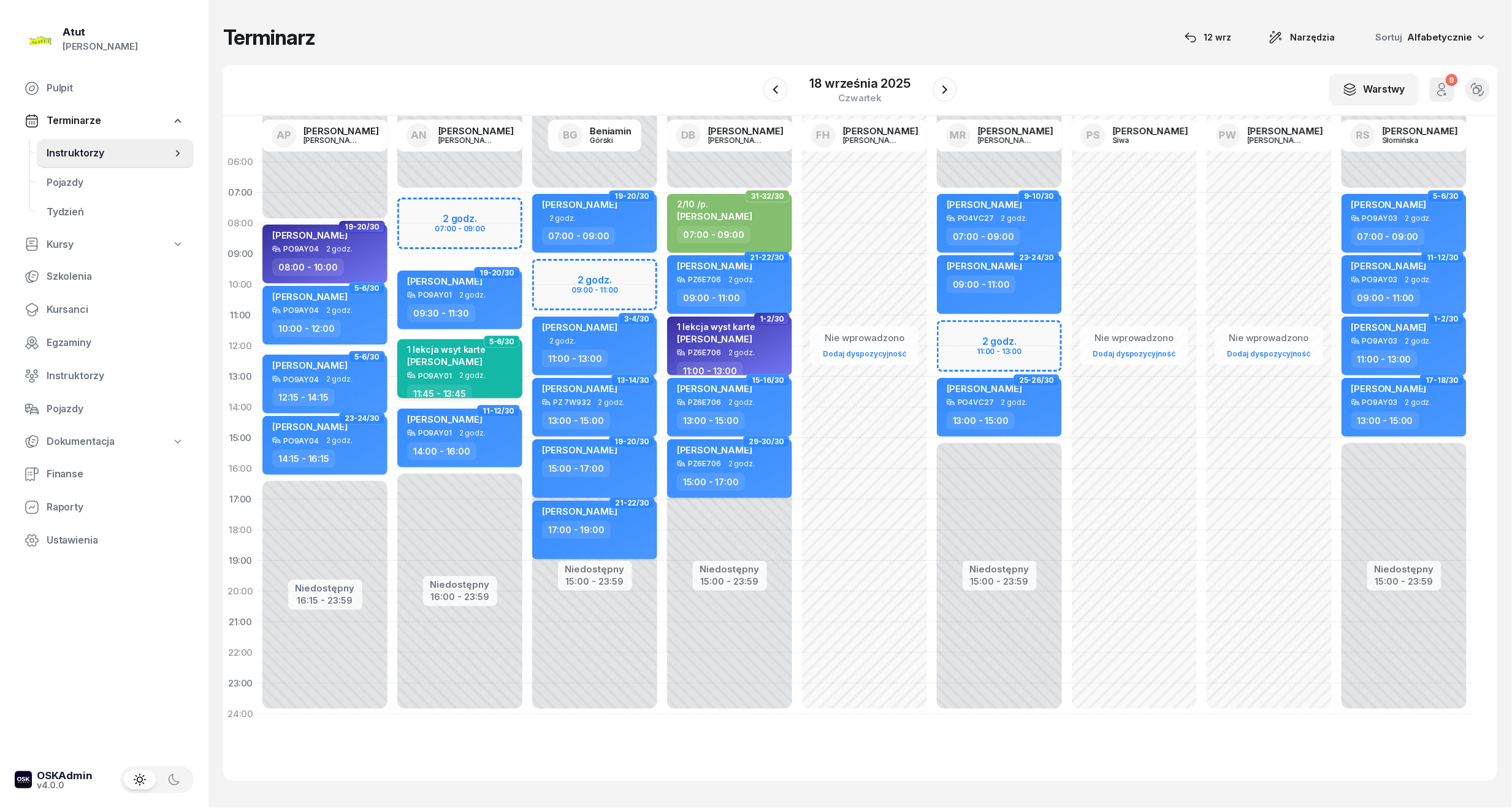
click at [476, 359] on div "[PERSON_NAME]" at bounding box center [447, 360] width 79 height 11
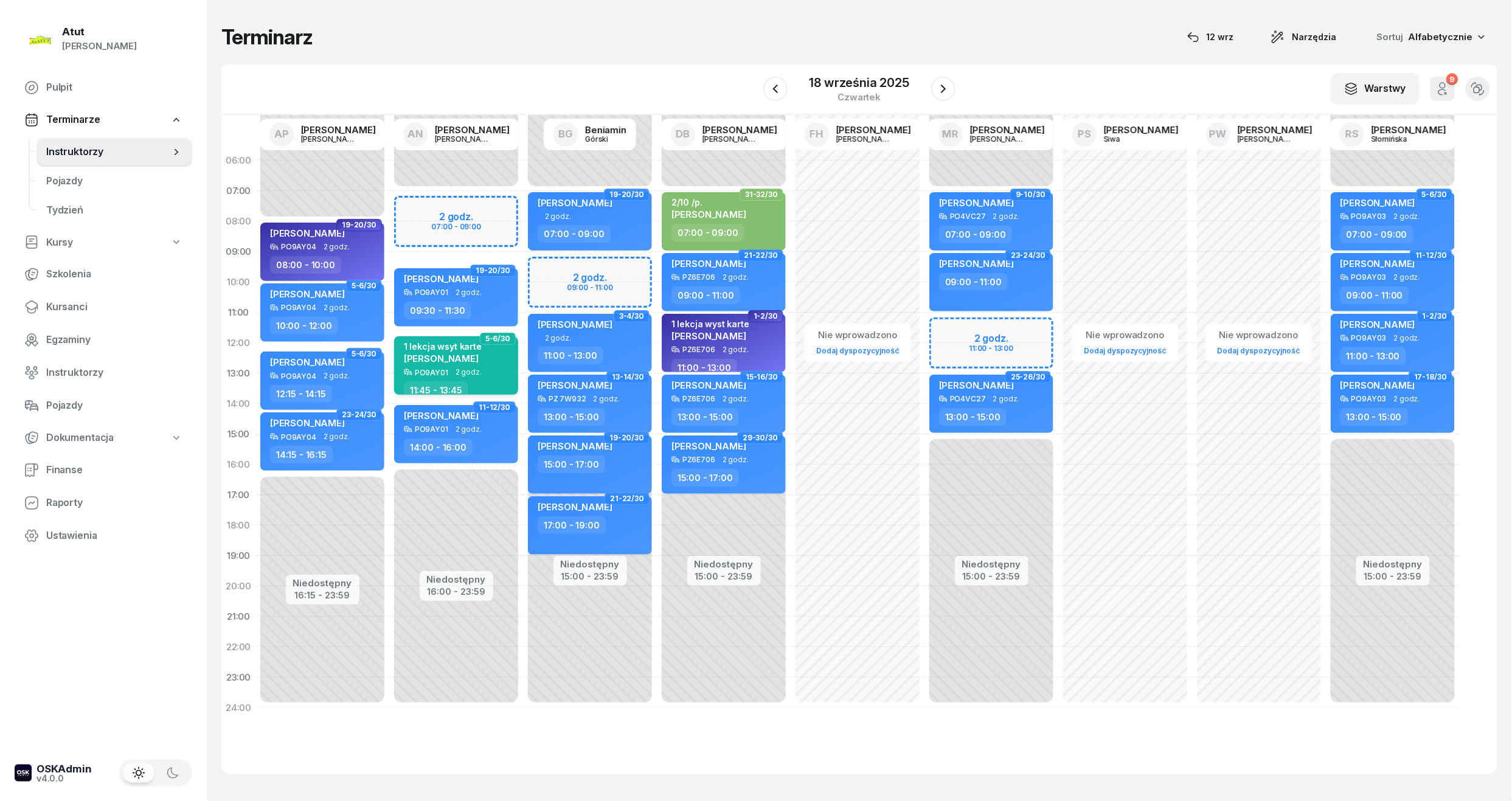
select select "11"
select select "45"
select select "13"
select select "45"
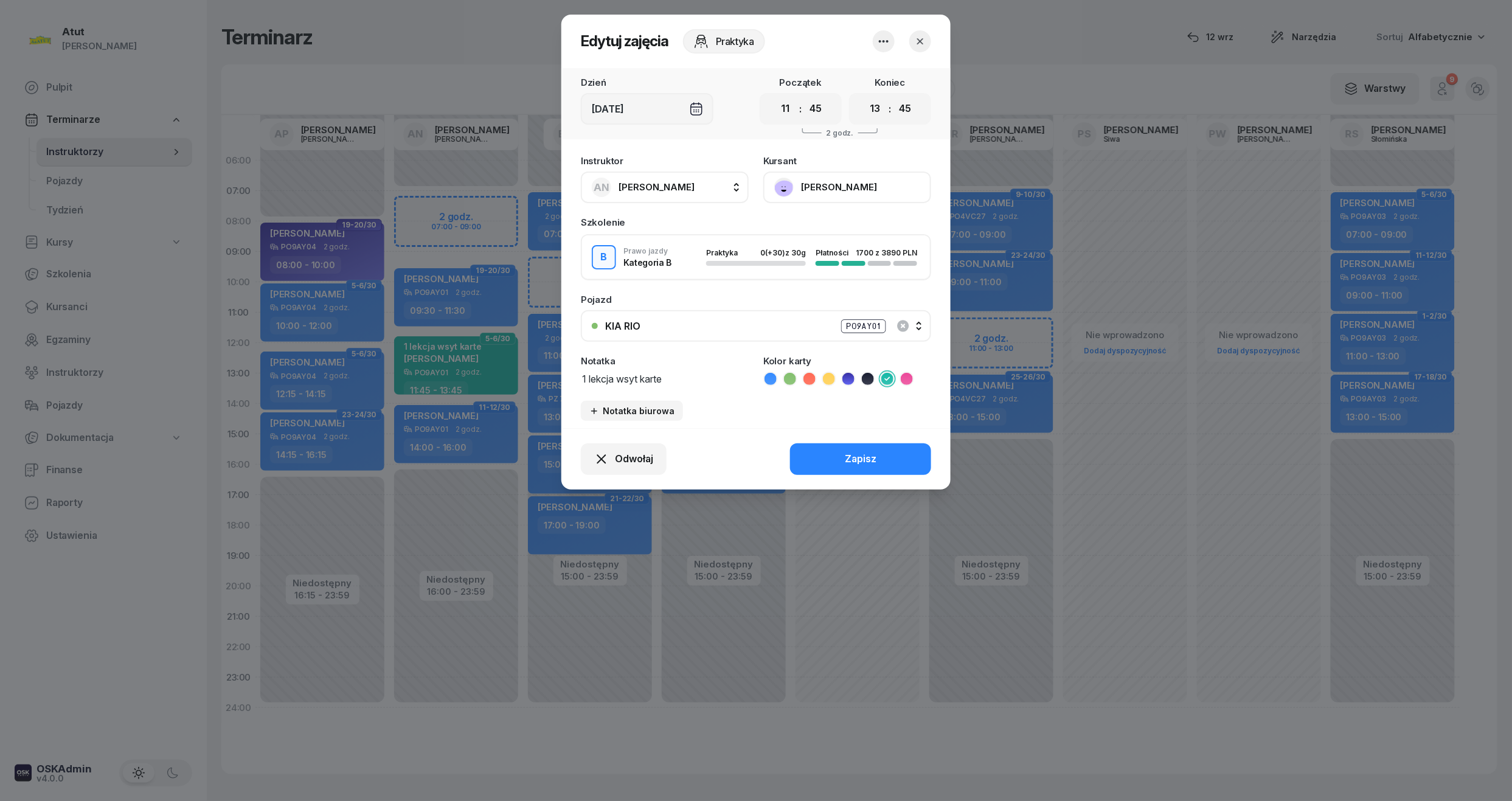
click at [774, 375] on icon at bounding box center [770, 379] width 12 height 12
drag, startPoint x: 550, startPoint y: 366, endPoint x: 212, endPoint y: 351, distance: 338.3
click at [212, 351] on div "Edytuj zajęcia Praktyka Dzień Czw, 18 wrz Początek 00 01 02 03 04 05 06 07 08 0…" at bounding box center [756, 400] width 1512 height 801
click at [850, 431] on div "Odwołaj Zapisz" at bounding box center [756, 458] width 389 height 61
click at [852, 451] on div "Zapisz" at bounding box center [861, 458] width 32 height 15
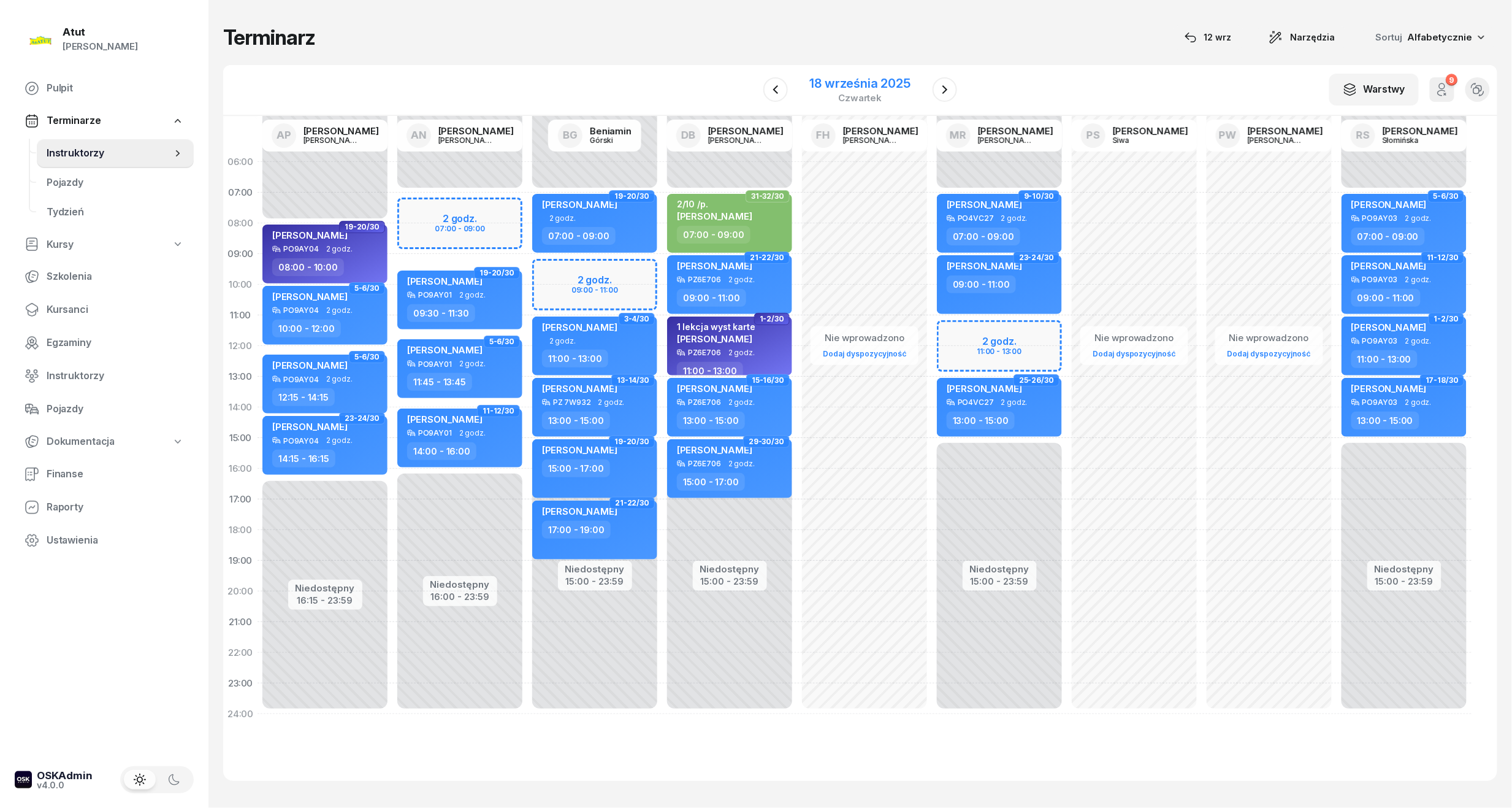
click at [859, 74] on div "18 września 2025 czwartek" at bounding box center [860, 90] width 130 height 35
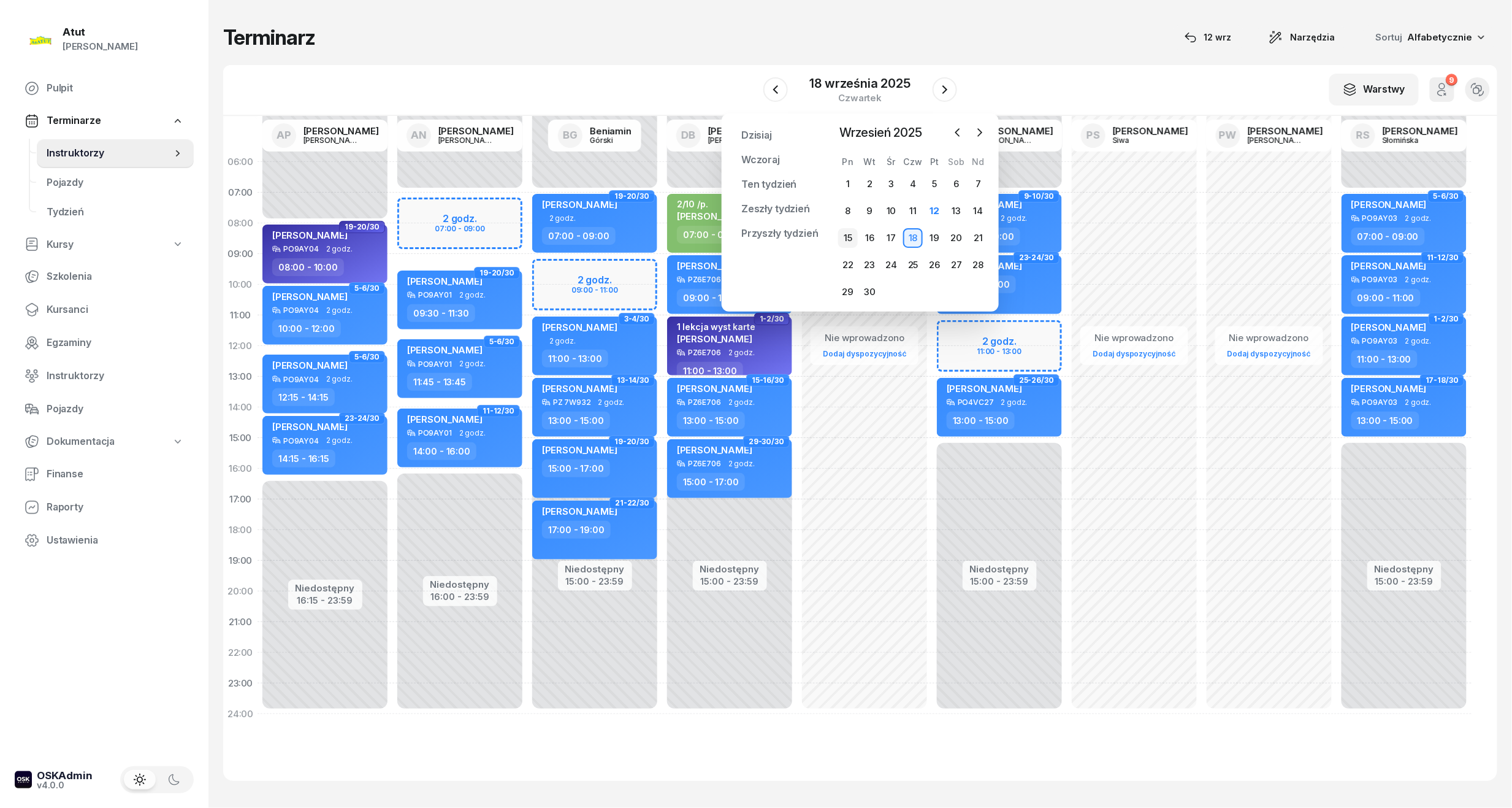
click at [845, 233] on div "15" at bounding box center [848, 238] width 20 height 20
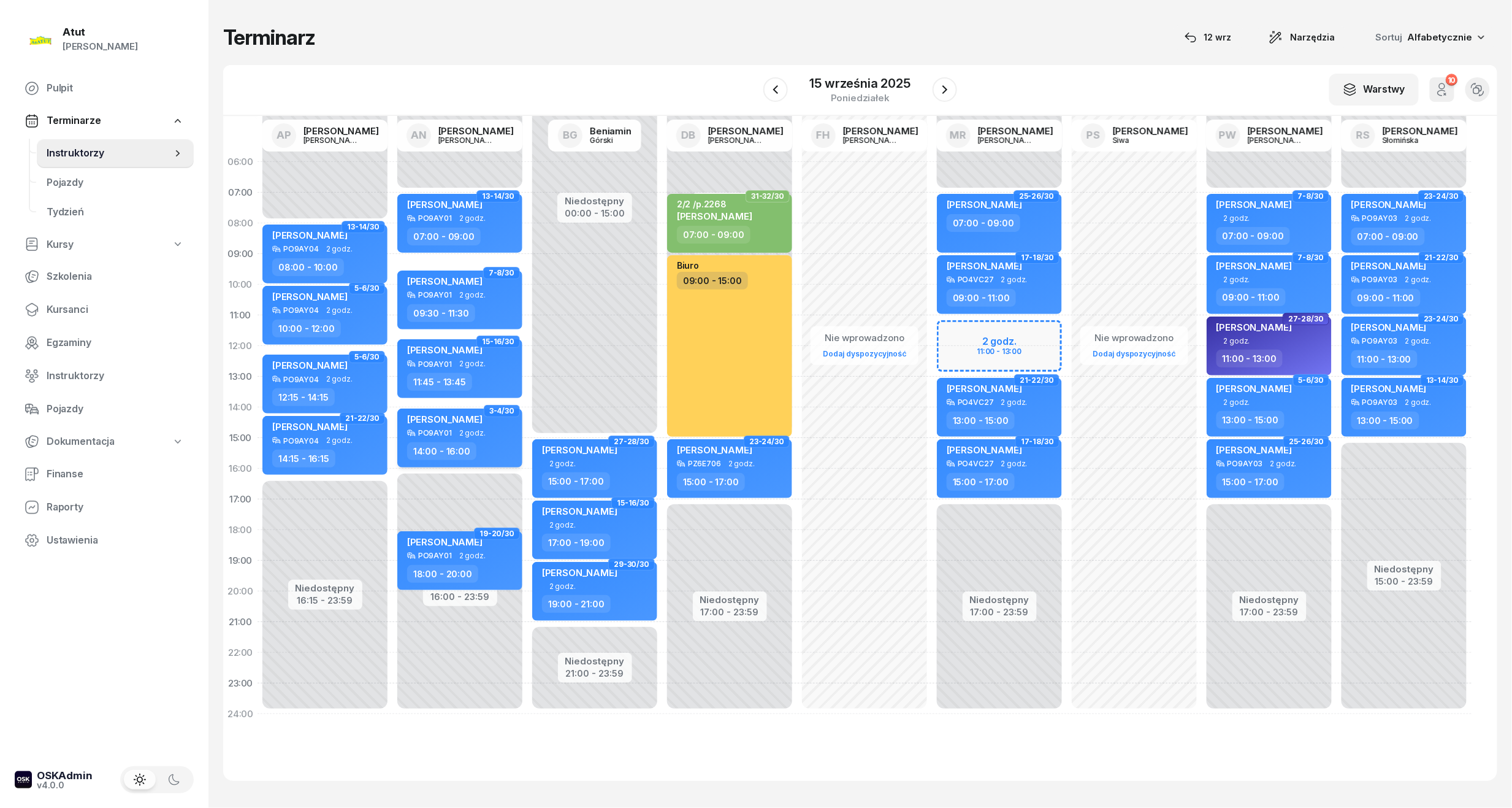
click at [438, 420] on span "[PERSON_NAME]" at bounding box center [445, 419] width 76 height 11
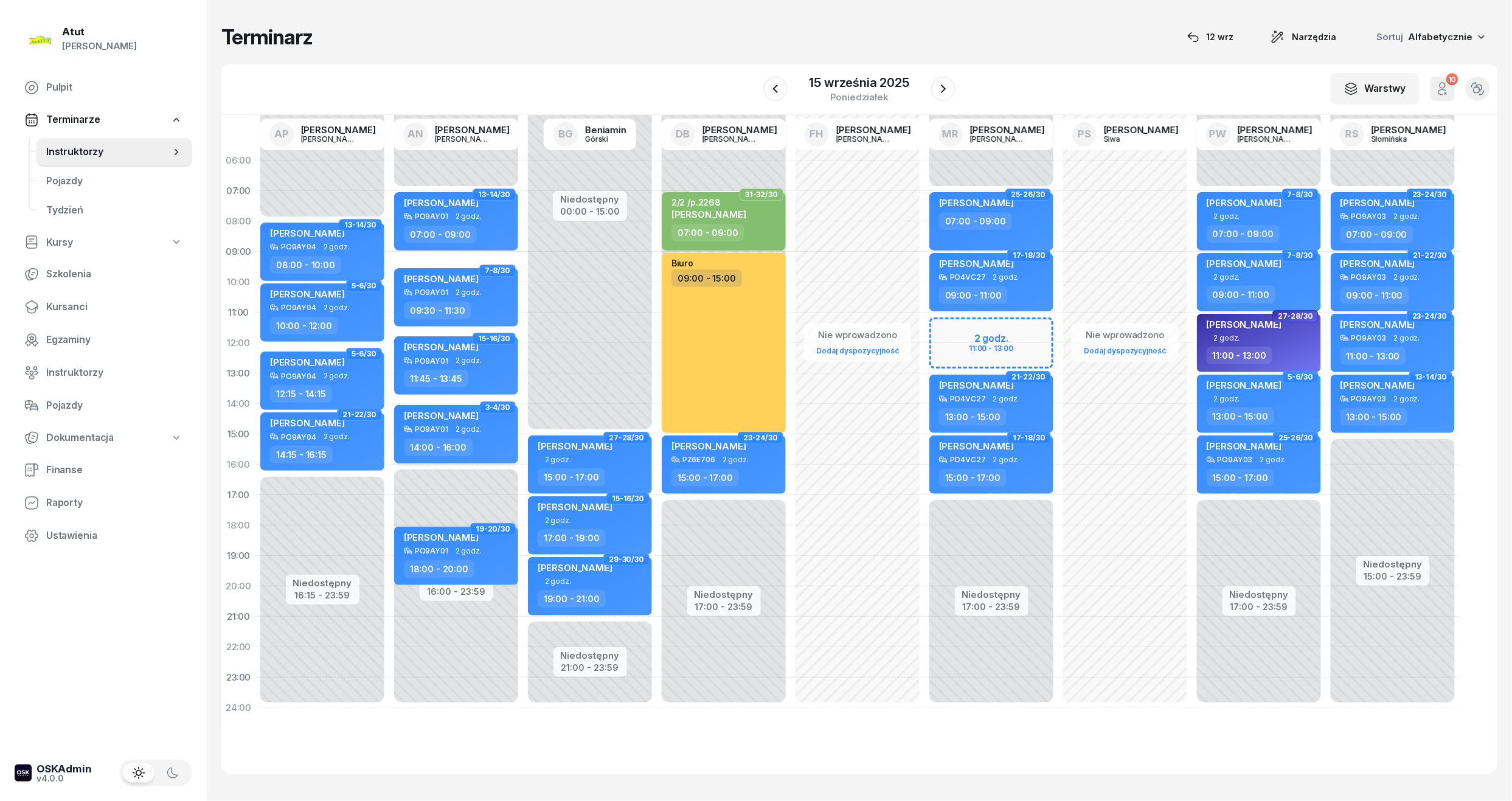
select select "14"
select select "16"
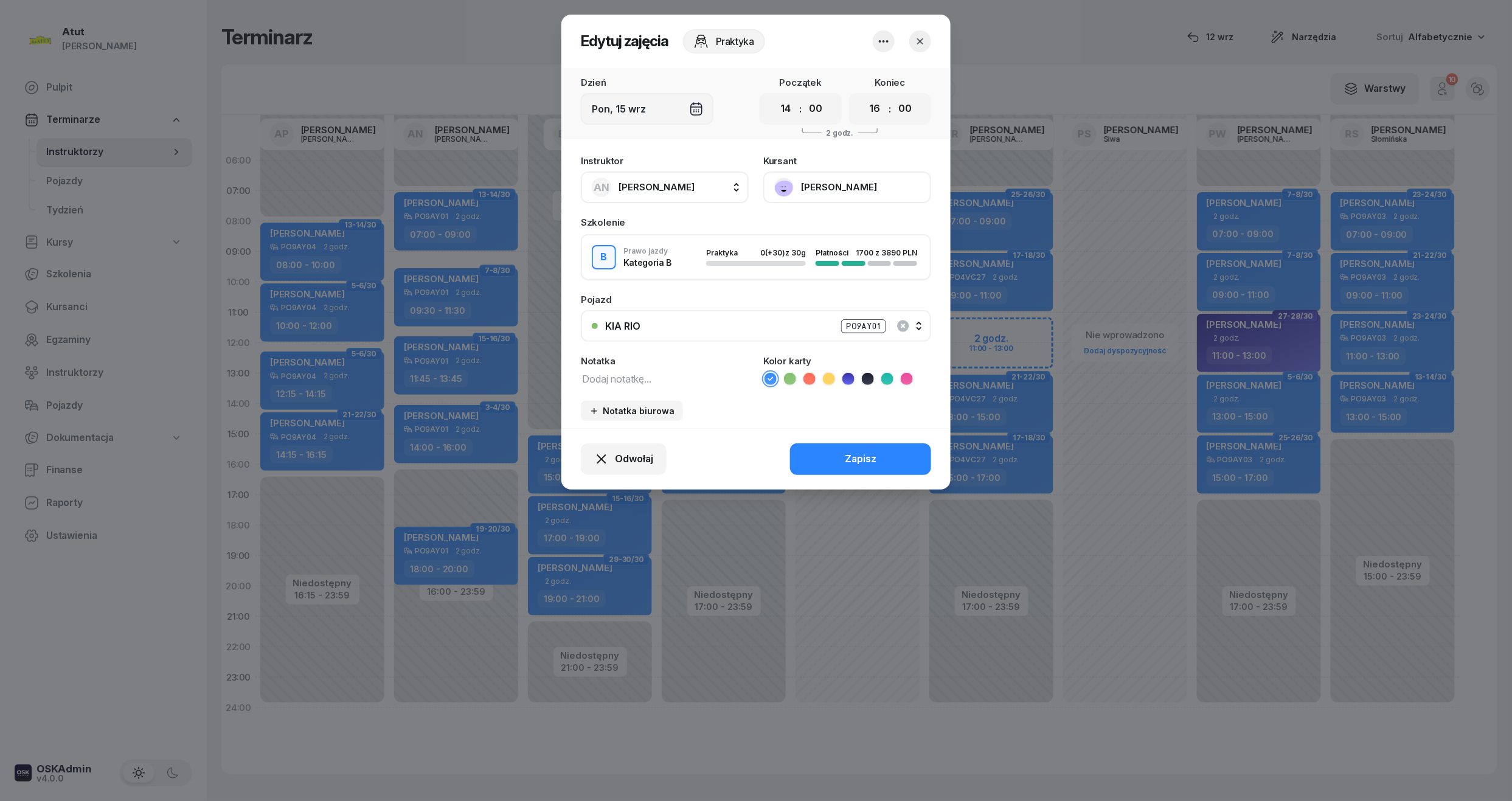
click at [886, 174] on button "[PERSON_NAME]" at bounding box center [847, 187] width 168 height 32
click at [821, 230] on div "Otwórz profil" at bounding box center [802, 228] width 59 height 15
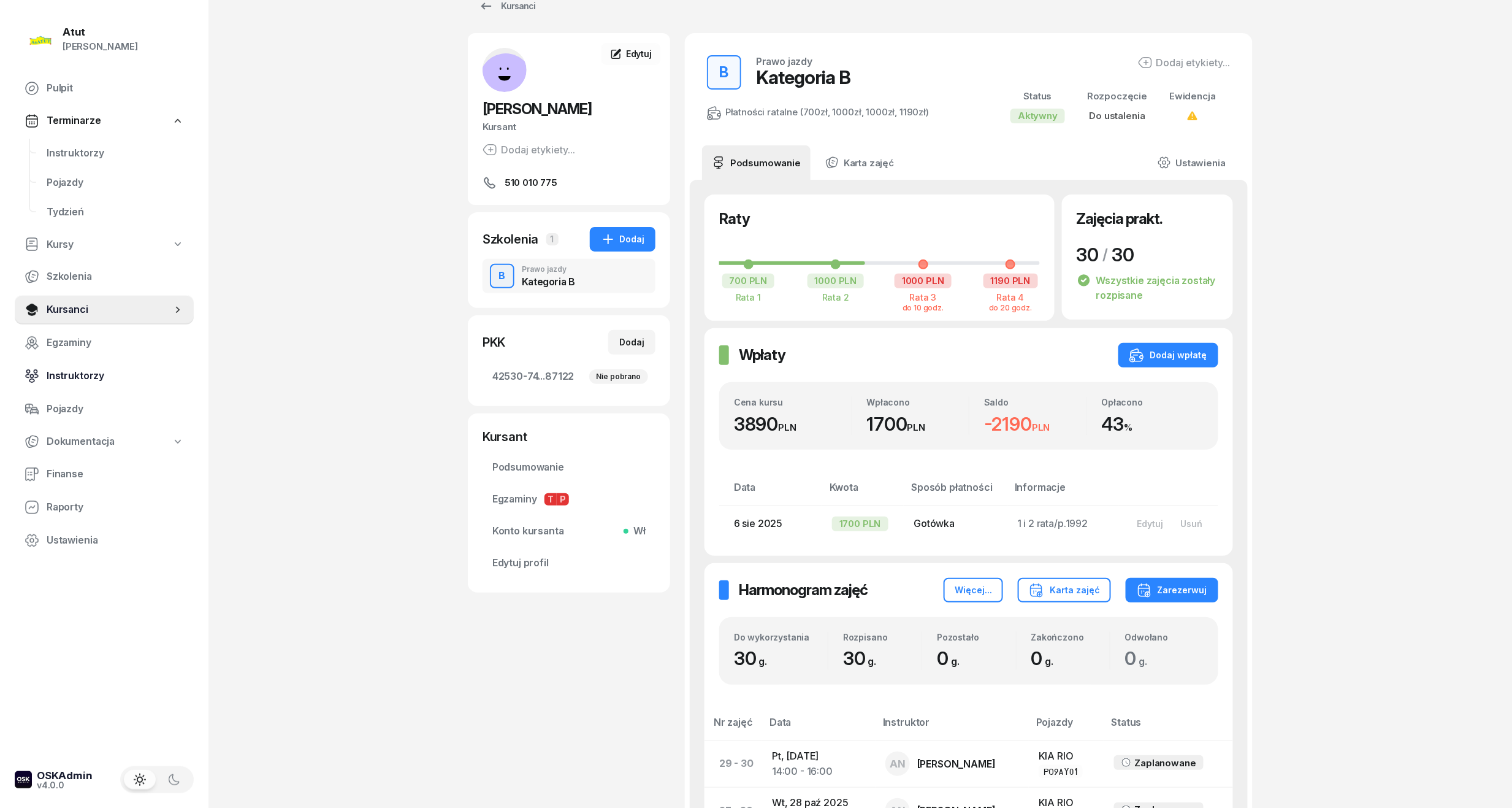
scroll to position [13, 0]
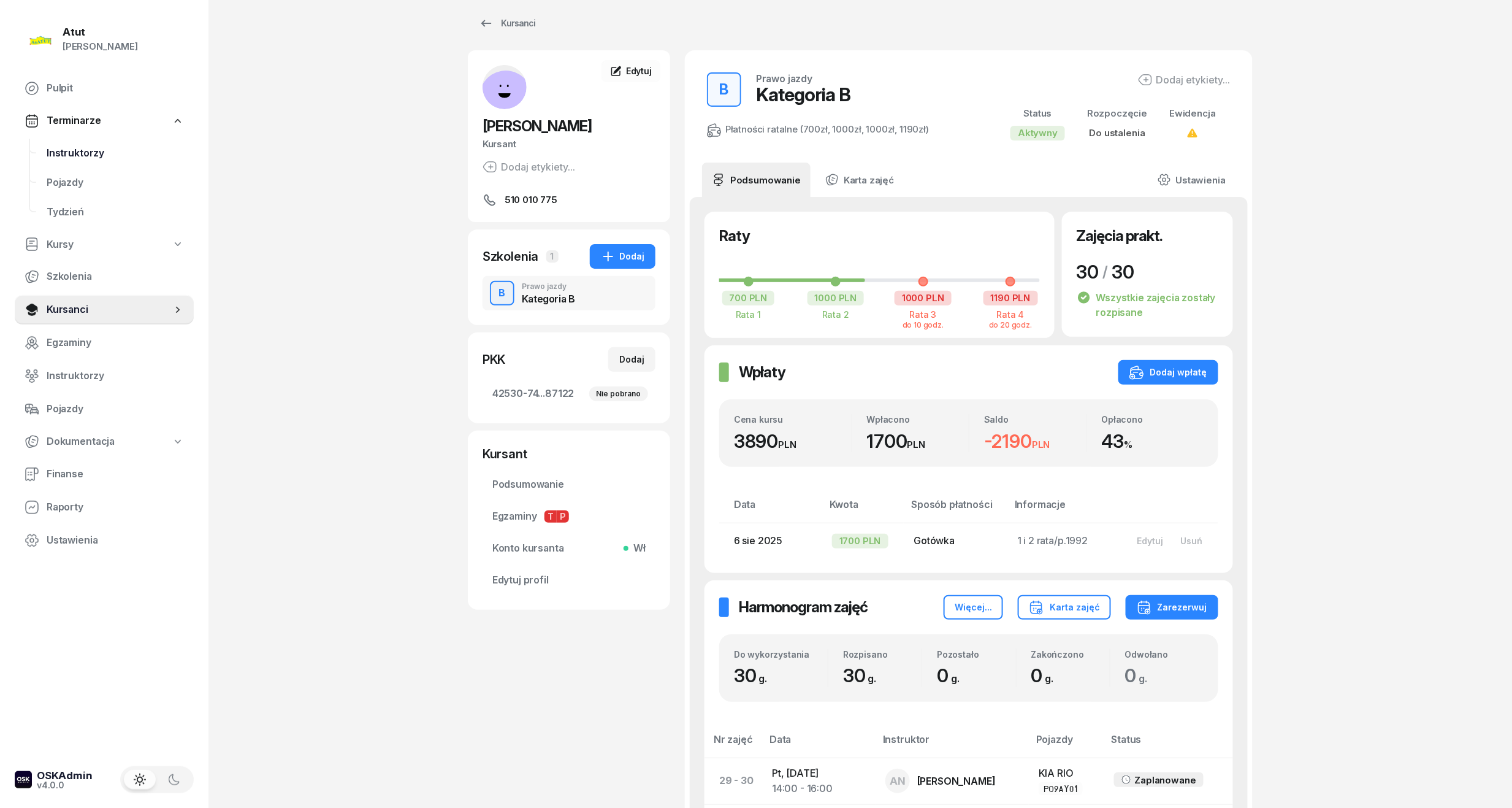
click at [48, 140] on link "Instruktorzy" at bounding box center [115, 154] width 157 height 30
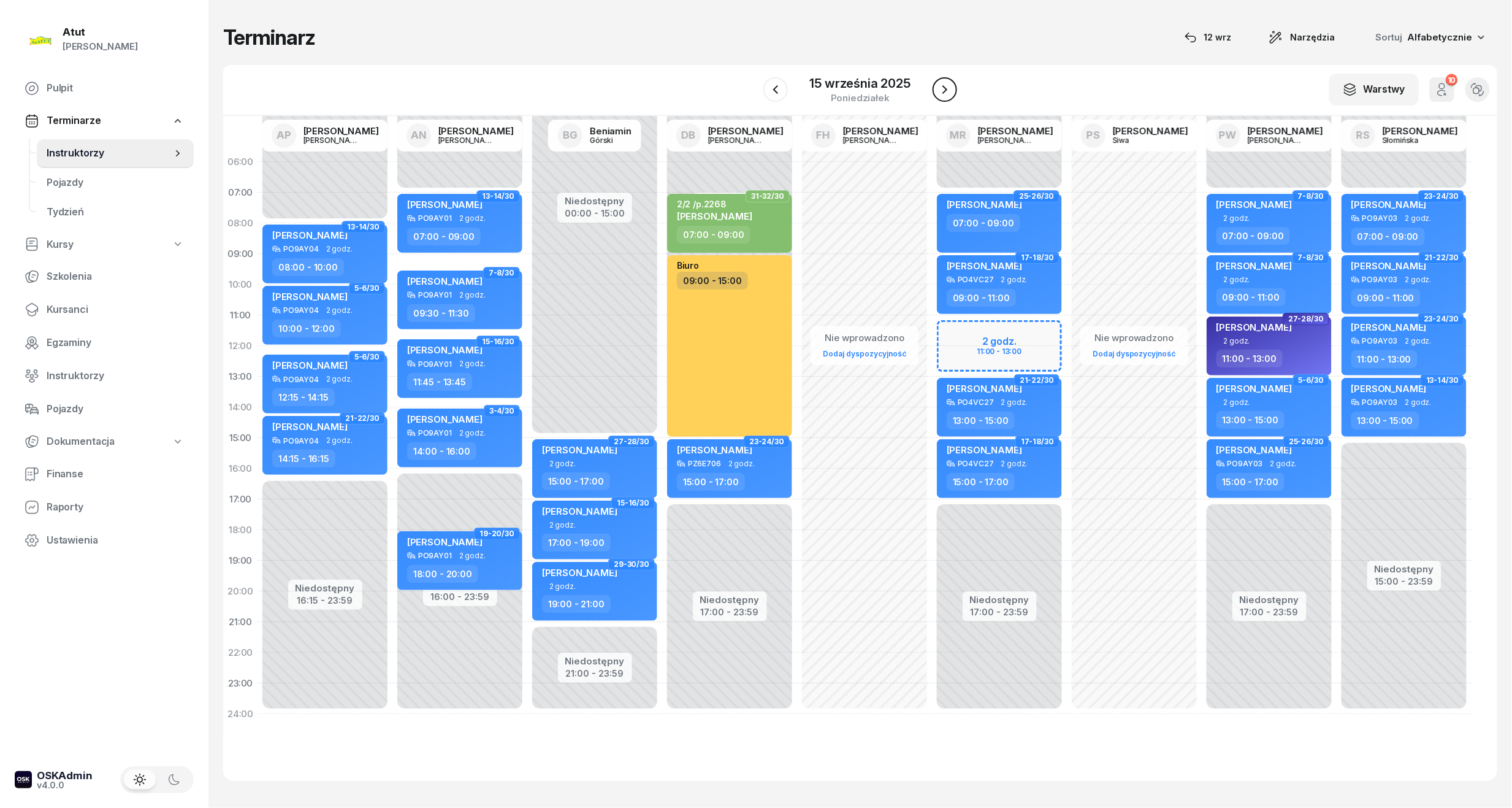
click at [940, 84] on icon "button" at bounding box center [945, 90] width 15 height 15
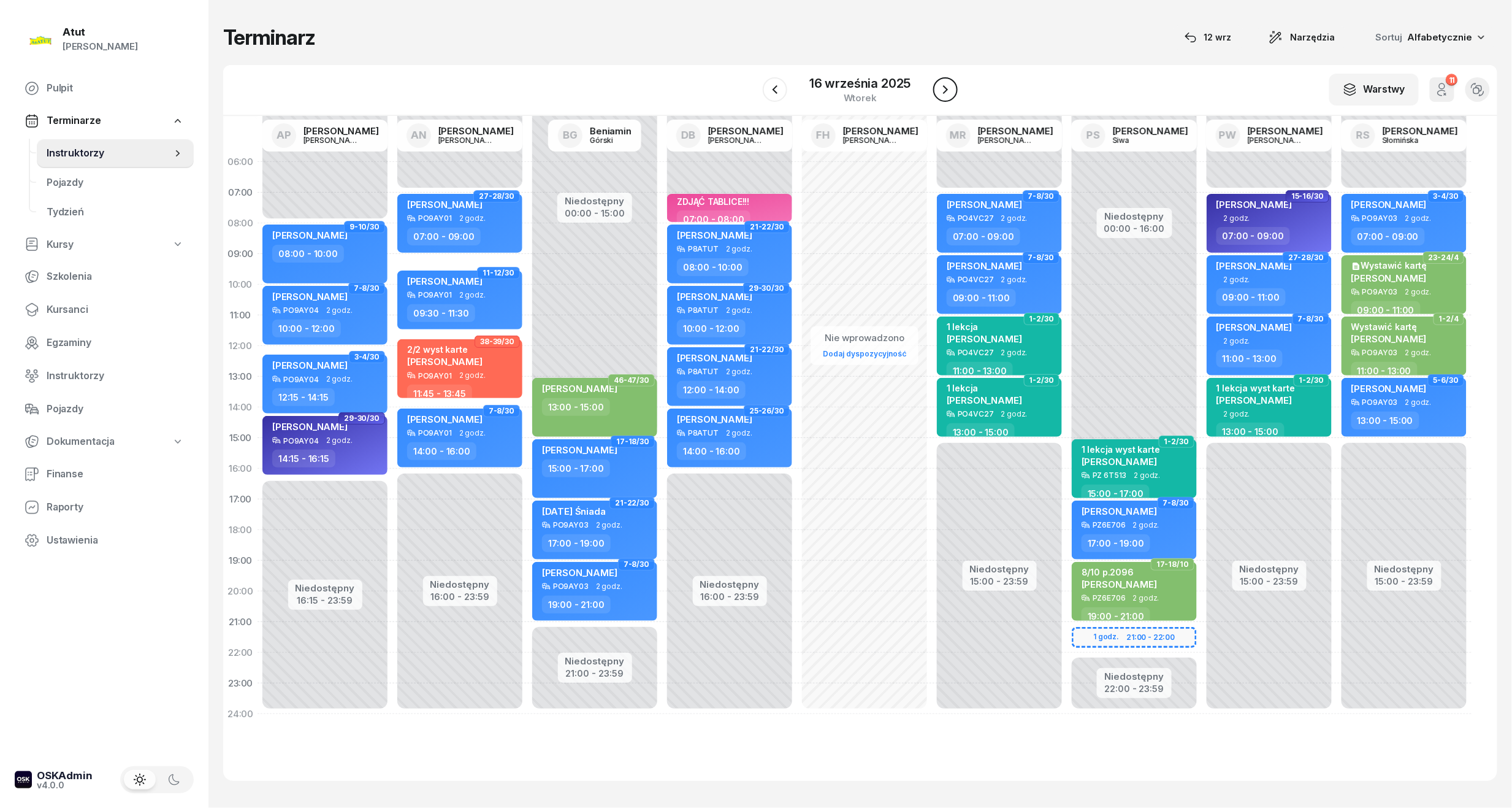
click at [938, 89] on icon "button" at bounding box center [946, 90] width 15 height 15
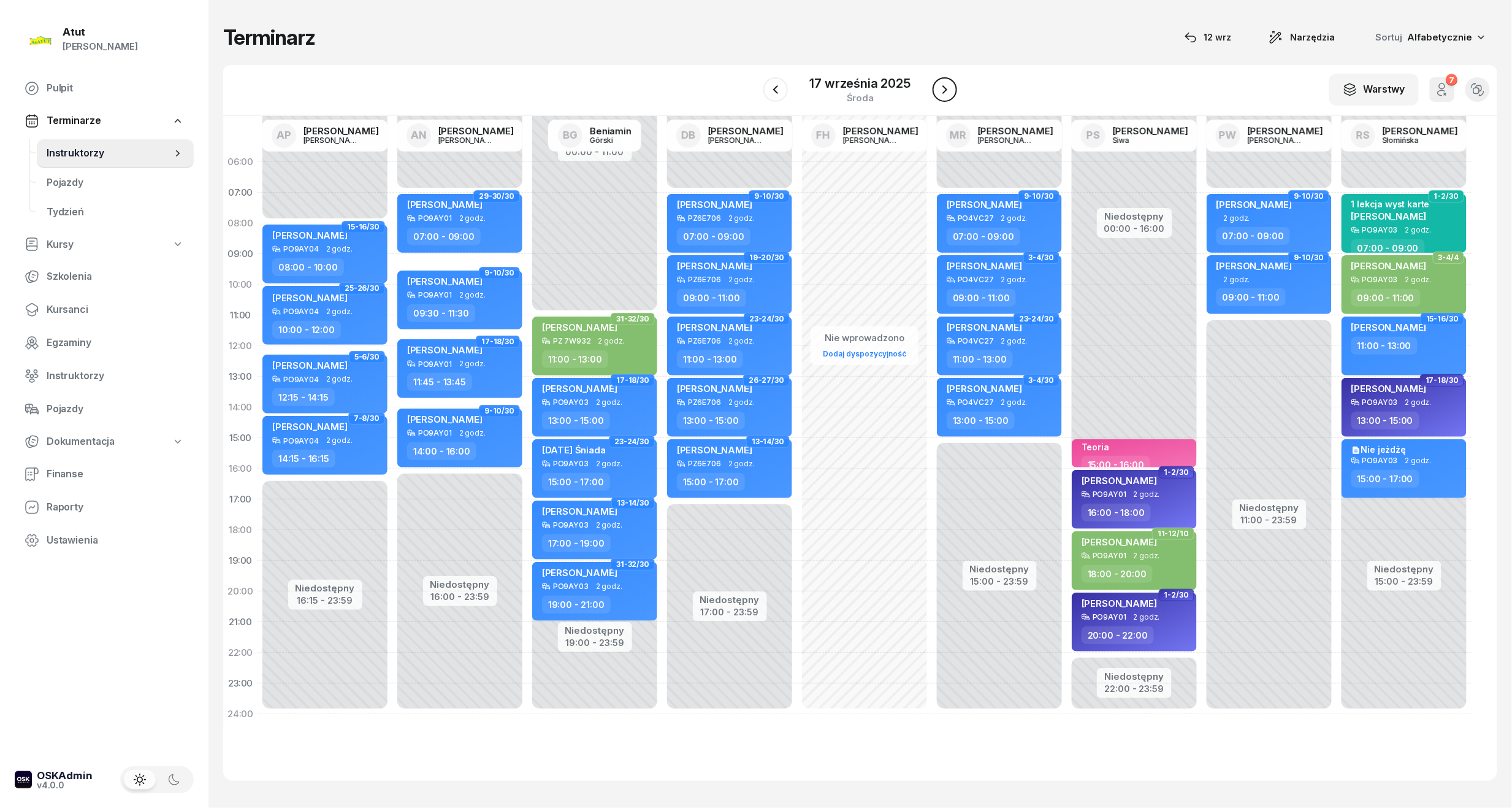
click at [937, 89] on icon "button" at bounding box center [945, 90] width 15 height 15
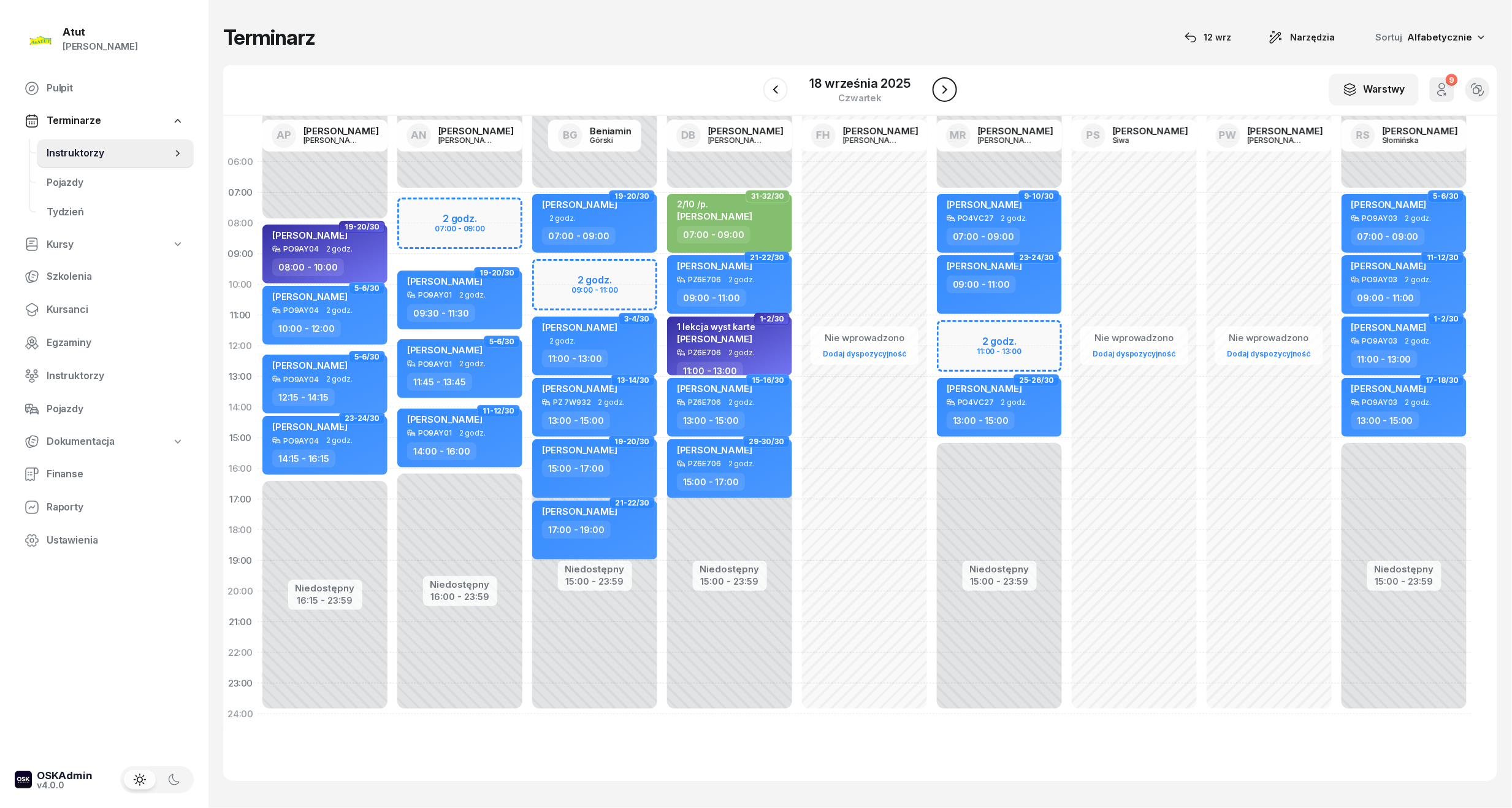
click at [937, 89] on icon "button" at bounding box center [945, 90] width 15 height 15
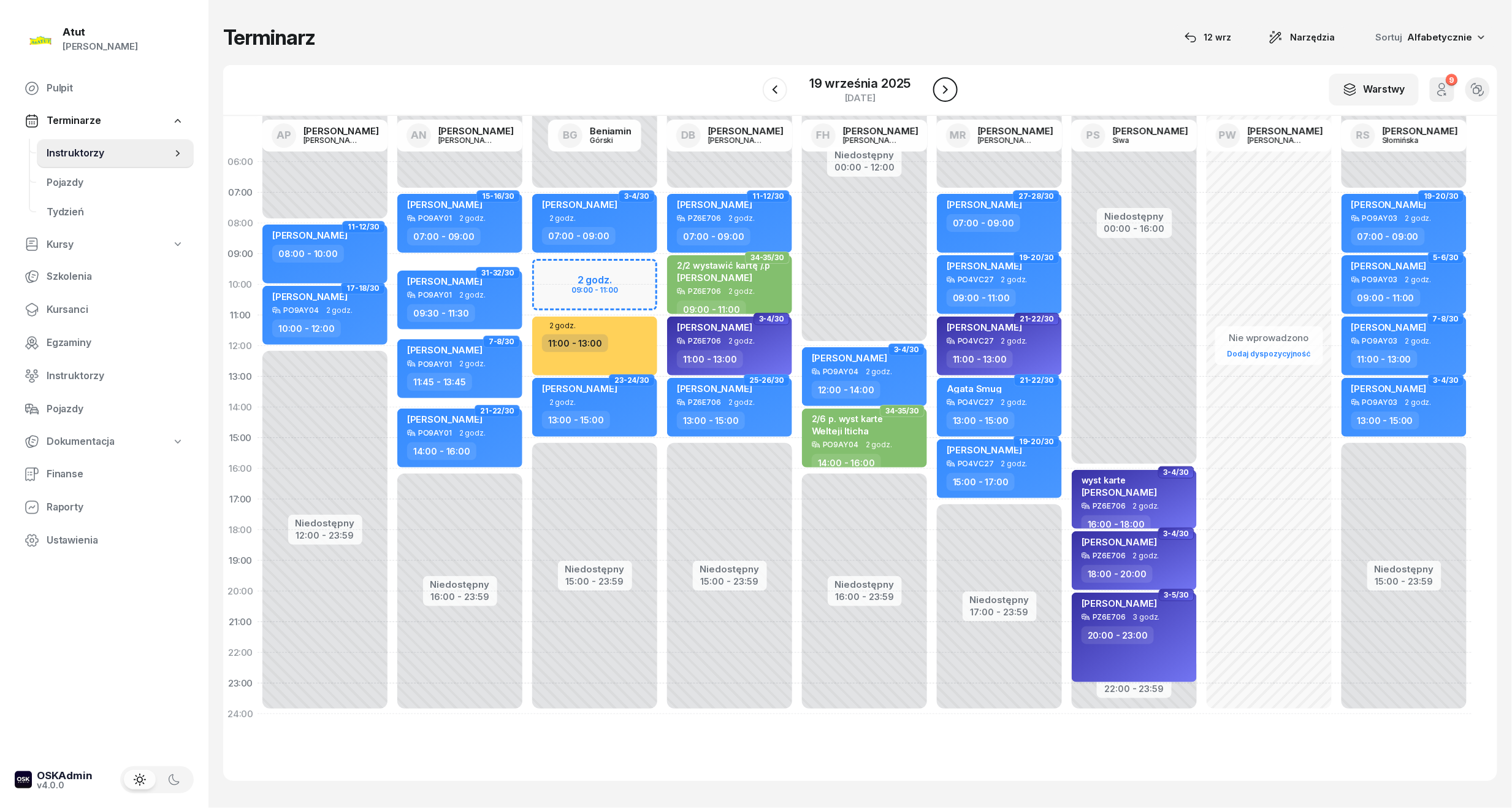
click at [938, 89] on icon "button" at bounding box center [946, 90] width 15 height 15
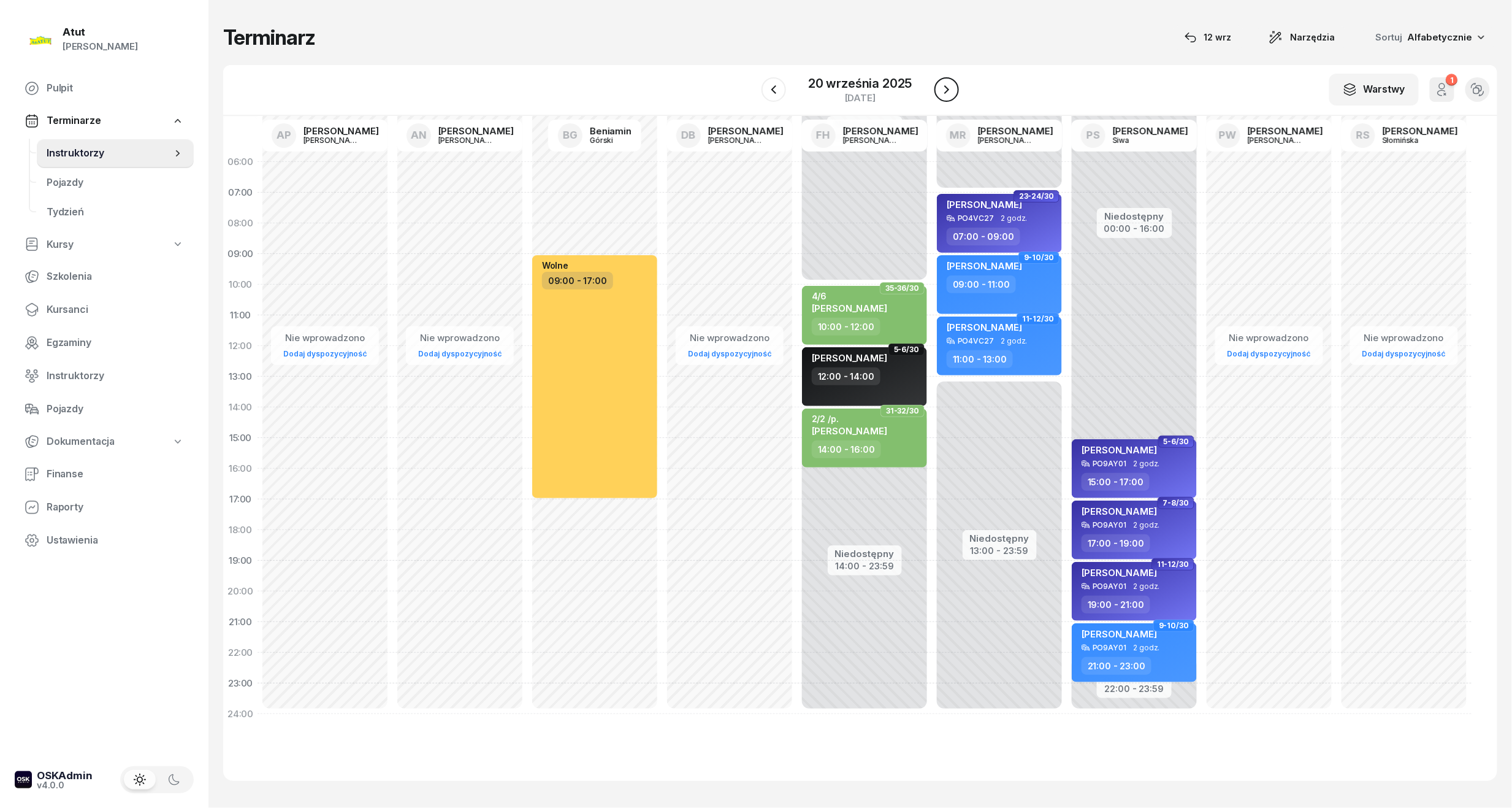
click at [937, 89] on button "button" at bounding box center [946, 90] width 25 height 25
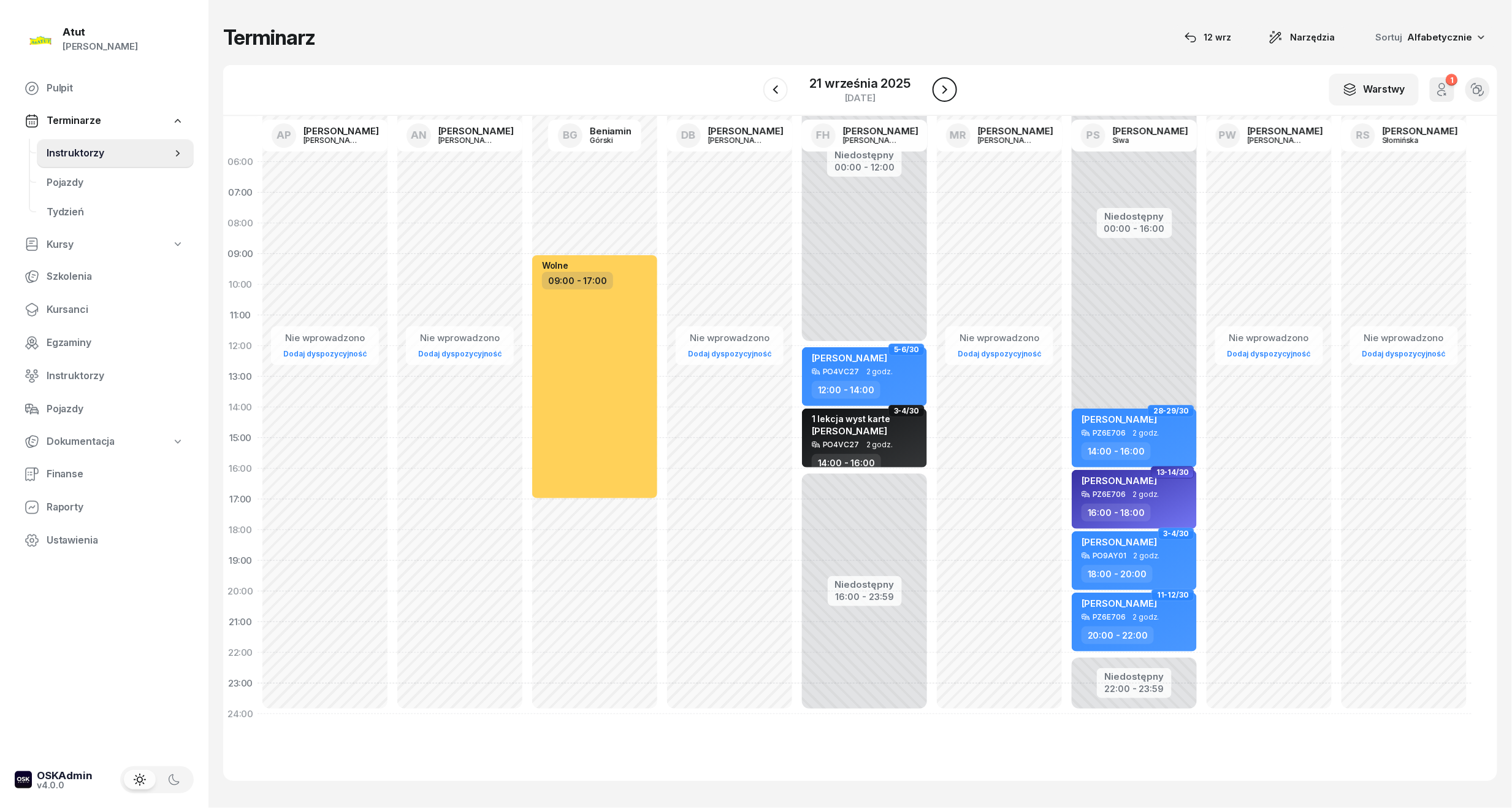
click at [937, 89] on icon "button" at bounding box center [945, 90] width 15 height 15
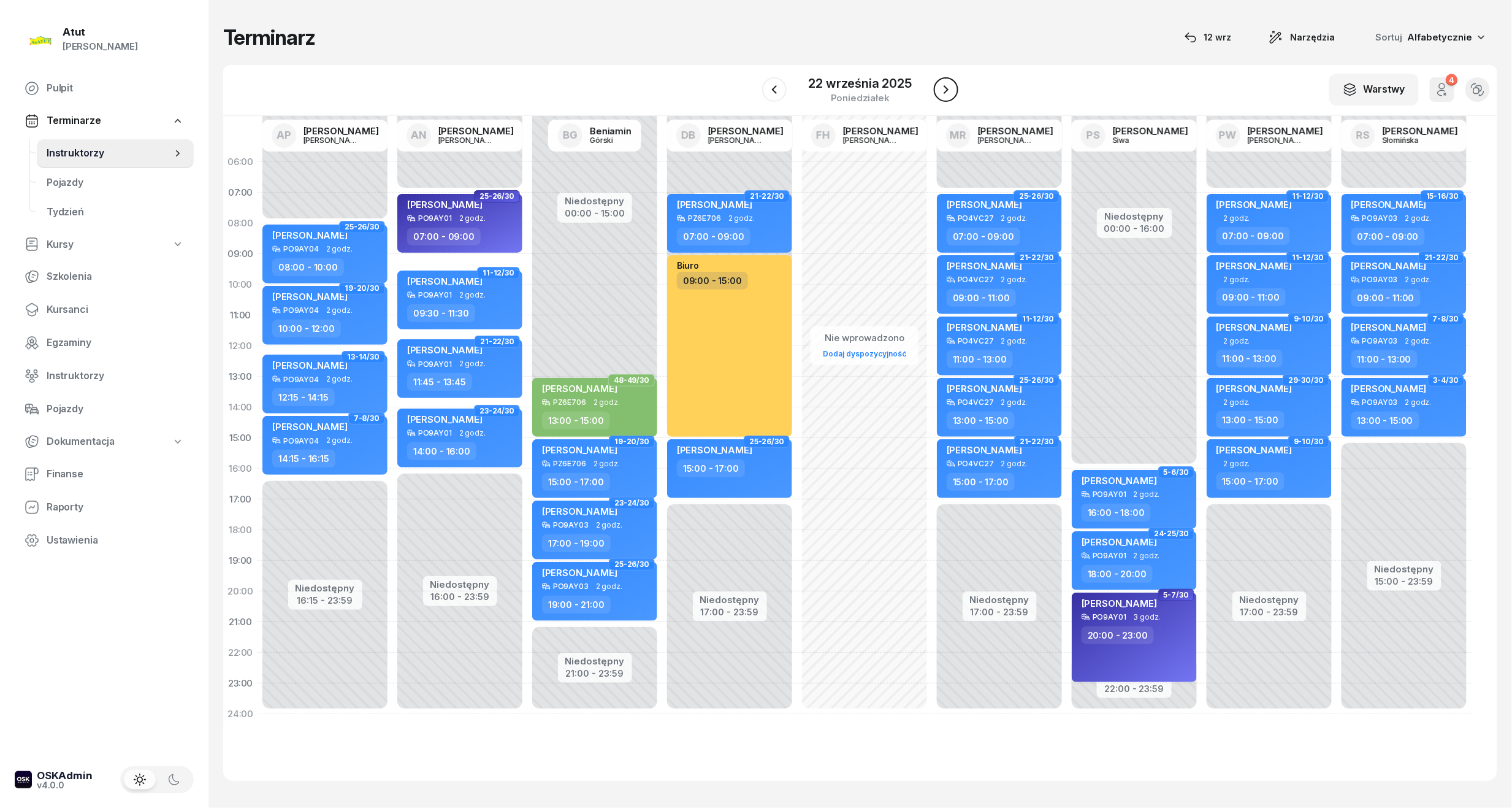
click at [939, 89] on icon "button" at bounding box center [946, 90] width 15 height 15
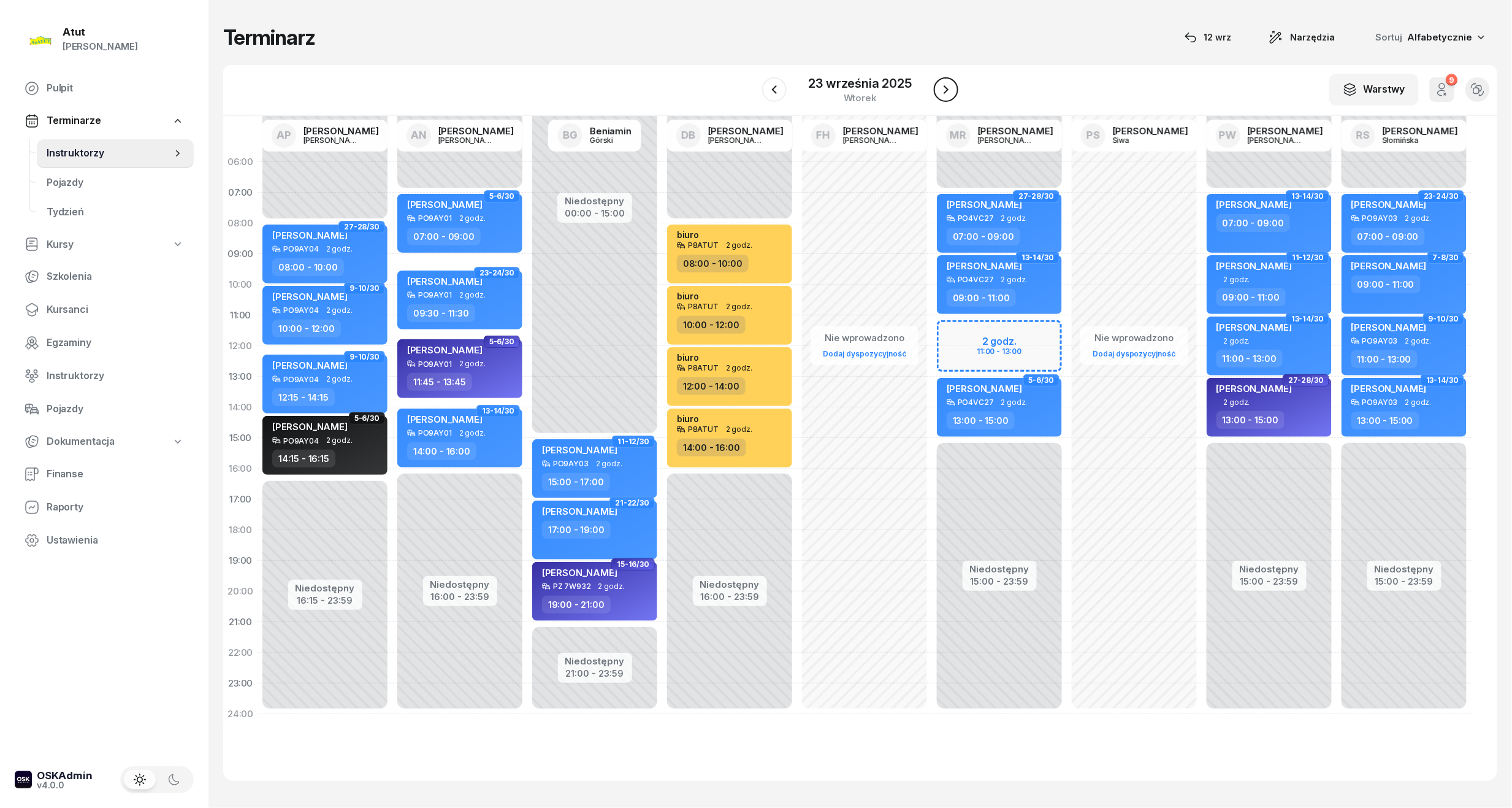
click at [937, 89] on button "button" at bounding box center [946, 90] width 25 height 25
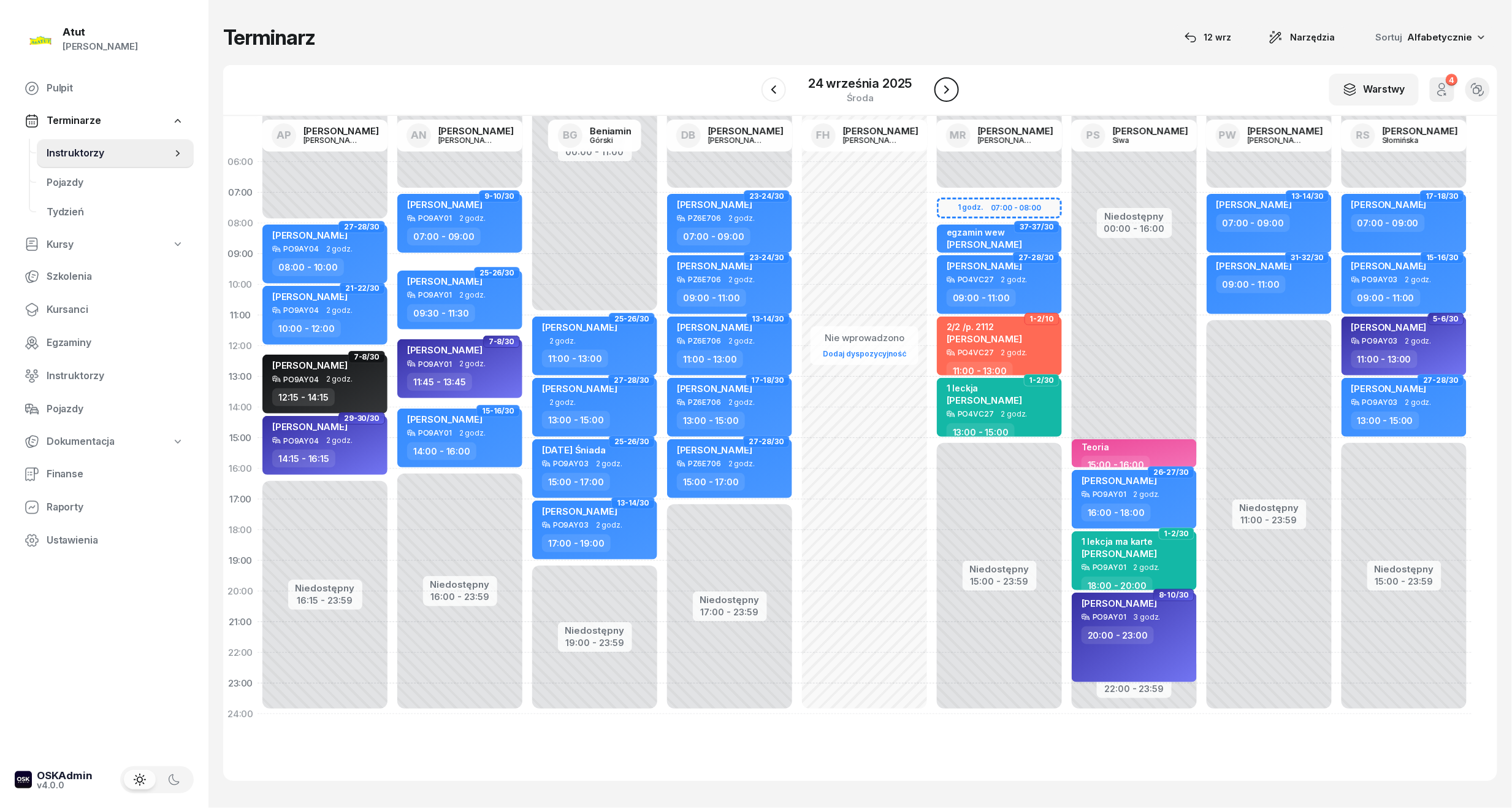
click at [937, 89] on button "button" at bounding box center [946, 90] width 25 height 25
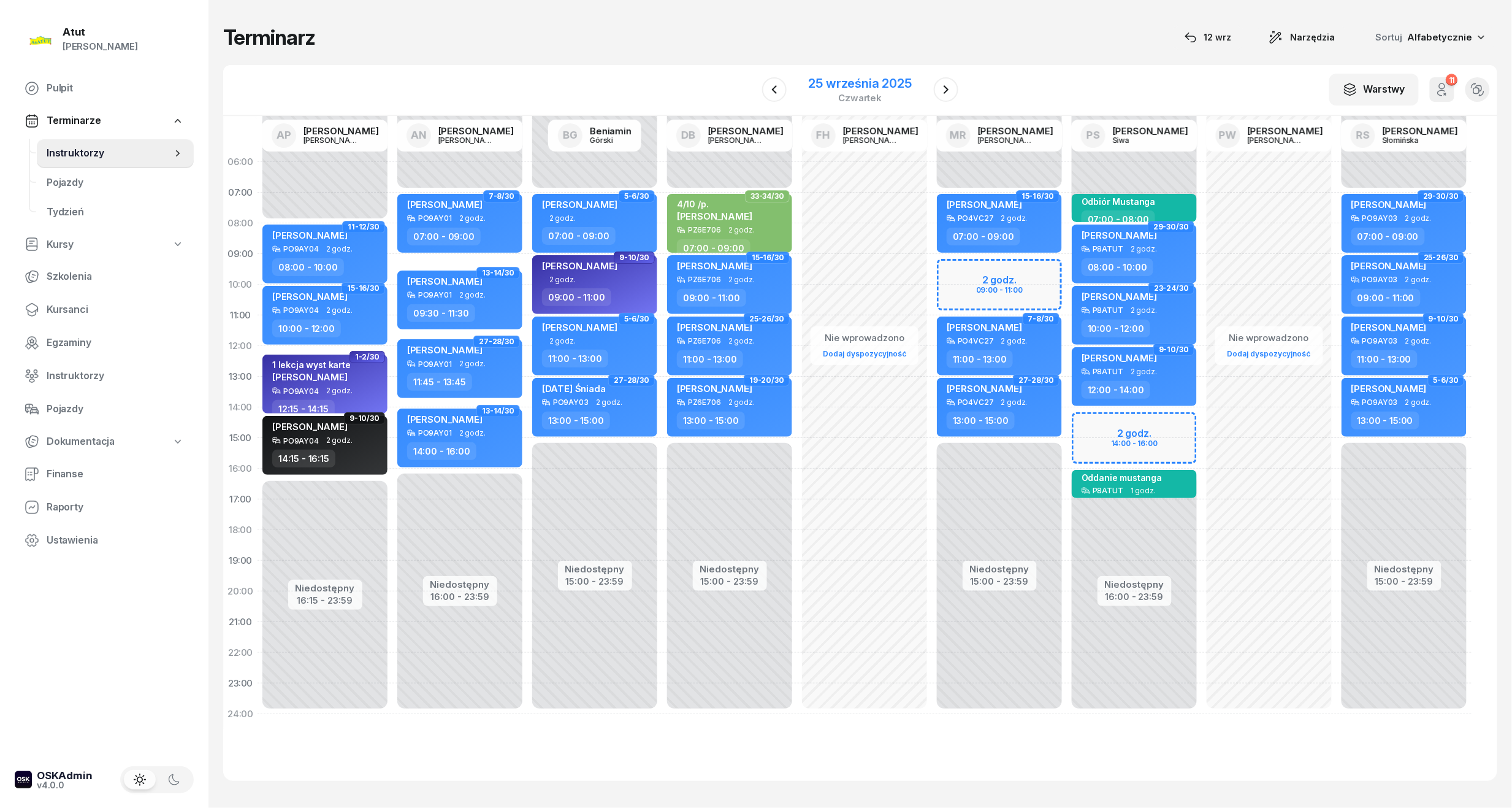
click at [868, 81] on div "25 września 2025" at bounding box center [859, 83] width 103 height 12
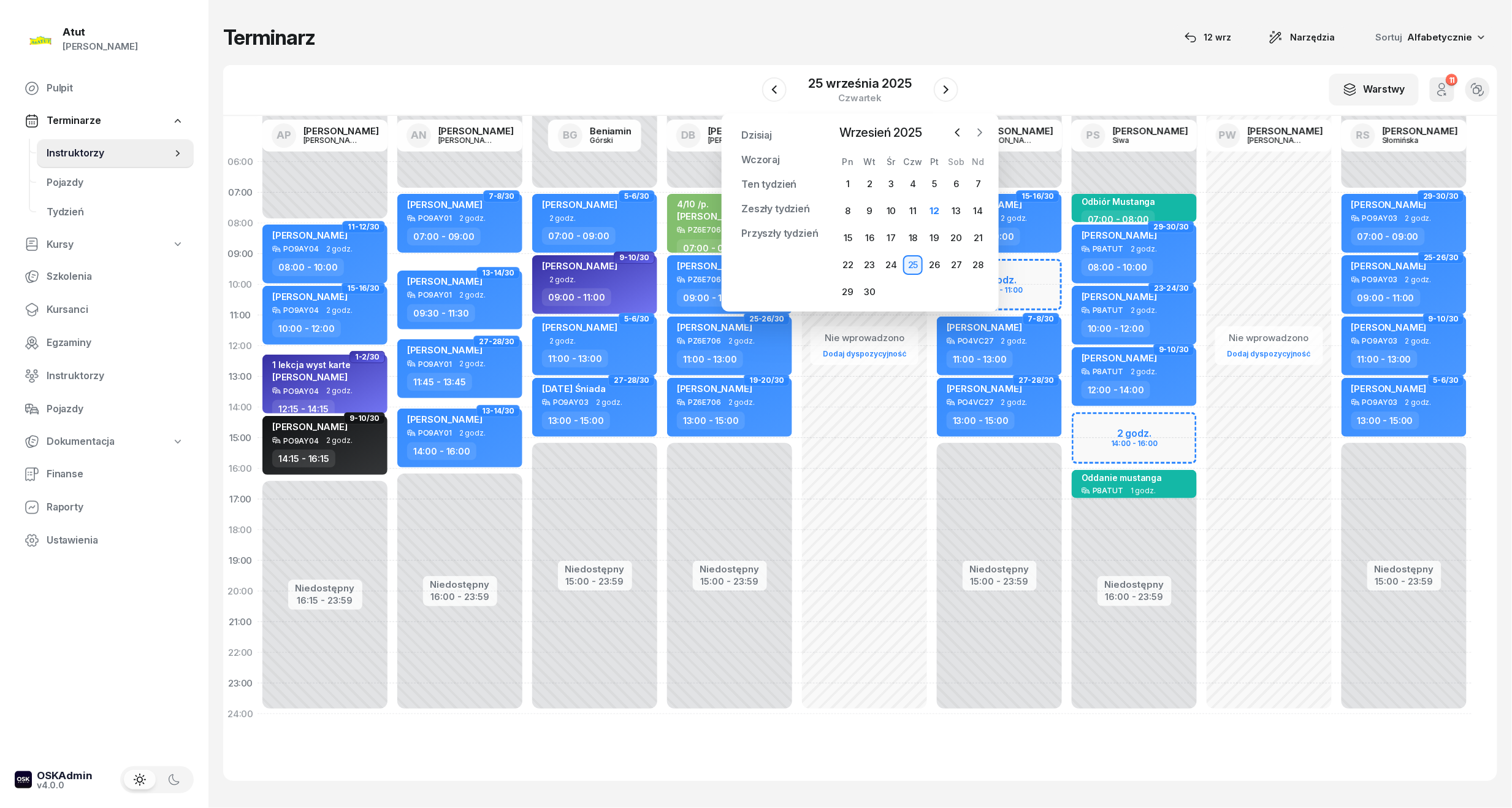
click at [974, 133] on icon "button" at bounding box center [979, 132] width 12 height 12
click at [847, 216] on div "6" at bounding box center [848, 211] width 20 height 20
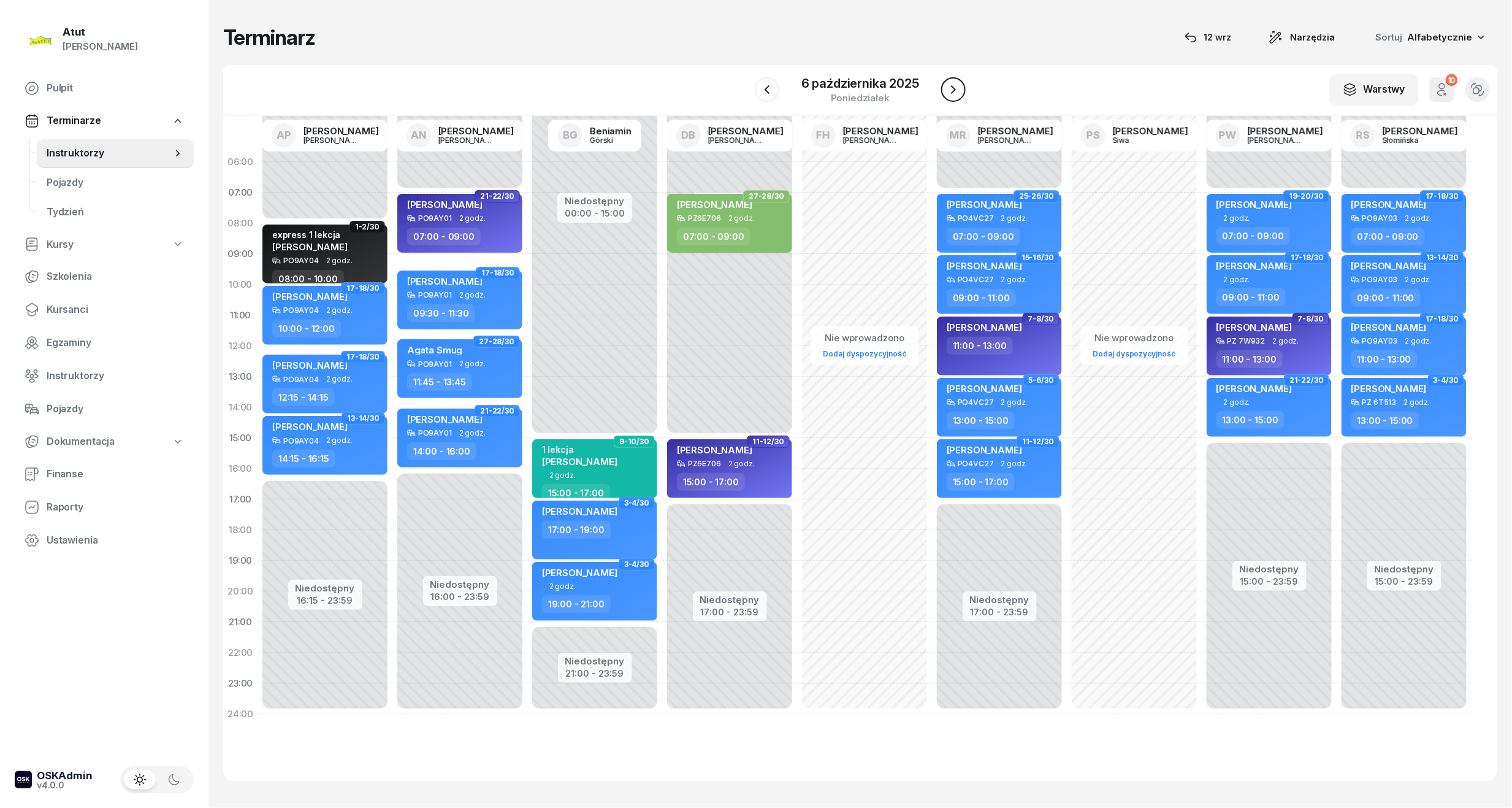
click at [960, 94] on button "button" at bounding box center [954, 90] width 25 height 25
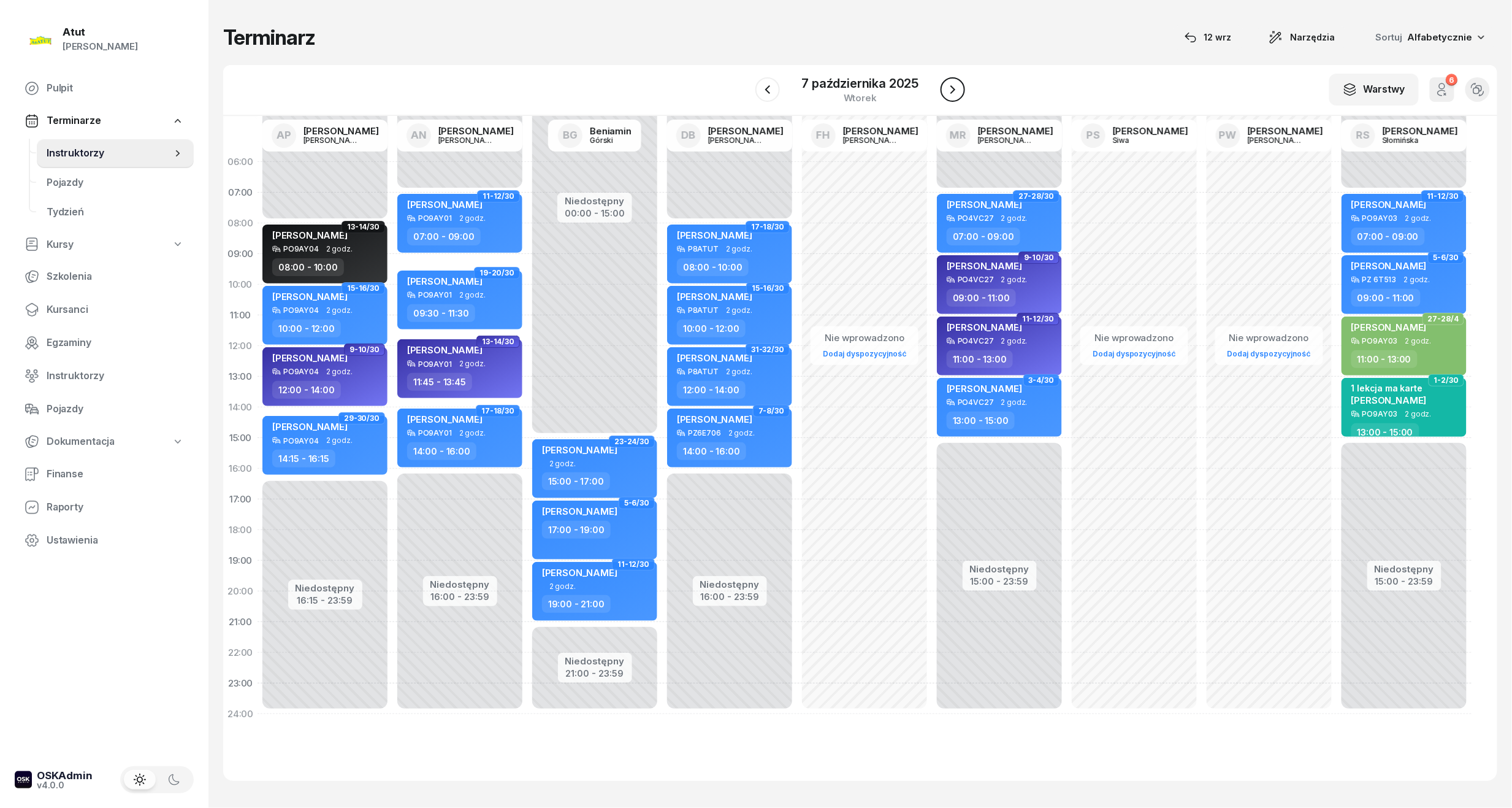
click at [960, 94] on button "button" at bounding box center [953, 90] width 25 height 25
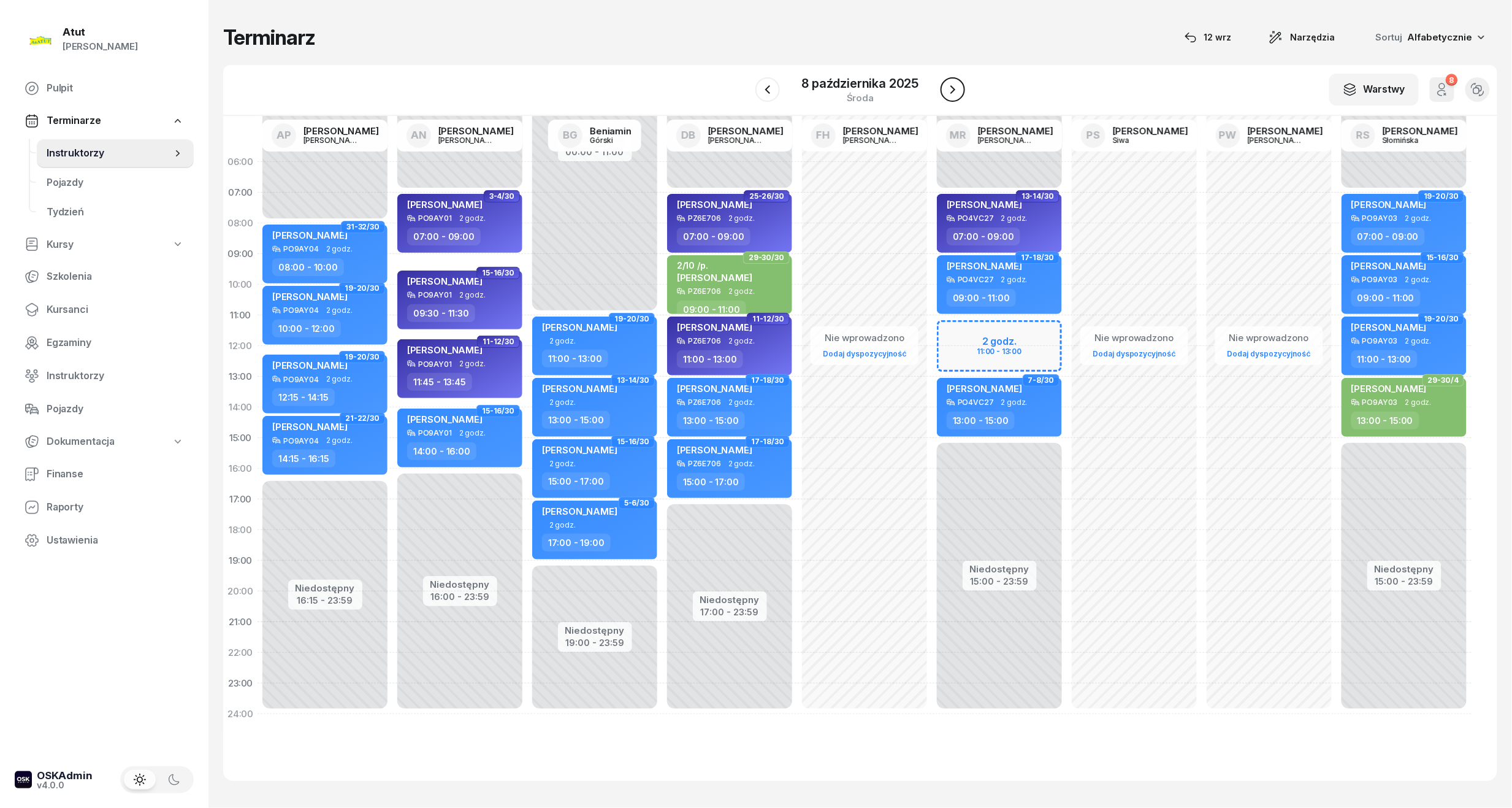
click at [960, 94] on button "button" at bounding box center [953, 90] width 25 height 25
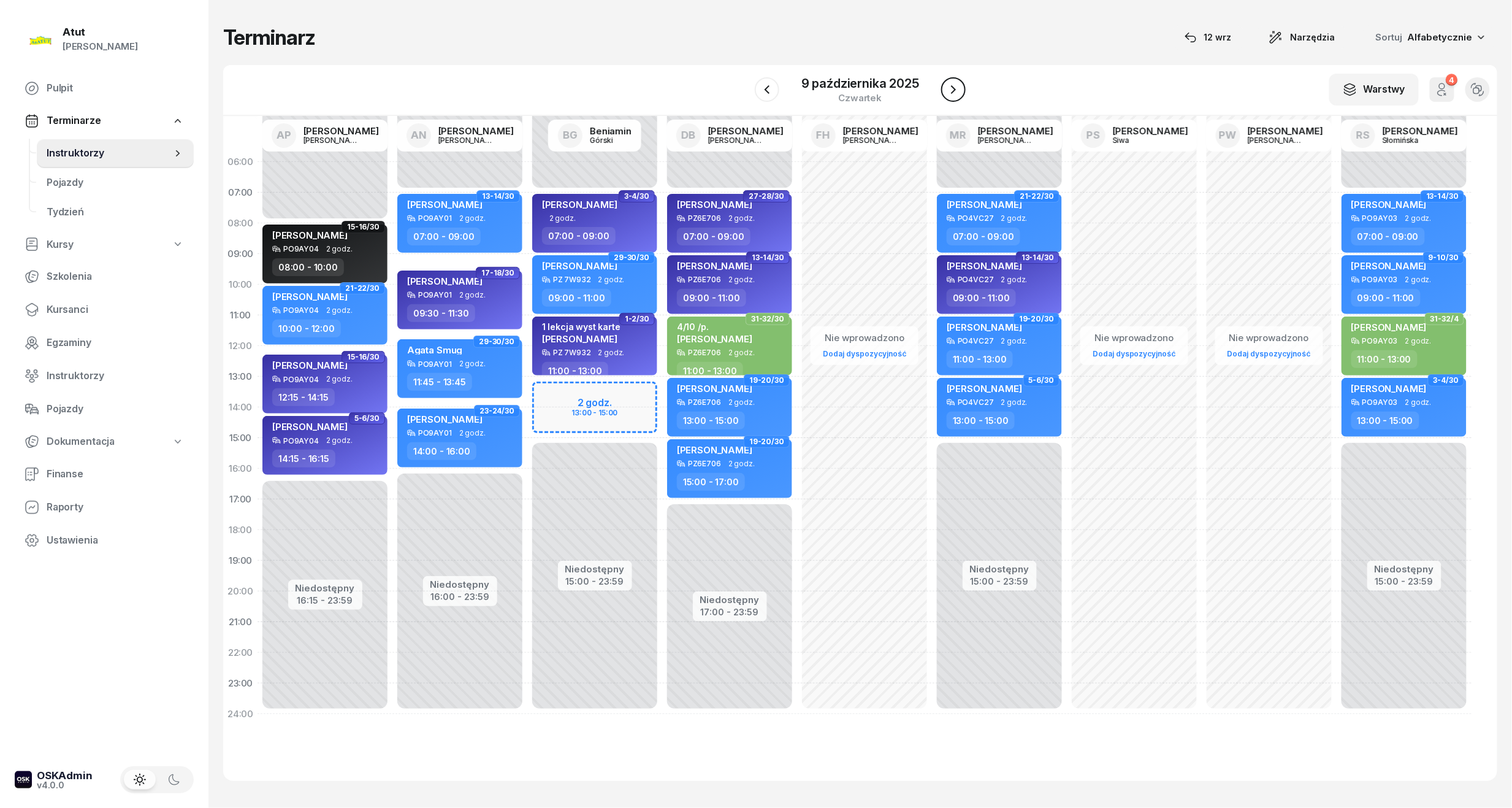
click at [960, 94] on button "button" at bounding box center [954, 90] width 25 height 25
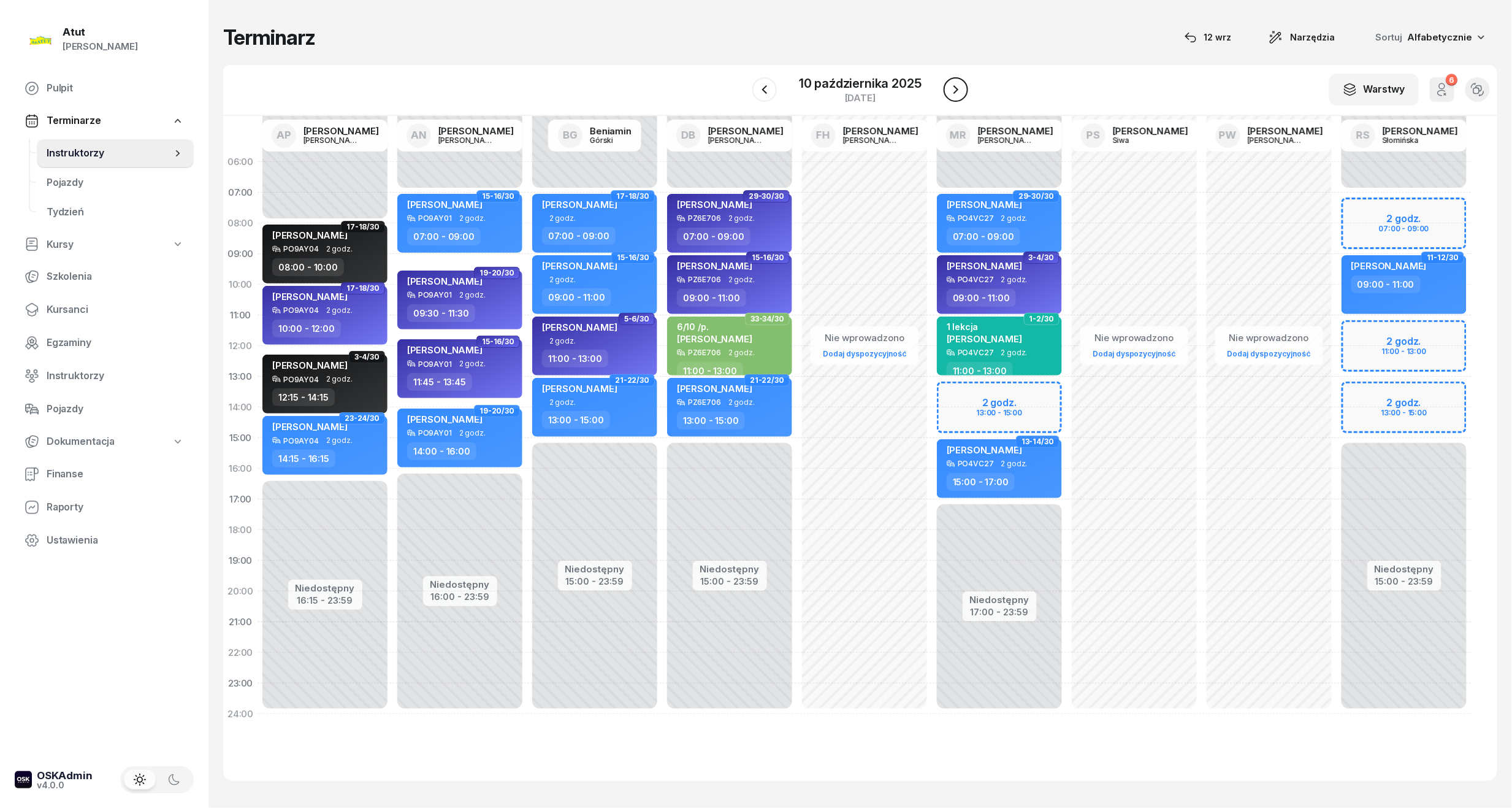
click at [960, 94] on icon "button" at bounding box center [956, 90] width 15 height 15
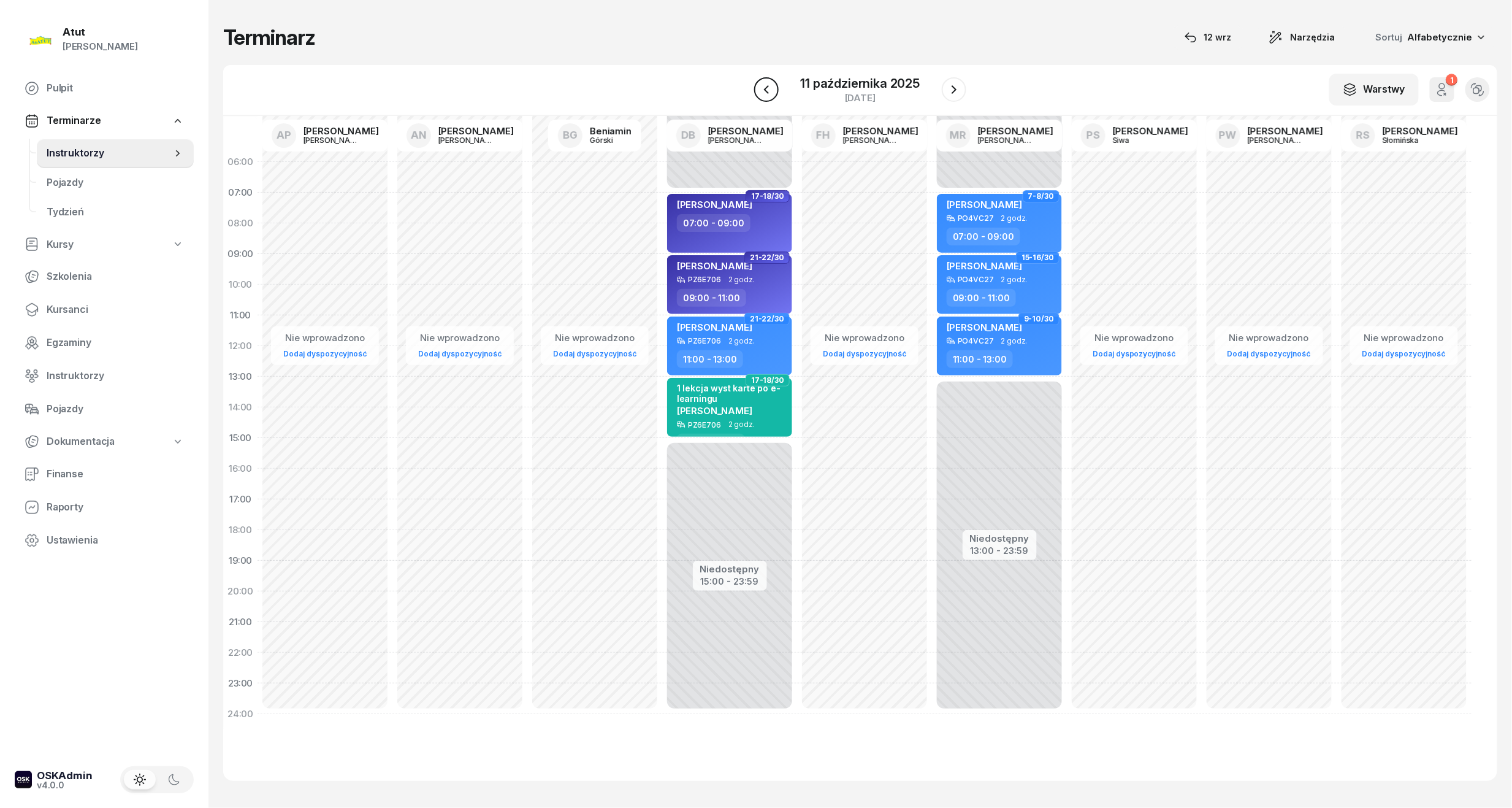
click at [772, 90] on icon "button" at bounding box center [767, 90] width 15 height 15
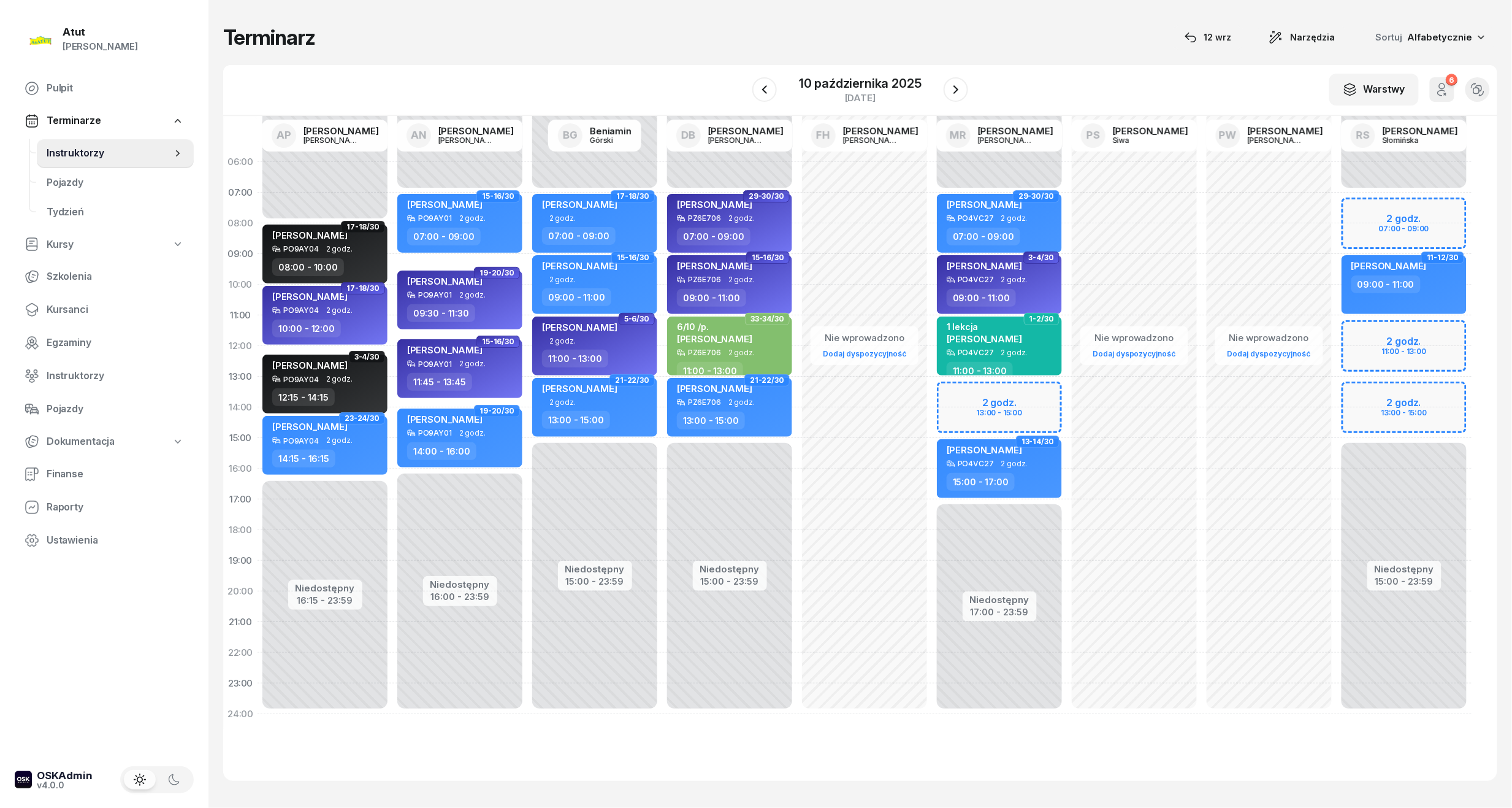
click at [1408, 347] on div "Niedostępny 00:00 - 07:00 Niedostępny 15:00 - 23:59 2 godz. 07:00 - 09:00 2 god…" at bounding box center [1404, 438] width 135 height 583
select select "12"
select select "14"
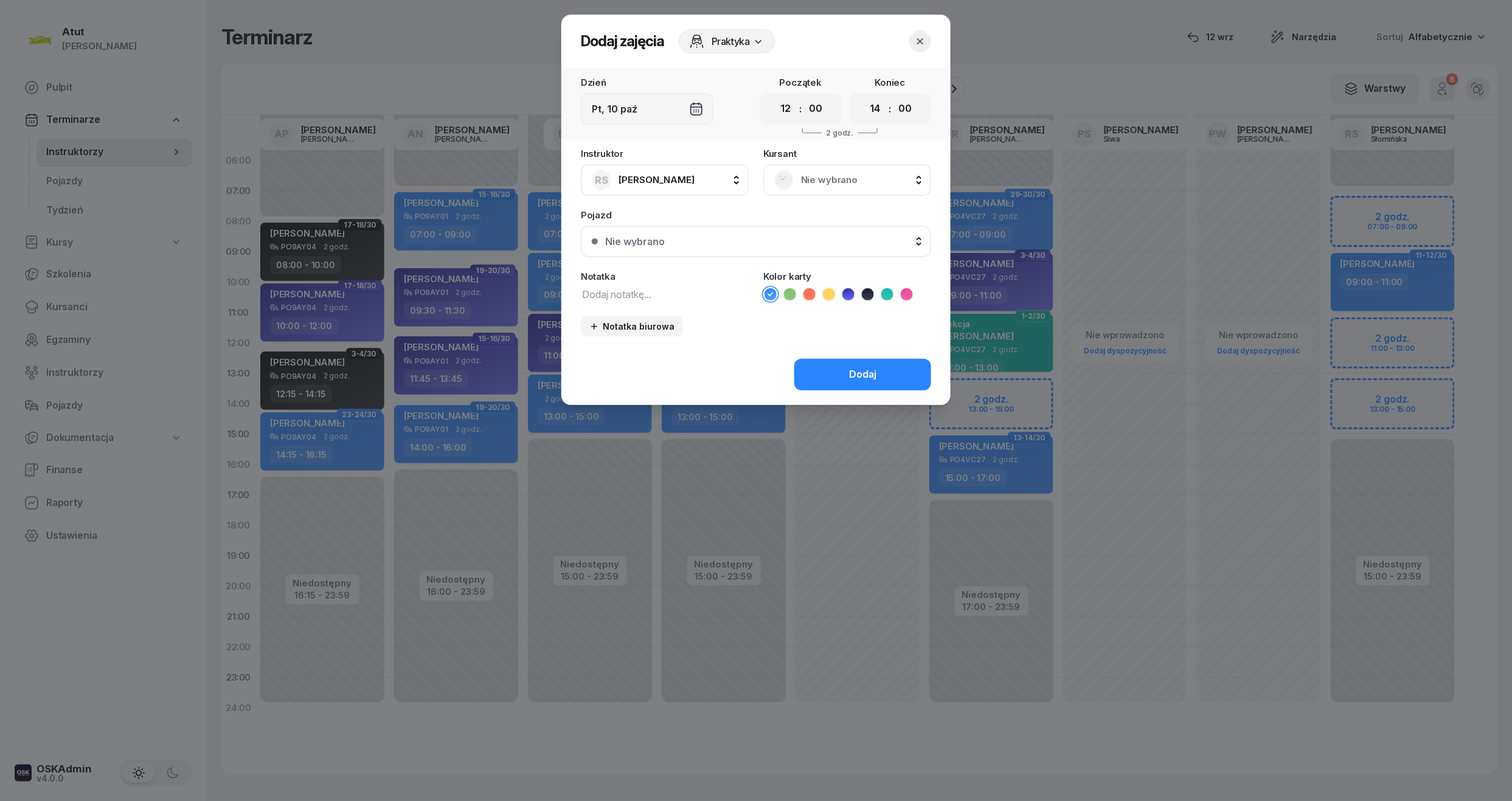
drag, startPoint x: 782, startPoint y: 103, endPoint x: 798, endPoint y: 108, distance: 16.8
click at [782, 103] on select "00 01 02 03 04 05 06 07 08 09 10 11 12 13 14 15 16 17 18 19 20 21 22 23" at bounding box center [786, 108] width 23 height 25
select select "11"
click at [774, 96] on select "00 01 02 03 04 05 06 07 08 09 10 11 12 13 14 15 16 17 18 19 20 21 22 23" at bounding box center [786, 108] width 23 height 25
click at [881, 112] on select "00 01 02 03 04 05 06 07 08 09 10 11 12 13 14 15 16 17 18 19 20 21 22 23" at bounding box center [875, 108] width 23 height 25
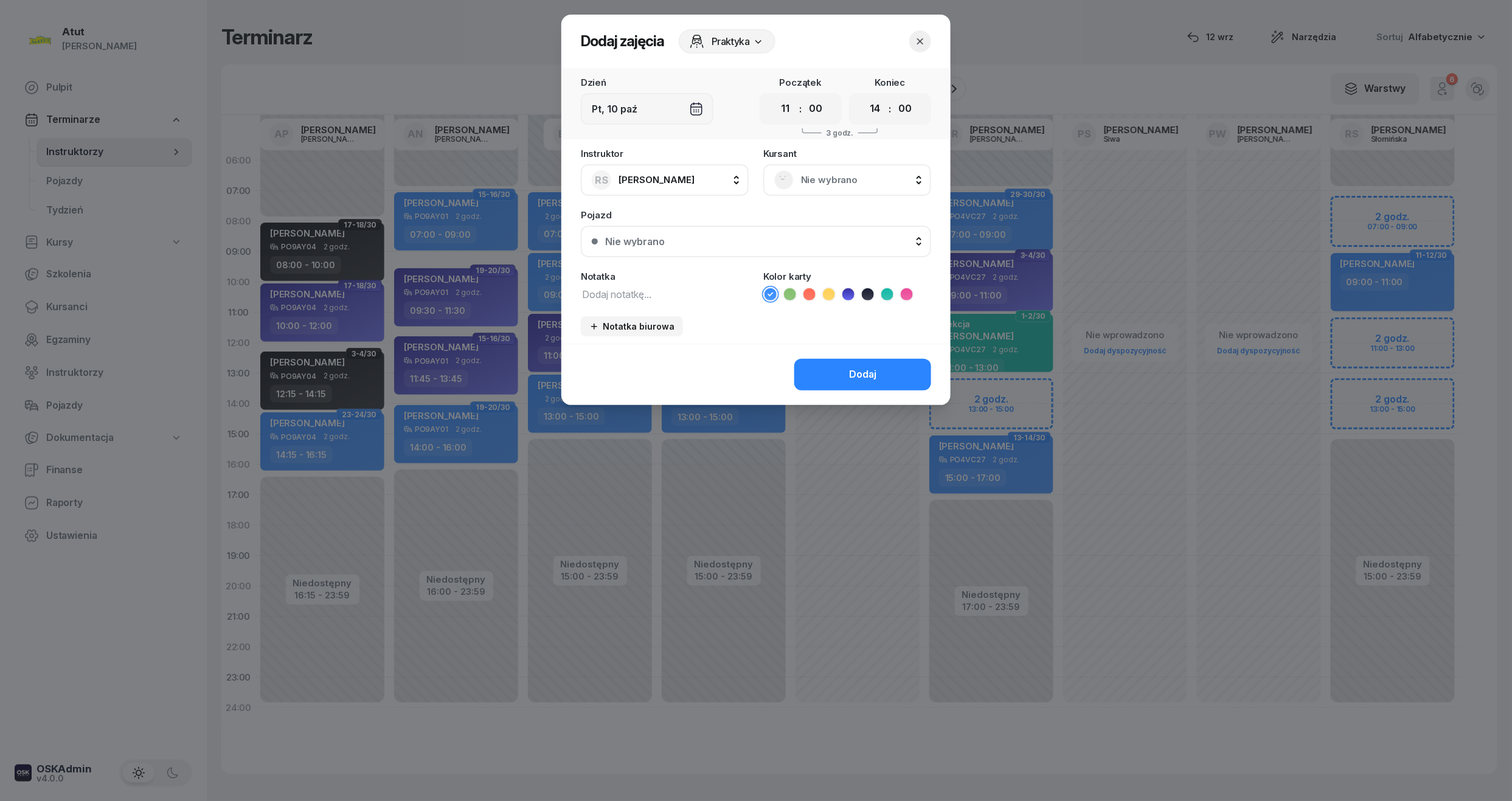
select select "13"
click at [864, 96] on select "00 01 02 03 04 05 06 07 08 09 10 11 12 13 14 15 16 17 18 19 20 21 22 23" at bounding box center [875, 108] width 23 height 25
click at [828, 195] on div "Nie wybrano" at bounding box center [847, 180] width 168 height 32
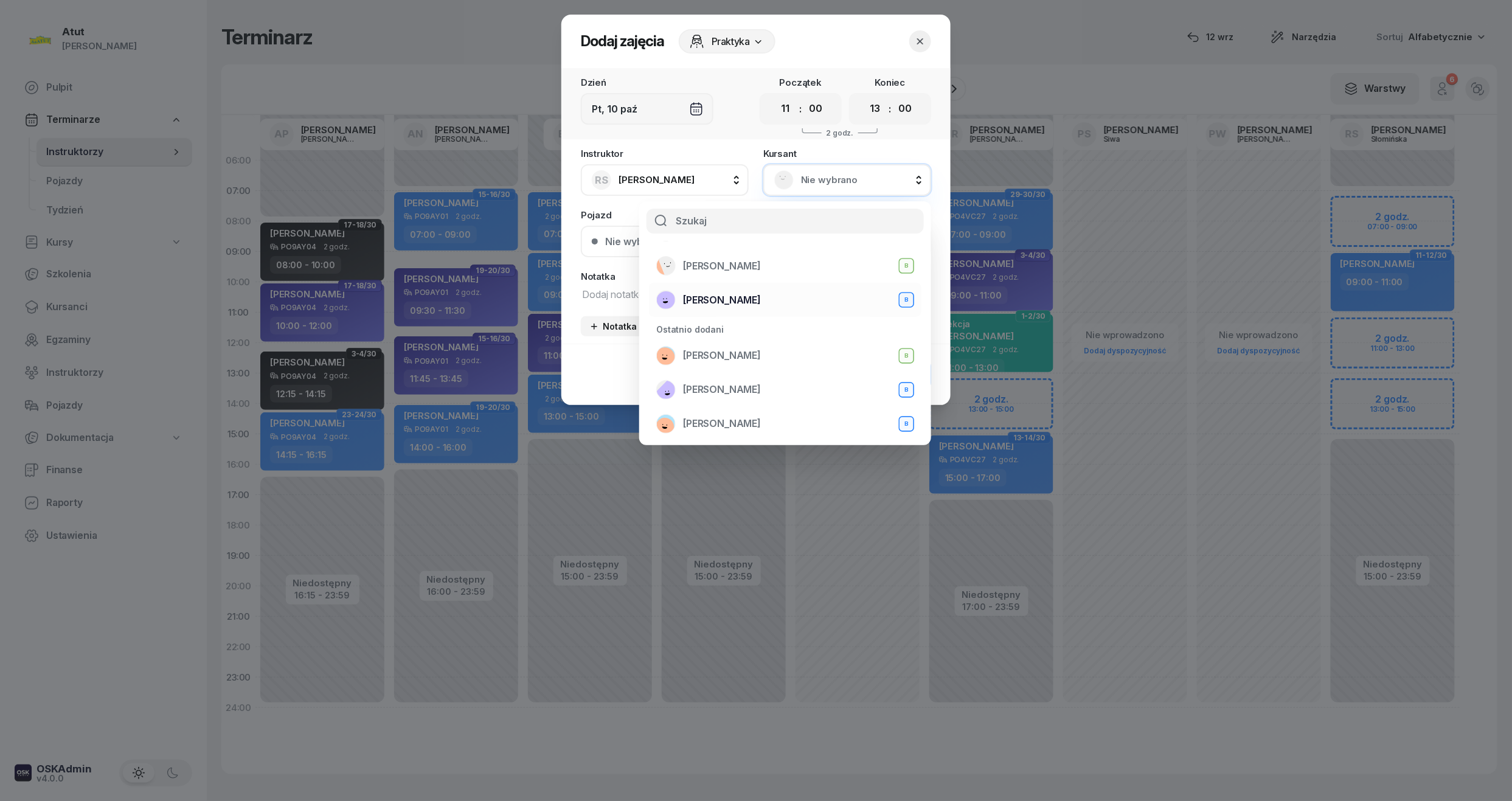
scroll to position [81, 0]
click at [749, 362] on span "Zuzanna Osicka" at bounding box center [722, 361] width 78 height 15
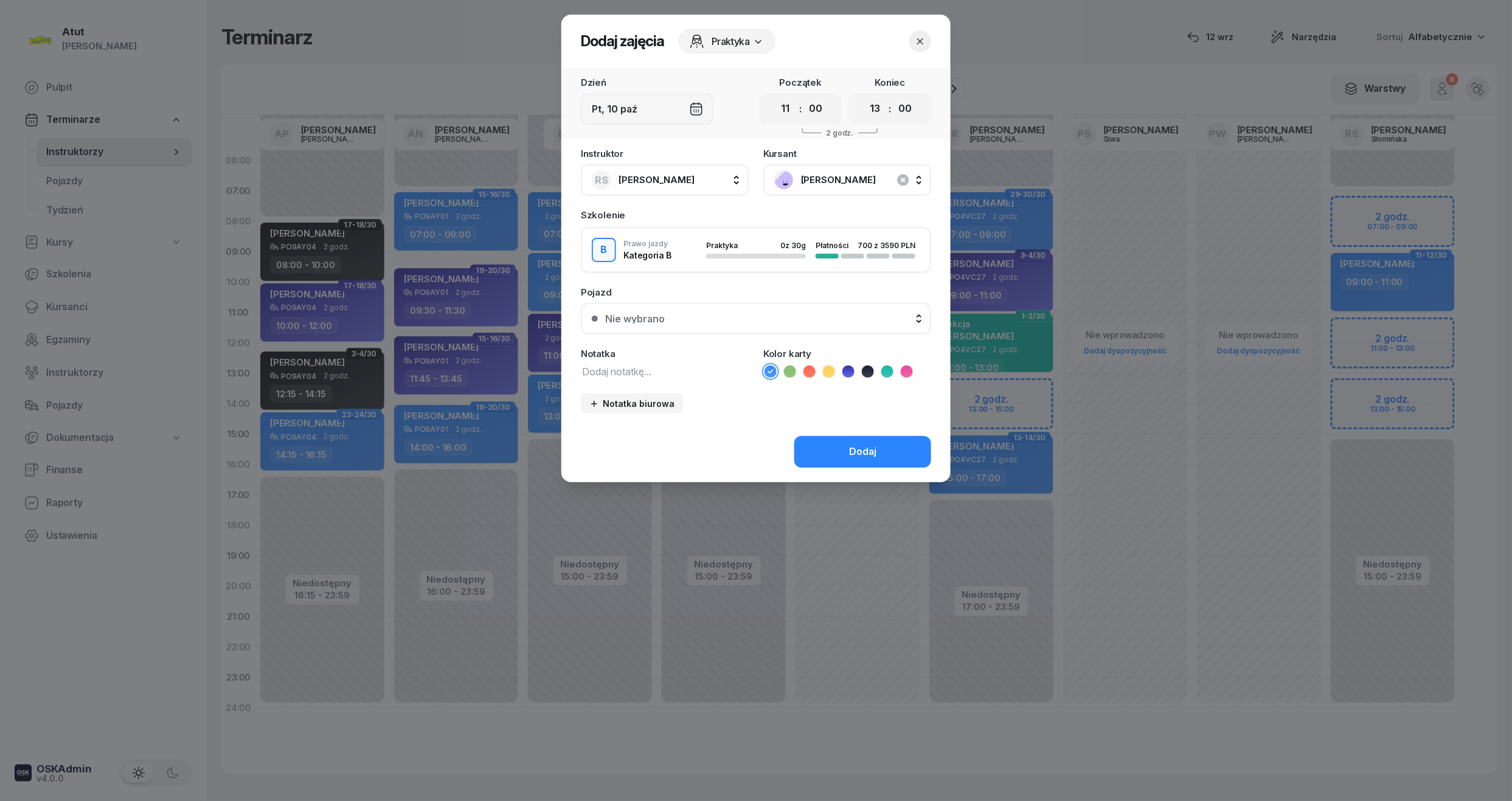
click at [624, 360] on div "Notatka" at bounding box center [664, 364] width 168 height 30
click at [625, 363] on textarea at bounding box center [664, 370] width 168 height 15
type textarea "1 lekcja wyst karte"
click at [879, 370] on ul at bounding box center [847, 371] width 168 height 15
click at [896, 371] on ul at bounding box center [847, 371] width 168 height 15
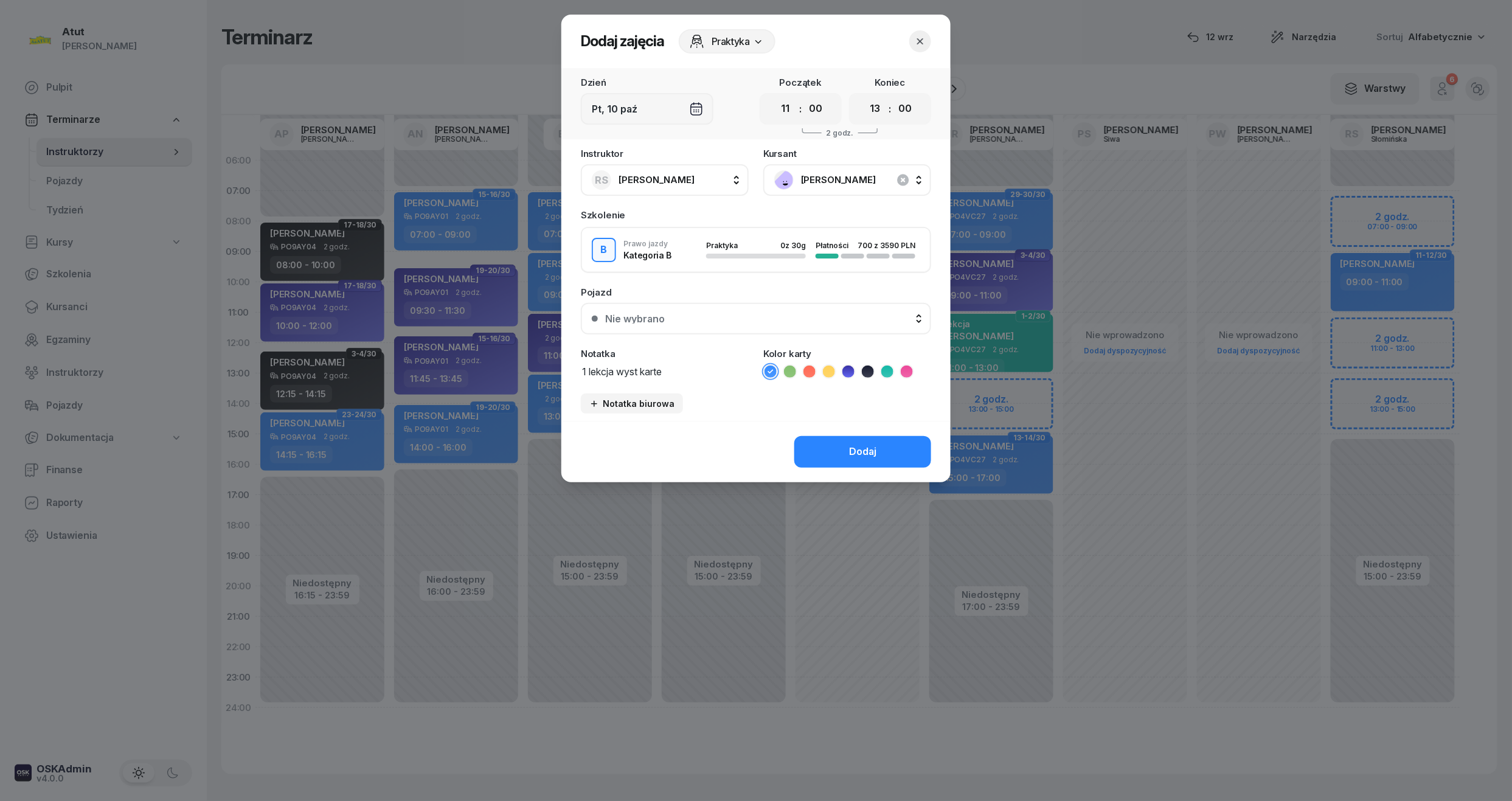
click at [888, 370] on icon at bounding box center [887, 371] width 12 height 12
click at [831, 327] on button "Nie wybrano" at bounding box center [756, 318] width 350 height 32
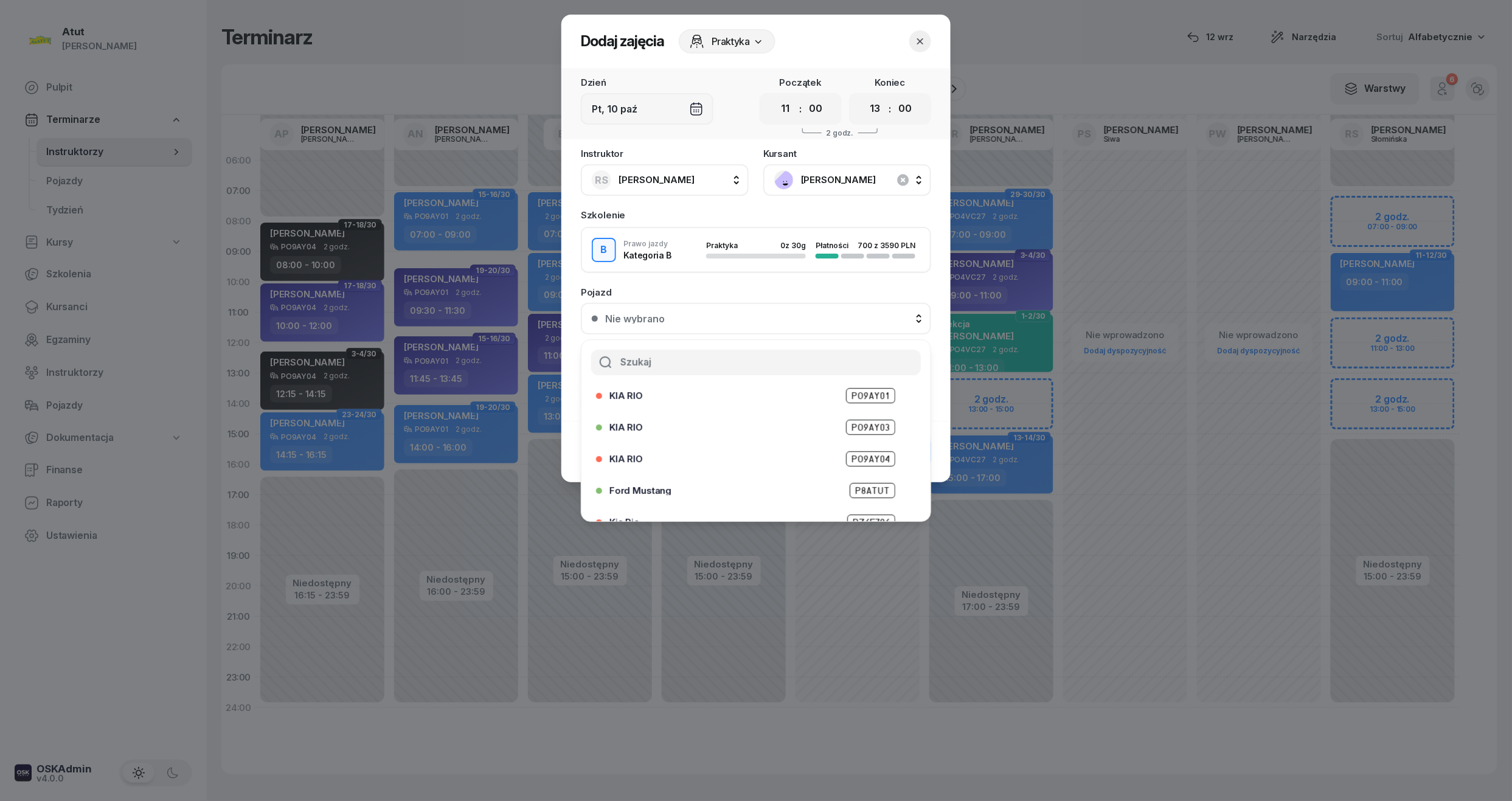
scroll to position [151, 0]
click at [874, 500] on span "PZ 6T513" at bounding box center [870, 504] width 50 height 15
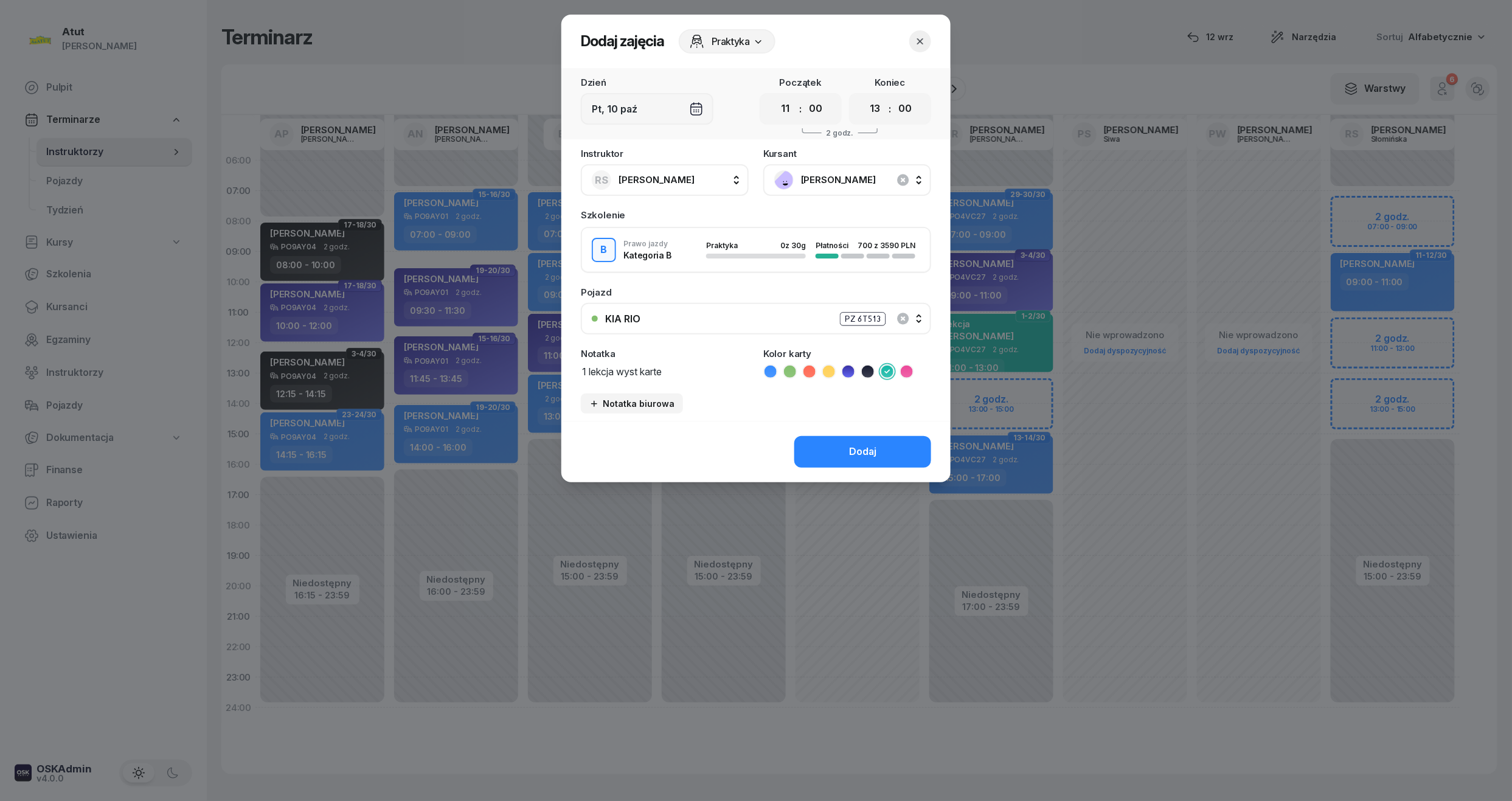
click at [874, 441] on button "Dodaj" at bounding box center [863, 452] width 137 height 32
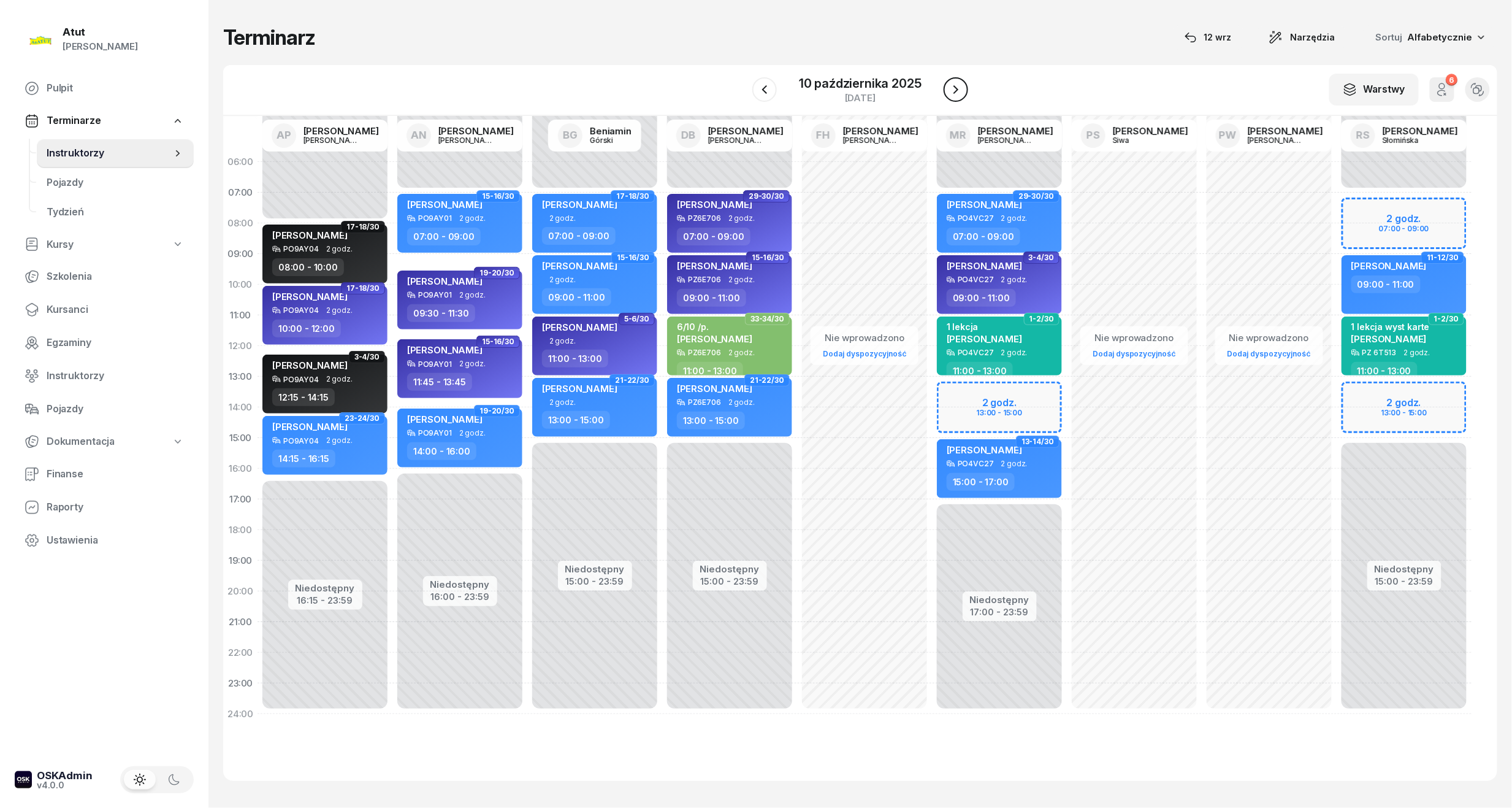
click at [961, 89] on icon "button" at bounding box center [956, 90] width 15 height 15
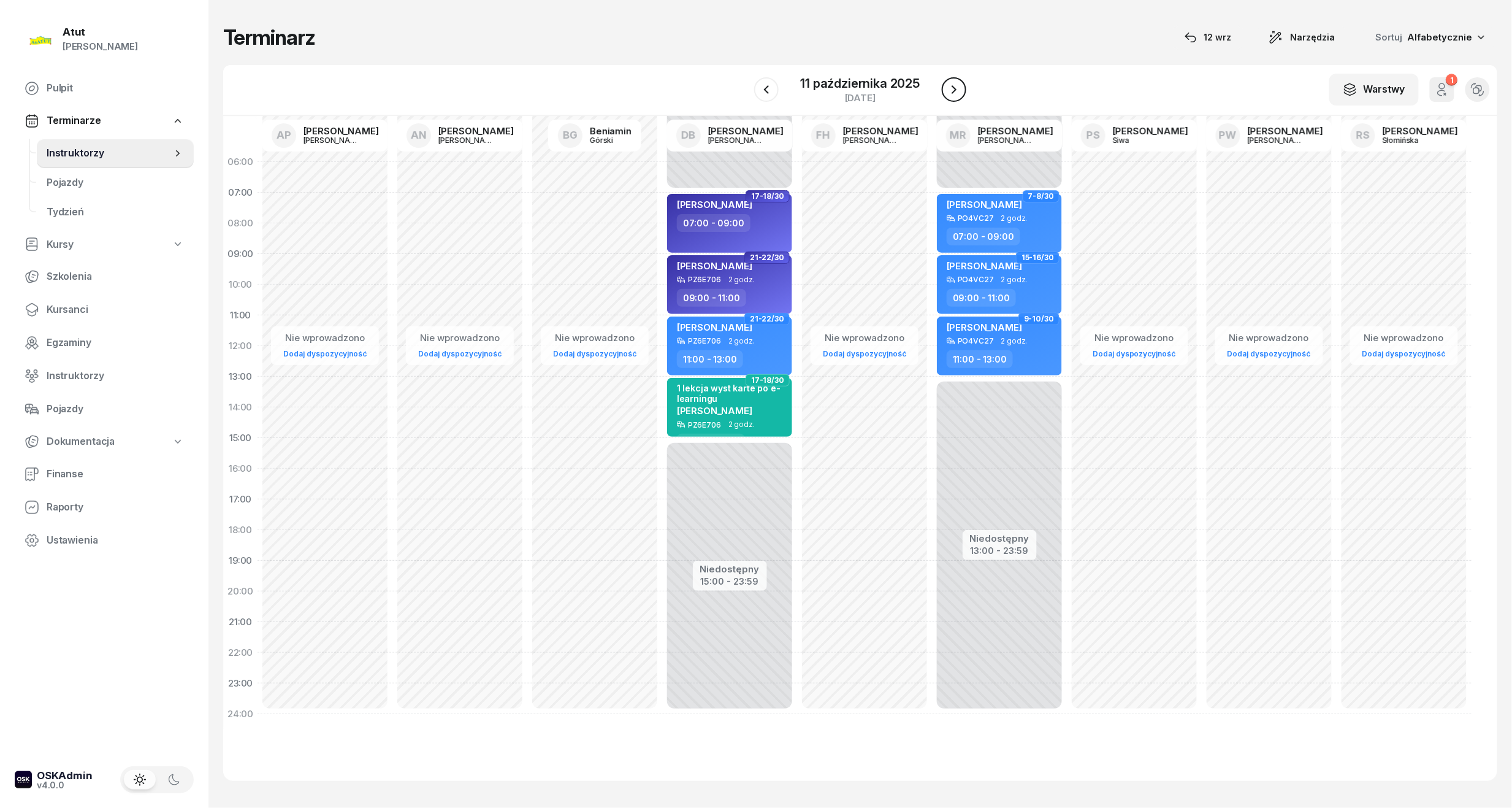
click at [954, 96] on icon "button" at bounding box center [954, 90] width 15 height 15
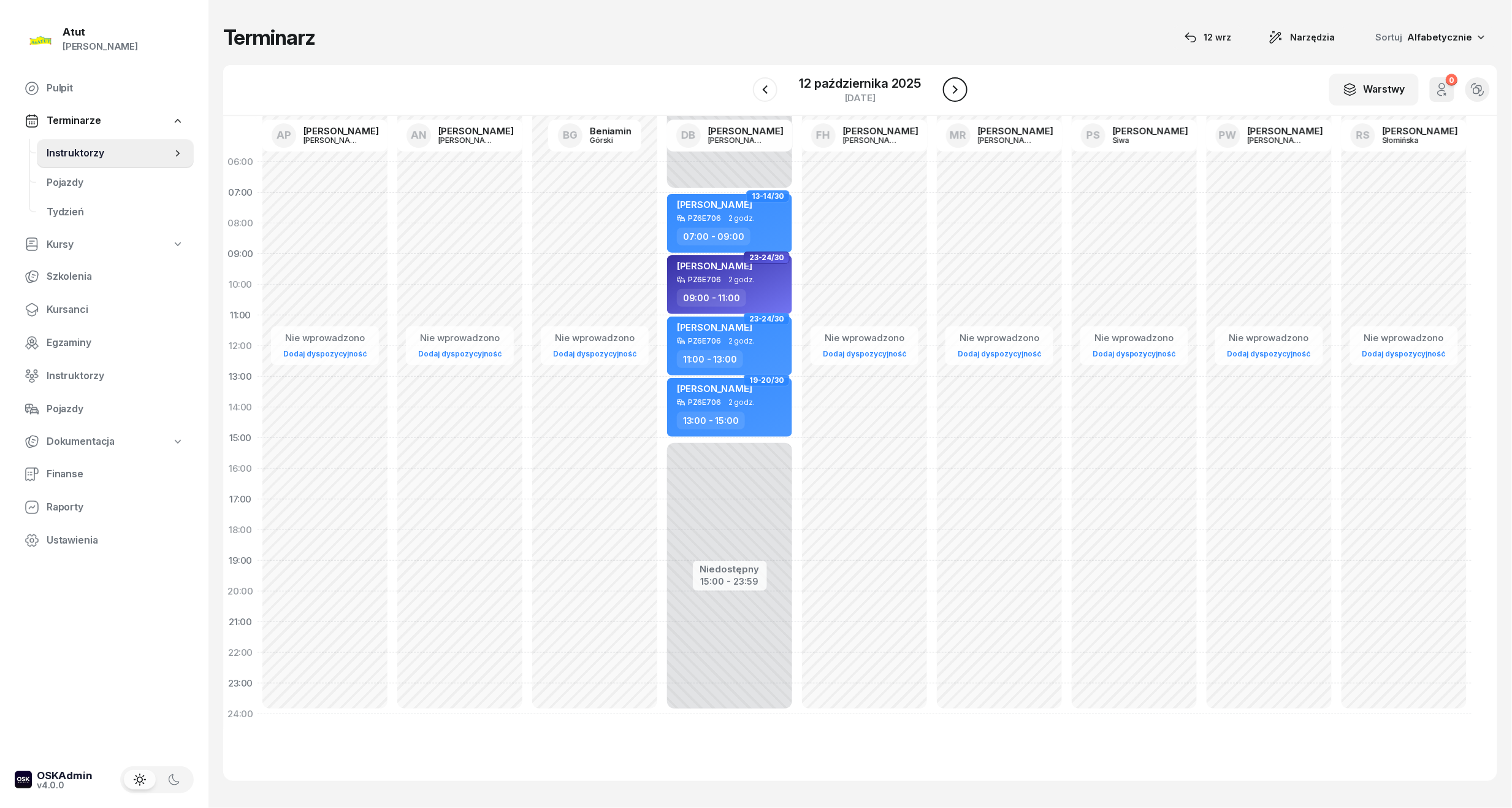
click at [954, 96] on icon "button" at bounding box center [955, 90] width 15 height 15
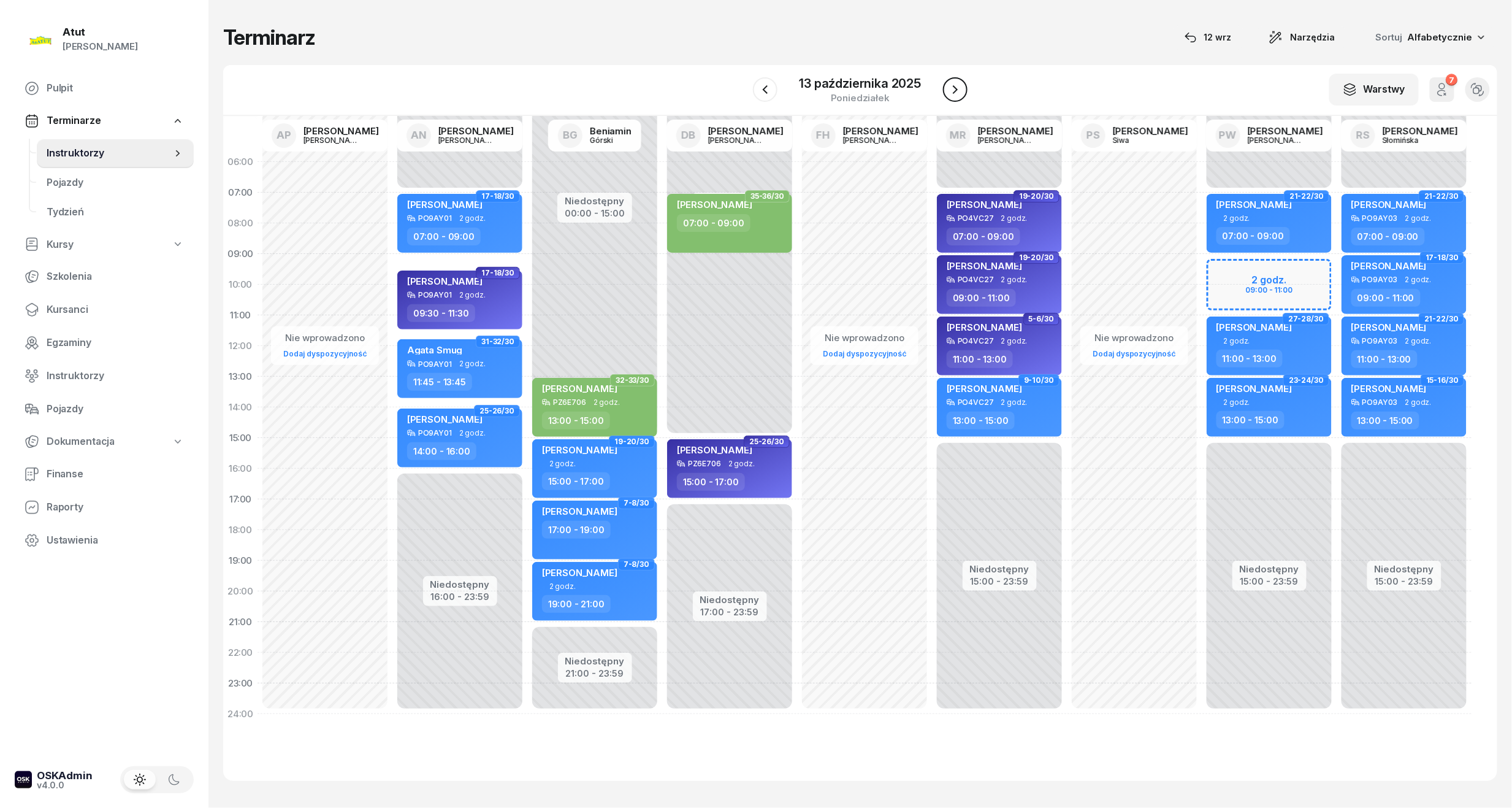
click at [954, 96] on icon "button" at bounding box center [955, 90] width 15 height 15
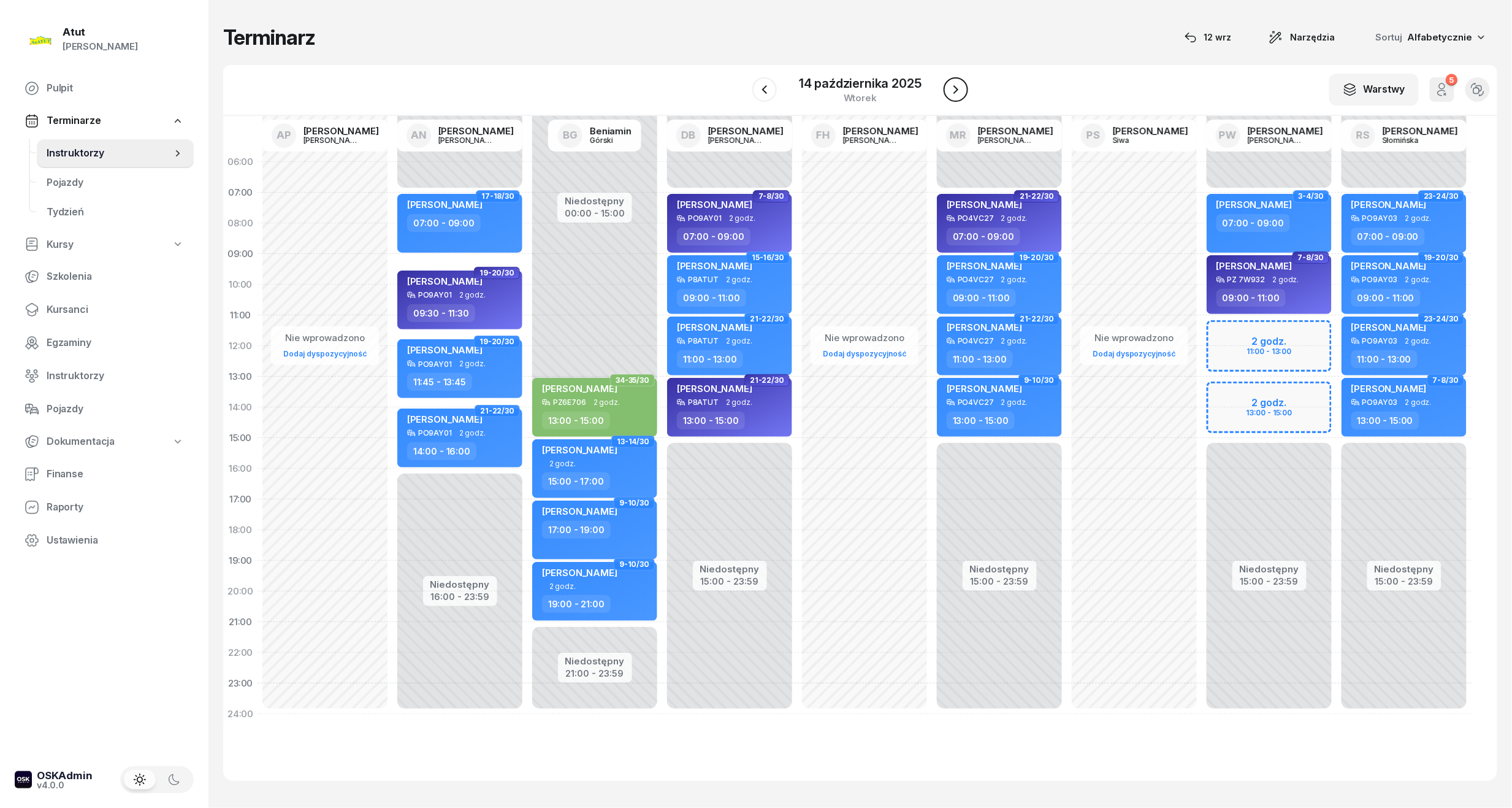
click at [954, 96] on icon "button" at bounding box center [956, 90] width 15 height 15
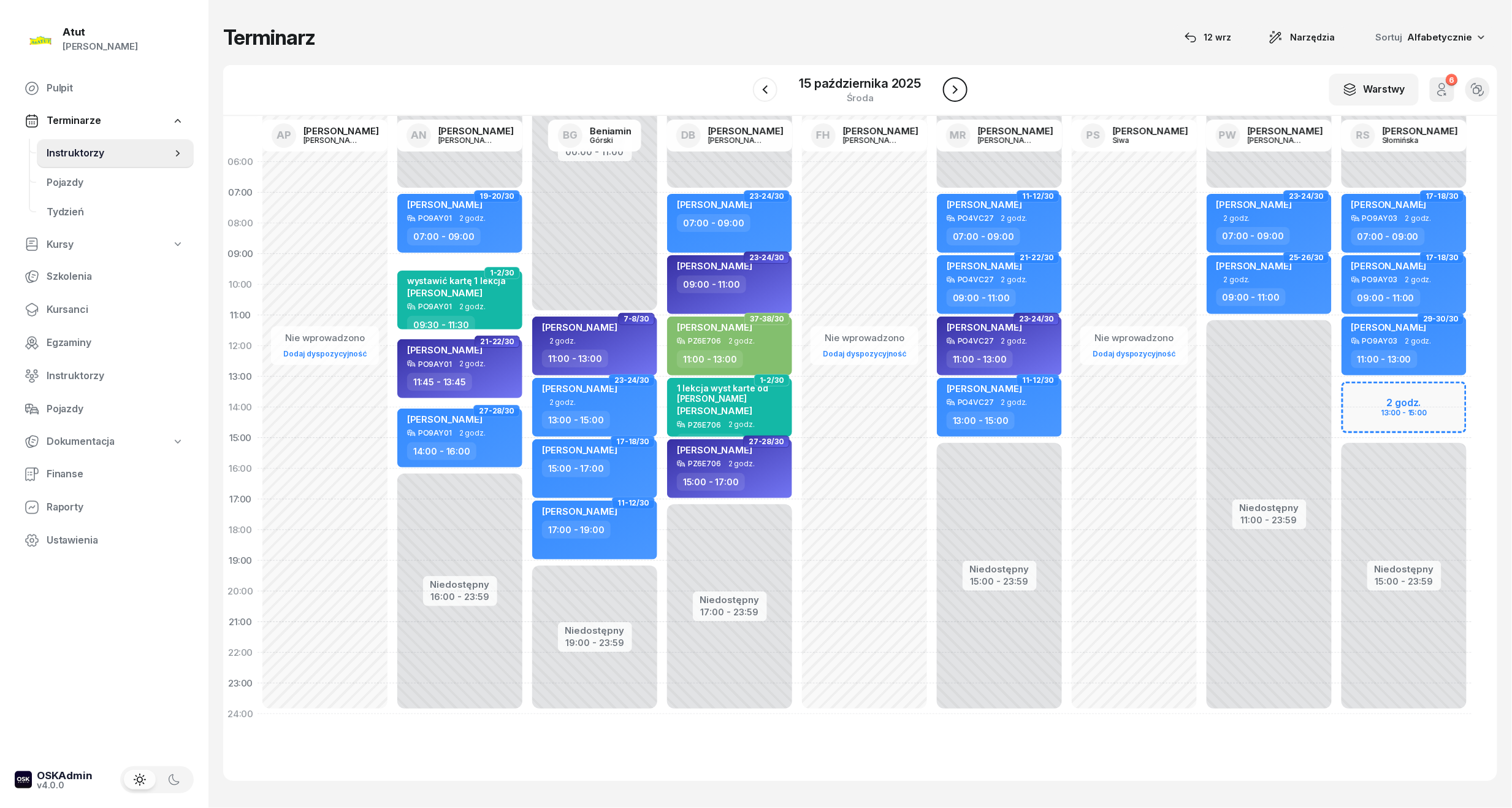
click at [954, 96] on icon "button" at bounding box center [955, 90] width 15 height 15
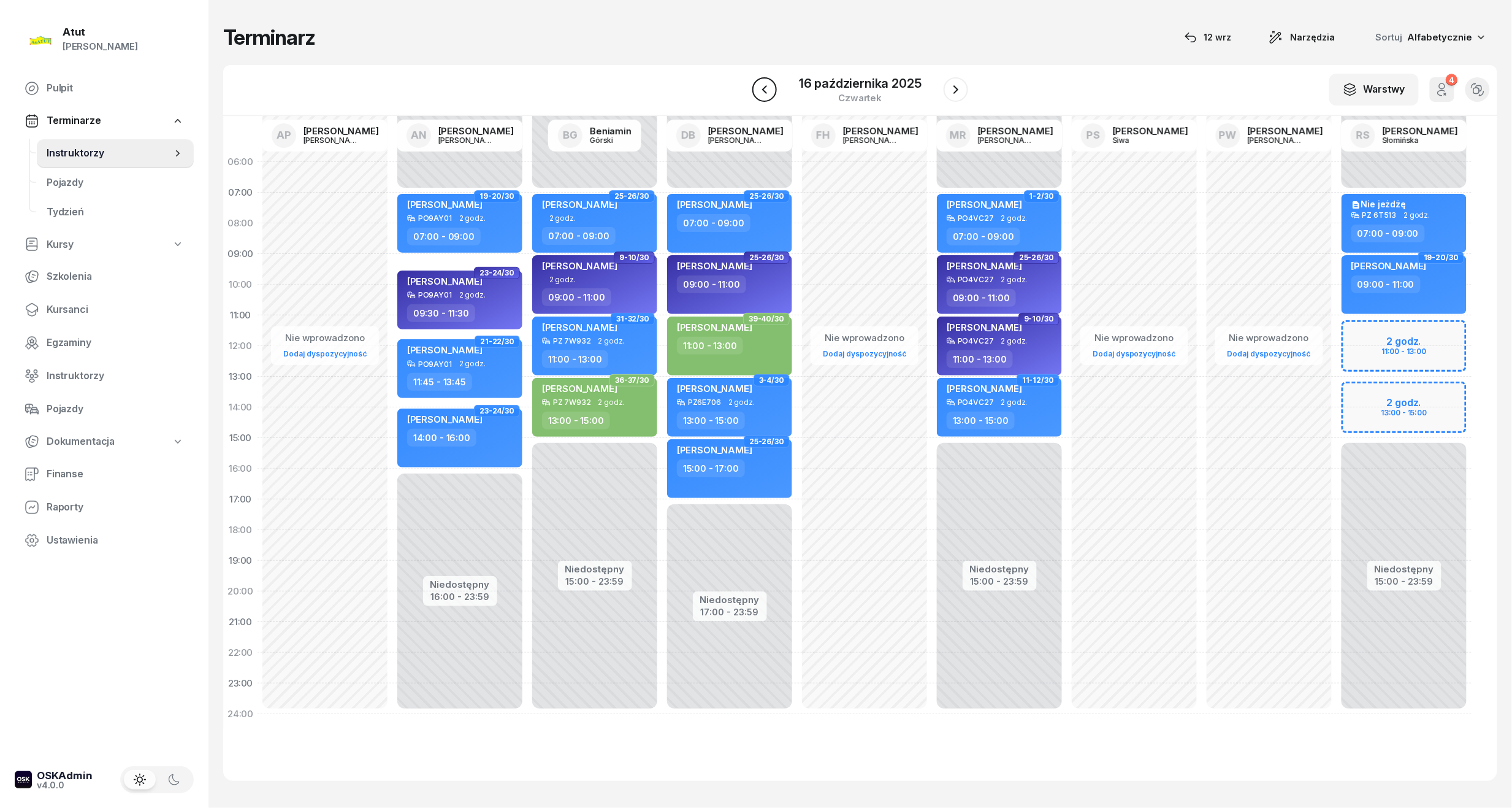
click at [768, 84] on icon "button" at bounding box center [765, 90] width 15 height 15
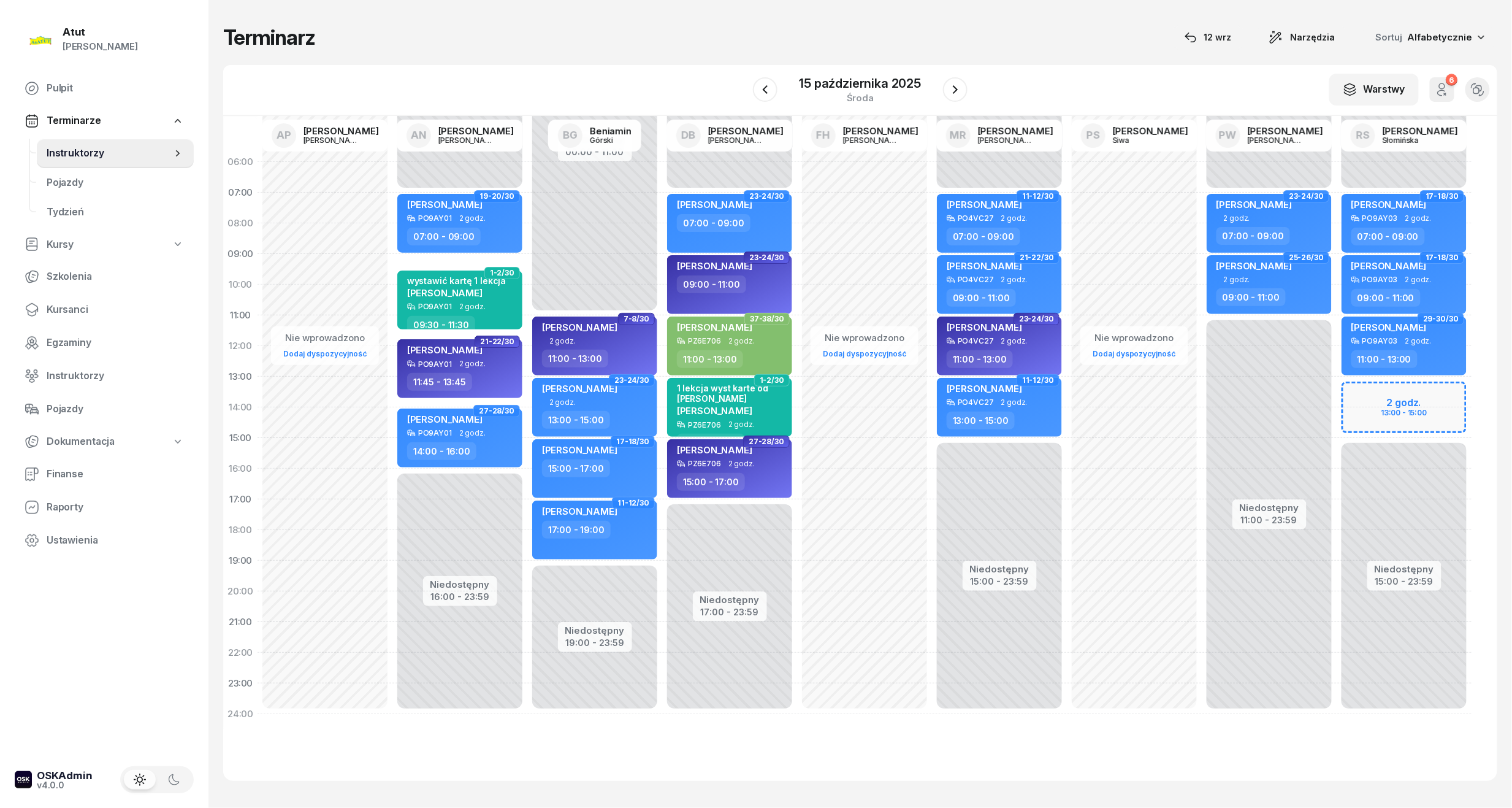
click at [1409, 406] on div "Niedostępny 00:00 - 07:00 Niedostępny 15:00 - 23:59 2 godz. 13:00 - 15:00 17-18…" at bounding box center [1404, 438] width 135 height 583
select select "13"
select select "15"
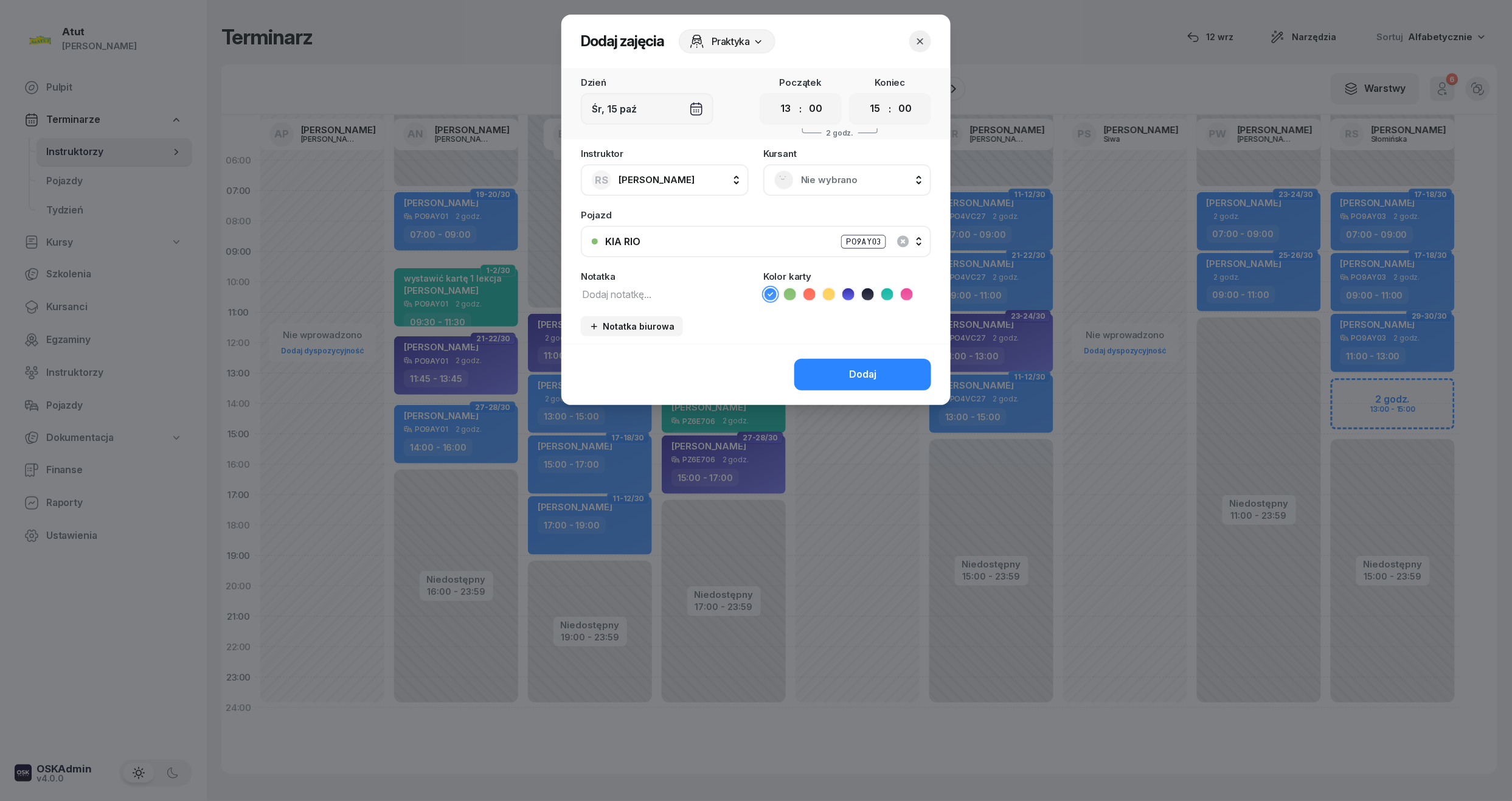
click at [838, 186] on span "Nie wybrano" at bounding box center [861, 179] width 119 height 15
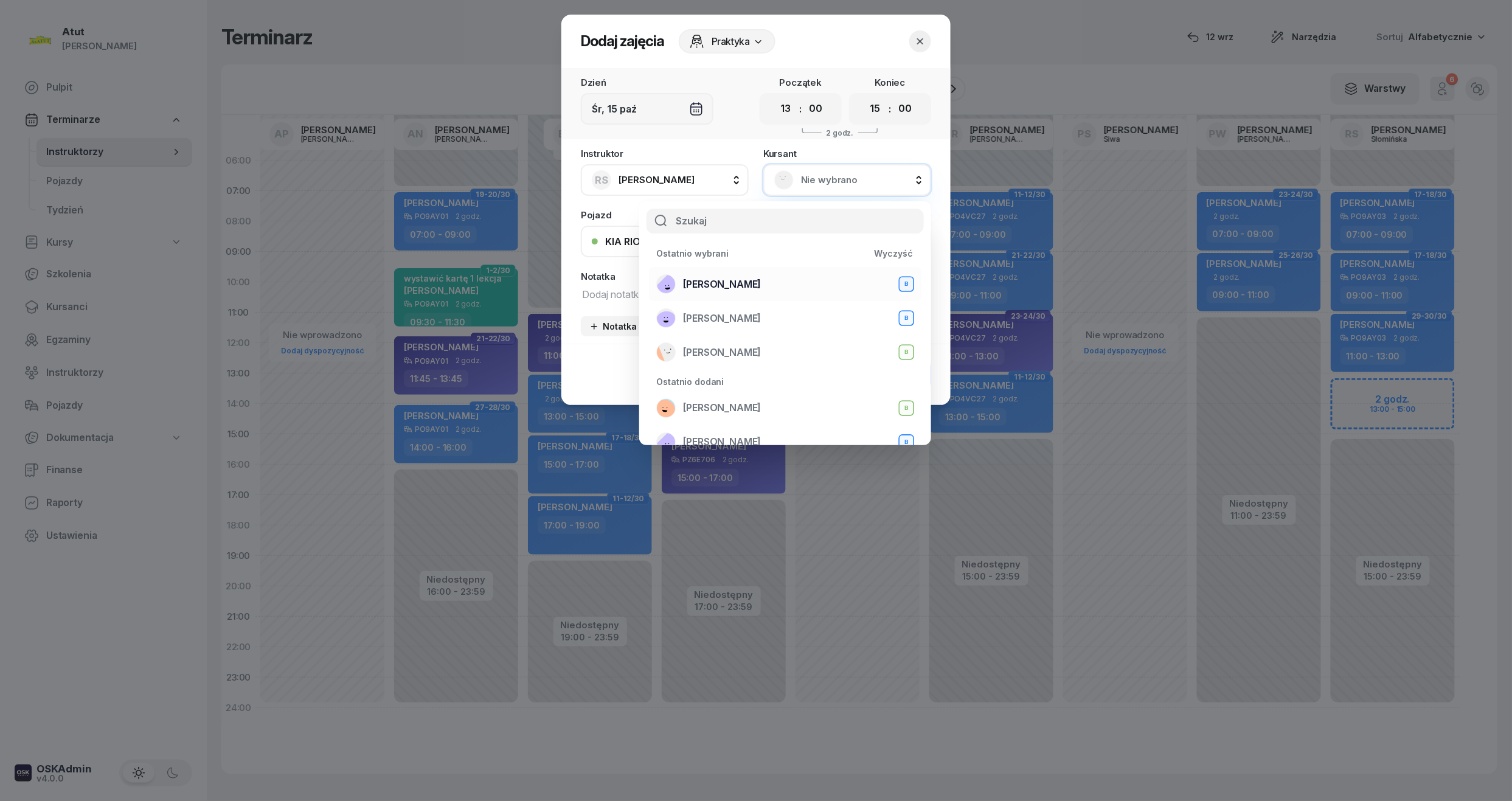
click at [749, 277] on span "Zuzanna Osicka" at bounding box center [722, 284] width 78 height 15
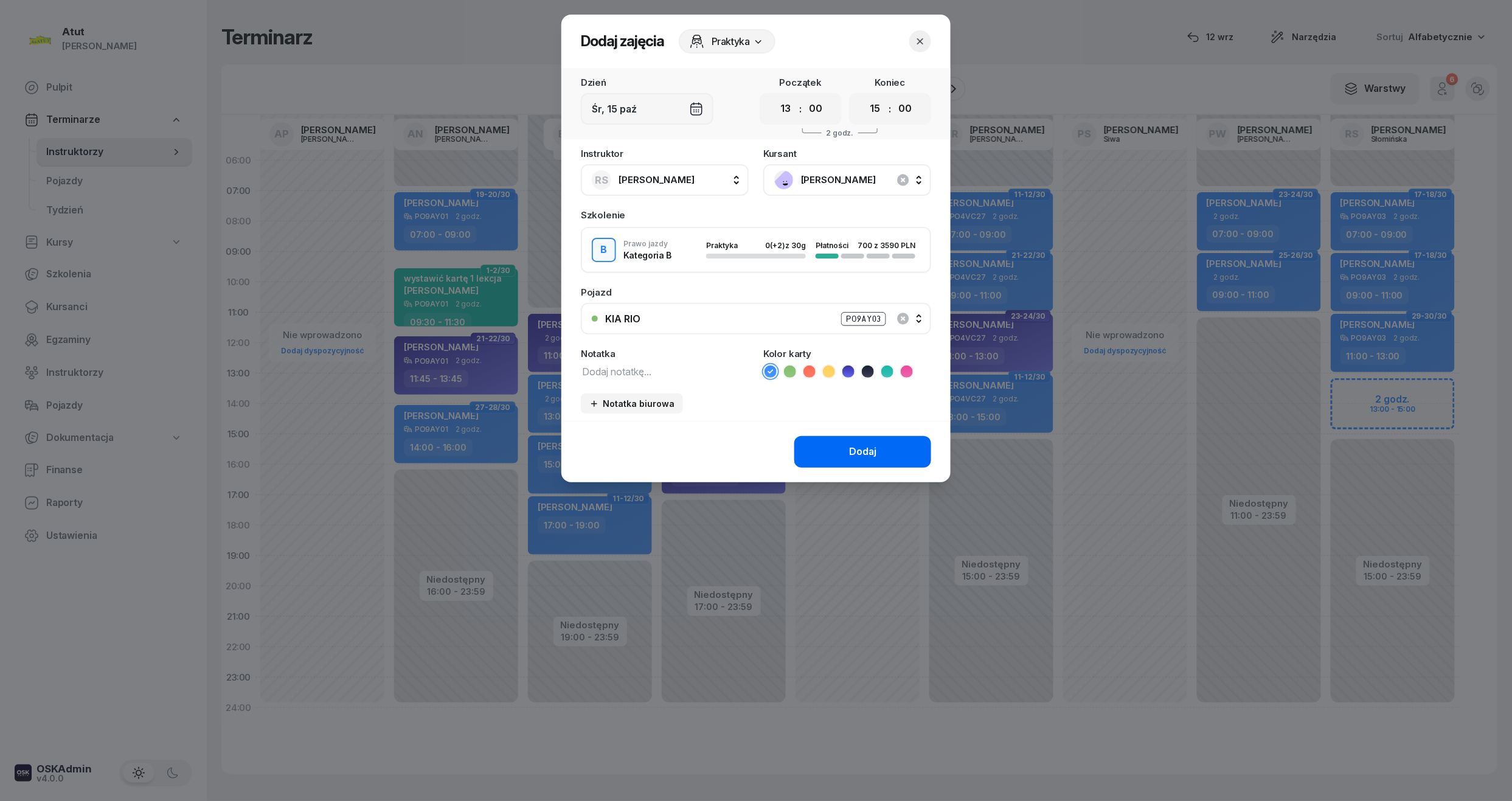
click at [839, 448] on button "Dodaj" at bounding box center [863, 452] width 137 height 32
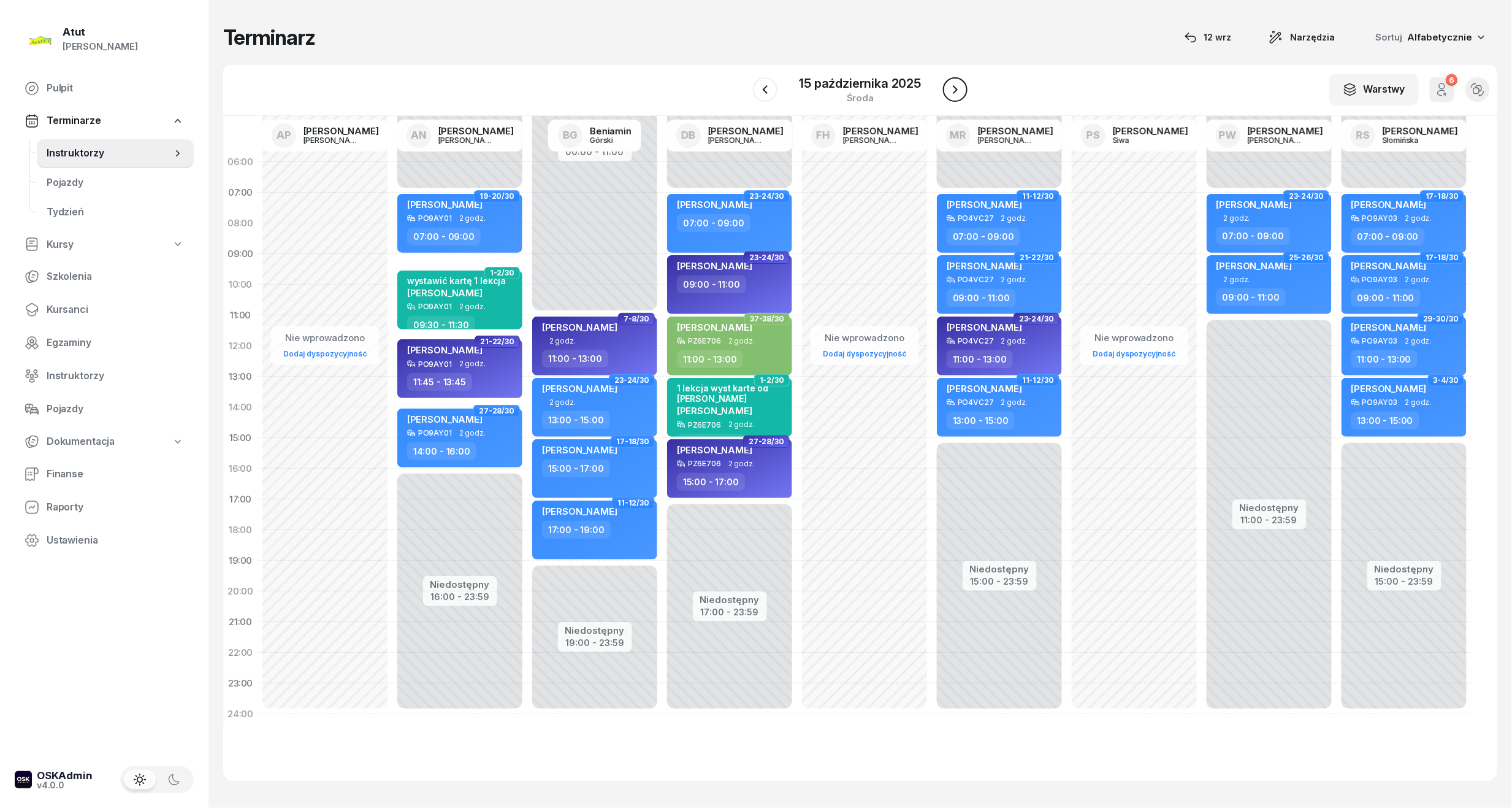
click at [964, 99] on button "button" at bounding box center [955, 90] width 25 height 25
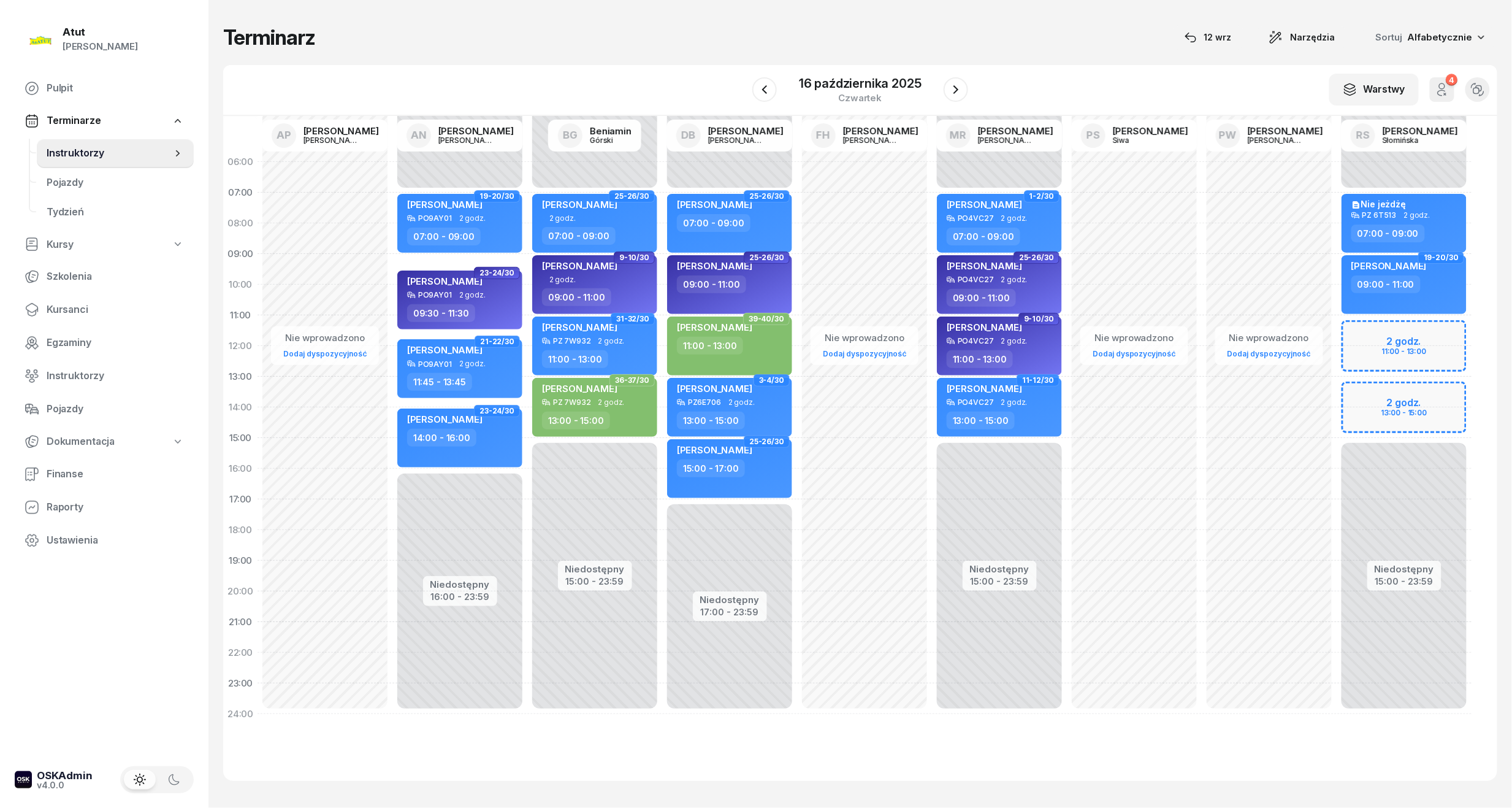
click at [1409, 337] on div "Niedostępny 00:00 - 07:00 Niedostępny 15:00 - 23:59 2 godz. 11:00 - 13:00 2 god…" at bounding box center [1404, 438] width 135 height 583
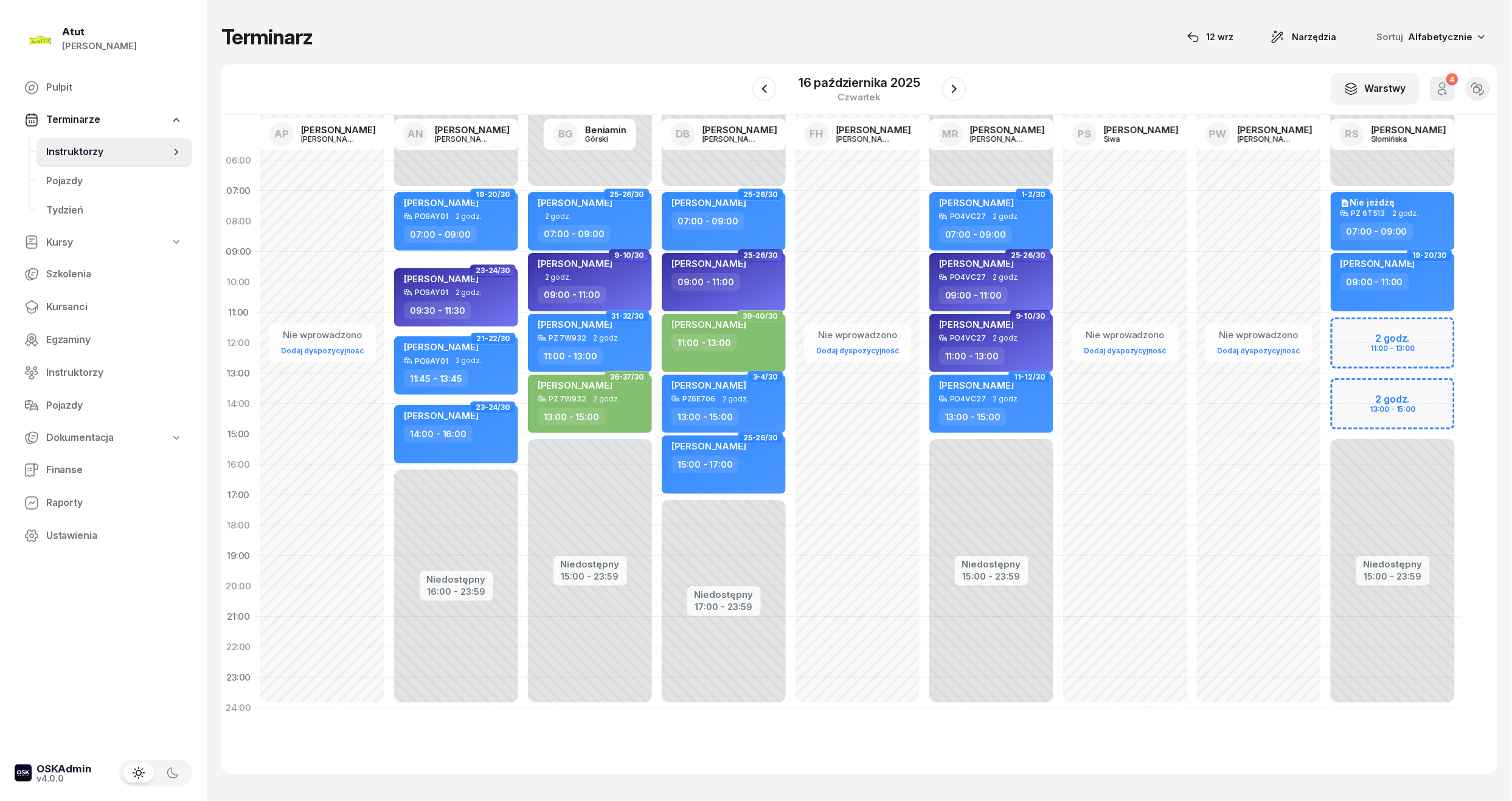
select select "11"
select select "13"
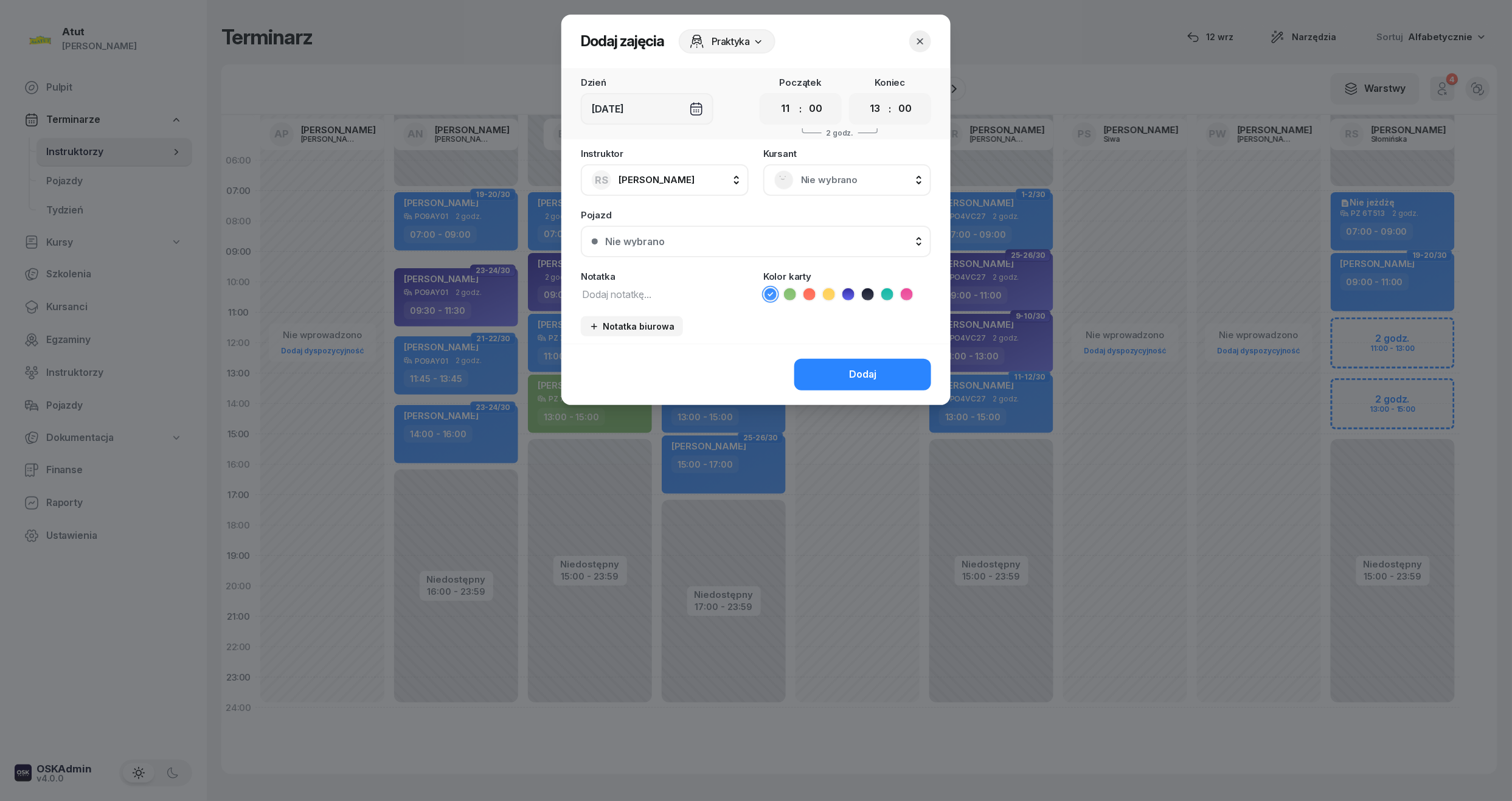
click at [842, 180] on span "Nie wybrano" at bounding box center [861, 179] width 119 height 15
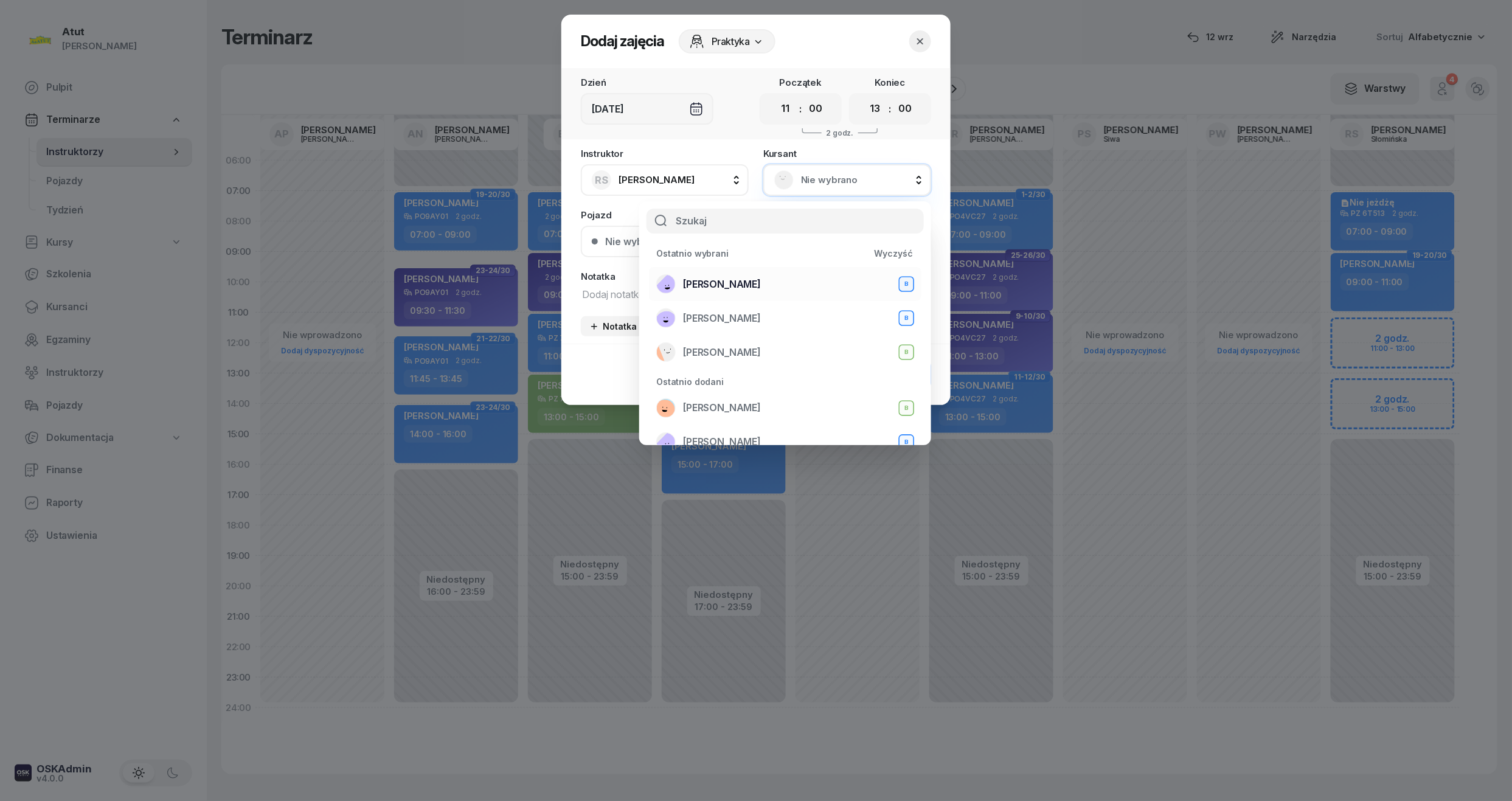
click at [724, 295] on li "Zuzanna Osicka B" at bounding box center [785, 284] width 273 height 34
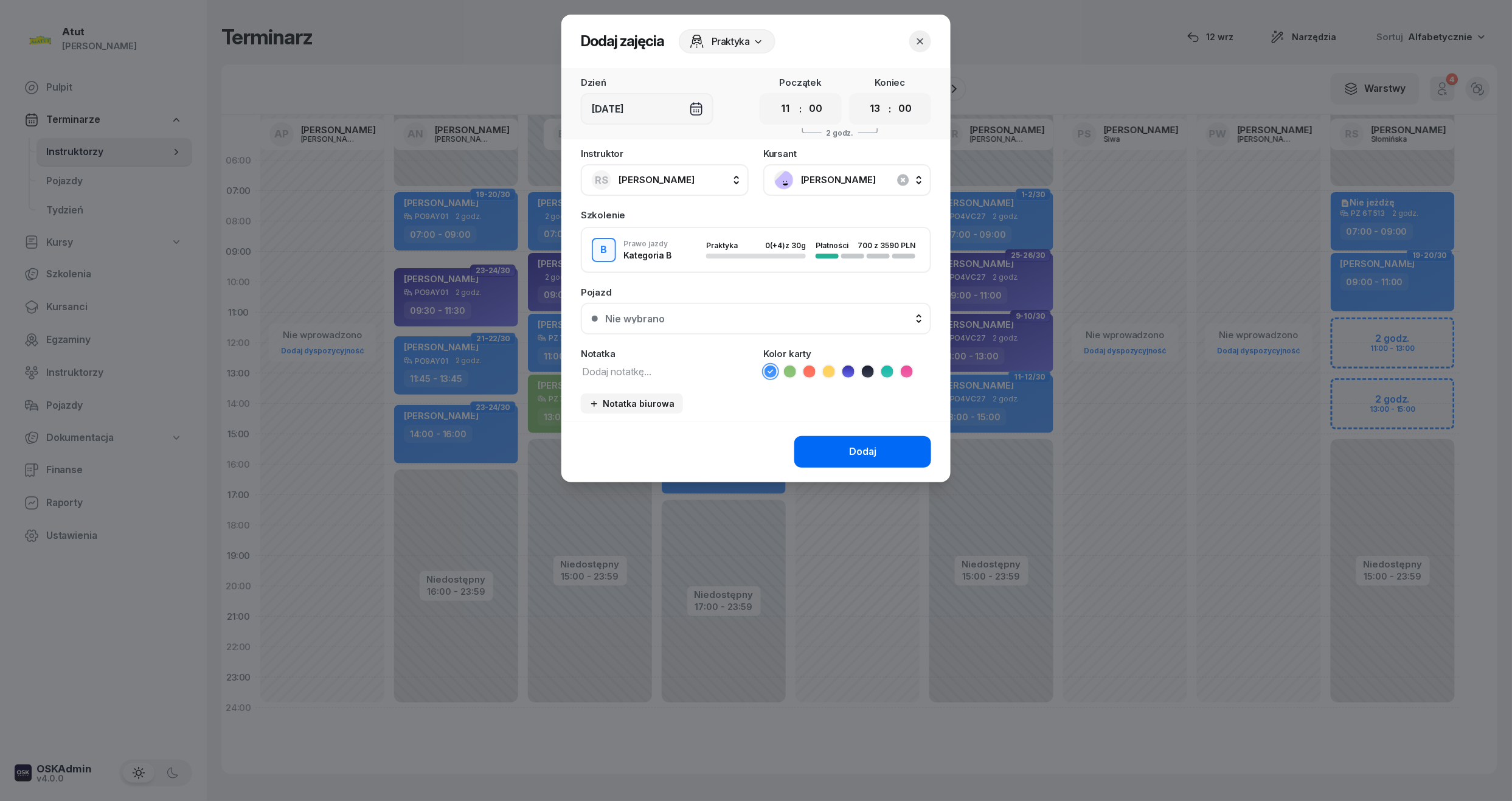
click at [883, 451] on button "Dodaj" at bounding box center [863, 452] width 137 height 32
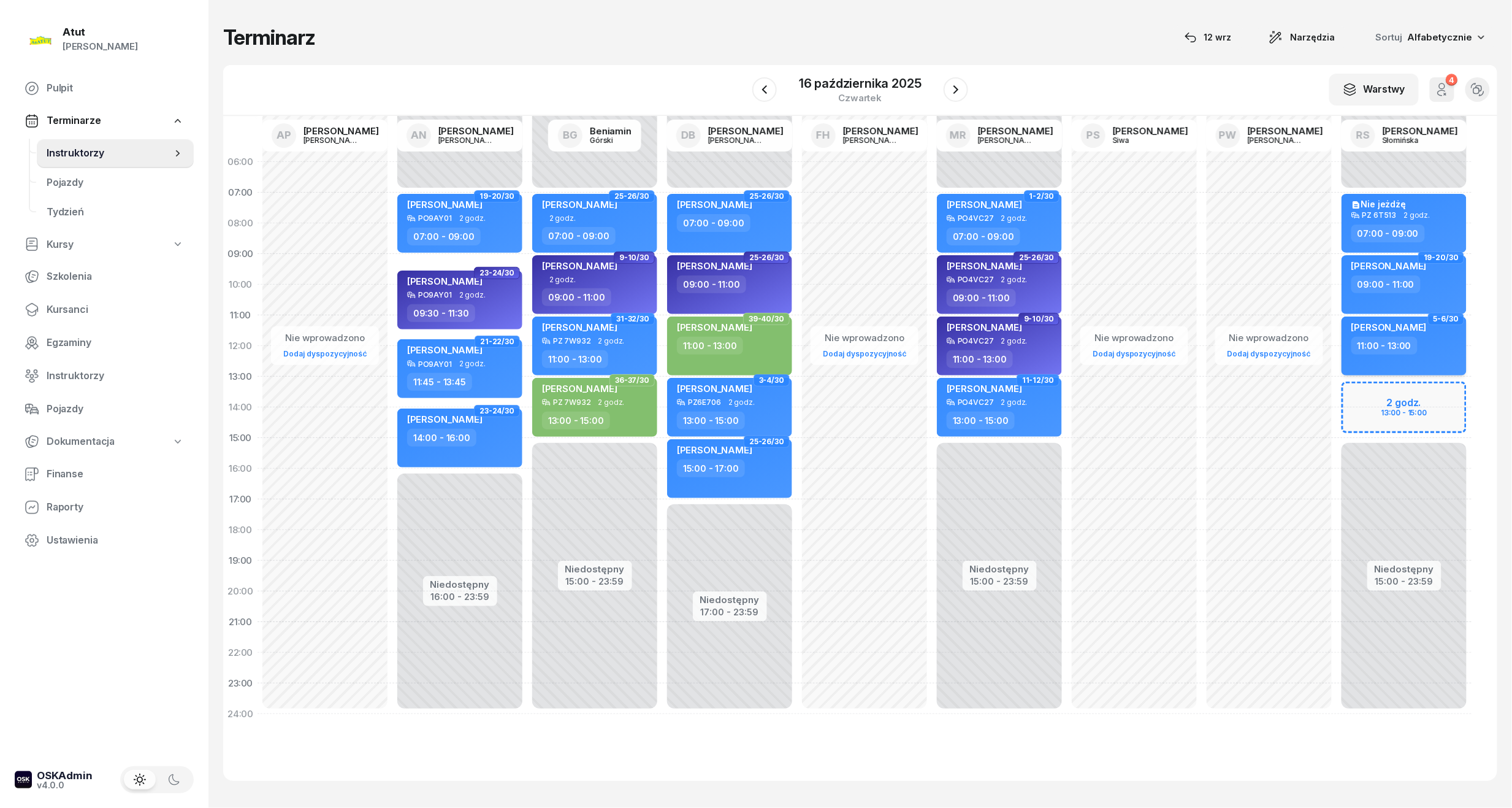
click at [1396, 343] on div "11:00 - 13:00" at bounding box center [1384, 346] width 66 height 18
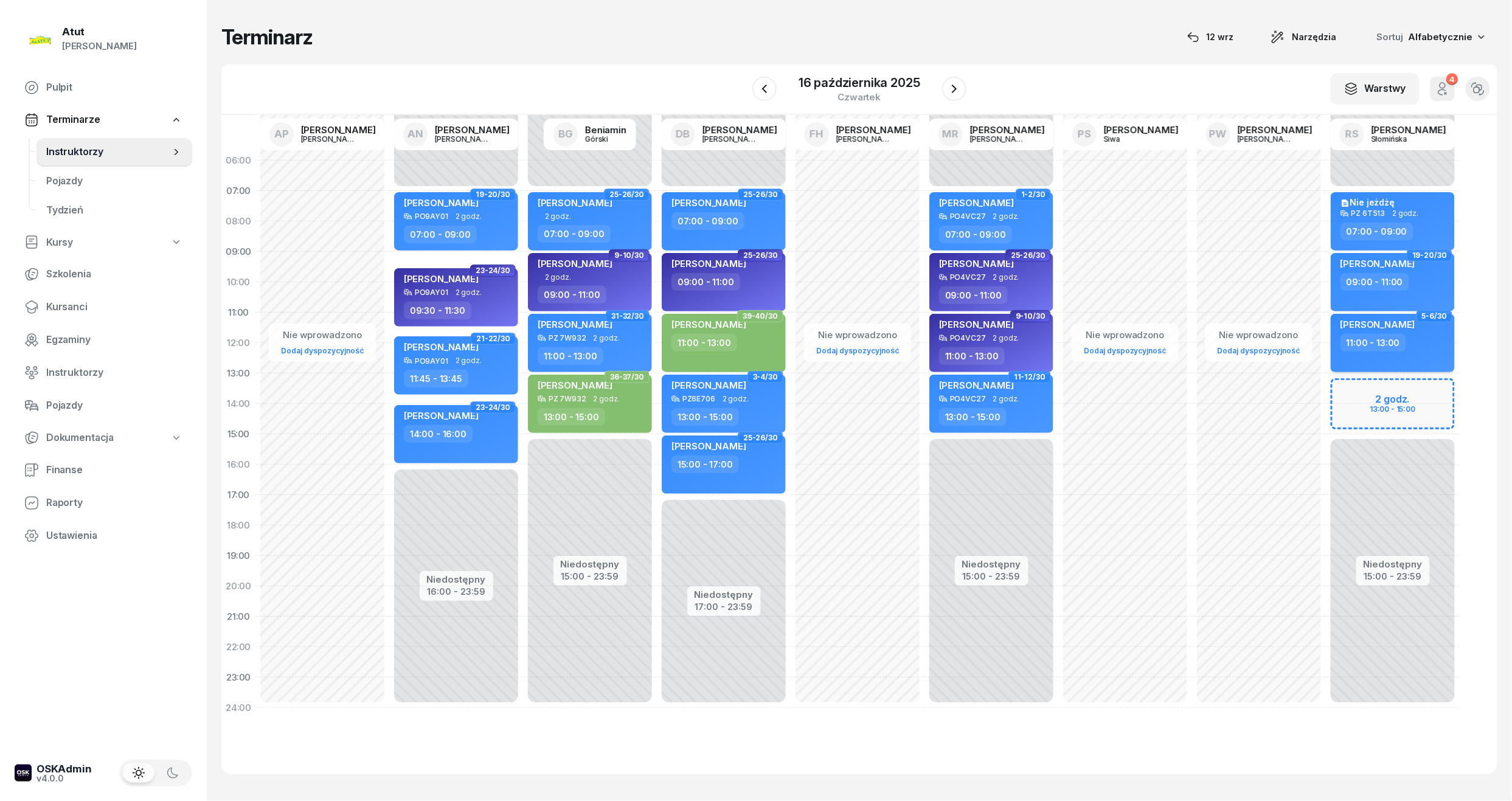
select select "11"
select select "13"
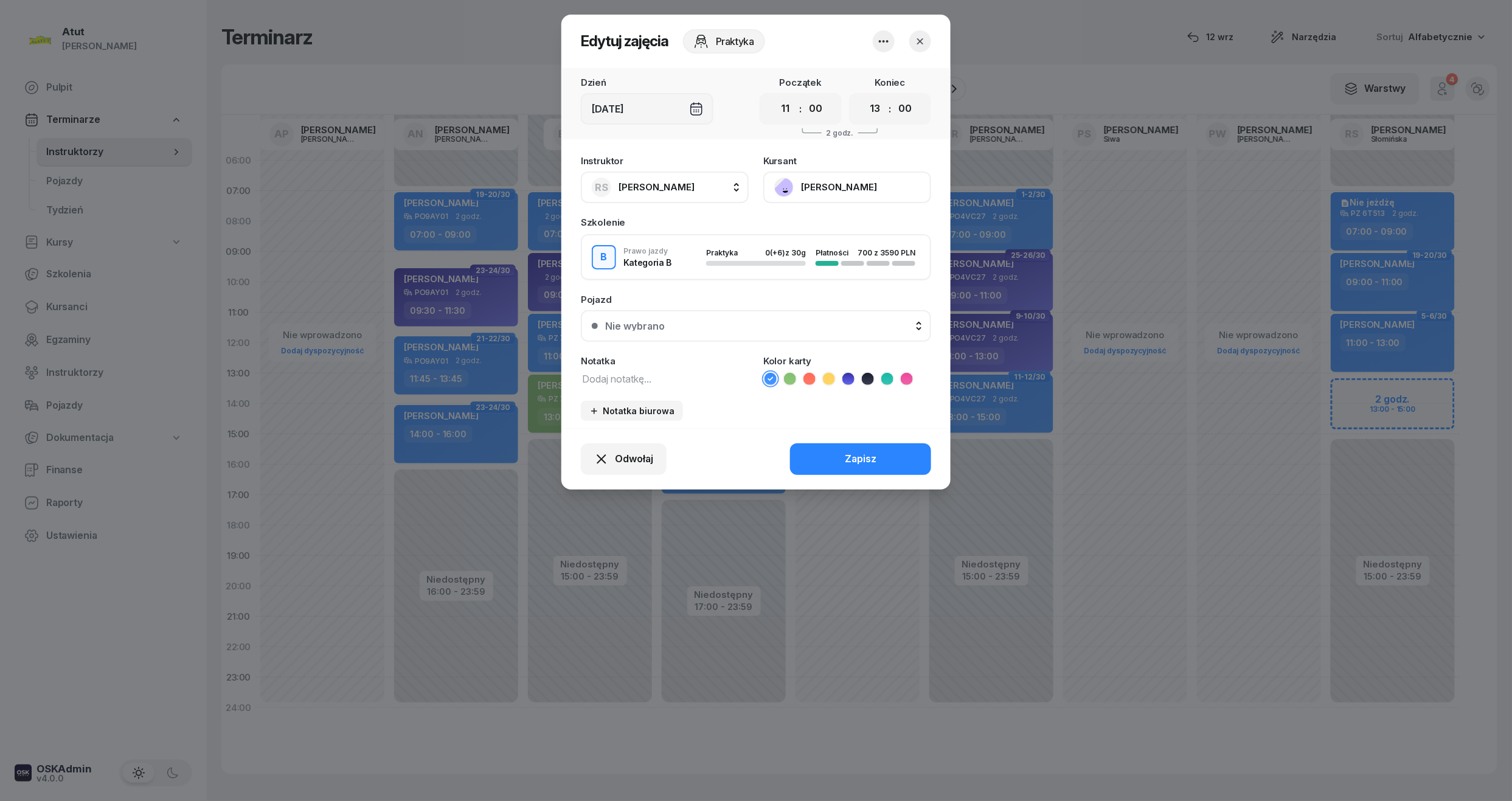
click at [795, 321] on div "Nie wybrano" at bounding box center [762, 326] width 315 height 10
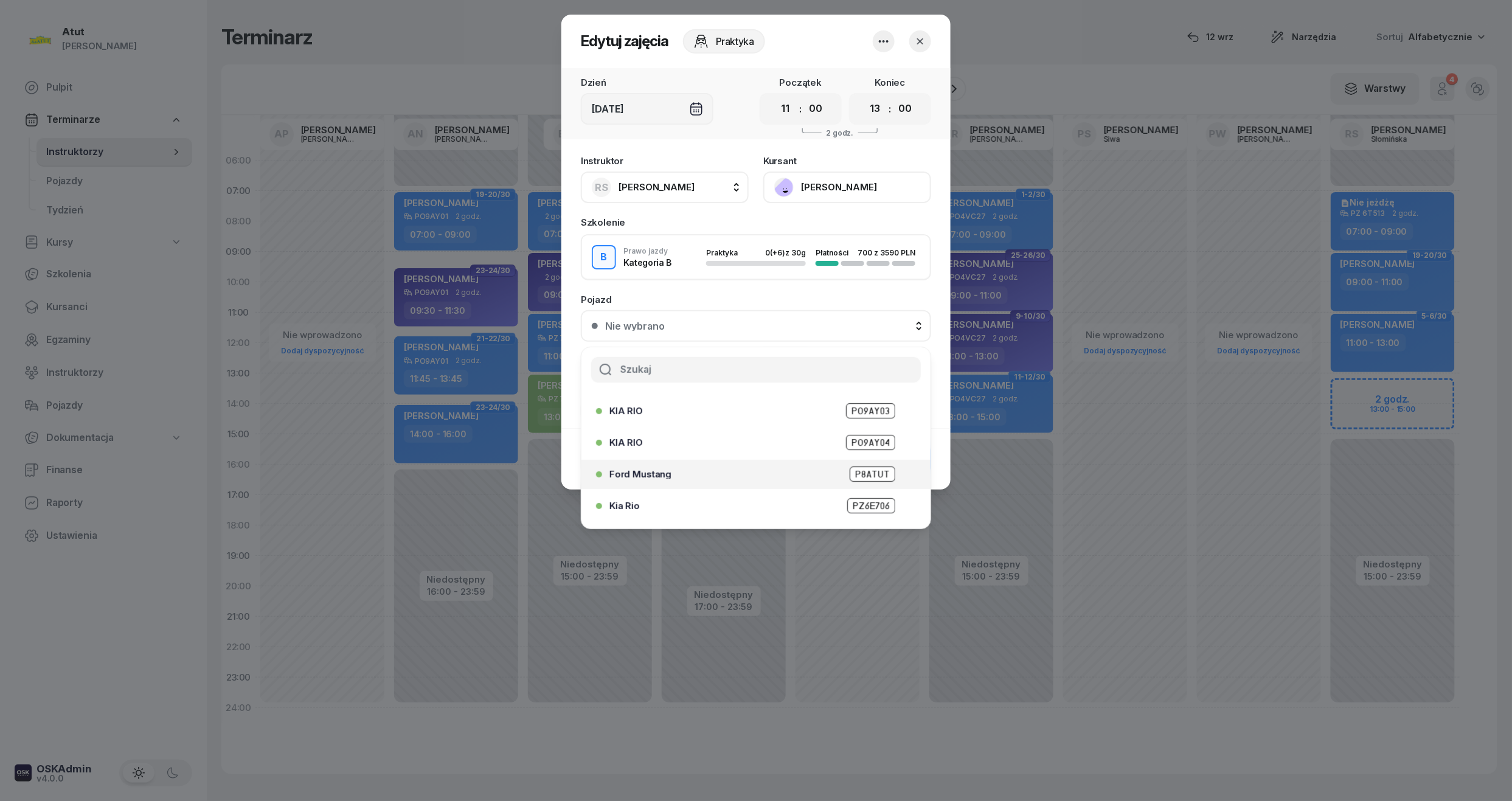
scroll to position [151, 0]
click at [864, 514] on span "PZ 6T513" at bounding box center [870, 511] width 50 height 15
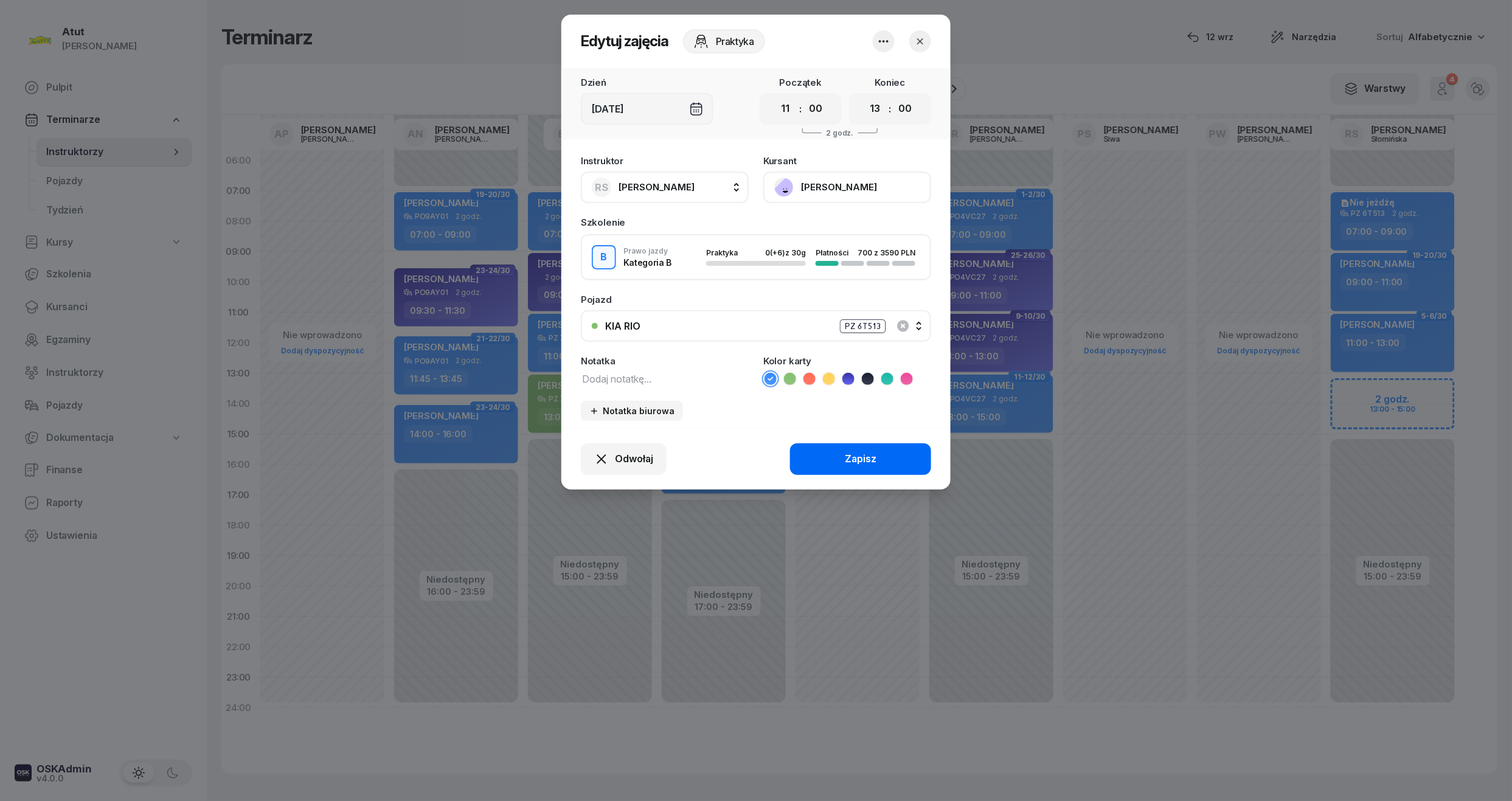
click at [871, 453] on div "Zapisz" at bounding box center [861, 458] width 32 height 15
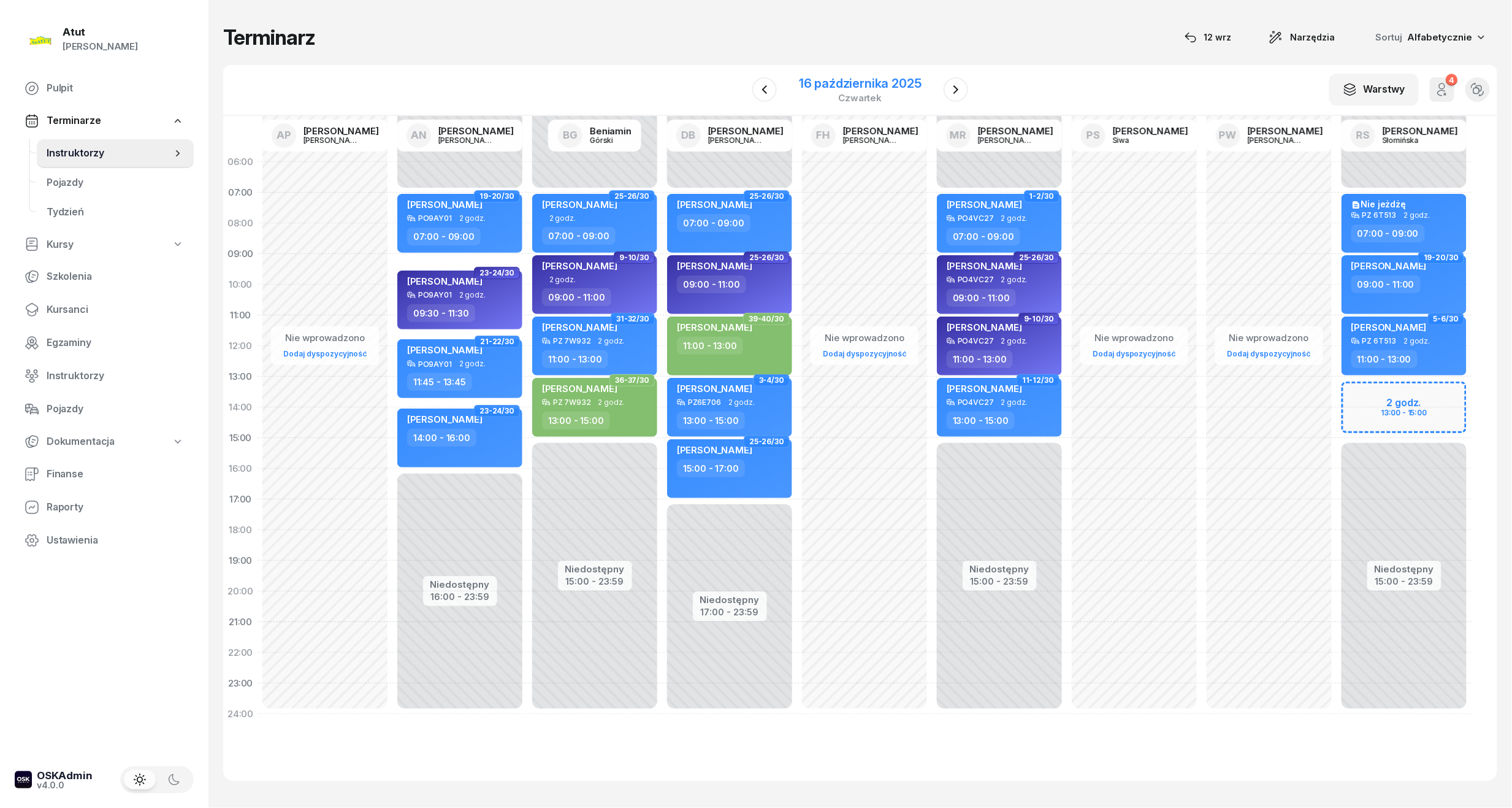
click at [857, 84] on div "16 października 2025" at bounding box center [859, 83] width 122 height 12
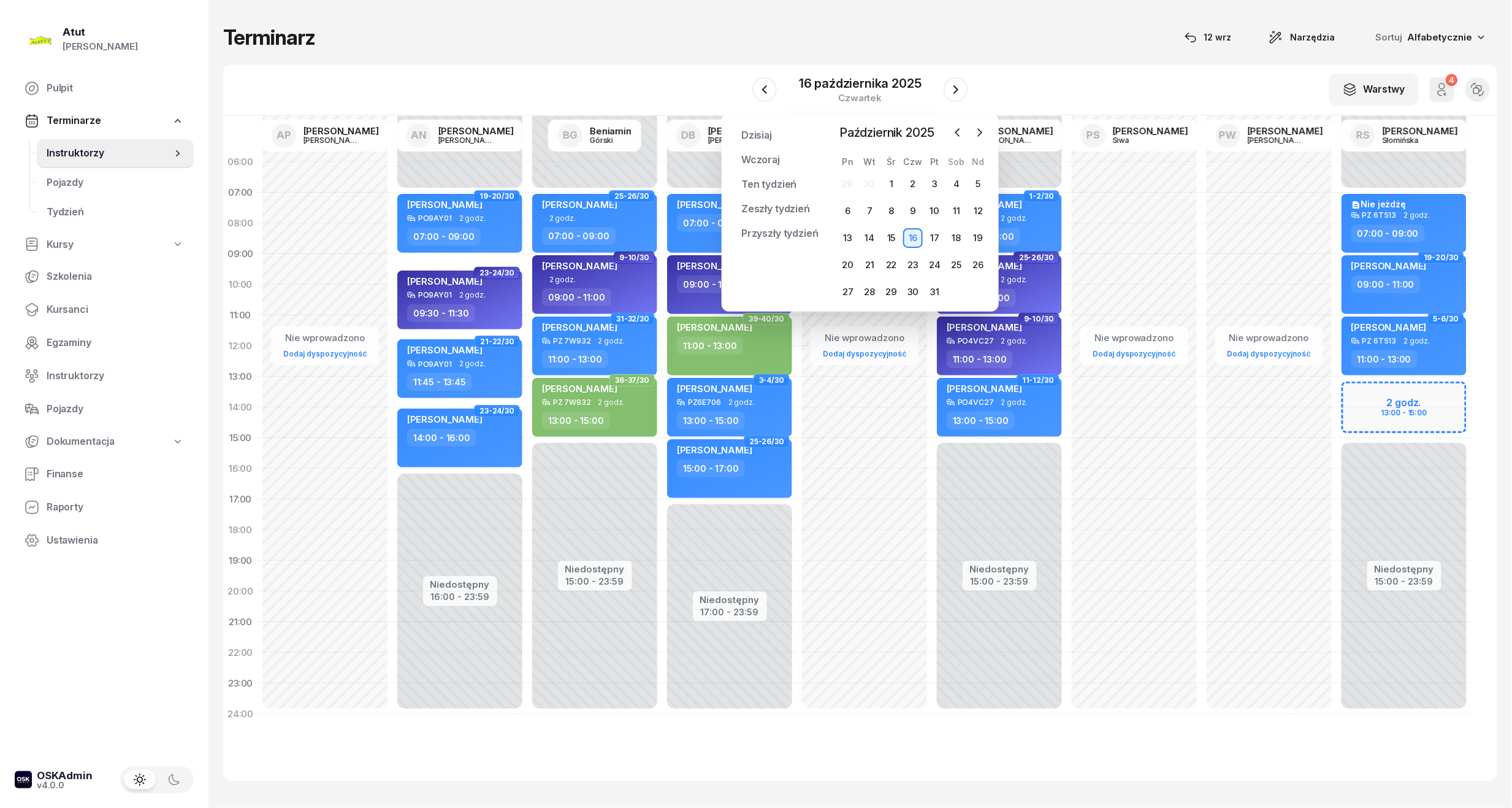
click at [837, 264] on div "20" at bounding box center [848, 265] width 21 height 20
click at [847, 258] on div "20" at bounding box center [848, 265] width 20 height 20
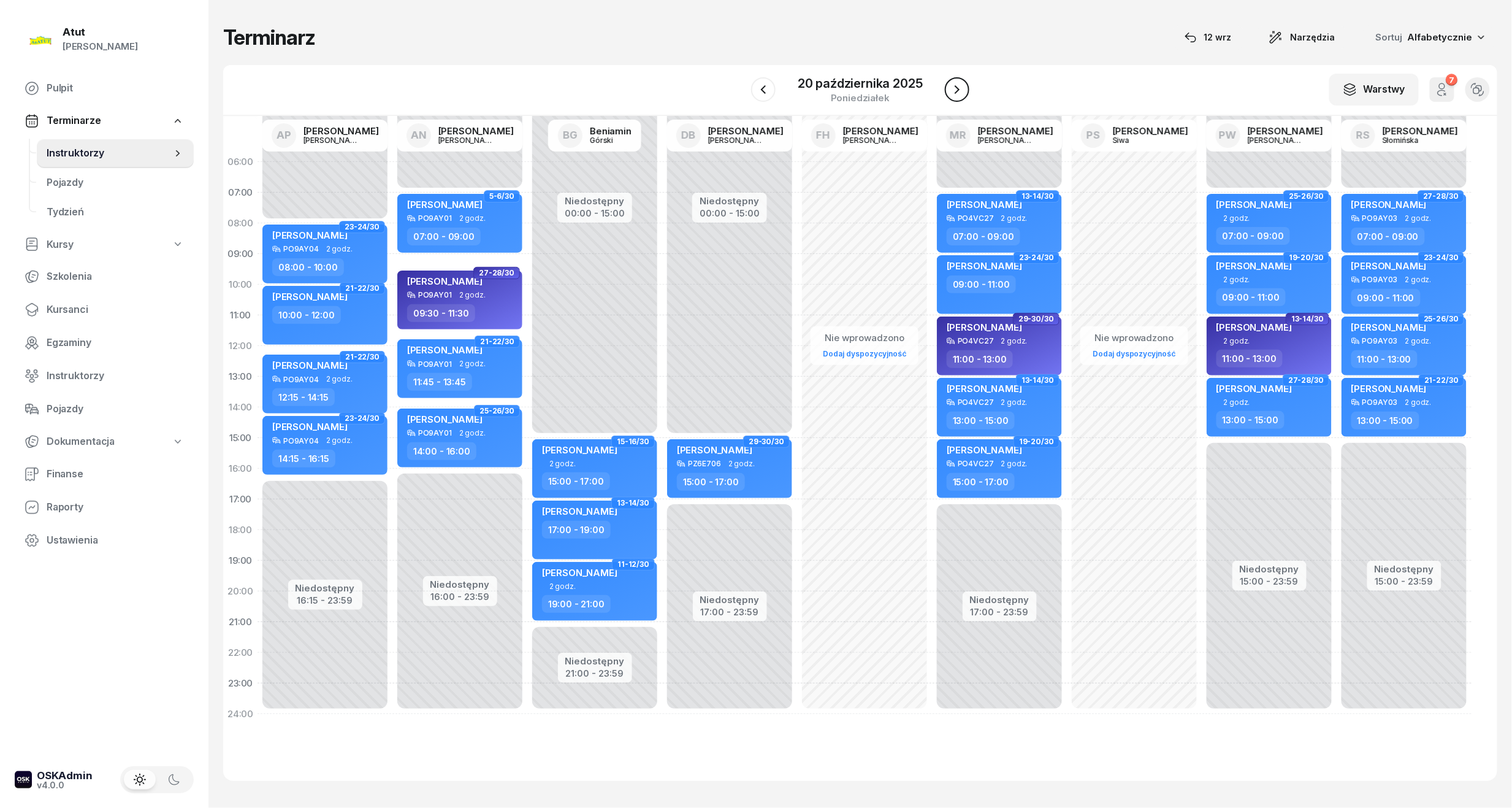
click at [964, 86] on icon "button" at bounding box center [957, 90] width 15 height 15
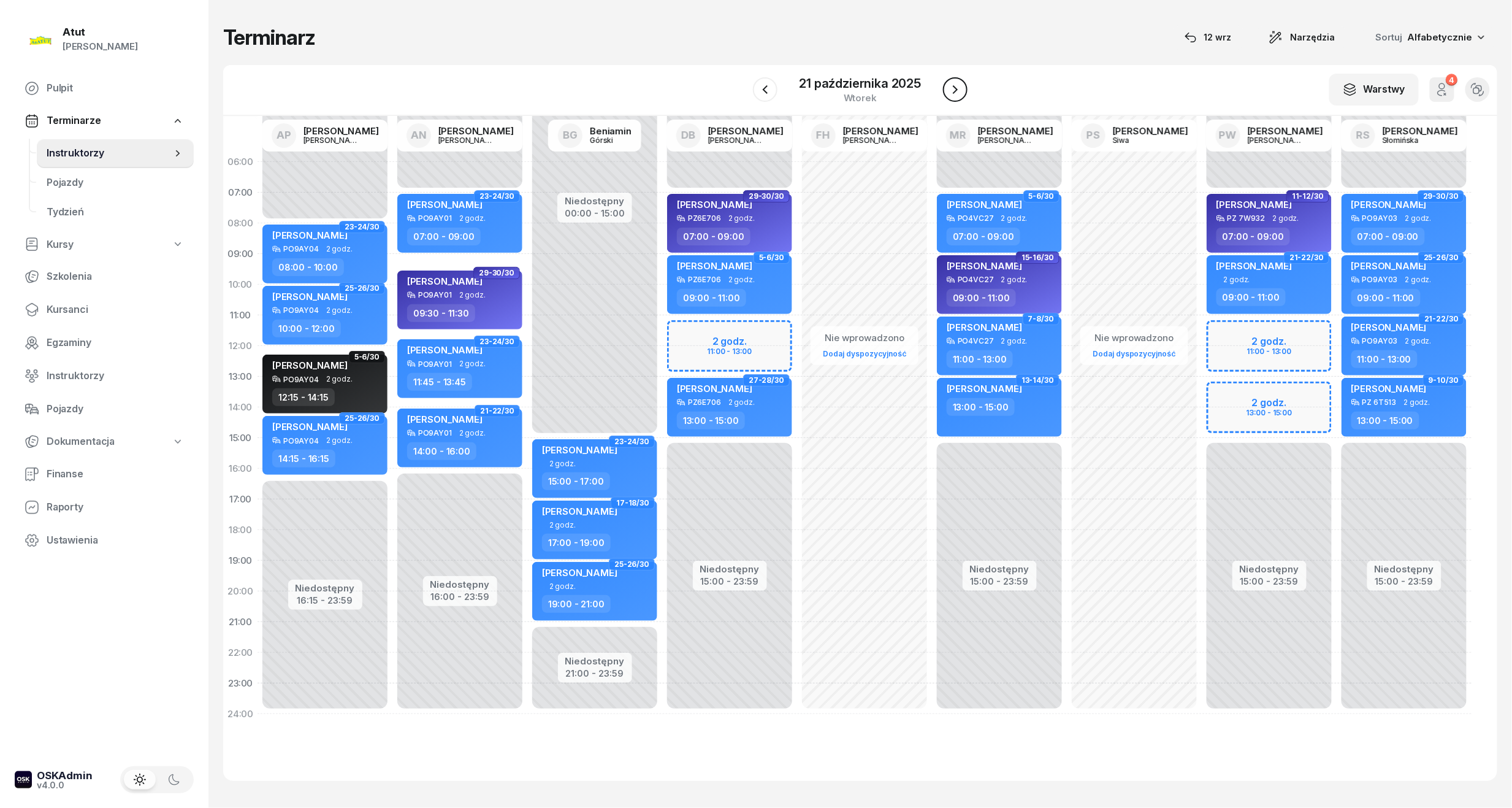
click at [964, 86] on button "button" at bounding box center [955, 90] width 25 height 25
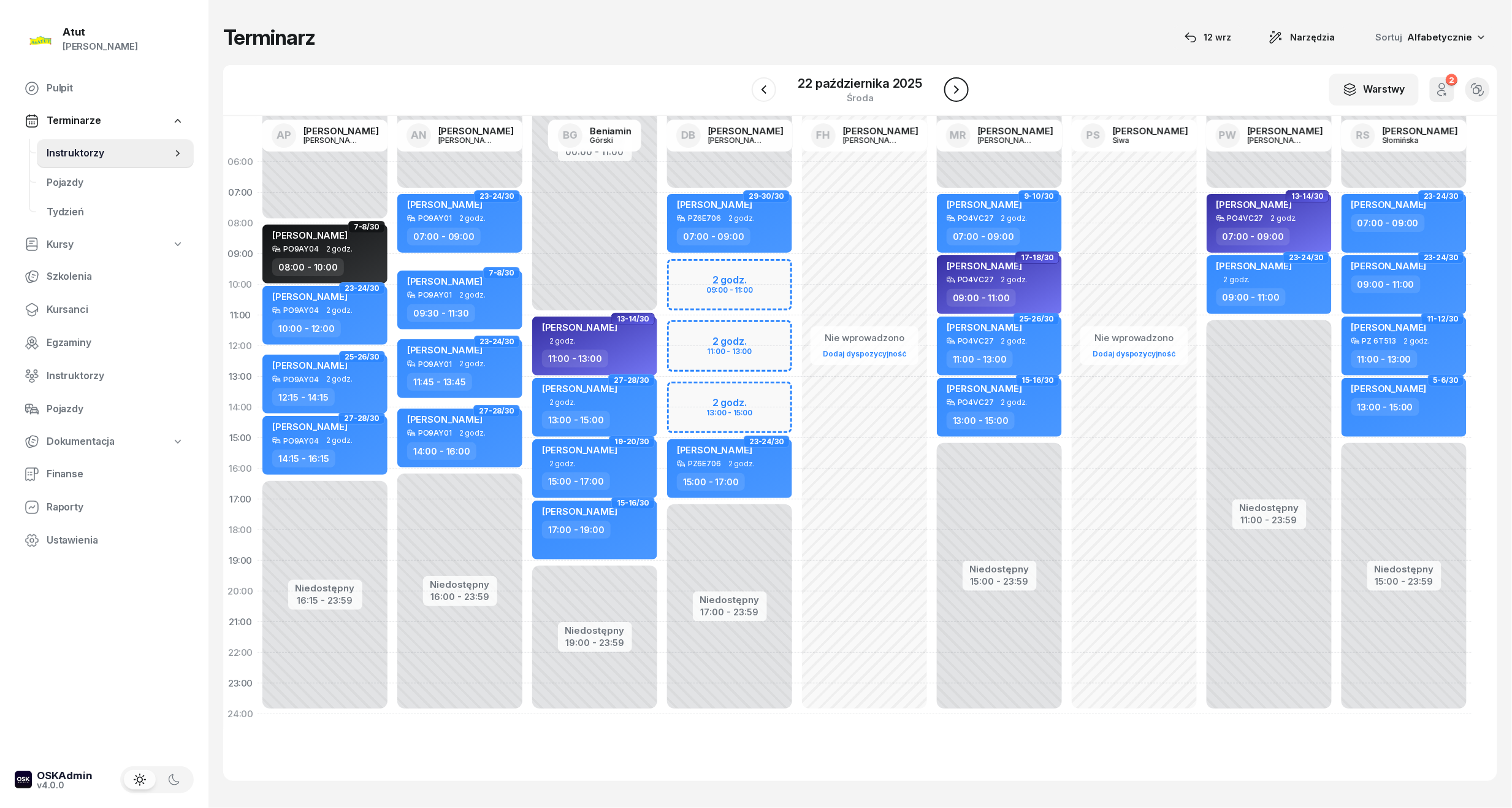
click at [964, 86] on icon "button" at bounding box center [956, 90] width 15 height 15
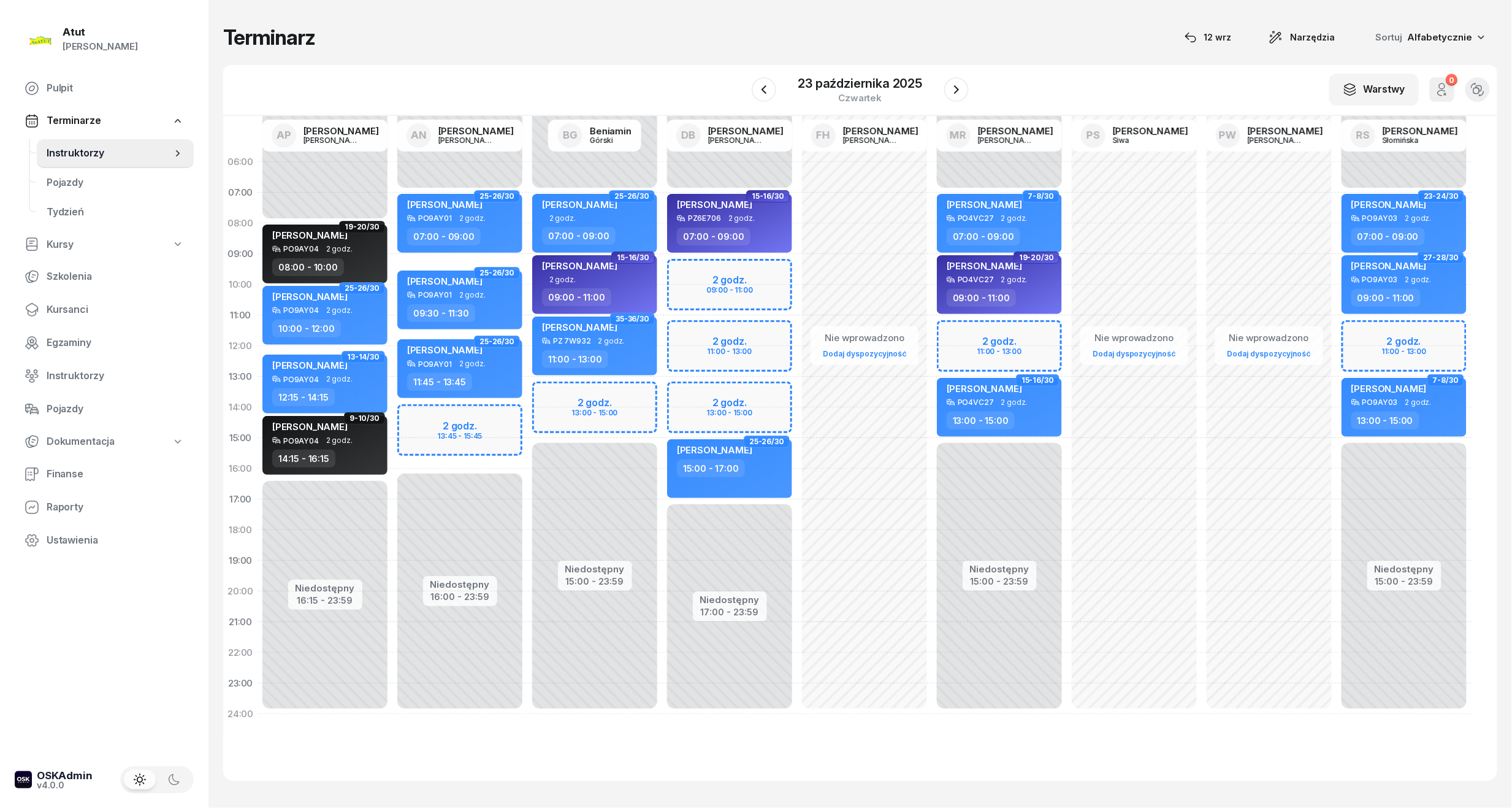
click at [1416, 332] on div "Niedostępny 00:00 - 07:00 Niedostępny 15:00 - 23:59 2 godz. 11:00 - 13:00 23-24…" at bounding box center [1404, 438] width 135 height 583
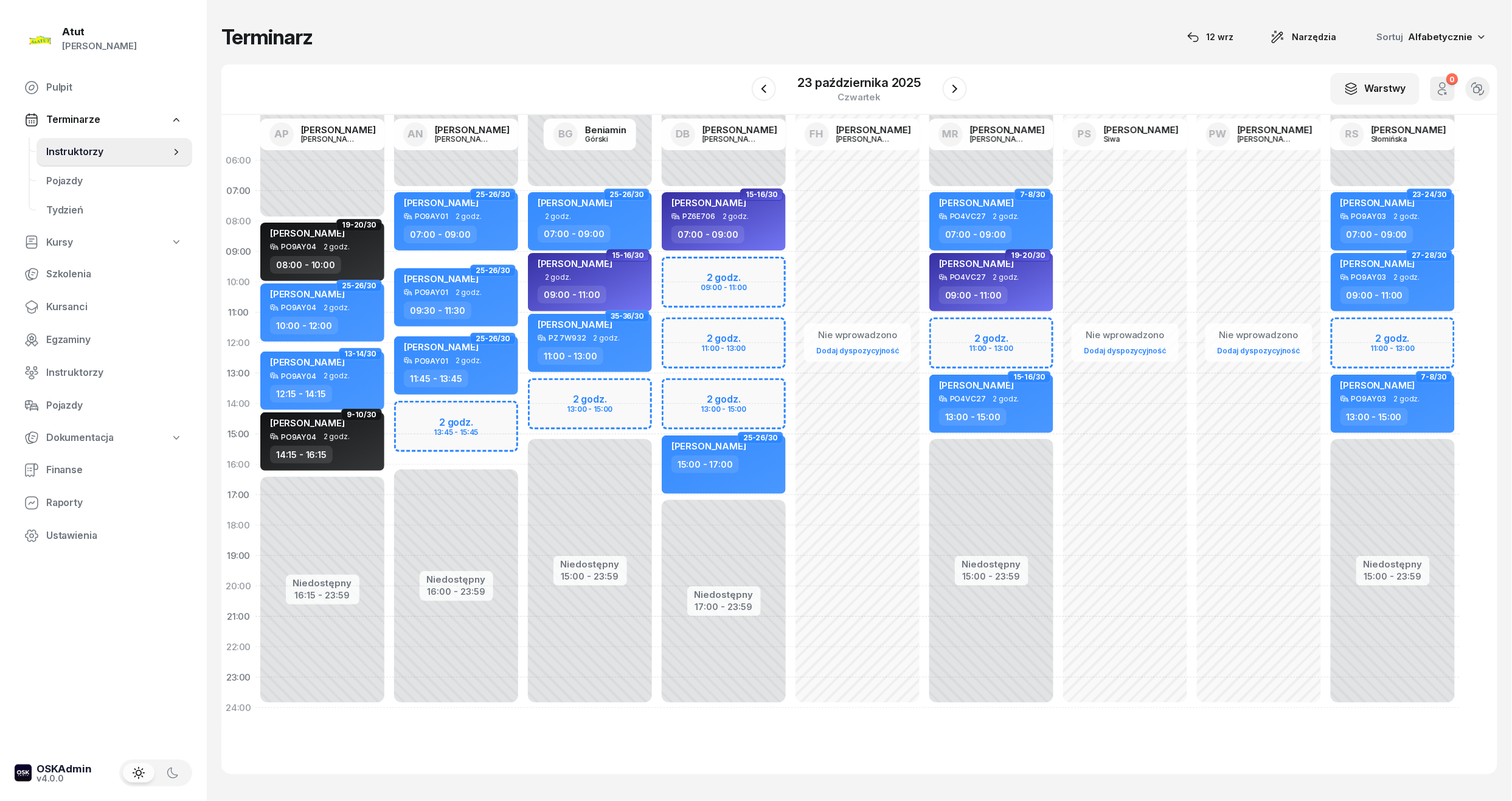
select select "11"
select select "13"
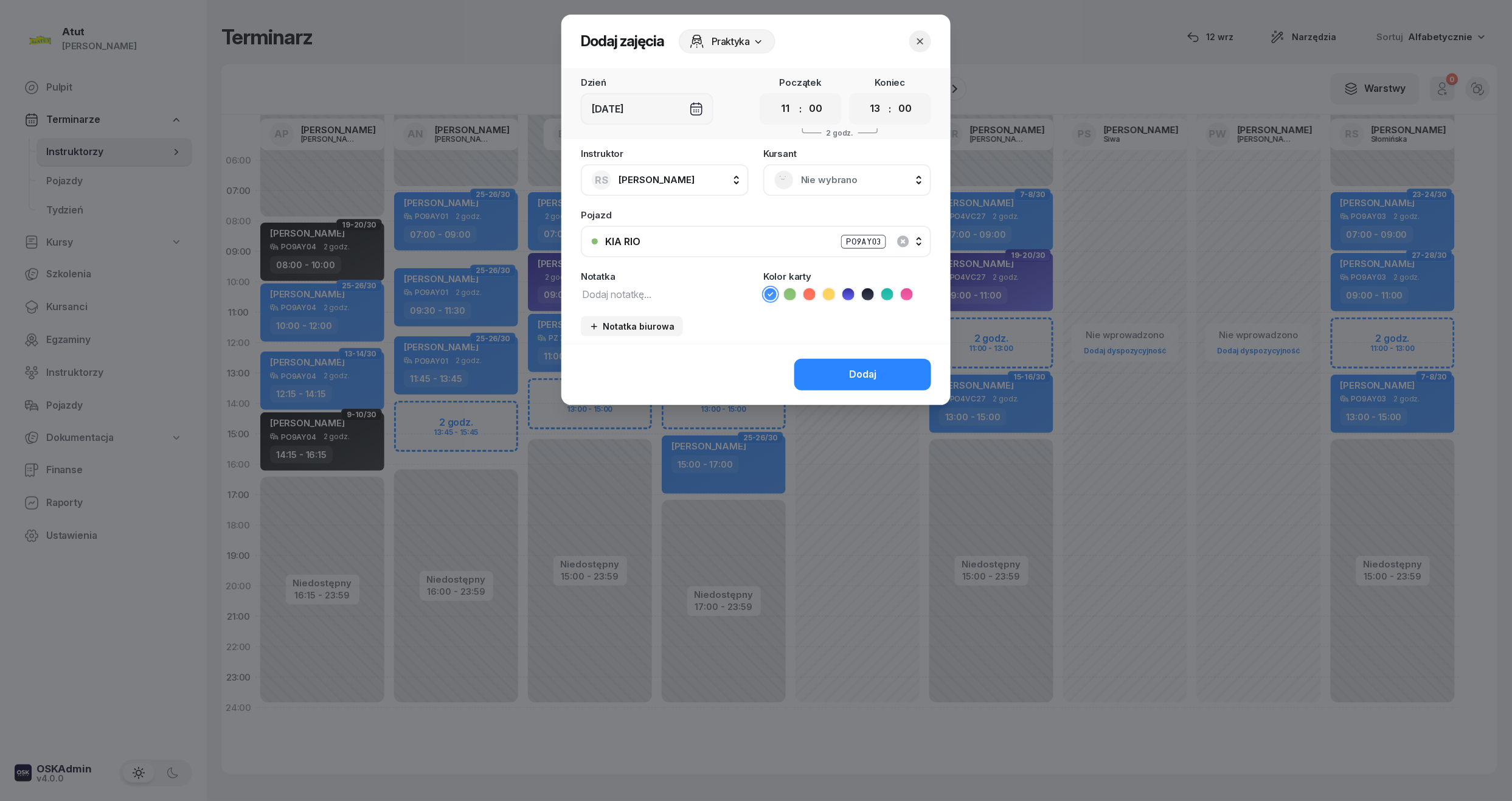
click at [886, 181] on span "Nie wybrano" at bounding box center [861, 179] width 119 height 15
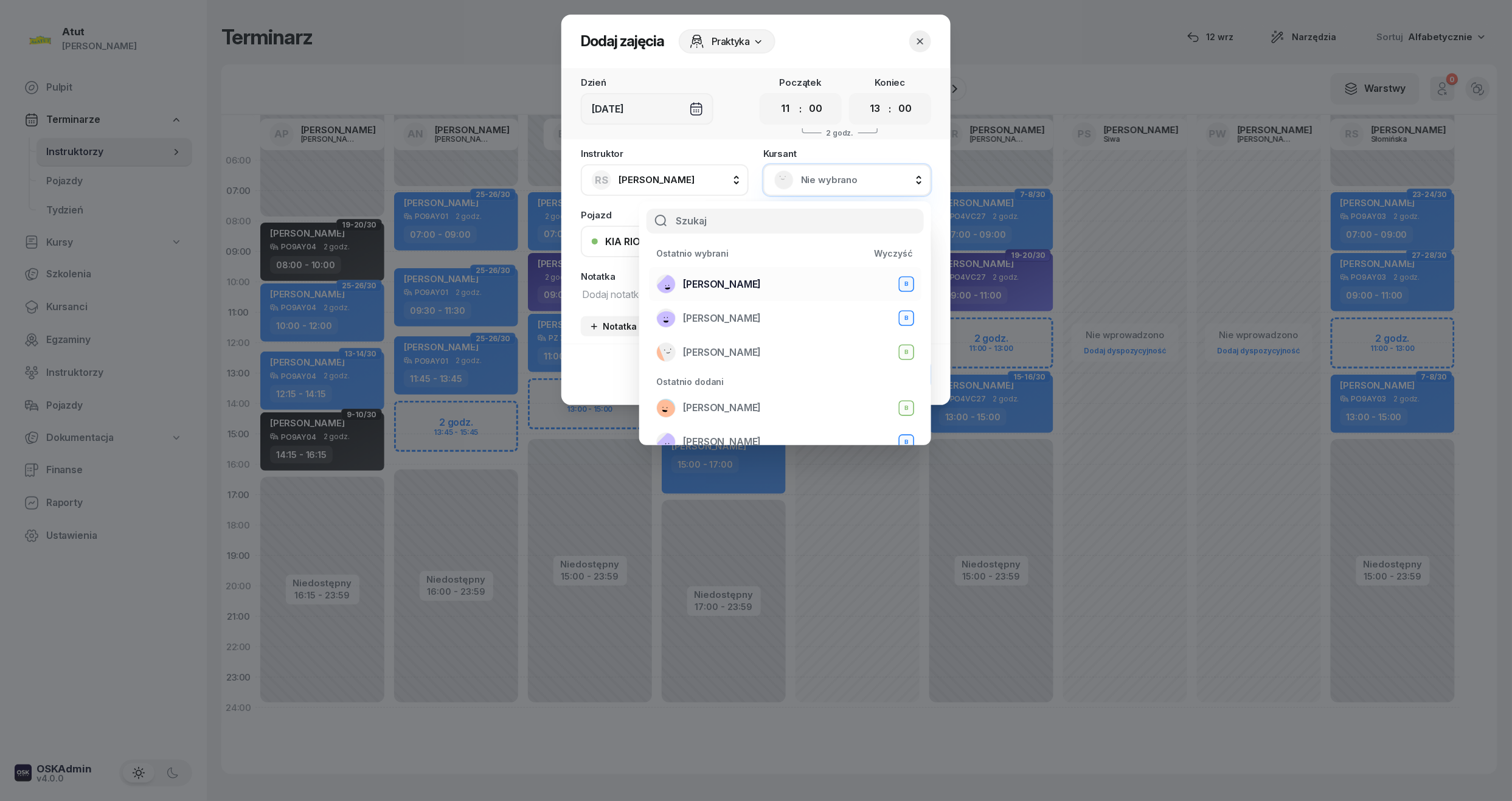
click at [723, 281] on span "Zuzanna Osicka" at bounding box center [722, 284] width 78 height 15
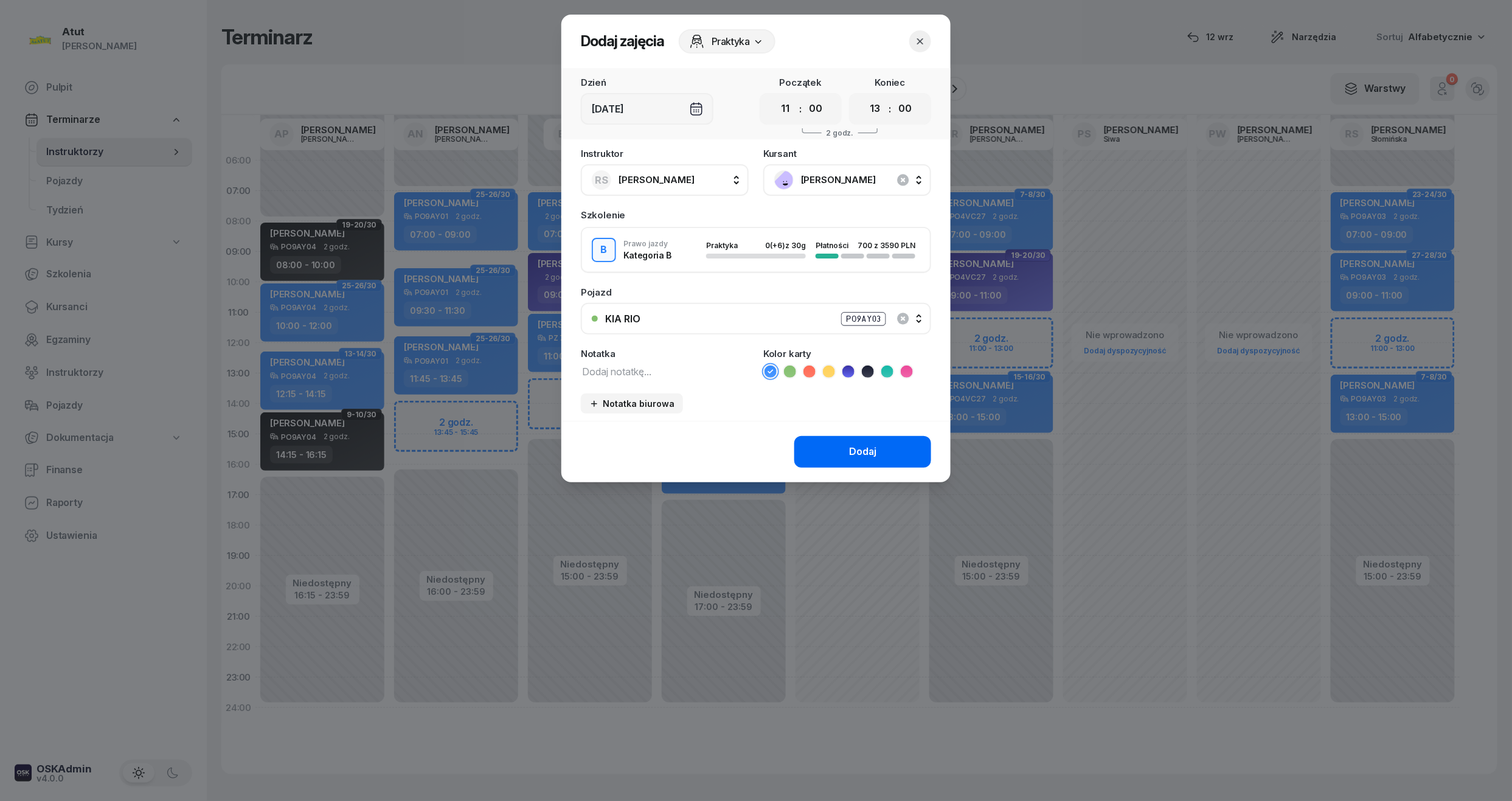
click at [839, 461] on button "Dodaj" at bounding box center [863, 452] width 137 height 32
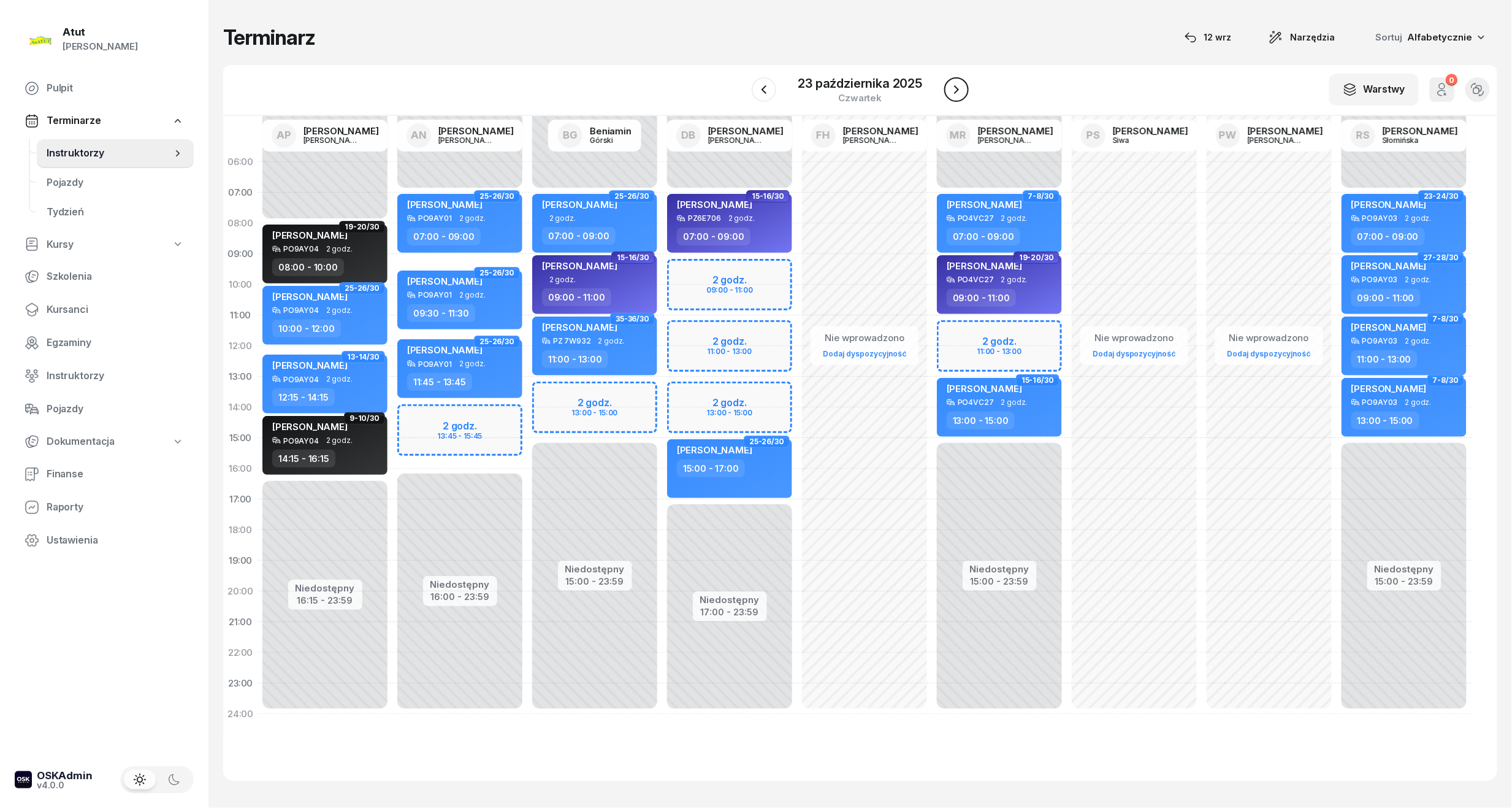
click at [955, 89] on icon "button" at bounding box center [956, 90] width 15 height 15
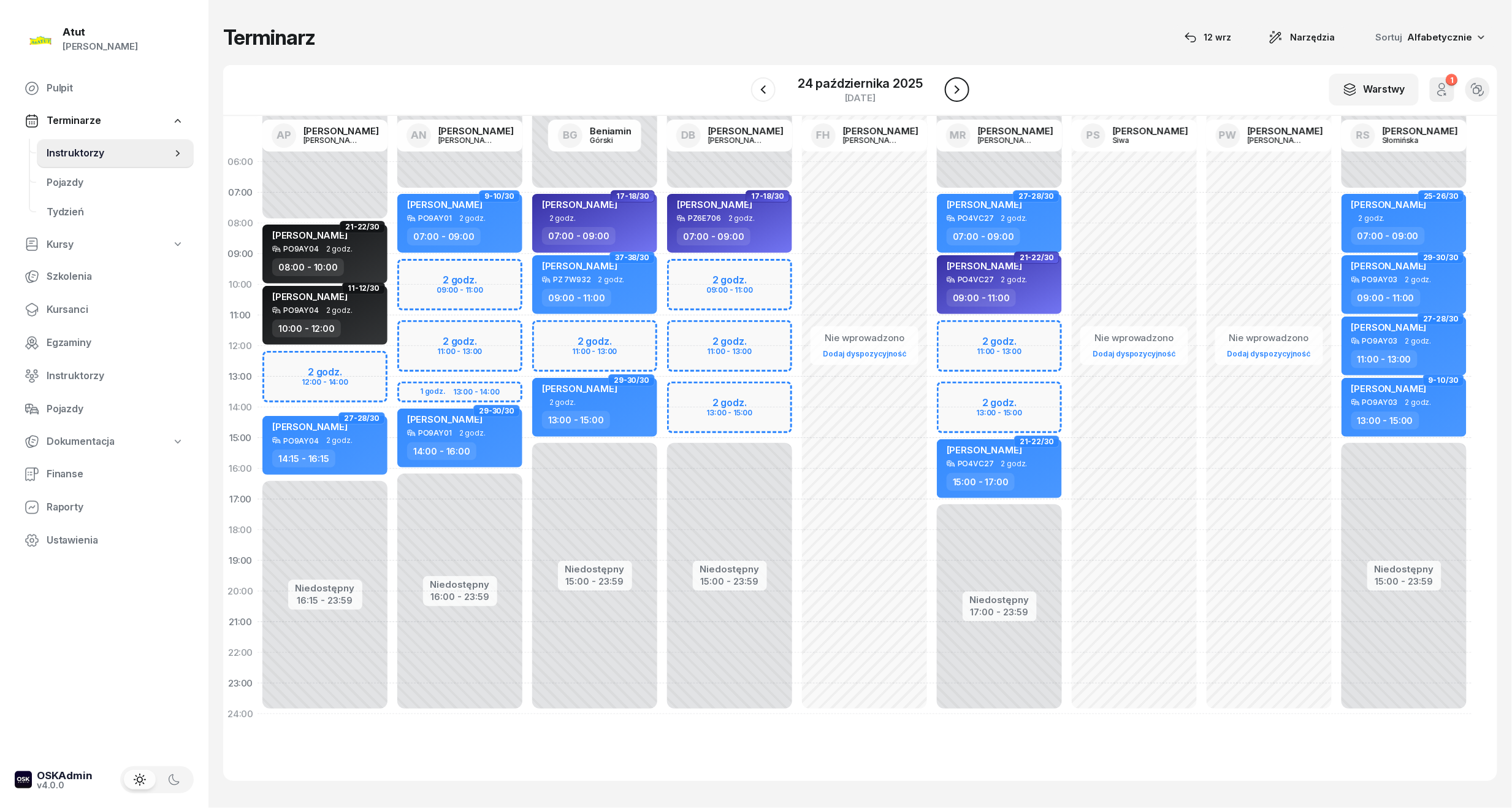
click at [955, 91] on icon "button" at bounding box center [957, 90] width 15 height 15
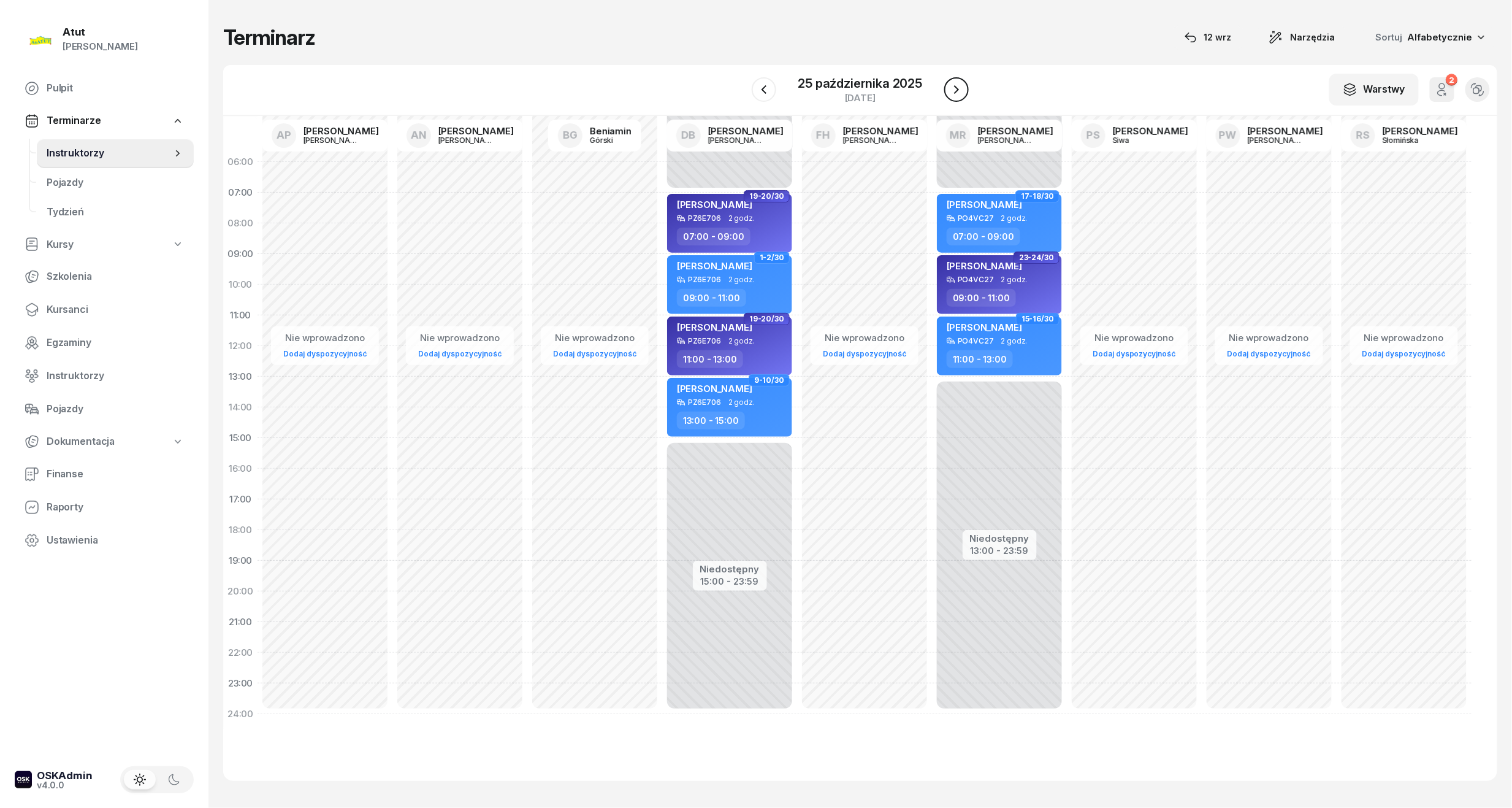
click at [955, 91] on icon "button" at bounding box center [956, 90] width 15 height 15
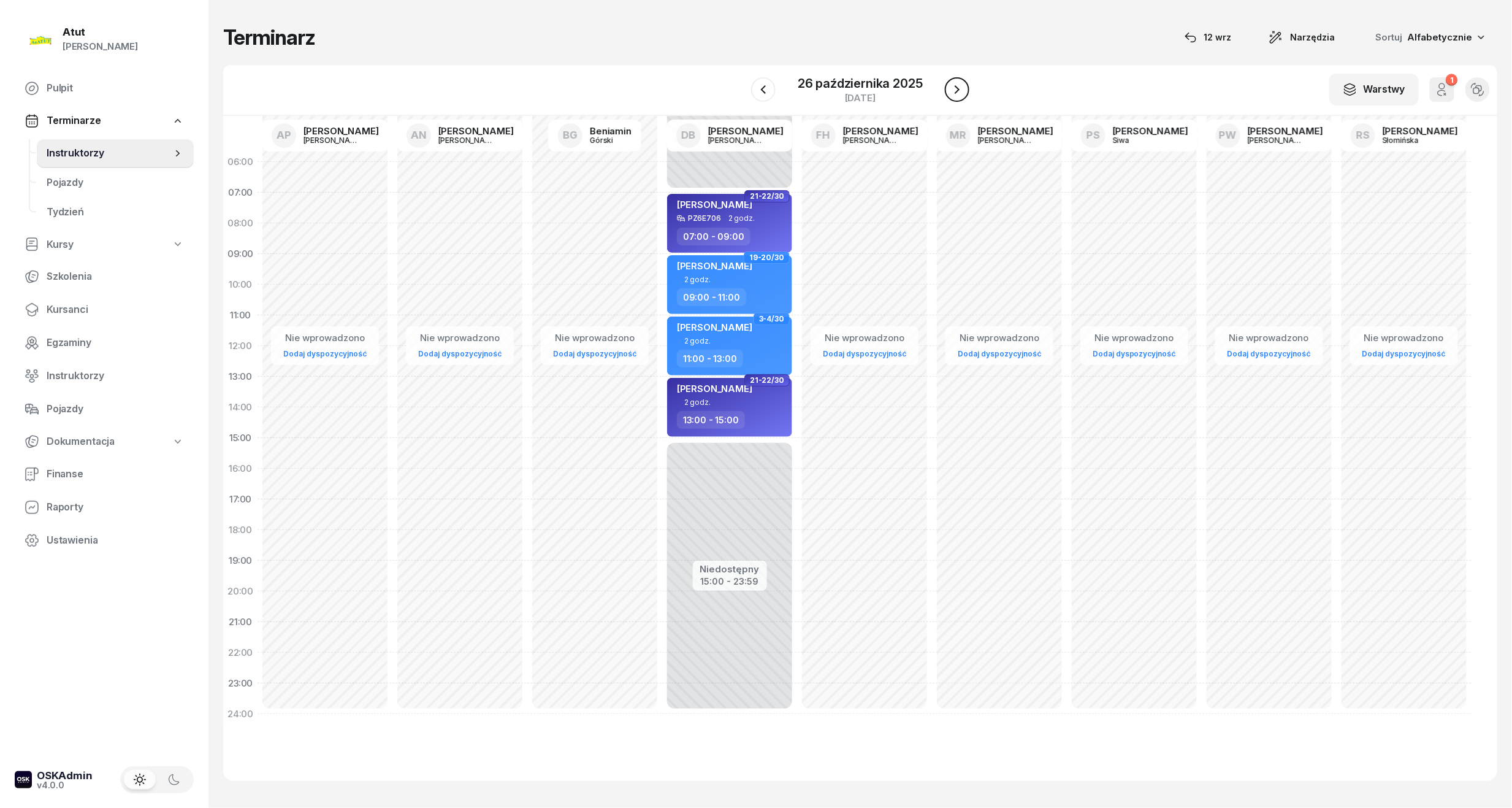
click at [955, 91] on icon "button" at bounding box center [957, 90] width 15 height 15
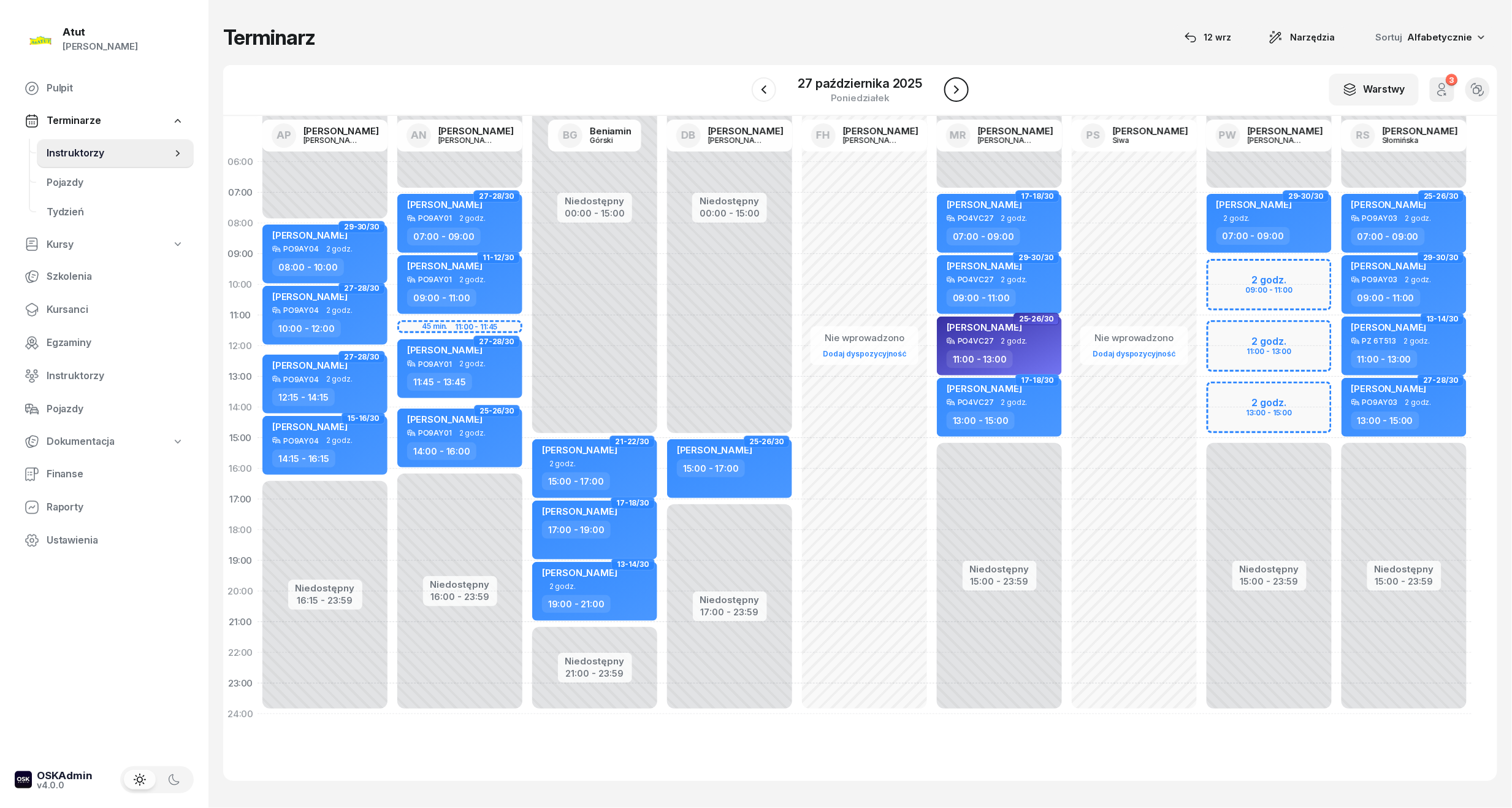
click at [955, 91] on icon "button" at bounding box center [956, 90] width 15 height 15
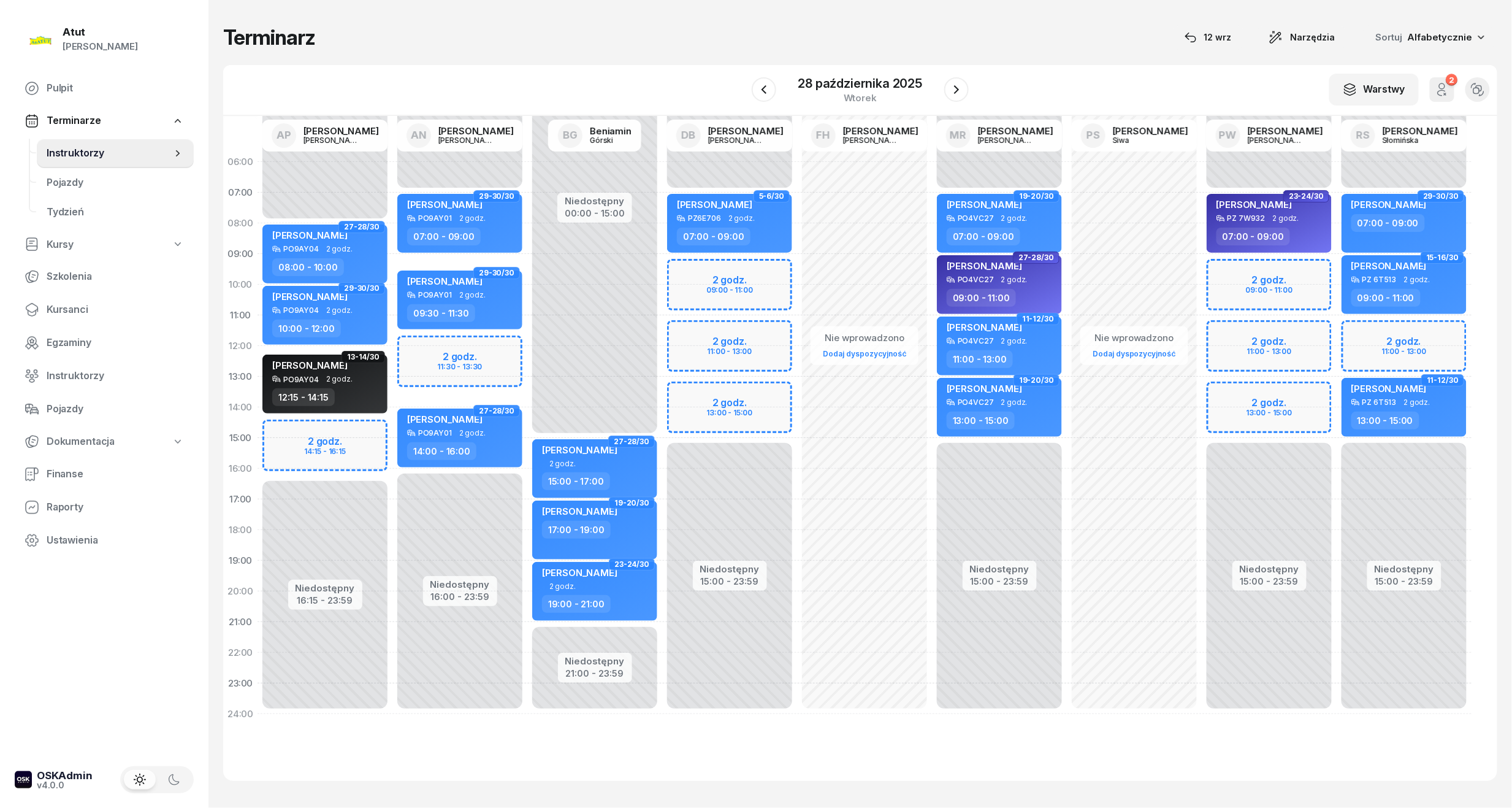
click at [1409, 342] on div "Niedostępny 00:00 - 07:00 Niedostępny 15:00 - 23:59 2 godz. 11:00 - 13:00 29-30…" at bounding box center [1404, 438] width 135 height 583
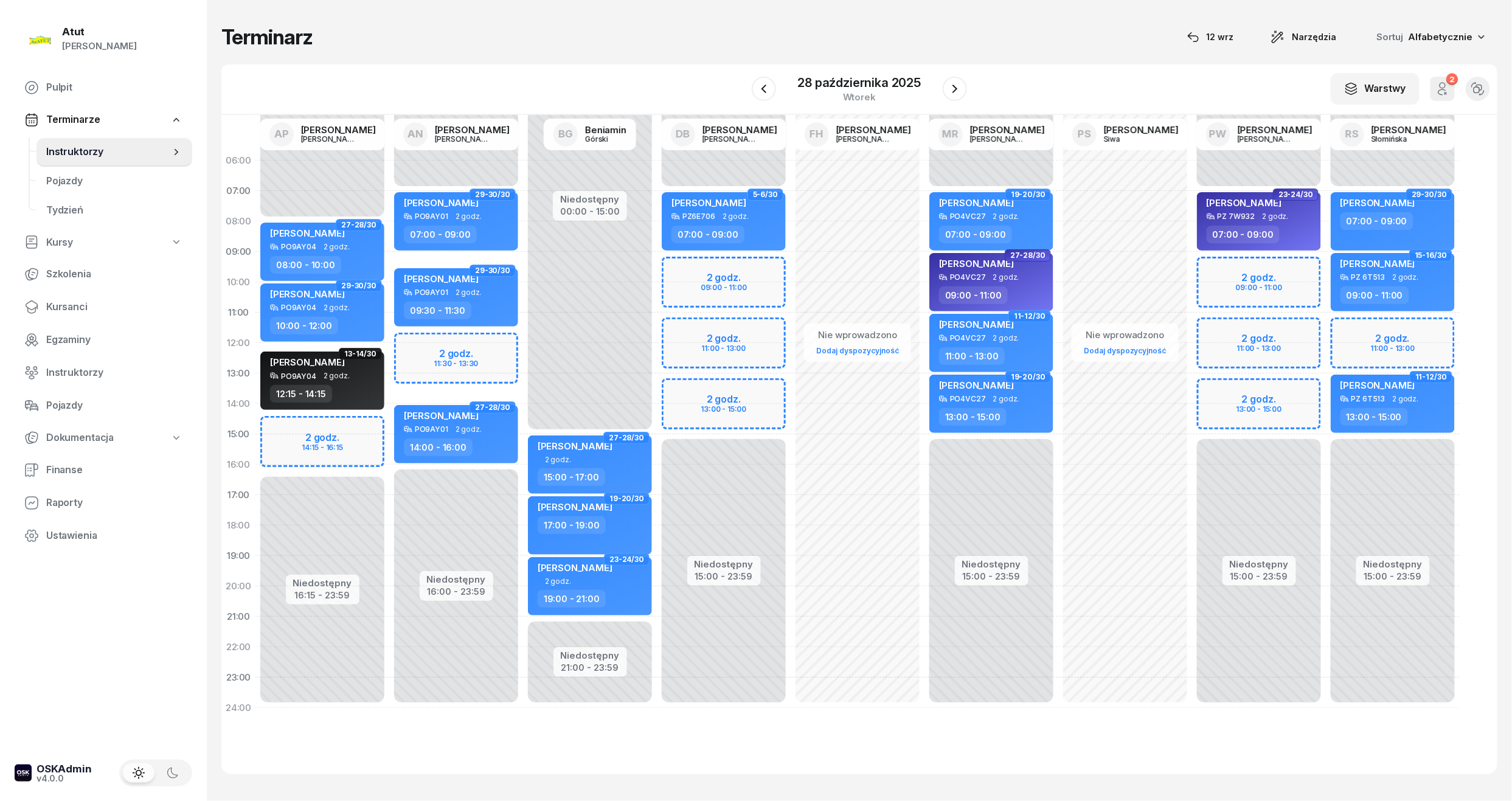
select select "11"
select select "13"
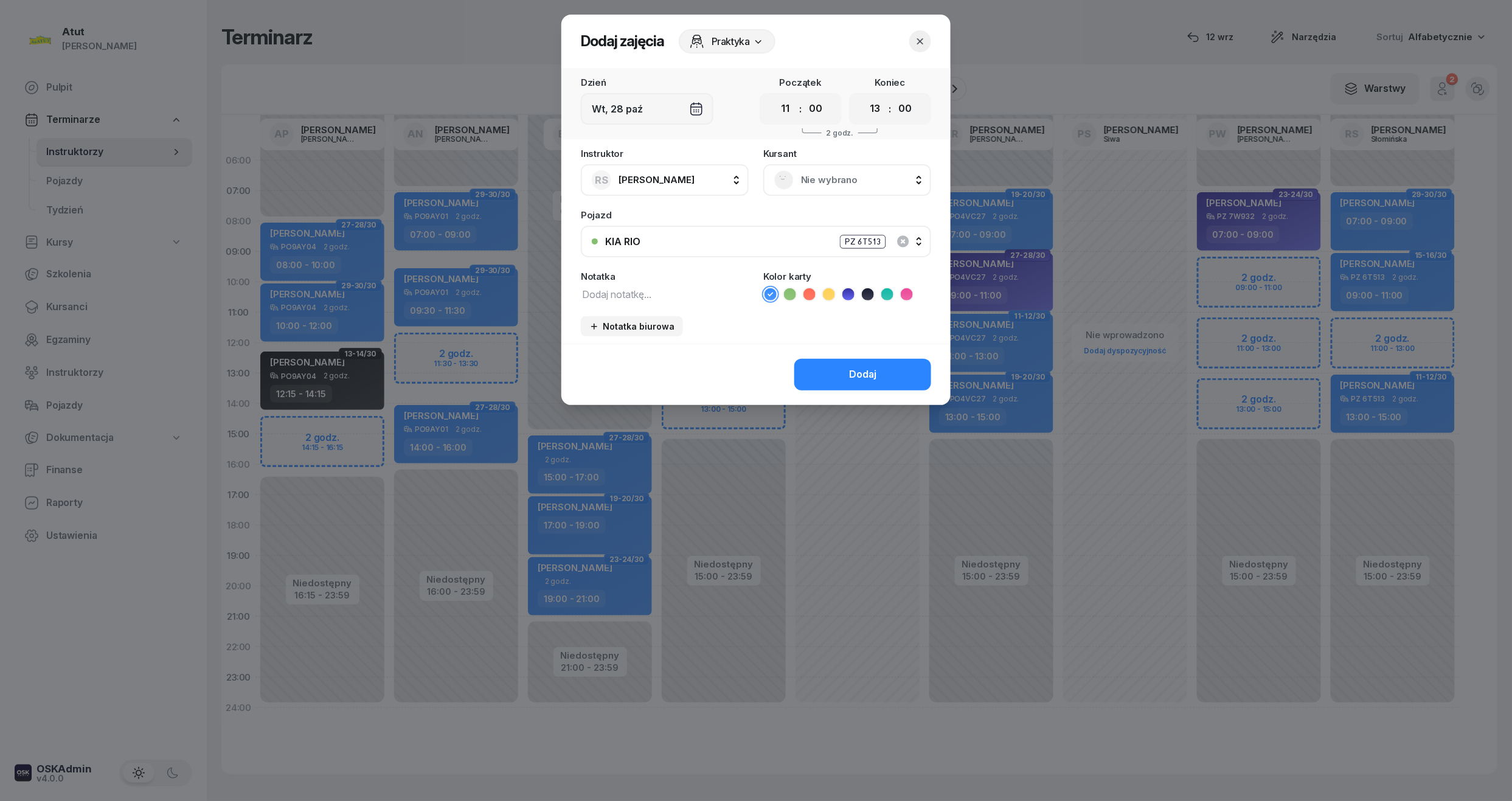
click at [825, 185] on span "Nie wybrano" at bounding box center [861, 179] width 119 height 15
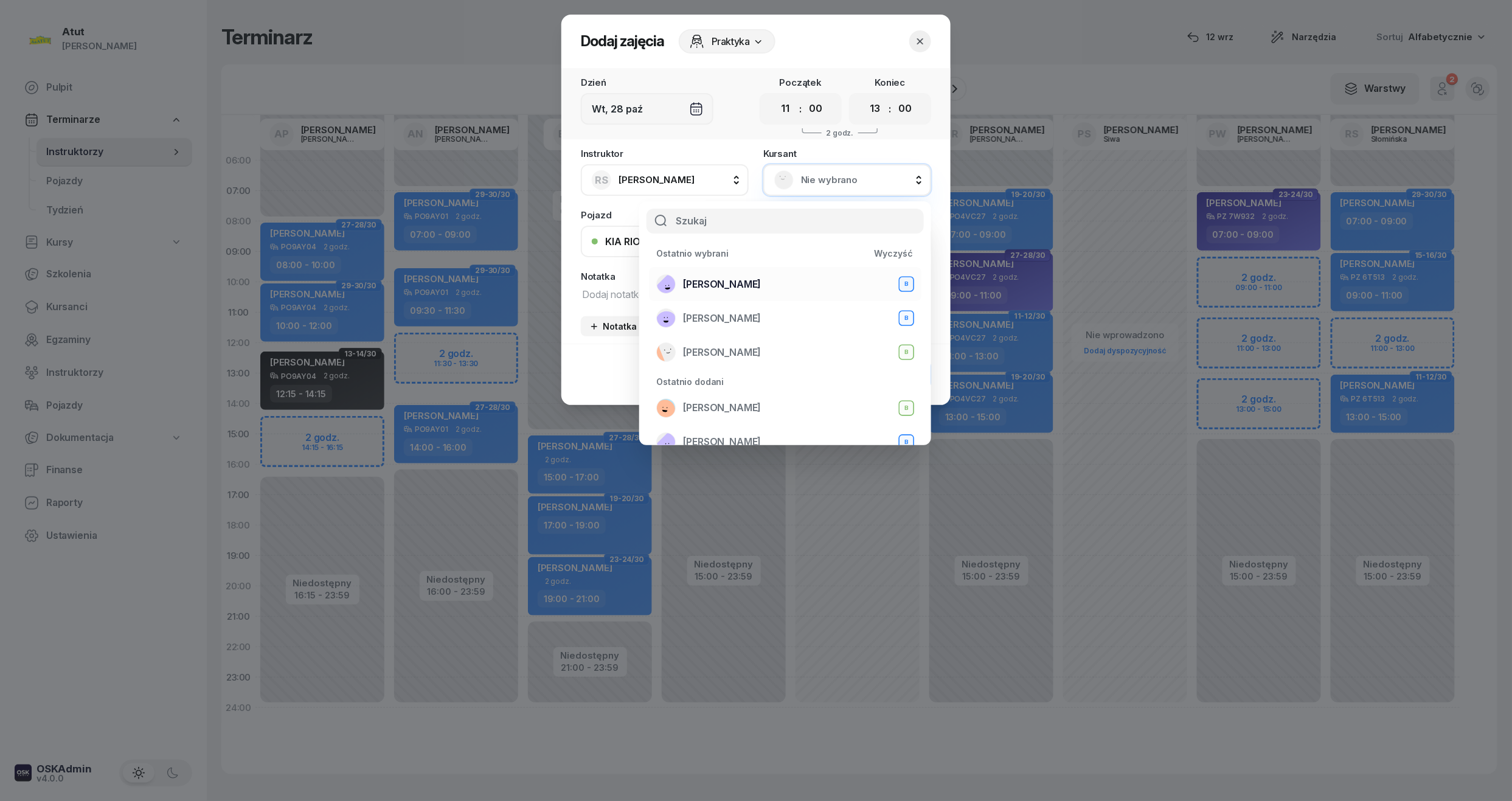
click at [717, 288] on span "Zuzanna Osicka" at bounding box center [722, 284] width 78 height 15
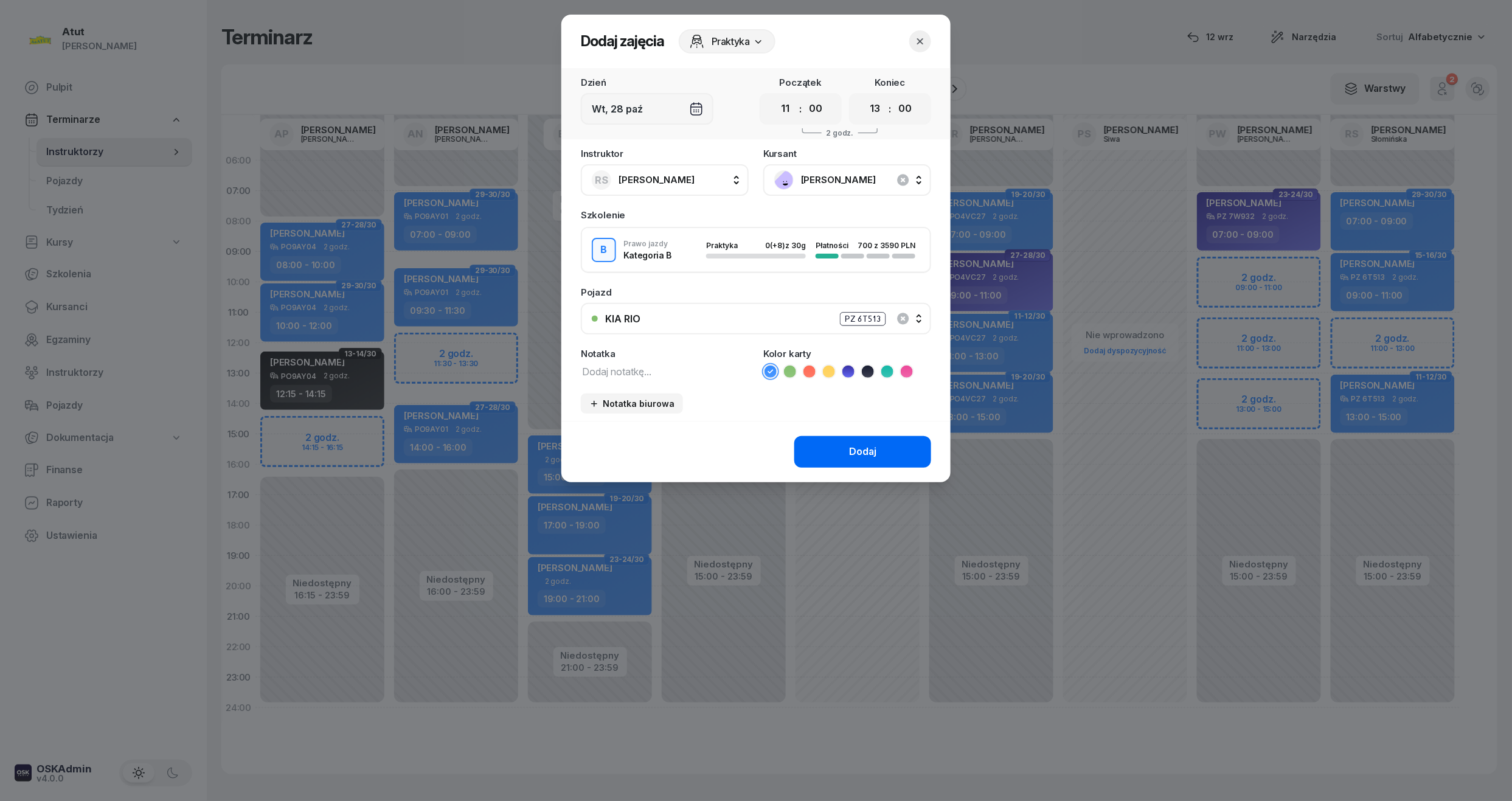
click at [845, 446] on button "Dodaj" at bounding box center [863, 452] width 137 height 32
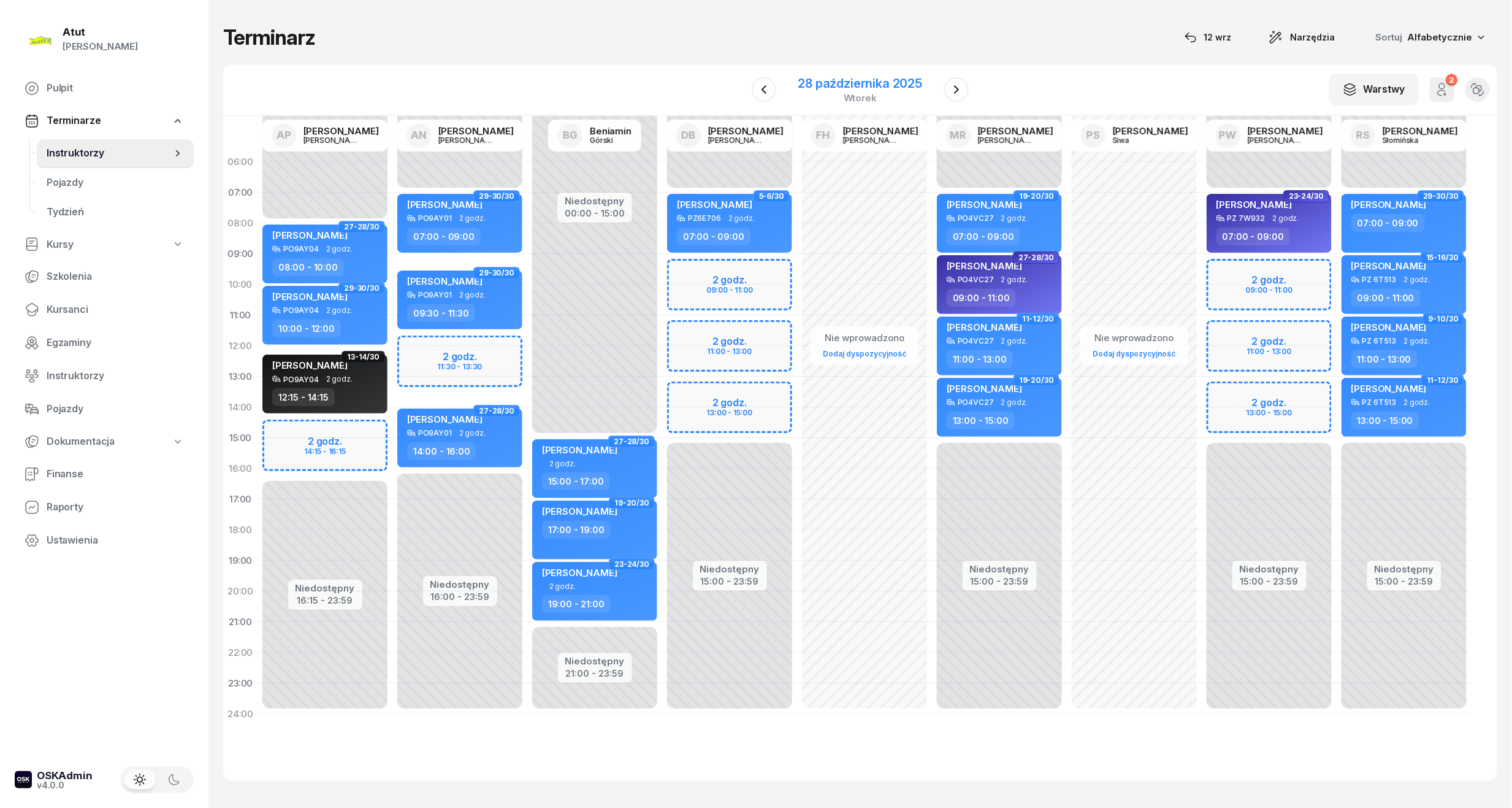
click at [906, 79] on div "28 października 2025" at bounding box center [861, 83] width 125 height 12
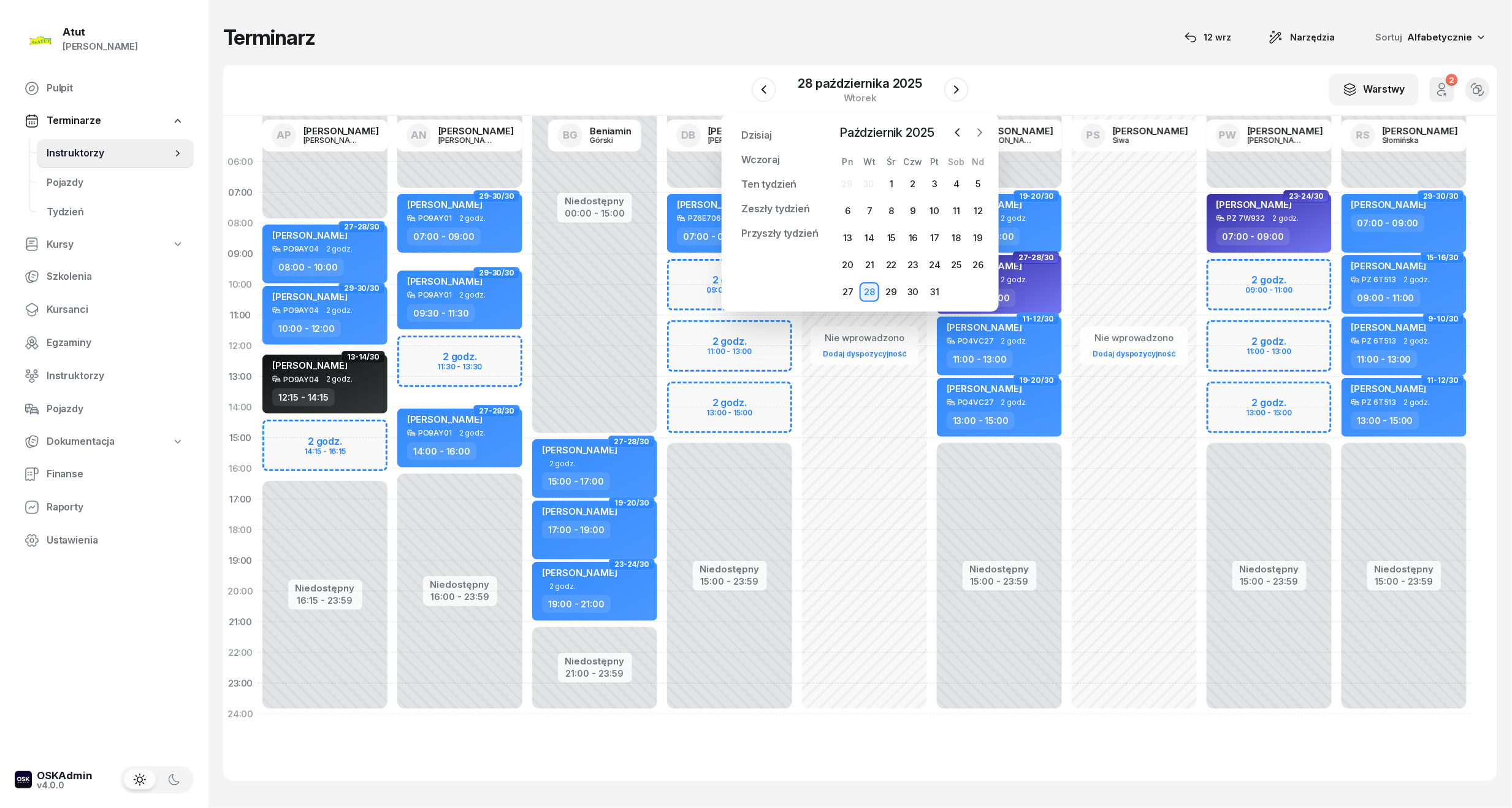
click at [978, 131] on icon "button" at bounding box center [979, 132] width 12 height 12
click at [846, 209] on div "3" at bounding box center [848, 211] width 20 height 20
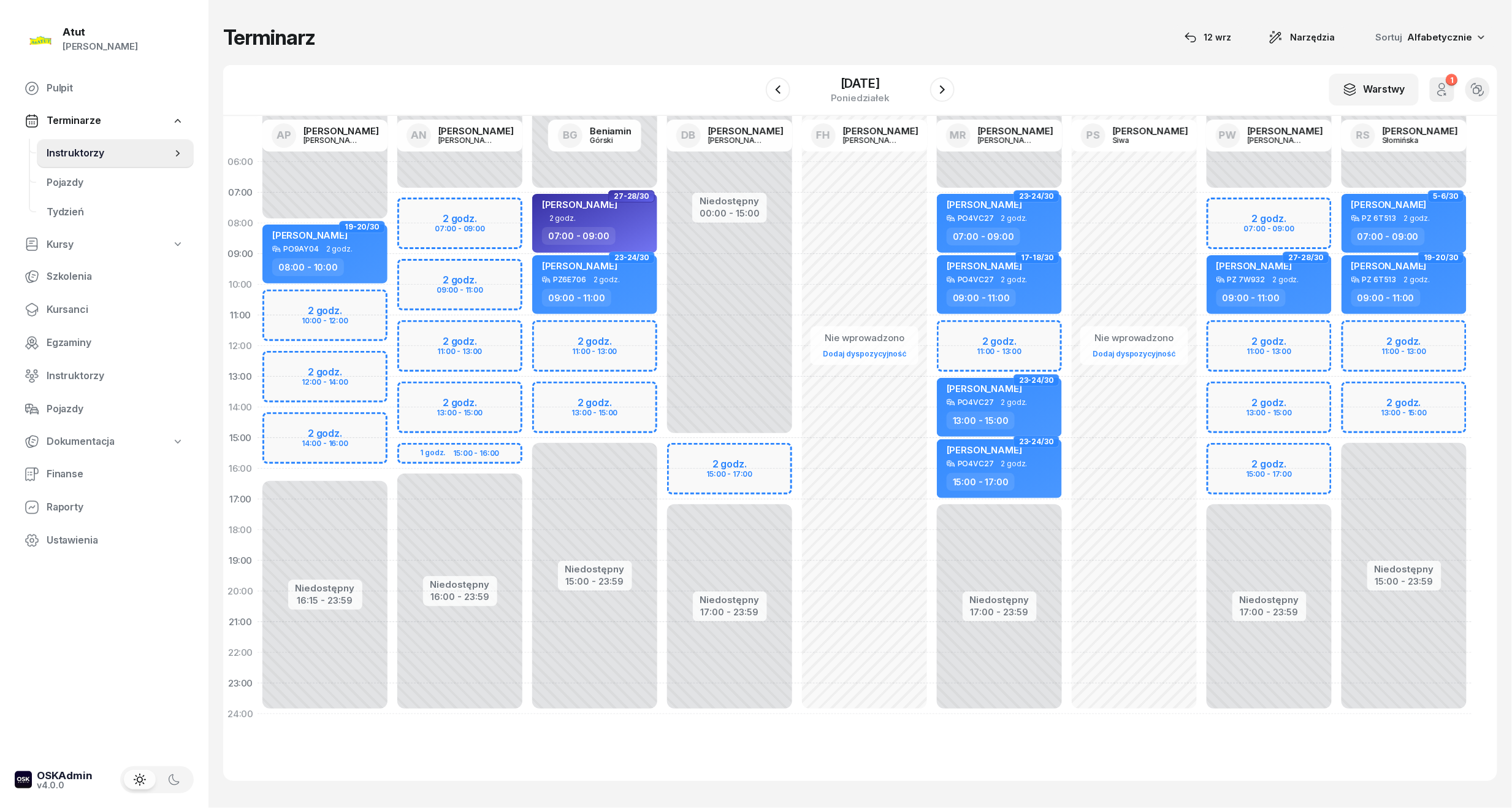
click at [1397, 351] on div "Niedostępny 00:00 - 07:00 Niedostępny 15:00 - 23:59 2 godz. 11:00 - 13:00 2 god…" at bounding box center [1404, 438] width 135 height 583
select select "12"
select select "13"
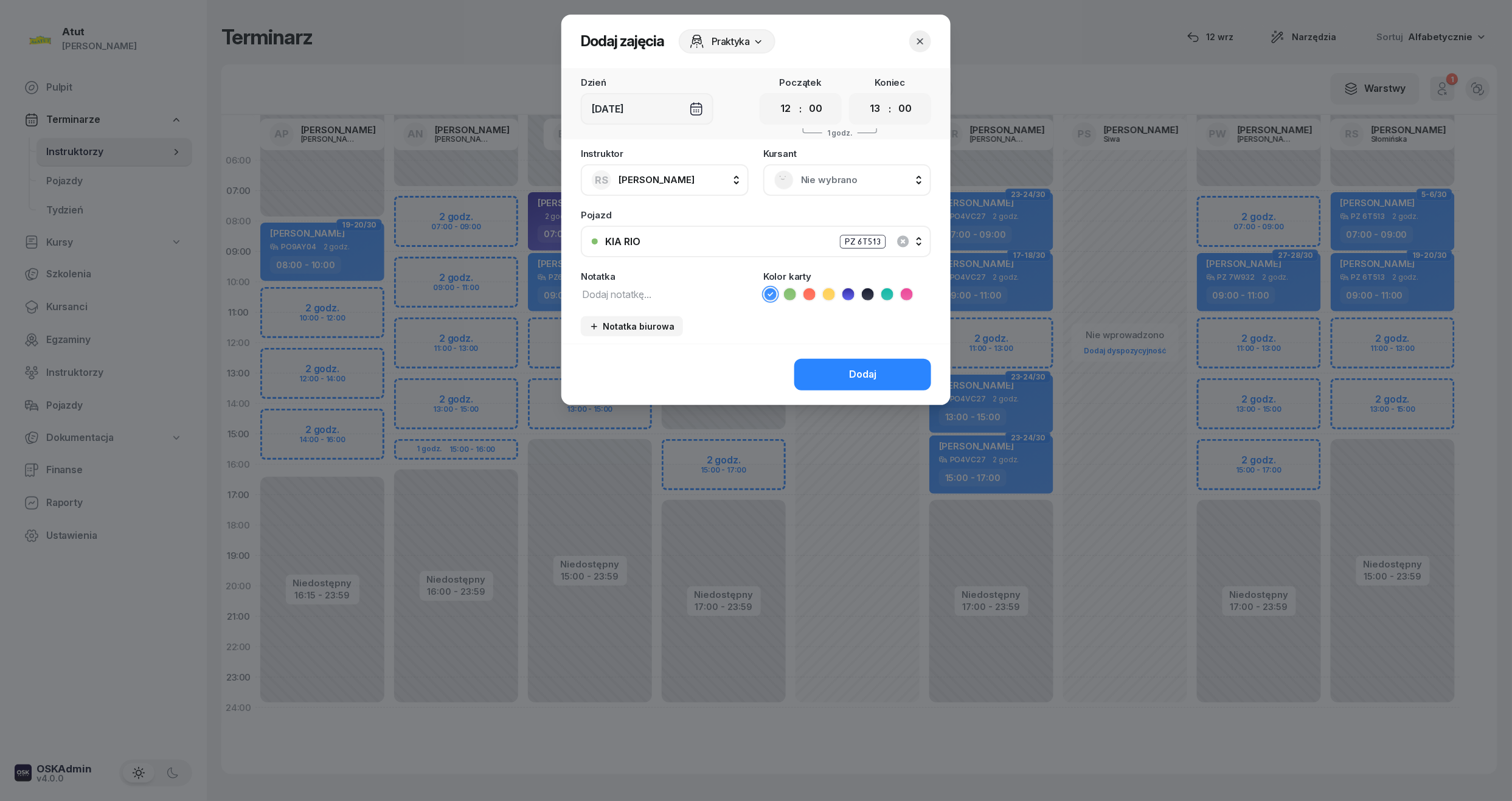
click at [828, 170] on div "Nie wybrano" at bounding box center [847, 180] width 146 height 20
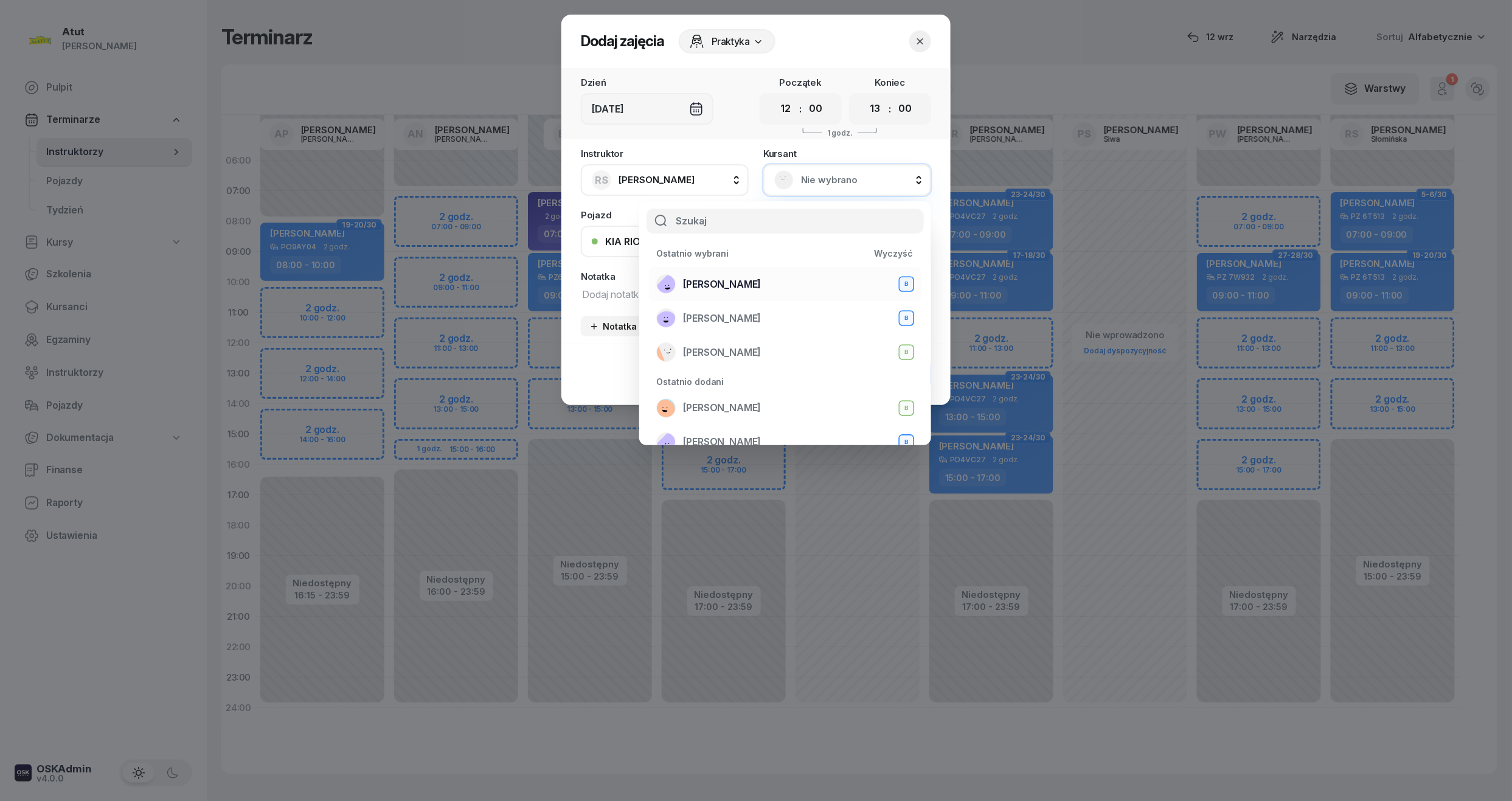
click at [763, 281] on div "Zuzanna Osicka B" at bounding box center [785, 284] width 258 height 20
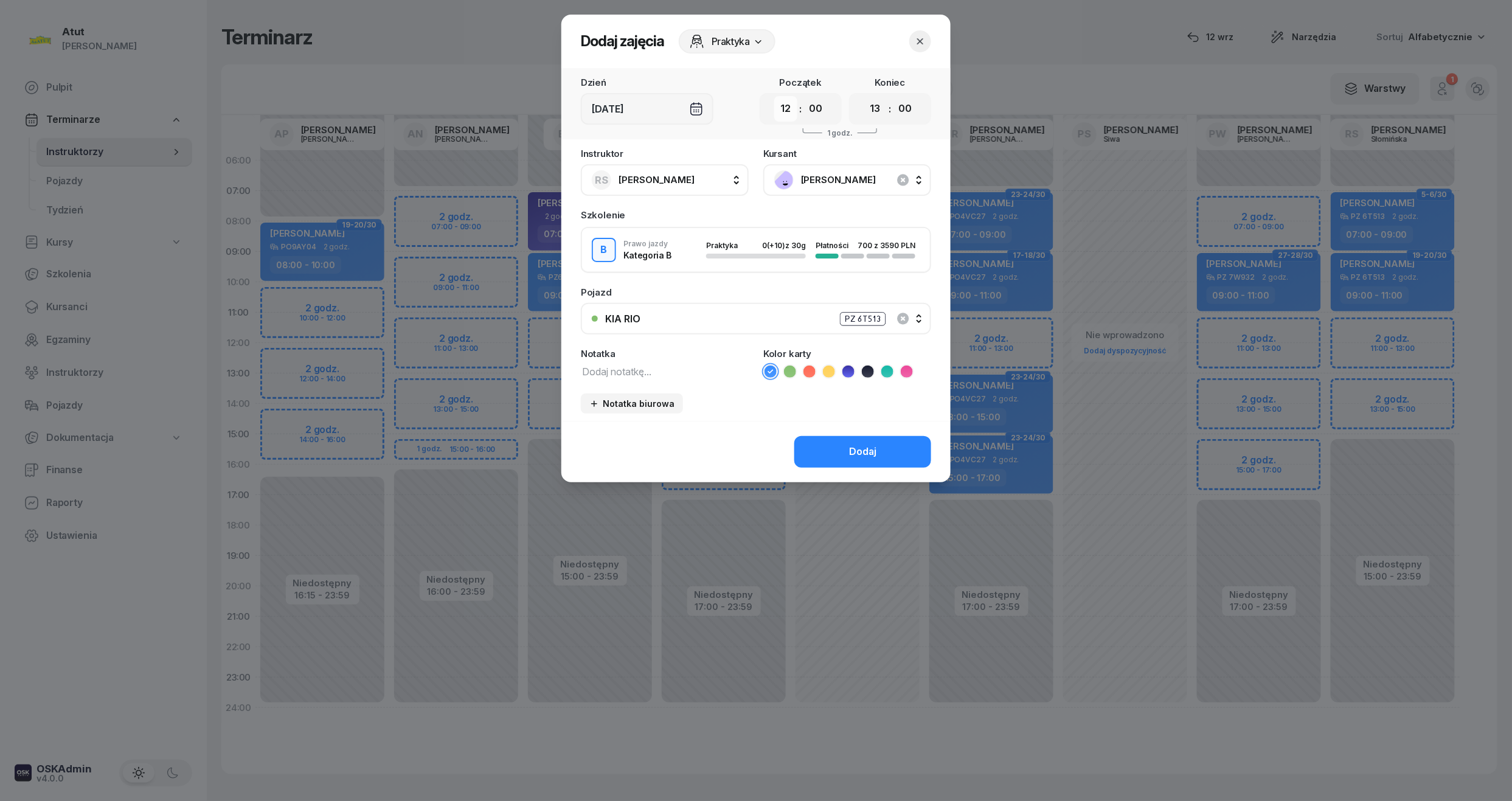
drag, startPoint x: 786, startPoint y: 111, endPoint x: 790, endPoint y: 119, distance: 8.9
click at [786, 111] on select "00 01 02 03 04 05 06 07 08 09 10 11 12 13 14 15 16 17 18 19 20 21 22 23" at bounding box center [786, 108] width 23 height 25
select select "11"
click at [774, 96] on select "00 01 02 03 04 05 06 07 08 09 10 11 12 13 14 15 16 17 18 19 20 21 22 23" at bounding box center [786, 108] width 23 height 25
click at [871, 453] on div "Dodaj" at bounding box center [863, 451] width 28 height 15
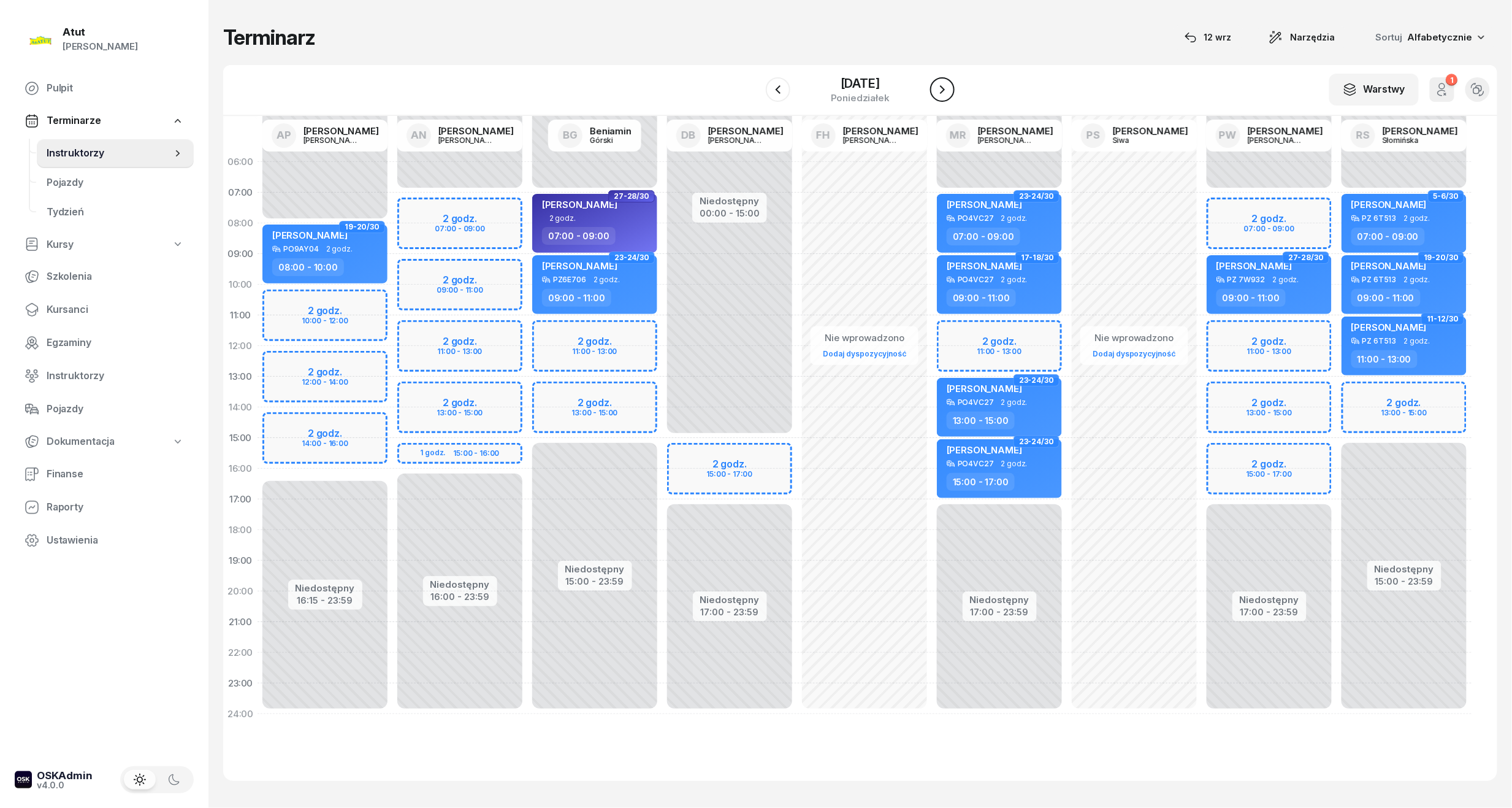
click at [939, 91] on icon "button" at bounding box center [942, 90] width 15 height 15
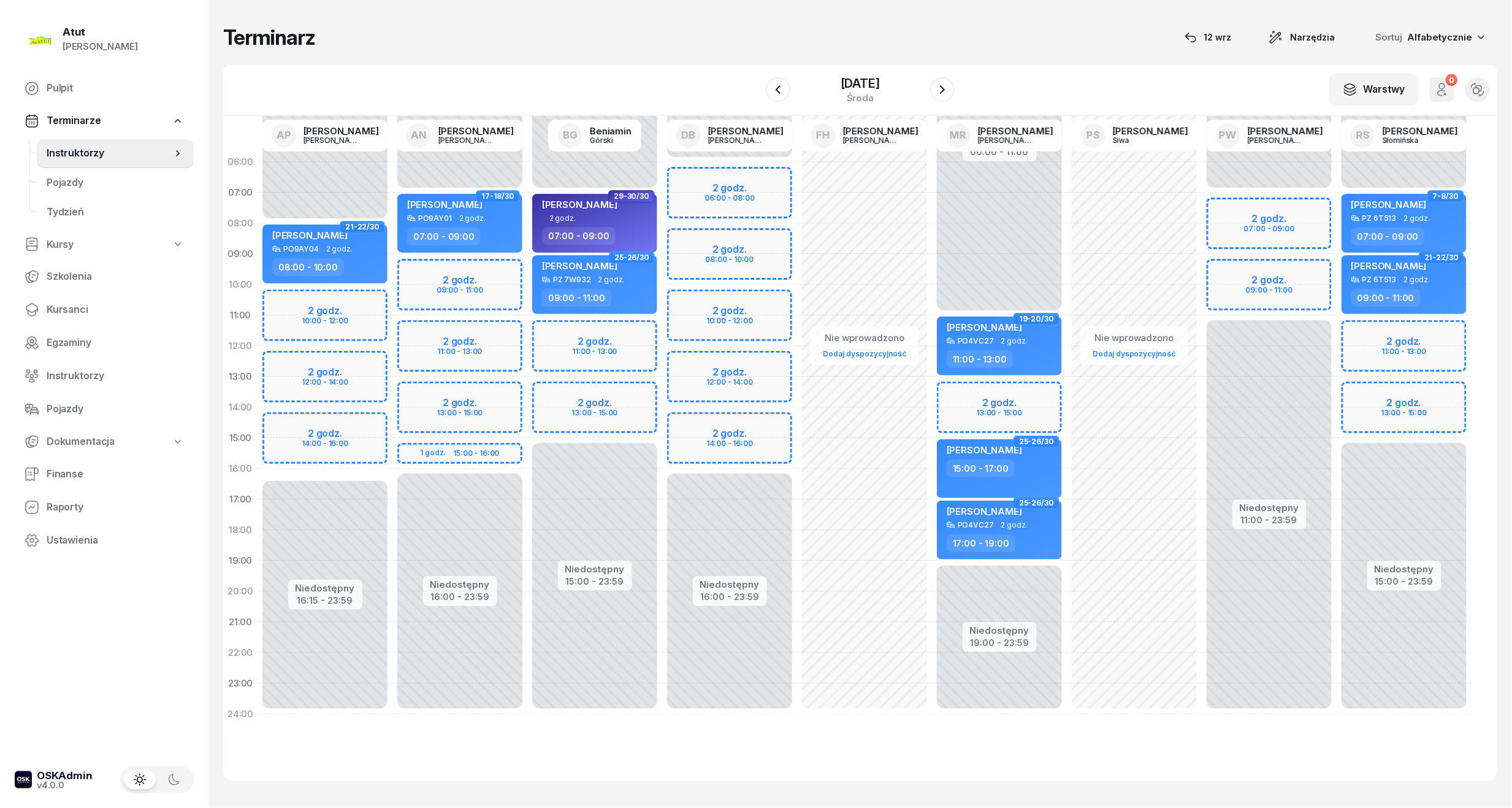
click at [1409, 350] on div "Niedostępny 00:00 - 07:00 Niedostępny 15:00 - 23:59 2 godz. 11:00 - 13:00 2 god…" at bounding box center [1404, 438] width 135 height 583
select select "12"
select select "14"
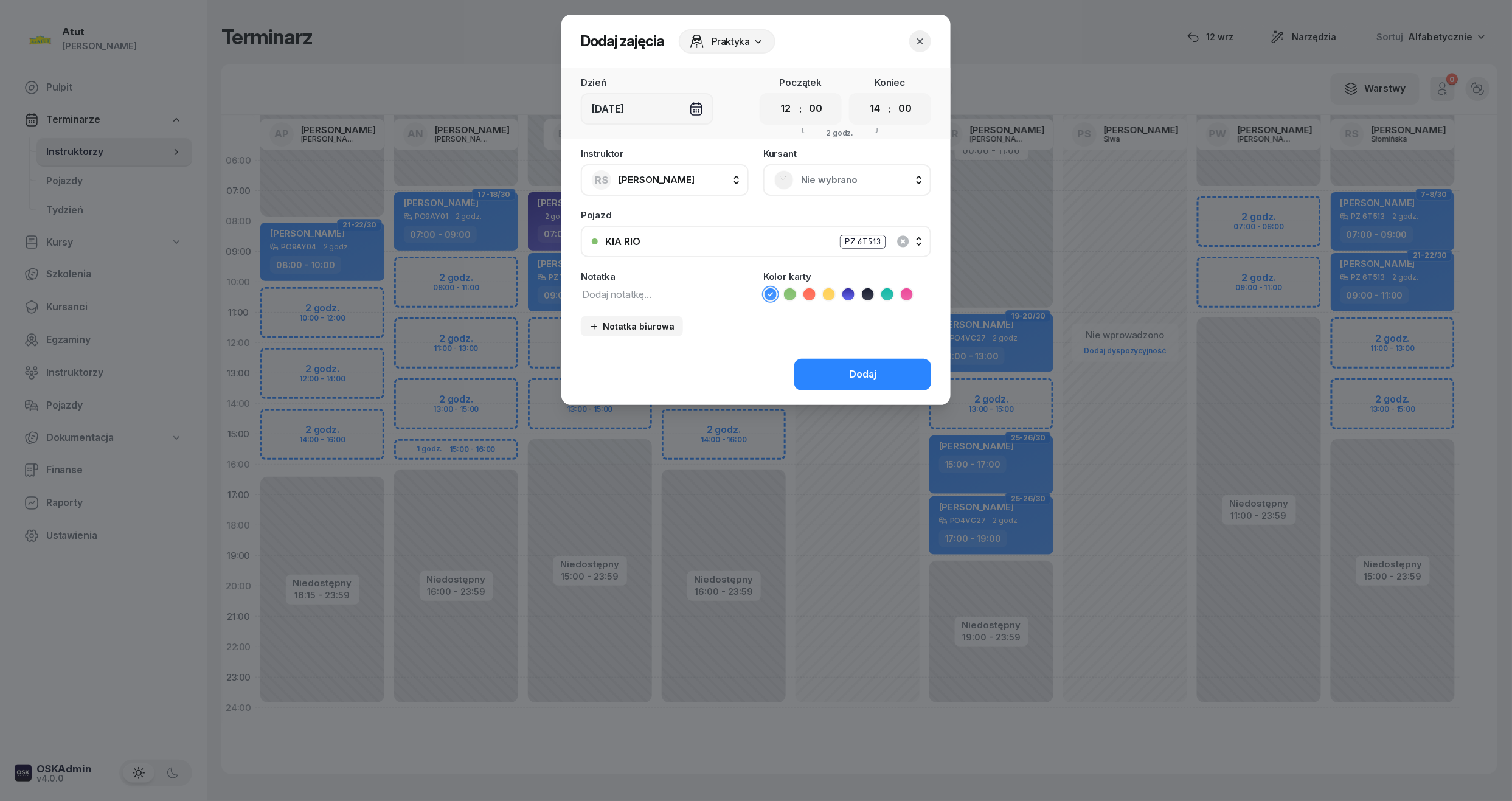
click at [828, 177] on span "Nie wybrano" at bounding box center [861, 179] width 119 height 15
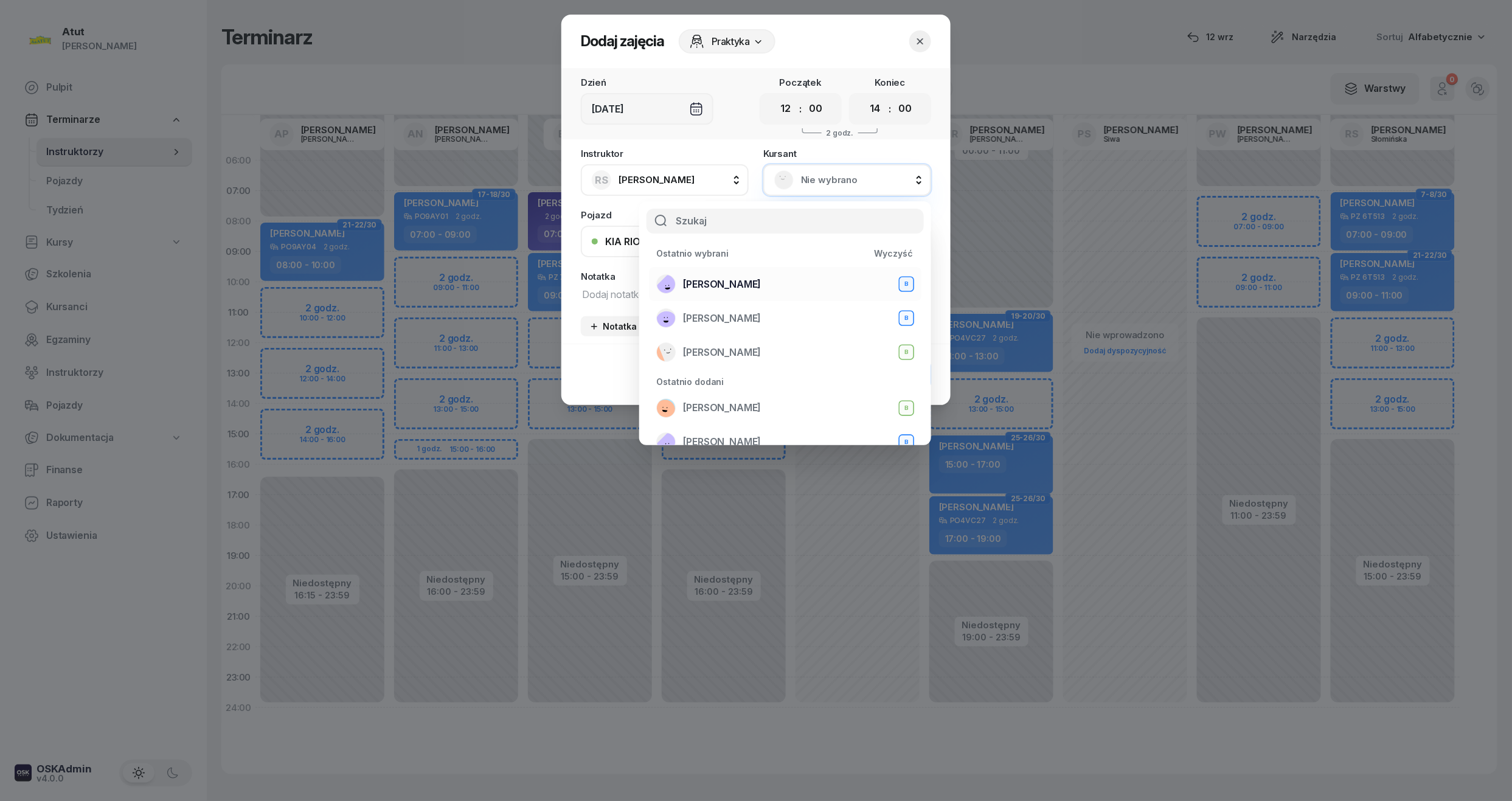
click at [703, 275] on div "Zuzanna Osicka B" at bounding box center [785, 284] width 258 height 20
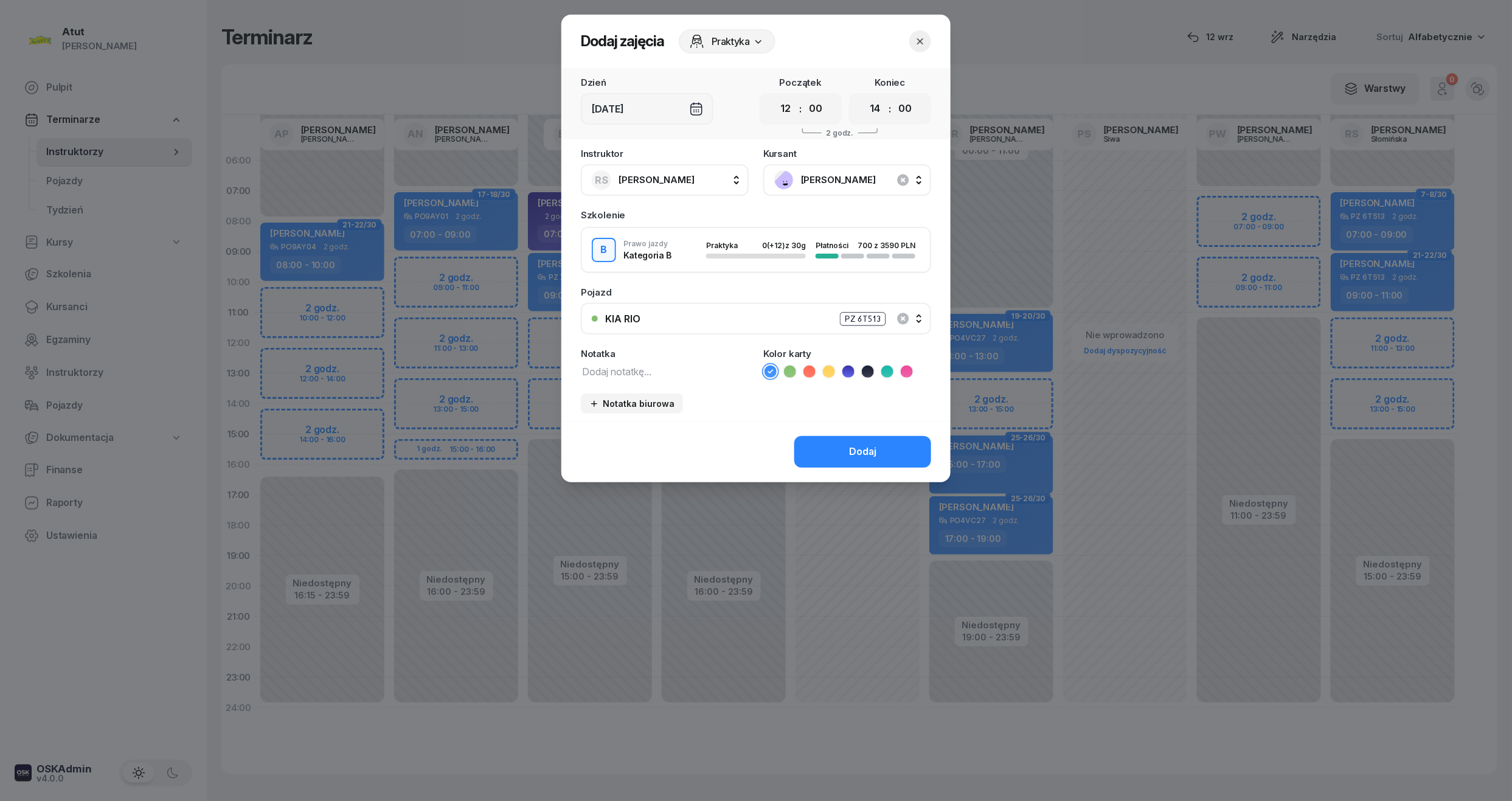
drag, startPoint x: 787, startPoint y: 112, endPoint x: 772, endPoint y: 163, distance: 53.2
click at [787, 112] on select "00 01 02 03 04 05 06 07 08 09 10 11 12 13 14 15 16 17 18 19 20 21 22 23" at bounding box center [786, 108] width 23 height 25
select select "11"
click at [774, 96] on select "00 01 02 03 04 05 06 07 08 09 10 11 12 13 14 15 16 17 18 19 20 21 22 23" at bounding box center [786, 108] width 23 height 25
drag, startPoint x: 881, startPoint y: 110, endPoint x: 881, endPoint y: 119, distance: 9.0
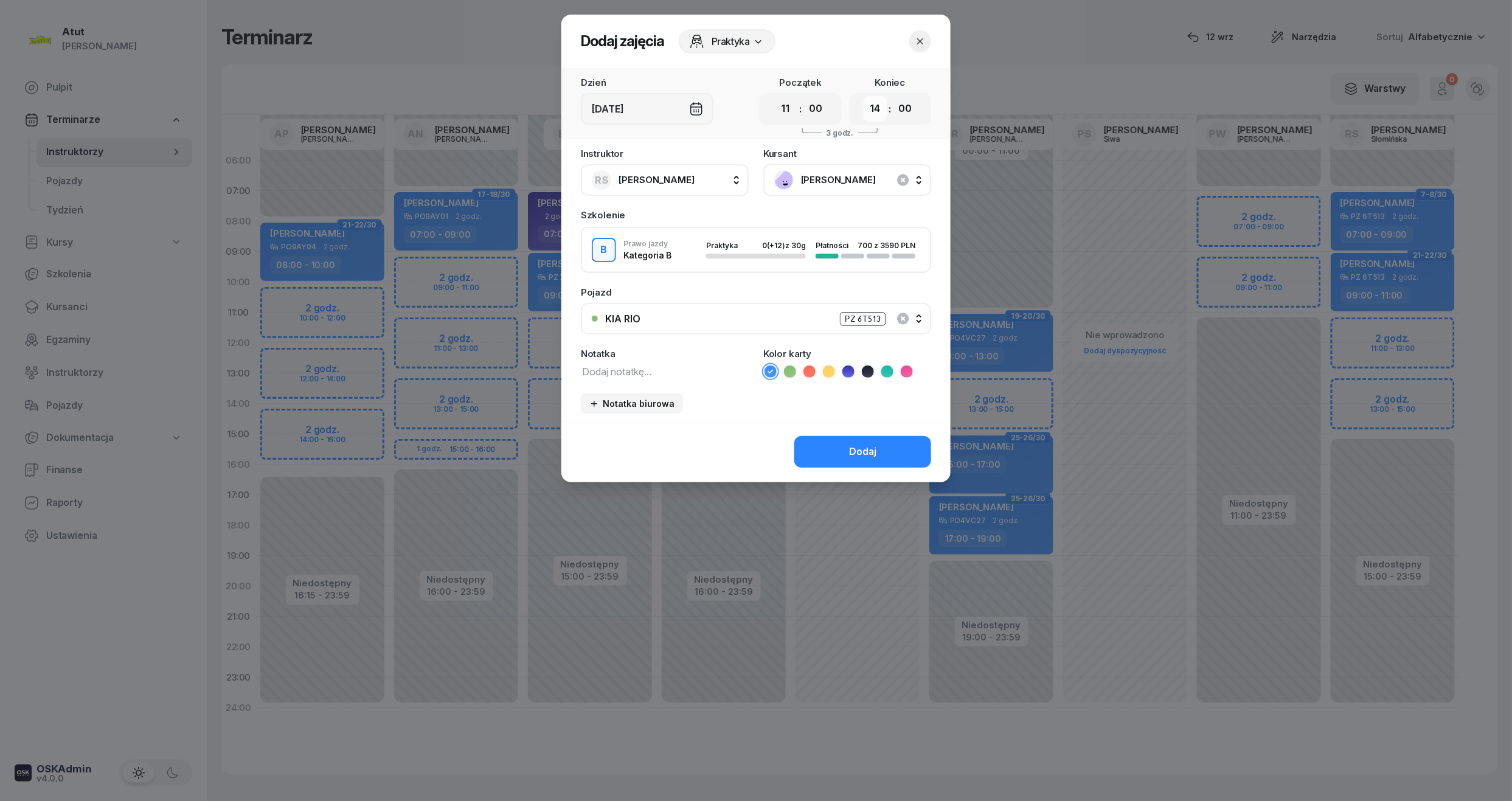
click at [881, 110] on select "00 01 02 03 04 05 06 07 08 09 10 11 12 13 14 15 16 17 18 19 20 21 22 23" at bounding box center [875, 108] width 23 height 25
select select "13"
click at [864, 96] on select "00 01 02 03 04 05 06 07 08 09 10 11 12 13 14 15 16 17 18 19 20 21 22 23" at bounding box center [875, 108] width 23 height 25
click at [857, 429] on div "Dodaj" at bounding box center [756, 451] width 389 height 61
click at [852, 444] on div "Dodaj" at bounding box center [863, 451] width 28 height 15
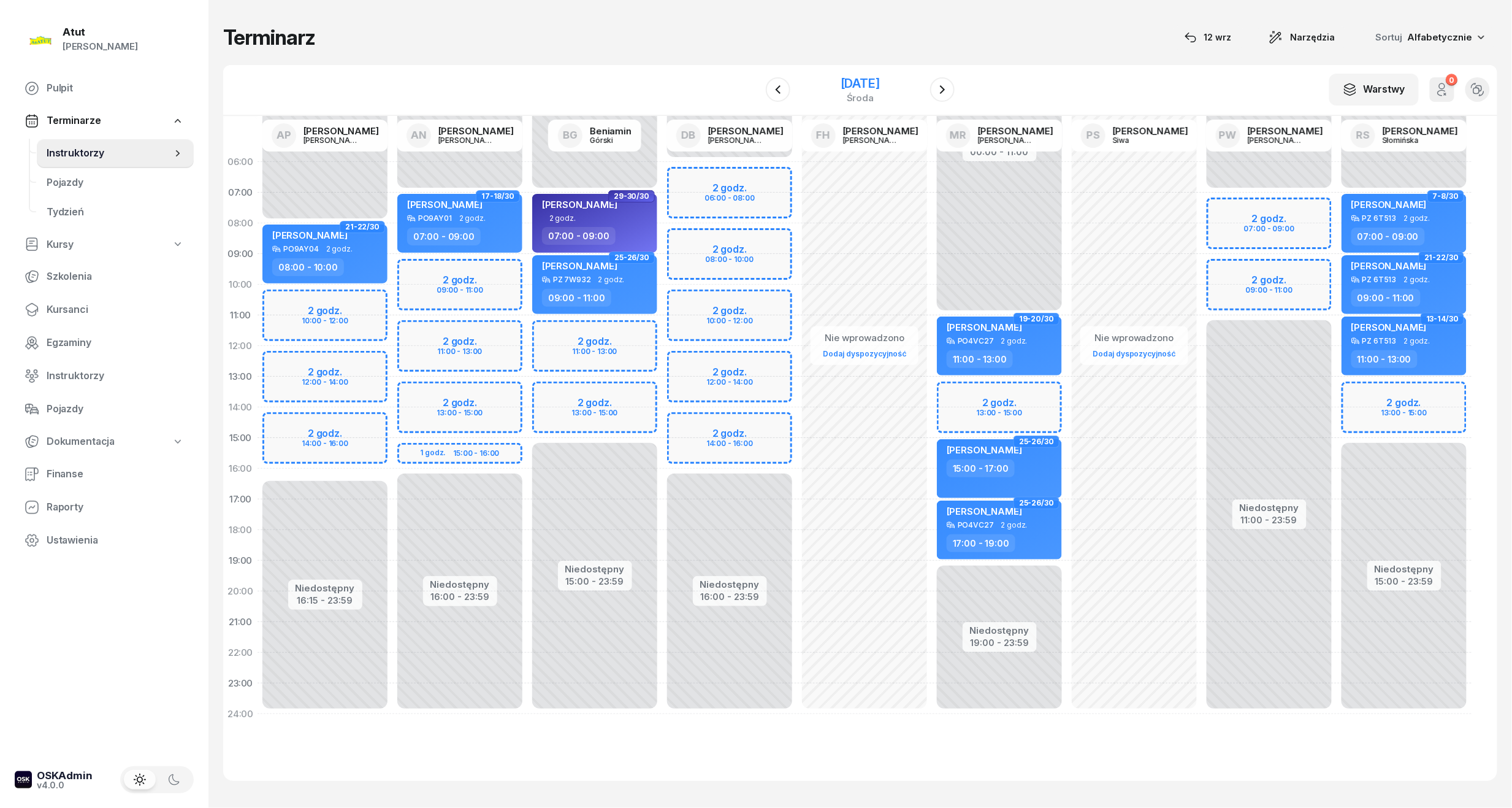
click at [849, 89] on div "5 listopada 2025" at bounding box center [860, 83] width 39 height 12
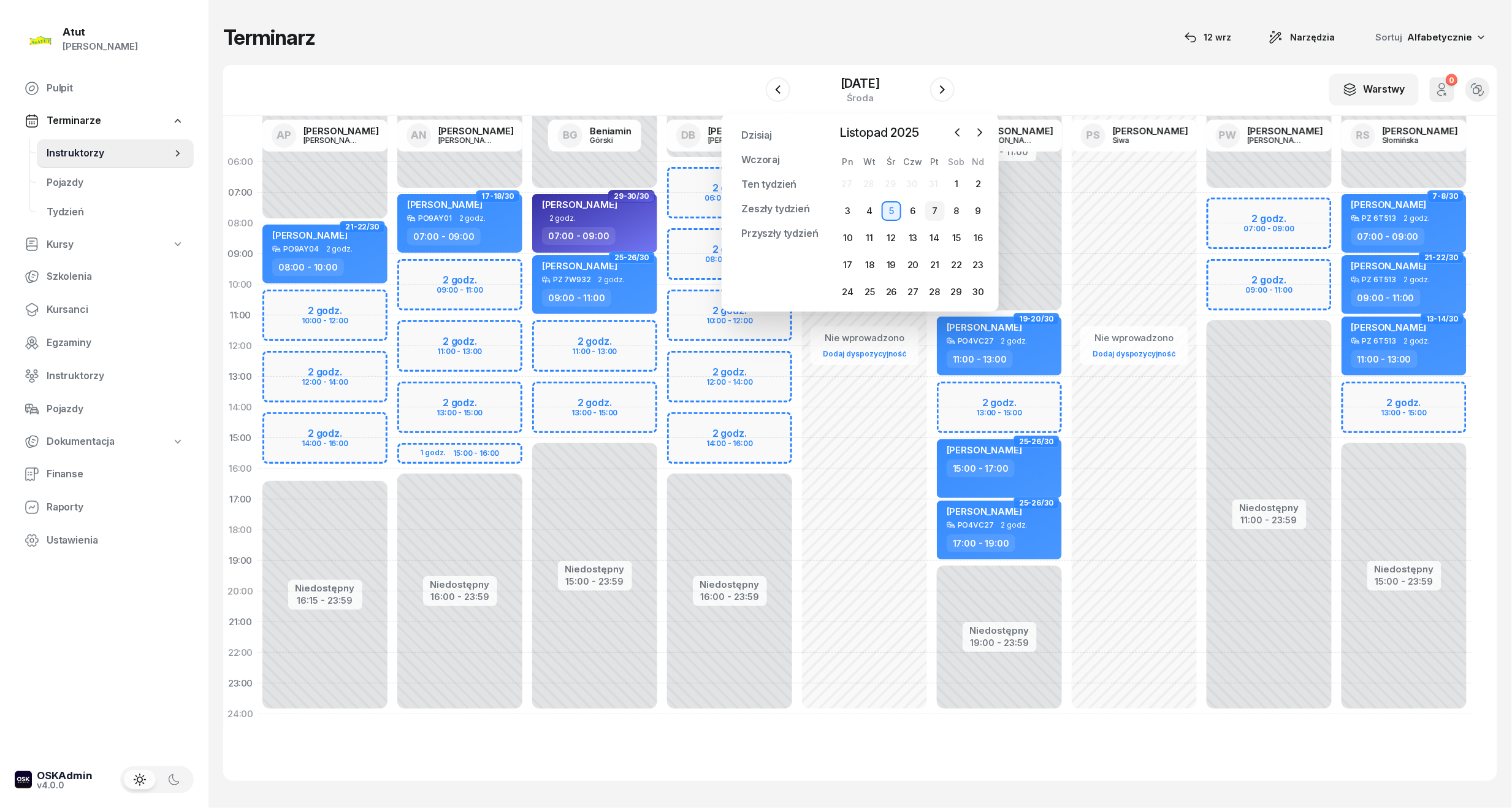
click at [932, 216] on div "7" at bounding box center [935, 211] width 20 height 20
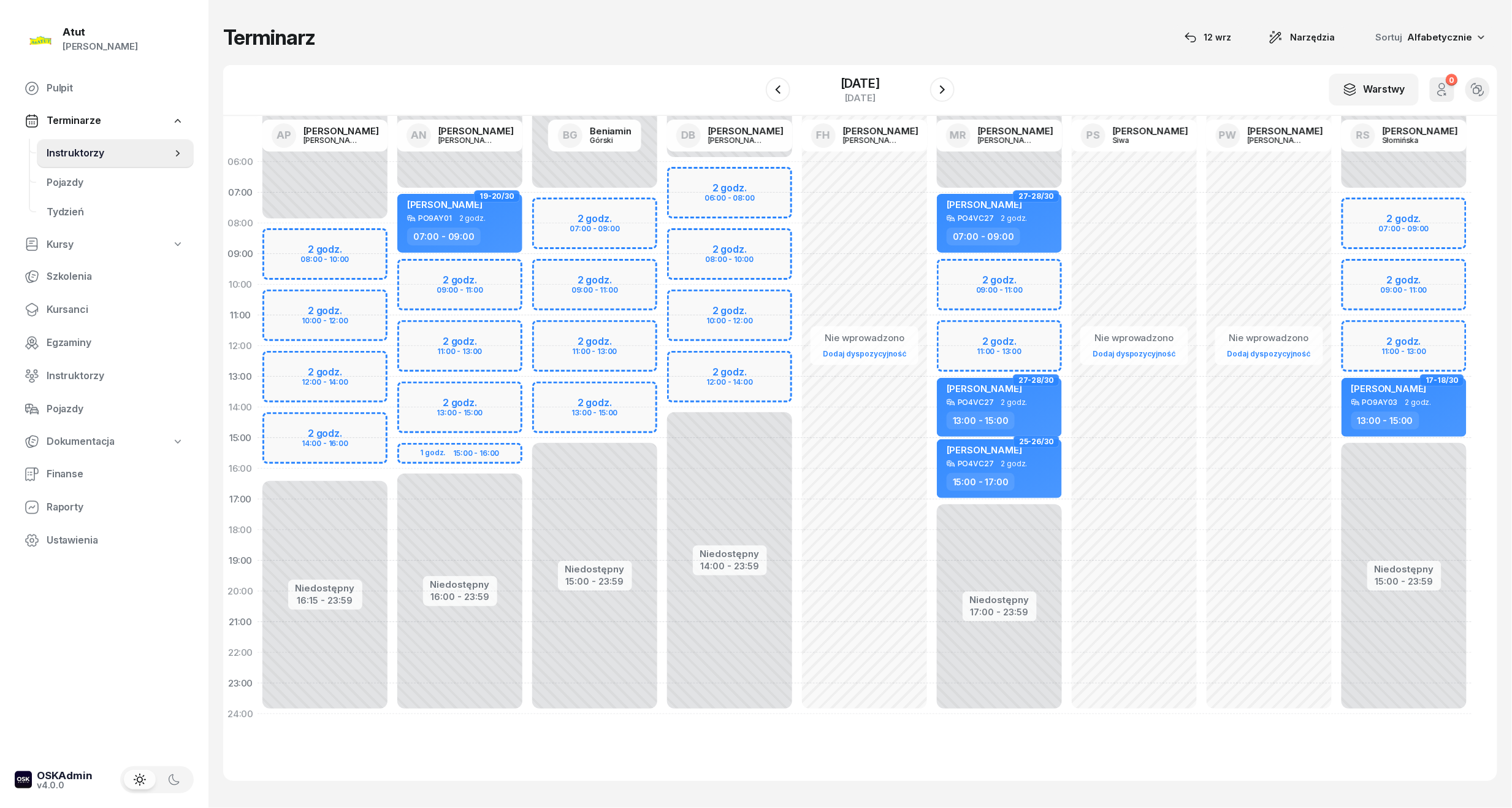
click at [1395, 283] on div "Niedostępny 00:00 - 07:00 Niedostępny 15:00 - 23:59 2 godz. 07:00 - 09:00 2 god…" at bounding box center [1404, 438] width 135 height 583
select select "09"
select select "11"
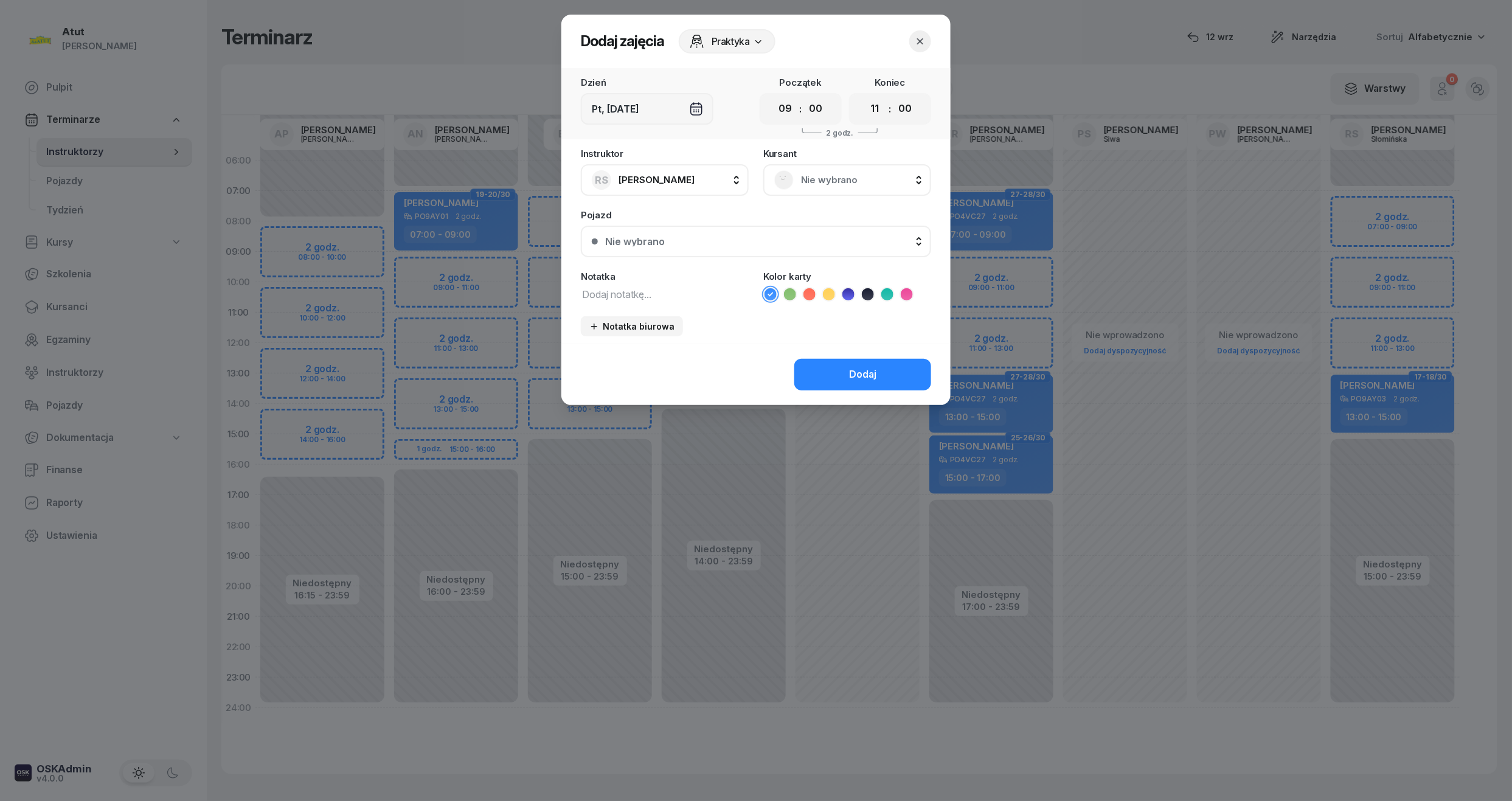
click at [776, 184] on rect at bounding box center [784, 180] width 26 height 26
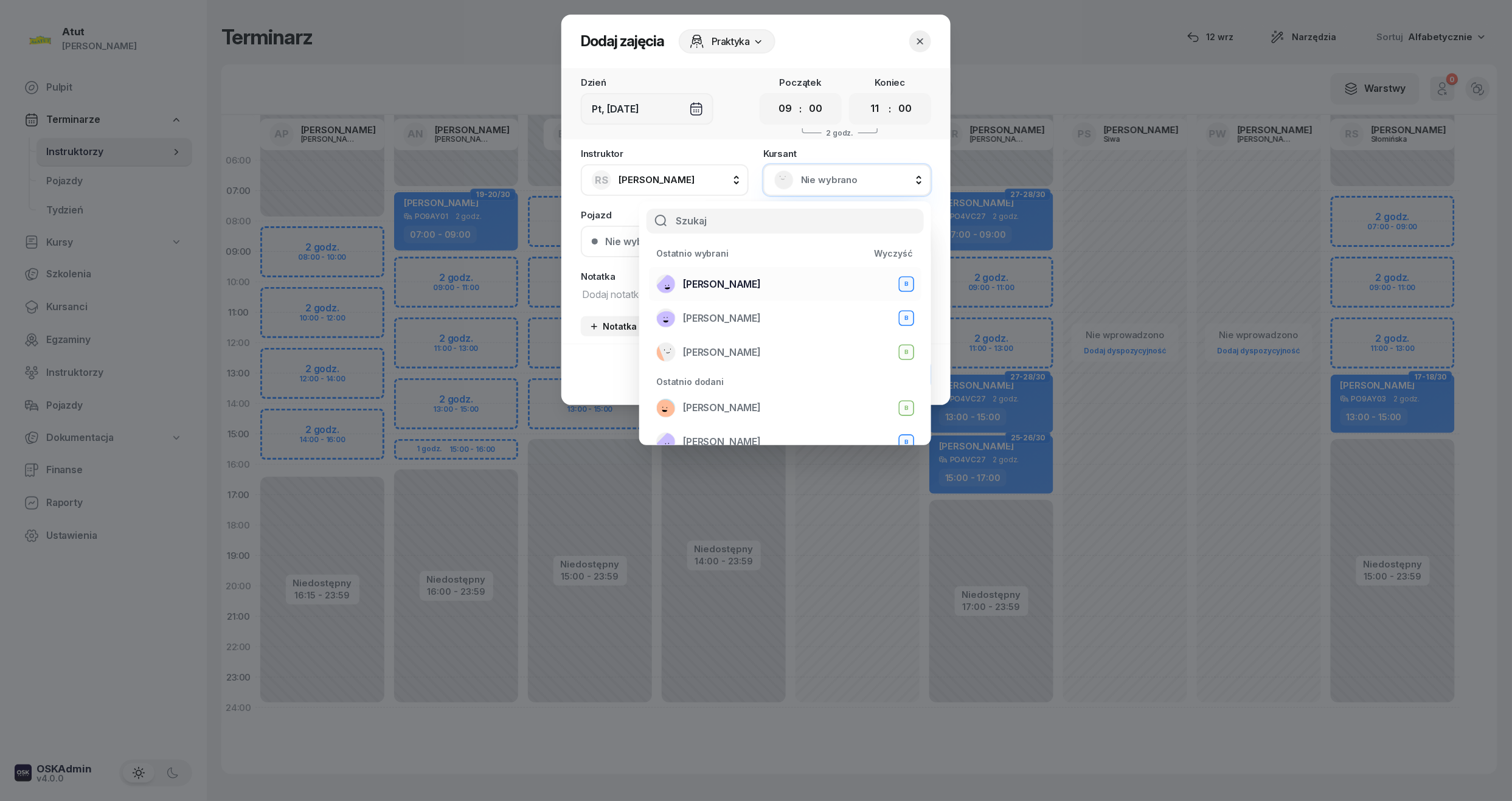
click at [732, 286] on span "Zuzanna Osicka" at bounding box center [722, 284] width 78 height 15
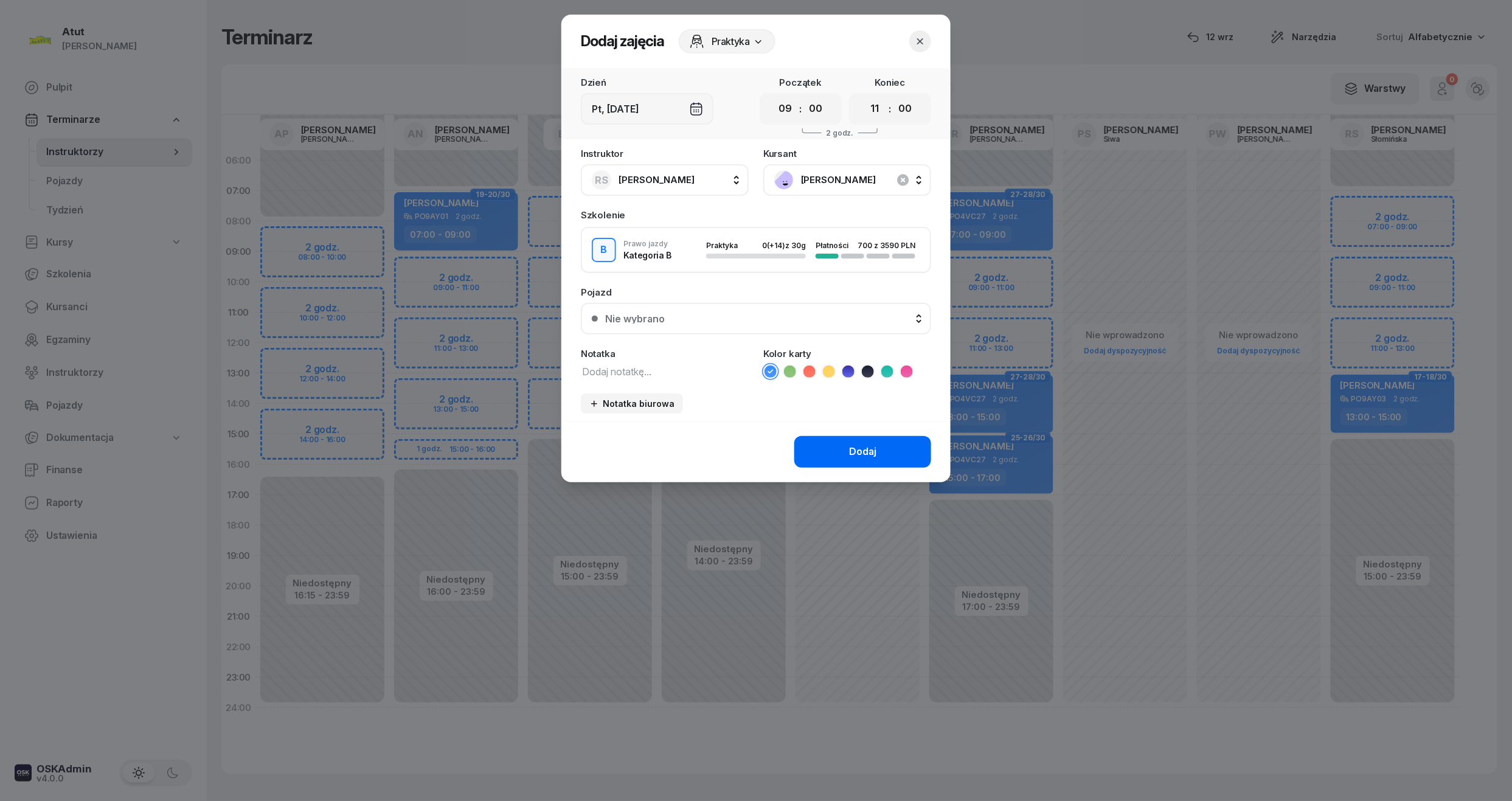
click at [860, 449] on div "Dodaj" at bounding box center [863, 451] width 28 height 15
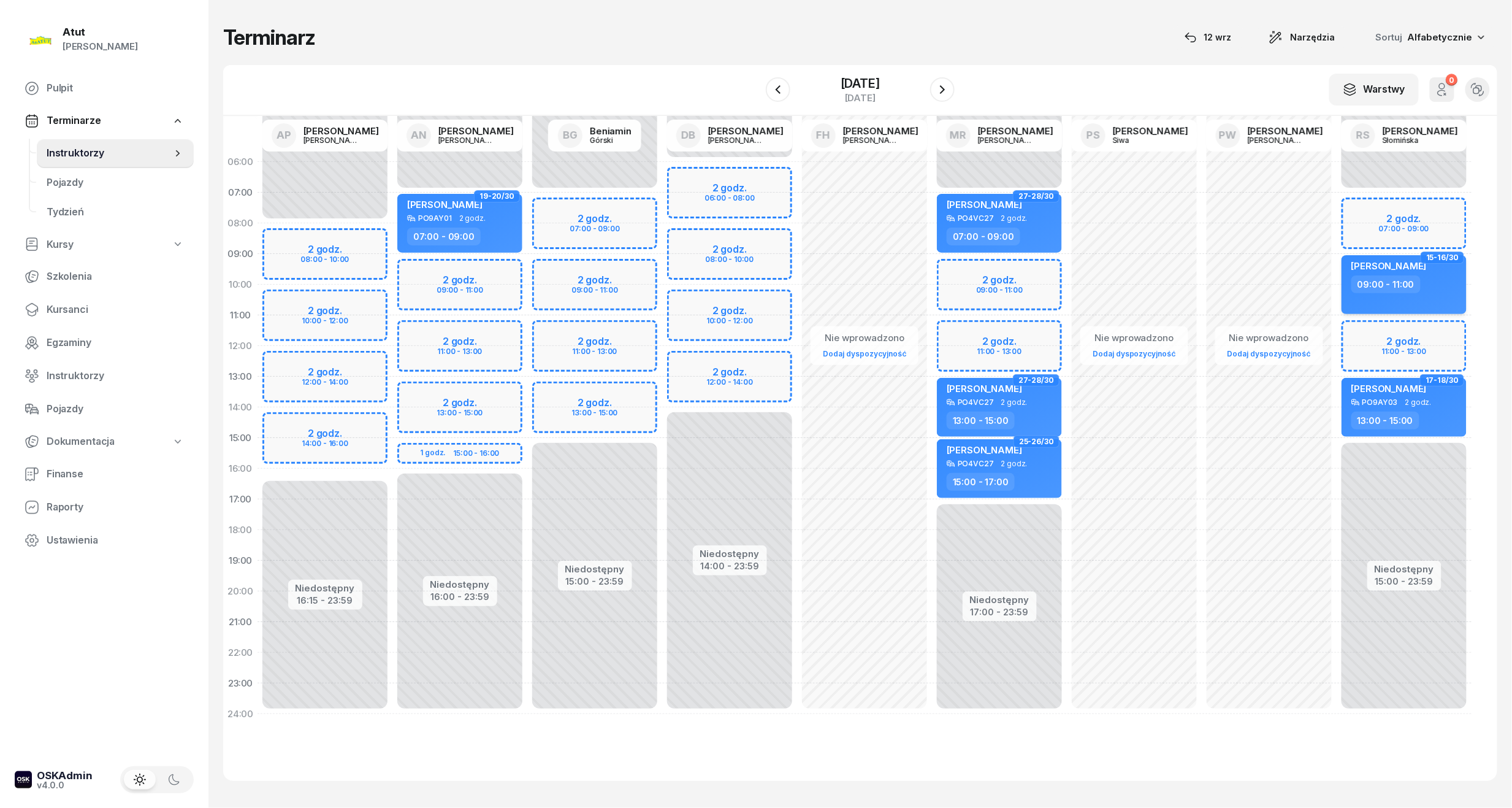
click at [1411, 266] on span "Zuzanna Osicka" at bounding box center [1389, 266] width 76 height 11
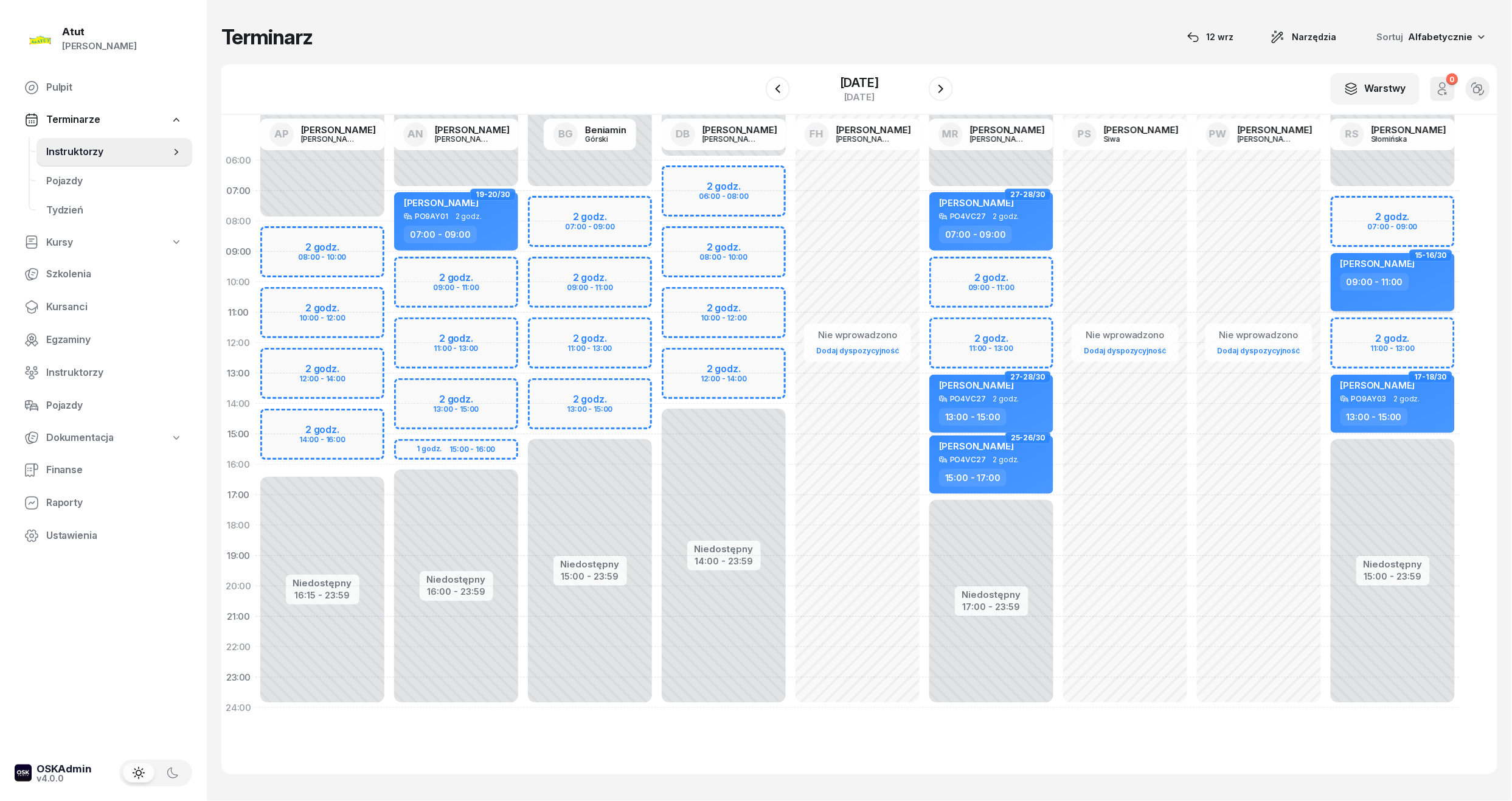
select select "09"
select select "11"
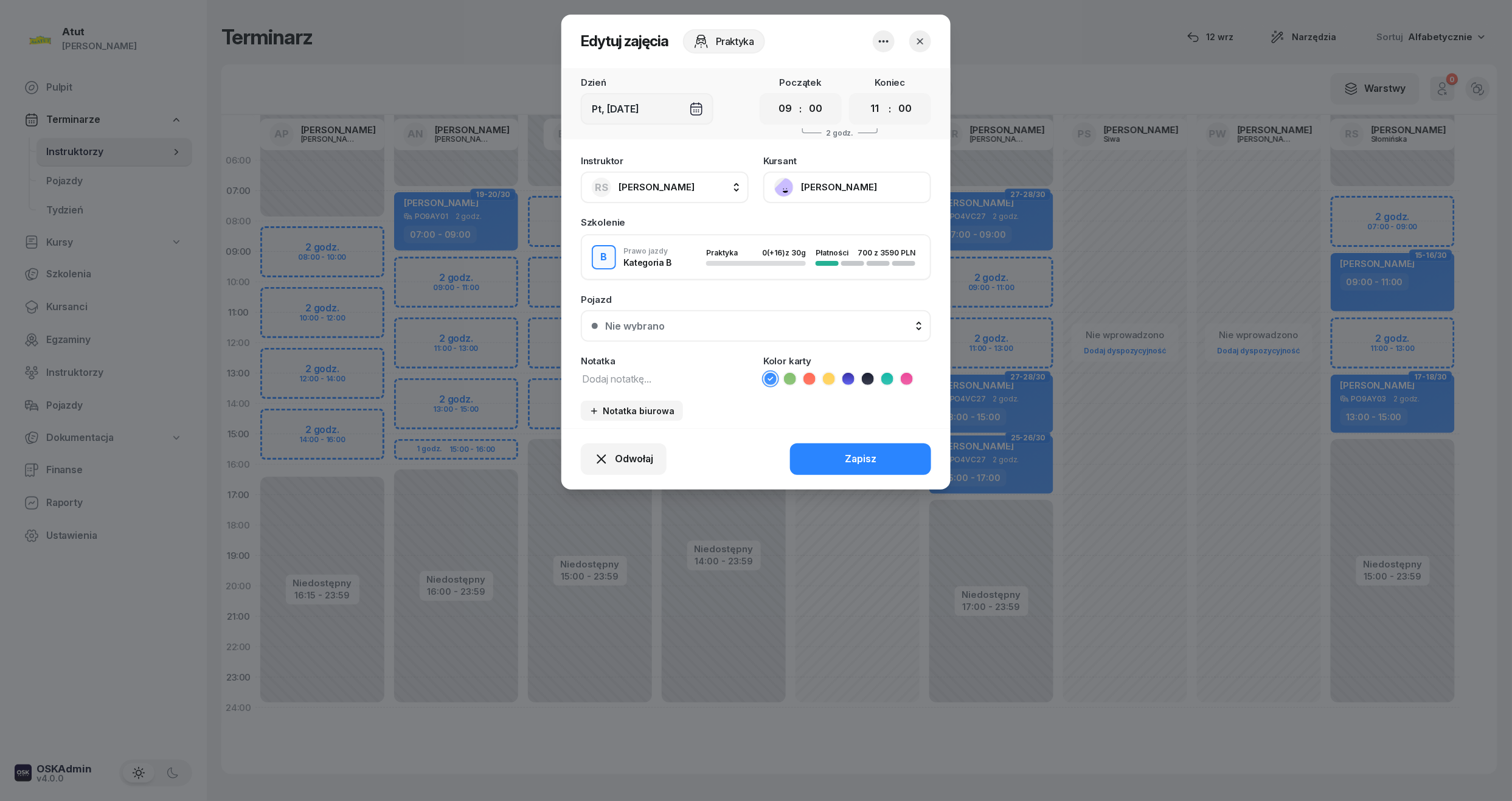
click at [832, 322] on div "Nie wybrano" at bounding box center [762, 326] width 315 height 10
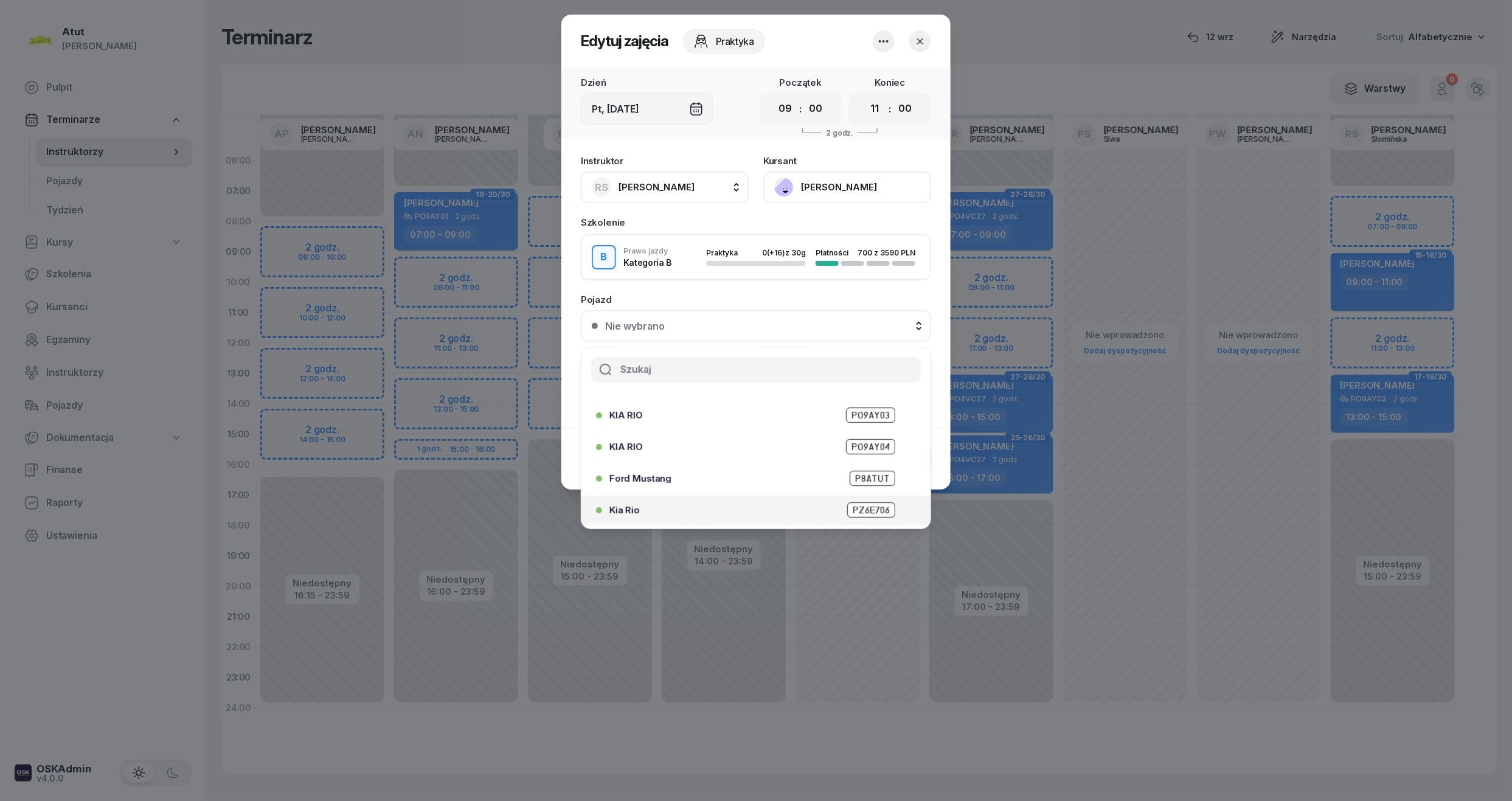
scroll to position [151, 0]
click at [870, 504] on span "PZ 6T513" at bounding box center [870, 511] width 50 height 15
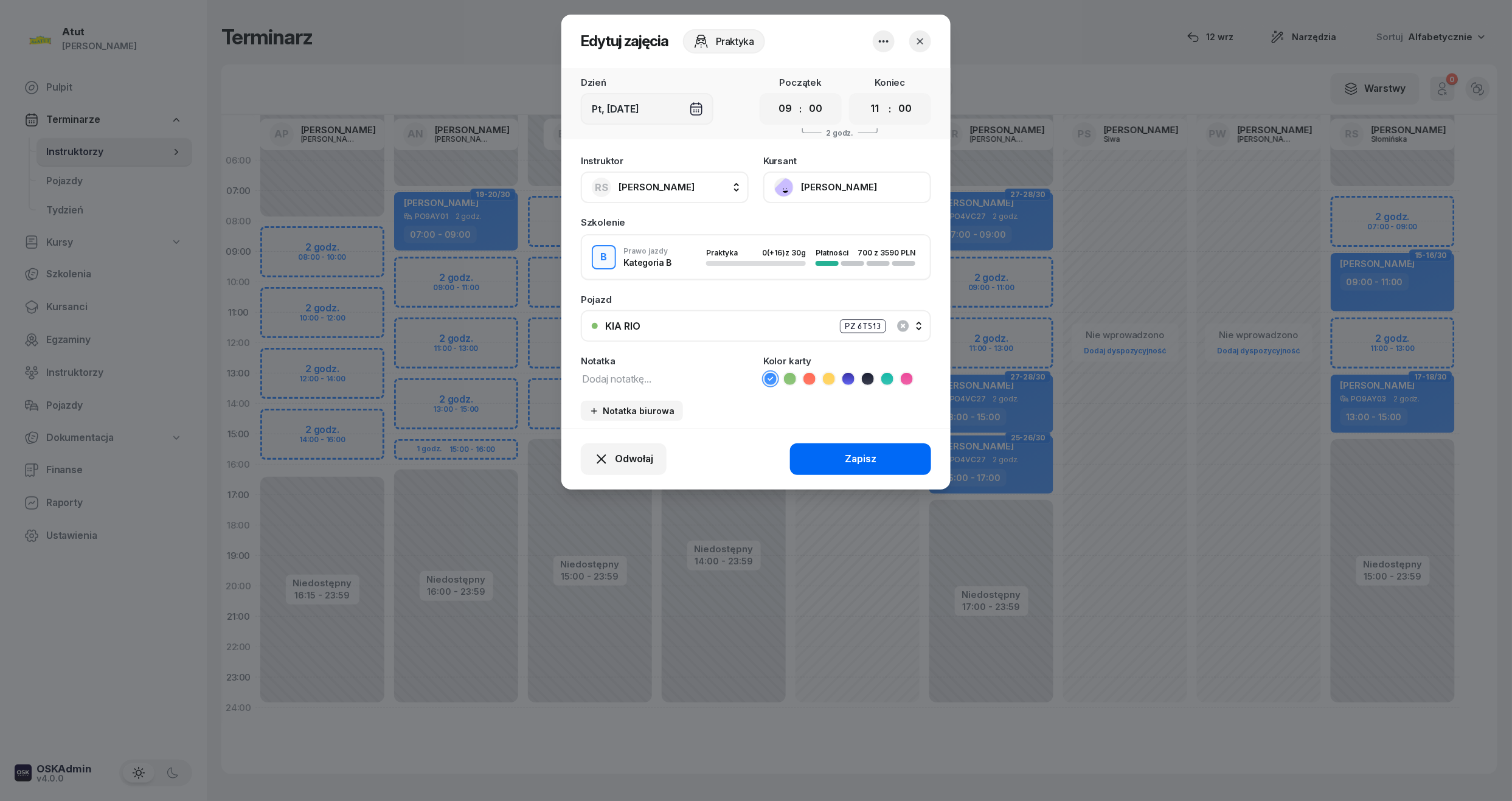
click at [855, 467] on button "Zapisz" at bounding box center [860, 459] width 141 height 32
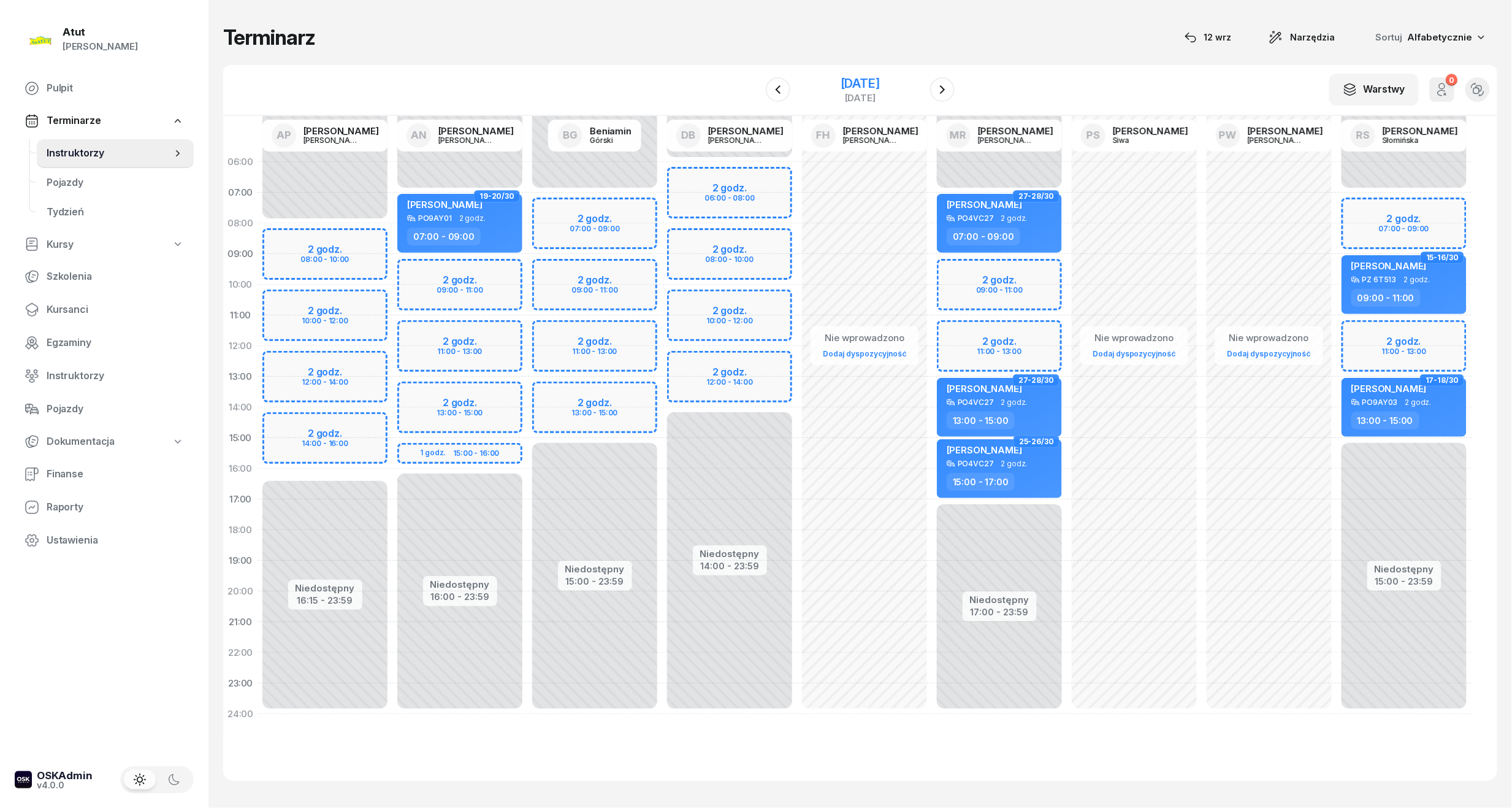
click at [841, 81] on div "7 listopada 2025" at bounding box center [860, 83] width 39 height 12
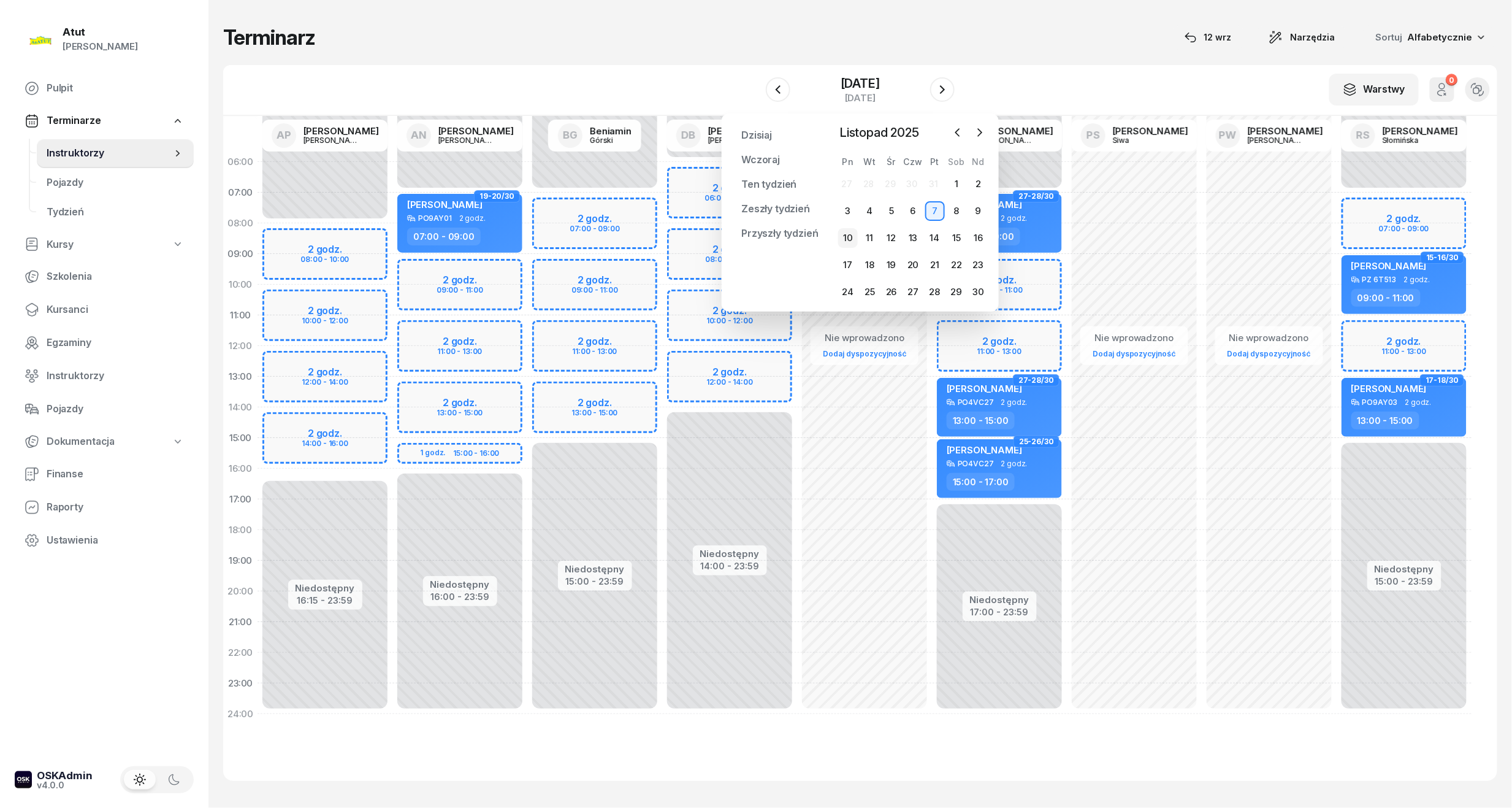
click at [850, 236] on div "10" at bounding box center [848, 238] width 20 height 20
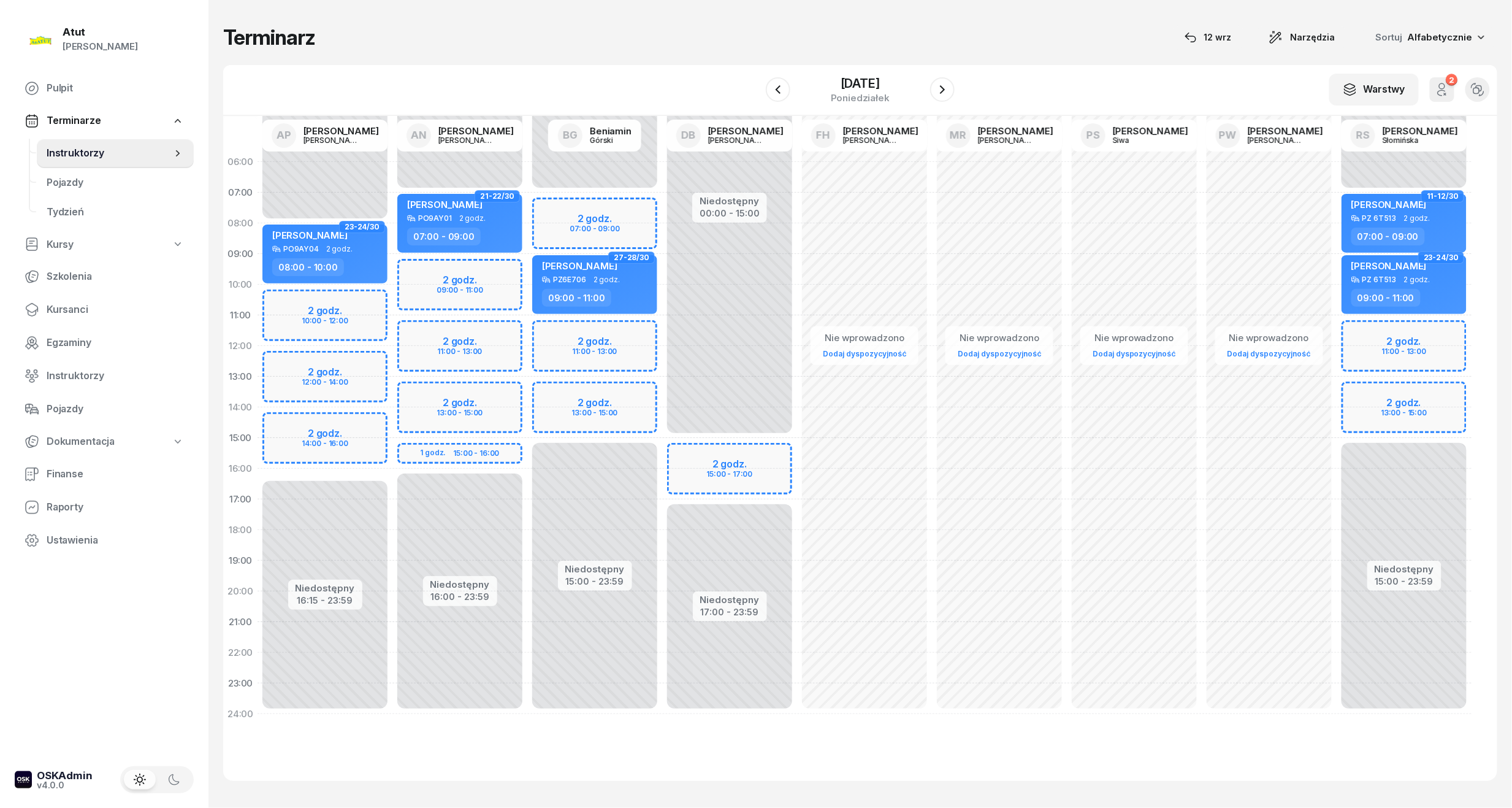
click at [1378, 352] on div "Niedostępny 00:00 - 07:00 Niedostępny 15:00 - 23:59 2 godz. 11:00 - 13:00 2 god…" at bounding box center [1404, 438] width 135 height 583
select select "12"
select select "13"
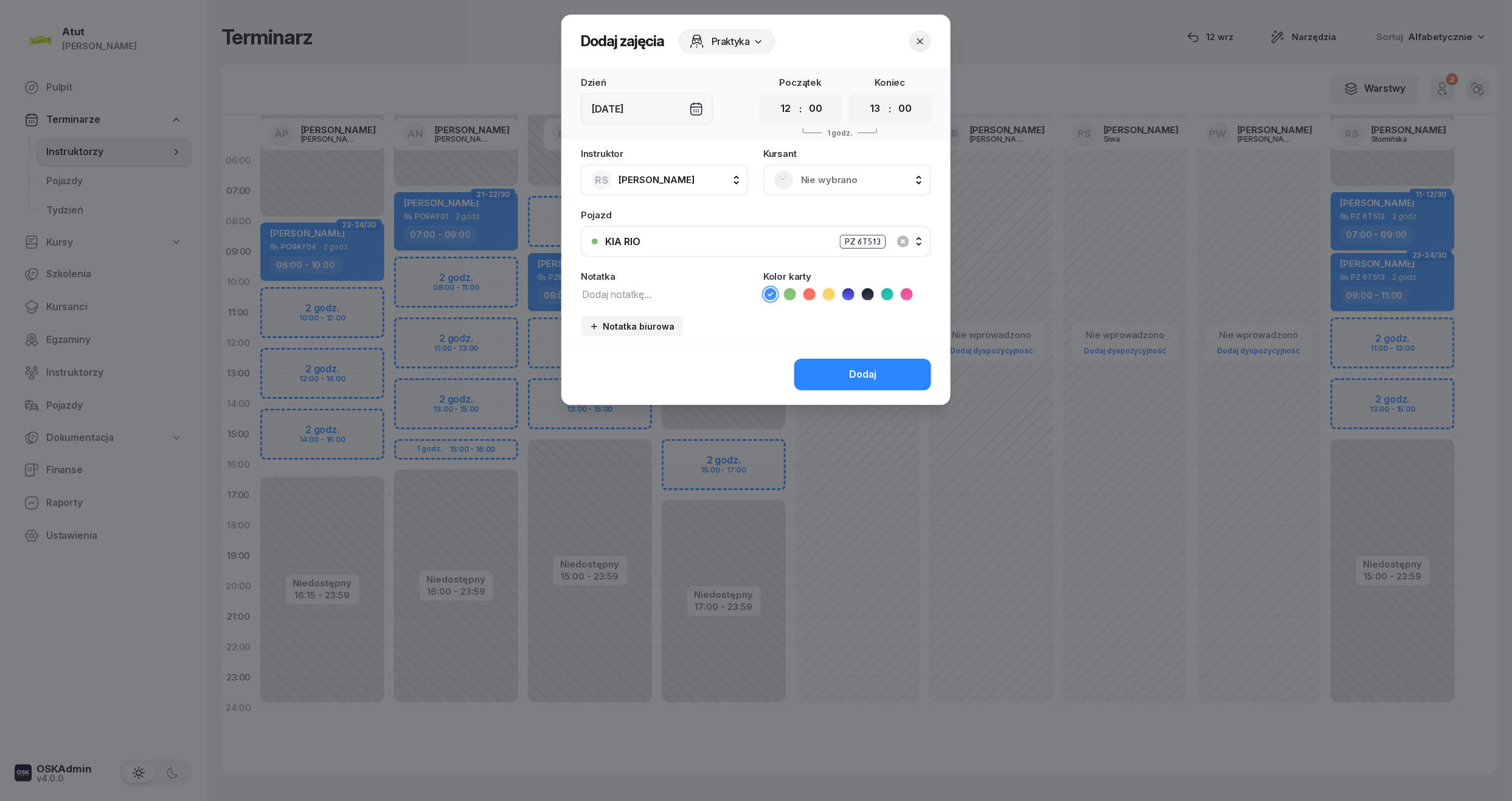
click at [855, 188] on div "Nie wybrano" at bounding box center [847, 180] width 146 height 20
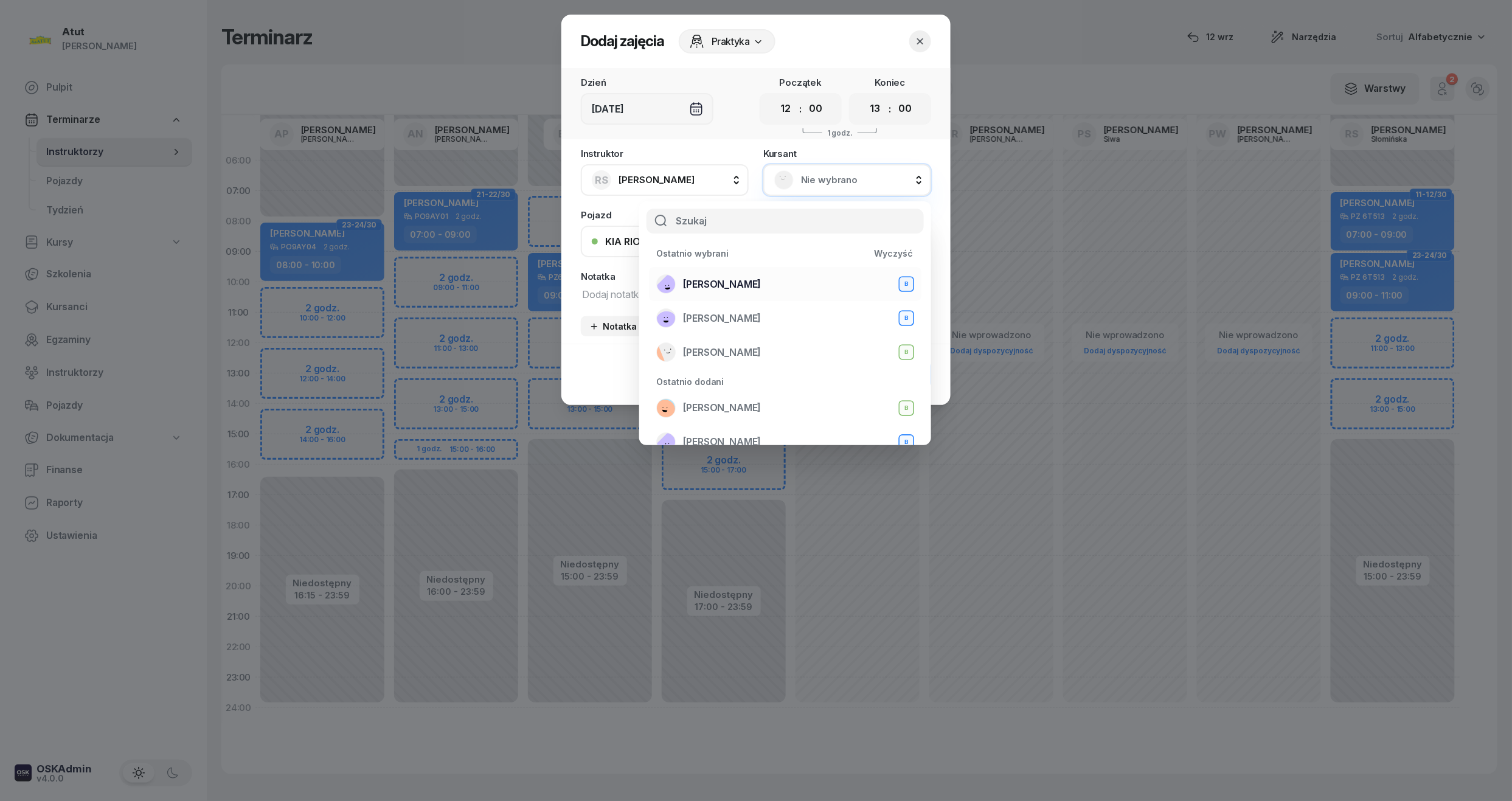
click at [728, 280] on span "Zuzanna Osicka" at bounding box center [722, 284] width 78 height 15
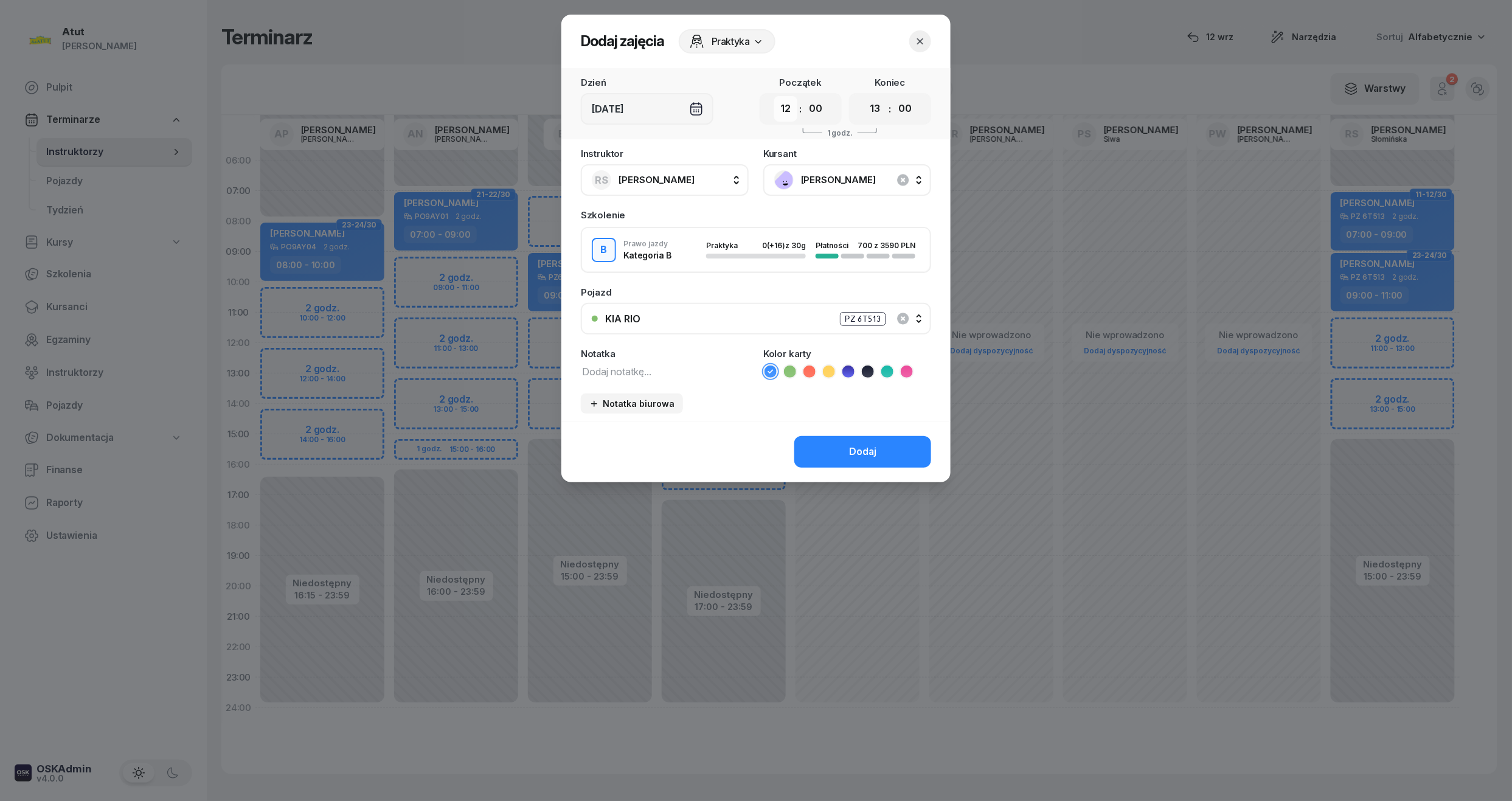
drag, startPoint x: 791, startPoint y: 102, endPoint x: 791, endPoint y: 113, distance: 11.0
click at [791, 102] on select "00 01 02 03 04 05 06 07 08 09 10 11 12 13 14 15 16 17 18 19 20 21 22 23" at bounding box center [786, 108] width 23 height 25
select select "11"
click at [774, 96] on select "00 01 02 03 04 05 06 07 08 09 10 11 12 13 14 15 16 17 18 19 20 21 22 23" at bounding box center [786, 108] width 23 height 25
click at [879, 453] on button "Dodaj" at bounding box center [863, 452] width 137 height 32
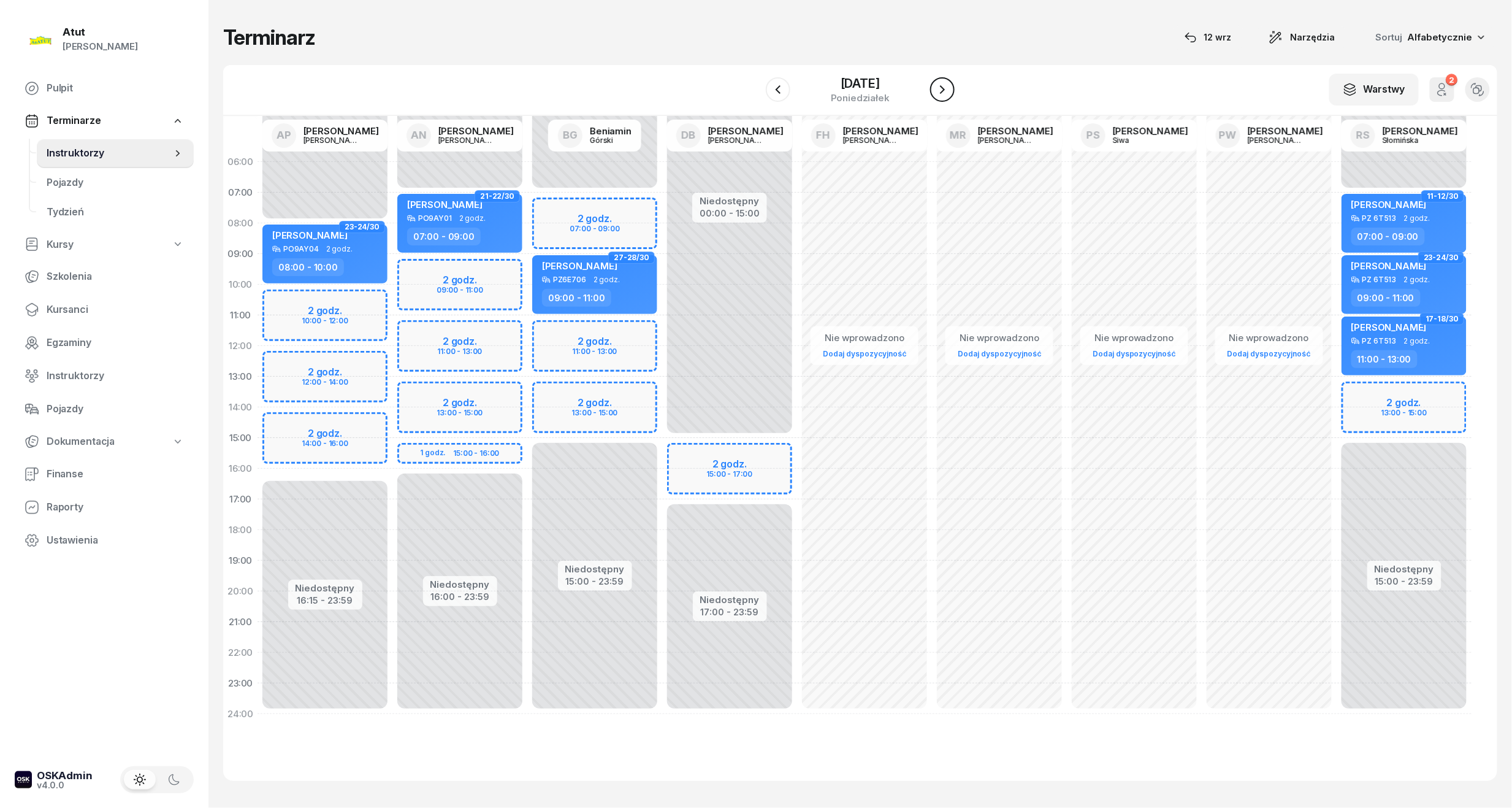
click at [942, 90] on icon "button" at bounding box center [942, 90] width 15 height 15
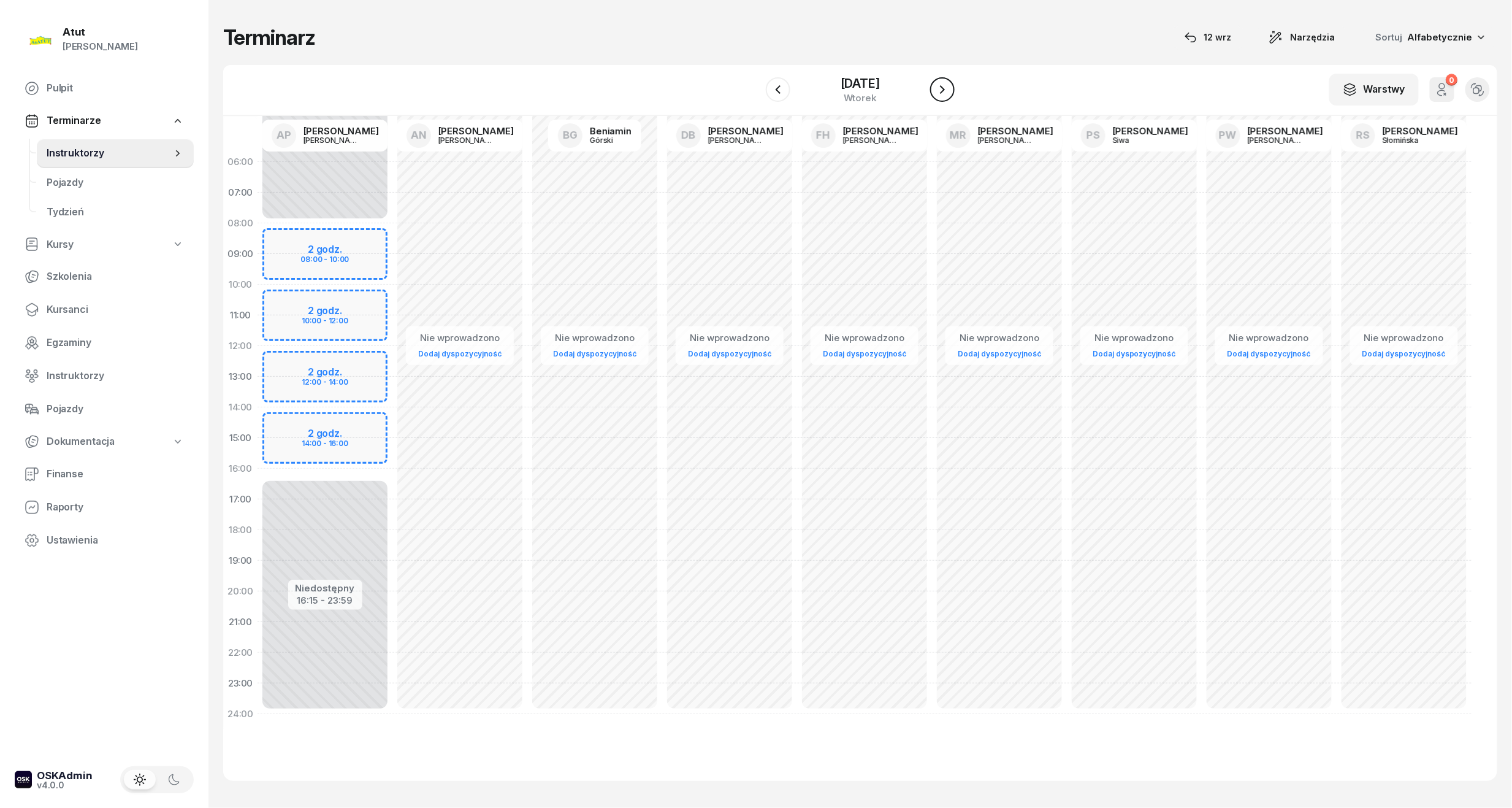
click at [942, 90] on icon "button" at bounding box center [942, 90] width 15 height 15
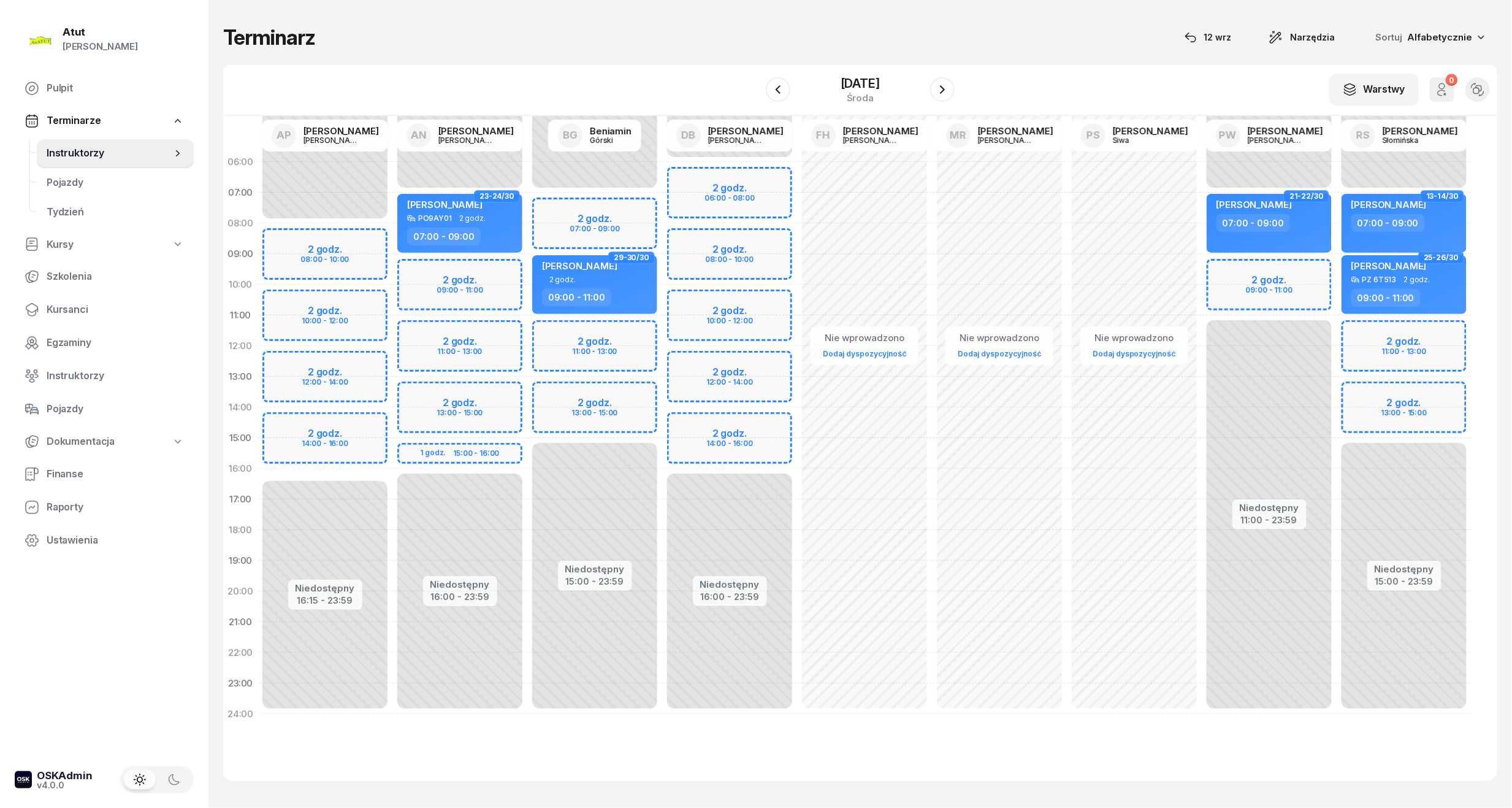
click at [1368, 333] on div "Niedostępny 00:00 - 07:00 Niedostępny 15:00 - 23:59 2 godz. 11:00 - 13:00 2 god…" at bounding box center [1404, 438] width 135 height 583
select select "11"
select select "13"
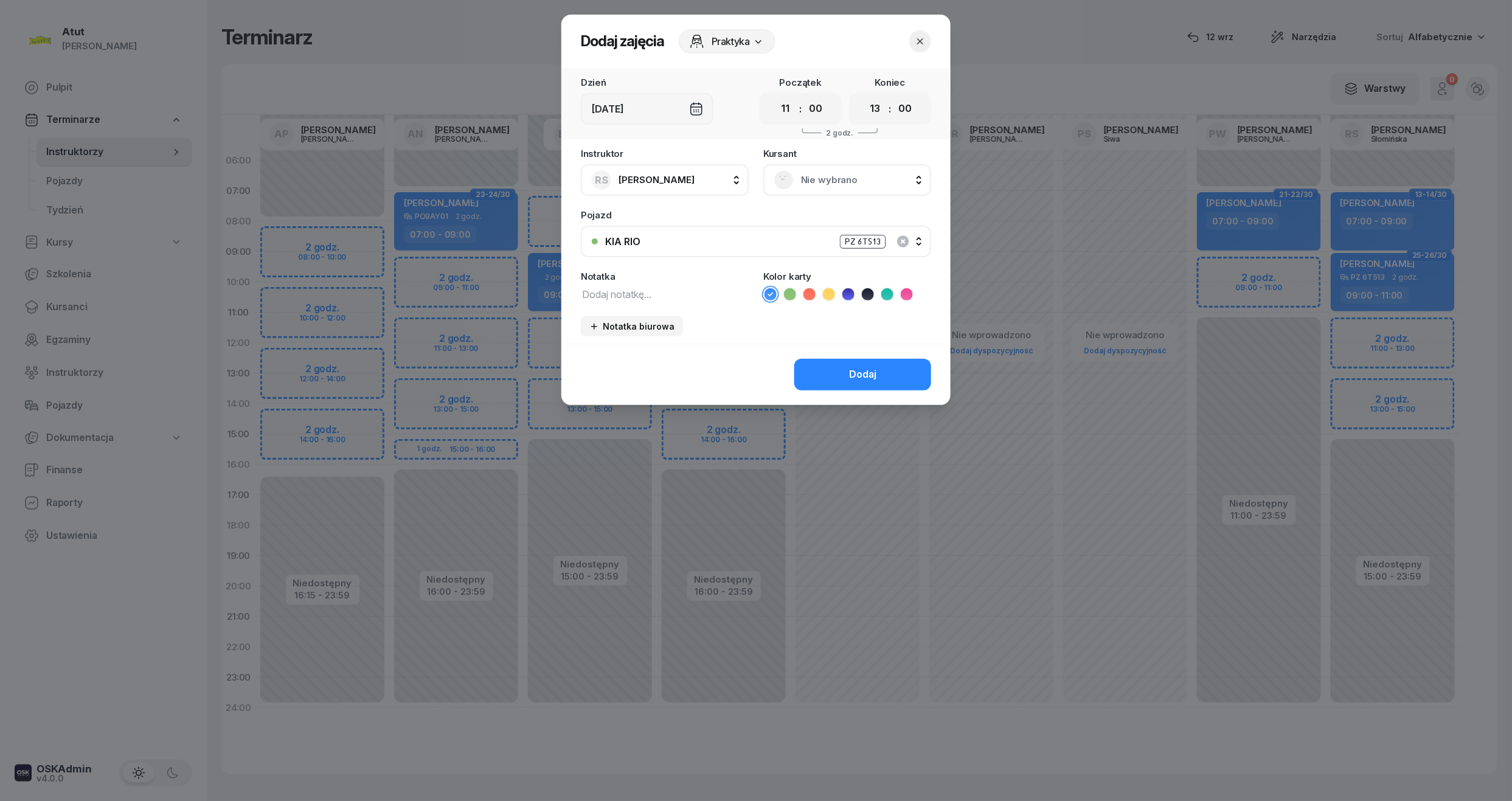
click at [803, 183] on span "Nie wybrano" at bounding box center [861, 179] width 119 height 15
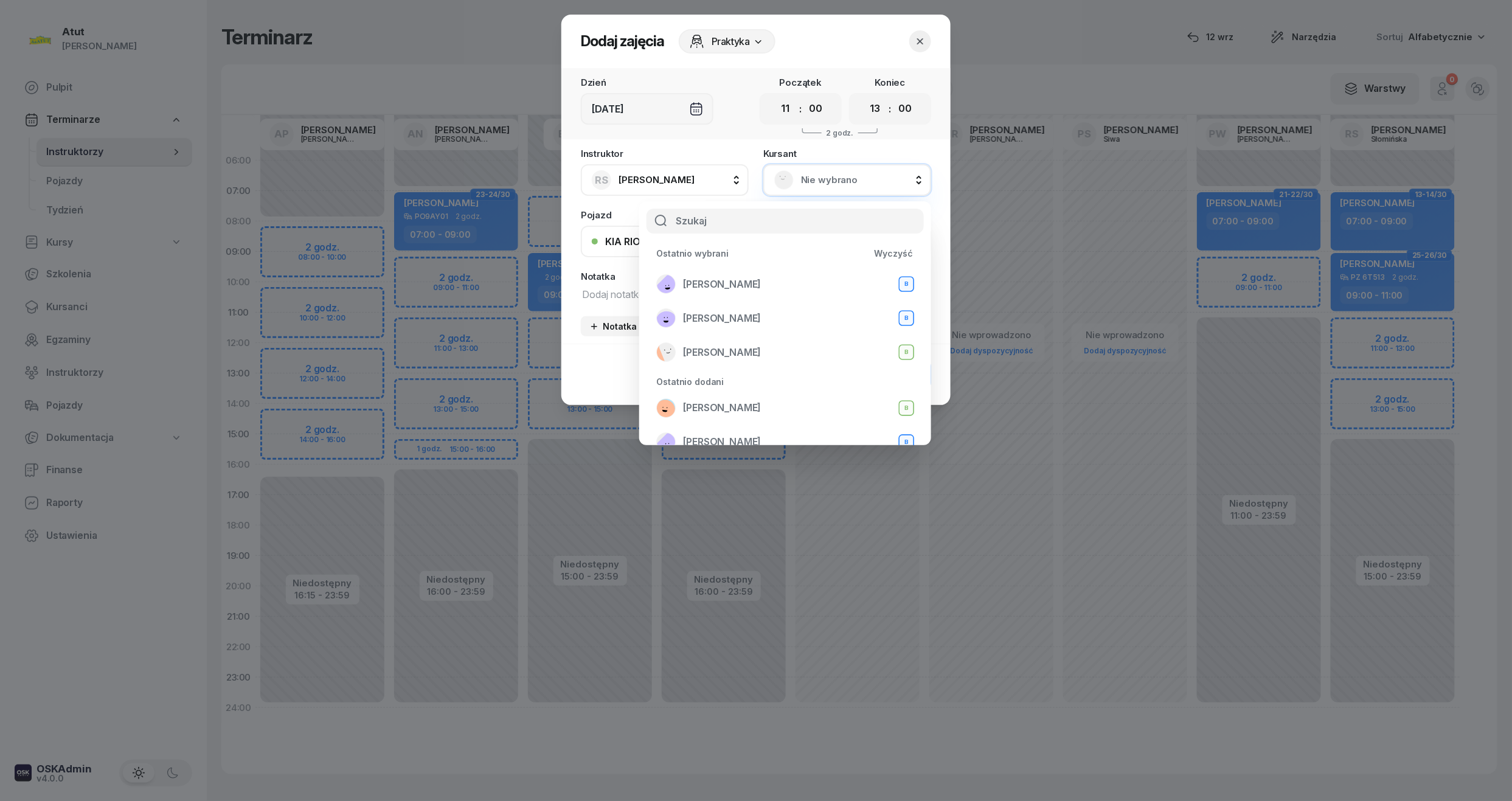
drag, startPoint x: 743, startPoint y: 275, endPoint x: 783, endPoint y: 217, distance: 70.5
click at [743, 275] on div "Zuzanna Osicka B" at bounding box center [785, 284] width 258 height 20
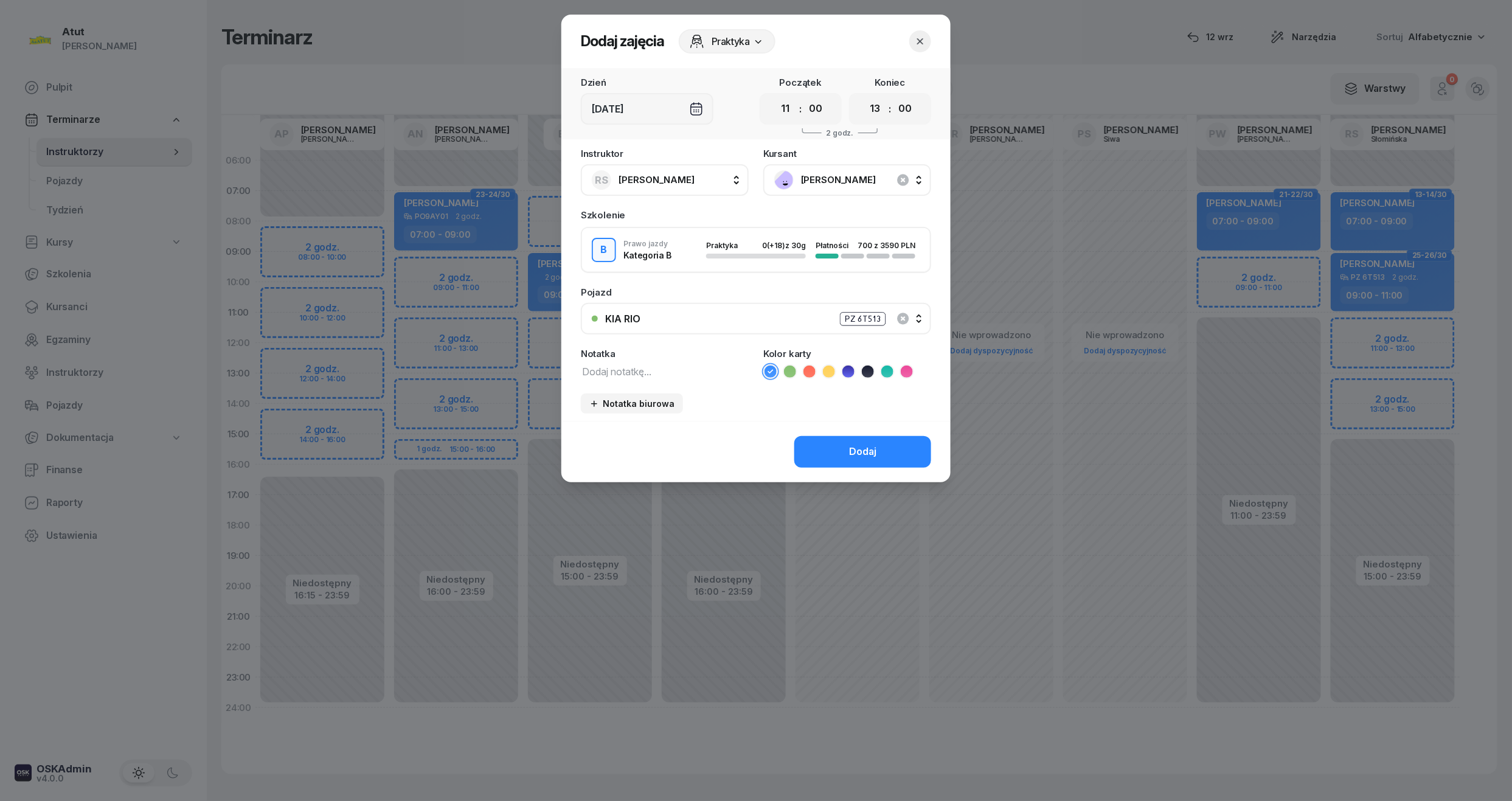
click at [857, 468] on div "Dodaj" at bounding box center [756, 451] width 389 height 61
click at [850, 457] on div "Dodaj" at bounding box center [863, 451] width 28 height 15
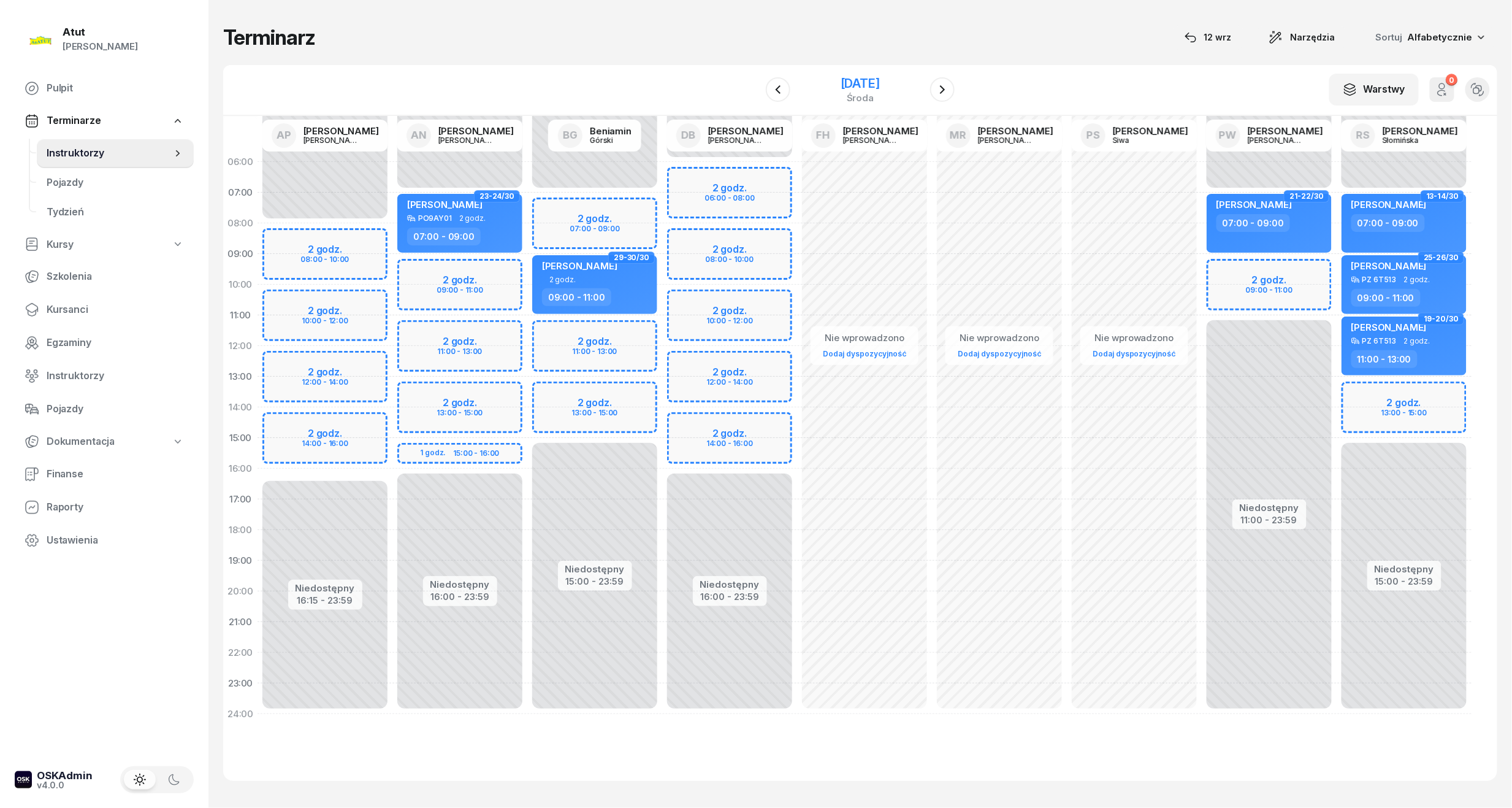
click at [880, 80] on div "12 listopada 2025" at bounding box center [860, 83] width 39 height 12
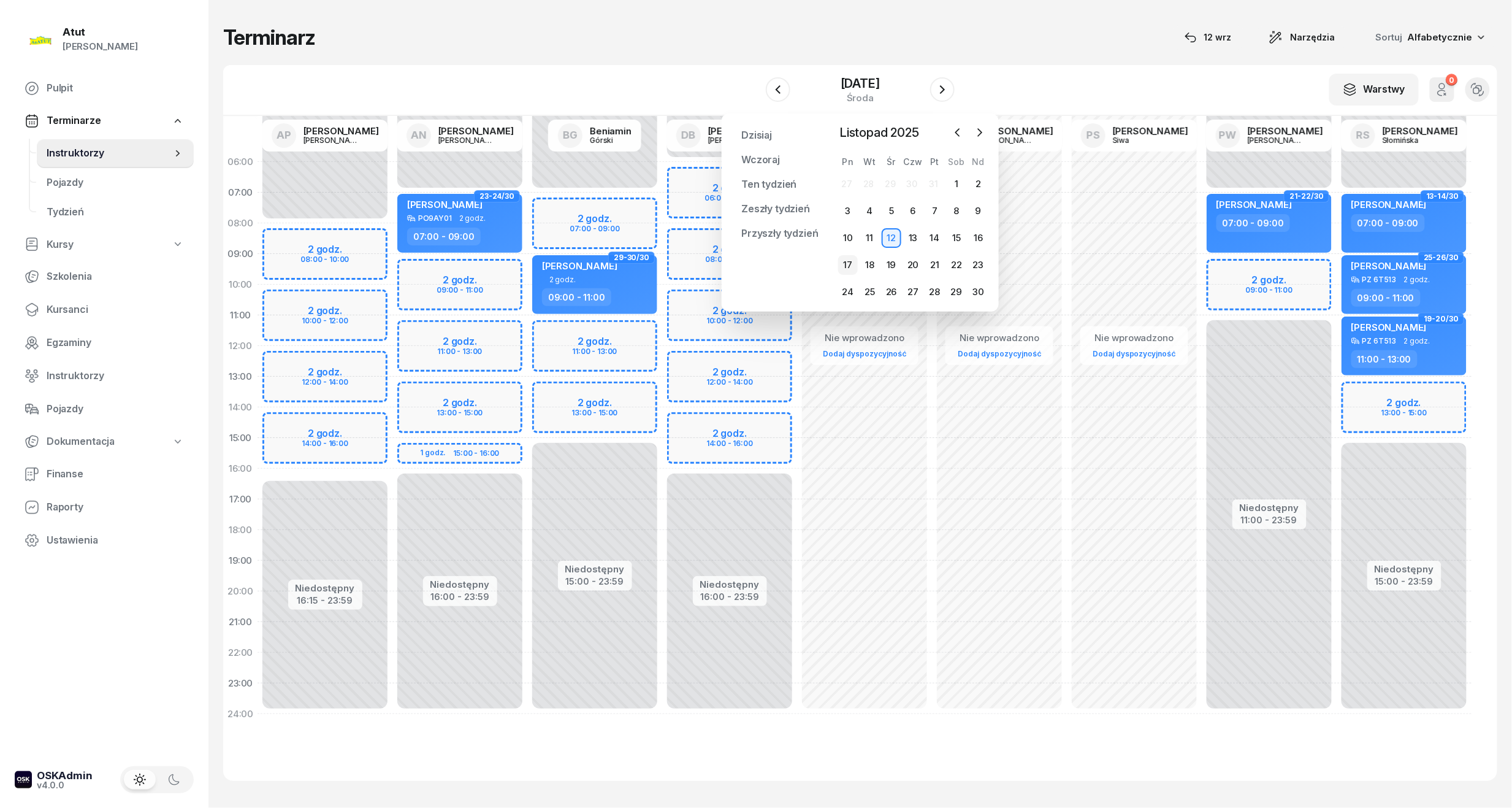
click at [847, 265] on div "17" at bounding box center [848, 265] width 20 height 20
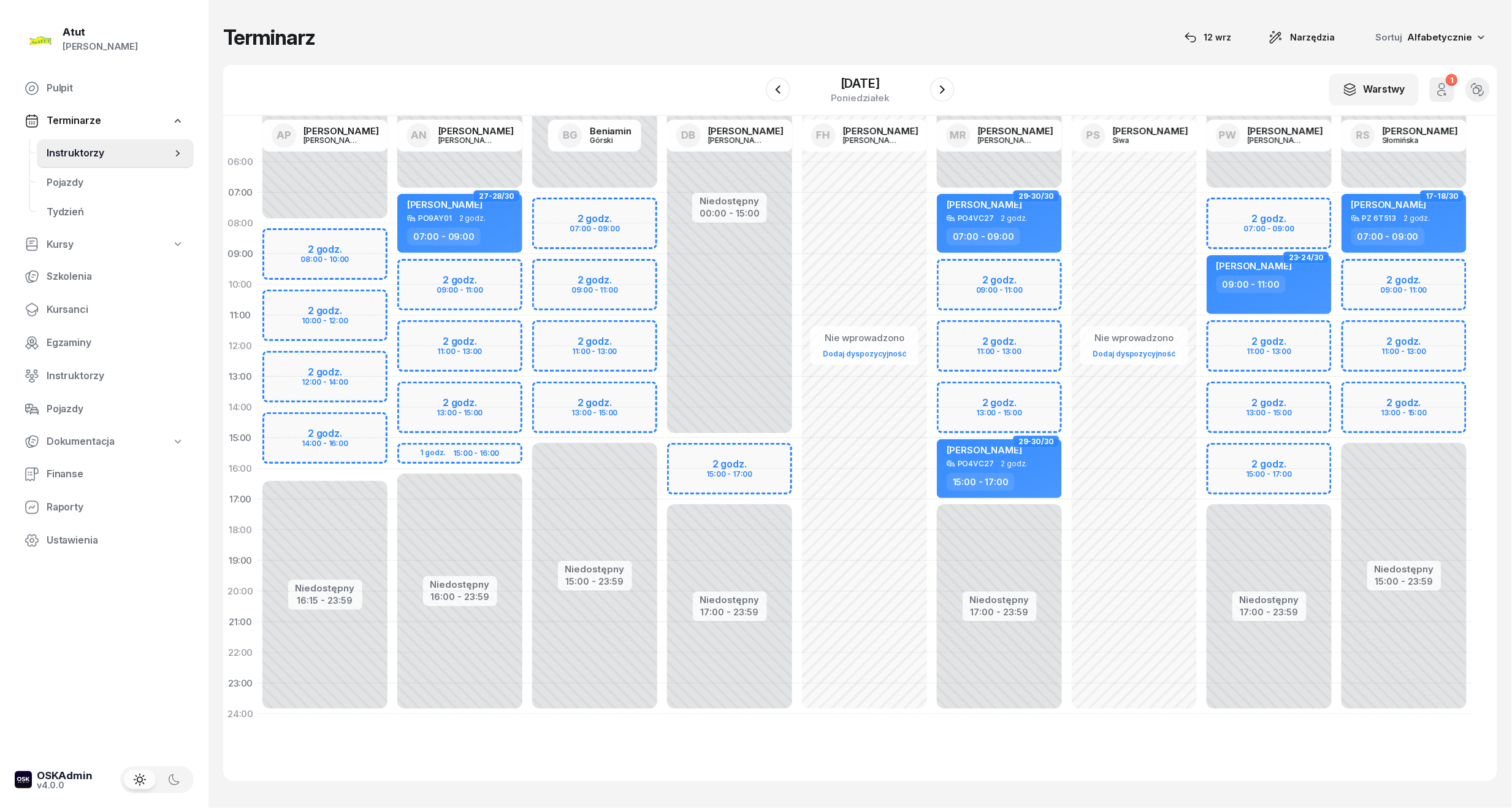
click at [1384, 310] on div "Niedostępny 00:00 - 07:00 Niedostępny 15:00 - 23:59 2 godz. 09:00 - 11:00 2 god…" at bounding box center [1404, 438] width 135 height 583
select select "10"
select select "12"
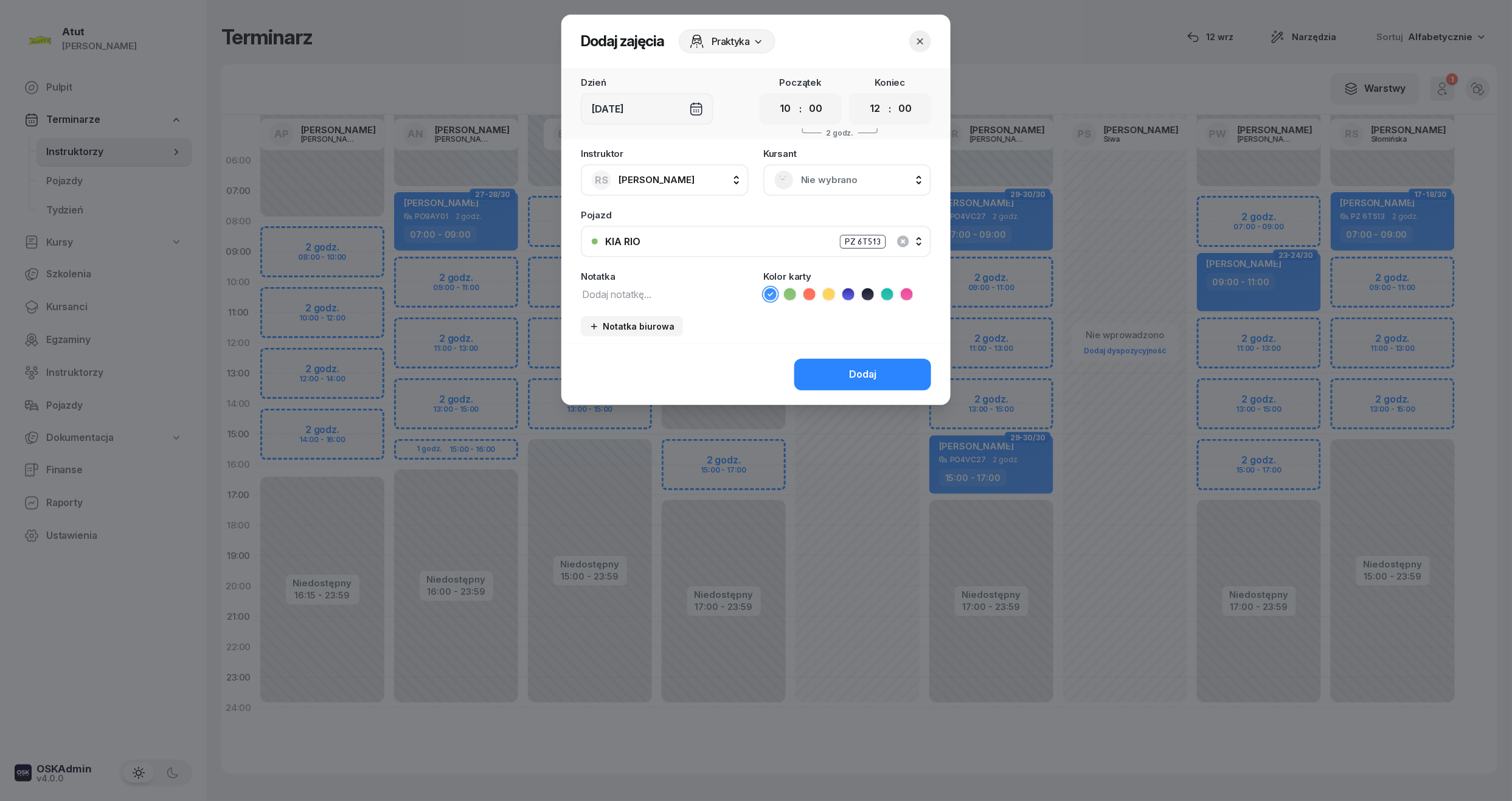
click at [844, 185] on span "Nie wybrano" at bounding box center [861, 179] width 119 height 15
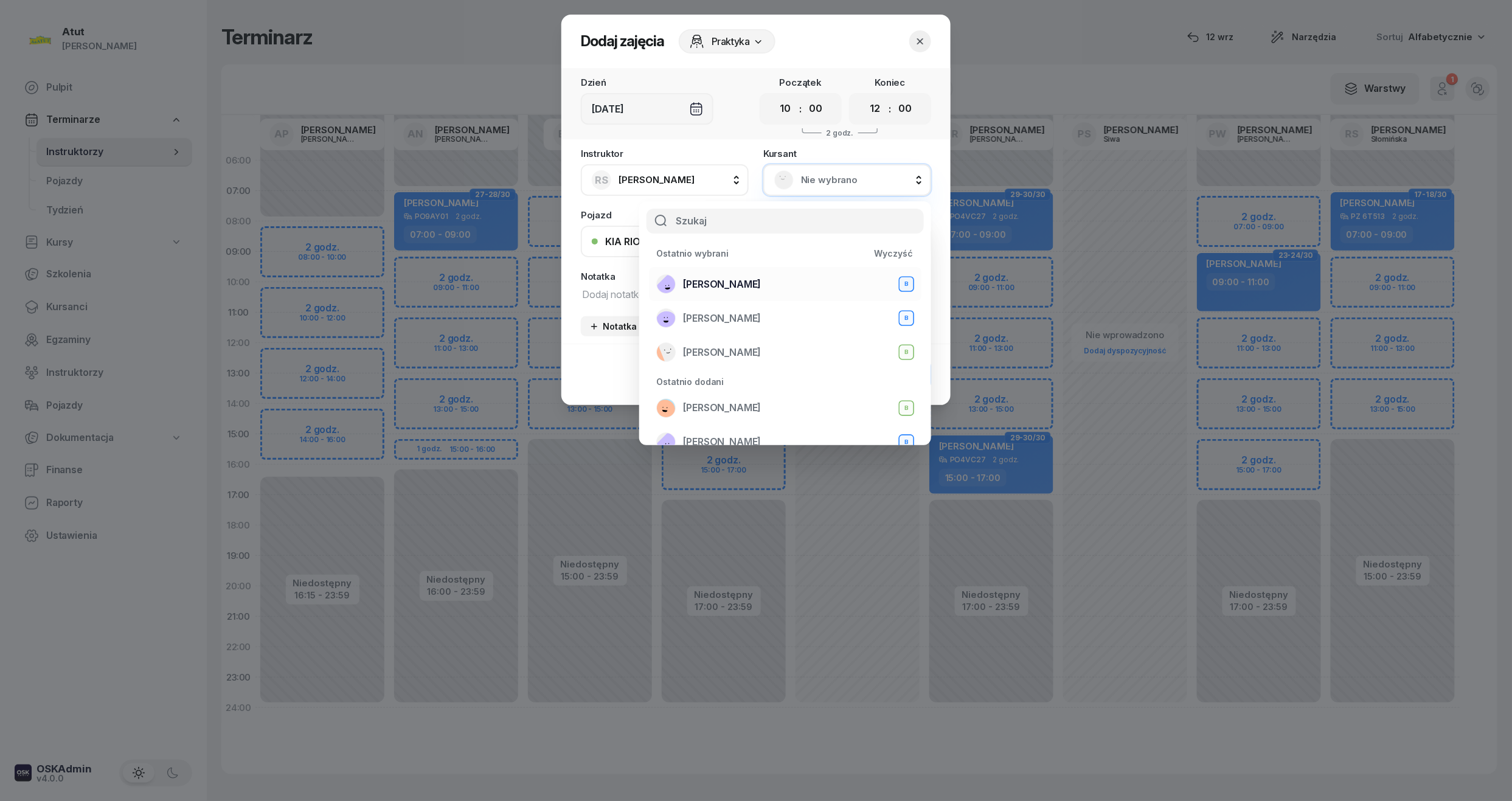
click at [741, 268] on li "Zuzanna Osicka B" at bounding box center [785, 284] width 273 height 34
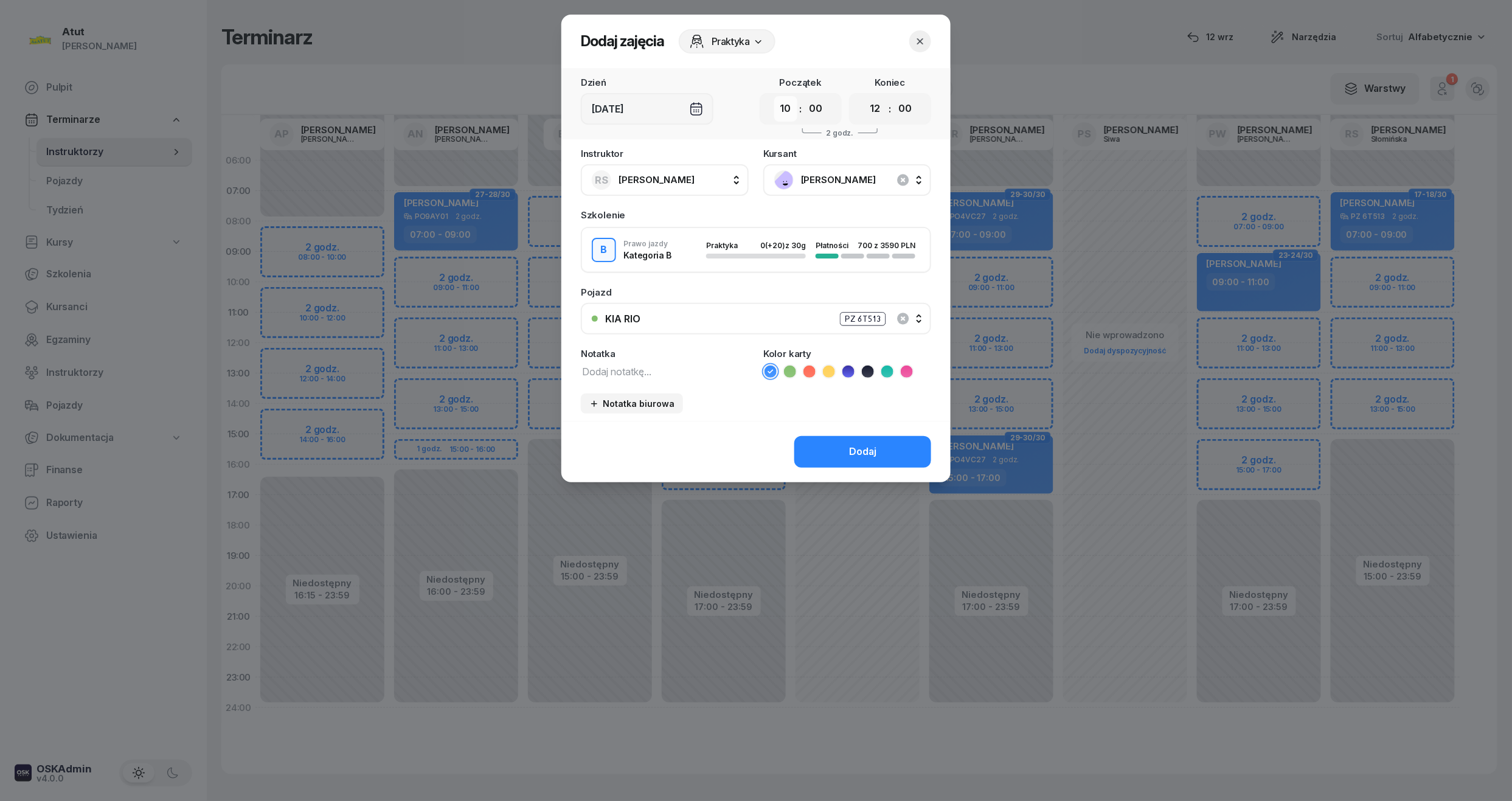
click at [791, 104] on select "00 01 02 03 04 05 06 07 08 09 10 11 12 13 14 15 16 17 18 19 20 21 22 23" at bounding box center [786, 108] width 23 height 25
select select "09"
click at [774, 96] on select "00 01 02 03 04 05 06 07 08 09 10 11 12 13 14 15 16 17 18 19 20 21 22 23" at bounding box center [786, 108] width 23 height 25
click at [879, 96] on select "00 01 02 03 04 05 06 07 08 09 10 11 12 13 14 15 16 17 18 19 20 21 22 23" at bounding box center [875, 108] width 23 height 25
select select "11"
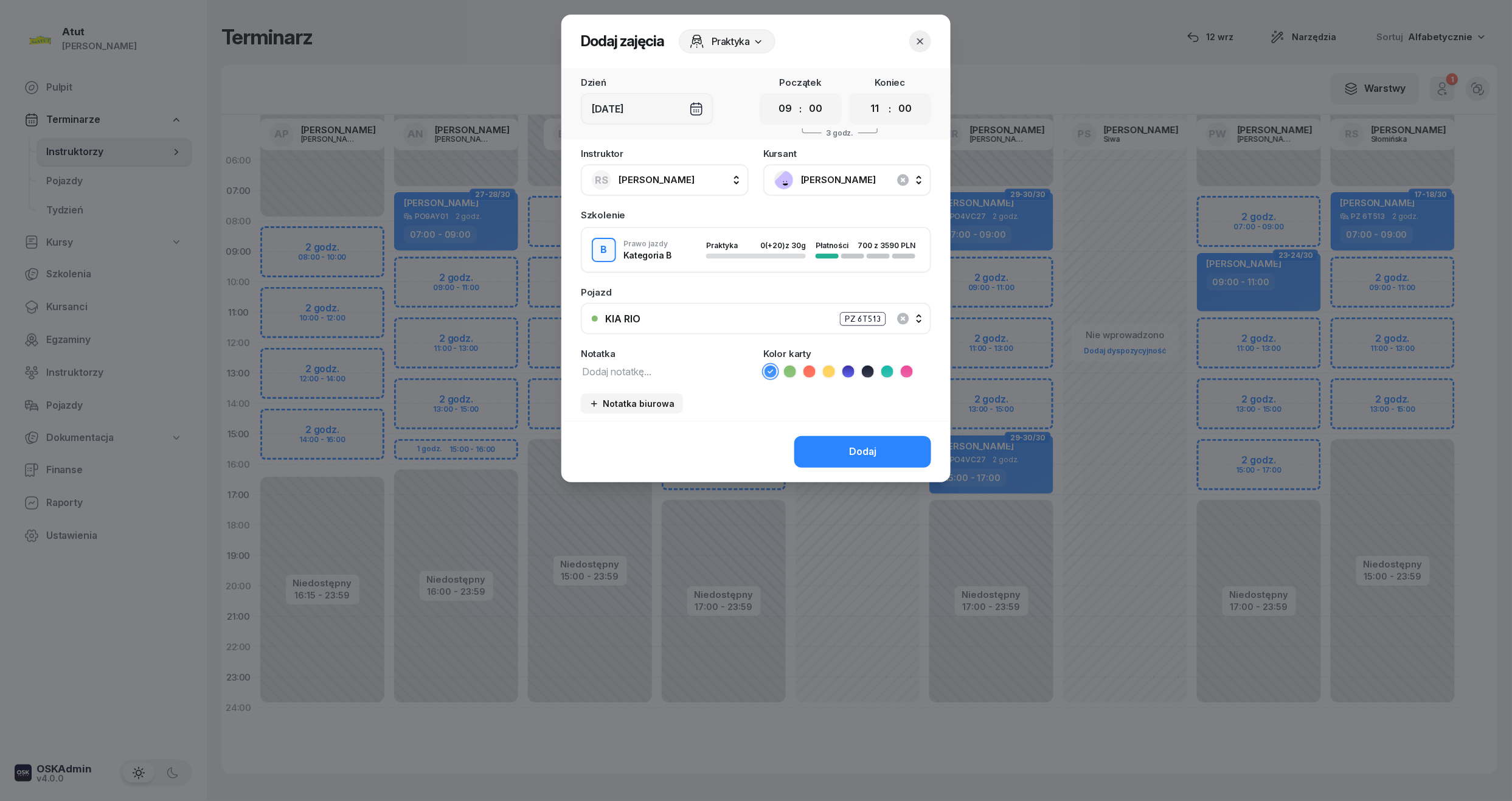
click at [864, 96] on select "00 01 02 03 04 05 06 07 08 09 10 11 12 13 14 15 16 17 18 19 20 21 22 23" at bounding box center [875, 108] width 23 height 25
click at [876, 445] on div "Dodaj" at bounding box center [863, 451] width 28 height 15
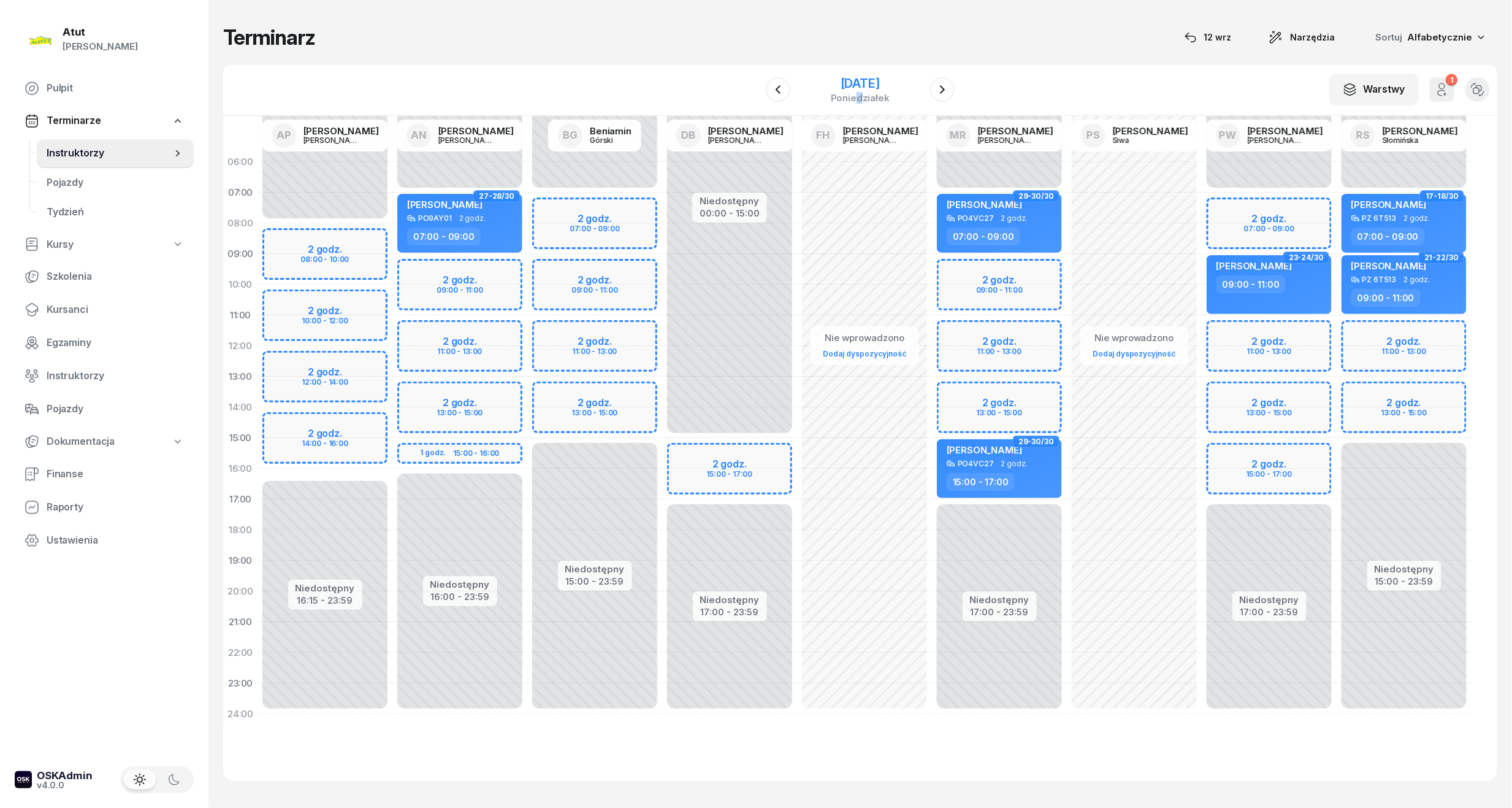
click at [859, 96] on div "poniedziałek" at bounding box center [860, 98] width 59 height 9
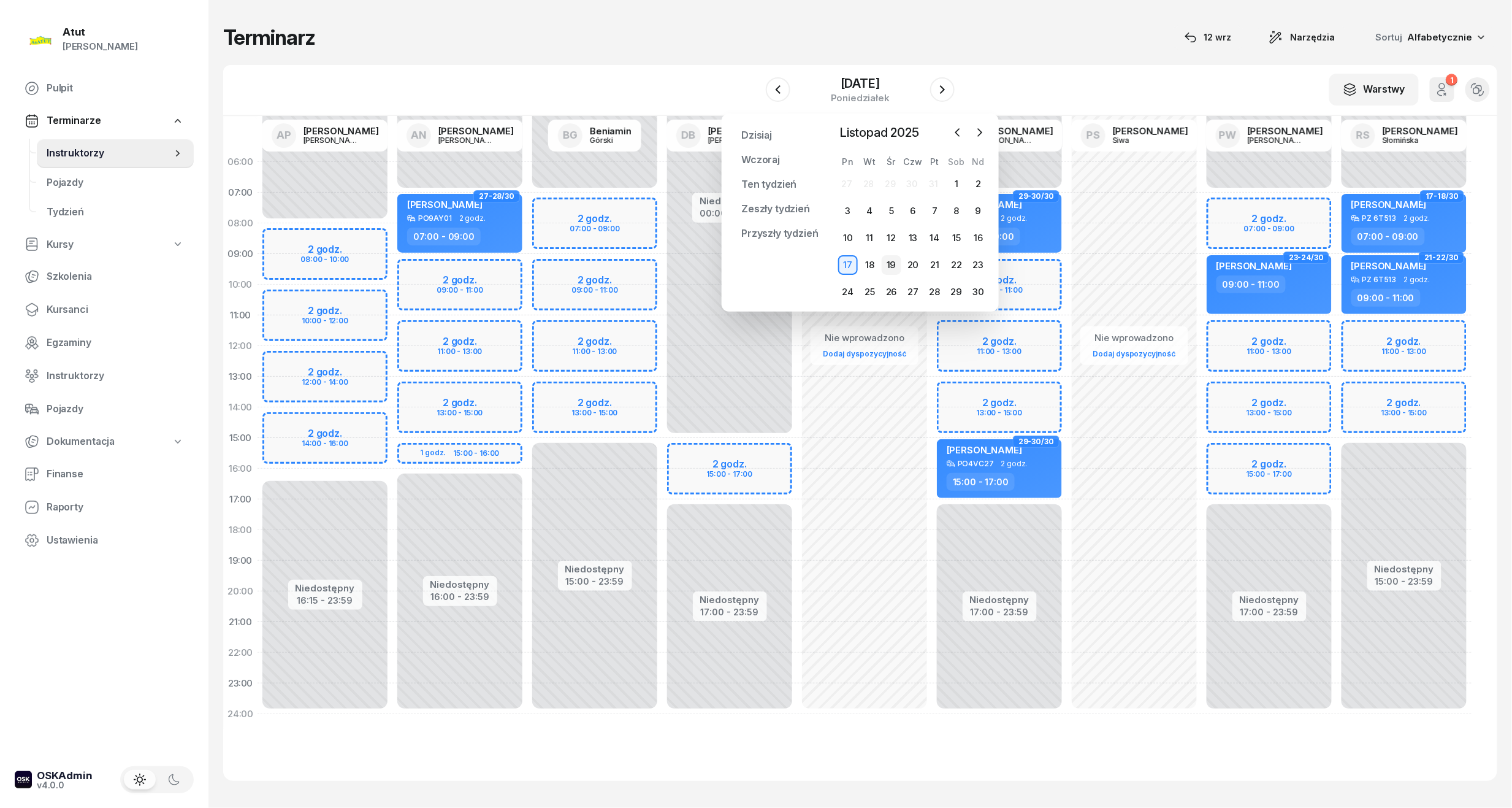
drag, startPoint x: 859, startPoint y: 96, endPoint x: 891, endPoint y: 268, distance: 175.0
click at [891, 268] on div "19" at bounding box center [891, 265] width 20 height 20
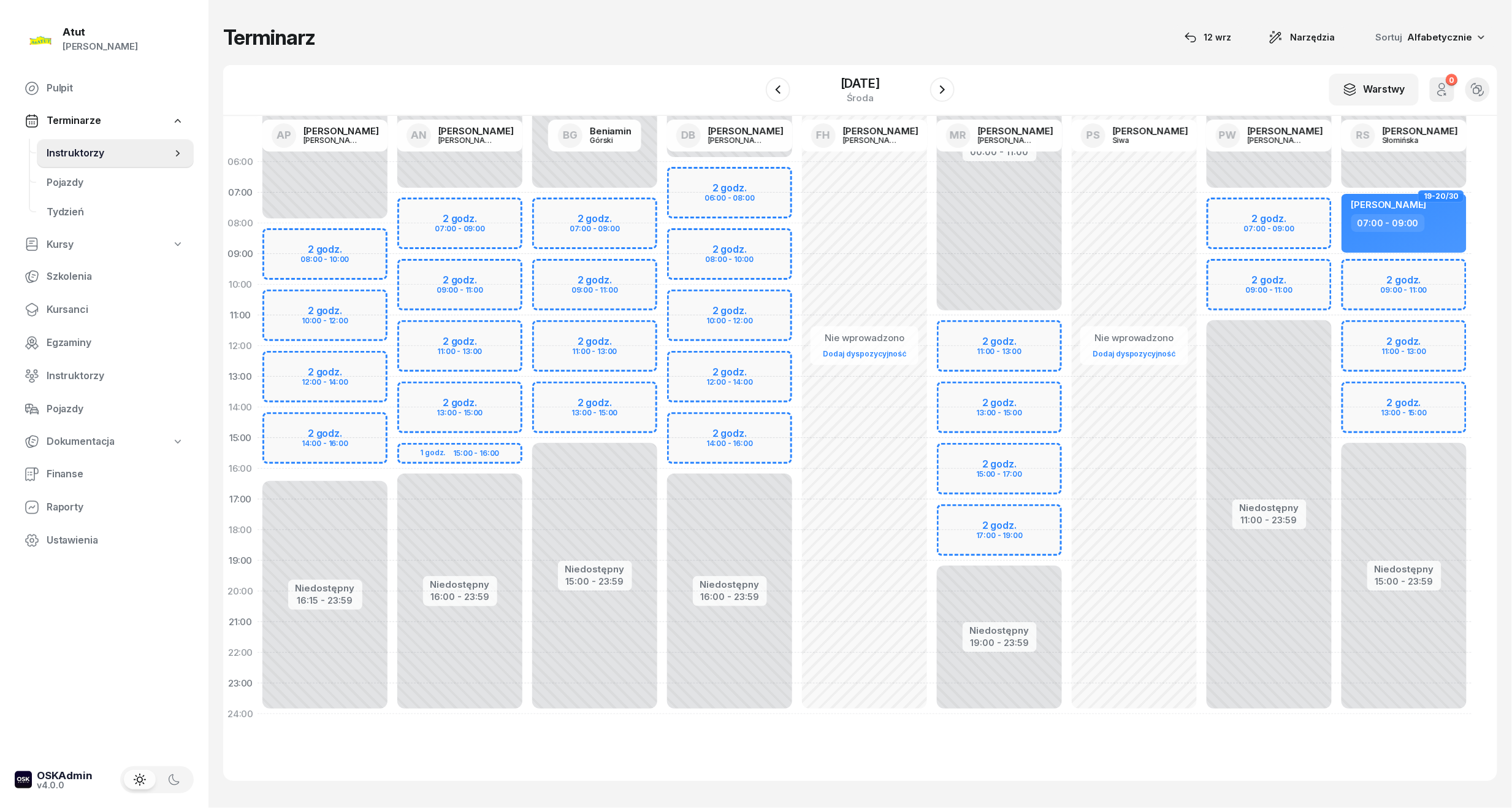
click at [1399, 281] on div "Niedostępny 00:00 - 07:00 Niedostępny 15:00 - 23:59 2 godz. 09:00 - 11:00 2 god…" at bounding box center [1404, 438] width 135 height 583
select select "09"
select select "11"
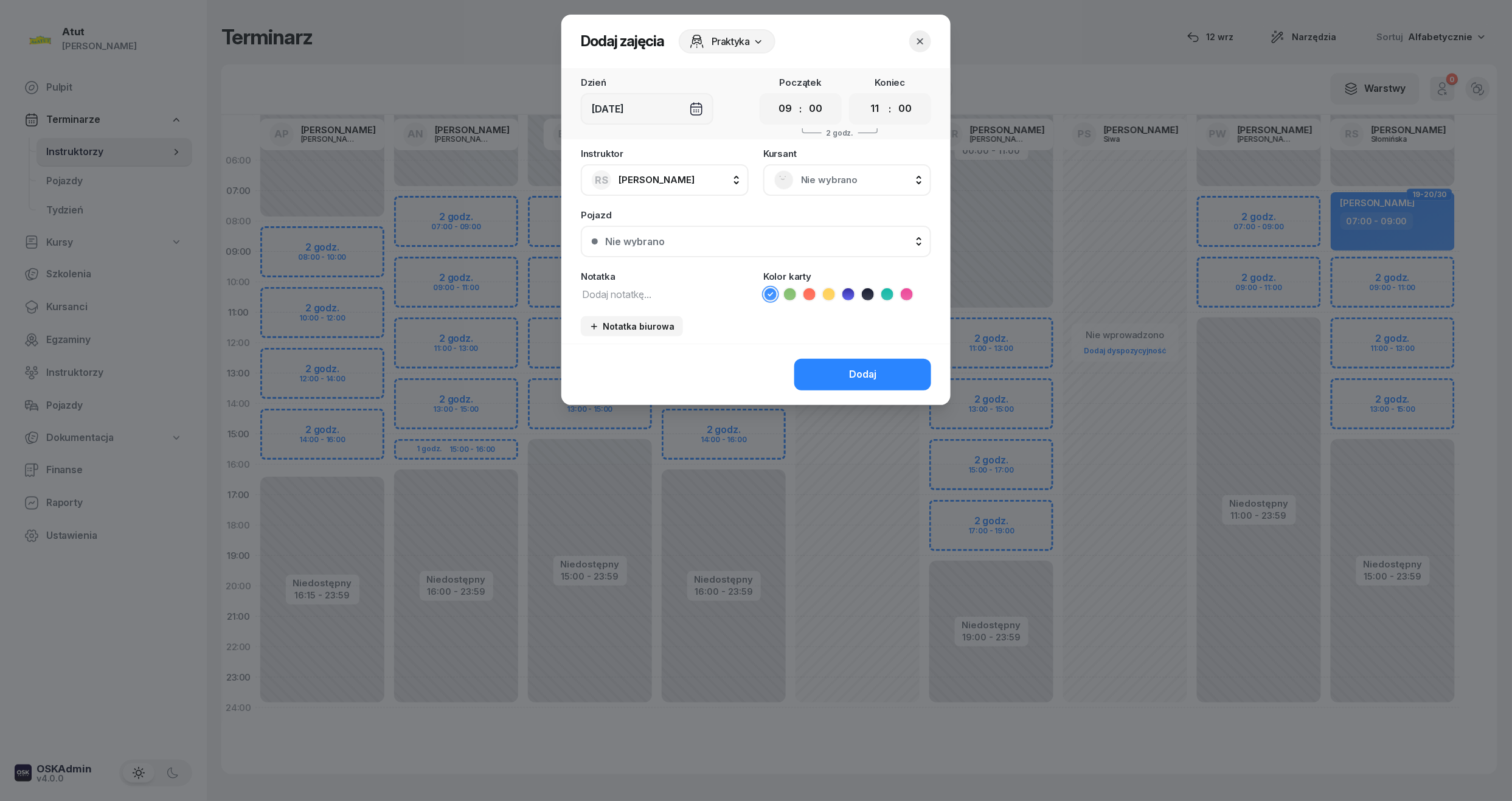
click at [852, 177] on span "Nie wybrano" at bounding box center [861, 179] width 119 height 15
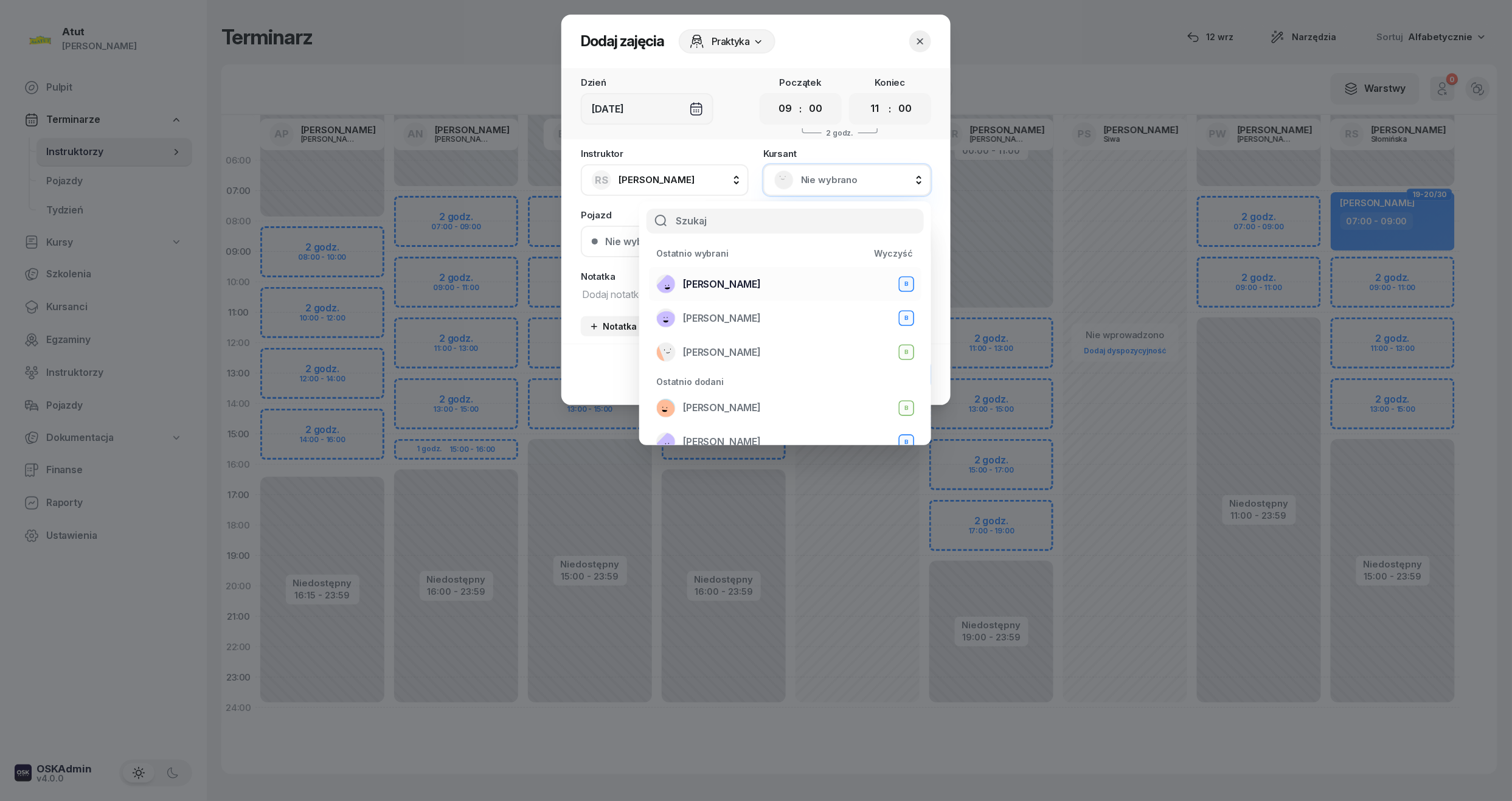
click at [735, 287] on span "Zuzanna Osicka" at bounding box center [722, 284] width 78 height 15
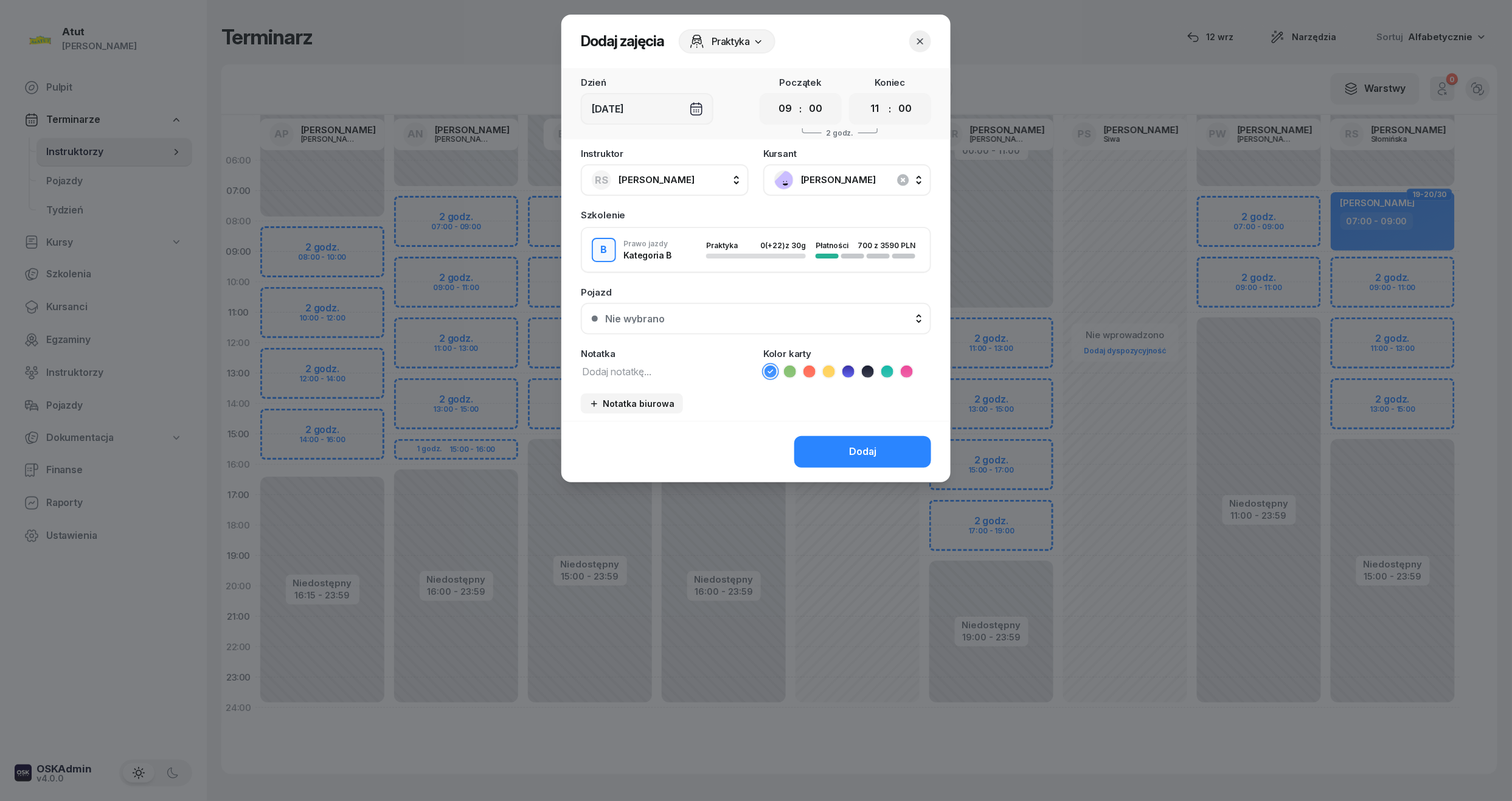
click at [860, 431] on div "Dodaj" at bounding box center [756, 451] width 389 height 61
click at [854, 439] on button "Dodaj" at bounding box center [863, 452] width 137 height 32
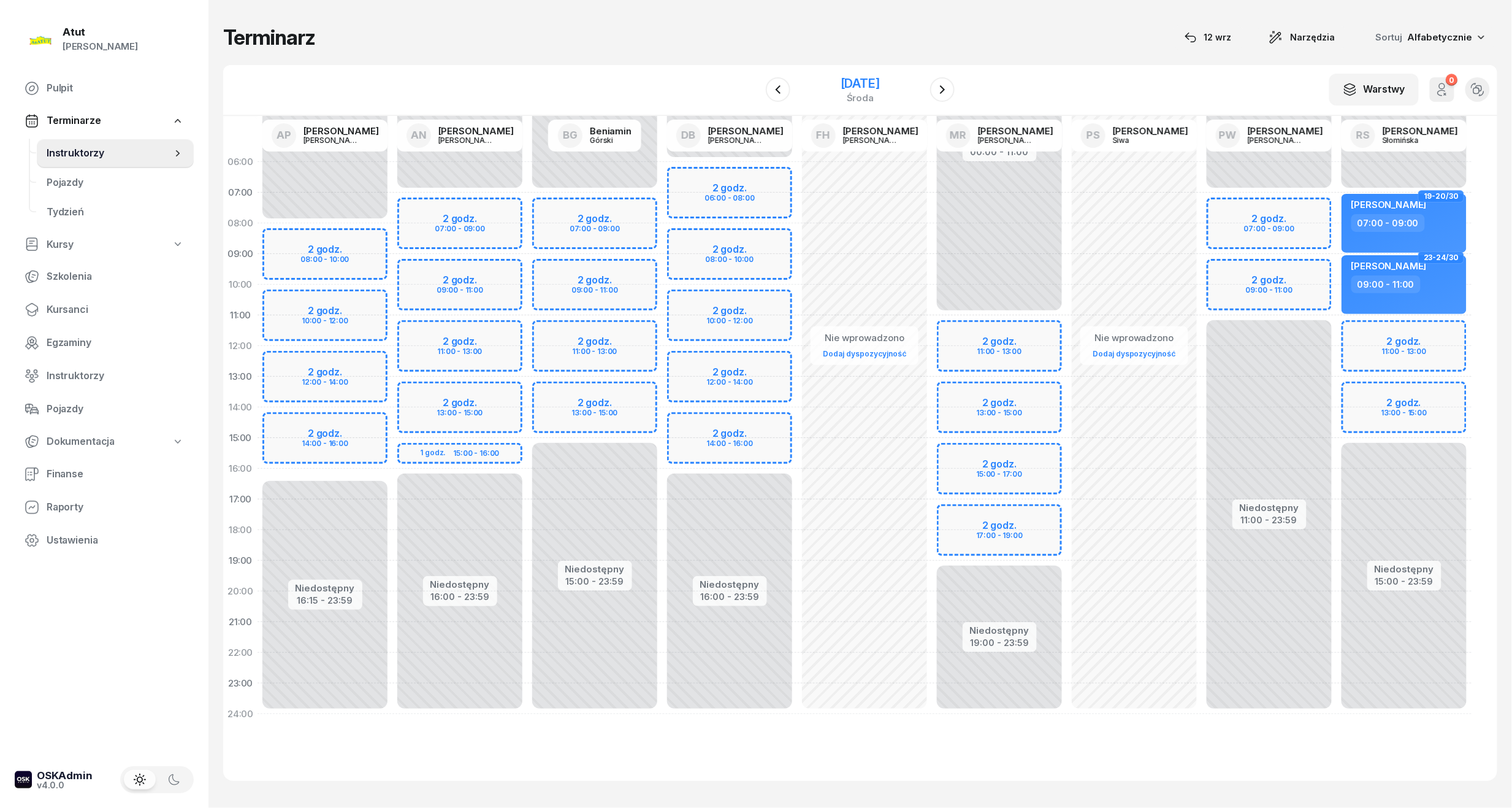
click at [880, 81] on div "19 listopada 2025" at bounding box center [860, 83] width 39 height 12
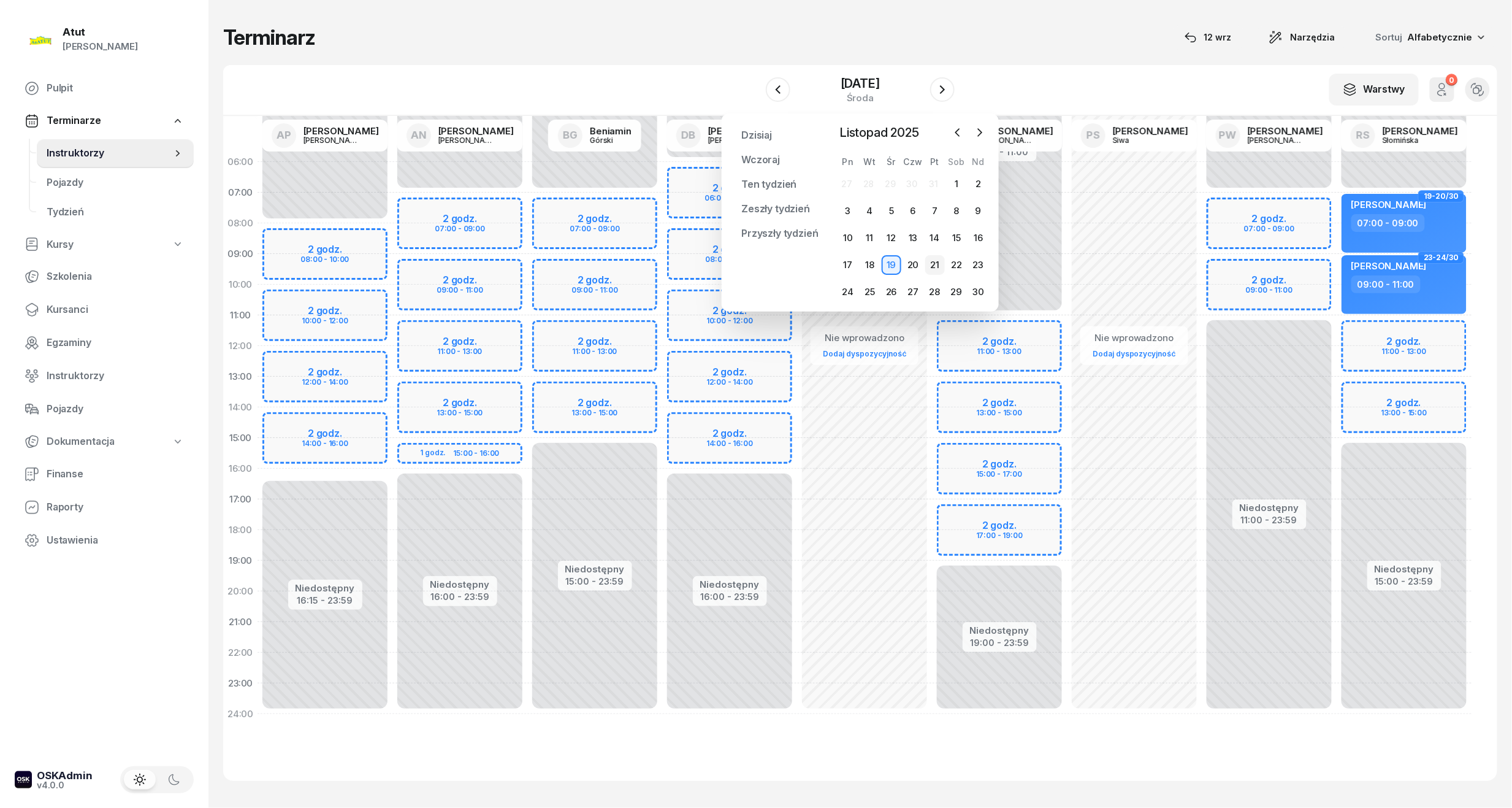
click at [937, 270] on div "21" at bounding box center [935, 265] width 20 height 20
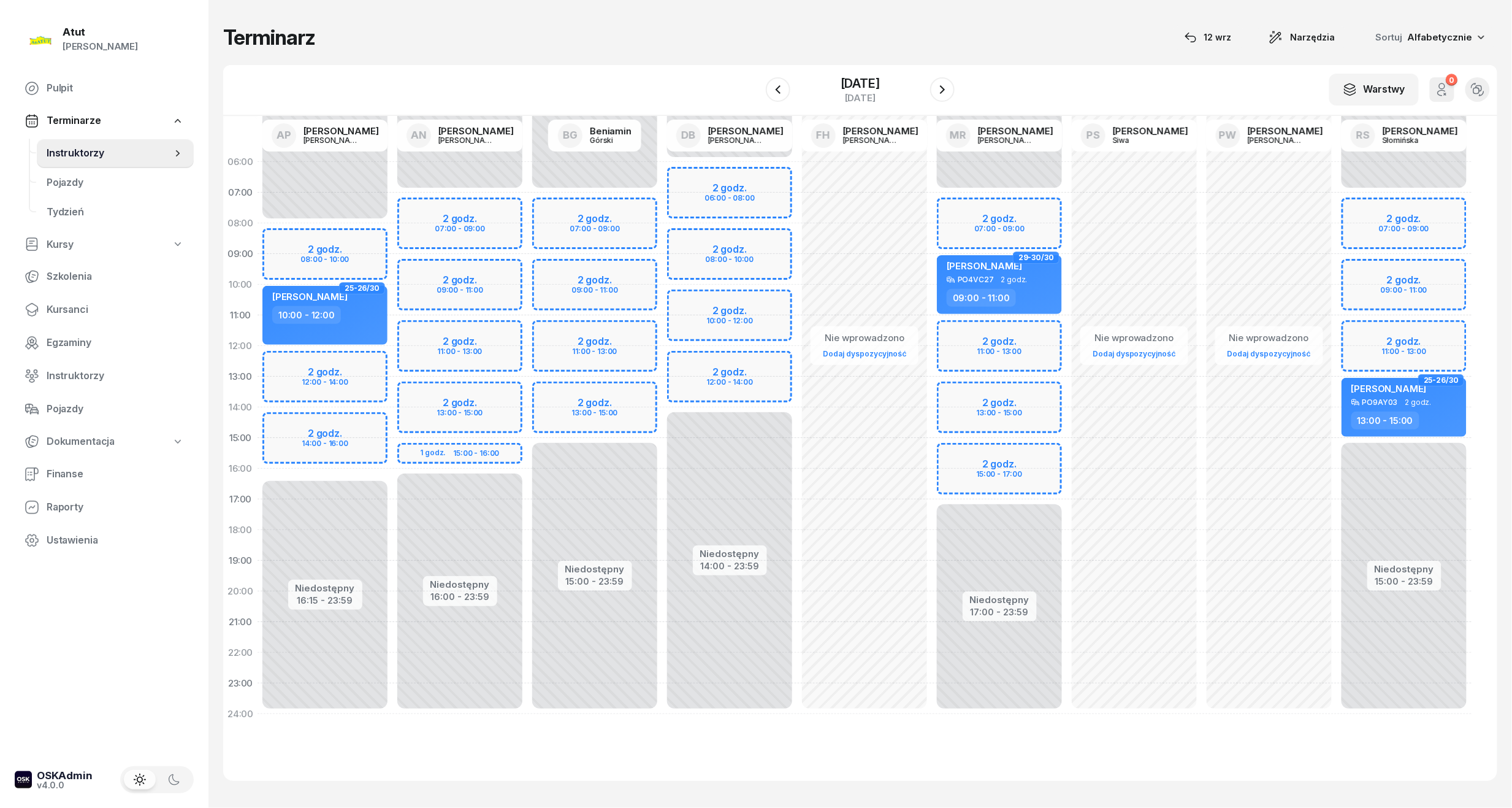
click at [1403, 278] on div "Niedostępny 00:00 - 07:00 Niedostępny 15:00 - 23:59 2 godz. 07:00 - 09:00 2 god…" at bounding box center [1404, 438] width 135 height 583
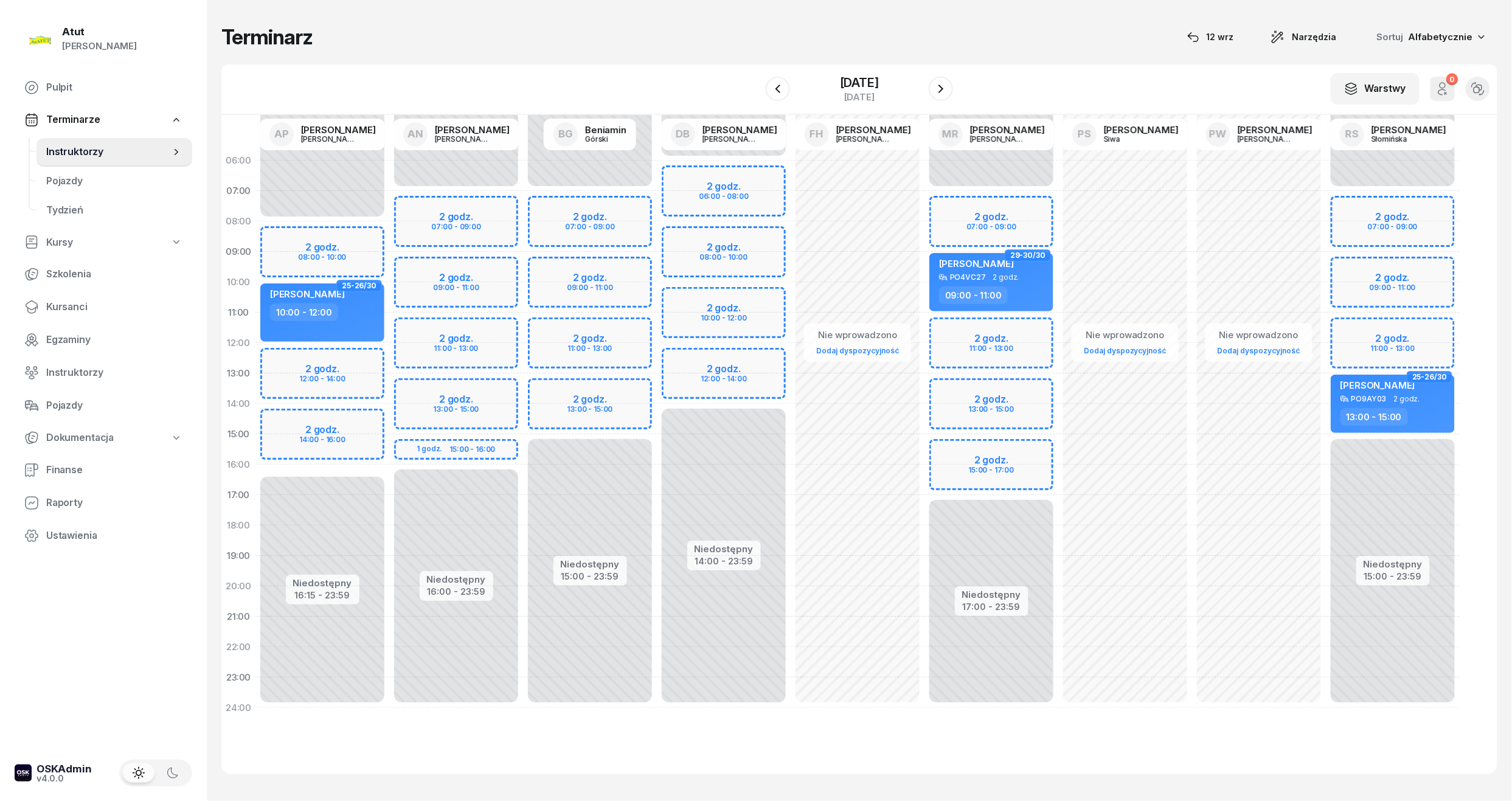
select select "09"
select select "11"
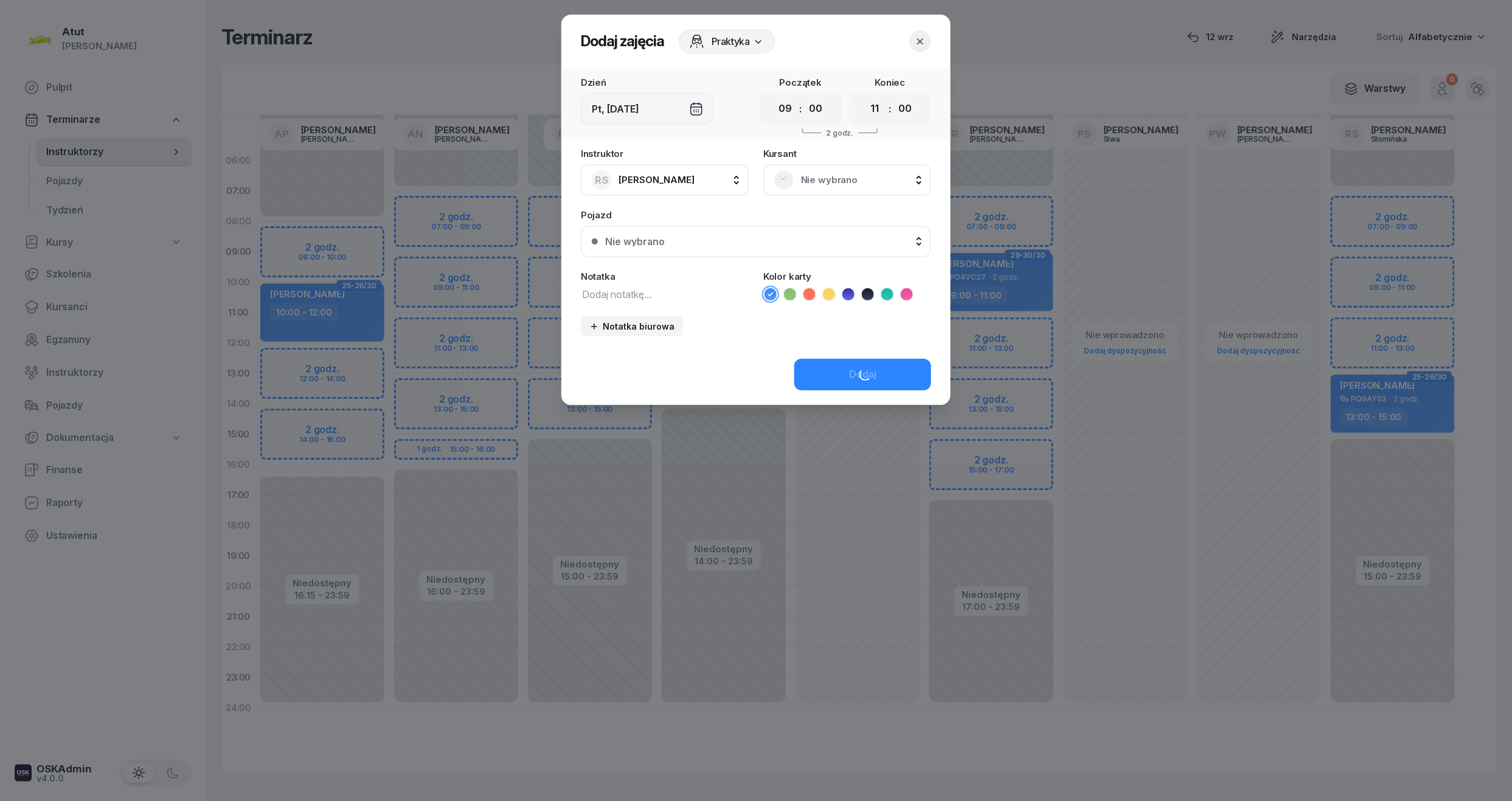
click at [833, 182] on span "Nie wybrano" at bounding box center [861, 179] width 119 height 15
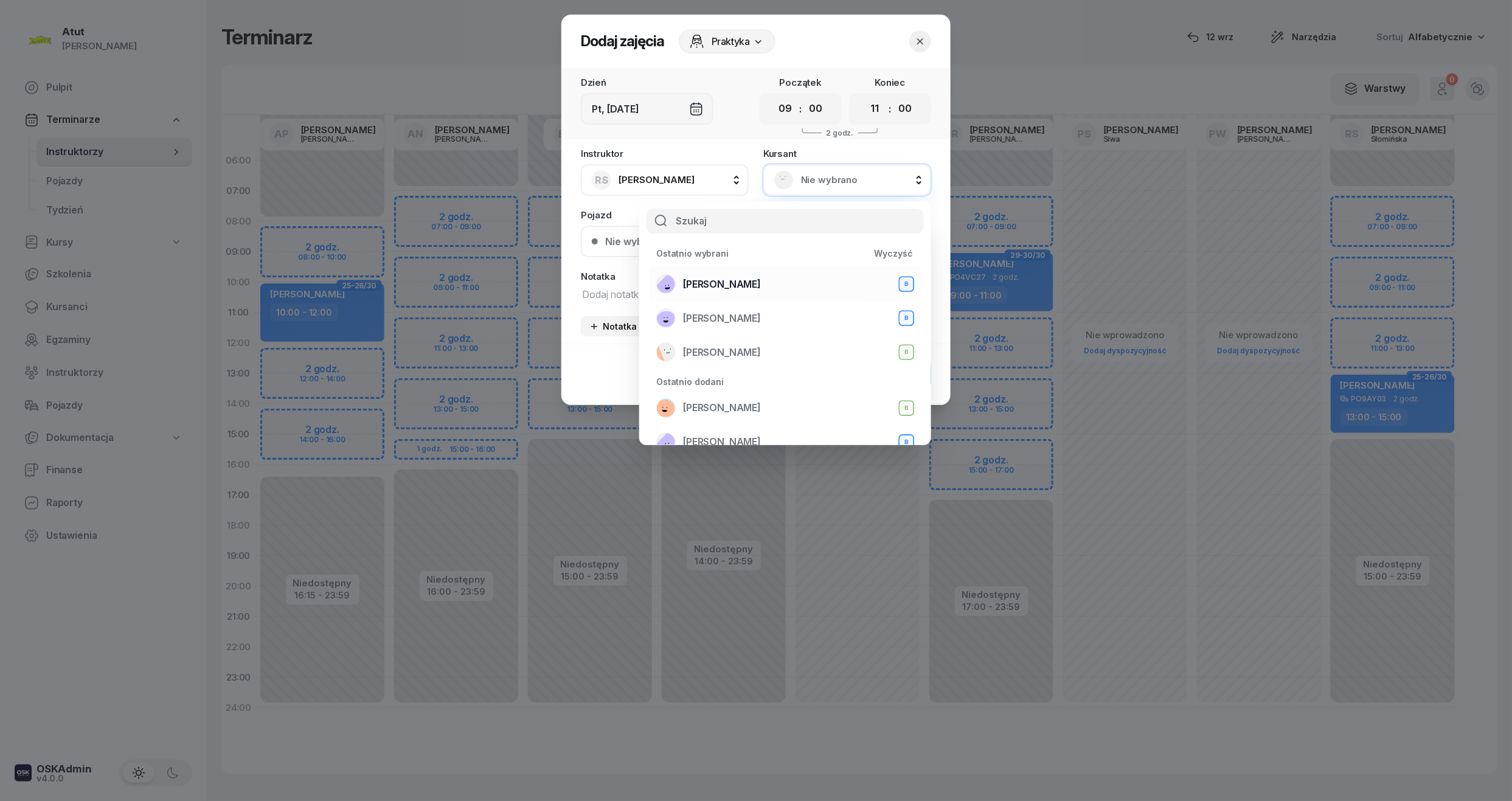
click at [750, 286] on span "Zuzanna Osicka" at bounding box center [722, 284] width 78 height 15
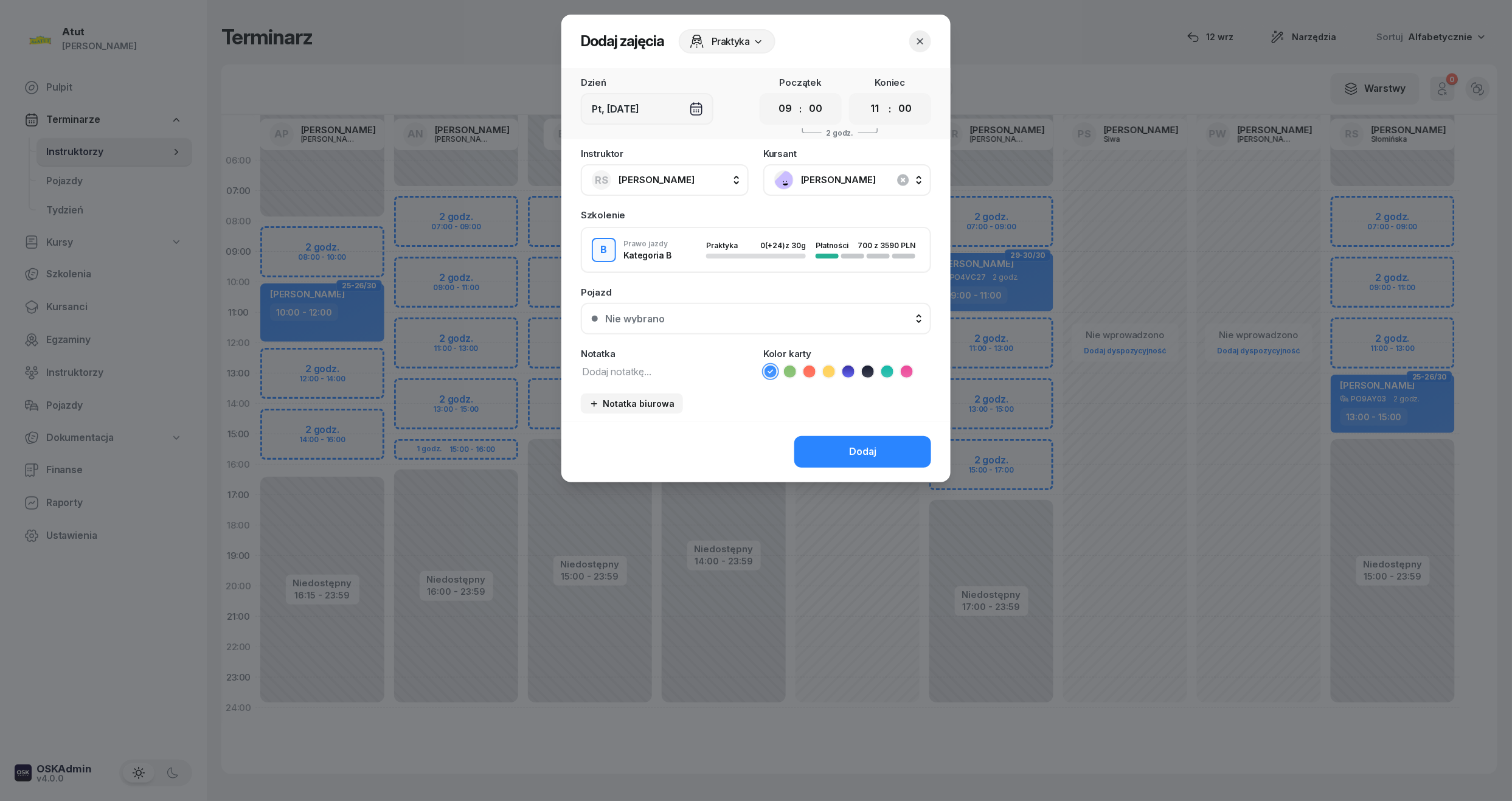
click at [732, 317] on div "Nie wybrano" at bounding box center [762, 318] width 315 height 10
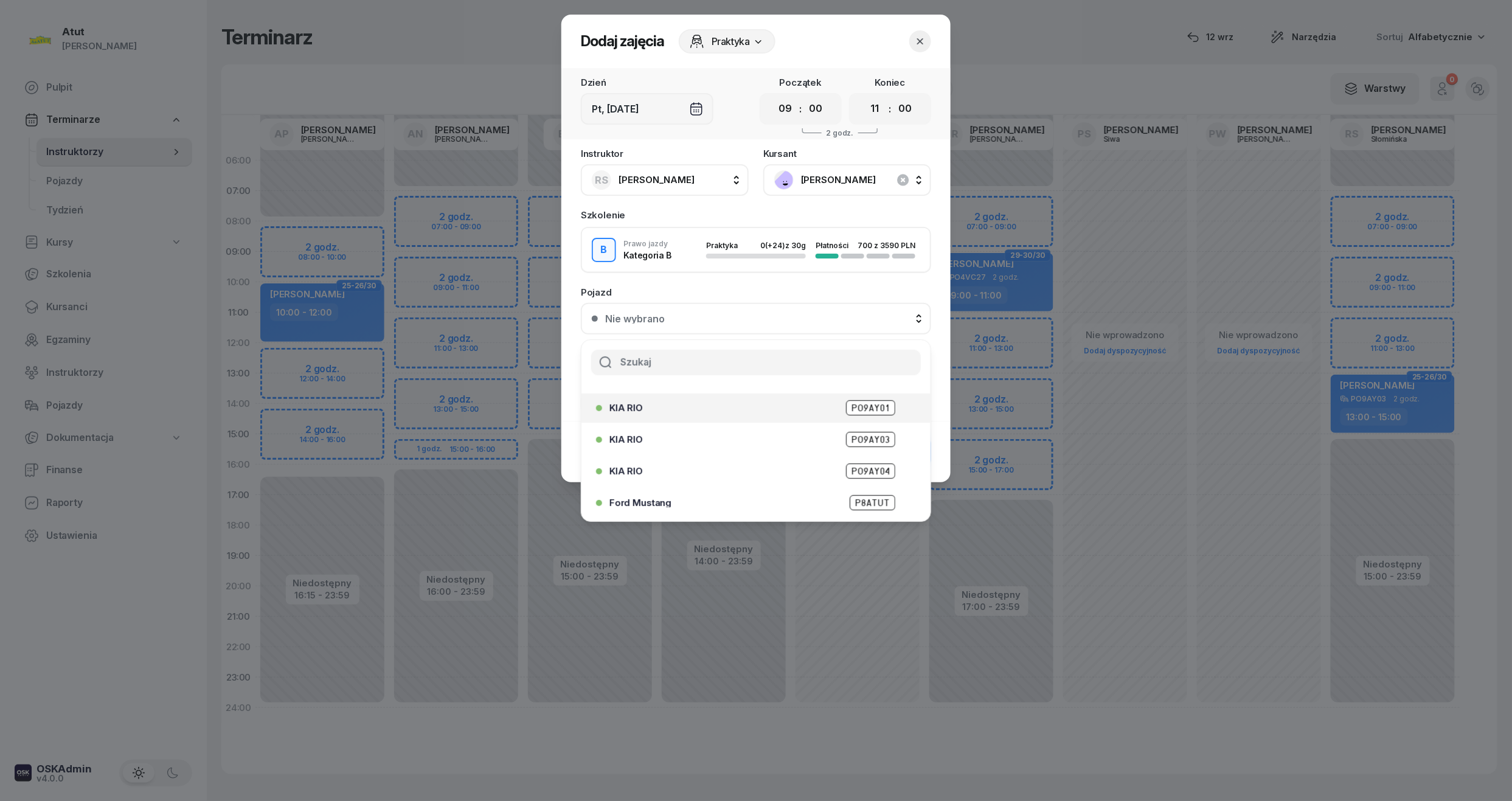
scroll to position [151, 0]
click at [859, 505] on span "PZ 6T513" at bounding box center [870, 504] width 50 height 15
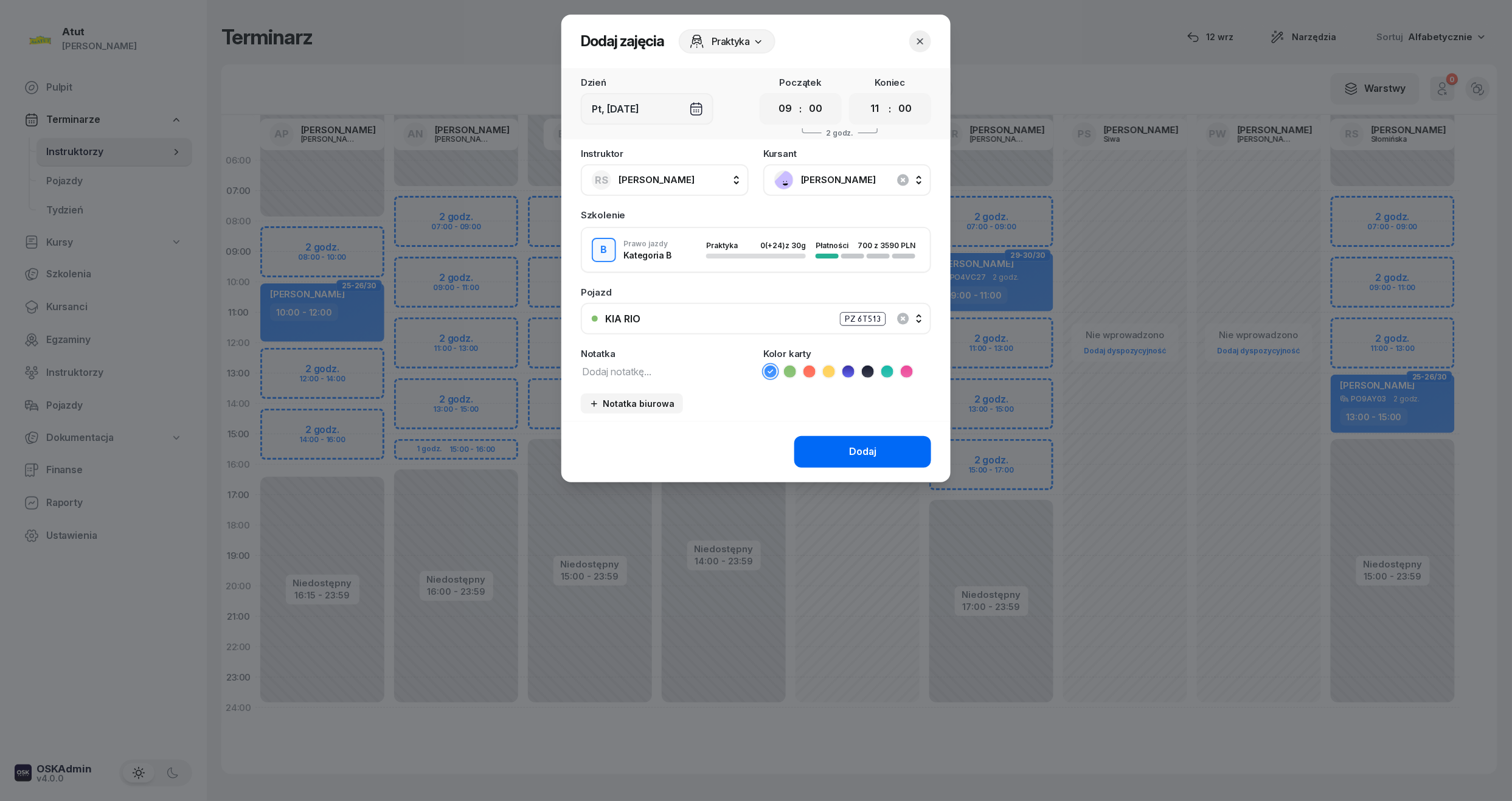
click at [876, 439] on button "Dodaj" at bounding box center [863, 452] width 137 height 32
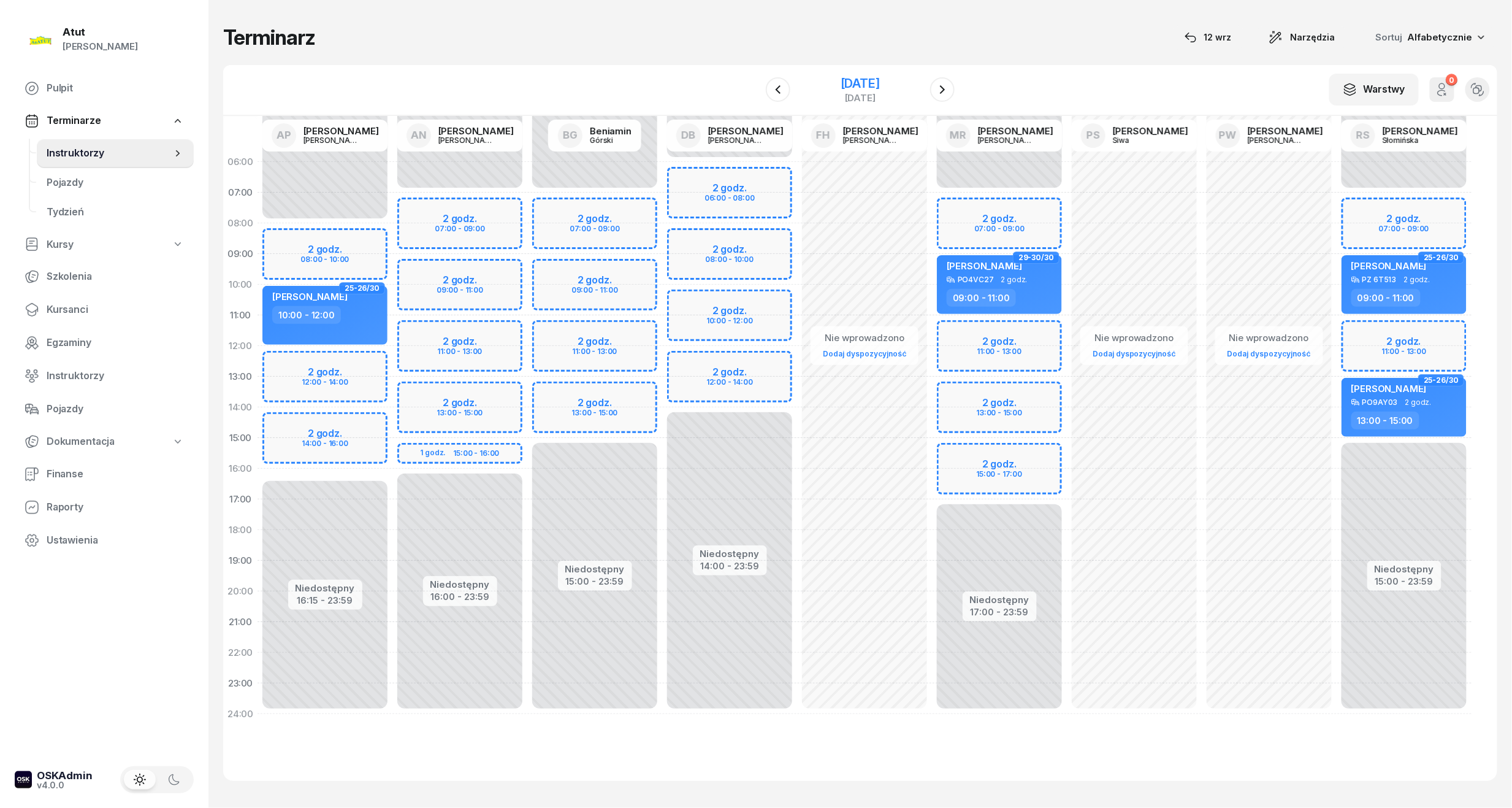
click at [859, 81] on div "21 listopada 2025" at bounding box center [860, 83] width 39 height 12
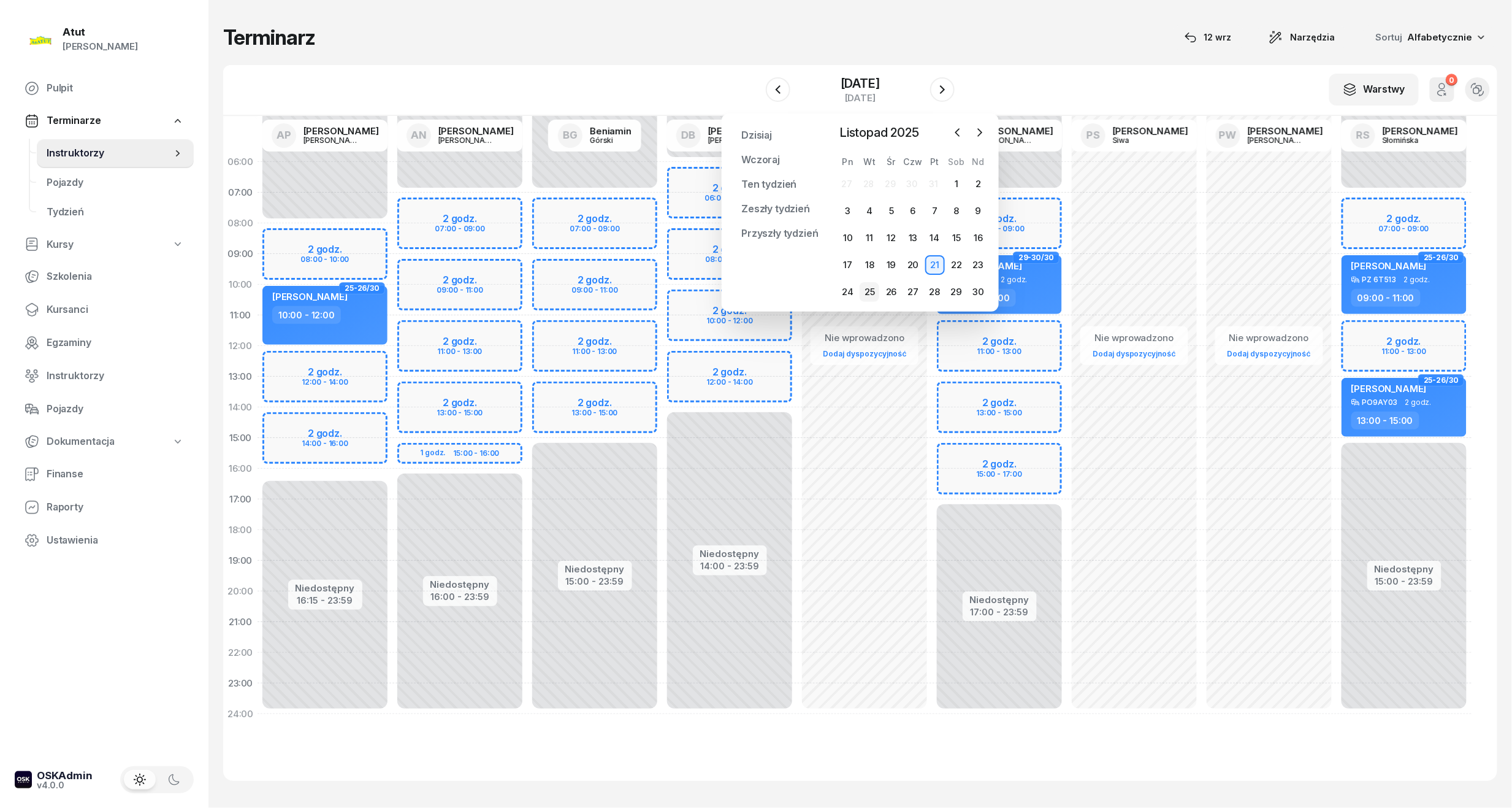
click at [864, 290] on div "25" at bounding box center [869, 292] width 20 height 20
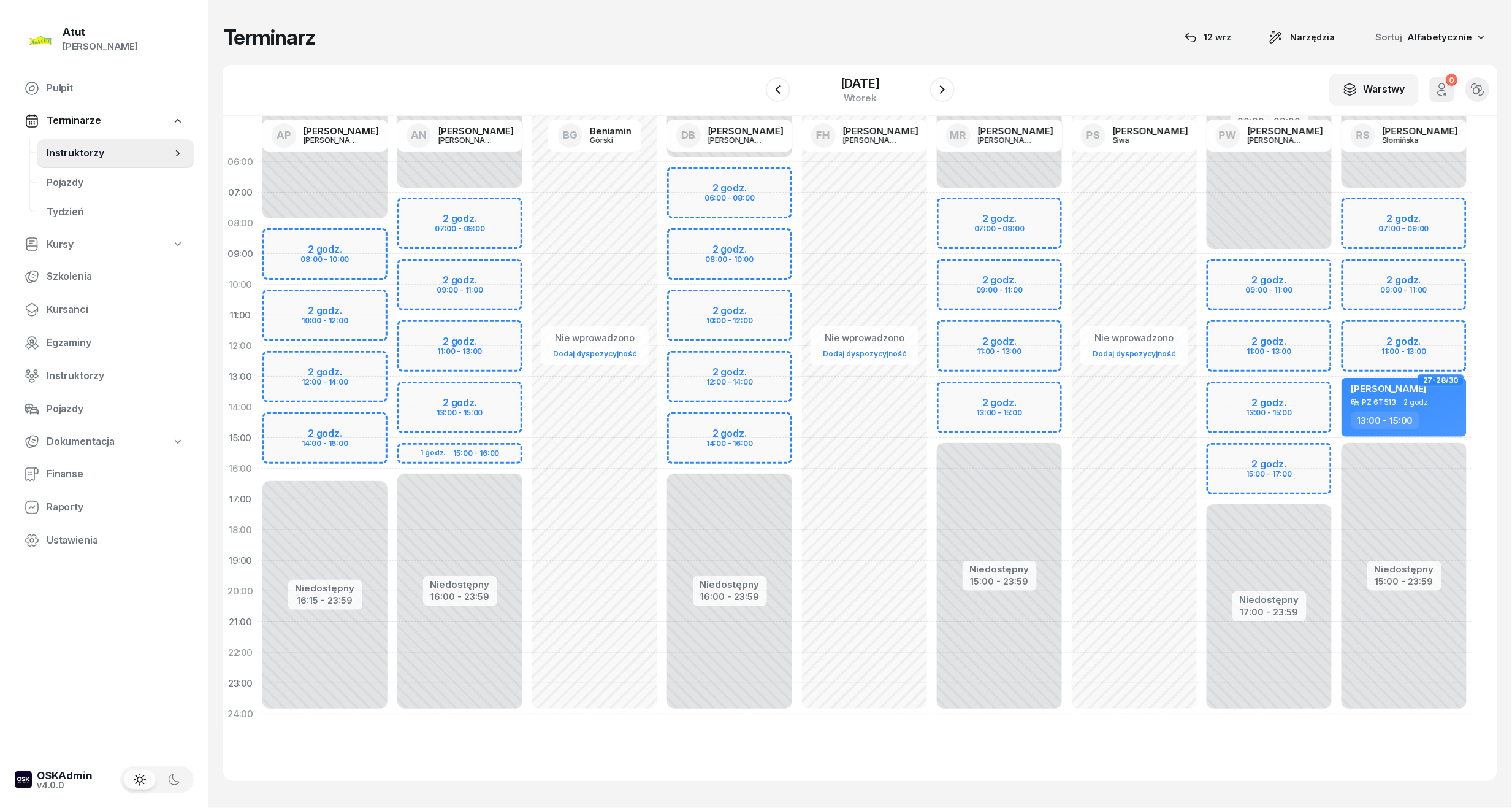
click at [1392, 290] on div "Niedostępny 00:00 - 07:00 Niedostępny 15:00 - 23:59 2 godz. 07:00 - 09:00 2 god…" at bounding box center [1404, 438] width 135 height 583
select select "10"
select select "12"
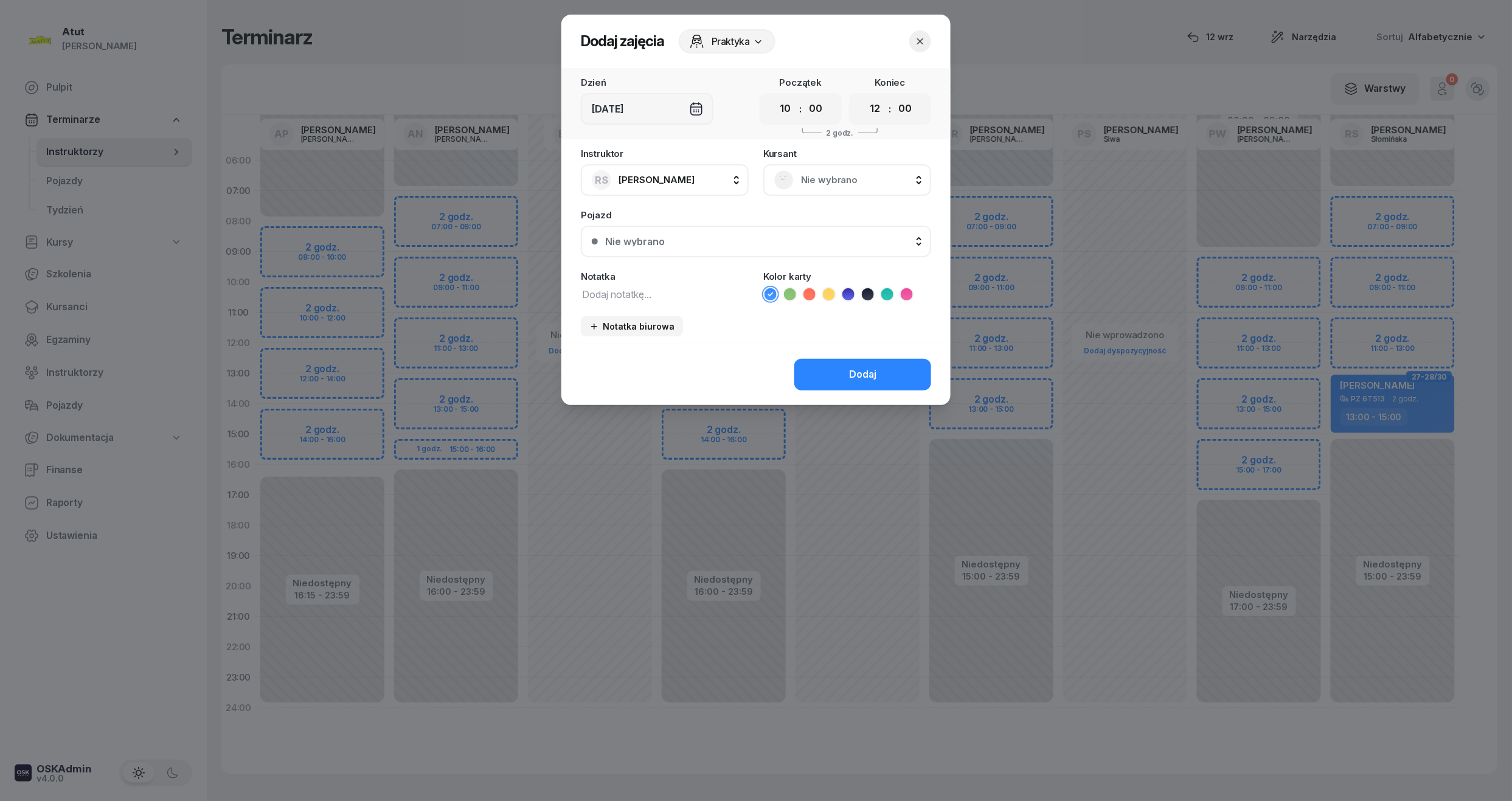
click at [860, 167] on div "Nie wybrano" at bounding box center [847, 180] width 168 height 32
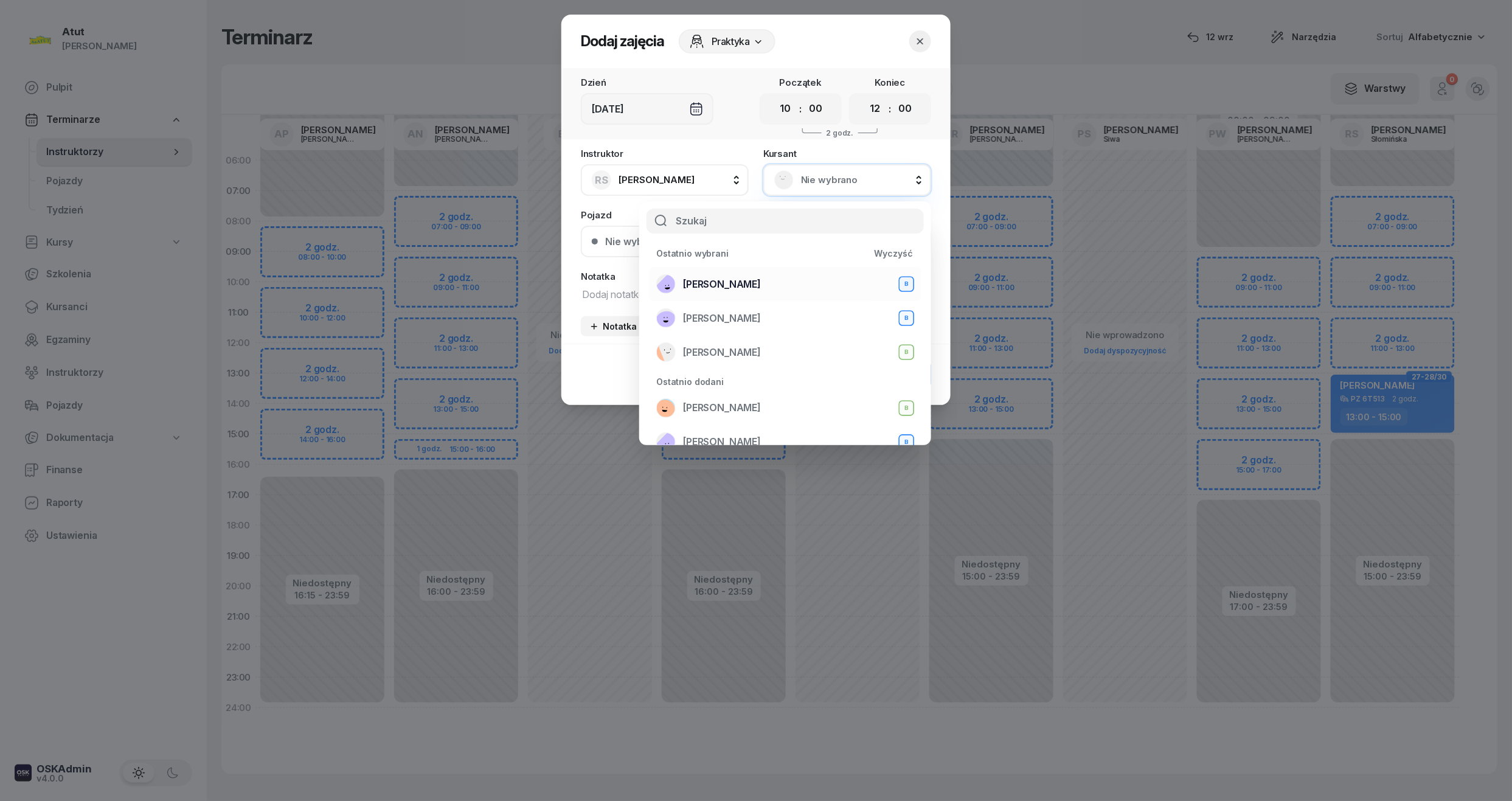
click at [722, 277] on span "Zuzanna Osicka" at bounding box center [722, 284] width 78 height 15
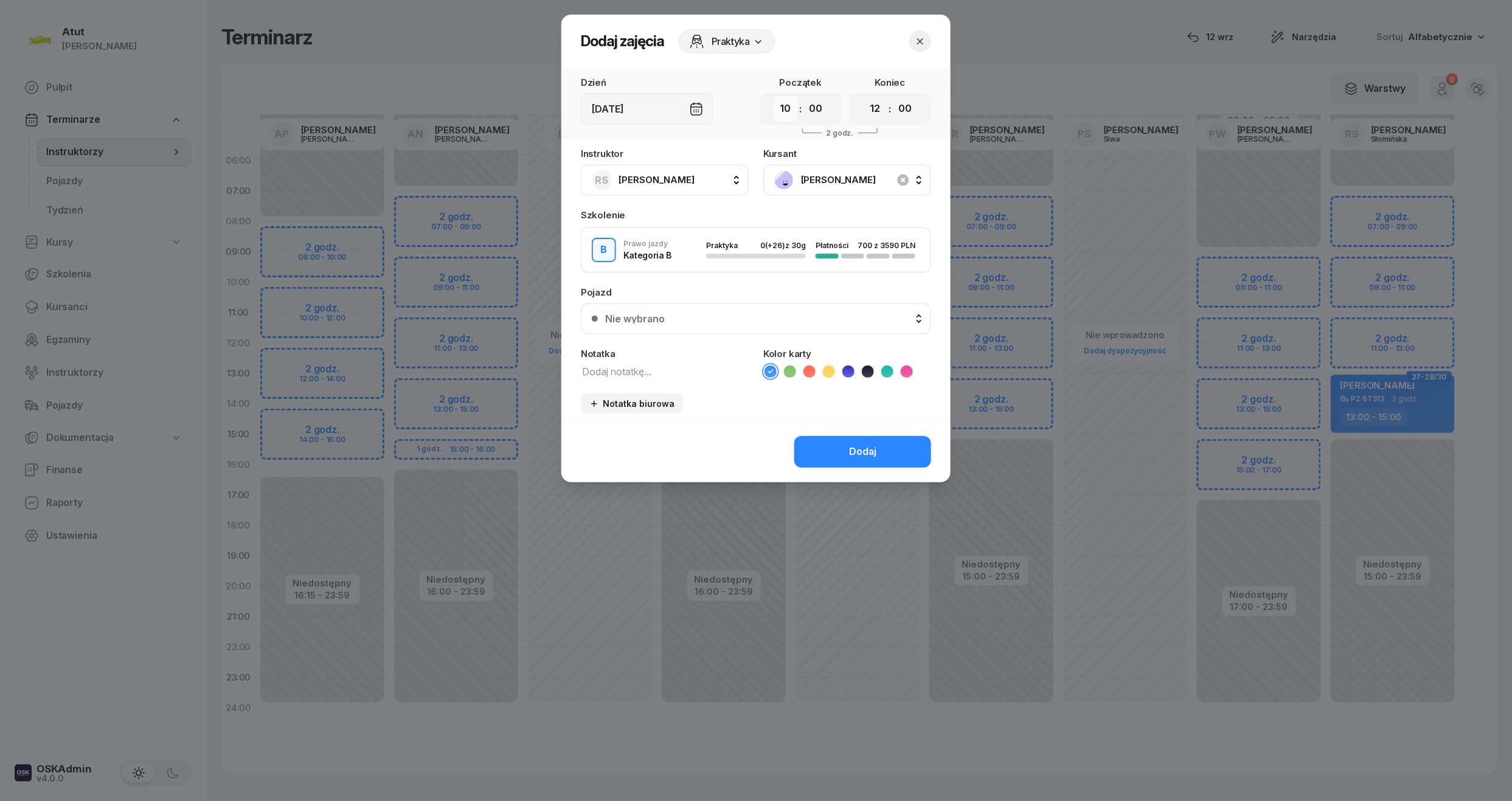
click at [786, 101] on select "00 01 02 03 04 05 06 07 08 09 10 11 12 13 14 15 16 17 18 19 20 21 22 23" at bounding box center [786, 108] width 23 height 25
select select "09"
click at [774, 96] on select "00 01 02 03 04 05 06 07 08 09 10 11 12 13 14 15 16 17 18 19 20 21 22 23" at bounding box center [786, 108] width 23 height 25
click at [879, 108] on select "00 01 02 03 04 05 06 07 08 09 10 11 12 13 14 15 16 17 18 19 20 21 22 23" at bounding box center [875, 108] width 23 height 25
select select "11"
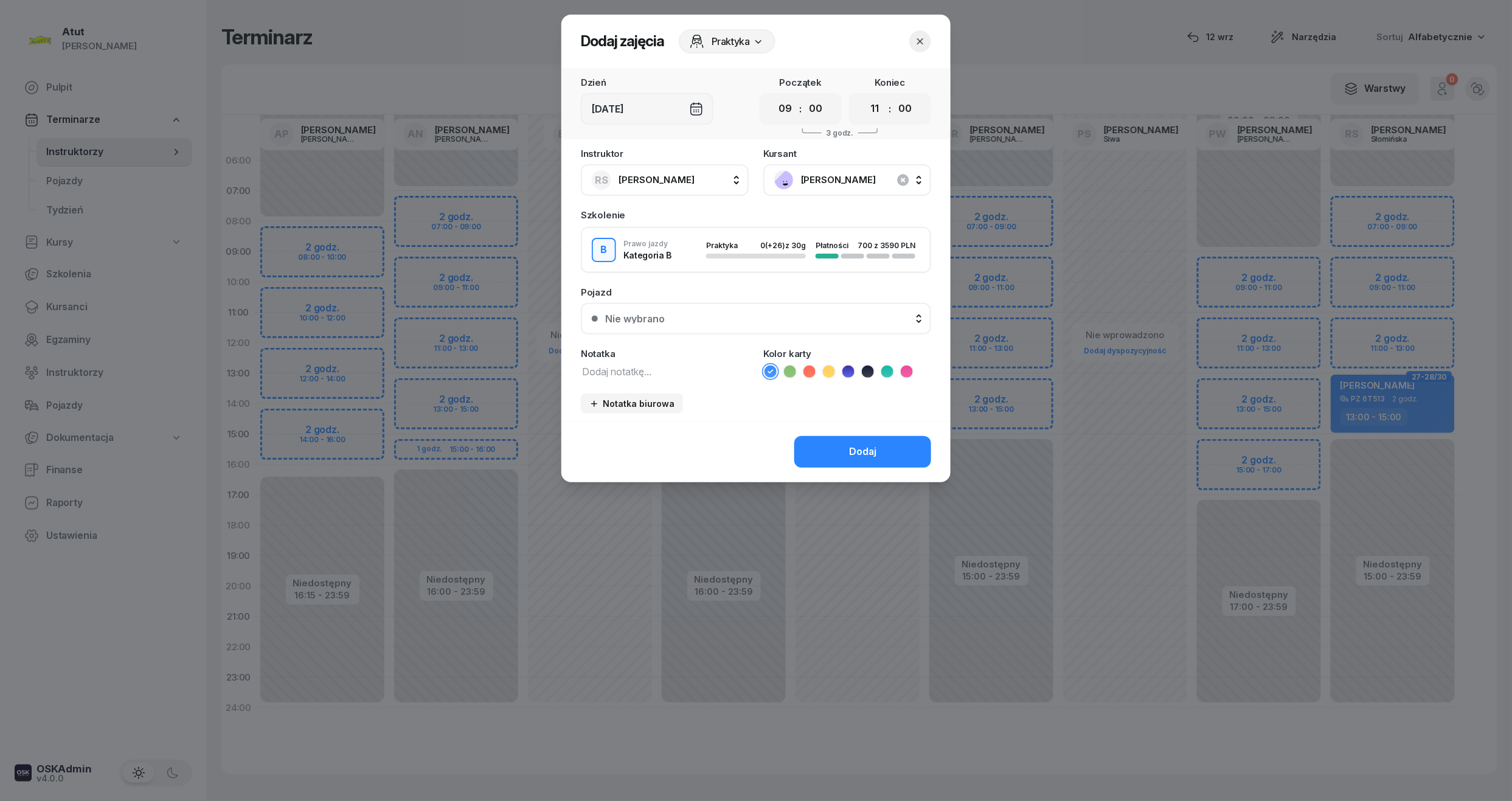
click at [864, 96] on select "00 01 02 03 04 05 06 07 08 09 10 11 12 13 14 15 16 17 18 19 20 21 22 23" at bounding box center [875, 108] width 23 height 25
click at [752, 313] on div "Nie wybrano" at bounding box center [762, 318] width 315 height 10
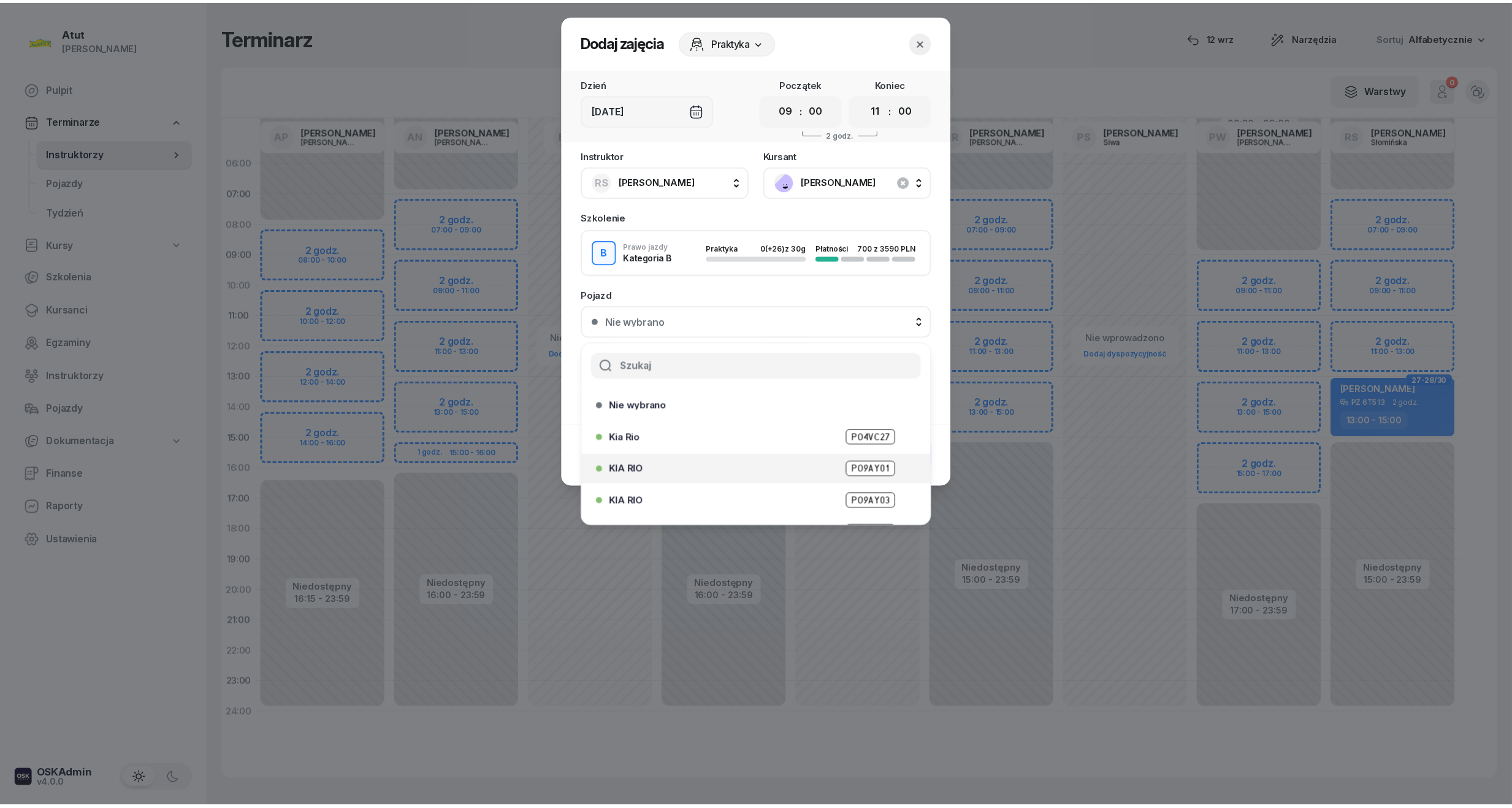
scroll to position [152, 0]
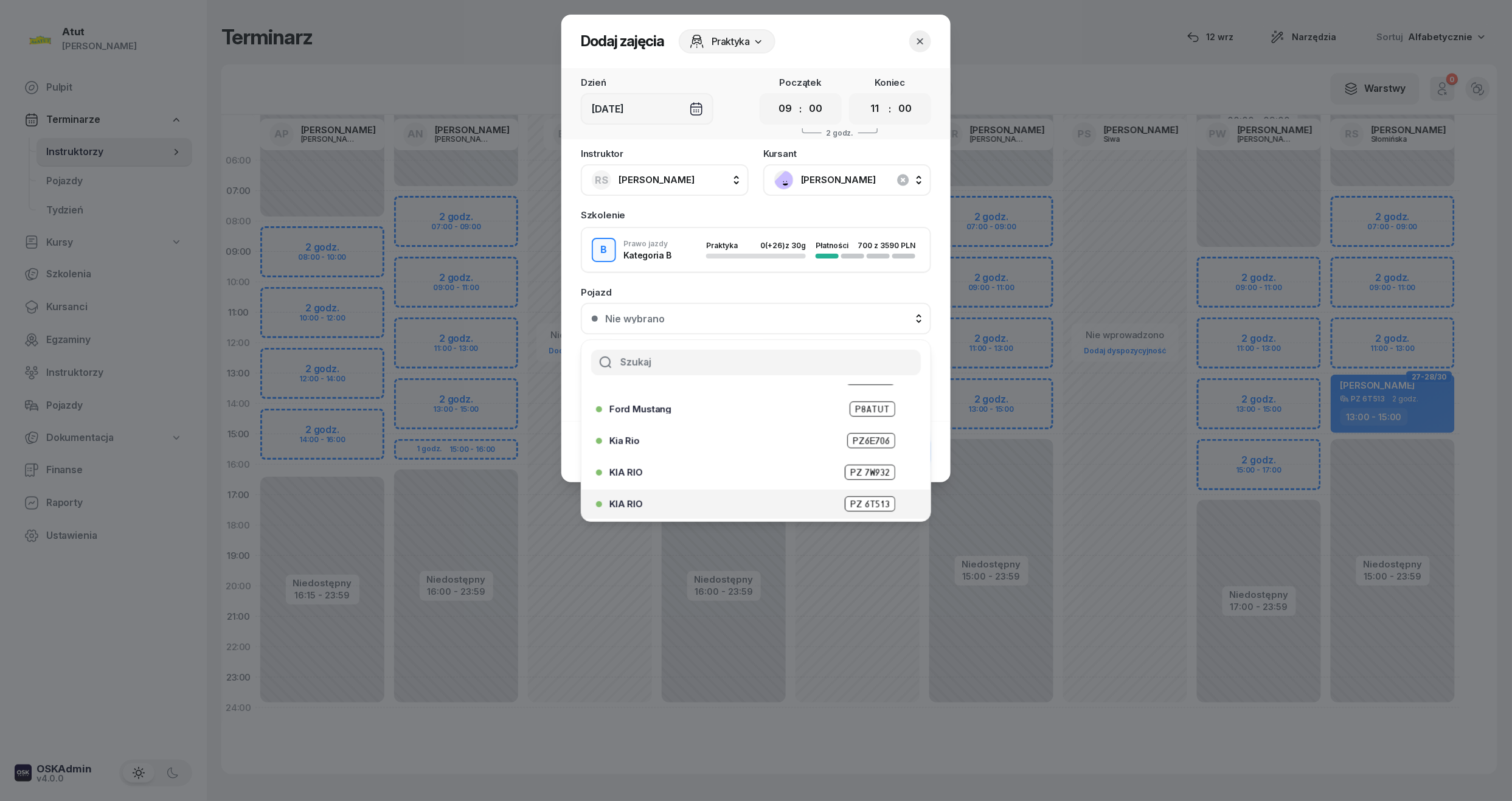
click at [857, 504] on span "PZ 6T513" at bounding box center [870, 504] width 50 height 15
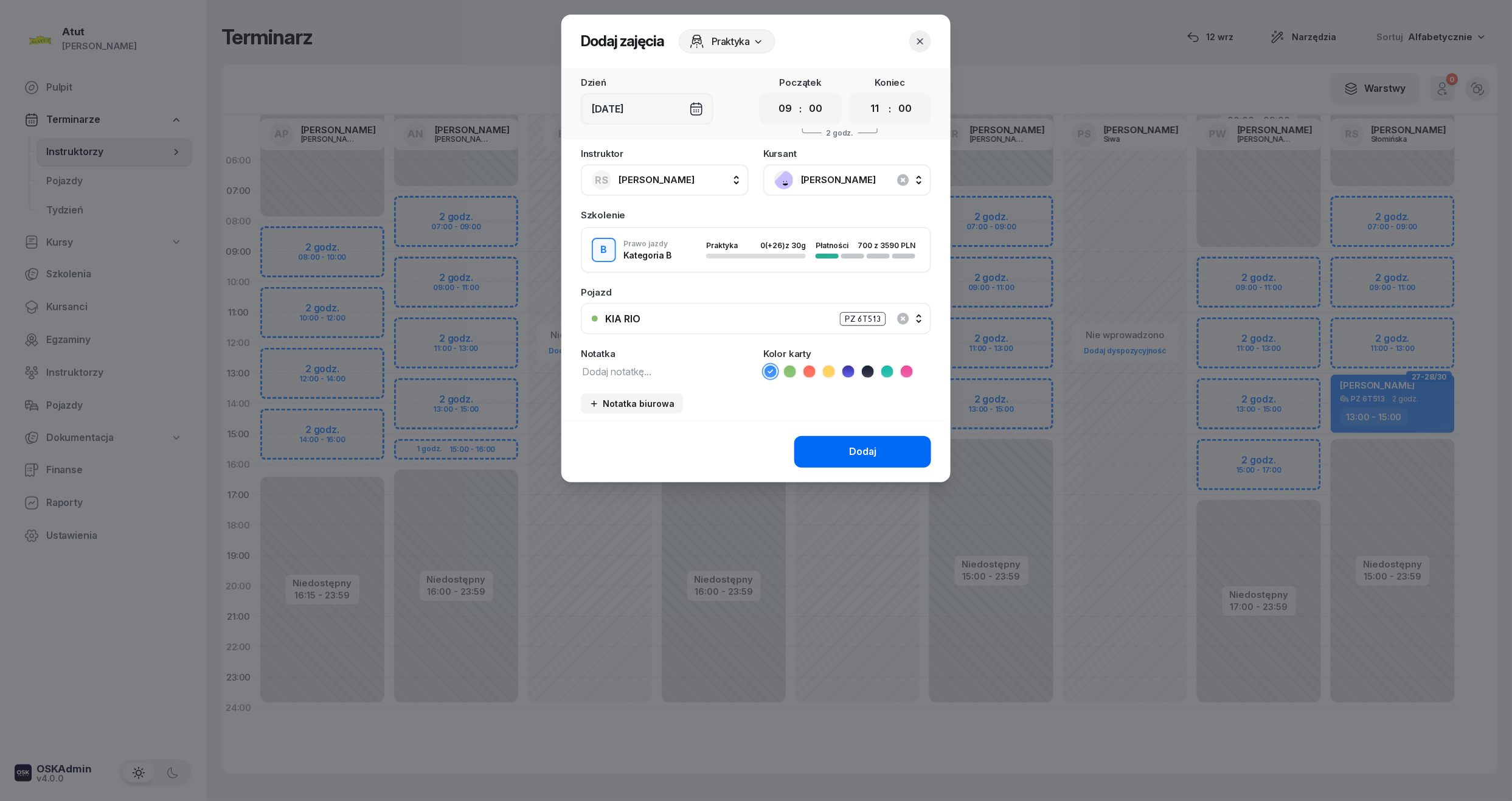
click at [864, 456] on div "Dodaj" at bounding box center [863, 451] width 28 height 15
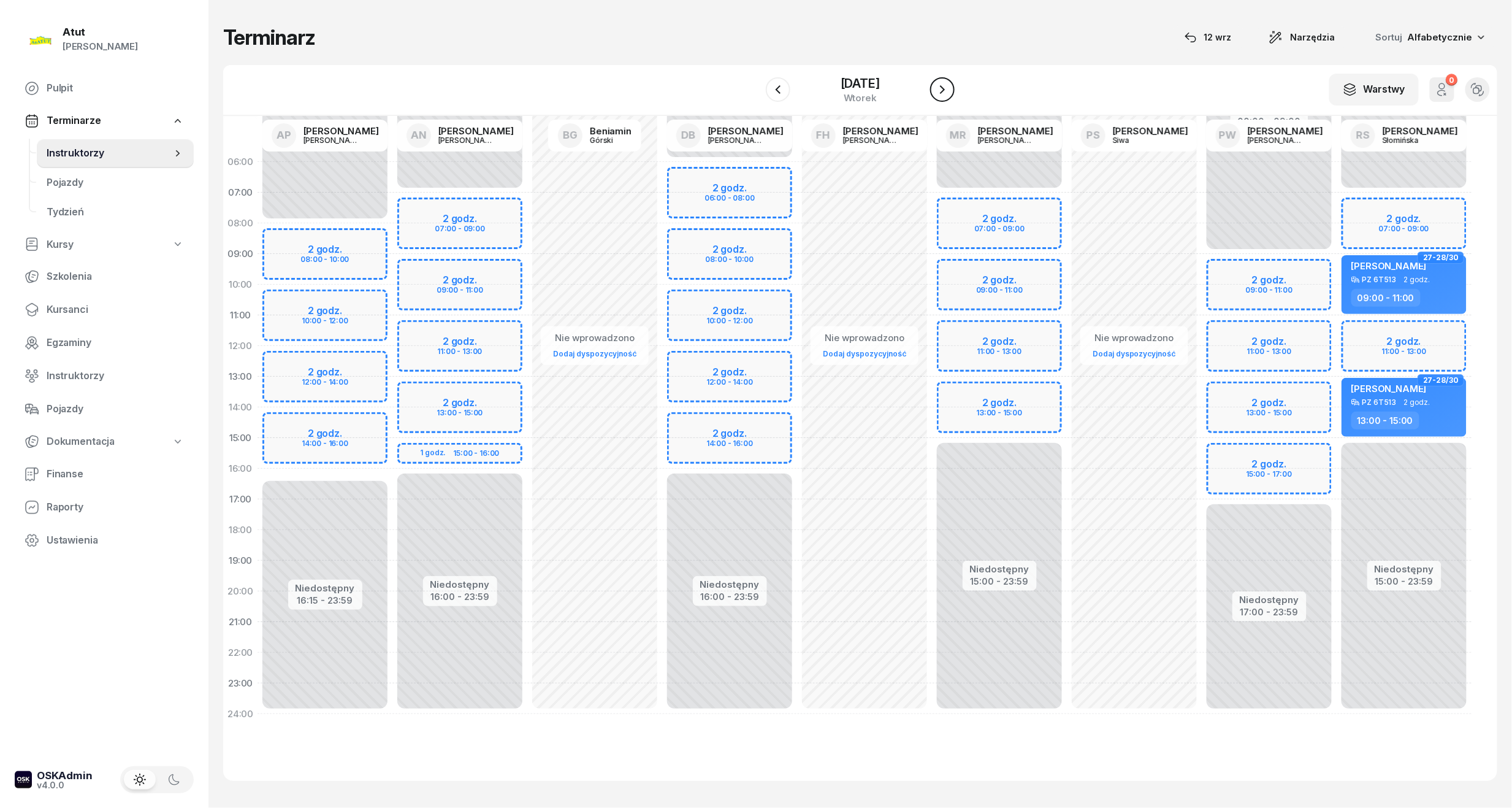
click at [955, 94] on button "button" at bounding box center [942, 90] width 25 height 25
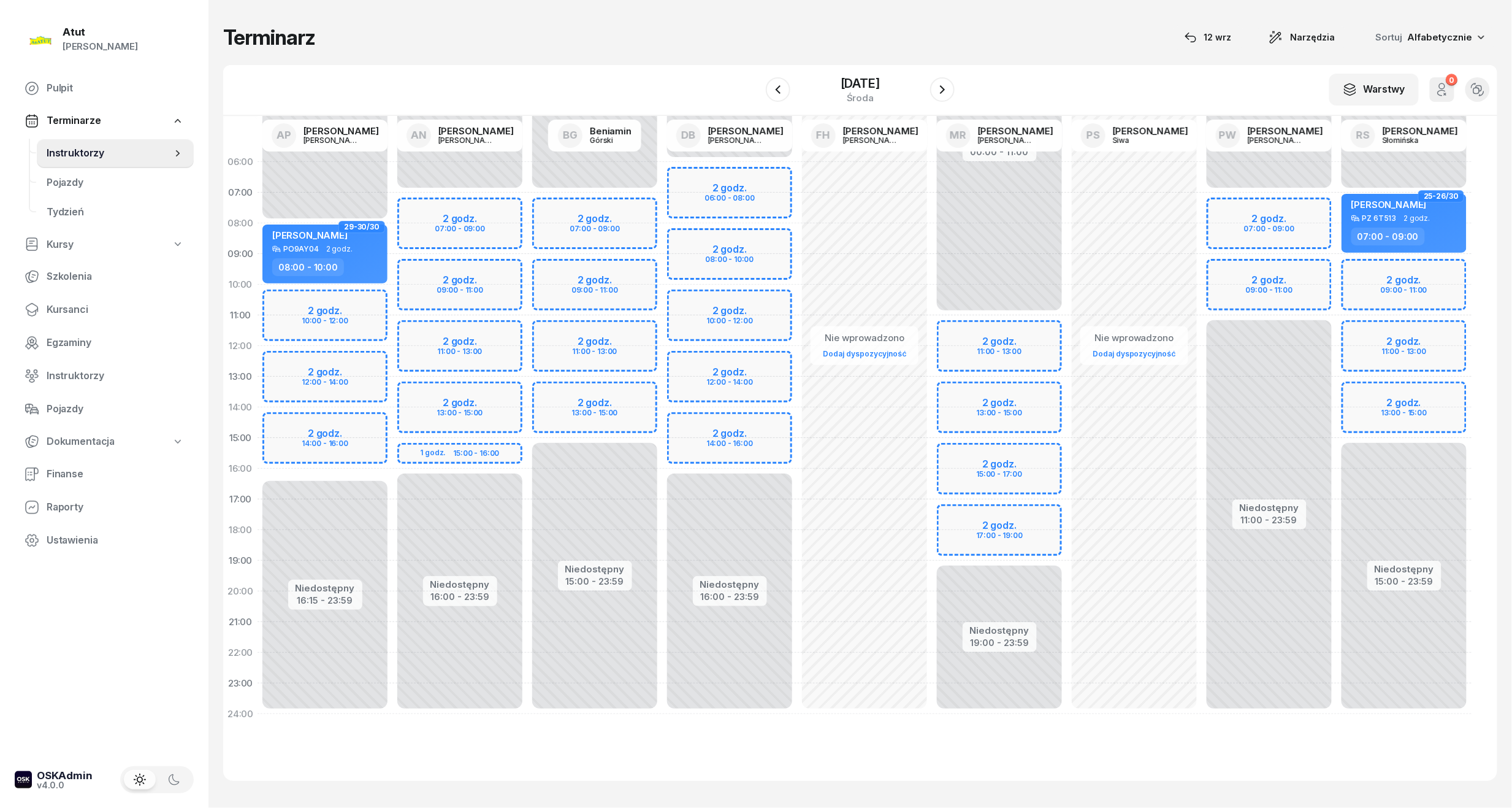
click at [1397, 295] on div "Niedostępny 00:00 - 07:00 Niedostępny 15:00 - 23:59 2 godz. 09:00 - 11:00 2 god…" at bounding box center [1404, 438] width 135 height 583
select select "10"
select select "12"
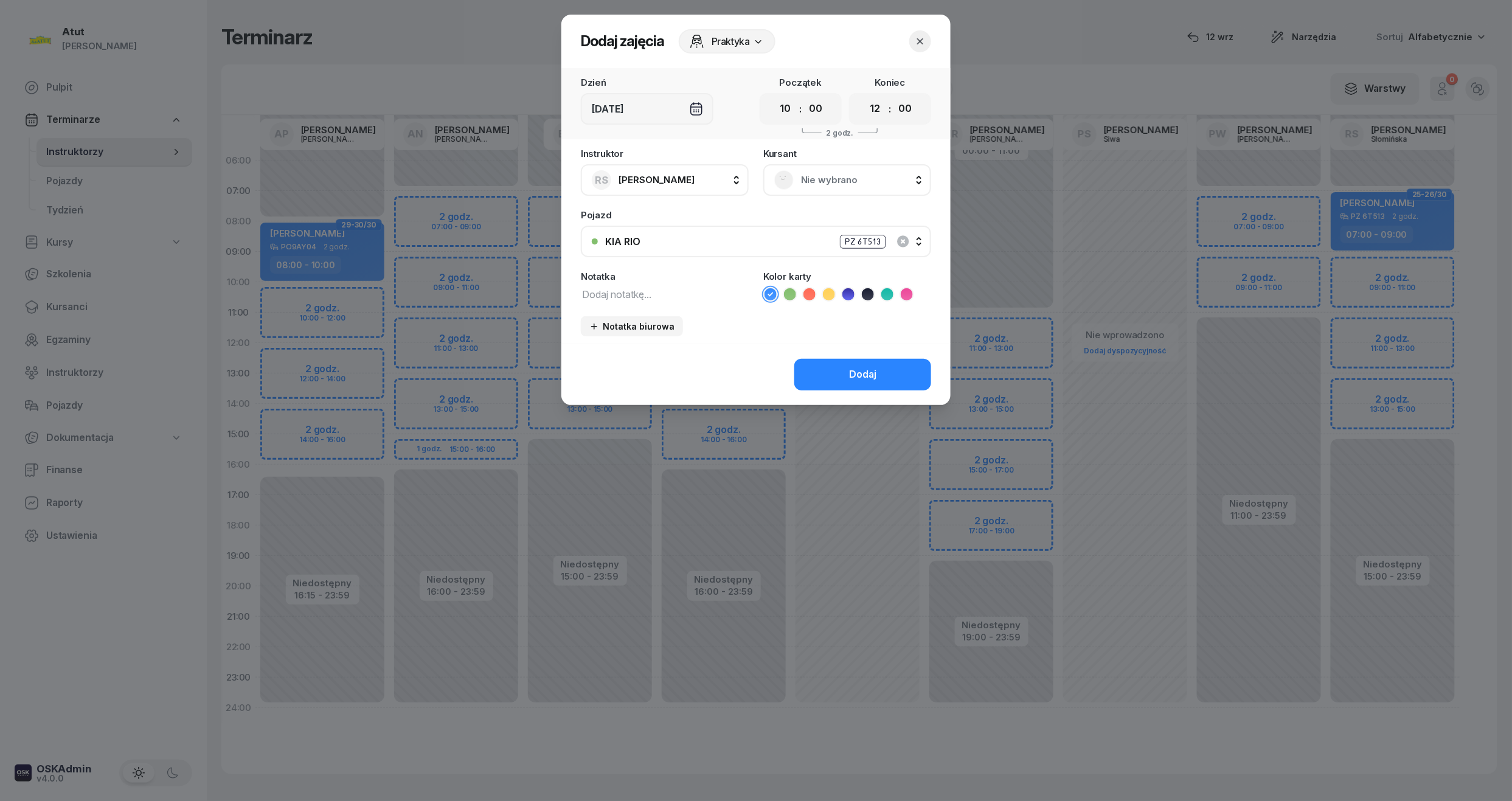
click at [840, 185] on span "Nie wybrano" at bounding box center [861, 179] width 119 height 15
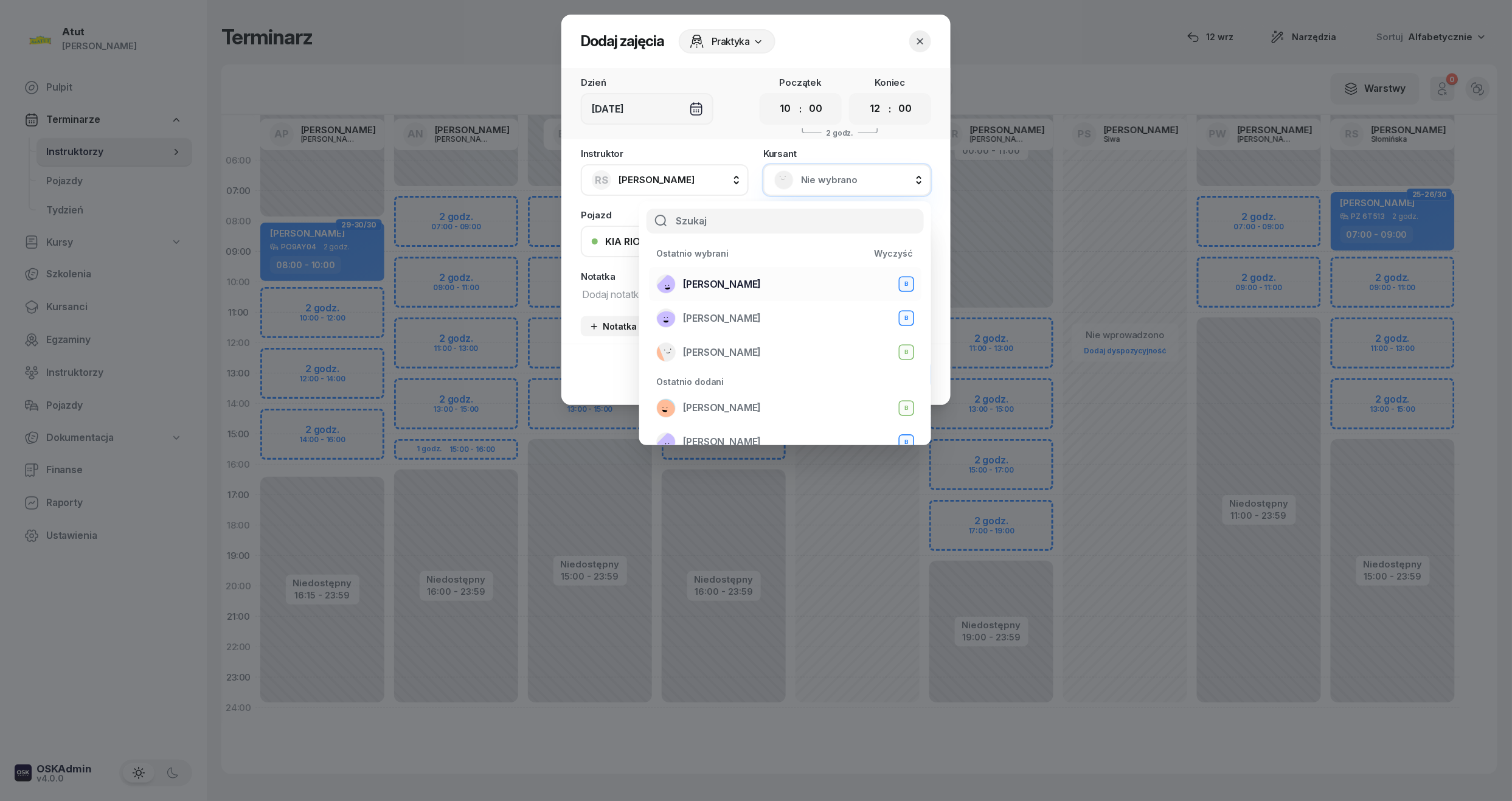
click at [712, 278] on span "Zuzanna Osicka" at bounding box center [722, 284] width 78 height 15
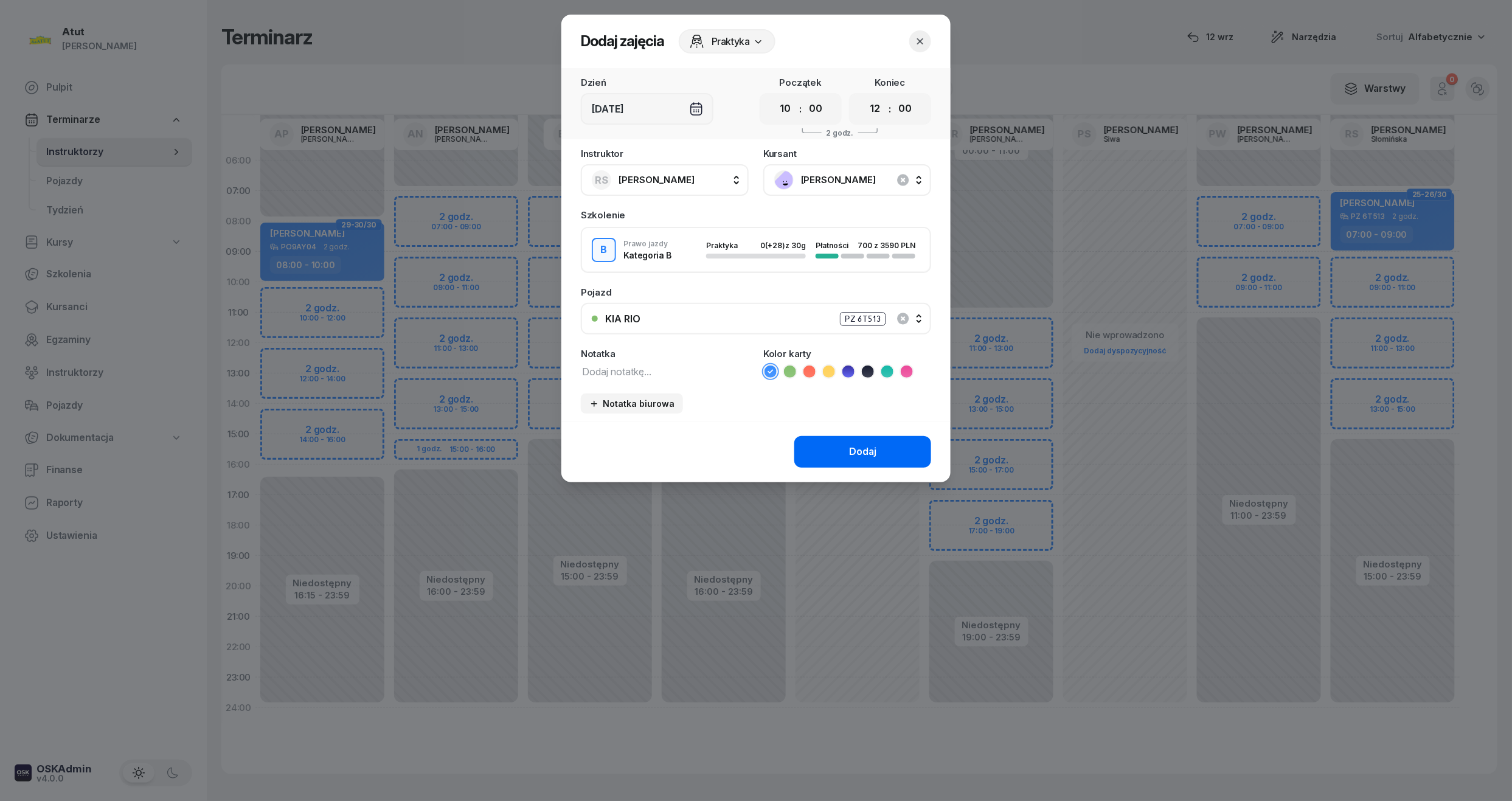
click at [850, 444] on div "Dodaj" at bounding box center [863, 451] width 28 height 15
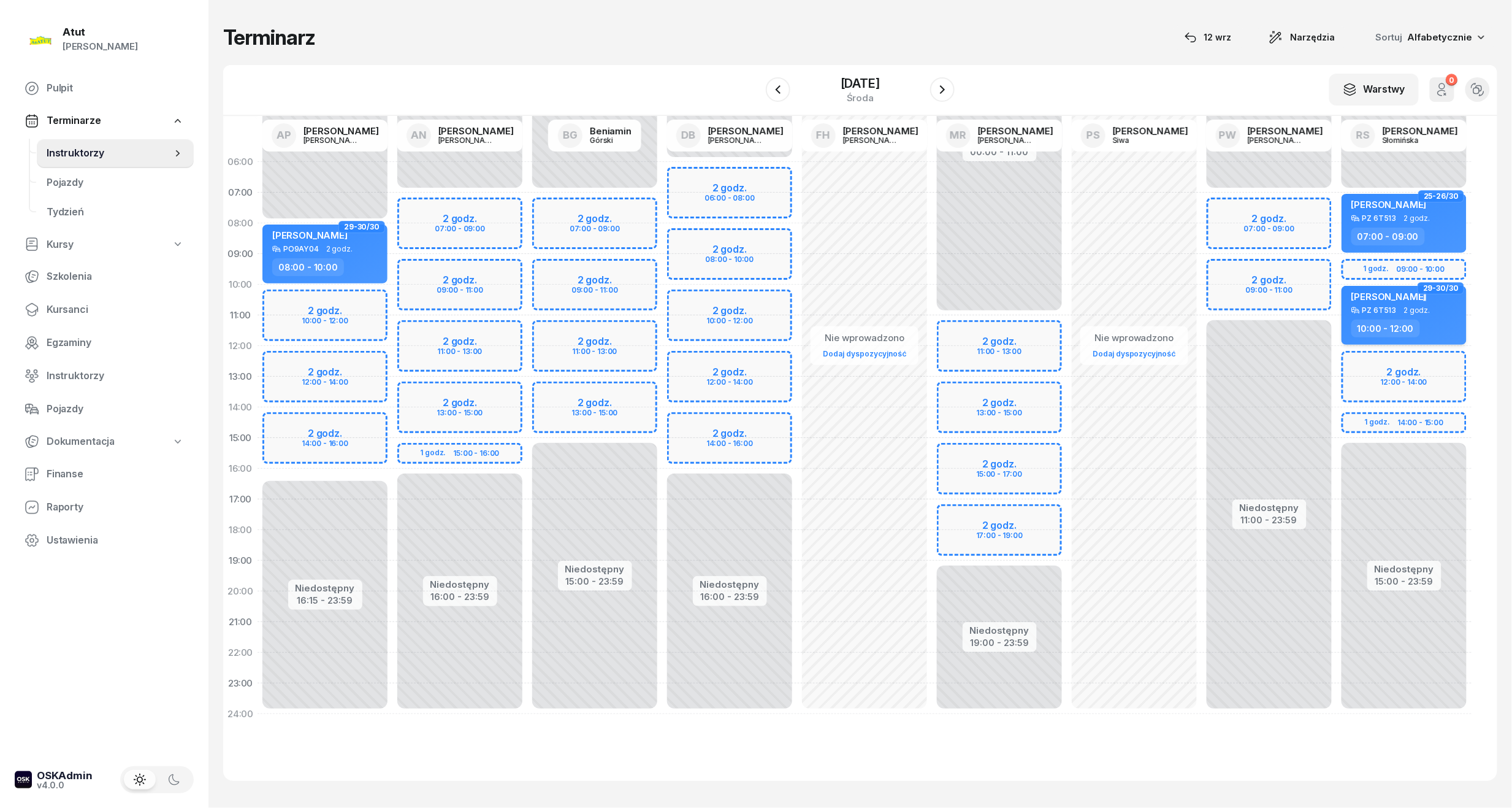
click at [1413, 292] on span "Zuzanna Osicka" at bounding box center [1389, 296] width 76 height 11
select select "10"
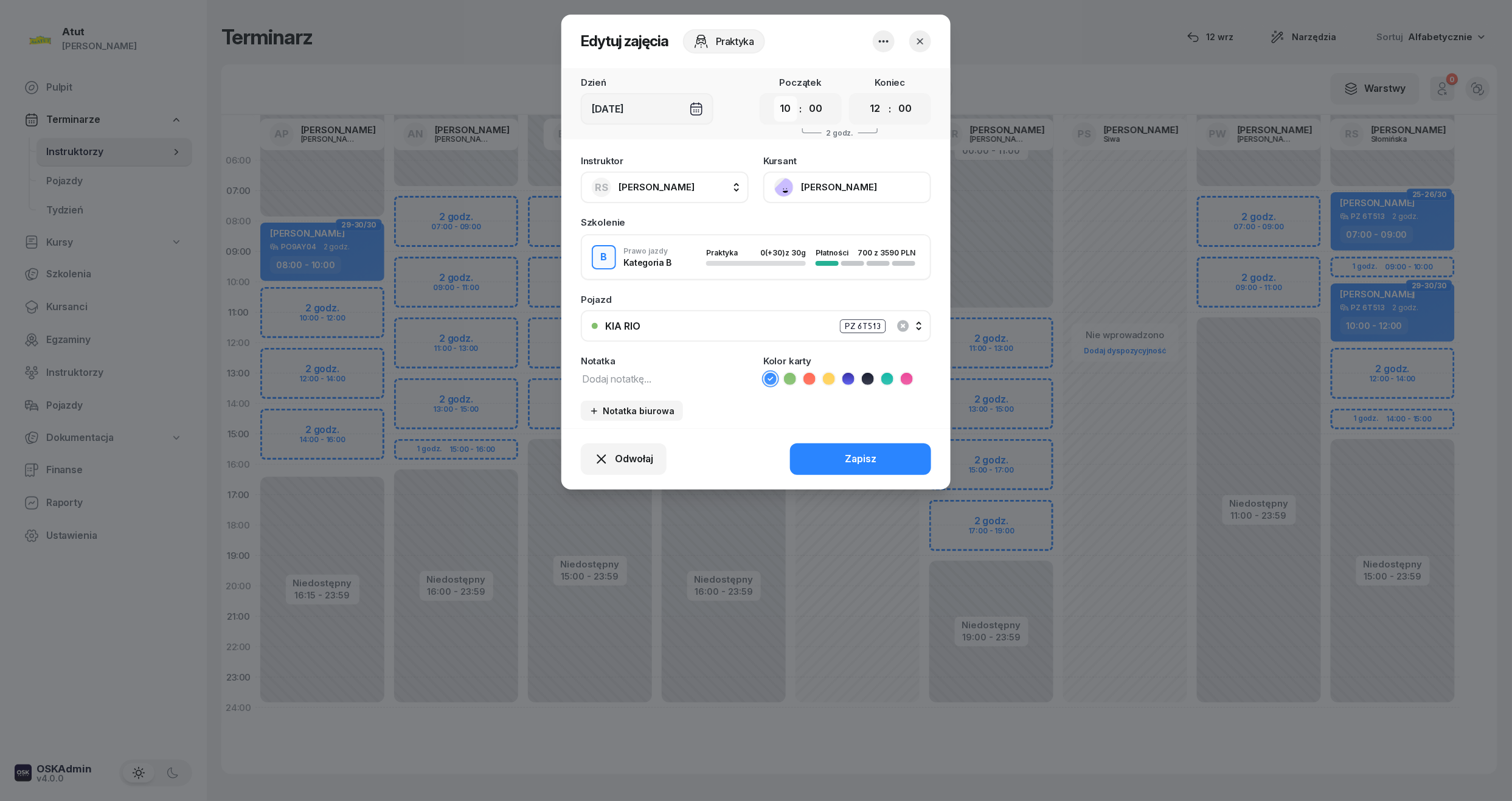
click at [776, 110] on select "00 01 02 03 04 05 06 07 08 09 10 11 12 13 14 15 16 17 18 19 20 21 22 23" at bounding box center [786, 108] width 23 height 25
click at [774, 96] on select "00 01 02 03 04 05 06 07 08 09 10 11 12 13 14 15 16 17 18 19 20 21 22 23" at bounding box center [786, 108] width 23 height 25
click at [879, 117] on select "00 01 02 03 04 05 06 07 08 09 10 11 12 13 14 15 16 17 18 19 20 21 22 23" at bounding box center [875, 108] width 23 height 25
click at [864, 96] on select "00 01 02 03 04 05 06 07 08 09 10 11 12 13 14 15 16 17 18 19 20 21 22 23" at bounding box center [875, 108] width 23 height 25
click at [857, 471] on button "Zapisz" at bounding box center [860, 459] width 141 height 32
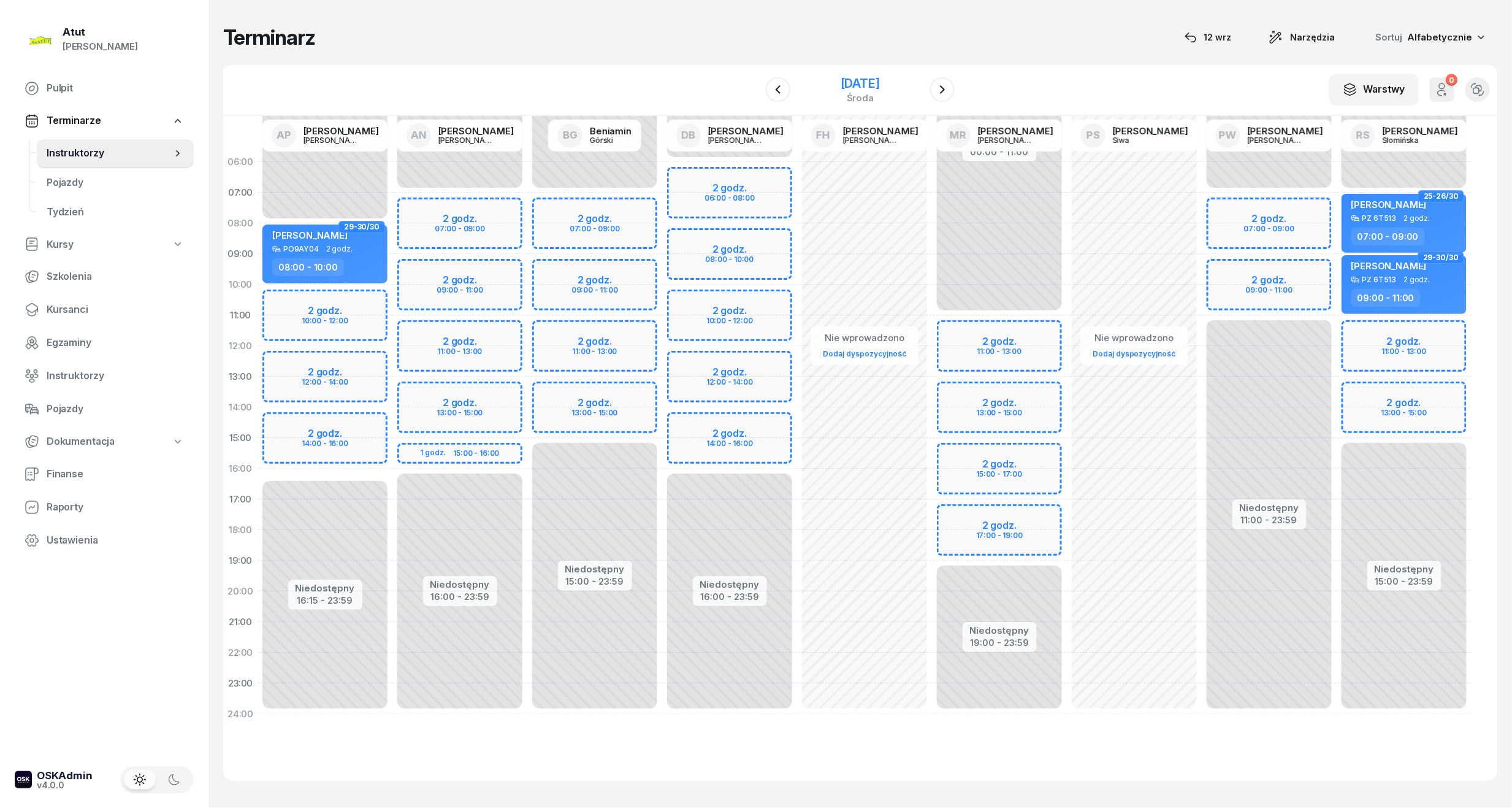
click at [880, 81] on div "26 listopada 2025" at bounding box center [860, 83] width 39 height 12
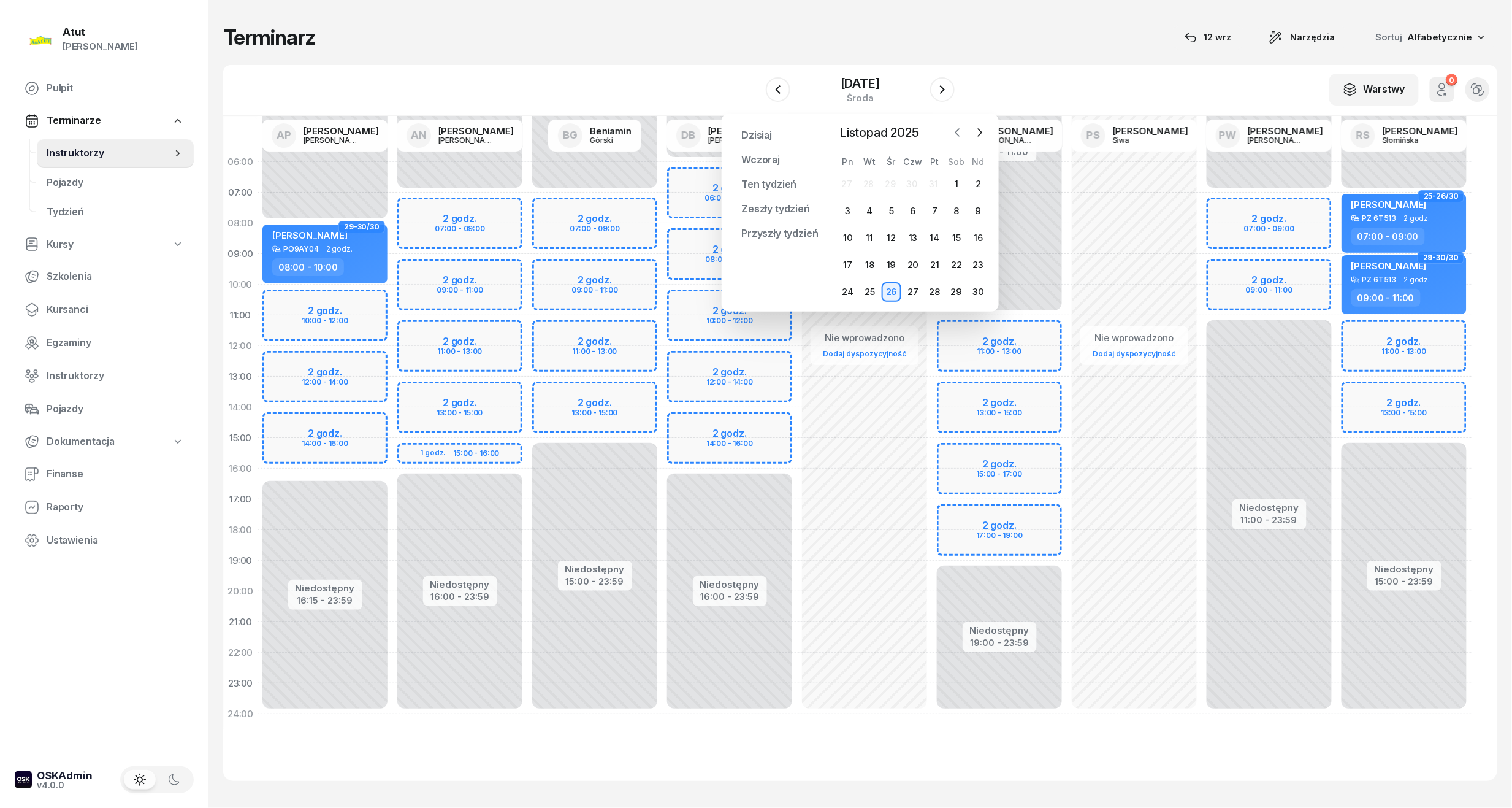
click at [955, 135] on icon "button" at bounding box center [957, 132] width 12 height 12
click at [958, 132] on icon "button" at bounding box center [957, 132] width 12 height 12
click at [931, 234] on div "19" at bounding box center [935, 238] width 20 height 20
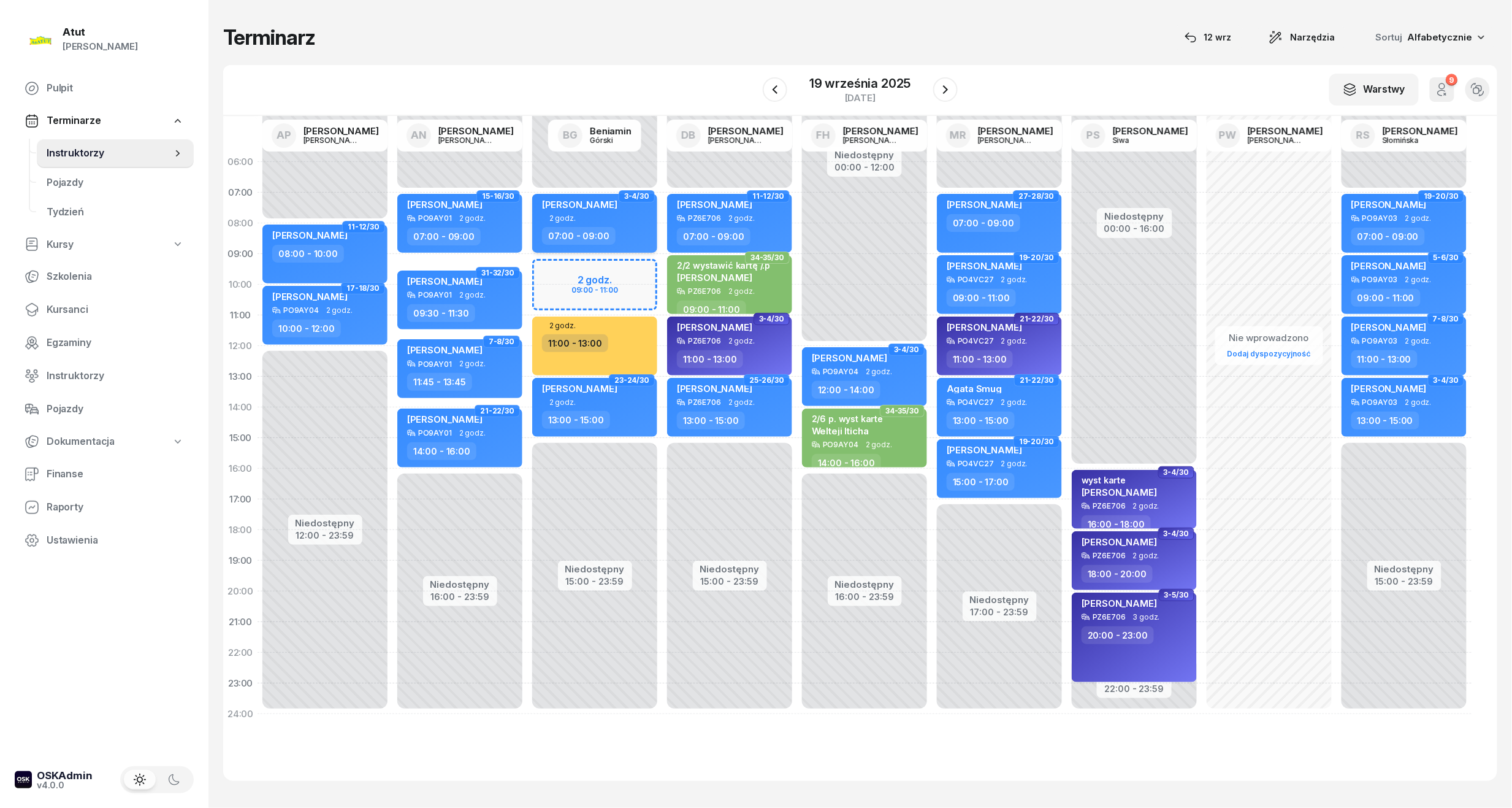
click at [598, 209] on div "Mateusz Jakubowski" at bounding box center [580, 206] width 76 height 16
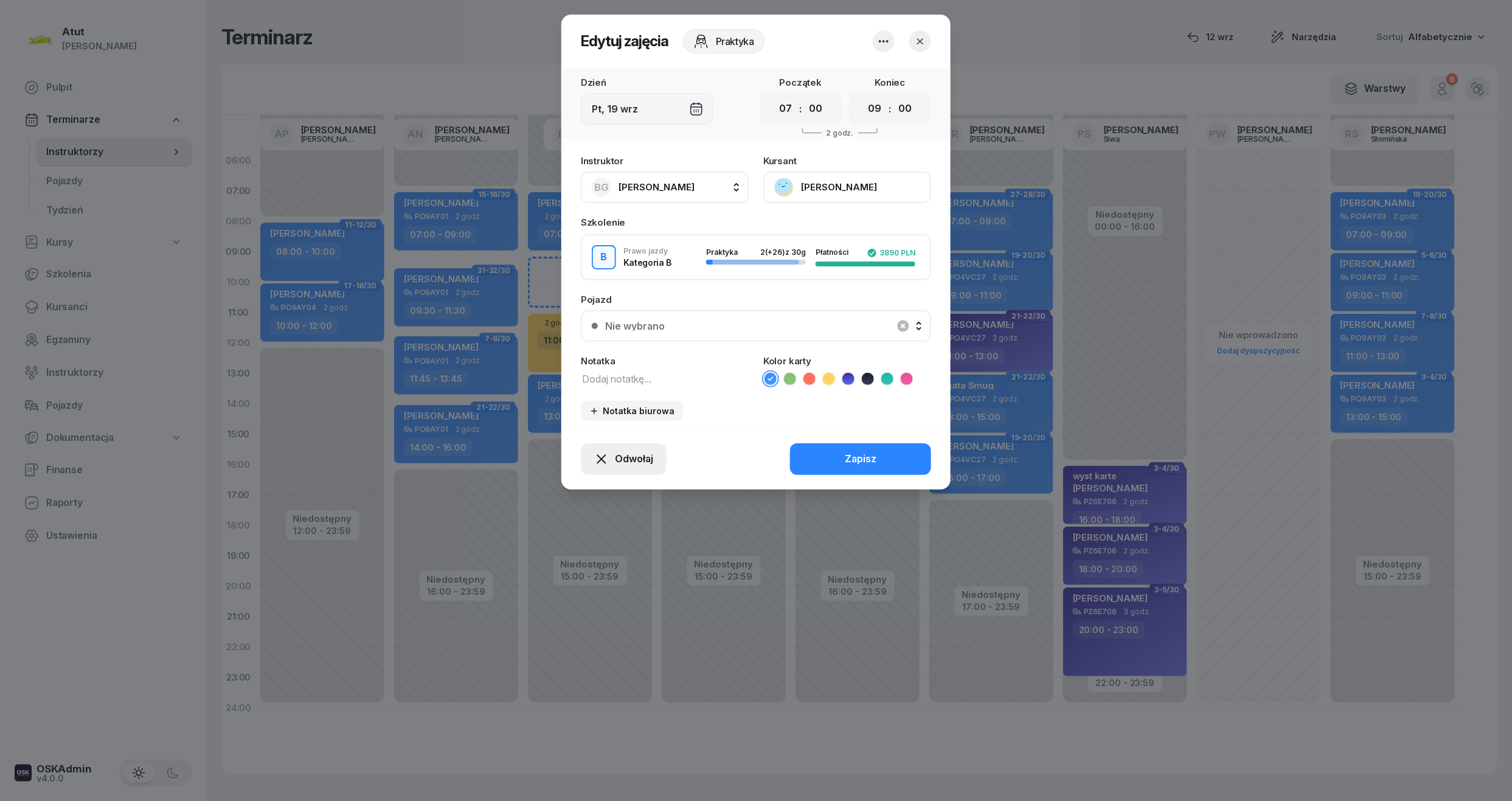
click at [635, 458] on span "Odwołaj" at bounding box center [633, 458] width 38 height 15
click at [599, 349] on div "My odwołaliśmy" at bounding box center [603, 354] width 73 height 15
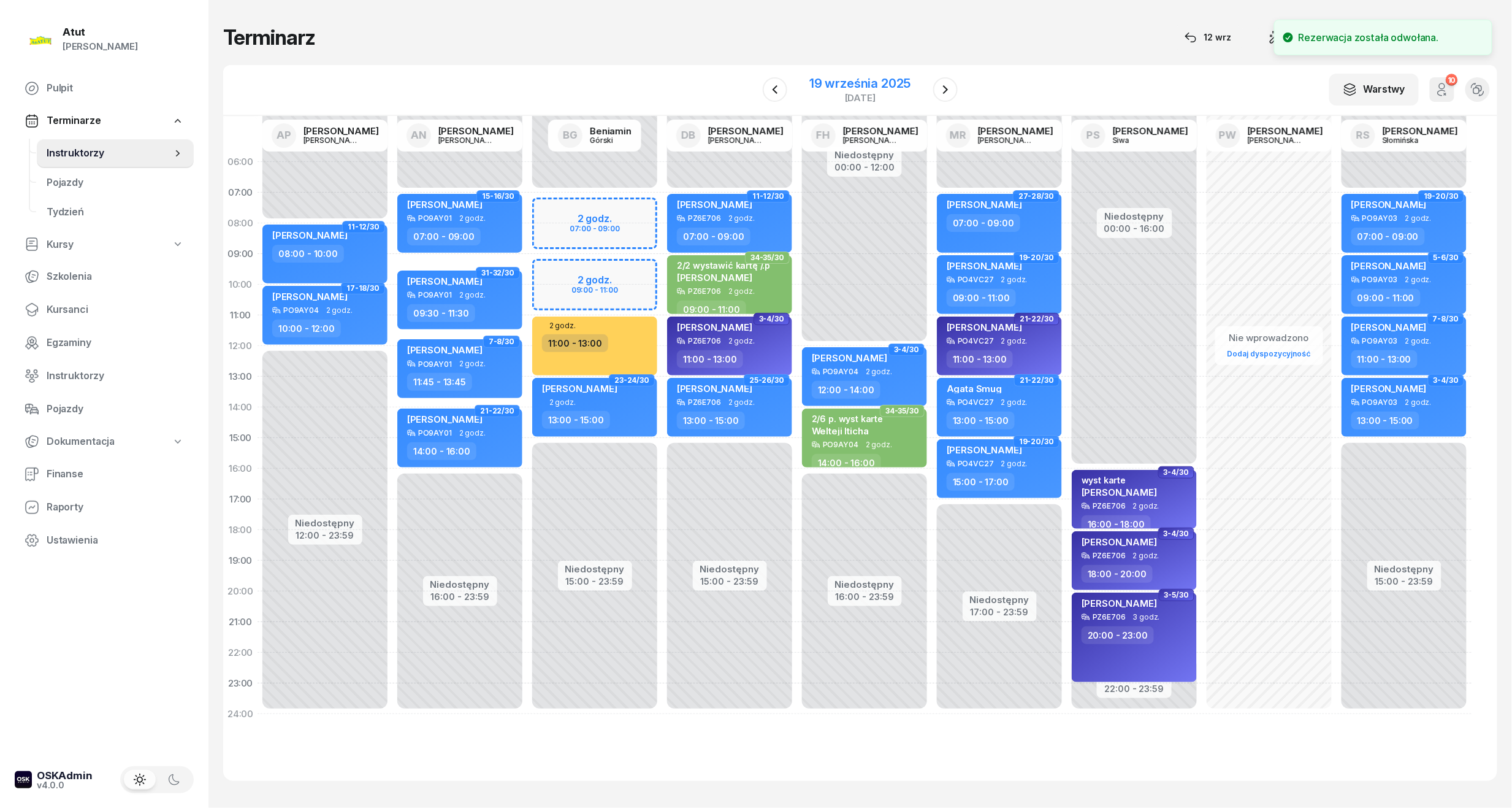
click at [874, 79] on div "19 września 2025" at bounding box center [859, 83] width 101 height 12
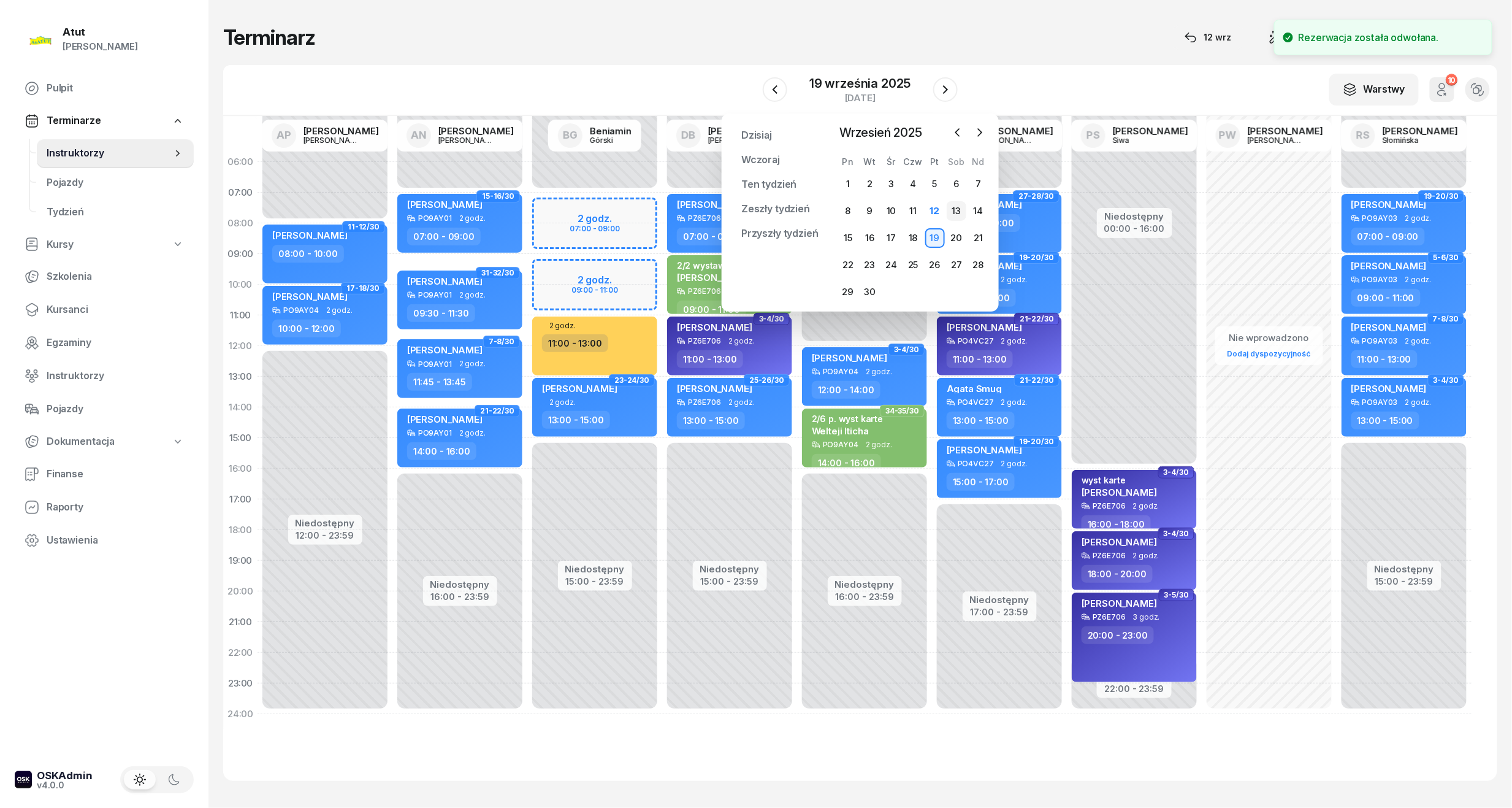
click at [959, 212] on div "13" at bounding box center [956, 211] width 20 height 20
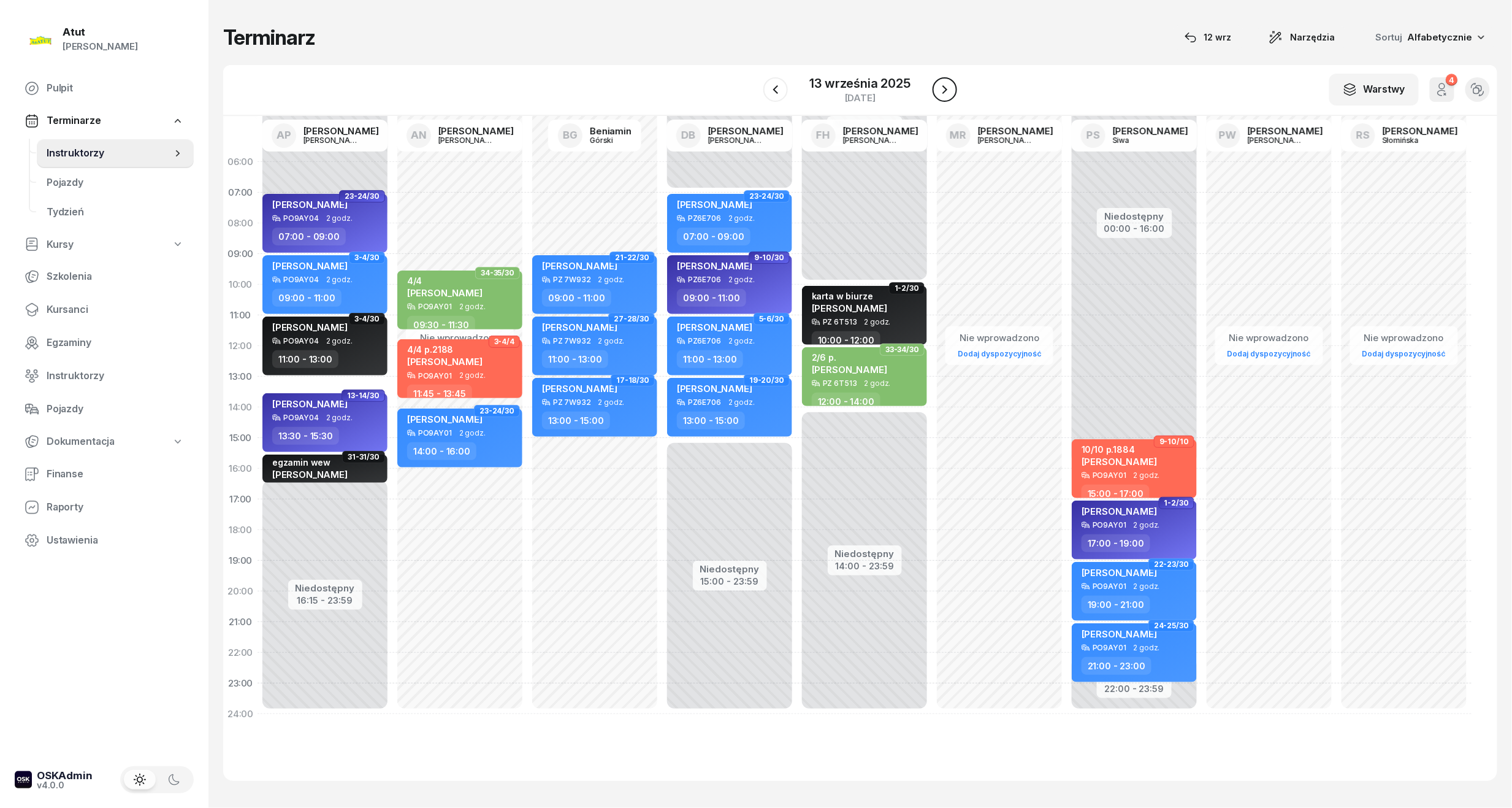
click at [946, 89] on icon "button" at bounding box center [945, 90] width 5 height 8
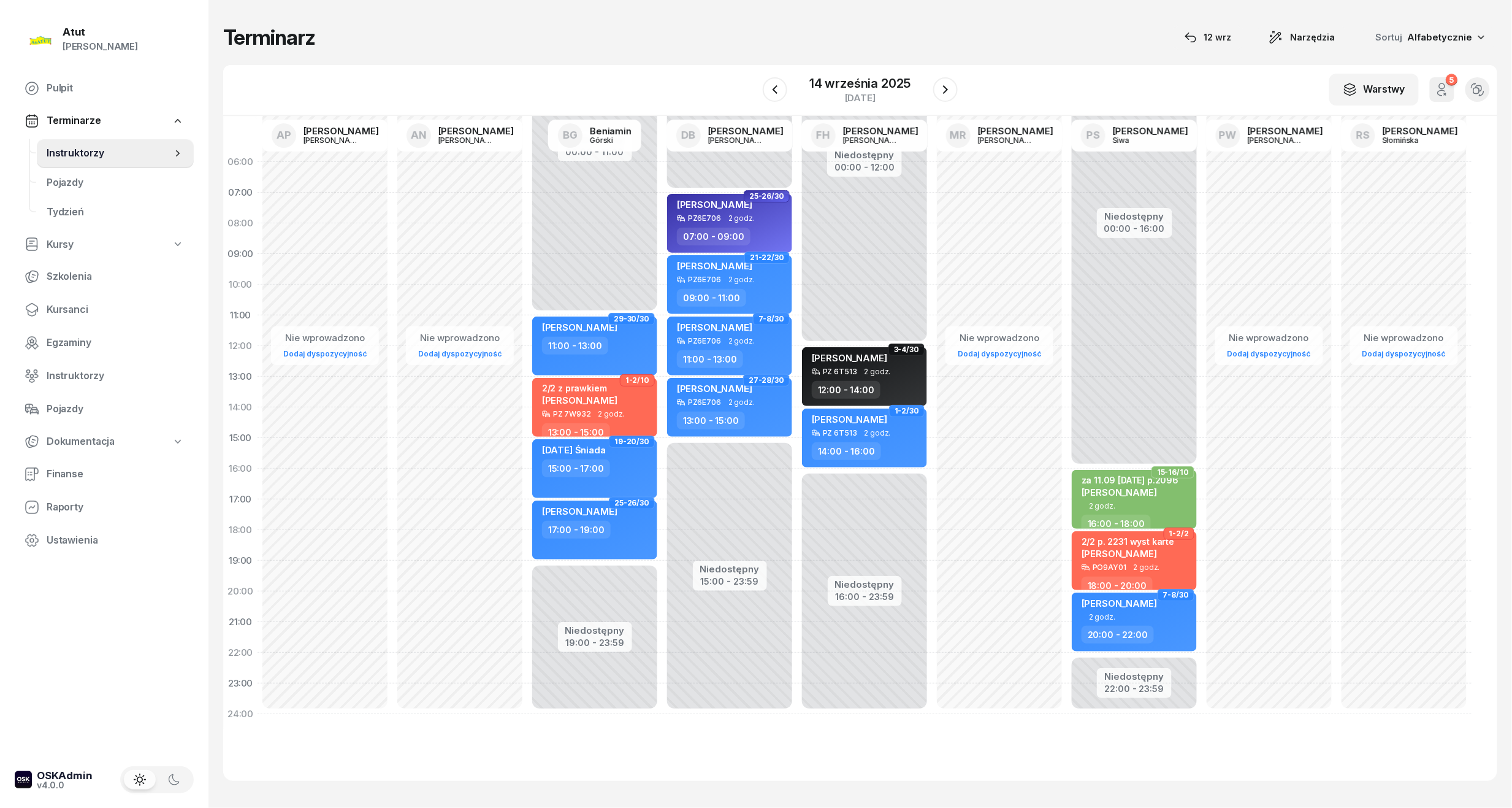
click at [845, 71] on div "W Wybierz AP Adam Pytlak AN Artur Nowakowski BG Beniamin Górski DB Dariusz Bańk…" at bounding box center [860, 90] width 1274 height 51
click at [867, 87] on div "14 września 2025" at bounding box center [859, 83] width 101 height 12
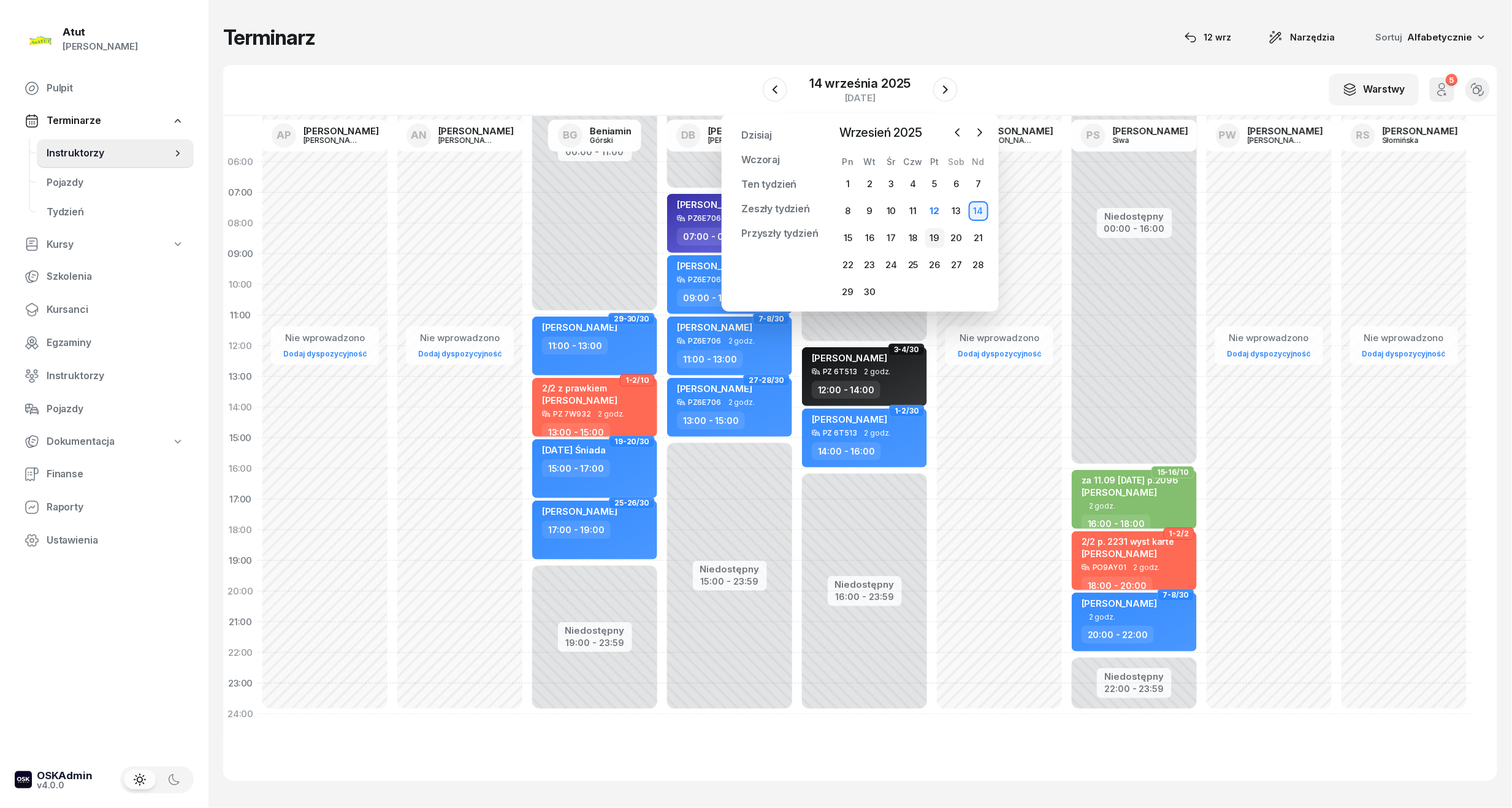
click at [940, 244] on div "19" at bounding box center [935, 238] width 20 height 20
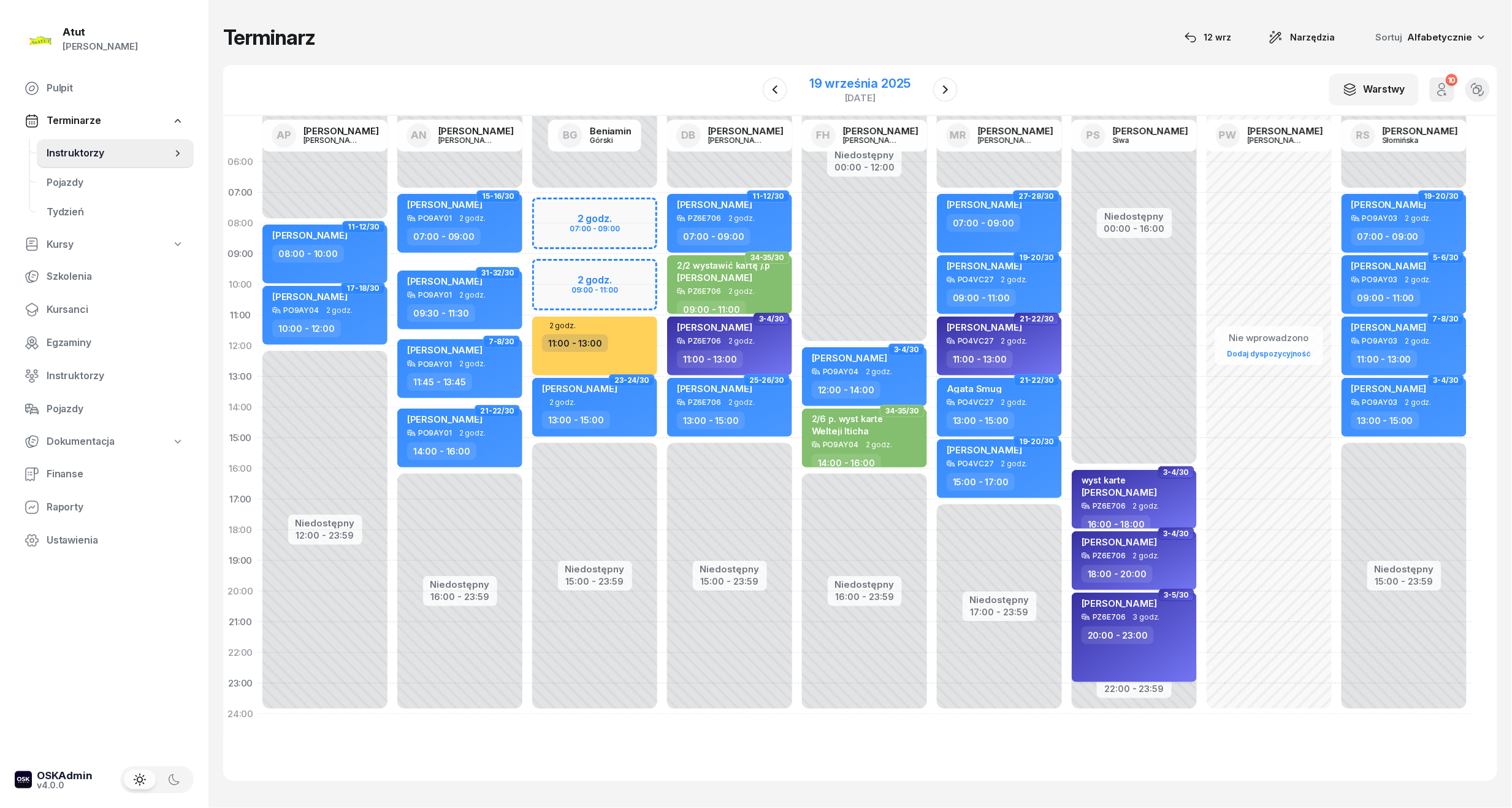
click at [842, 81] on div "19 września 2025" at bounding box center [859, 83] width 101 height 12
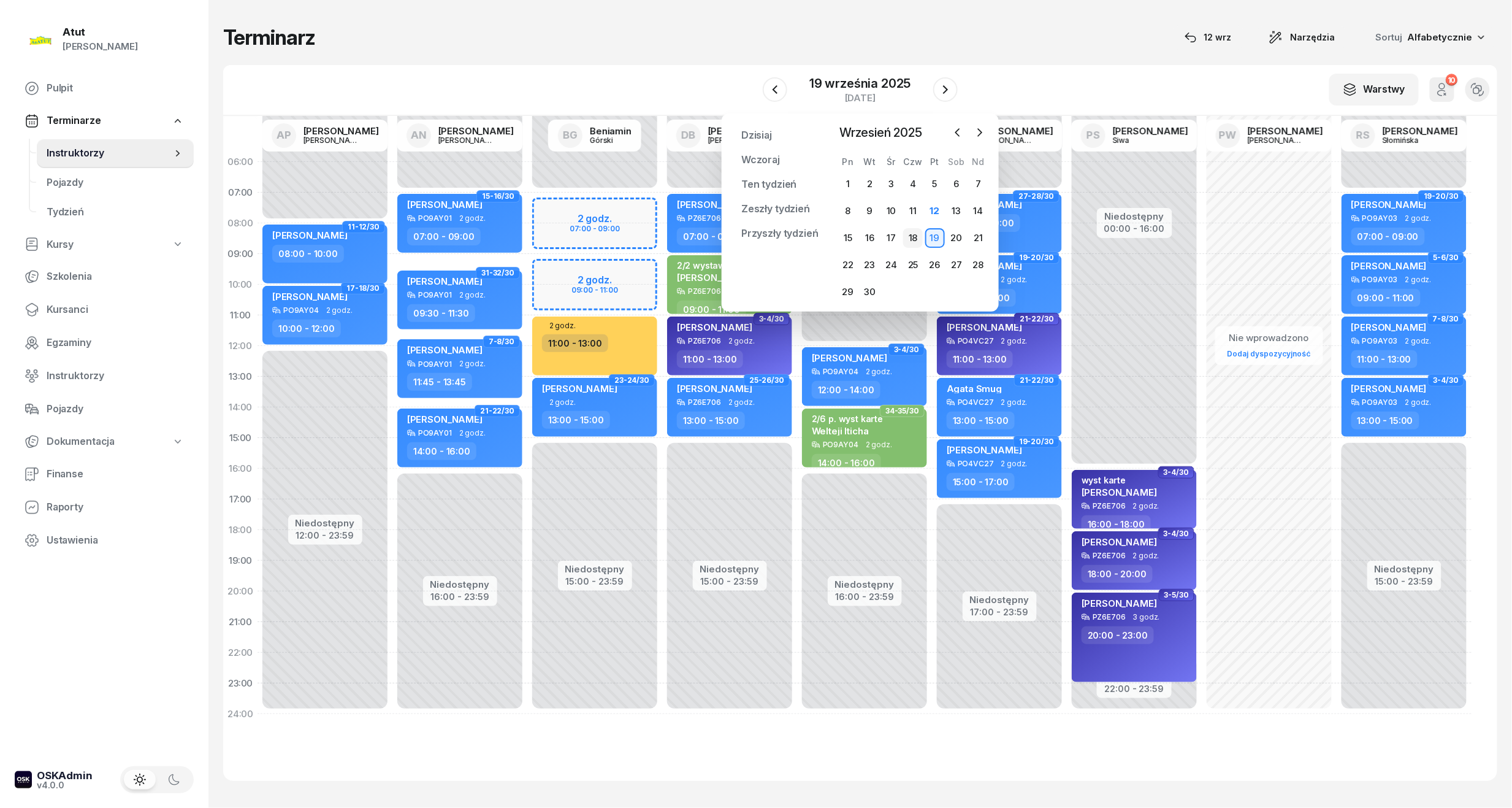
click at [919, 238] on div "18" at bounding box center [913, 238] width 20 height 20
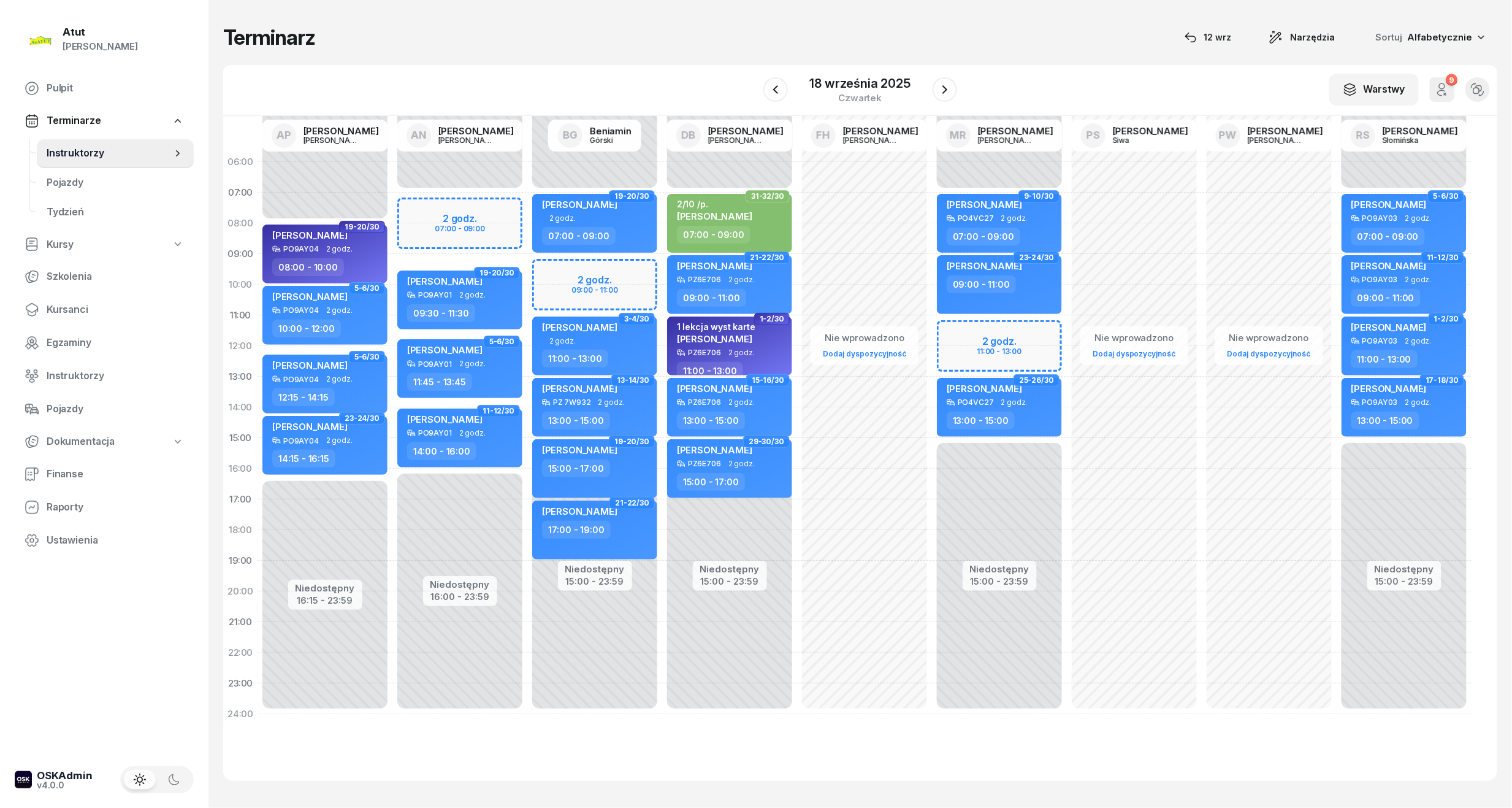
click at [589, 280] on div "Niedostępny 00:00 - 07:00 Niedostępny 15:00 - 23:59 2 godz. 09:00 - 11:00 19-20…" at bounding box center [594, 438] width 135 height 583
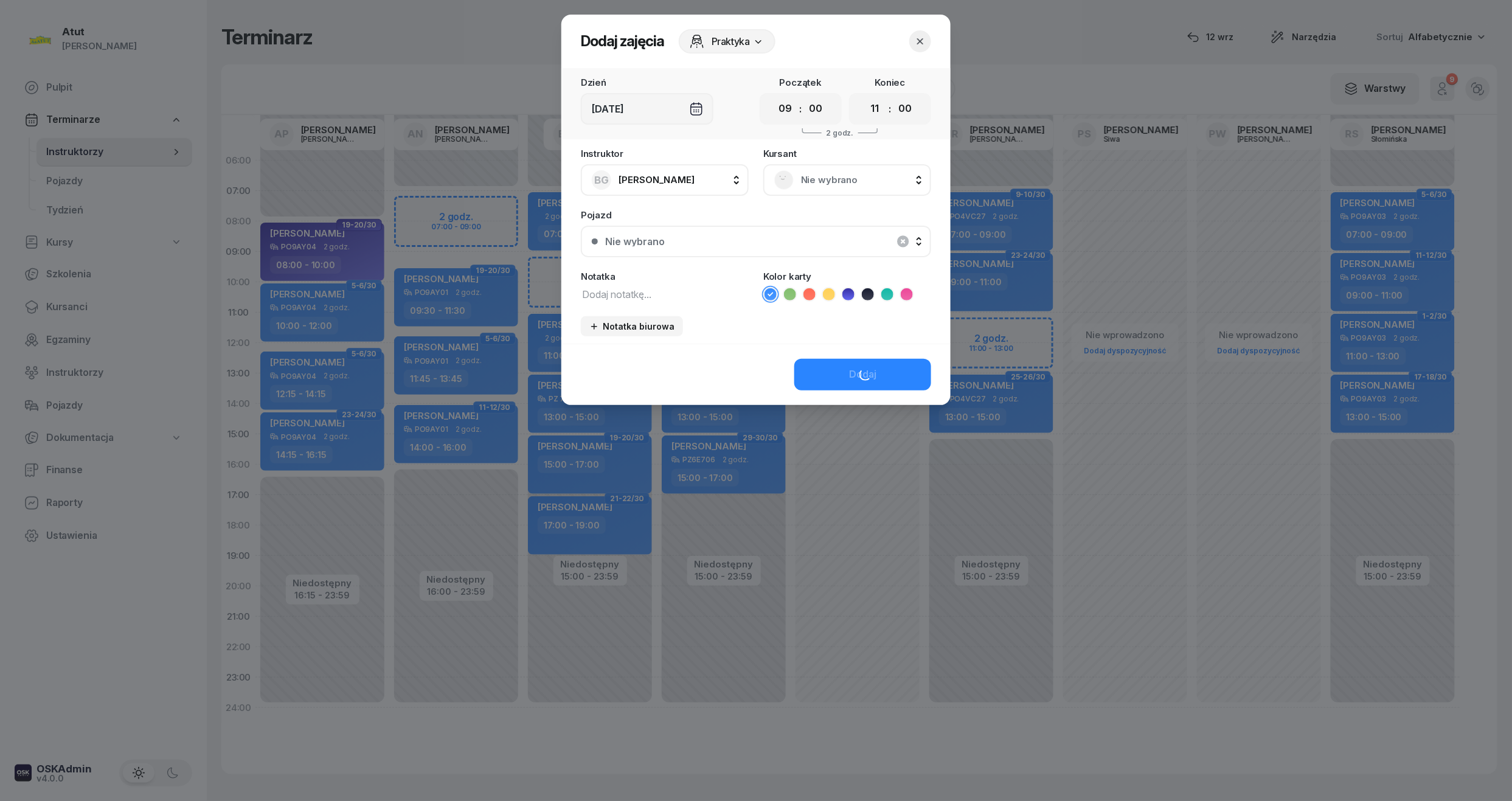
click at [810, 174] on span "Nie wybrano" at bounding box center [861, 179] width 119 height 15
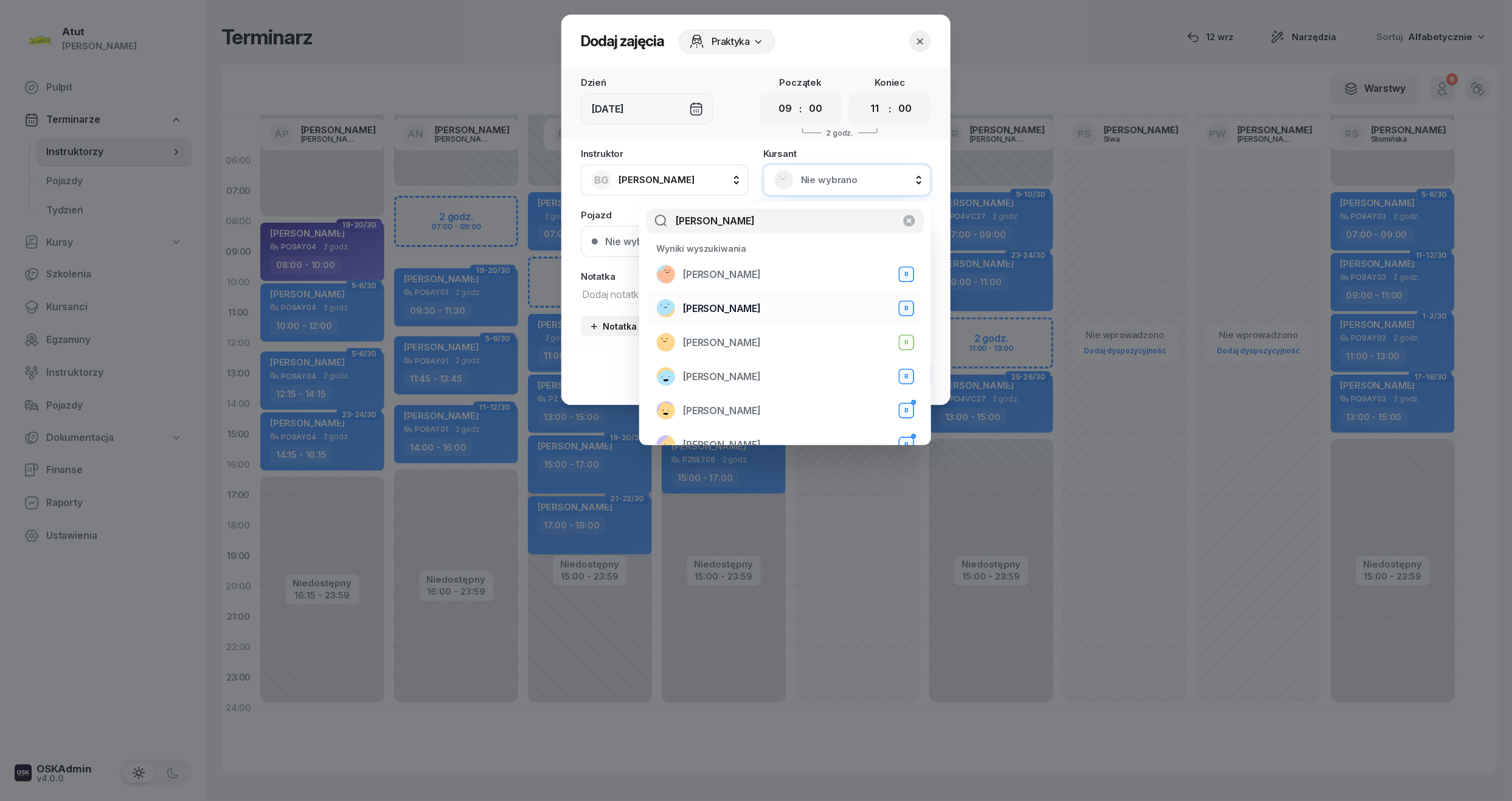
click at [760, 309] on span "Mateusz Jakubowski" at bounding box center [722, 309] width 78 height 15
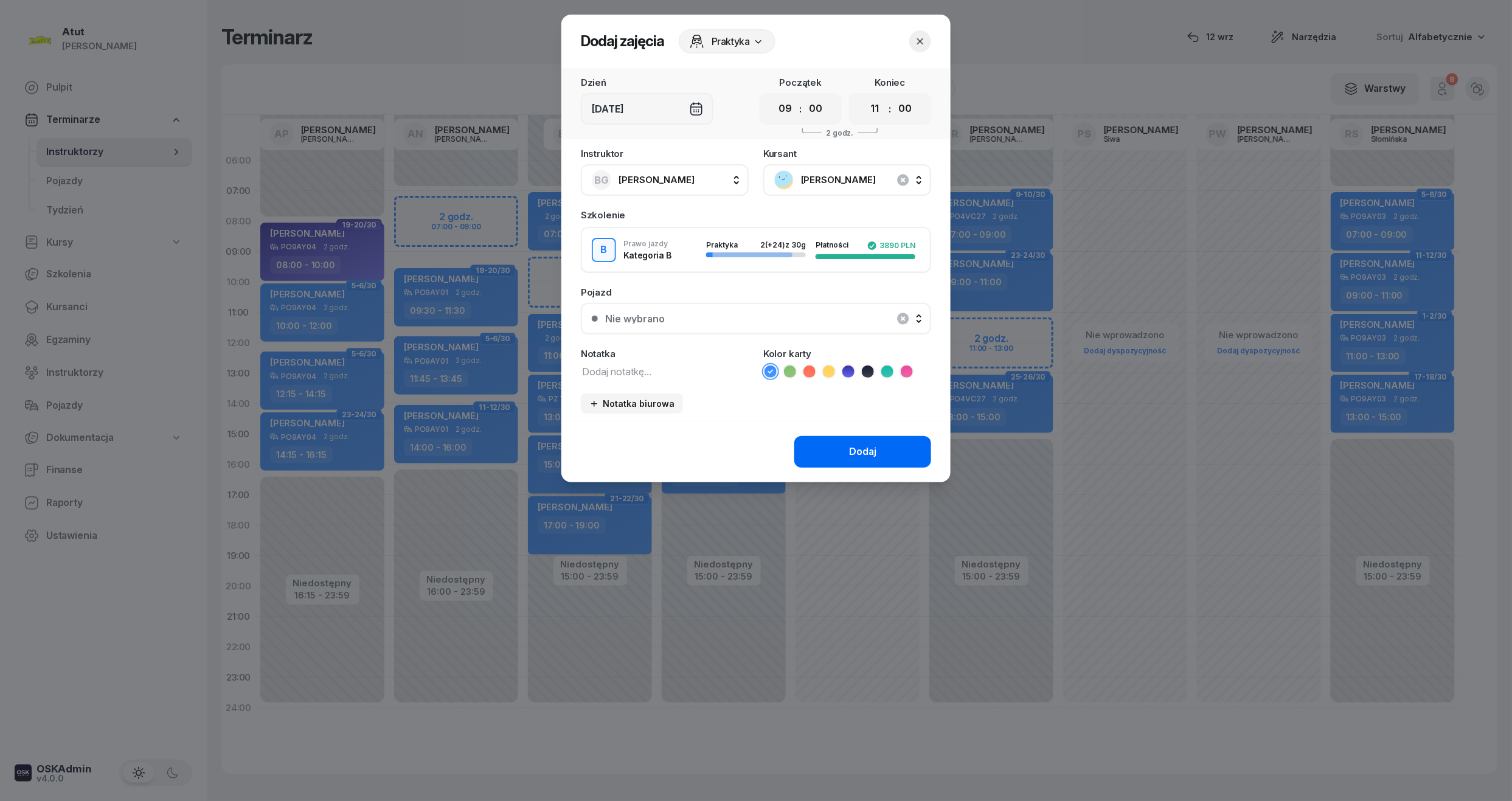
click at [882, 457] on button "Dodaj" at bounding box center [863, 452] width 137 height 32
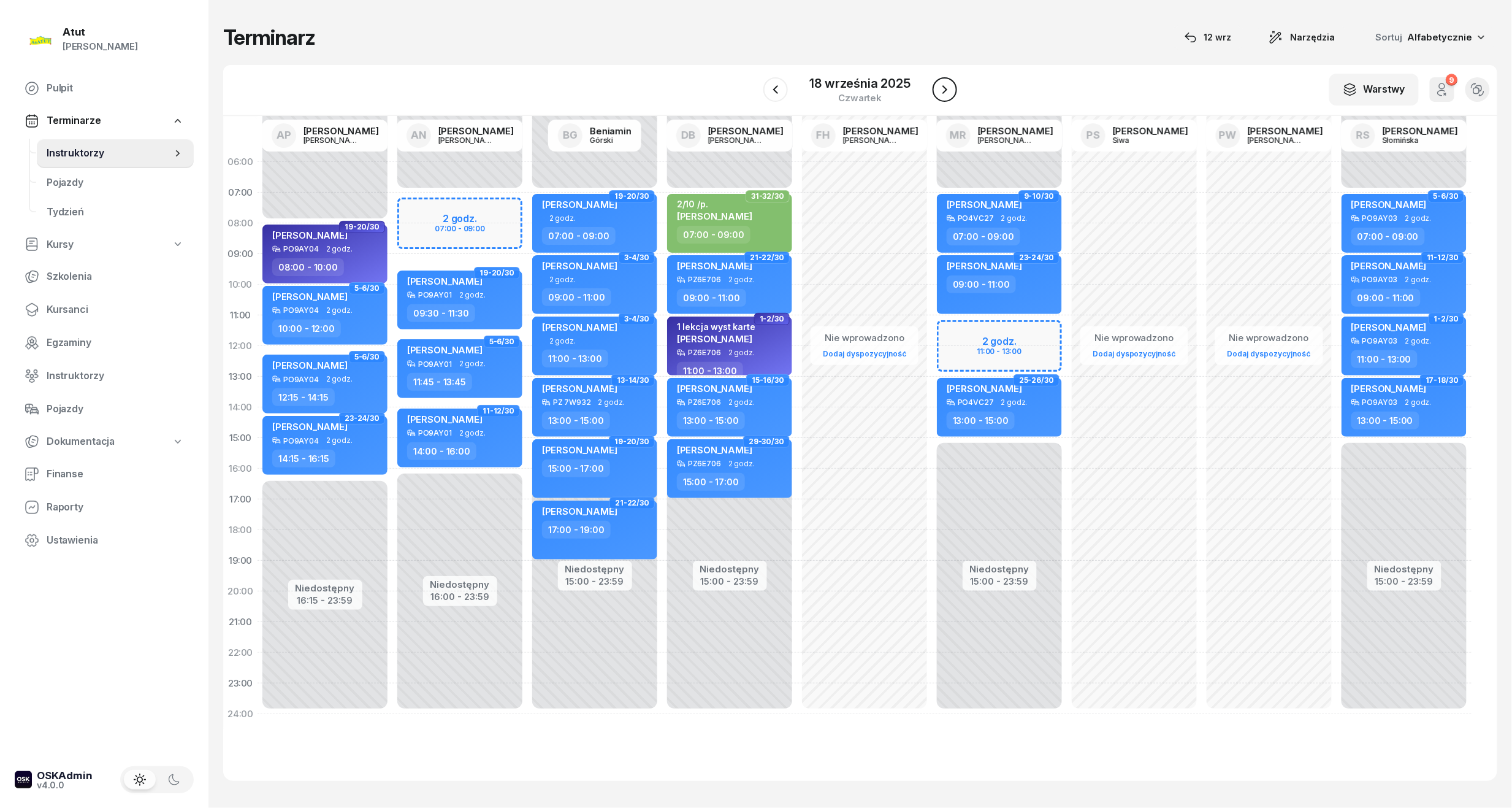
click at [933, 87] on button "button" at bounding box center [945, 90] width 25 height 25
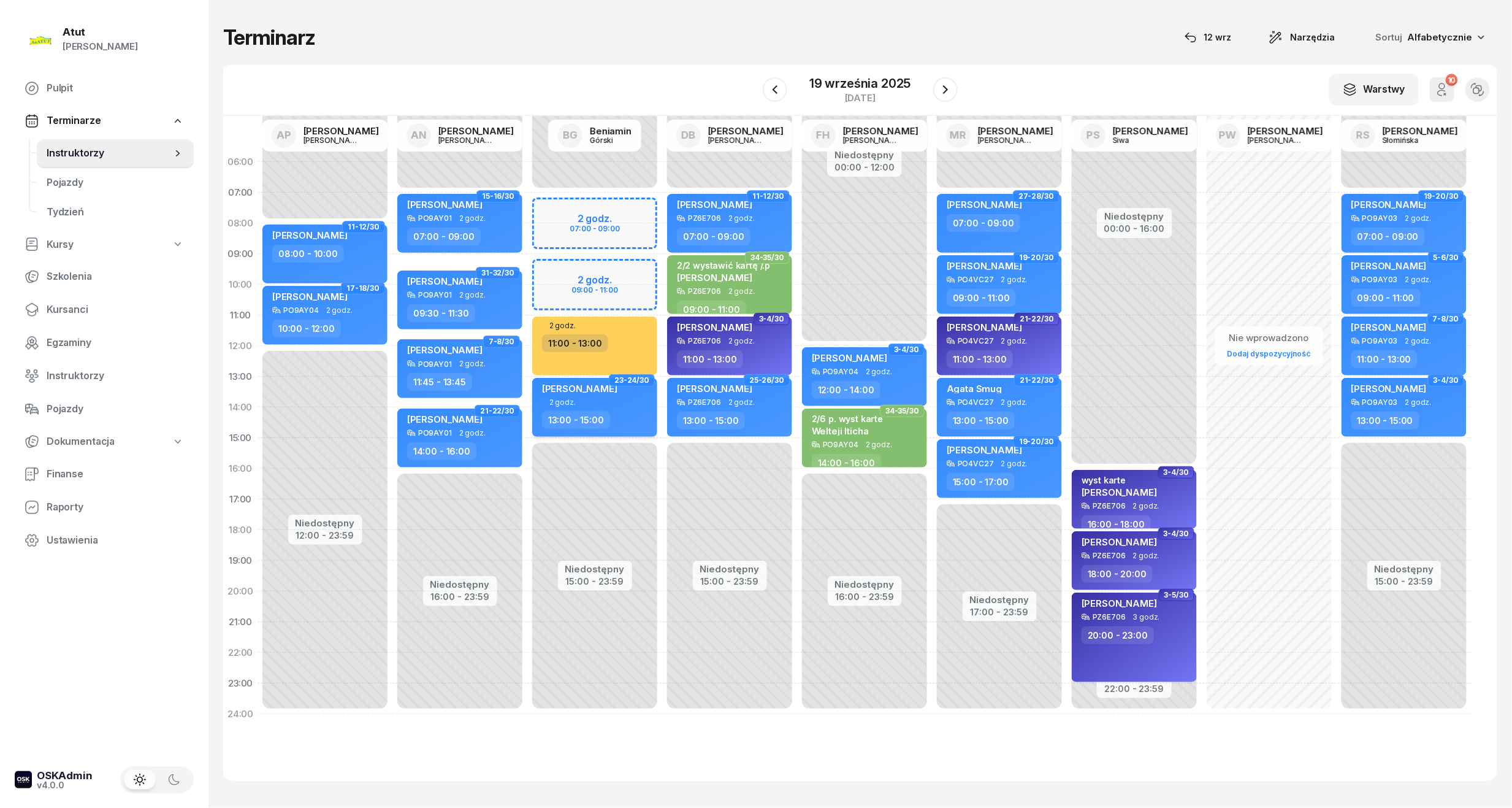
click at [588, 389] on span "[PERSON_NAME]" at bounding box center [580, 388] width 76 height 11
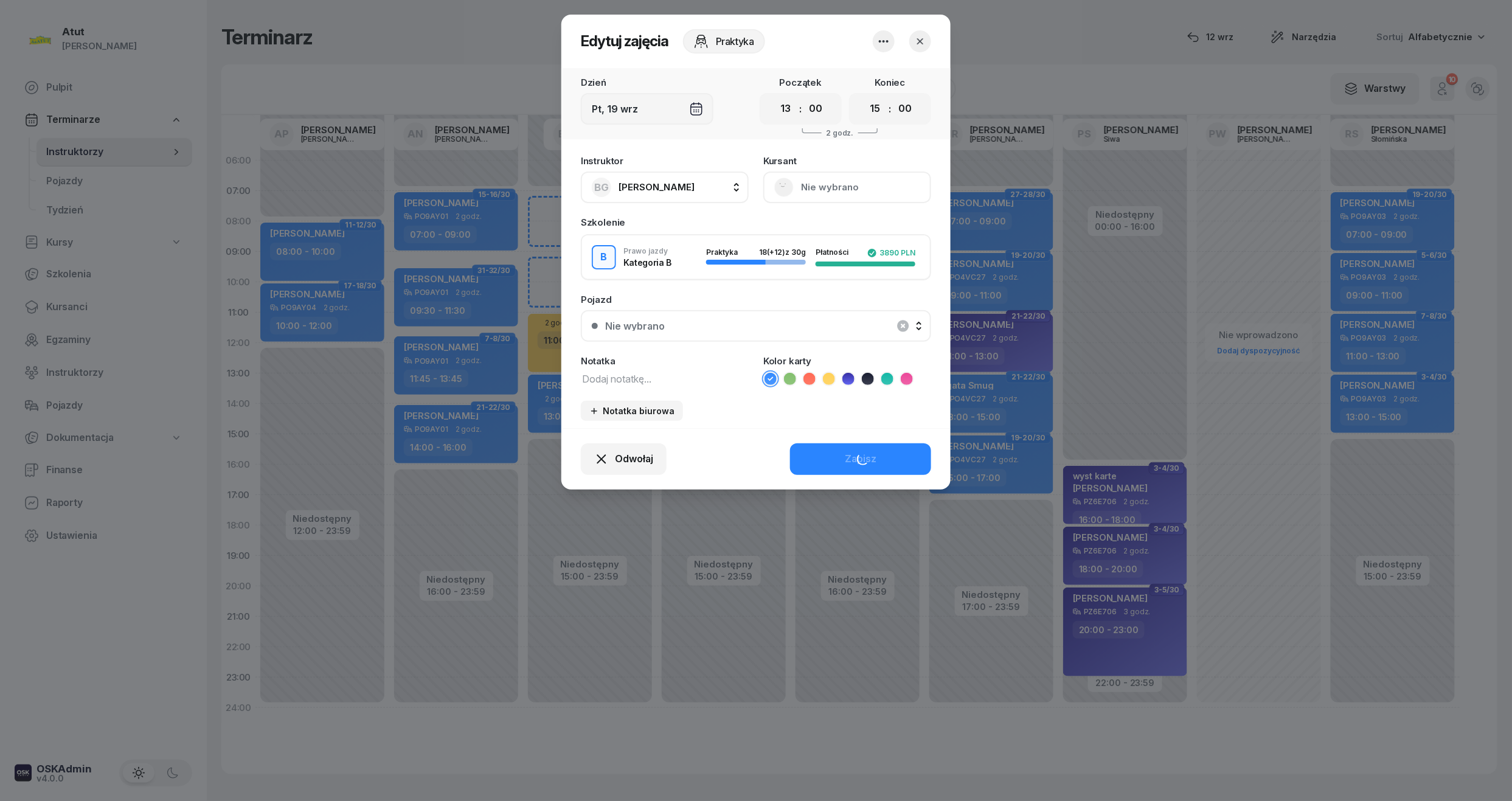
click at [843, 186] on button "Nie wybrano" at bounding box center [847, 187] width 168 height 32
click at [924, 51] on button "button" at bounding box center [920, 41] width 22 height 22
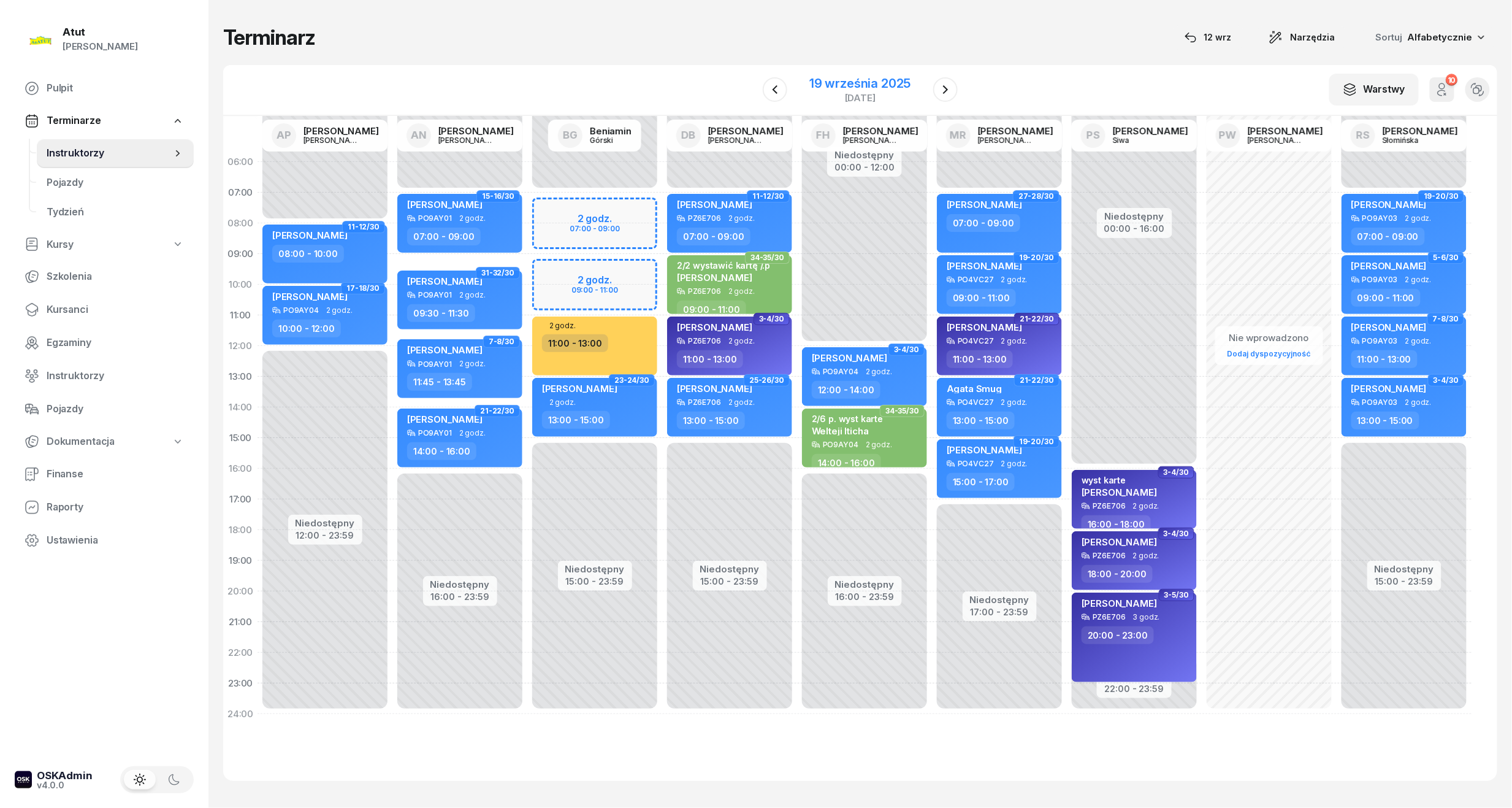
click at [850, 81] on div "19 września 2025" at bounding box center [859, 83] width 101 height 12
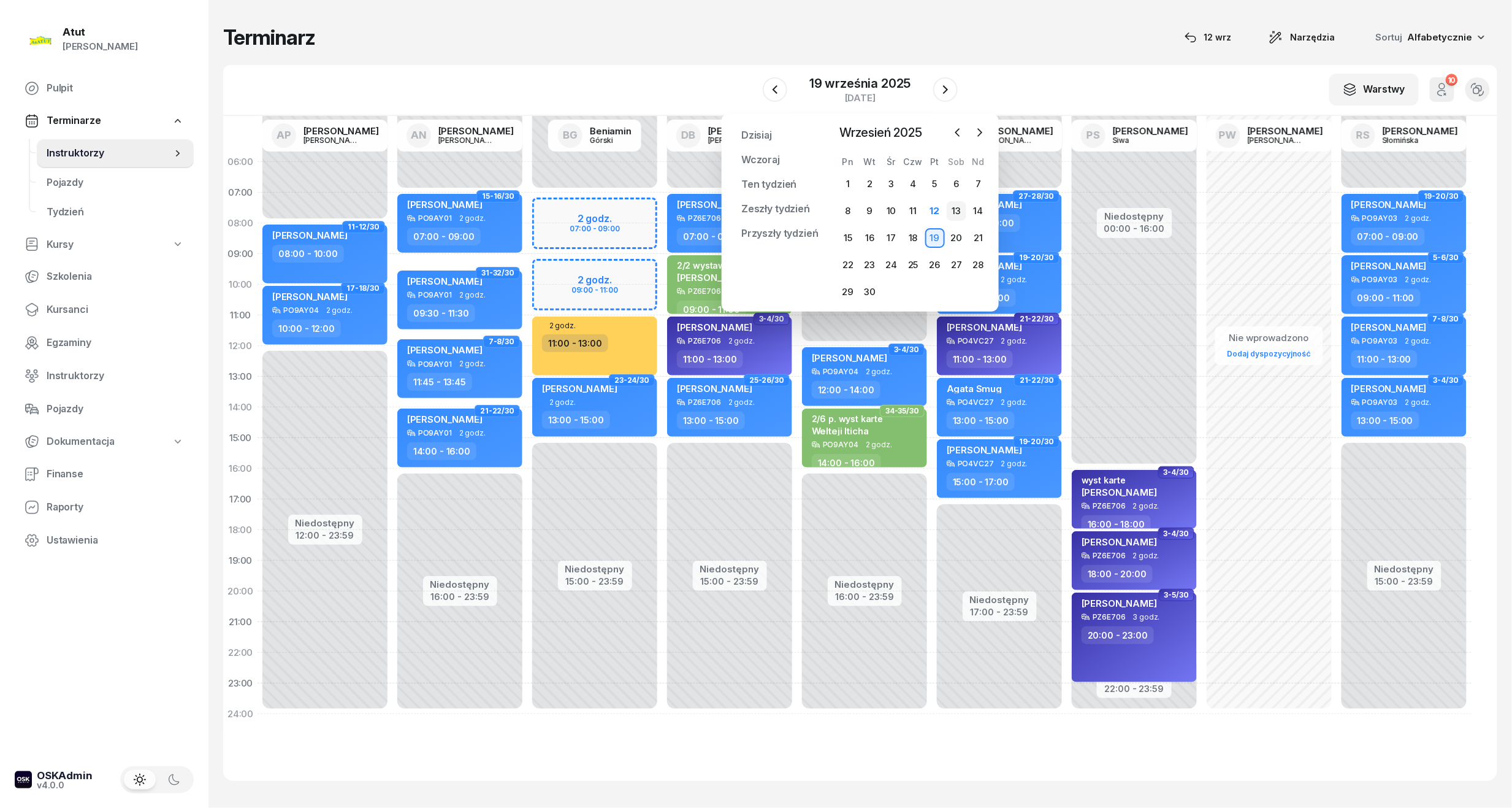
click at [948, 213] on div "13" at bounding box center [956, 211] width 20 height 20
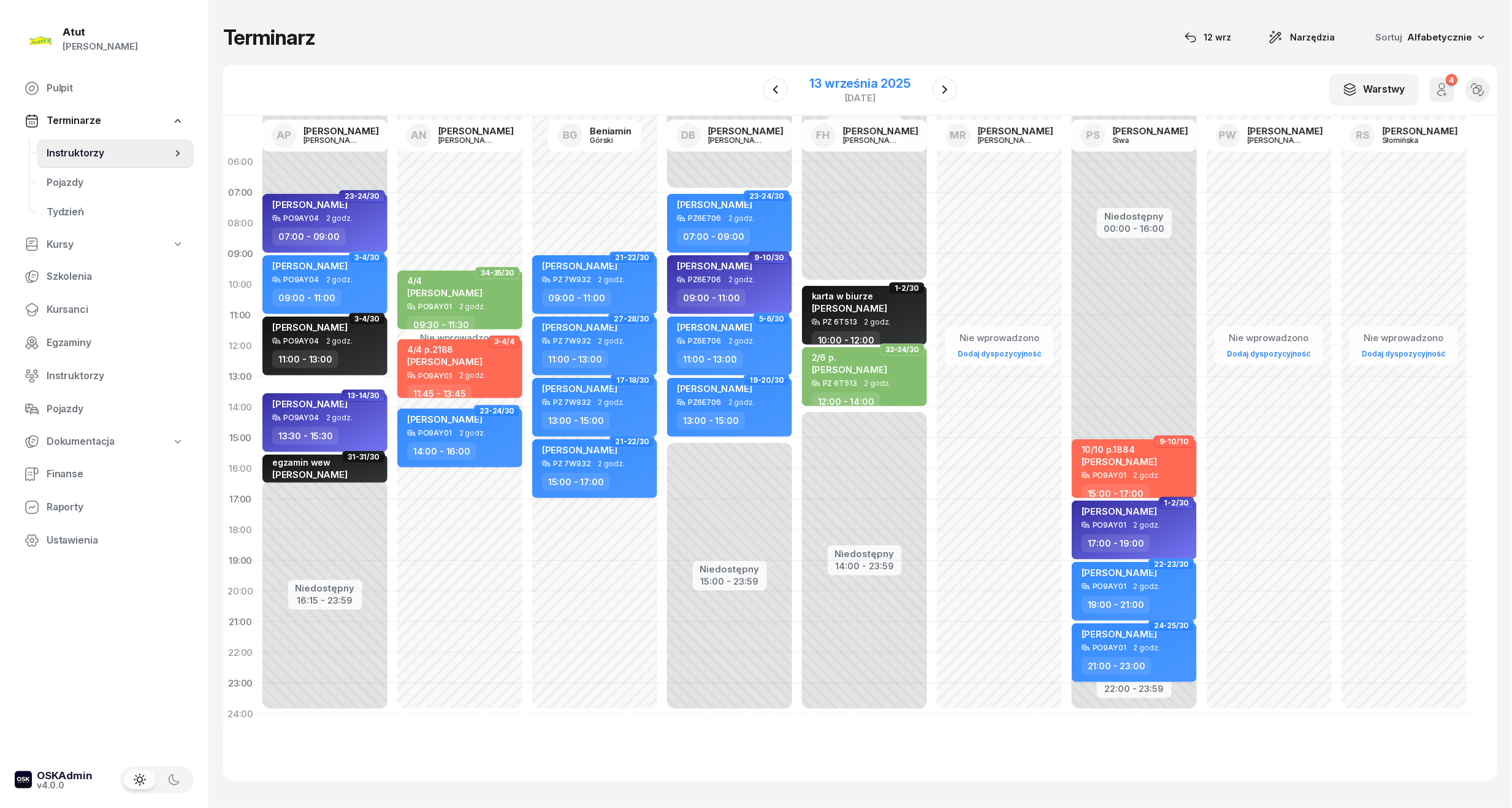
click at [850, 84] on div "13 września 2025" at bounding box center [860, 83] width 101 height 12
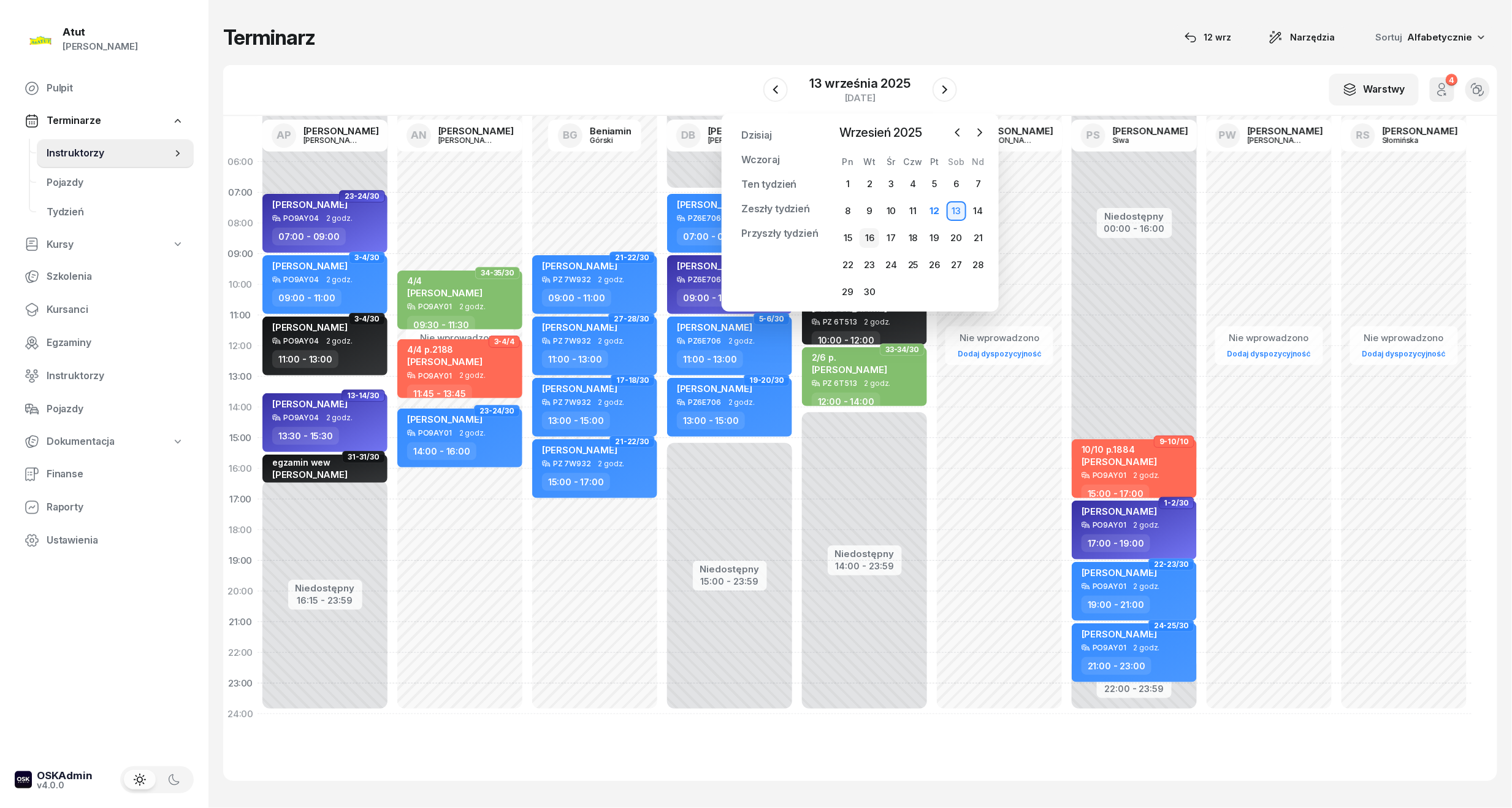
click at [871, 241] on div "16" at bounding box center [869, 238] width 20 height 20
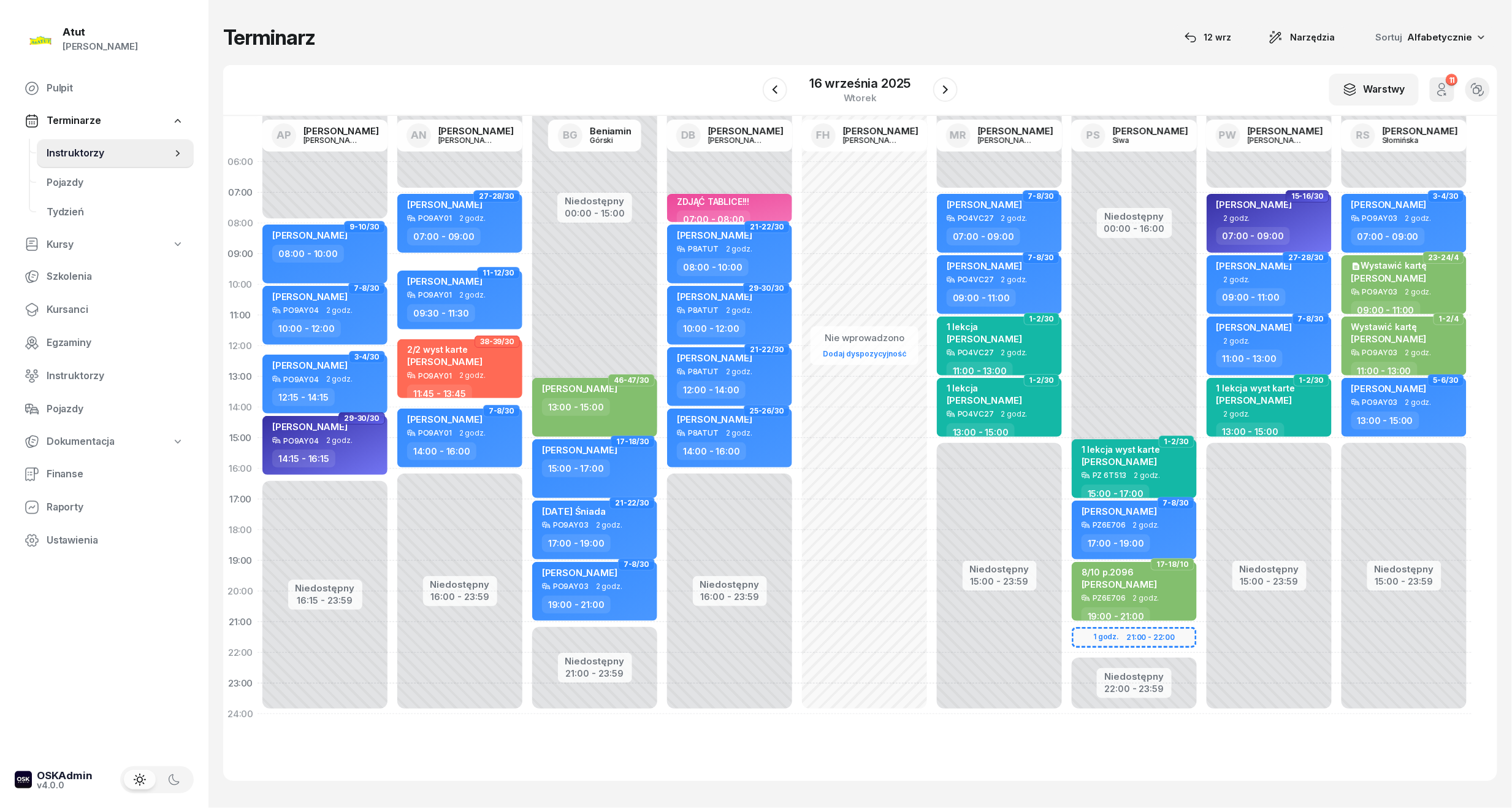
click at [758, 92] on div "W Wybierz AP Adam Pytlak AN Artur Nowakowski BG Beniamin Górski DB Dariusz Bańk…" at bounding box center [860, 90] width 1274 height 51
click at [767, 92] on button "button" at bounding box center [775, 90] width 25 height 25
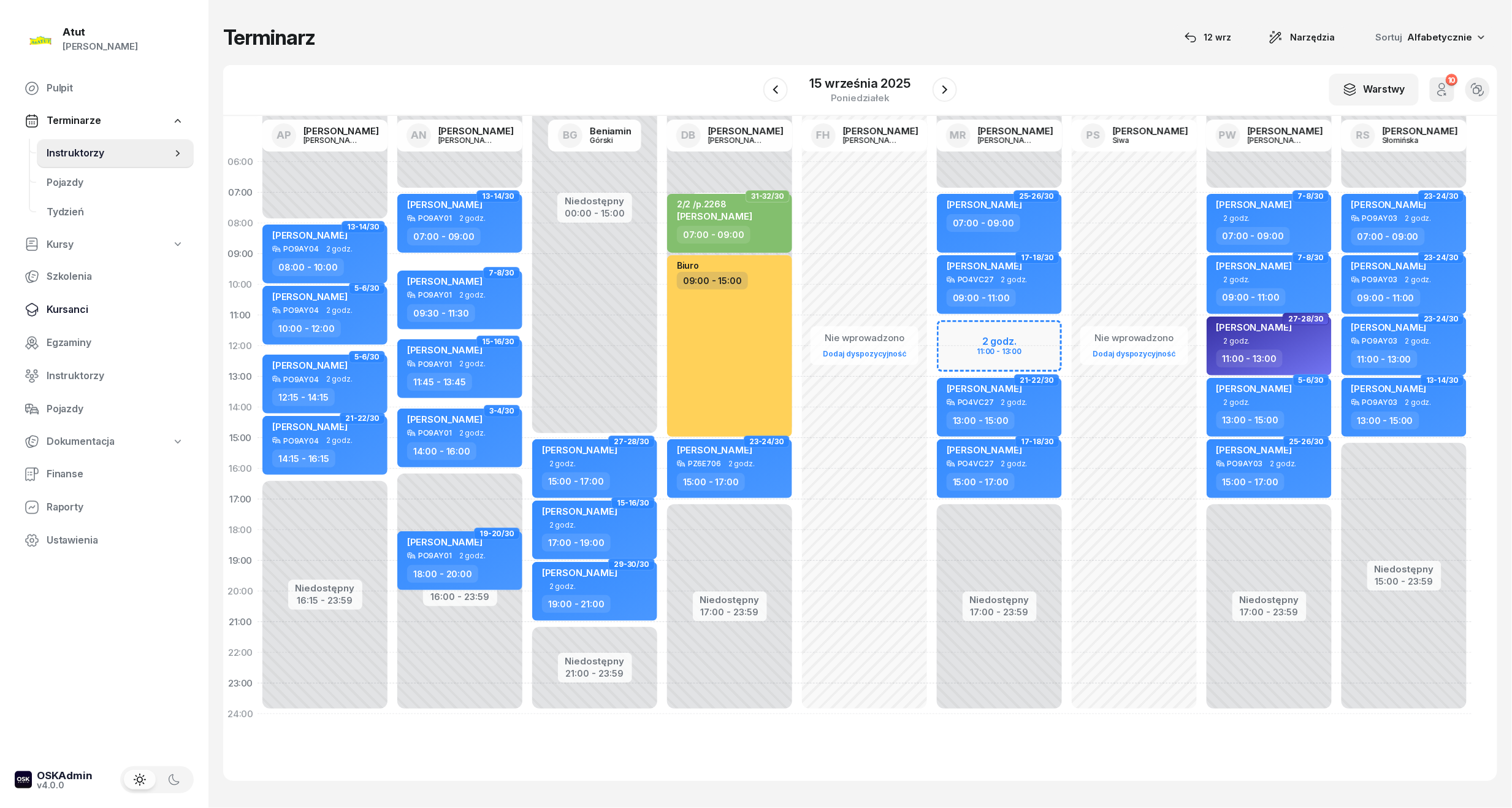
click at [54, 298] on link "Kursanci" at bounding box center [104, 310] width 179 height 30
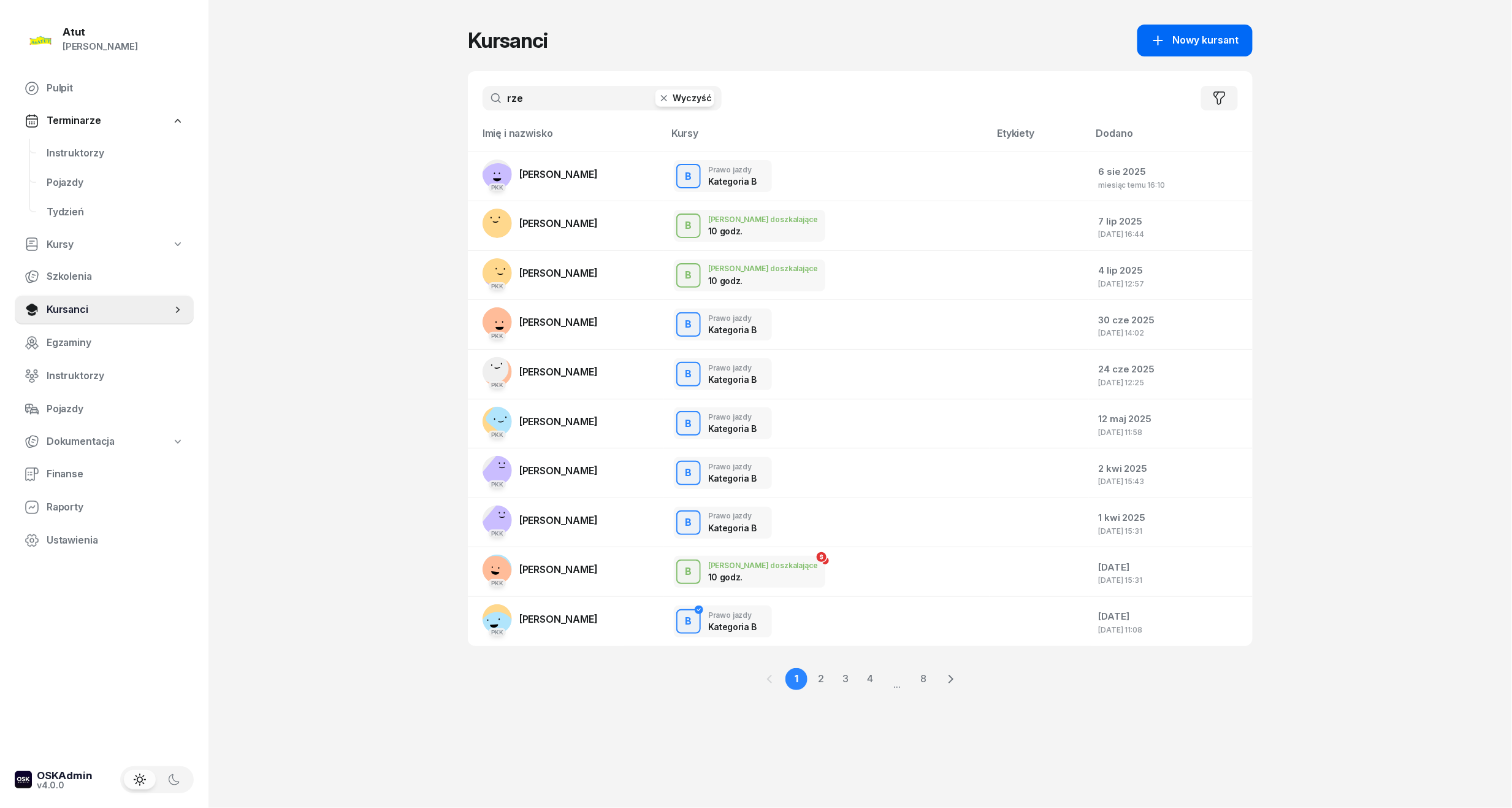
click at [1216, 44] on span "Nowy kursant" at bounding box center [1206, 40] width 66 height 16
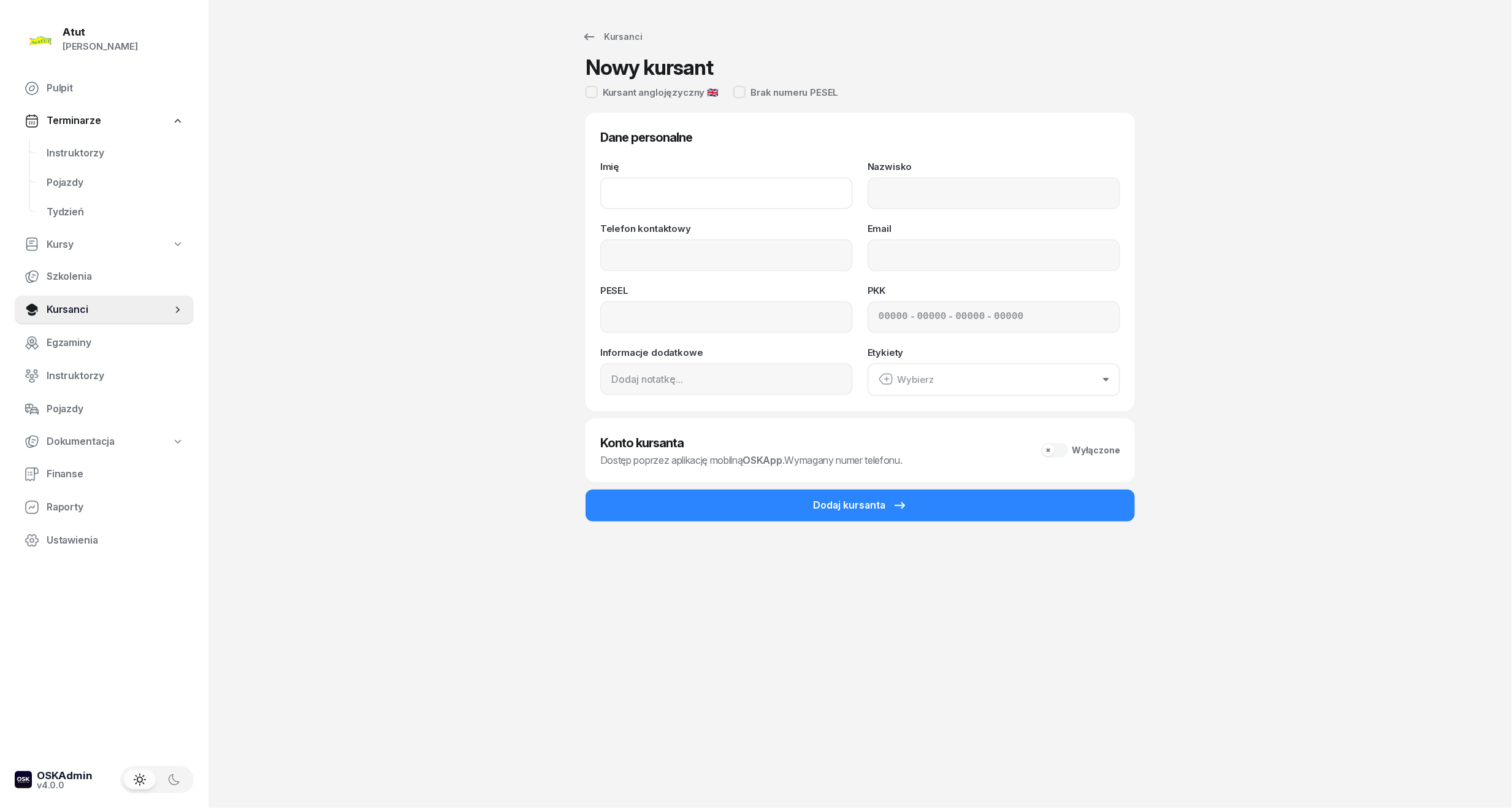
click at [682, 182] on input "Imię" at bounding box center [726, 193] width 253 height 32
click at [1013, 170] on div "Nazwisko" at bounding box center [994, 186] width 253 height 48
click at [1014, 172] on div "Nazwisko" at bounding box center [994, 186] width 253 height 48
click at [1017, 204] on input "Nazwisko" at bounding box center [994, 193] width 253 height 32
click at [703, 317] on input at bounding box center [726, 317] width 253 height 32
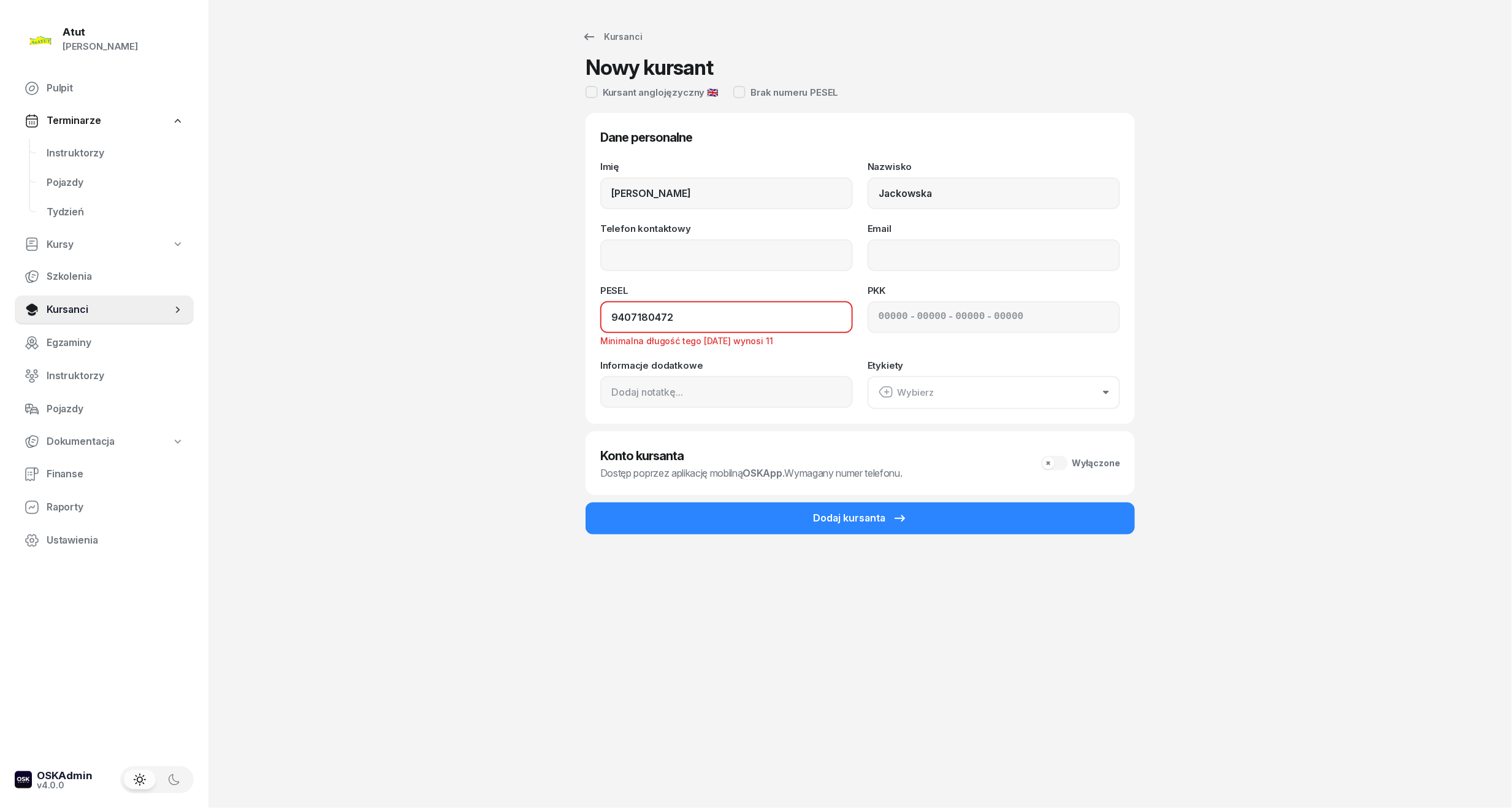
click at [636, 325] on input "9407180472" at bounding box center [726, 317] width 253 height 32
click at [648, 324] on input "9407180472" at bounding box center [726, 317] width 253 height 32
click at [665, 314] on input "9407180472" at bounding box center [726, 317] width 253 height 32
click at [680, 318] on input "9407180472" at bounding box center [726, 317] width 253 height 32
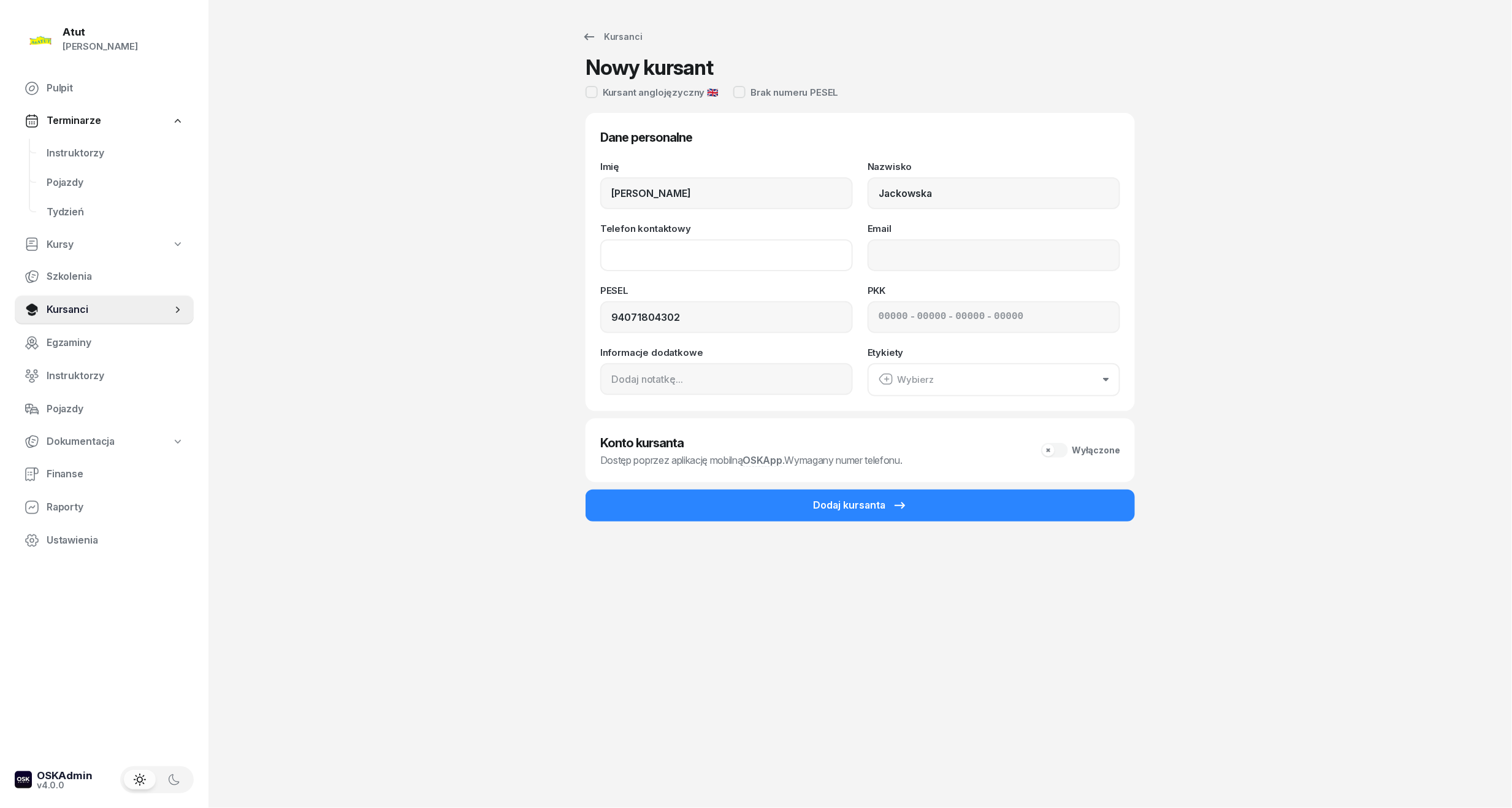
click at [657, 251] on input "Telefon kontaktowy" at bounding box center [726, 255] width 253 height 32
click at [1031, 309] on div "- - -" at bounding box center [994, 317] width 253 height 32
click at [881, 319] on input at bounding box center [893, 316] width 30 height 16
paste input "21420"
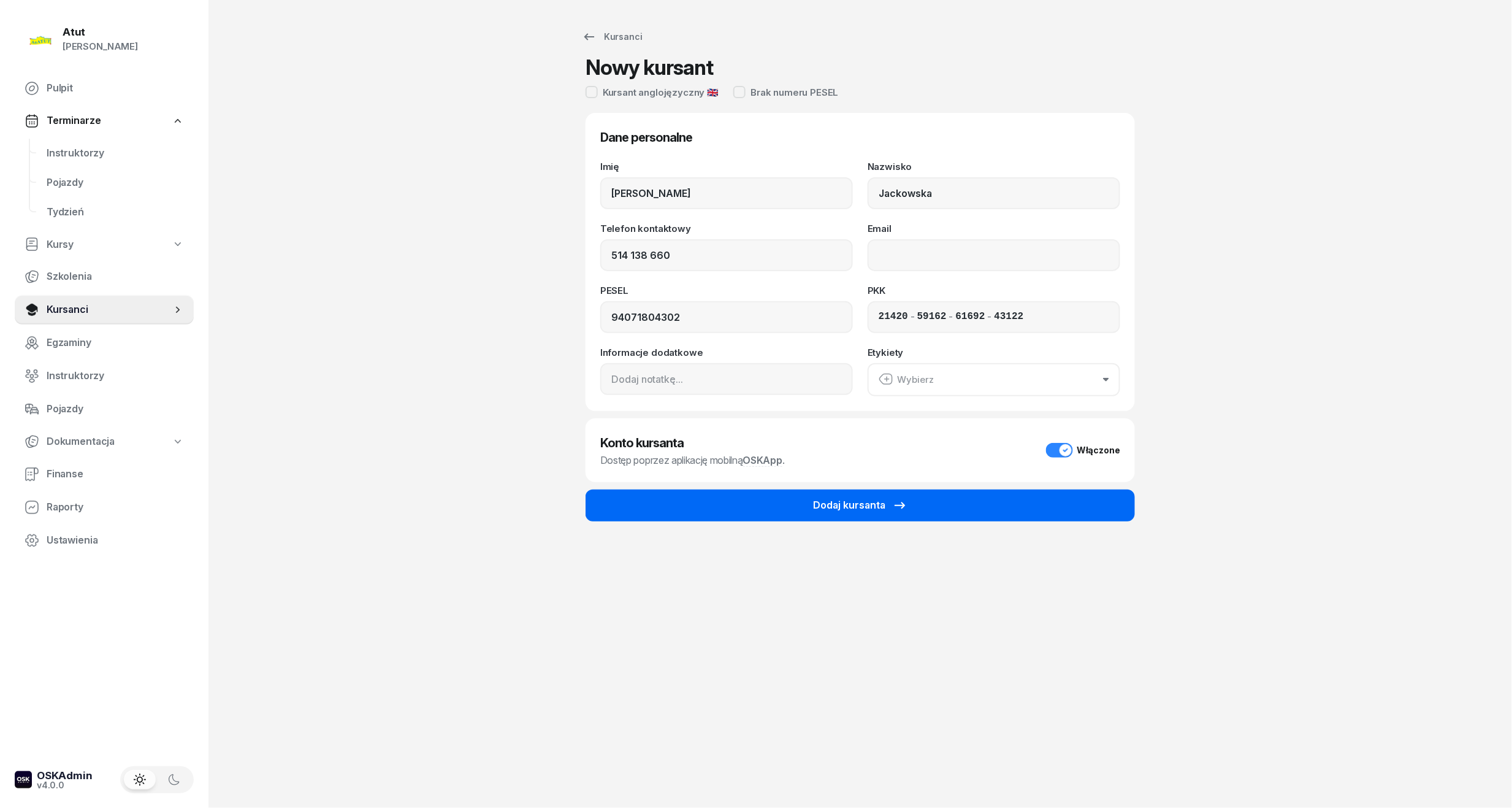
click at [851, 506] on div "Dodaj kursanta" at bounding box center [860, 505] width 94 height 16
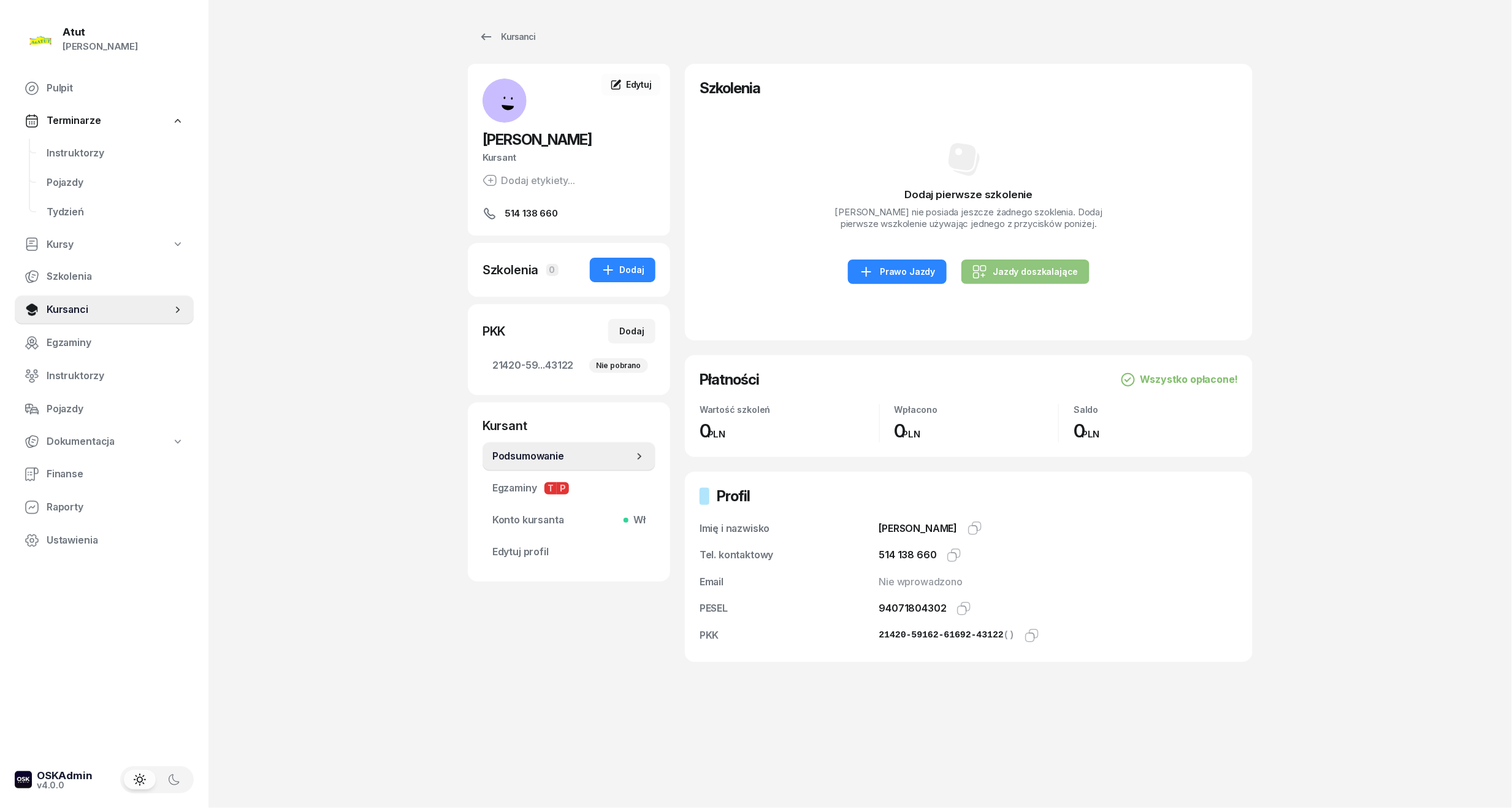
click at [988, 273] on div "Jazdy doszkalające" at bounding box center [1025, 272] width 106 height 15
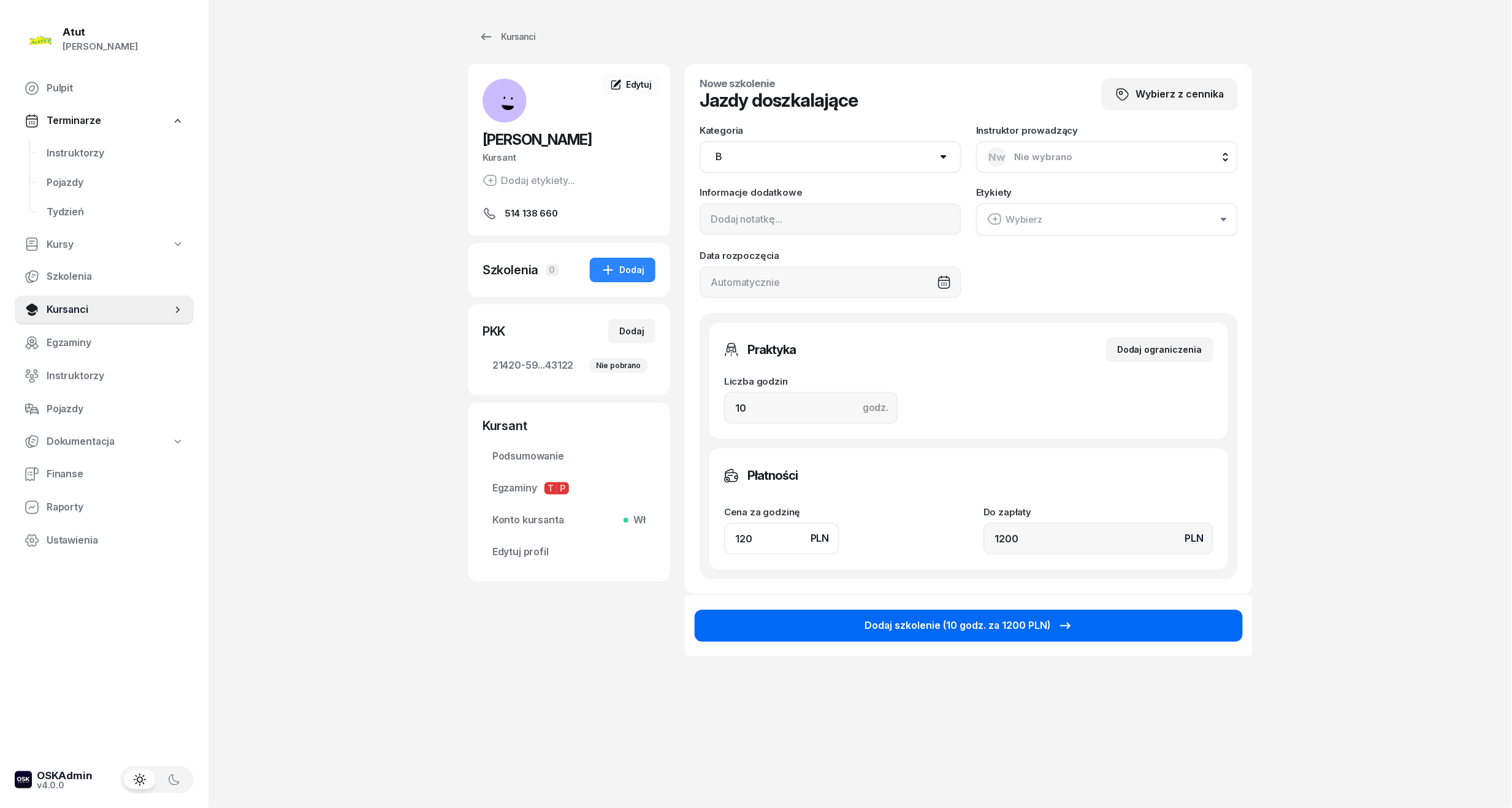
click at [822, 619] on button "Dodaj szkolenie (10 godz. za 1200 PLN)" at bounding box center [969, 626] width 548 height 32
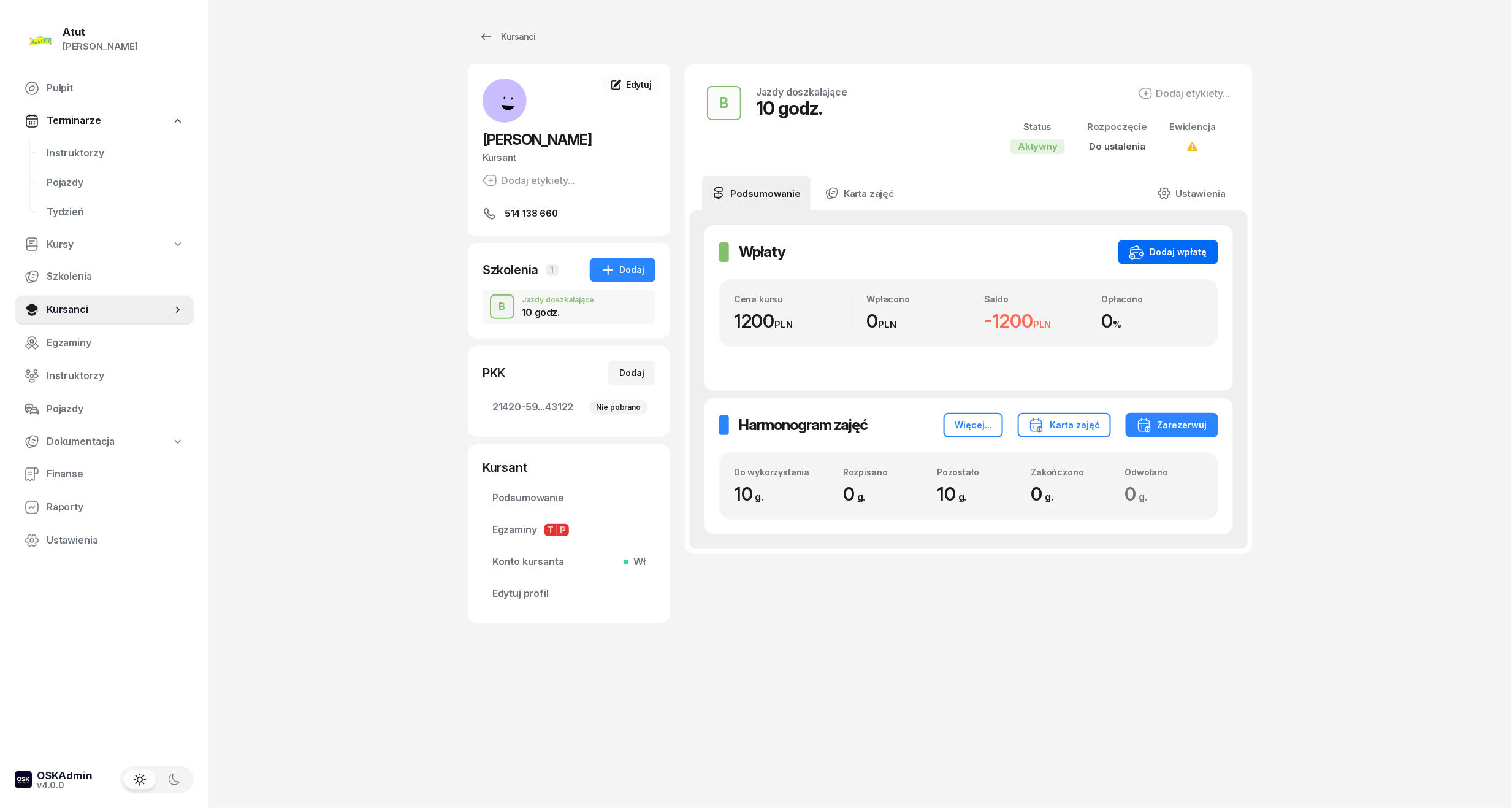
click at [1172, 248] on div "Dodaj wpłatę" at bounding box center [1168, 252] width 78 height 15
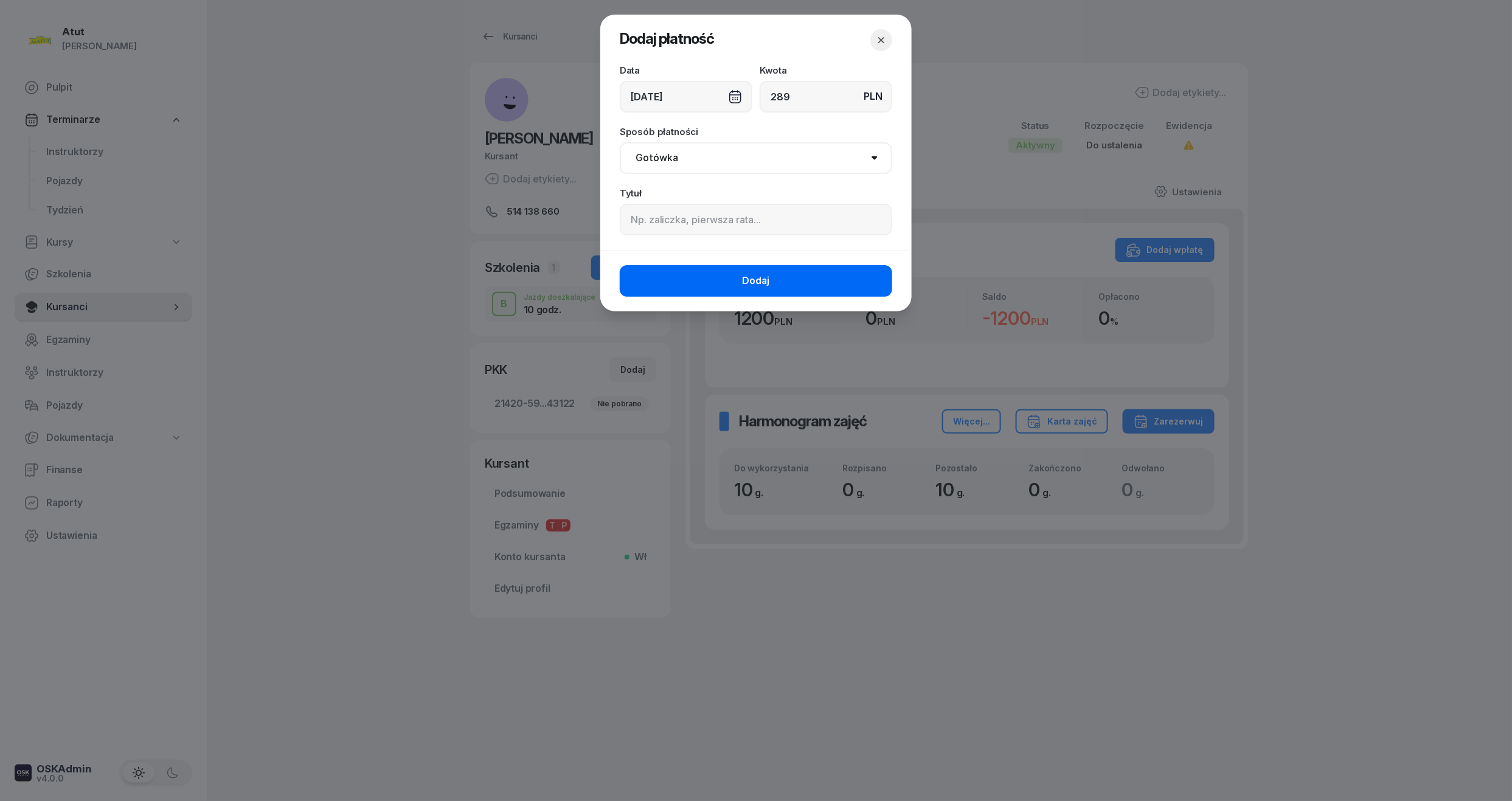
click at [760, 290] on button "Dodaj" at bounding box center [756, 281] width 273 height 32
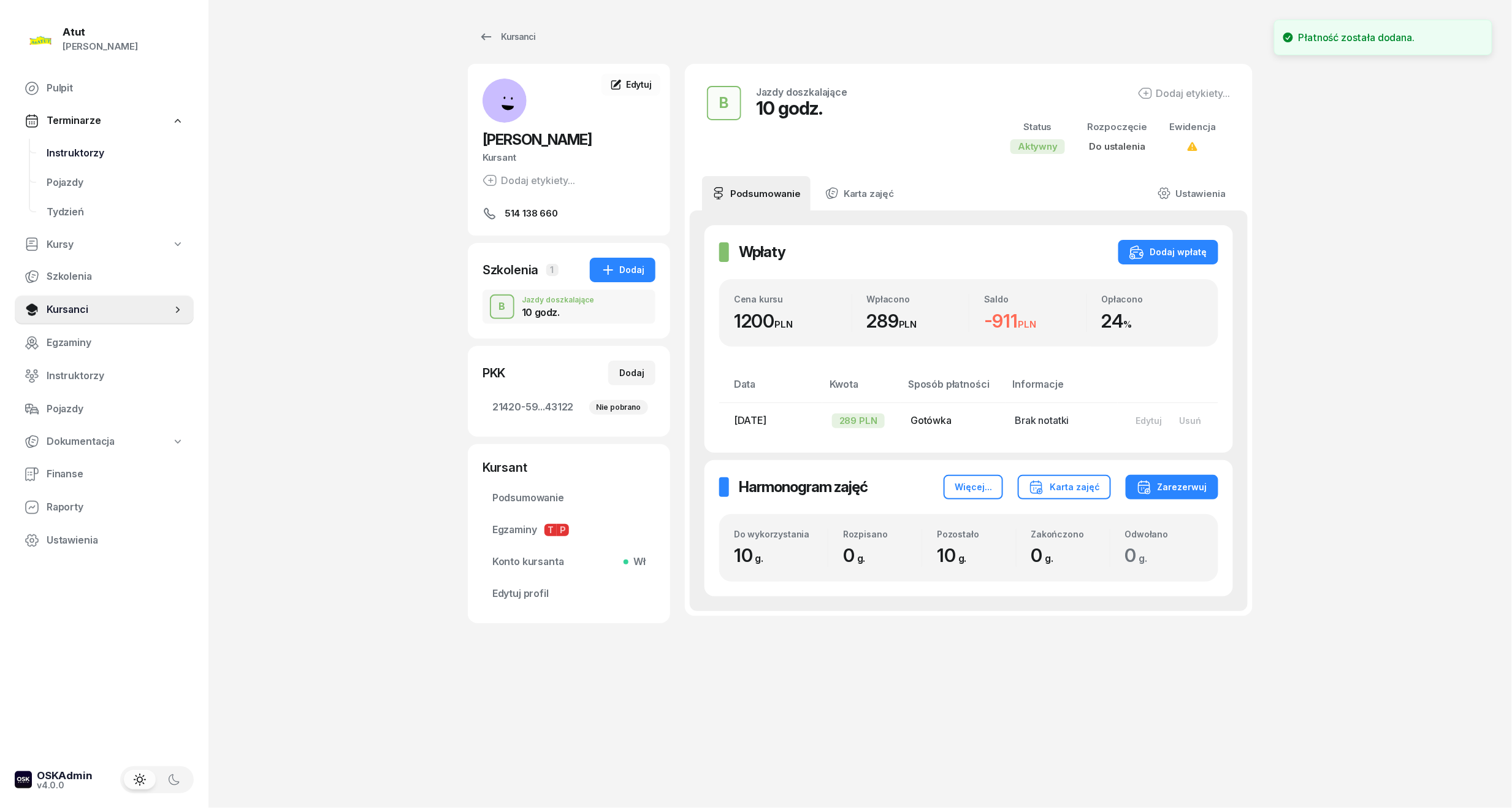
click at [96, 154] on span "Instruktorzy" at bounding box center [115, 153] width 137 height 16
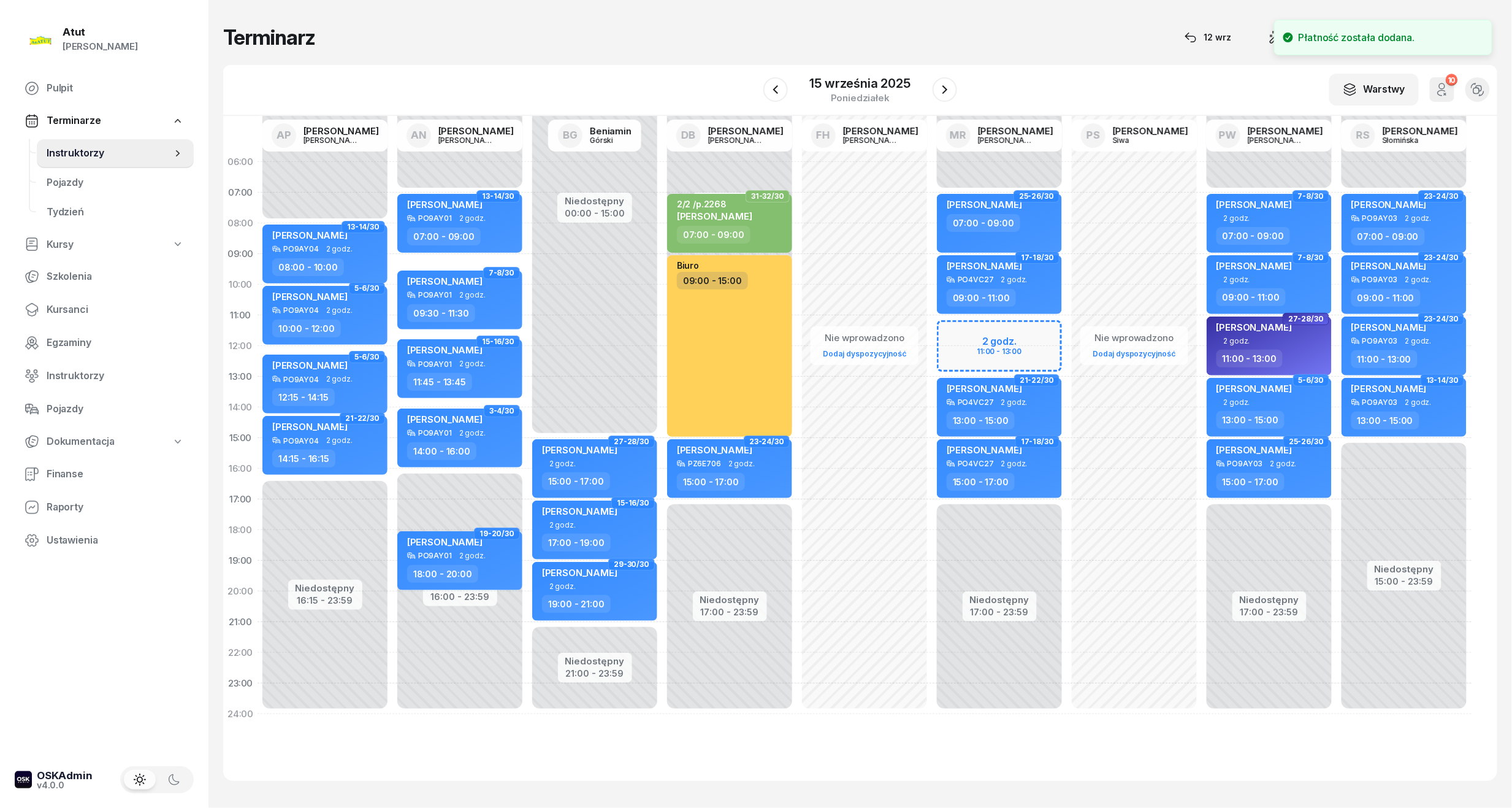
click at [993, 331] on div "Niedostępny 00:00 - 07:00 Niedostępny 17:00 - 23:59 2 godz. 11:00 - 13:00 25-26…" at bounding box center [999, 438] width 135 height 583
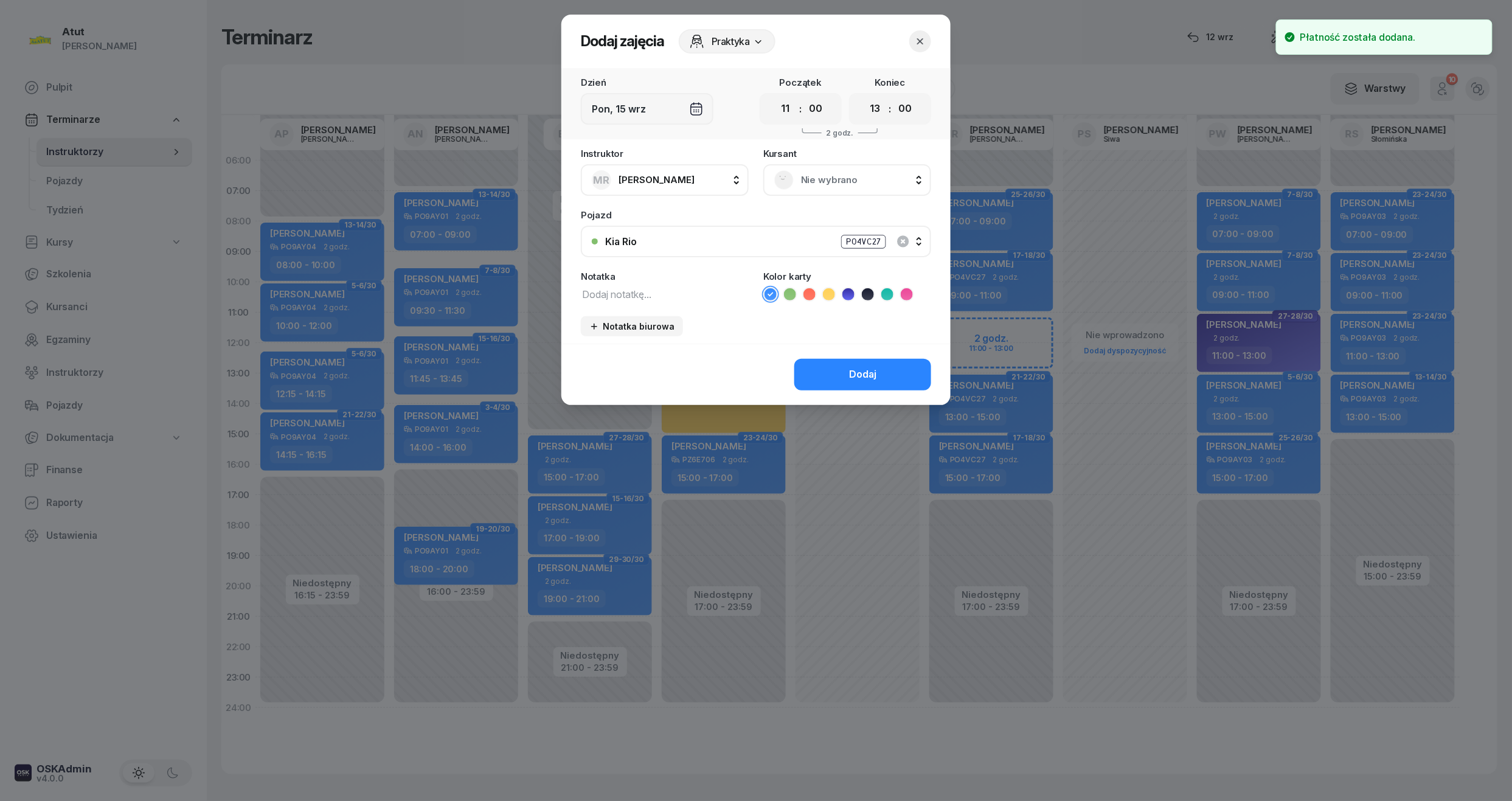
click at [821, 174] on span "Nie wybrano" at bounding box center [861, 179] width 119 height 15
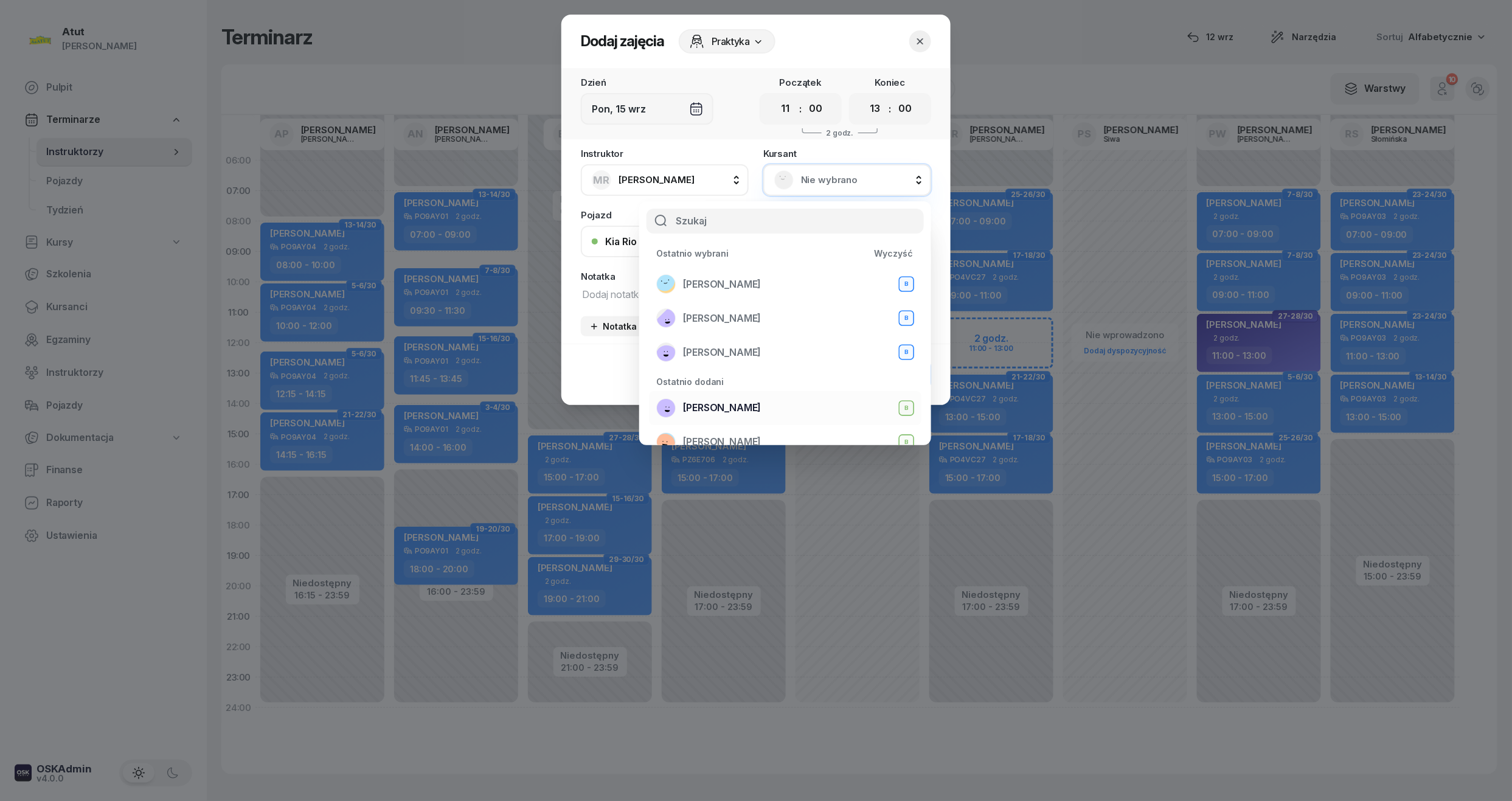
click at [798, 412] on div "Marta Jackowska B" at bounding box center [785, 408] width 258 height 20
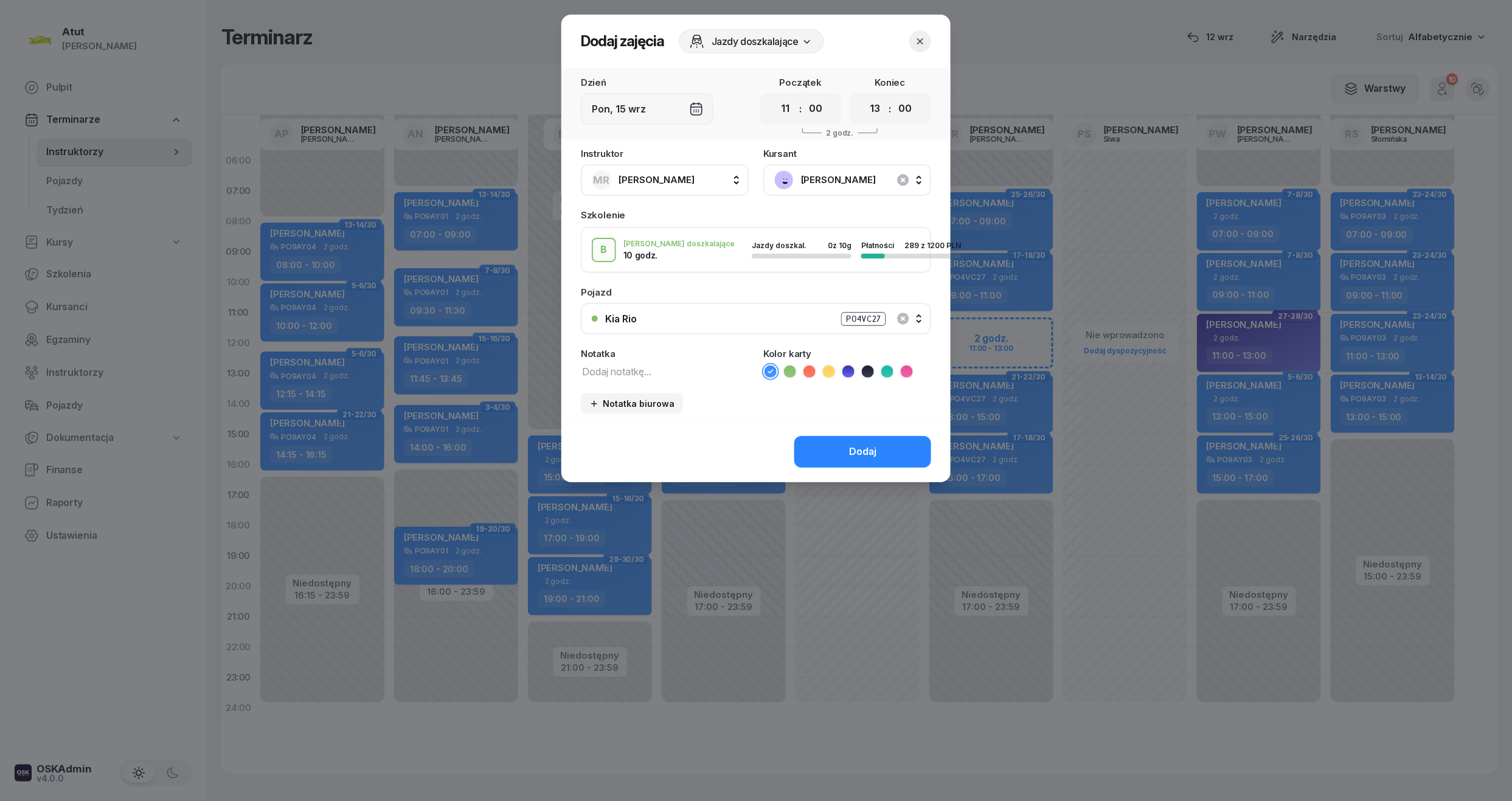
click at [811, 371] on icon at bounding box center [809, 371] width 12 height 12
click at [704, 365] on textarea at bounding box center [664, 370] width 168 height 15
click at [597, 374] on textarea "2/2 wyst karte" at bounding box center [664, 370] width 168 height 15
click at [881, 436] on button "Dodaj" at bounding box center [863, 452] width 137 height 32
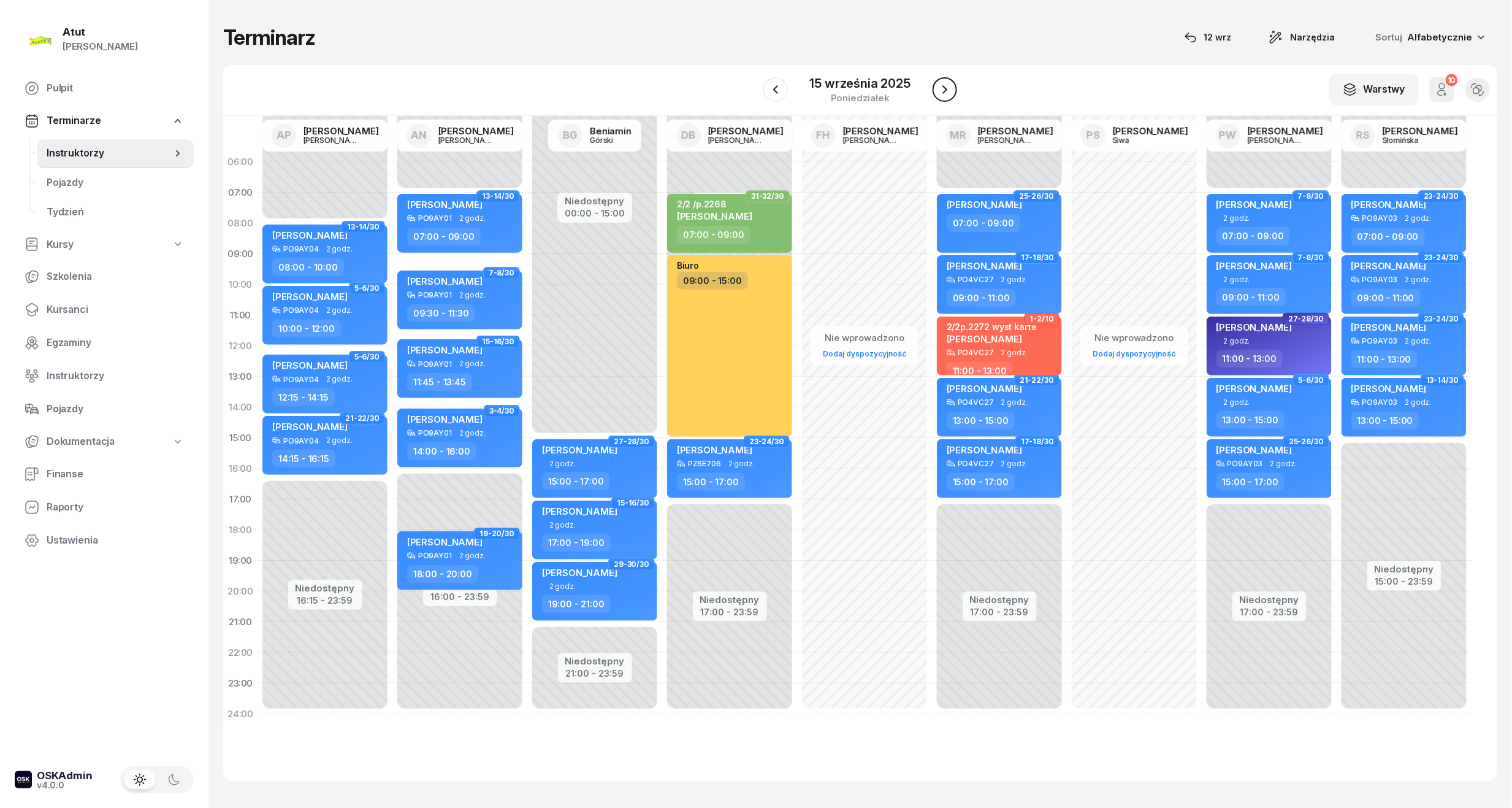
click at [950, 84] on icon "button" at bounding box center [945, 90] width 15 height 15
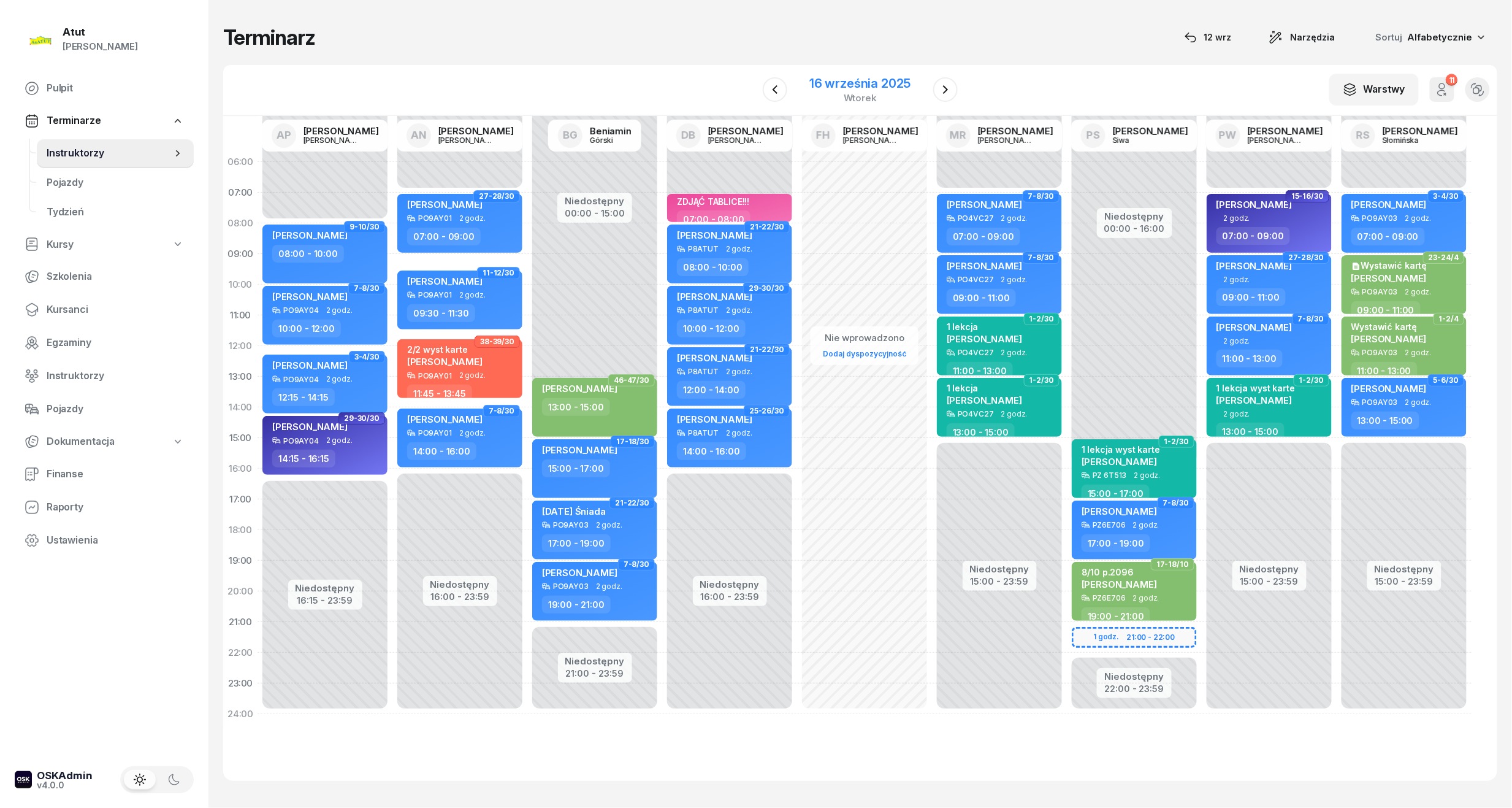
click at [896, 82] on div "16 września 2025" at bounding box center [859, 83] width 101 height 12
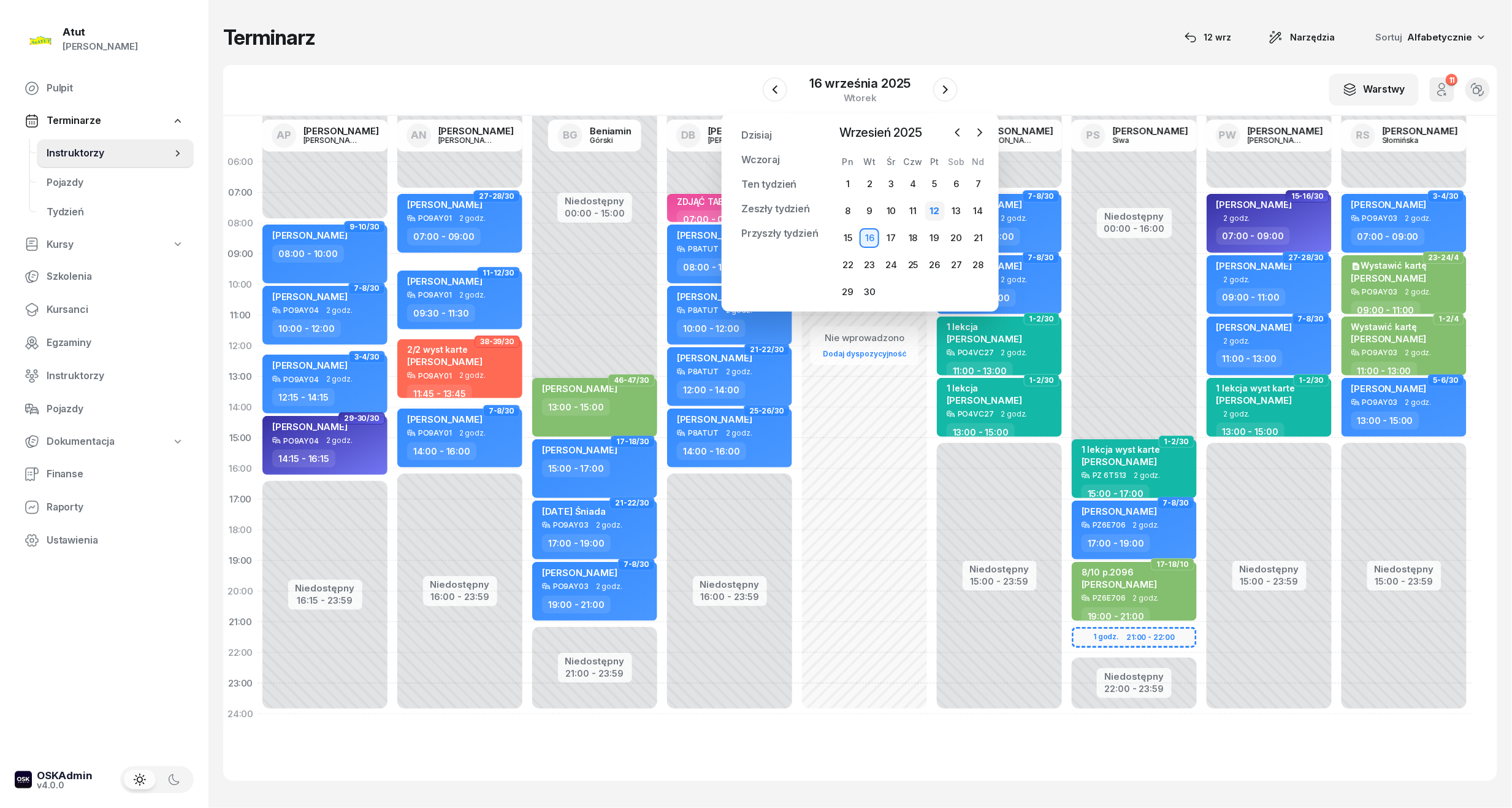
click at [937, 212] on div "12" at bounding box center [935, 211] width 20 height 20
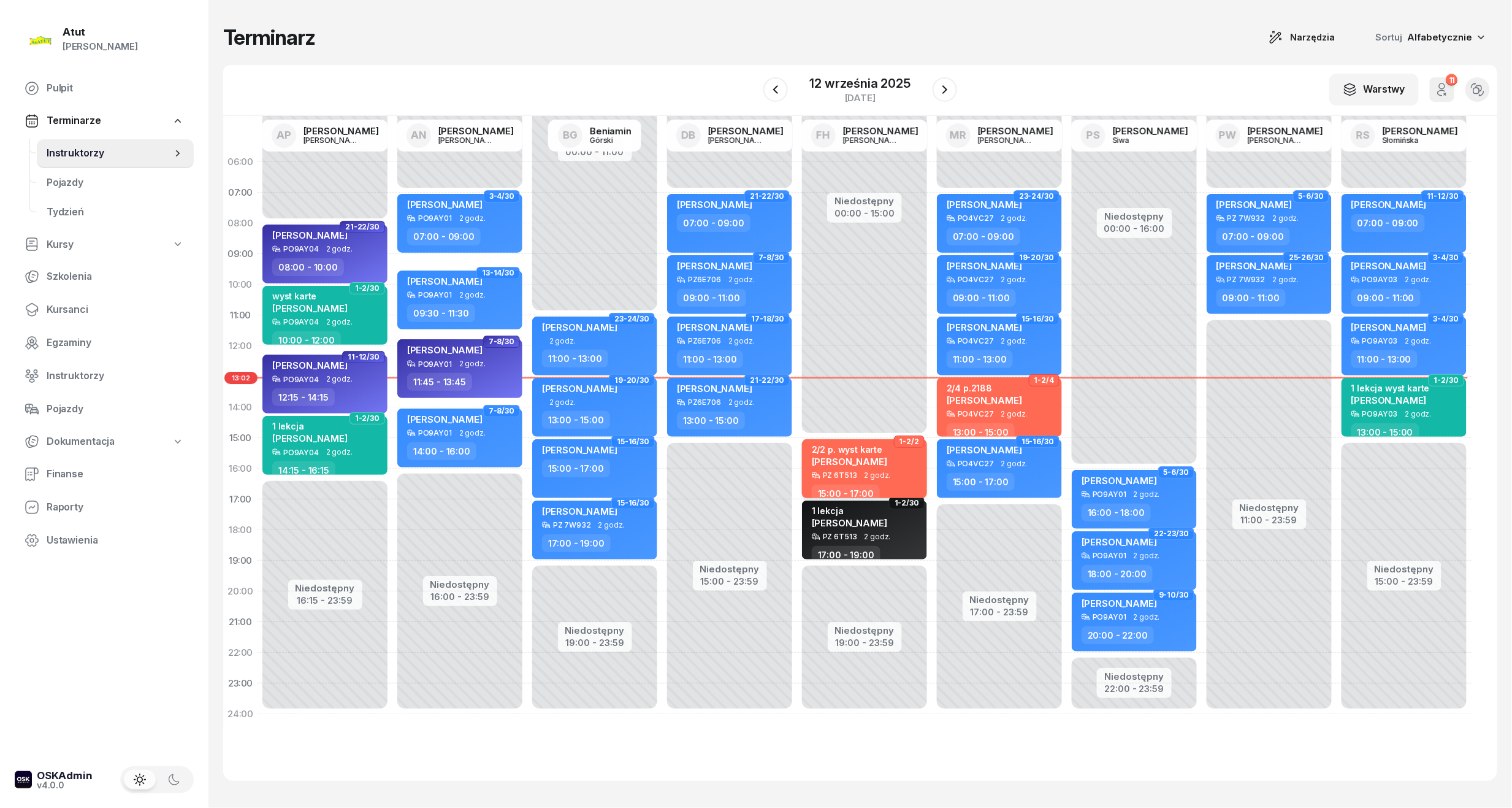
click at [873, 461] on span "Karolina Maćkała" at bounding box center [850, 461] width 76 height 11
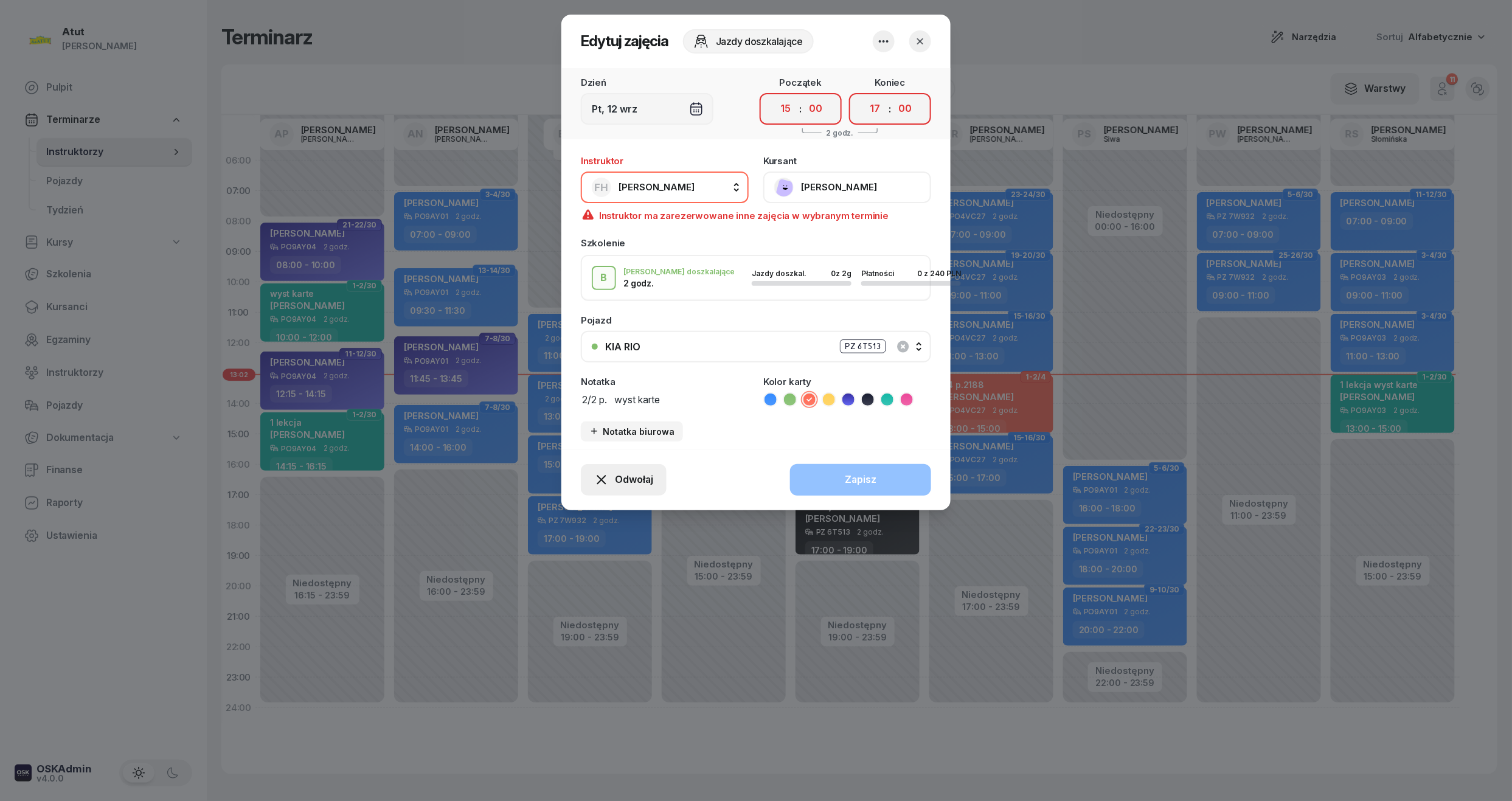
click at [614, 490] on button "Odwołaj" at bounding box center [623, 479] width 85 height 32
click at [599, 371] on div "My odwołaliśmy" at bounding box center [603, 374] width 73 height 15
click at [924, 37] on icon "button" at bounding box center [920, 41] width 12 height 12
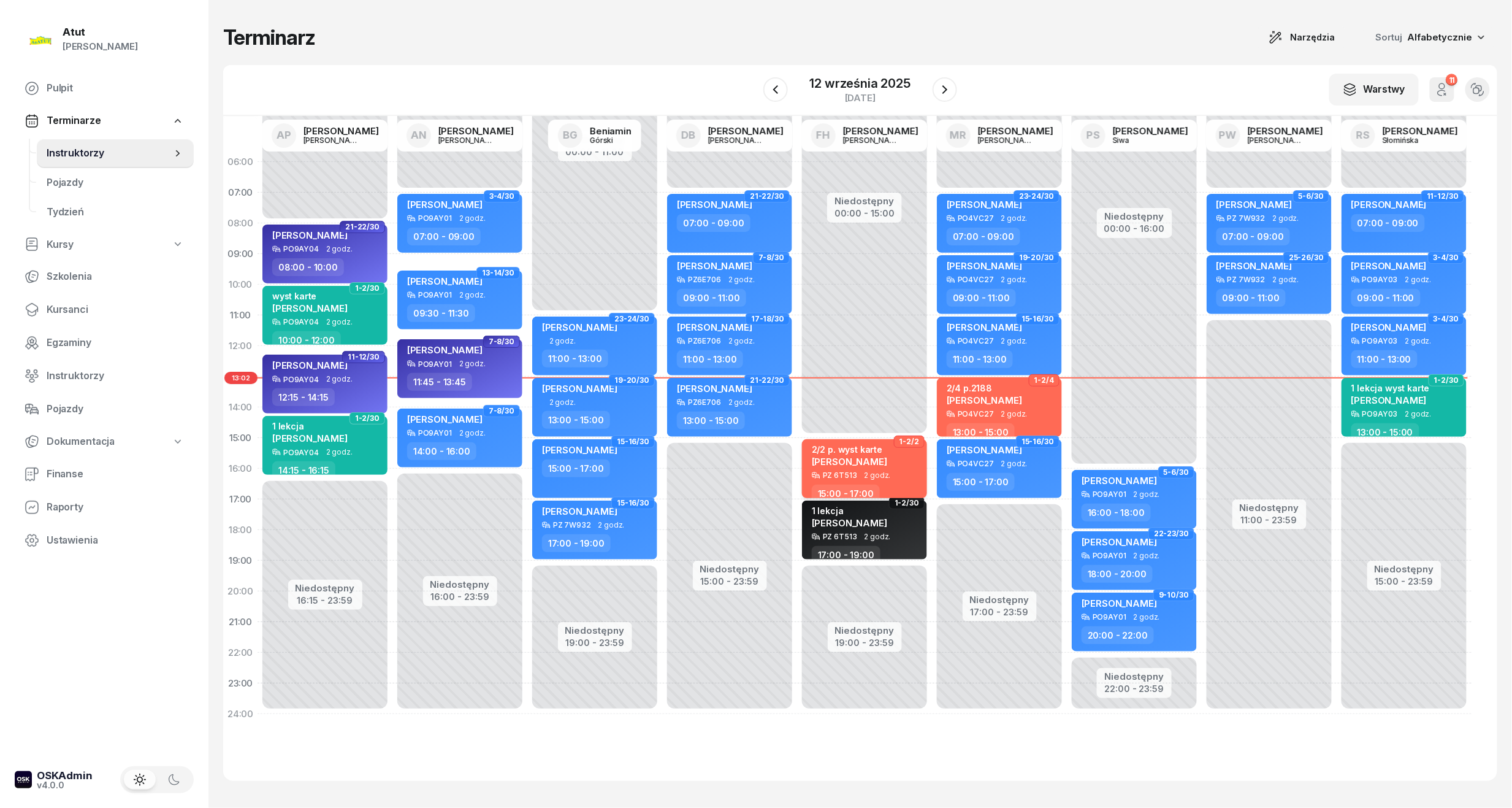
click at [849, 450] on div "2/2 p. wyst karte" at bounding box center [850, 449] width 76 height 11
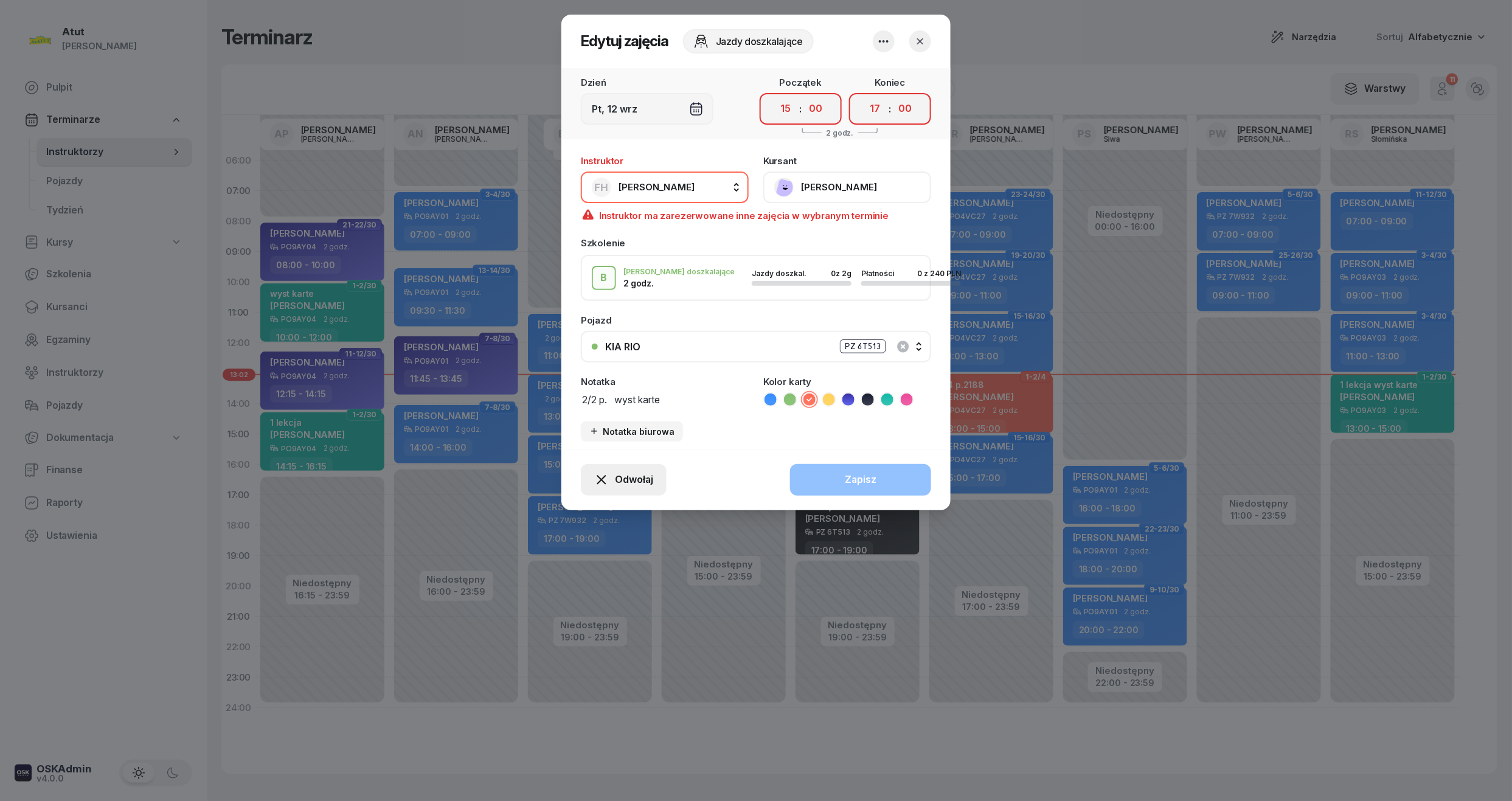
click at [640, 482] on span "Odwołaj" at bounding box center [633, 479] width 38 height 15
click at [624, 375] on div "My odwołaliśmy" at bounding box center [603, 374] width 73 height 15
click at [901, 37] on div at bounding box center [902, 41] width 59 height 22
click at [914, 39] on button "button" at bounding box center [920, 41] width 22 height 22
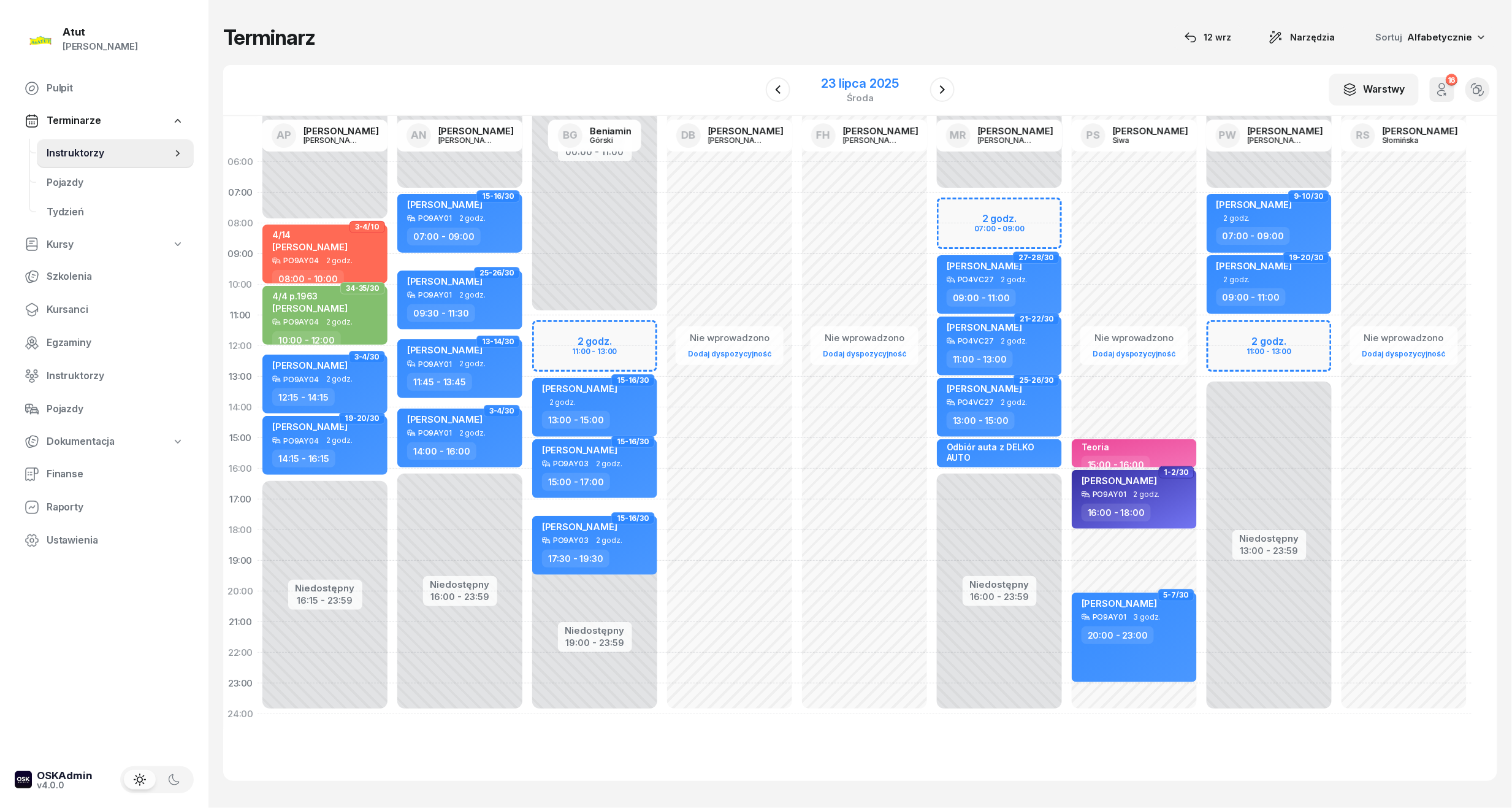
click at [888, 82] on div "23 lipca 2025" at bounding box center [860, 83] width 78 height 12
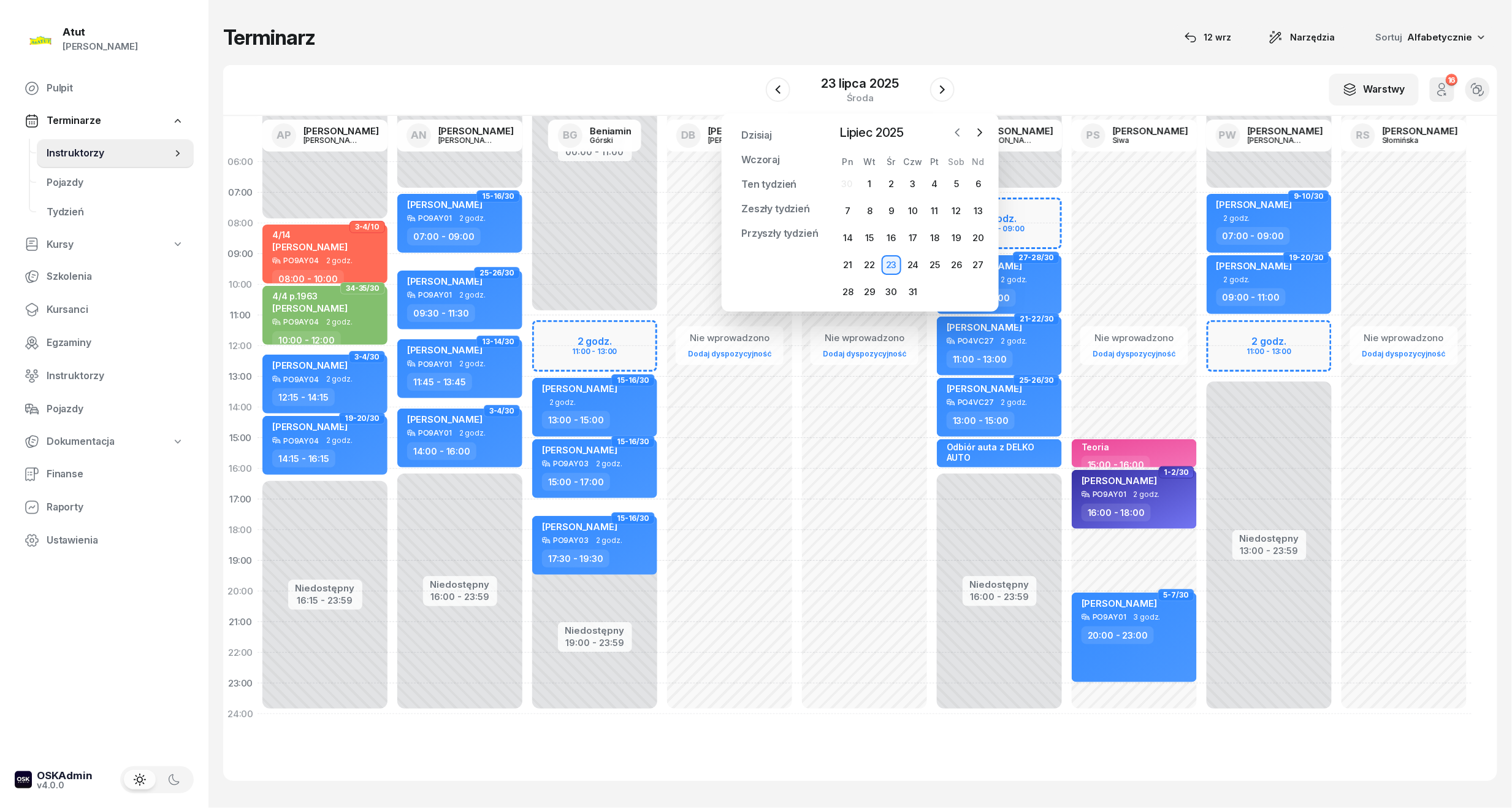
click at [957, 135] on icon "button" at bounding box center [957, 132] width 12 height 12
click at [980, 130] on icon "button" at bounding box center [980, 132] width 3 height 7
click at [979, 131] on icon "button" at bounding box center [979, 132] width 12 height 12
click at [923, 201] on div "11" at bounding box center [914, 211] width 21 height 20
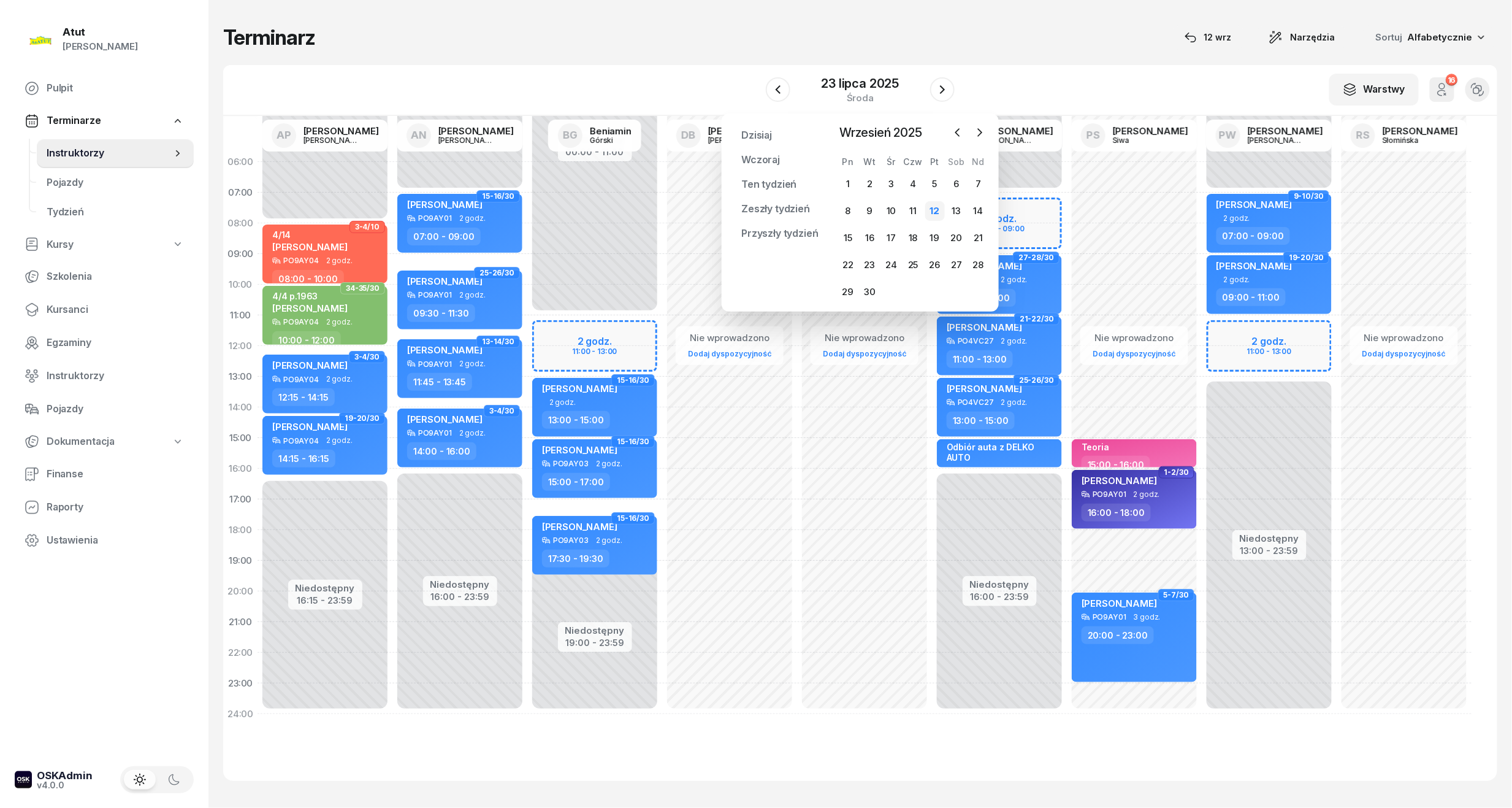
click at [932, 207] on div "12" at bounding box center [935, 211] width 20 height 20
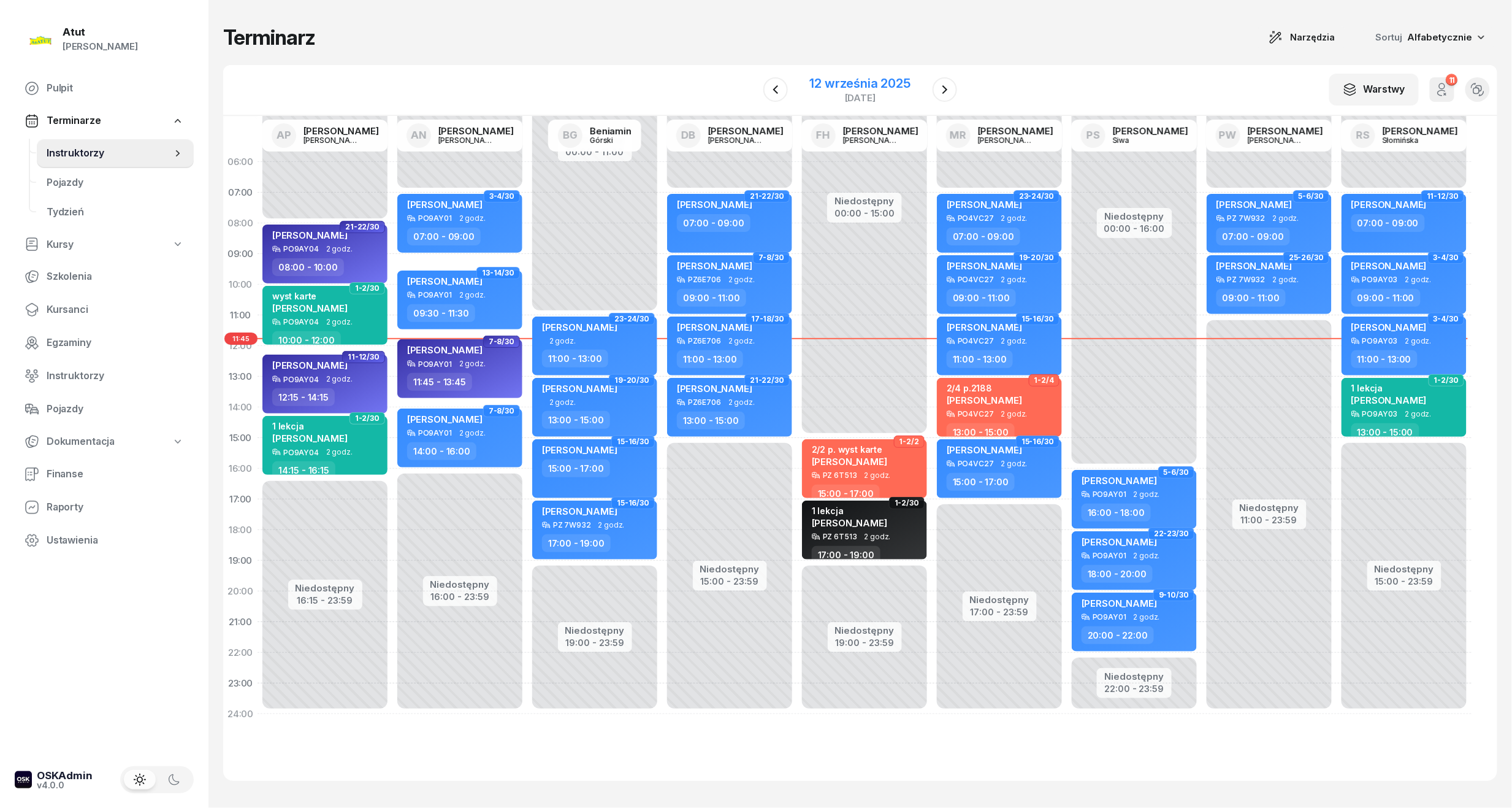
click at [830, 80] on div "12 września 2025" at bounding box center [860, 83] width 101 height 12
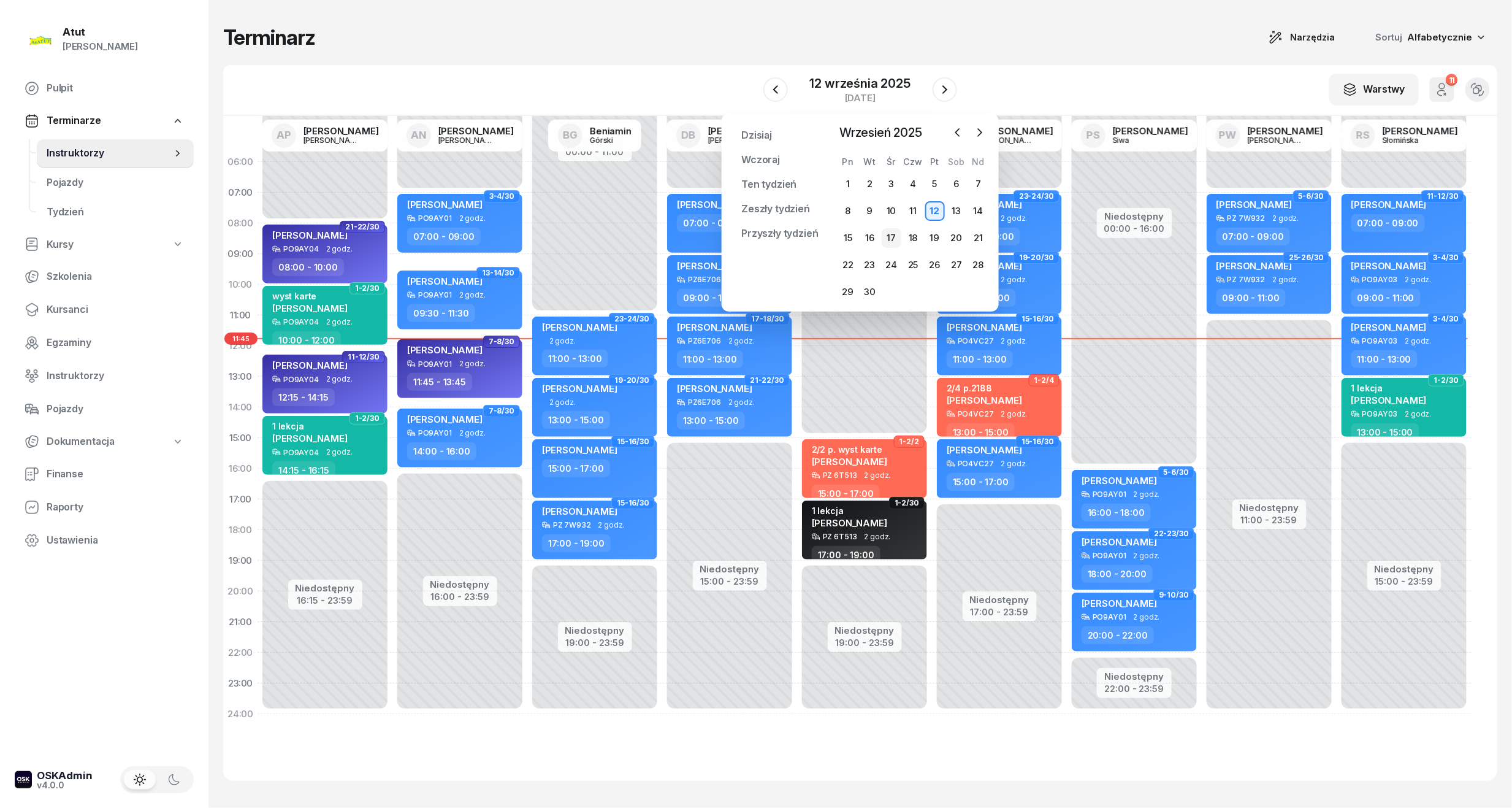
click at [900, 239] on div "17" at bounding box center [891, 238] width 20 height 20
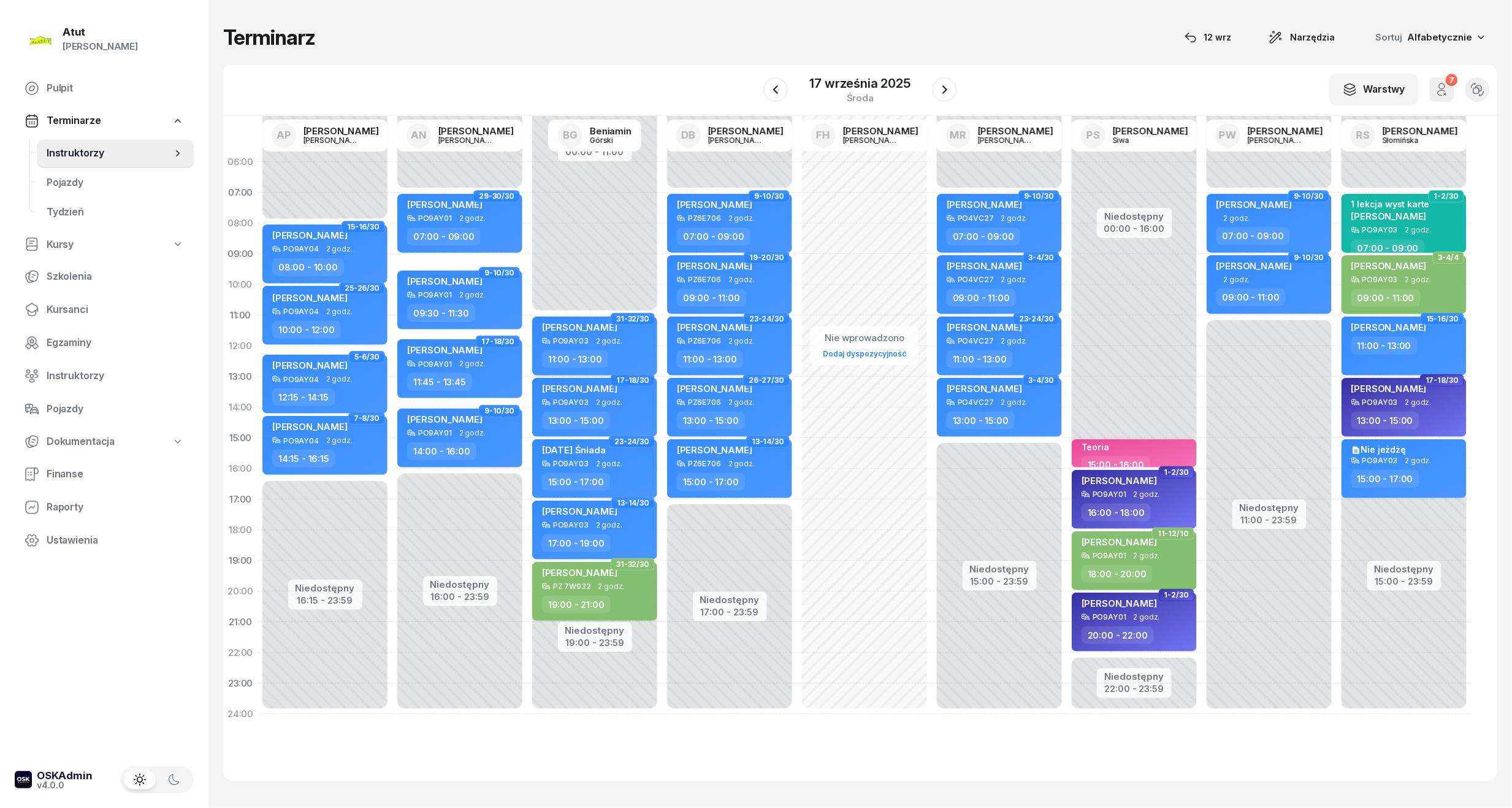
click at [577, 334] on div "[PERSON_NAME]" at bounding box center [580, 328] width 76 height 16
select select "11"
select select "13"
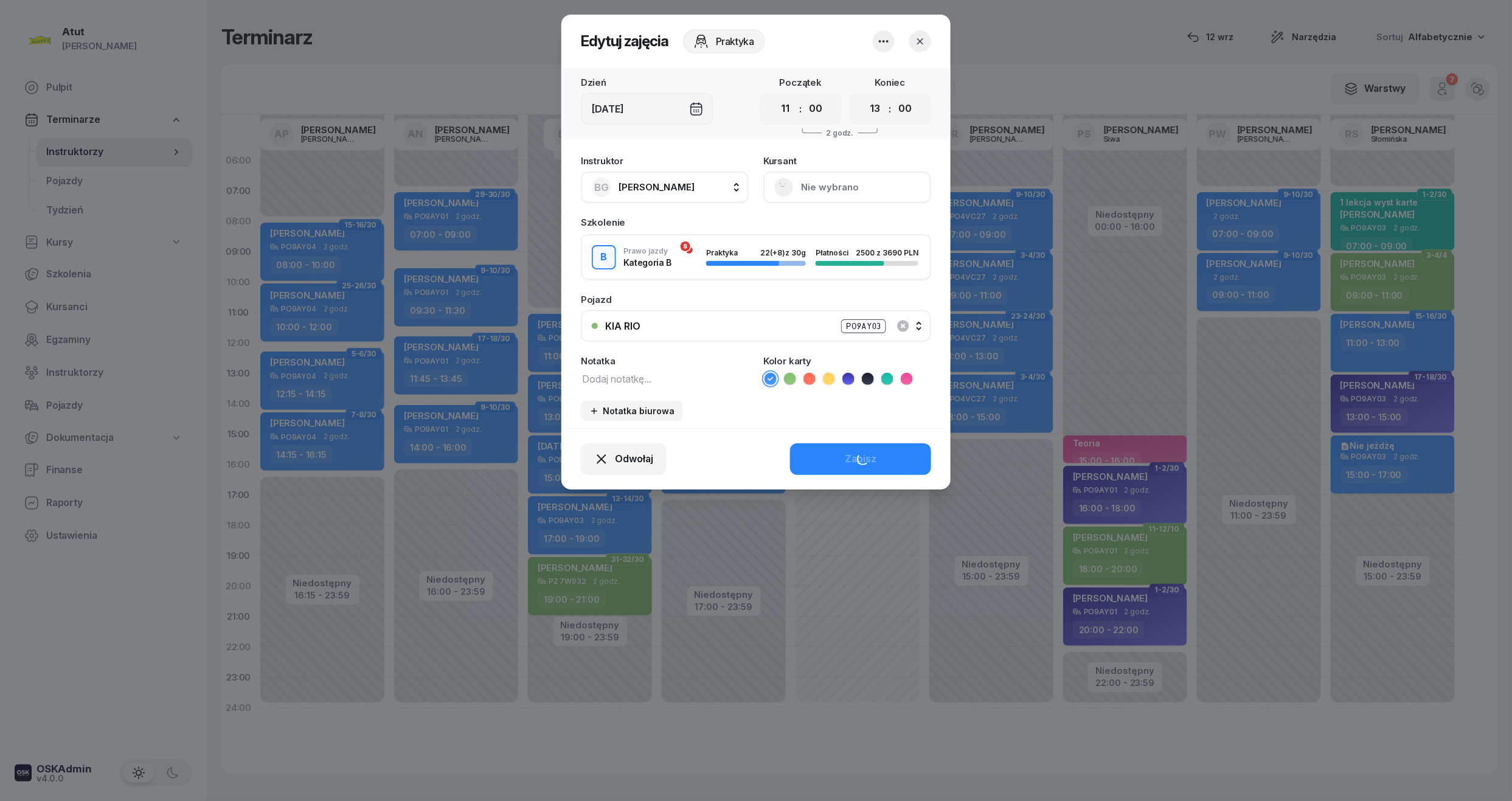
click at [884, 37] on icon "button" at bounding box center [883, 42] width 15 height 15
click at [871, 73] on link "Usuń" at bounding box center [877, 78] width 160 height 30
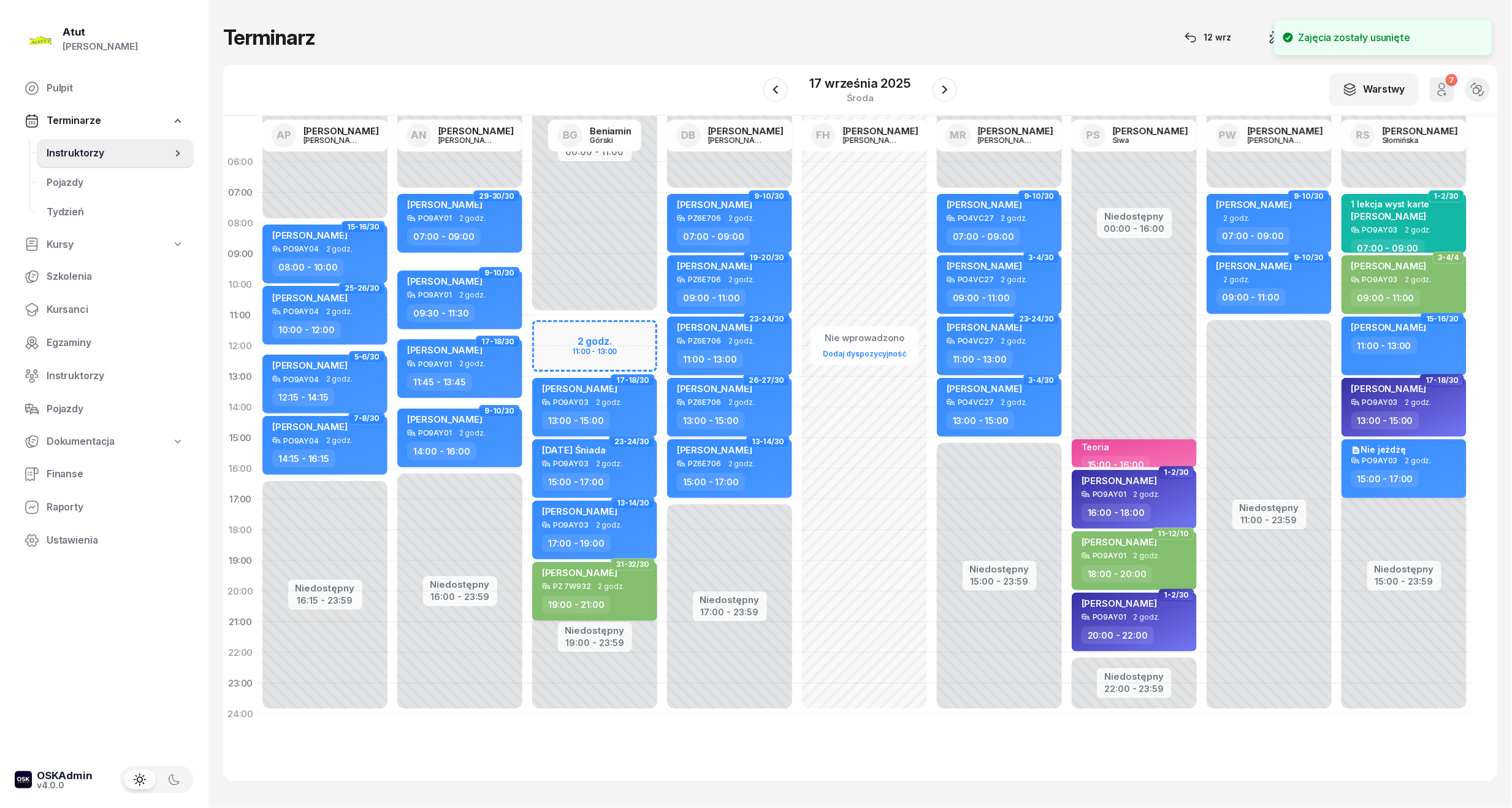
click at [612, 564] on span "31-32/30" at bounding box center [633, 564] width 44 height 12
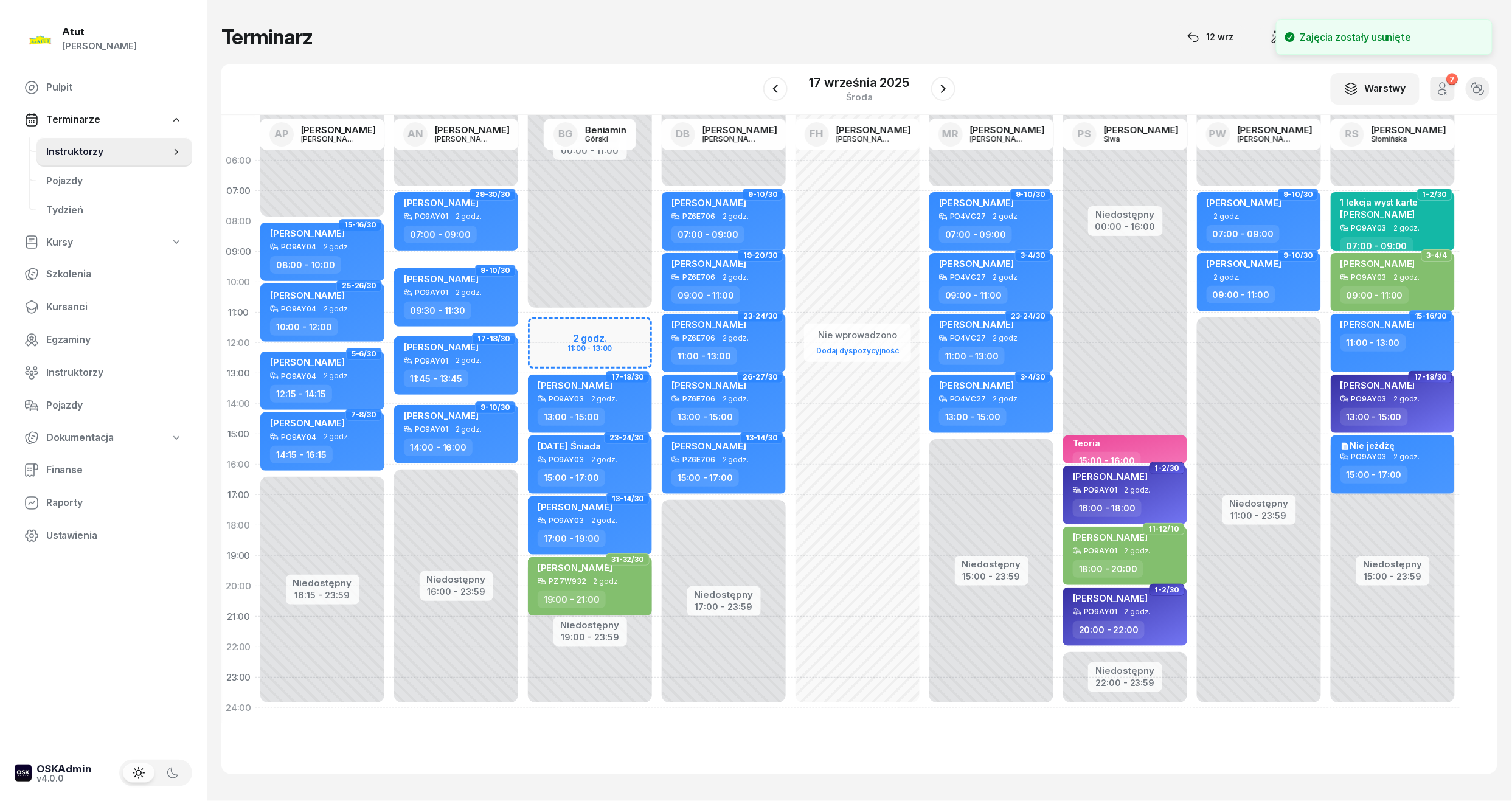
select select "19"
select select "21"
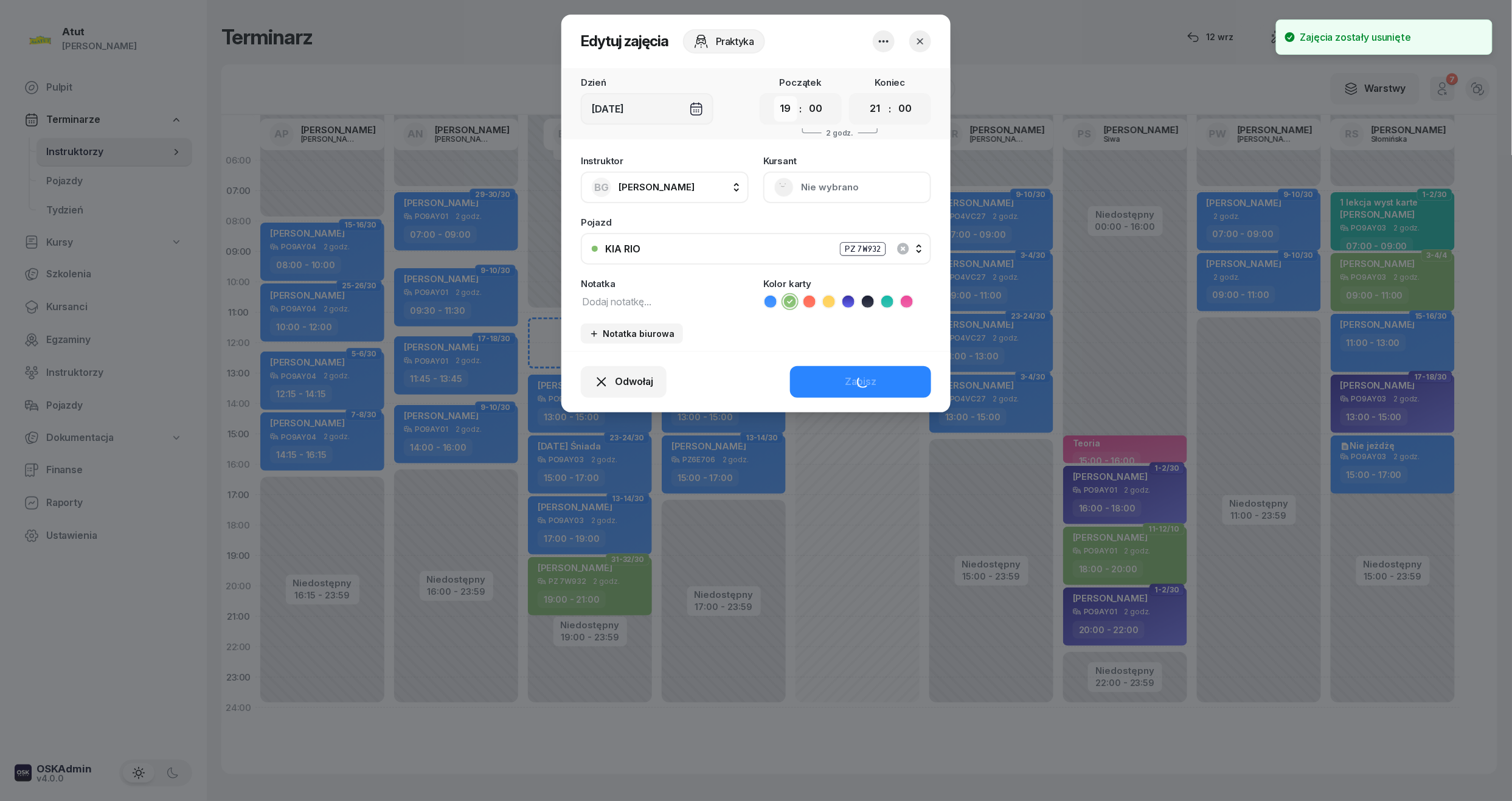
click at [788, 107] on select "00 01 02 03 04 05 06 07 08 09 10 11 12 13 14 15 16 17 18 19 20 21 22 23" at bounding box center [786, 108] width 23 height 25
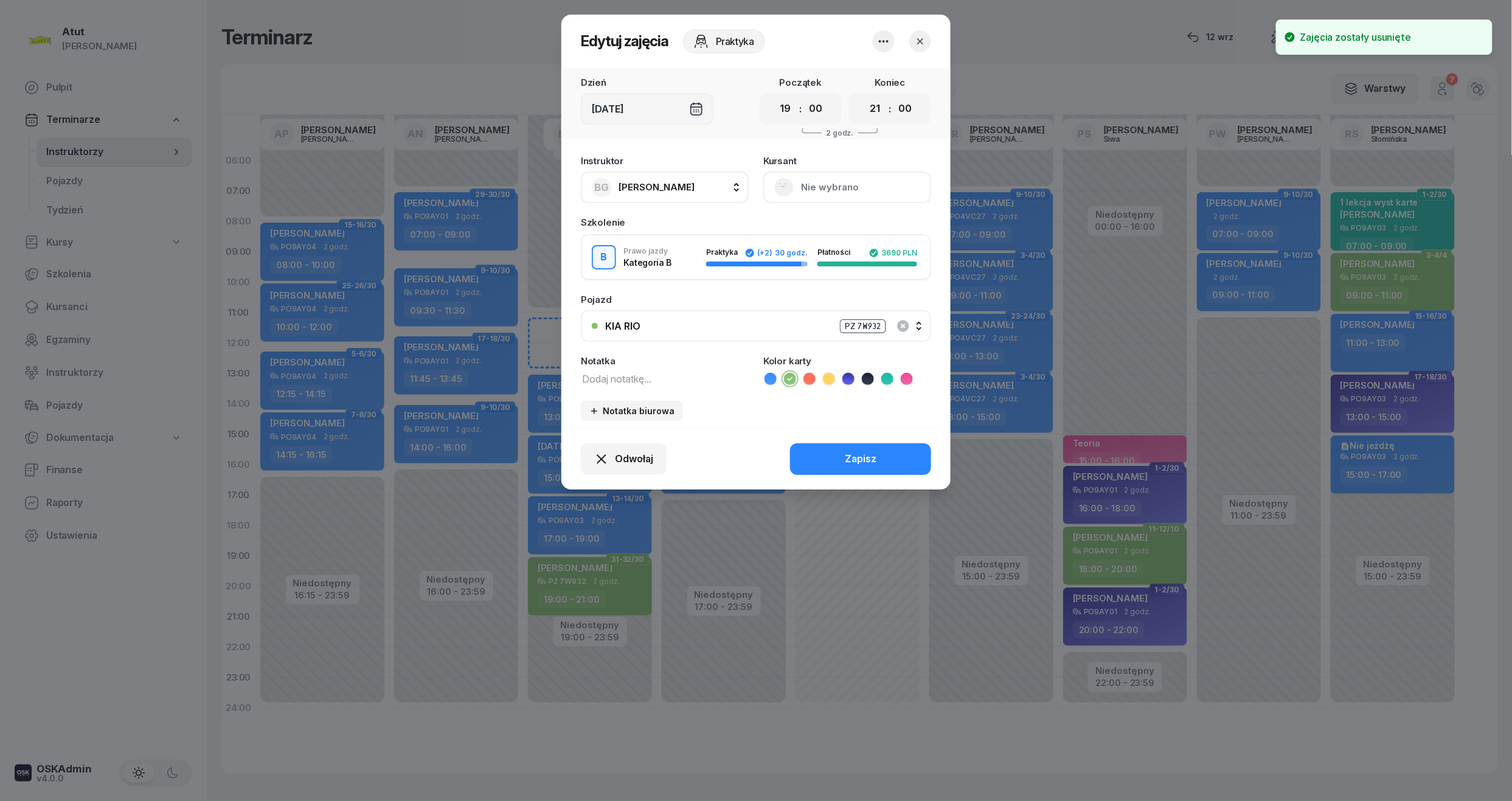
select select "11"
click at [774, 96] on select "00 01 02 03 04 05 06 07 08 09 10 11 12 13 14 15 16 17 18 19 20 21 22 23" at bounding box center [786, 108] width 23 height 25
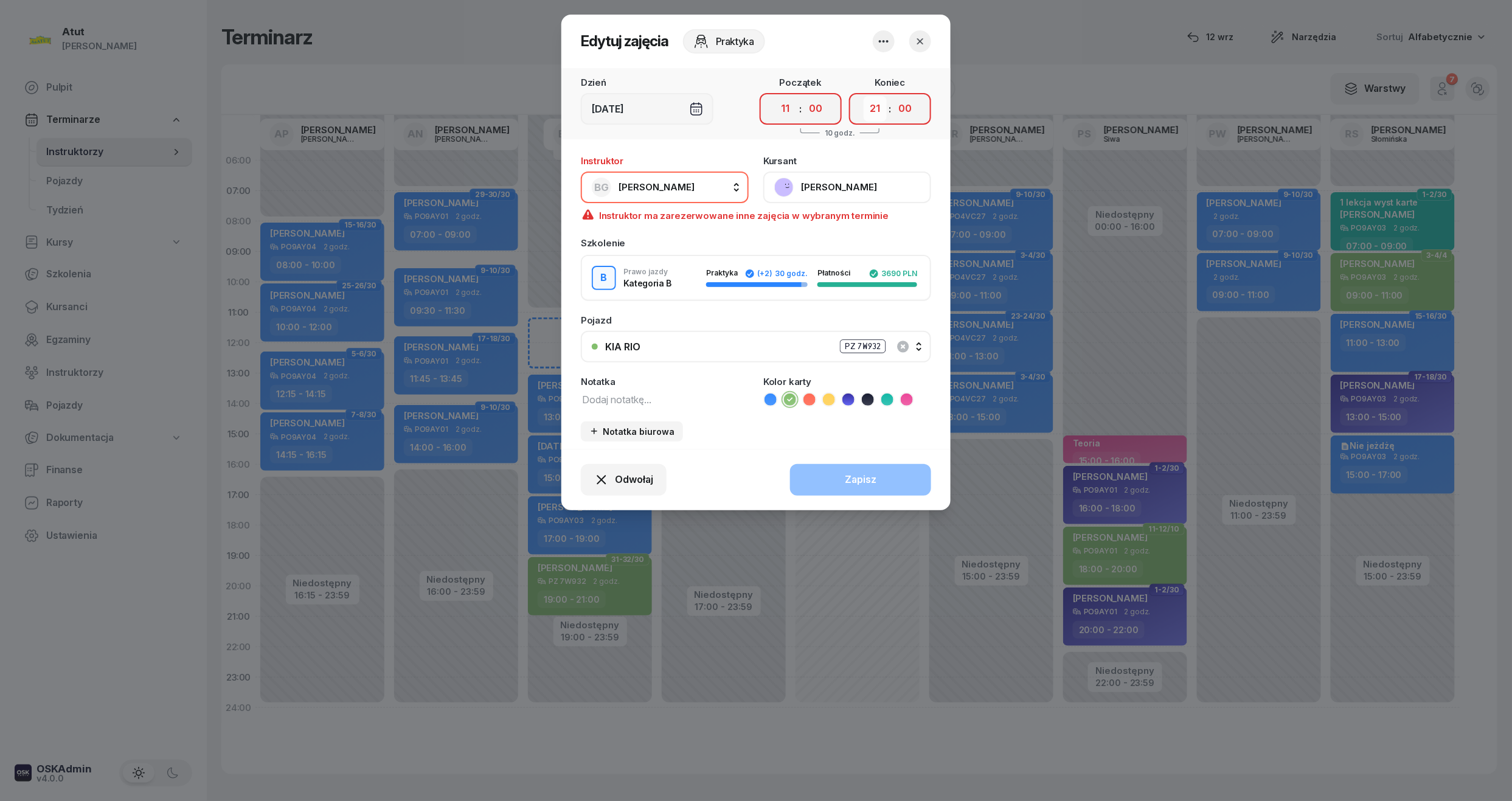
click at [879, 100] on select "00 01 02 03 04 05 06 07 08 09 10 11 12 13 14 15 16 17 18 19 20 21 22 23" at bounding box center [875, 108] width 23 height 25
select select "13"
click at [864, 96] on select "00 01 02 03 04 05 06 07 08 09 10 11 12 13 14 15 16 17 18 19 20 21 22 23" at bounding box center [875, 108] width 23 height 25
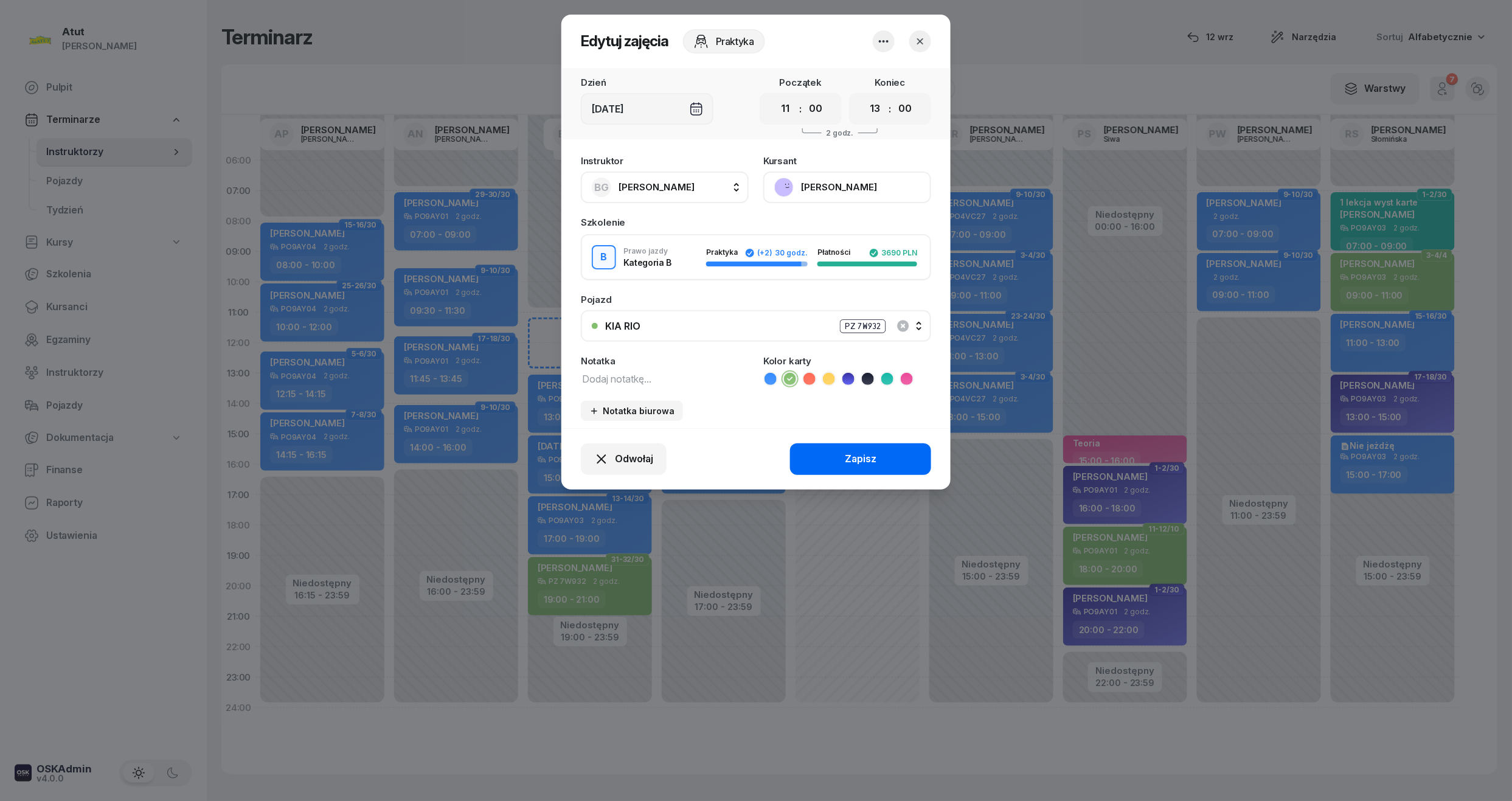
click at [857, 444] on button "Zapisz" at bounding box center [860, 459] width 141 height 32
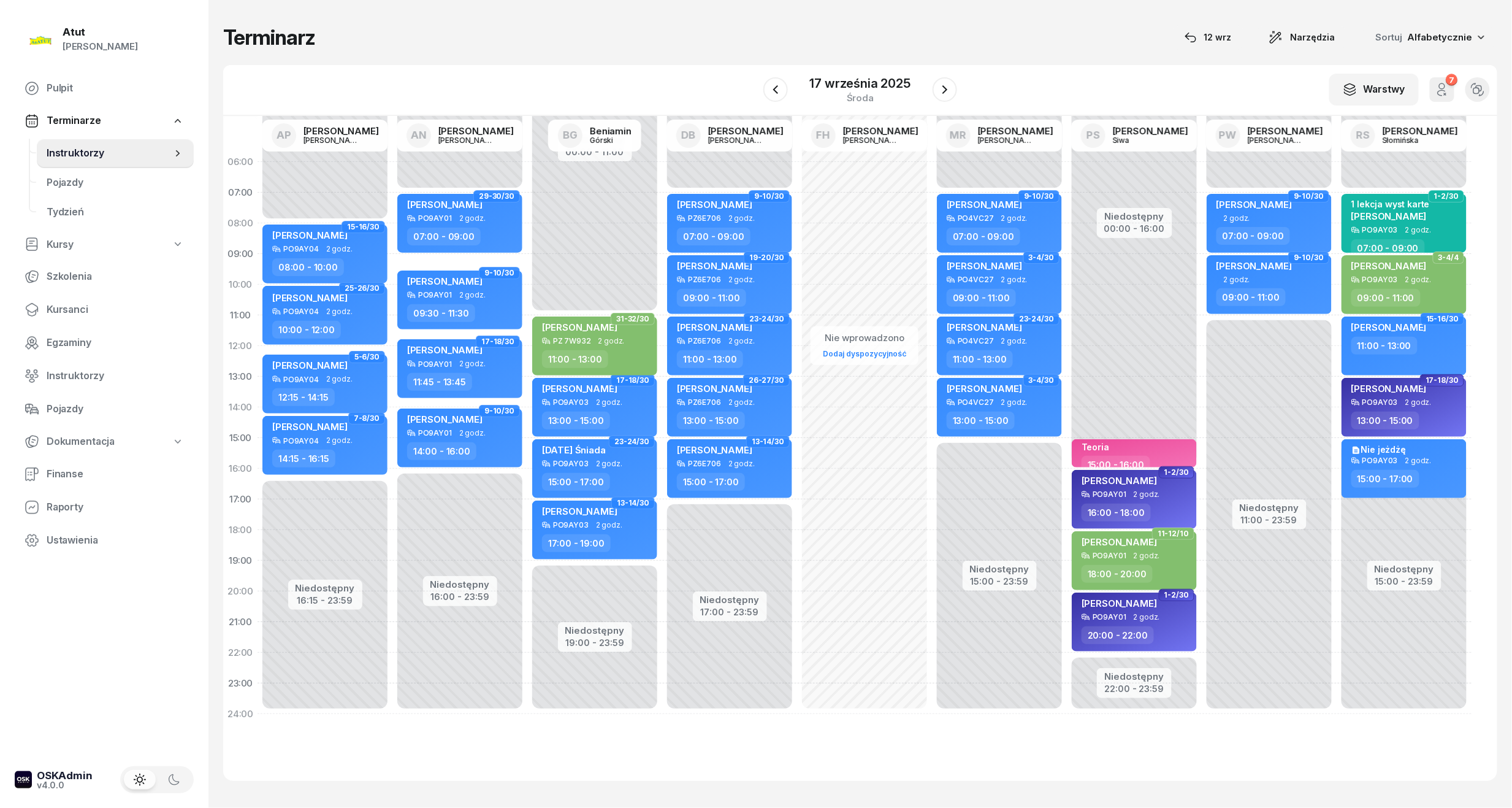
click at [575, 573] on div "Niedostępny 00:00 - 11:00 Niedostępny 19:00 - 23:59 17-18/30 Maria Brychcy PO9A…" at bounding box center [594, 438] width 135 height 583
select select "19"
select select "21"
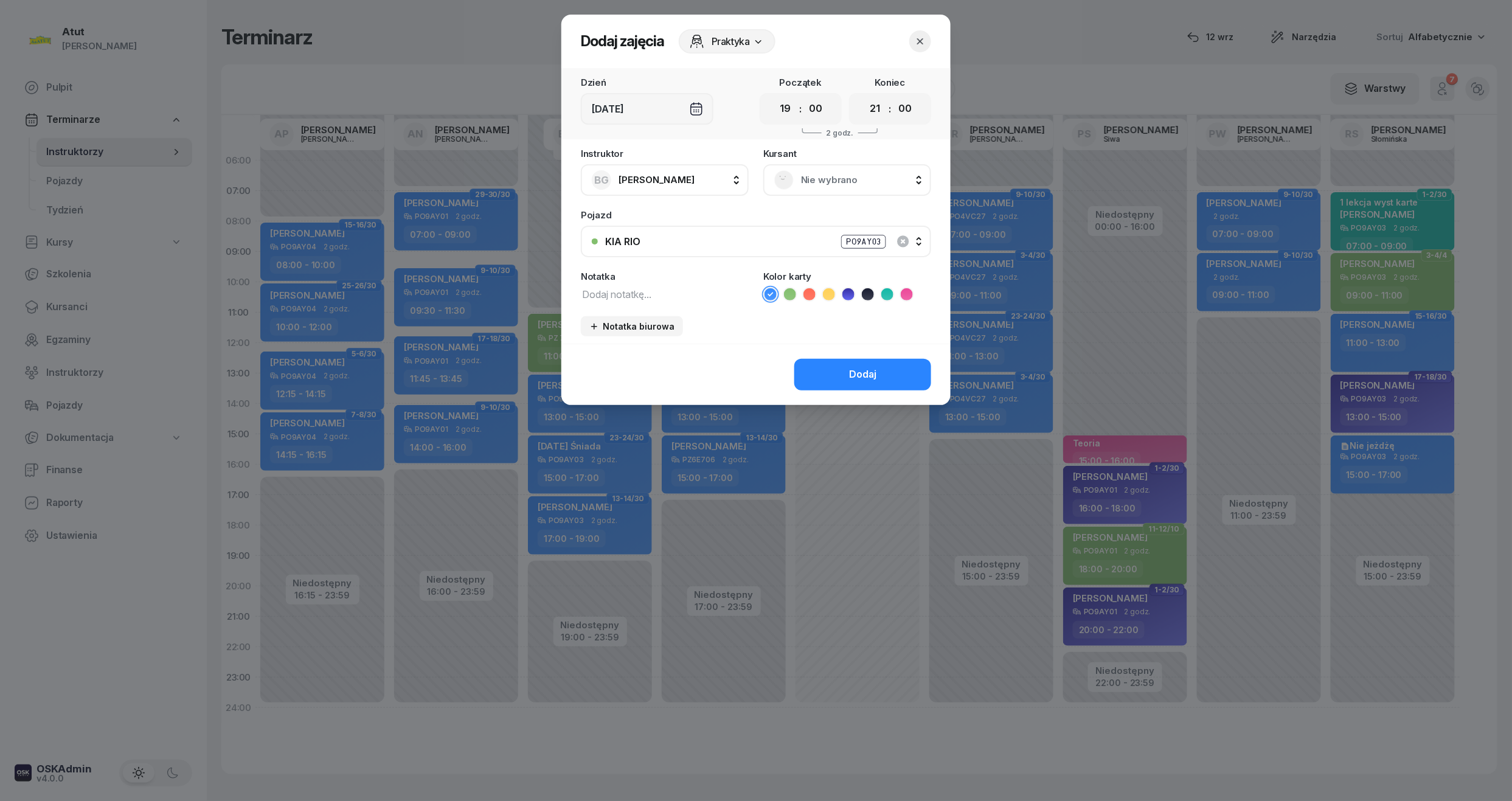
click at [828, 172] on span "Nie wybrano" at bounding box center [861, 179] width 119 height 15
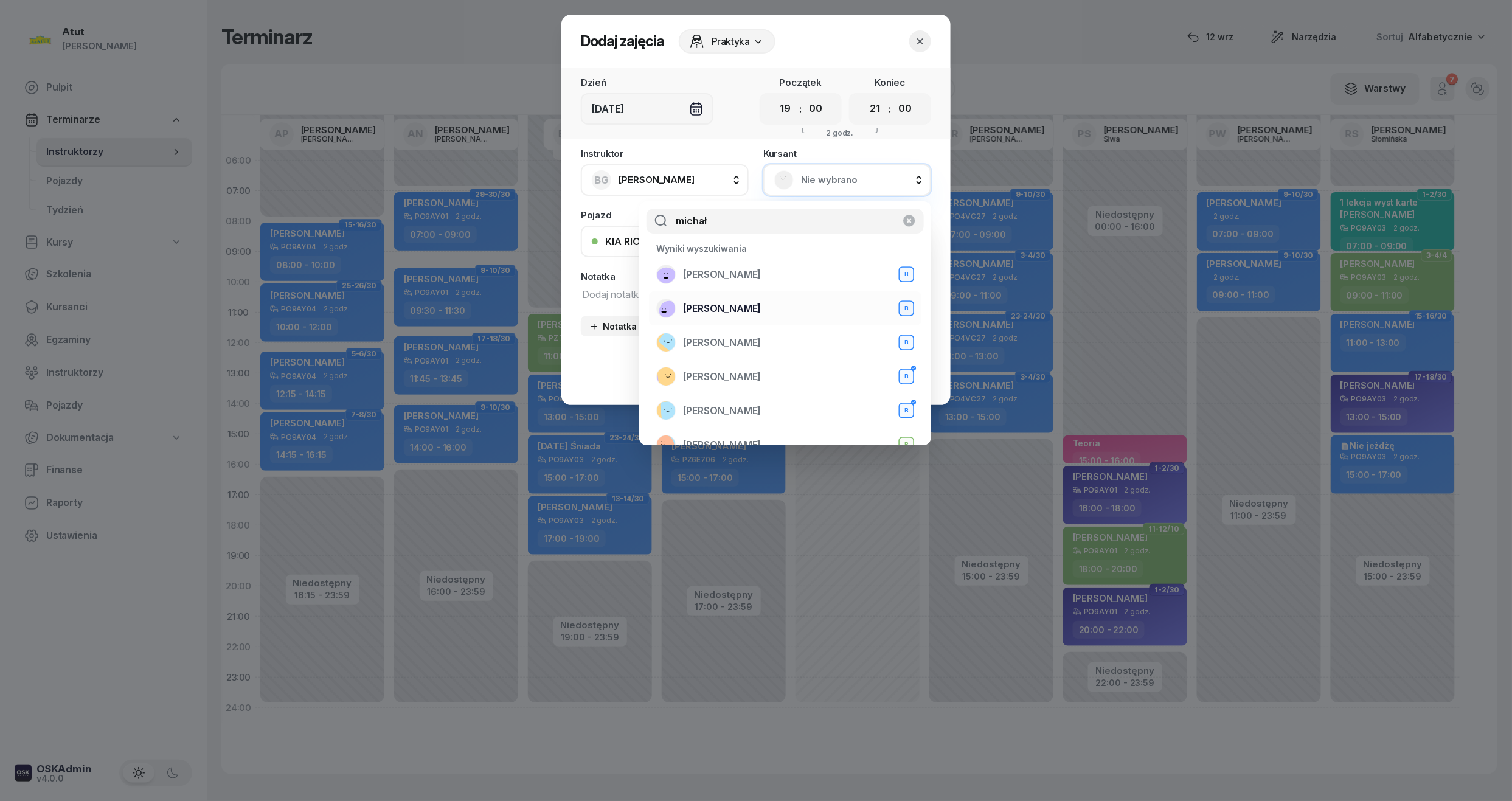
type input "michał"
click at [753, 313] on span "[PERSON_NAME]" at bounding box center [722, 309] width 78 height 15
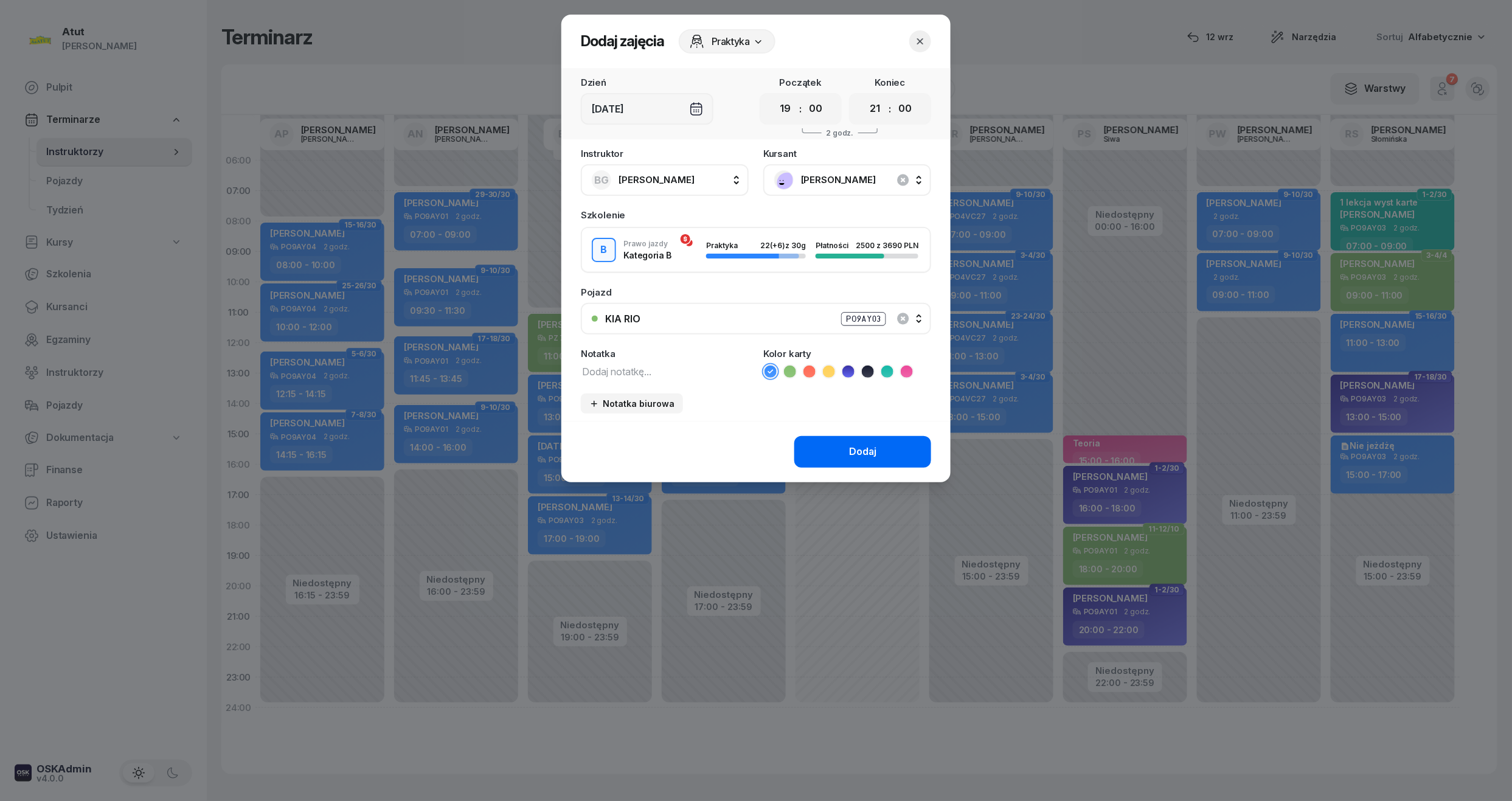
click at [835, 456] on button "Dodaj" at bounding box center [863, 452] width 137 height 32
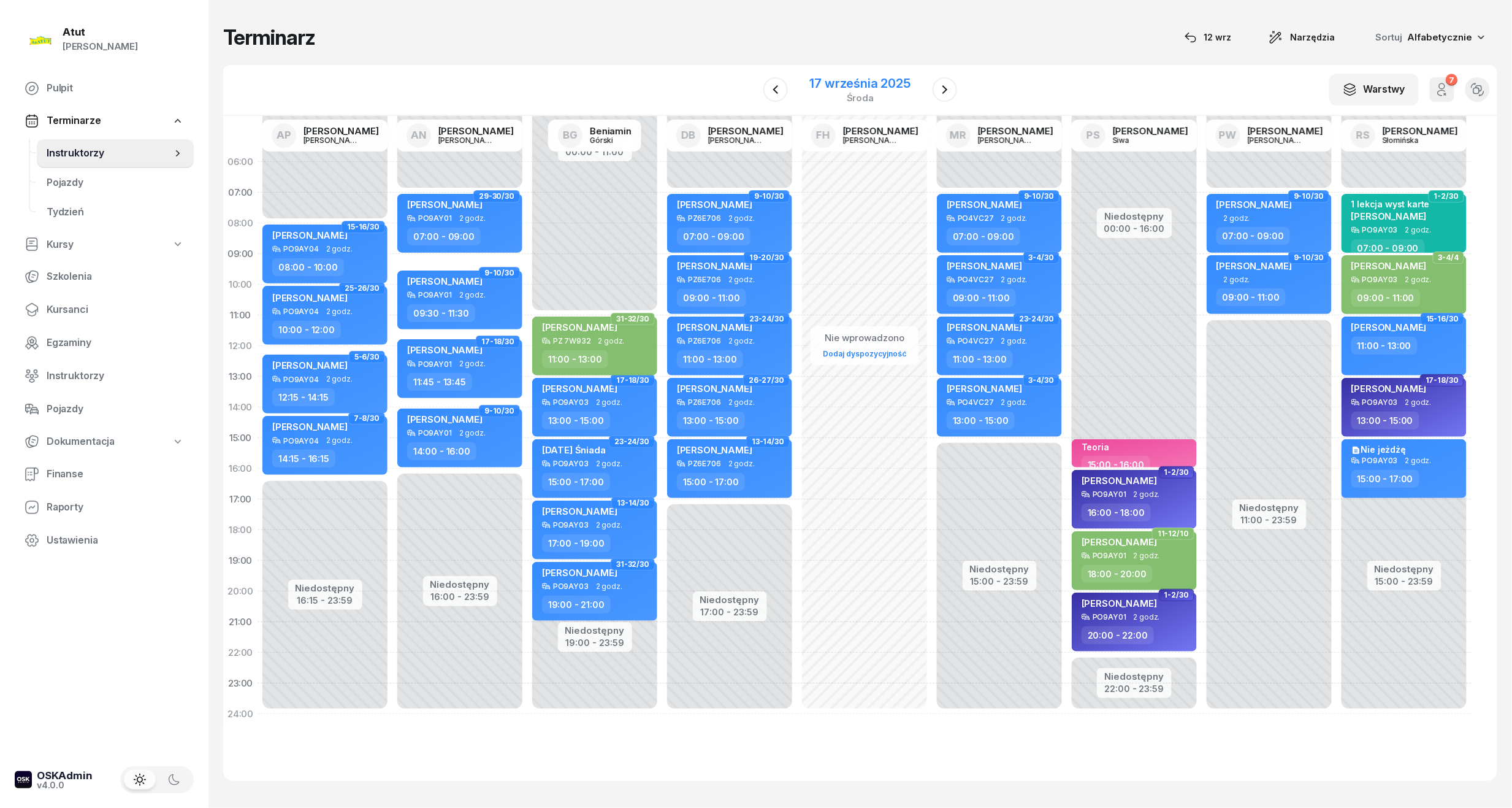
click at [893, 94] on div "środa" at bounding box center [860, 98] width 101 height 9
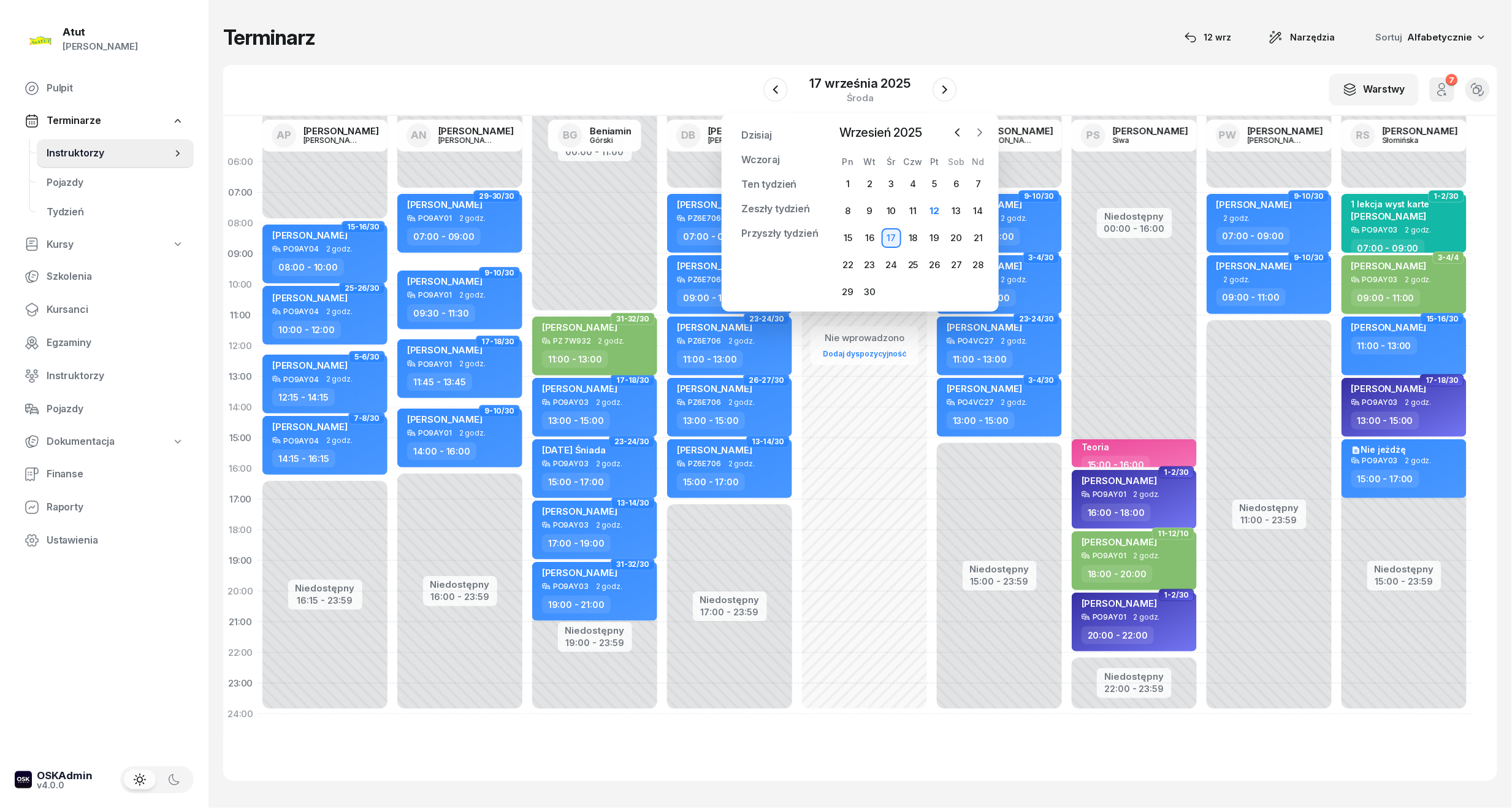
click at [978, 125] on button "button" at bounding box center [979, 132] width 18 height 18
click at [850, 255] on div "20" at bounding box center [848, 265] width 20 height 20
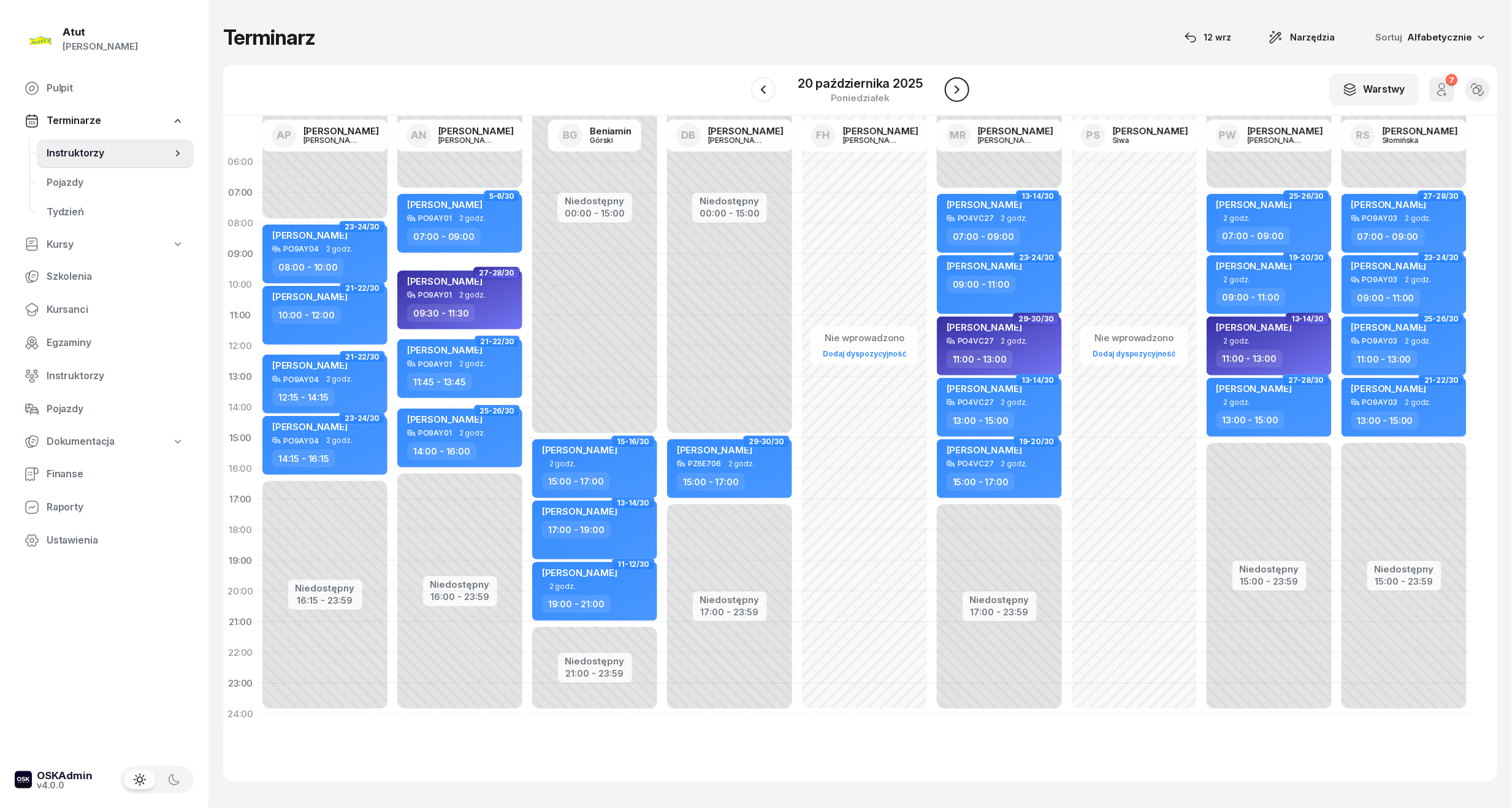
click at [951, 86] on icon "button" at bounding box center [957, 90] width 15 height 15
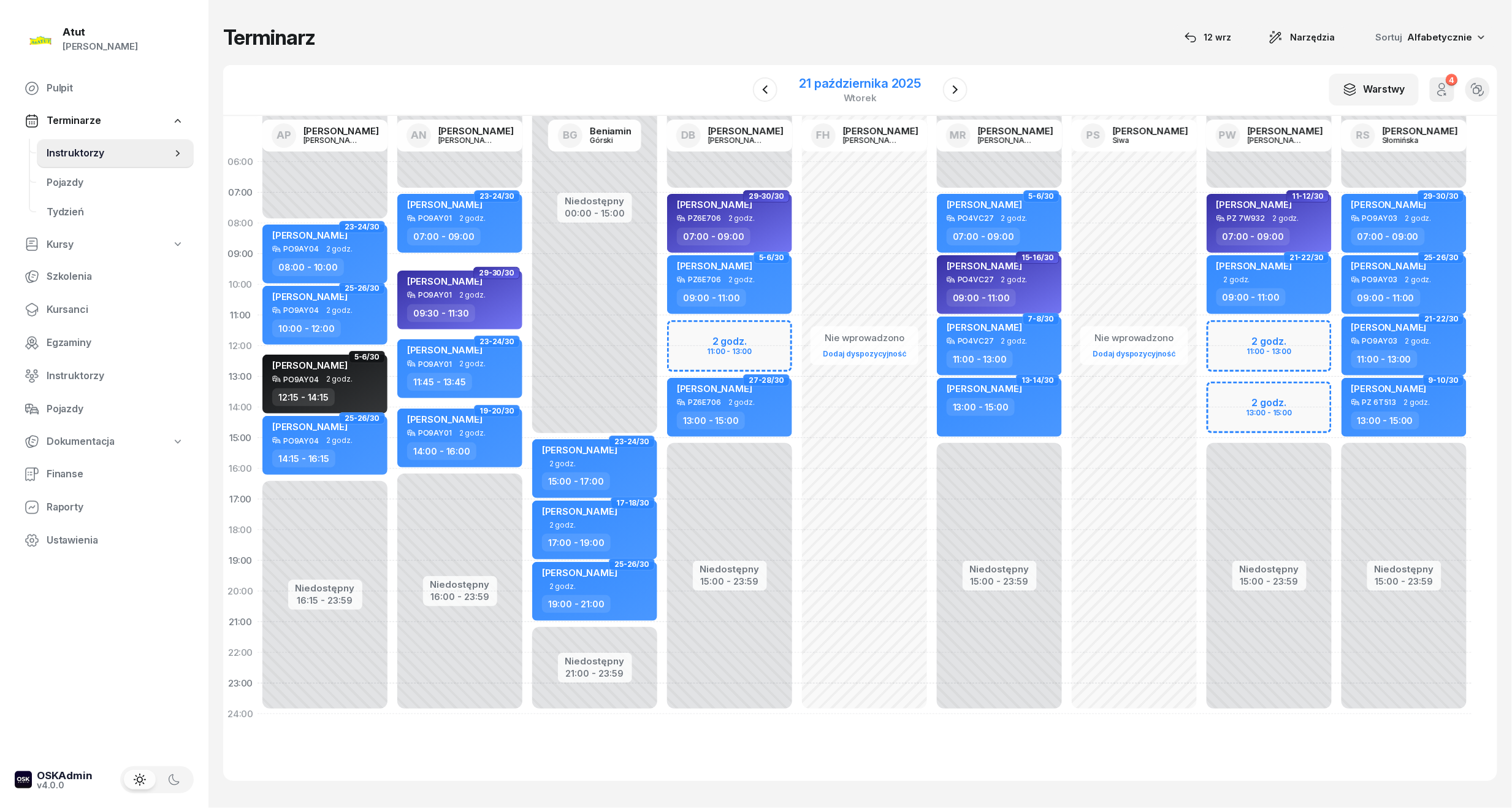
click at [864, 82] on div "21 października 2025" at bounding box center [860, 83] width 122 height 12
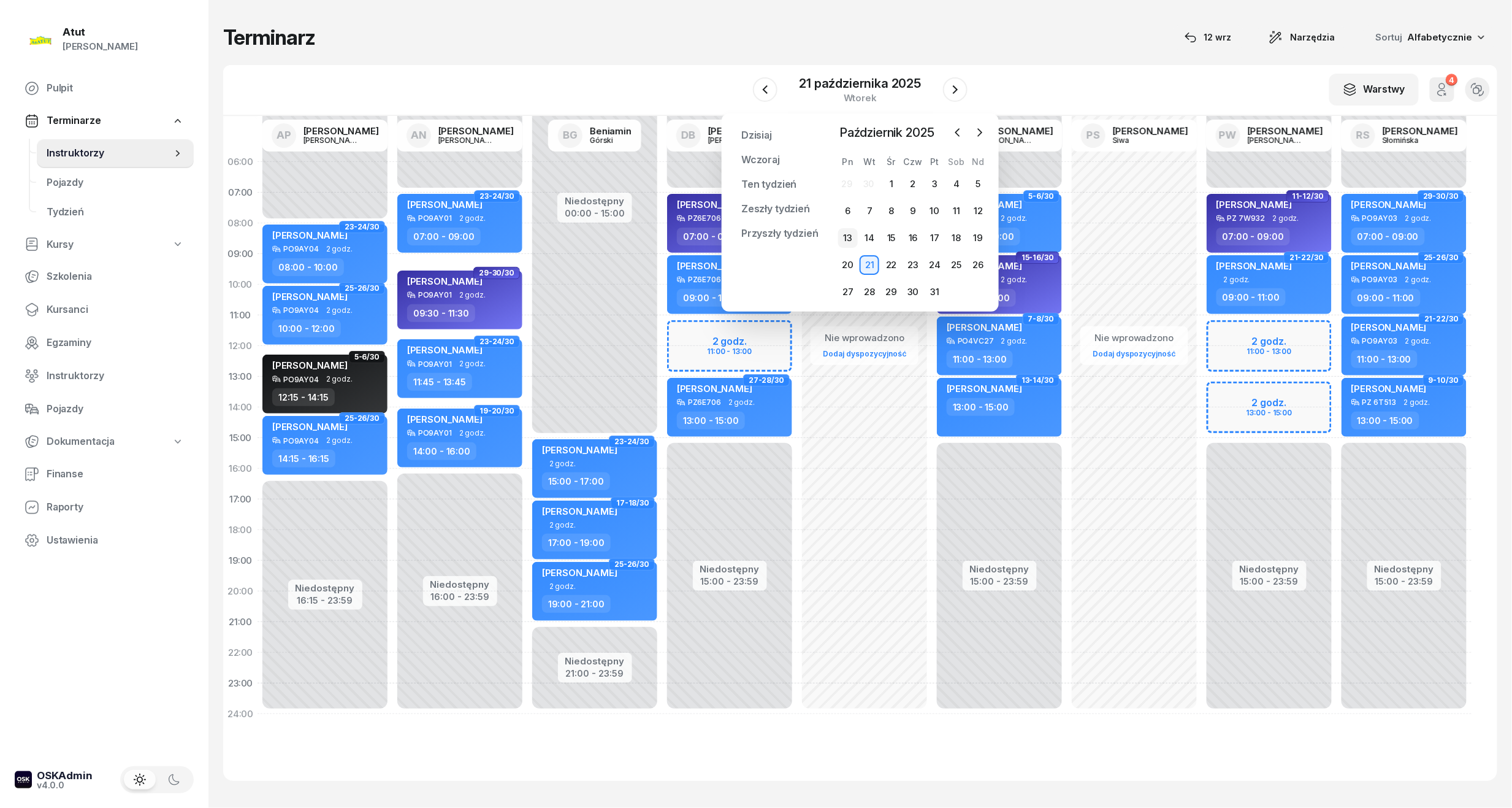
click at [855, 238] on div "13" at bounding box center [848, 238] width 20 height 20
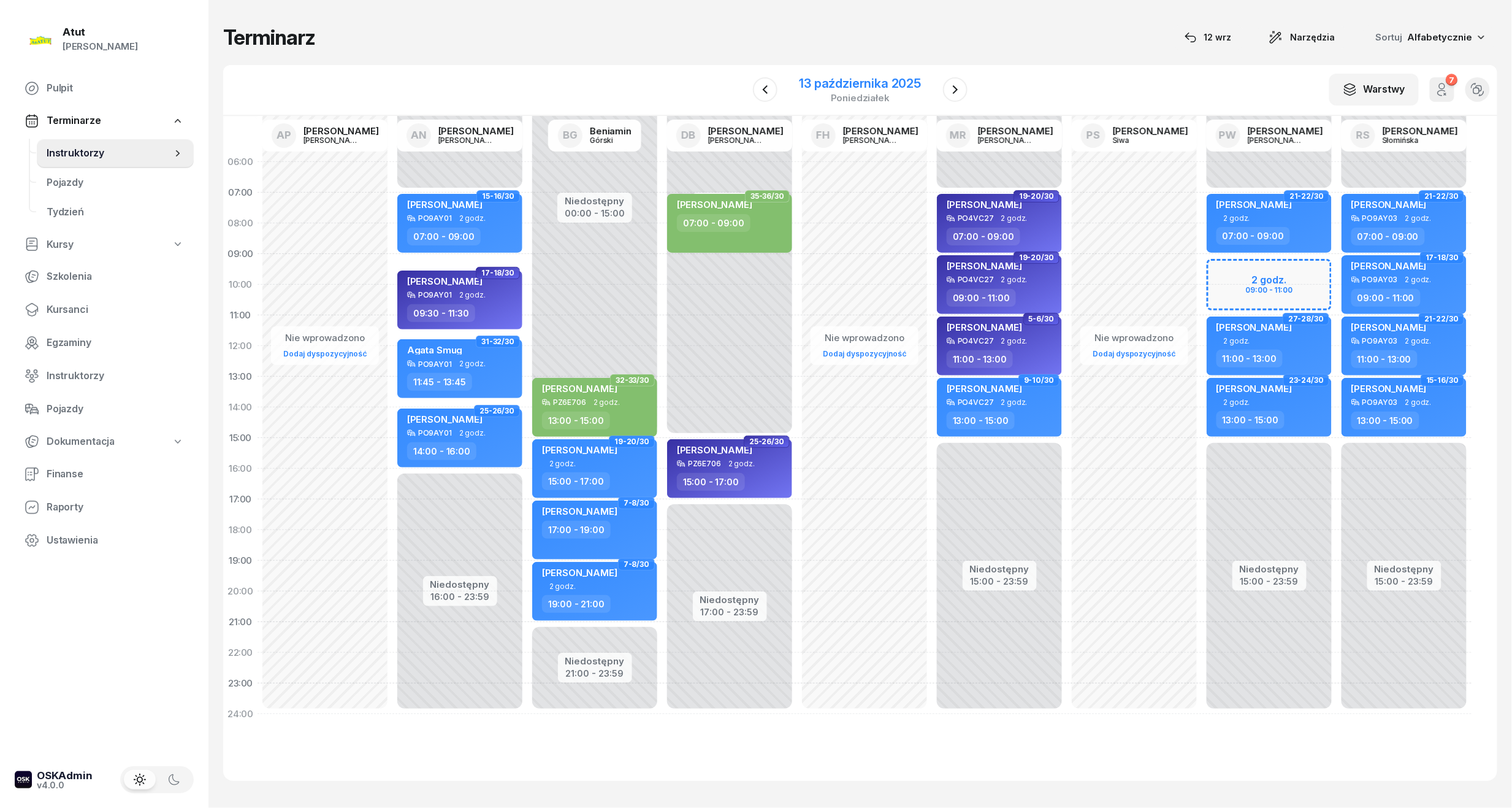
click at [830, 91] on div "13 października 2025 poniedziałek" at bounding box center [860, 90] width 122 height 25
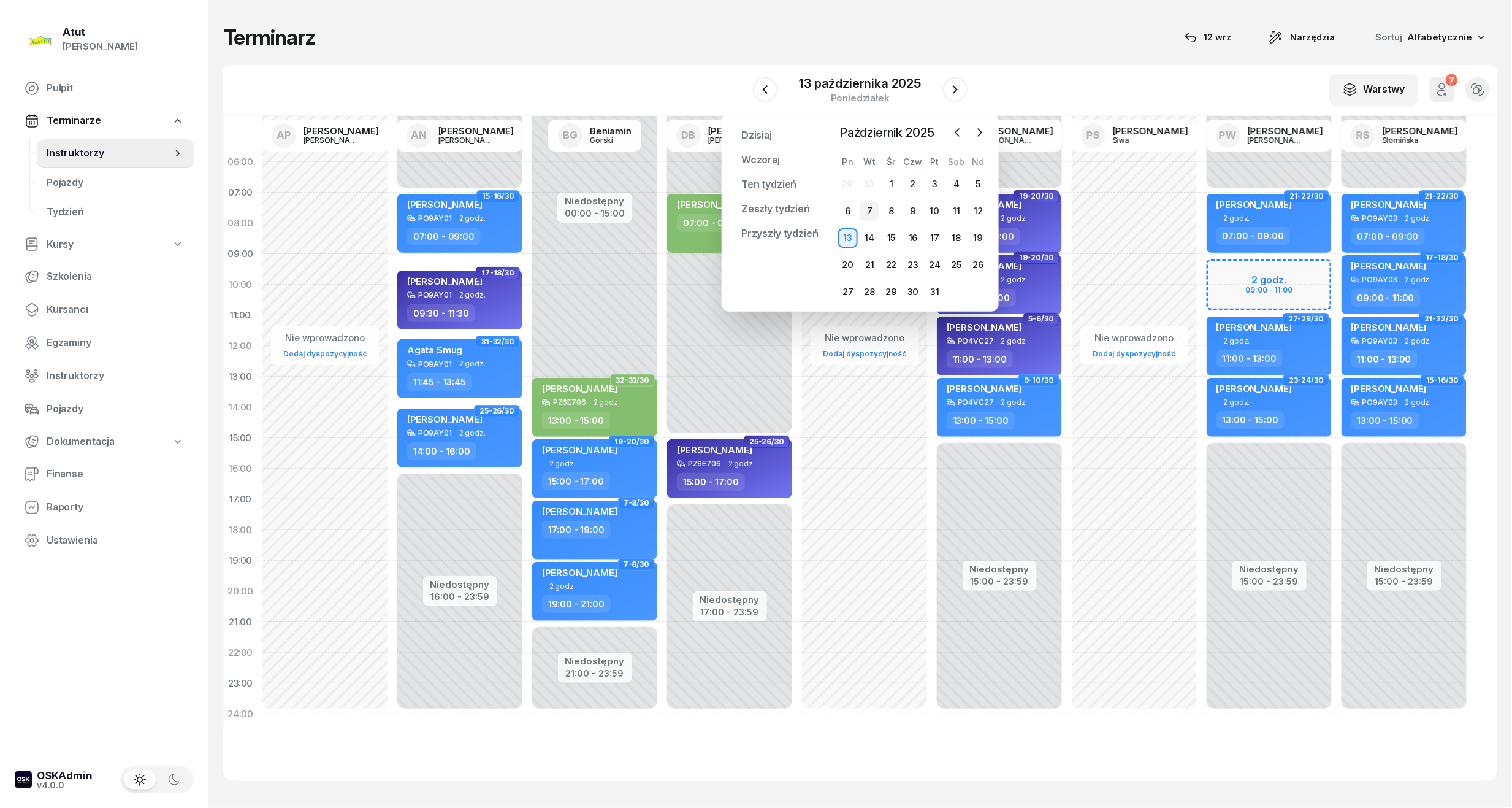
click at [859, 211] on div "7" at bounding box center [869, 211] width 20 height 20
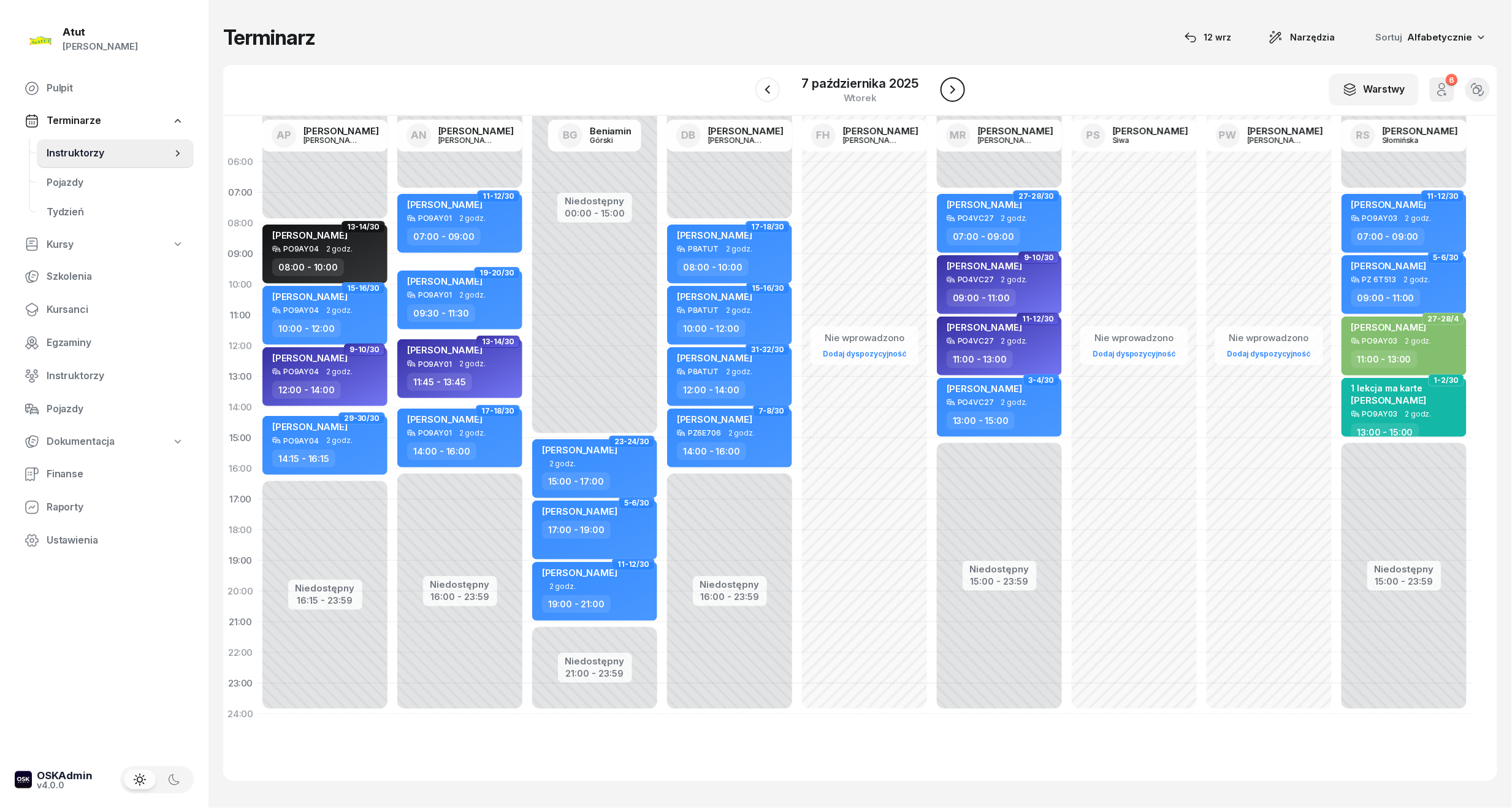
click at [950, 94] on icon "button" at bounding box center [953, 90] width 15 height 15
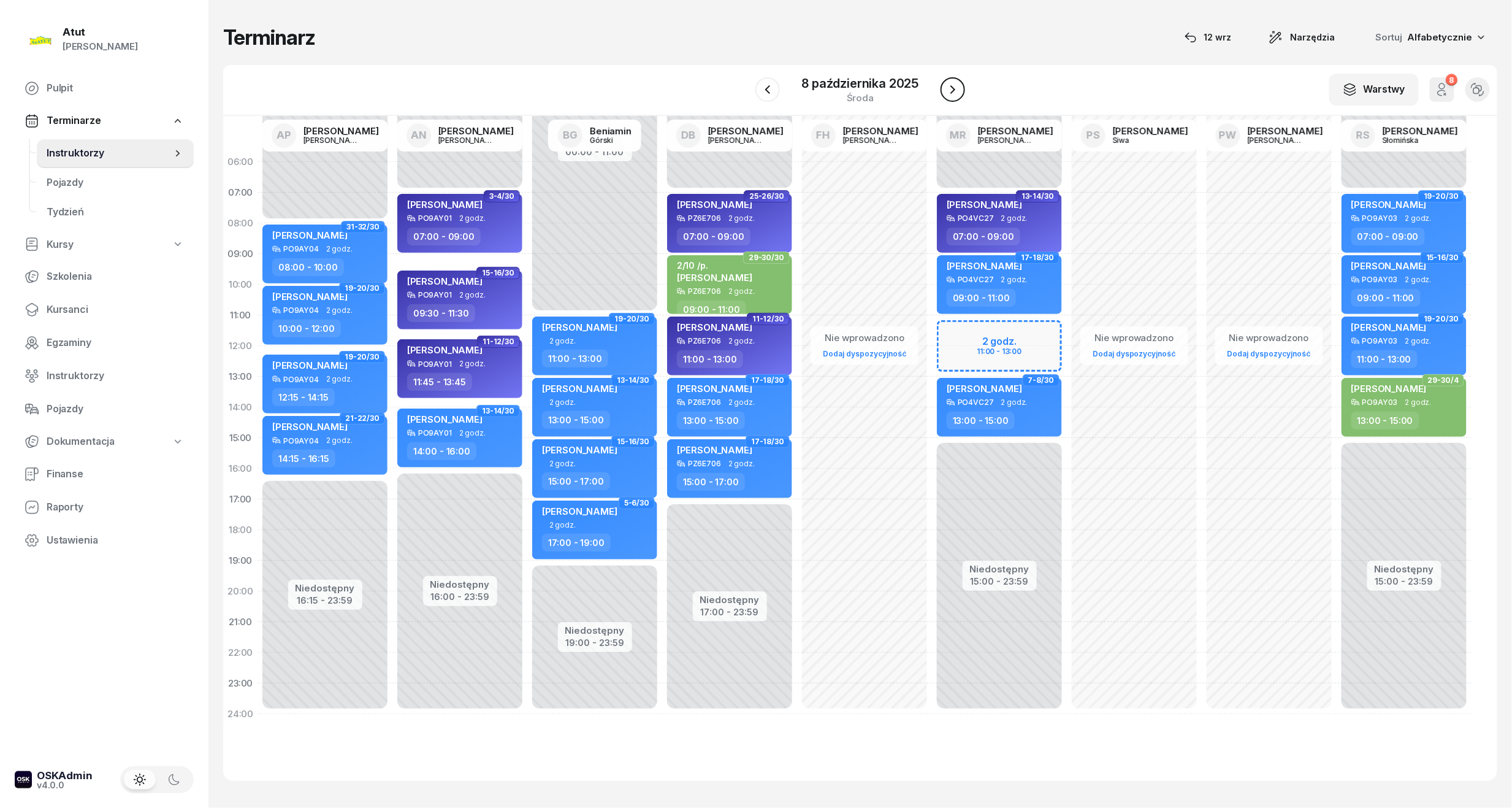
click at [951, 91] on icon "button" at bounding box center [953, 90] width 15 height 15
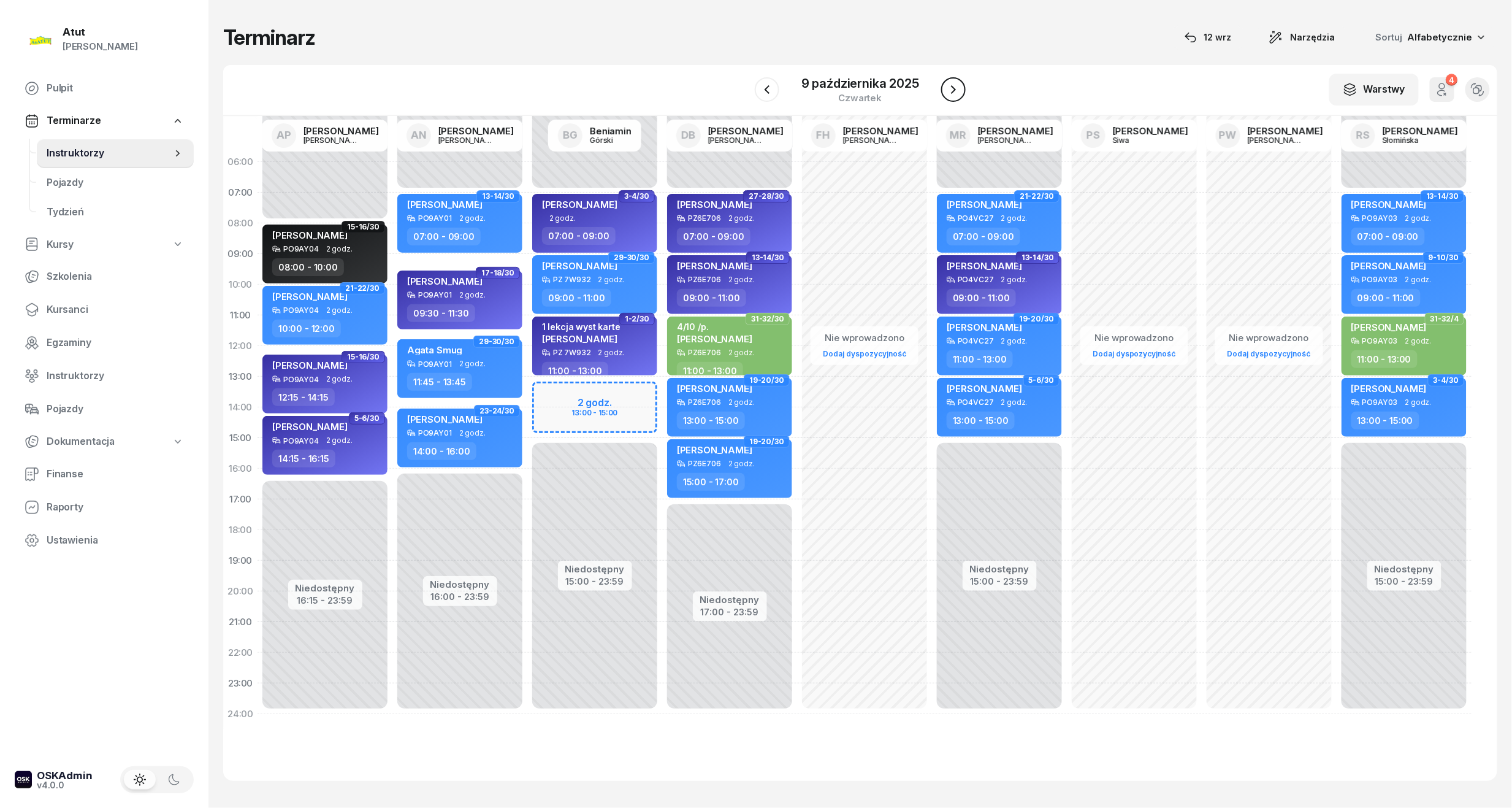
click at [951, 91] on icon "button" at bounding box center [954, 90] width 15 height 15
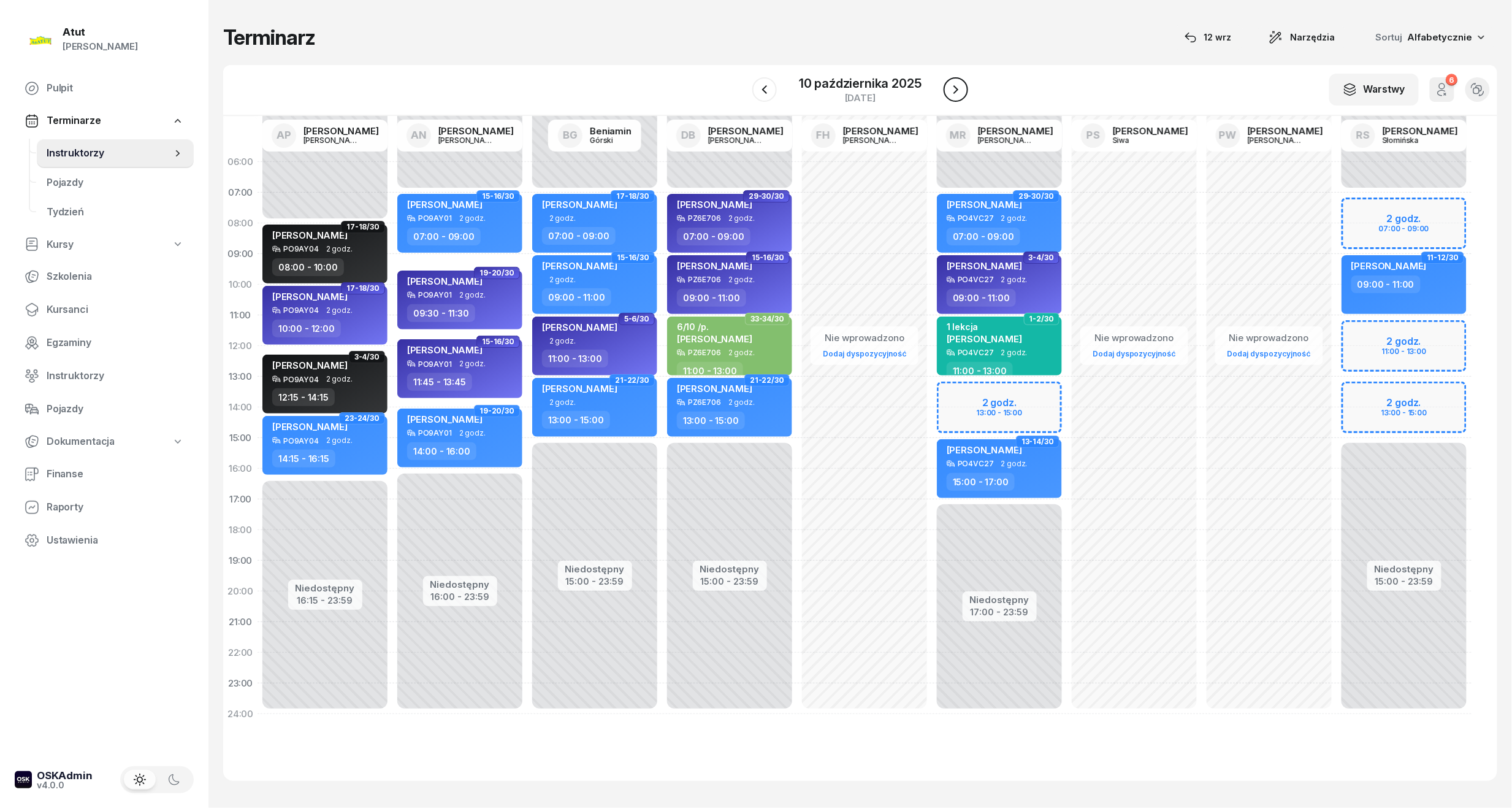
click at [951, 91] on icon "button" at bounding box center [956, 90] width 15 height 15
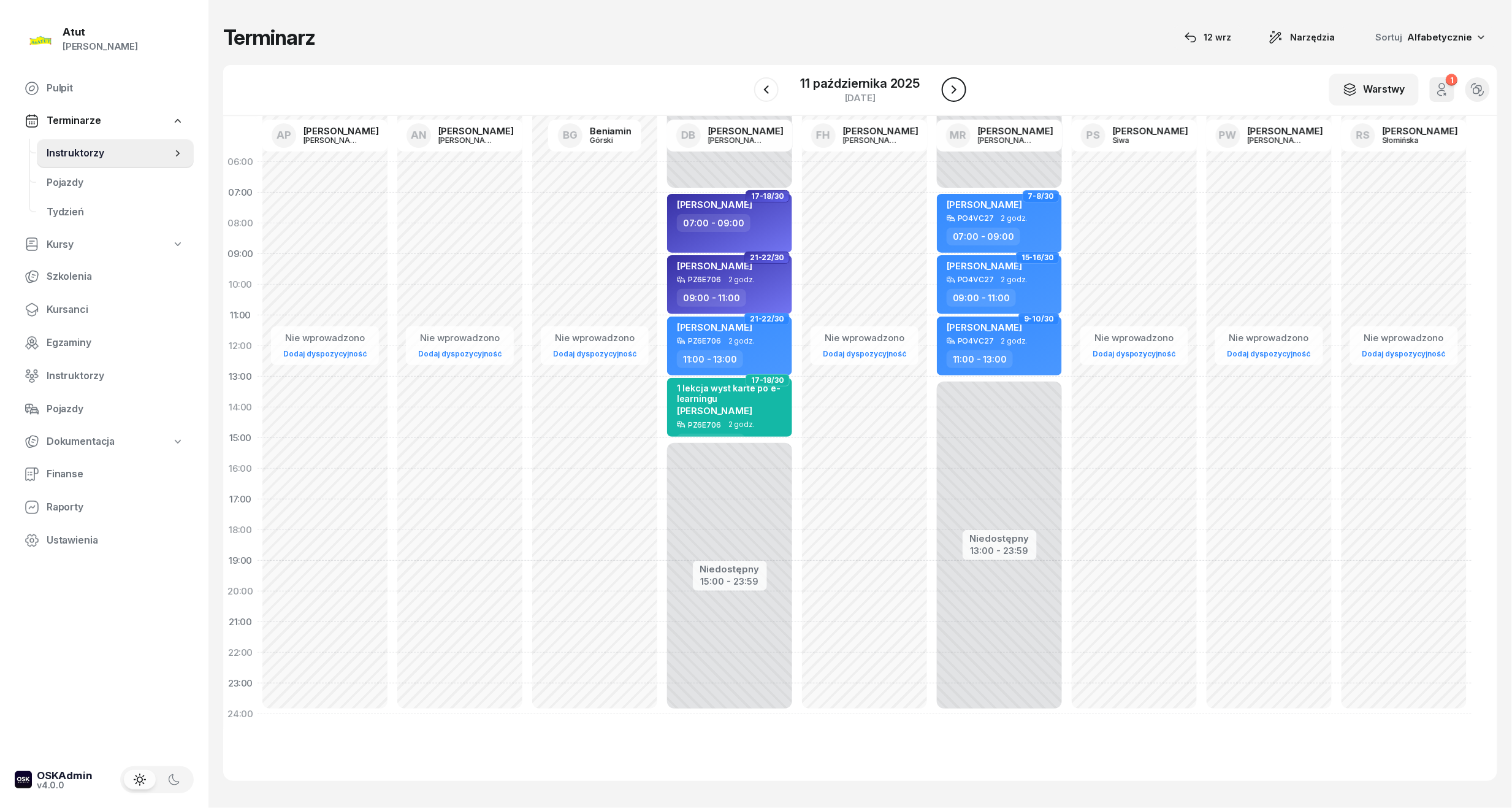
click at [950, 85] on icon "button" at bounding box center [954, 90] width 15 height 15
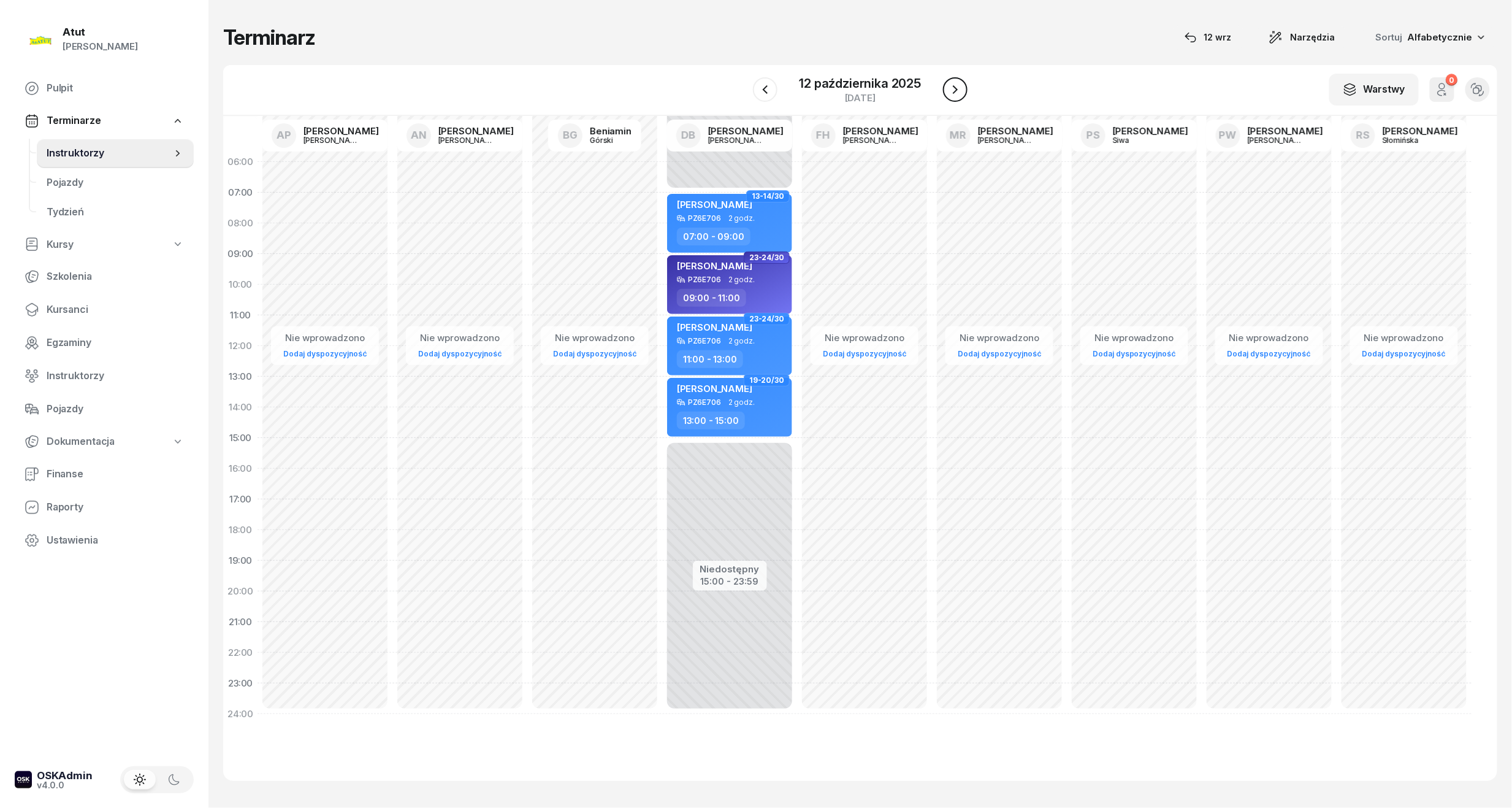
click at [950, 85] on icon "button" at bounding box center [955, 90] width 15 height 15
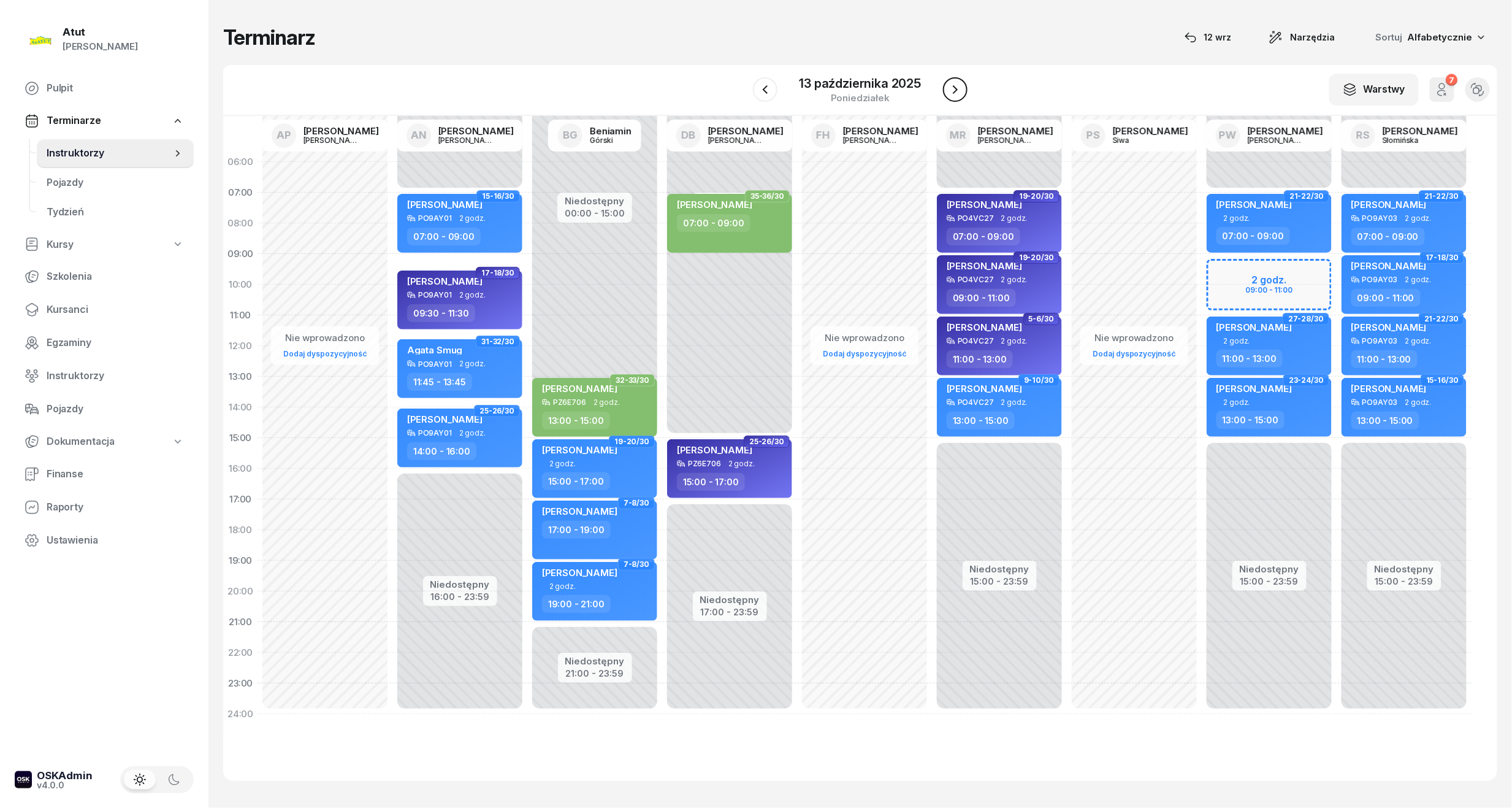
click at [950, 85] on icon "button" at bounding box center [955, 90] width 15 height 15
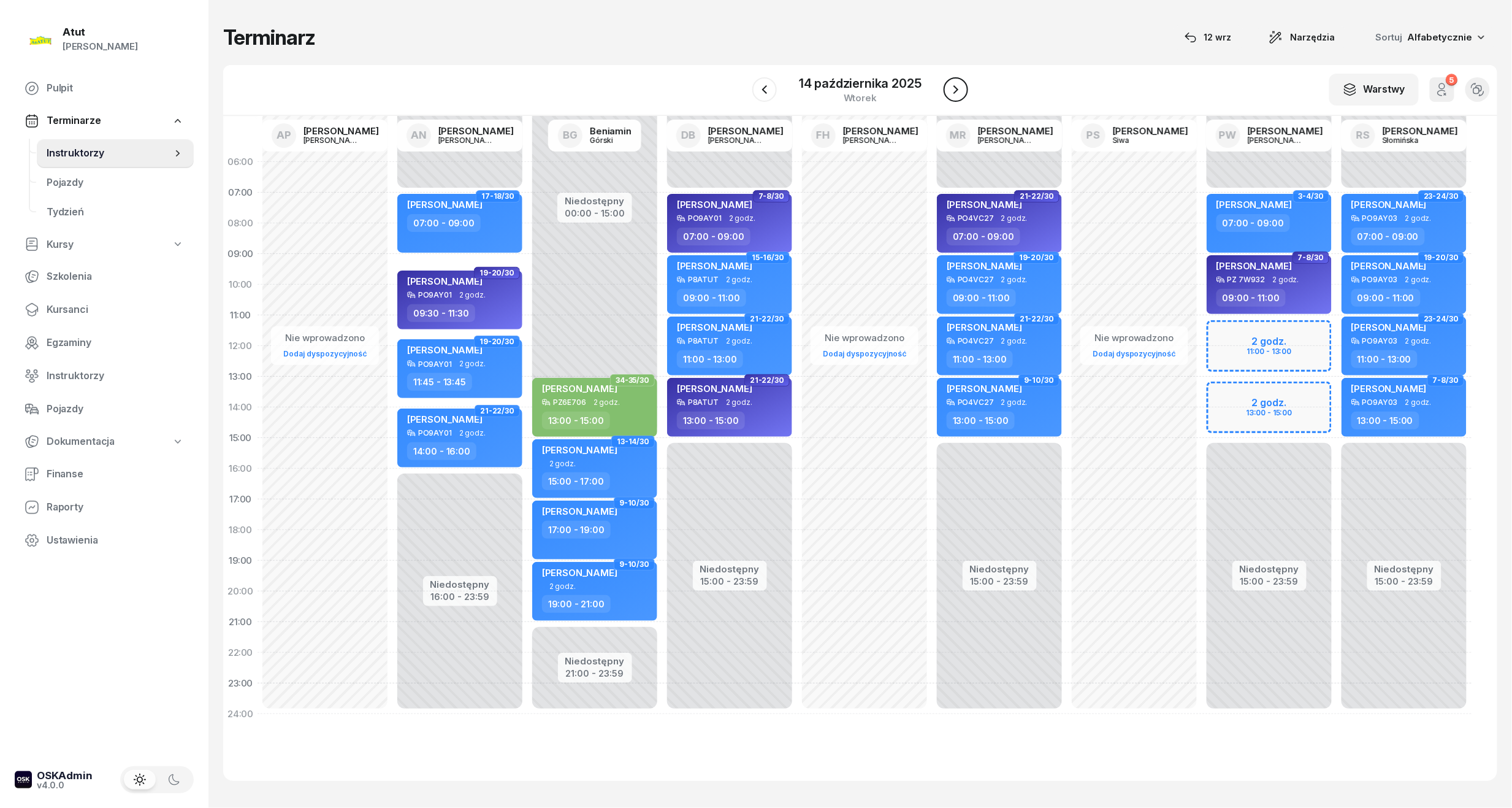
click at [950, 85] on icon "button" at bounding box center [956, 90] width 15 height 15
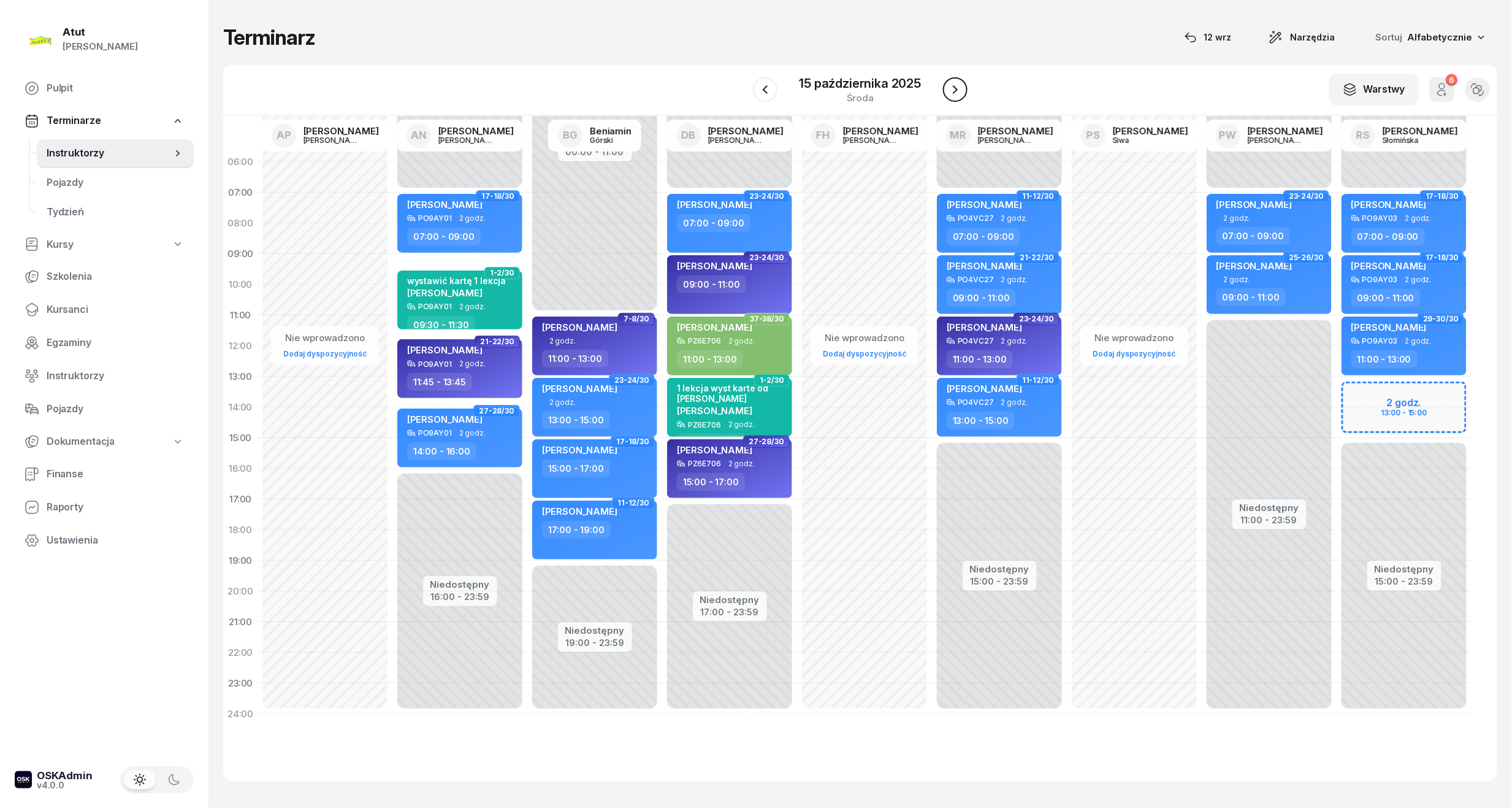
click at [950, 85] on icon "button" at bounding box center [955, 90] width 15 height 15
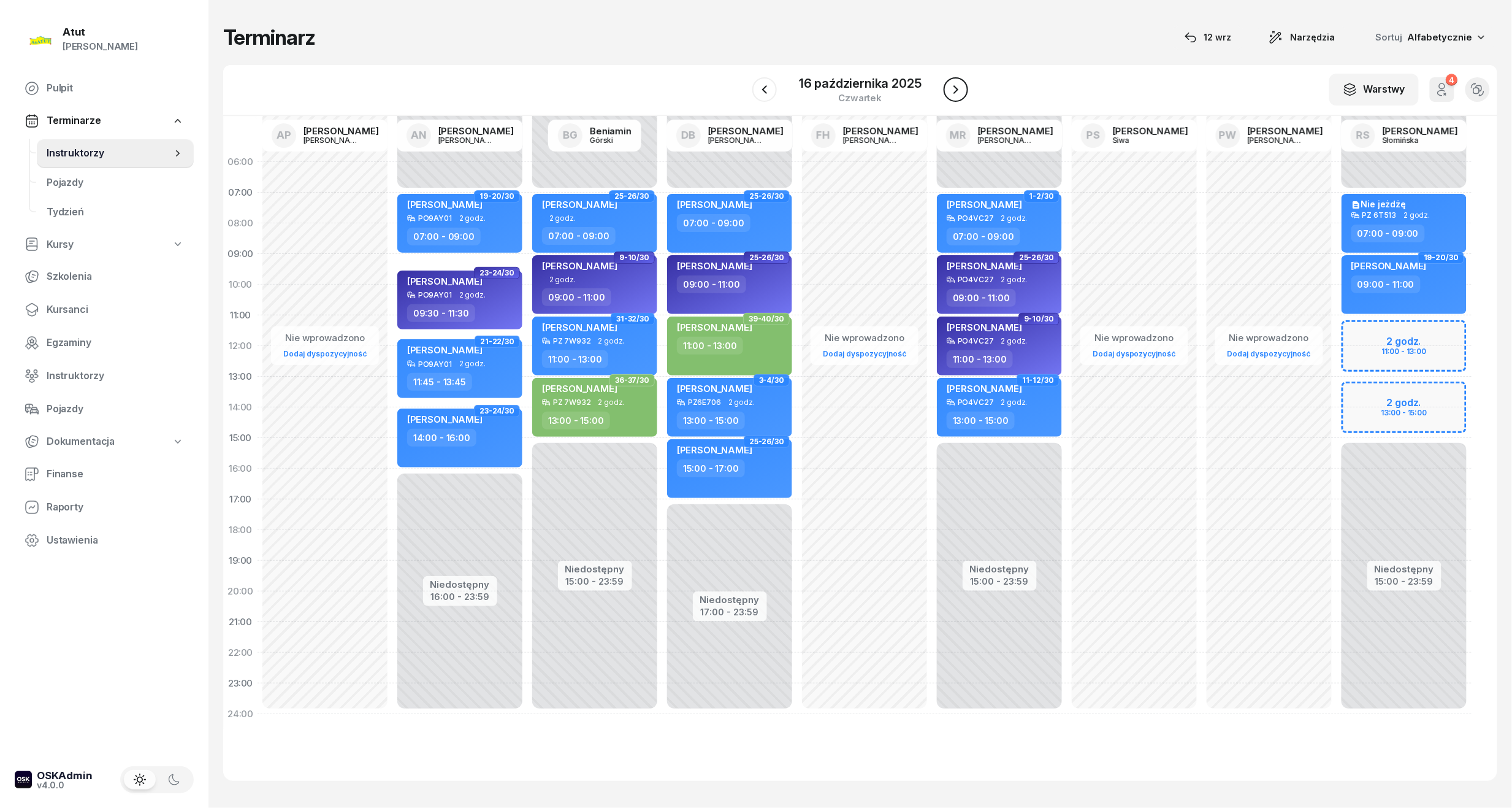
click at [950, 85] on icon "button" at bounding box center [956, 90] width 15 height 15
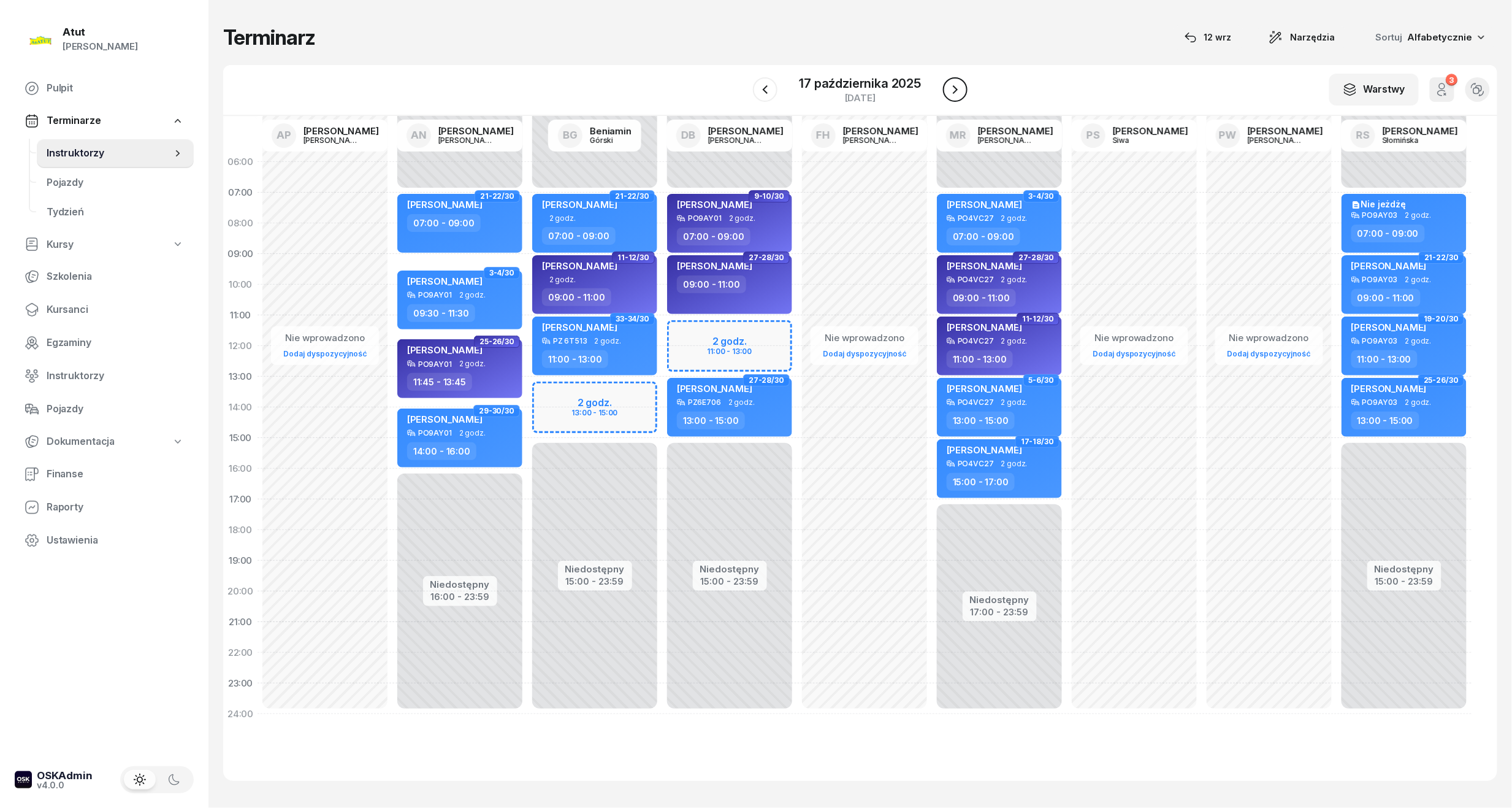
click at [950, 86] on icon "button" at bounding box center [955, 90] width 15 height 15
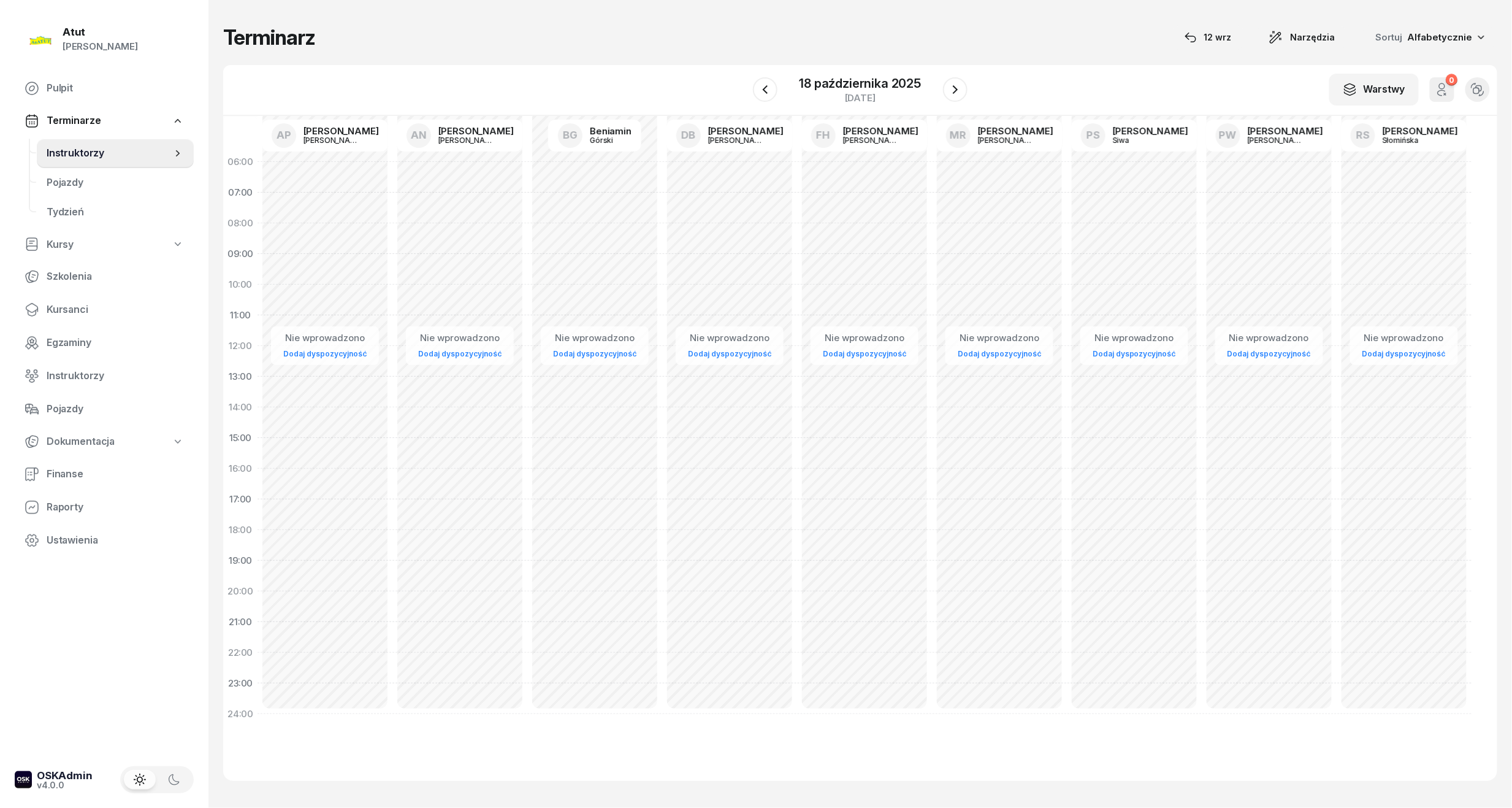
click at [945, 77] on div at bounding box center [955, 90] width 25 height 25
click at [943, 91] on button "button" at bounding box center [955, 90] width 25 height 25
click at [958, 86] on icon "button" at bounding box center [956, 90] width 15 height 15
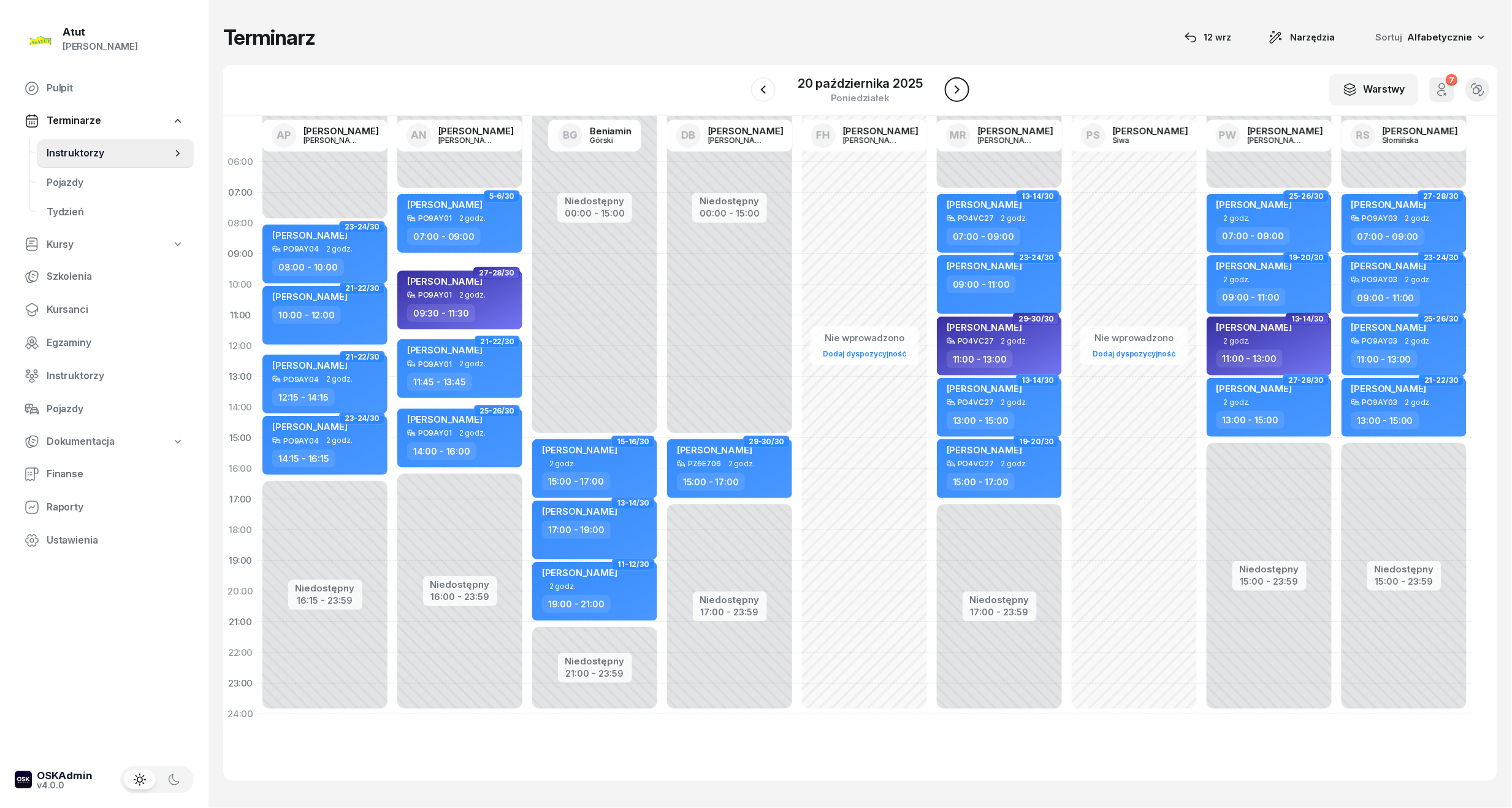
click at [958, 86] on icon "button" at bounding box center [957, 90] width 15 height 15
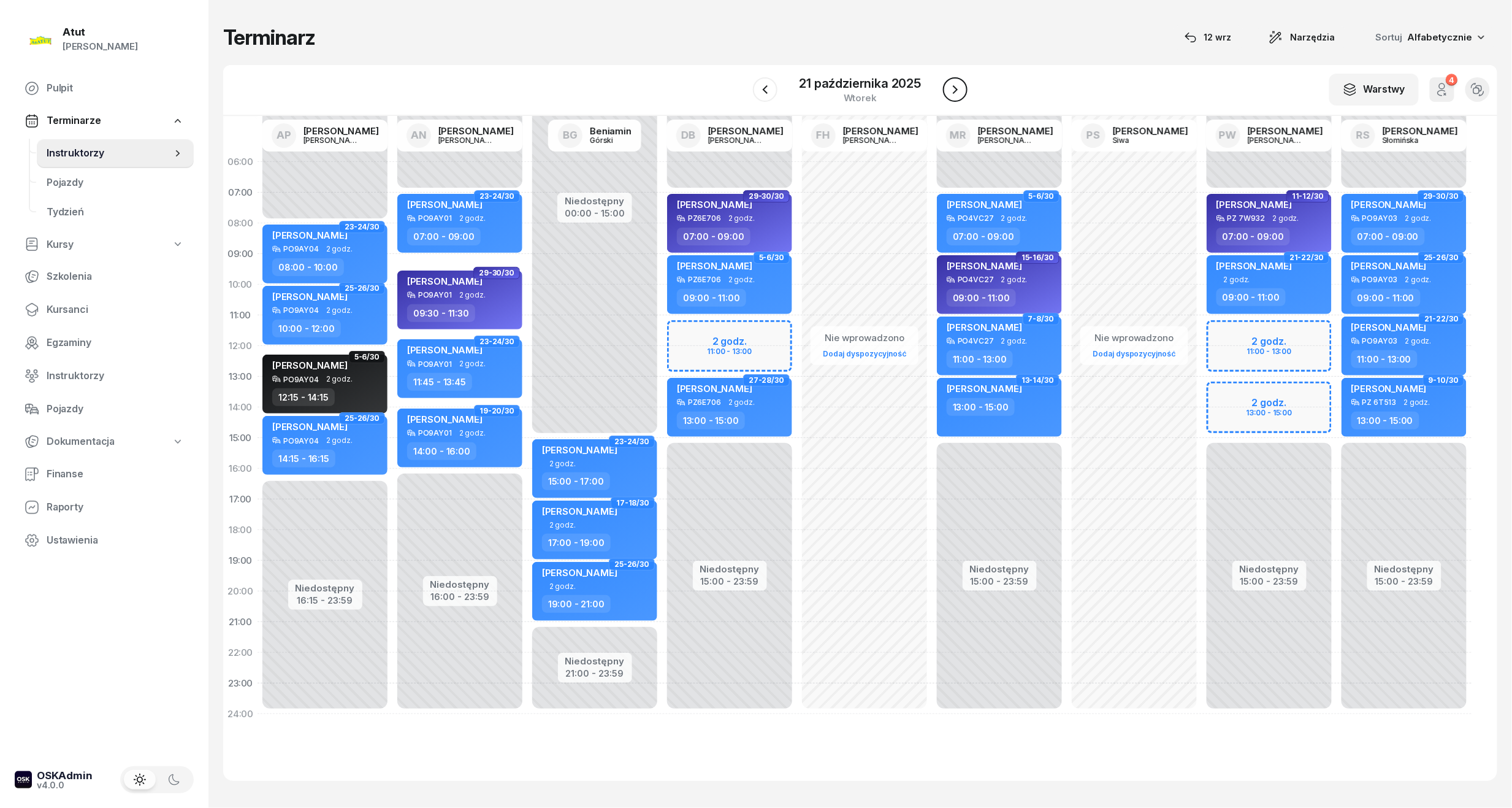
click at [958, 86] on icon "button" at bounding box center [955, 90] width 15 height 15
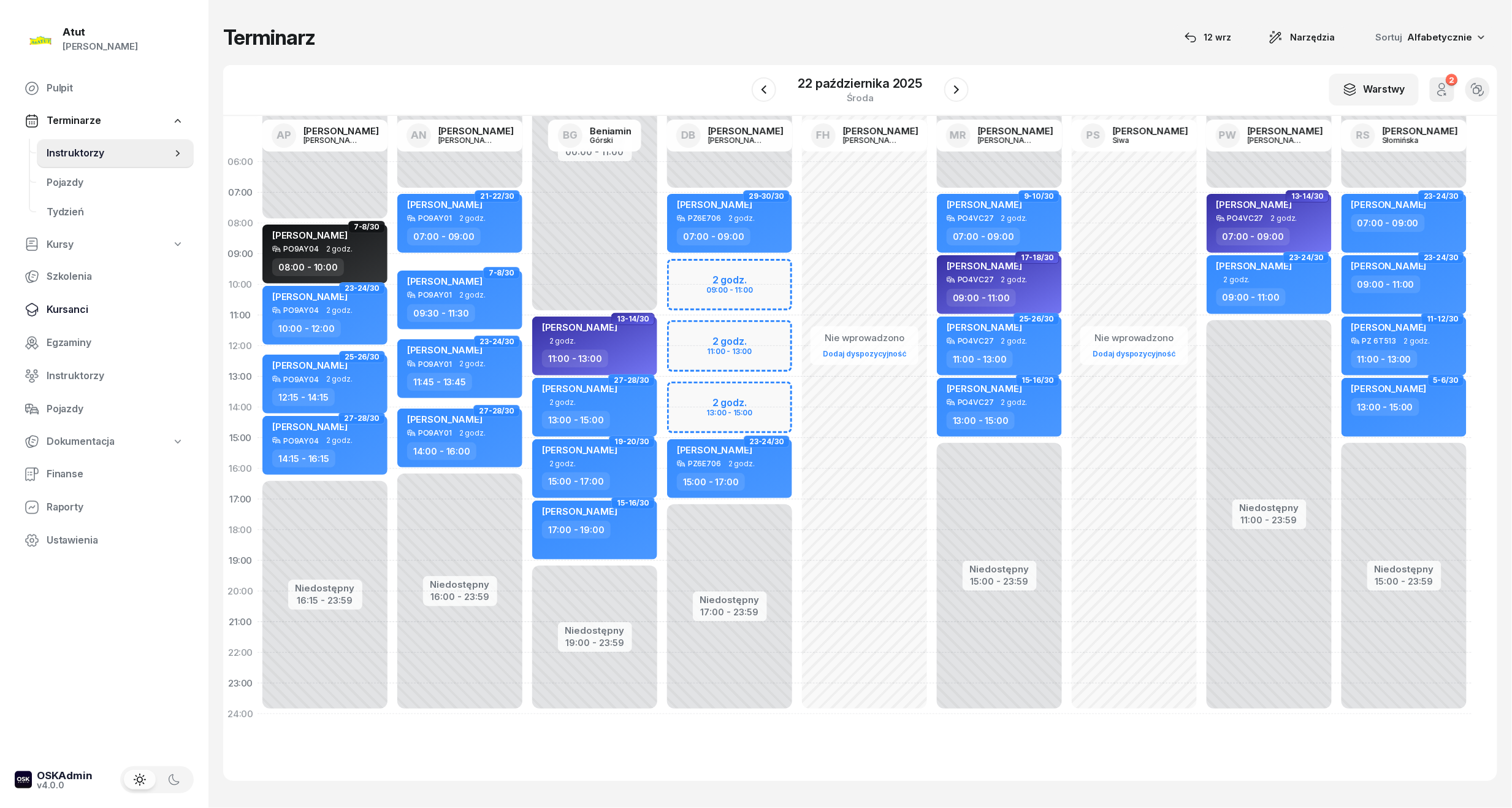
click at [66, 317] on link "Kursanci" at bounding box center [104, 310] width 179 height 30
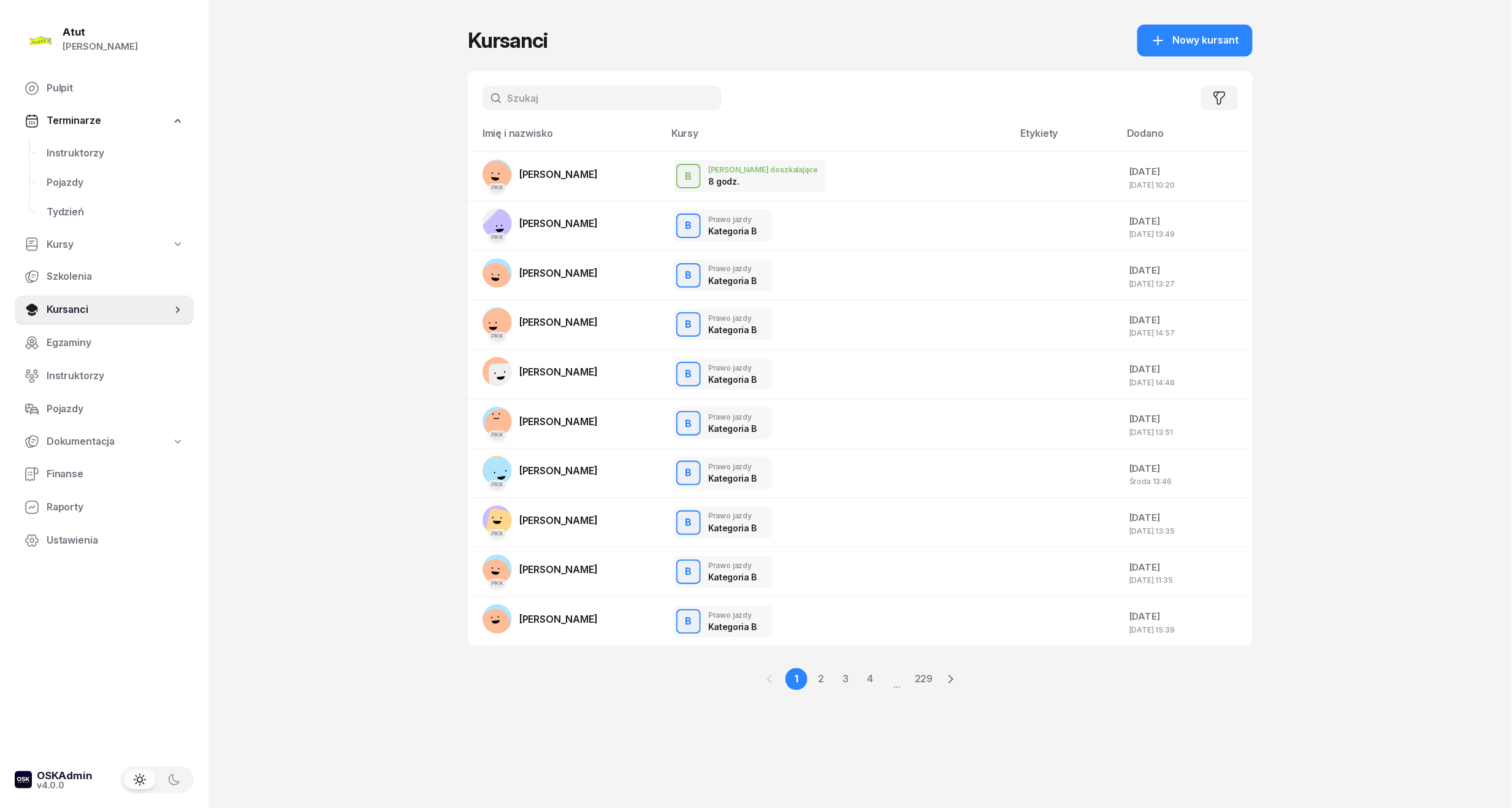
click at [544, 94] on input "text" at bounding box center [602, 99] width 239 height 25
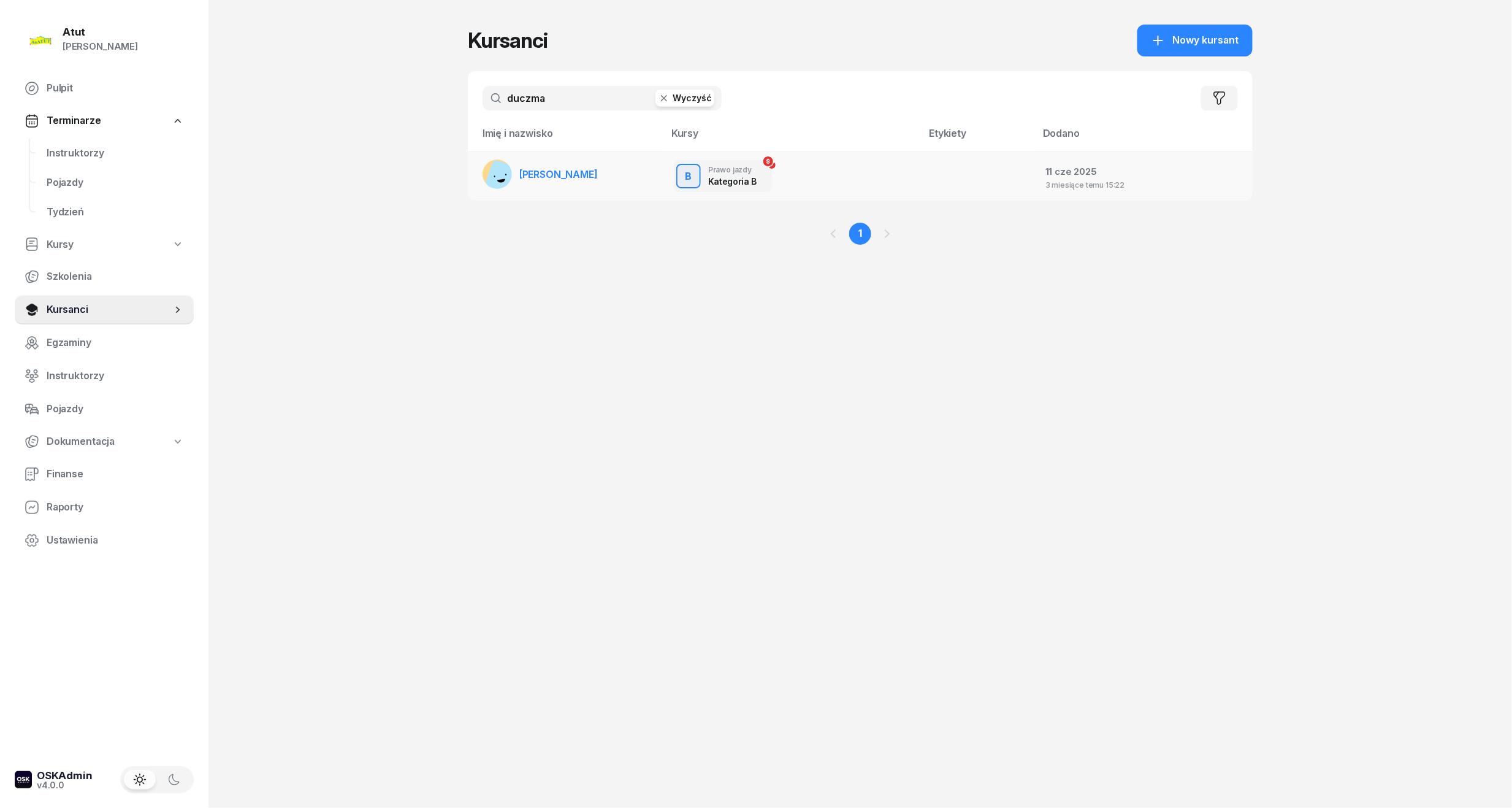
type input "duczma"
click at [523, 188] on link "[PERSON_NAME]" at bounding box center [540, 174] width 115 height 30
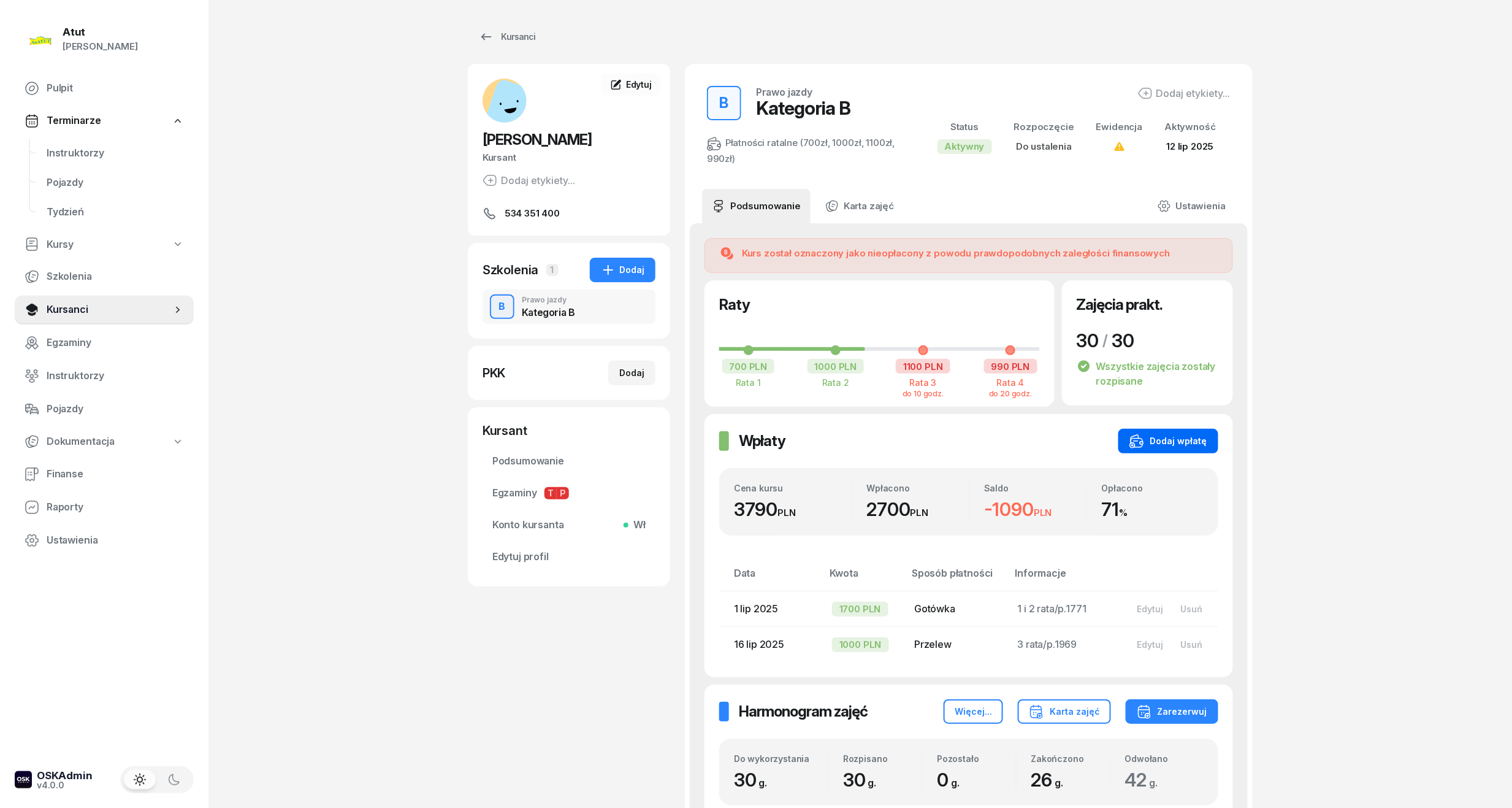
click at [1161, 449] on button "Dodaj wpłatę" at bounding box center [1169, 441] width 100 height 25
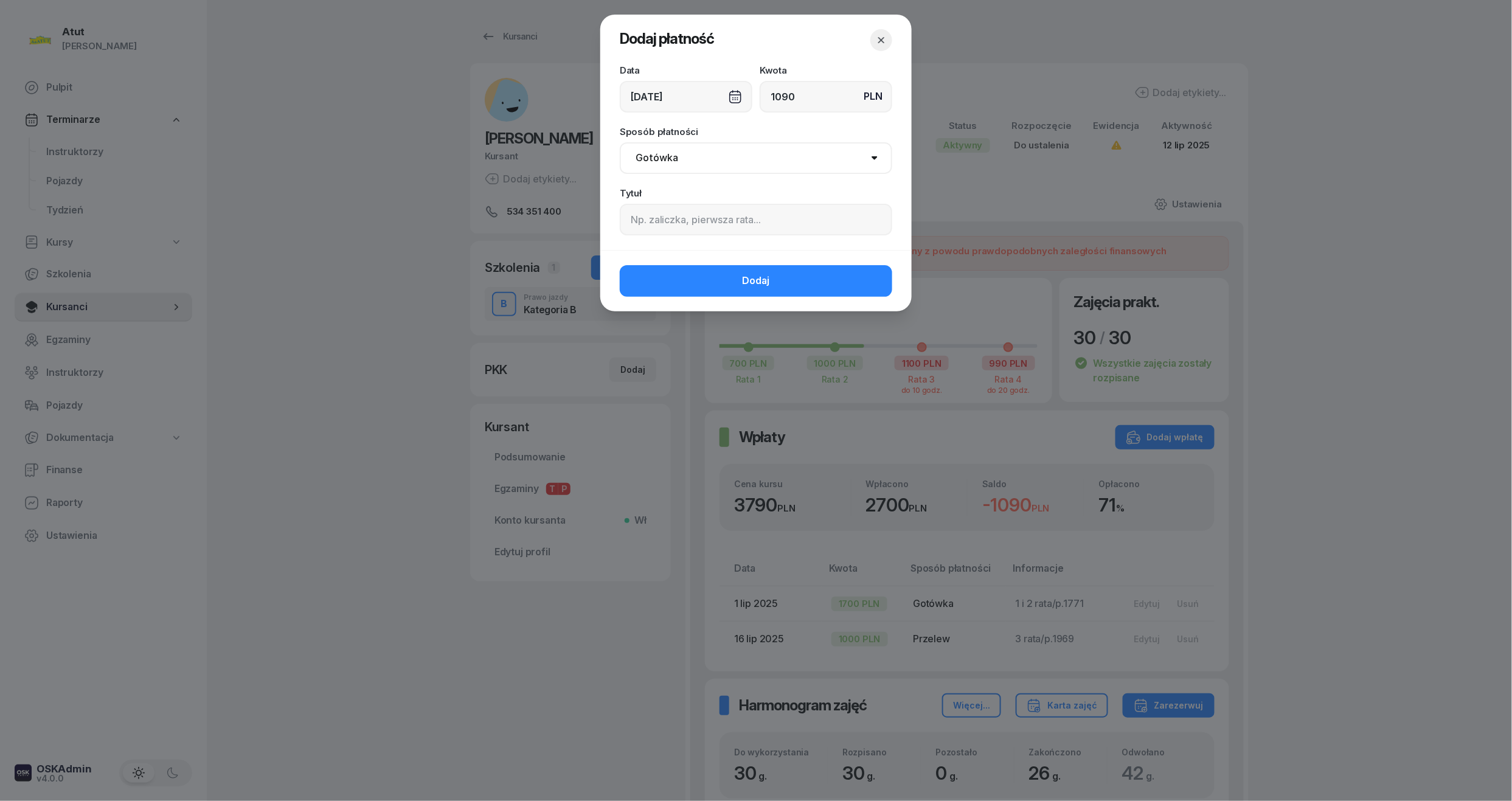
type input "1090"
click at [719, 210] on input at bounding box center [756, 219] width 273 height 32
type input "p.2271"
click at [720, 268] on button "Dodaj" at bounding box center [756, 281] width 273 height 32
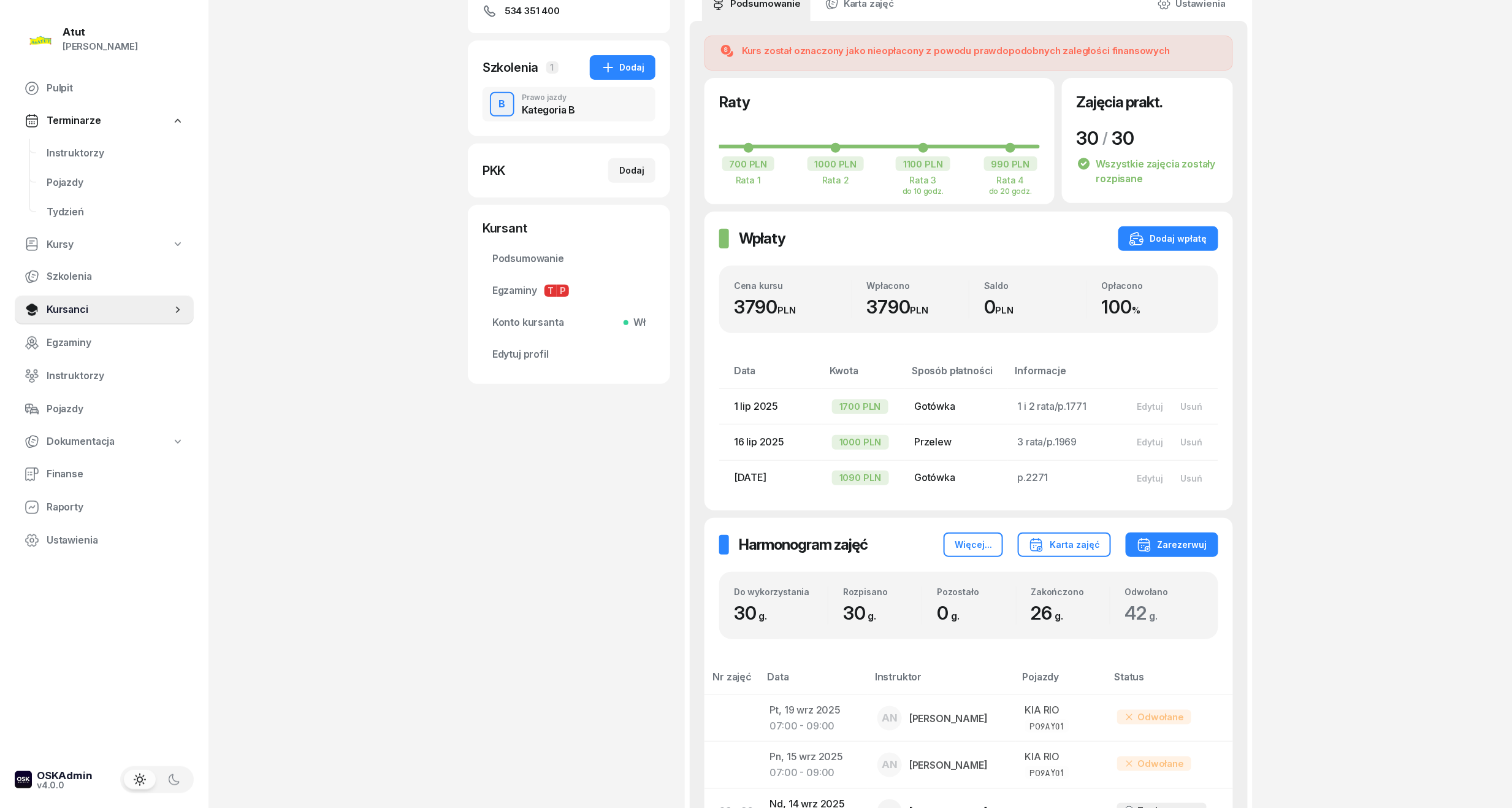
scroll to position [81, 0]
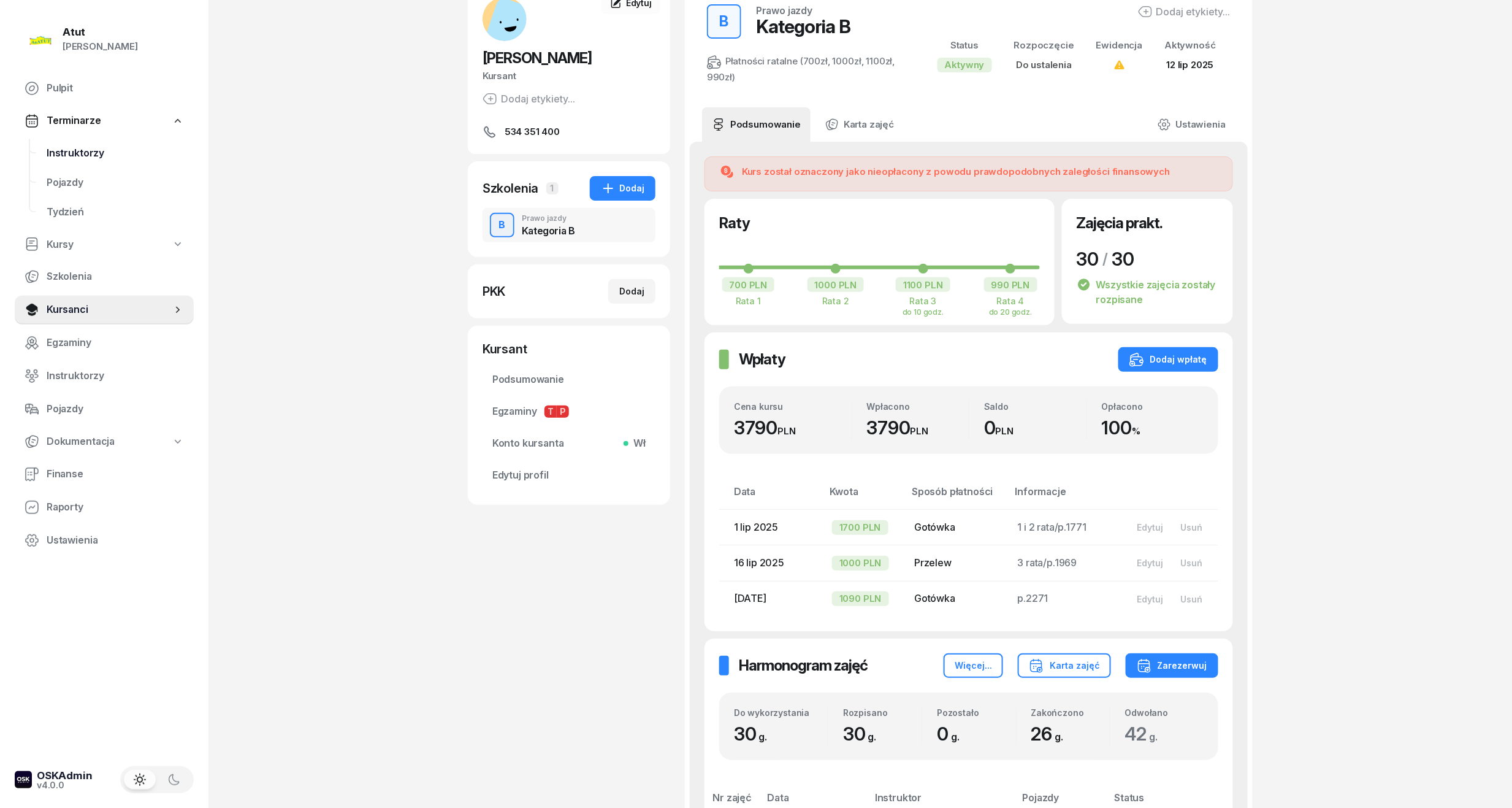
click at [89, 148] on span "Instruktorzy" at bounding box center [115, 153] width 137 height 16
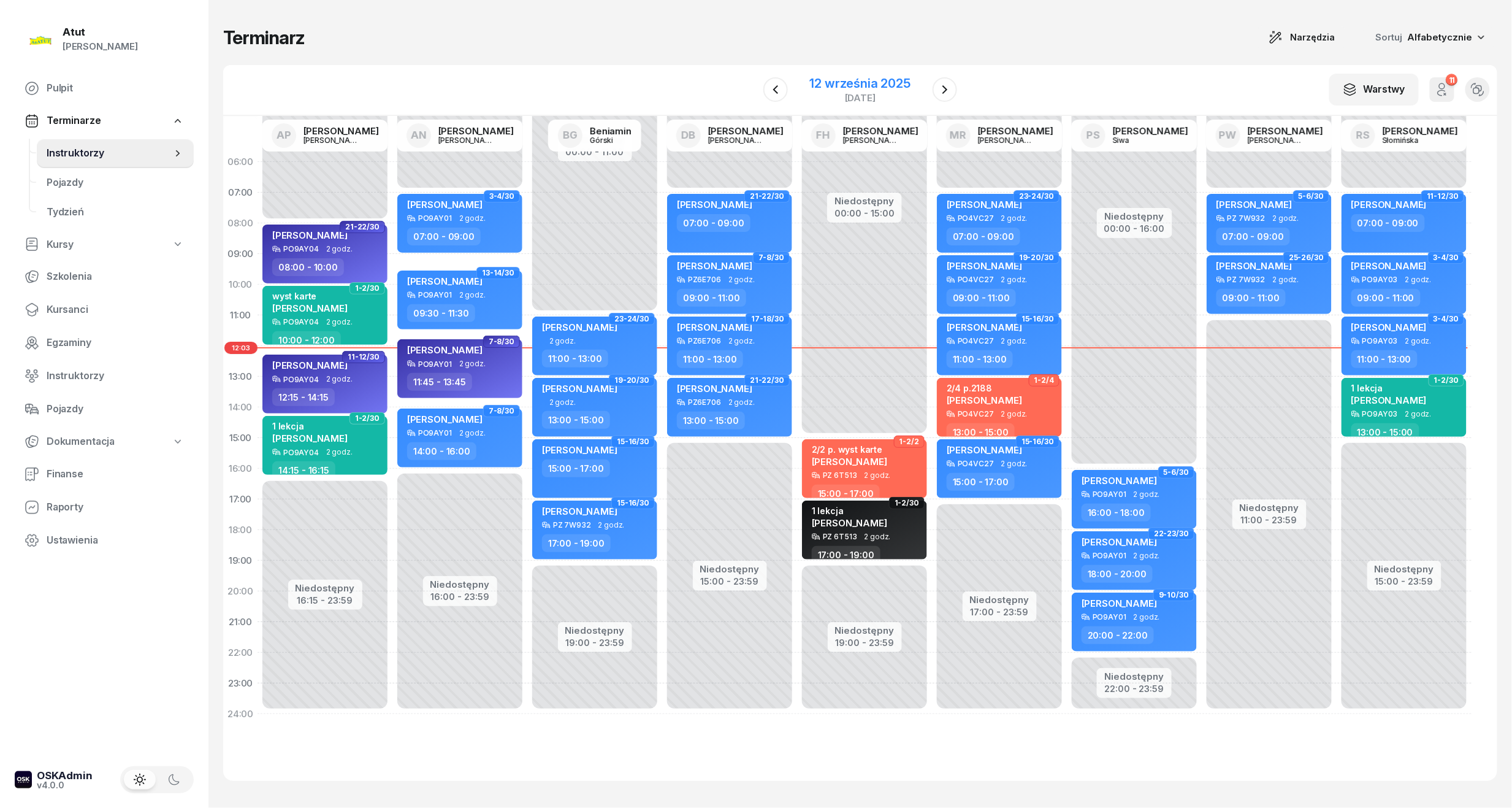
click at [894, 79] on div "12 września 2025" at bounding box center [860, 83] width 101 height 12
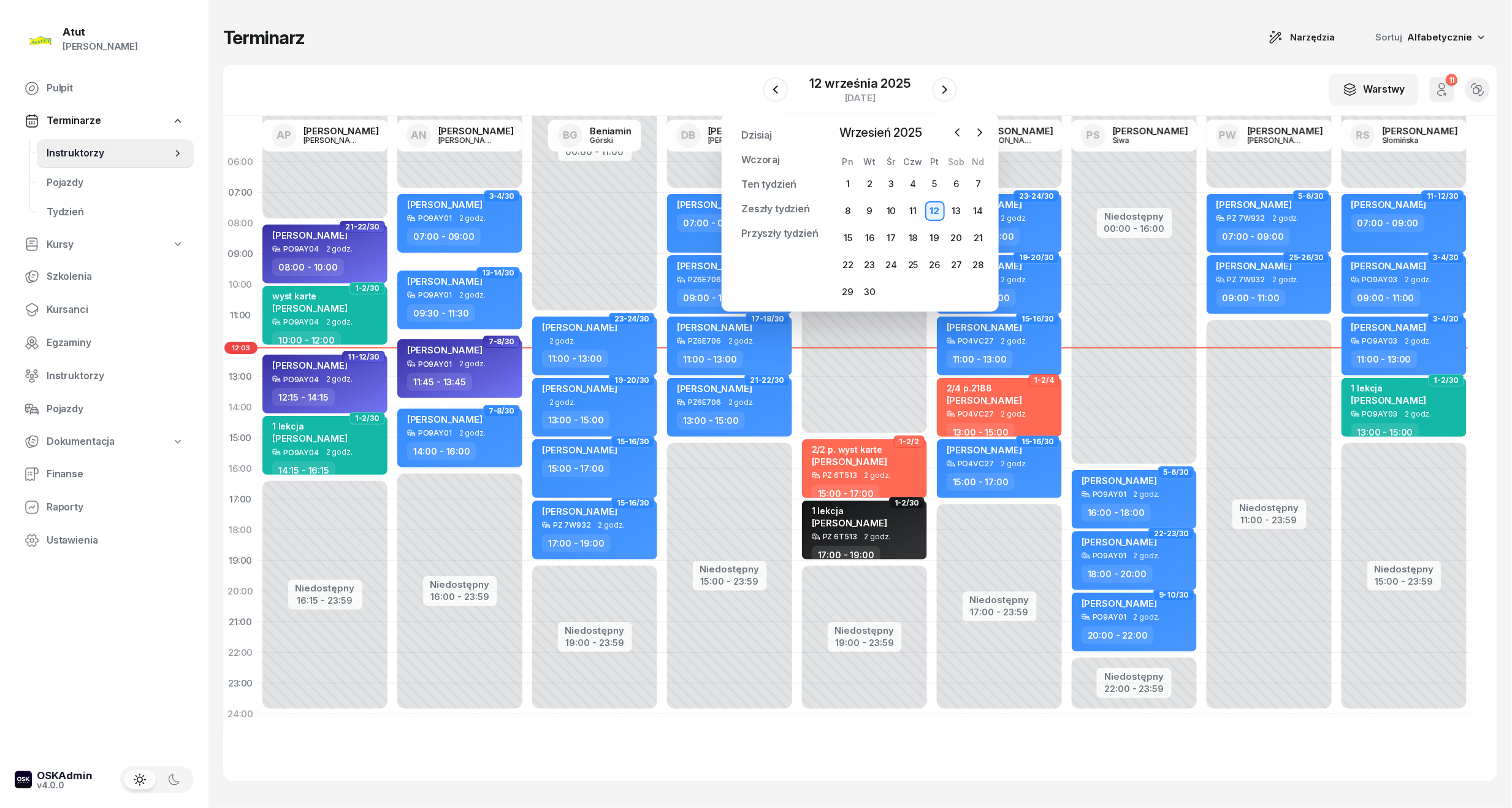
click at [940, 227] on div "1 2 3 4 5 6 7 8 9 10 11 12 13 14 15 16 17 18 19 20 21 22 23 24 25 26 27 28 29 30" at bounding box center [913, 237] width 152 height 127
click at [929, 243] on div "19" at bounding box center [935, 238] width 20 height 20
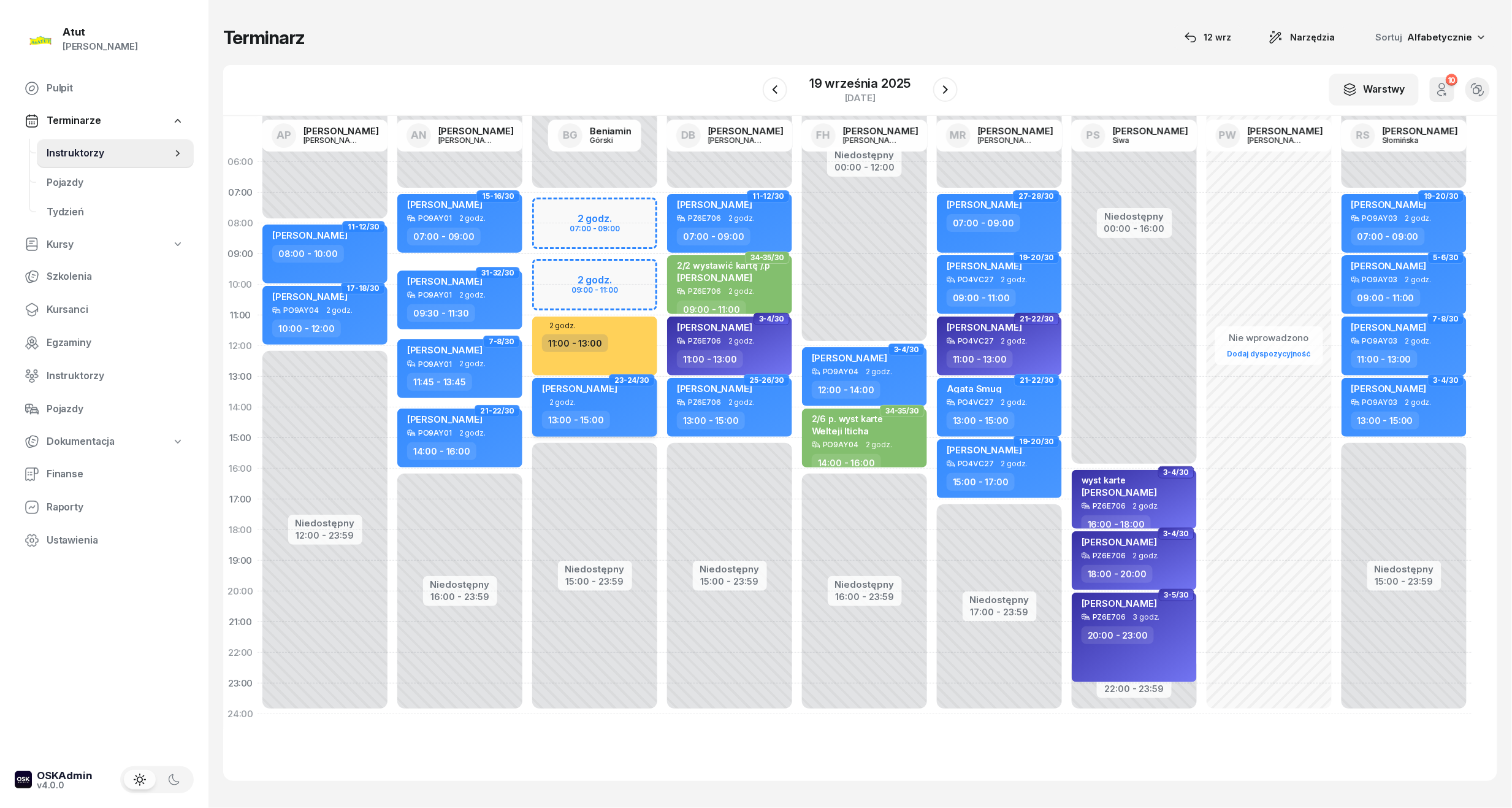
click at [576, 398] on div "2 godz." at bounding box center [595, 402] width 108 height 8
select select "13"
select select "15"
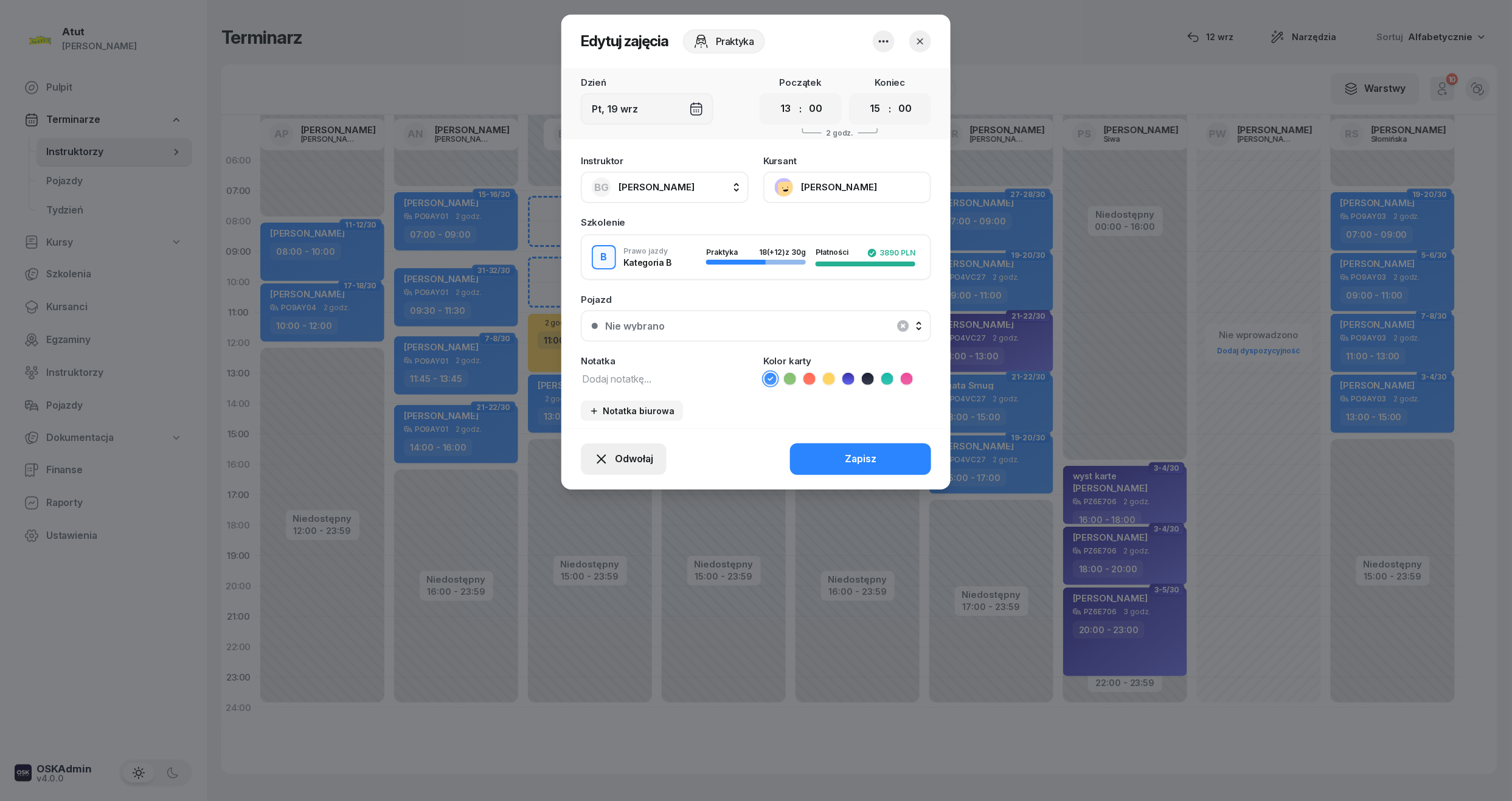
click at [609, 462] on div "Odwołaj" at bounding box center [624, 458] width 59 height 15
click at [602, 379] on div "Kursant odwołał" at bounding box center [602, 384] width 72 height 15
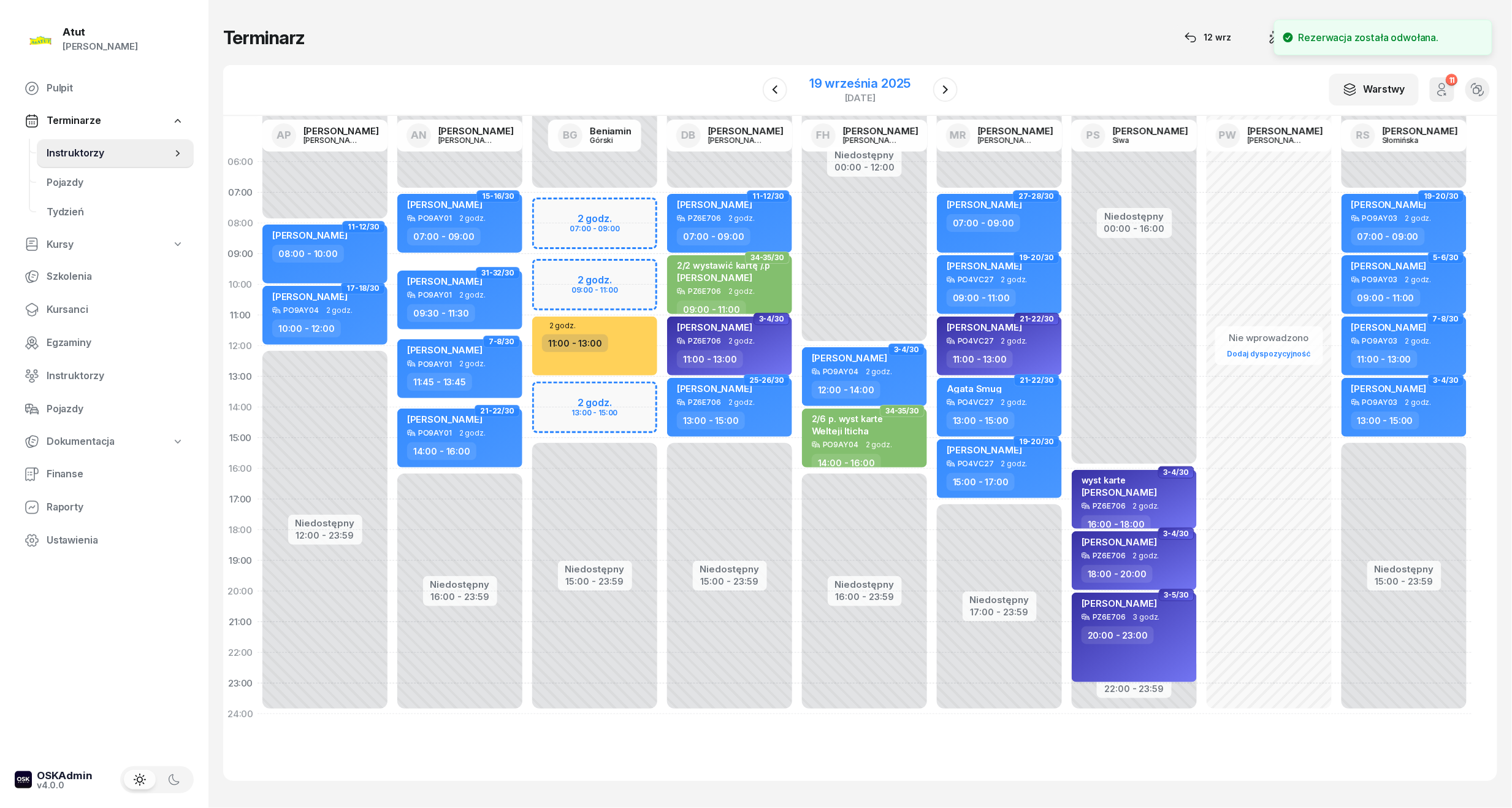
click at [859, 84] on div "19 września 2025" at bounding box center [859, 83] width 101 height 12
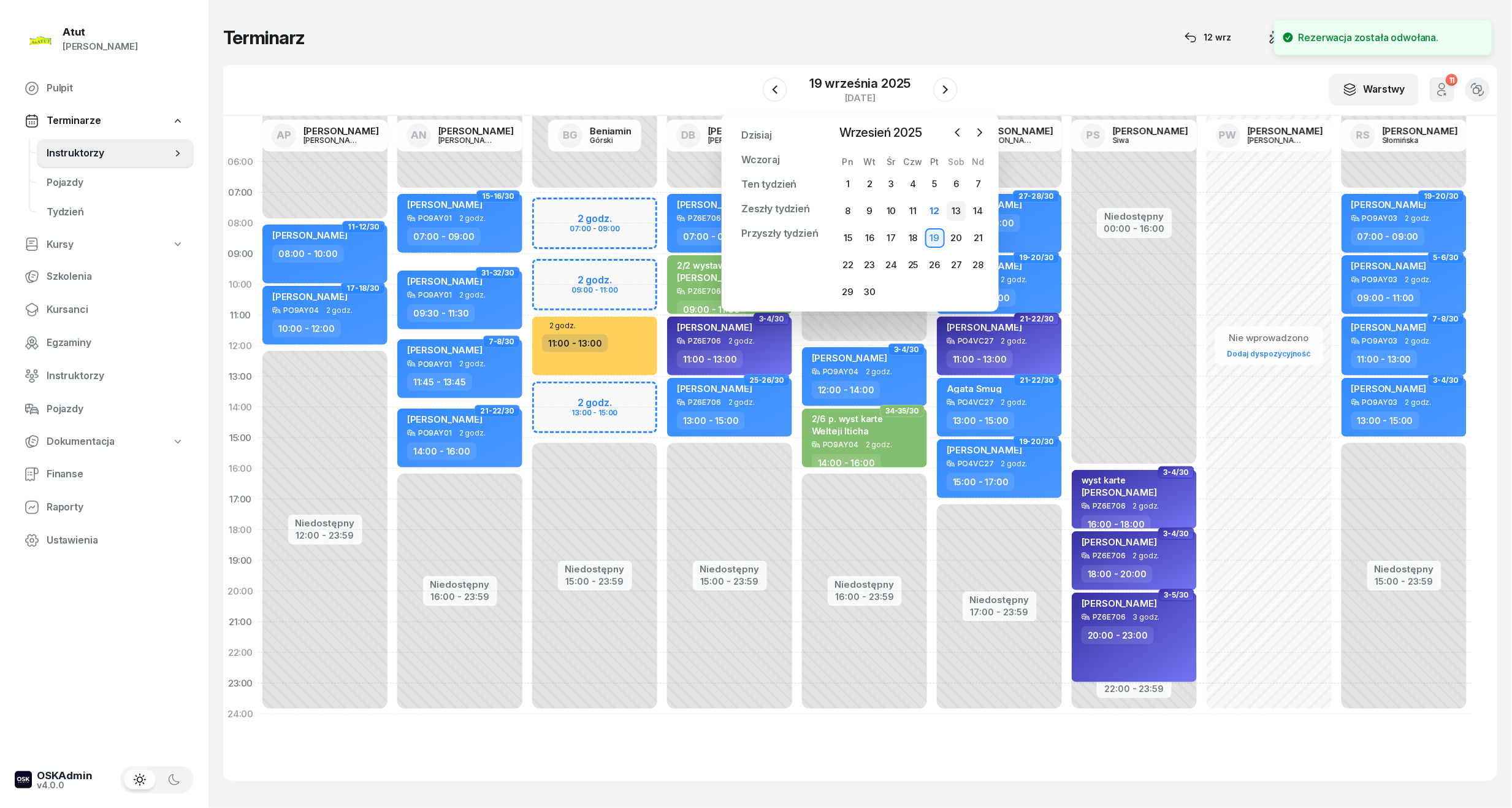
click at [960, 207] on div "13" at bounding box center [956, 211] width 20 height 20
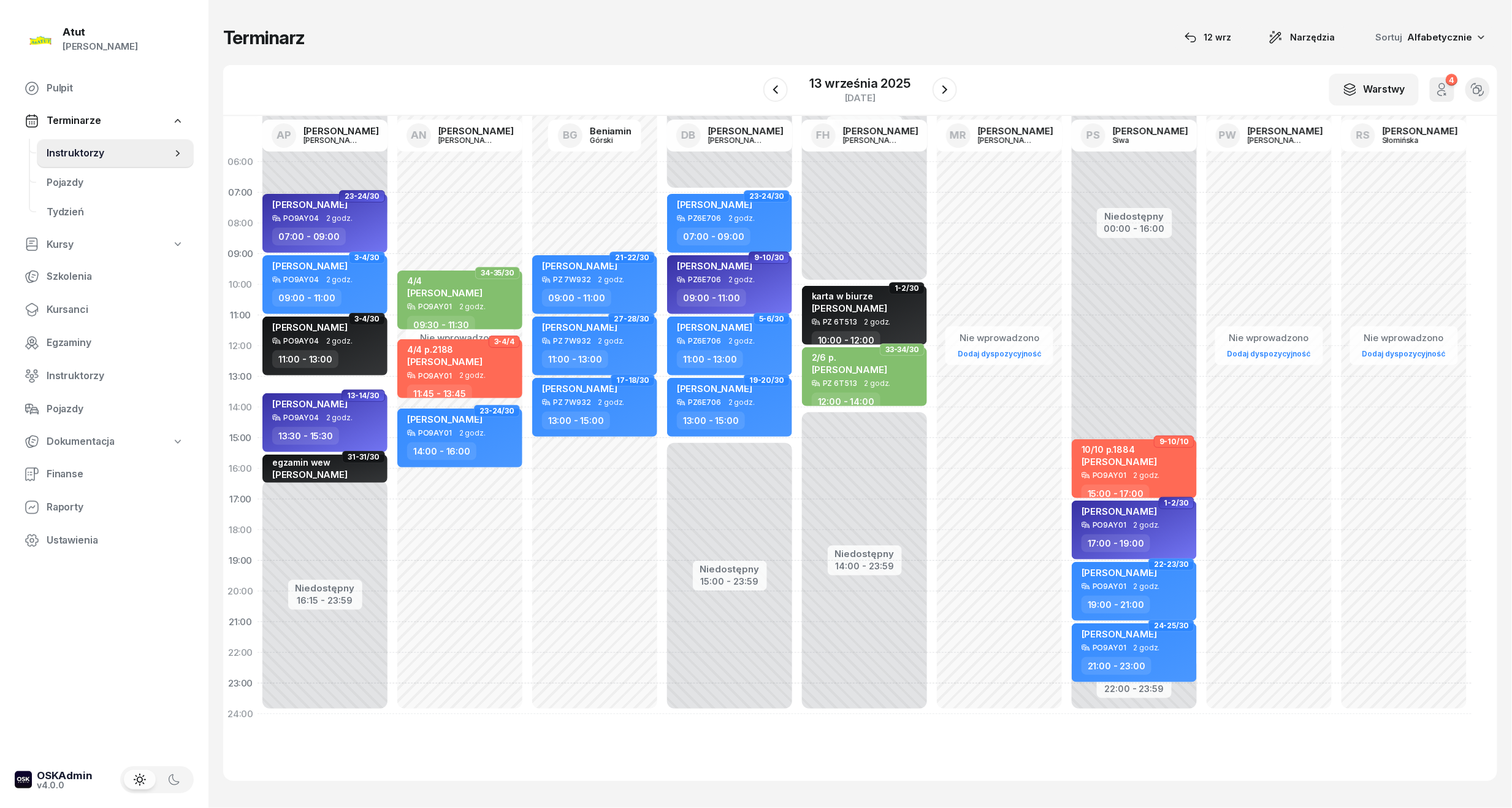
click at [593, 464] on div "Nie wprowadzono Dodaj dyspozycyjność 21-22/30 Weronika Poterska PZ 7W932 2 godz…" at bounding box center [594, 438] width 135 height 583
select select "15"
select select "17"
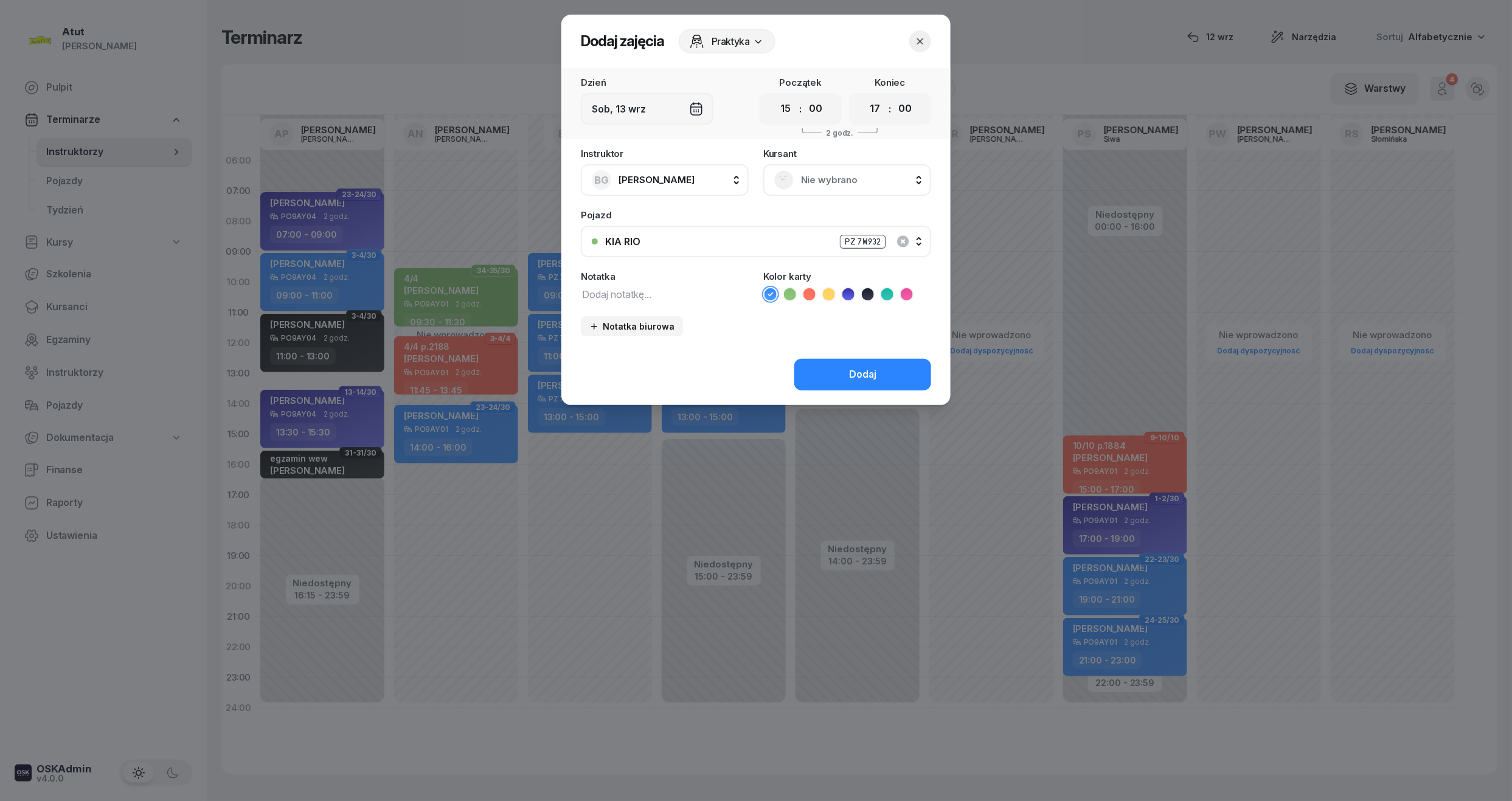
click at [826, 176] on span "Nie wybrano" at bounding box center [861, 179] width 119 height 15
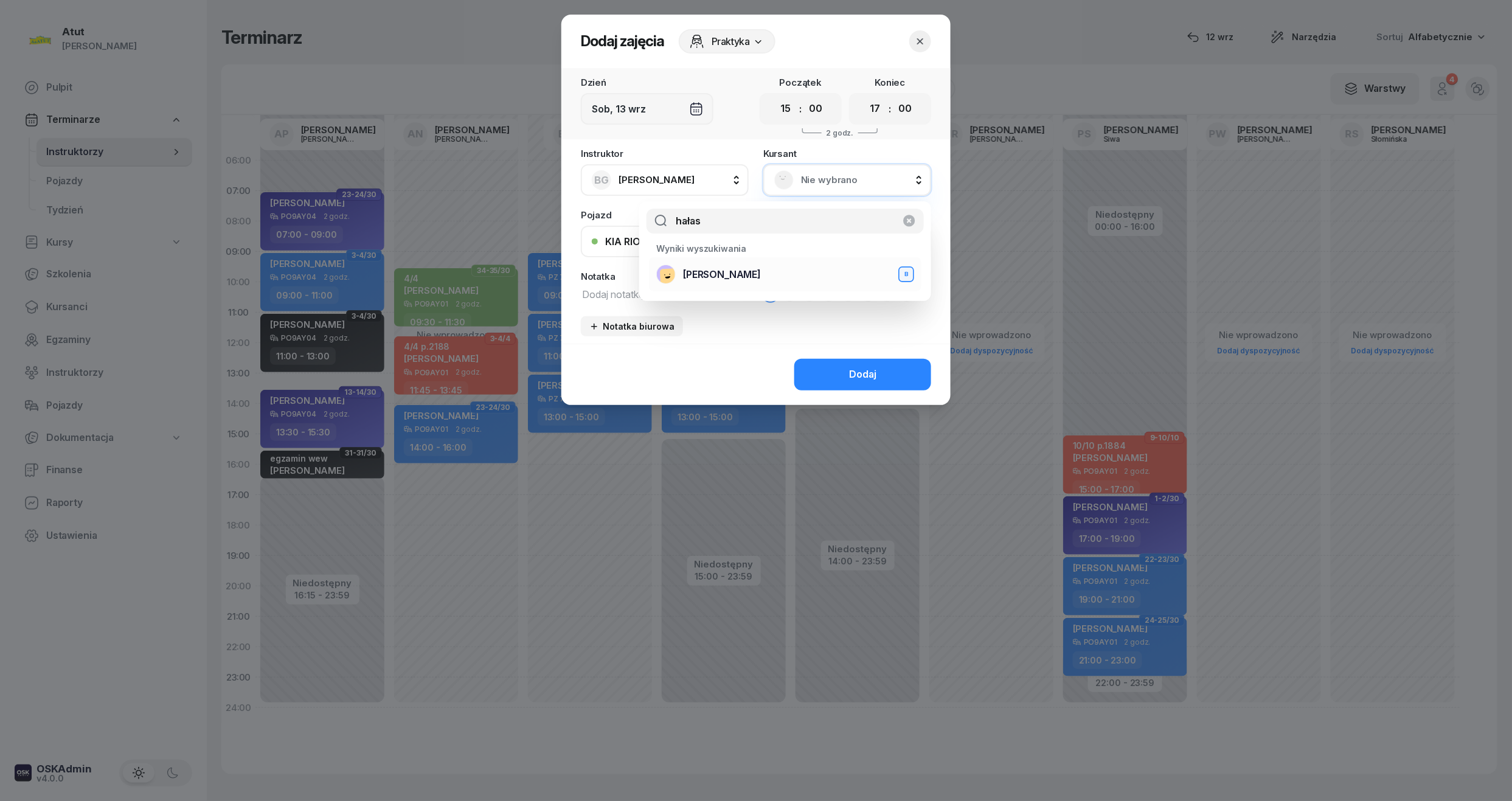
type input "hałas"
click at [752, 270] on span "[PERSON_NAME]" at bounding box center [722, 274] width 78 height 15
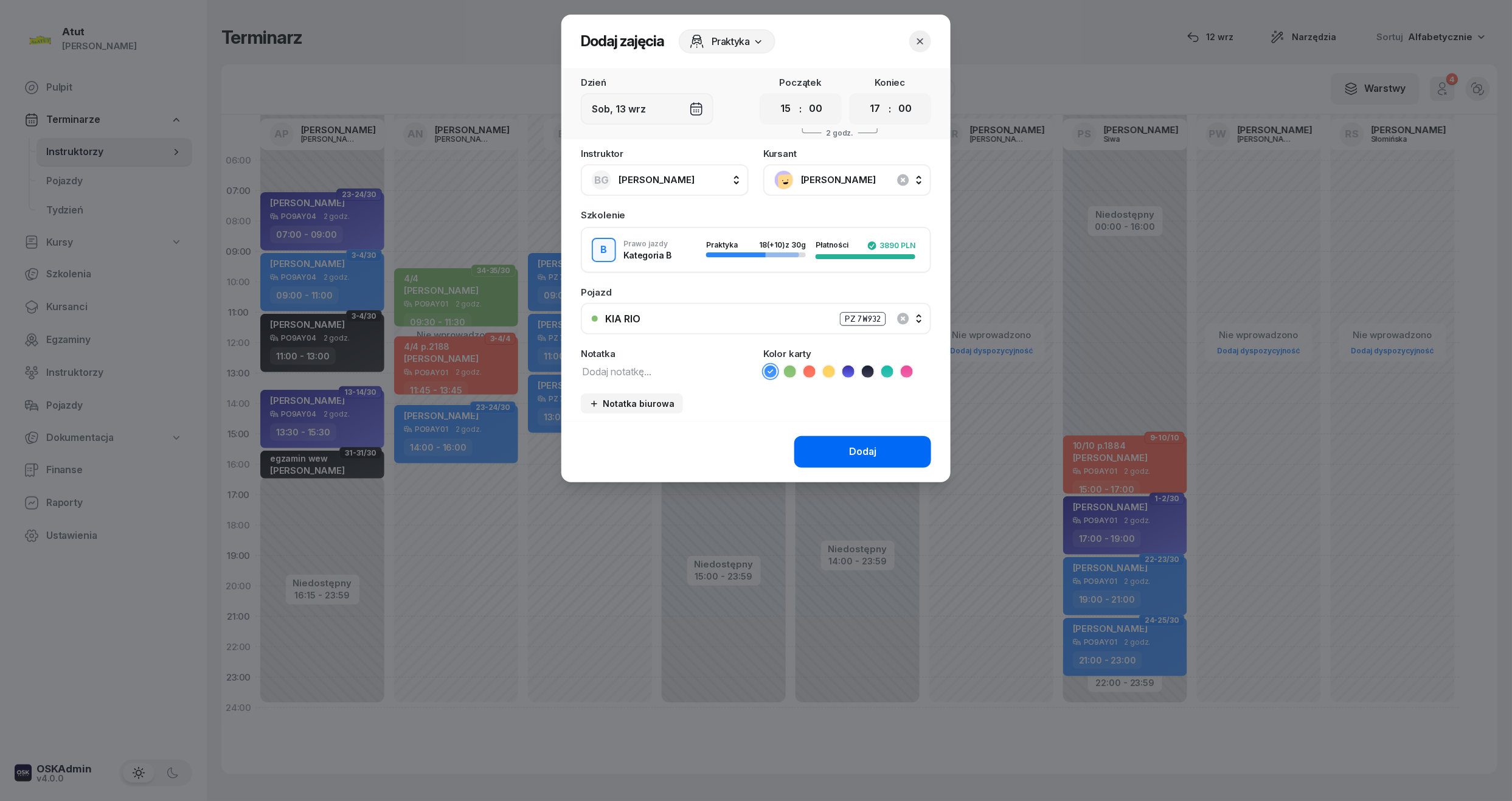
click at [886, 446] on button "Dodaj" at bounding box center [863, 452] width 137 height 32
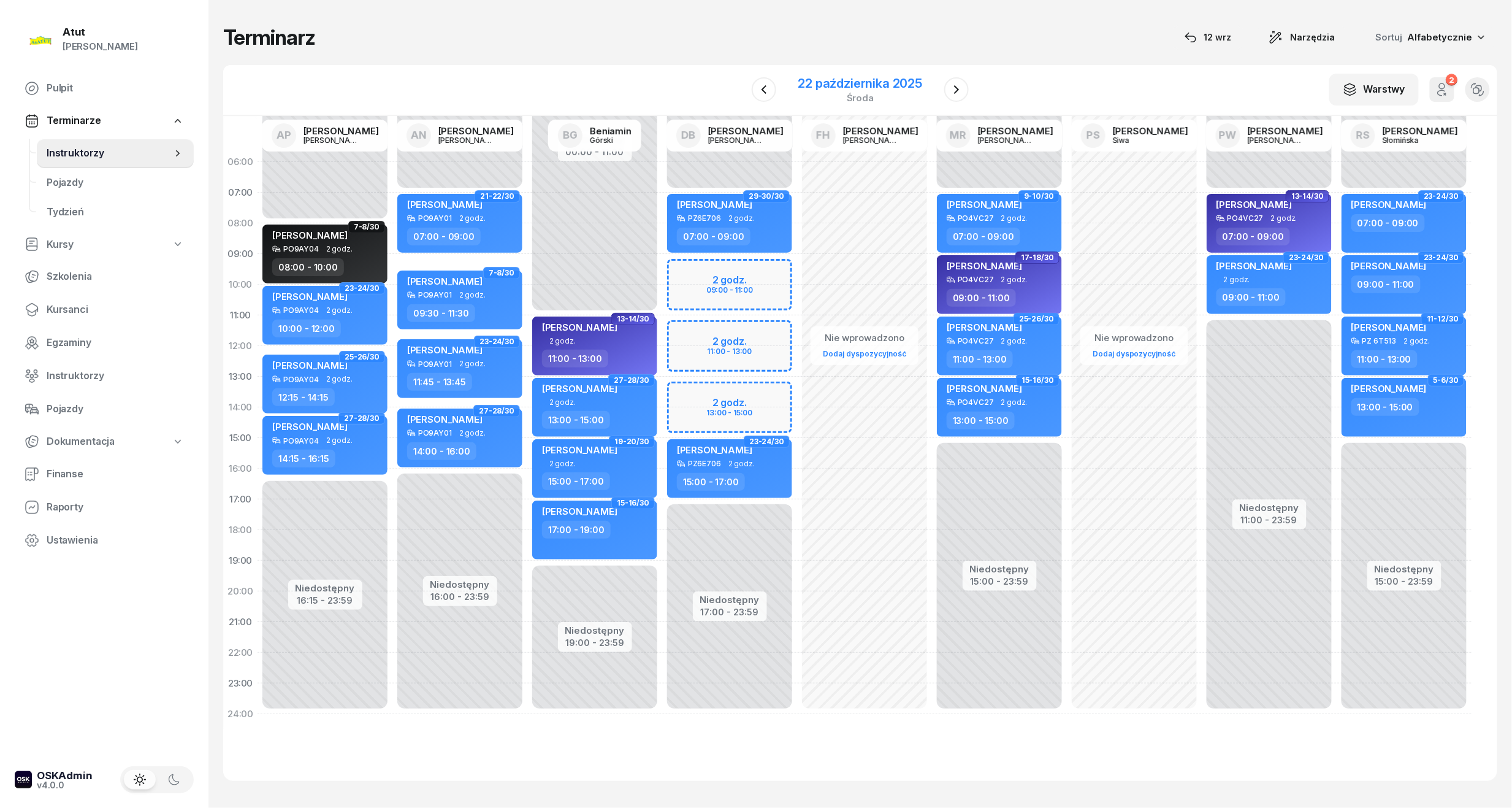
click at [835, 82] on div "22 października 2025" at bounding box center [861, 83] width 125 height 12
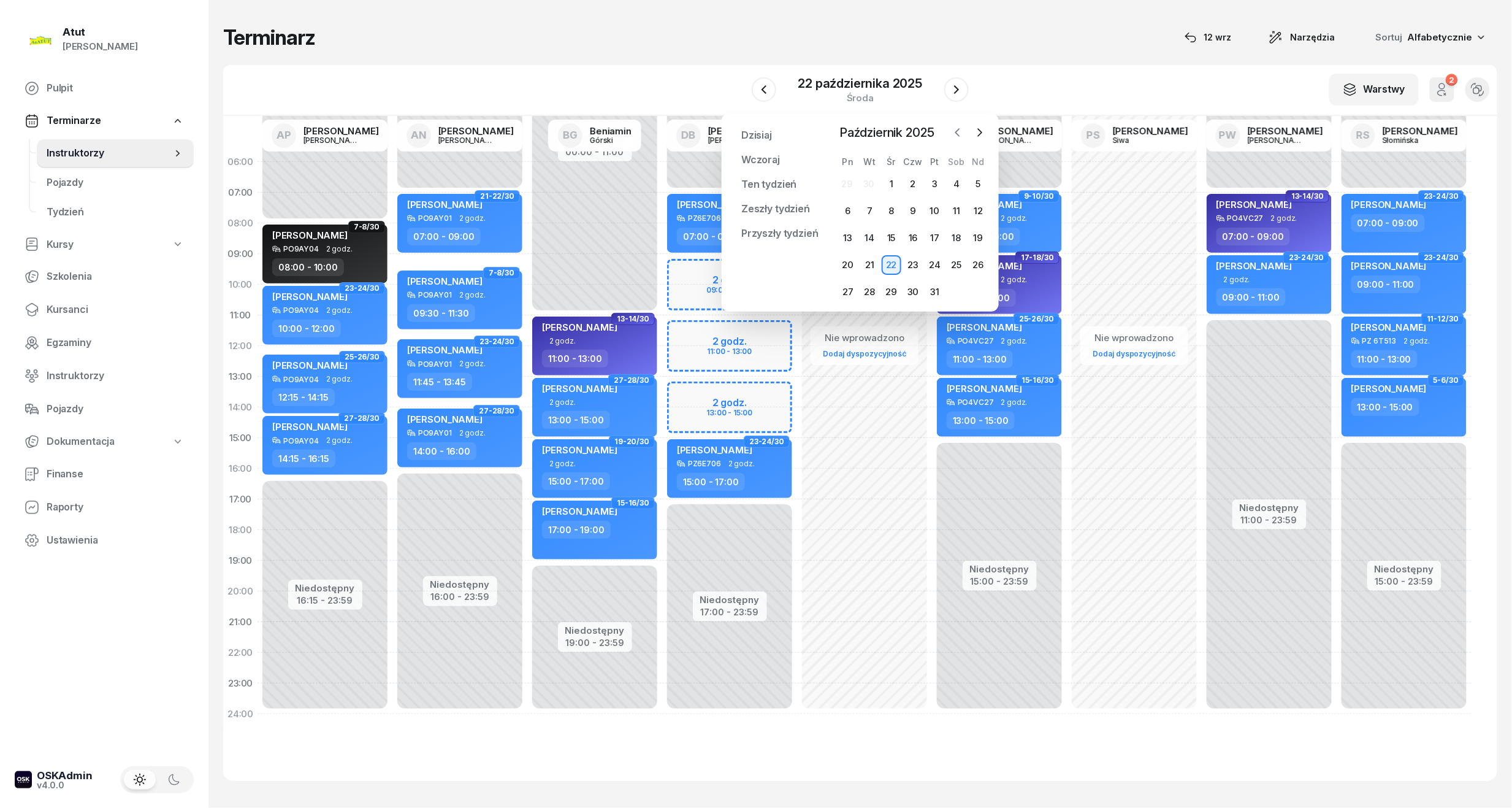
click at [957, 124] on button "button" at bounding box center [958, 132] width 18 height 18
click at [934, 214] on div "12" at bounding box center [935, 211] width 20 height 20
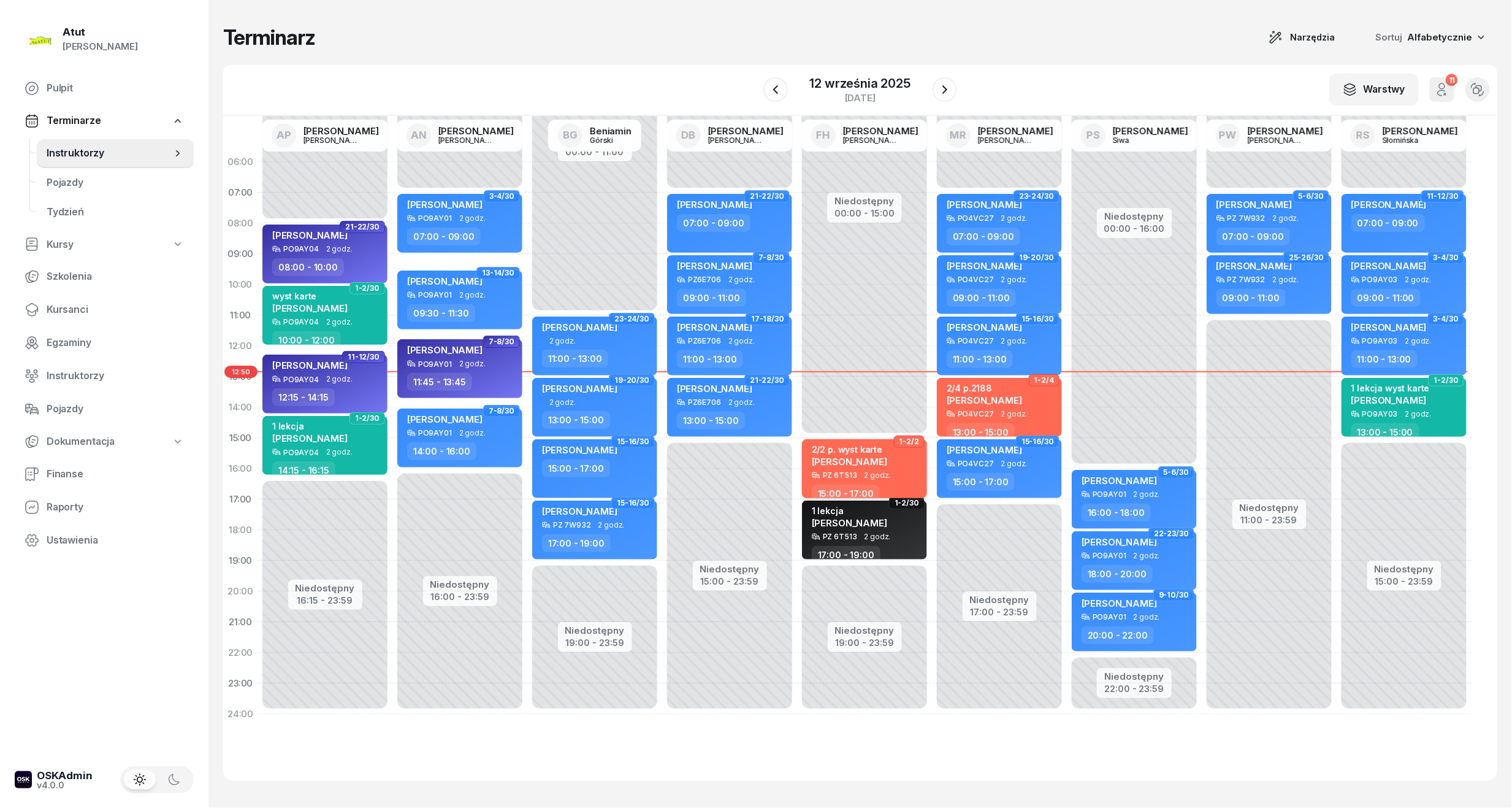
click at [864, 456] on span "[PERSON_NAME]" at bounding box center [850, 461] width 76 height 11
select select "15"
select select "17"
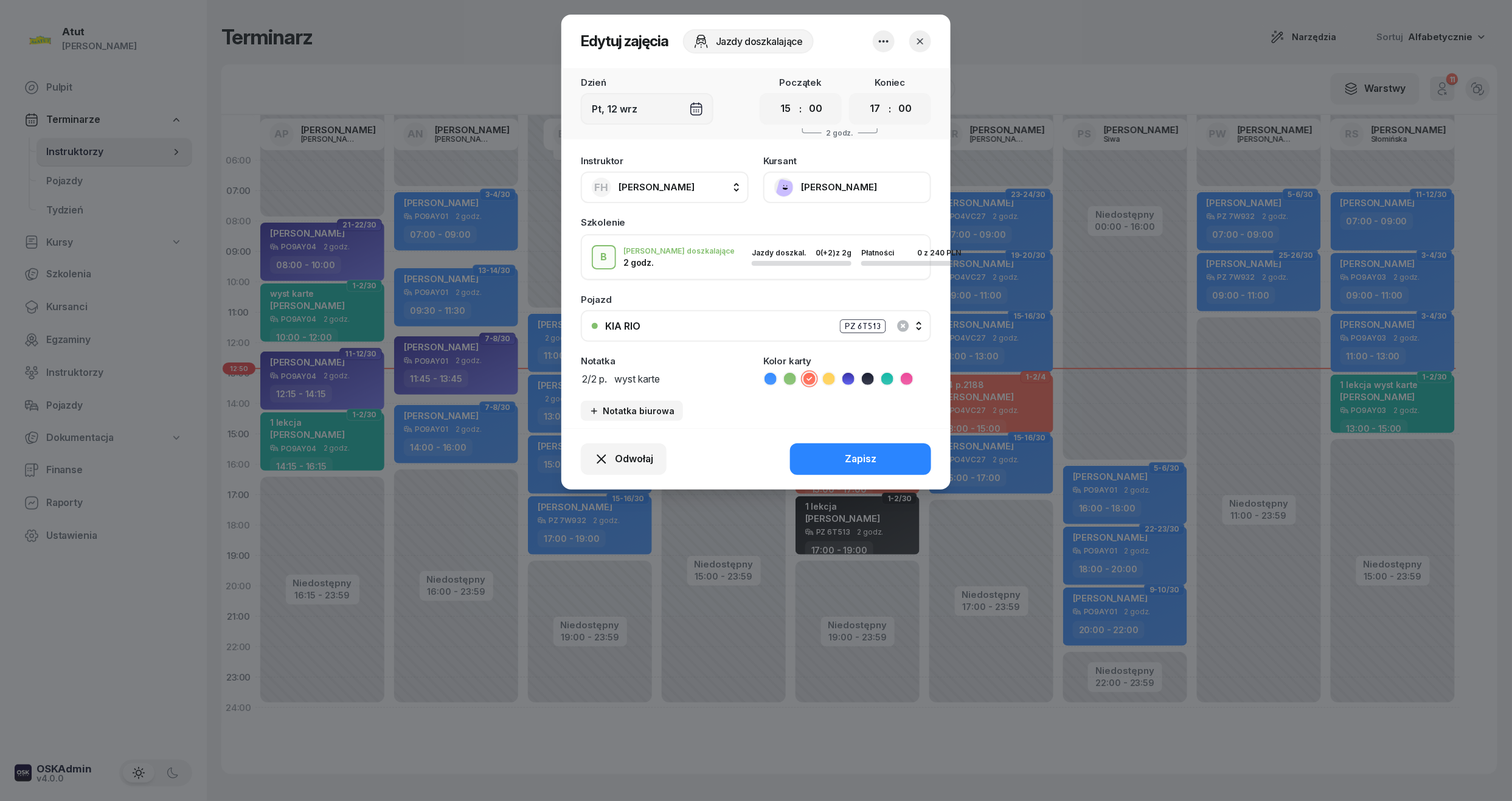
click at [852, 189] on button "[PERSON_NAME]" at bounding box center [847, 187] width 168 height 32
click at [927, 44] on button "button" at bounding box center [920, 41] width 22 height 22
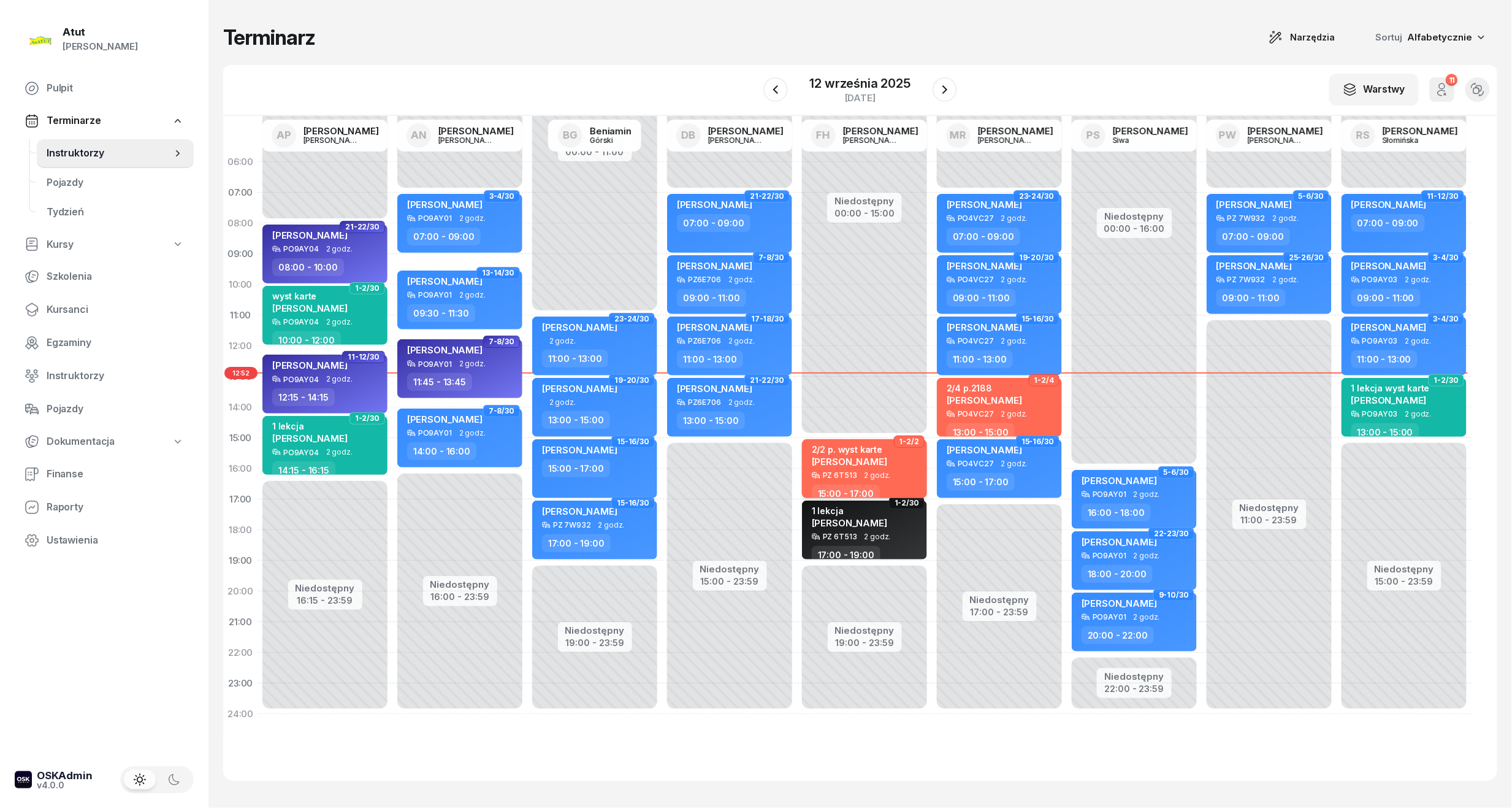
click at [845, 461] on span "[PERSON_NAME]" at bounding box center [850, 461] width 76 height 11
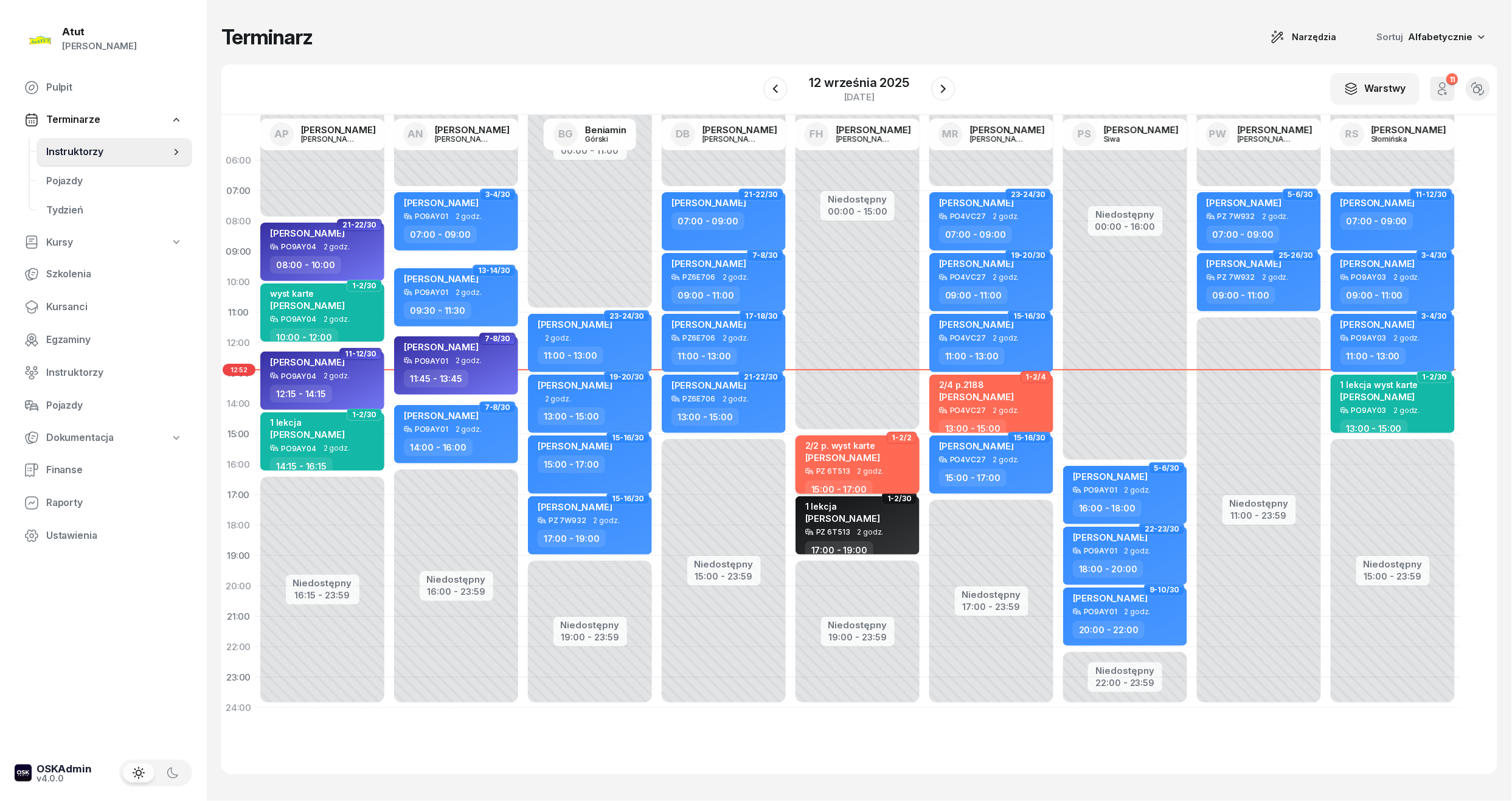
select select "15"
select select "17"
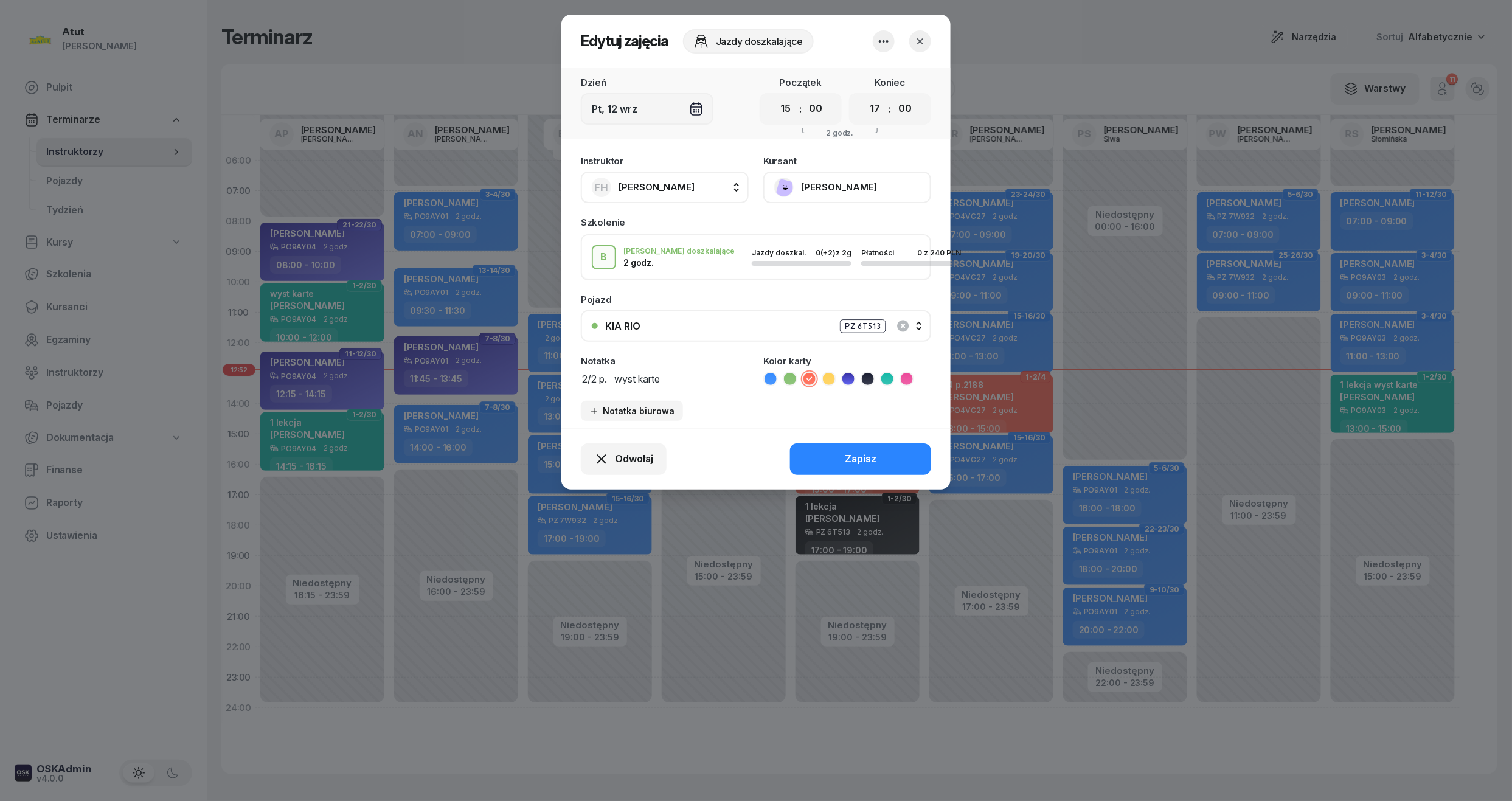
click at [818, 203] on div "Instruktor FH [PERSON_NAME] AP [PERSON_NAME] AN [PERSON_NAME] BG [PERSON_NAME] …" at bounding box center [756, 288] width 389 height 279
click at [850, 180] on button "[PERSON_NAME]" at bounding box center [847, 187] width 168 height 32
click at [923, 37] on icon "button" at bounding box center [920, 41] width 12 height 12
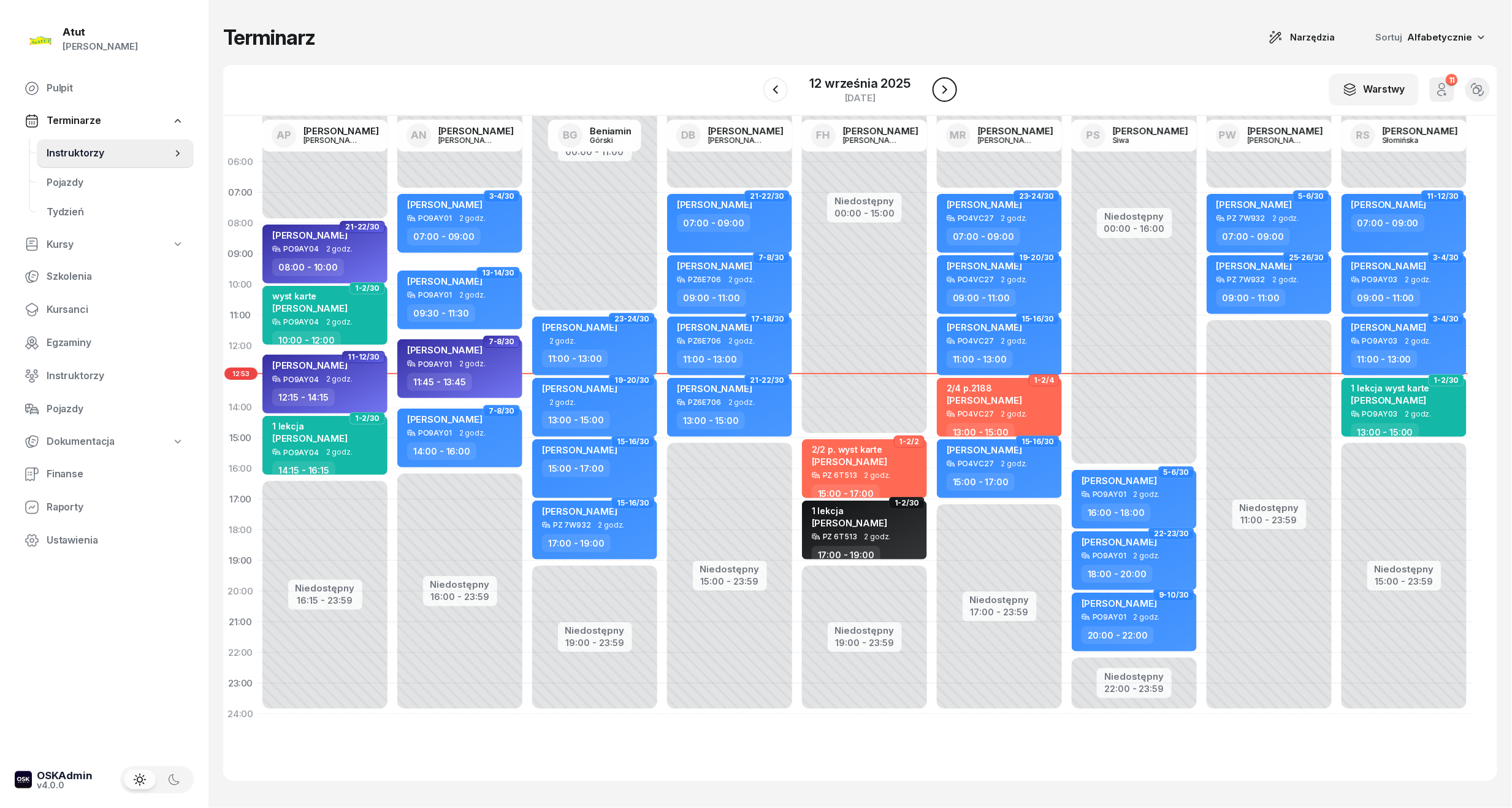
click at [951, 79] on button "button" at bounding box center [945, 90] width 25 height 25
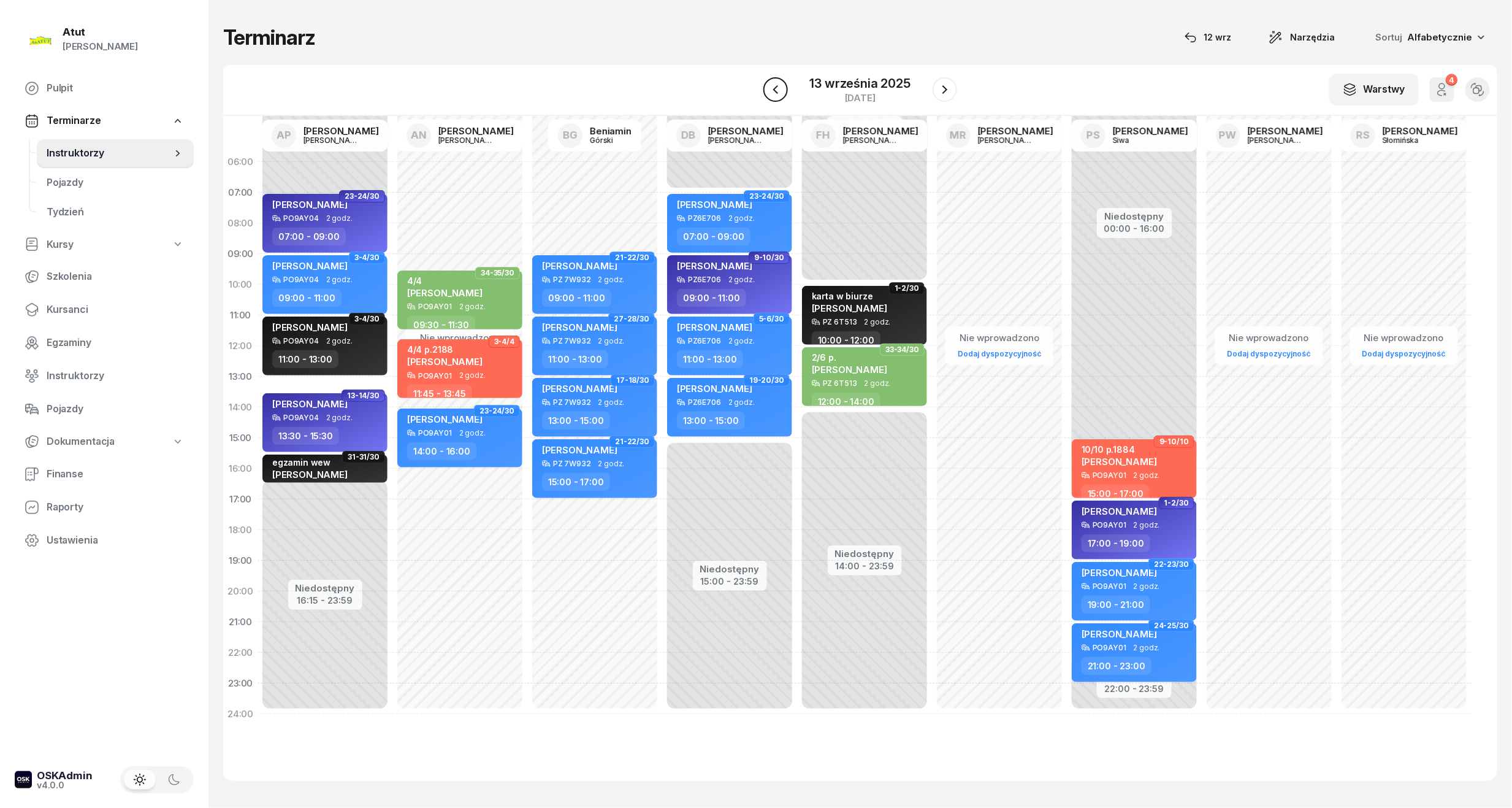
click at [777, 91] on icon "button" at bounding box center [776, 90] width 5 height 8
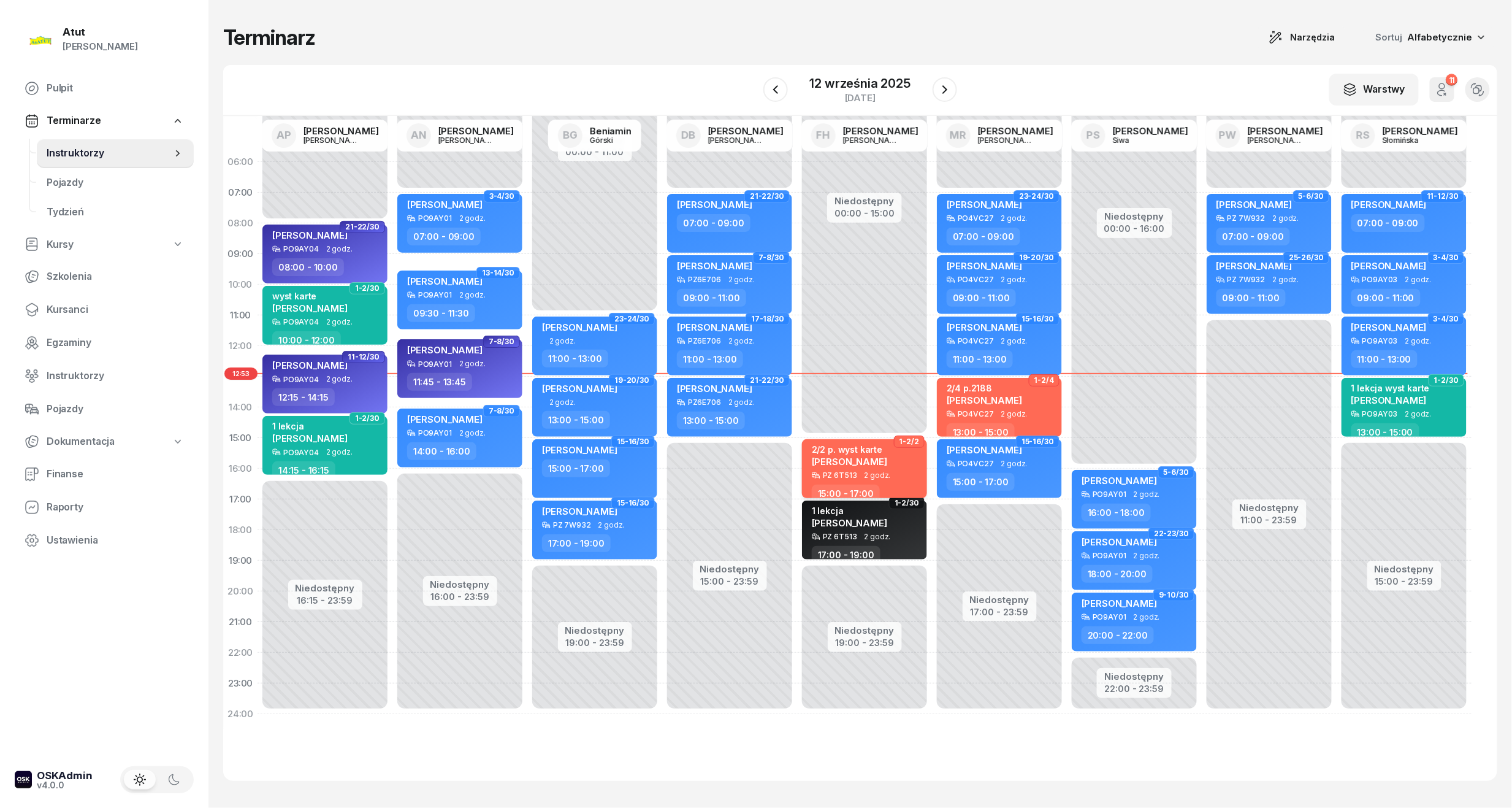
click at [835, 452] on div "2/2 p. wyst karte" at bounding box center [850, 449] width 76 height 11
select select "15"
select select "17"
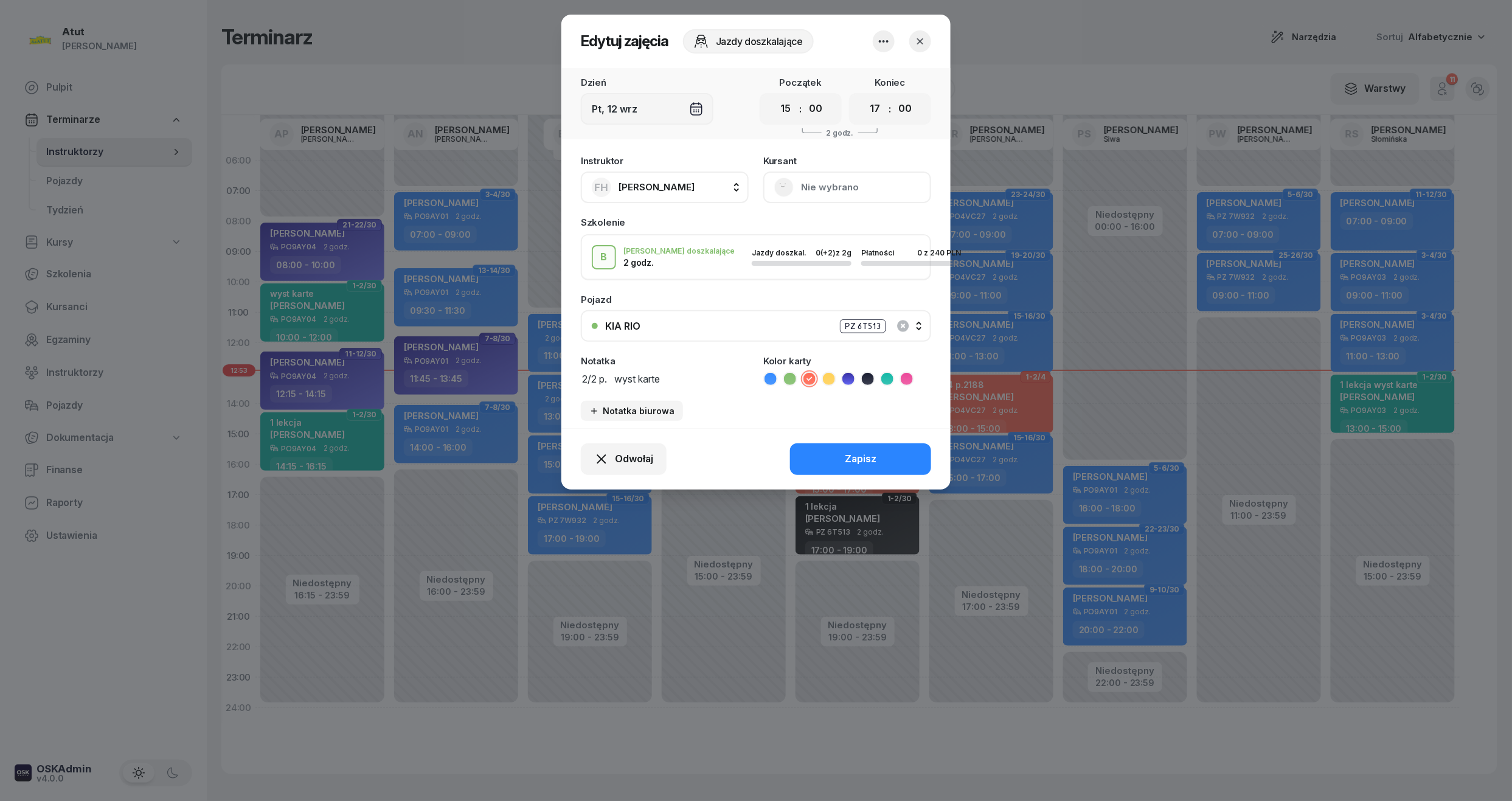
click at [826, 202] on button "Nie wybrano" at bounding box center [847, 187] width 168 height 32
click at [924, 42] on icon "button" at bounding box center [920, 41] width 12 height 12
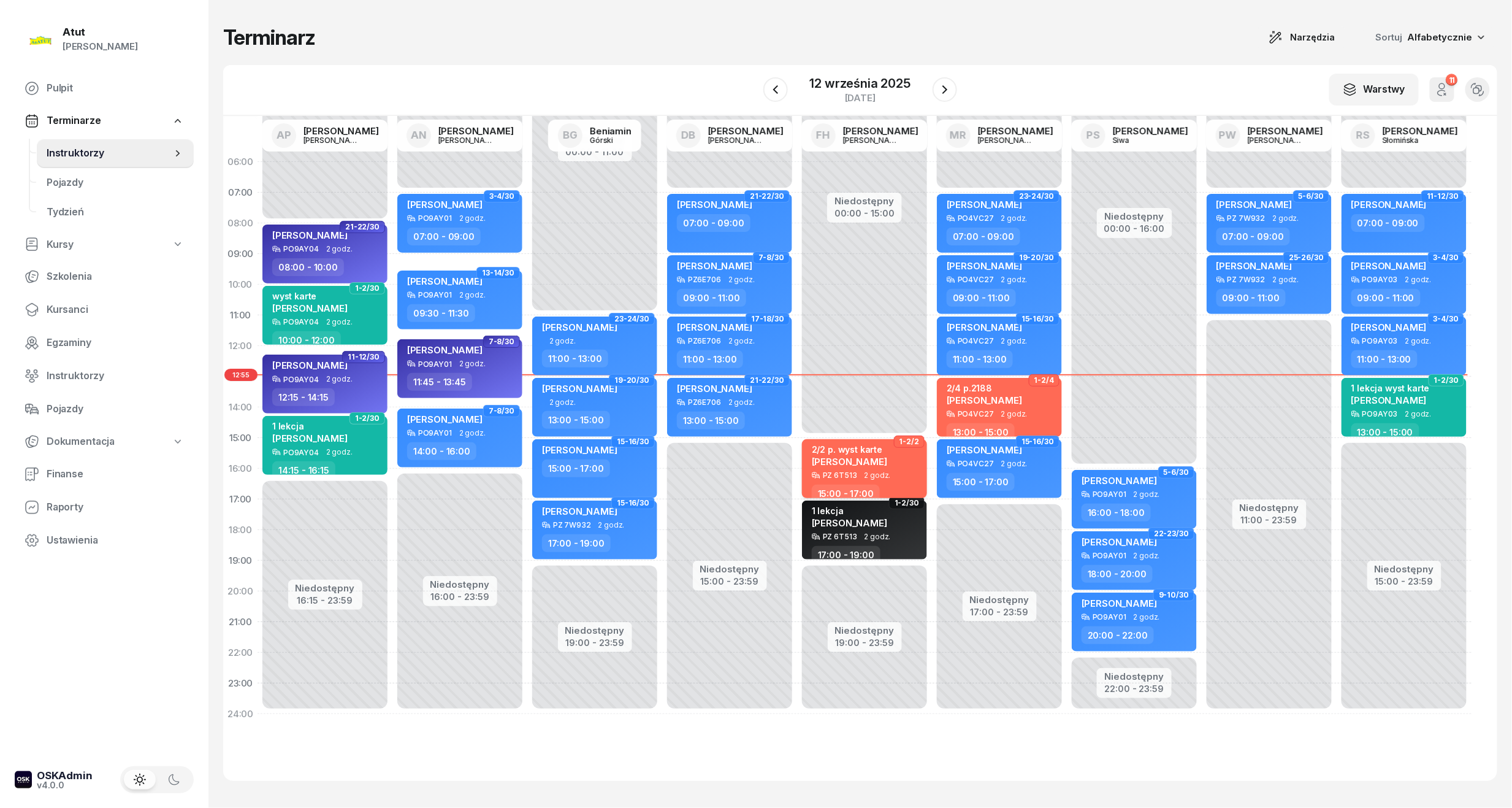
click at [884, 450] on div "2/2 p. wyst karte" at bounding box center [850, 449] width 76 height 11
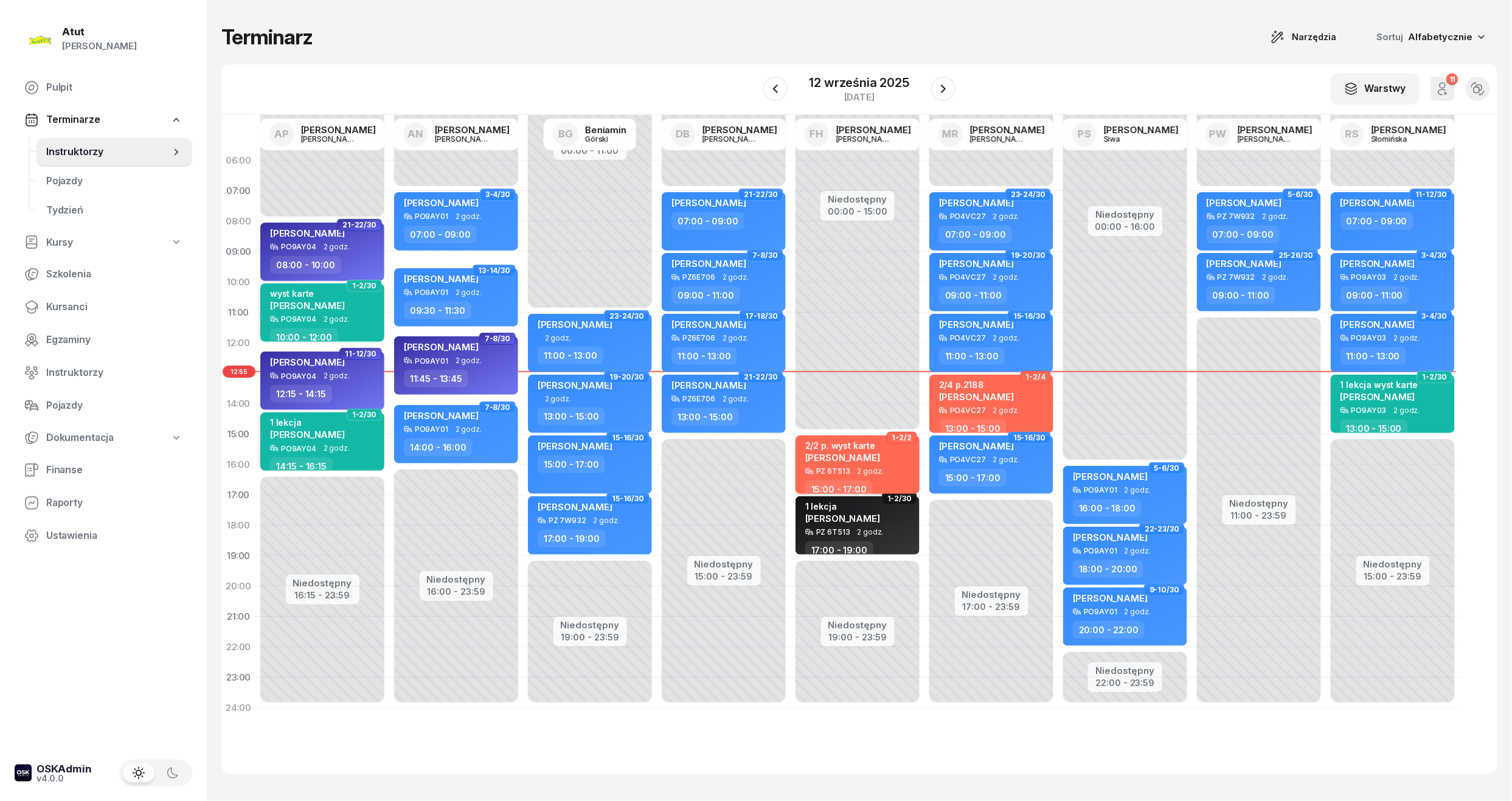
select select "15"
select select "17"
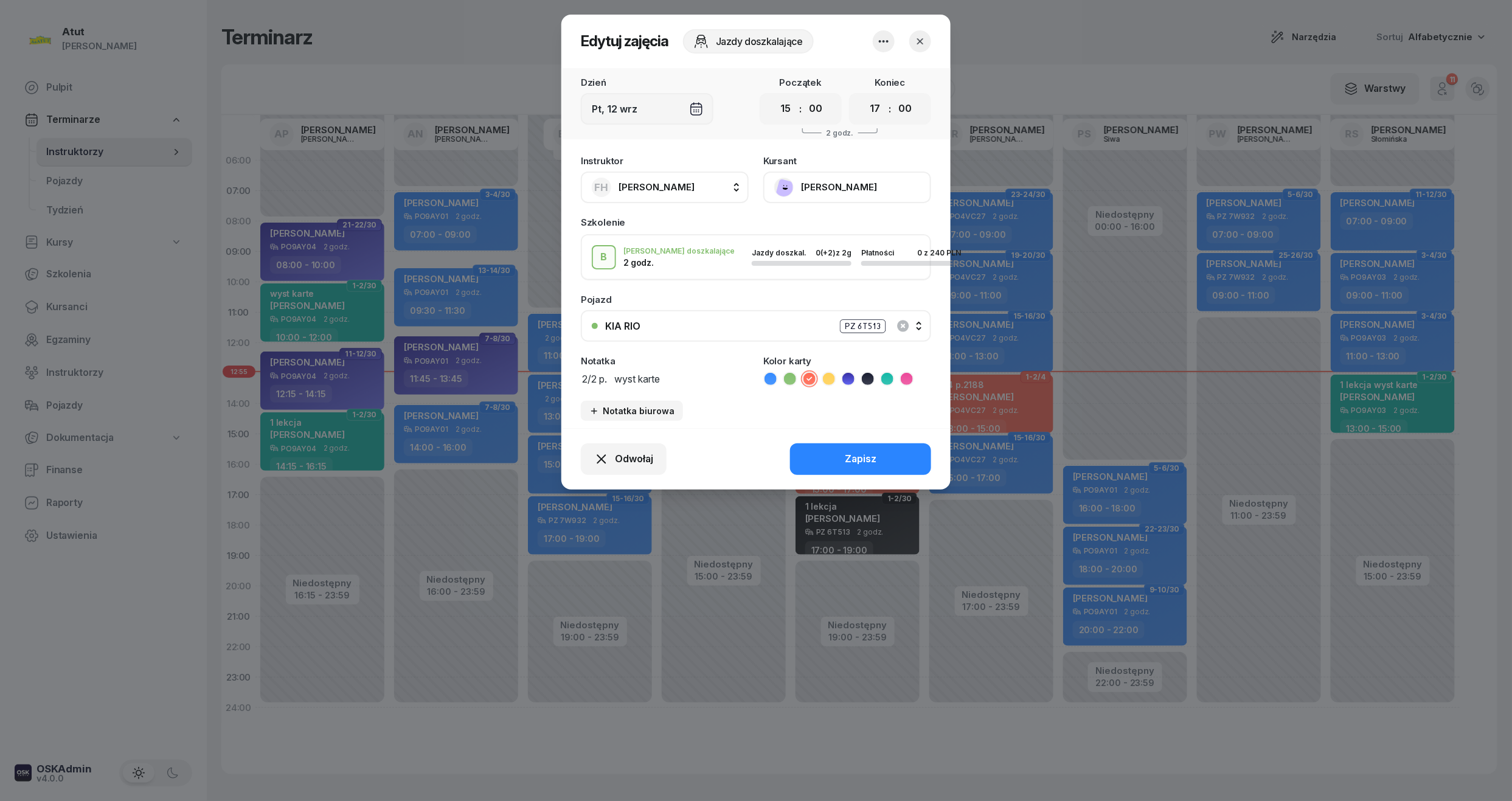
click at [873, 42] on div at bounding box center [883, 41] width 22 height 22
click at [831, 74] on div "Usuń" at bounding box center [838, 78] width 23 height 15
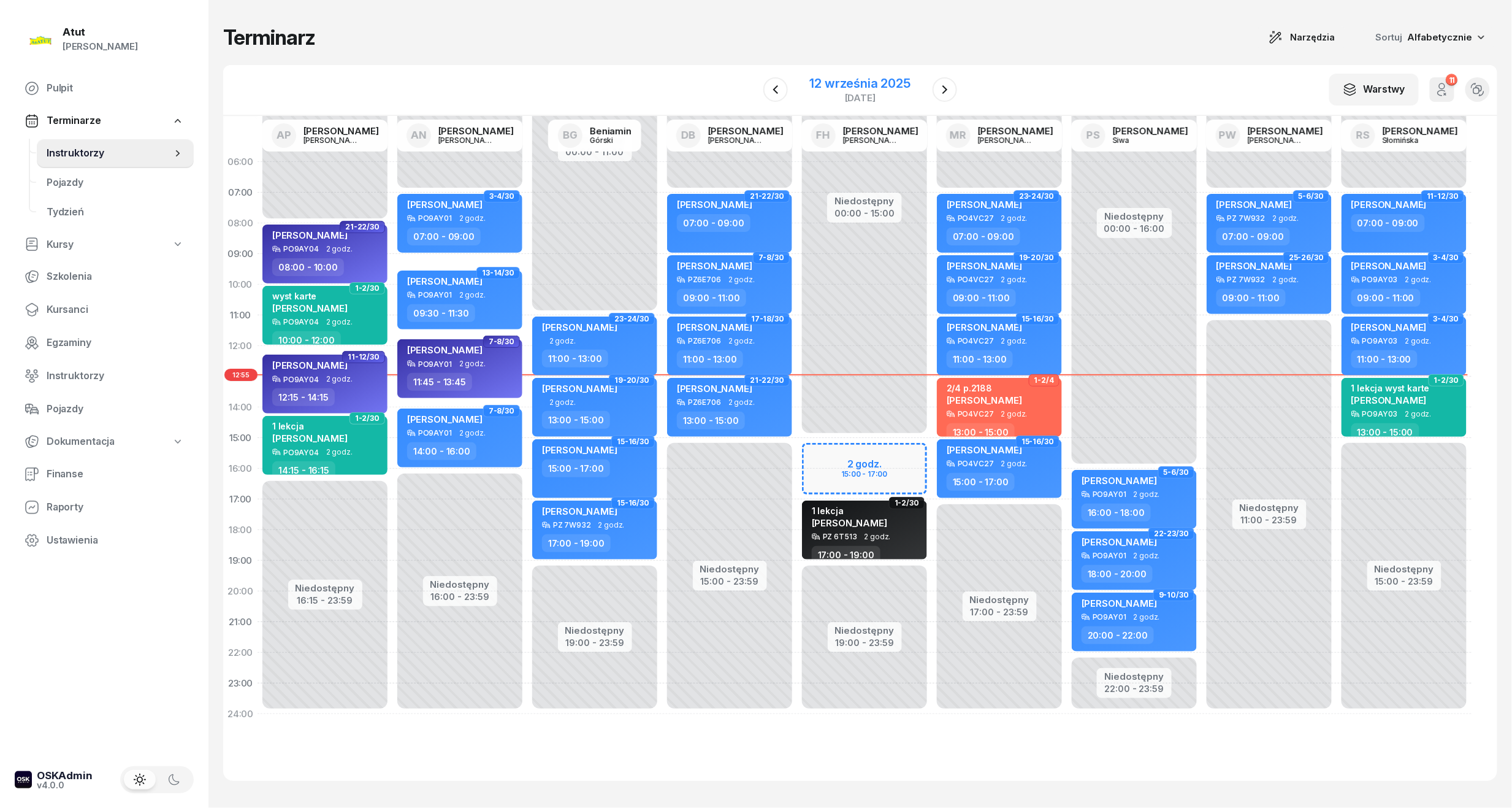
click at [842, 81] on div "12 września 2025" at bounding box center [860, 83] width 101 height 12
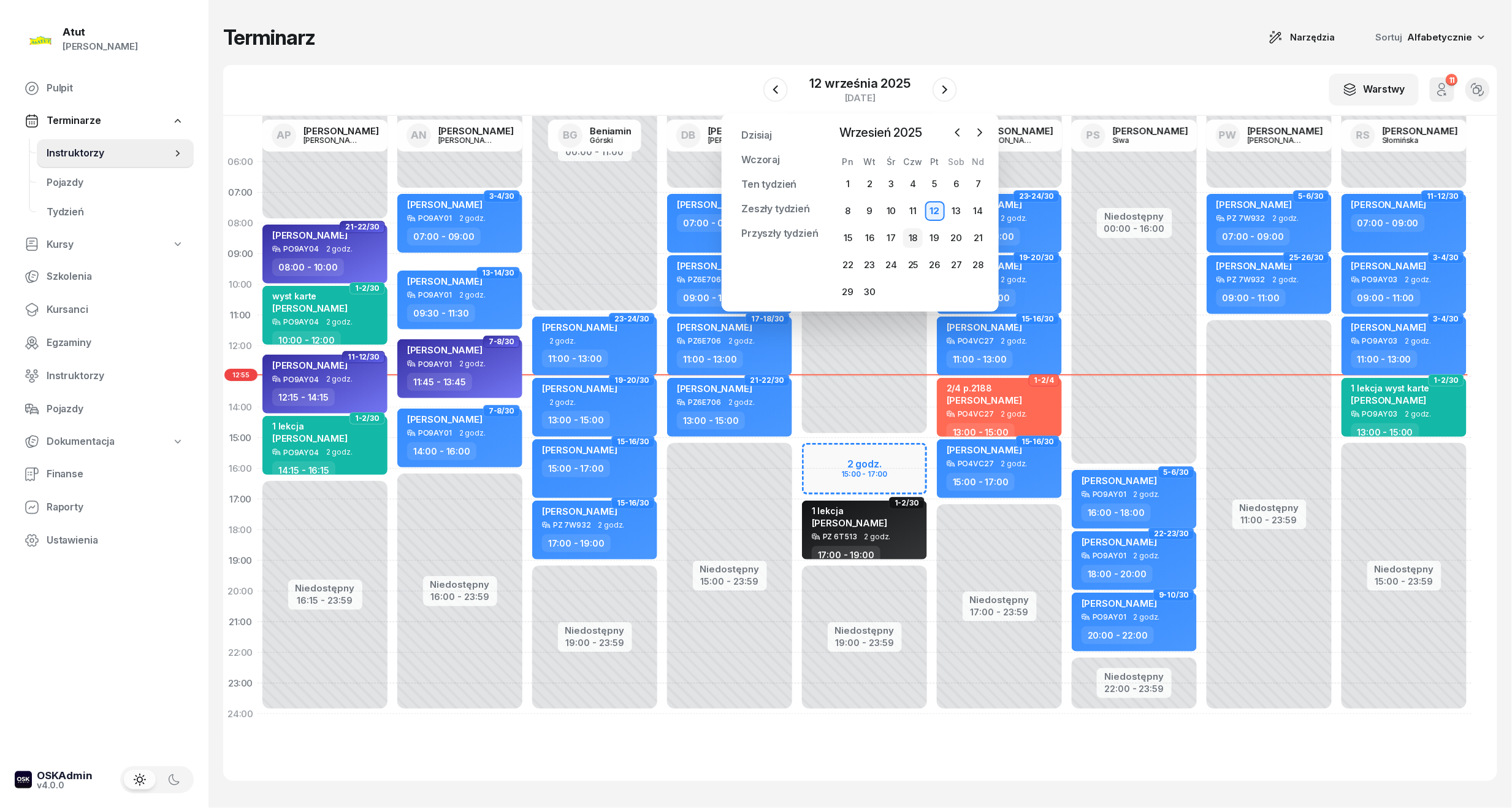
click at [906, 241] on div "18" at bounding box center [913, 238] width 20 height 20
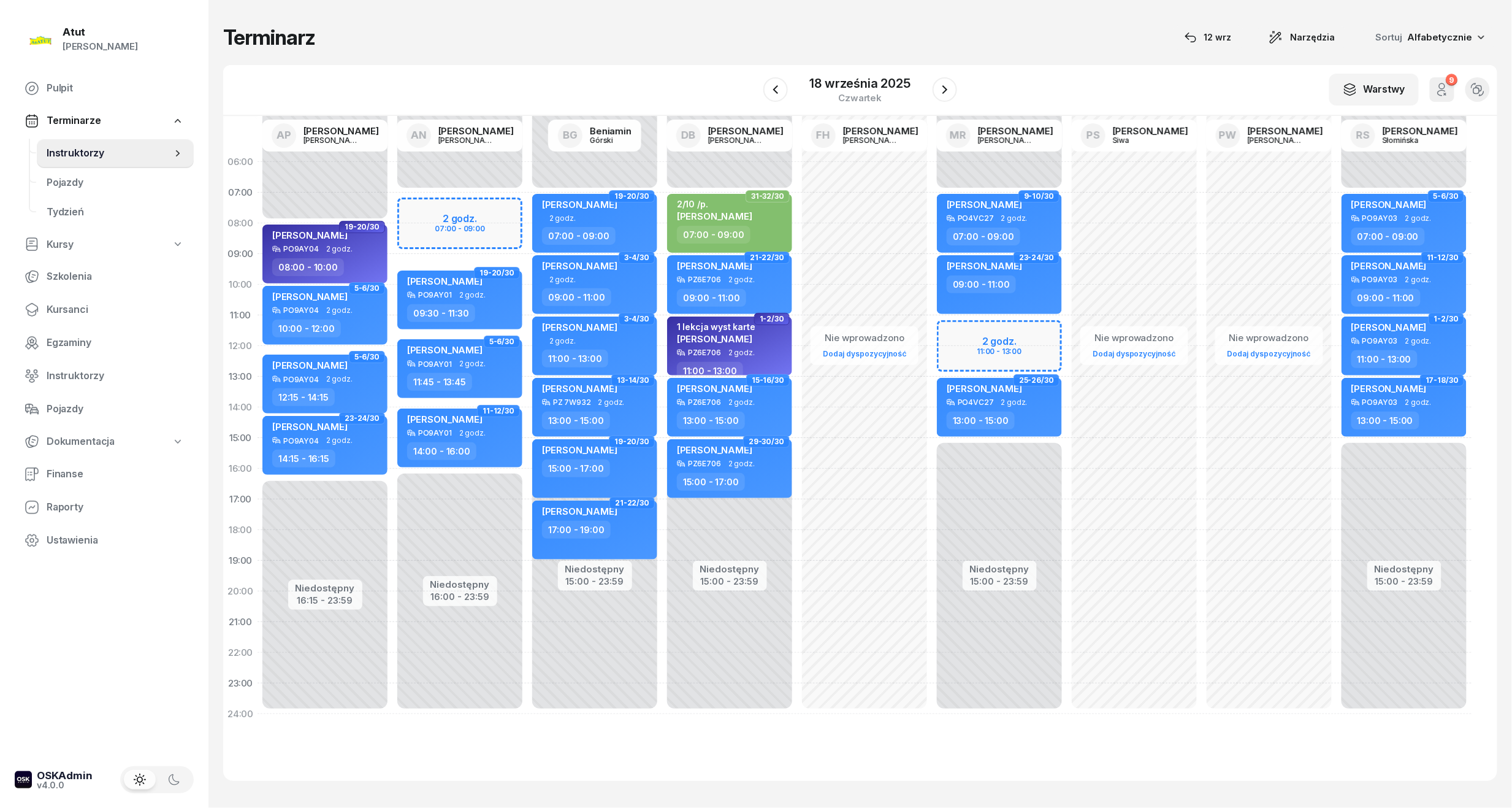
click at [966, 82] on div "W Wybierz AP [PERSON_NAME] AN [PERSON_NAME] BG [PERSON_NAME] DB [PERSON_NAME] F…" at bounding box center [860, 90] width 1274 height 51
click at [941, 89] on icon "button" at bounding box center [945, 90] width 15 height 15
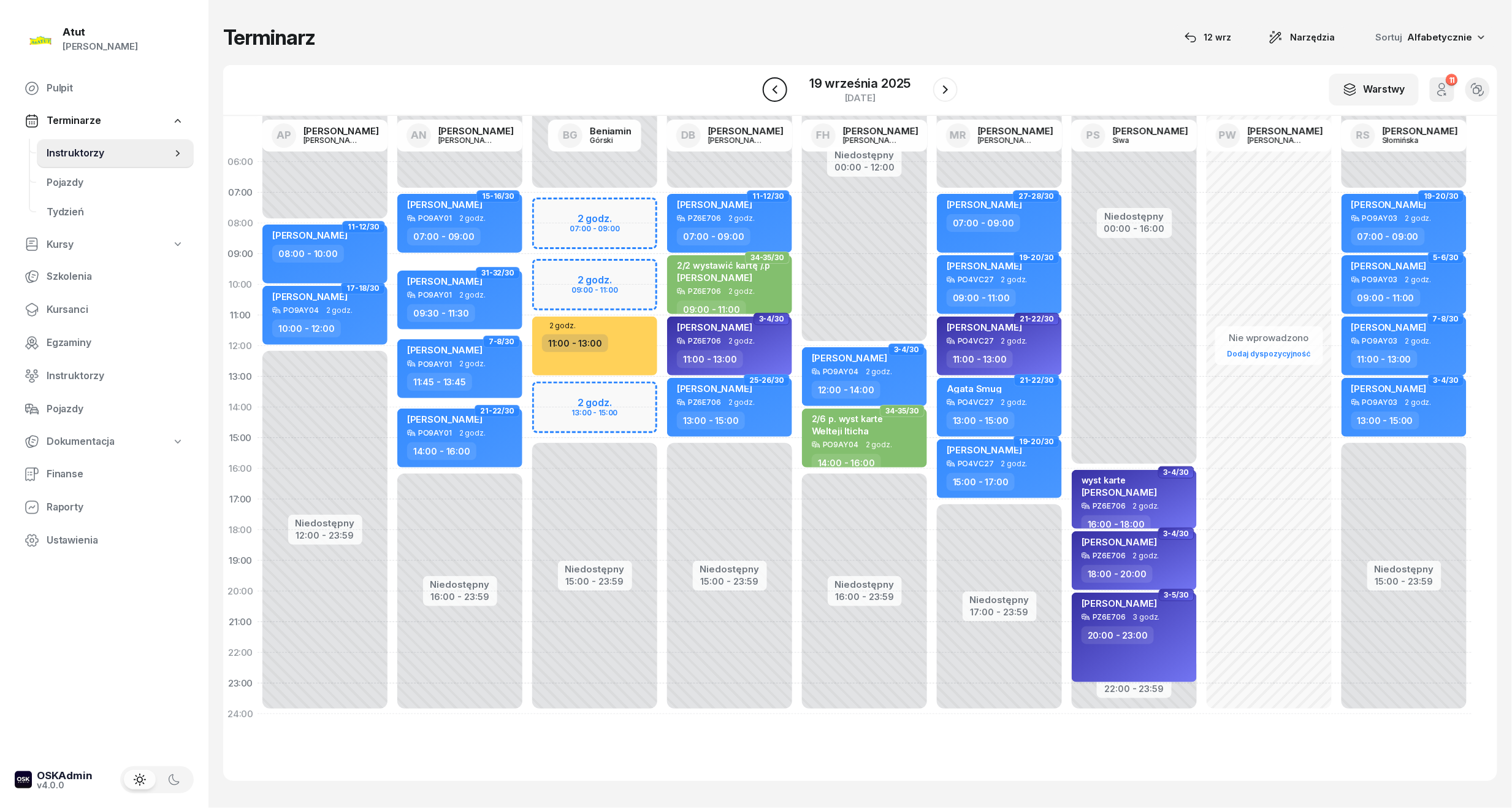
click at [771, 91] on icon "button" at bounding box center [775, 90] width 15 height 15
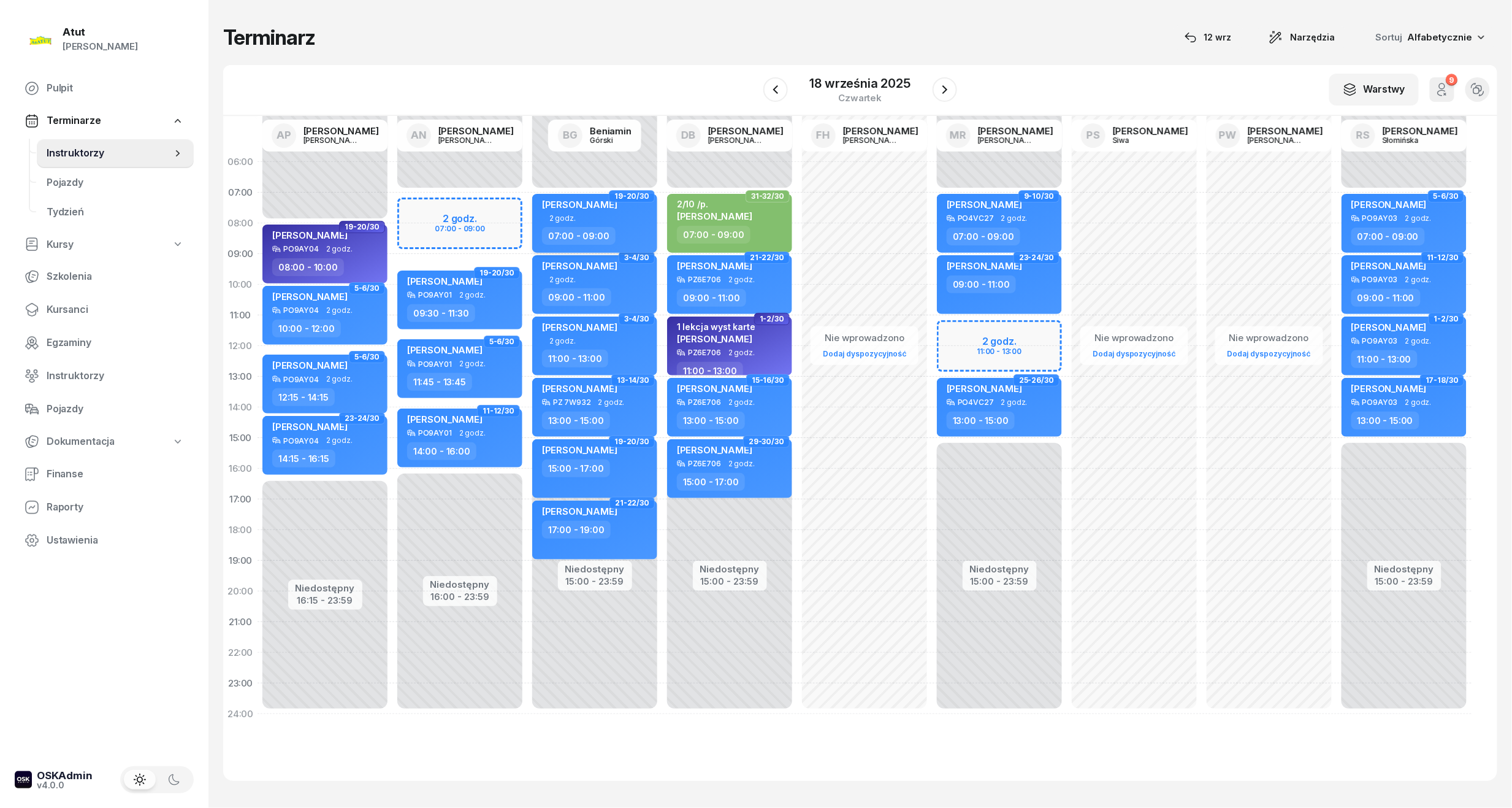
click at [592, 196] on div "[PERSON_NAME] 2 godz. 07:00 - 09:00" at bounding box center [594, 223] width 125 height 59
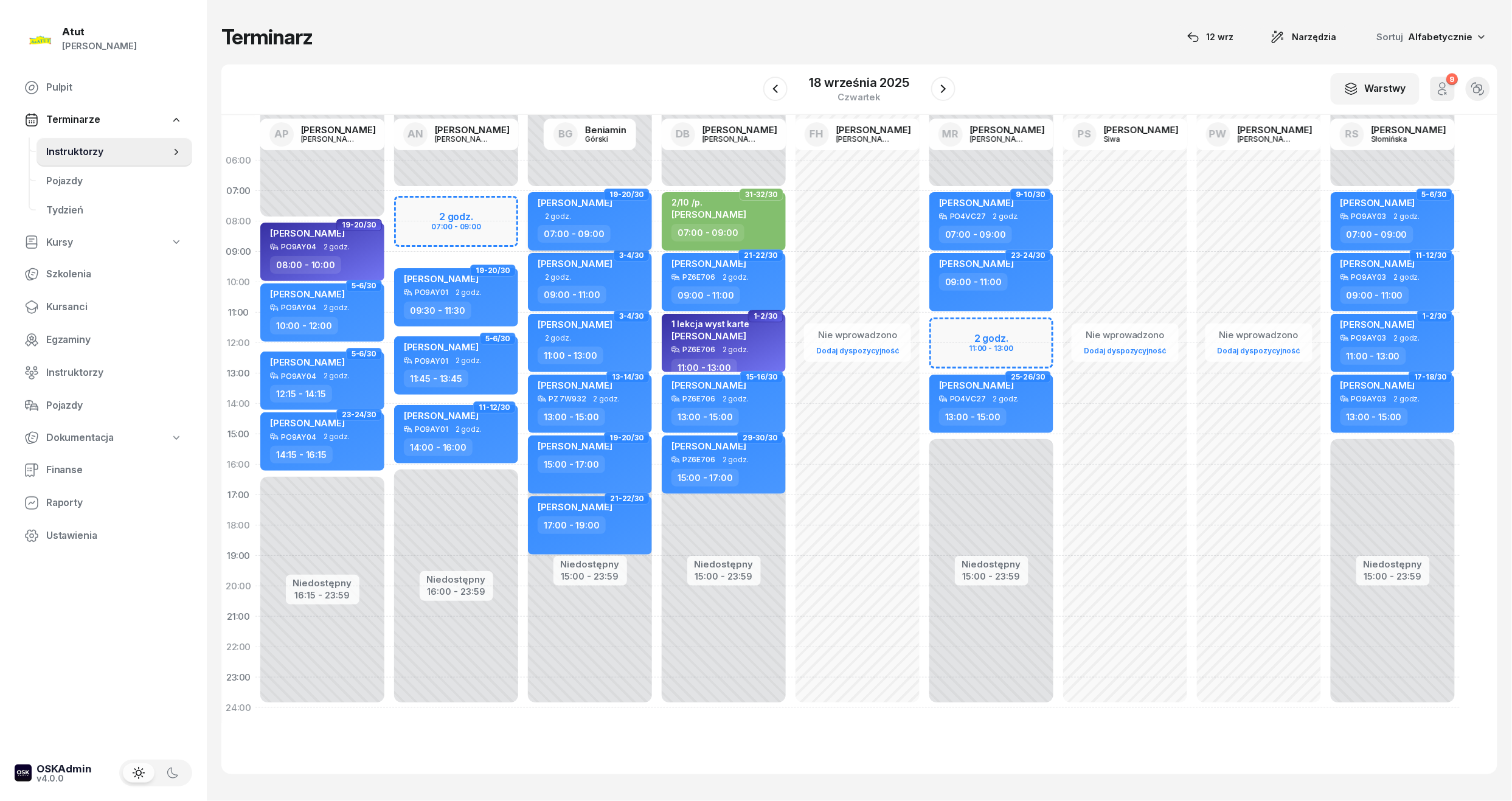
select select "07"
select select "09"
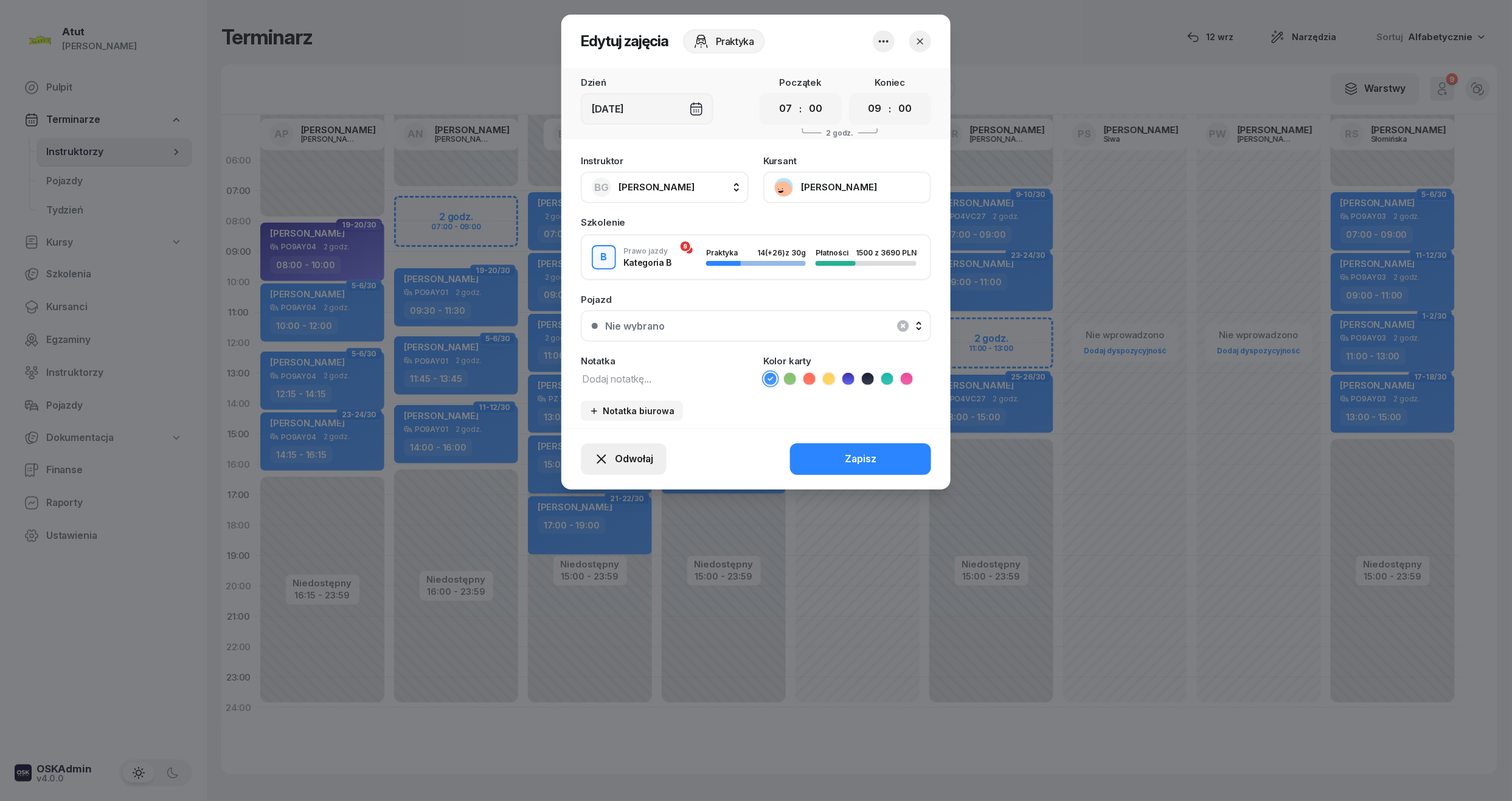
drag, startPoint x: 595, startPoint y: 441, endPoint x: 611, endPoint y: 460, distance: 24.8
click at [596, 444] on button "Odwołaj" at bounding box center [623, 459] width 85 height 32
click at [601, 351] on div "My odwołaliśmy" at bounding box center [603, 354] width 73 height 15
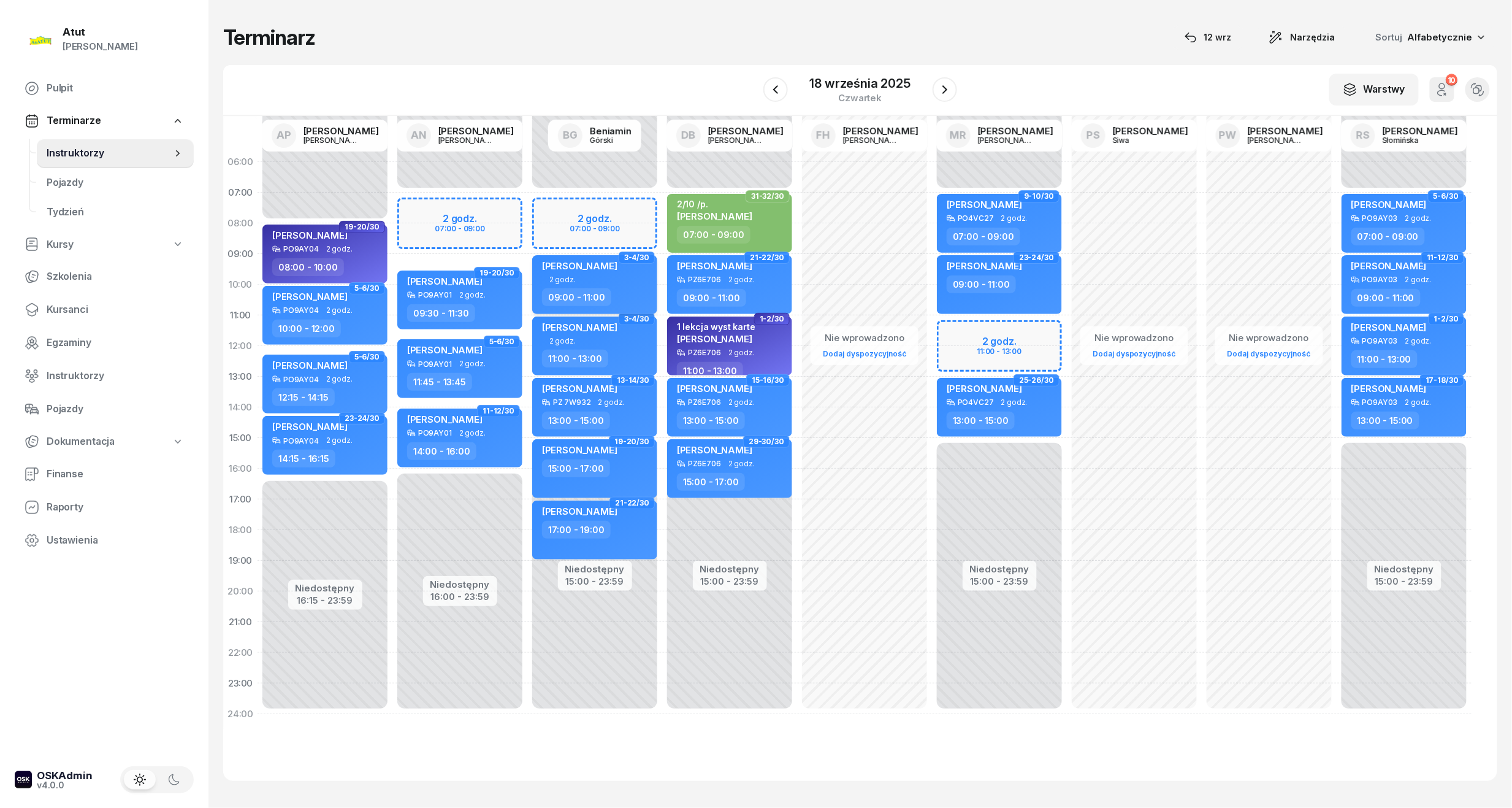
click at [612, 270] on span "[PERSON_NAME]" at bounding box center [580, 266] width 76 height 11
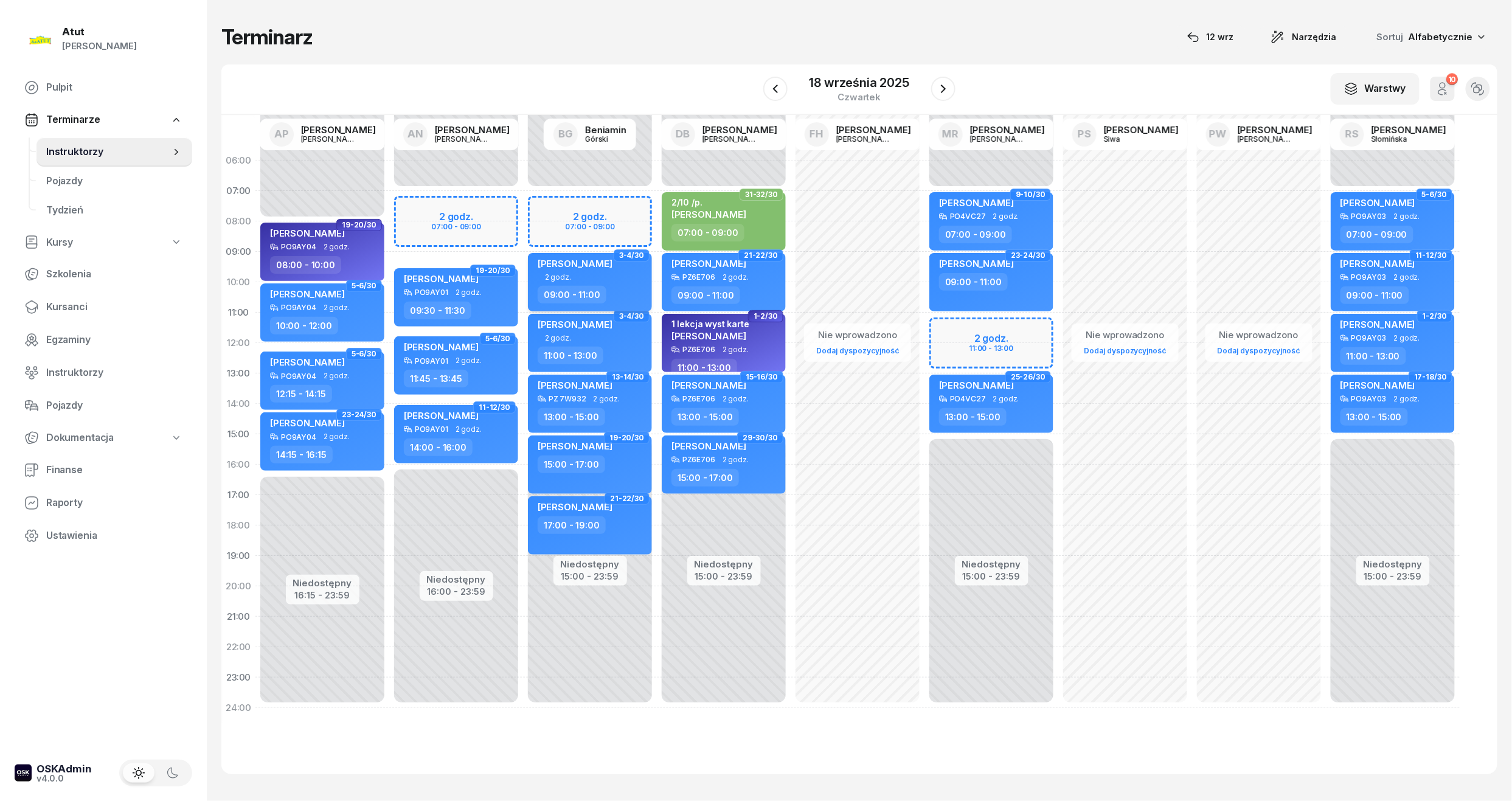
select select "09"
select select "11"
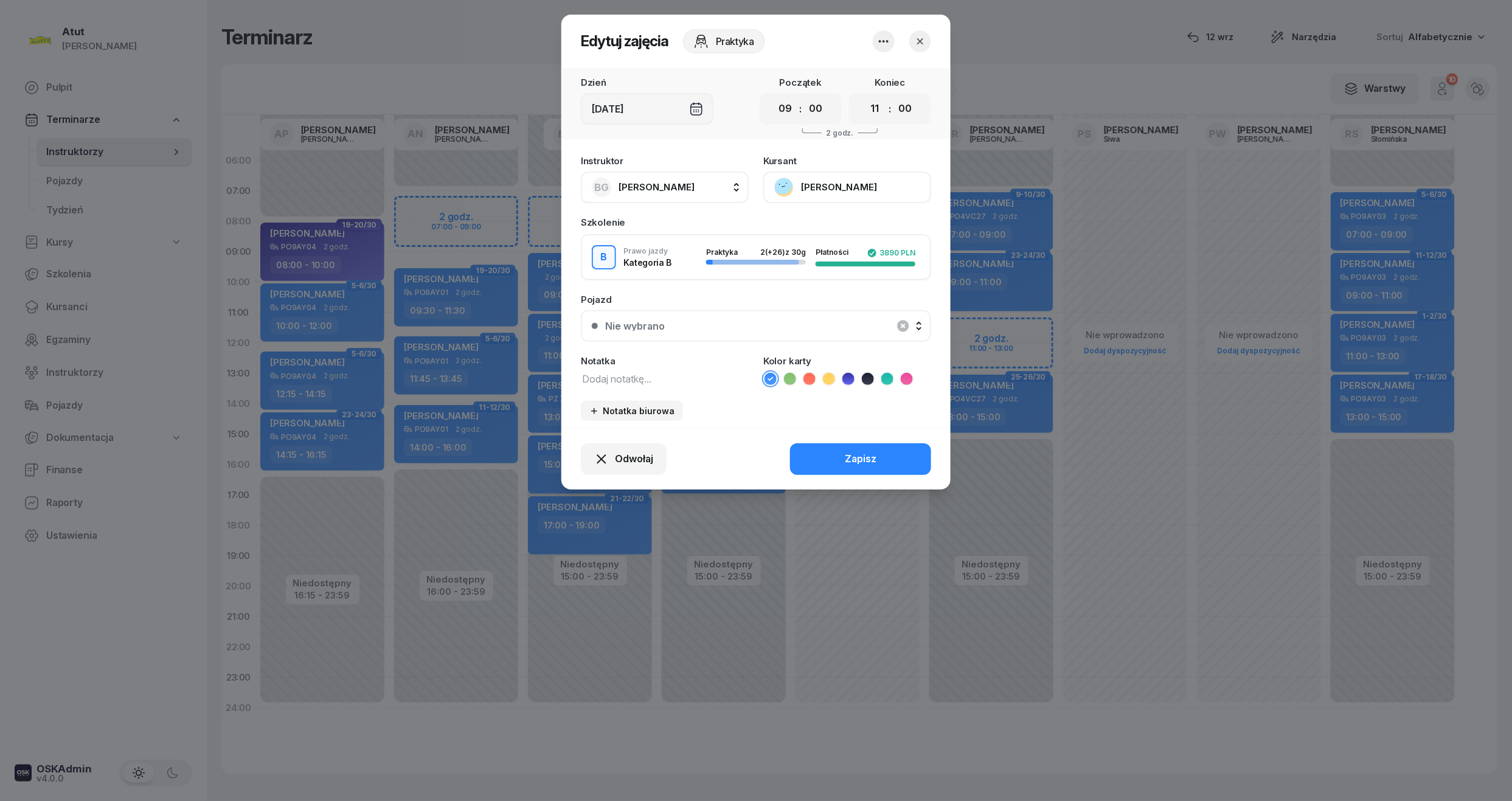
click at [833, 180] on button "[PERSON_NAME]" at bounding box center [847, 187] width 168 height 32
click at [927, 42] on button "button" at bounding box center [920, 41] width 22 height 22
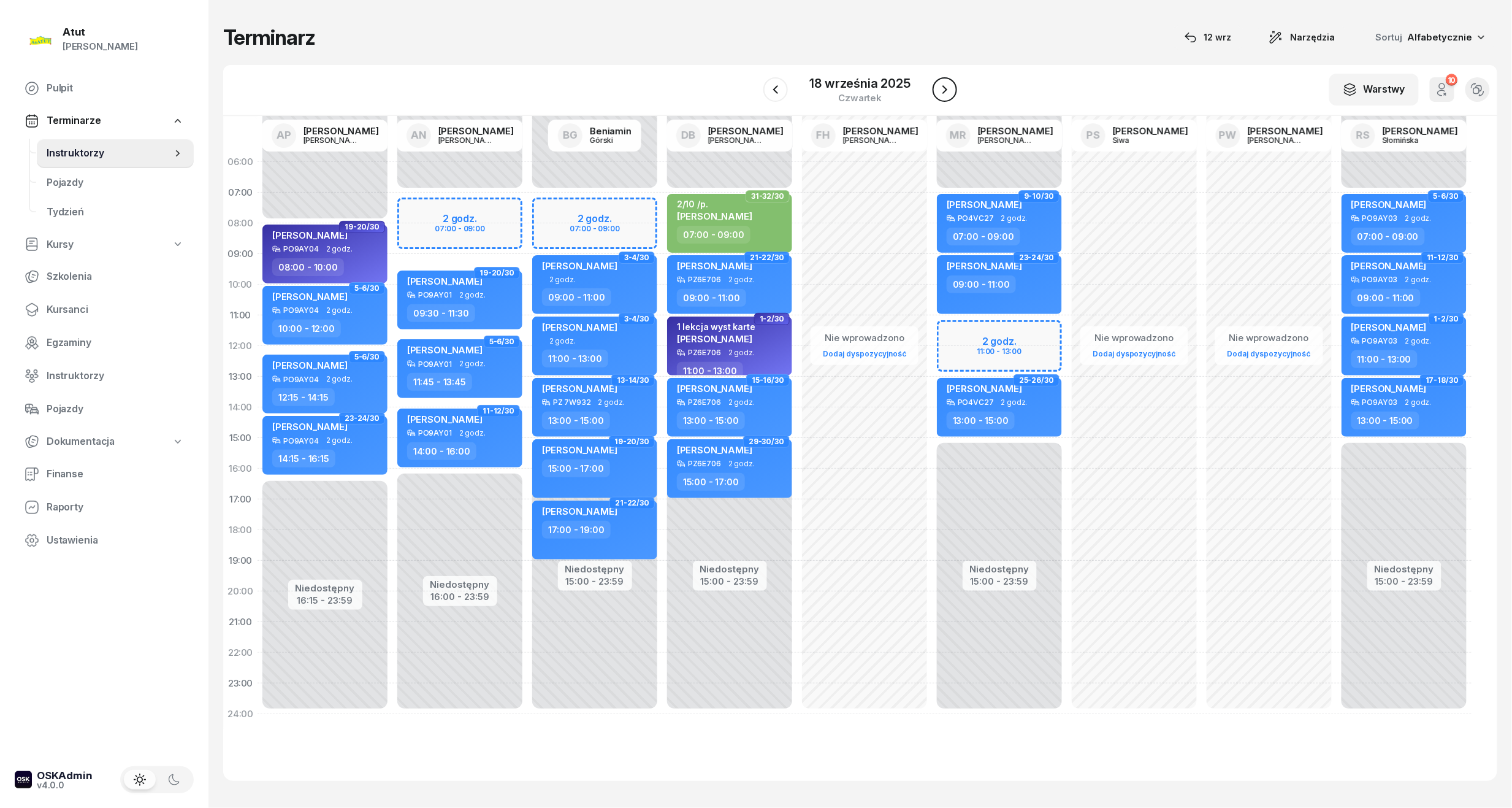
click at [941, 87] on icon "button" at bounding box center [945, 90] width 15 height 15
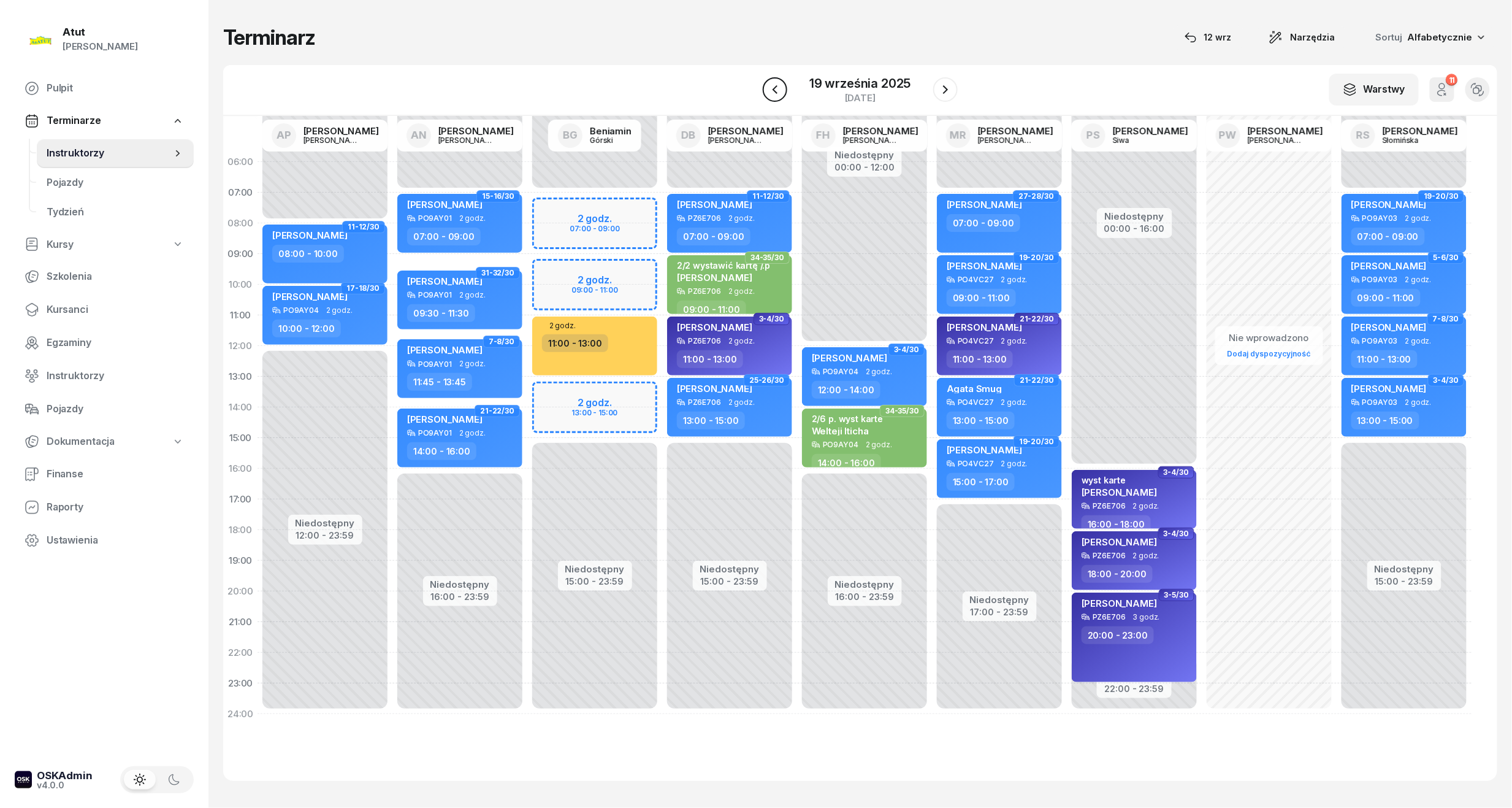
drag, startPoint x: 770, startPoint y: 89, endPoint x: 776, endPoint y: 85, distance: 7.2
click at [770, 87] on icon "button" at bounding box center [775, 90] width 15 height 15
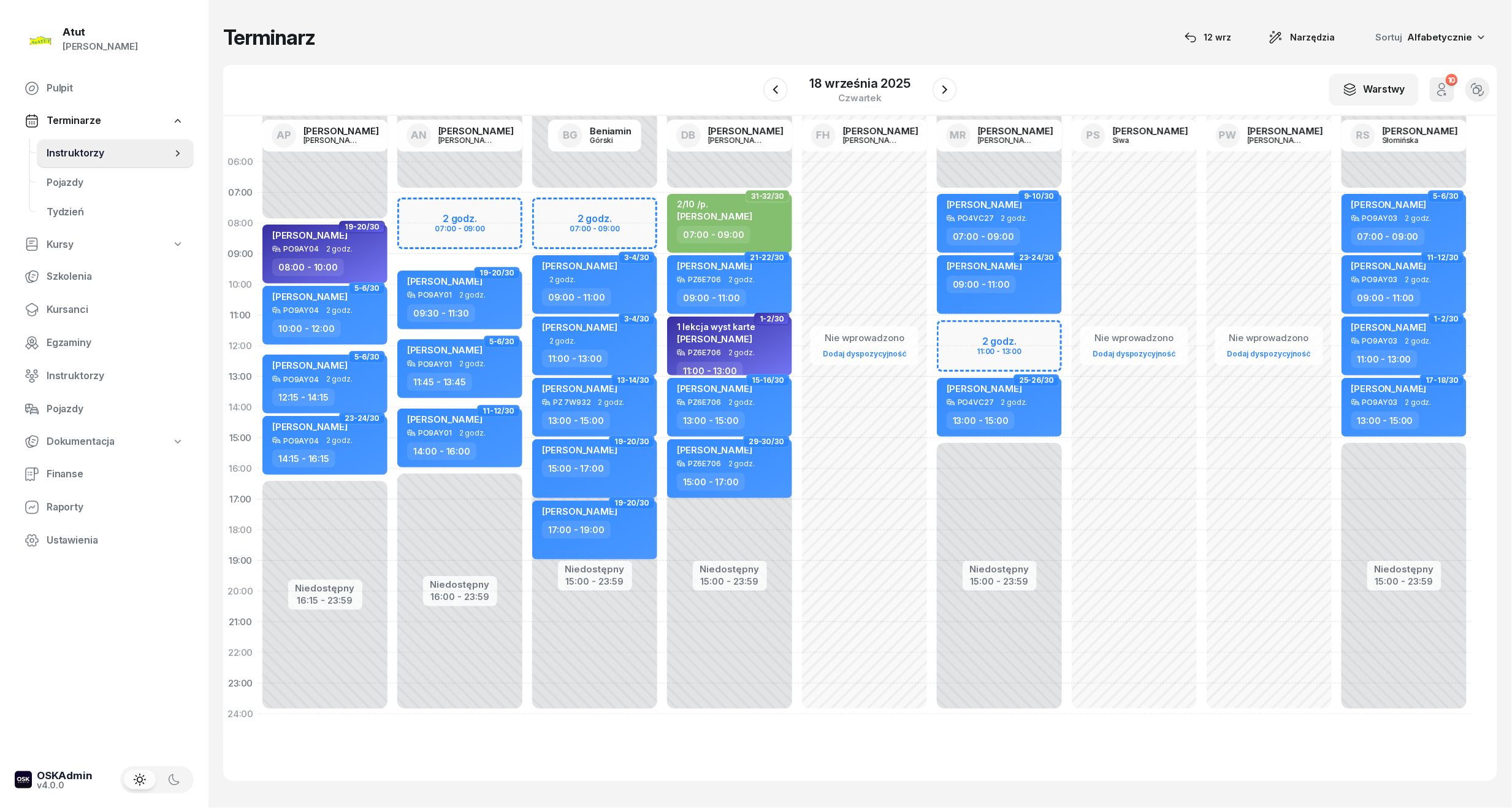
click at [981, 335] on div "Niedostępny 00:00 - 07:00 Niedostępny 15:00 - 23:59 2 godz. 11:00 - 13:00 15-16…" at bounding box center [999, 438] width 135 height 583
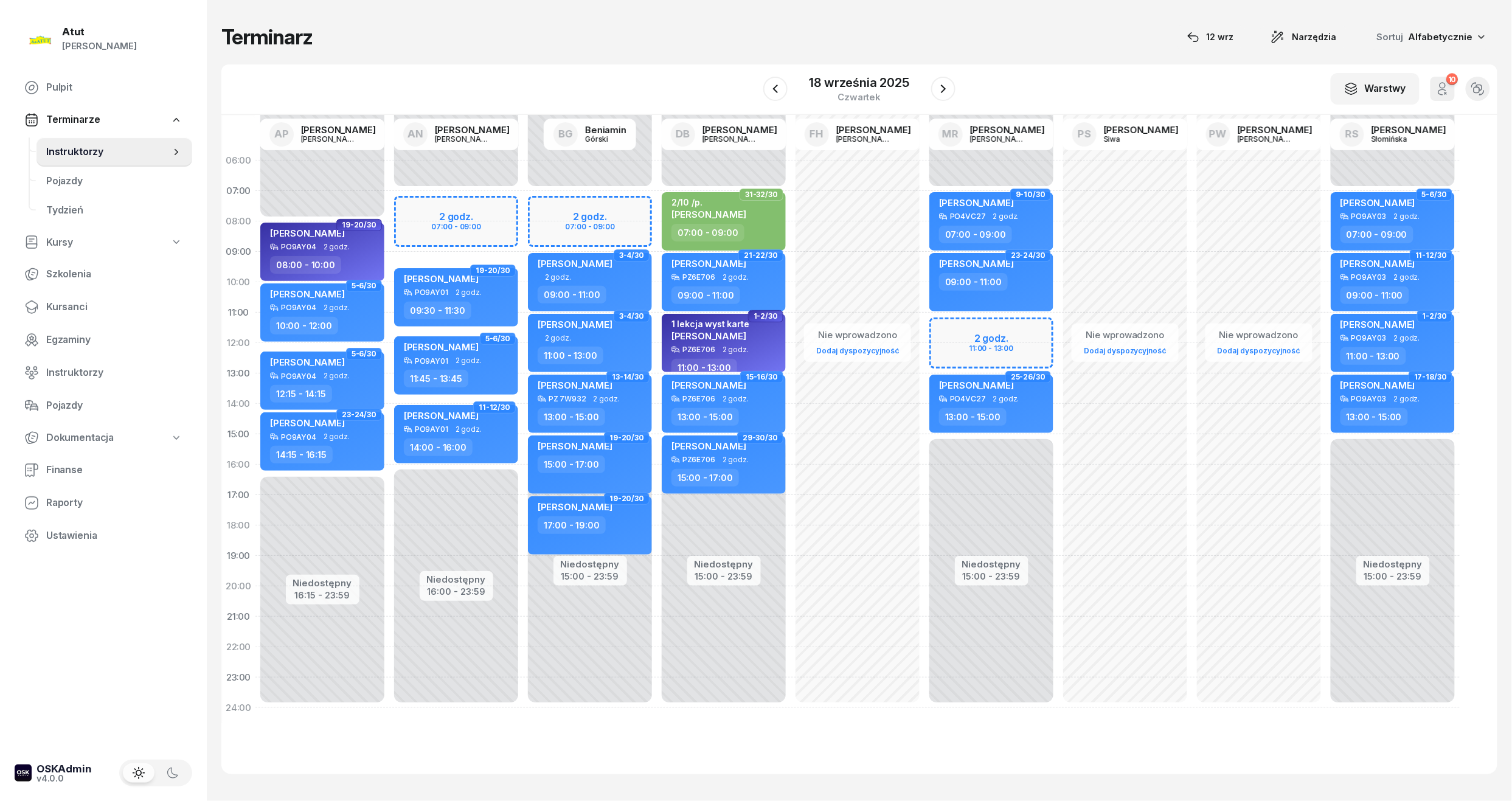
select select "11"
select select "13"
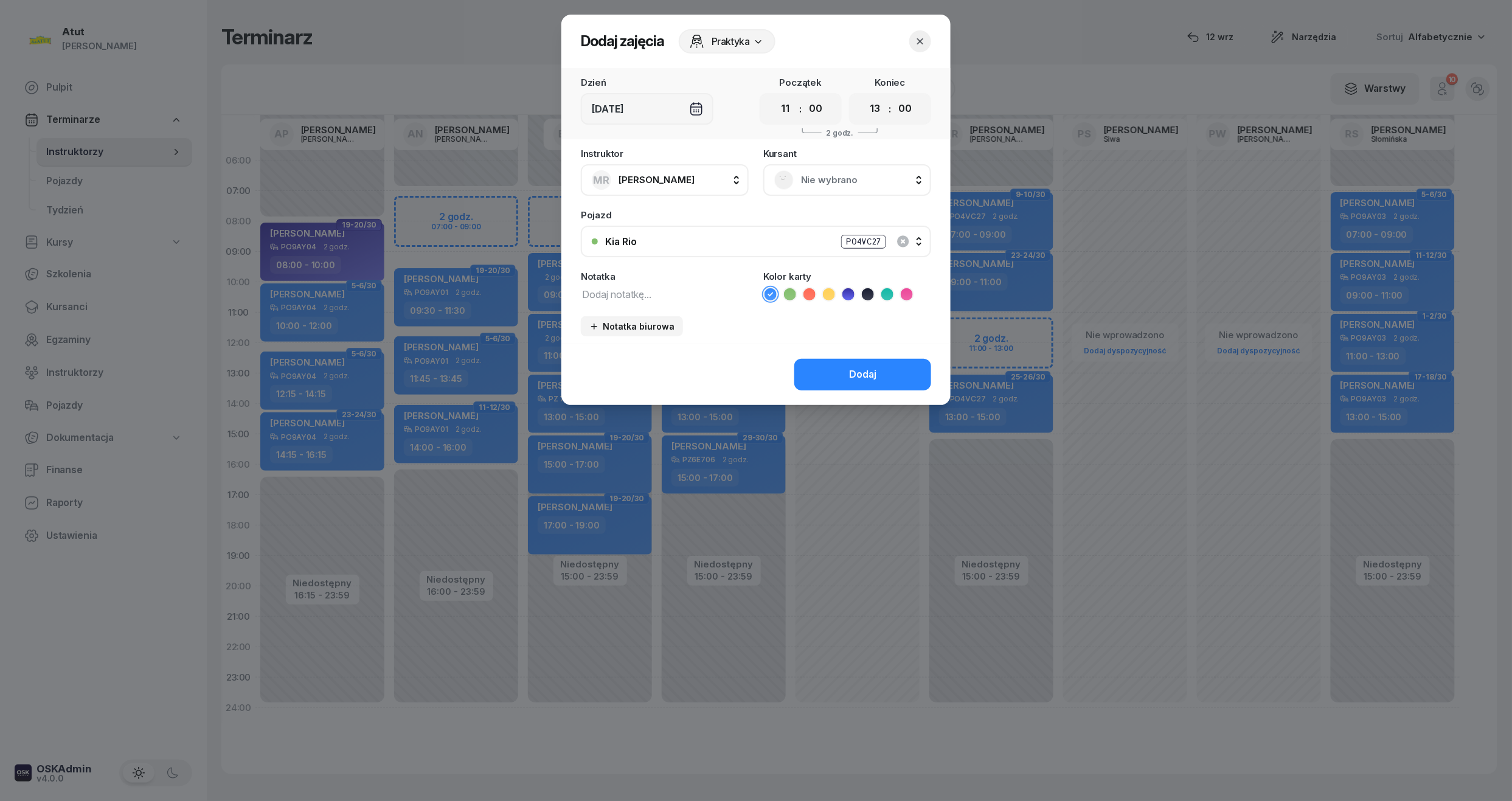
click at [821, 173] on span "Nie wybrano" at bounding box center [861, 179] width 119 height 15
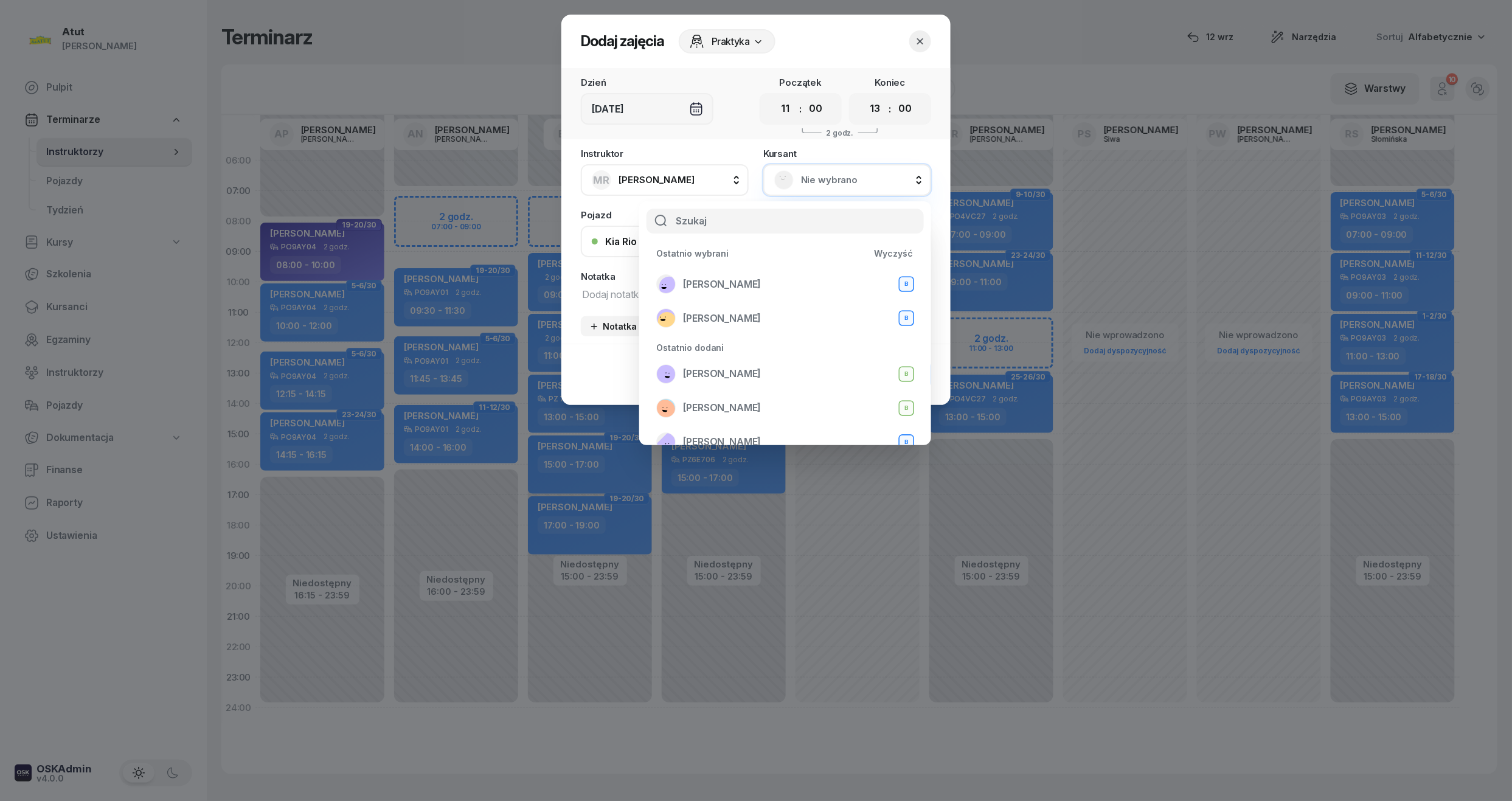
click at [857, 173] on span "Nie wybrano" at bounding box center [861, 179] width 119 height 15
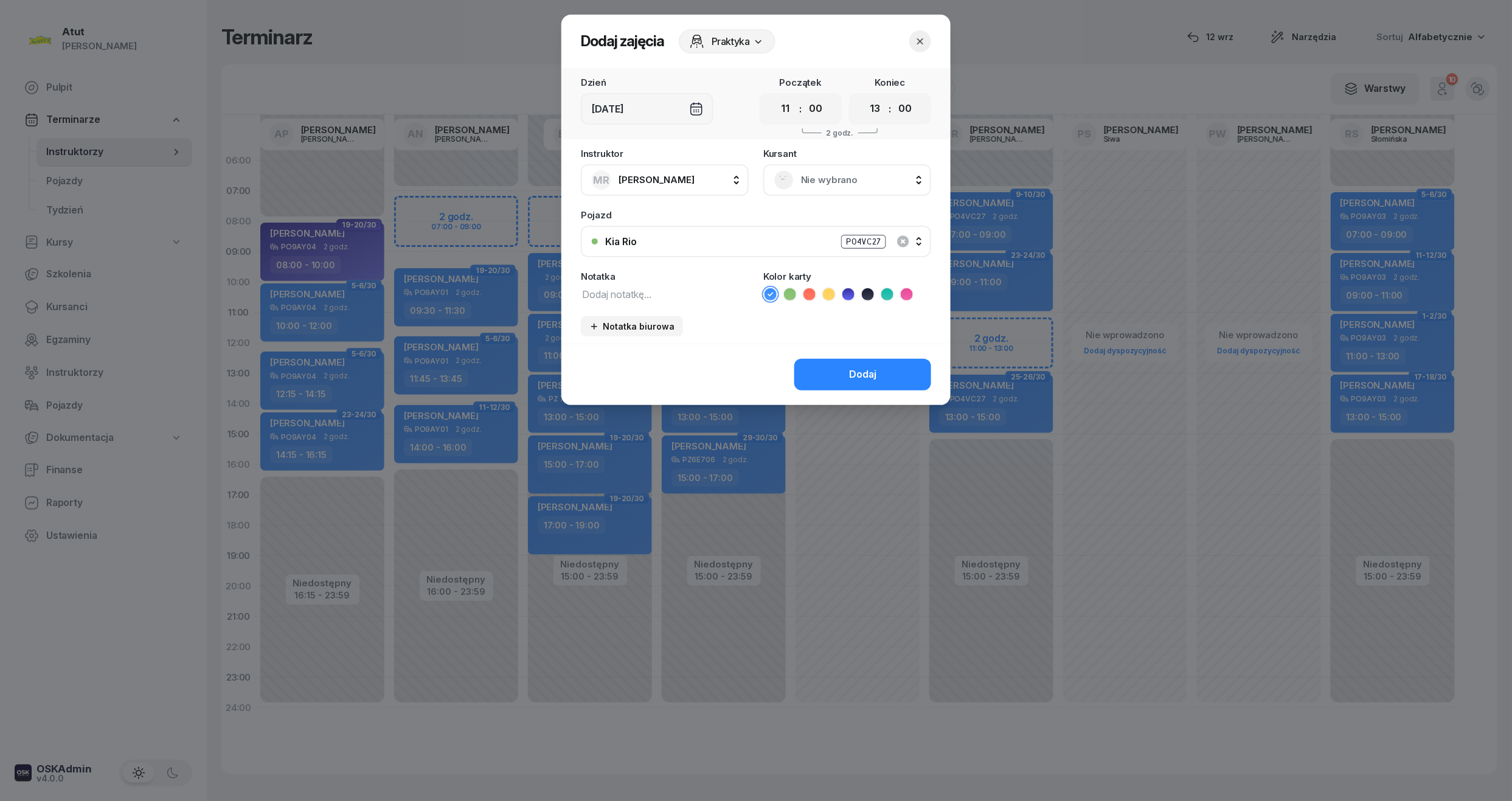
click at [838, 186] on span "Nie wybrano" at bounding box center [861, 179] width 119 height 15
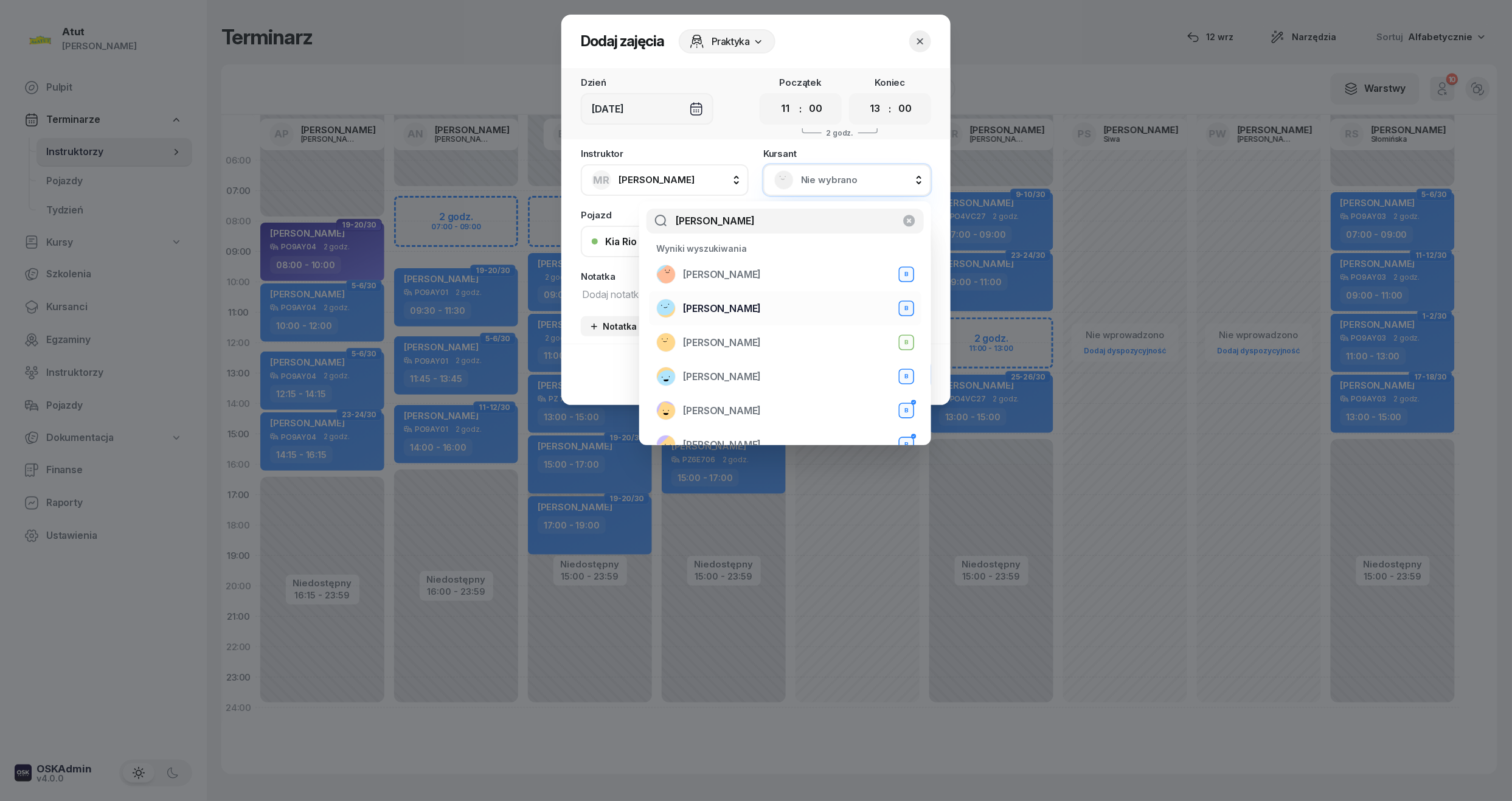
type input "[PERSON_NAME]"
click at [788, 300] on div "[PERSON_NAME] B" at bounding box center [785, 309] width 258 height 20
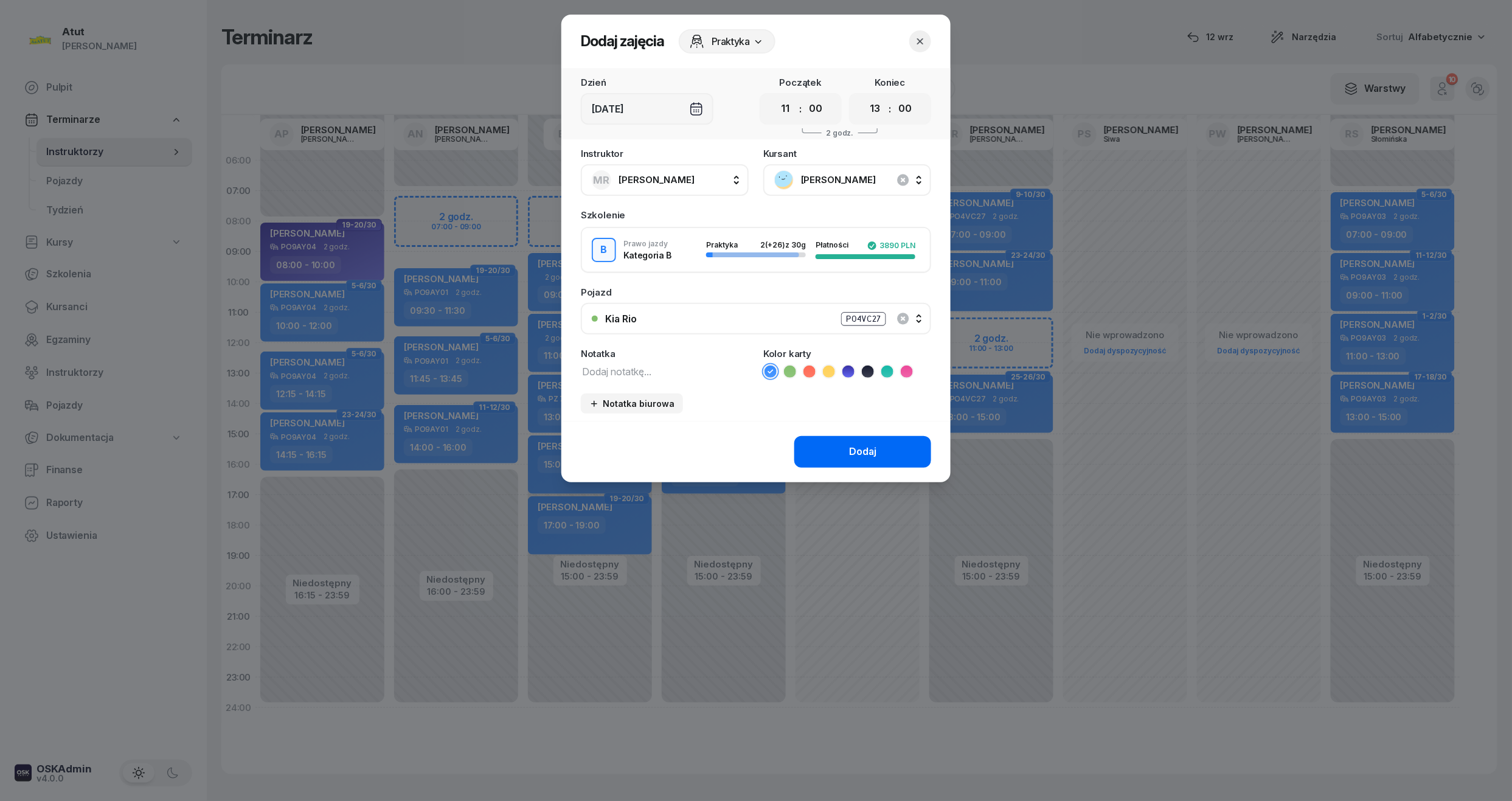
click at [848, 446] on button "Dodaj" at bounding box center [863, 452] width 137 height 32
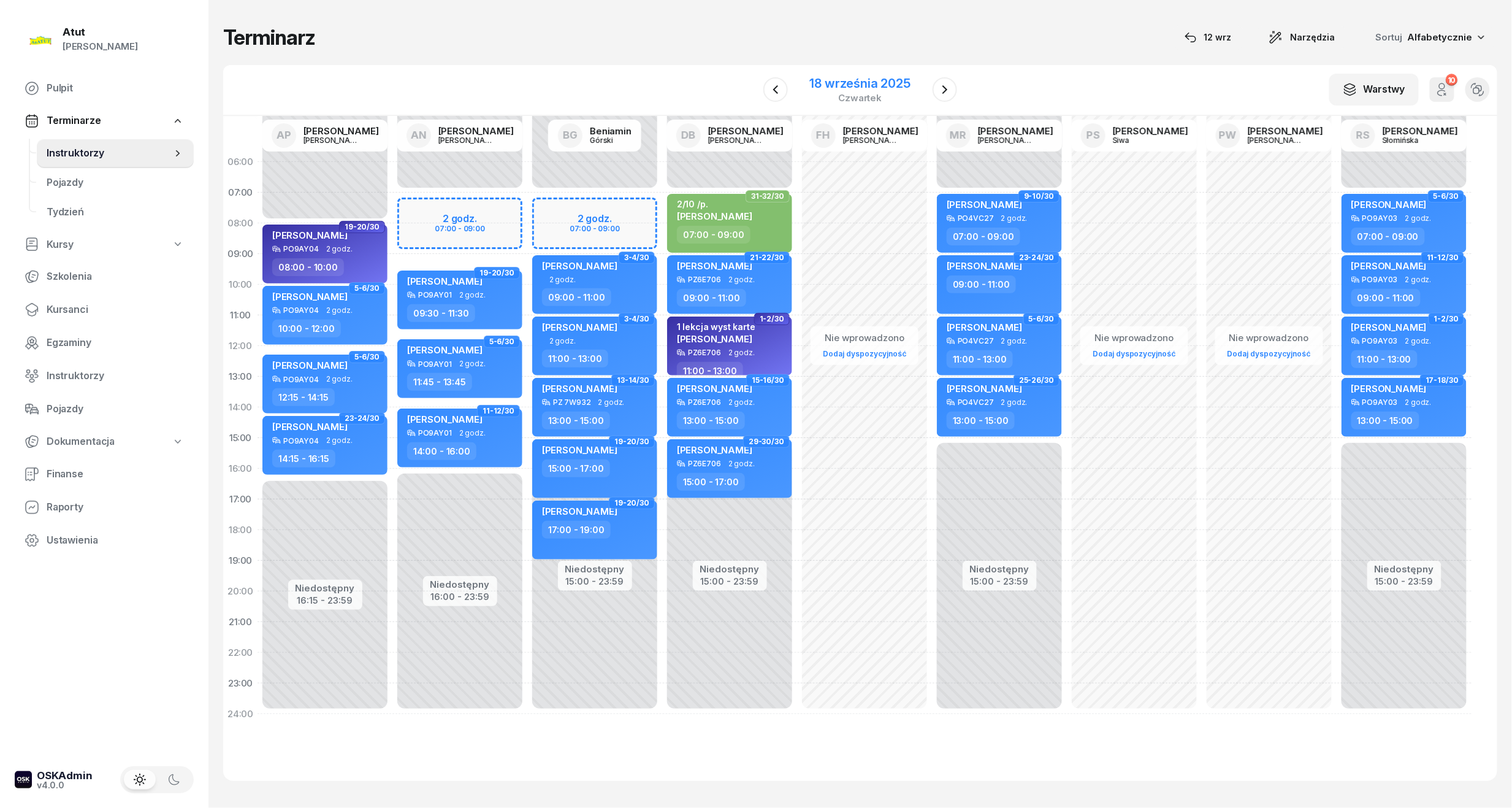
click at [840, 80] on div "18 września 2025" at bounding box center [860, 83] width 101 height 12
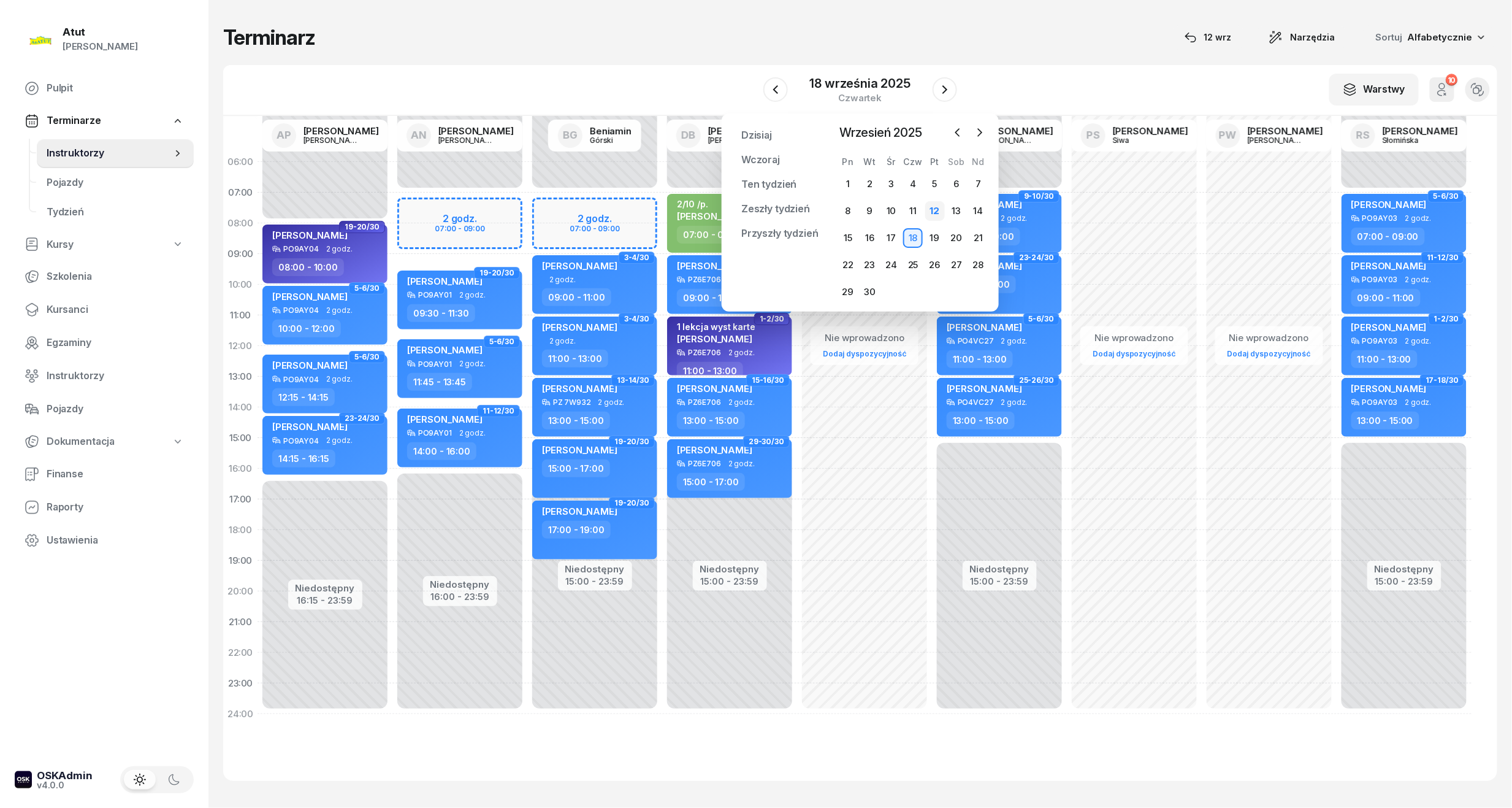
click at [938, 214] on div "12" at bounding box center [935, 211] width 20 height 20
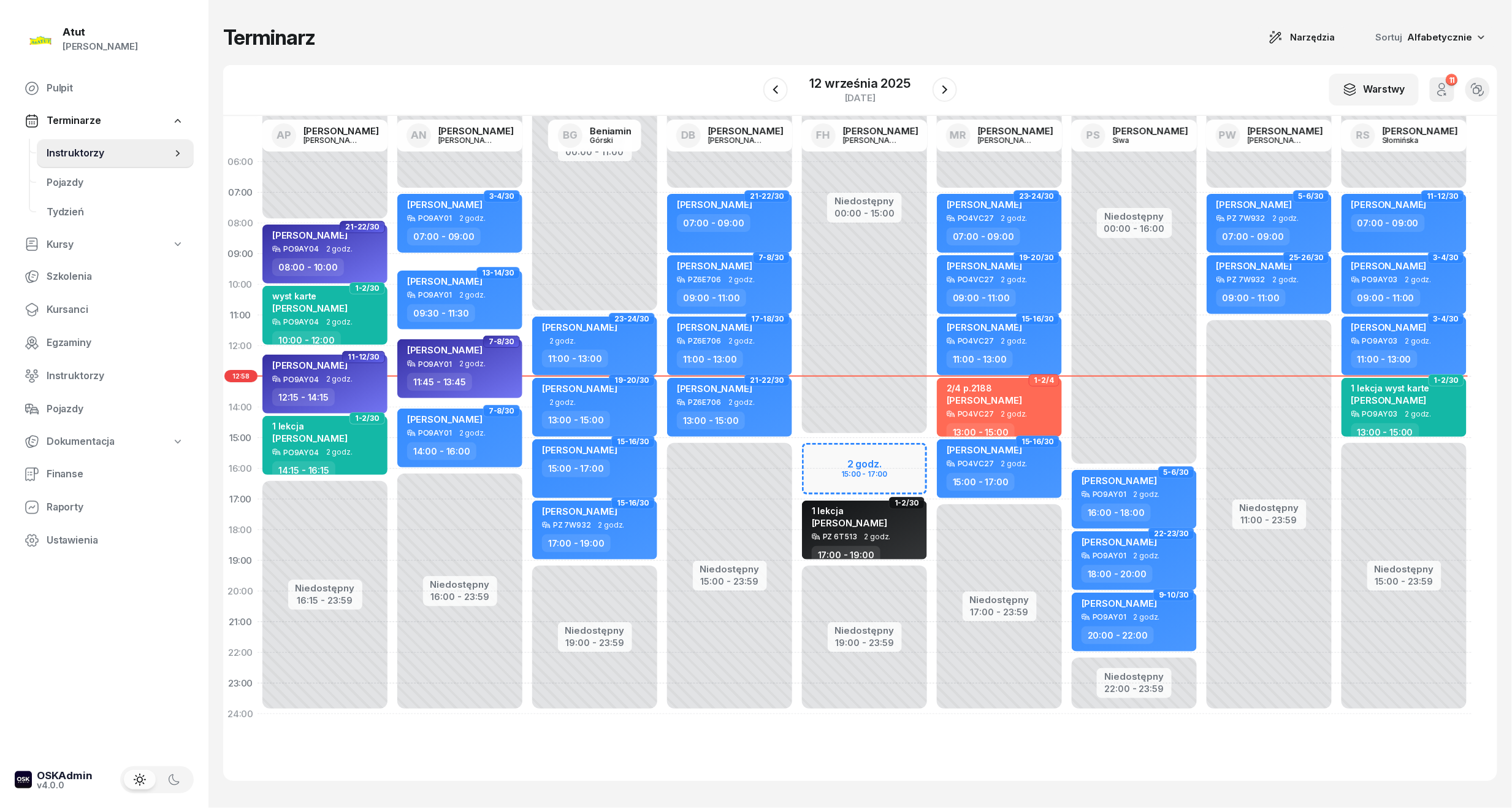
drag, startPoint x: 72, startPoint y: 307, endPoint x: 233, endPoint y: 209, distance: 188.5
click at [72, 307] on span "Kursanci" at bounding box center [115, 310] width 137 height 16
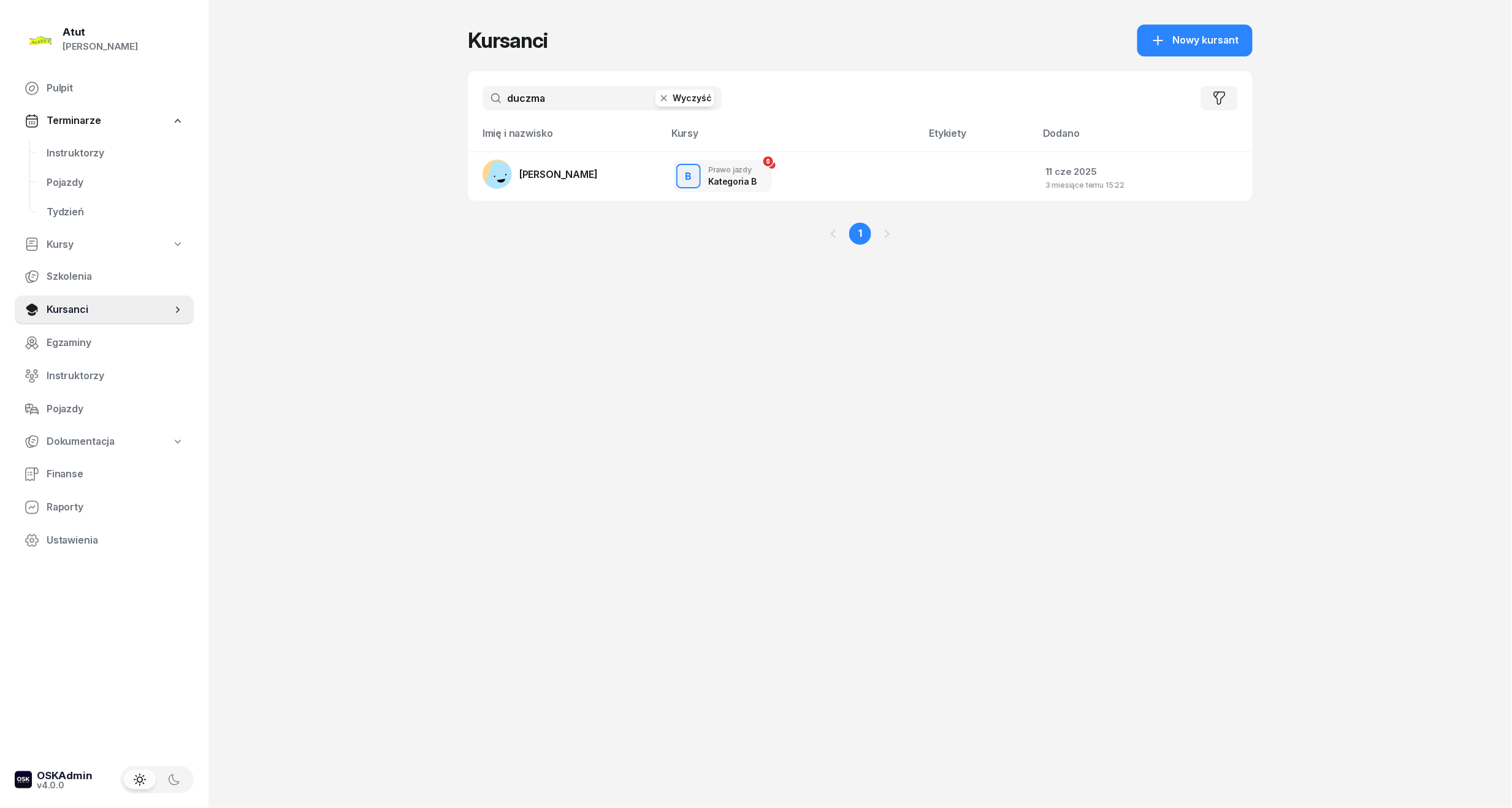
drag, startPoint x: 572, startPoint y: 99, endPoint x: -42, endPoint y: 148, distance: 616.0
click at [0, 148] on html "[PERSON_NAME] [PERSON_NAME] Pulpit Terminarze Instruktorzy Pojazdy Tydzień Kurs…" at bounding box center [756, 404] width 1512 height 808
type input "boraw"
click at [589, 173] on span "[PERSON_NAME]" at bounding box center [559, 174] width 79 height 12
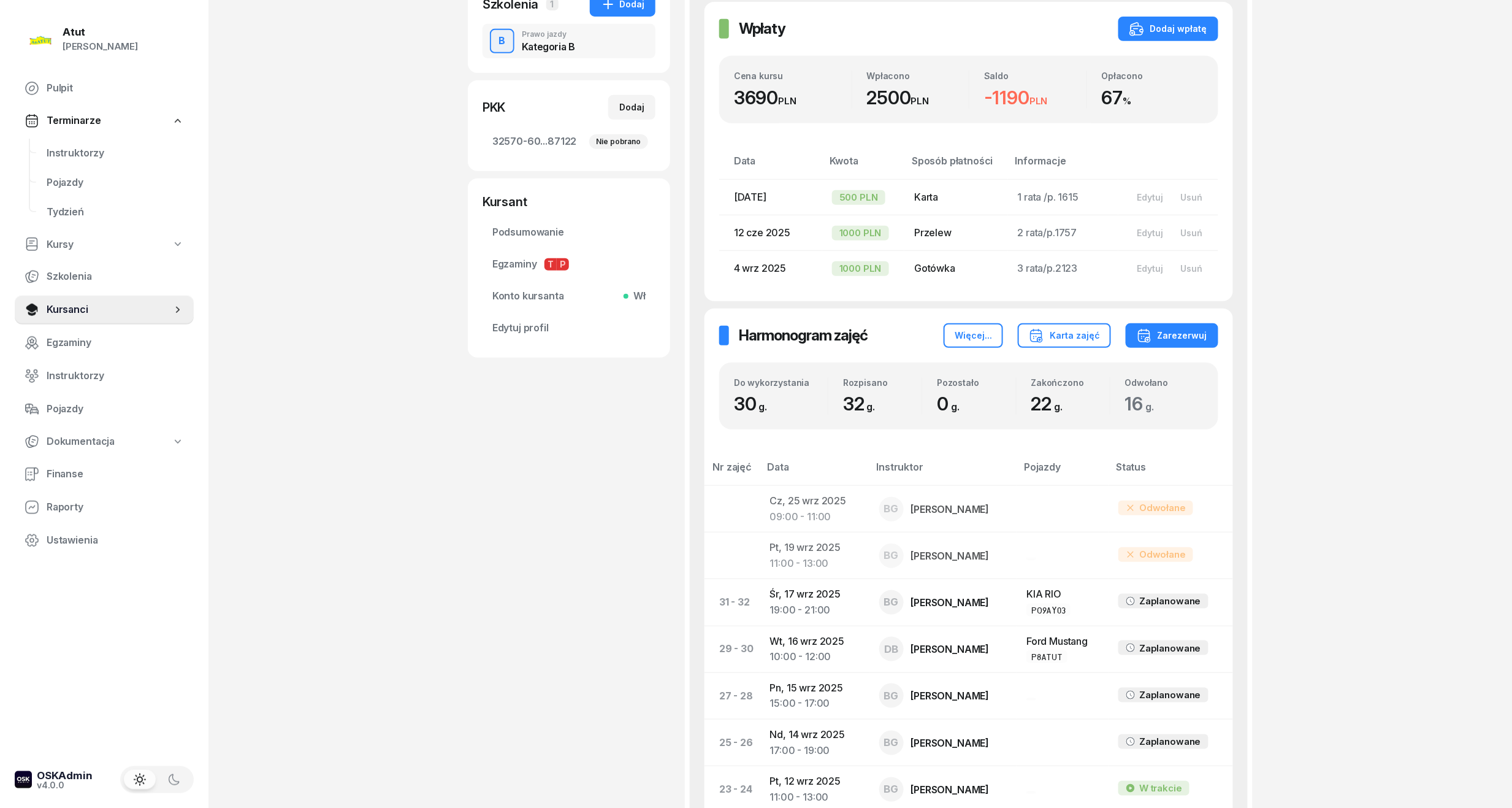
scroll to position [327, 0]
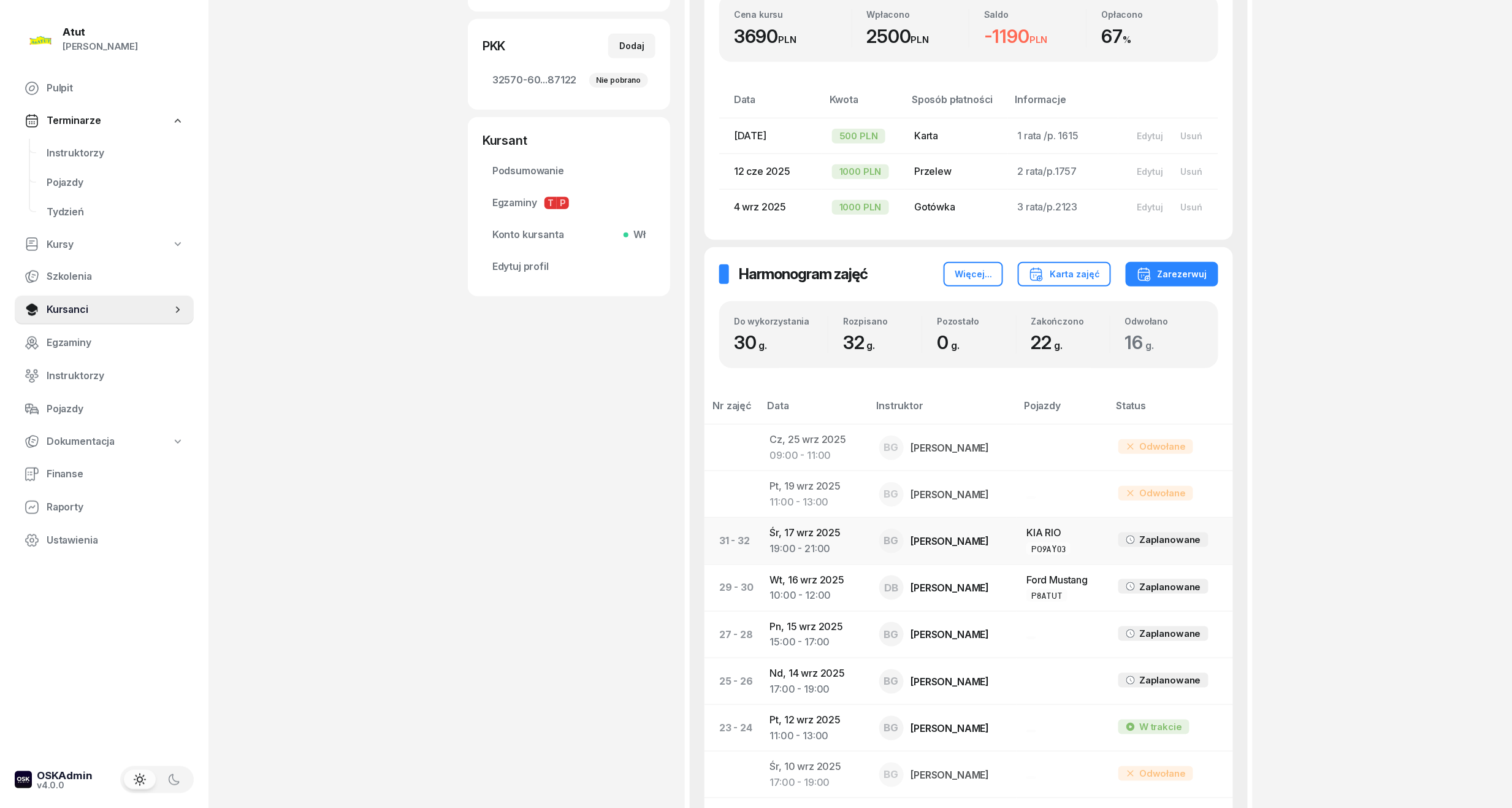
click at [803, 546] on div "19:00 - 21:00" at bounding box center [814, 549] width 89 height 16
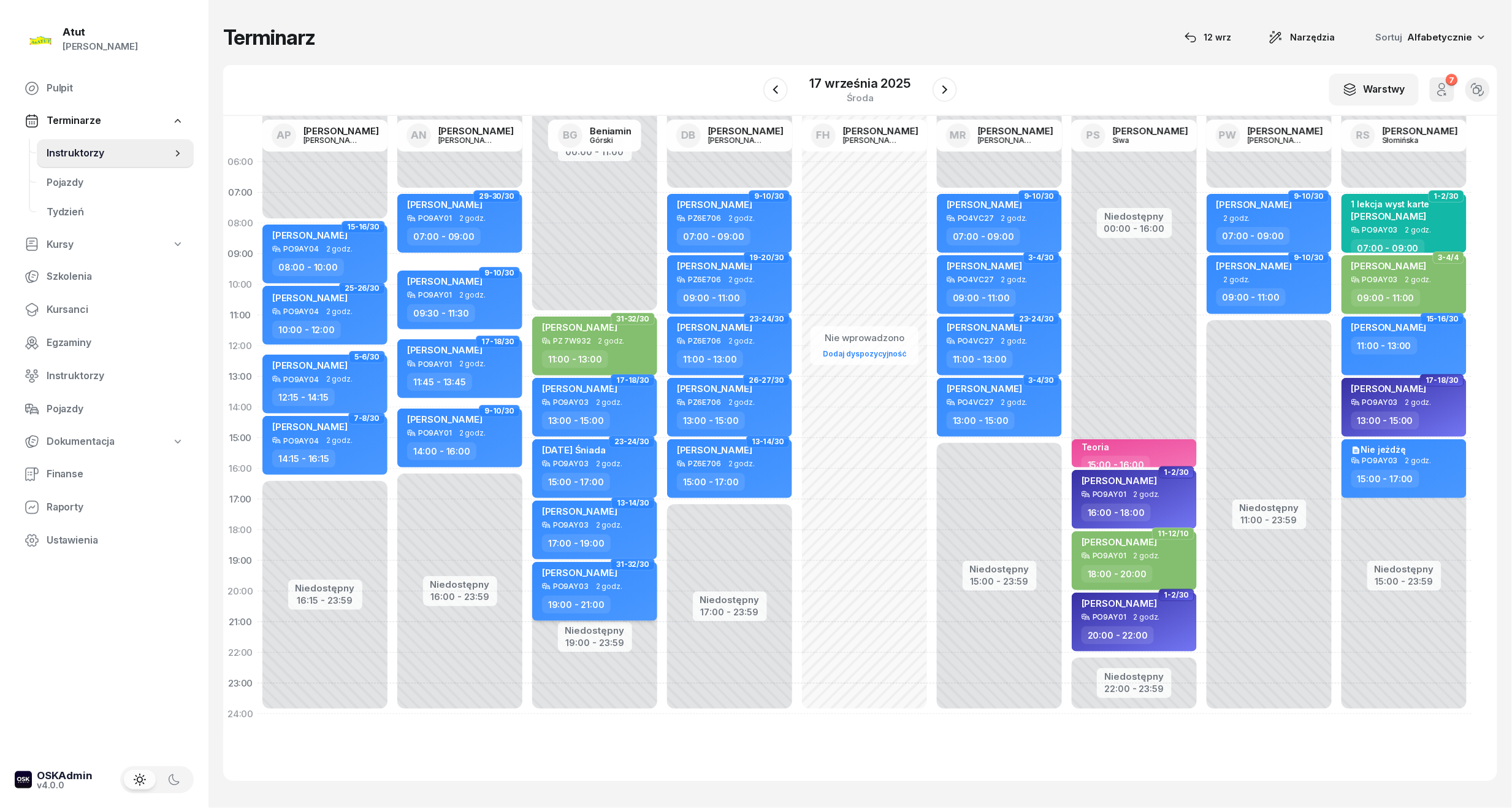
click at [580, 579] on div "[PERSON_NAME]" at bounding box center [580, 574] width 76 height 16
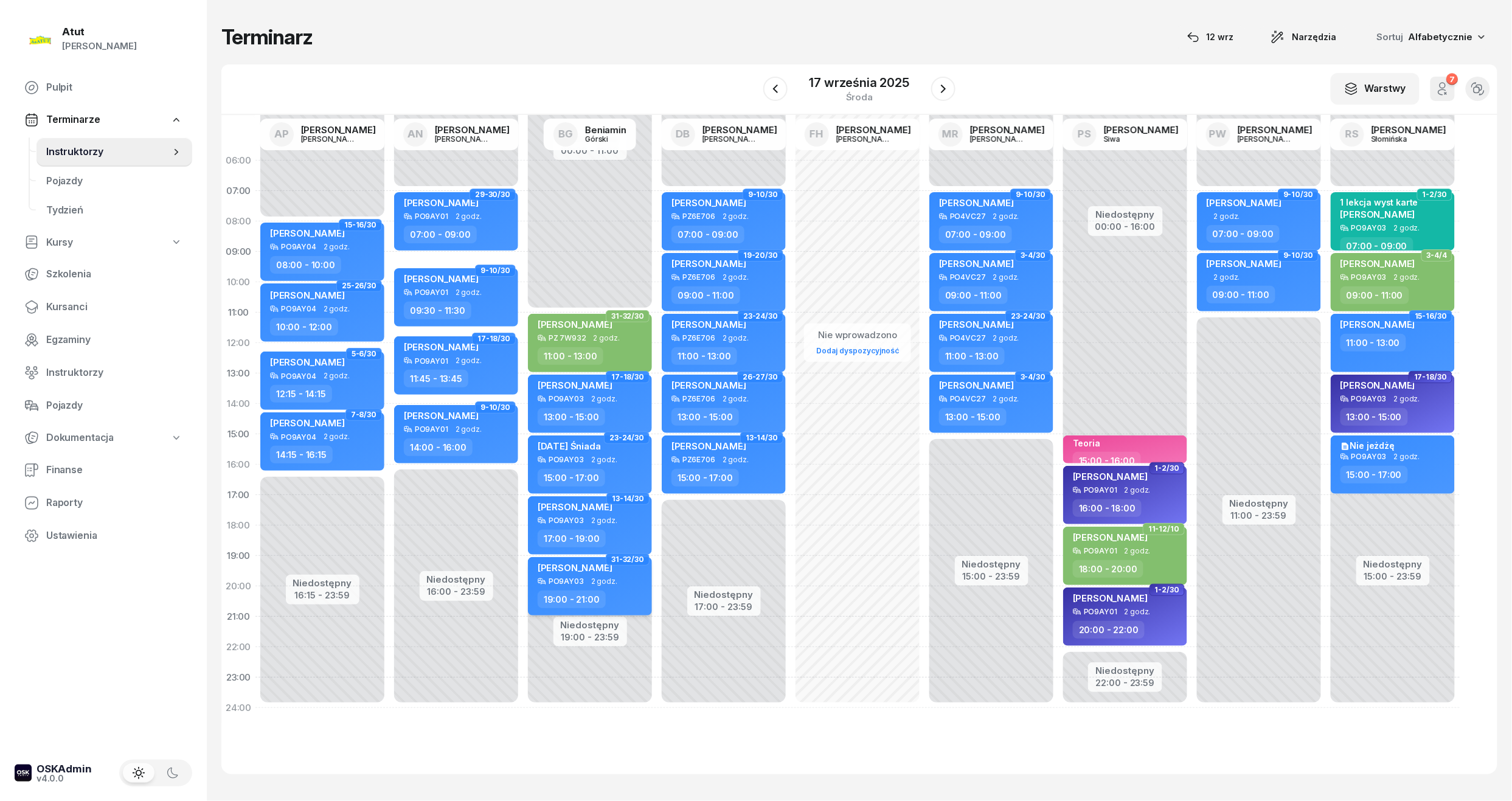
select select "19"
select select "21"
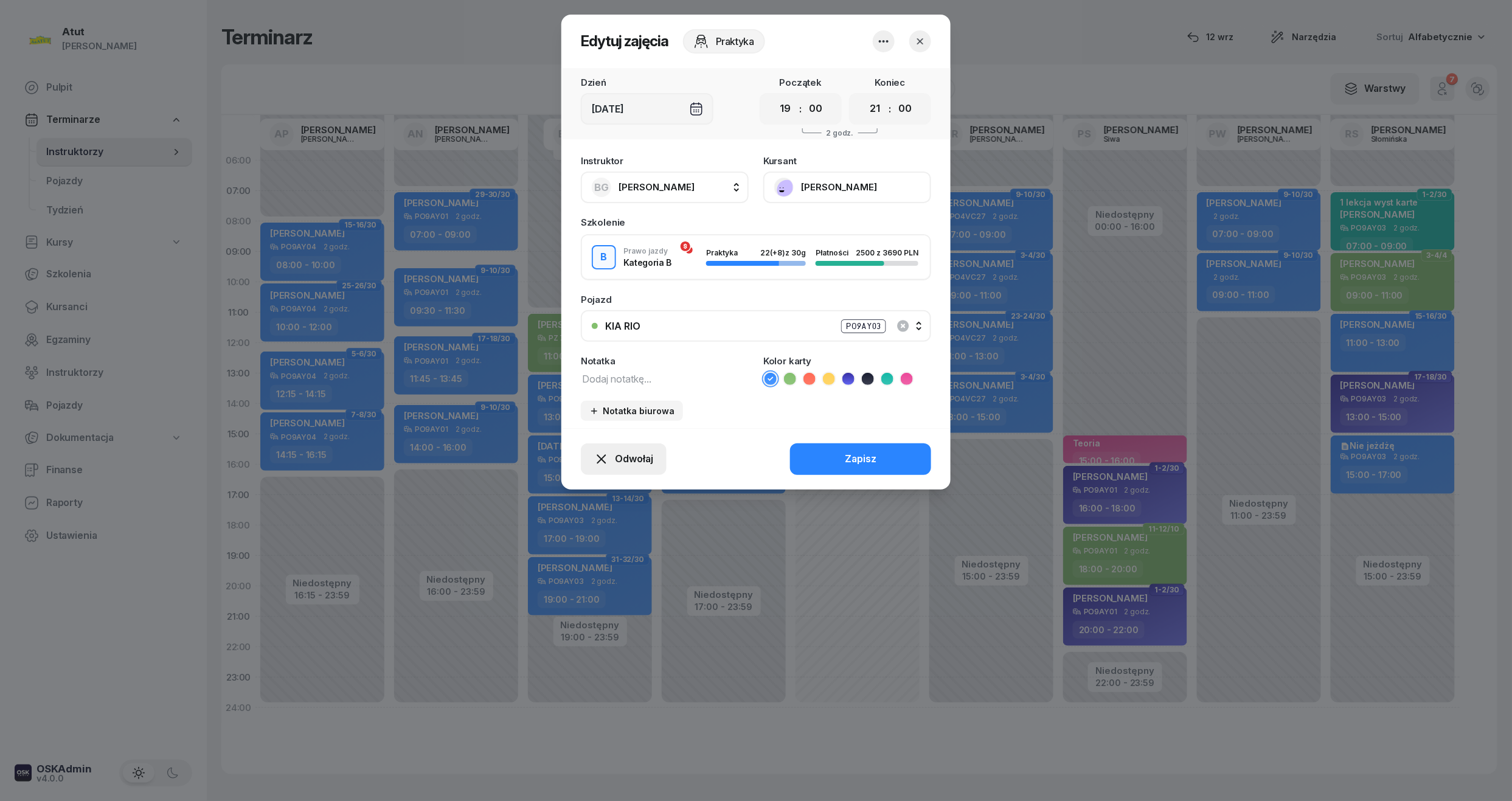
drag, startPoint x: 625, startPoint y: 453, endPoint x: 623, endPoint y: 444, distance: 9.2
click at [624, 446] on button "Odwołaj" at bounding box center [623, 459] width 85 height 32
click at [609, 356] on div "My odwołaliśmy" at bounding box center [603, 354] width 73 height 15
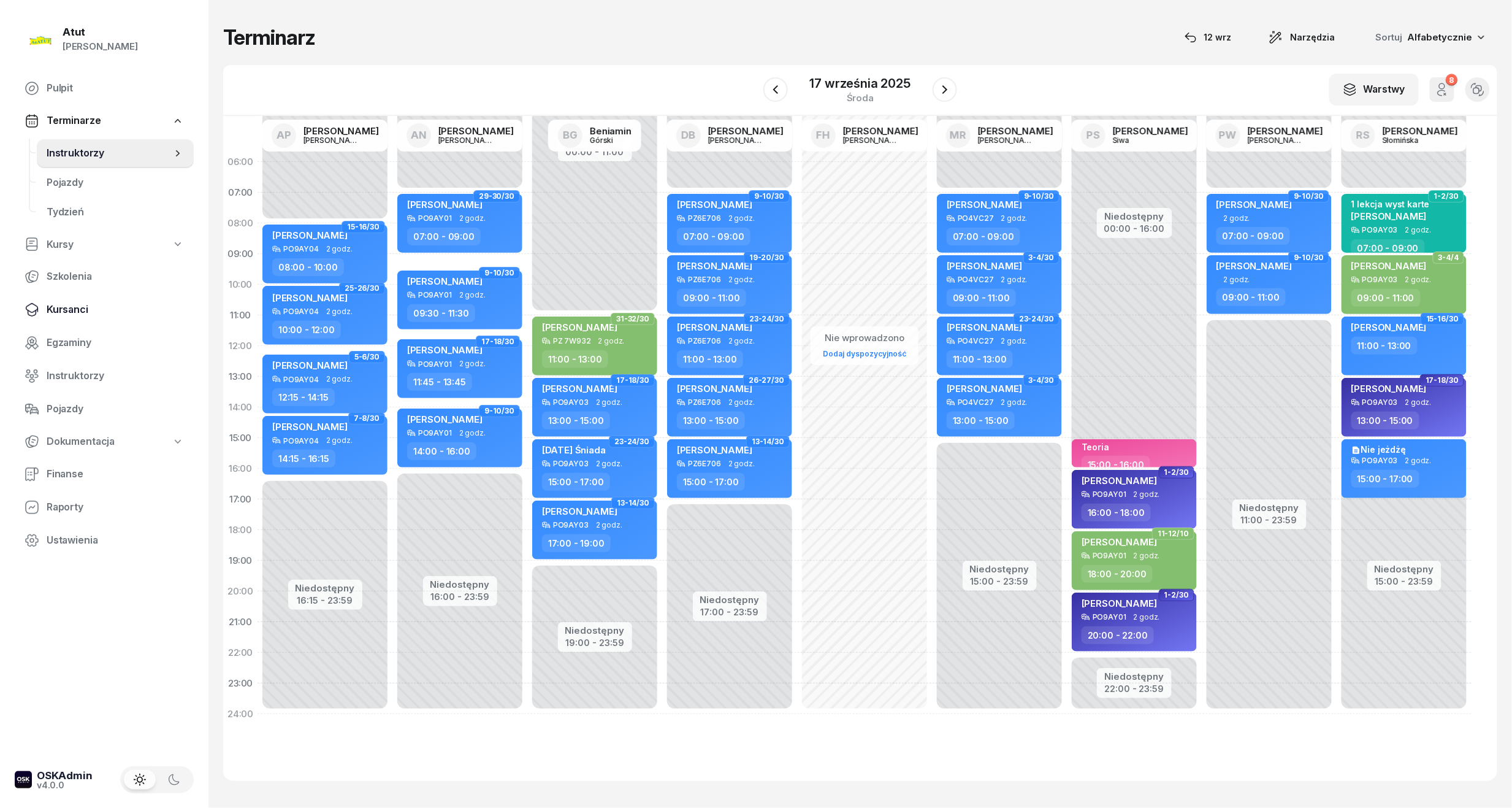
click at [40, 295] on link "Kursanci" at bounding box center [104, 310] width 179 height 30
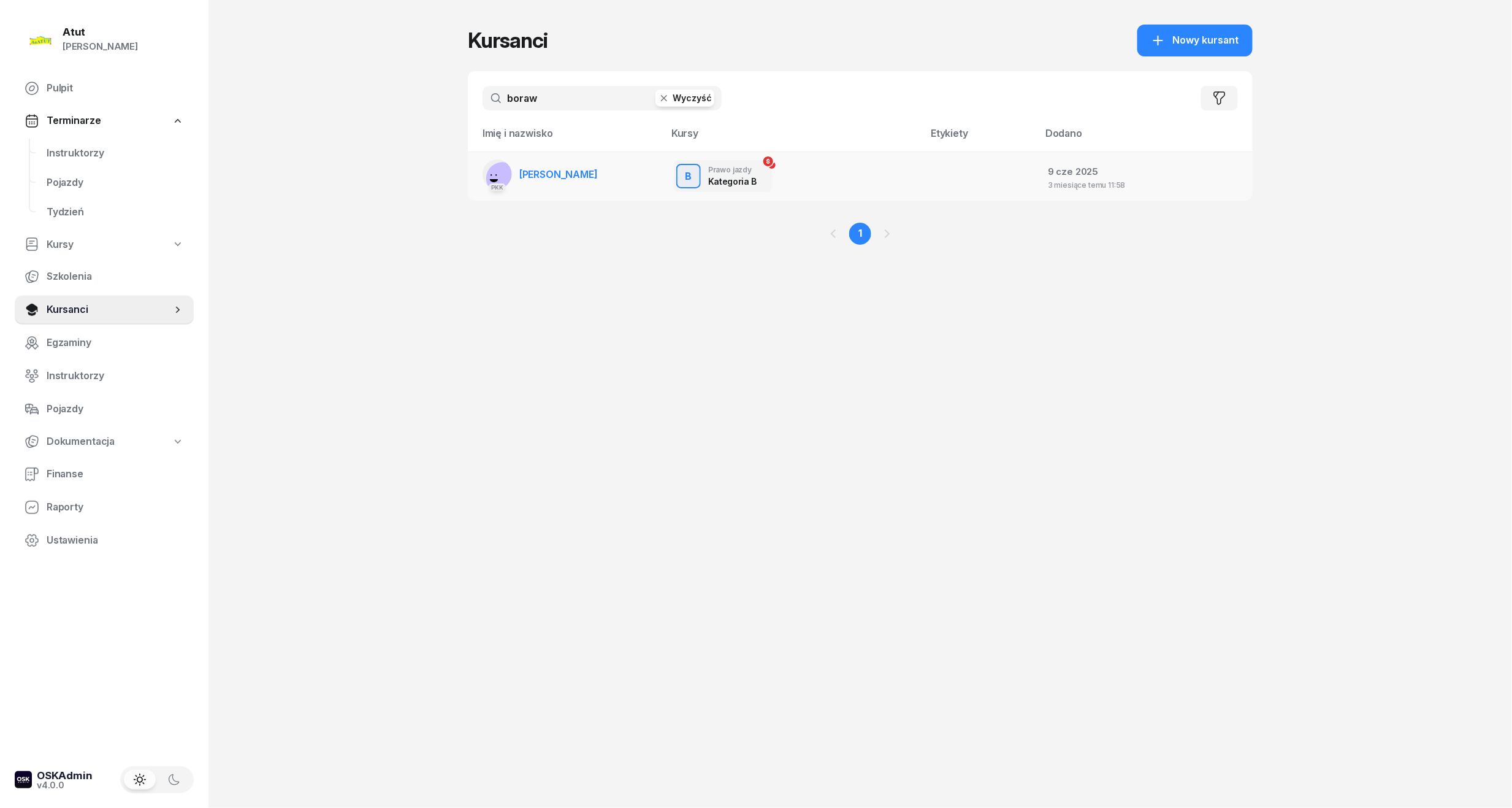
click at [541, 175] on span "[PERSON_NAME]" at bounding box center [559, 174] width 79 height 12
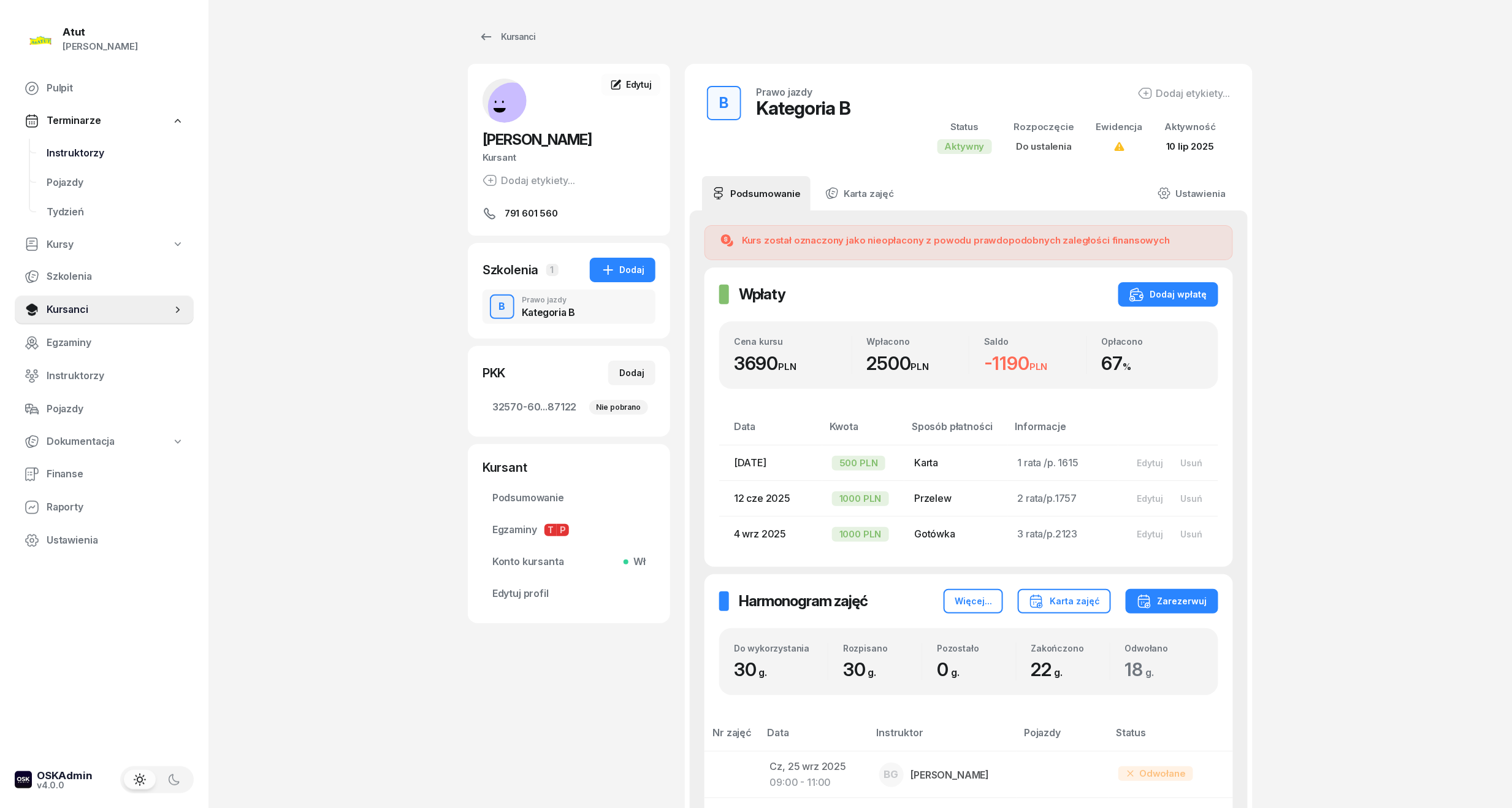
click at [96, 150] on span "Instruktorzy" at bounding box center [115, 153] width 137 height 16
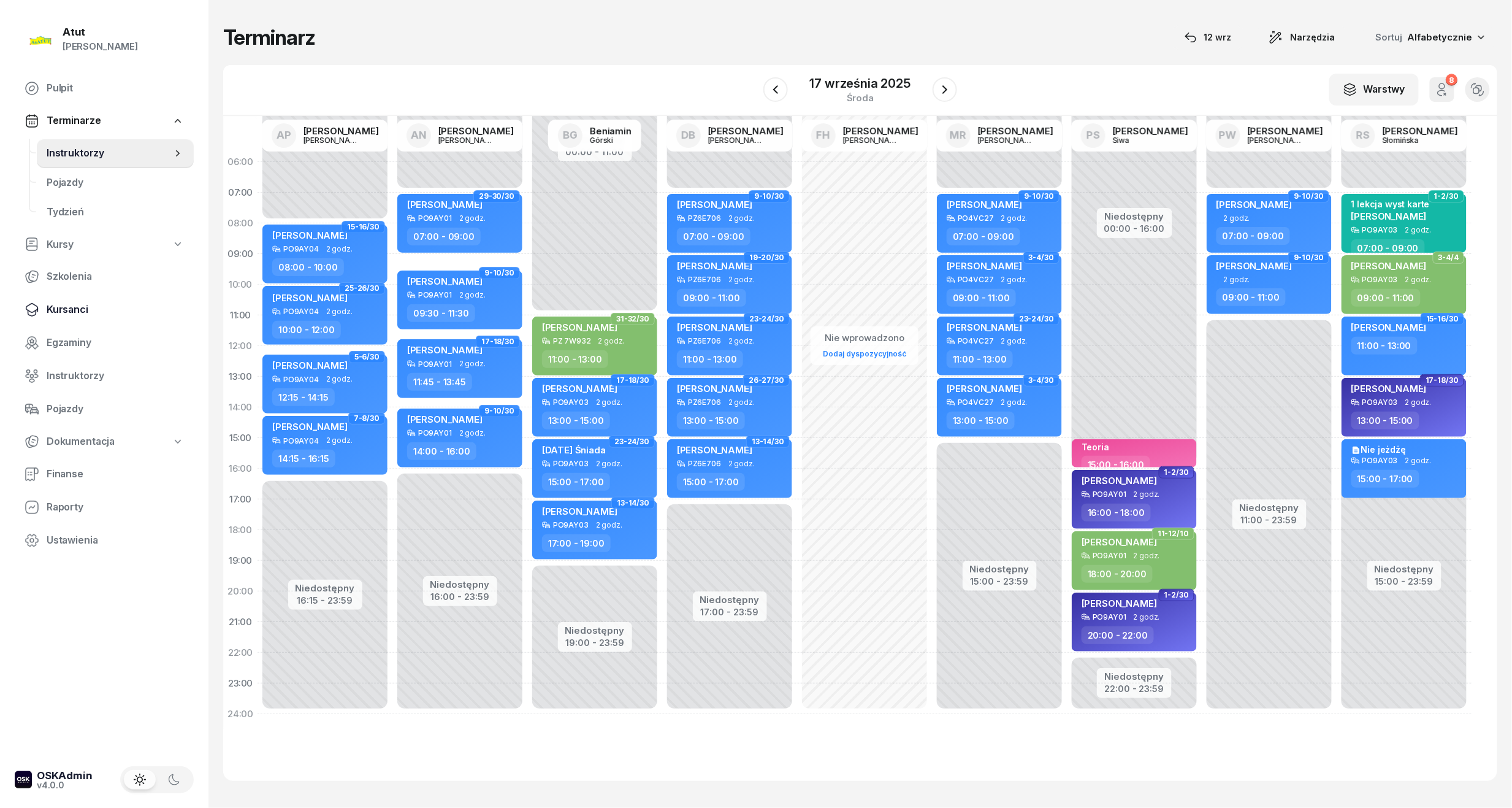
click at [59, 303] on span "Kursanci" at bounding box center [115, 310] width 137 height 16
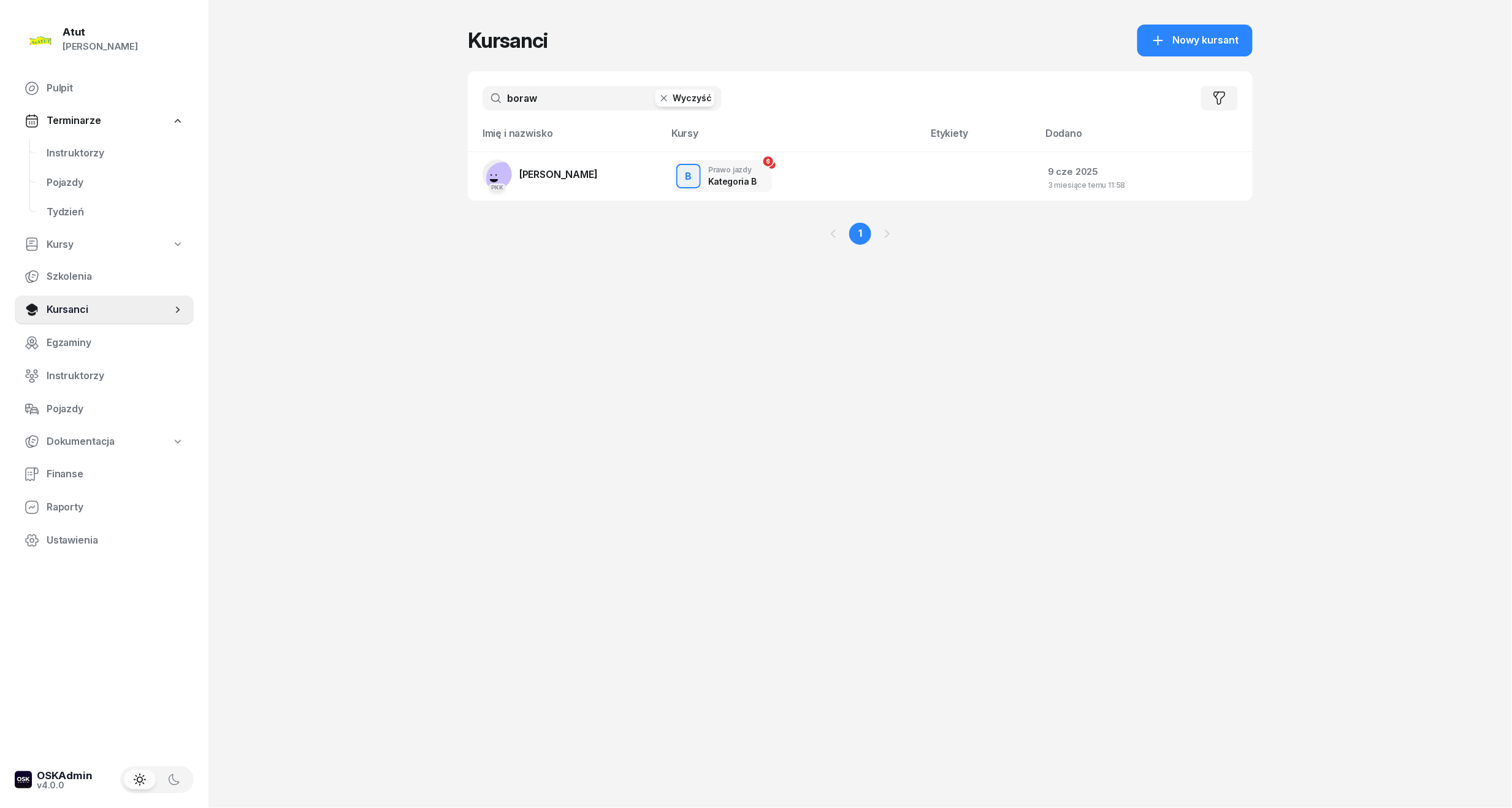
drag, startPoint x: 580, startPoint y: 105, endPoint x: 28, endPoint y: 140, distance: 553.1
click at [34, 140] on div "Atut [PERSON_NAME] Pulpit Terminarze Instruktorzy Pojazdy Tydzień Kursy Szkolen…" at bounding box center [756, 404] width 1512 height 808
type input "w"
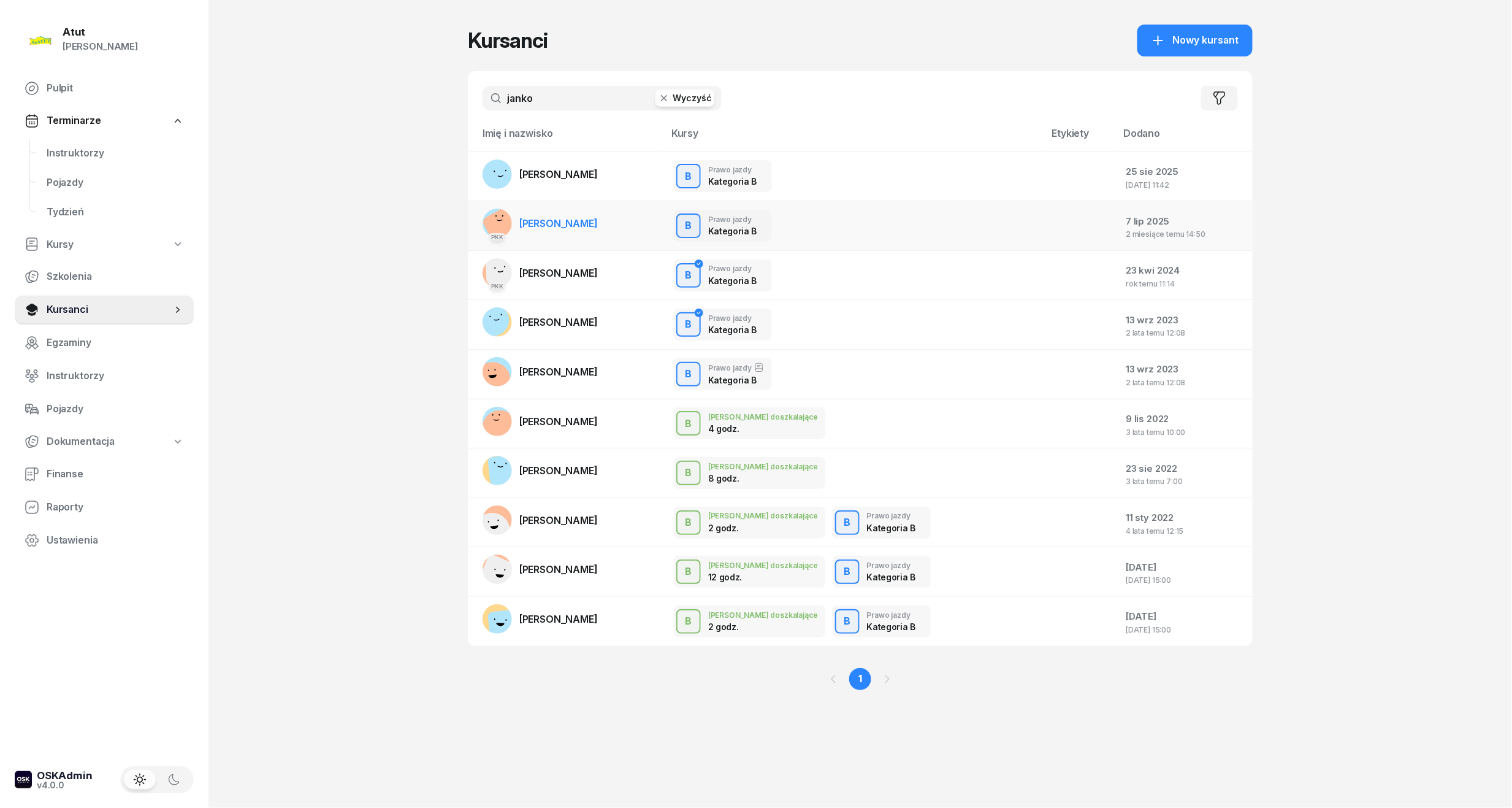
type input "janko"
click at [568, 217] on span "[PERSON_NAME]" at bounding box center [559, 223] width 79 height 12
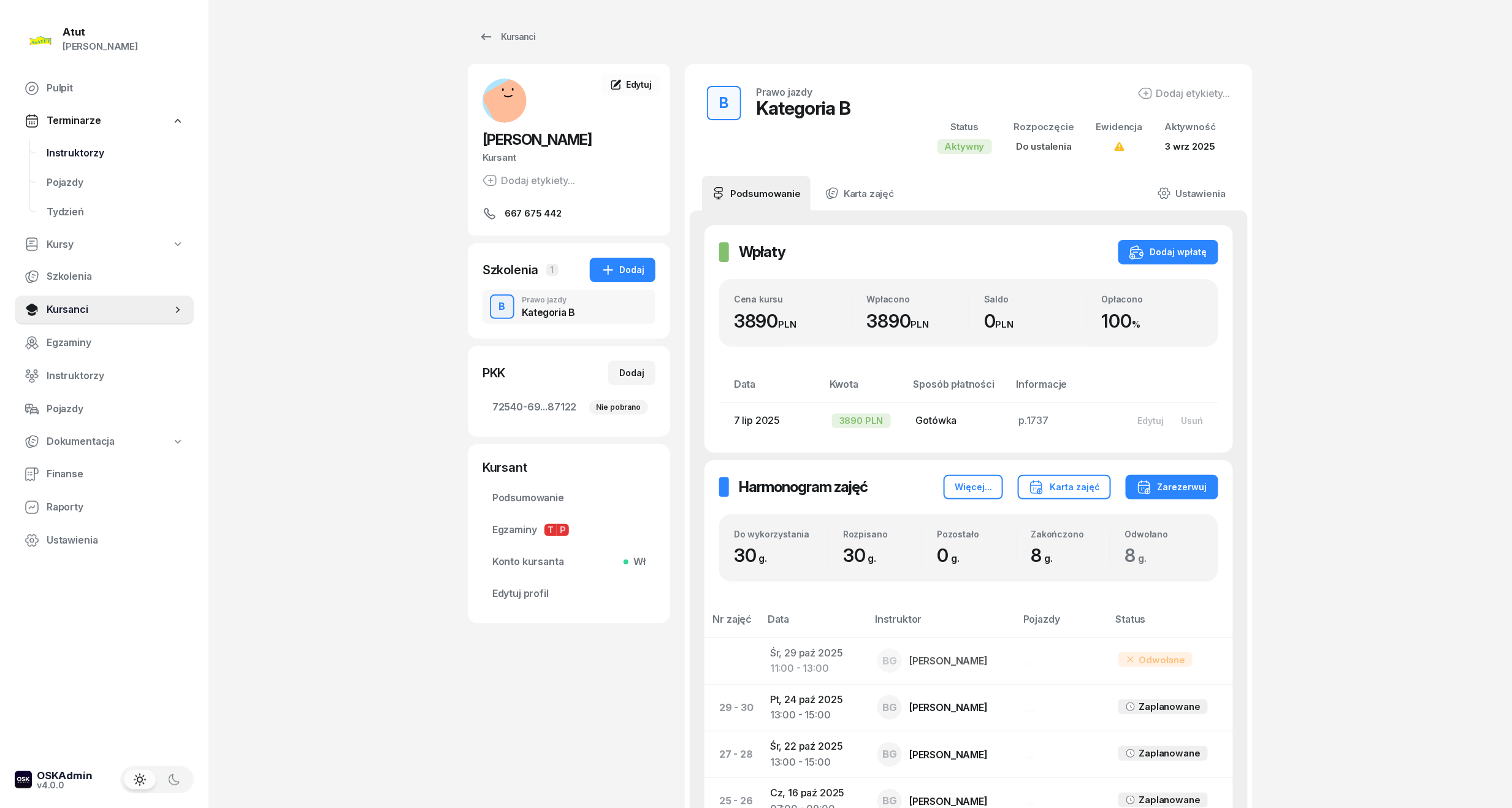
click at [79, 155] on span "Instruktorzy" at bounding box center [115, 153] width 137 height 16
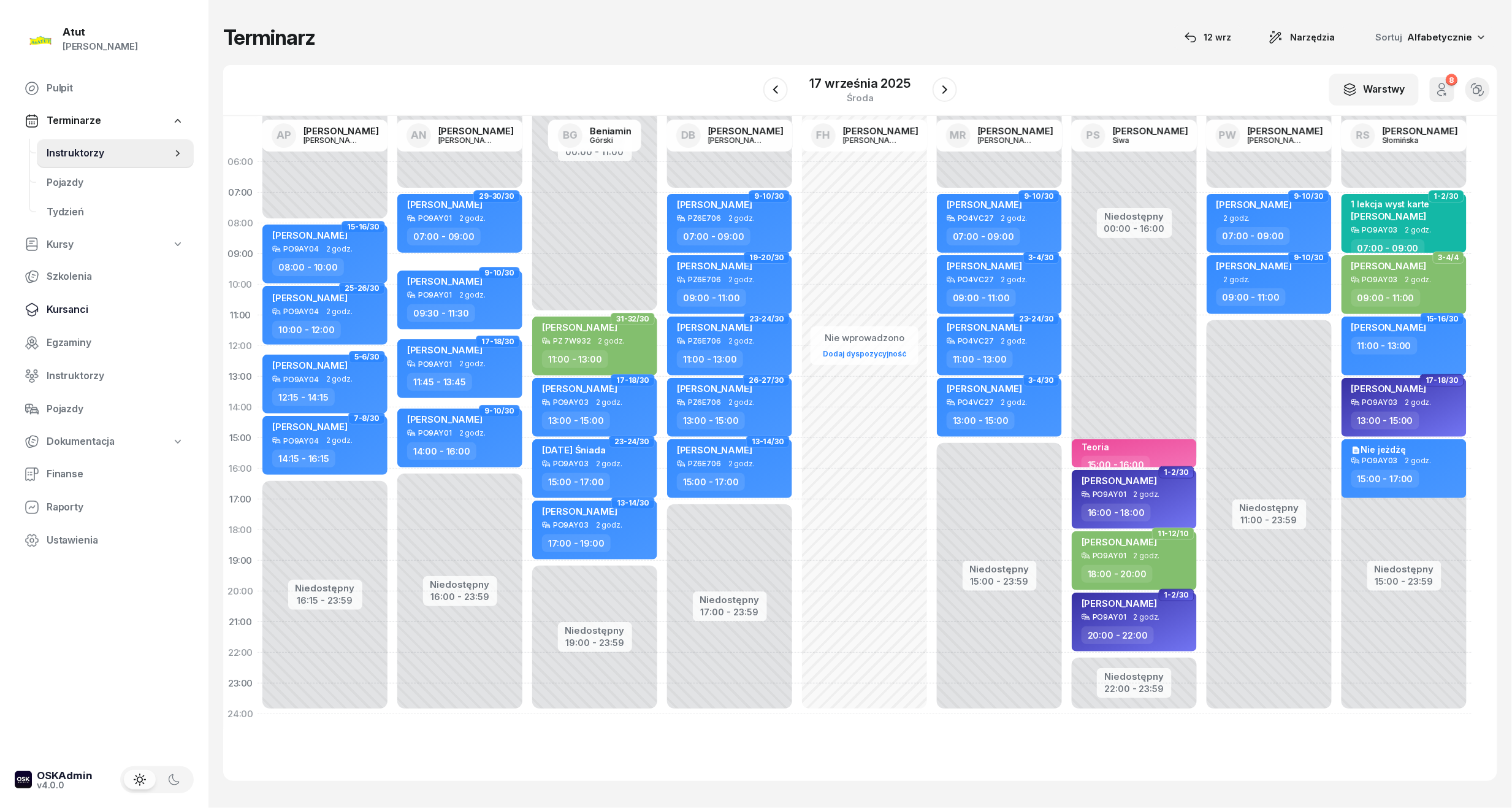
click at [66, 309] on span "Kursanci" at bounding box center [115, 310] width 137 height 16
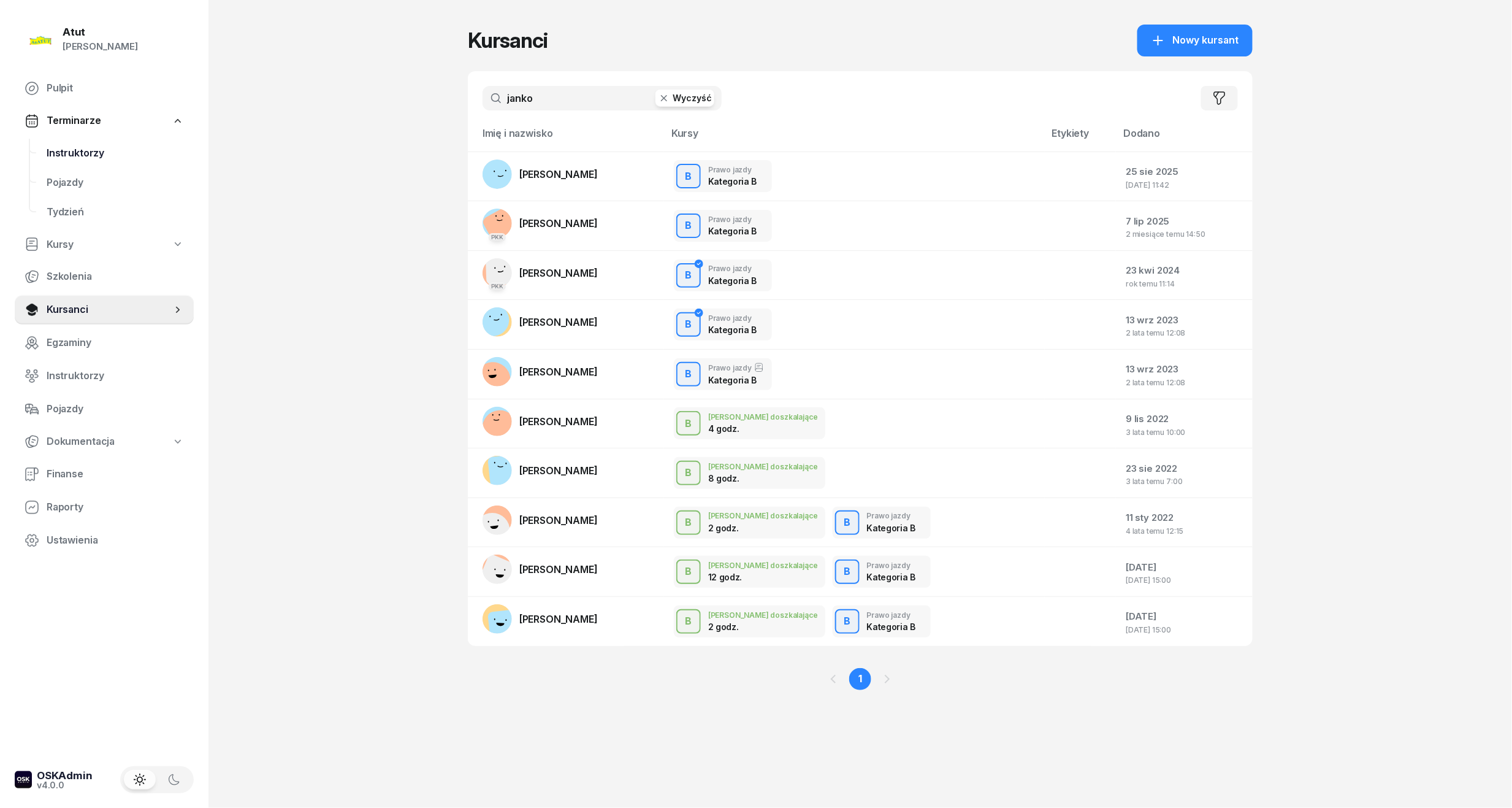
drag, startPoint x: 582, startPoint y: 92, endPoint x: 121, endPoint y: 137, distance: 463.2
click at [121, 137] on div "Atut [PERSON_NAME] Pulpit Terminarze Instruktorzy Pojazdy Tydzień Kursy Szkolen…" at bounding box center [756, 404] width 1512 height 808
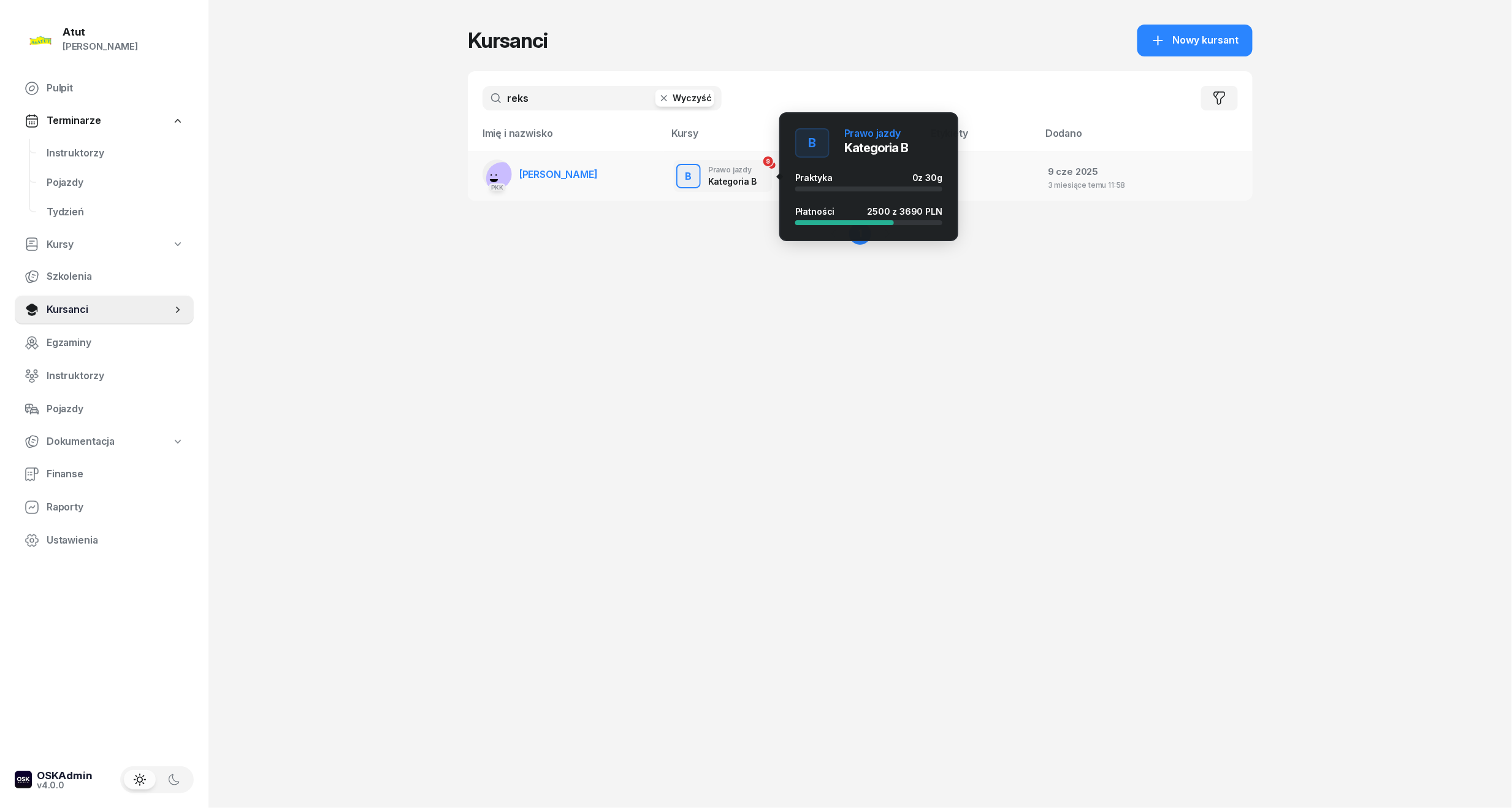
type input "reks"
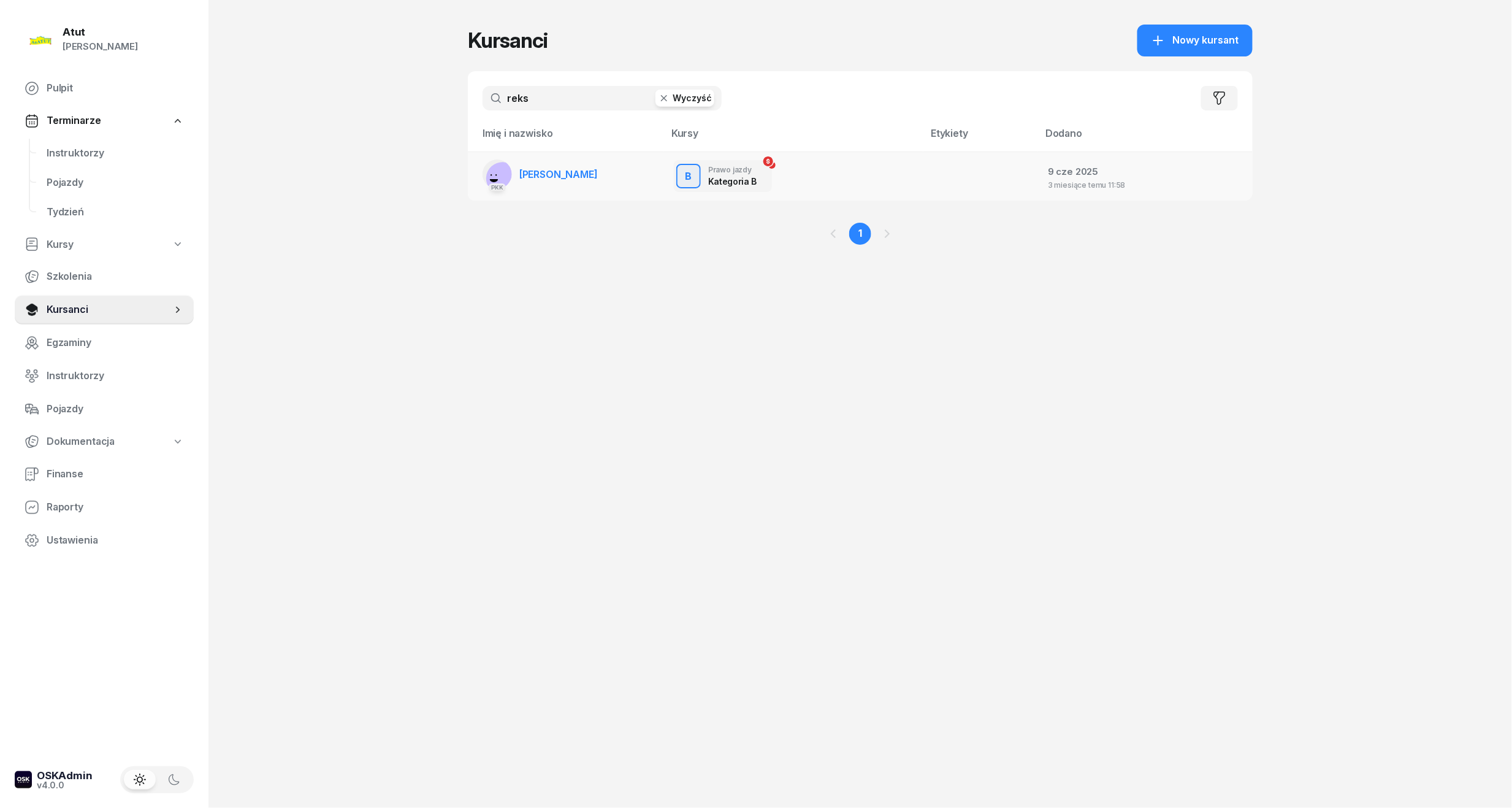
click at [580, 170] on span "[PERSON_NAME]" at bounding box center [559, 174] width 79 height 12
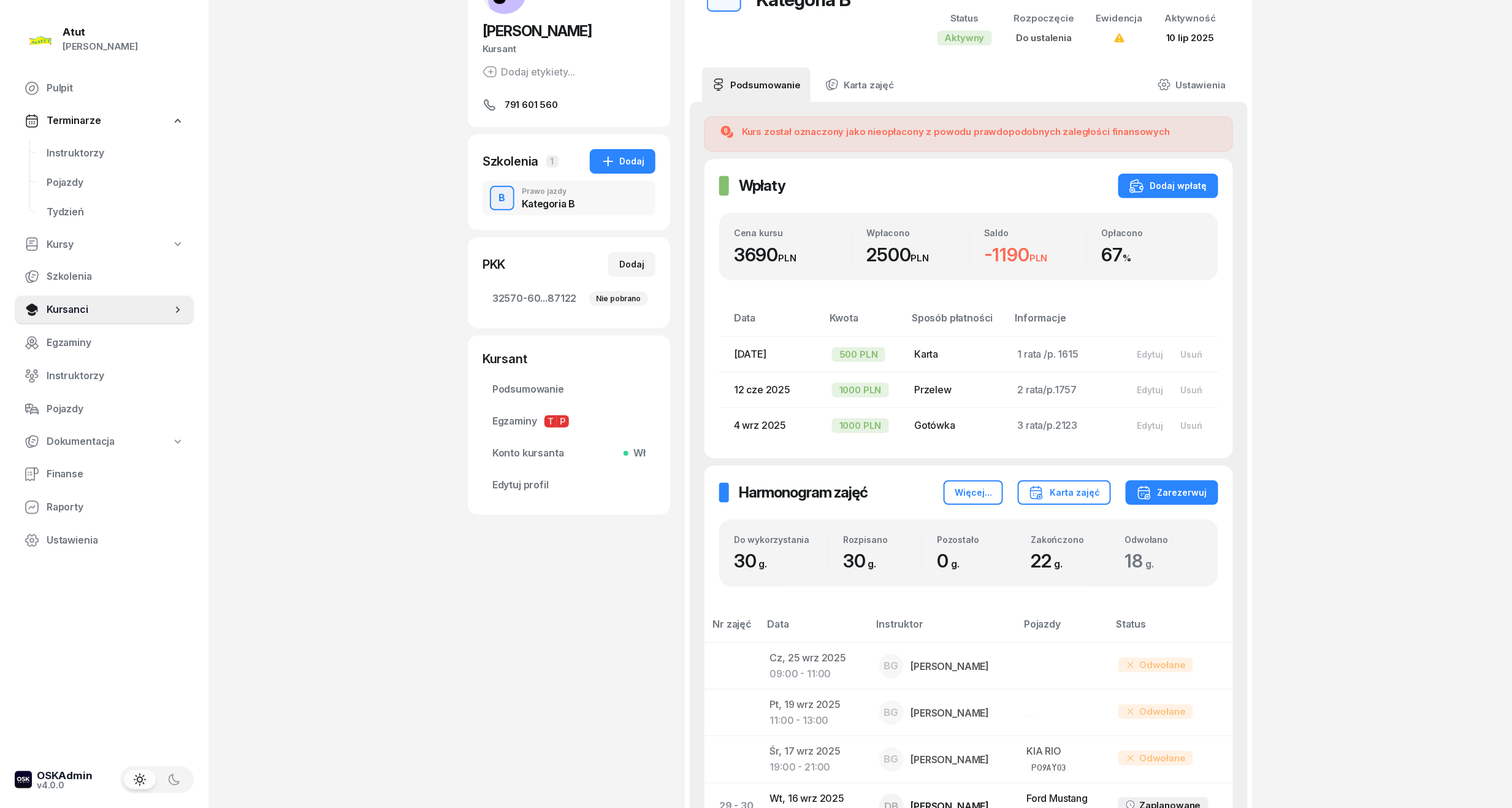
scroll to position [81, 0]
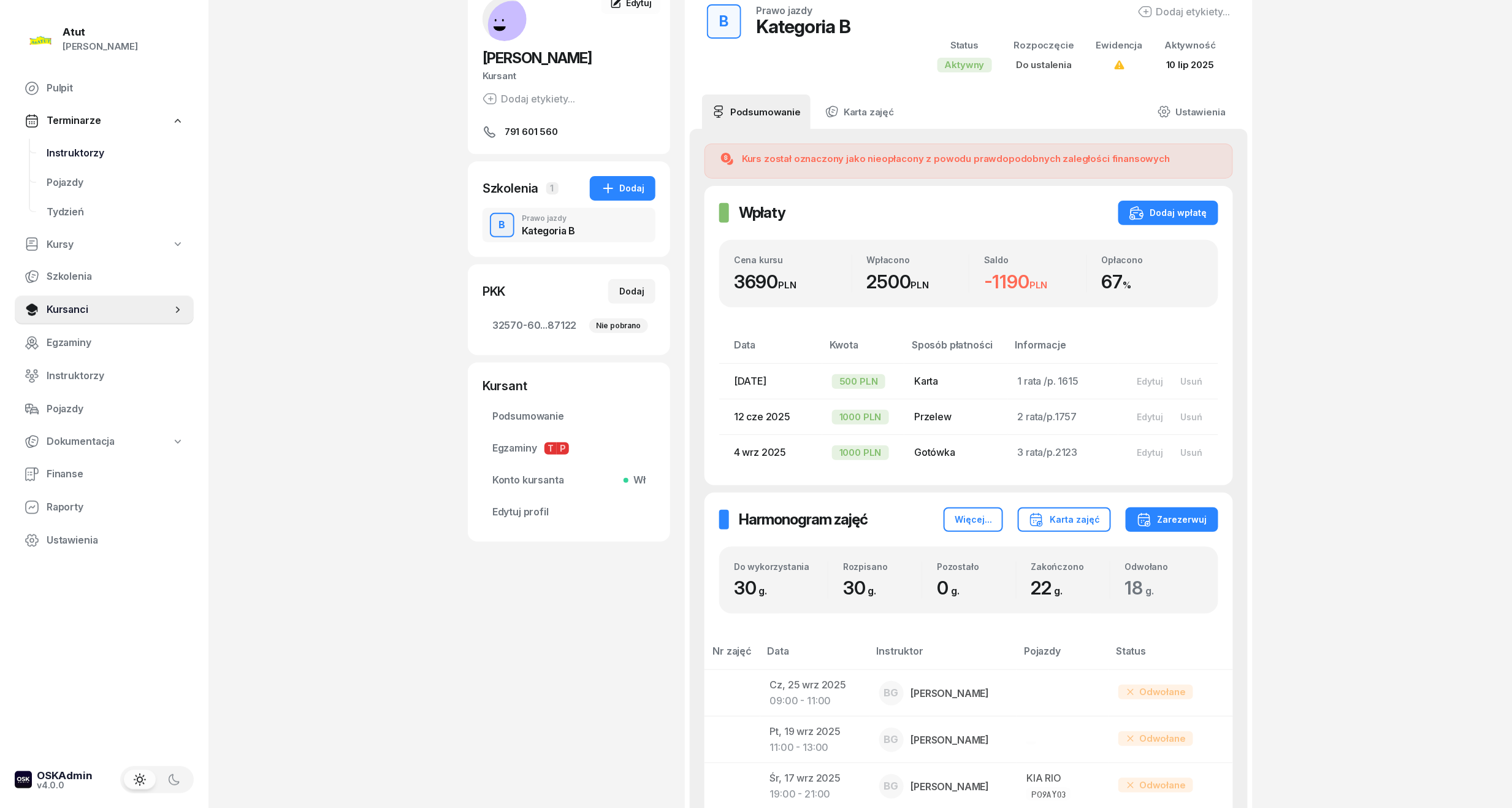
click at [53, 151] on span "Instruktorzy" at bounding box center [115, 153] width 137 height 16
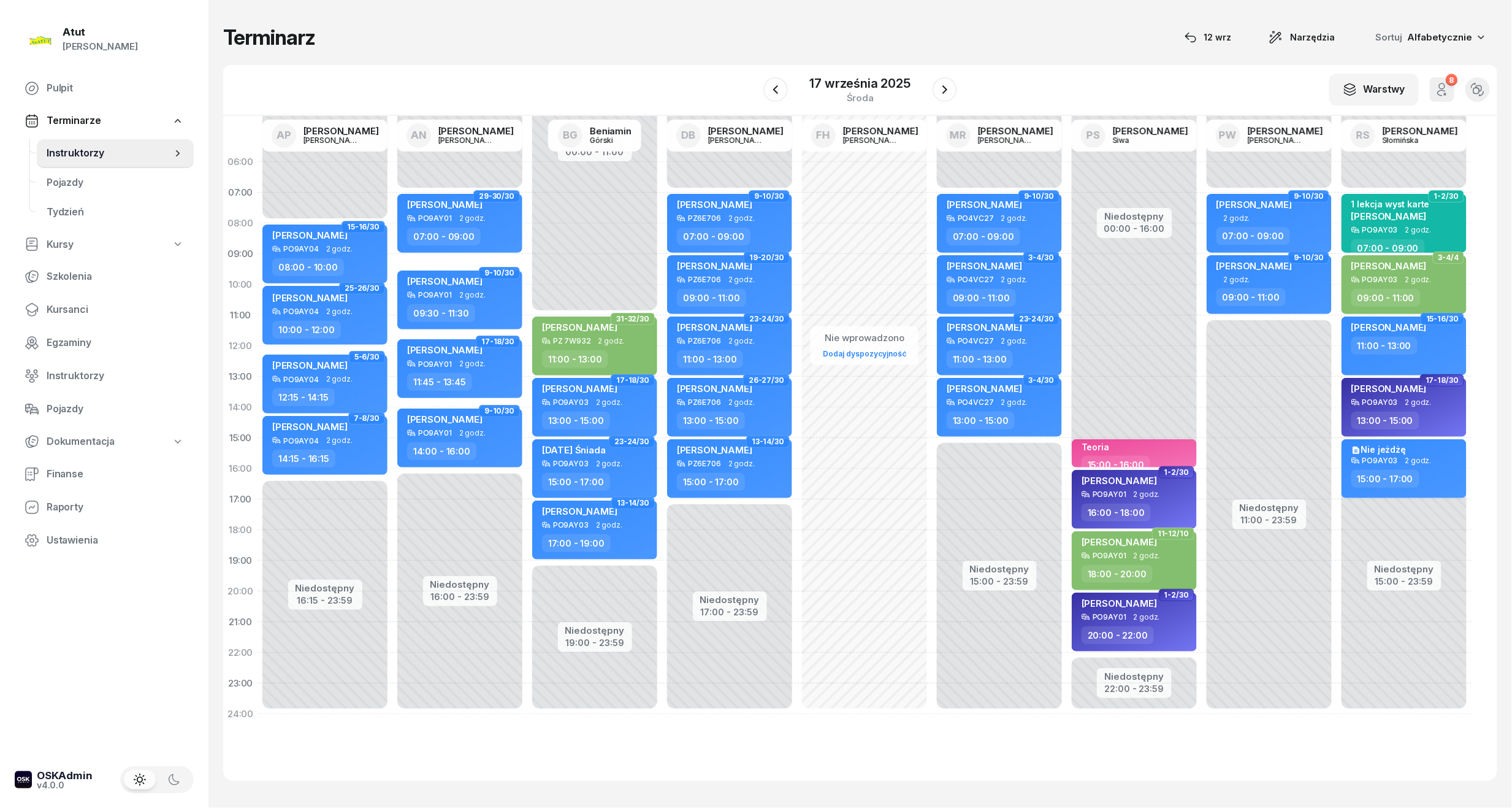
click at [763, 79] on div at bounding box center [776, 90] width 25 height 25
click at [769, 86] on icon "button" at bounding box center [776, 90] width 15 height 15
click at [769, 86] on icon "button" at bounding box center [775, 90] width 15 height 15
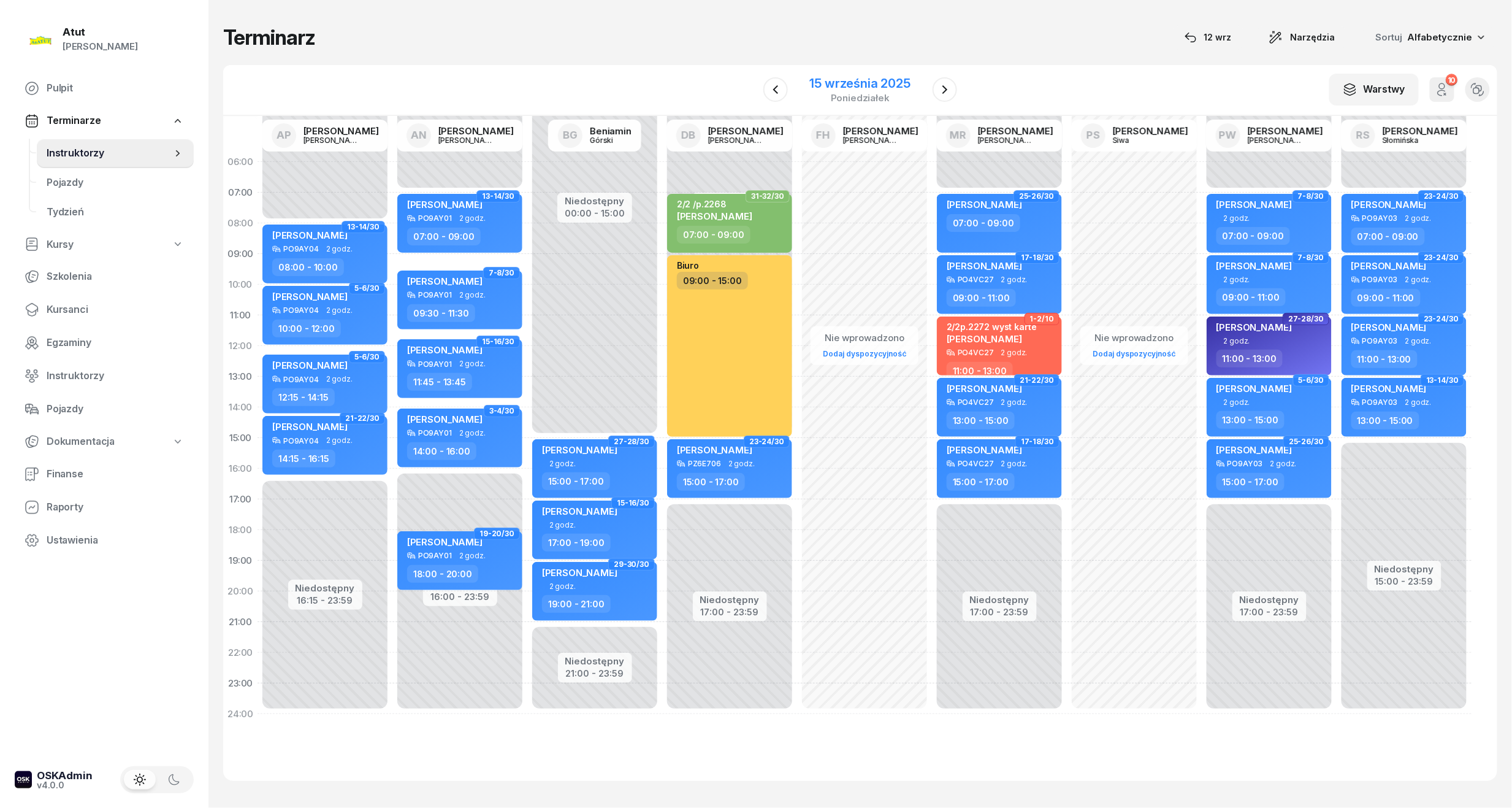
click at [840, 85] on div "15 września 2025" at bounding box center [860, 83] width 101 height 12
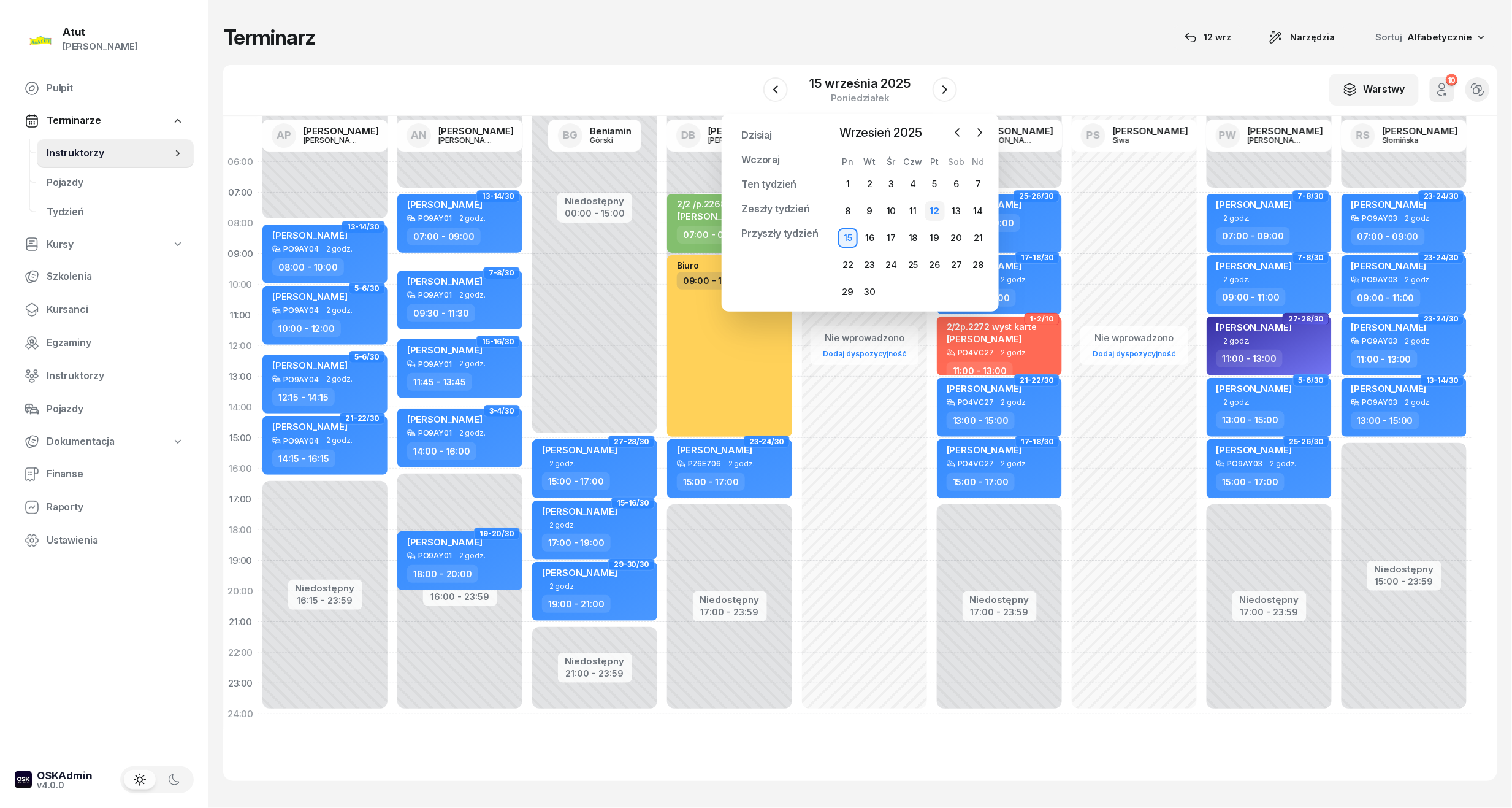
click at [933, 211] on div "12" at bounding box center [935, 211] width 20 height 20
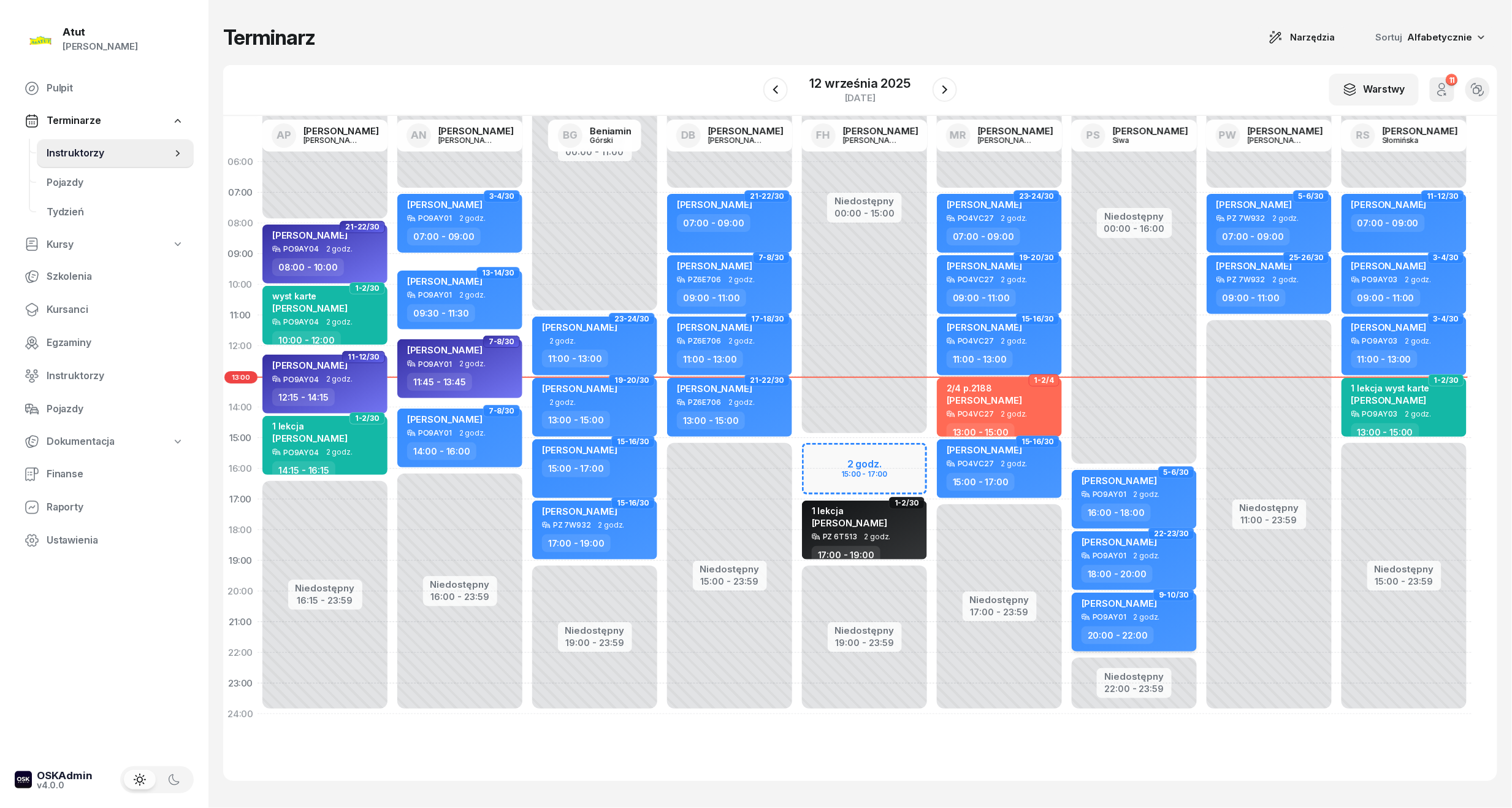
click at [1147, 623] on div "[PERSON_NAME] PO9AY01 2 godz. 20:00 - 22:00" at bounding box center [1134, 622] width 125 height 59
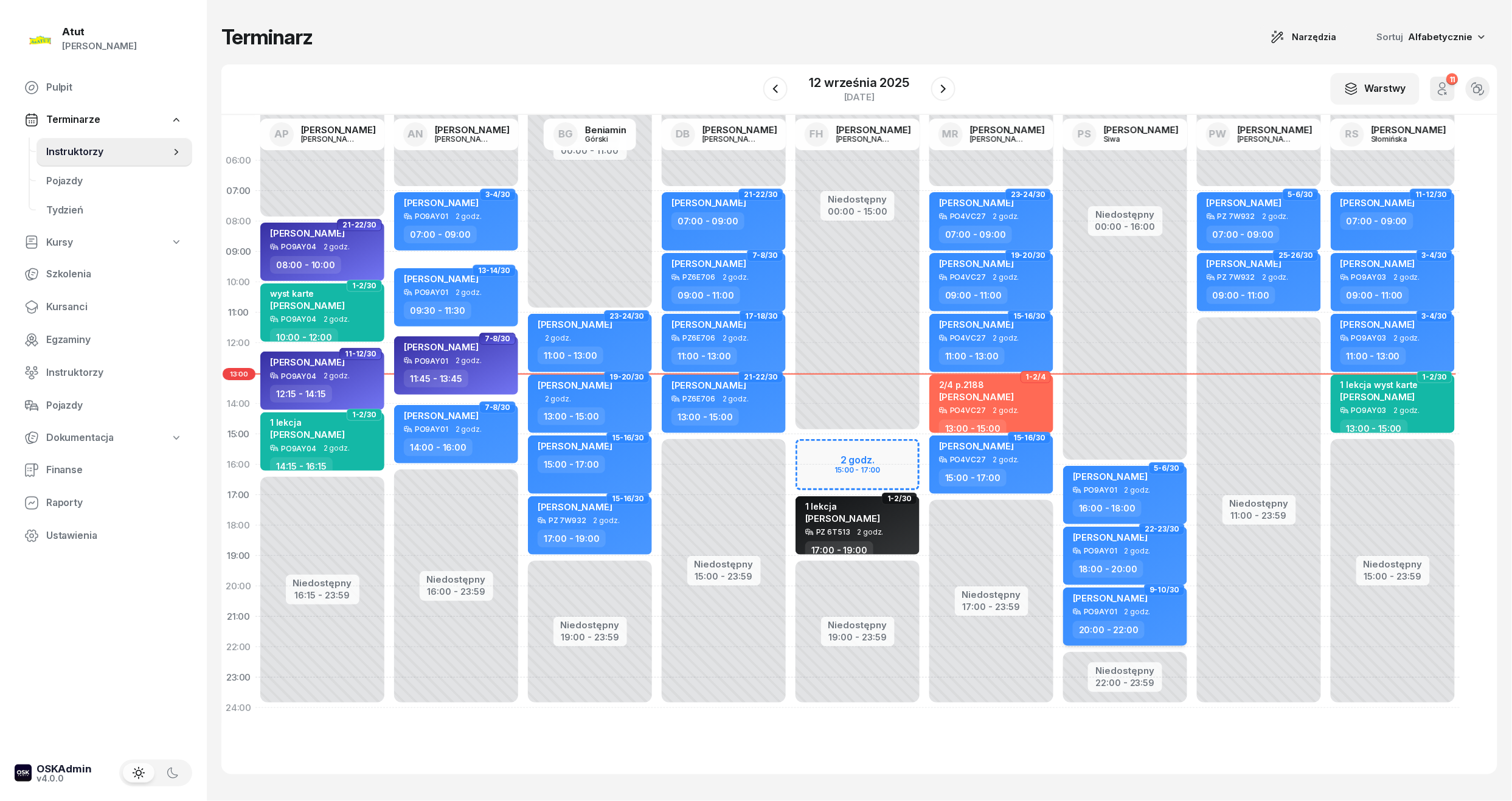
select select "20"
select select "22"
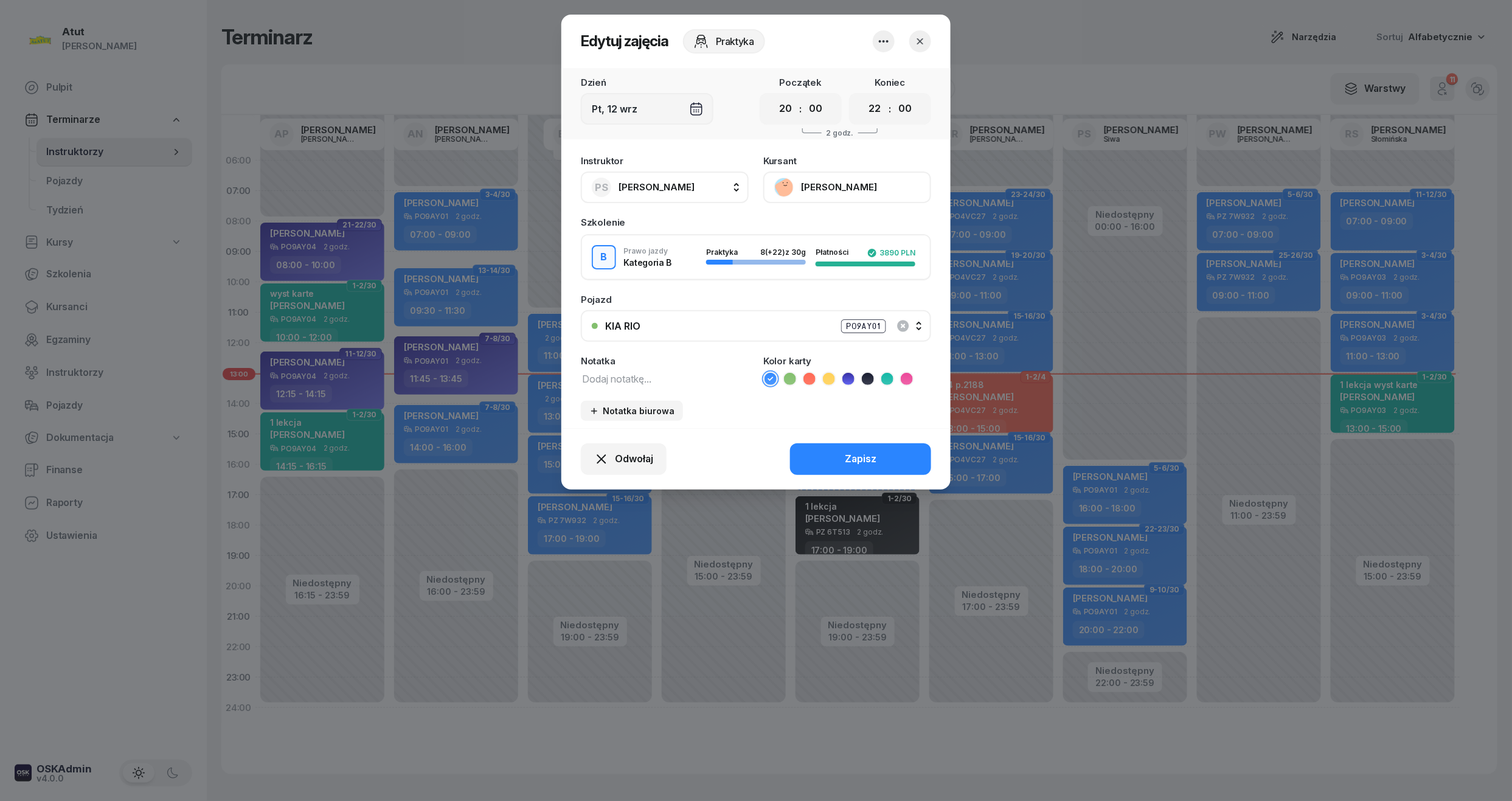
click at [916, 39] on icon "button" at bounding box center [920, 41] width 12 height 12
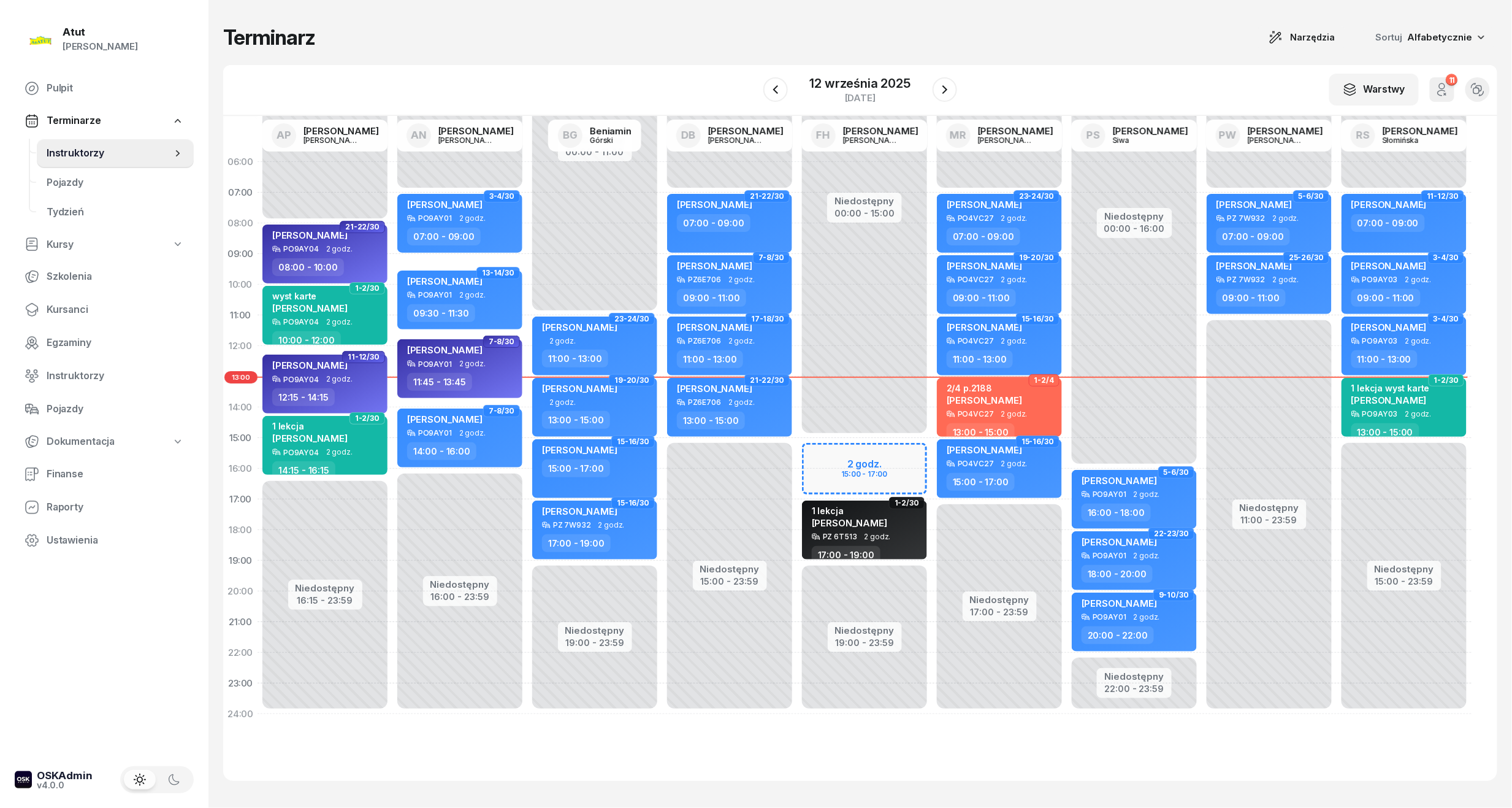
click at [837, 466] on div "Niedostępny 00:00 - 15:00 Niedostępny 19:00 - 23:59 2 godz. 15:00 - 17:00 1-2/3…" at bounding box center [864, 438] width 135 height 583
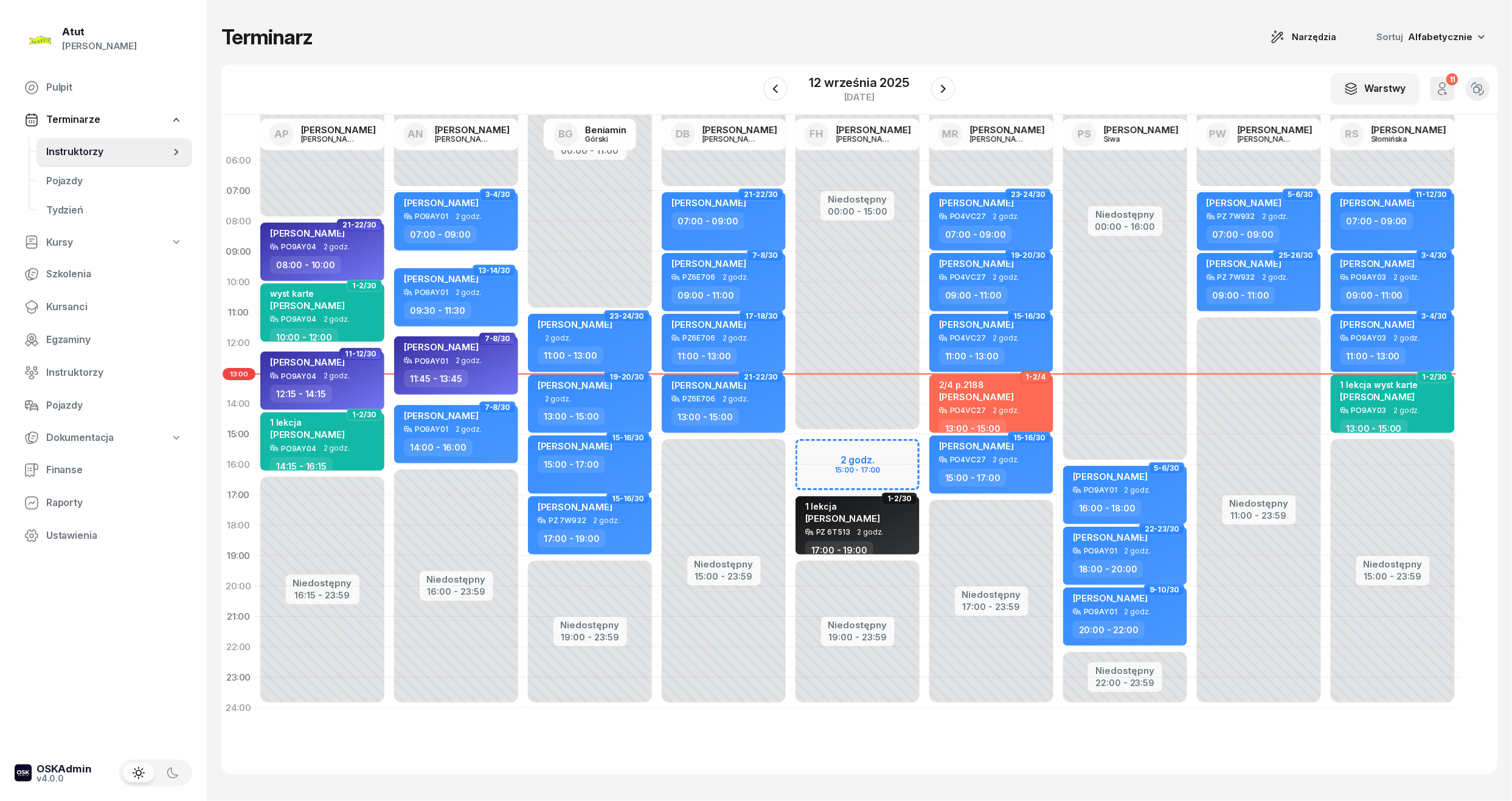
select select "15"
select select "17"
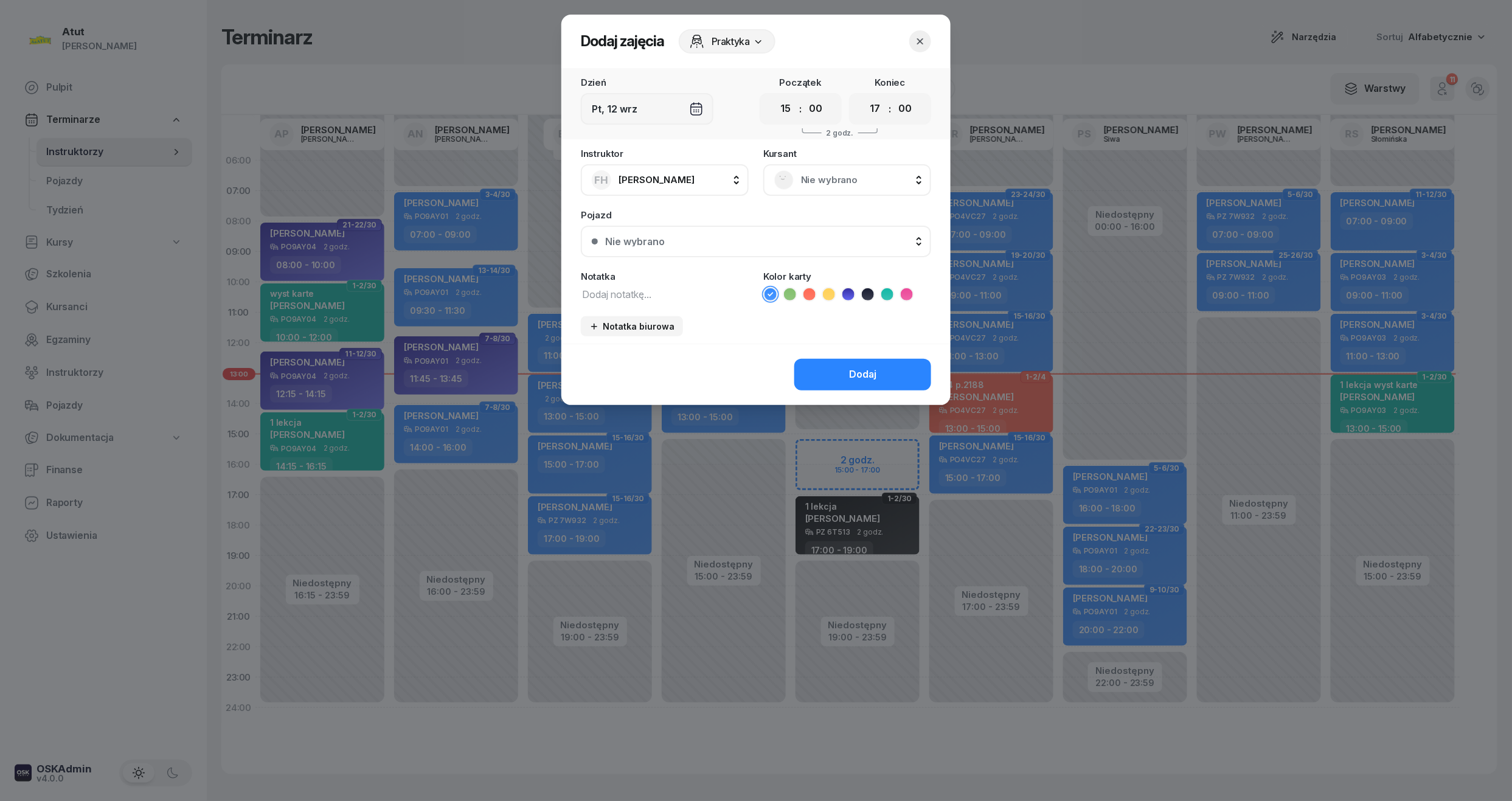
click at [810, 183] on span "Nie wybrano" at bounding box center [861, 179] width 119 height 15
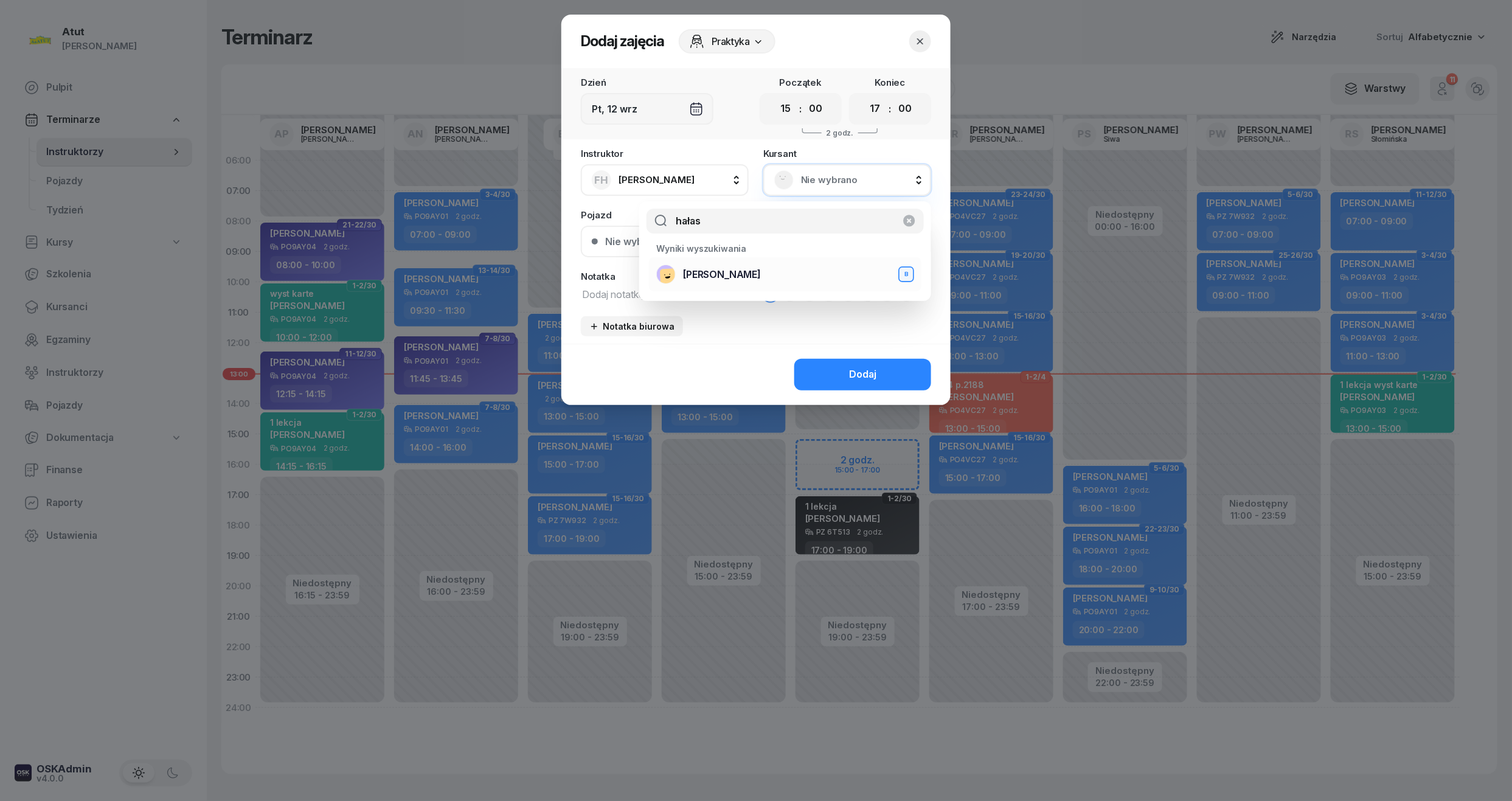
type input "hałas"
click at [701, 275] on span "[PERSON_NAME]" at bounding box center [722, 274] width 78 height 15
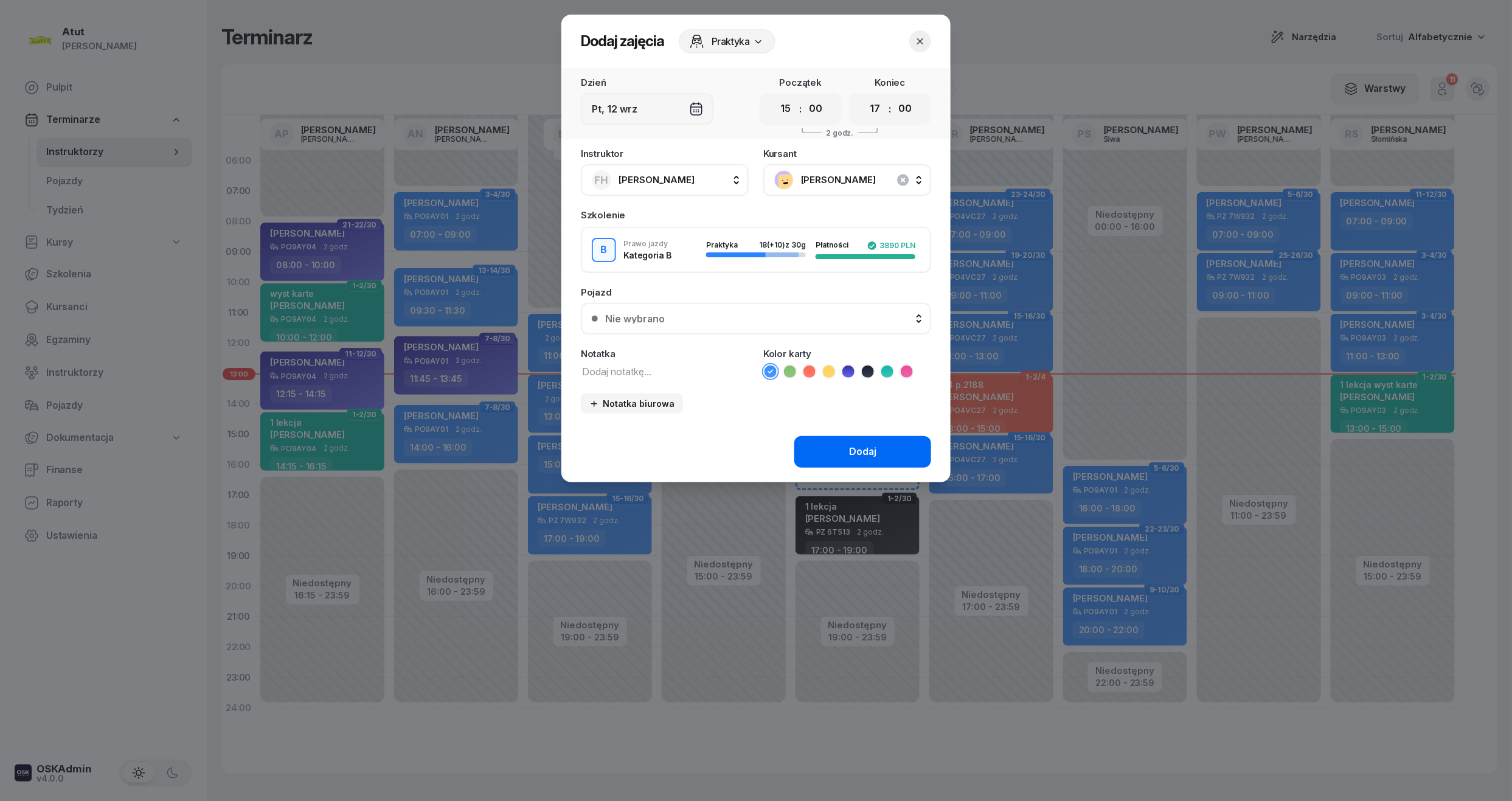
click at [860, 448] on div "Dodaj" at bounding box center [863, 451] width 28 height 15
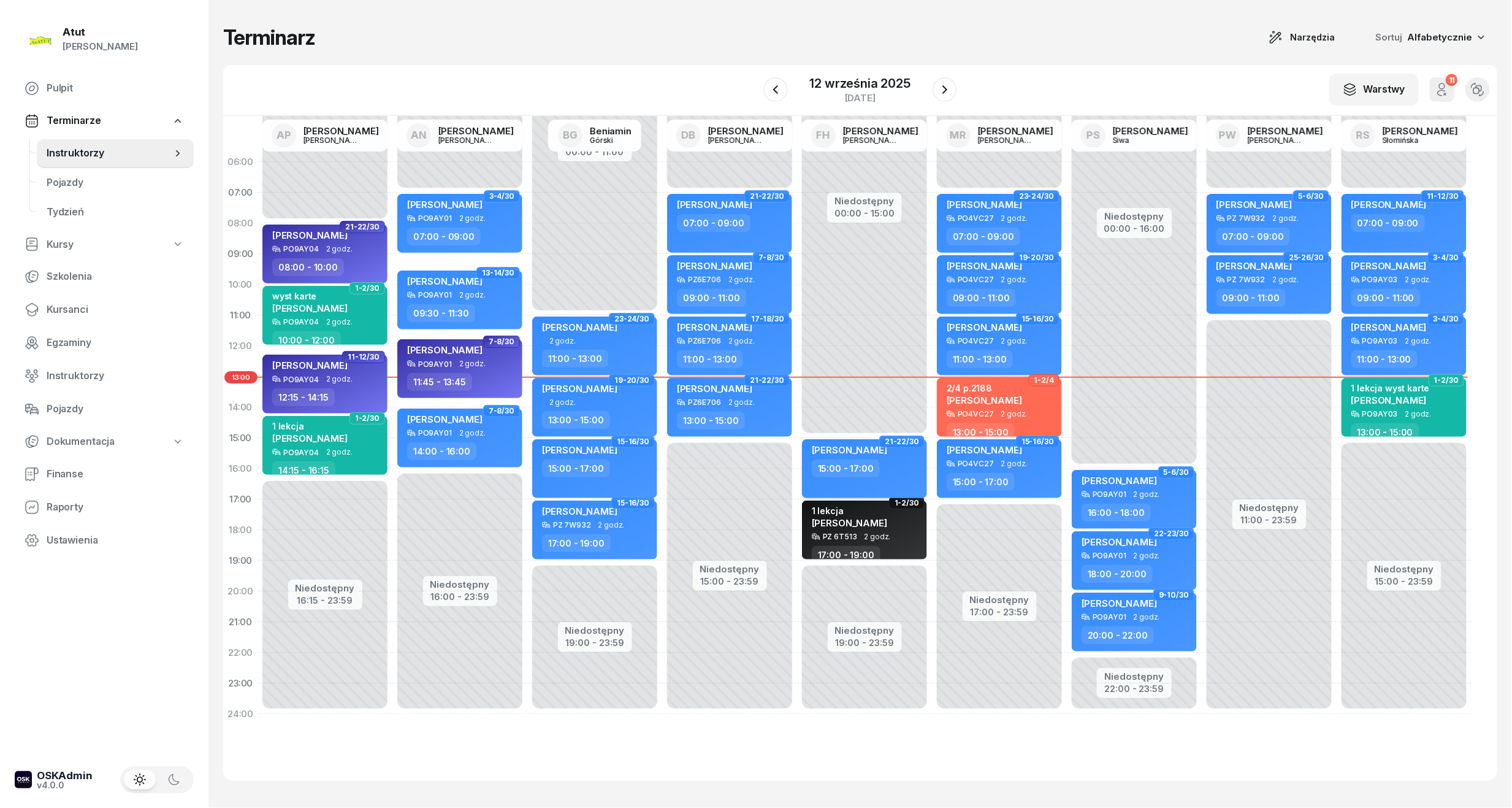
click at [883, 461] on div "15:00 - 17:00" at bounding box center [865, 469] width 108 height 18
select select "15"
select select "17"
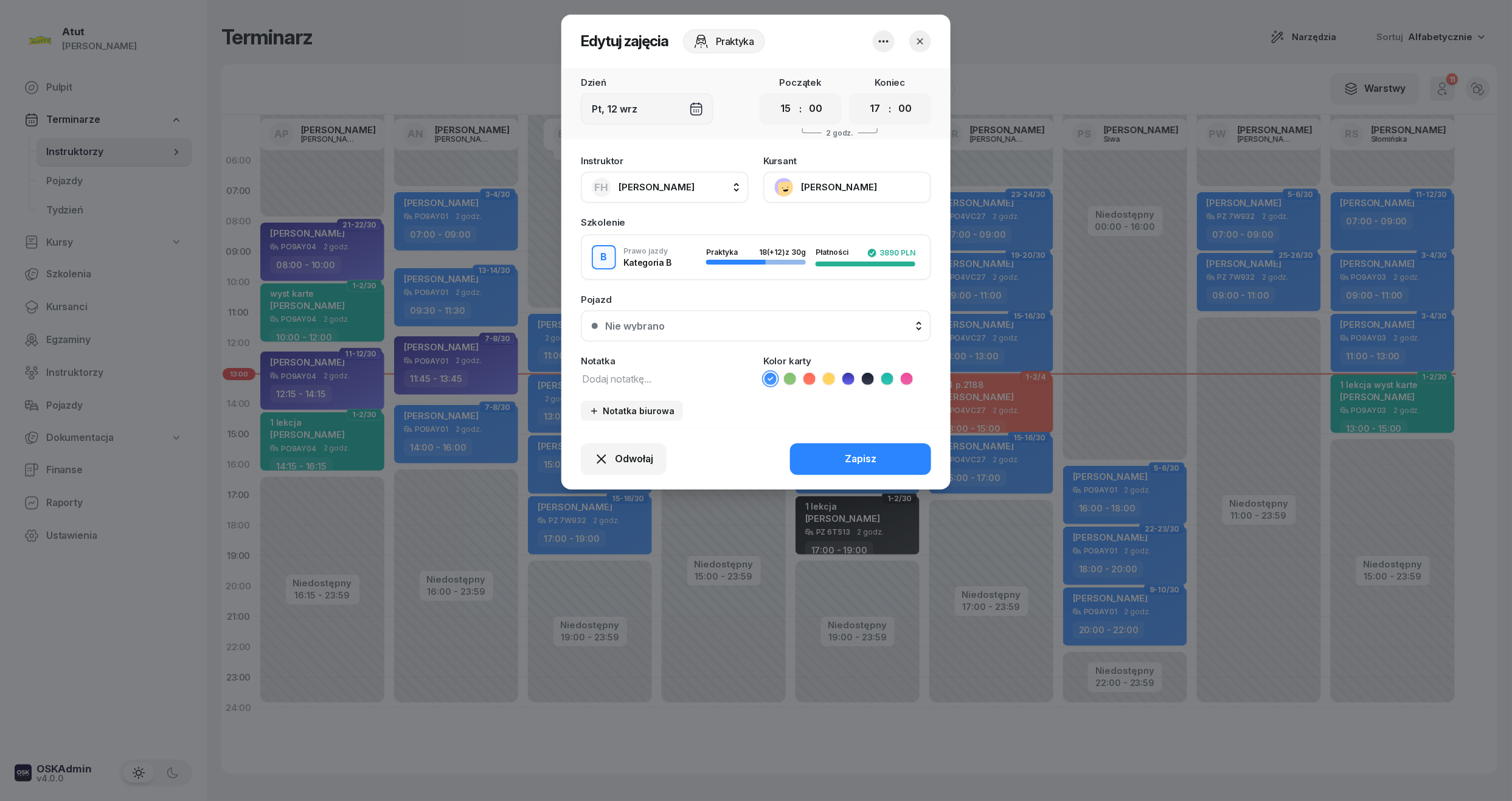
click at [931, 42] on button "button" at bounding box center [920, 41] width 22 height 22
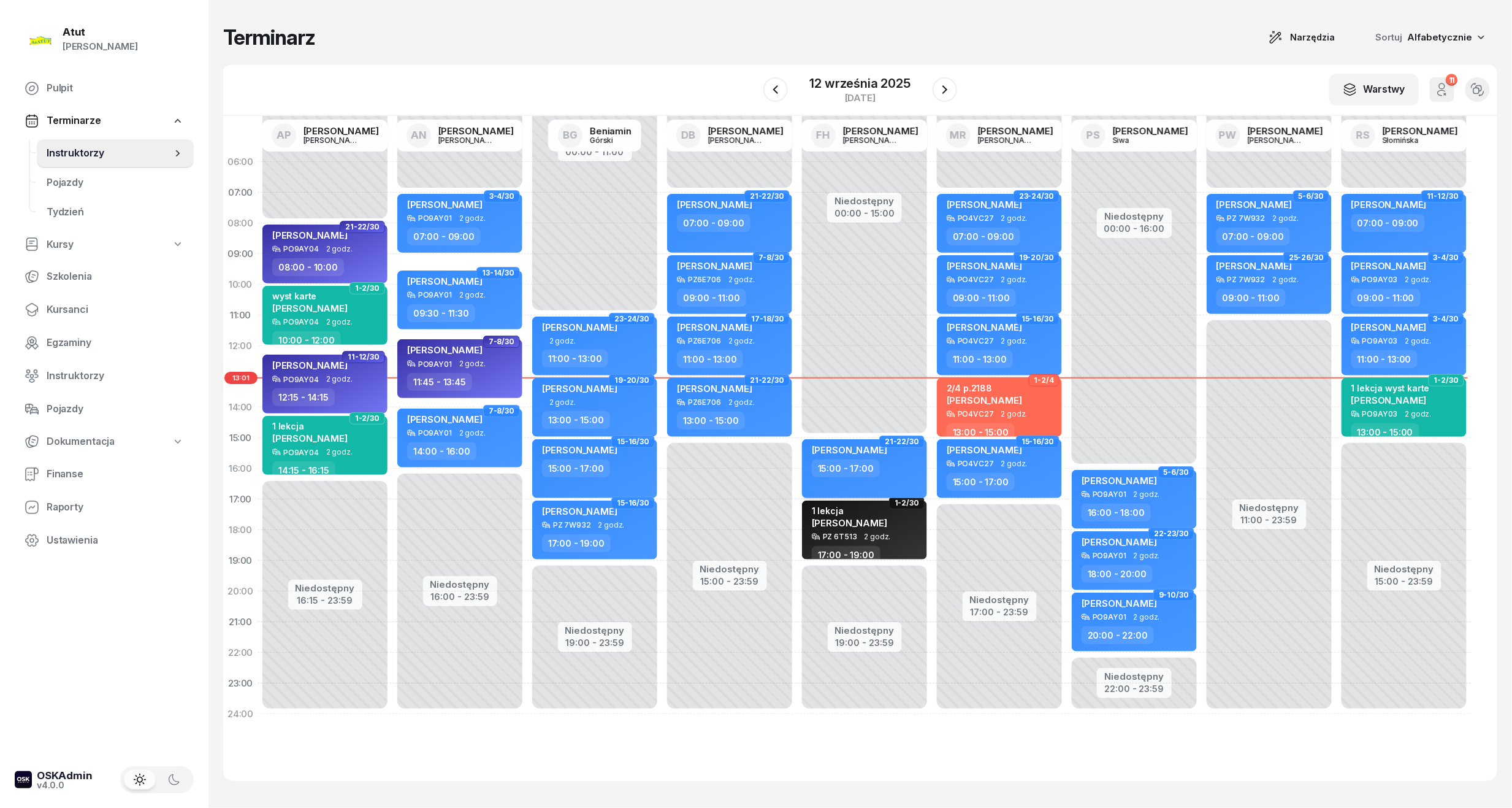
click at [898, 459] on div "[PERSON_NAME]" at bounding box center [865, 452] width 108 height 16
select select "15"
select select "17"
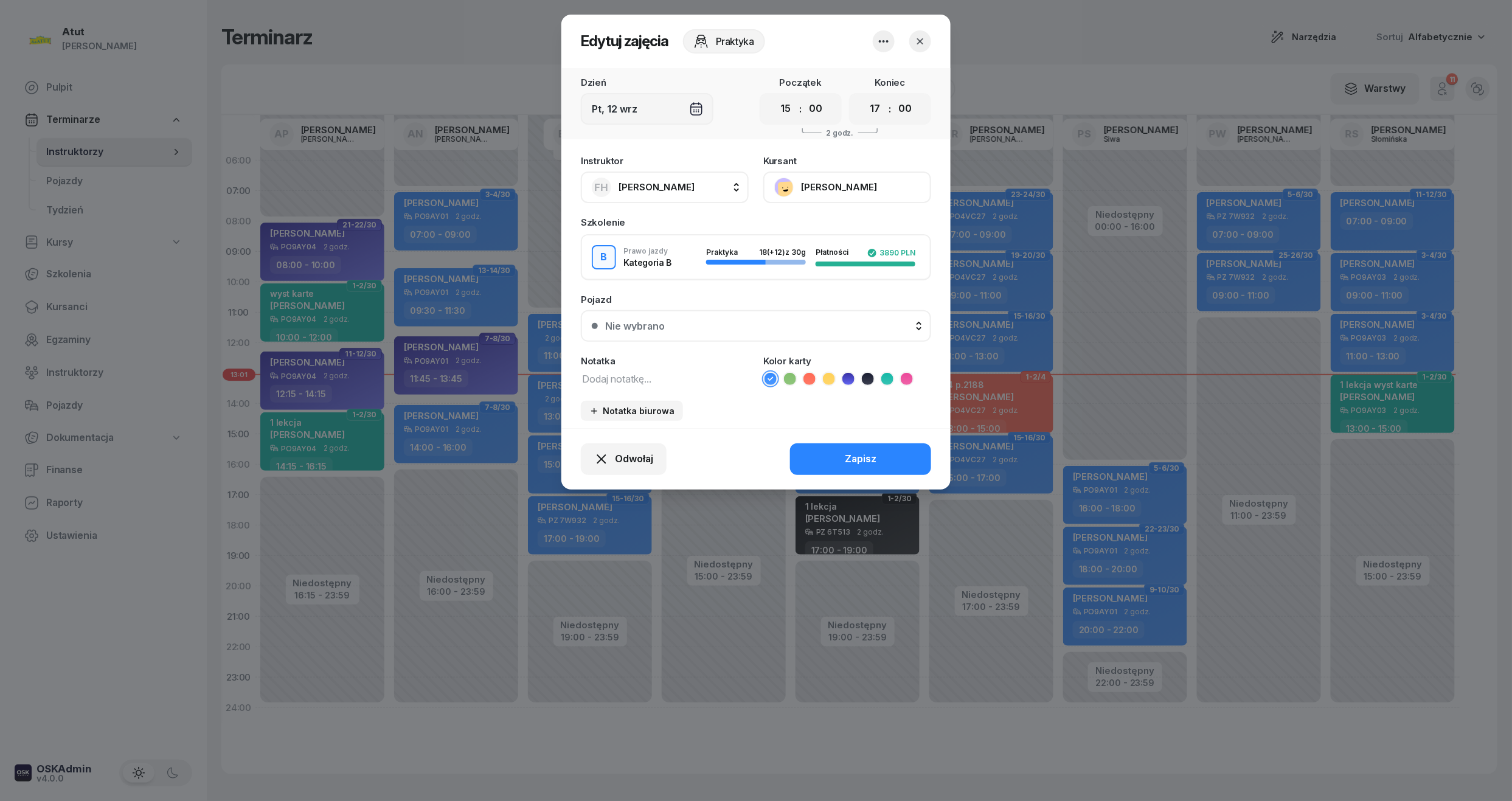
click at [822, 190] on button "[PERSON_NAME]" at bounding box center [847, 187] width 168 height 32
click at [818, 222] on div "Otwórz profil" at bounding box center [802, 228] width 59 height 15
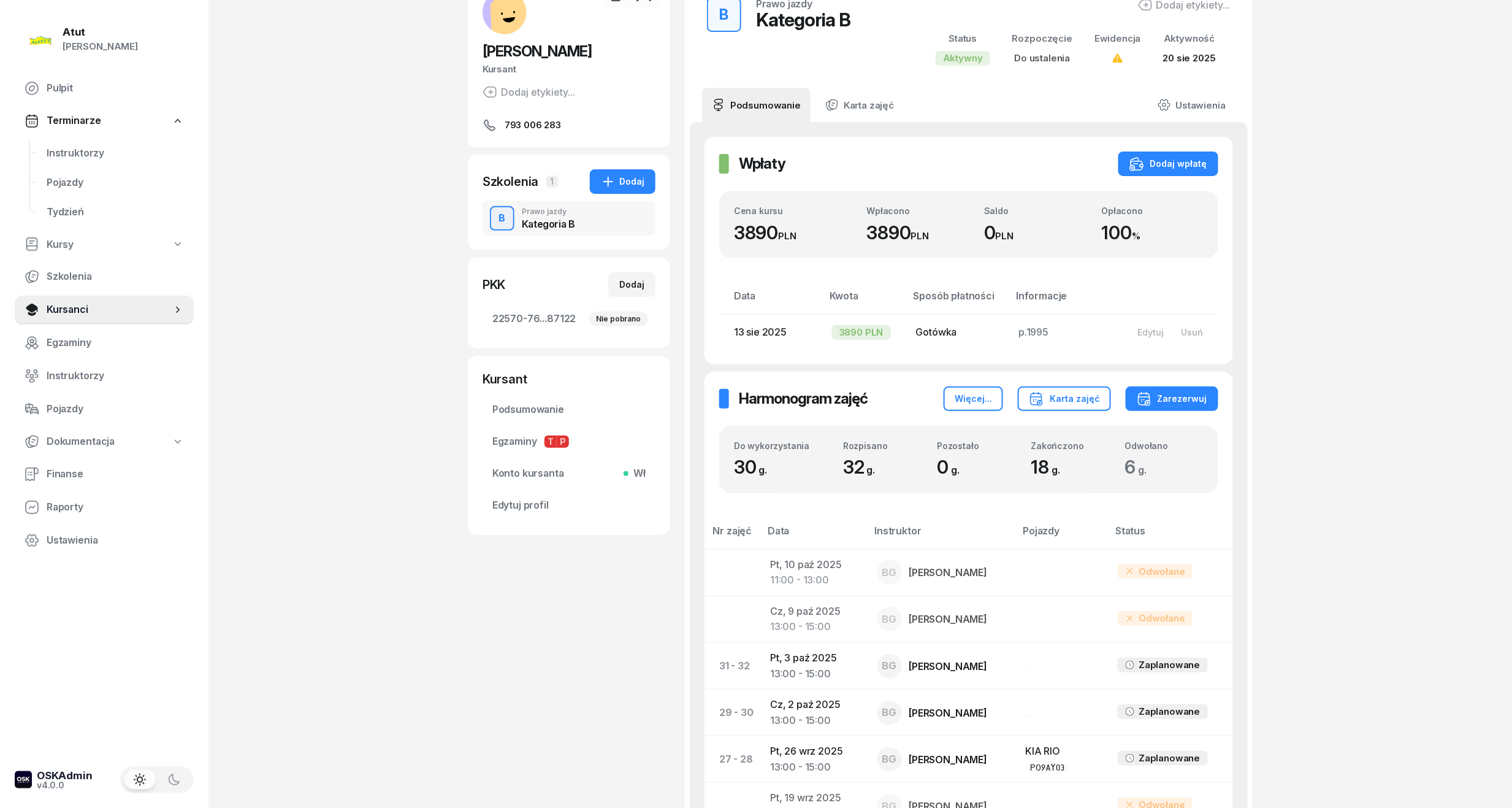
scroll to position [491, 0]
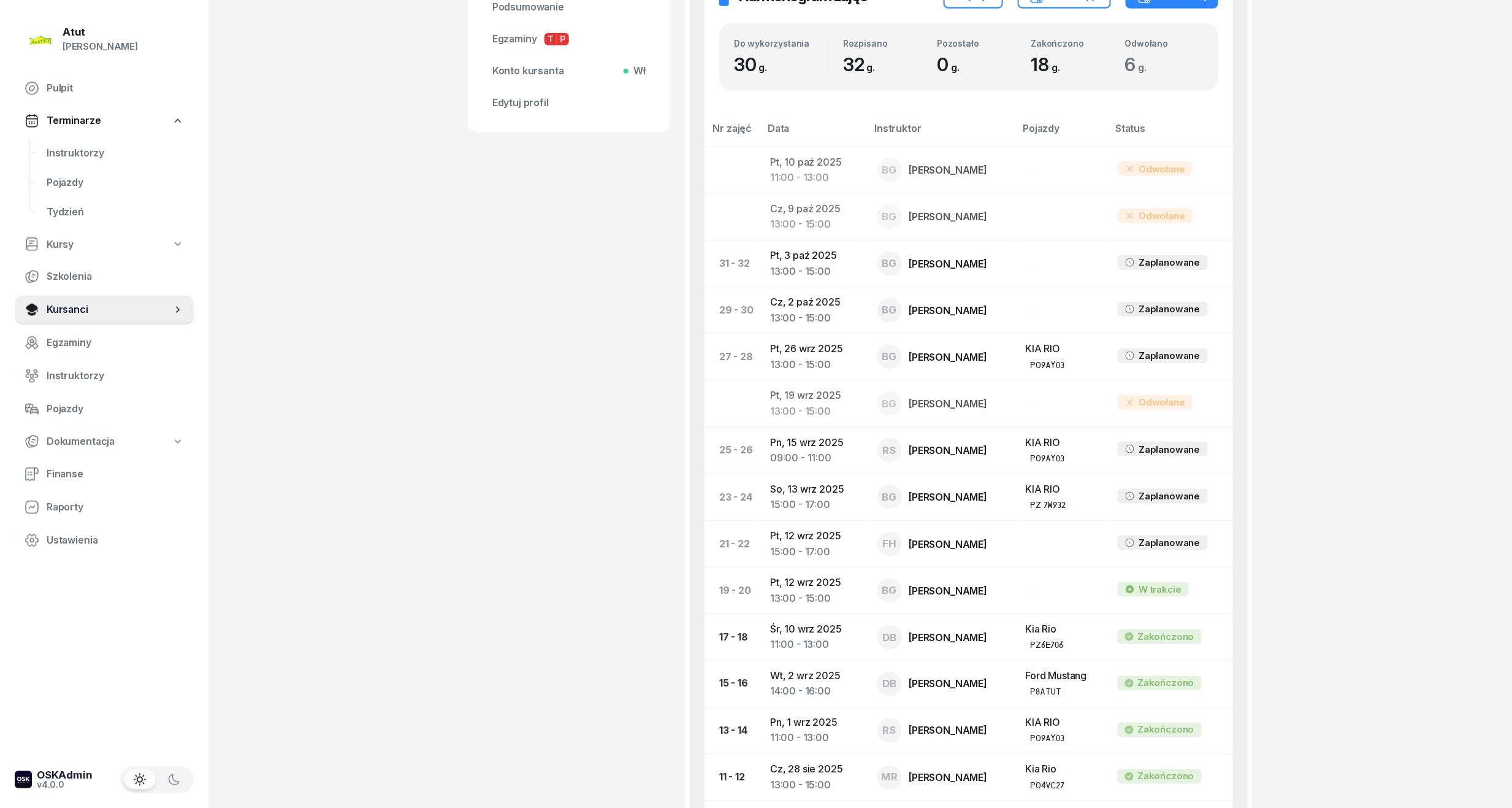
drag, startPoint x: 847, startPoint y: 712, endPoint x: 1284, endPoint y: 648, distance: 441.7
click at [1284, 648] on div "Atut [PERSON_NAME] Pulpit Terminarze Instruktorzy Pojazdy Tydzień Kursy Szkolen…" at bounding box center [756, 348] width 1512 height 1679
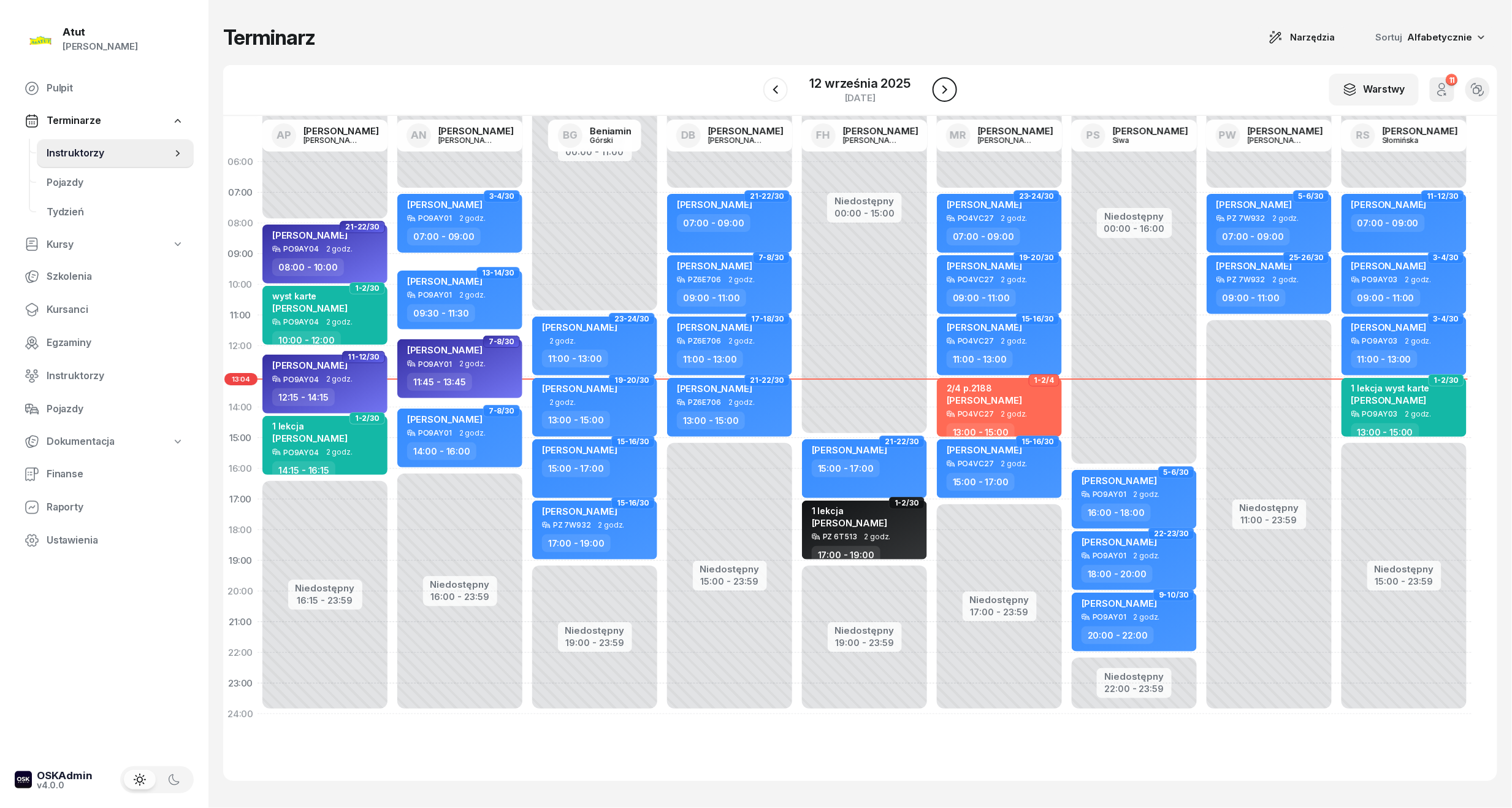
click at [950, 86] on icon "button" at bounding box center [945, 90] width 15 height 15
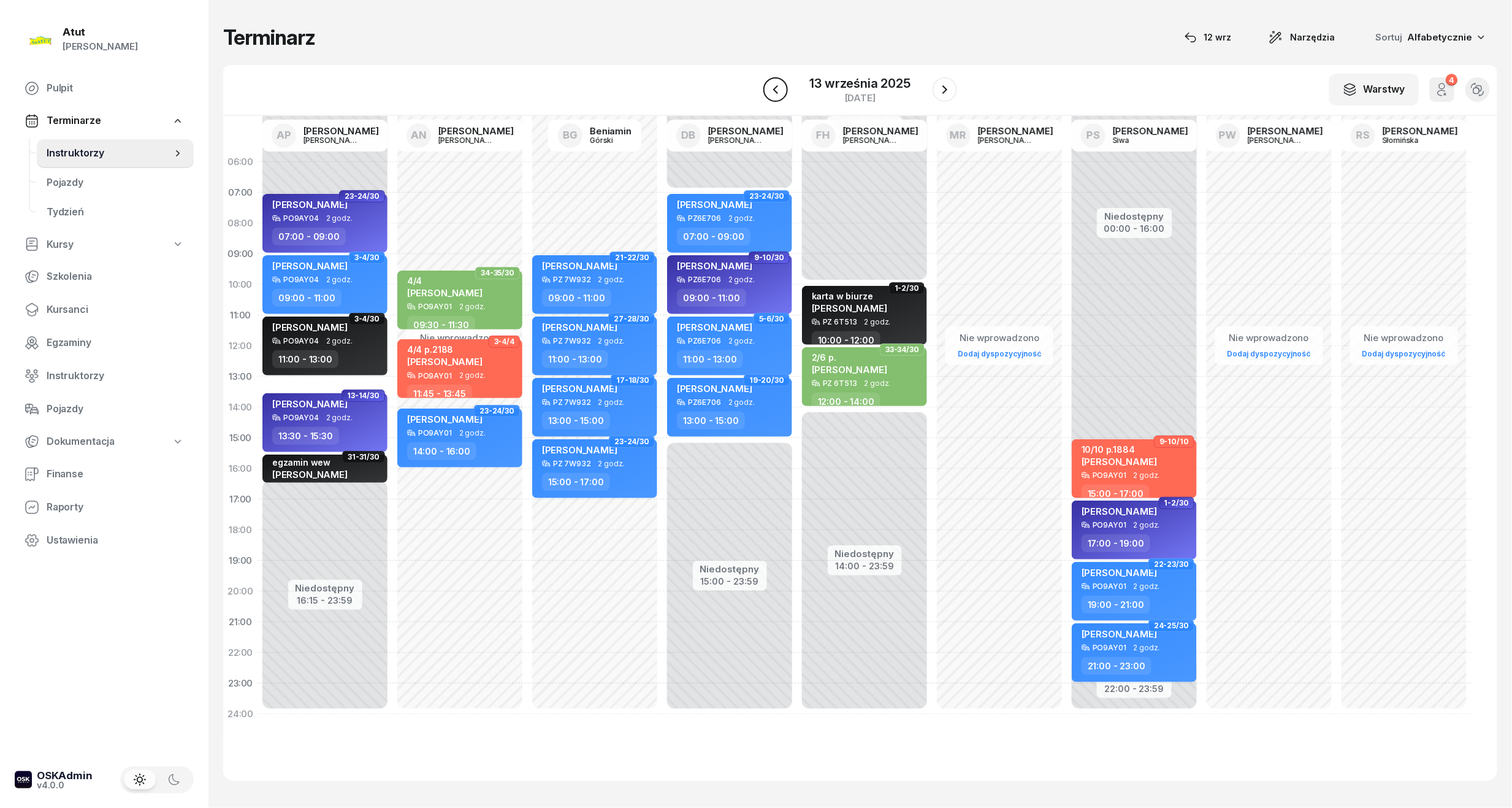
click at [783, 90] on icon "button" at bounding box center [776, 90] width 15 height 15
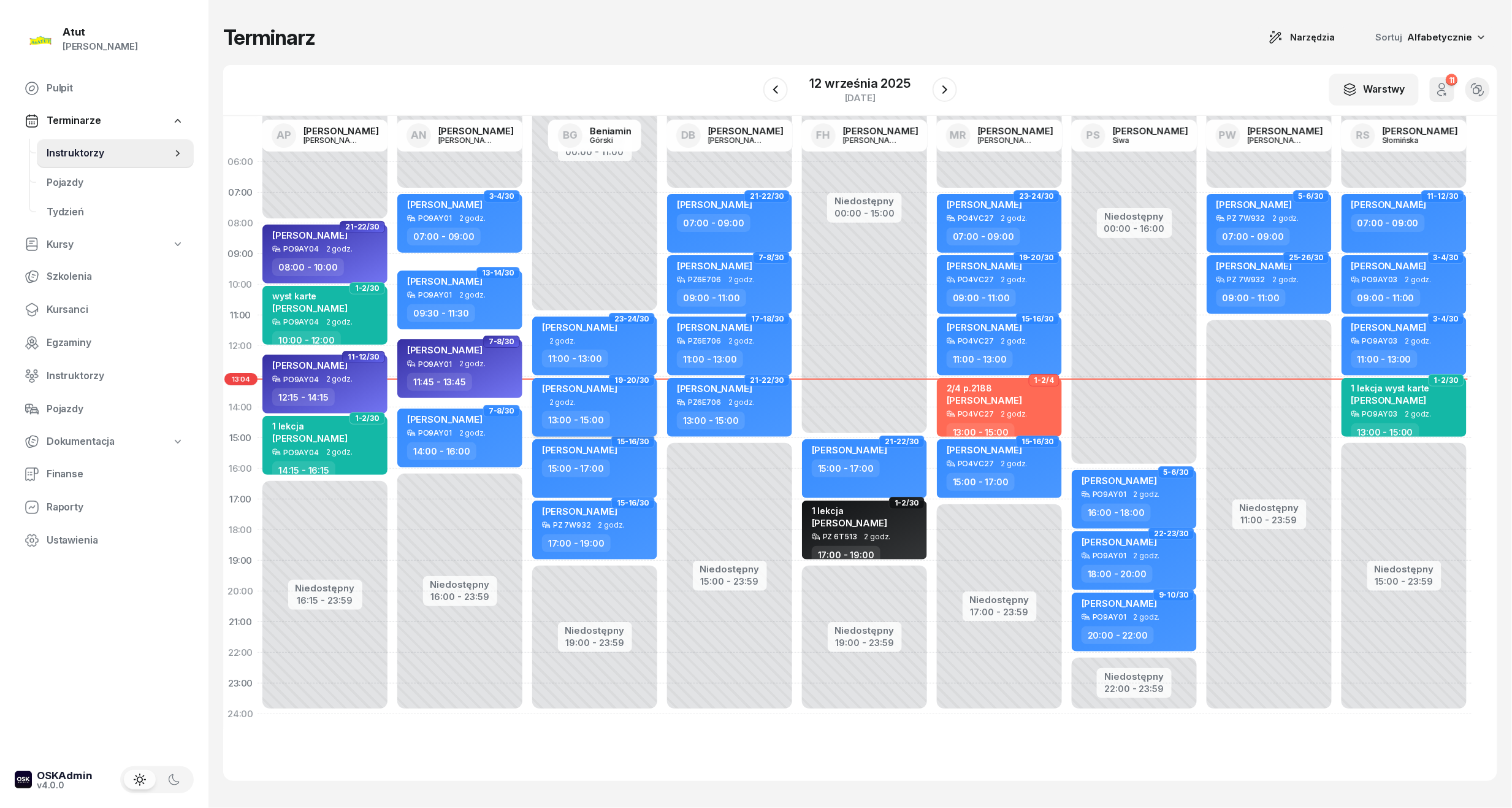
click at [601, 386] on span "[PERSON_NAME]" at bounding box center [580, 388] width 76 height 11
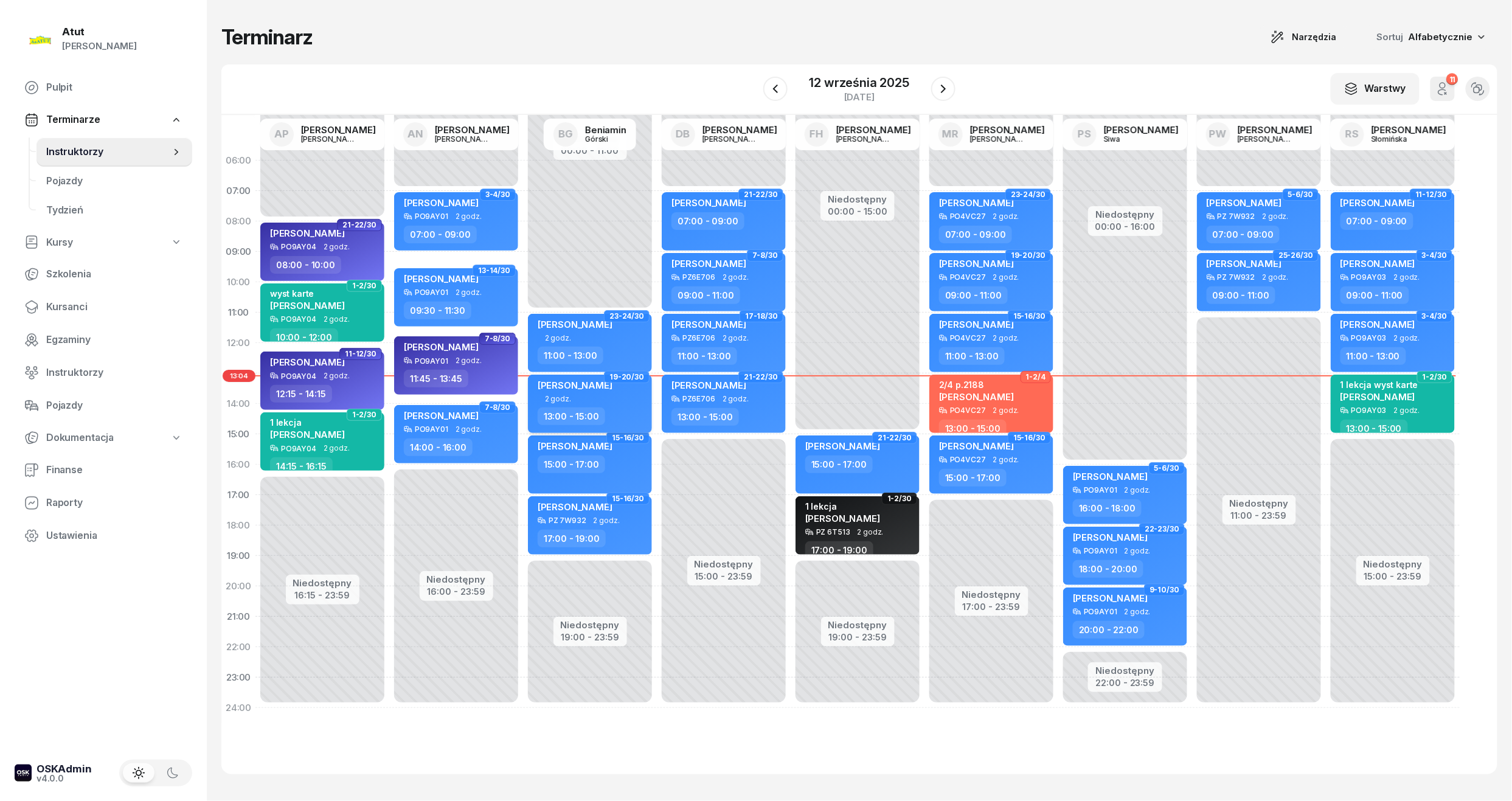
select select "13"
select select "15"
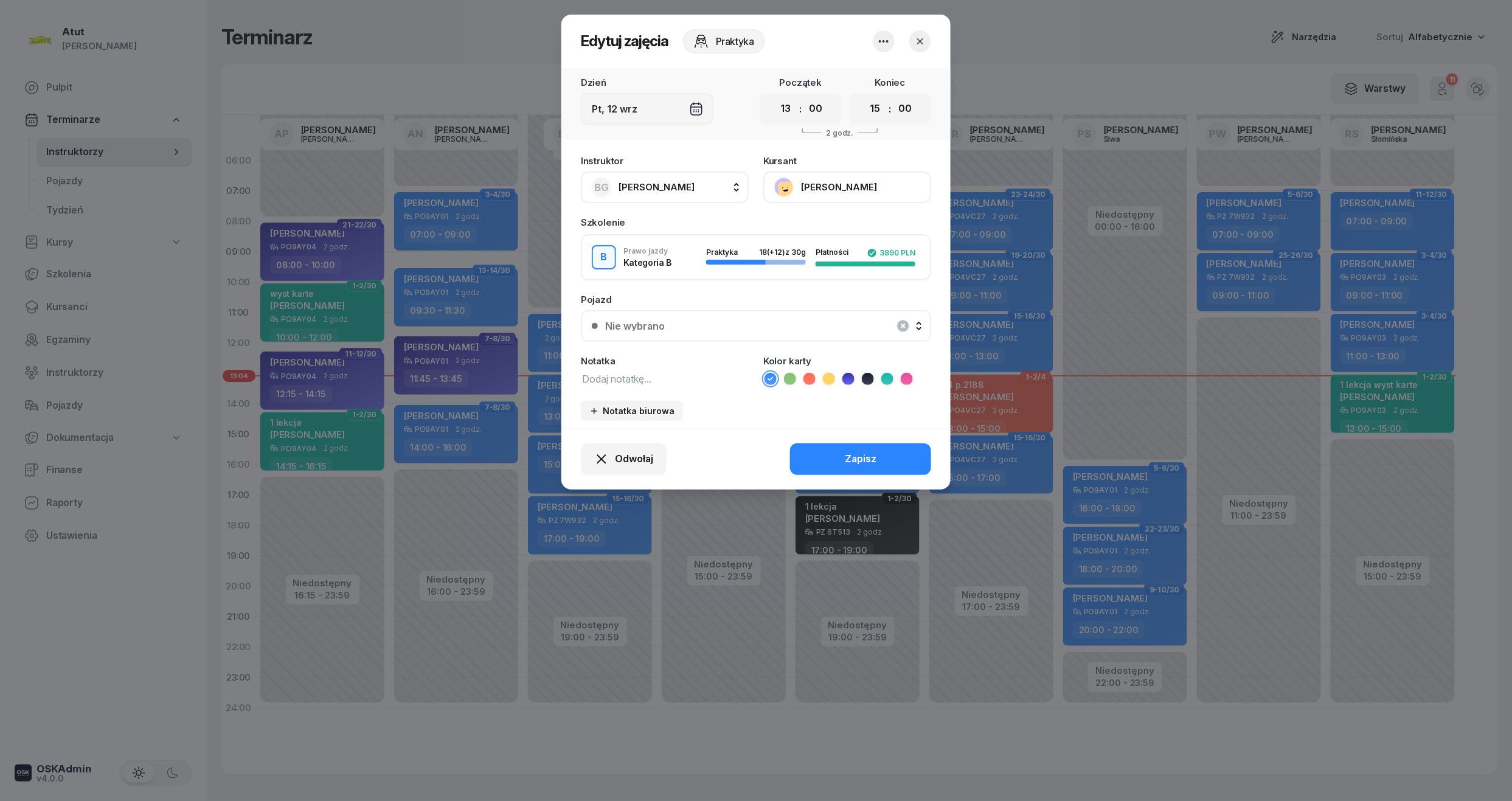
click at [631, 382] on textarea at bounding box center [664, 378] width 168 height 15
type textarea "wpisać godzine"
click at [857, 462] on div "Zapisz" at bounding box center [861, 458] width 32 height 15
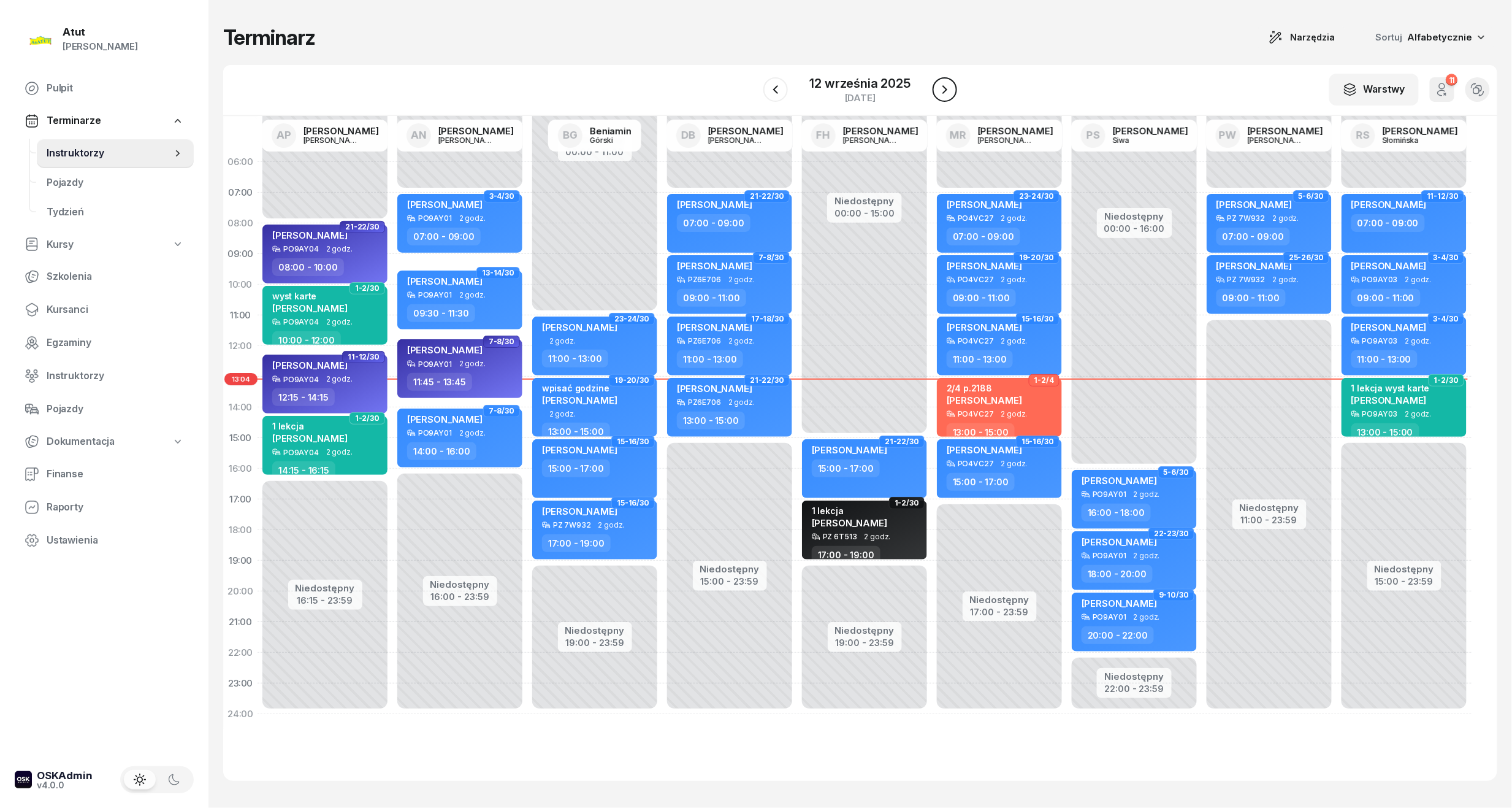
click at [942, 87] on icon "button" at bounding box center [945, 90] width 15 height 15
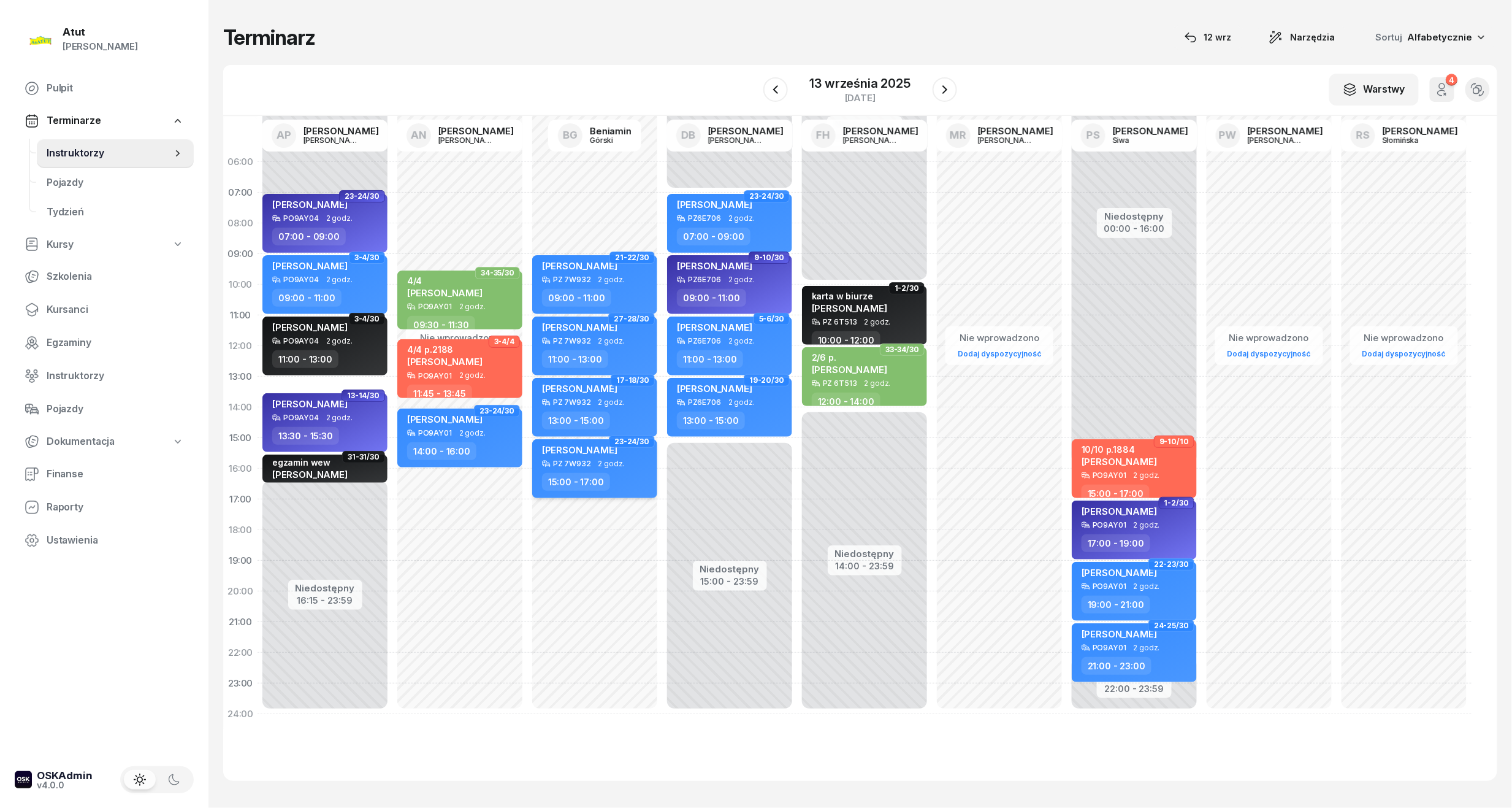
click at [631, 461] on div "PZ 7W932 2 godz." at bounding box center [595, 464] width 108 height 8
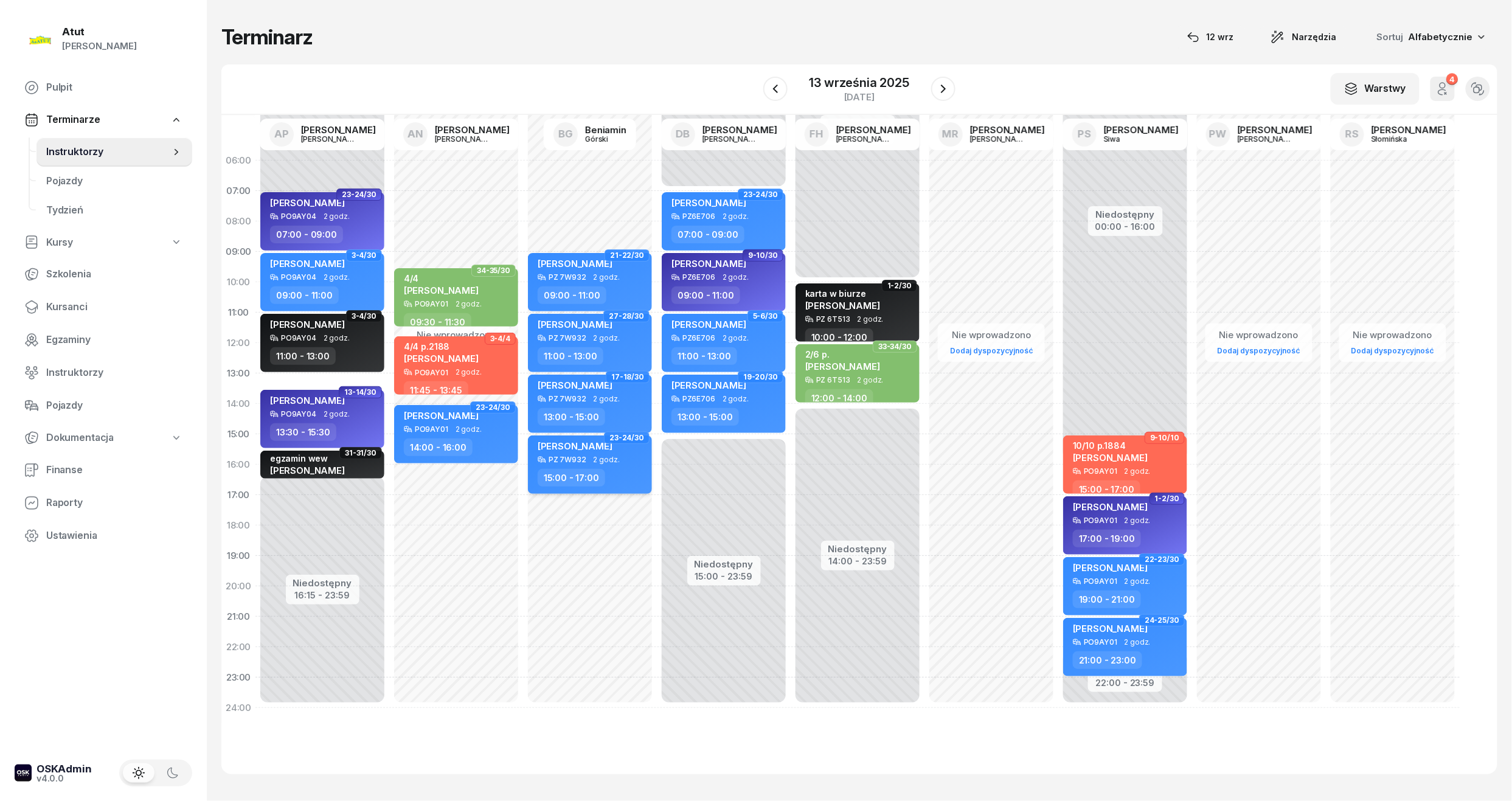
select select "15"
select select "17"
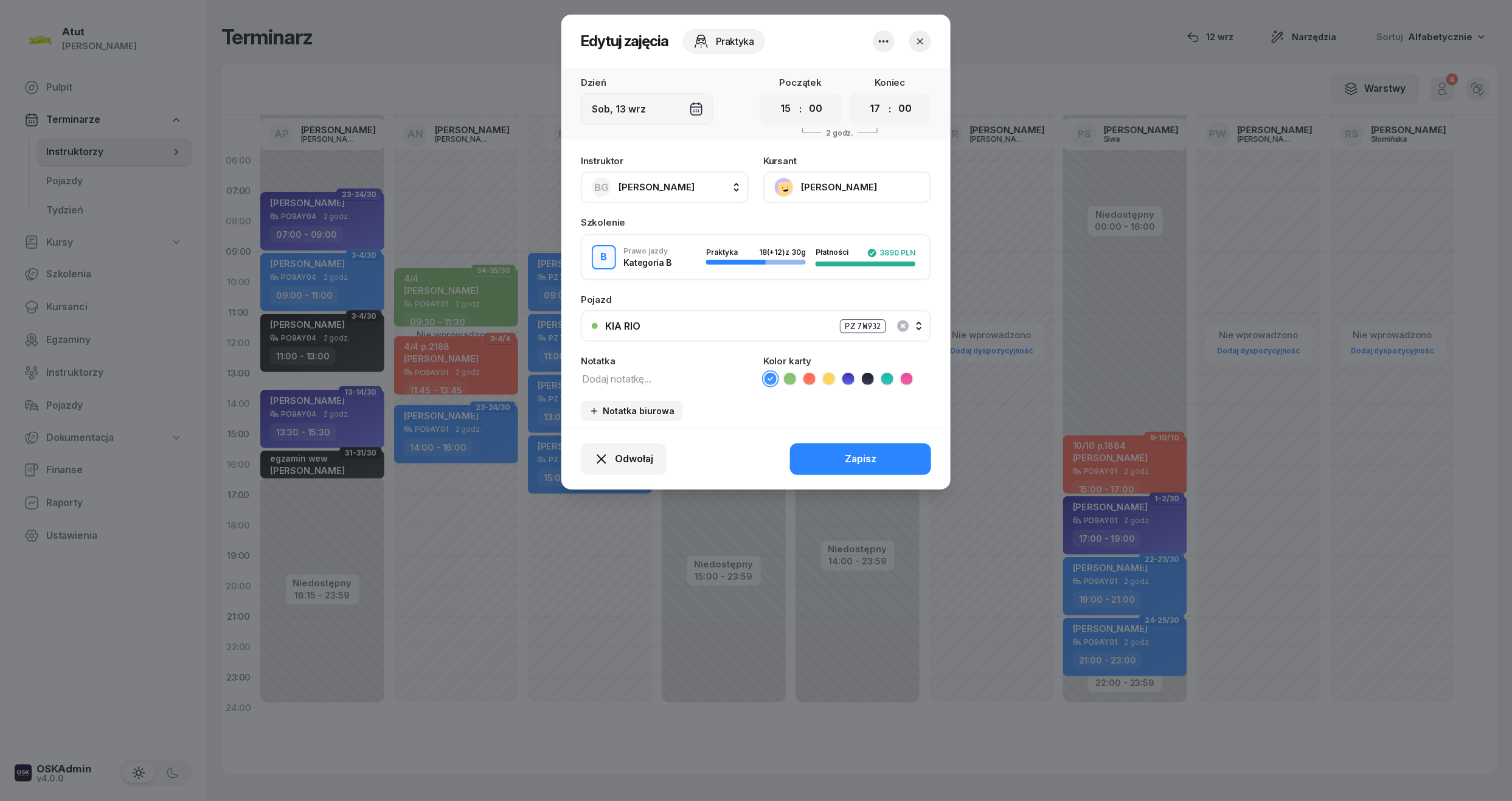
click at [636, 374] on textarea at bounding box center [664, 378] width 168 height 15
click at [660, 373] on textarea "wpisać 3 godzimy" at bounding box center [664, 378] width 168 height 15
type textarea "wpisać 3 godziny"
click at [879, 451] on button "Zapisz" at bounding box center [860, 459] width 141 height 32
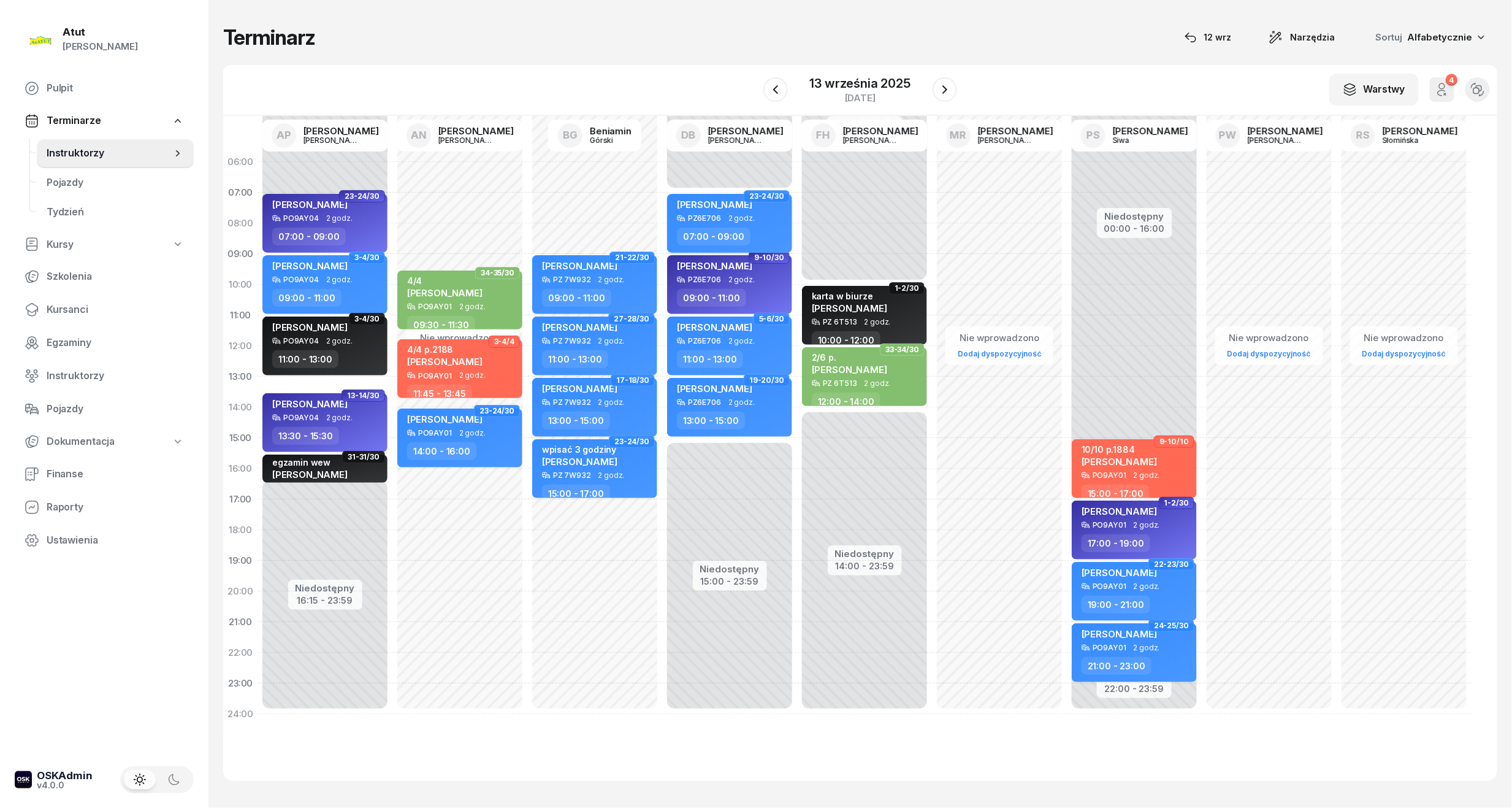
click at [695, 209] on div "[PERSON_NAME]" at bounding box center [715, 206] width 76 height 16
select select "07"
select select "09"
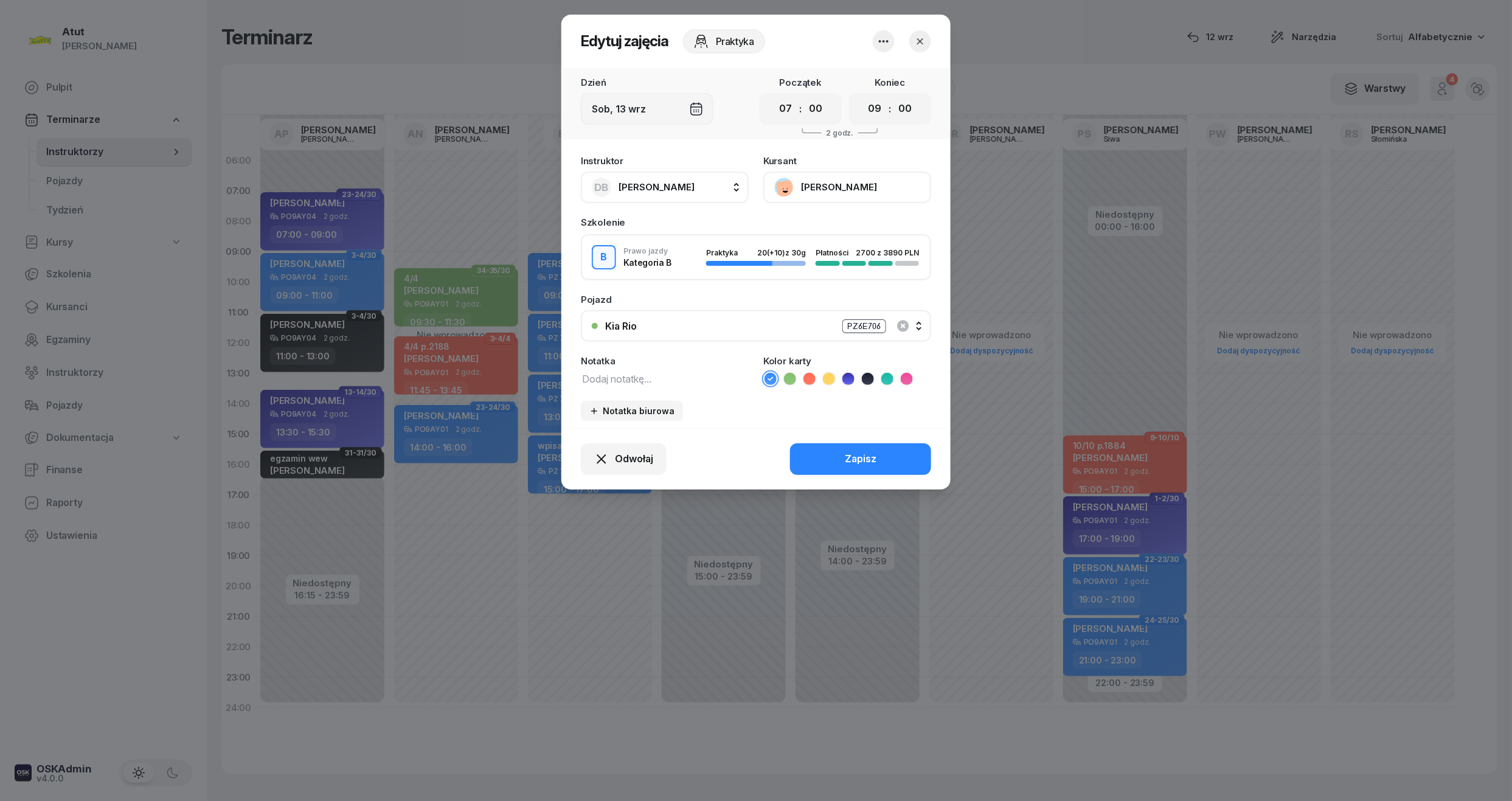
click at [811, 182] on button "[PERSON_NAME]" at bounding box center [847, 187] width 168 height 32
click at [778, 217] on link "Otwórz profil" at bounding box center [845, 228] width 160 height 30
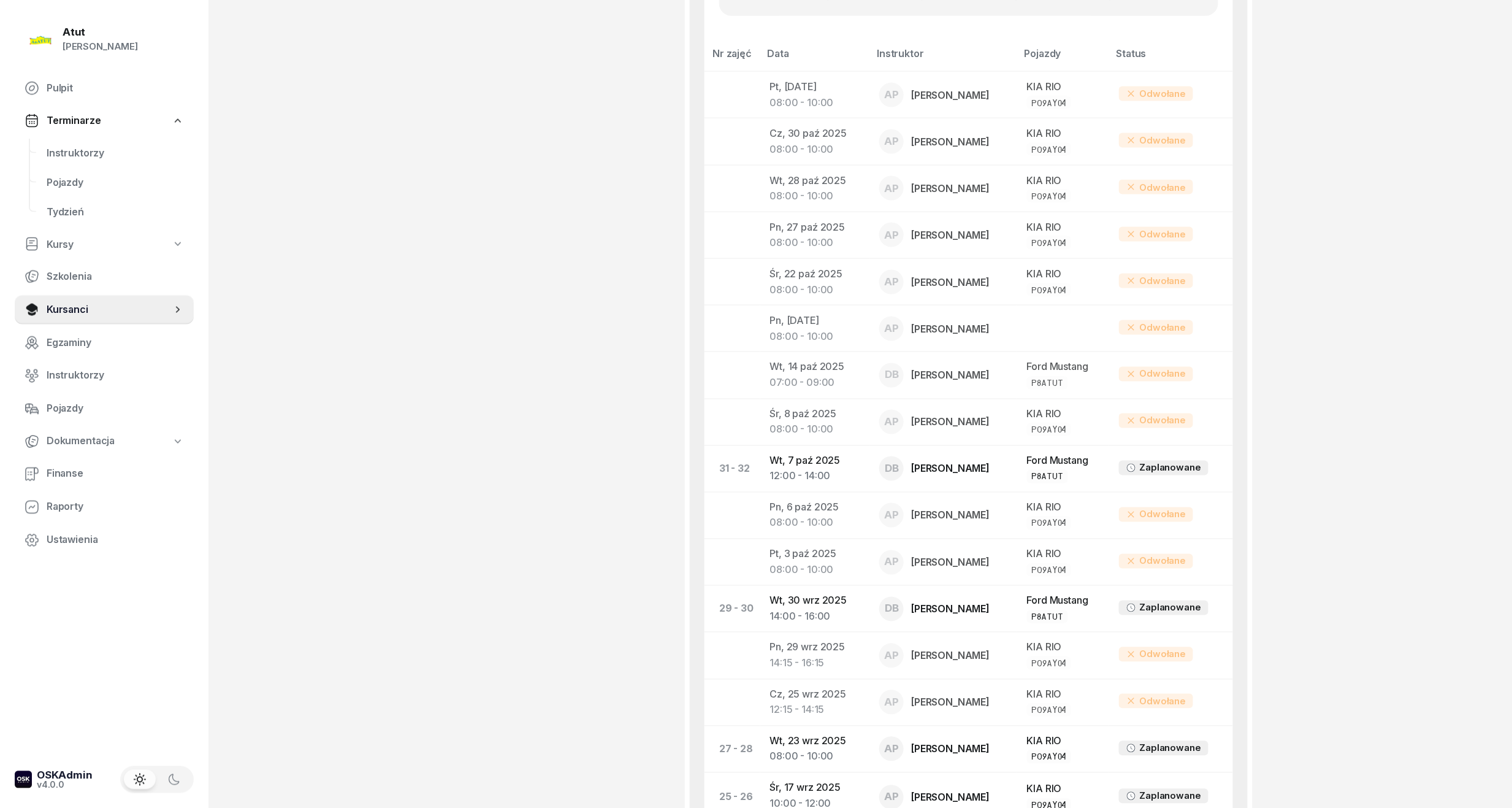
scroll to position [981, 0]
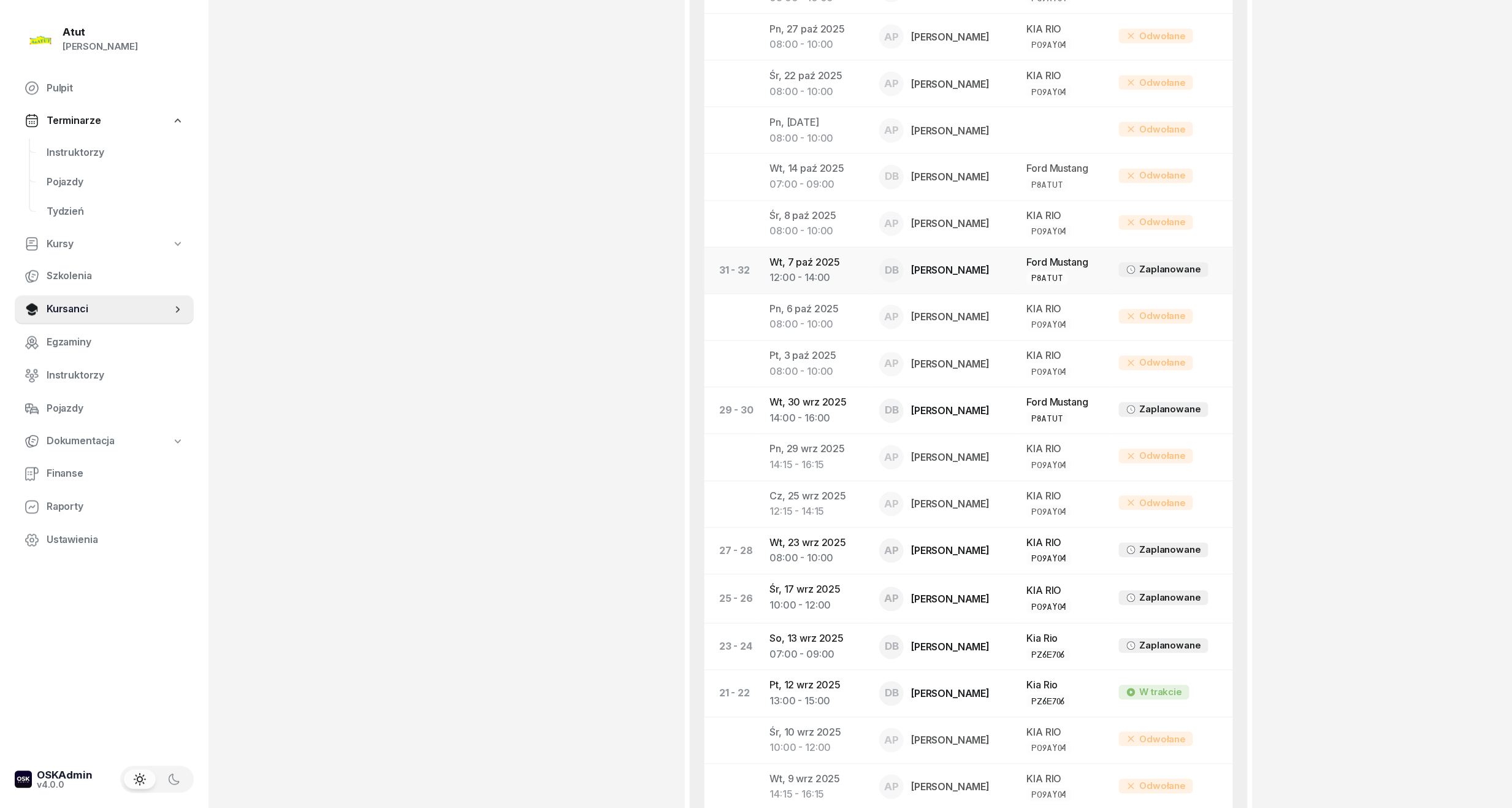
click at [859, 271] on td "Wt, 7 paź 2025 12:00 - 14:00" at bounding box center [815, 270] width 110 height 47
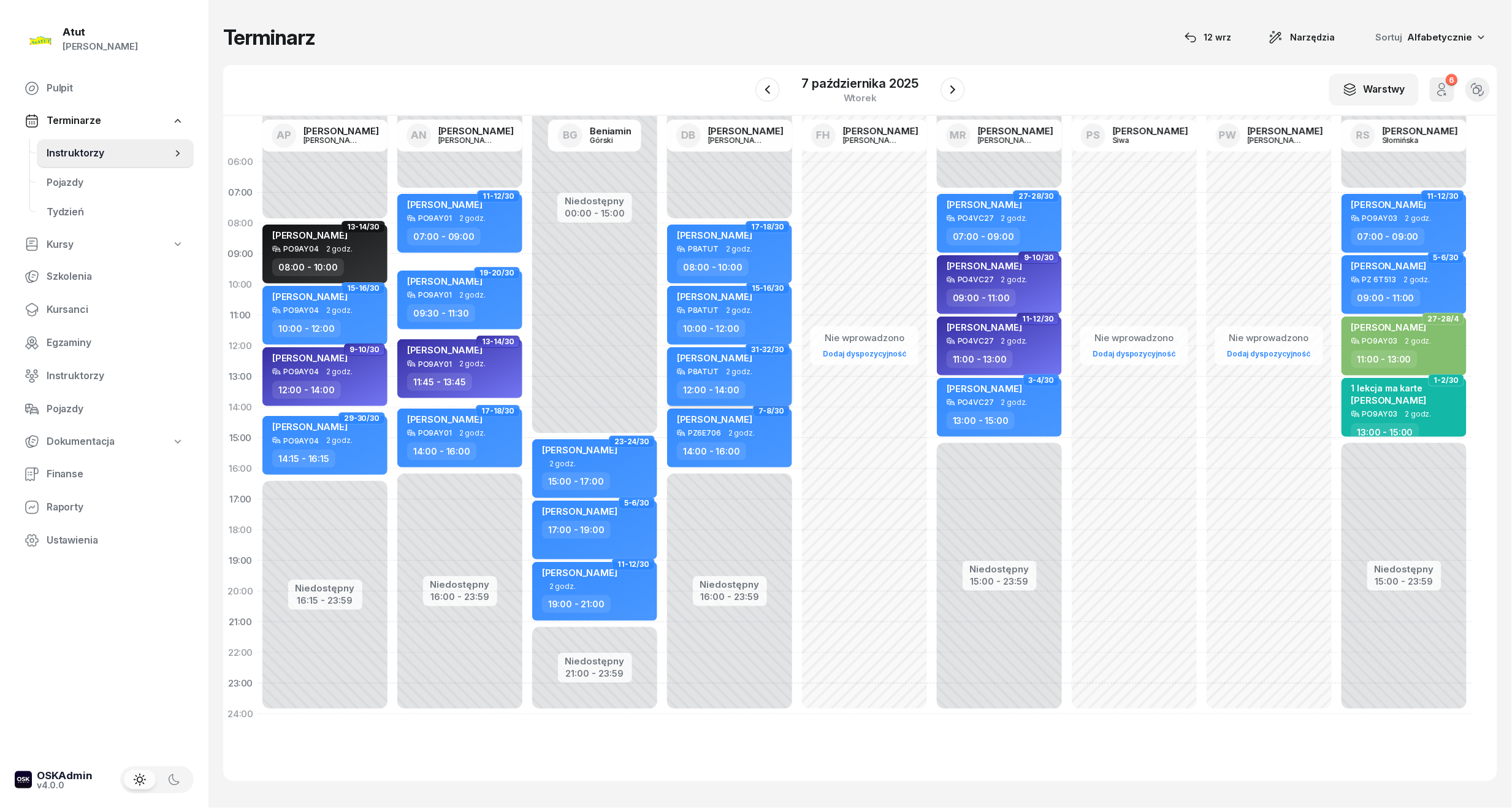
click at [709, 368] on div "P8ATUT" at bounding box center [703, 371] width 30 height 8
select select "12"
select select "14"
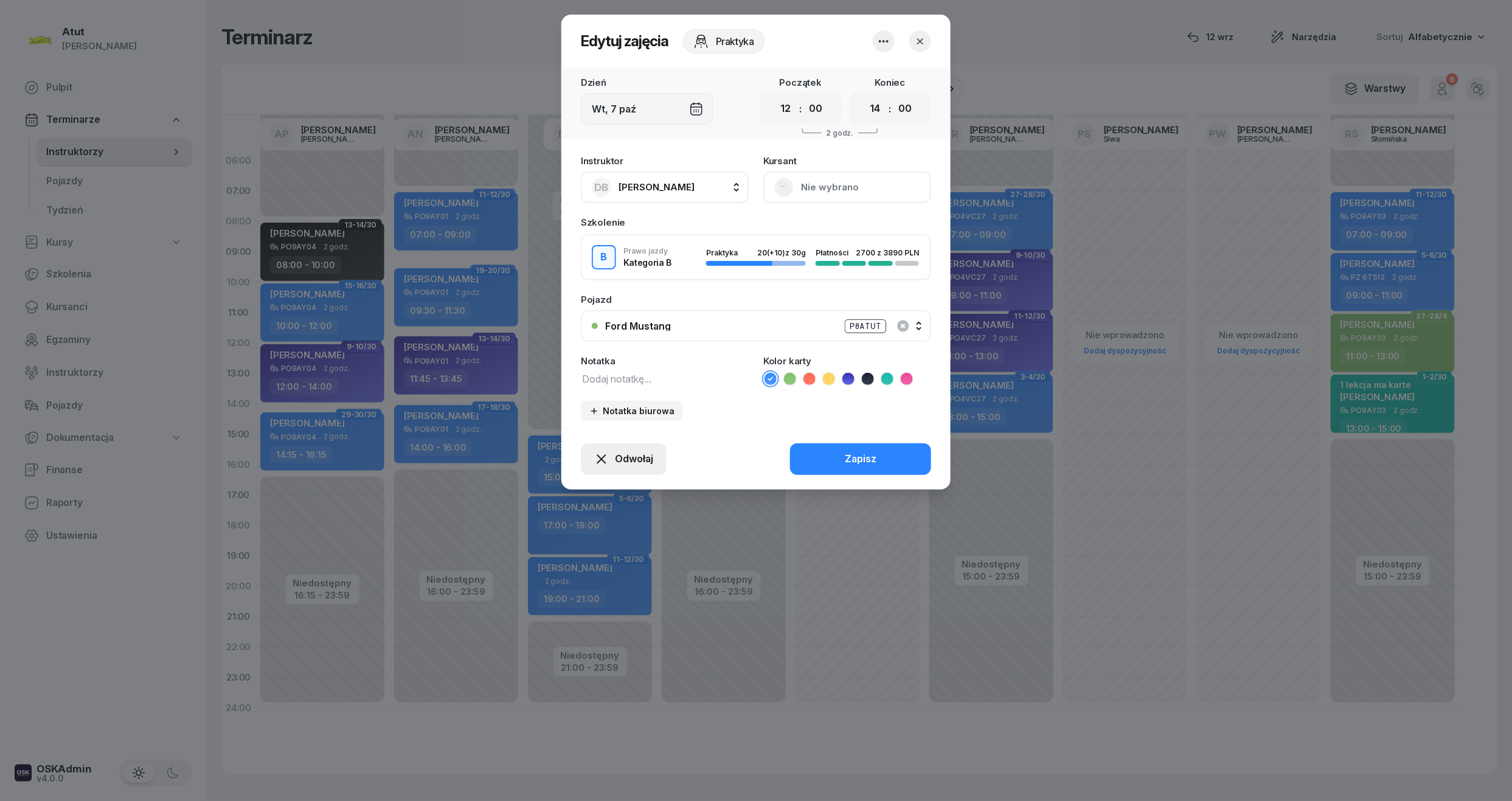
click at [633, 463] on span "Odwołaj" at bounding box center [633, 458] width 38 height 15
click at [618, 361] on div "My odwołaliśmy" at bounding box center [603, 354] width 73 height 15
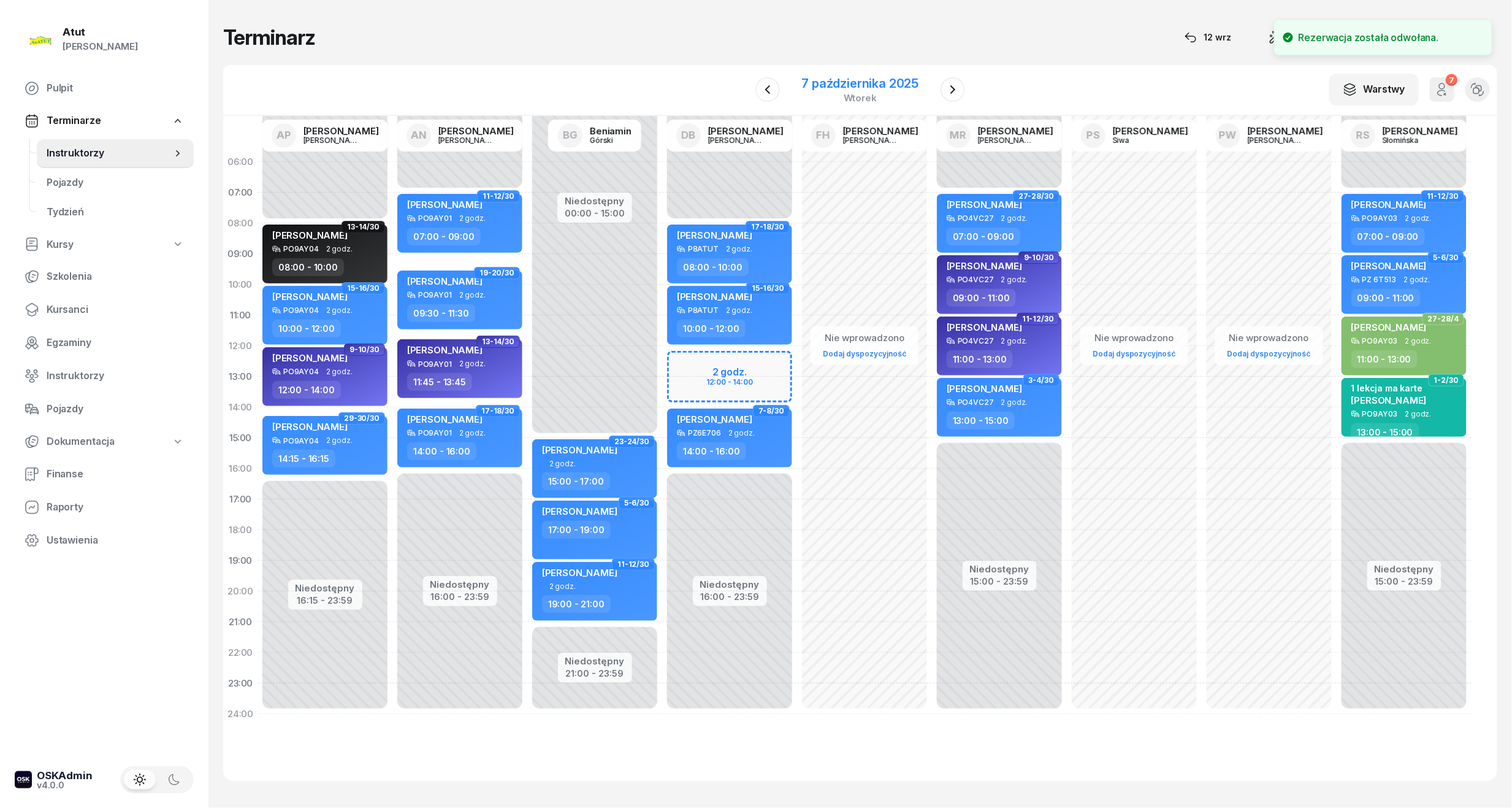
click at [845, 82] on div "7 października 2025" at bounding box center [860, 83] width 117 height 12
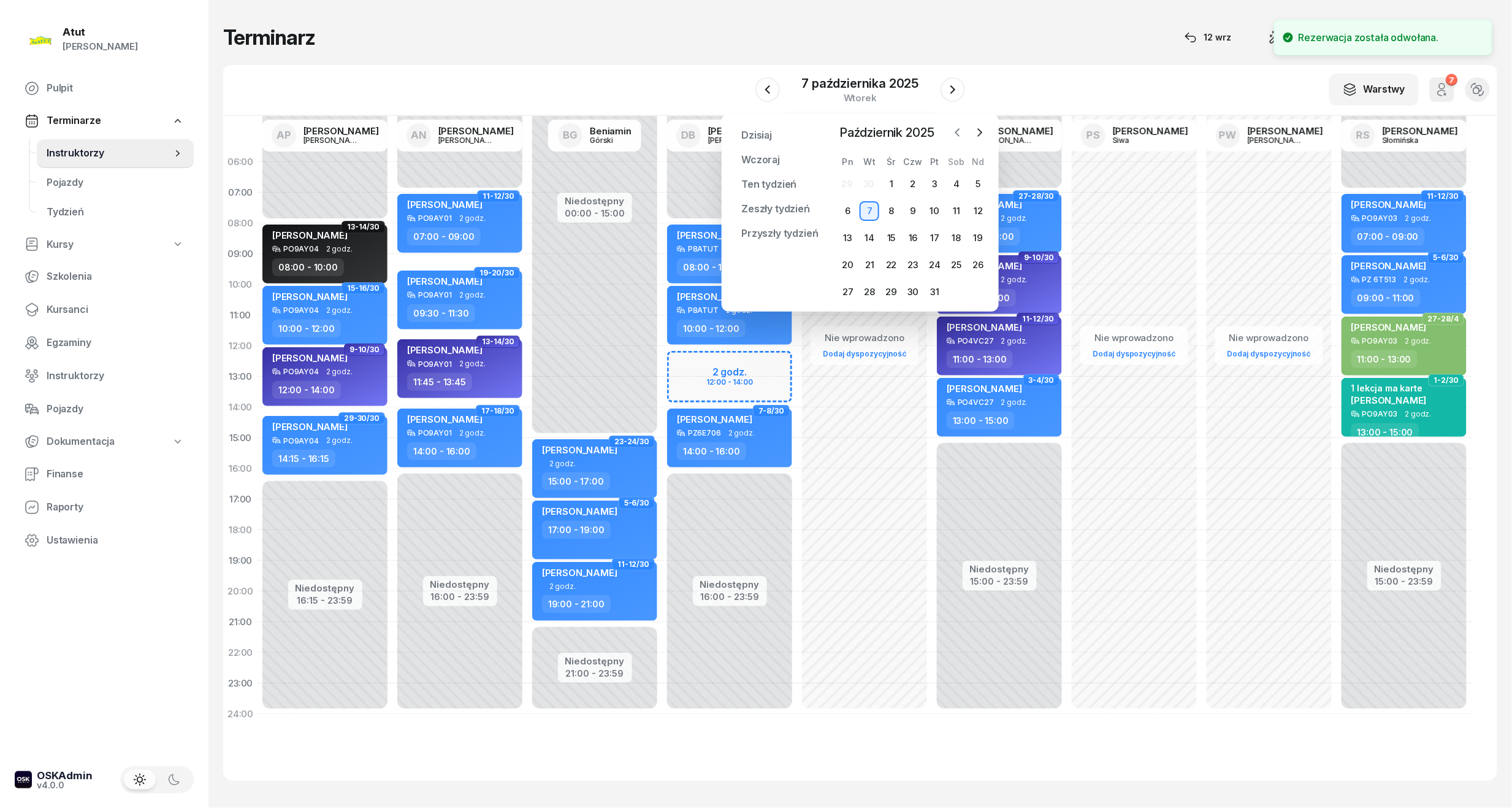
click at [952, 131] on icon "button" at bounding box center [957, 132] width 12 height 12
click at [928, 209] on div "12" at bounding box center [935, 211] width 20 height 20
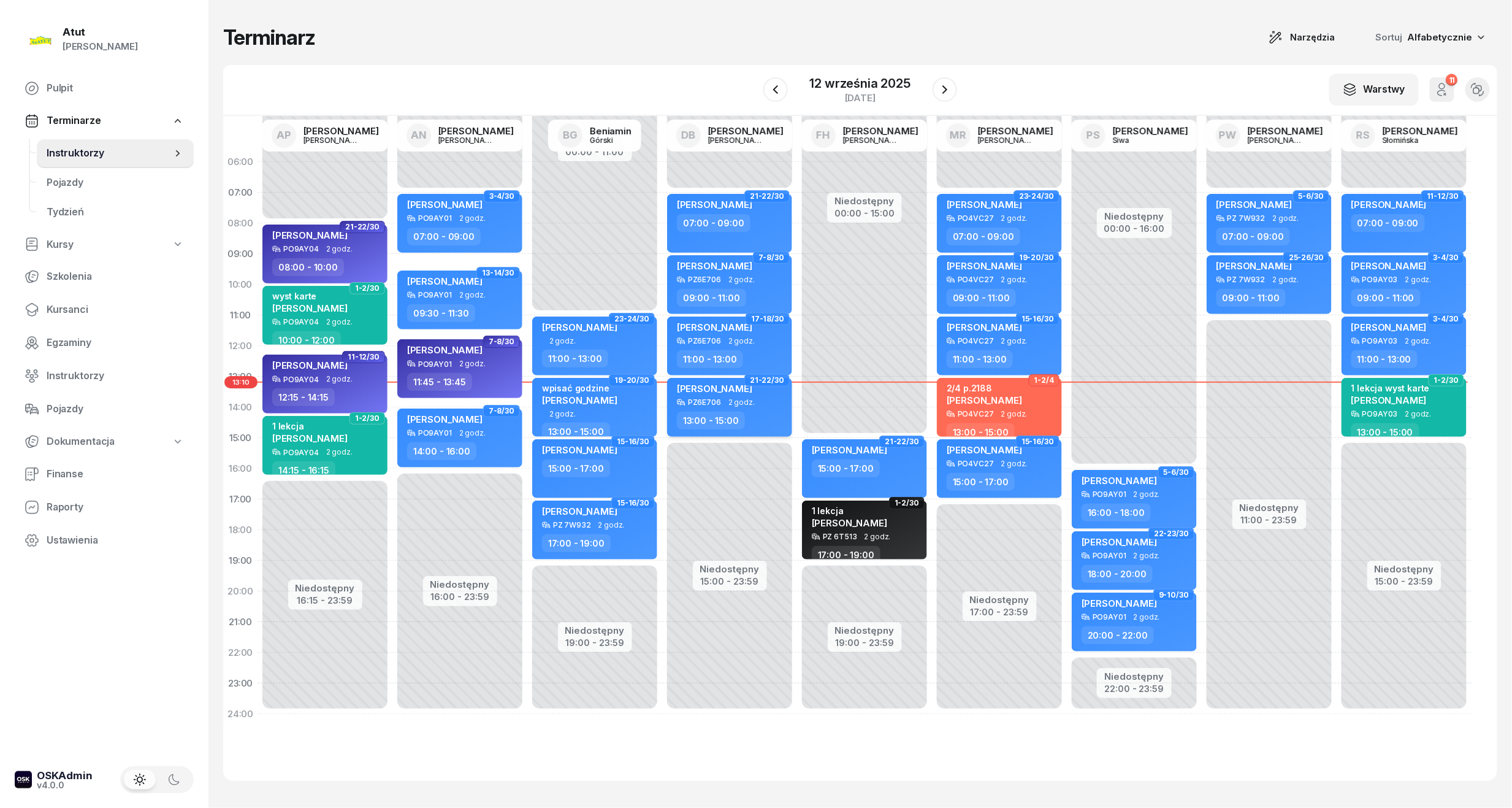
click at [726, 391] on span "[PERSON_NAME]" at bounding box center [715, 388] width 76 height 11
select select "13"
select select "15"
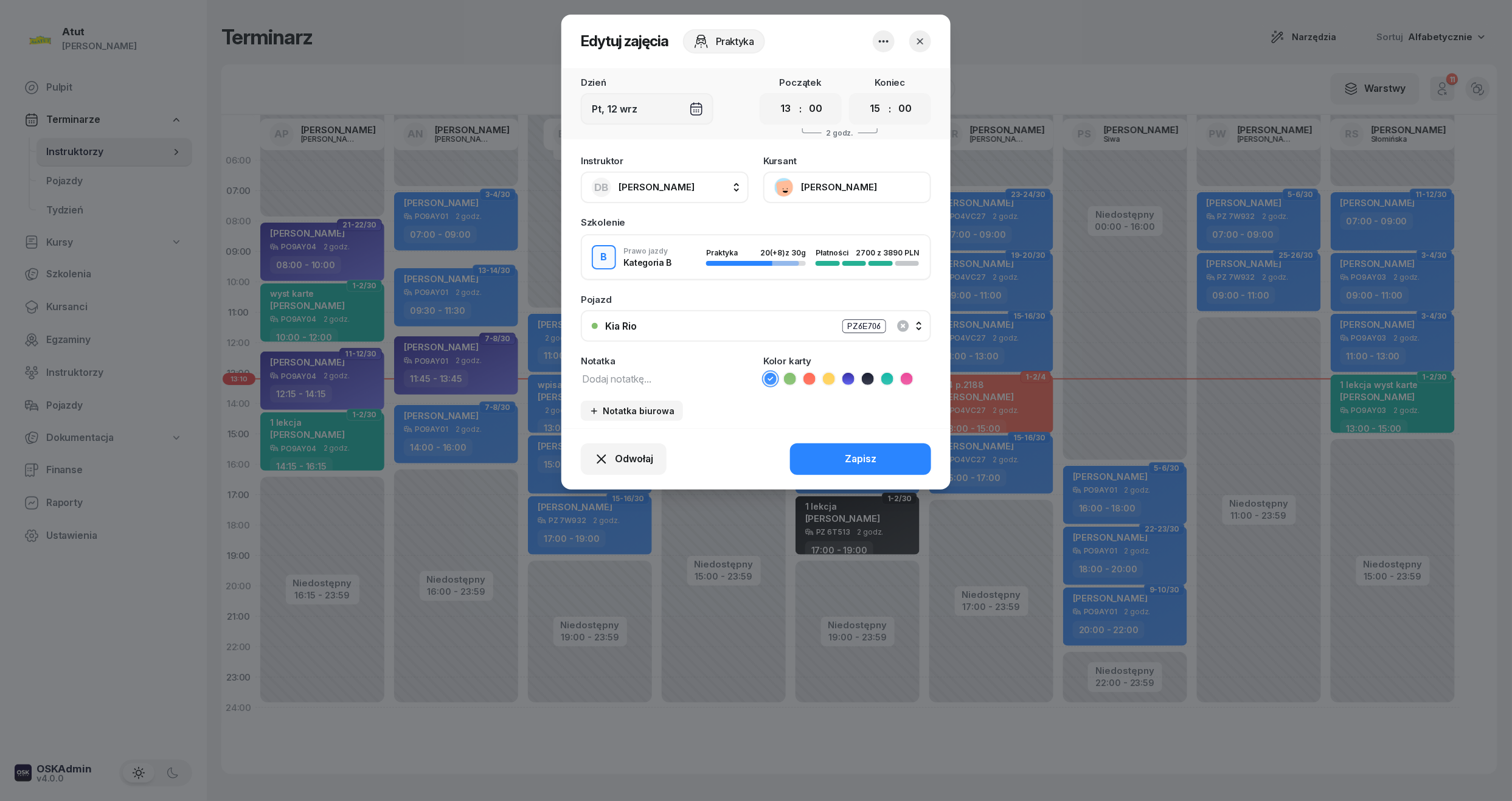
click at [842, 188] on button "[PERSON_NAME]" at bounding box center [847, 187] width 168 height 32
click at [807, 226] on div "Otwórz profil" at bounding box center [802, 228] width 59 height 15
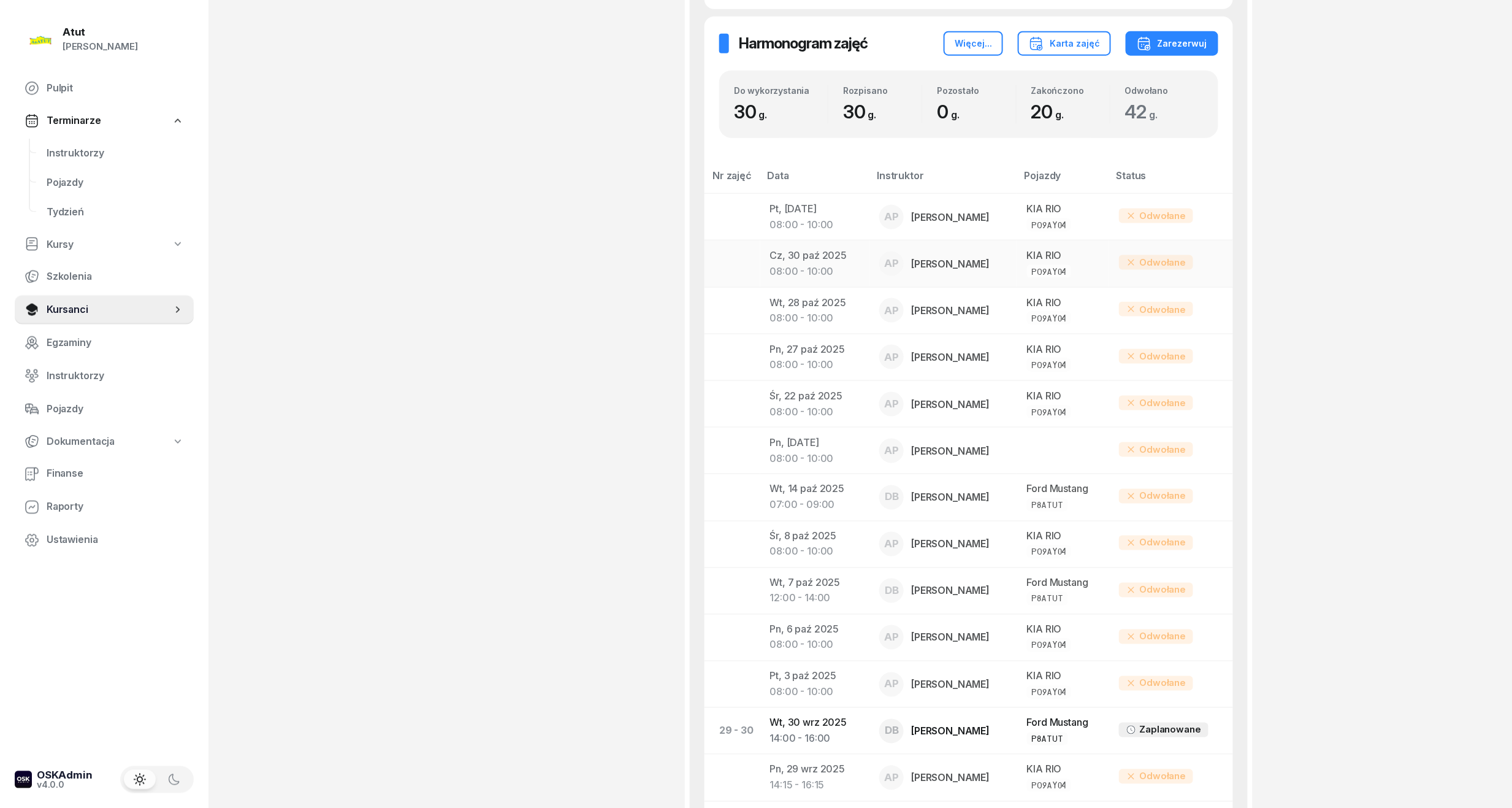
scroll to position [572, 0]
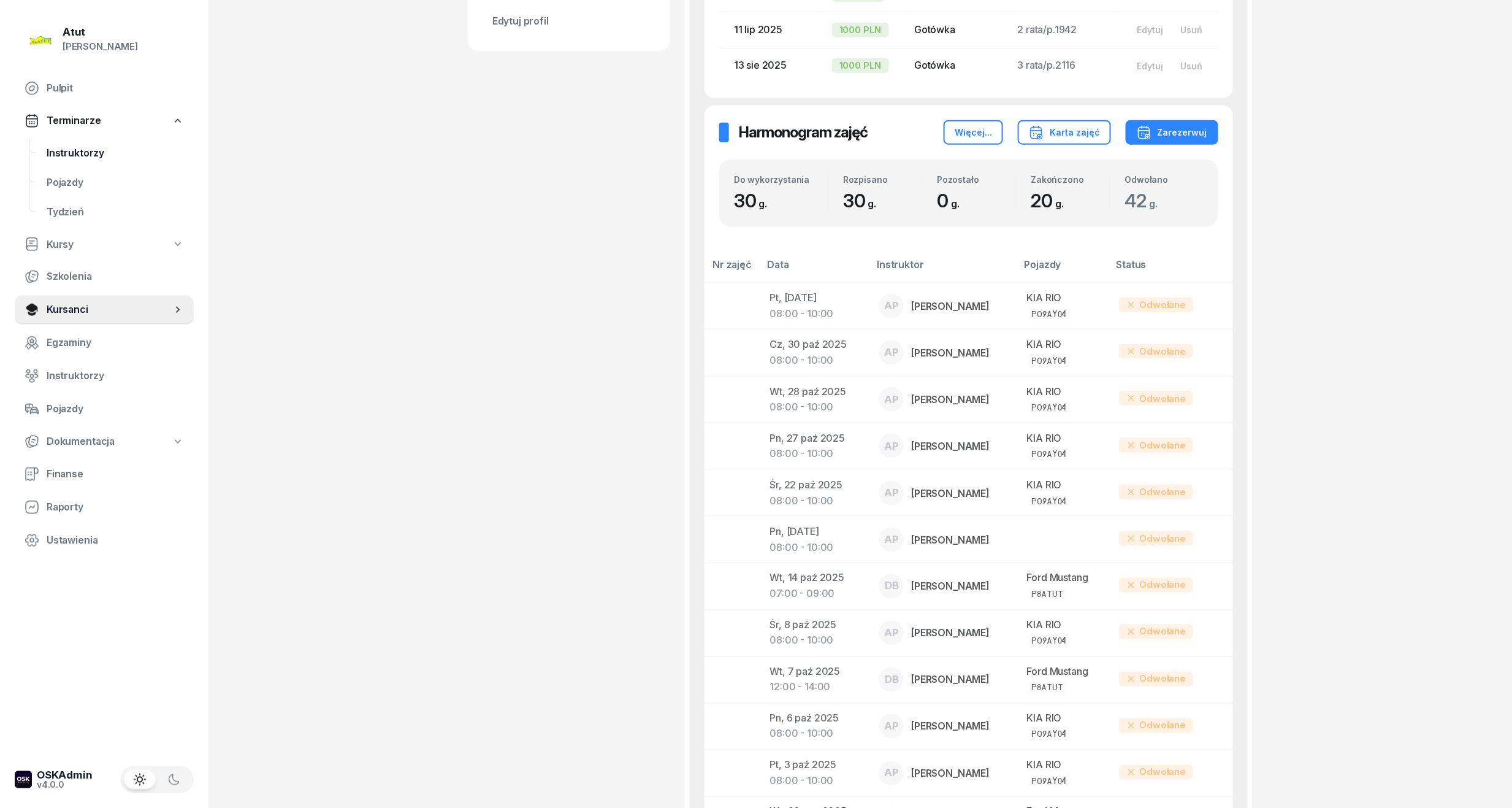
click at [71, 150] on span "Instruktorzy" at bounding box center [115, 153] width 137 height 16
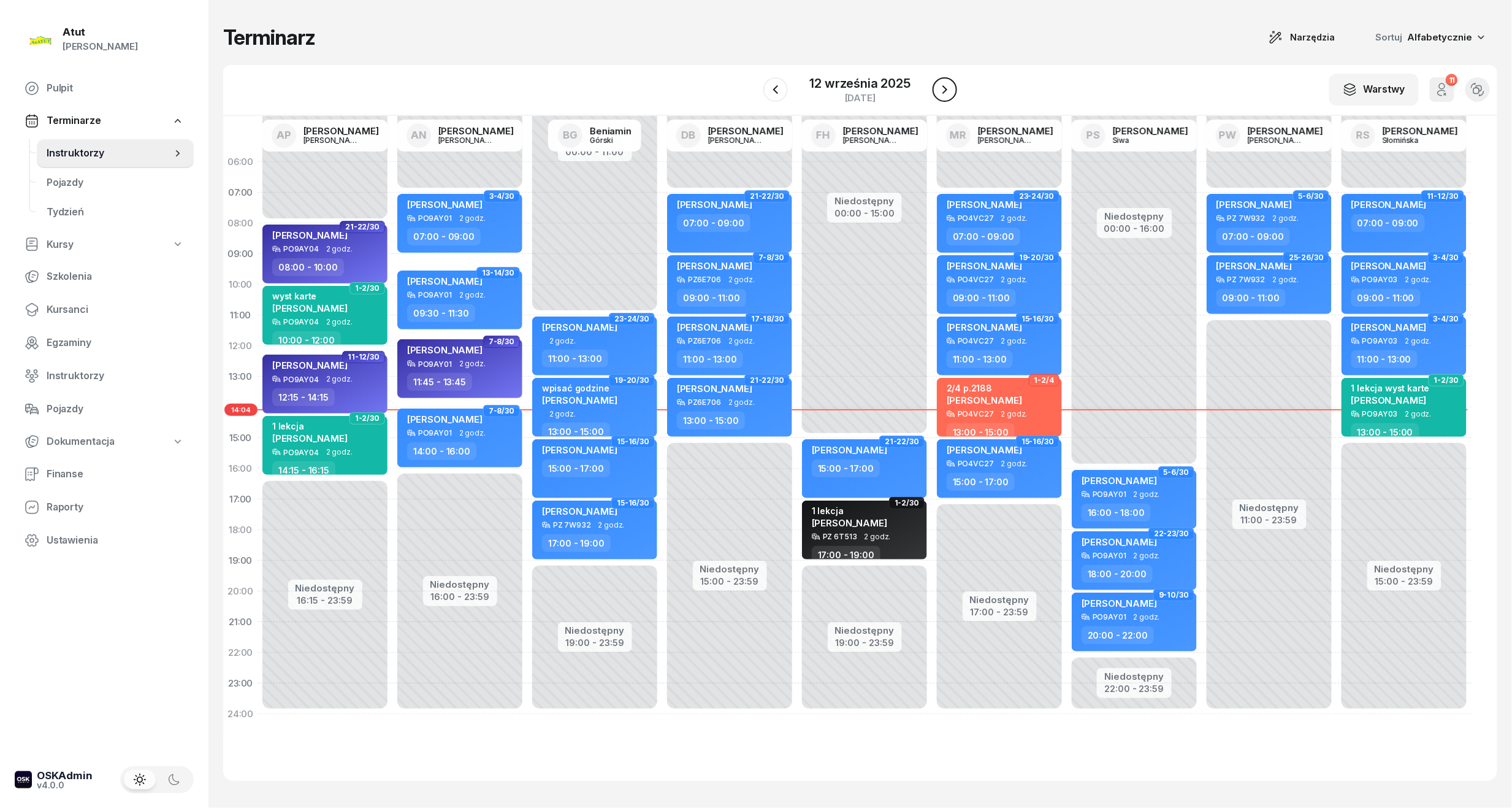
click at [947, 91] on icon "button" at bounding box center [945, 90] width 15 height 15
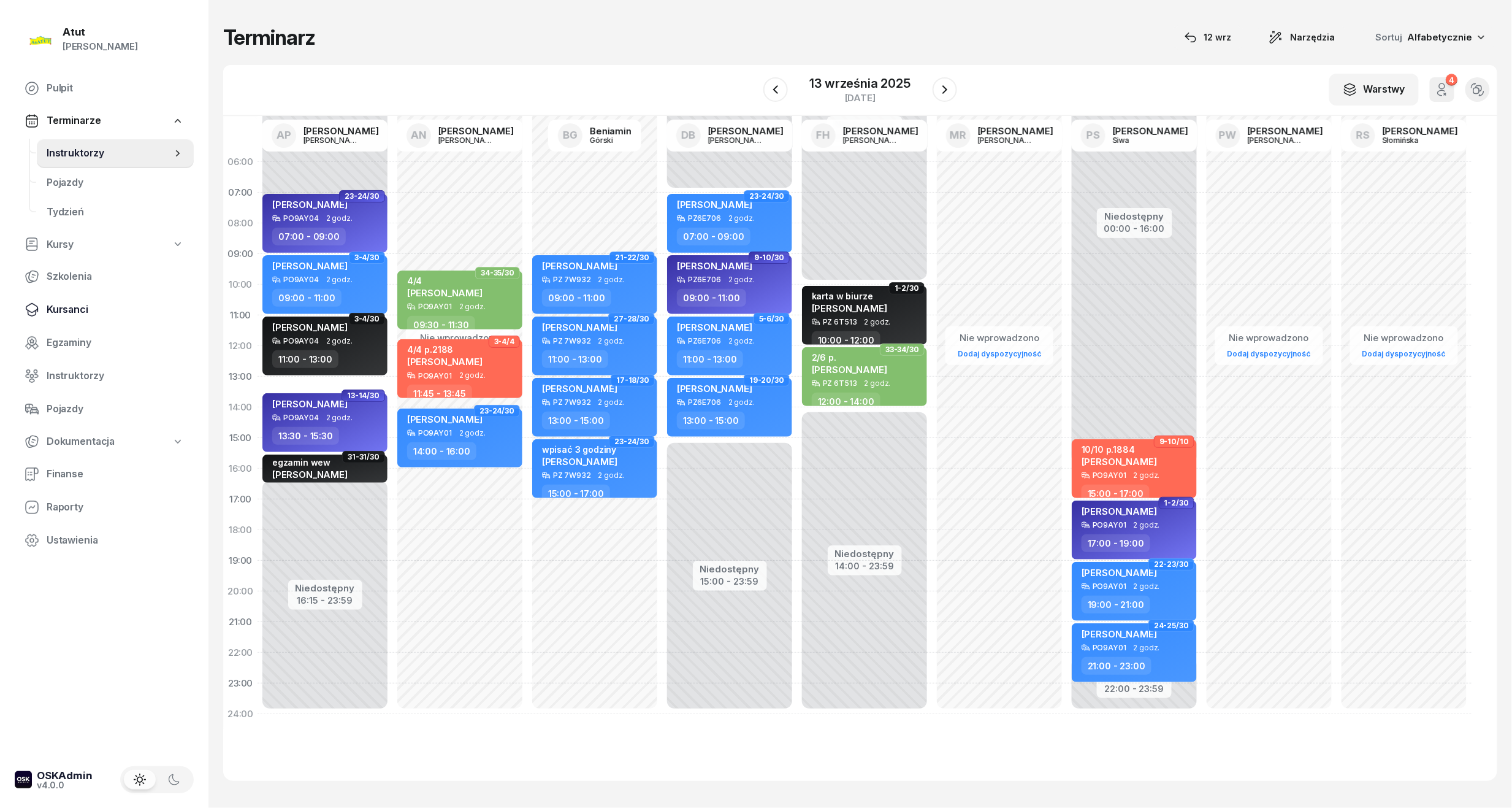
drag, startPoint x: 64, startPoint y: 293, endPoint x: 112, endPoint y: 297, distance: 48.2
drag, startPoint x: 112, startPoint y: 297, endPoint x: 164, endPoint y: 288, distance: 52.8
drag, startPoint x: 369, startPoint y: 227, endPoint x: 554, endPoint y: 221, distance: 185.1
drag, startPoint x: 554, startPoint y: 221, endPoint x: 464, endPoint y: 81, distance: 166.4
click at [464, 81] on div "W Wybierz AP Adam Pytlak AN Artur Nowakowski BG Beniamin Górski DB Dariusz Bańk…" at bounding box center [860, 90] width 1274 height 51
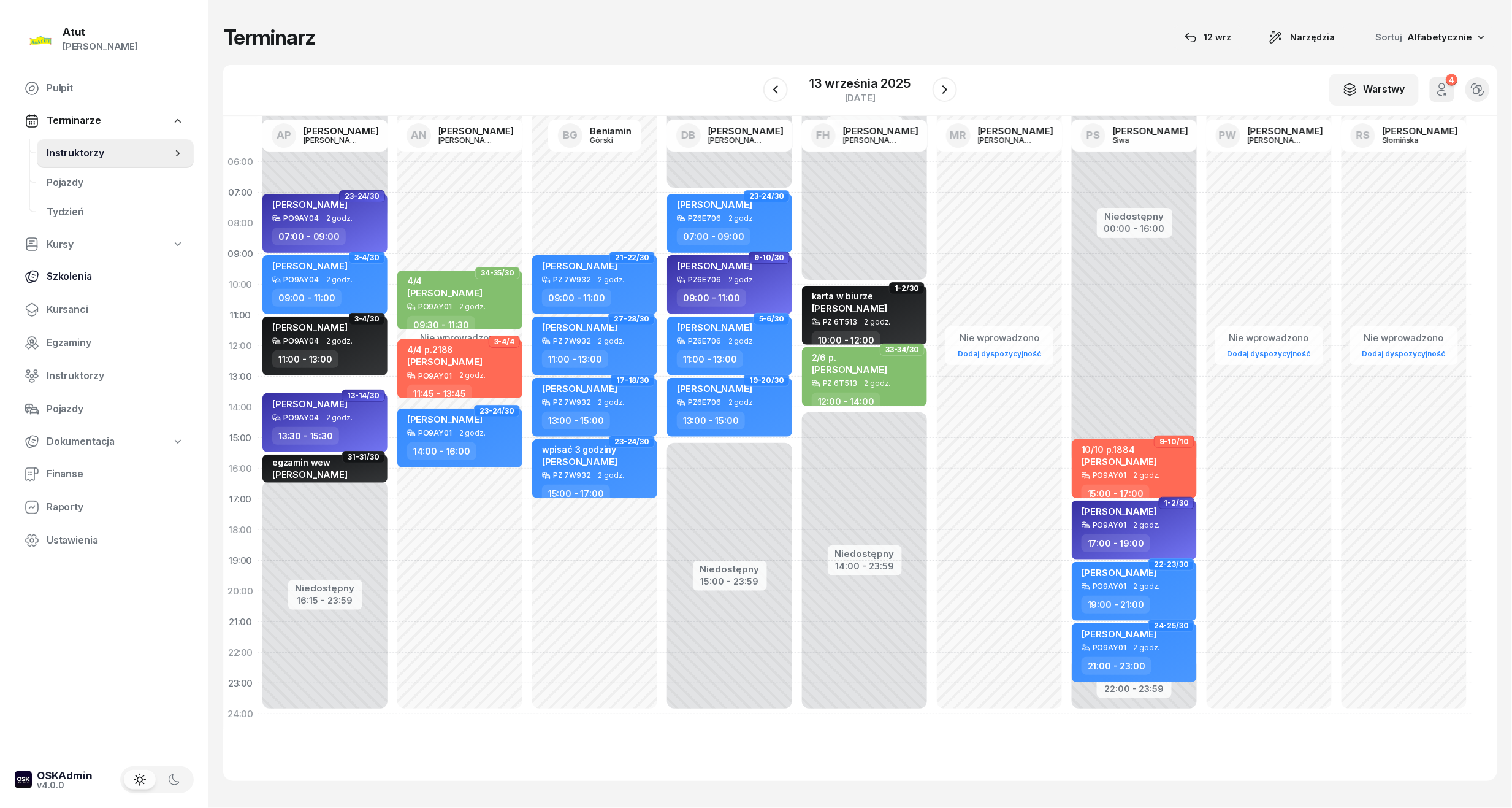
drag, startPoint x: 65, startPoint y: 316, endPoint x: 130, endPoint y: 280, distance: 74.3
click at [67, 316] on span "Kursanci" at bounding box center [115, 310] width 137 height 16
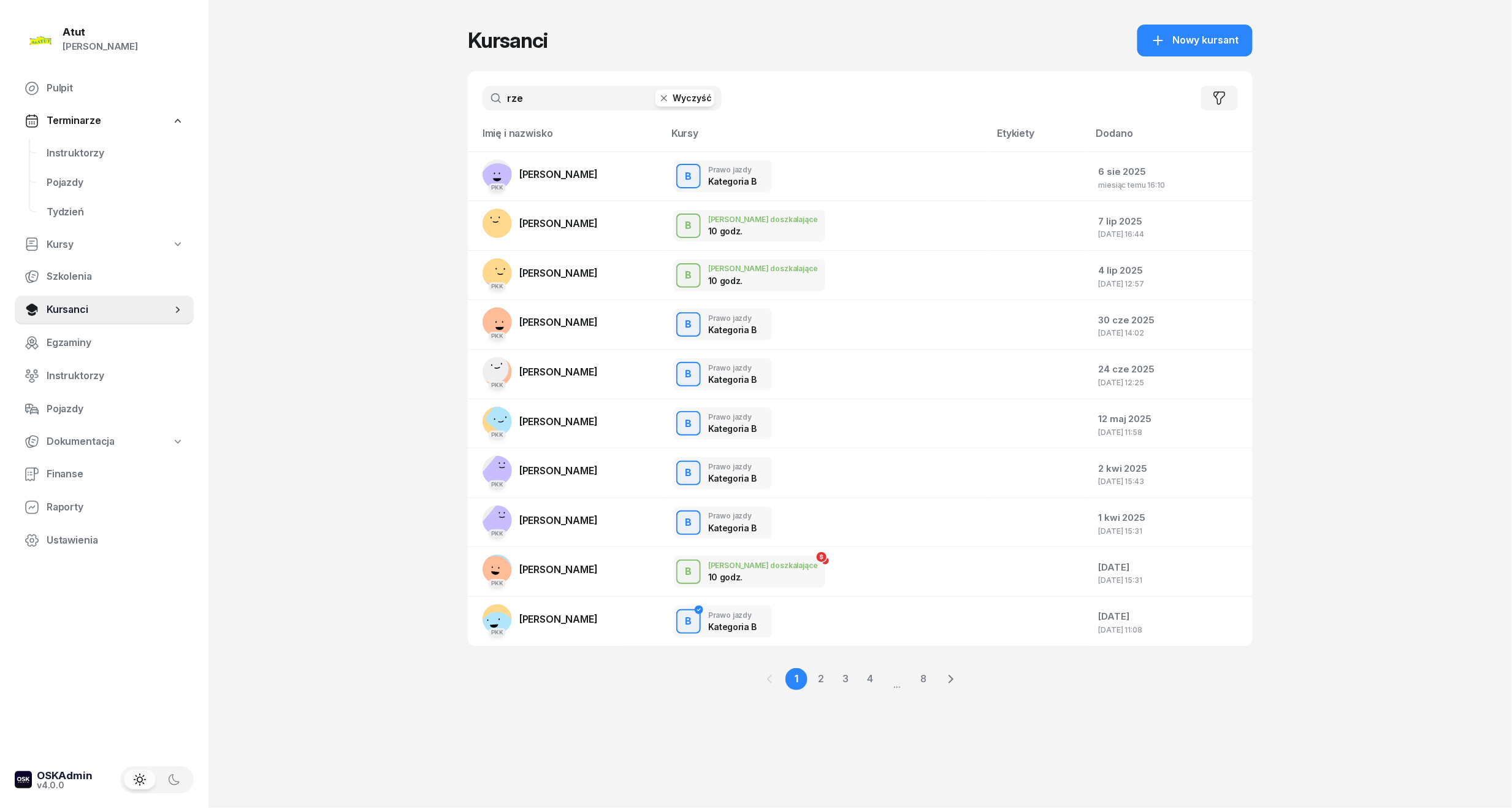
drag, startPoint x: 549, startPoint y: 103, endPoint x: 108, endPoint y: 108, distance: 441.0
click at [110, 108] on div "Atut Paulina Lis Pulpit Terminarze Instruktorzy Pojazdy Tydzień Kursy Szkolenia…" at bounding box center [756, 404] width 1512 height 808
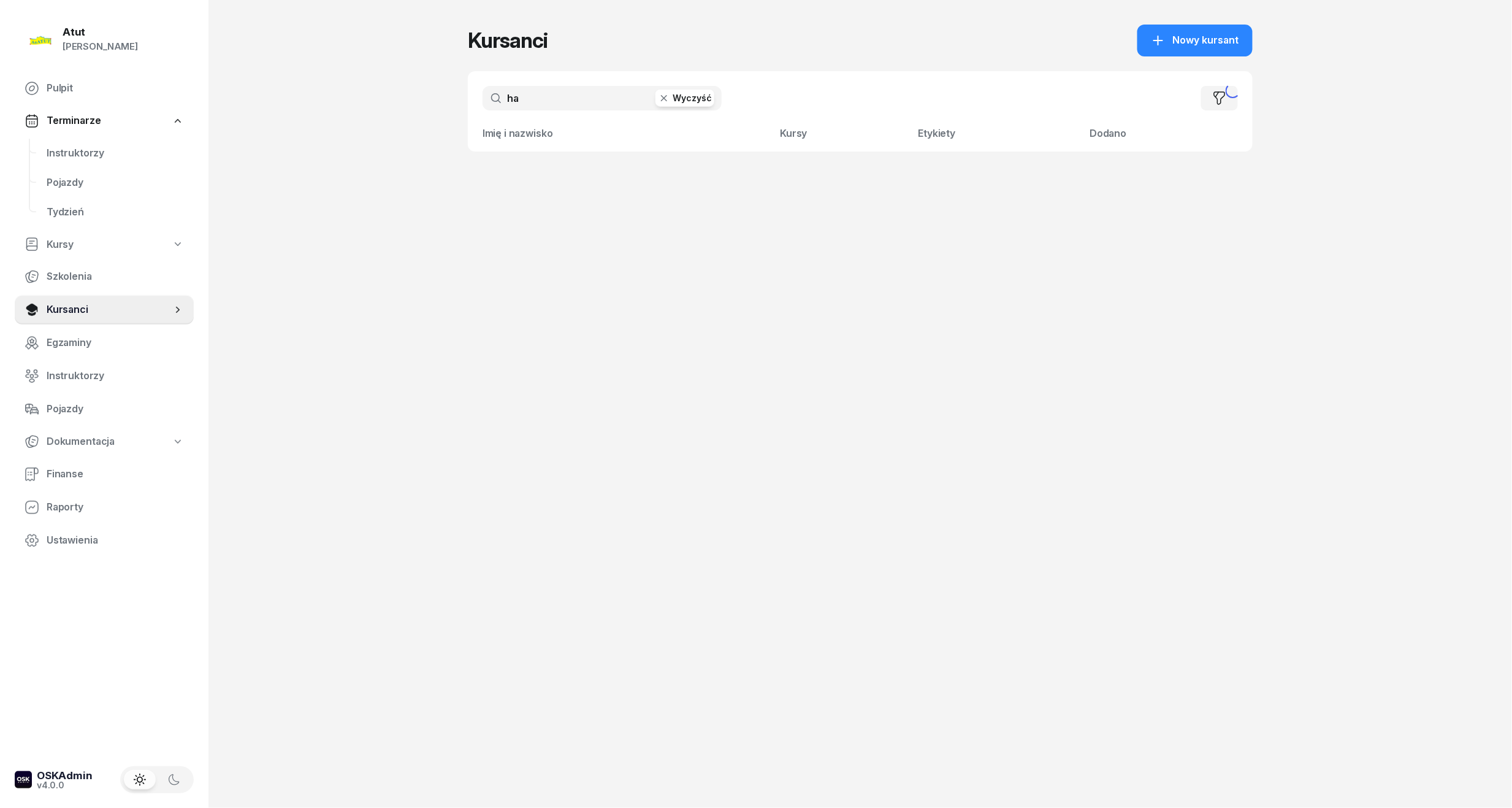
type input "h"
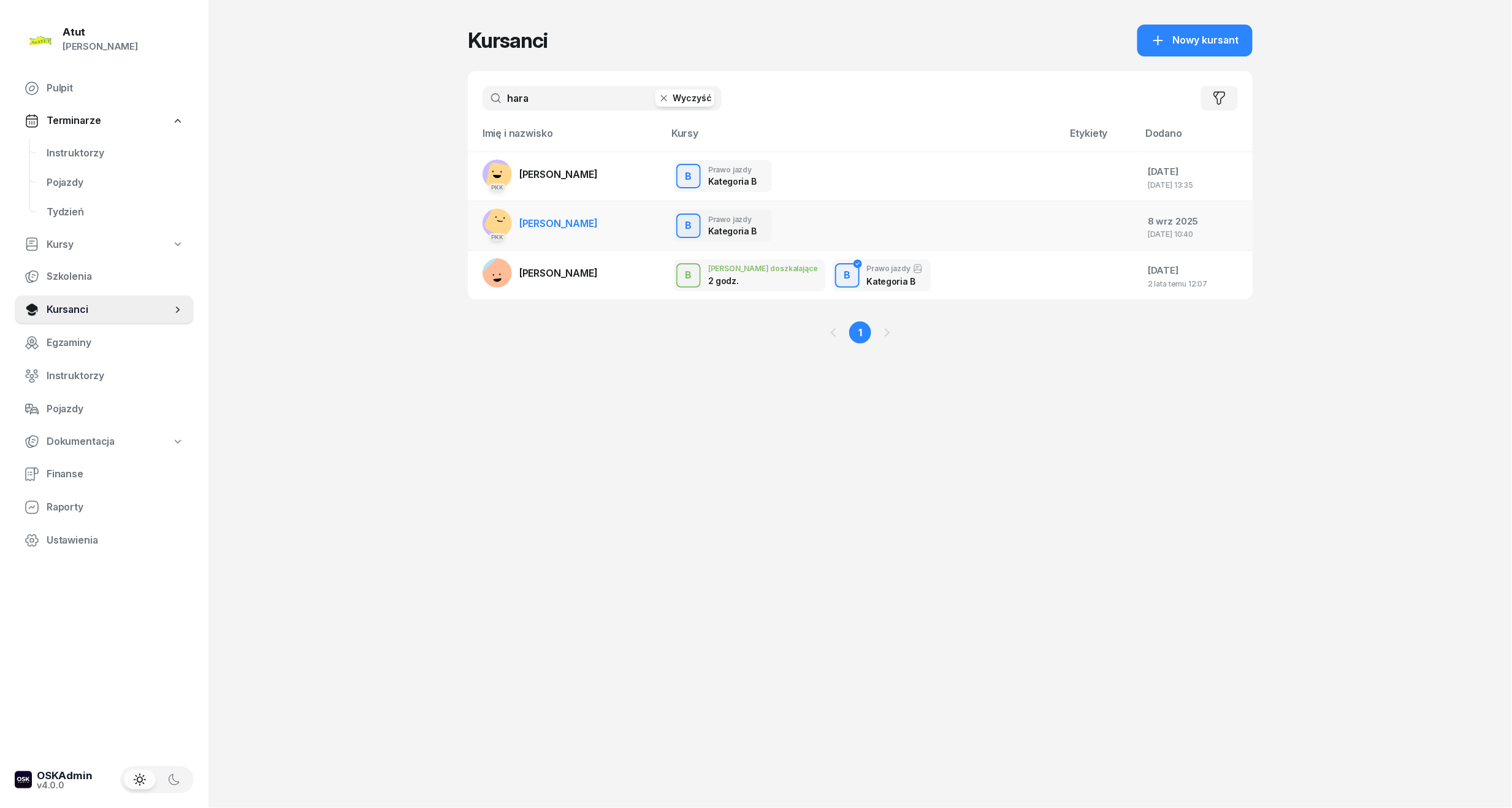
type input "hara"
click at [580, 224] on span "Julia Haraszczak" at bounding box center [559, 223] width 79 height 12
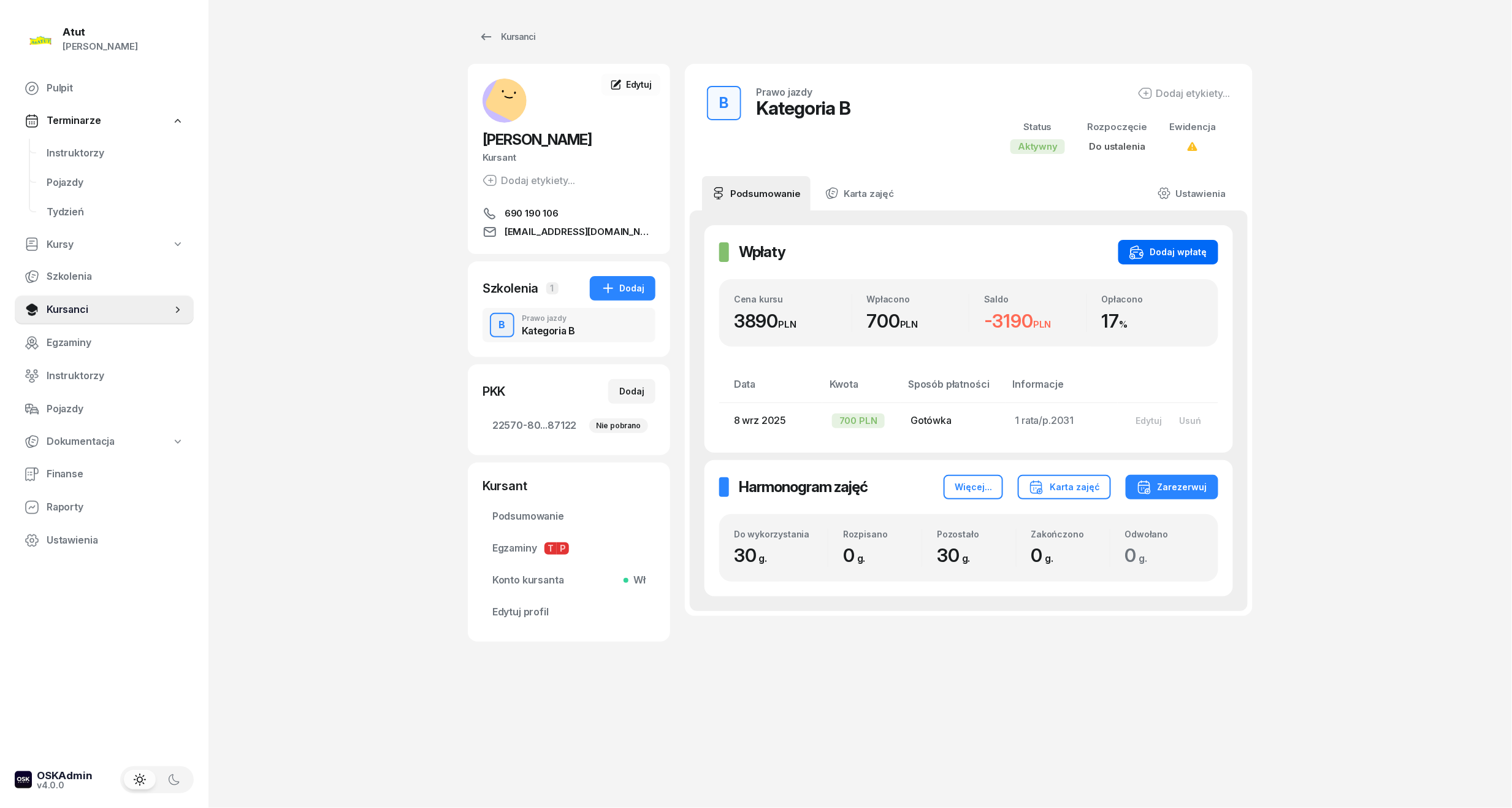
click at [1162, 251] on div "Dodaj wpłatę" at bounding box center [1168, 252] width 78 height 15
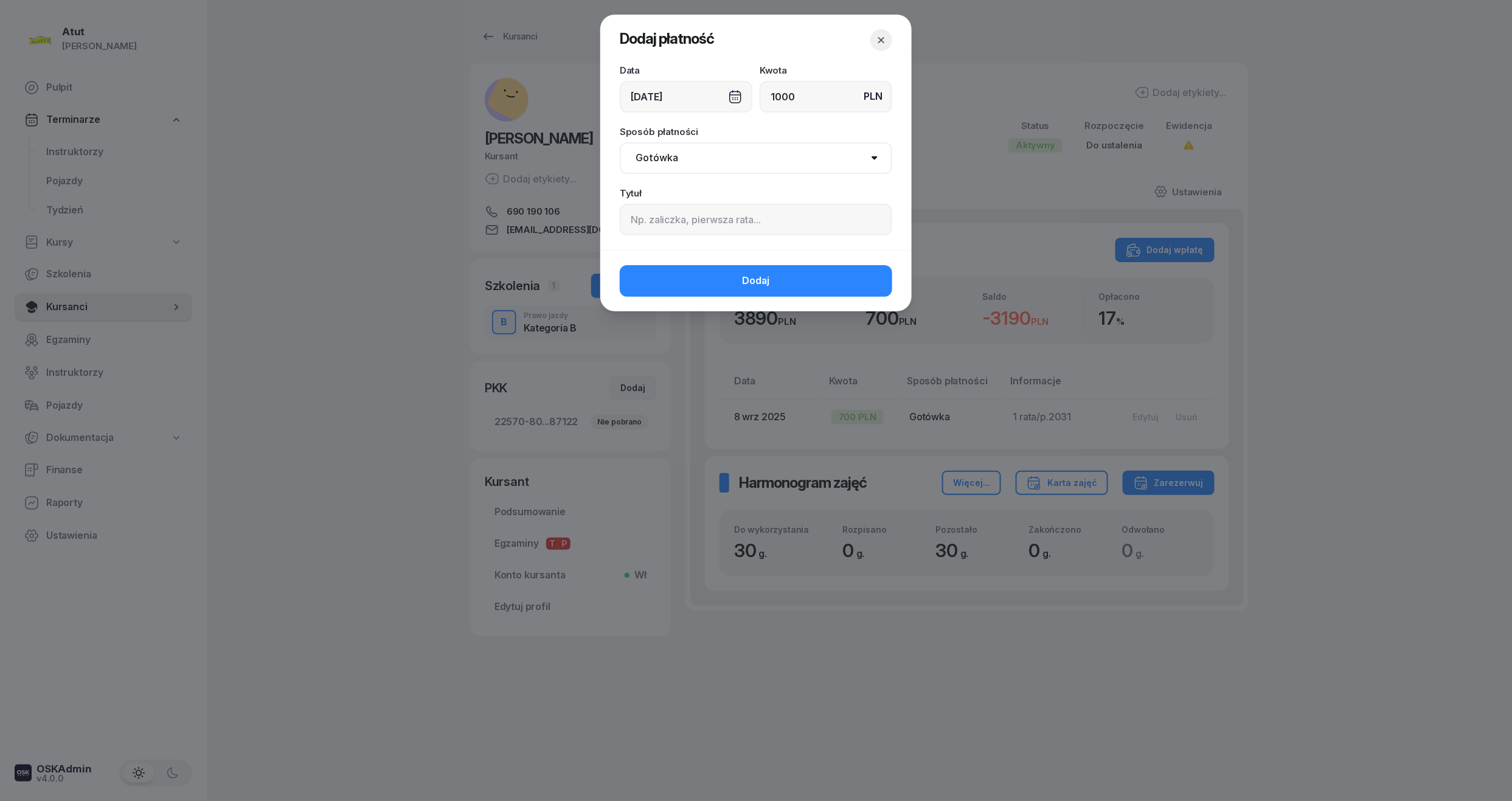
type input "1000"
click at [660, 227] on input at bounding box center [756, 219] width 273 height 32
type input "2 rata/p.2275"
click at [694, 285] on button "Dodaj" at bounding box center [756, 281] width 273 height 32
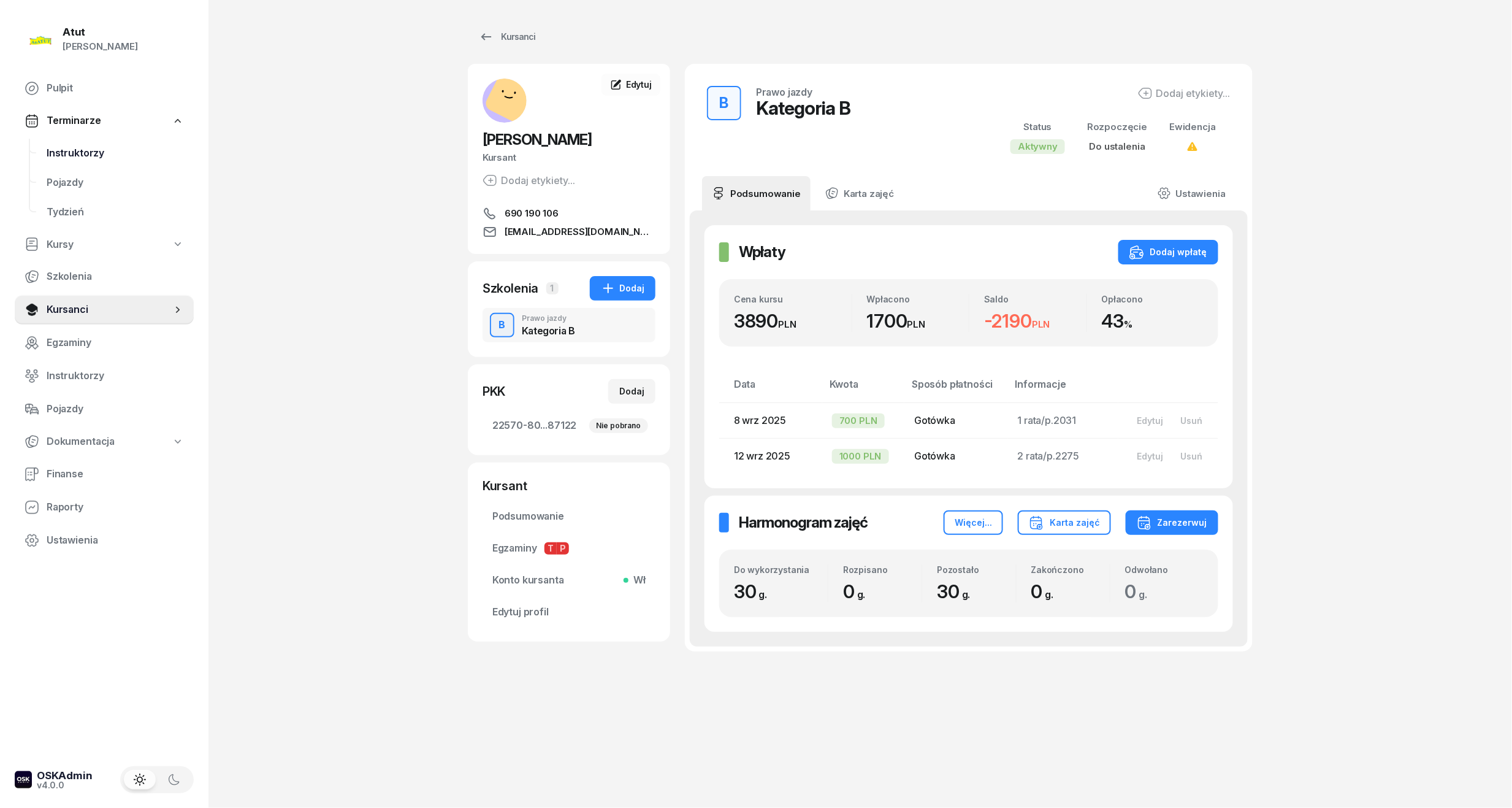
drag, startPoint x: 71, startPoint y: 142, endPoint x: 77, endPoint y: 143, distance: 6.1
click at [71, 142] on link "Instruktorzy" at bounding box center [115, 154] width 157 height 30
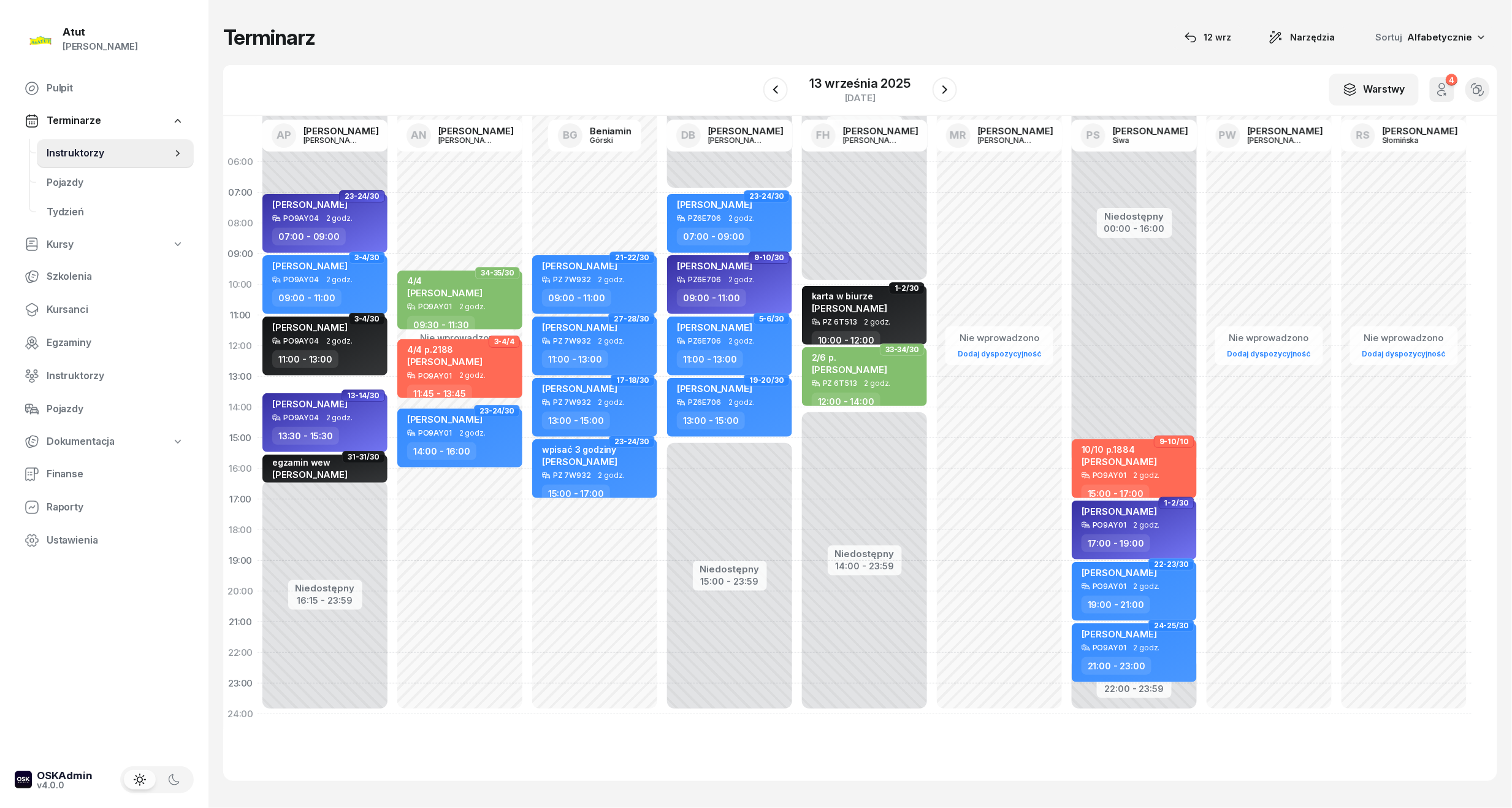
click at [789, 99] on div "13 września 2025 sobota" at bounding box center [860, 90] width 194 height 35
click at [765, 92] on button "button" at bounding box center [776, 90] width 25 height 25
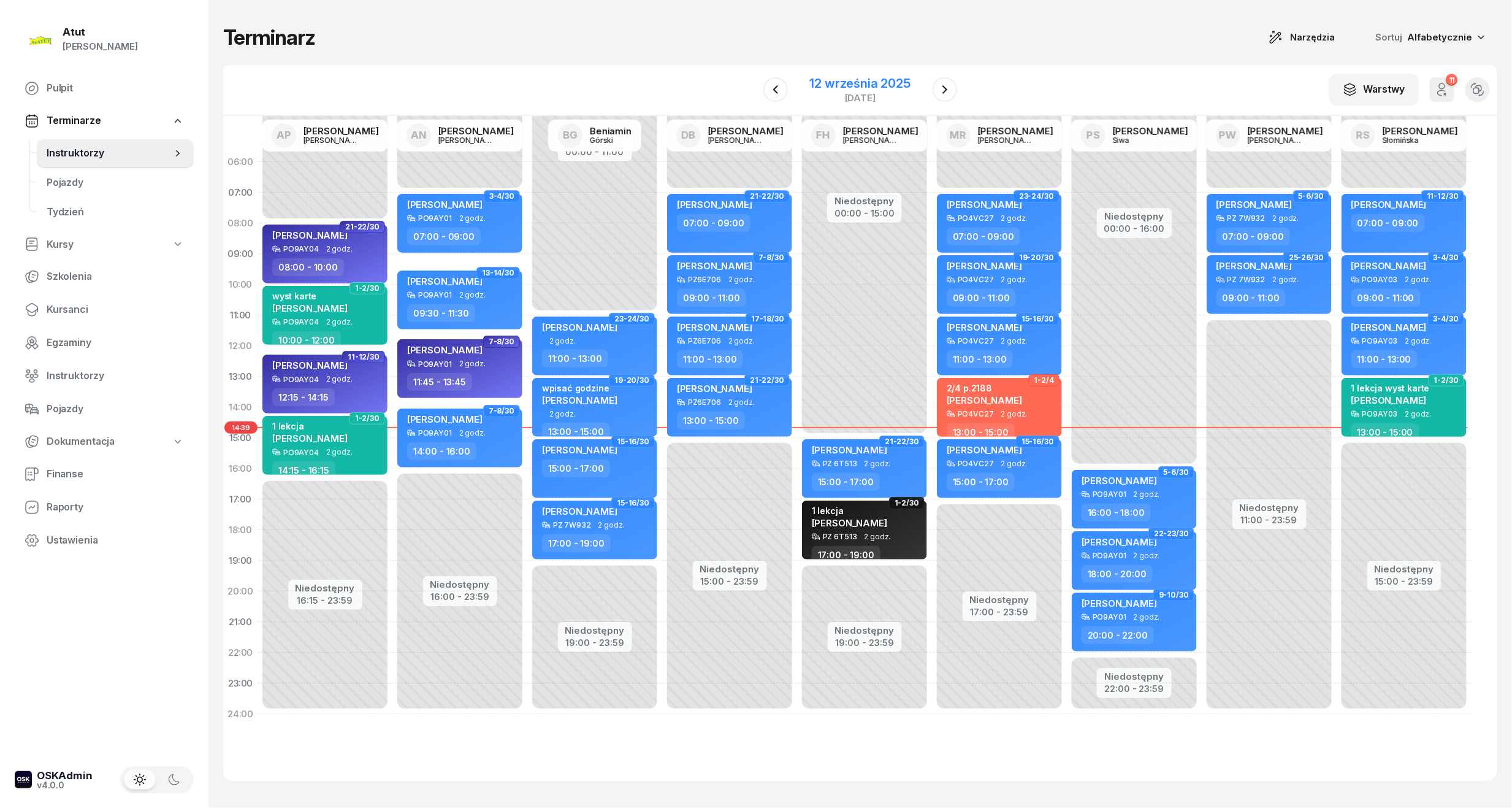
click at [825, 81] on div "12 września 2025" at bounding box center [860, 83] width 101 height 12
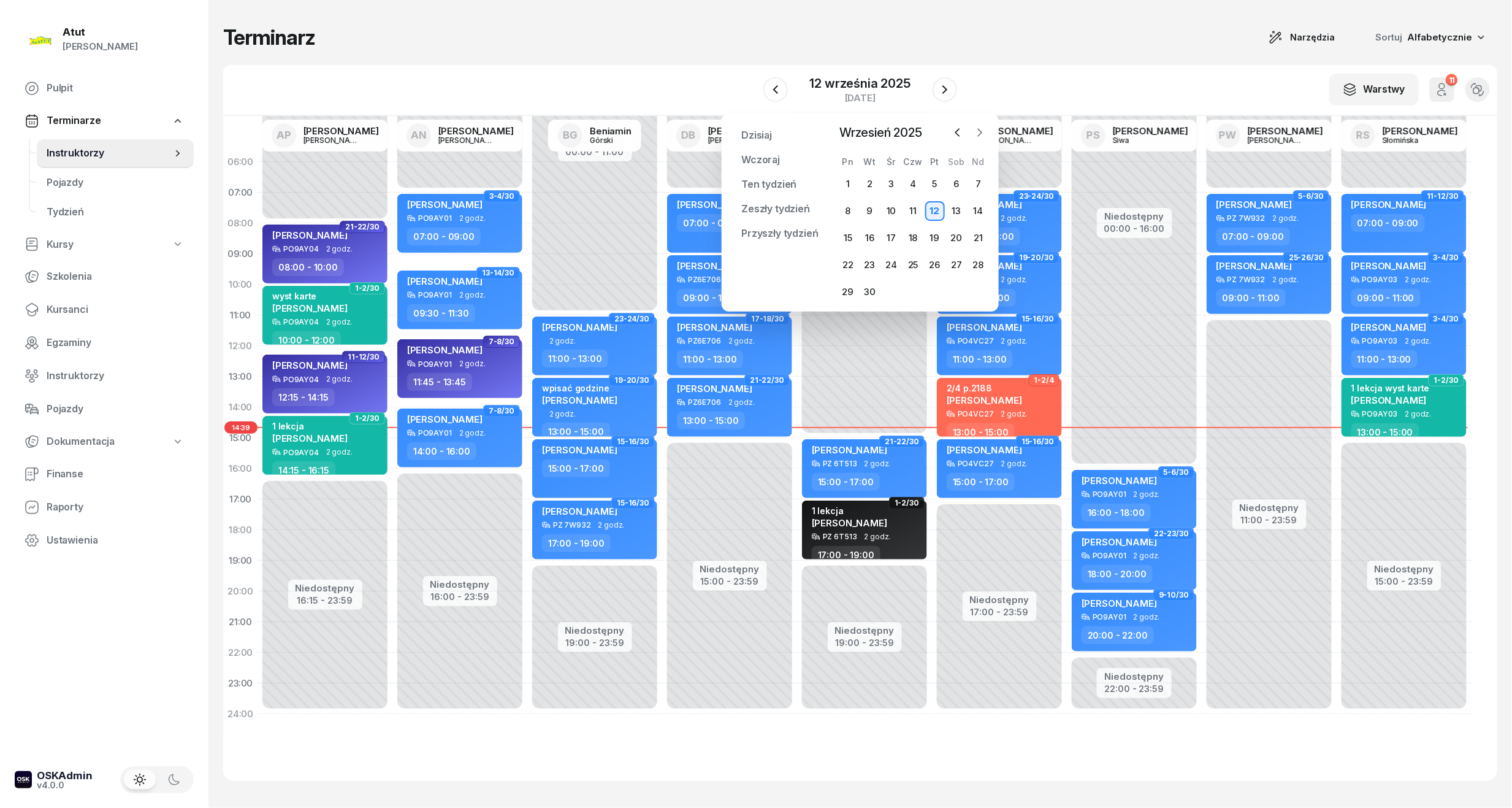
click at [975, 131] on icon "button" at bounding box center [979, 132] width 12 height 12
click at [60, 373] on span "Instruktorzy" at bounding box center [115, 375] width 137 height 16
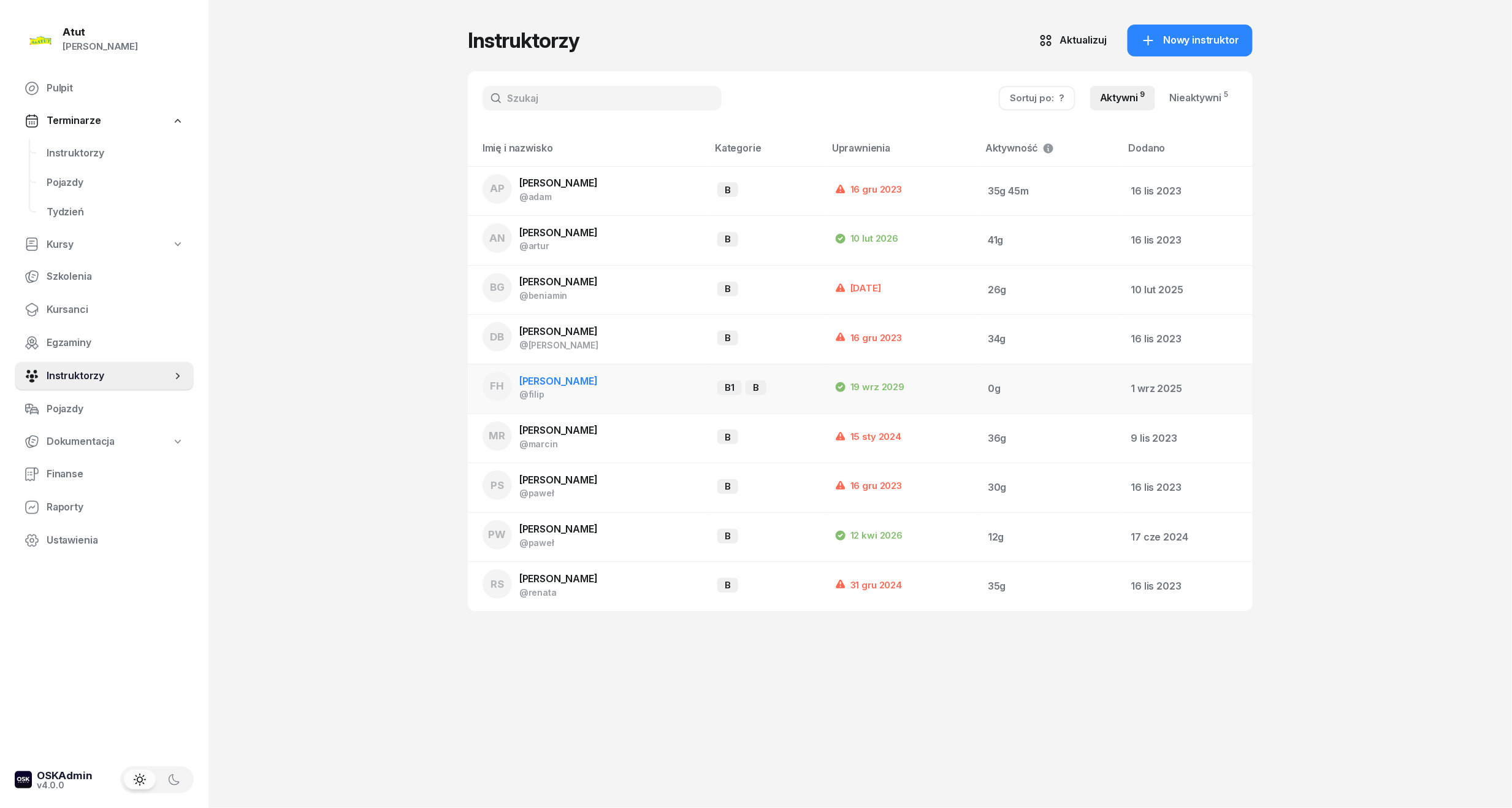
click at [576, 393] on div "@filip" at bounding box center [559, 394] width 79 height 11
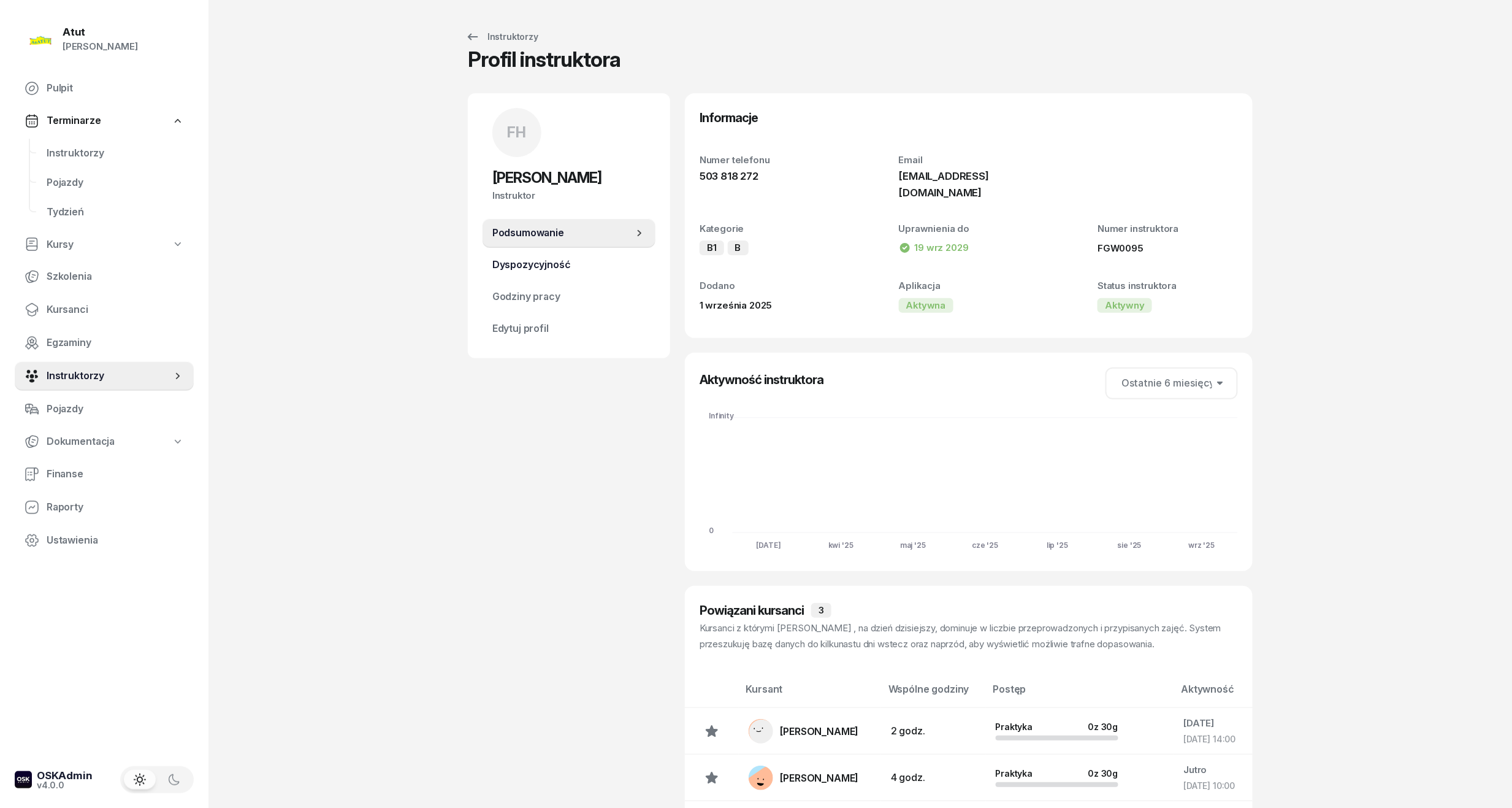
click at [529, 258] on span "Dyspozycyjność" at bounding box center [569, 264] width 153 height 16
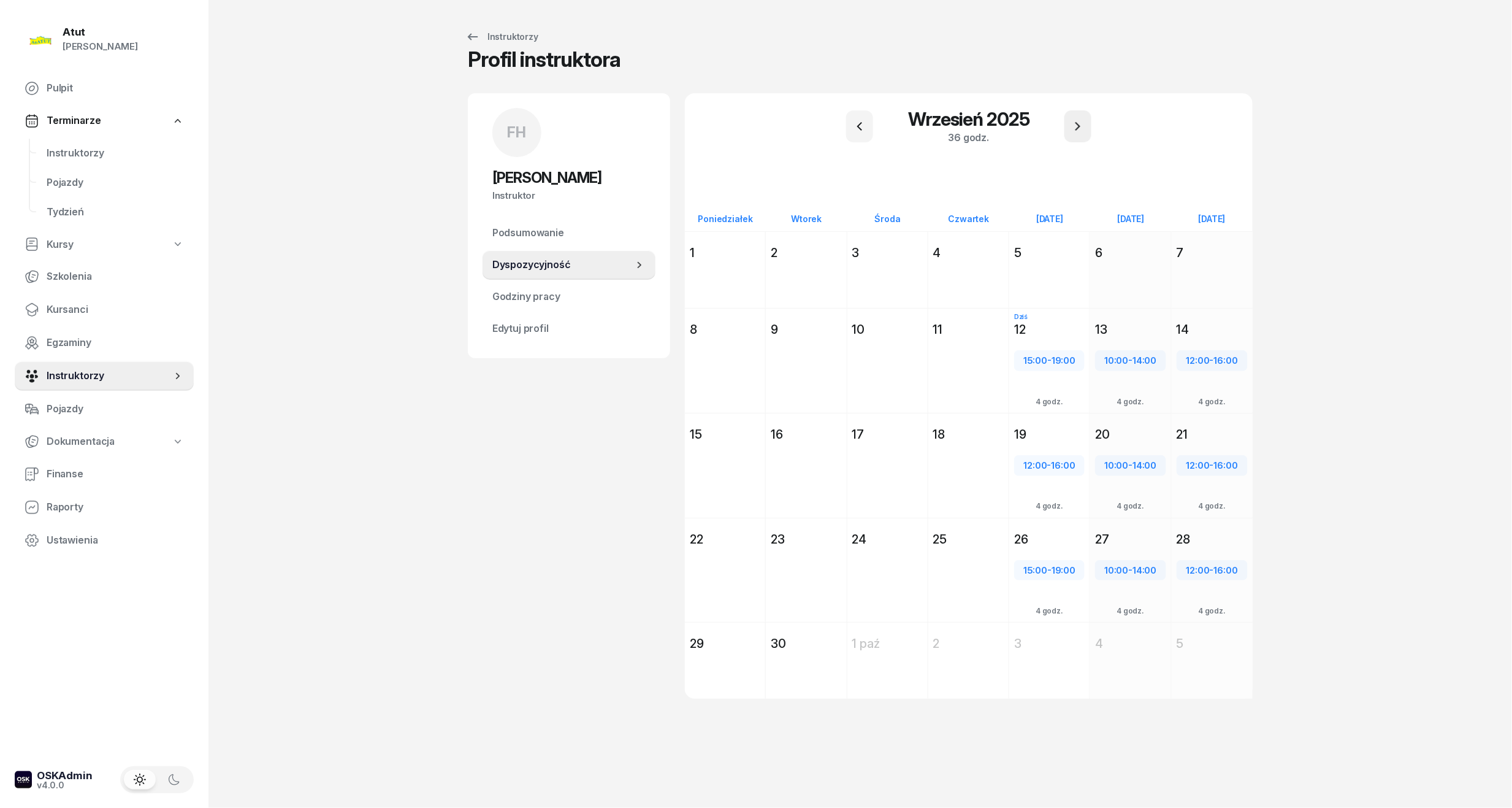
drag, startPoint x: 1079, startPoint y: 139, endPoint x: 1084, endPoint y: 129, distance: 11.2
click at [1079, 135] on button "button" at bounding box center [1078, 126] width 27 height 32
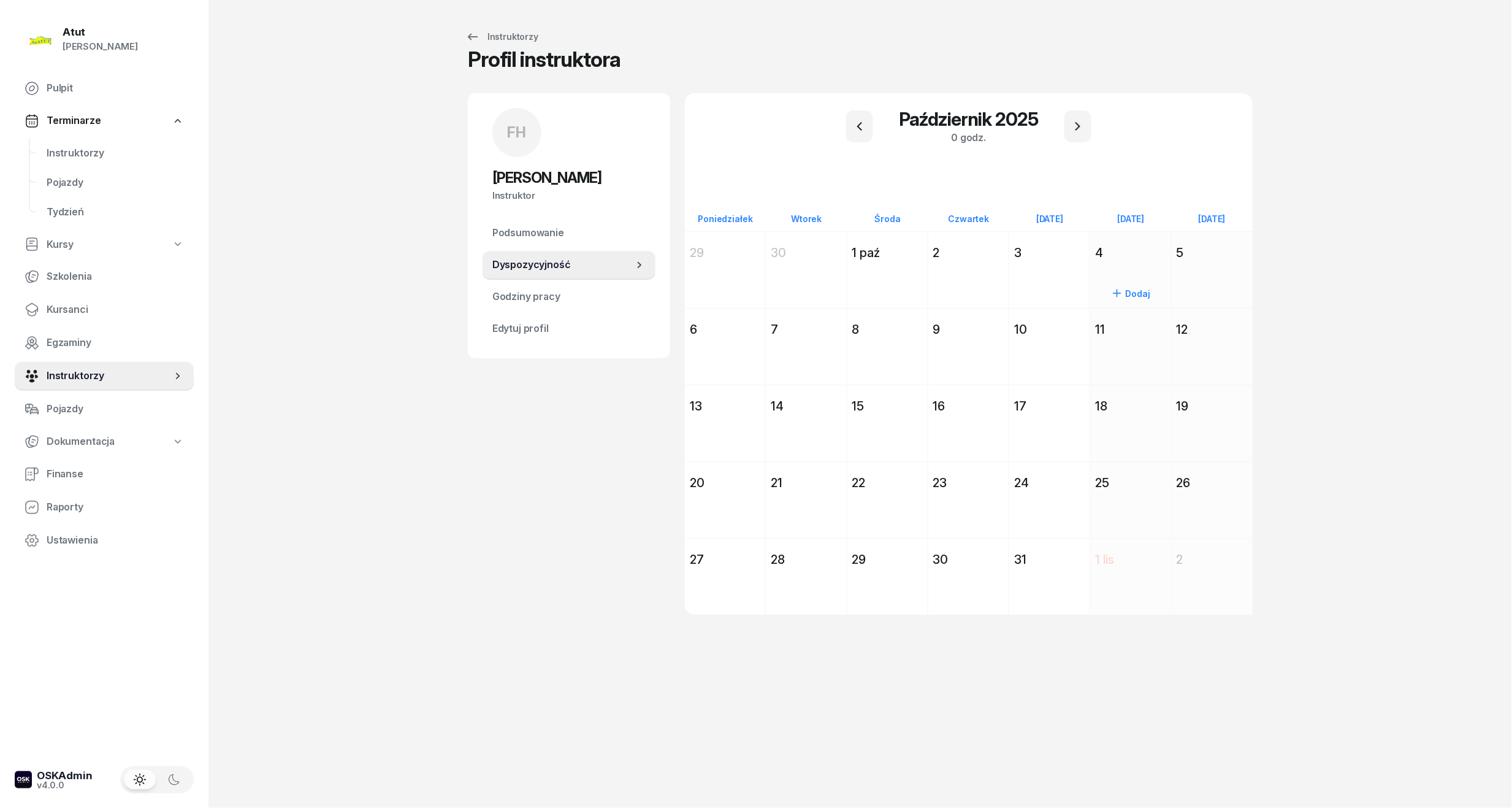
click at [1139, 263] on div "4" at bounding box center [1130, 252] width 80 height 22
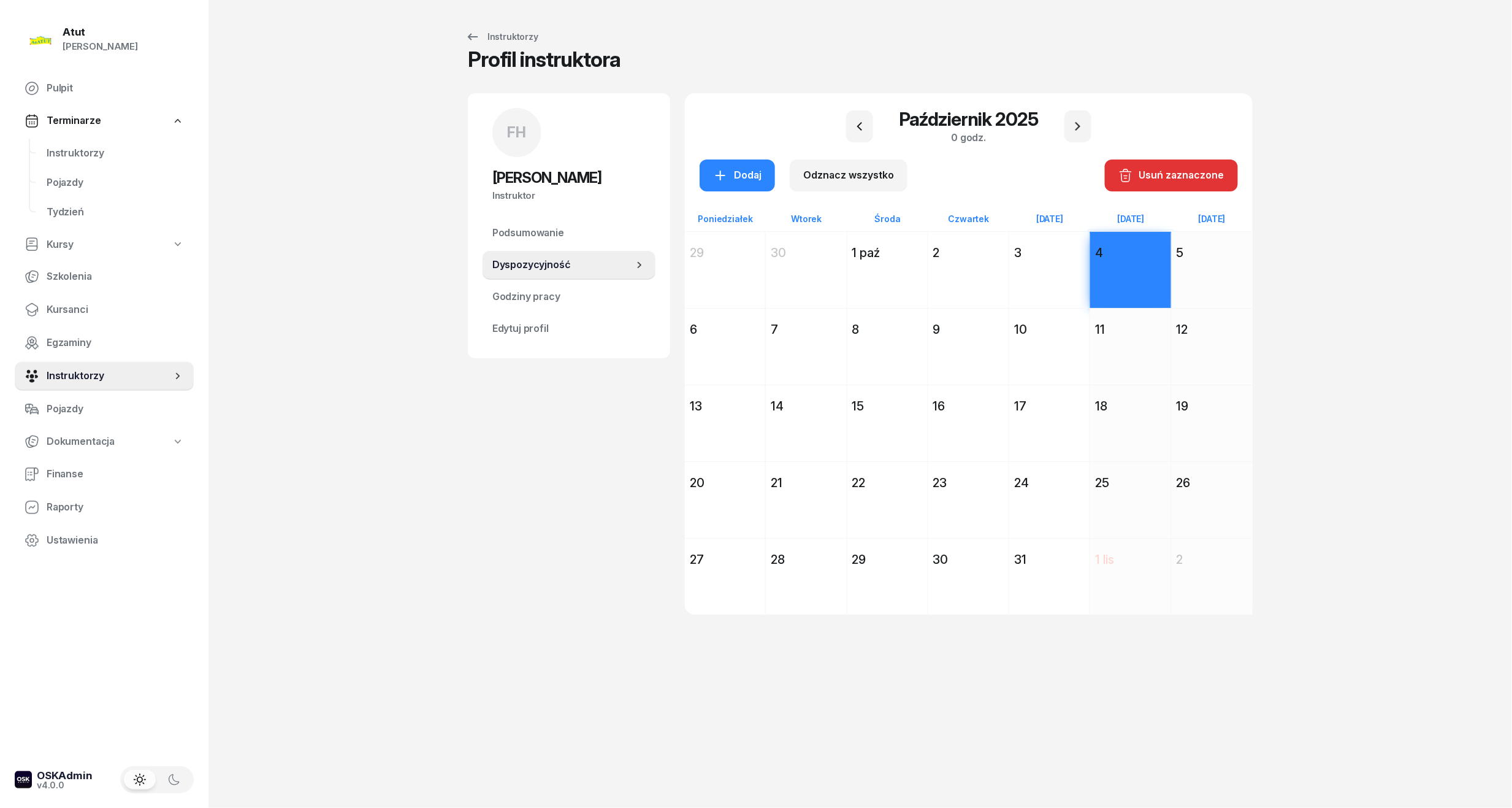
click at [1208, 269] on div "Dodaj" at bounding box center [1212, 292] width 81 height 57
click at [715, 170] on icon "button" at bounding box center [721, 176] width 15 height 15
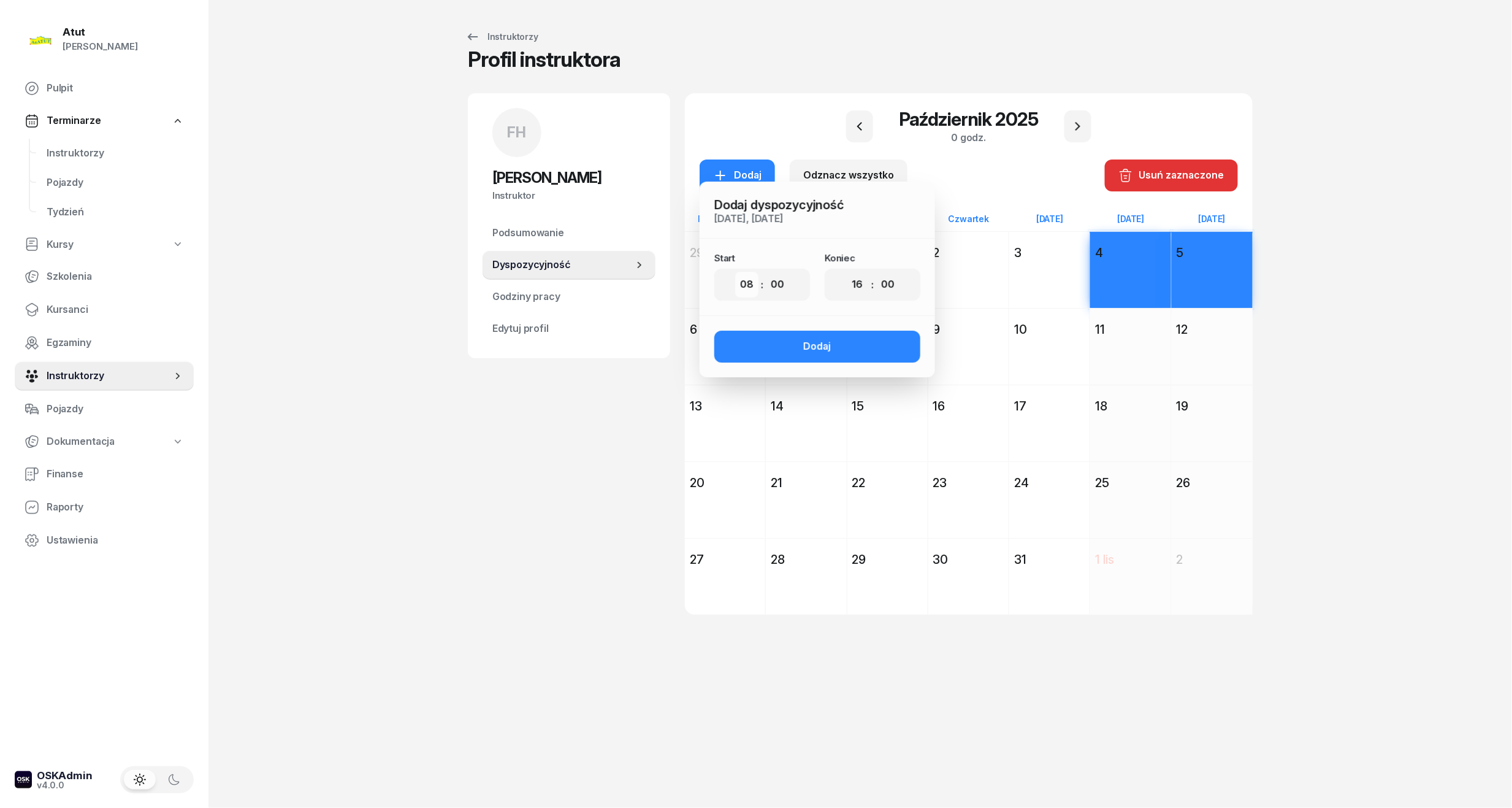
click at [752, 282] on select "00 01 02 03 04 05 06 07 08 09 10 11 12 13 14 15 16 17 18 19 20 21 22 23" at bounding box center [747, 284] width 23 height 25
select select "14"
click at [735, 272] on select "00 01 02 03 04 05 06 07 08 09 10 11 12 13 14 15 16 17 18 19 20 21 22 23" at bounding box center [747, 284] width 23 height 25
click at [857, 282] on select "00 01 02 03 04 05 06 07 08 09 10 11 12 13 14 15 16 17 18 19 20 21 22 23" at bounding box center [857, 284] width 23 height 25
select select "18"
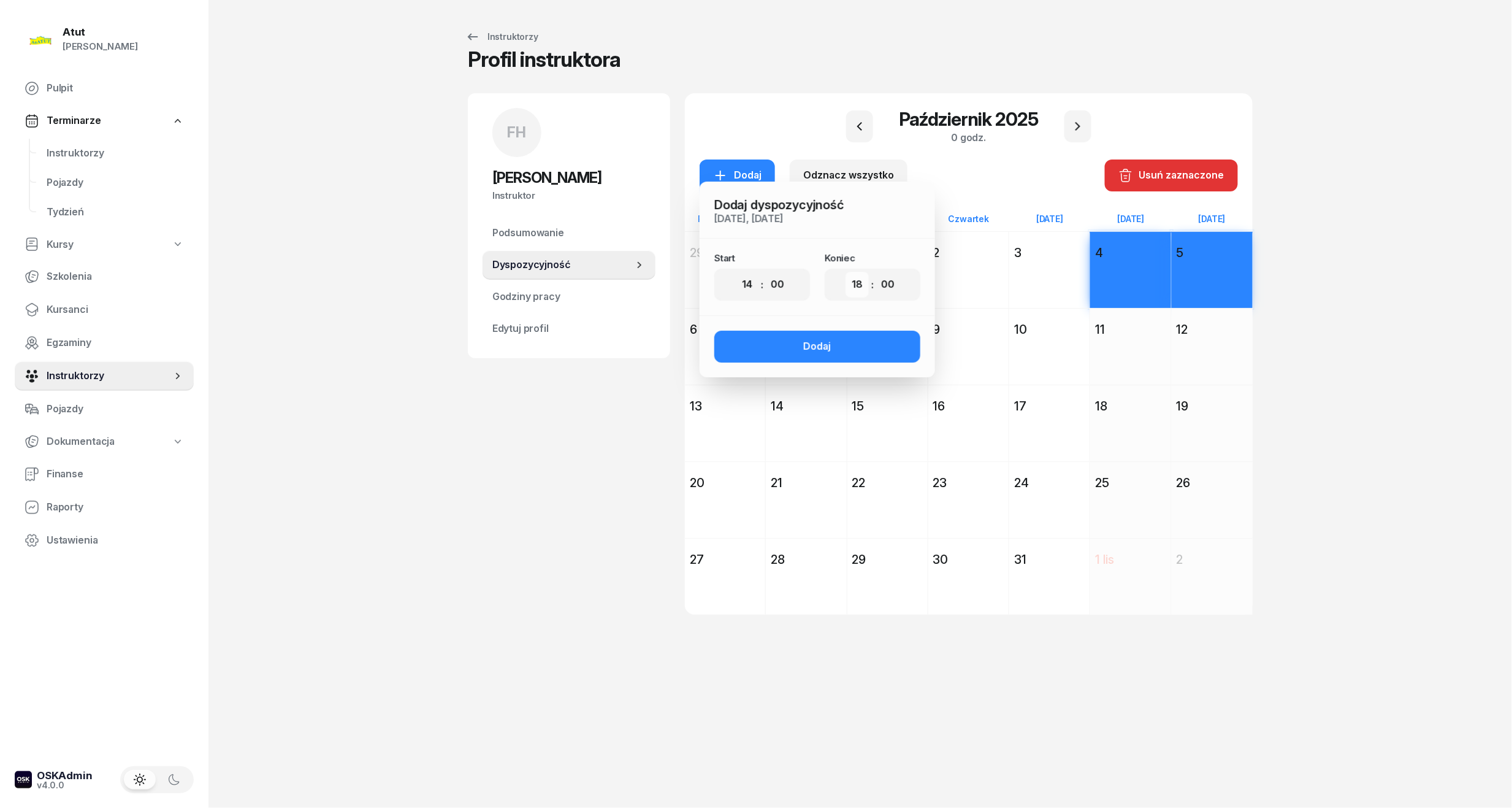
click at [845, 272] on select "00 01 02 03 04 05 06 07 08 09 10 11 12 13 14 15 16 17 18 19 20 21 22 23" at bounding box center [857, 284] width 23 height 25
drag, startPoint x: 798, startPoint y: 347, endPoint x: 807, endPoint y: 342, distance: 10.3
click at [799, 347] on button "Dodaj" at bounding box center [817, 347] width 206 height 32
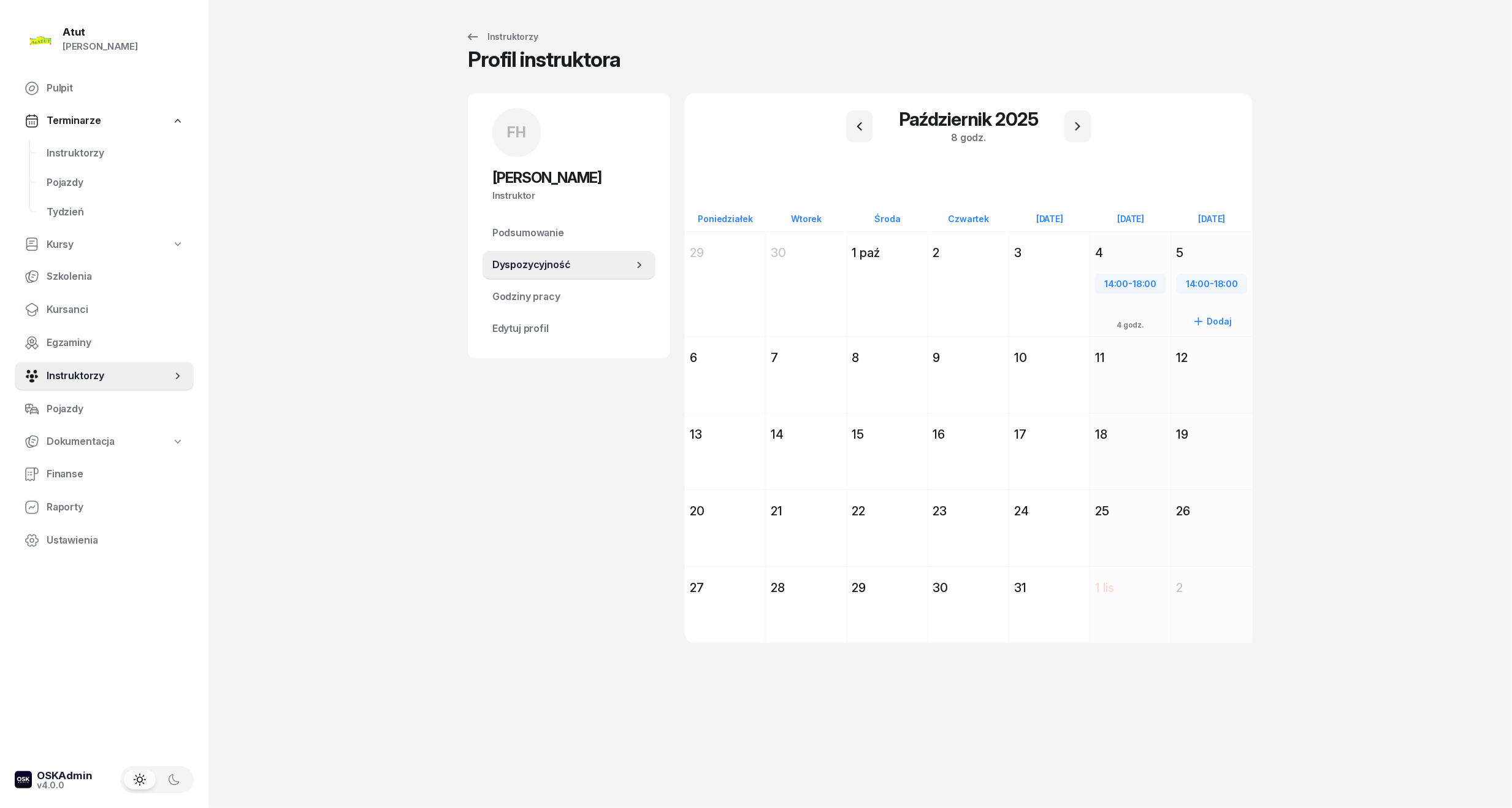
click at [1223, 256] on div "5" at bounding box center [1212, 252] width 71 height 17
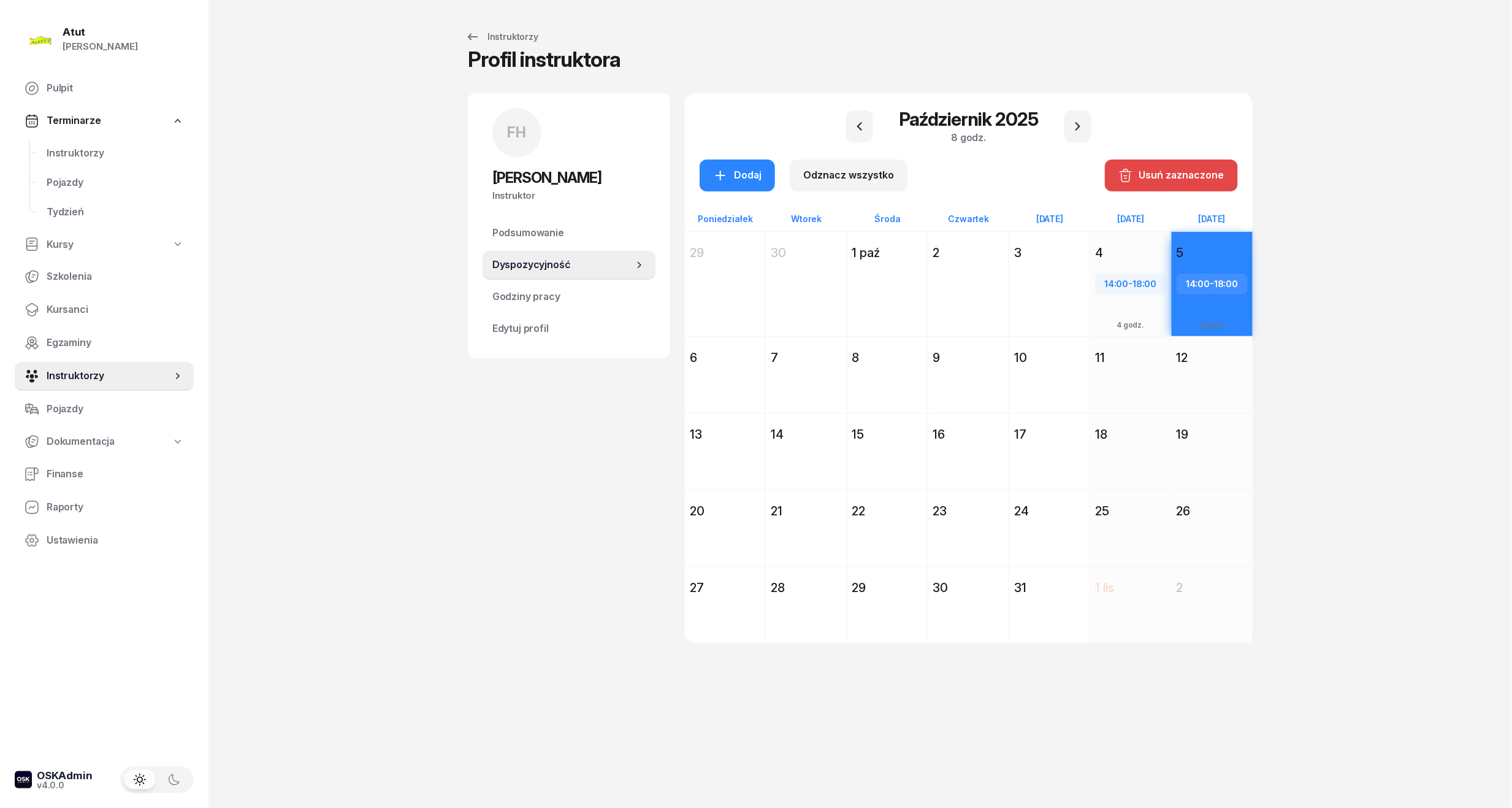
click at [1181, 171] on div "Usuń zaznaczone" at bounding box center [1171, 175] width 106 height 16
click at [1221, 281] on div "Dodaj" at bounding box center [1212, 305] width 81 height 85
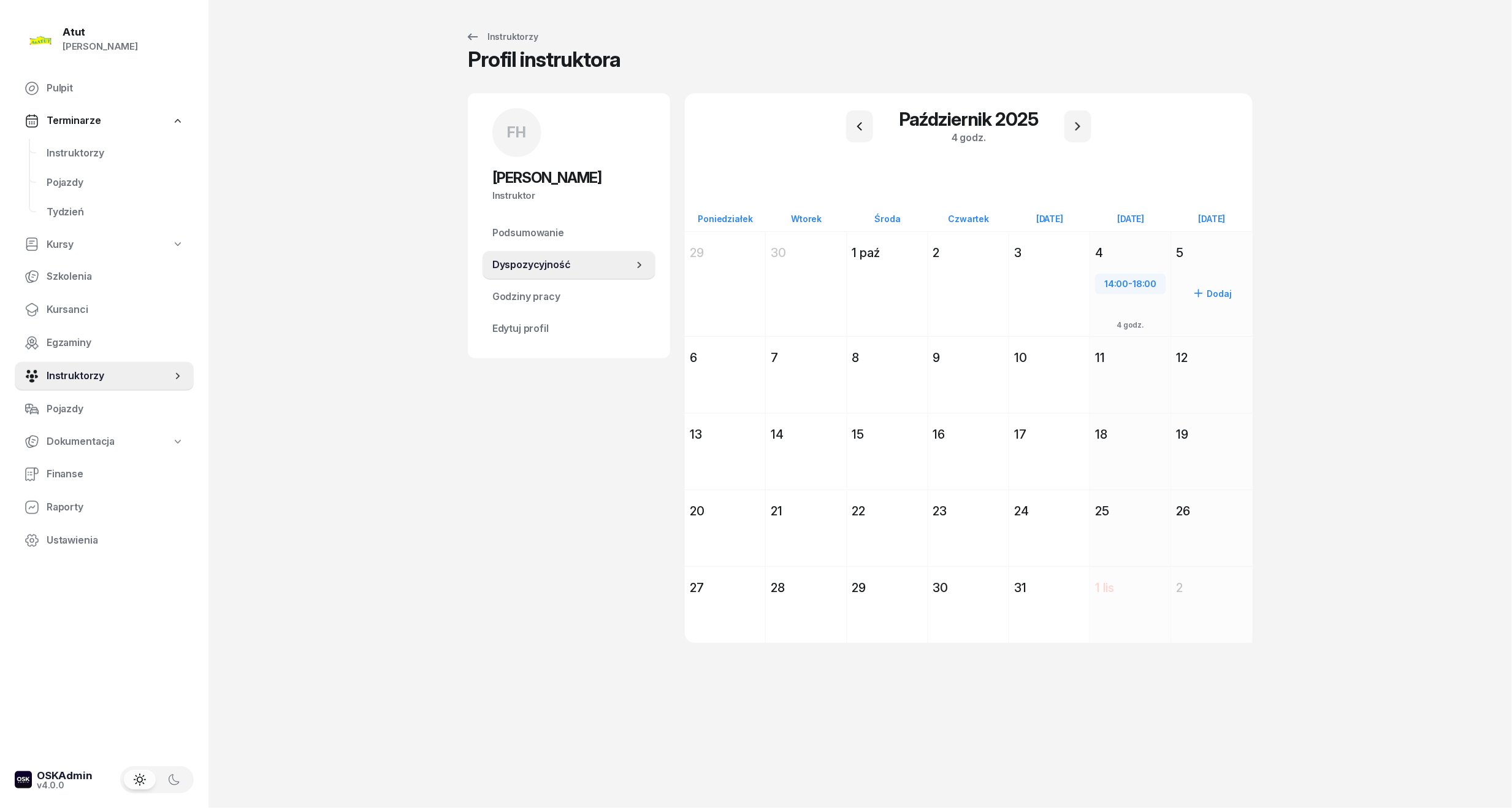
click at [1206, 271] on div "Dodaj" at bounding box center [1212, 305] width 81 height 85
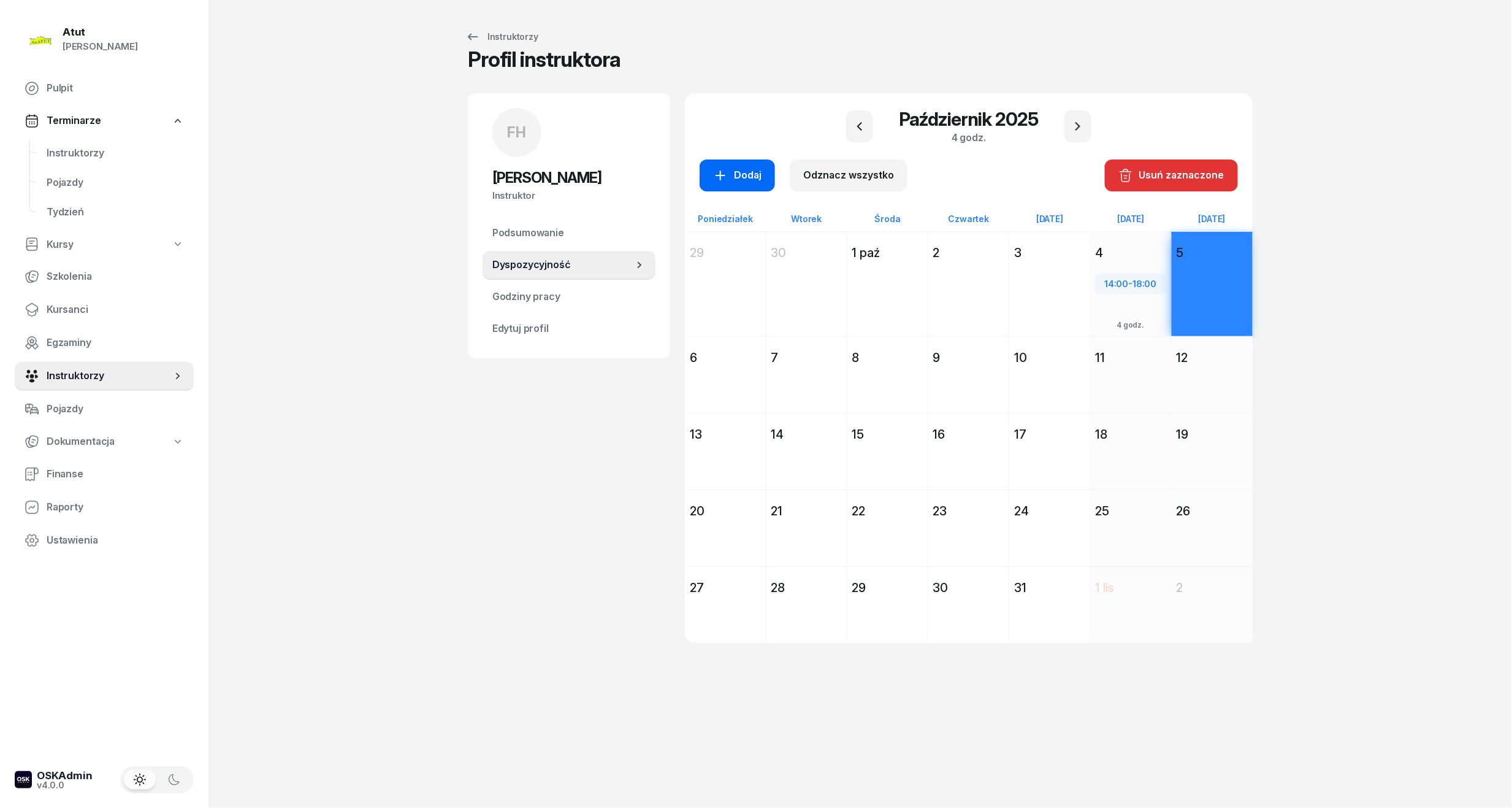
drag, startPoint x: 721, startPoint y: 172, endPoint x: 717, endPoint y: 162, distance: 10.8
click at [719, 172] on icon "button" at bounding box center [721, 176] width 15 height 15
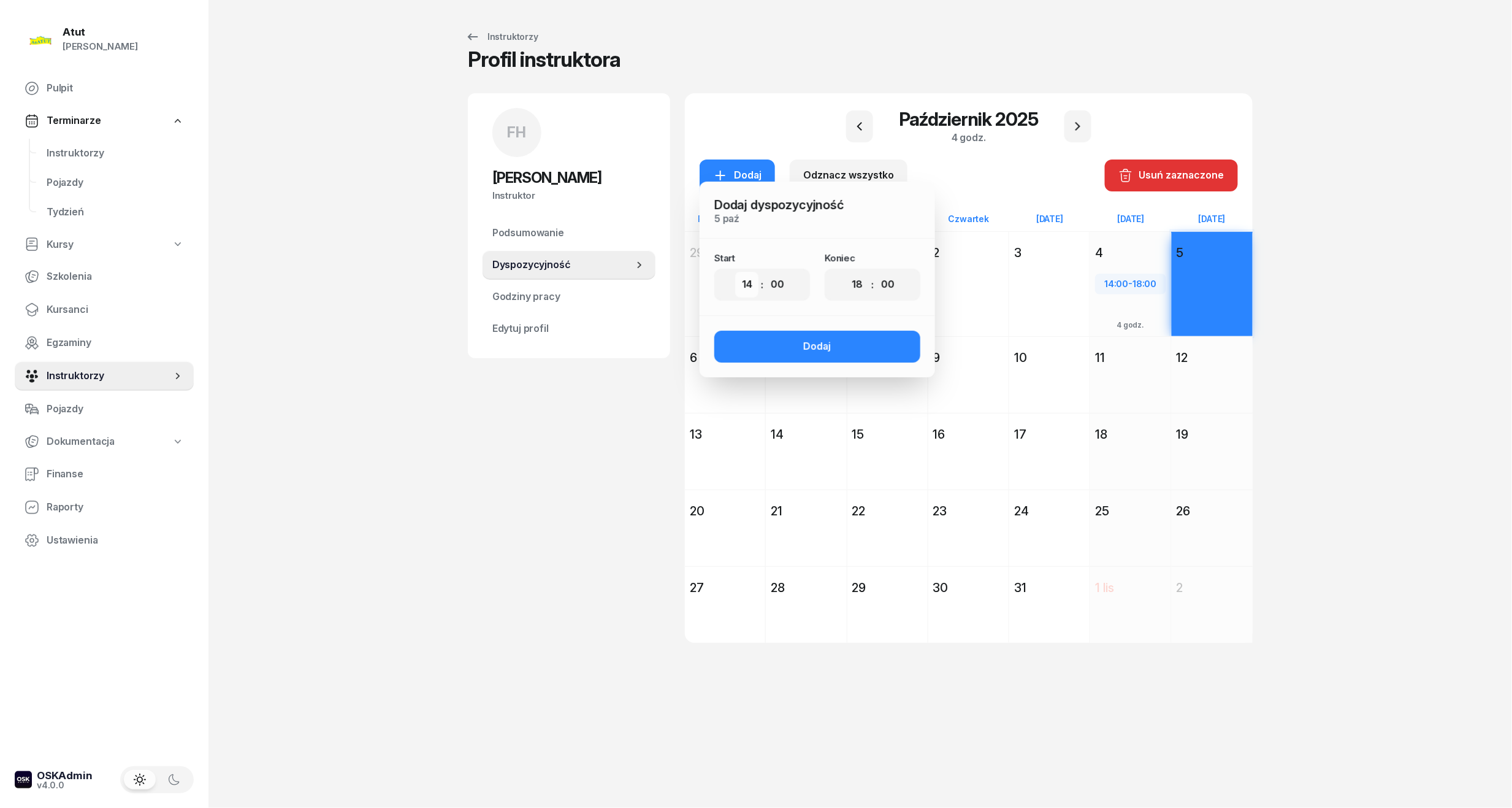
click at [740, 285] on select "00 01 02 03 04 05 06 07 08 09 10 11 12 13 14 15 16 17 18 19 20 21 22 23" at bounding box center [747, 284] width 23 height 25
select select "11"
click at [735, 272] on select "00 01 02 03 04 05 06 07 08 09 10 11 12 13 14 15 16 17 18 19 20 21 22 23" at bounding box center [747, 284] width 23 height 25
click at [864, 285] on select "00 01 02 03 04 05 06 07 08 09 10 11 12 13 14 15 16 17 18 19 20 21 22 23" at bounding box center [857, 284] width 23 height 25
select select "15"
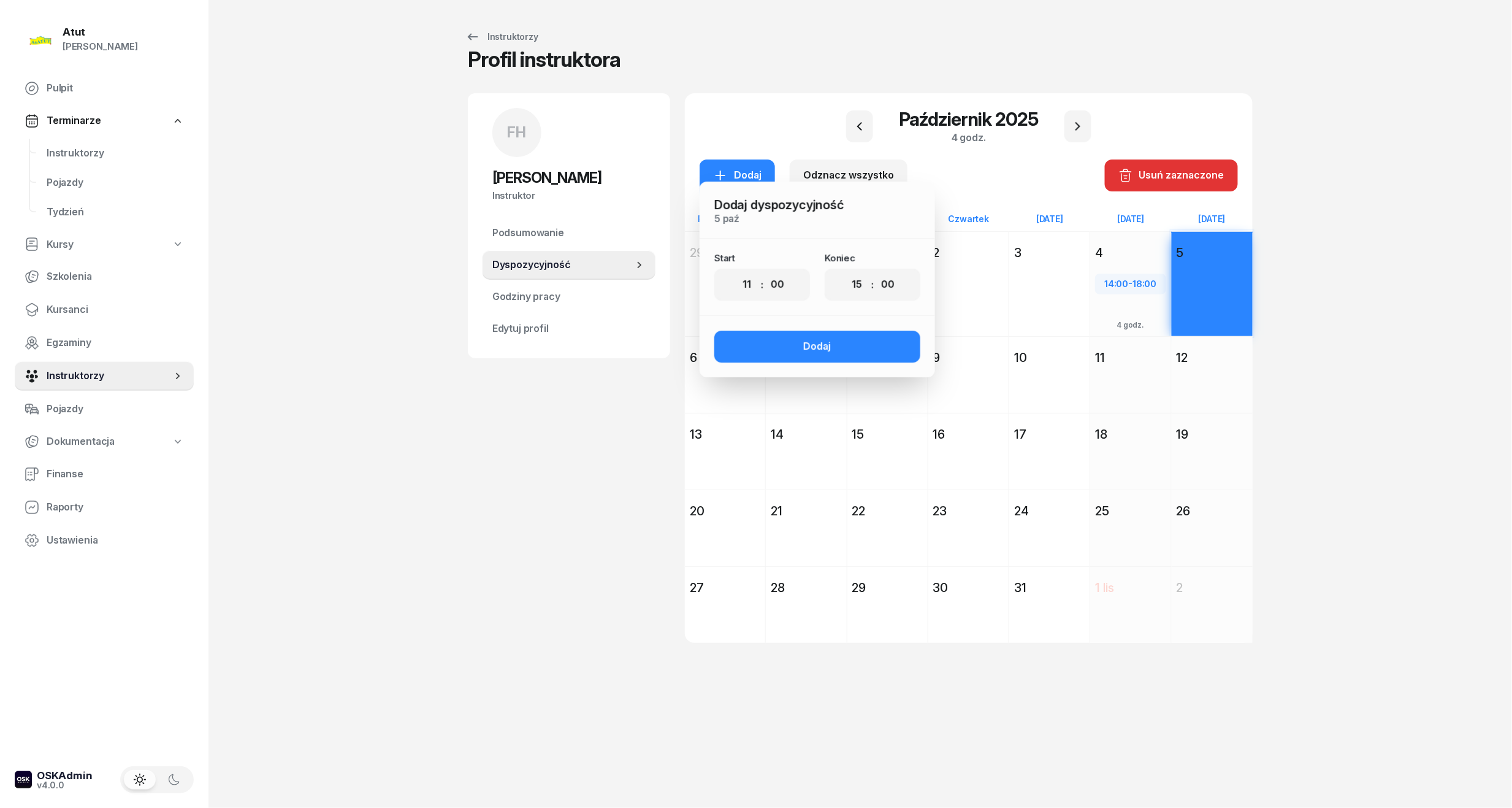
click at [845, 272] on select "00 01 02 03 04 05 06 07 08 09 10 11 12 13 14 15 16 17 18 19 20 21 22 23" at bounding box center [857, 284] width 23 height 25
click at [792, 344] on button "Dodaj" at bounding box center [817, 347] width 206 height 32
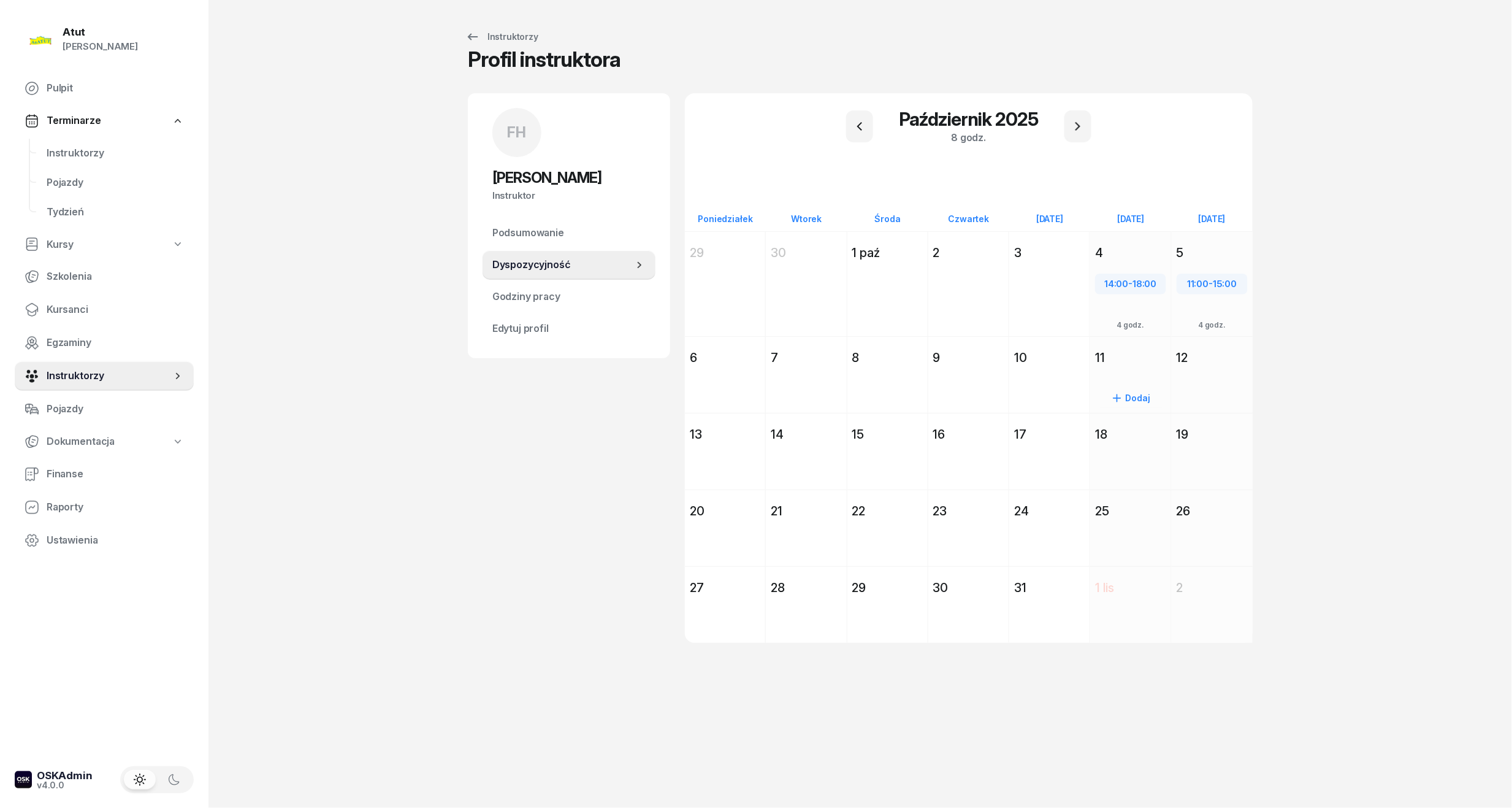
click at [1121, 356] on div "11" at bounding box center [1130, 357] width 71 height 17
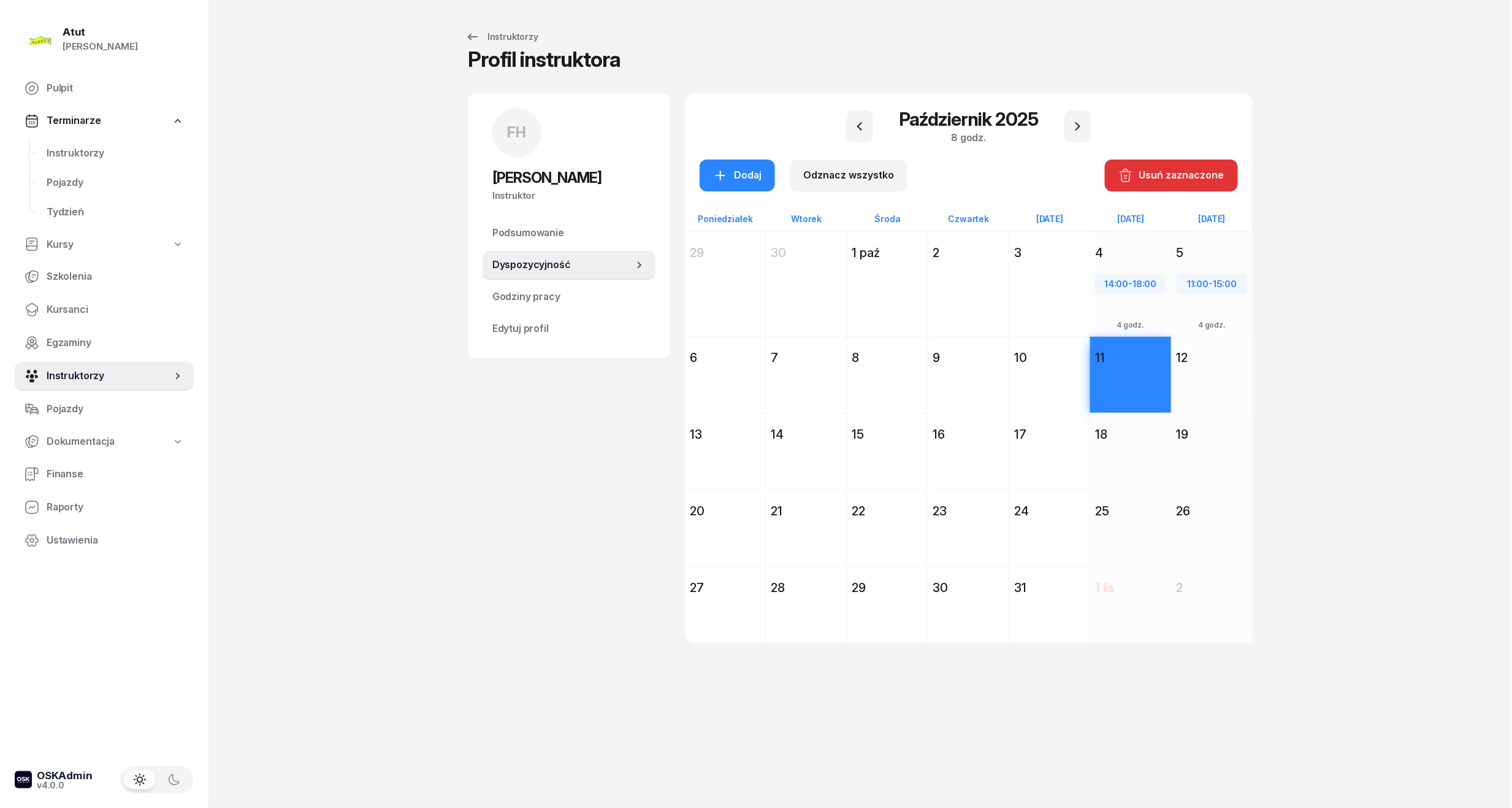
click at [1205, 370] on div "Dodaj" at bounding box center [1212, 397] width 81 height 57
click at [731, 176] on div "Dodaj" at bounding box center [737, 175] width 48 height 16
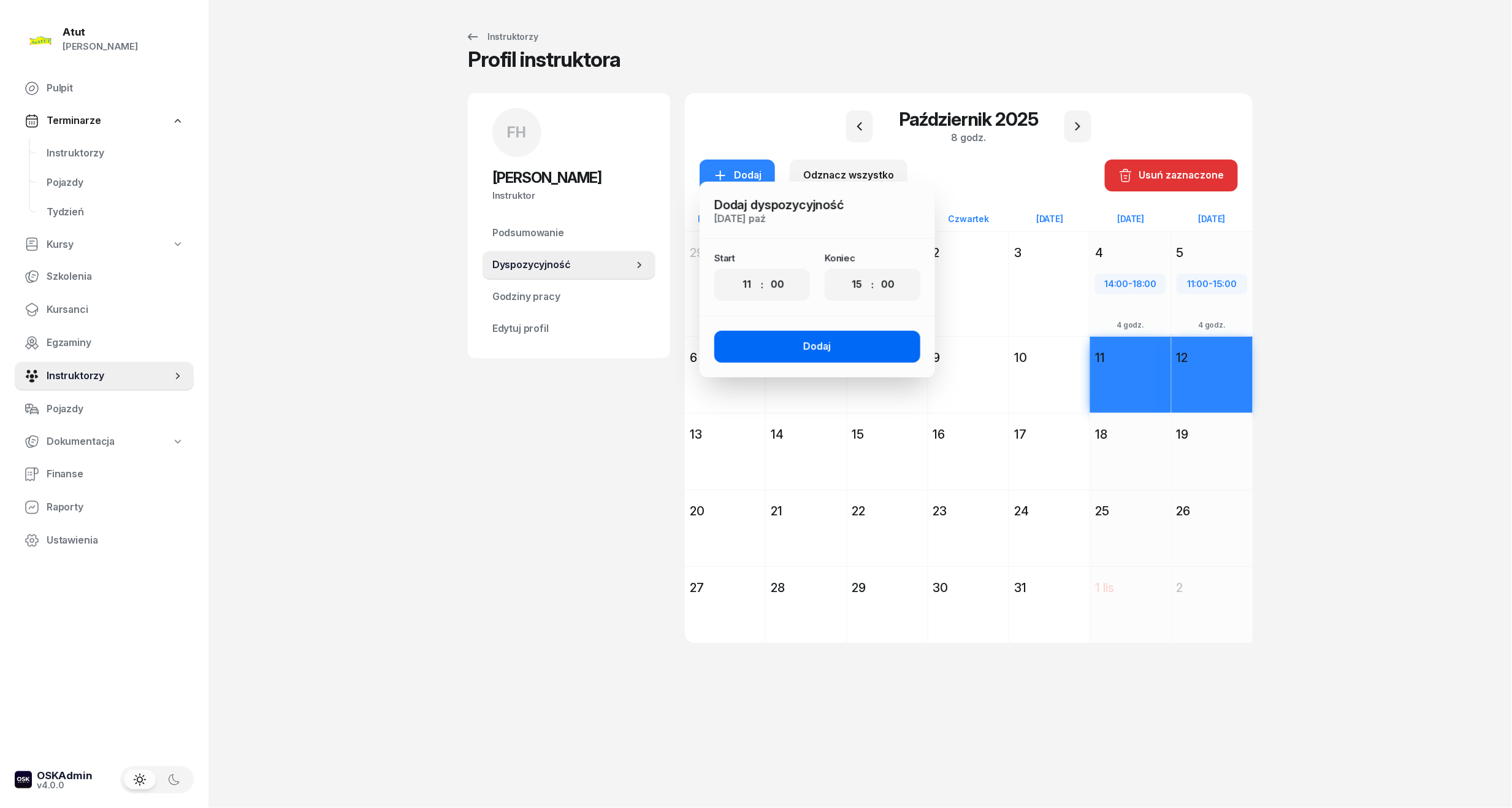
click at [864, 335] on button "Dodaj" at bounding box center [817, 347] width 206 height 32
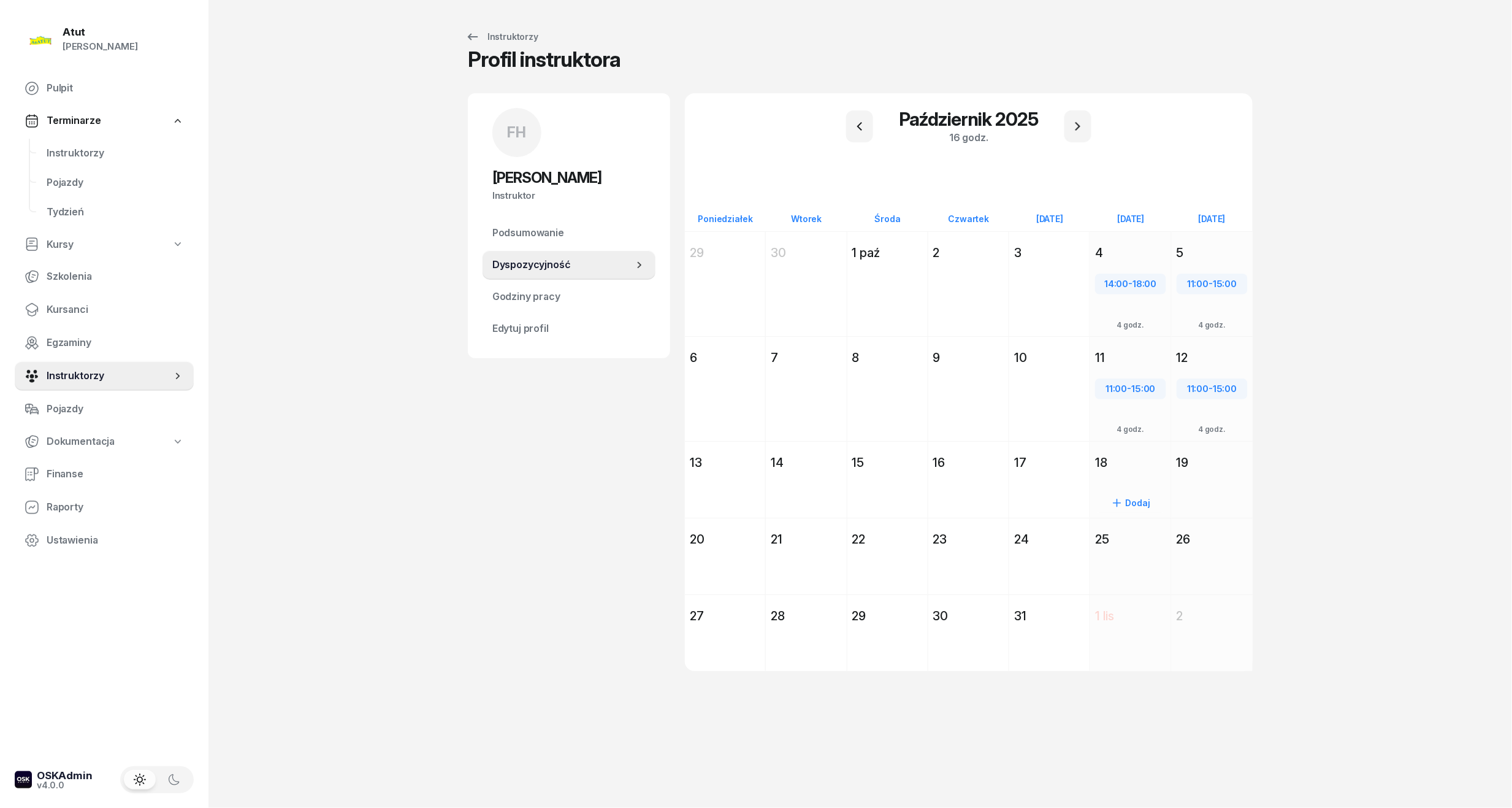
click at [1119, 466] on div "18" at bounding box center [1130, 462] width 71 height 17
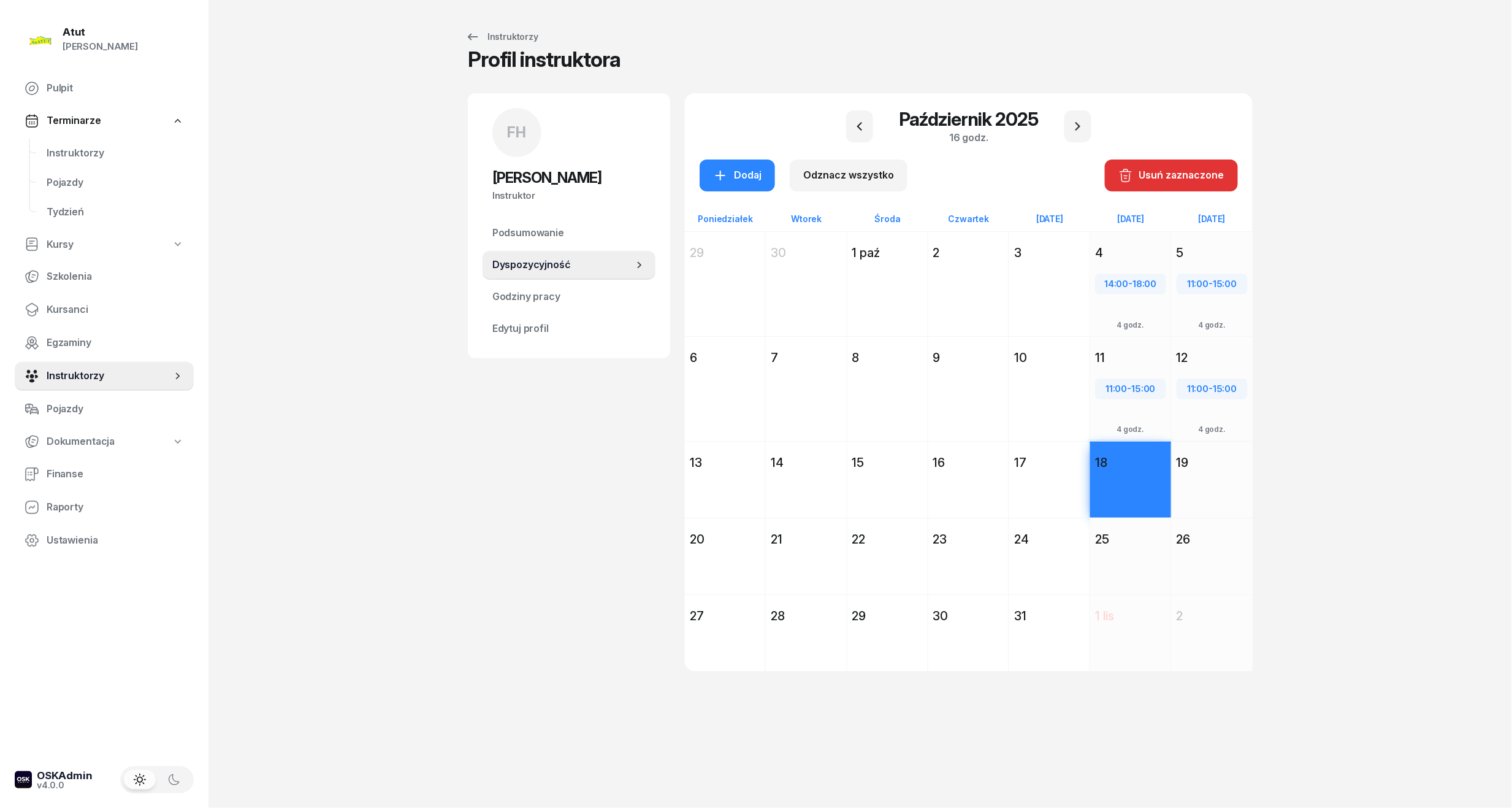
click at [1125, 549] on div "25" at bounding box center [1130, 539] width 80 height 22
click at [1140, 476] on div "Dodaj" at bounding box center [1130, 502] width 80 height 57
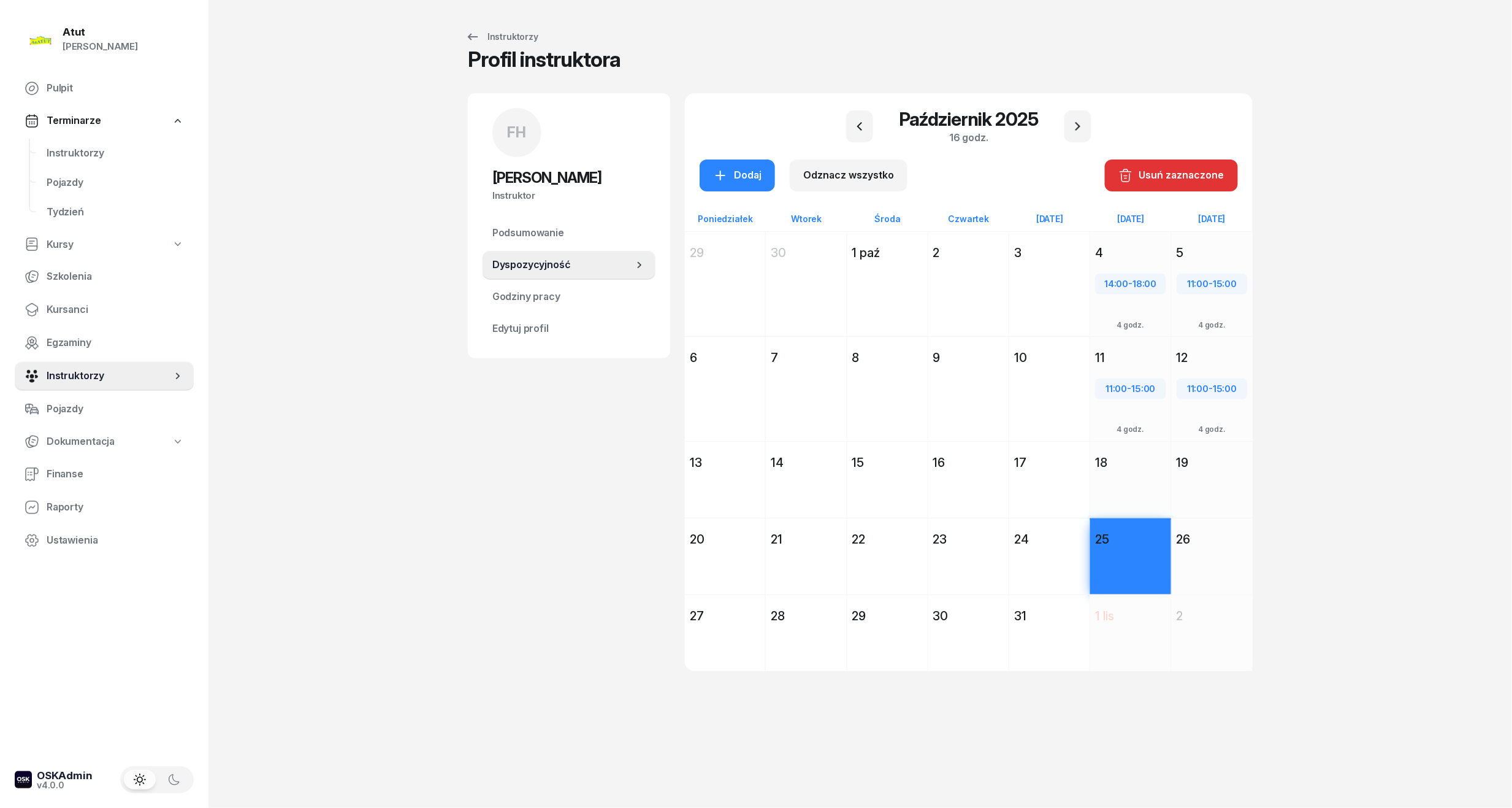
click at [1219, 550] on div "Dodaj" at bounding box center [1212, 578] width 81 height 57
click at [733, 172] on div "Dodaj" at bounding box center [737, 175] width 48 height 16
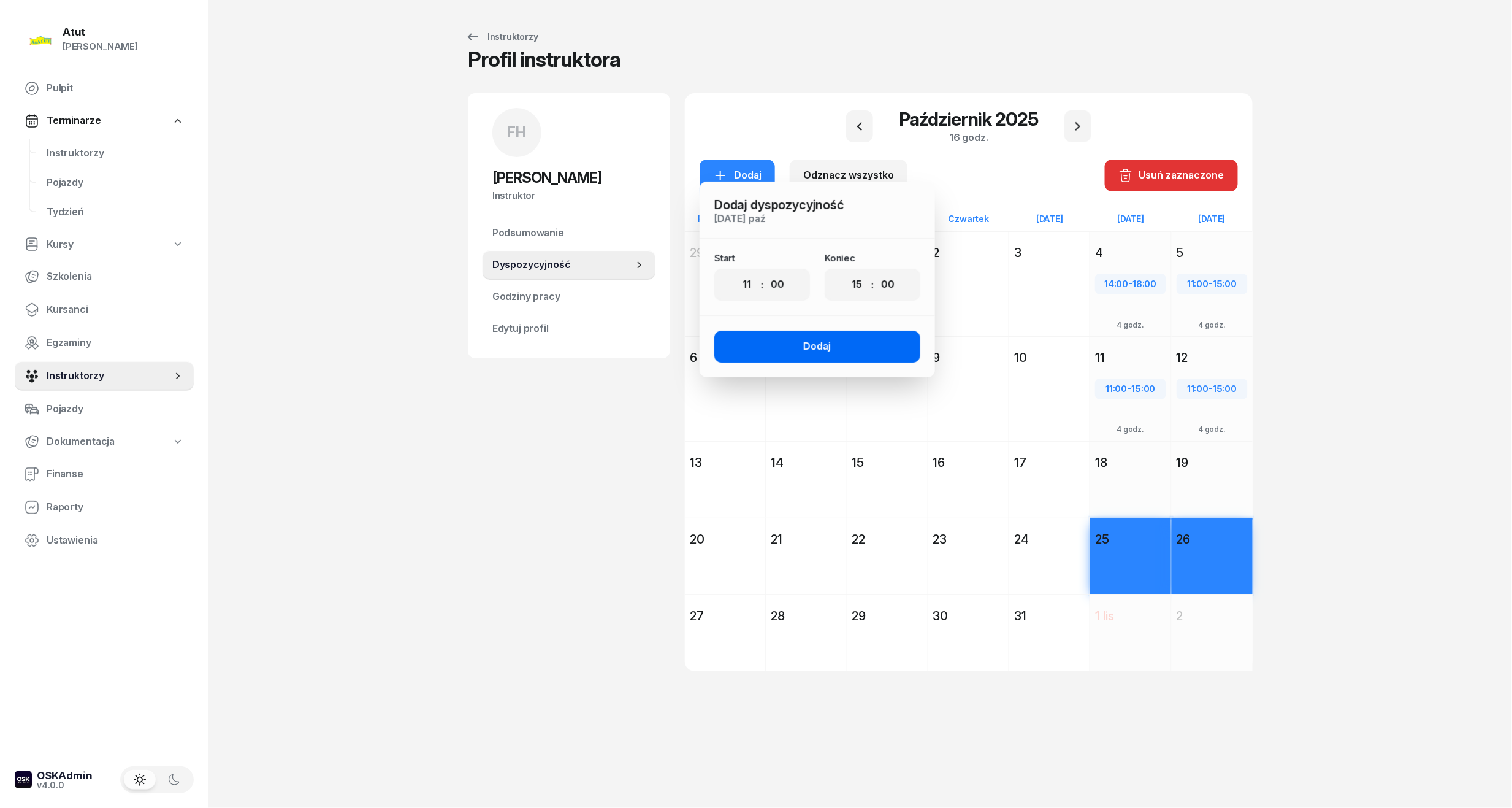
click at [878, 345] on button "Dodaj" at bounding box center [817, 347] width 206 height 32
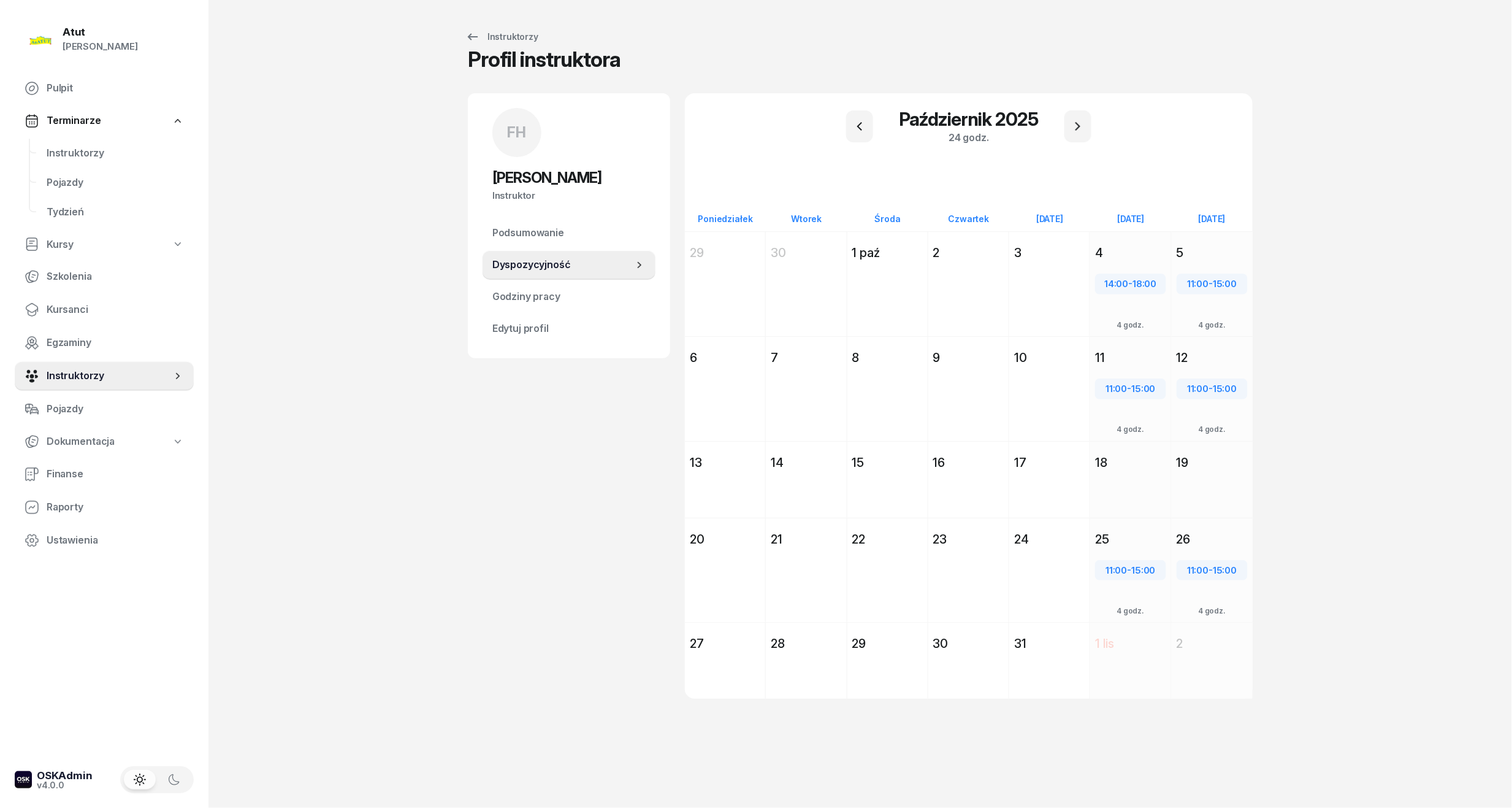
drag, startPoint x: 251, startPoint y: 573, endPoint x: 517, endPoint y: 530, distance: 269.5
click at [517, 530] on div "FH Filip Hadžiselimović Instruktor FH Filip Hadžiselimović @filip Wyślij wiadom…" at bounding box center [569, 411] width 203 height 635
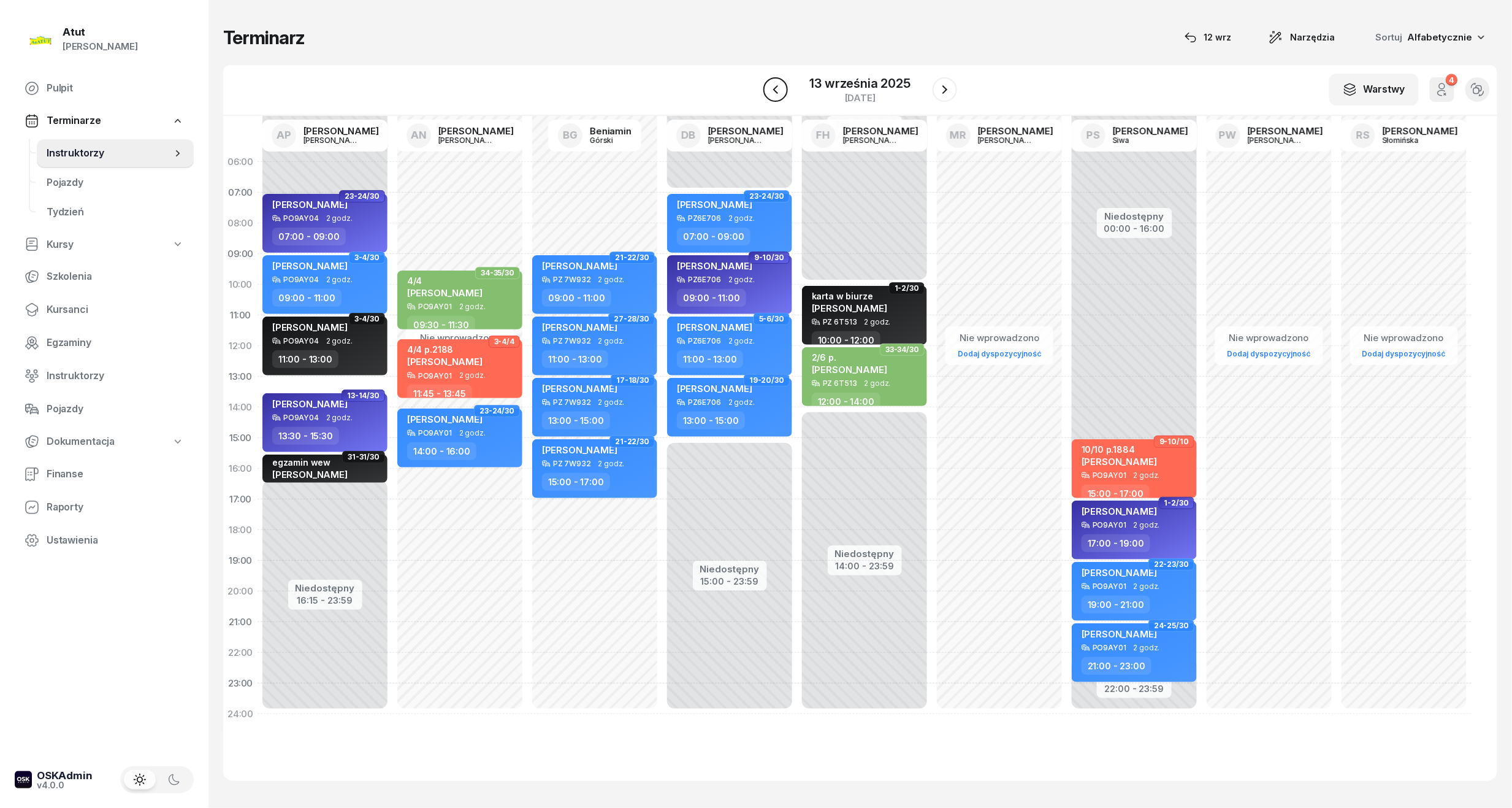
click at [773, 94] on icon "button" at bounding box center [776, 90] width 15 height 15
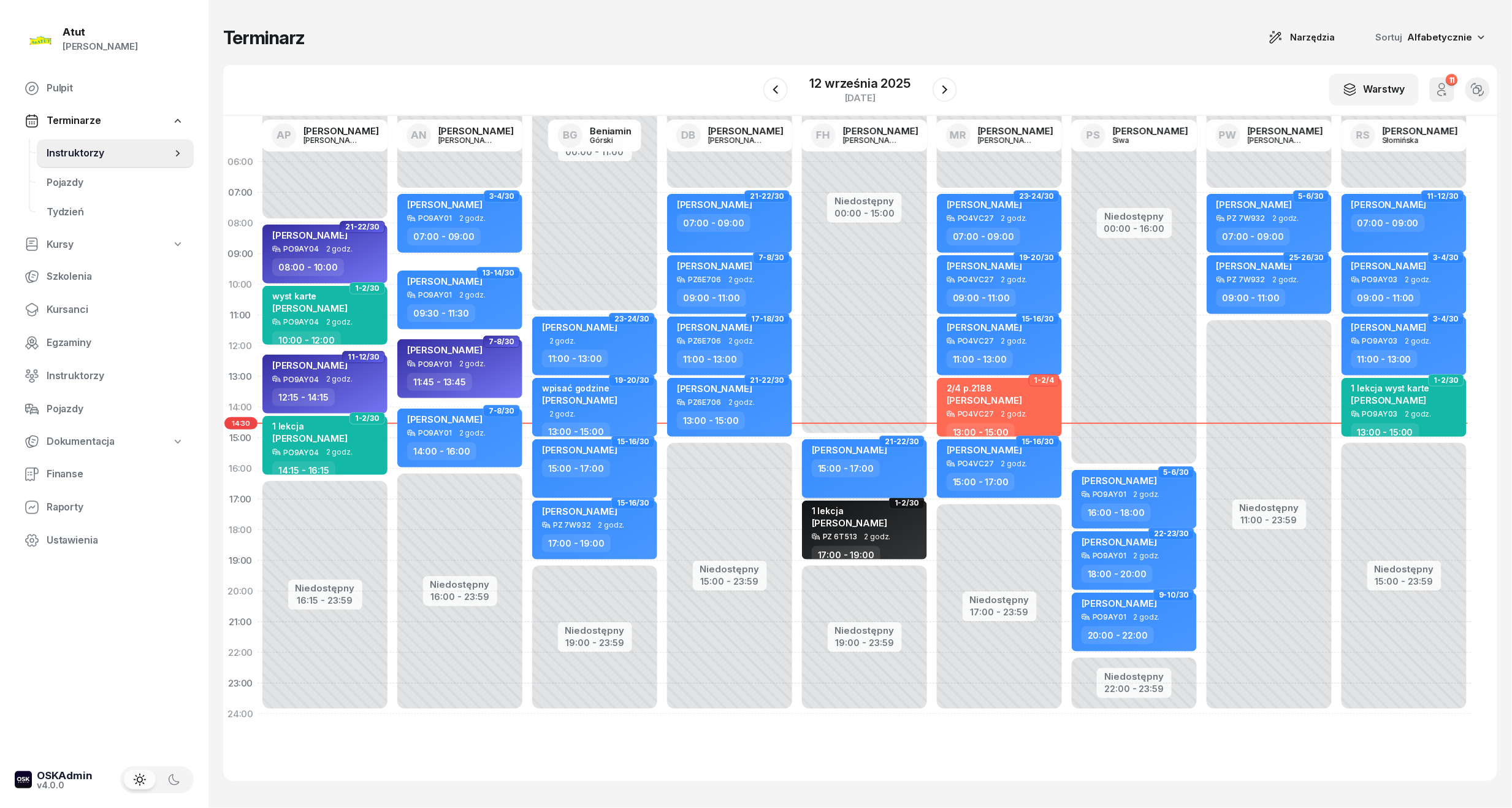
click at [905, 457] on div "[PERSON_NAME]" at bounding box center [865, 452] width 108 height 16
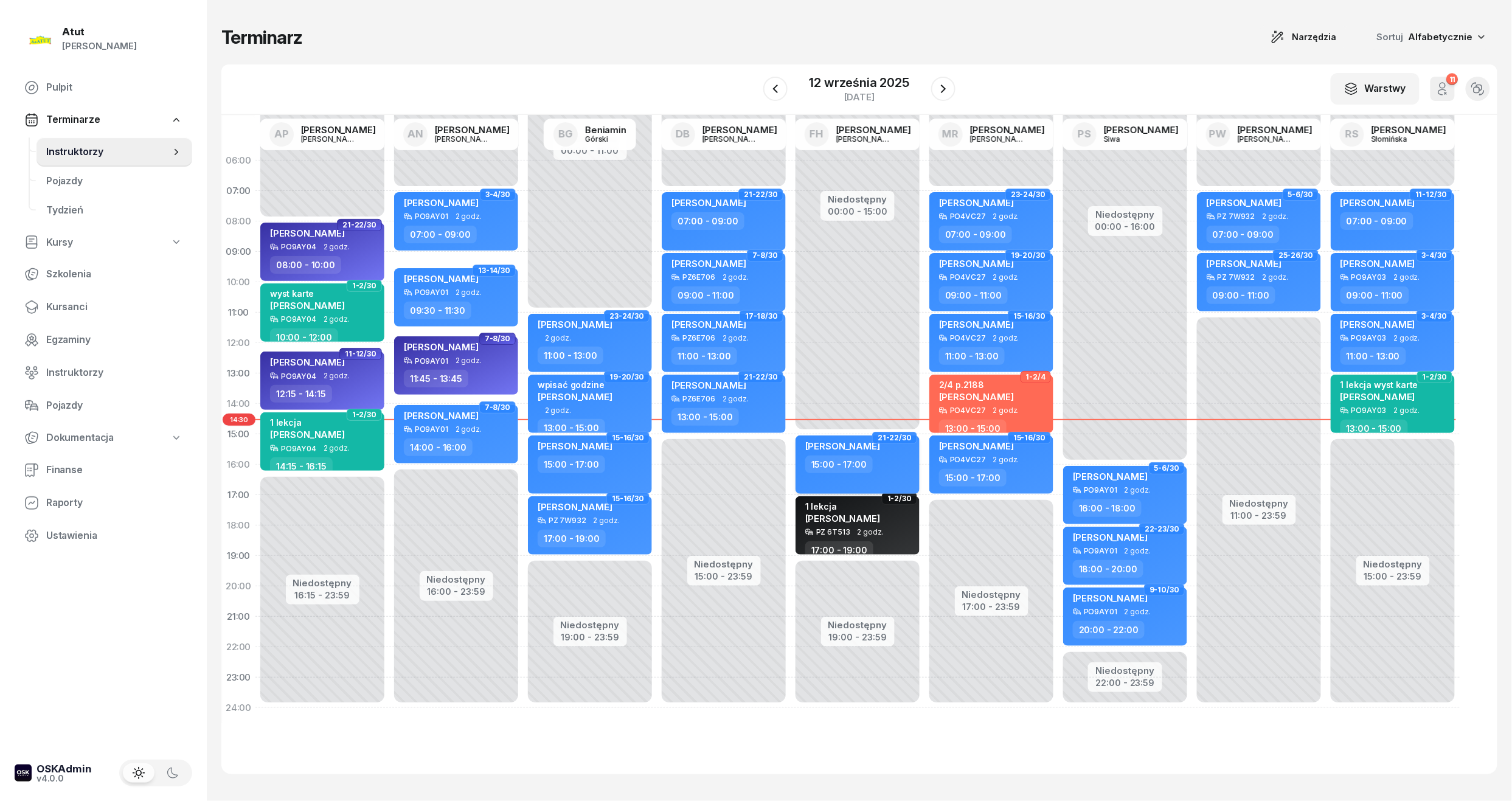
select select "15"
select select "17"
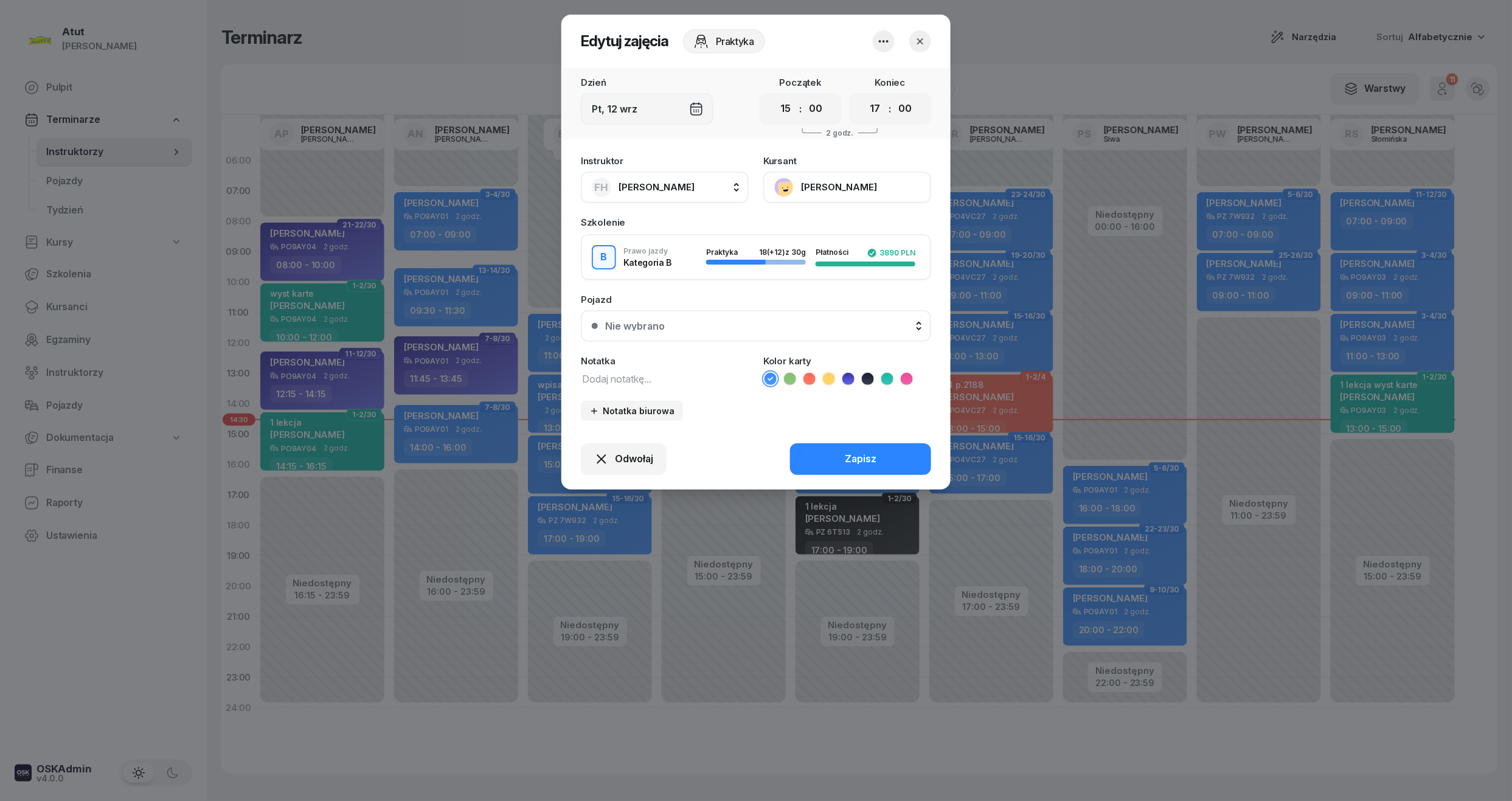
click at [804, 332] on button "Nie wybrano" at bounding box center [756, 326] width 350 height 32
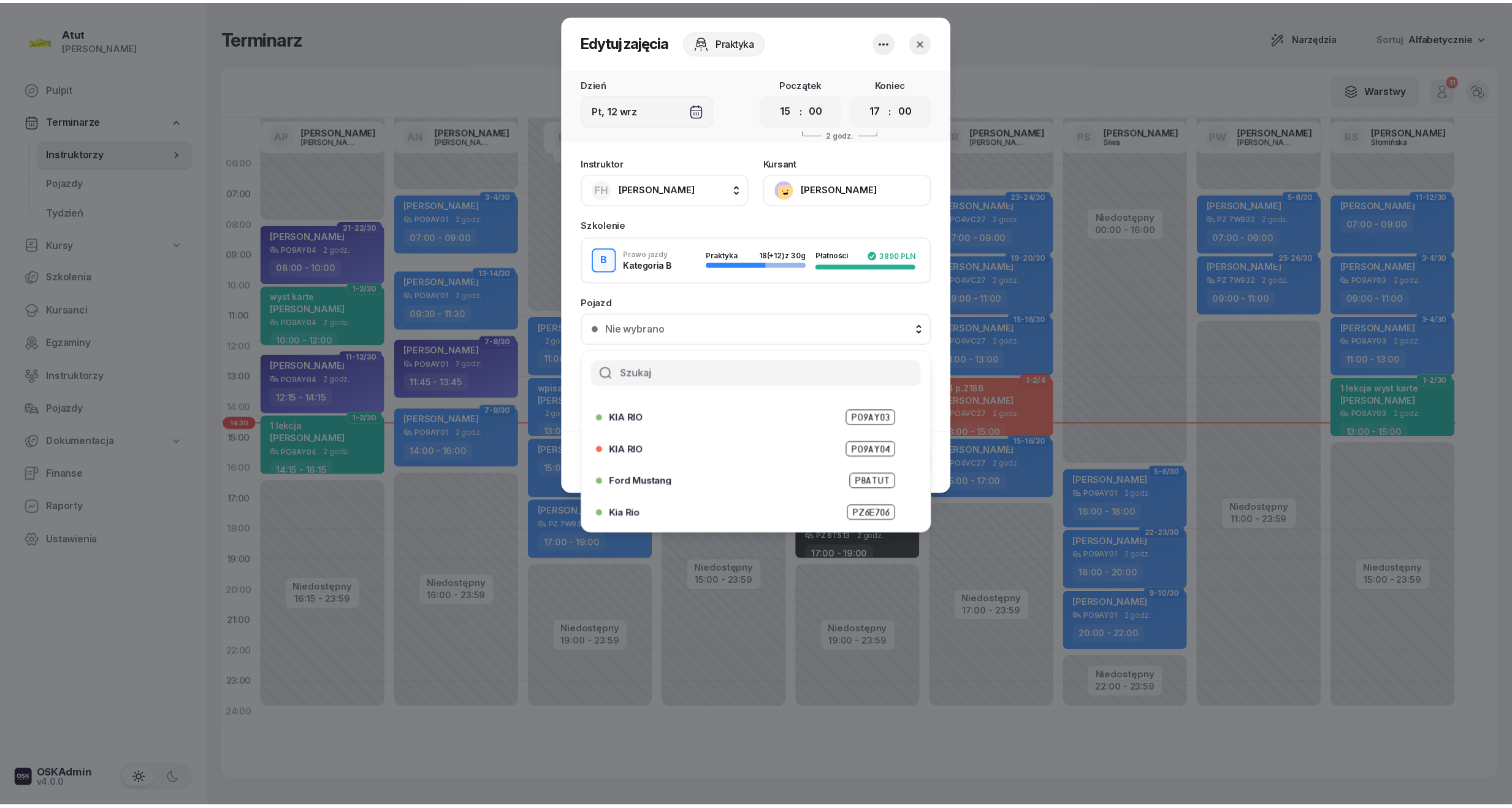
scroll to position [152, 0]
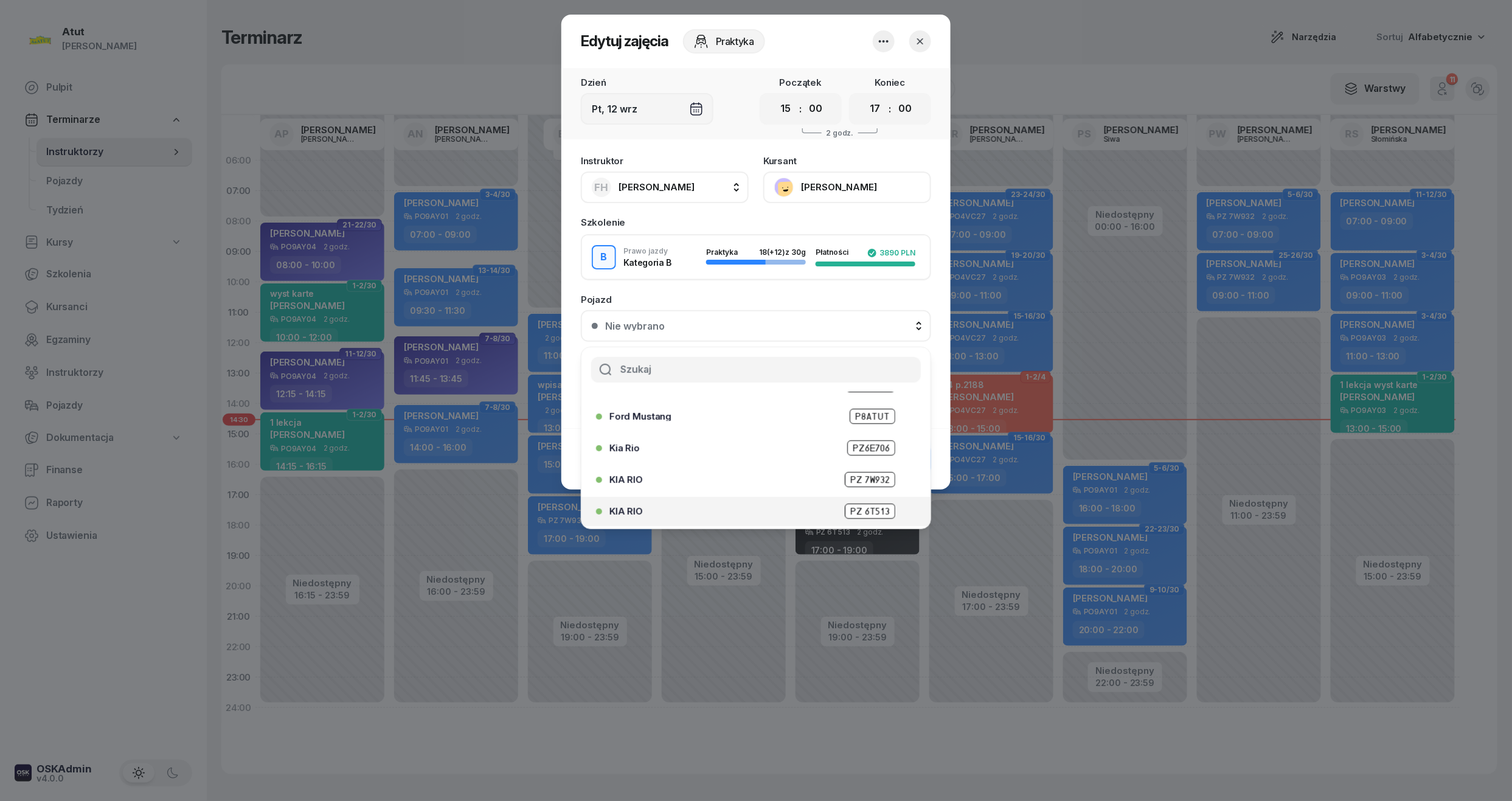
click at [855, 510] on span "PZ 6T513" at bounding box center [870, 511] width 50 height 15
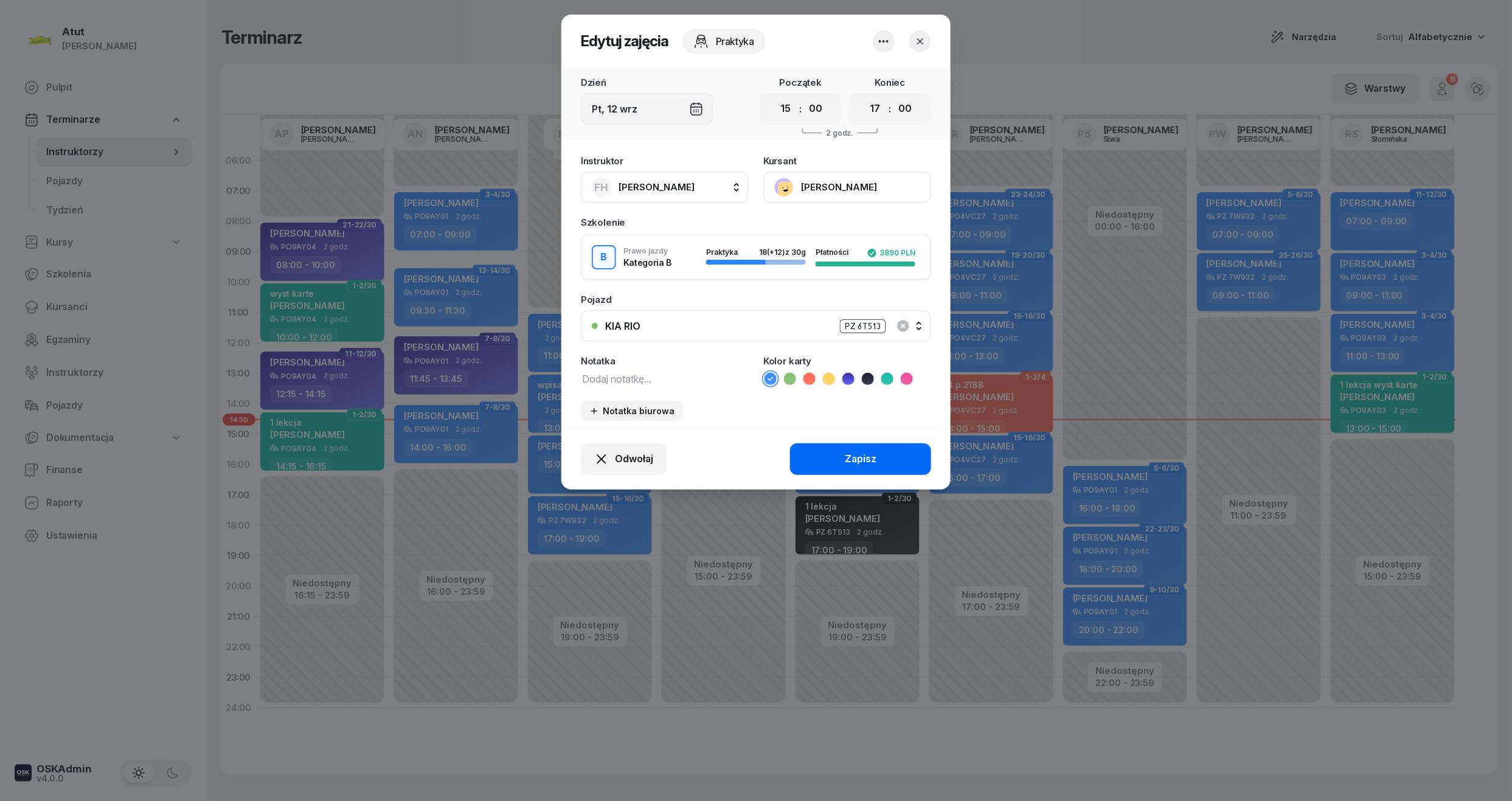
click at [879, 456] on button "Zapisz" at bounding box center [860, 459] width 141 height 32
